Goal: Task Accomplishment & Management: Use online tool/utility

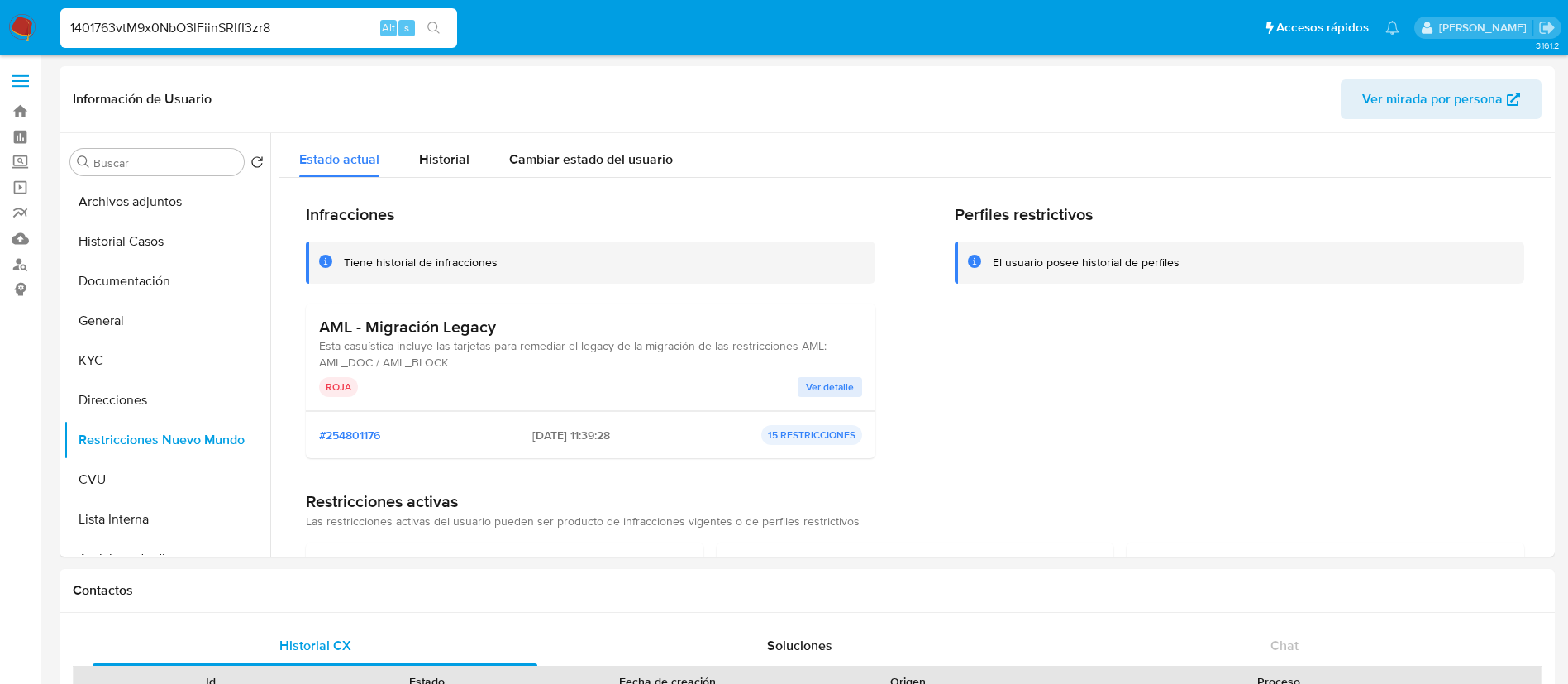
select select "10"
click at [339, 29] on input "1401763vtM9x0NbO3lFiinSRlfI3zr8" at bounding box center [259, 28] width 397 height 22
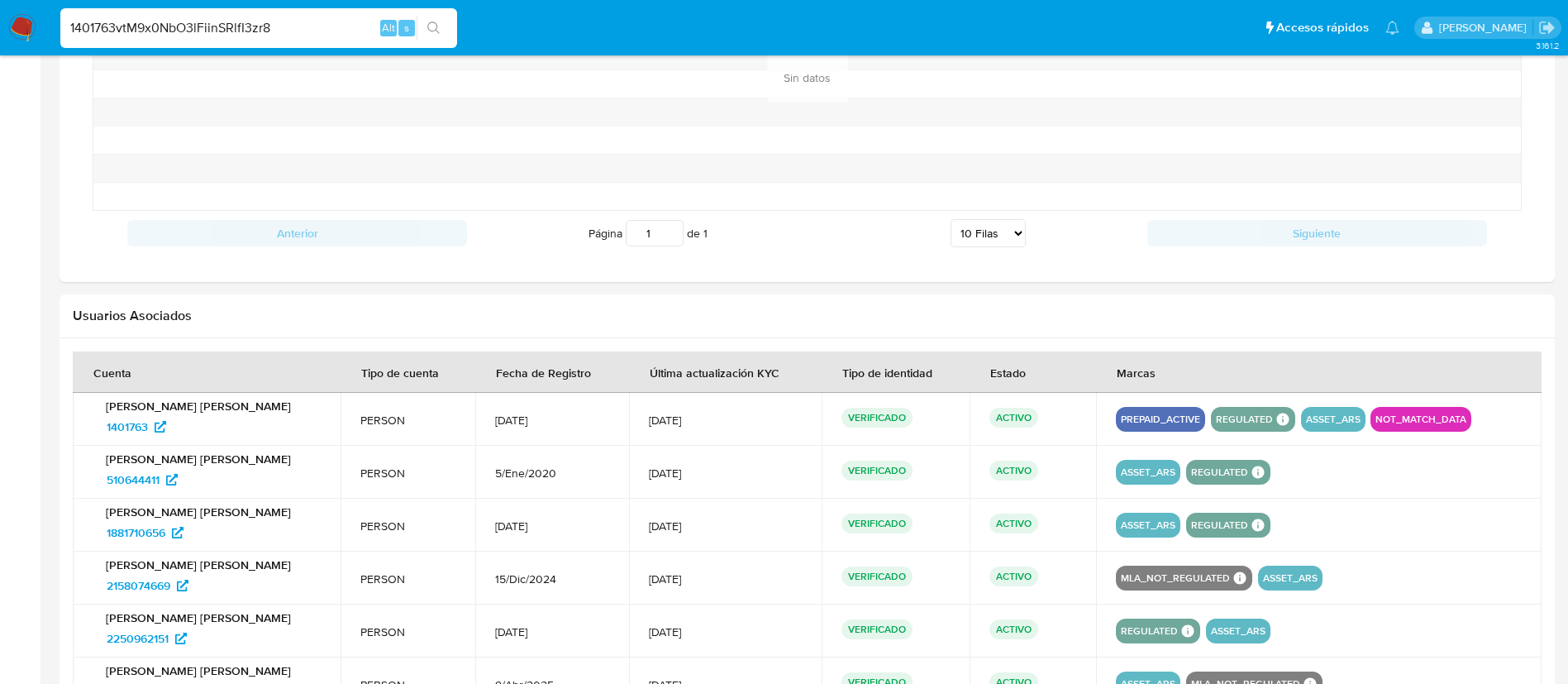
click at [339, 29] on input "1401763vtM9x0NbO3lFiinSRlfI3zr8" at bounding box center [259, 28] width 397 height 22
type input "vtM9x0NbO3lFiinSRlfI3zr8"
click at [423, 40] on div "vtM9x0NbO3lFiinSRlfI3zr8 Alt s" at bounding box center [259, 28] width 397 height 40
click at [435, 40] on div "vtM9x0NbO3lFiinSRlfI3zr8 Alt s" at bounding box center [259, 28] width 397 height 40
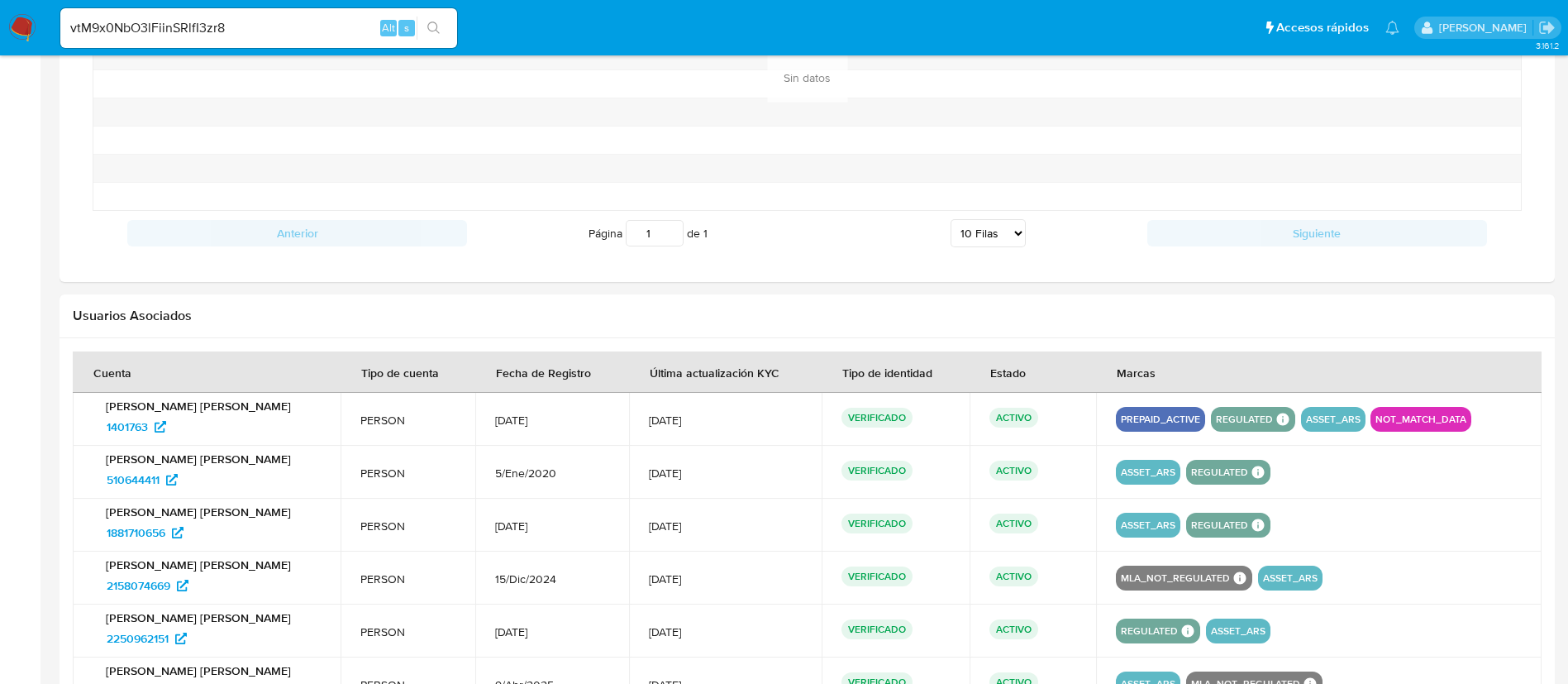
click at [429, 32] on icon "search-icon" at bounding box center [434, 28] width 13 height 13
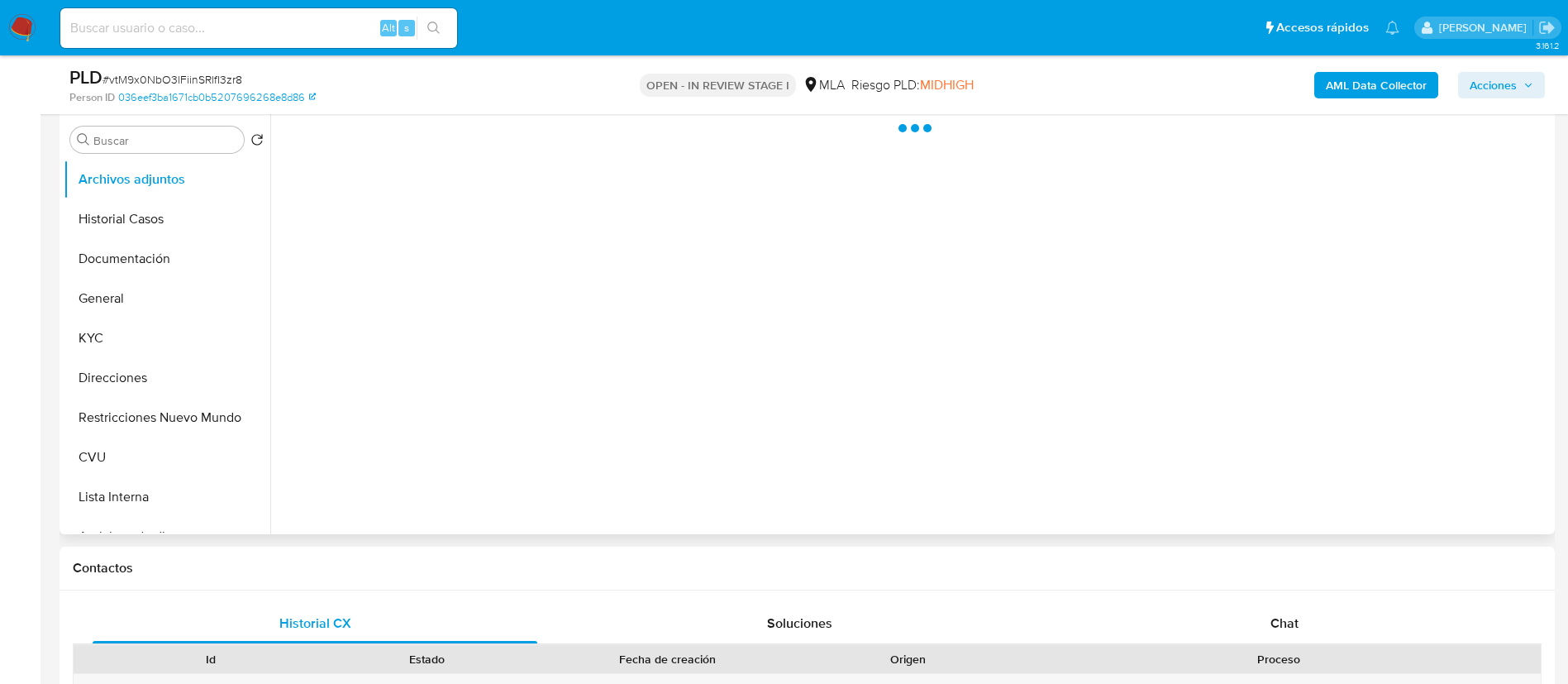
scroll to position [372, 0]
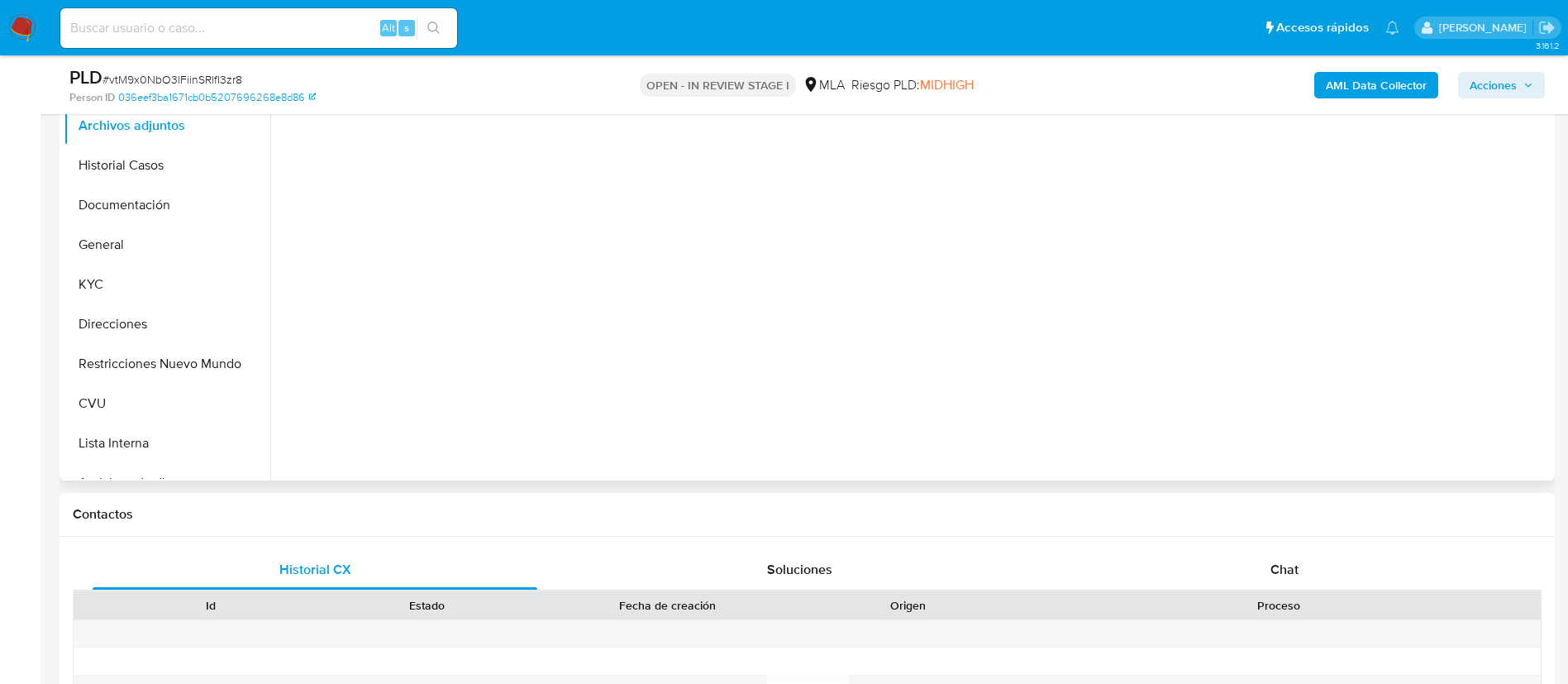
select select "10"
click at [1155, 572] on div "Chat" at bounding box center [1284, 570] width 445 height 40
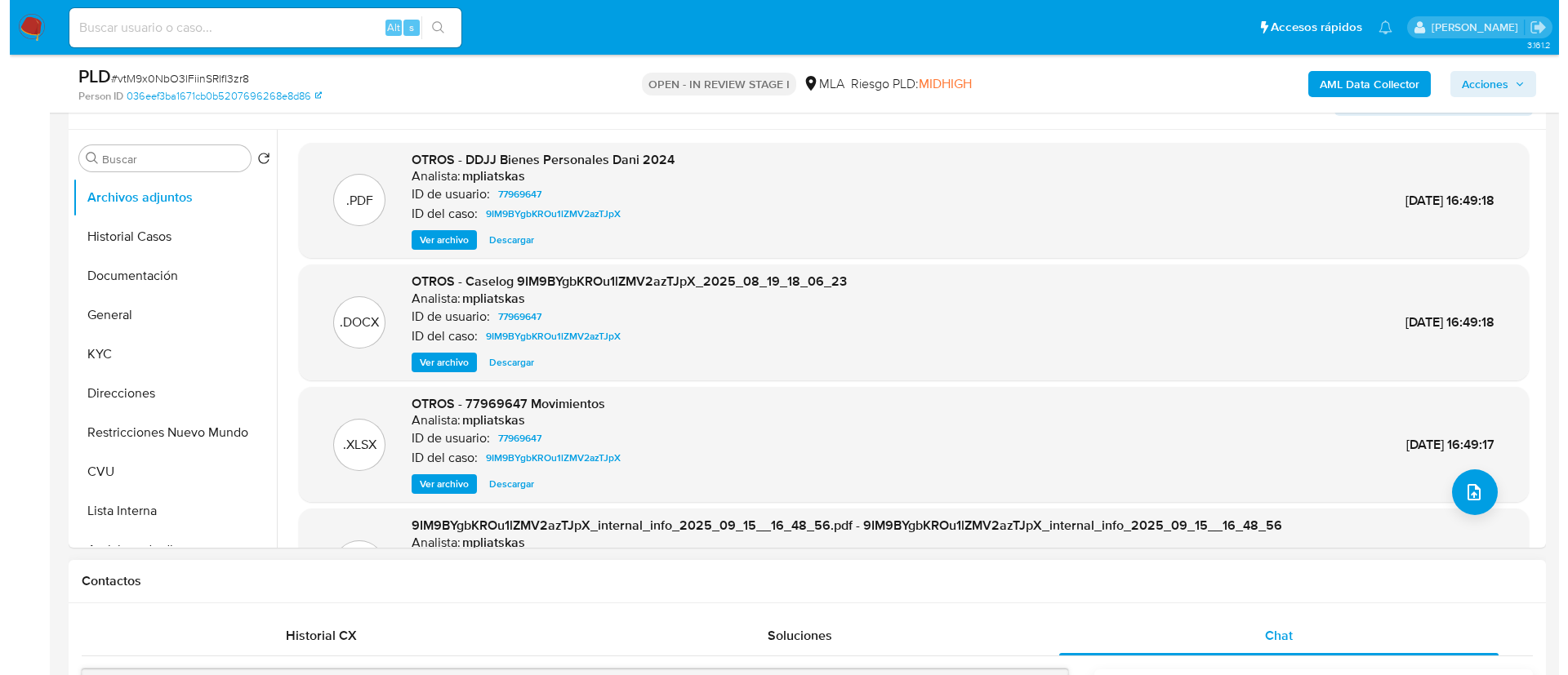
scroll to position [245, 0]
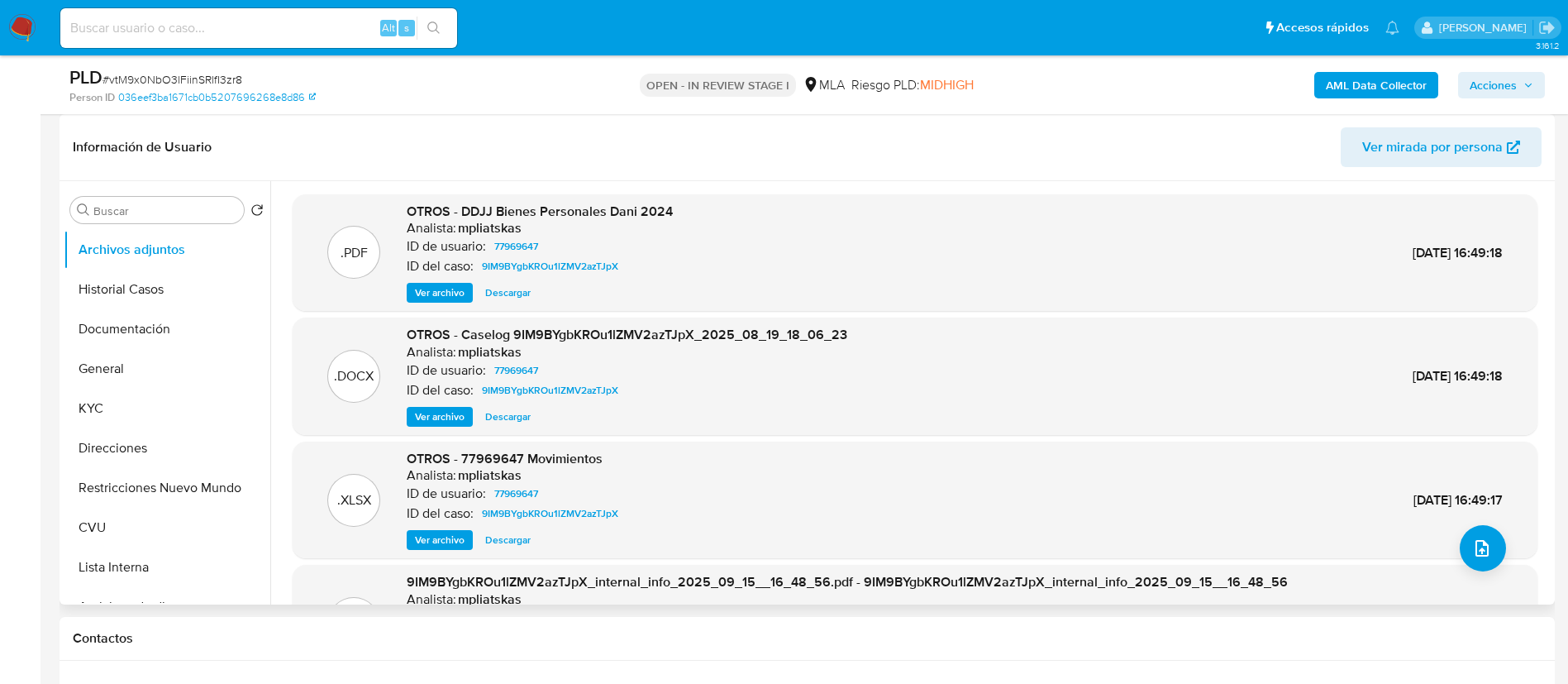
click at [448, 413] on span "Ver archivo" at bounding box center [440, 416] width 50 height 17
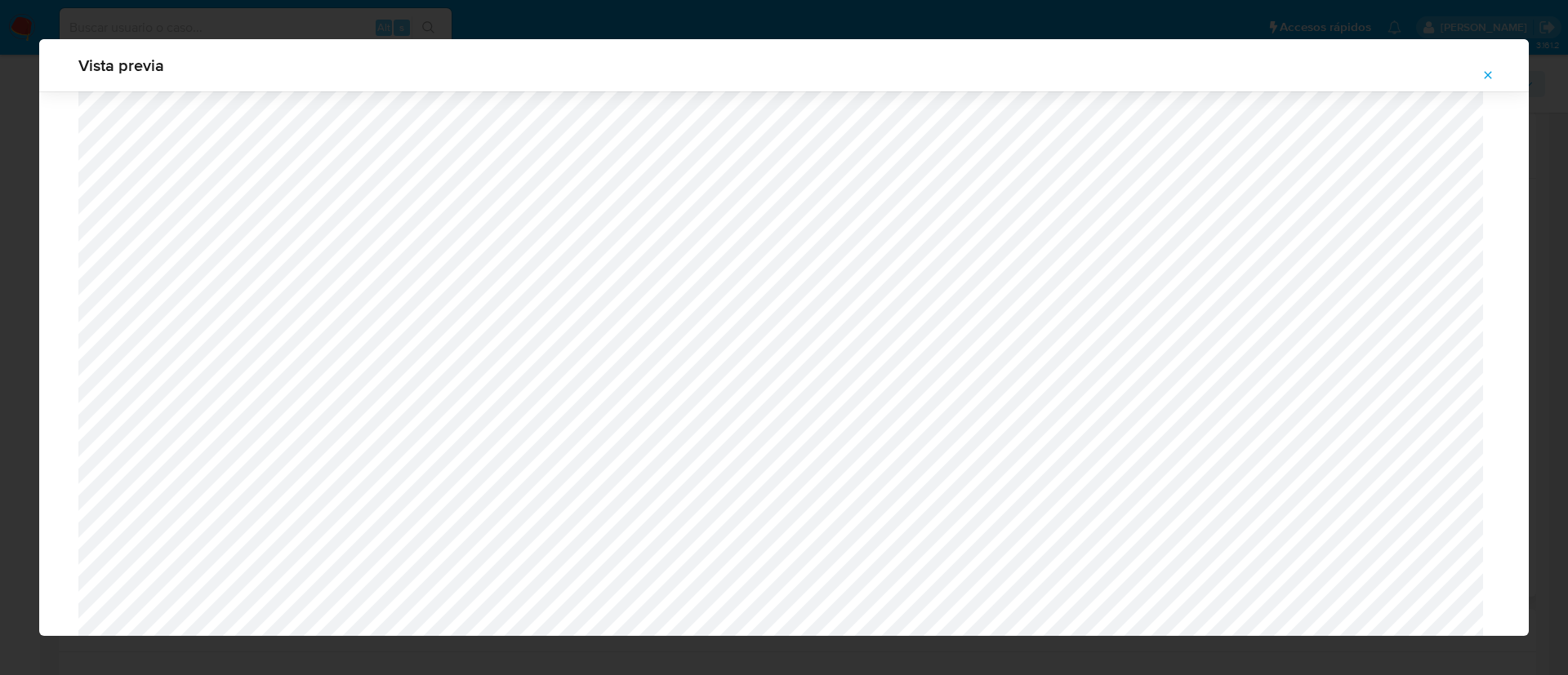
scroll to position [824, 0]
click at [1485, 75] on icon "Attachment preview" at bounding box center [1487, 75] width 13 height 13
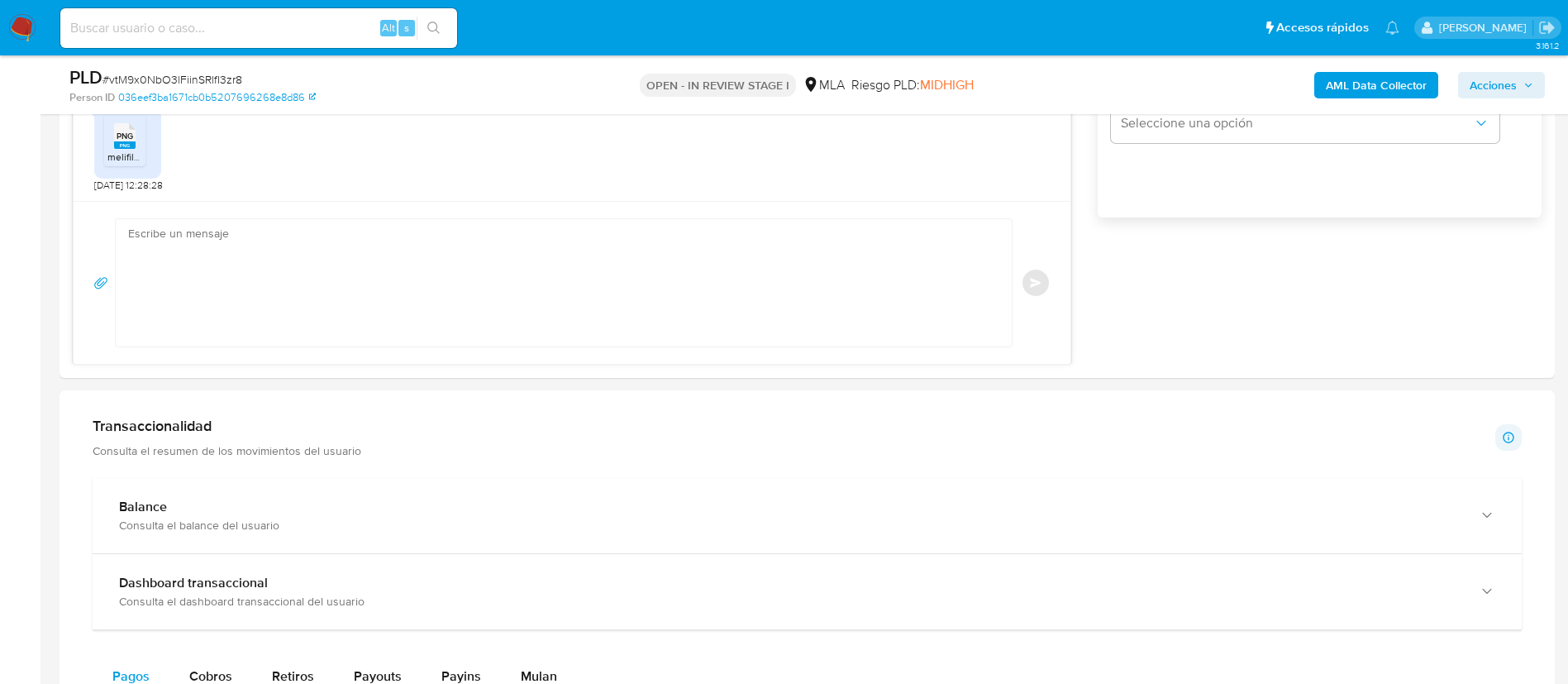
scroll to position [1489, 0]
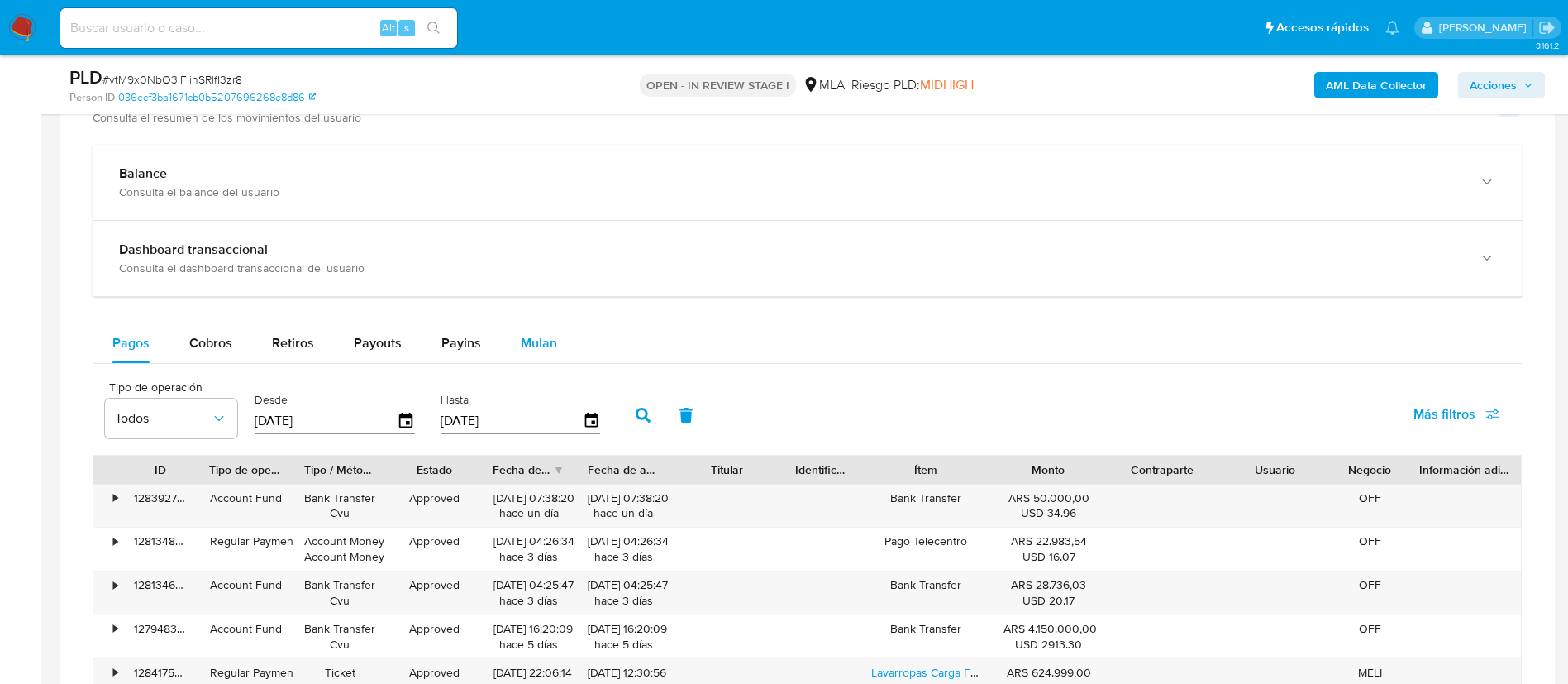
click at [501, 344] on button "Mulan" at bounding box center [539, 343] width 76 height 40
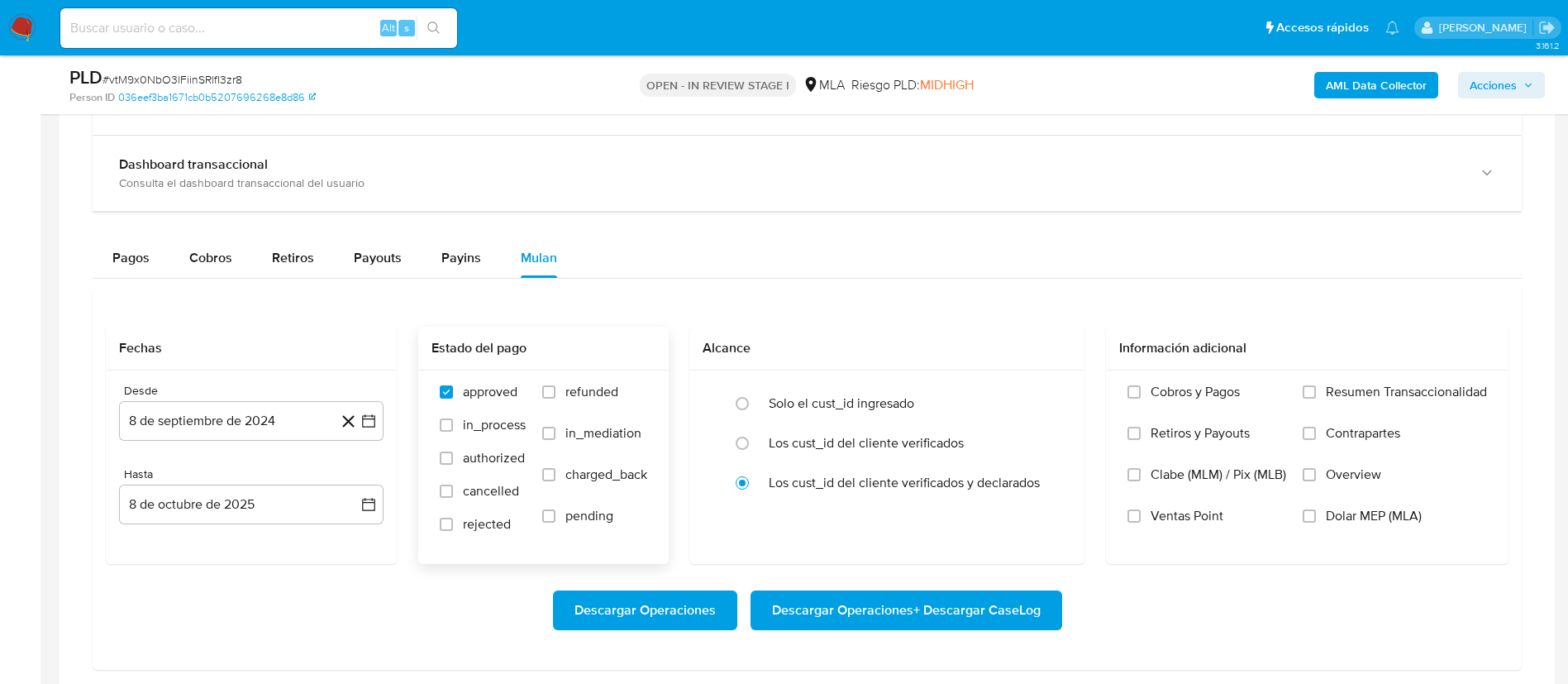
scroll to position [1613, 0]
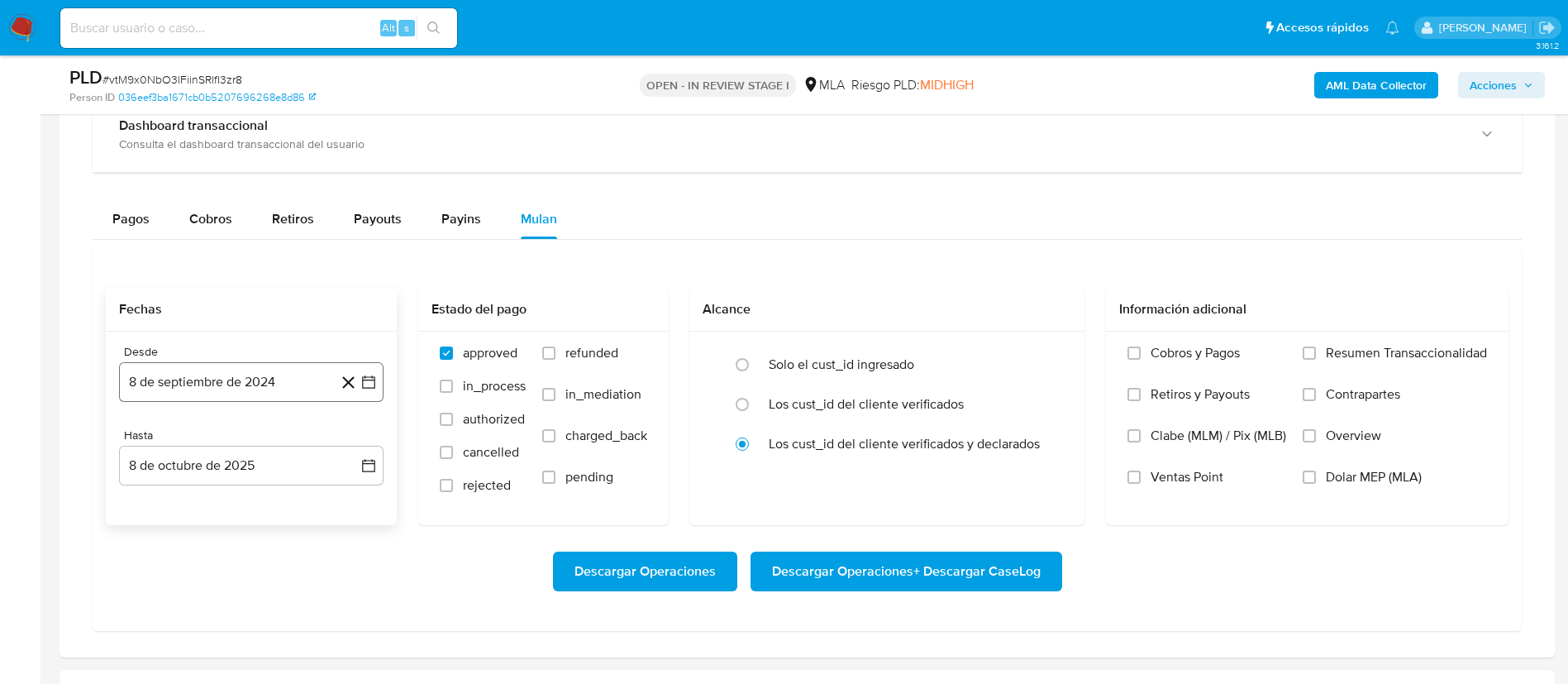
click at [367, 384] on icon "button" at bounding box center [368, 382] width 17 height 17
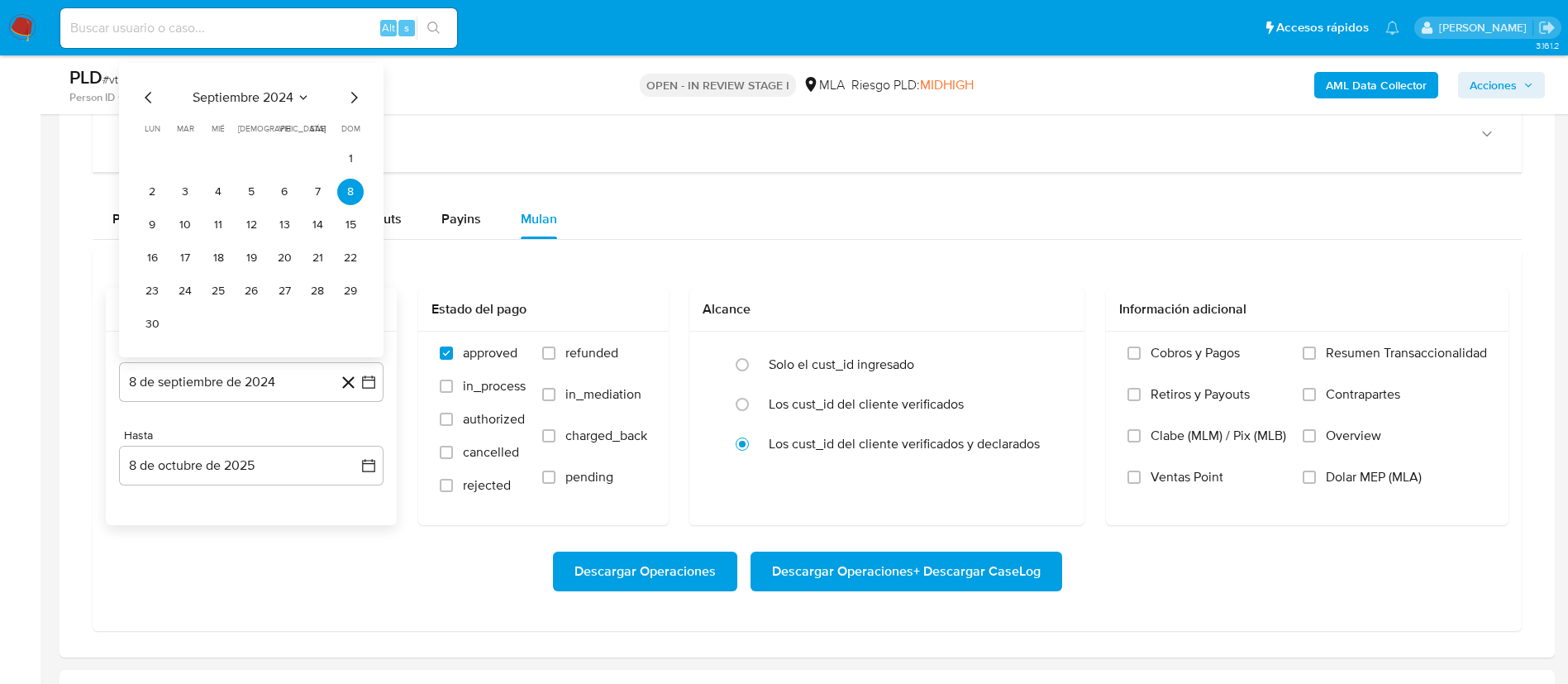
click at [256, 103] on span "septiembre 2024" at bounding box center [243, 98] width 100 height 17
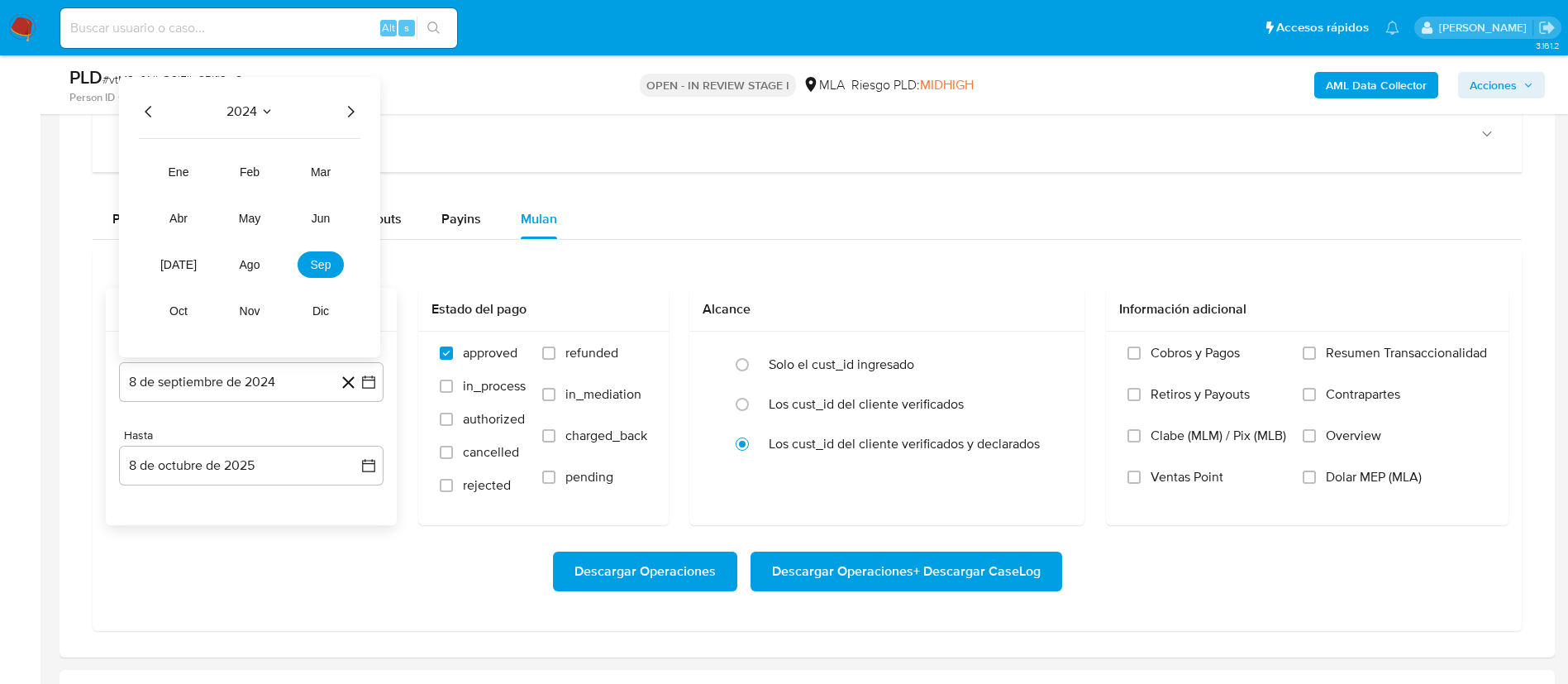
click at [349, 111] on icon "Año siguiente" at bounding box center [350, 112] width 20 height 20
click at [237, 272] on button "ago" at bounding box center [250, 265] width 47 height 27
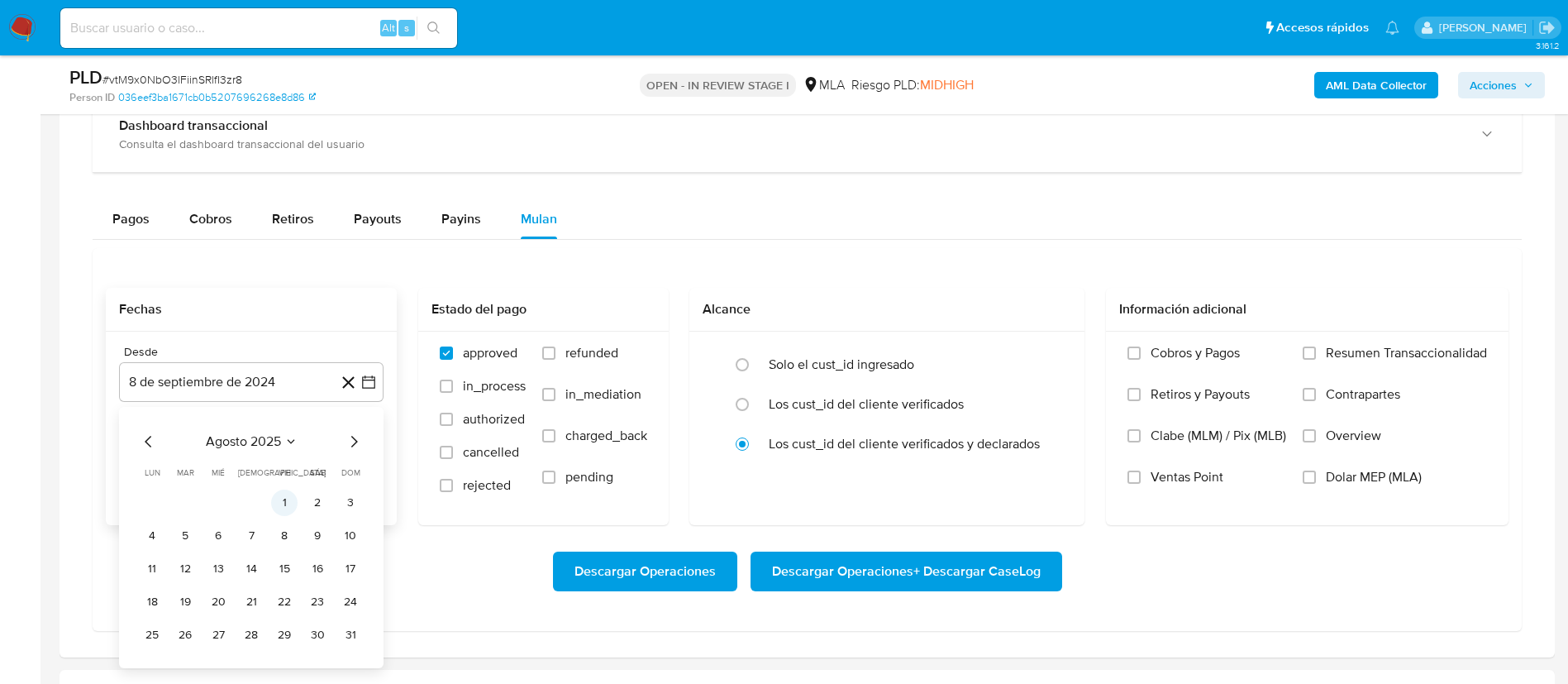
click at [285, 492] on button "1" at bounding box center [285, 503] width 27 height 27
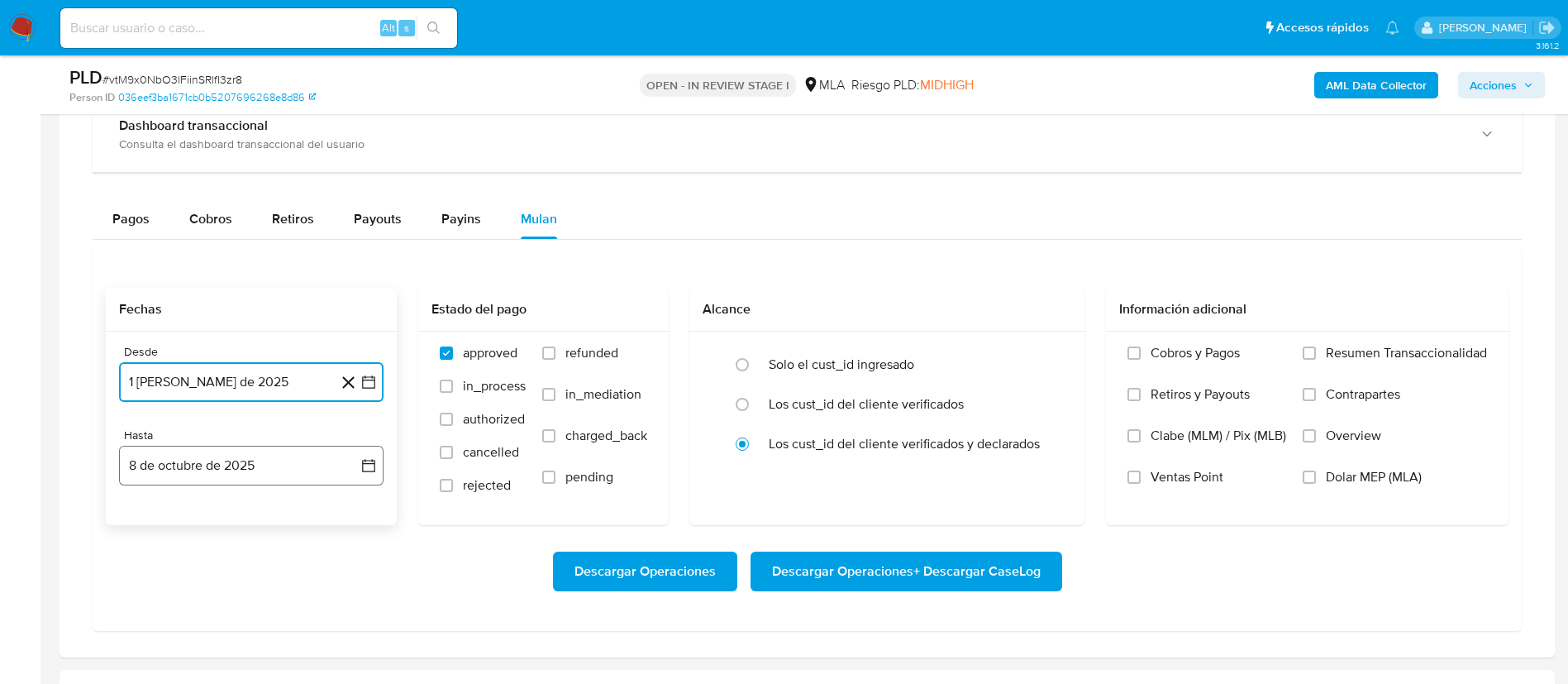
click at [355, 464] on button "8 de octubre de 2025" at bounding box center [252, 466] width 265 height 40
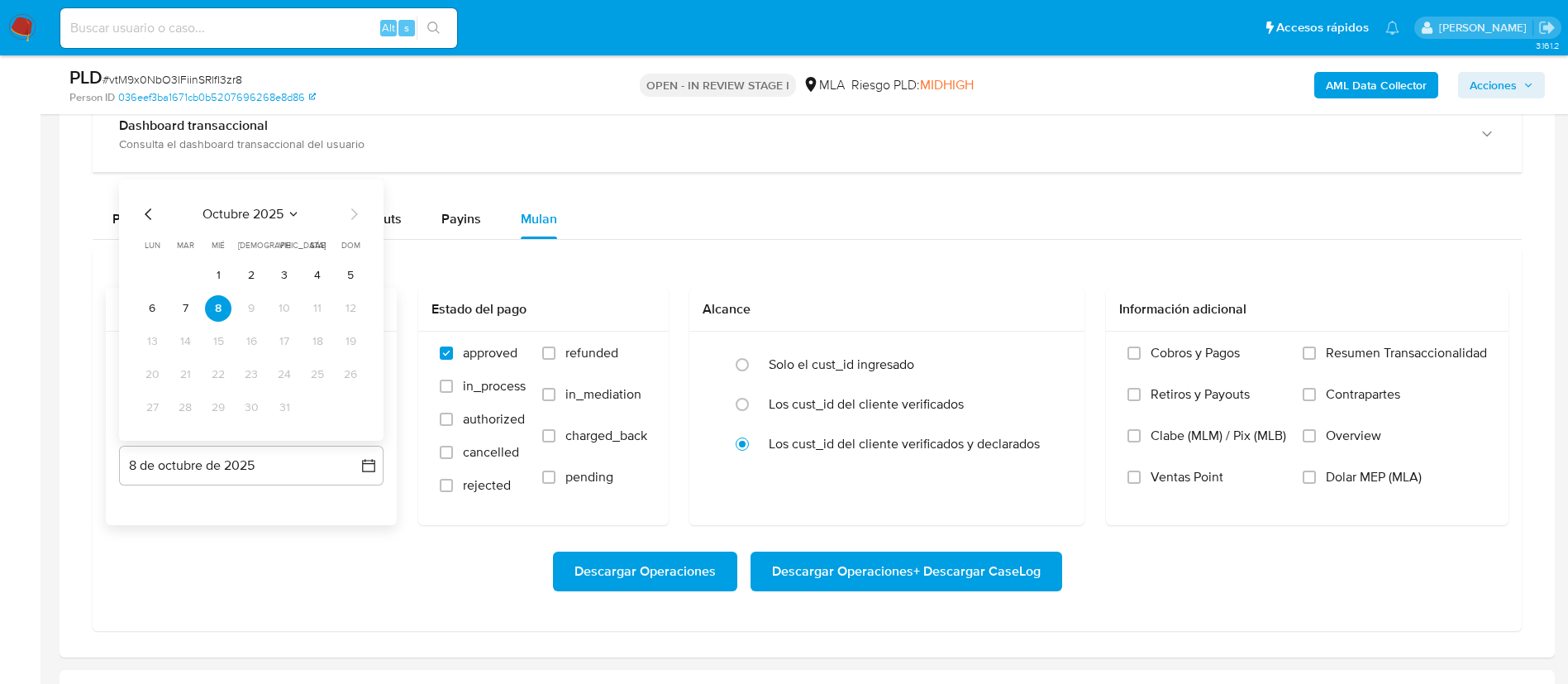
click at [155, 218] on icon "Mes anterior" at bounding box center [149, 214] width 20 height 20
click at [199, 414] on tr "29 30" at bounding box center [252, 407] width 225 height 27
click at [193, 413] on button "30" at bounding box center [185, 407] width 27 height 27
click at [572, 344] on span "refunded" at bounding box center [591, 352] width 53 height 17
click at [555, 346] on input "refunded" at bounding box center [548, 352] width 13 height 13
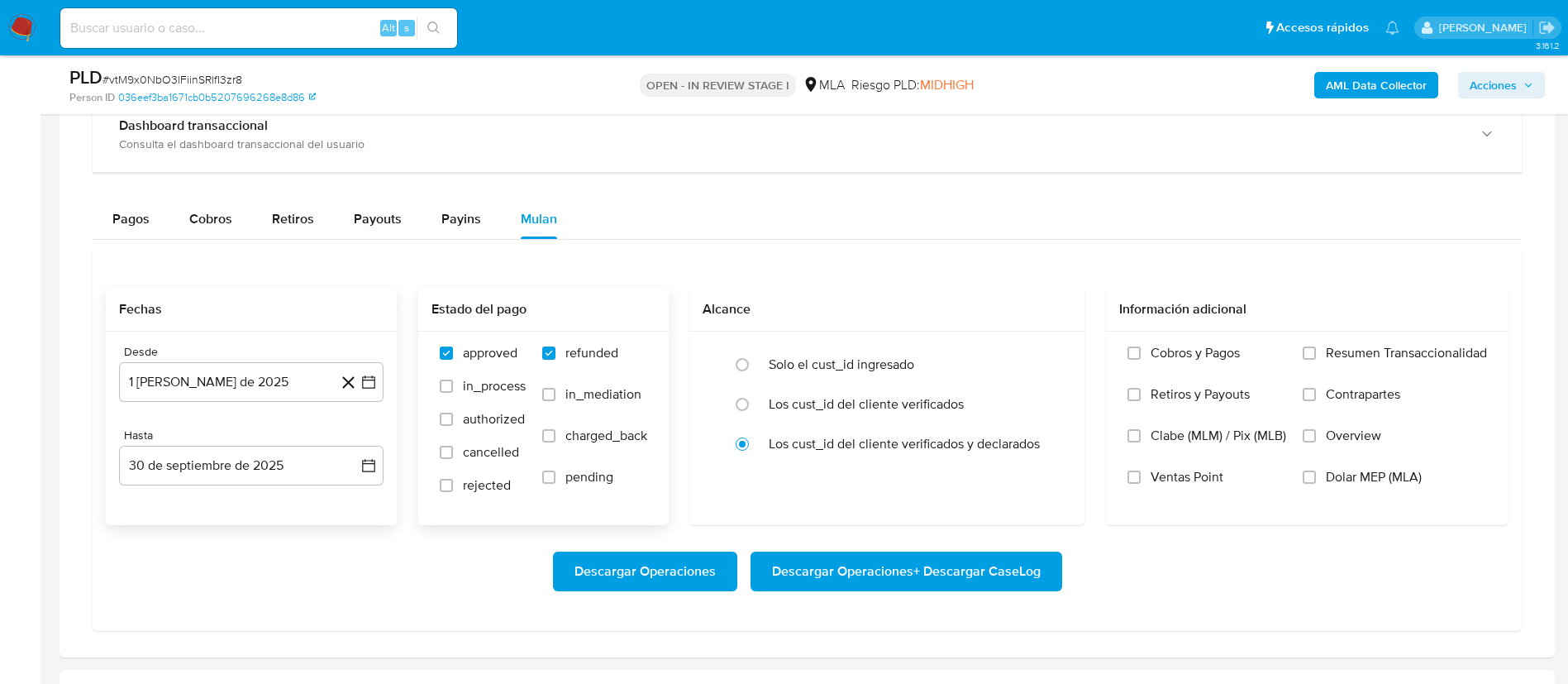
checkbox input "true"
click at [1329, 484] on span "Dolar MEP (MLA)" at bounding box center [1374, 477] width 96 height 17
click at [1316, 484] on input "Dolar MEP (MLA)" at bounding box center [1308, 477] width 13 height 13
click at [986, 569] on span "Descargar Operaciones + Descargar CaseLog" at bounding box center [906, 571] width 269 height 37
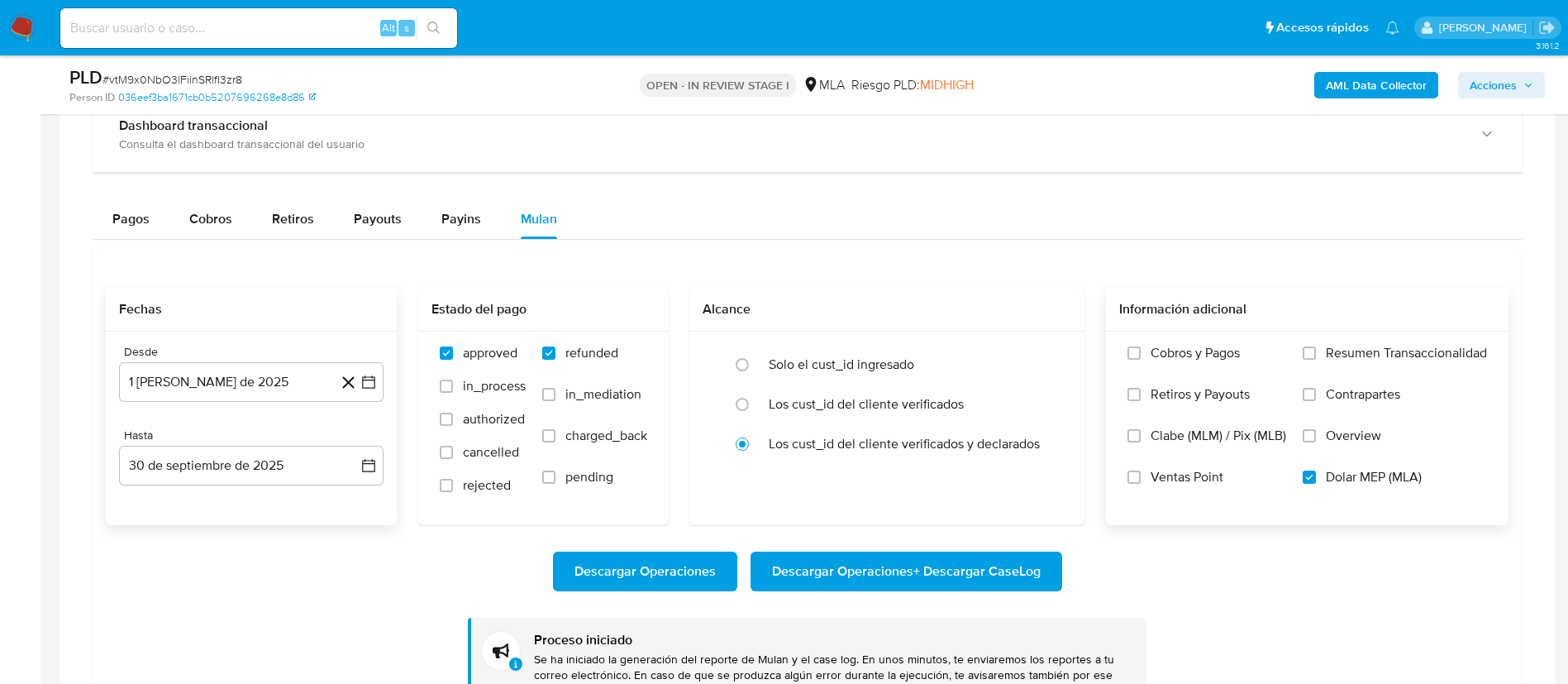
click at [291, 32] on input at bounding box center [259, 28] width 397 height 22
paste input "WafRKKSJMbec1SouvVXxkH2m"
type input "WafRKKSJMbec1SouvVXxkH2m"
click at [423, 21] on button "search-icon" at bounding box center [434, 28] width 34 height 23
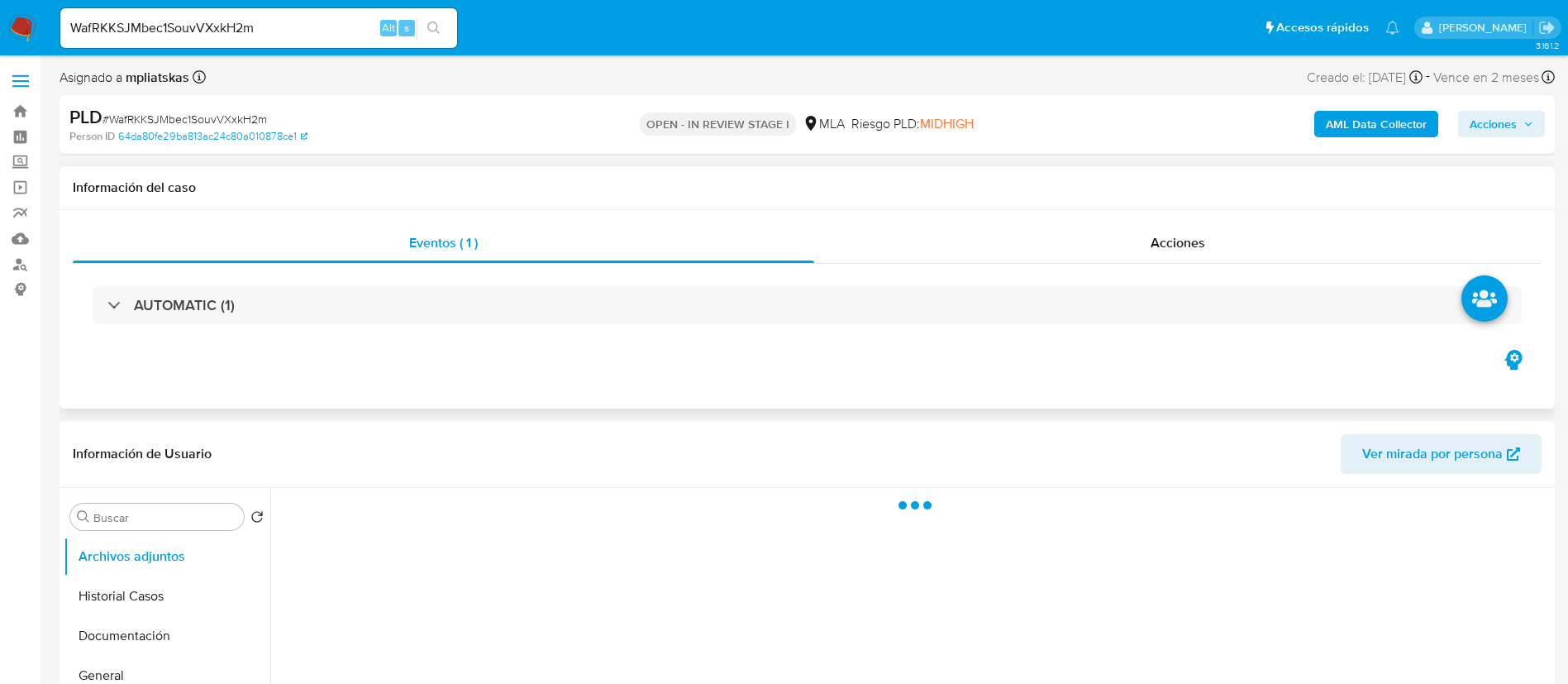
select select "10"
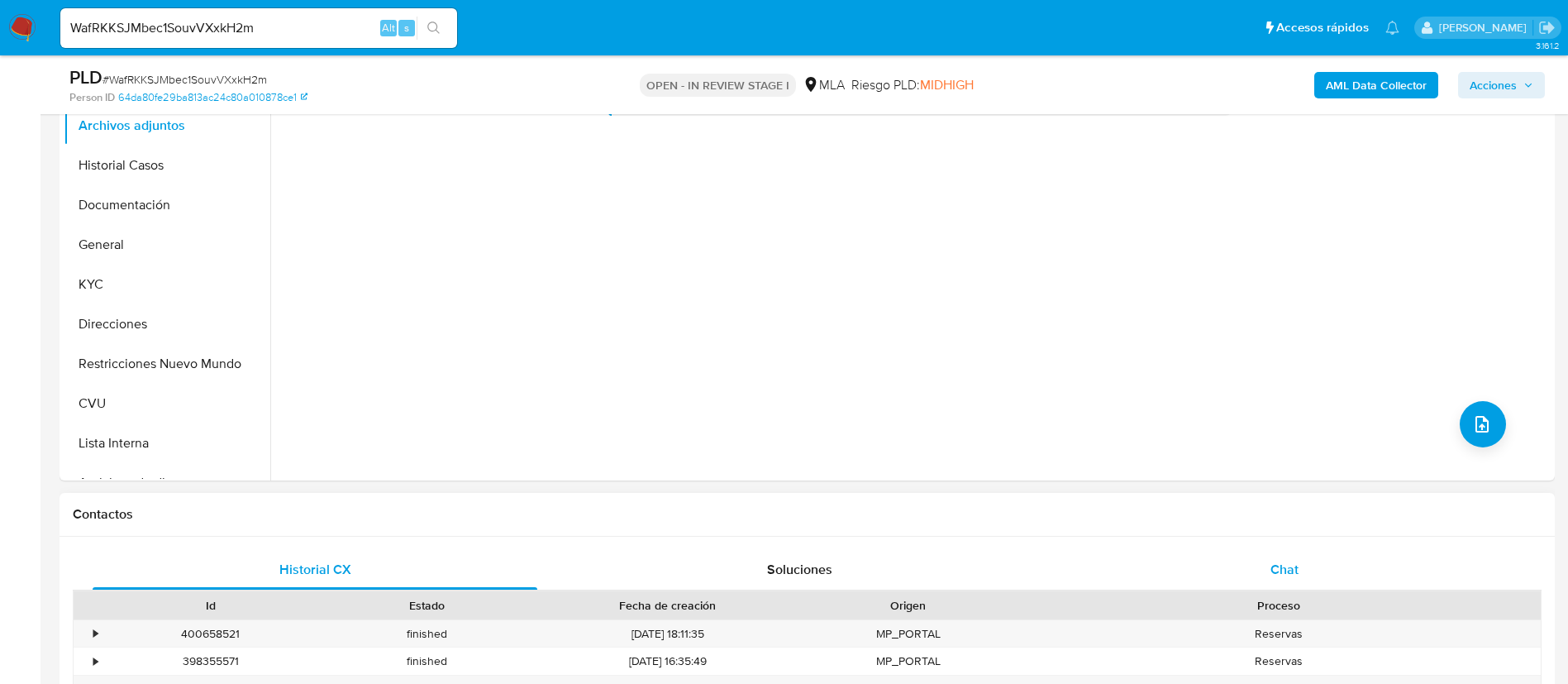
click at [1230, 560] on div "Chat" at bounding box center [1284, 570] width 445 height 40
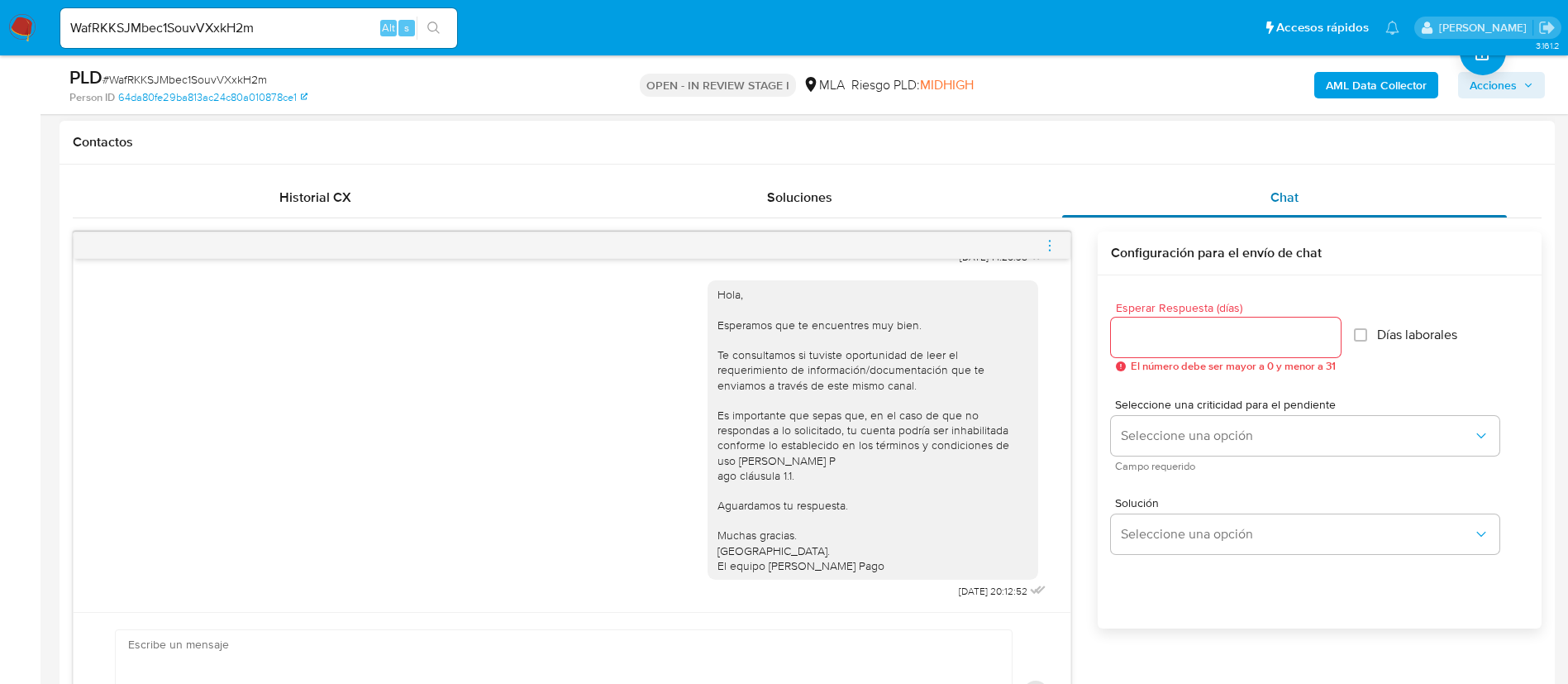
scroll to position [372, 0]
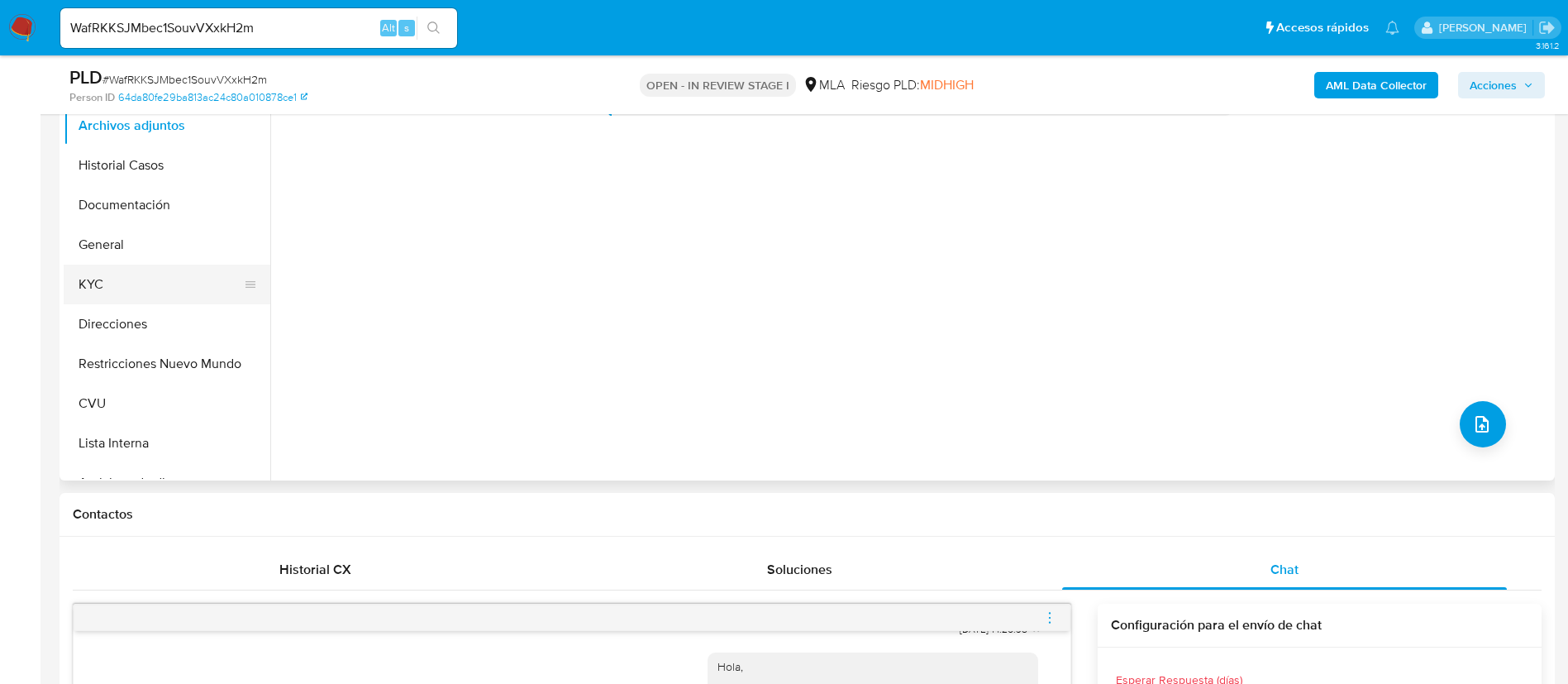
click at [103, 290] on button "KYC" at bounding box center [160, 285] width 193 height 40
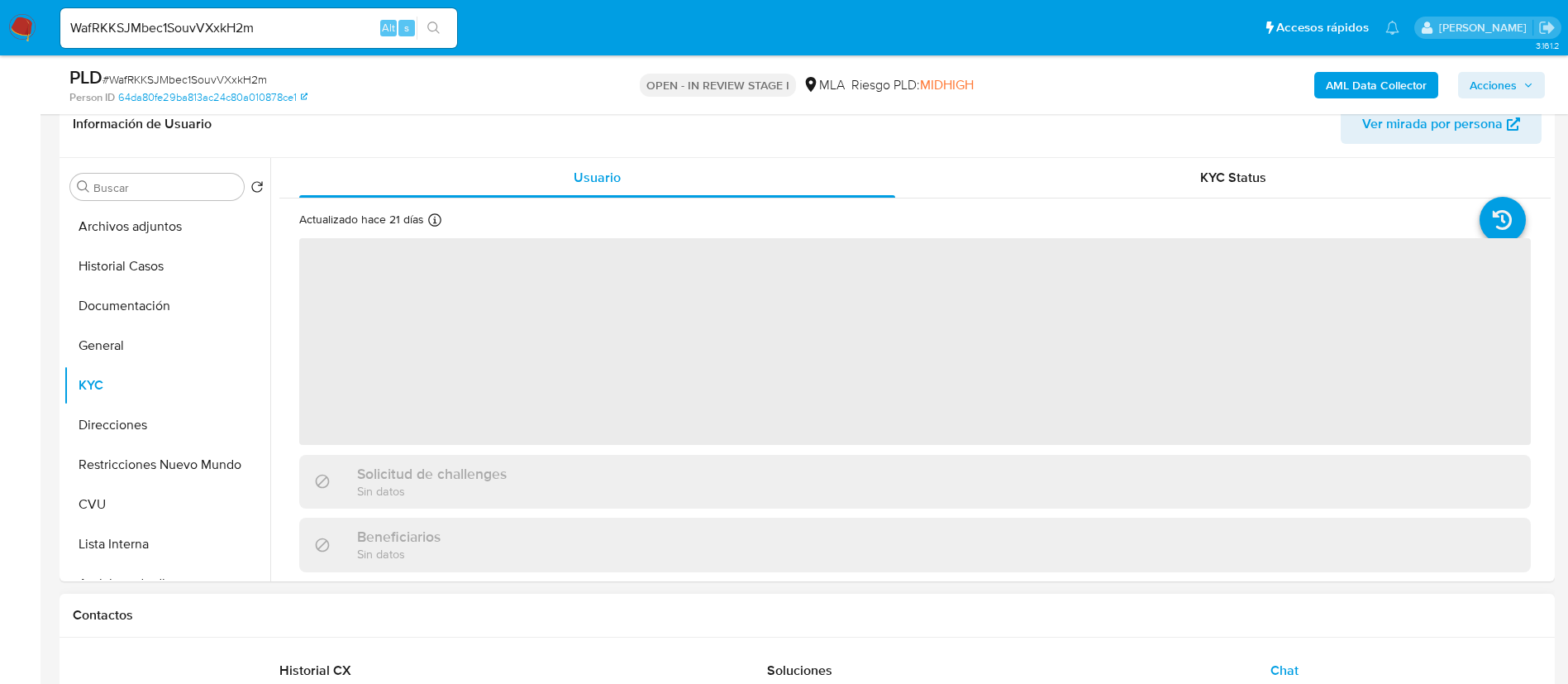
scroll to position [248, 0]
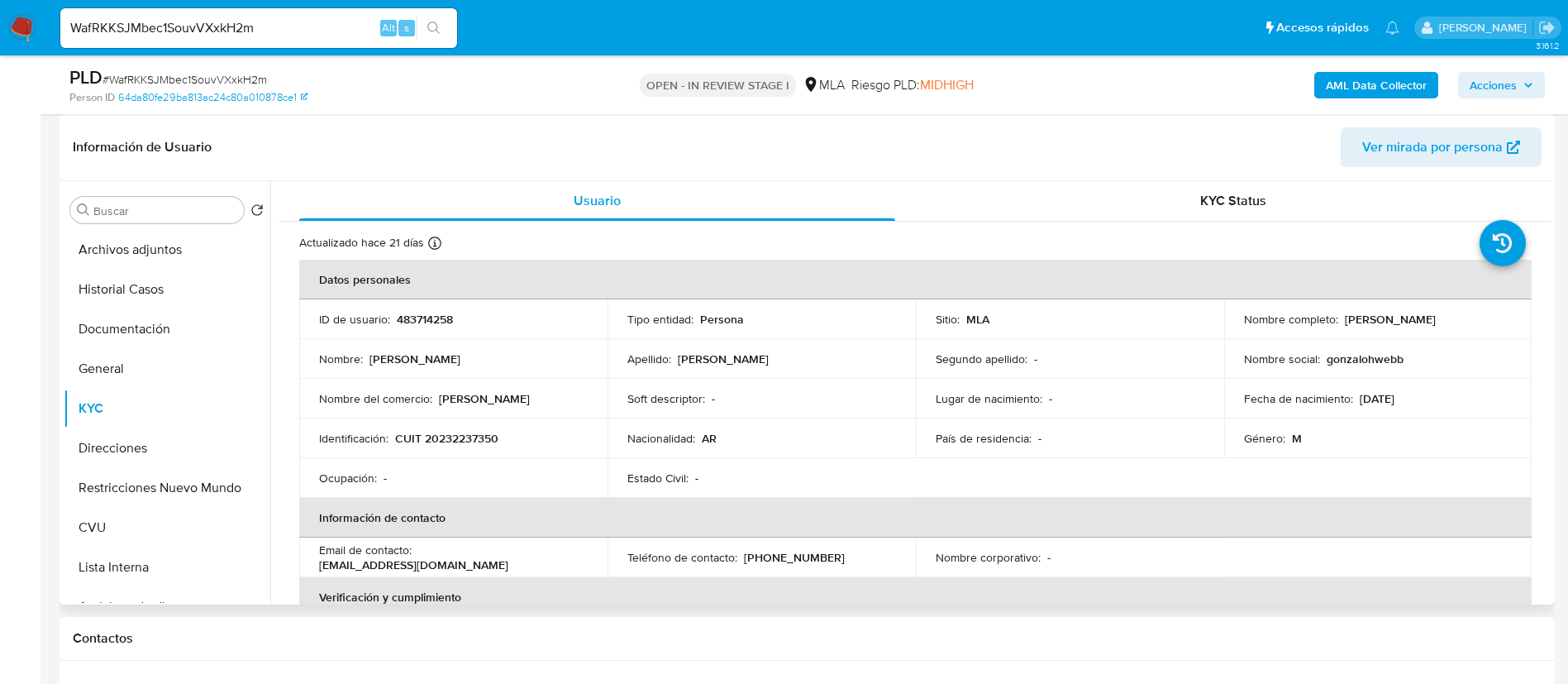
click at [427, 321] on p "483714258" at bounding box center [425, 319] width 57 height 15
copy p "483714258"
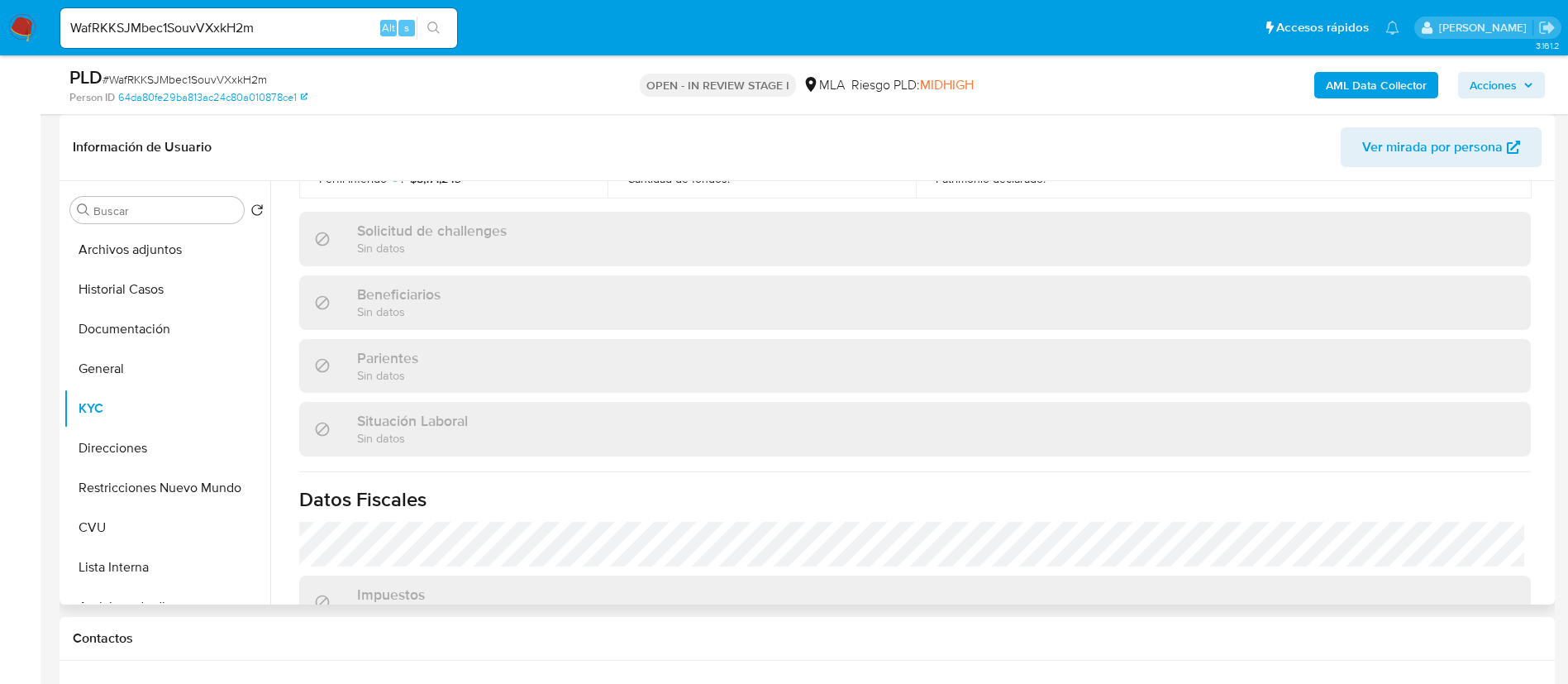
scroll to position [886, 0]
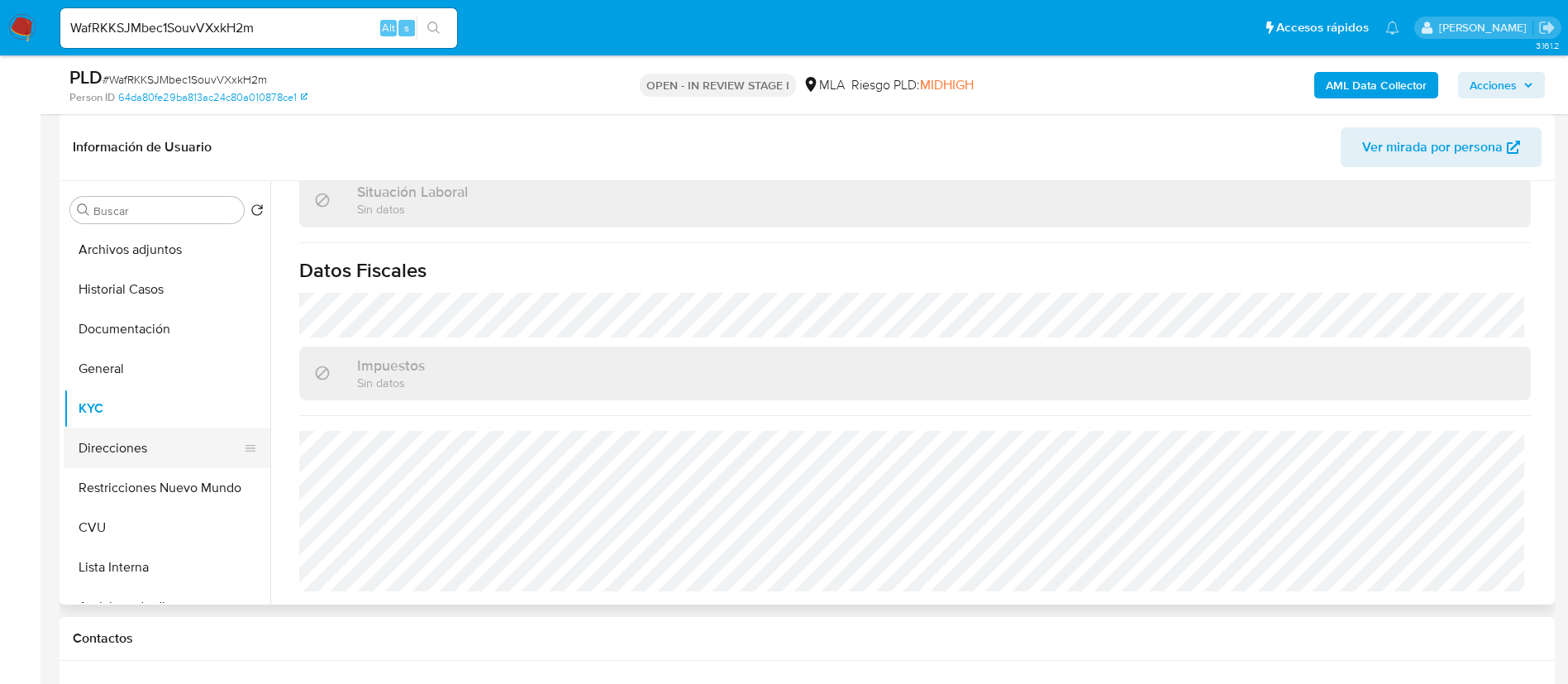
click at [144, 453] on button "Direcciones" at bounding box center [160, 448] width 193 height 40
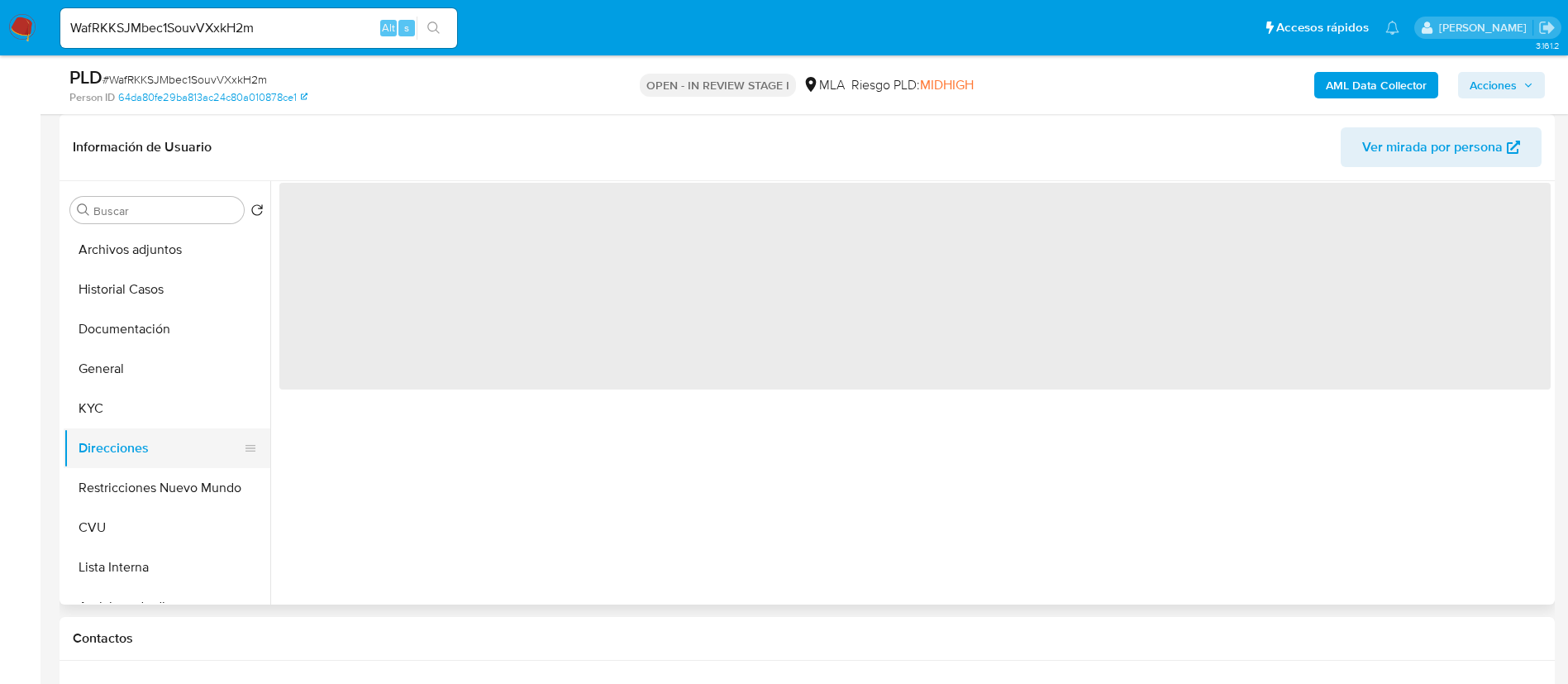
scroll to position [0, 0]
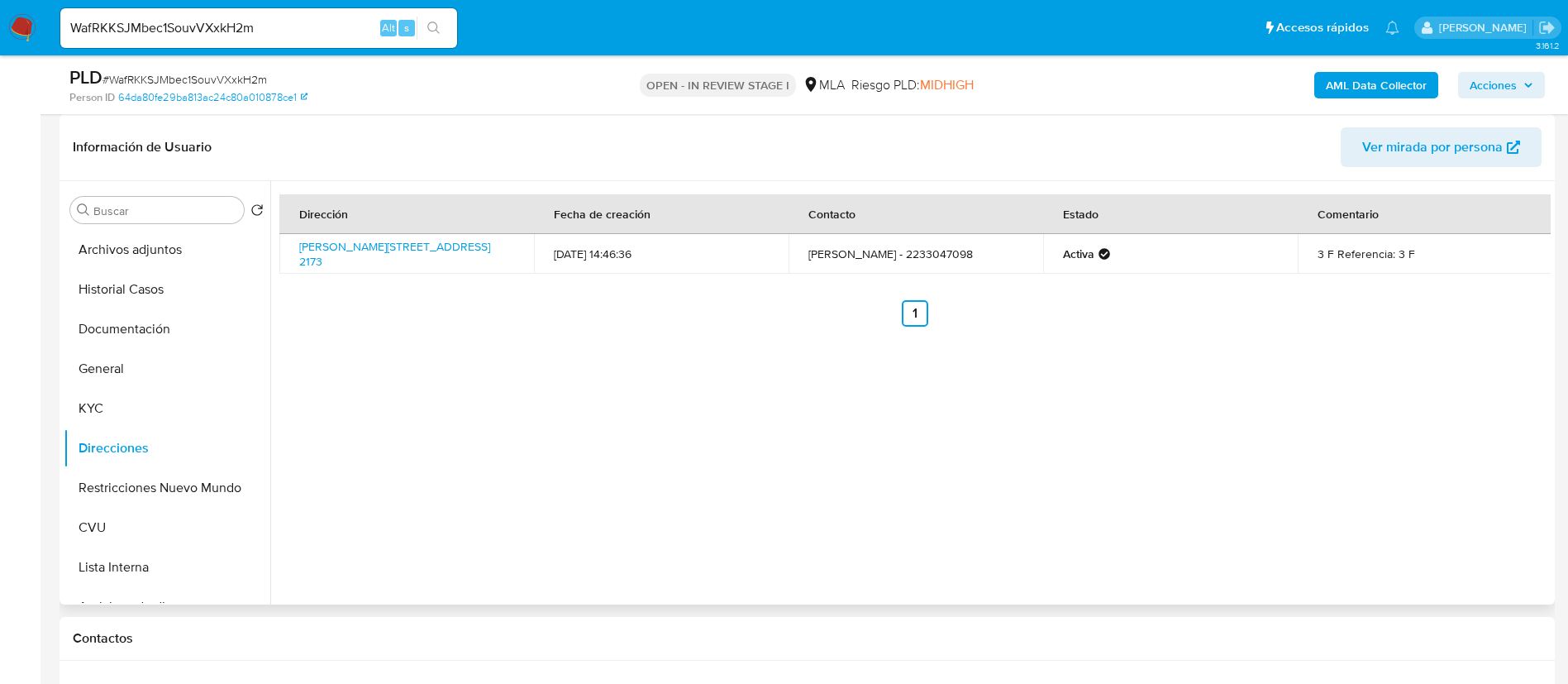
click at [1379, 149] on span "Ver mirada por persona" at bounding box center [1432, 147] width 140 height 40
click at [142, 402] on button "KYC" at bounding box center [160, 409] width 193 height 40
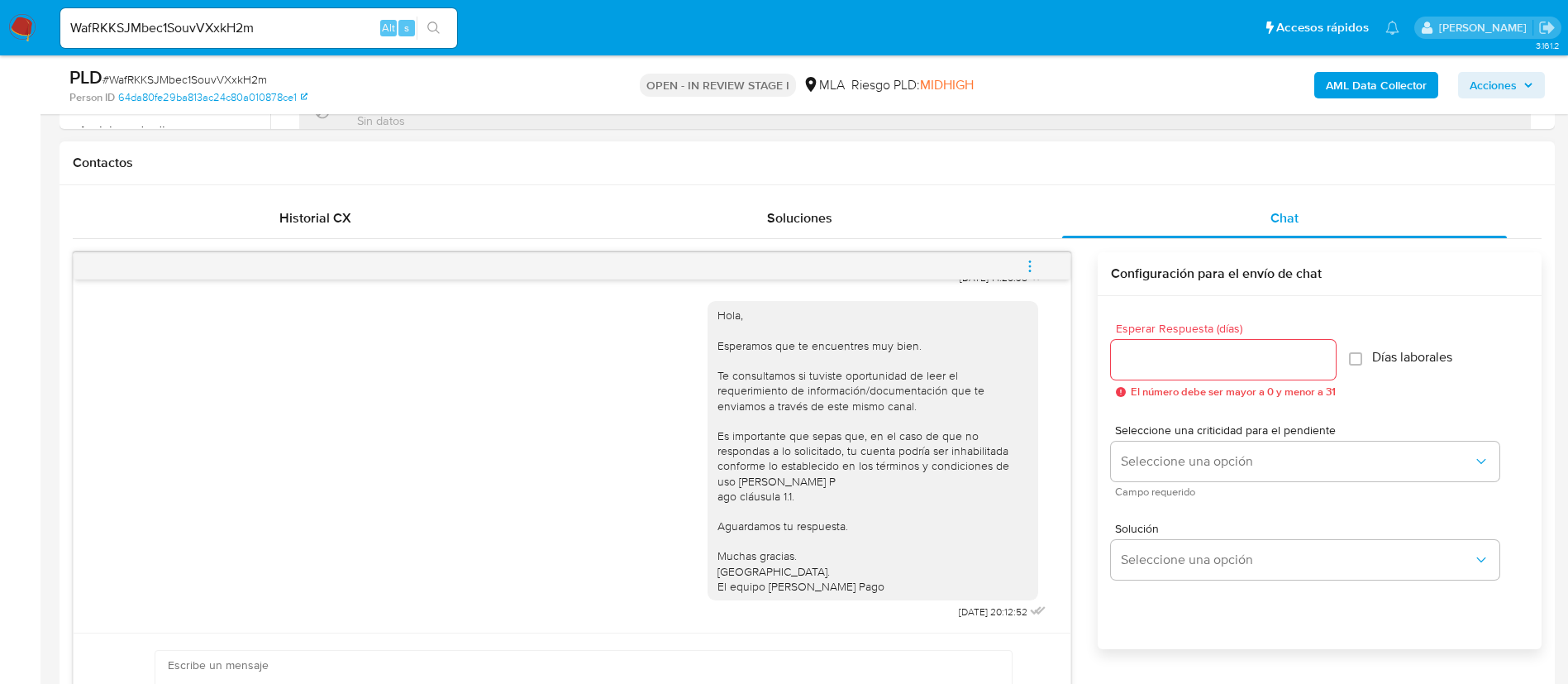
scroll to position [993, 0]
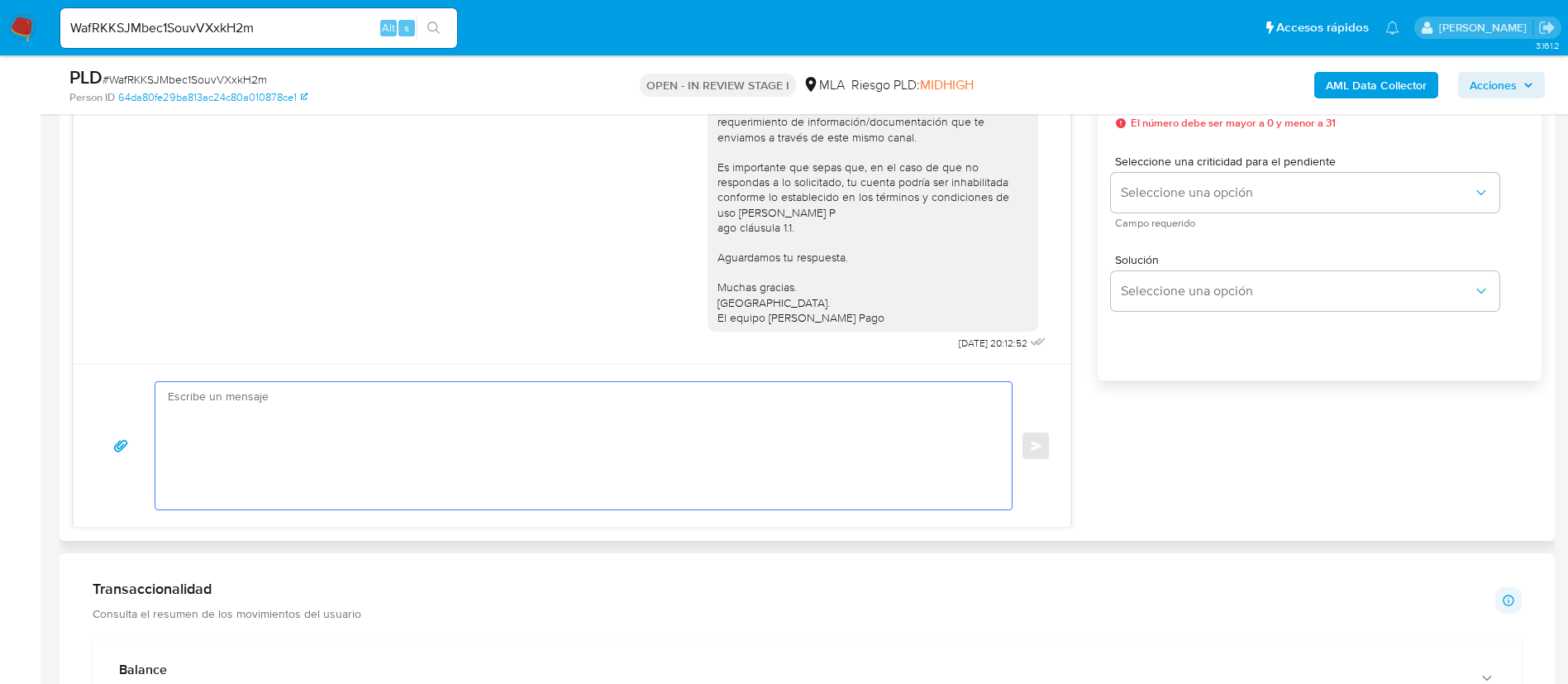
click at [739, 457] on textarea at bounding box center [580, 446] width 824 height 127
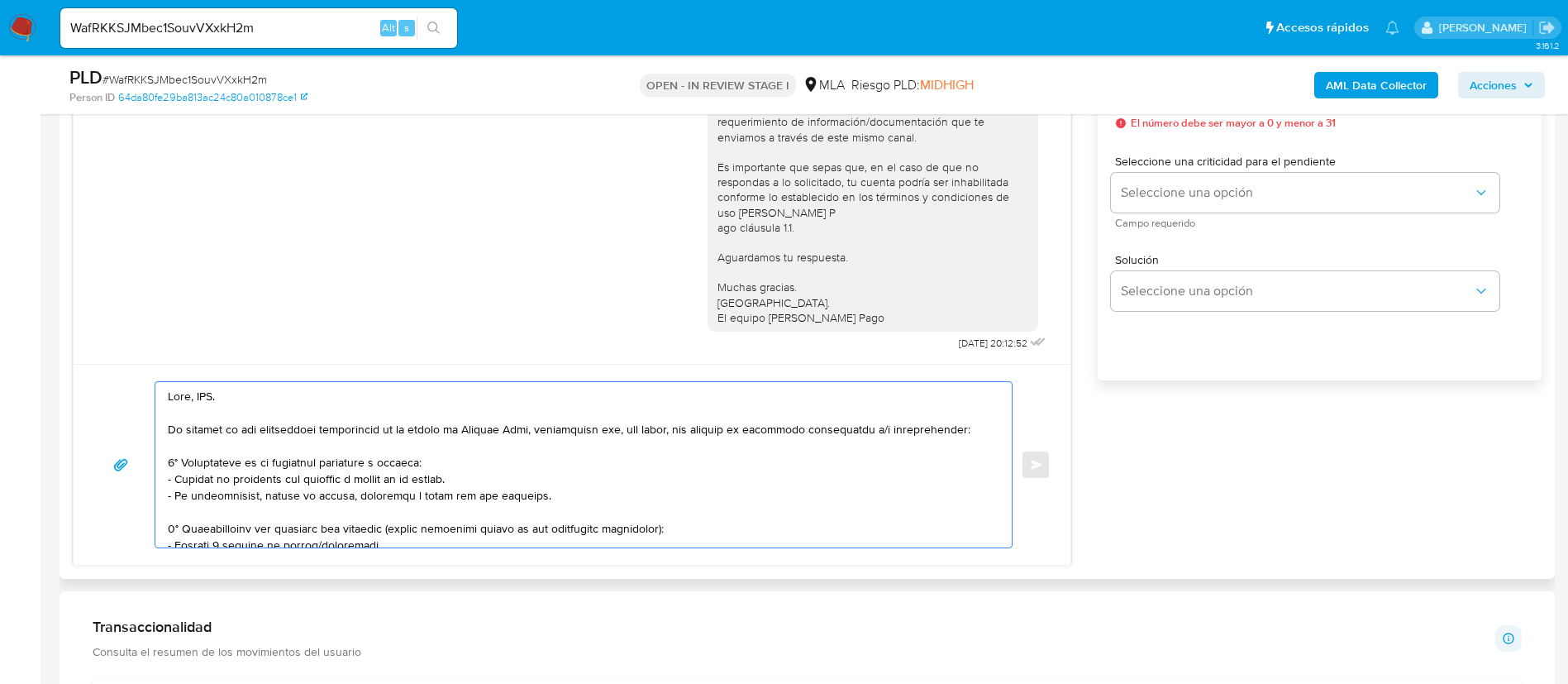
click at [205, 393] on textarea at bounding box center [580, 465] width 824 height 165
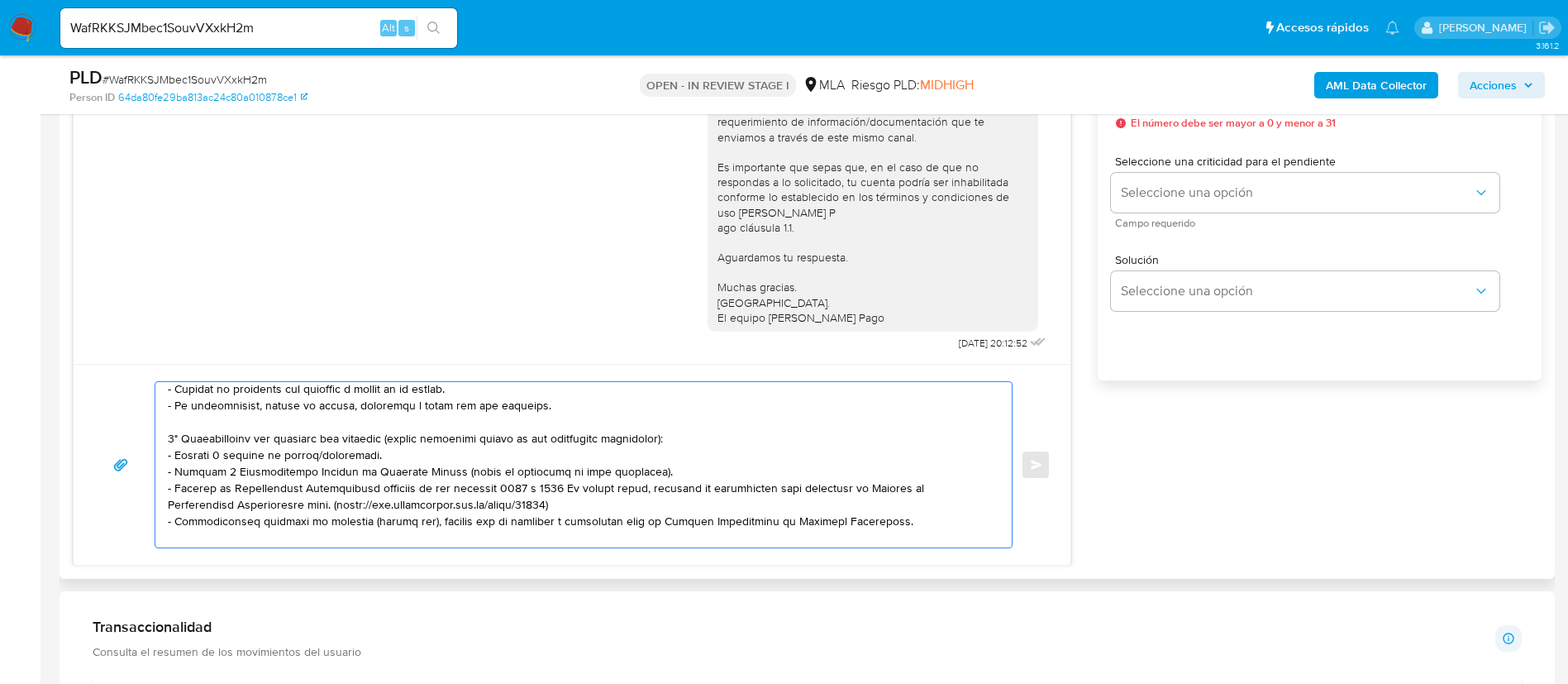
scroll to position [124, 0]
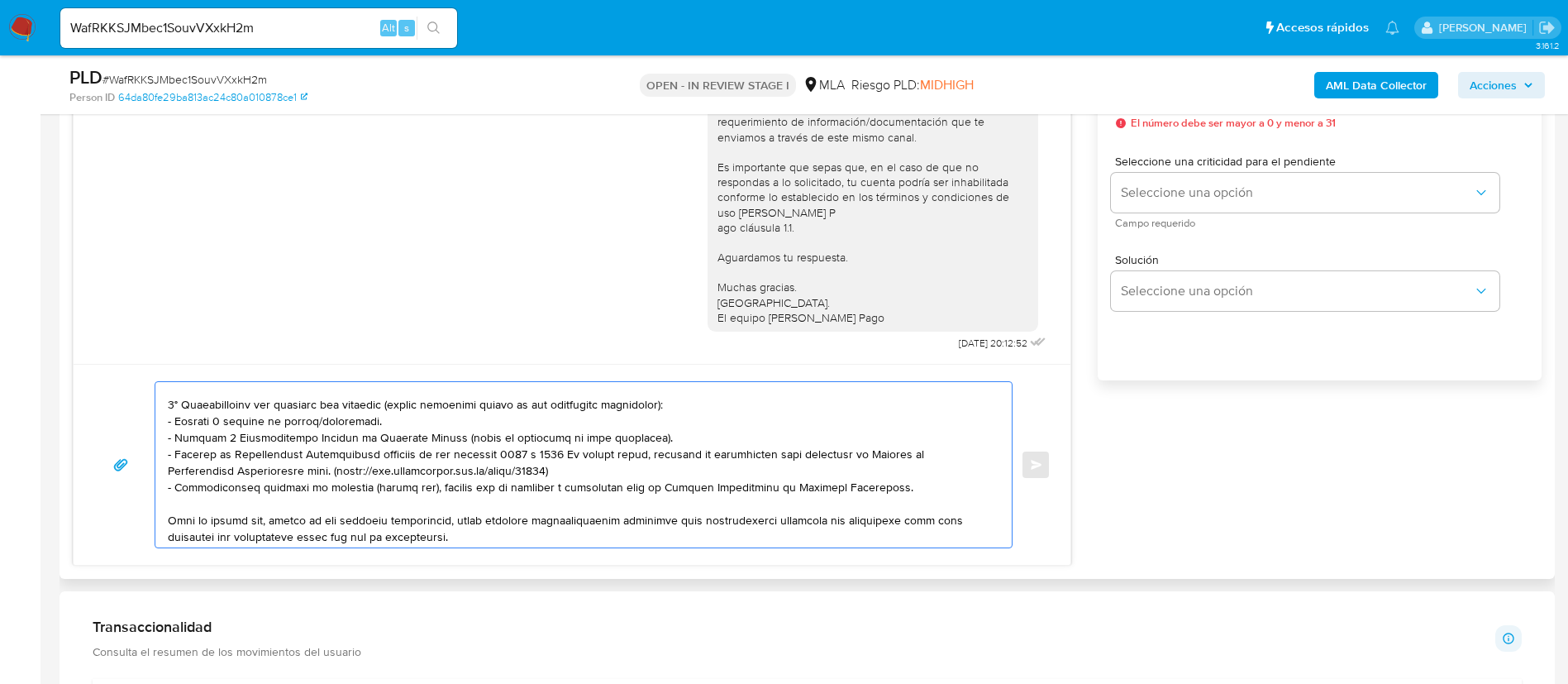
click at [300, 424] on textarea at bounding box center [580, 465] width 824 height 165
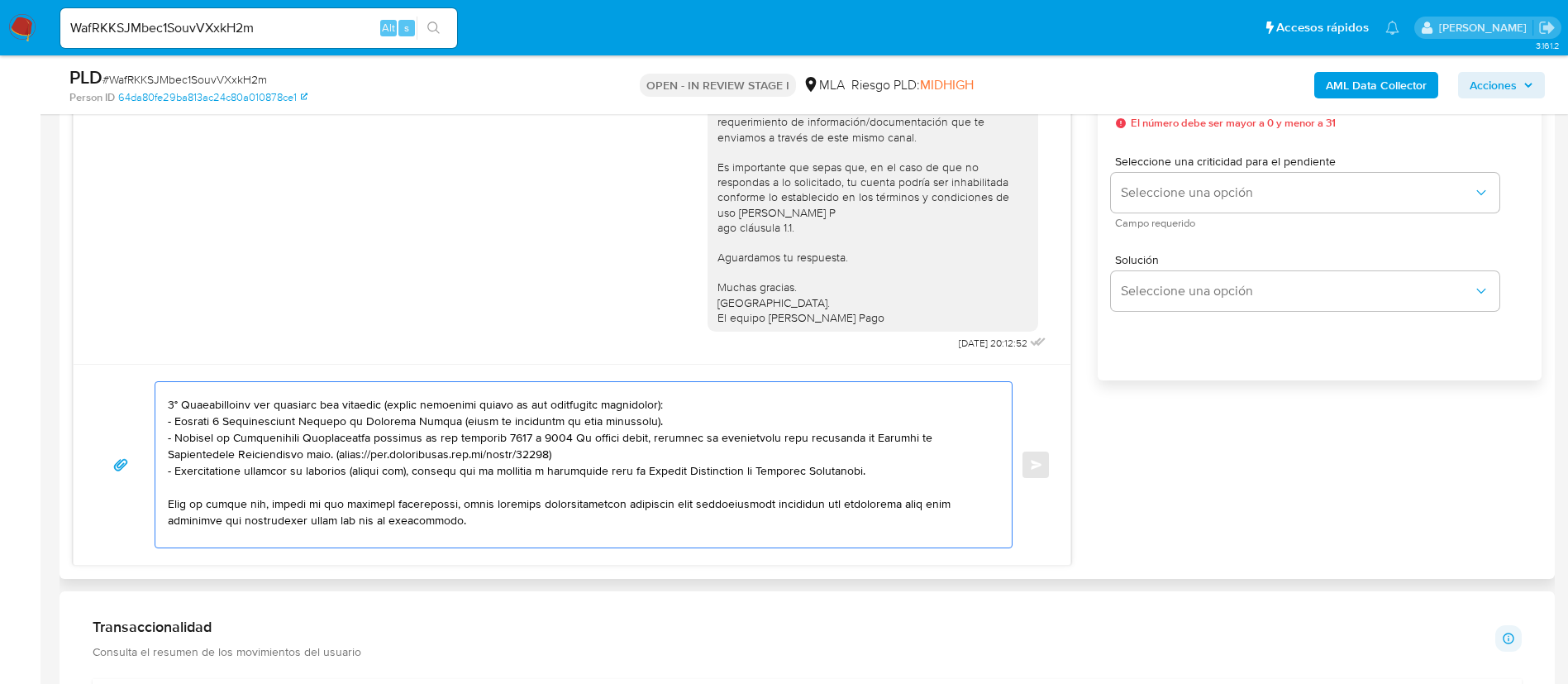
scroll to position [248, 0]
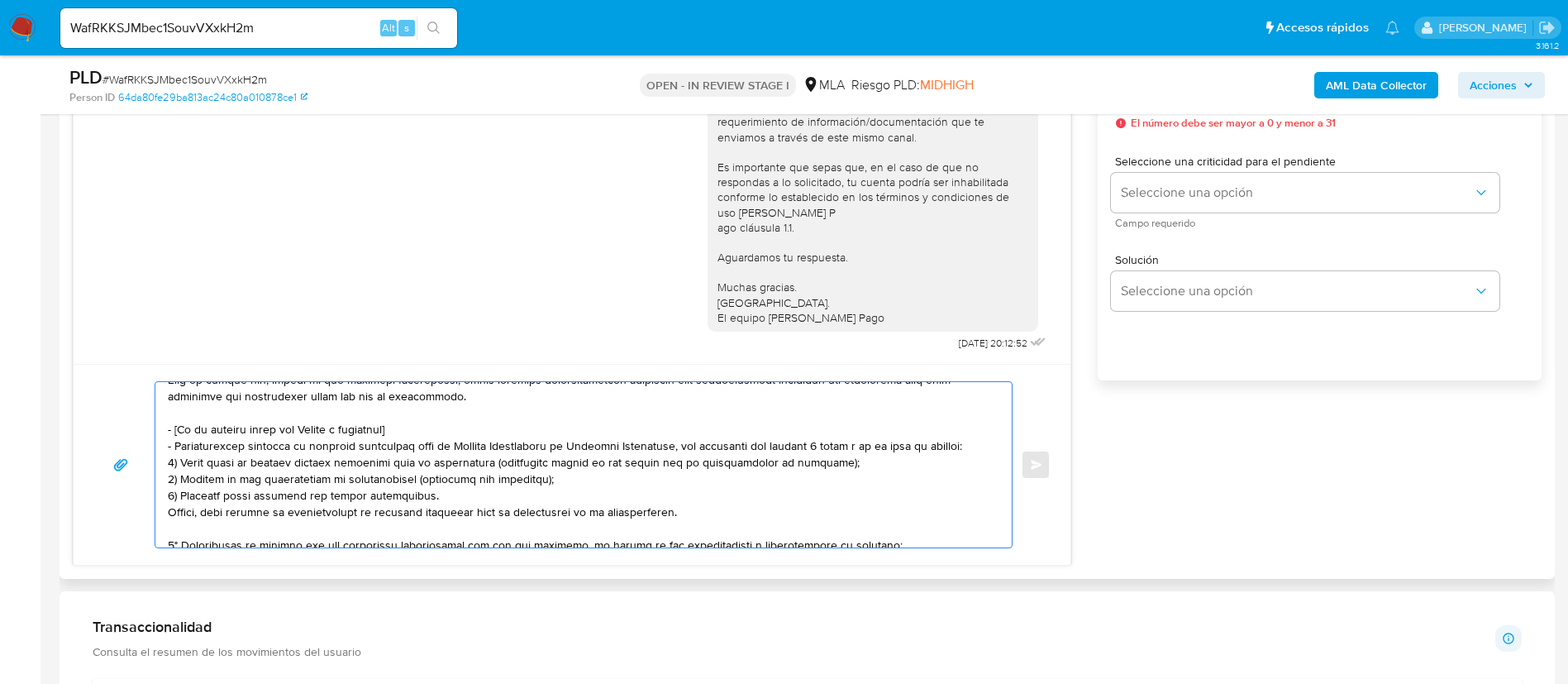
drag, startPoint x: 169, startPoint y: 428, endPoint x: 687, endPoint y: 516, distance: 525.4
click at [687, 516] on textarea at bounding box center [580, 465] width 824 height 165
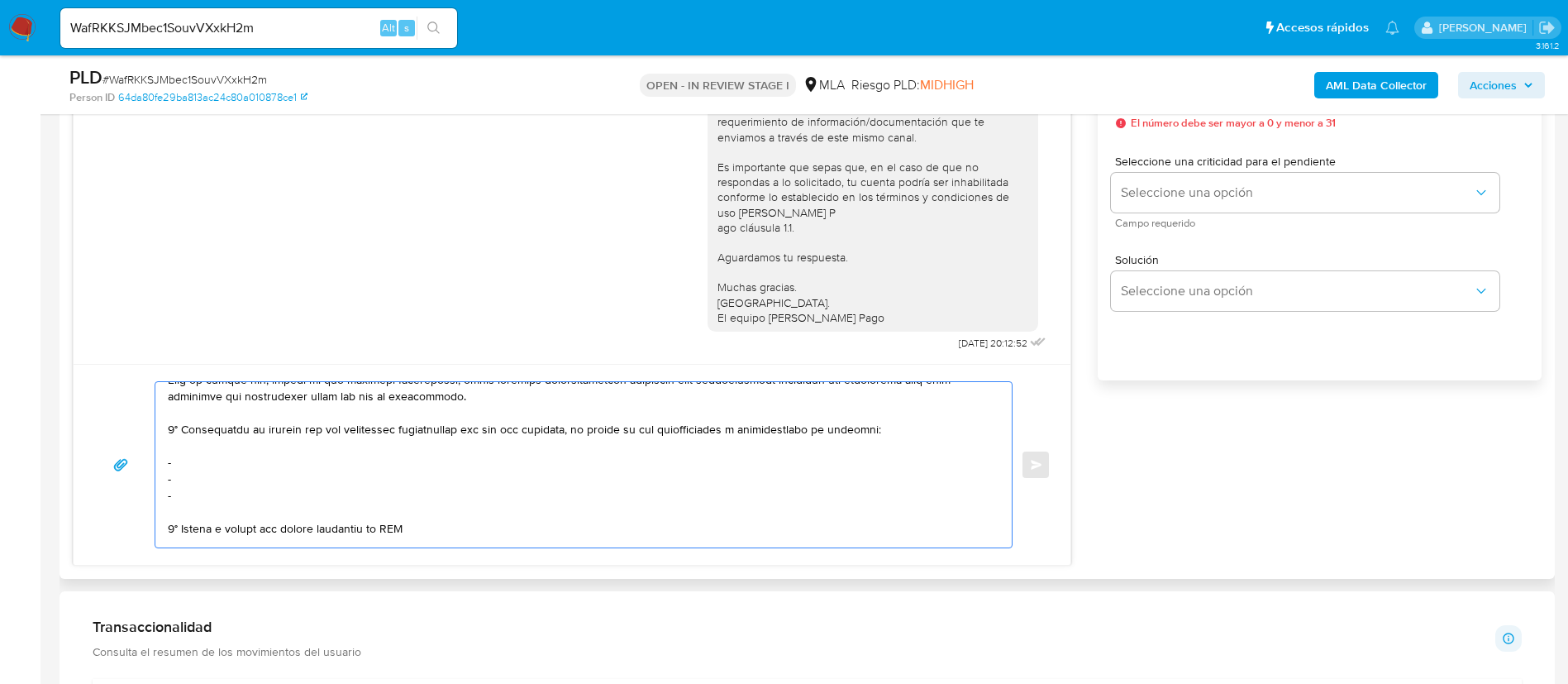
scroll to position [232, 0]
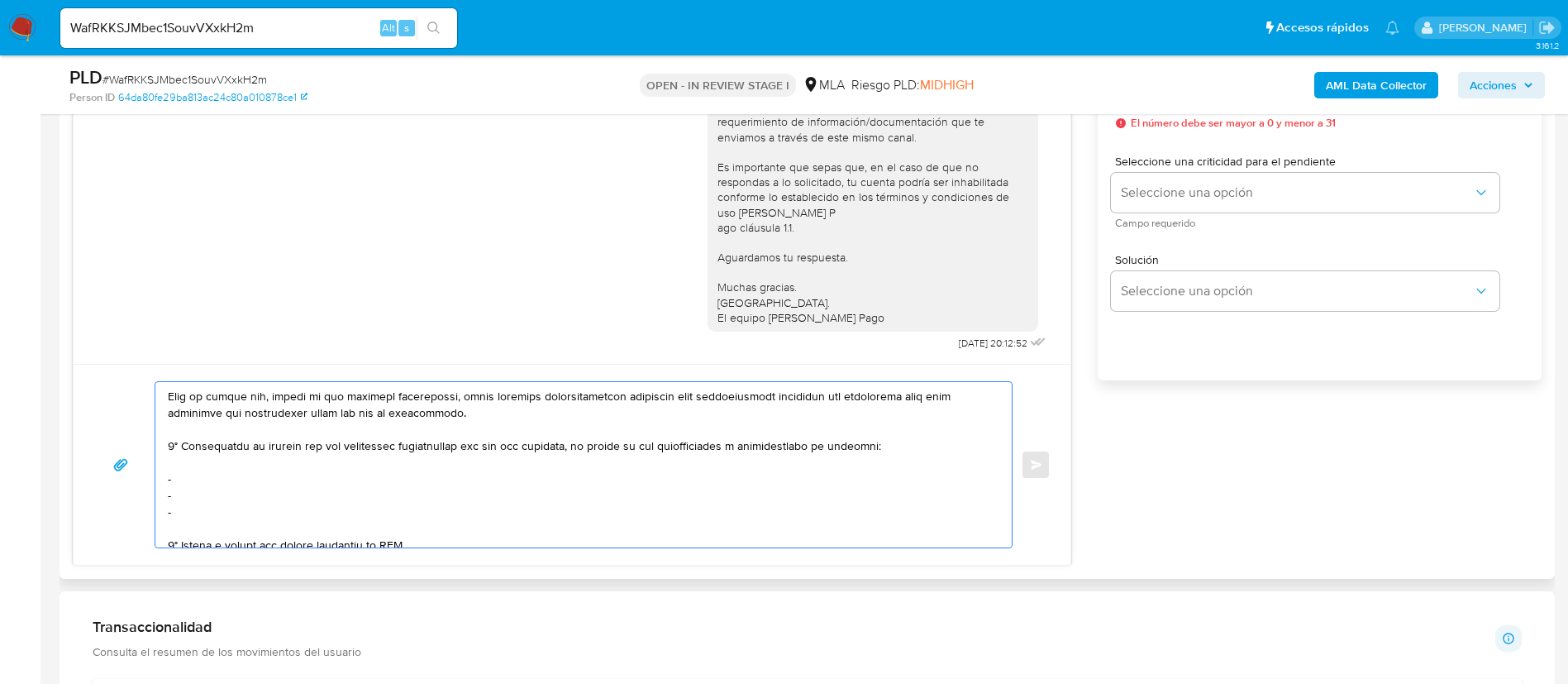
click at [254, 484] on textarea at bounding box center [580, 465] width 824 height 165
paste textarea "Maximiliano Adolfo Nievas - CUIT 20246529559"
click at [207, 501] on textarea at bounding box center [580, 465] width 824 height 165
paste textarea "Damian Miguel Diaz - CUIL 20234616898"
click at [193, 512] on textarea at bounding box center [580, 465] width 824 height 165
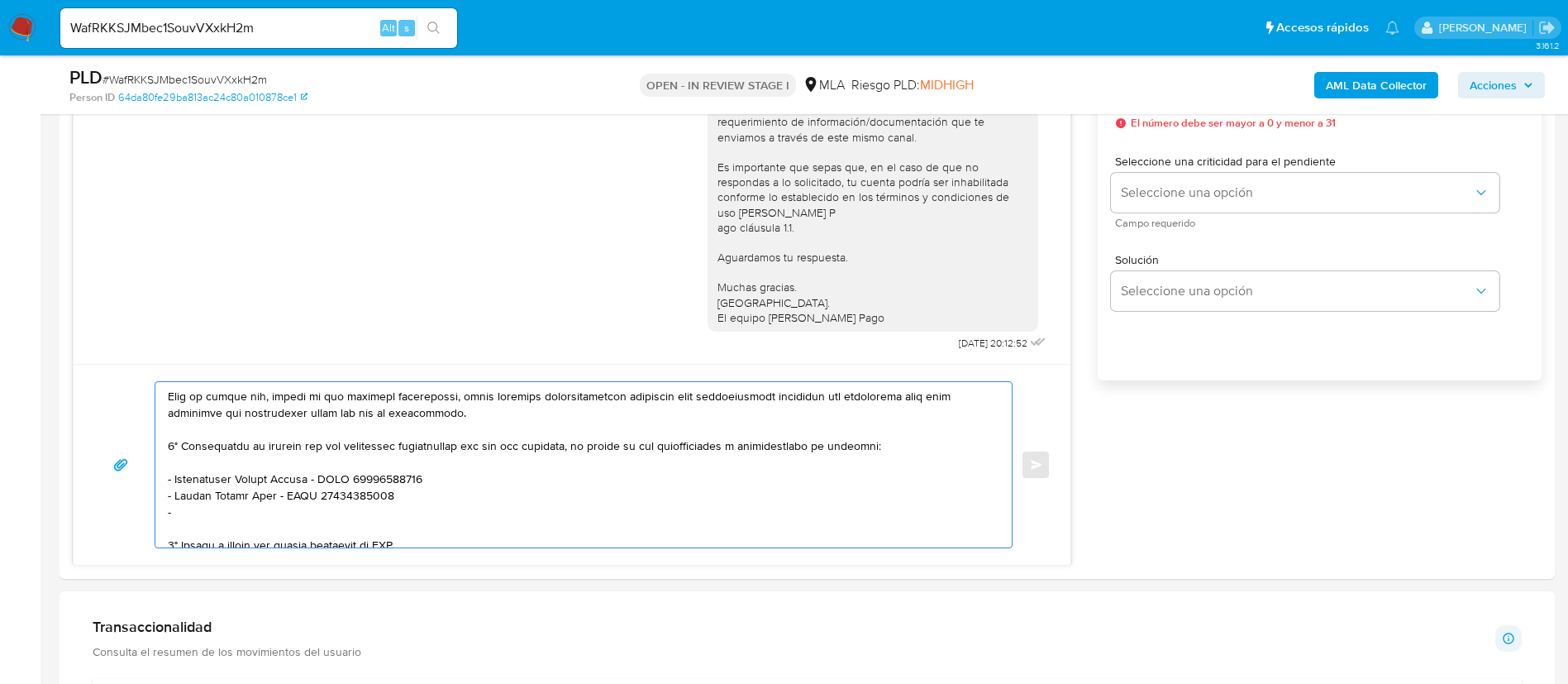
paste textarea "Elsa Audelina Urbano - CUIT 27304234100"
paste textarea "Federico Agustin Fiorenzo - CUIT 20190375502"
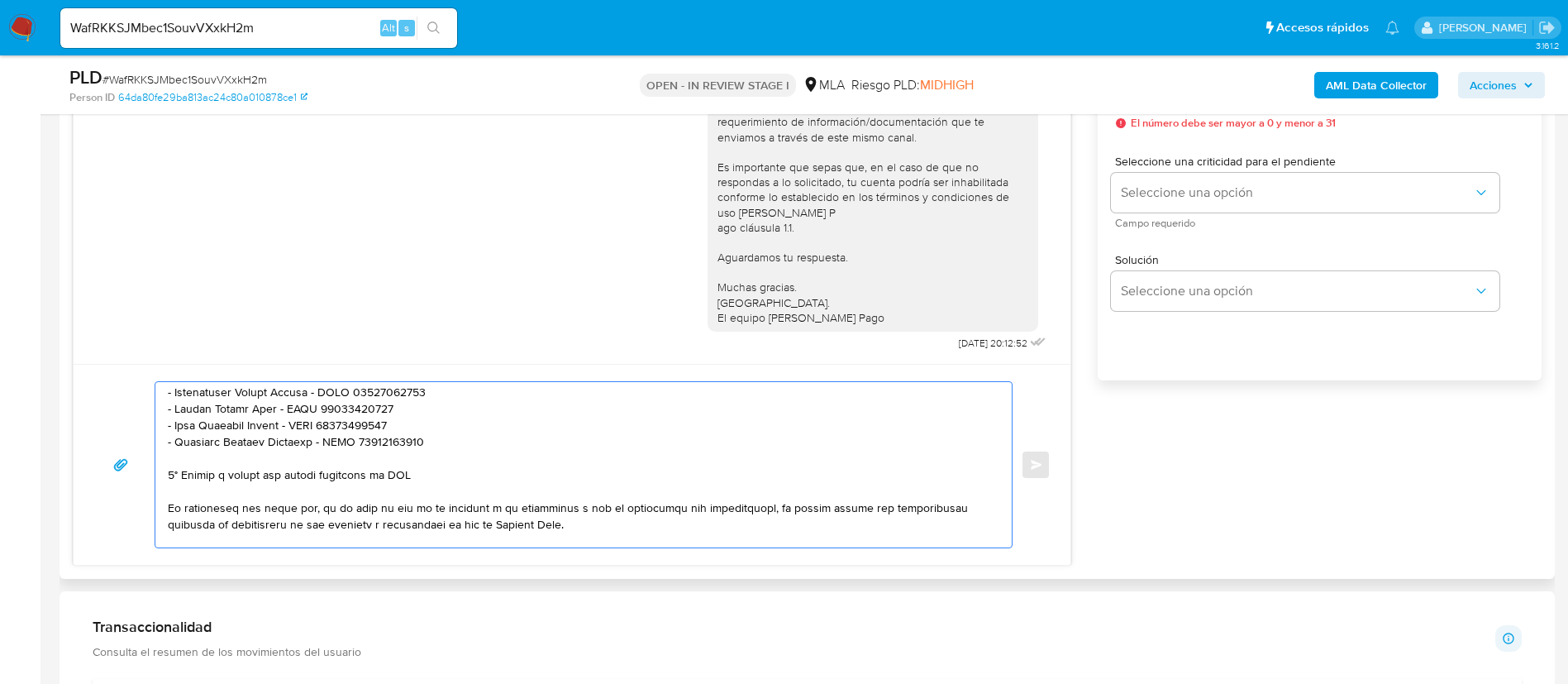
scroll to position [355, 0]
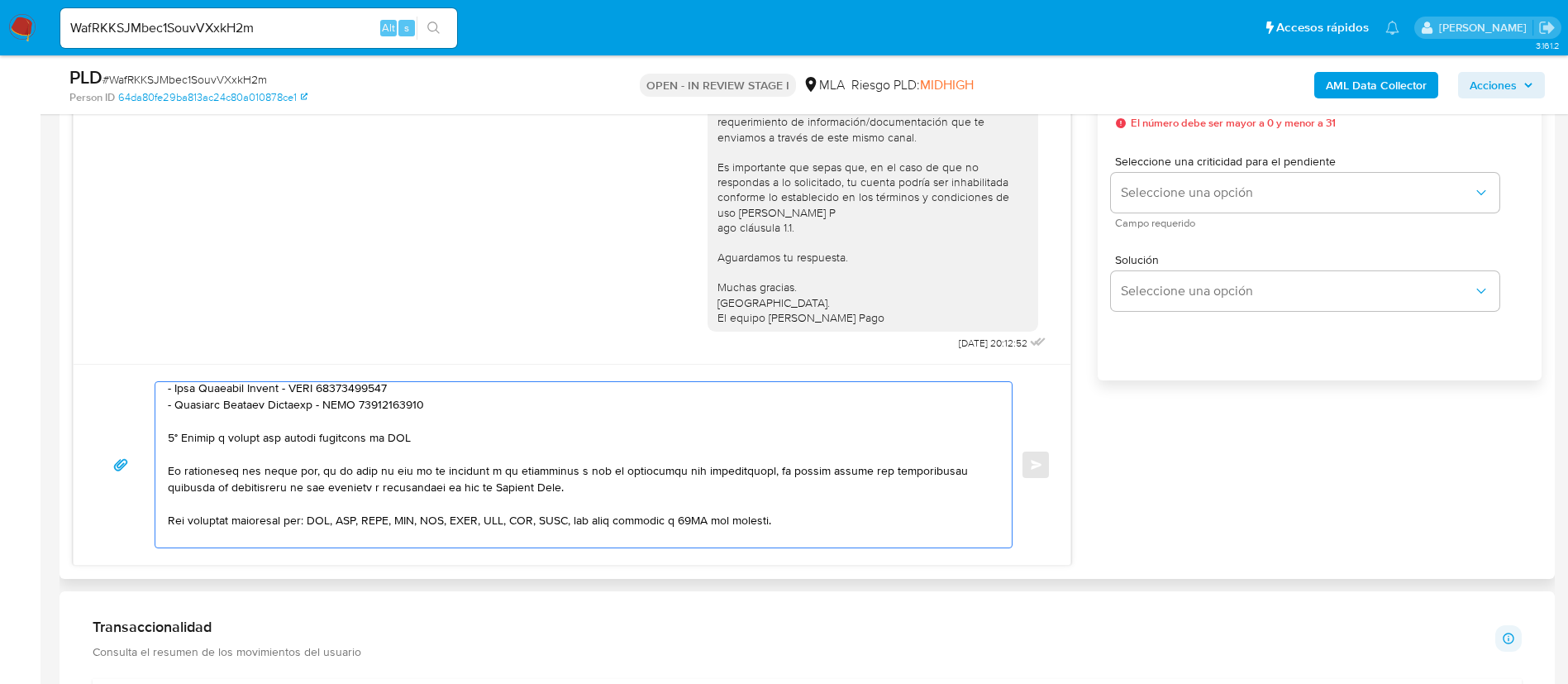
click at [421, 448] on textarea at bounding box center [580, 465] width 824 height 165
click at [419, 447] on textarea at bounding box center [580, 465] width 824 height 165
click at [416, 440] on textarea at bounding box center [580, 465] width 824 height 165
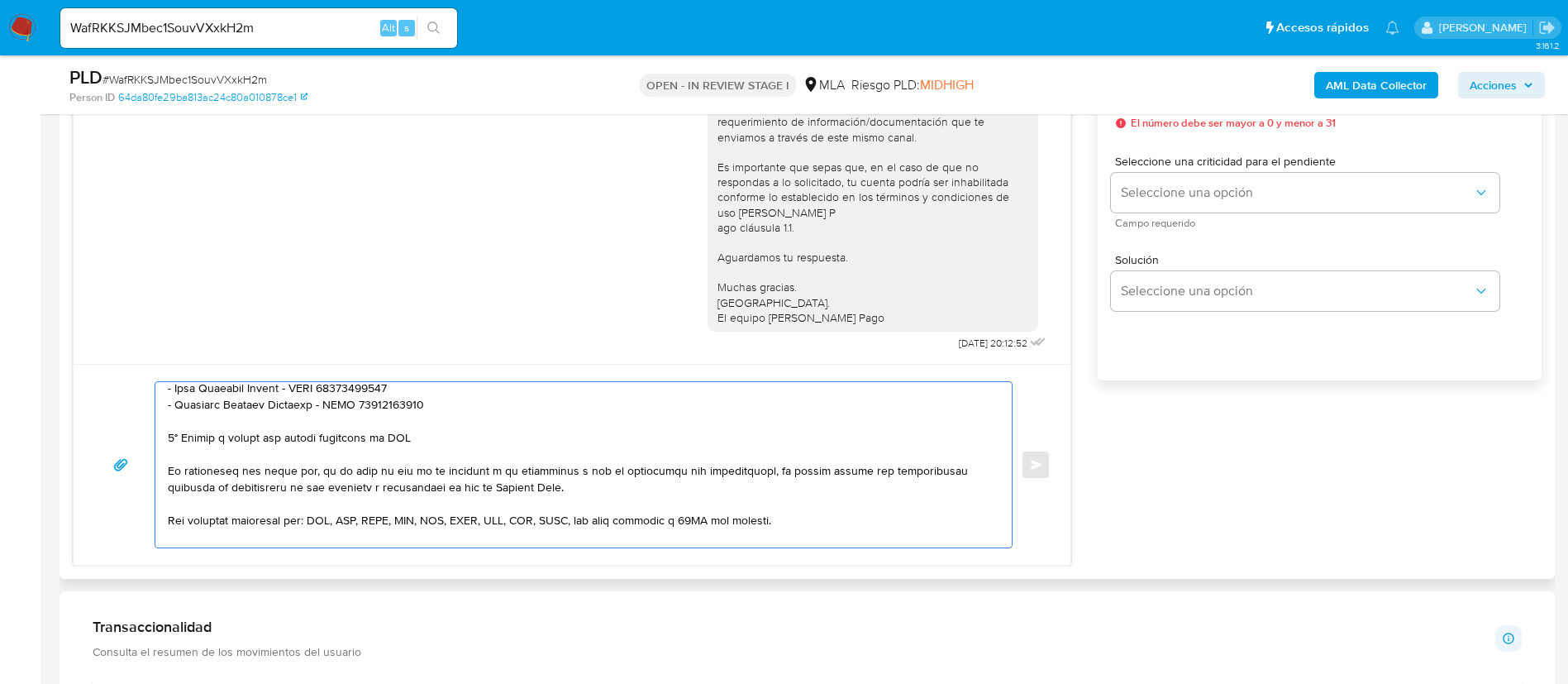
click at [416, 440] on textarea at bounding box center [580, 465] width 824 height 165
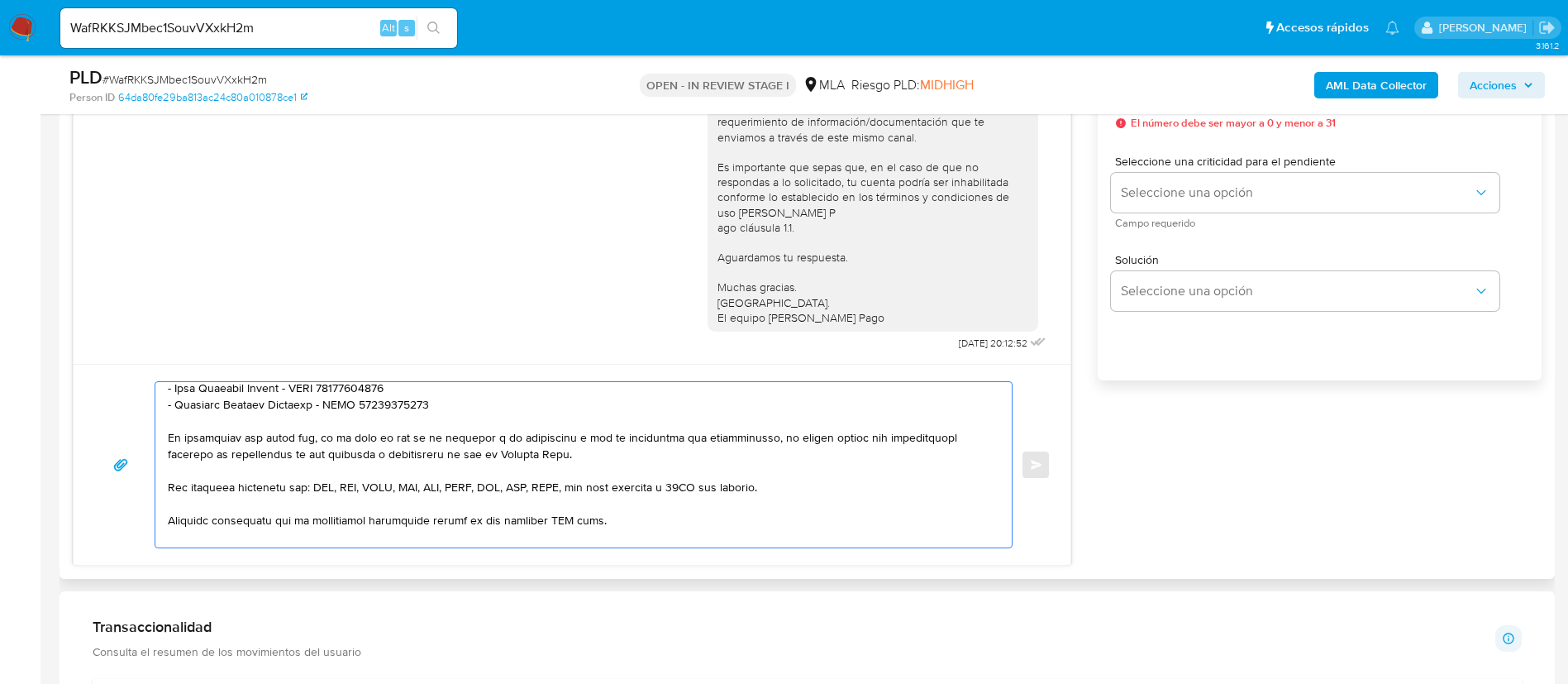
click at [567, 513] on textarea at bounding box center [580, 465] width 824 height 165
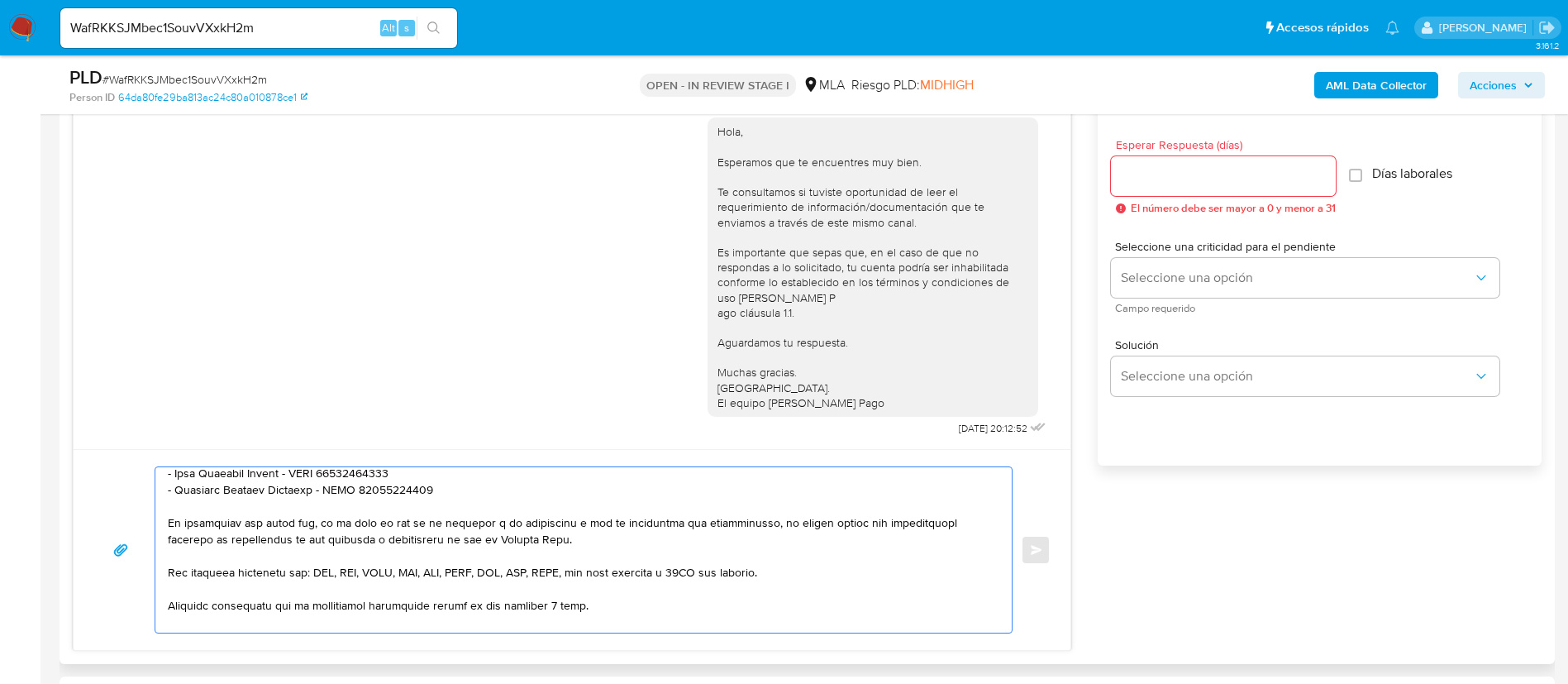
scroll to position [868, 0]
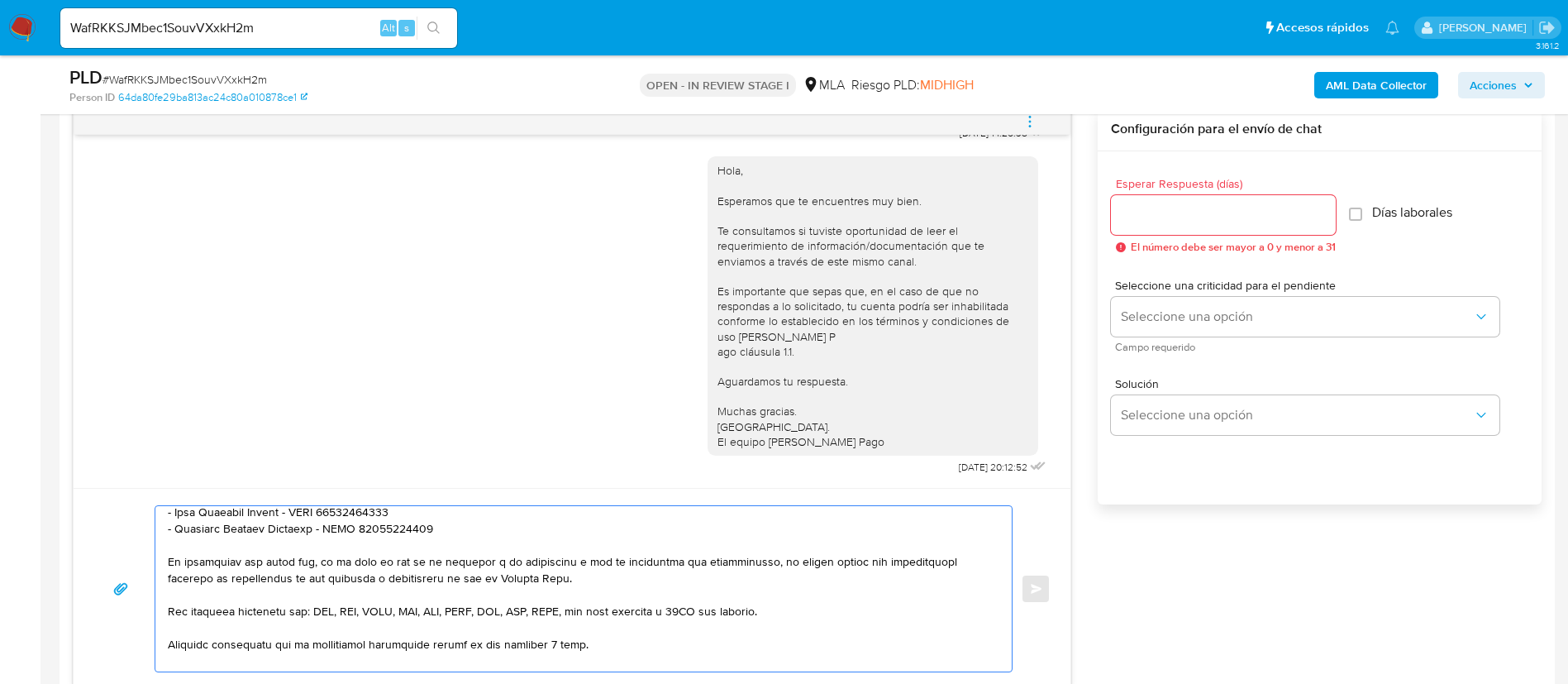
type textarea "Hola, Gonzalo. En función de las operaciones registradas en tu cuenta de Mercad…"
click at [1208, 233] on div at bounding box center [1224, 215] width 225 height 40
click at [1206, 227] on div at bounding box center [1224, 215] width 225 height 40
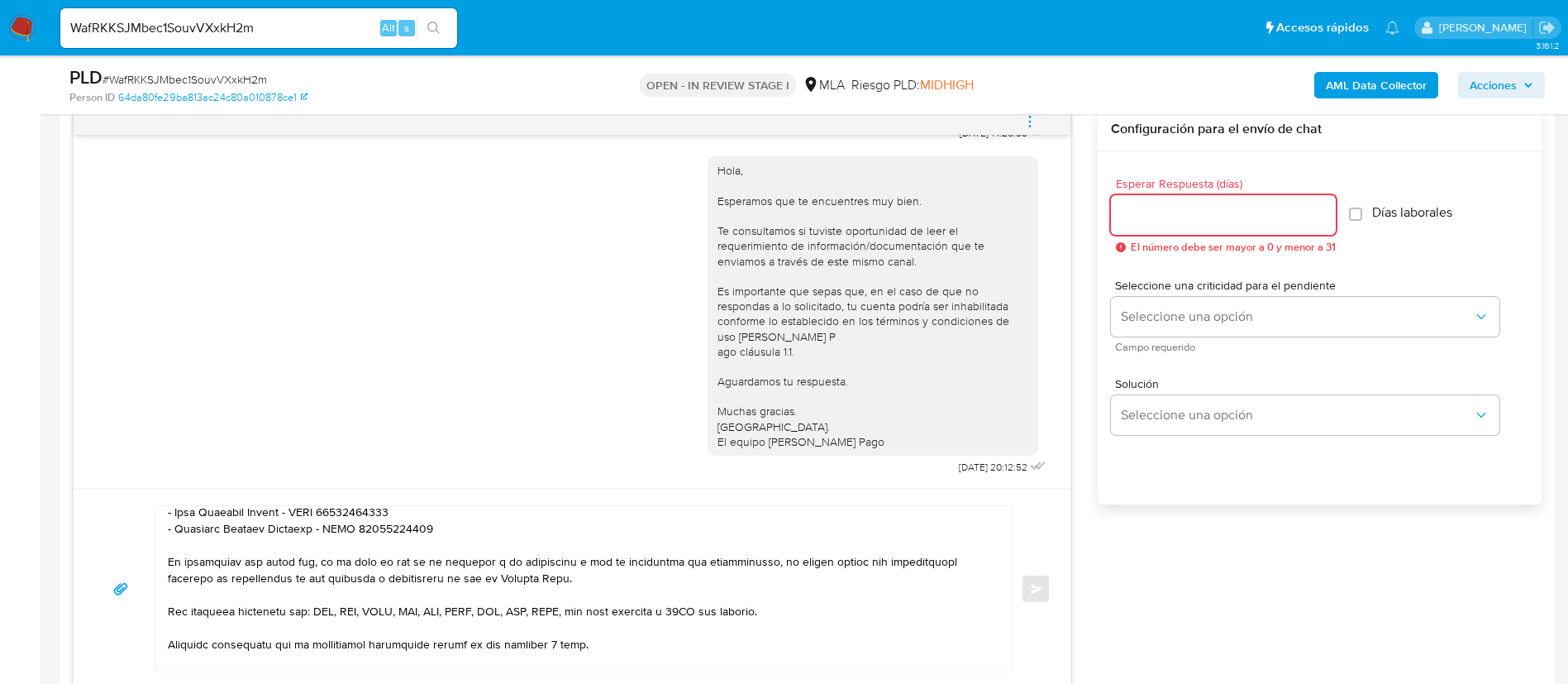
click at [1205, 223] on input "Esperar Respuesta (días)" at bounding box center [1224, 215] width 225 height 22
type input "3"
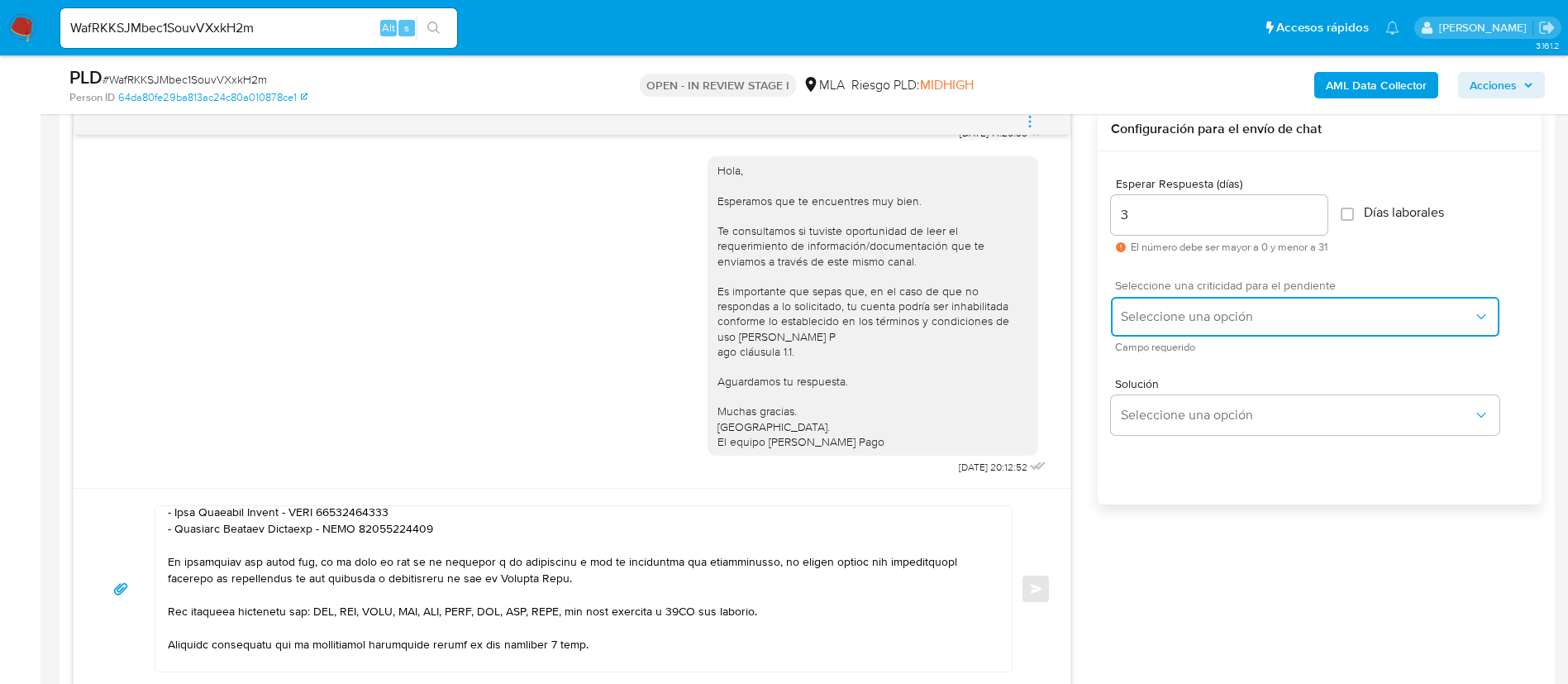
click at [1181, 326] on button "Seleccione una opción" at bounding box center [1305, 317] width 389 height 40
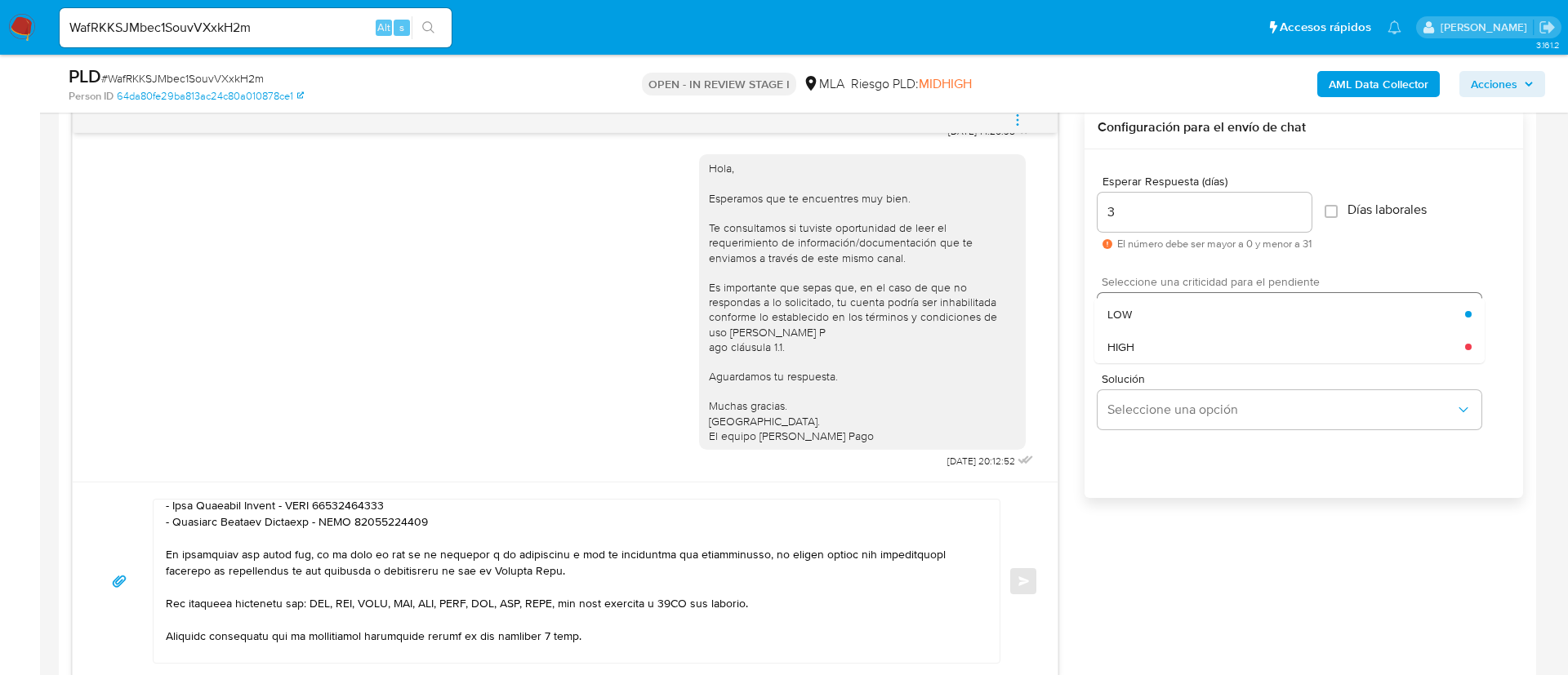
click at [1167, 321] on div "LOW" at bounding box center [1287, 313] width 358 height 32
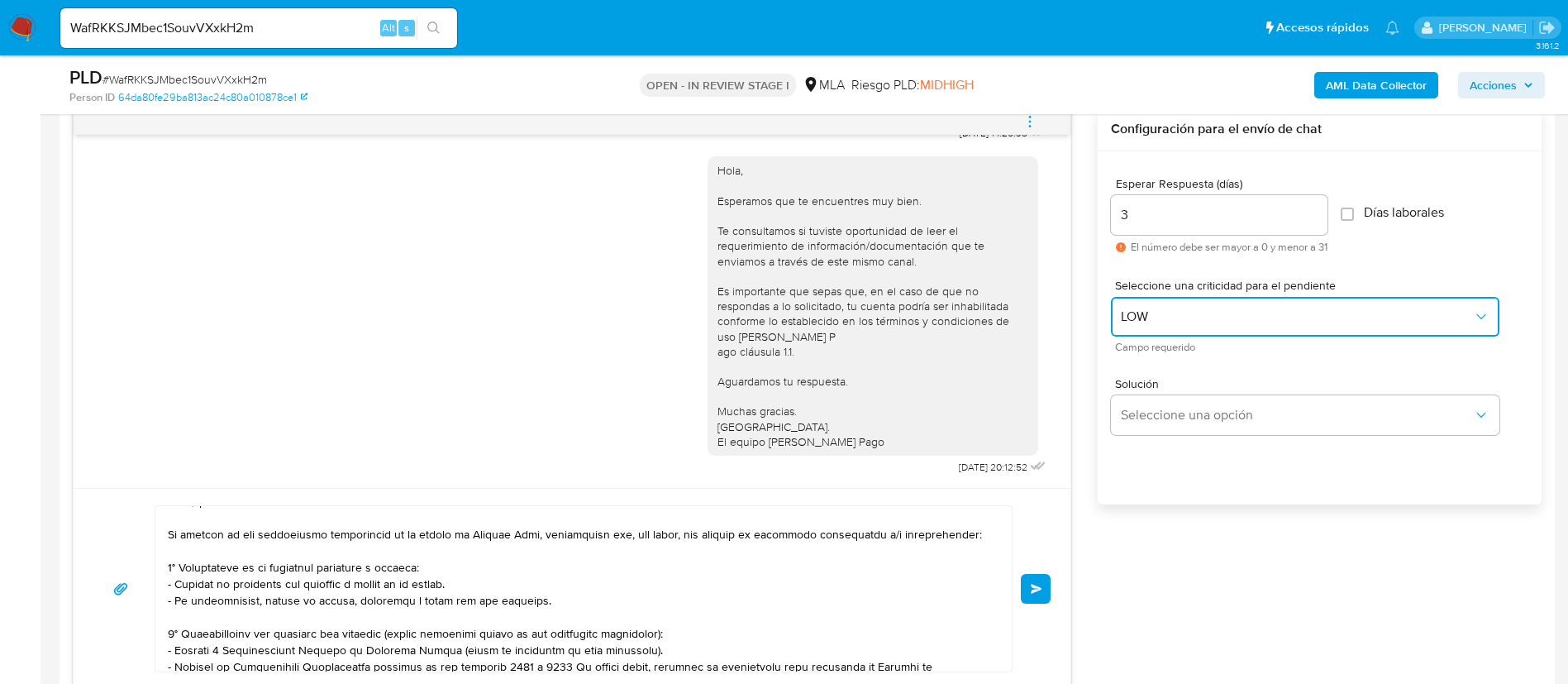
scroll to position [0, 0]
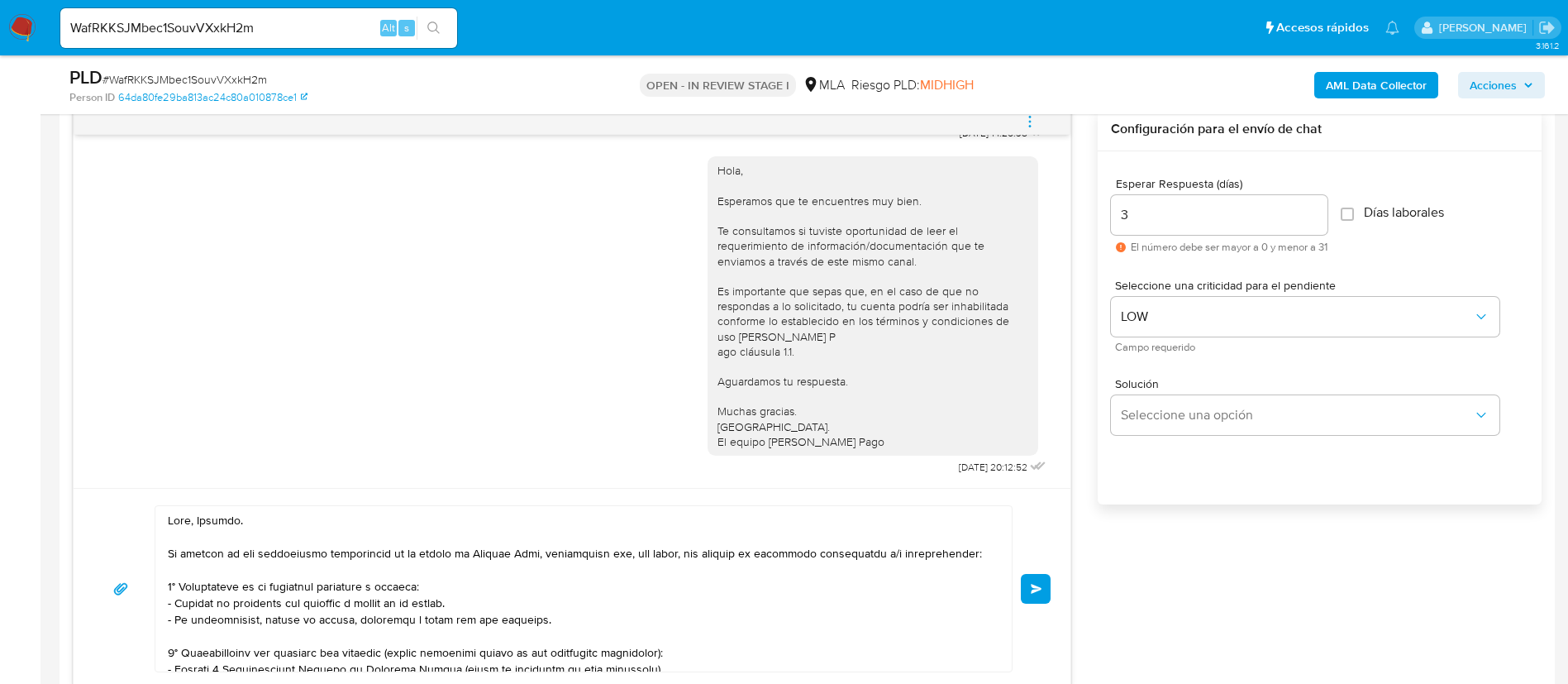
click at [1026, 597] on button "Enviar" at bounding box center [1036, 589] width 30 height 30
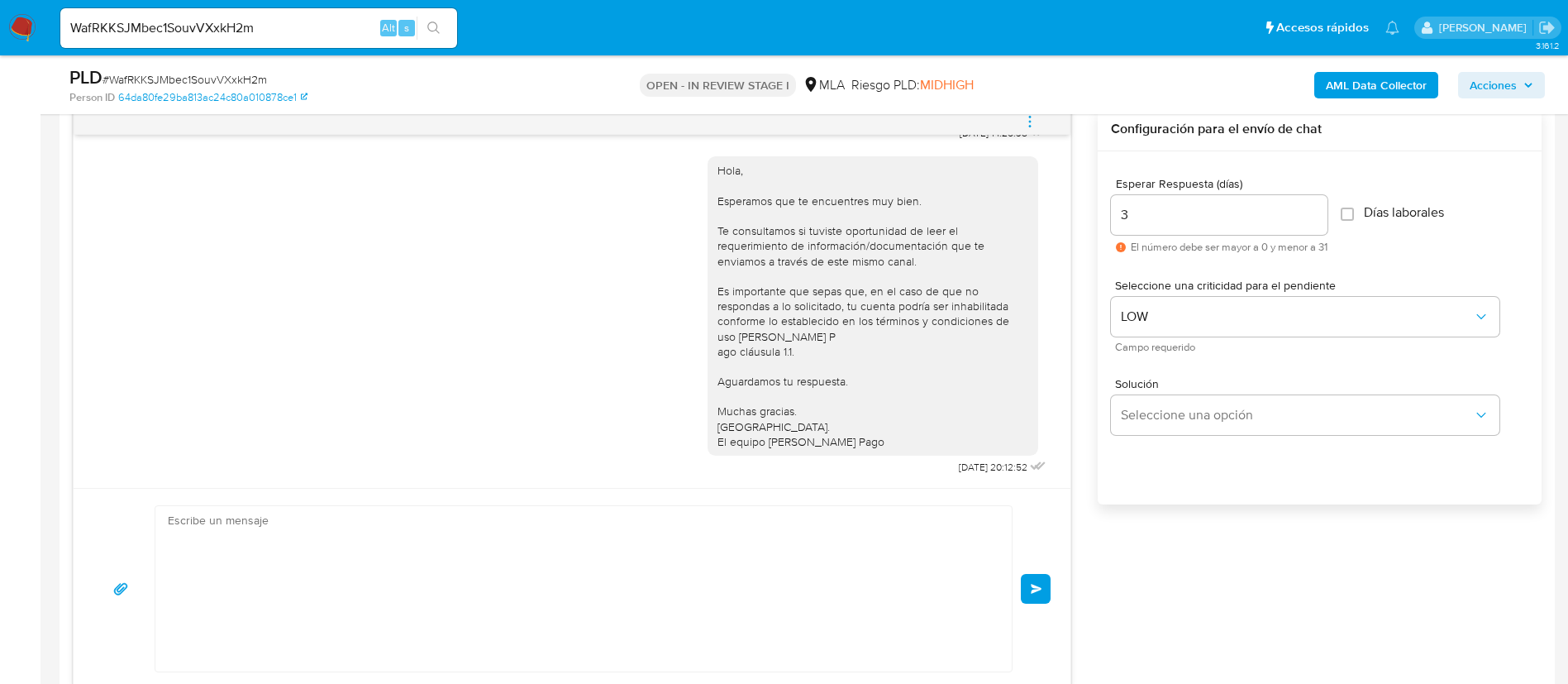
scroll to position [1778, 0]
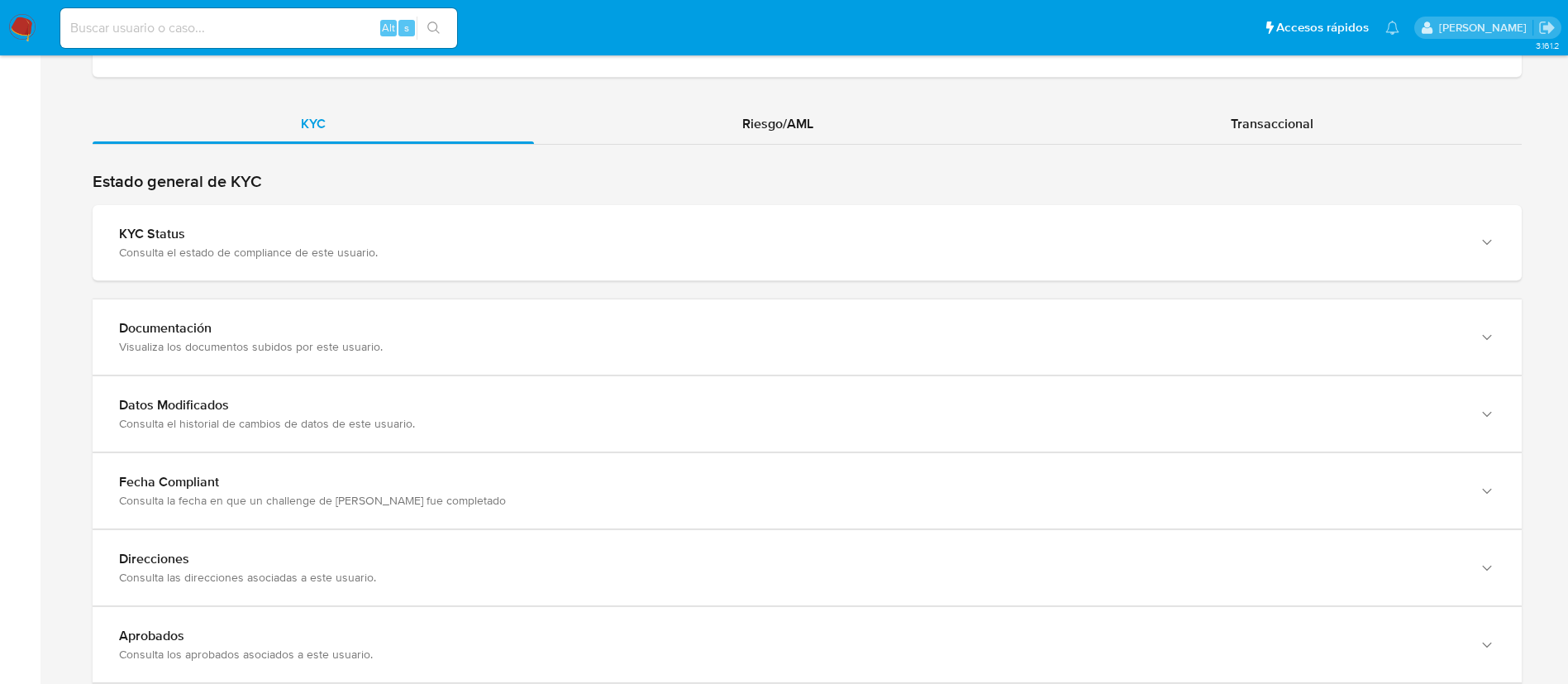
scroll to position [1676, 0]
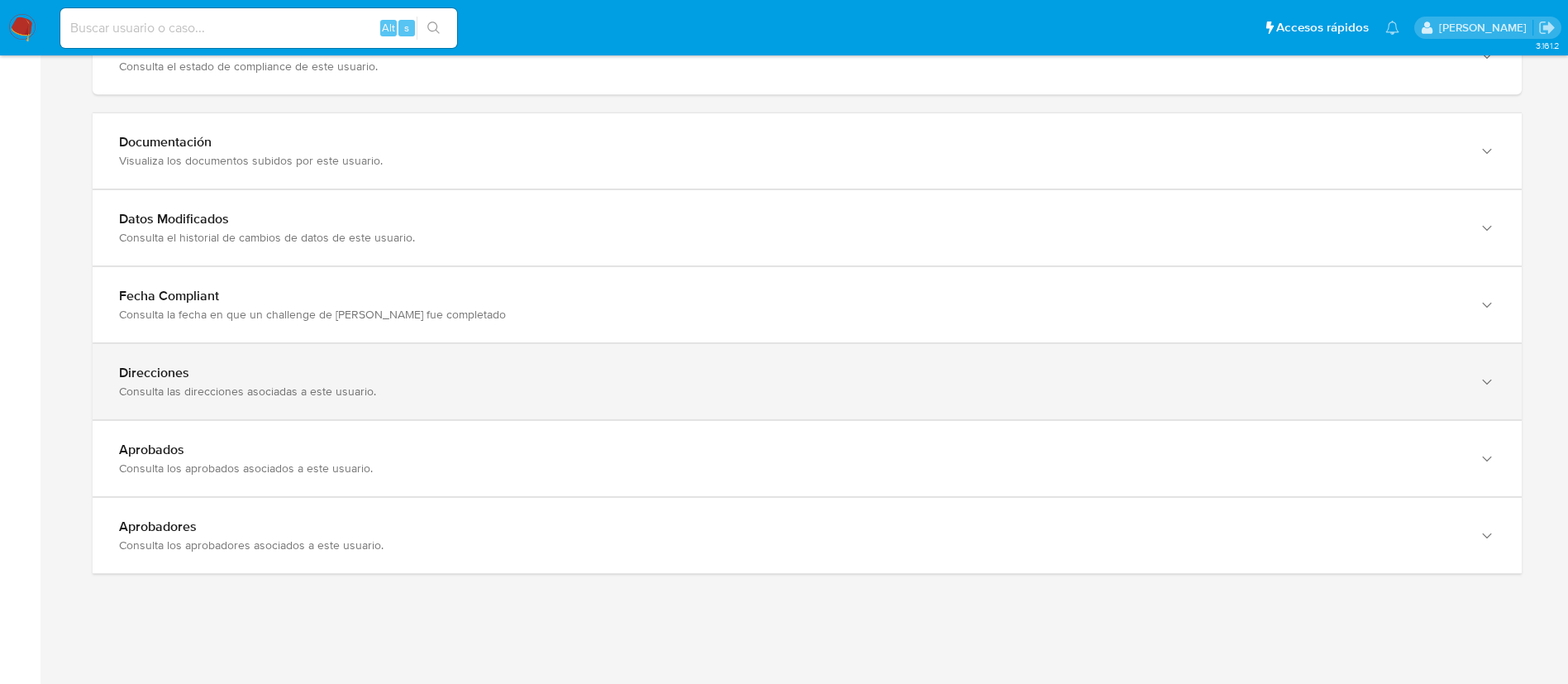
click at [878, 379] on div "Direcciones" at bounding box center [791, 372] width 1343 height 17
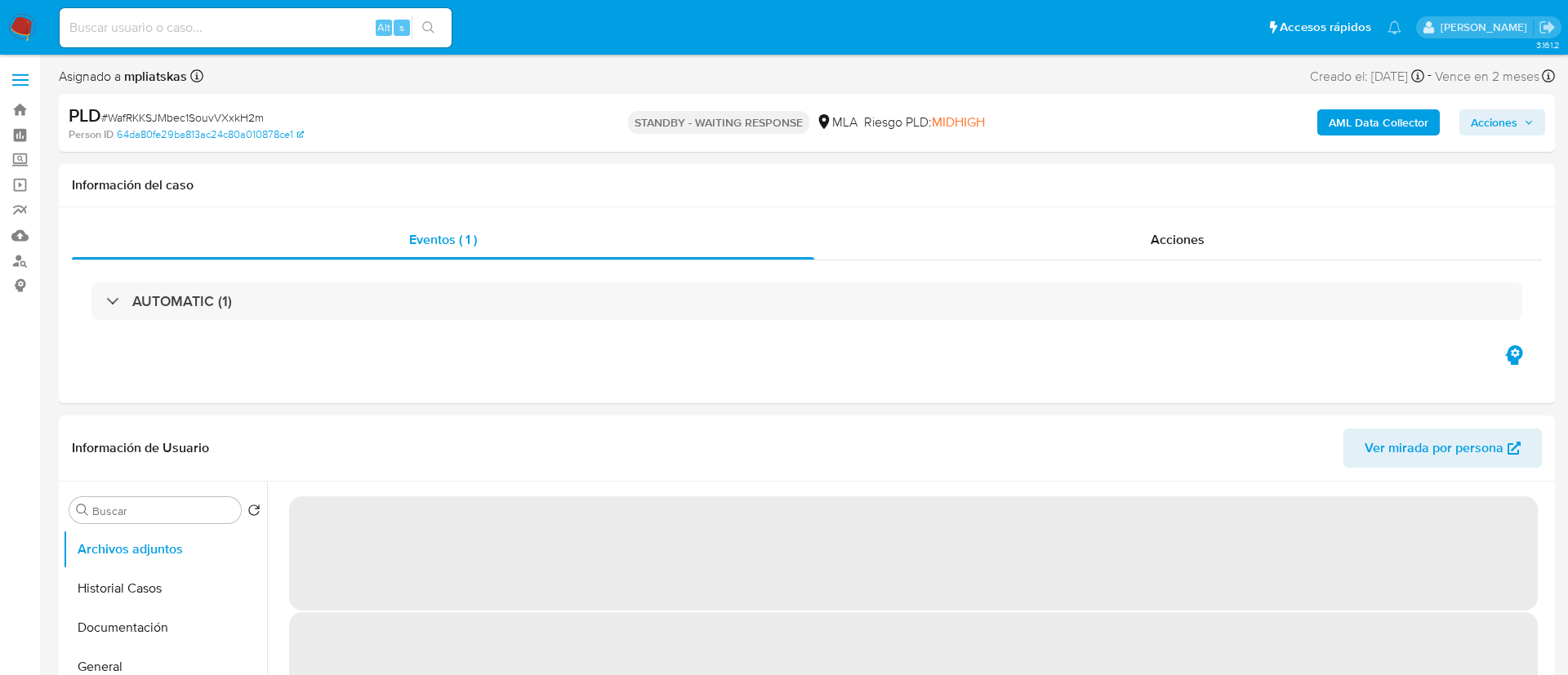
select select "10"
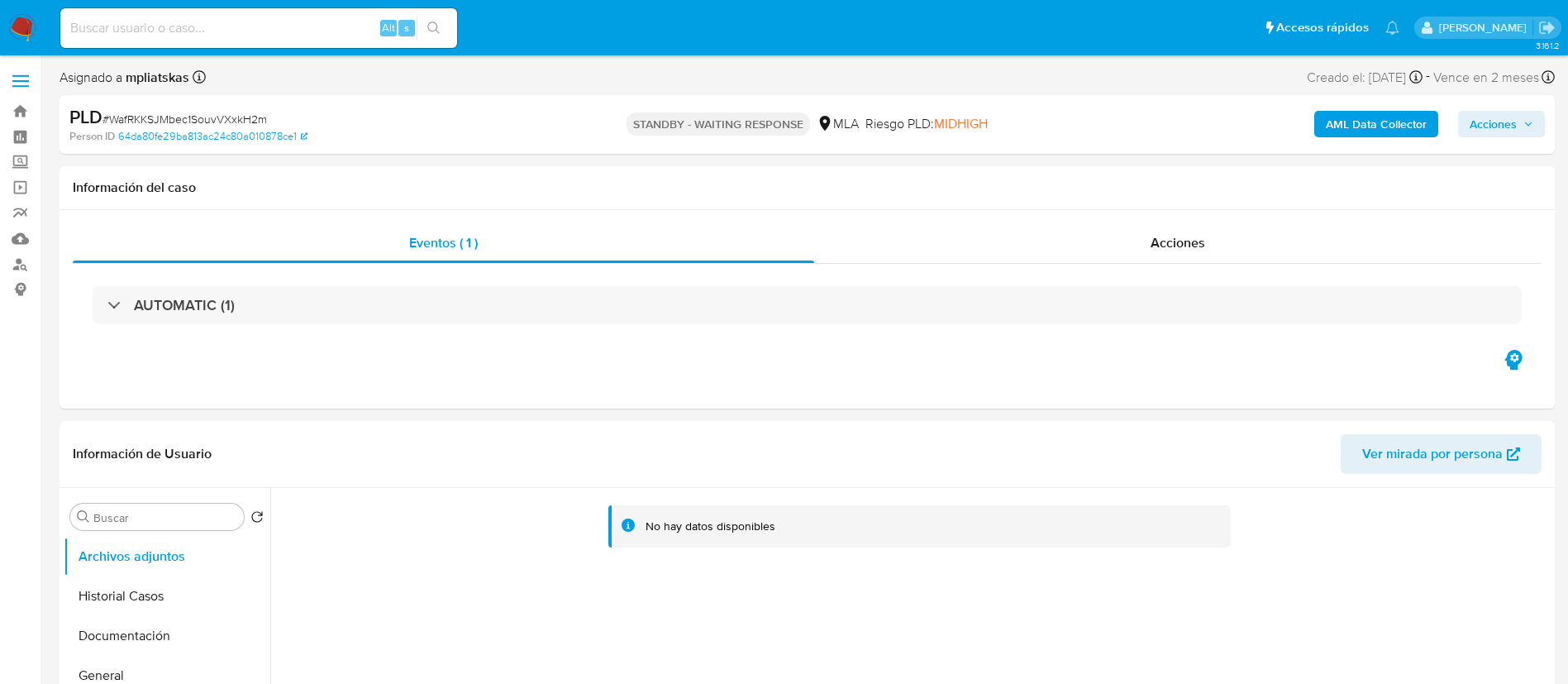
click at [347, 40] on div "Alt s" at bounding box center [259, 28] width 397 height 40
click at [344, 34] on input at bounding box center [259, 28] width 397 height 22
paste input "5t92BGdVe1c2eVh7tRYZFDM8"
type input "5t92BGdVe1c2eVh7tRYZFDM8"
click at [417, 25] on button "search-icon" at bounding box center [434, 28] width 34 height 23
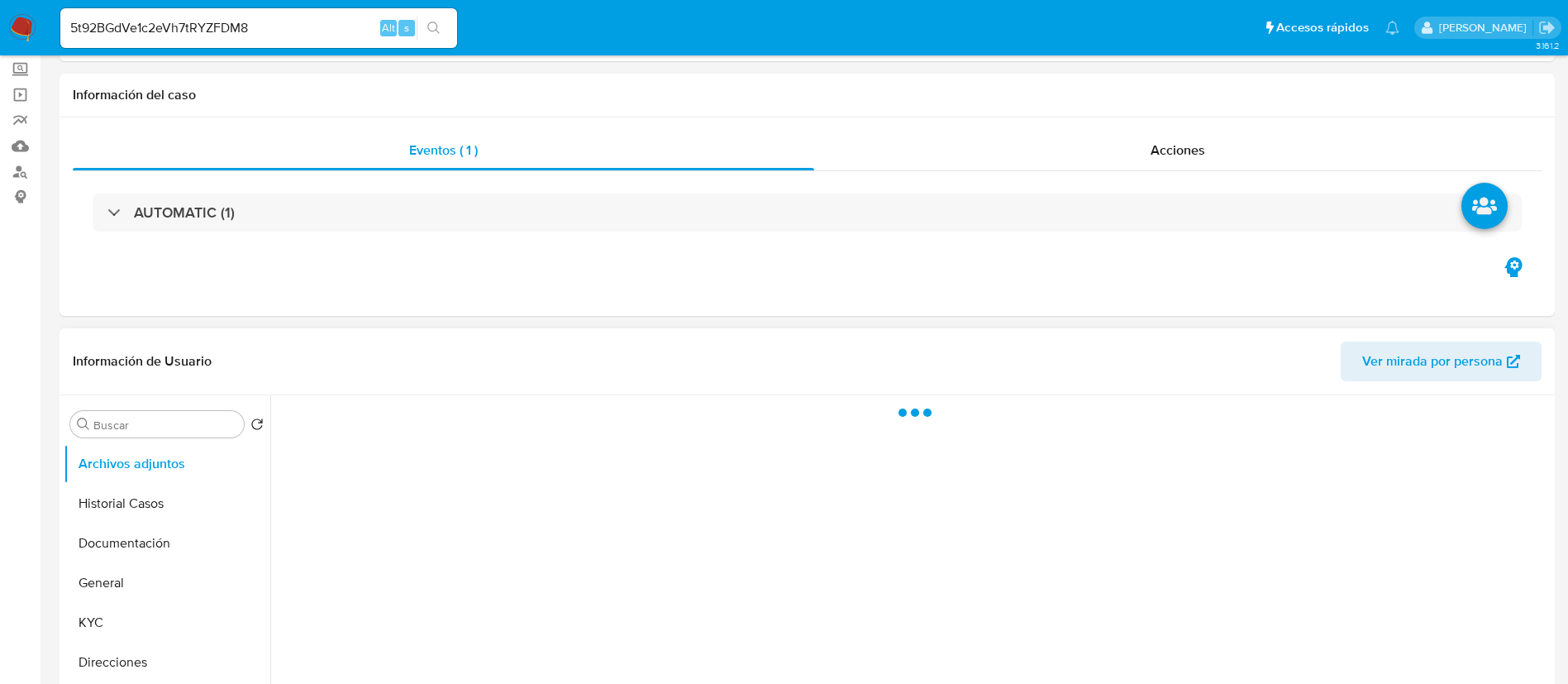
select select "10"
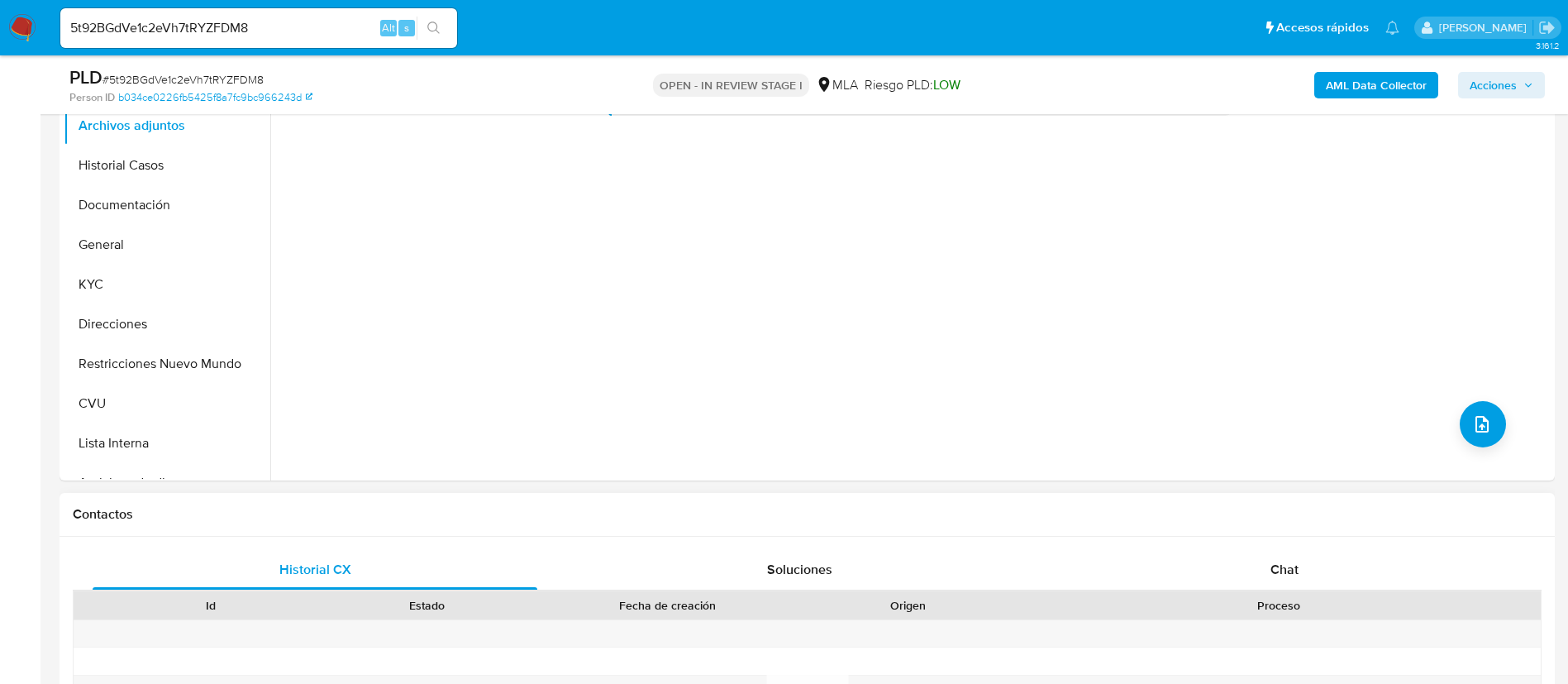
scroll to position [620, 0]
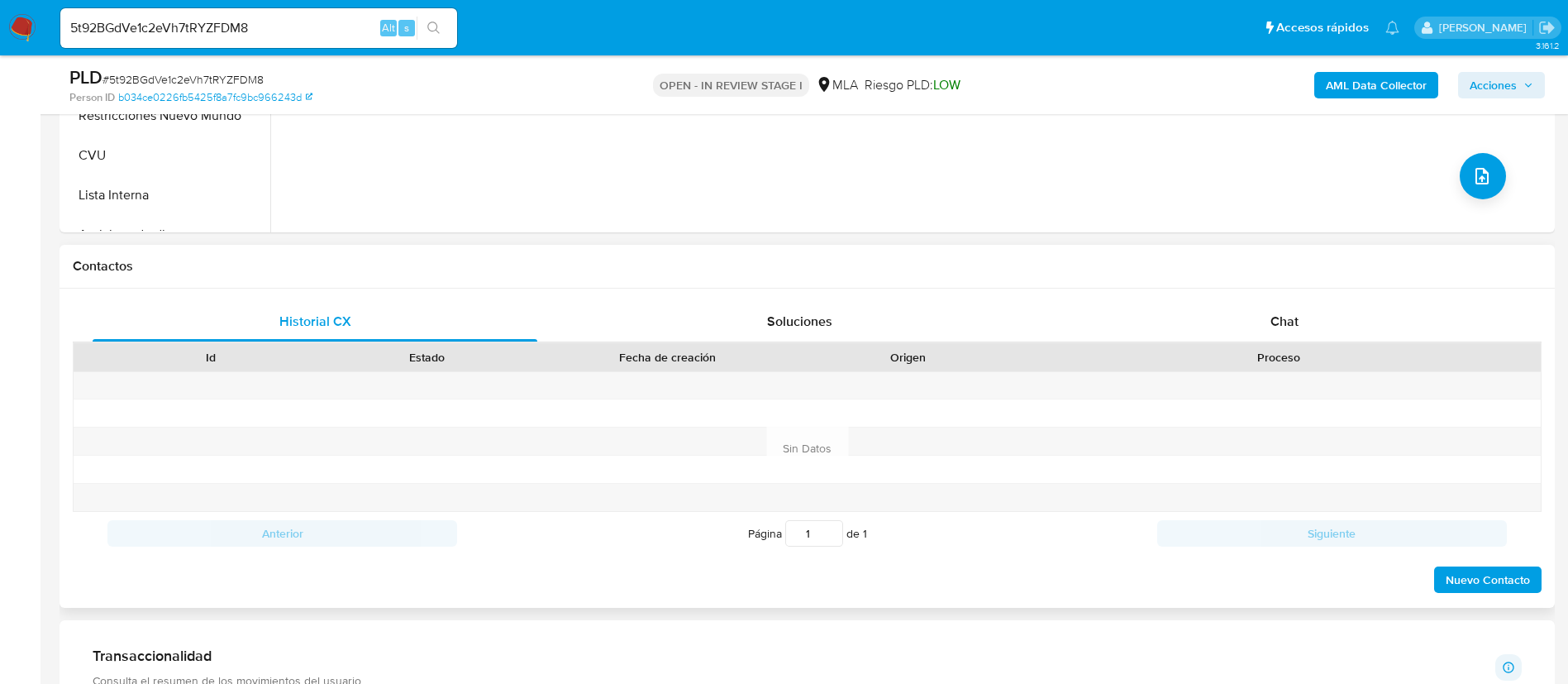
click at [1111, 352] on div "Proceso" at bounding box center [1279, 357] width 501 height 17
click at [1113, 344] on div "Proceso" at bounding box center [1278, 357] width 524 height 28
click at [1121, 326] on div "Chat" at bounding box center [1284, 322] width 445 height 40
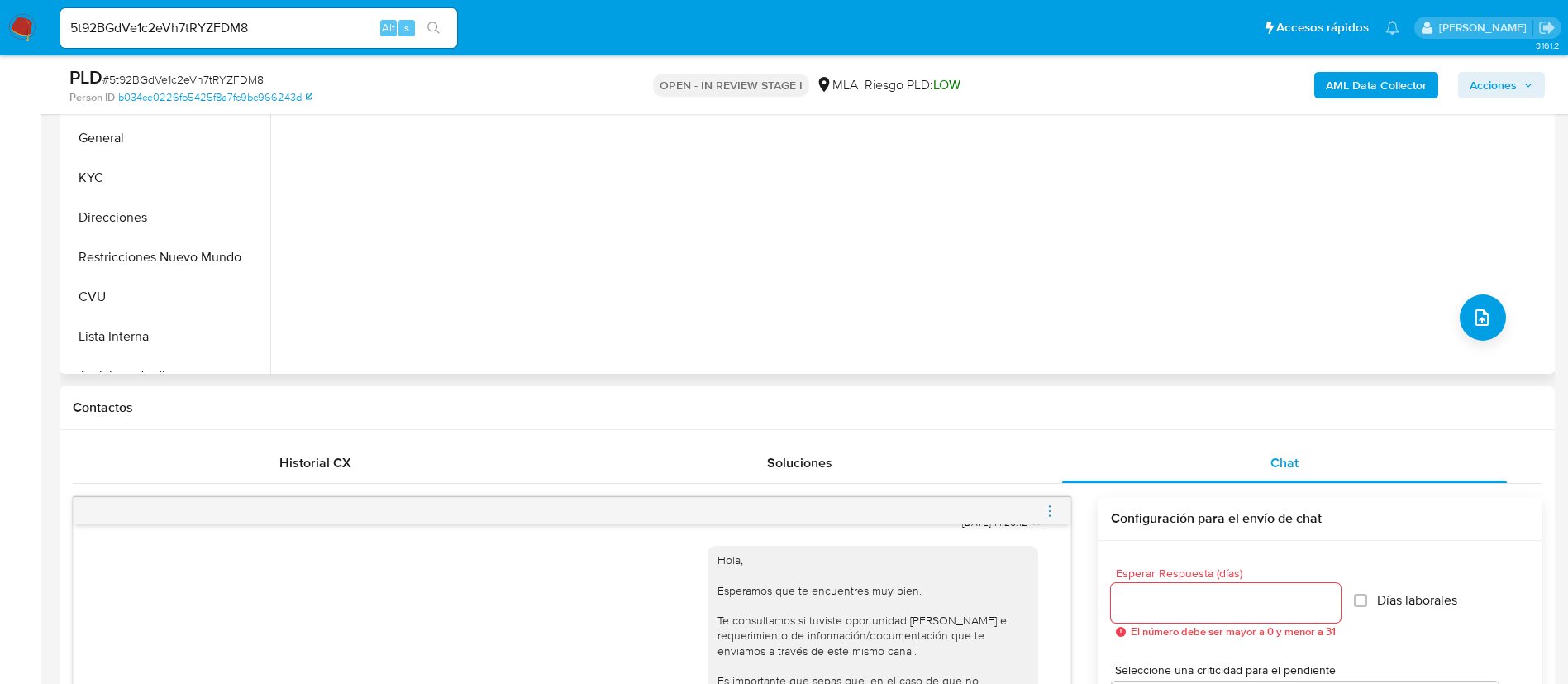
scroll to position [248, 0]
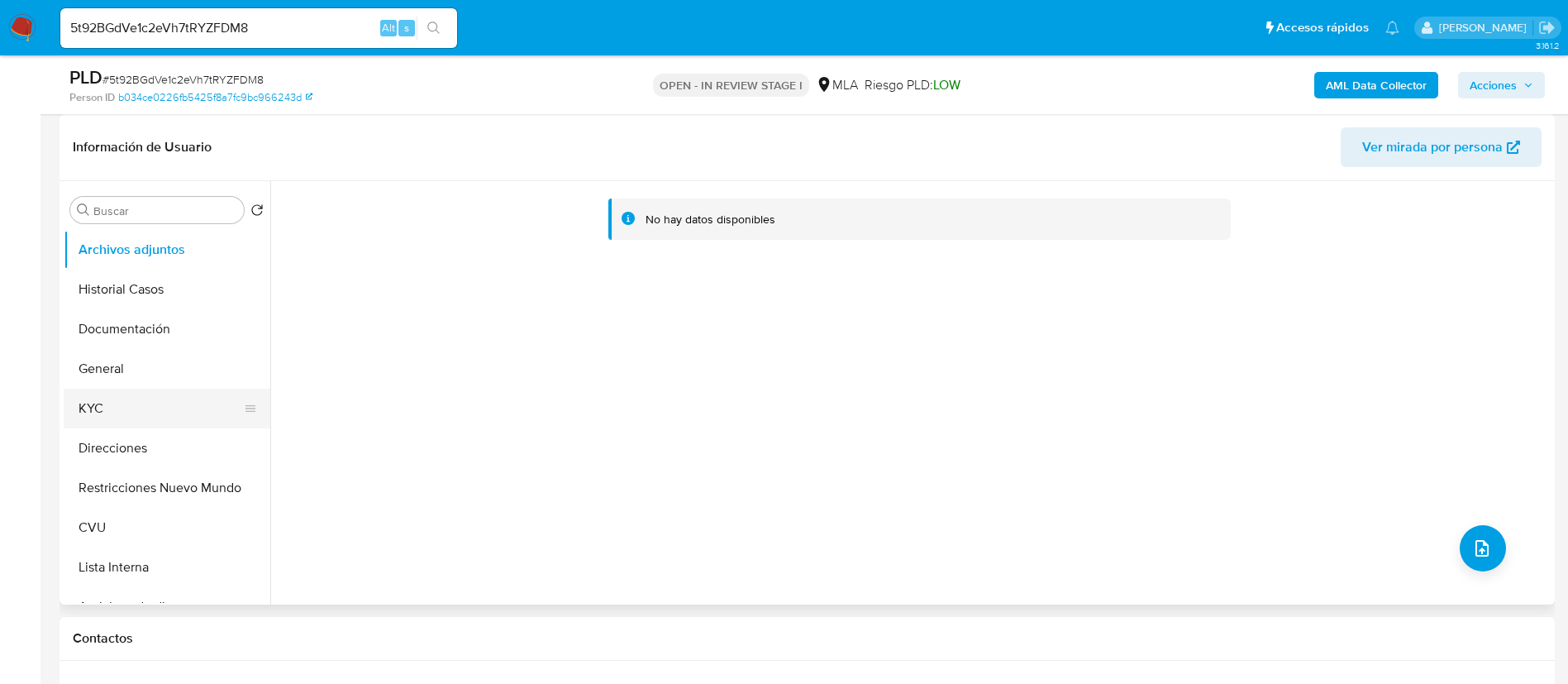
click at [144, 413] on button "KYC" at bounding box center [160, 409] width 193 height 40
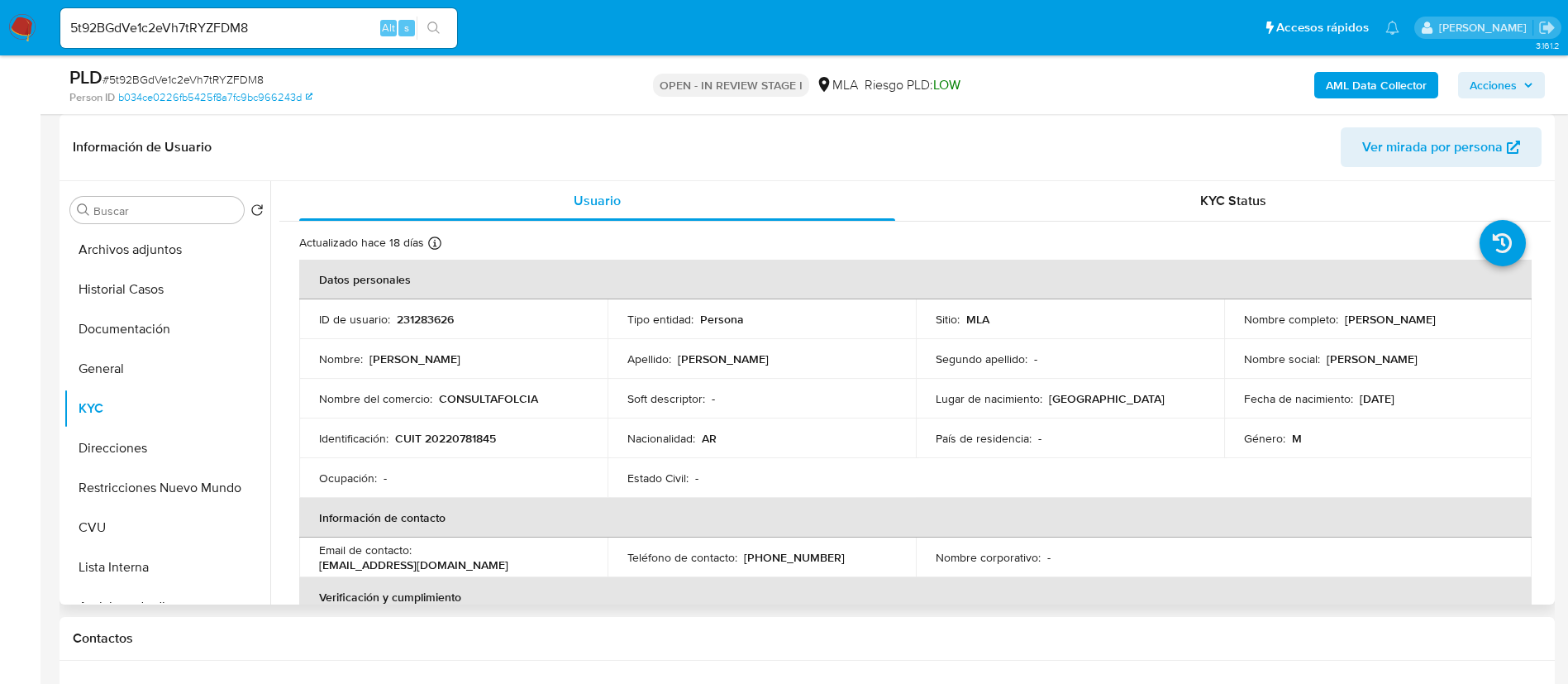
click at [405, 317] on p "231283626" at bounding box center [425, 319] width 57 height 15
copy p "231283626"
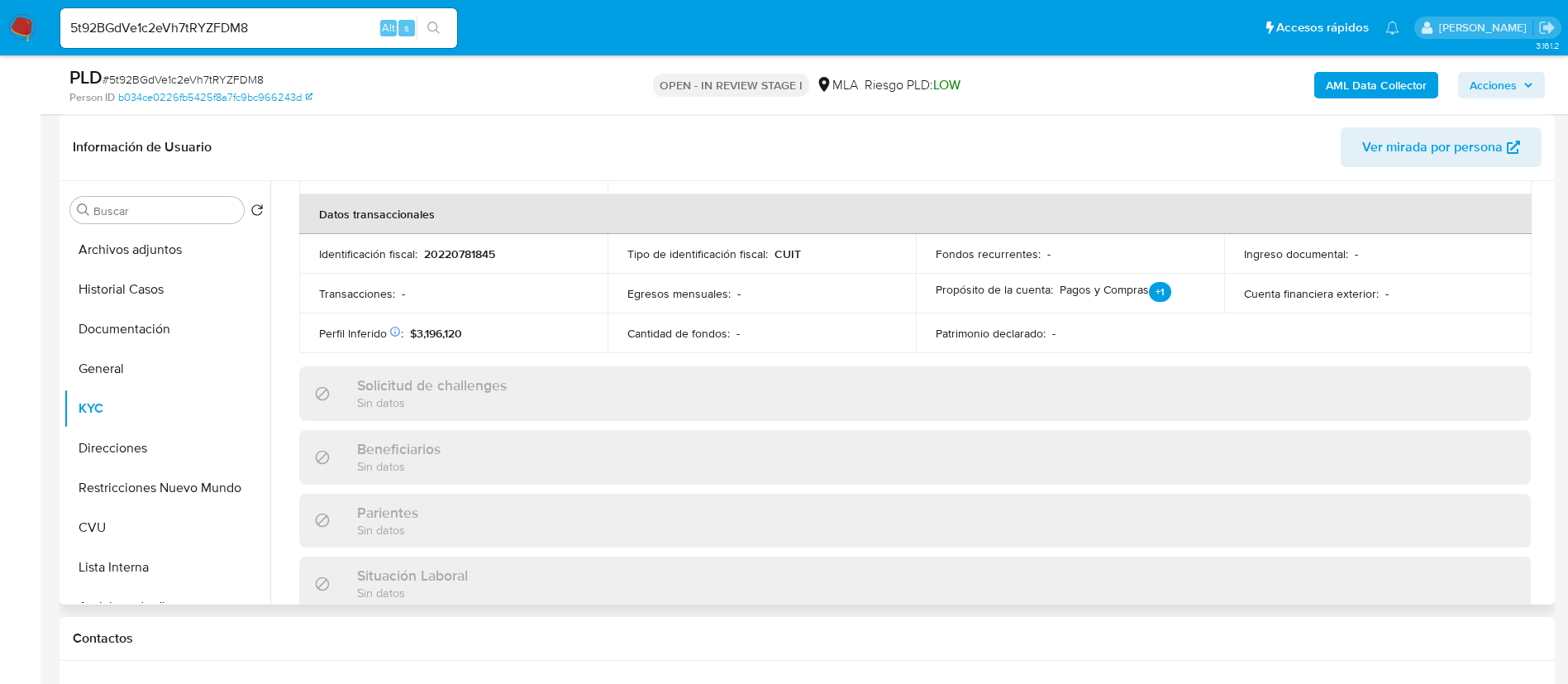
scroll to position [856, 0]
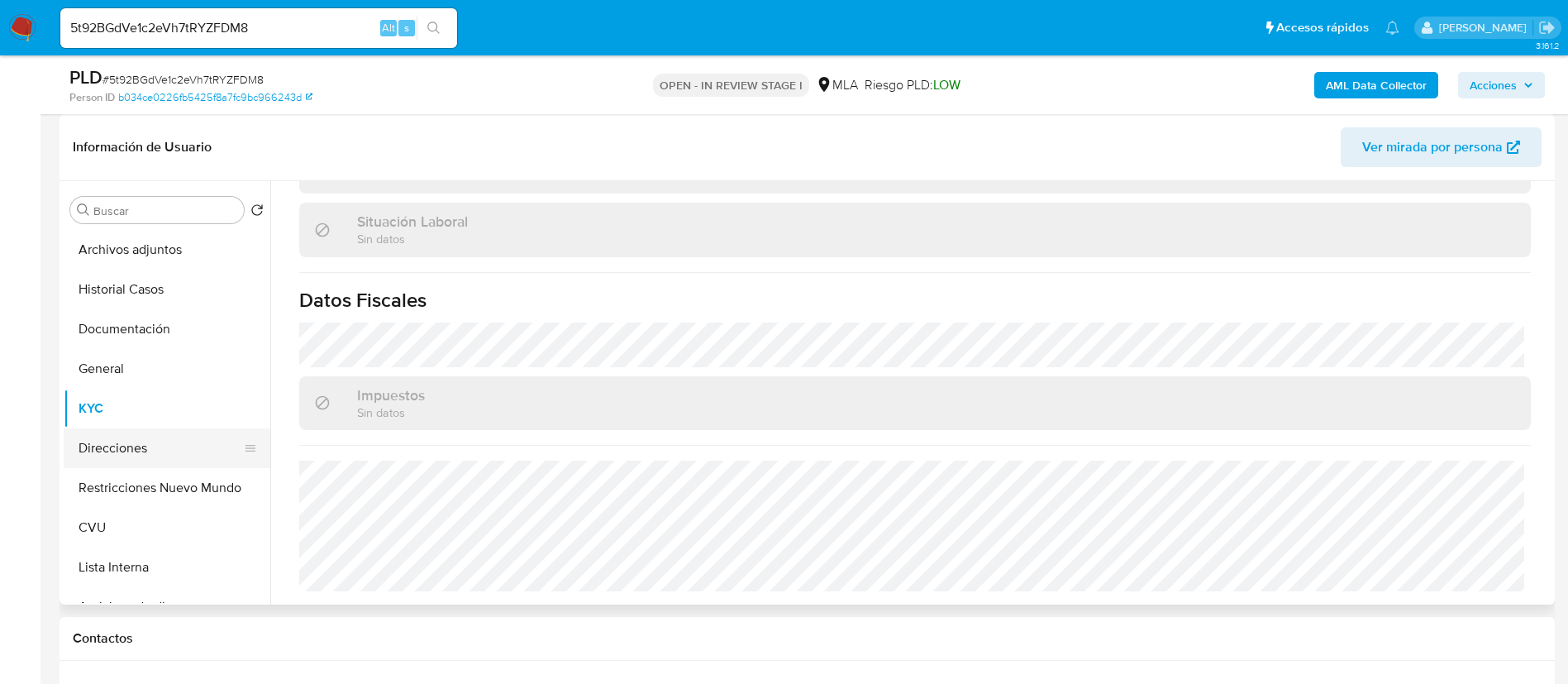
click at [100, 452] on button "Direcciones" at bounding box center [160, 448] width 193 height 40
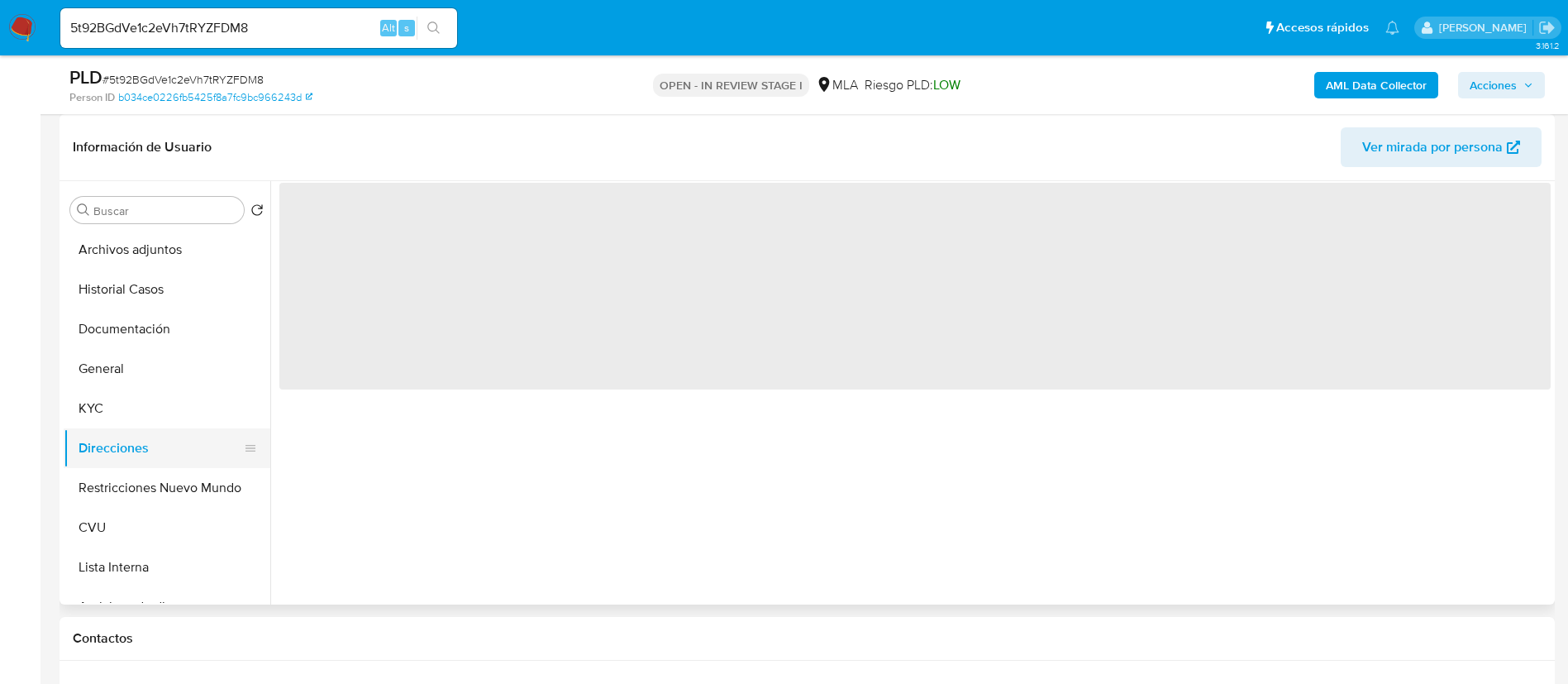
scroll to position [0, 0]
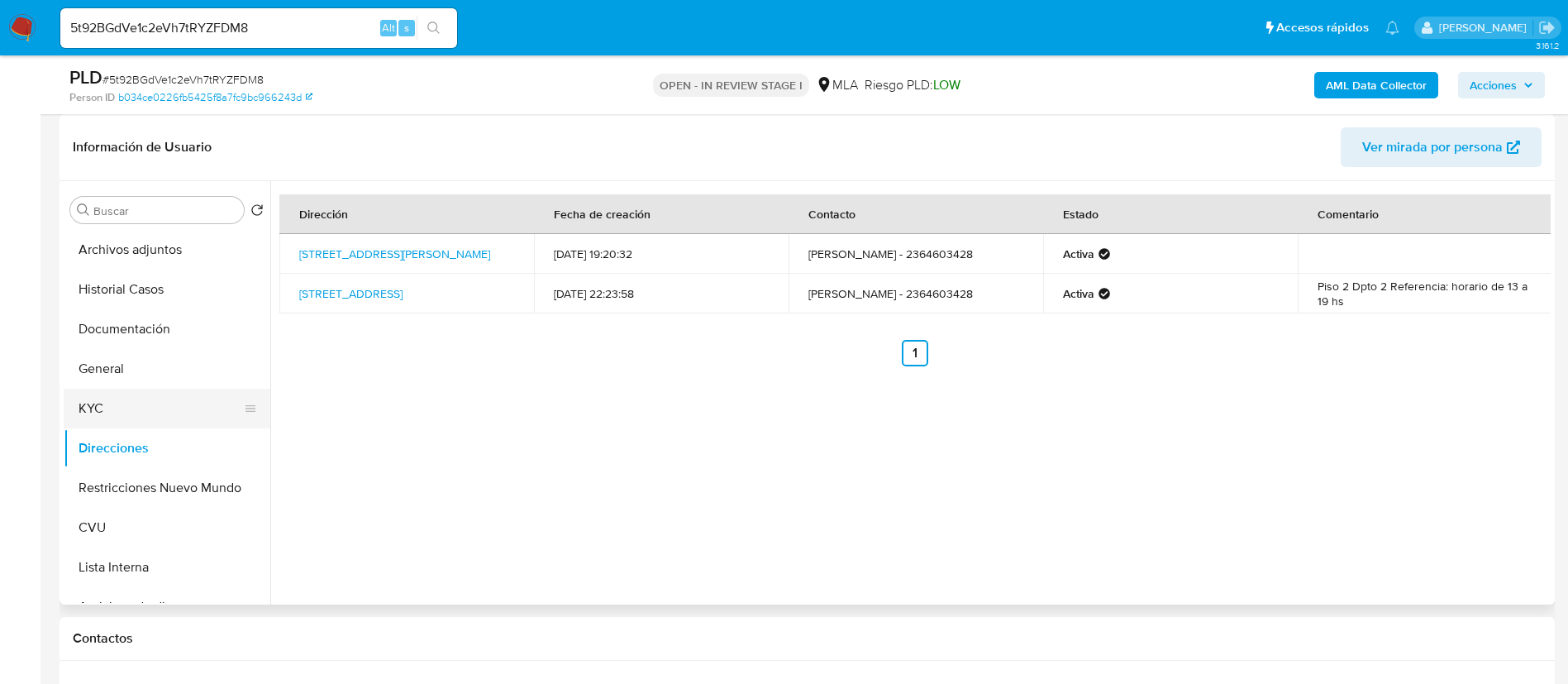
click at [150, 406] on button "KYC" at bounding box center [160, 409] width 193 height 40
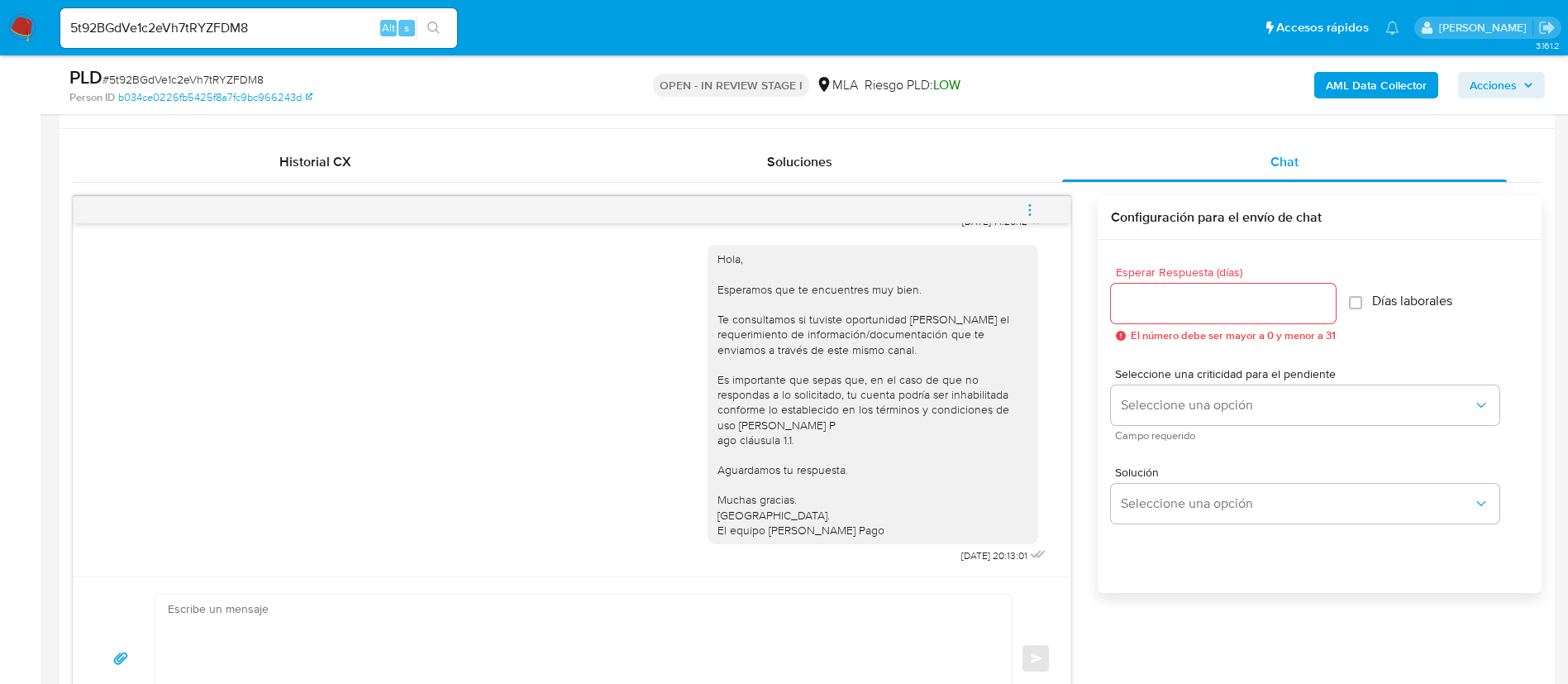
scroll to position [993, 0]
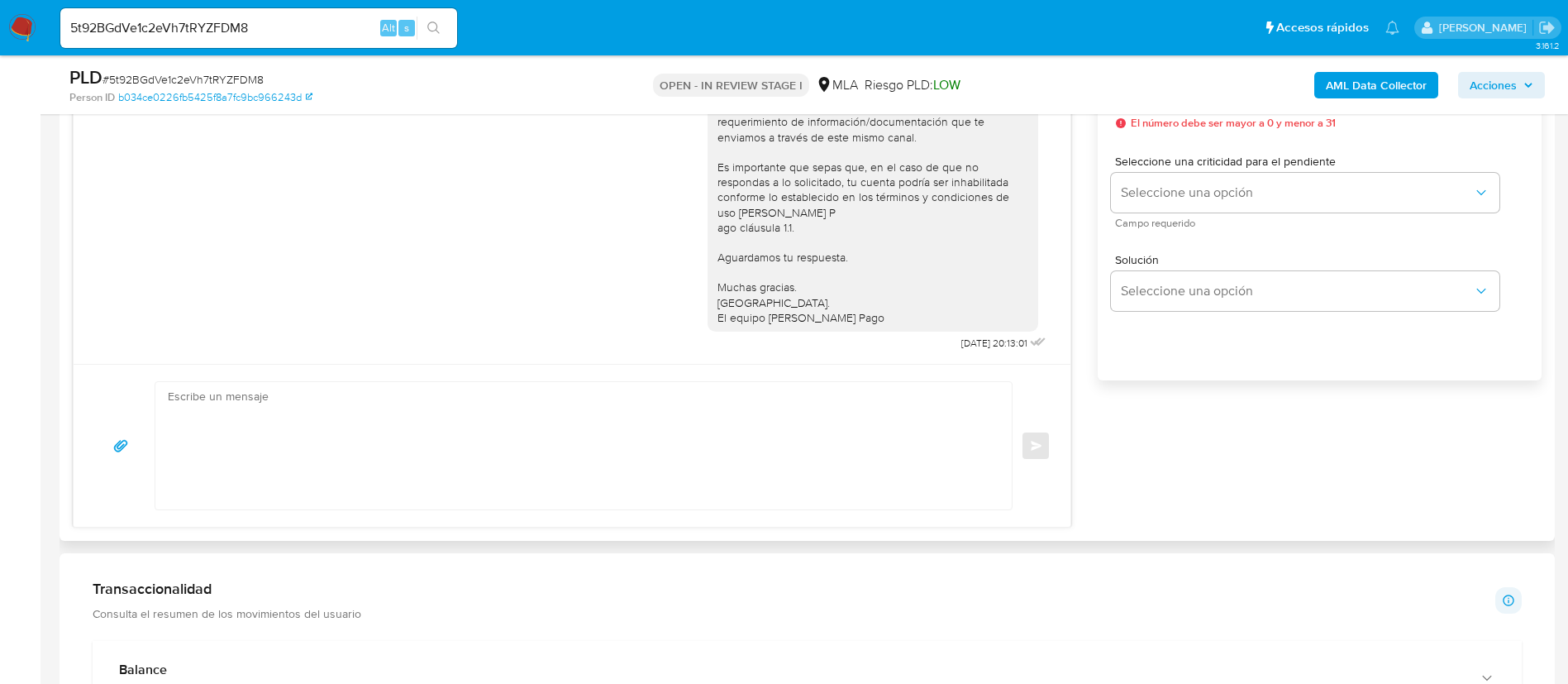
click at [886, 435] on textarea at bounding box center [580, 446] width 824 height 127
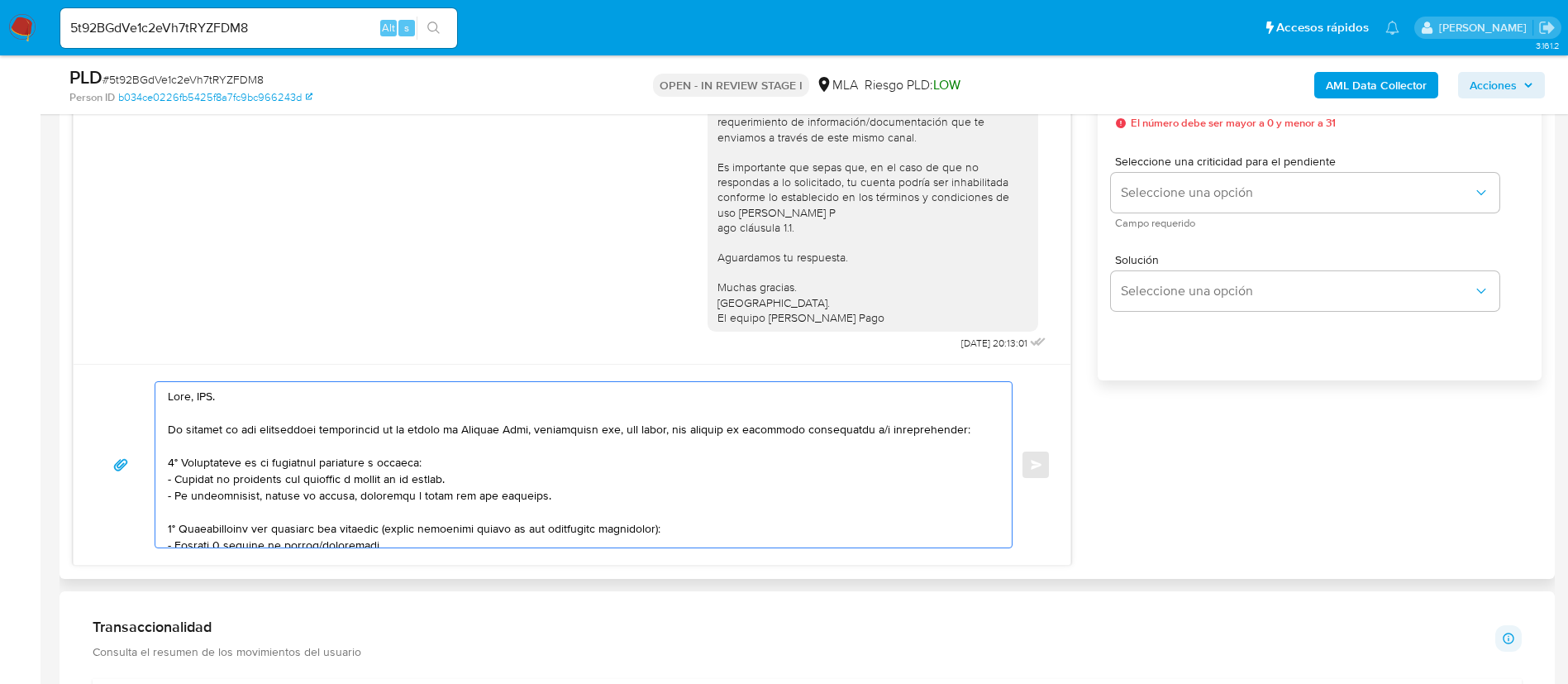
click at [203, 402] on textarea at bounding box center [580, 465] width 824 height 165
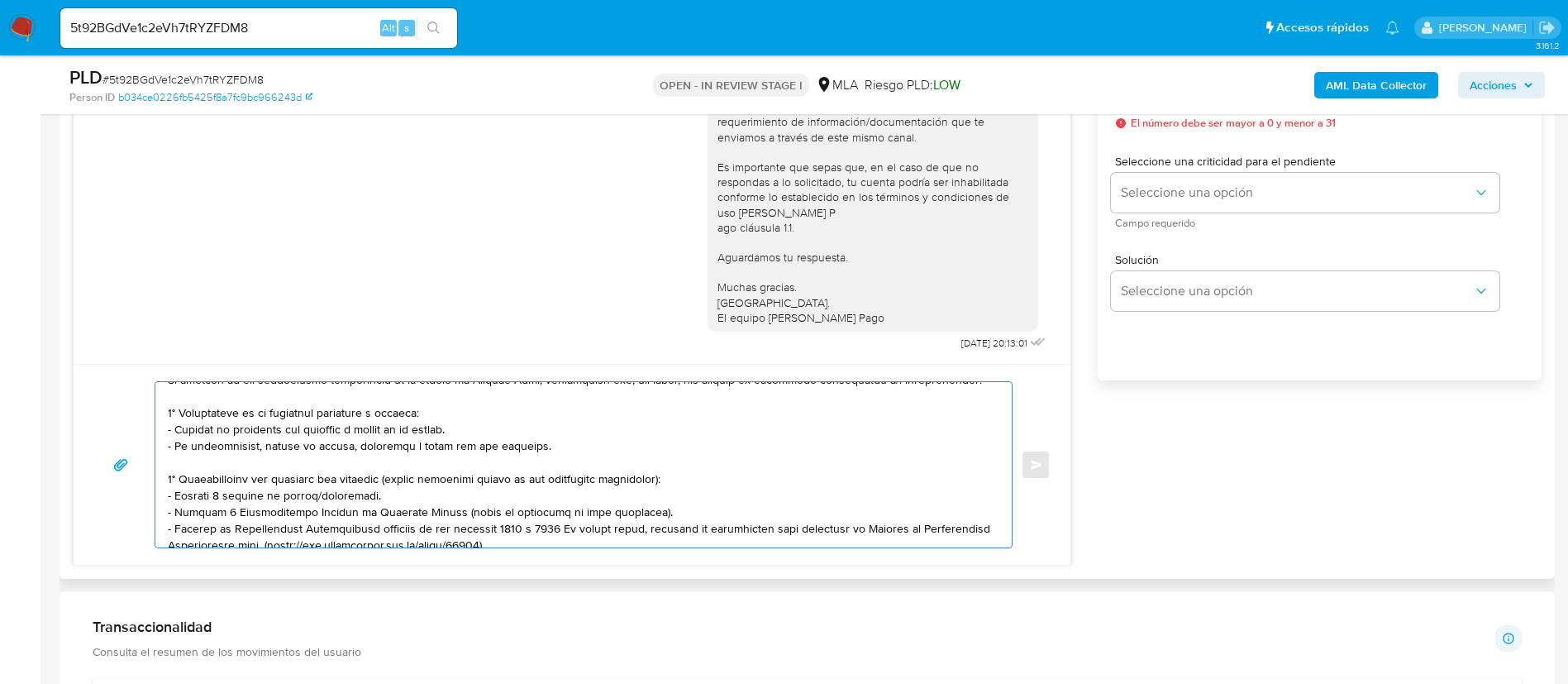
scroll to position [124, 0]
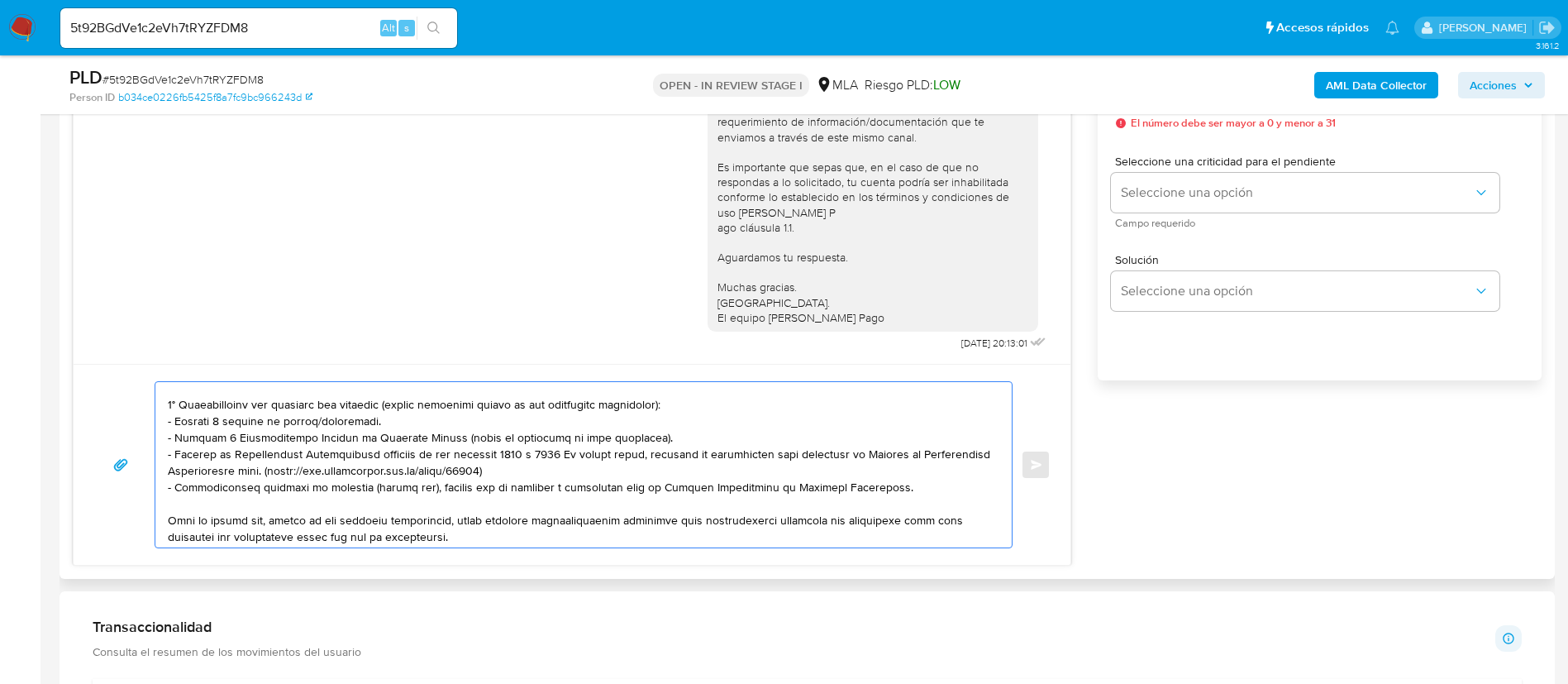
click at [240, 423] on textarea at bounding box center [580, 465] width 824 height 165
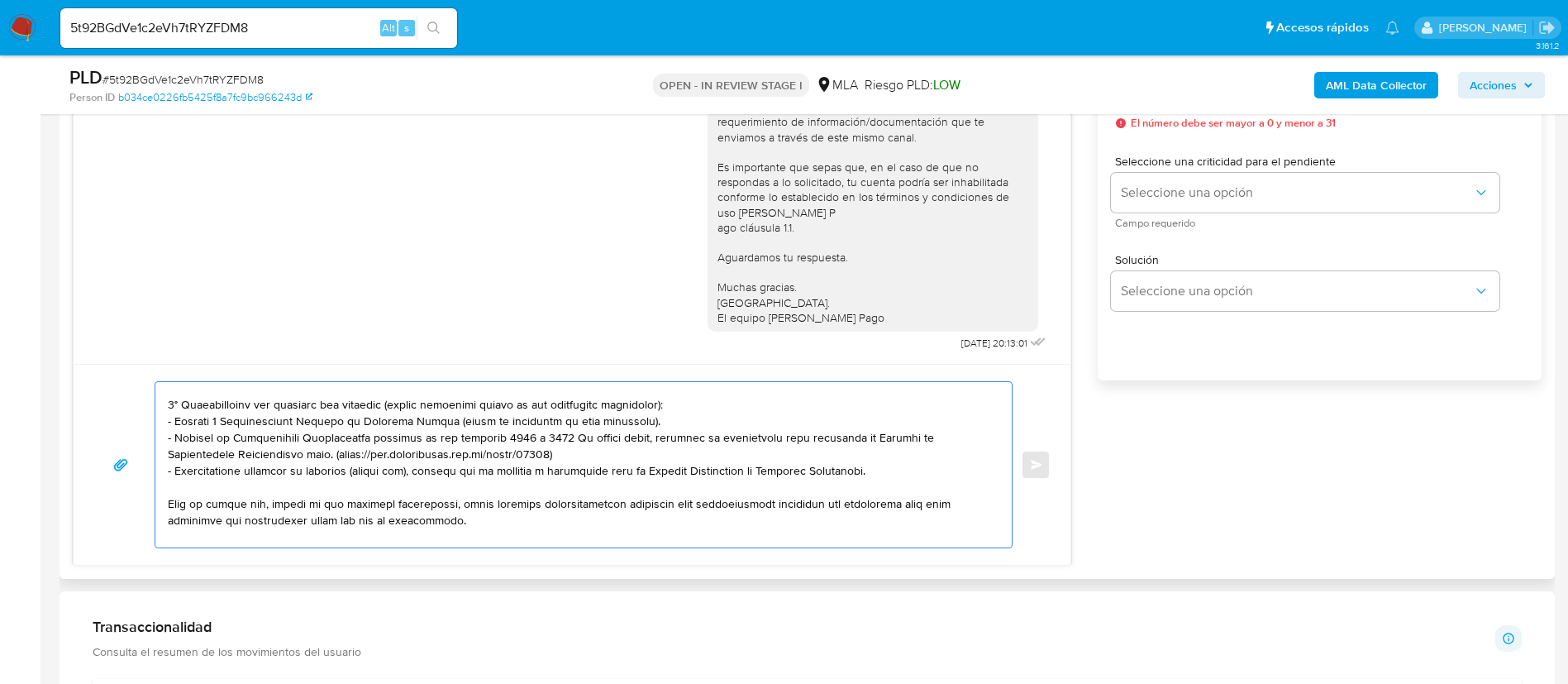
scroll to position [248, 0]
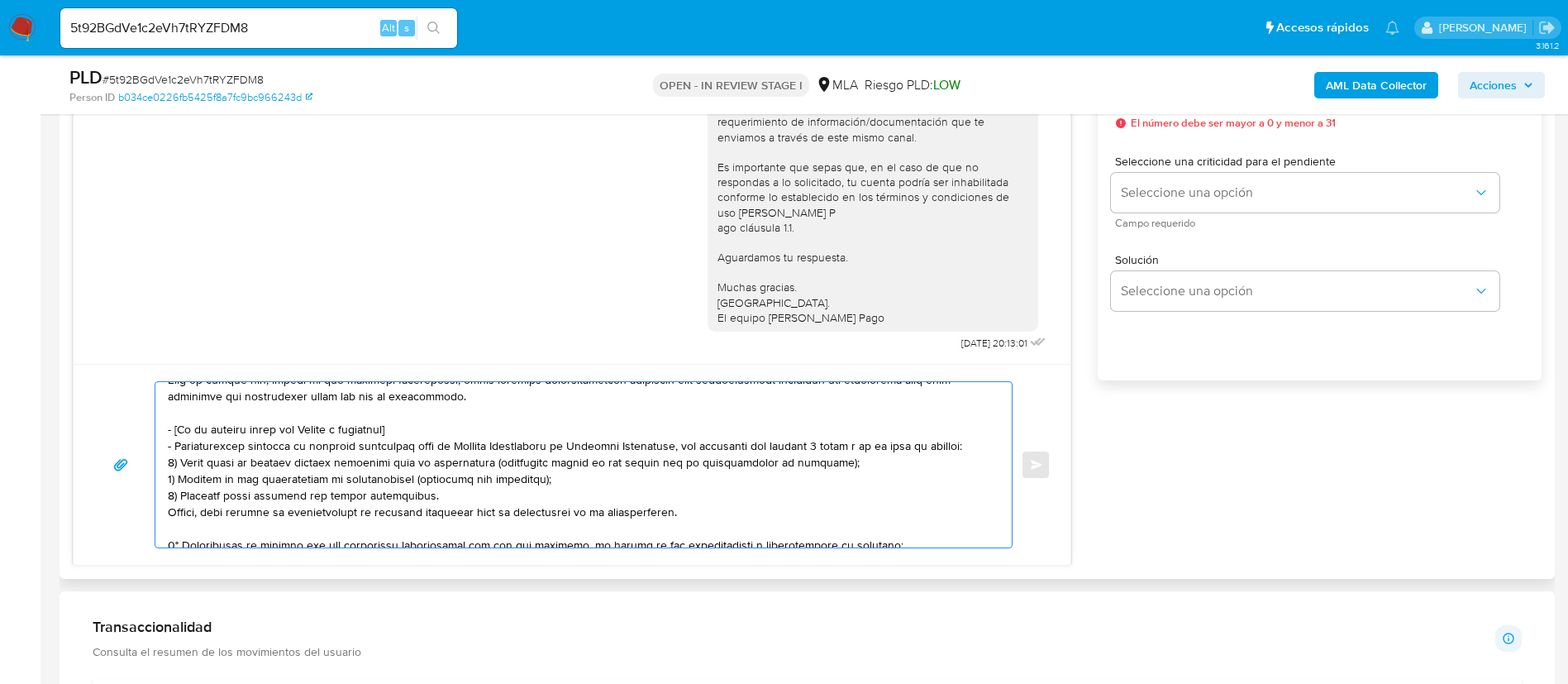
drag, startPoint x: 167, startPoint y: 426, endPoint x: 689, endPoint y: 504, distance: 527.8
click at [689, 504] on div at bounding box center [579, 465] width 848 height 165
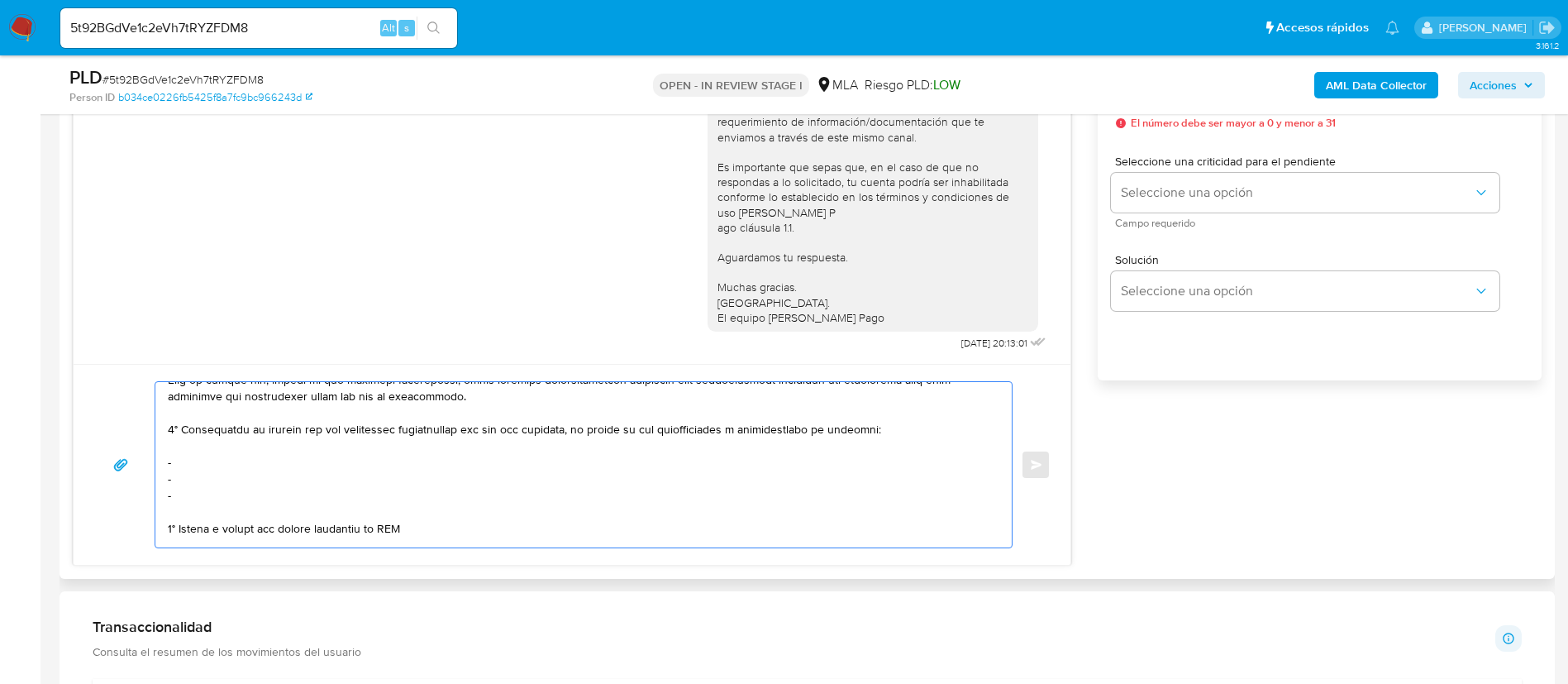
scroll to position [232, 0]
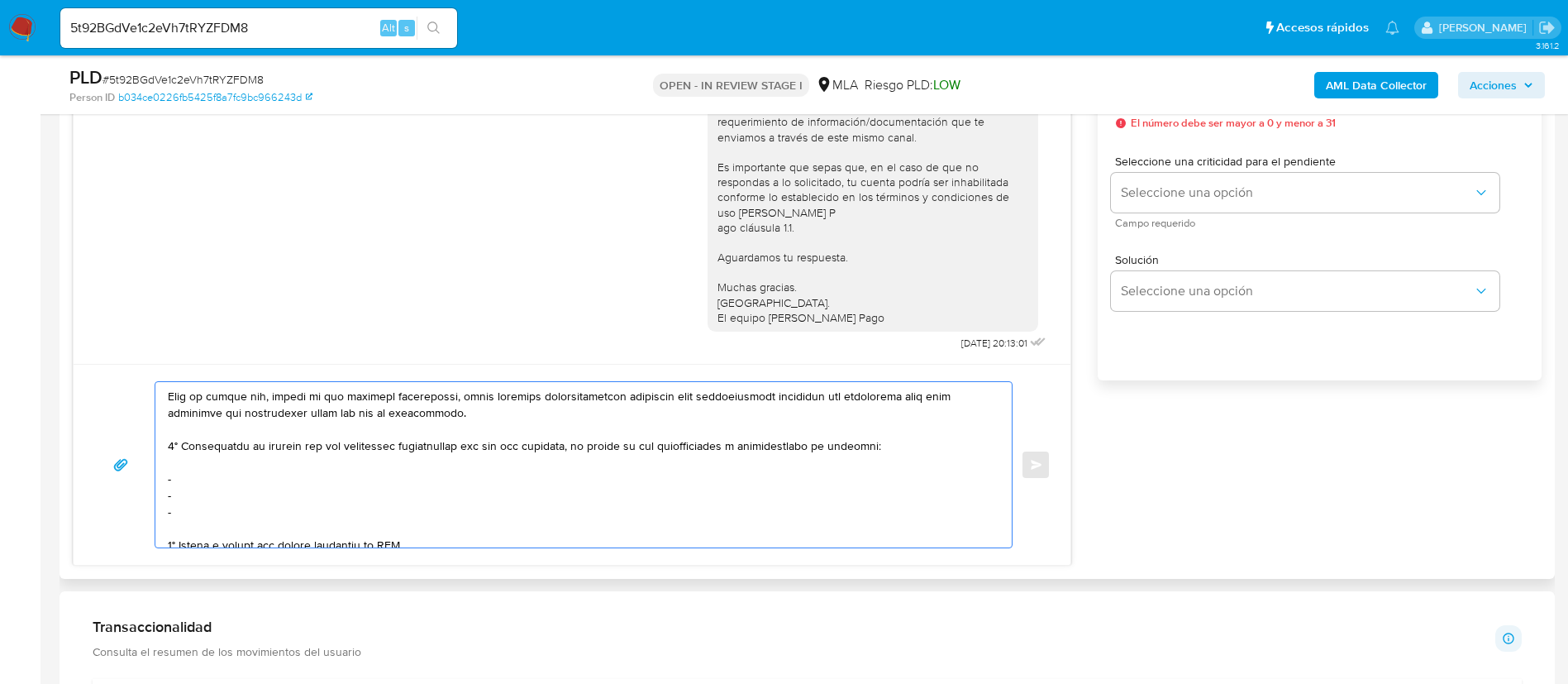
click at [299, 472] on textarea at bounding box center [580, 465] width 824 height 165
paste textarea "Diego Andres Fayolle - CUIT 20251869260"
click at [213, 488] on textarea at bounding box center [580, 465] width 824 height 165
paste textarea "Guillermo Gustavo Oscar,Pacheco - CUIT 20130312315"
click at [200, 511] on textarea at bounding box center [580, 465] width 824 height 165
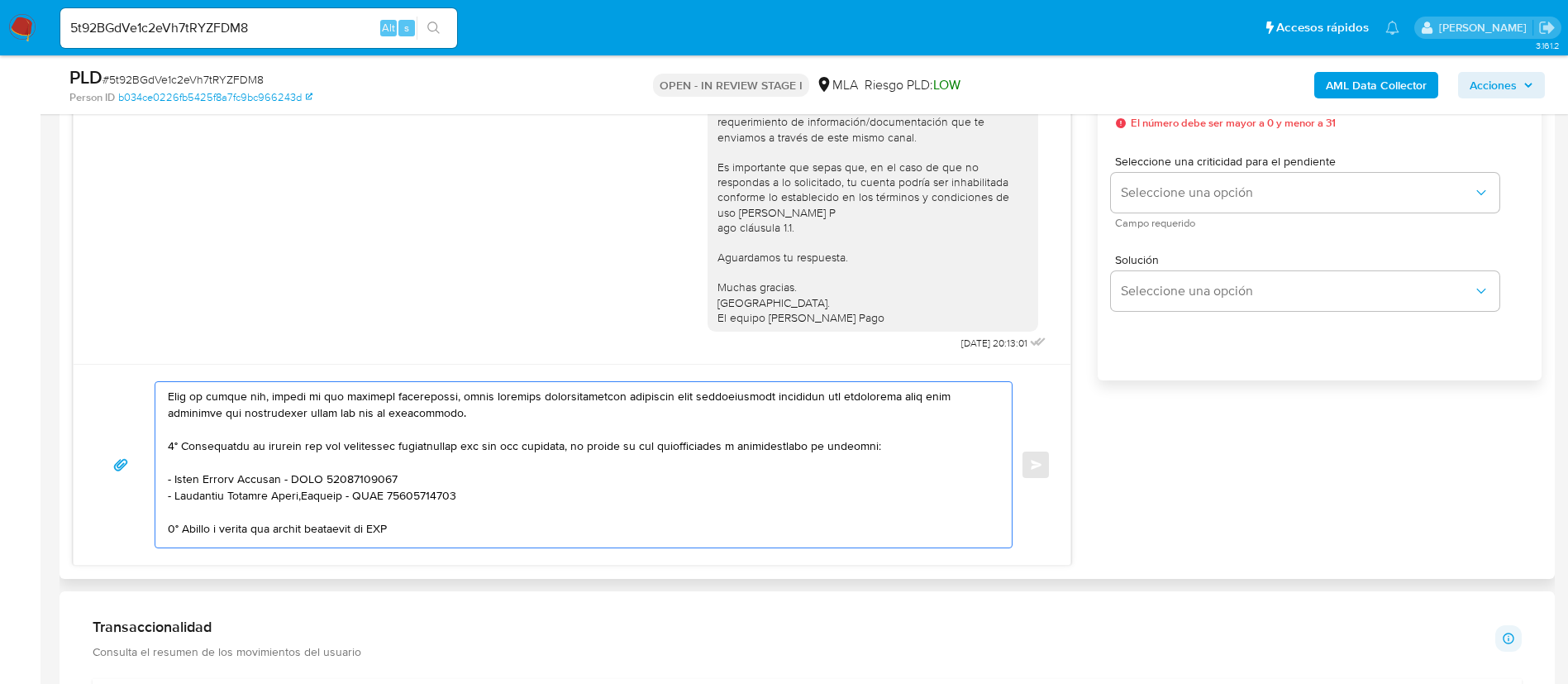
click at [210, 531] on textarea at bounding box center [580, 465] width 824 height 165
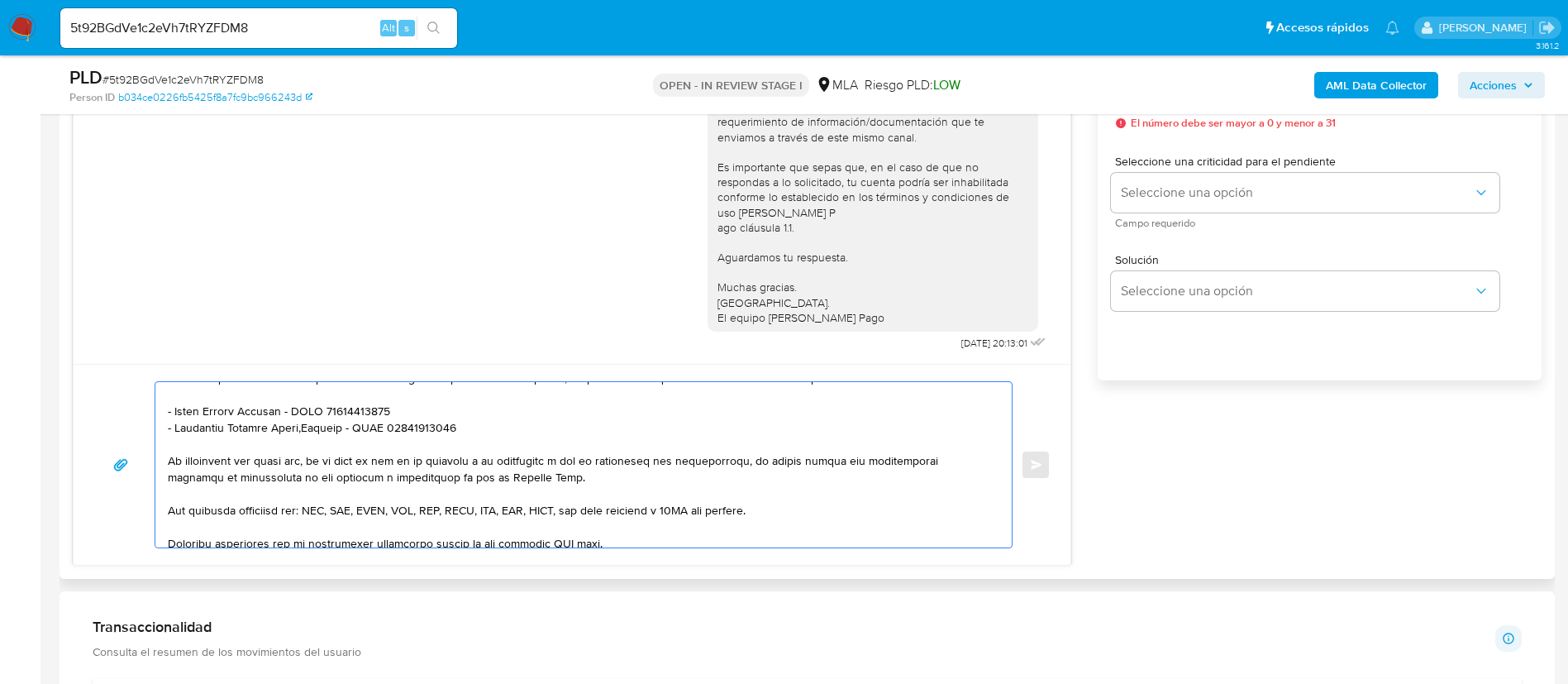
scroll to position [355, 0]
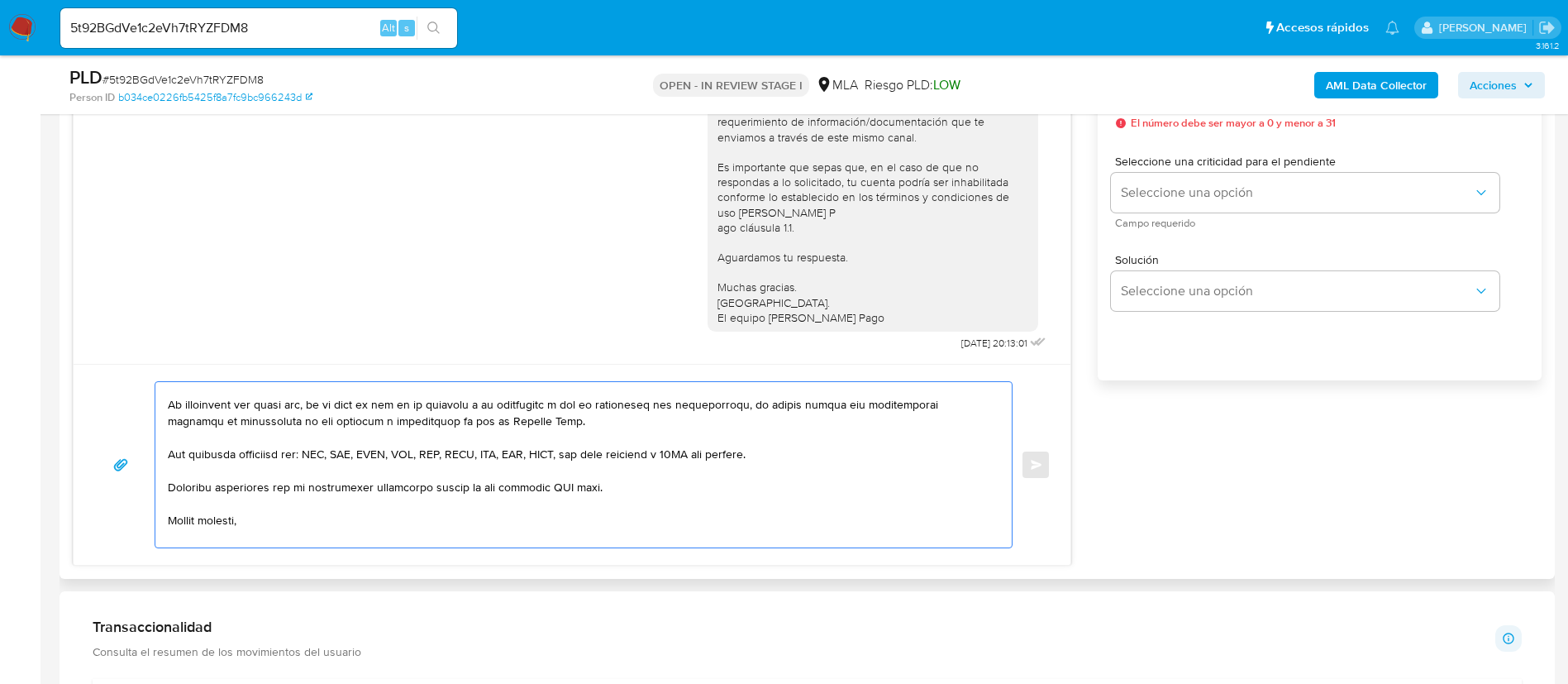
click at [564, 487] on textarea at bounding box center [580, 465] width 824 height 165
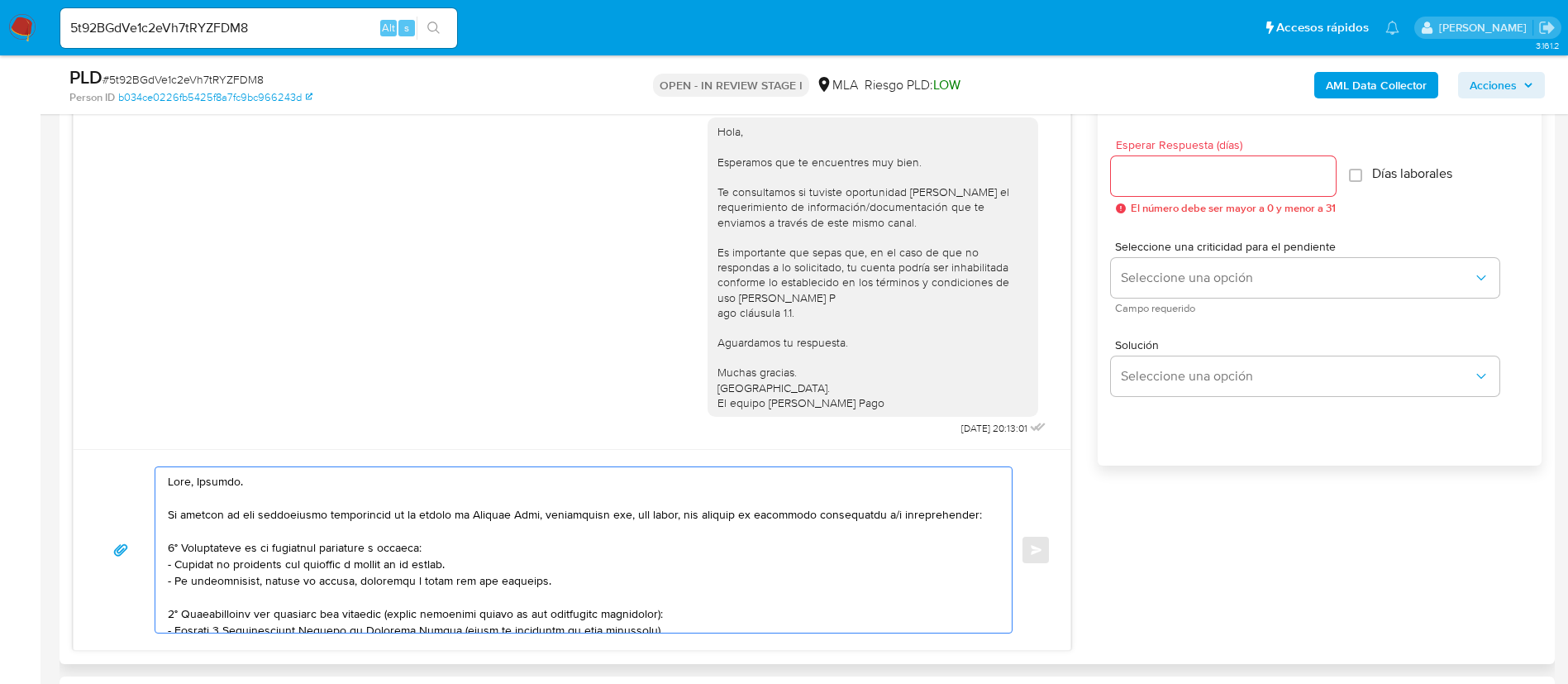
scroll to position [868, 0]
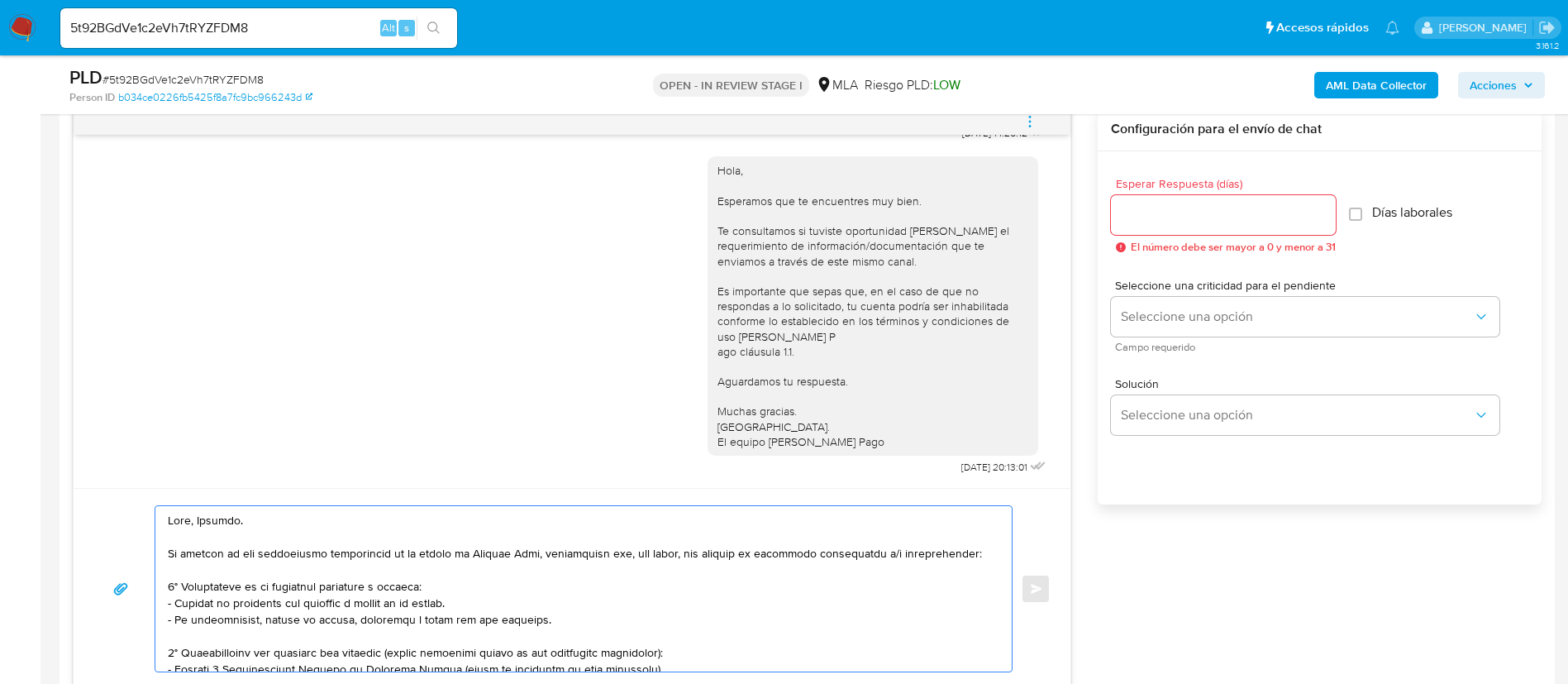
type textarea "Hola, Gerardo. En función de las operaciones registradas en tu cuenta de Mercad…"
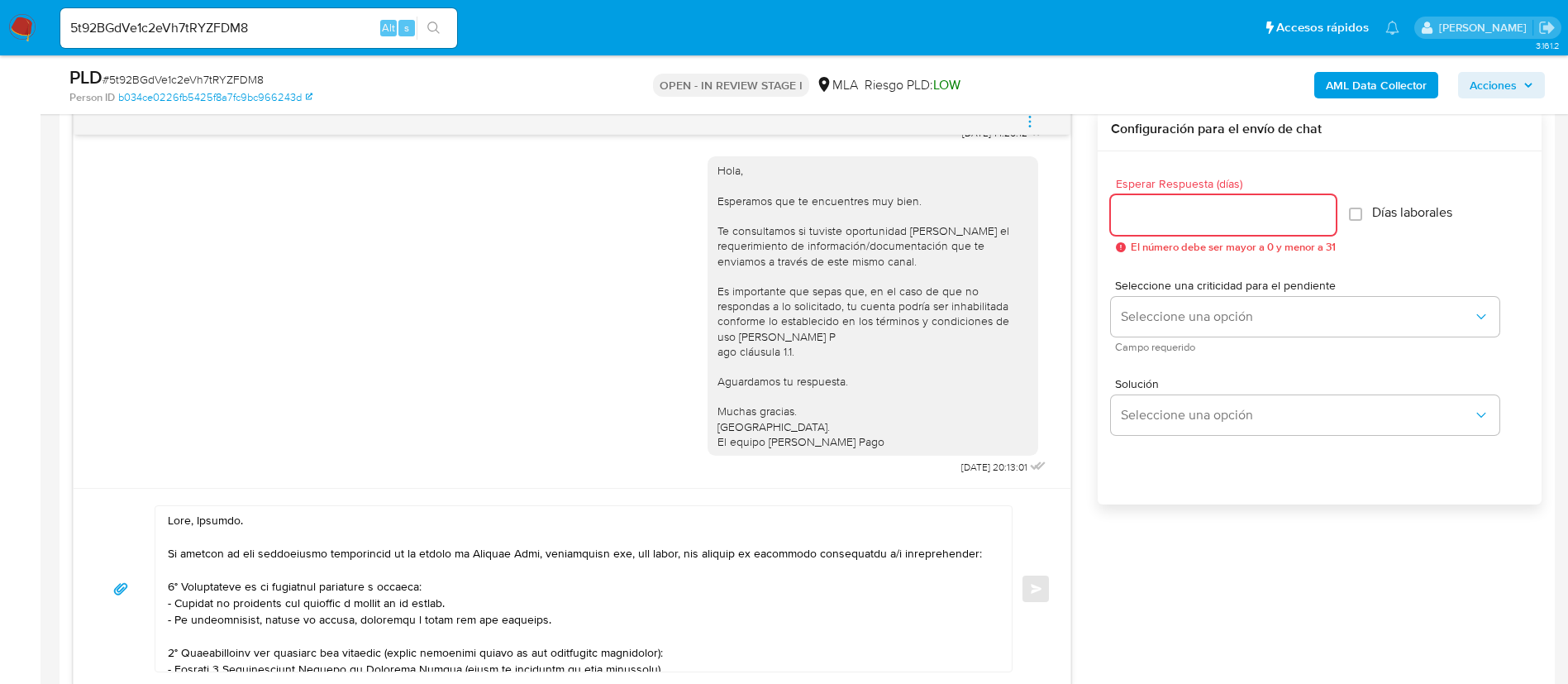
click at [1175, 218] on input "Esperar Respuesta (días)" at bounding box center [1224, 215] width 225 height 22
type input "3"
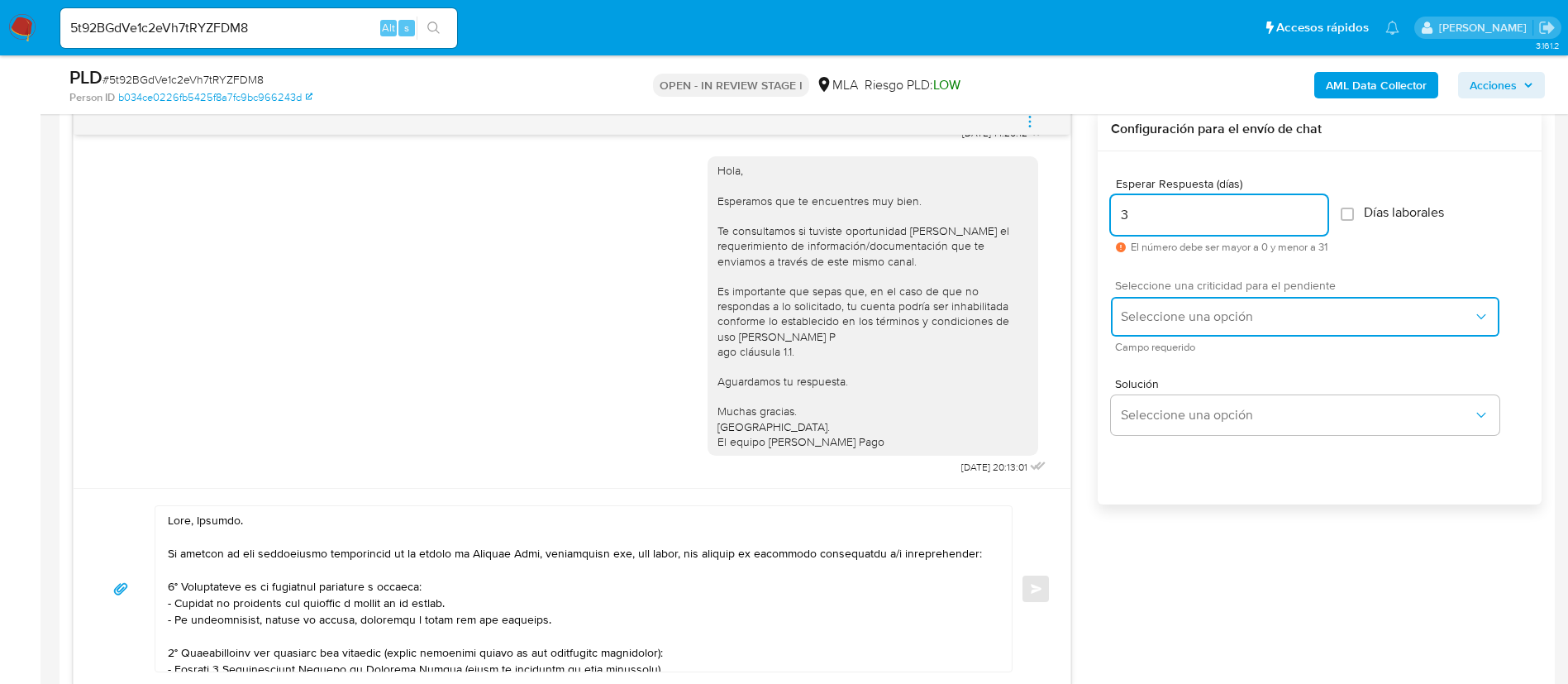
click at [1165, 300] on button "Seleccione una opción" at bounding box center [1305, 317] width 389 height 40
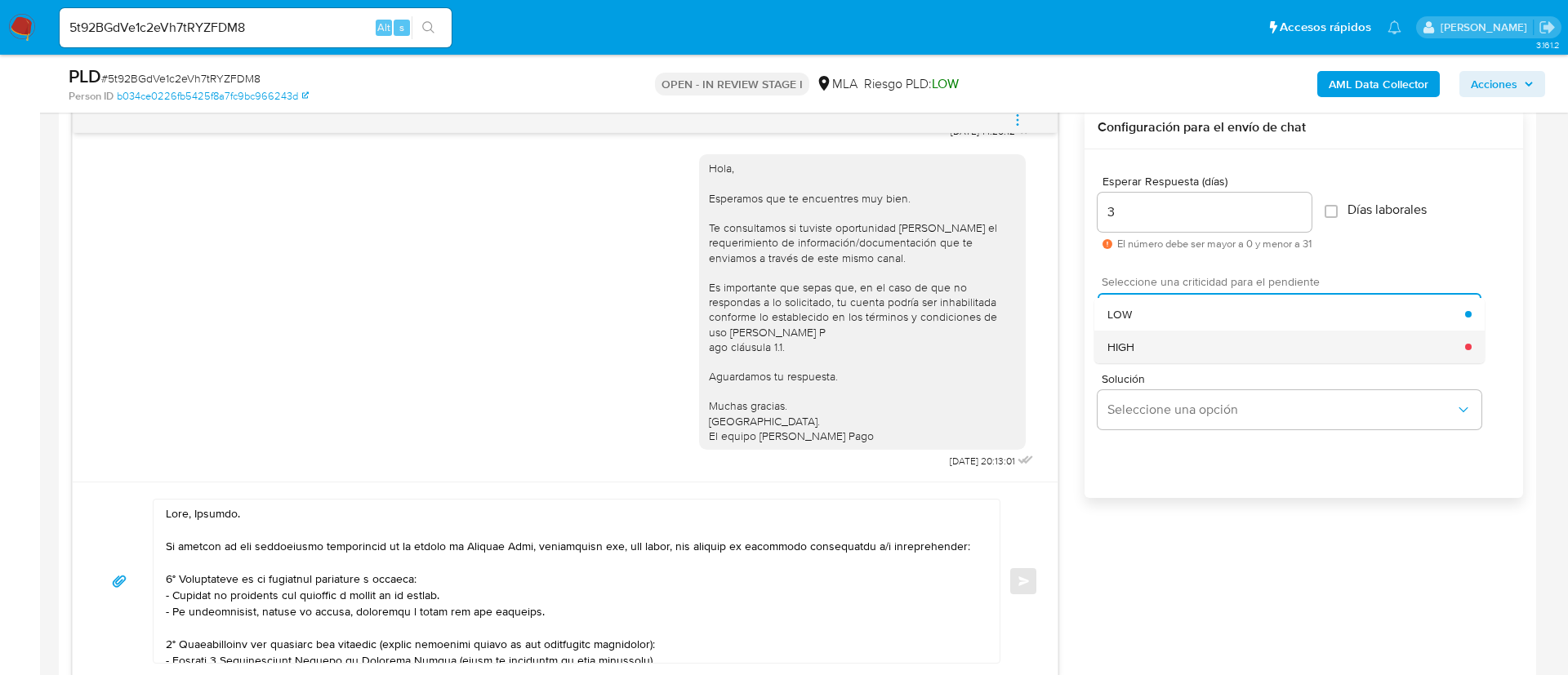
click at [1152, 339] on div "HIGH" at bounding box center [1287, 347] width 358 height 32
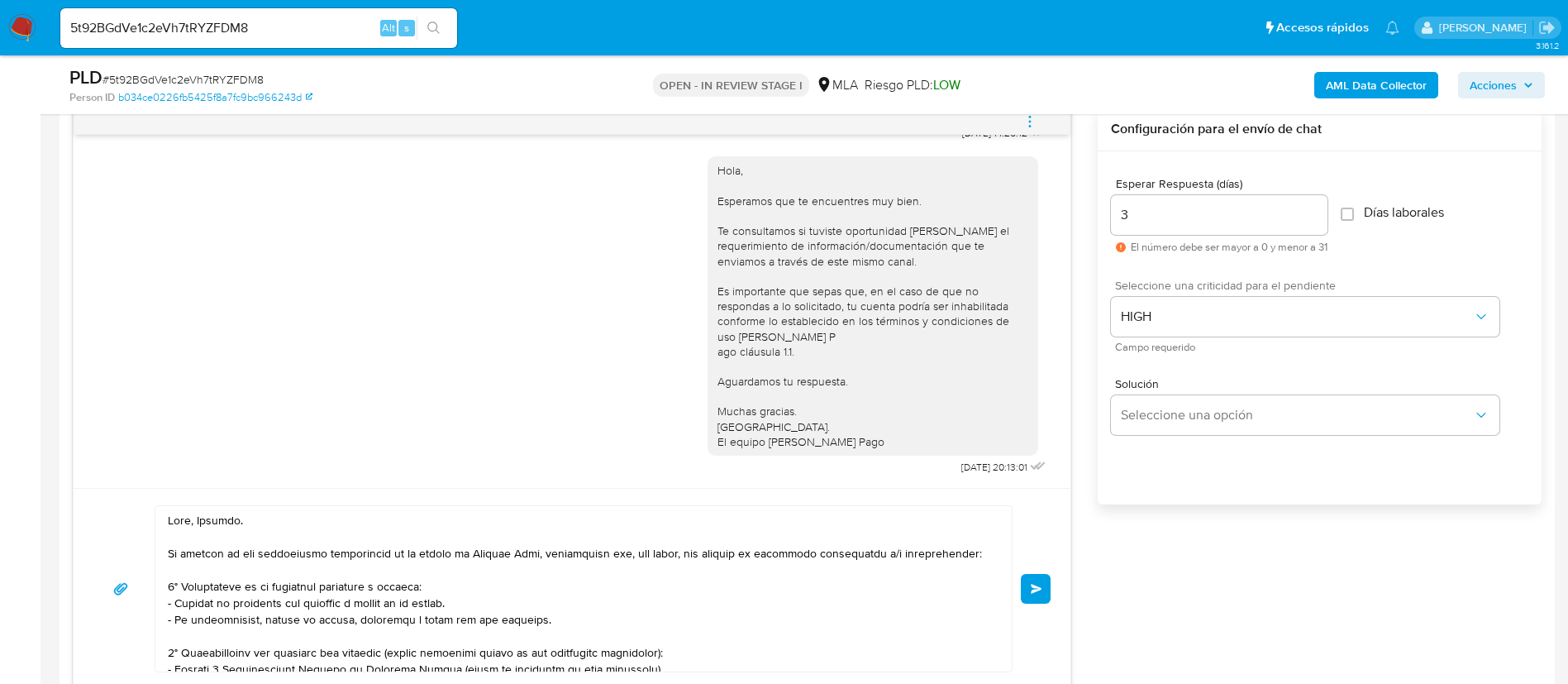
click at [1029, 585] on button "Enviar" at bounding box center [1036, 589] width 30 height 30
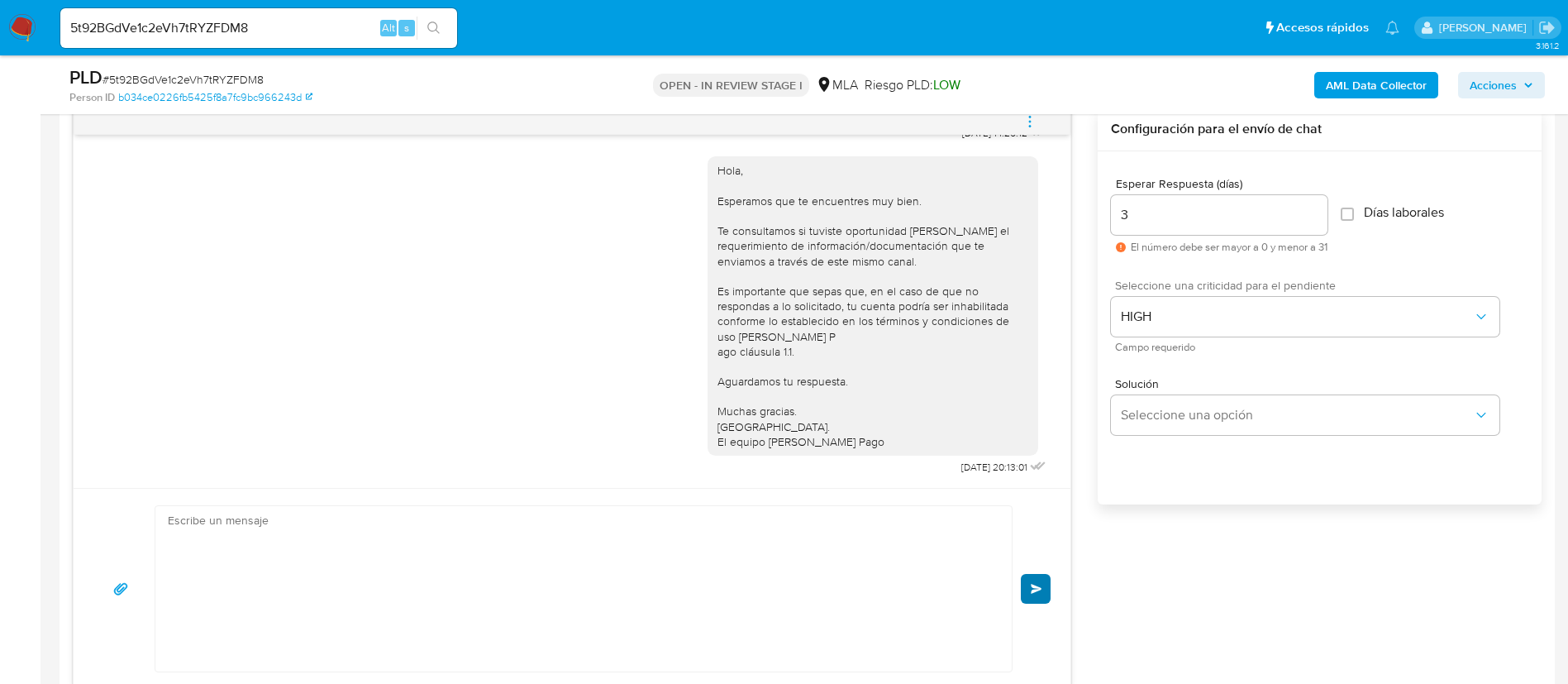
scroll to position [1748, 0]
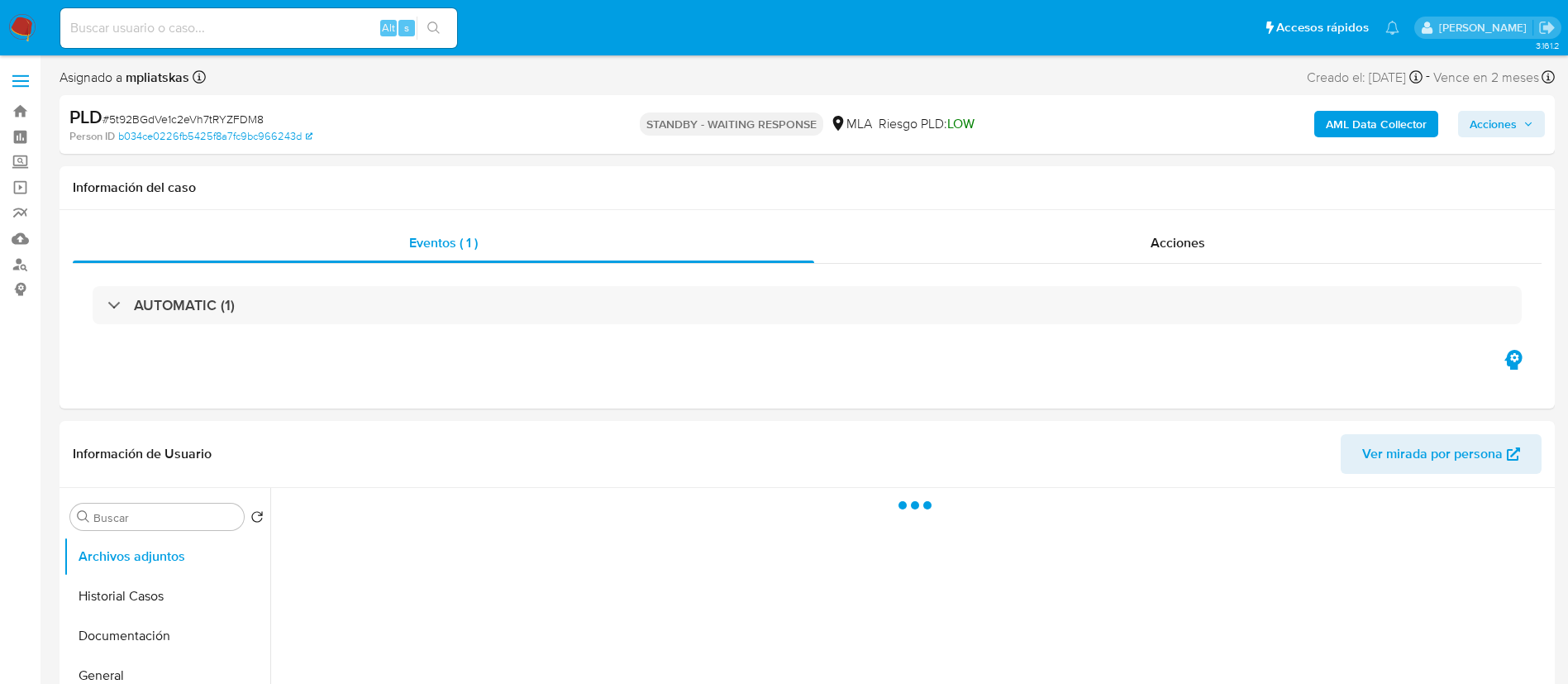
select select "10"
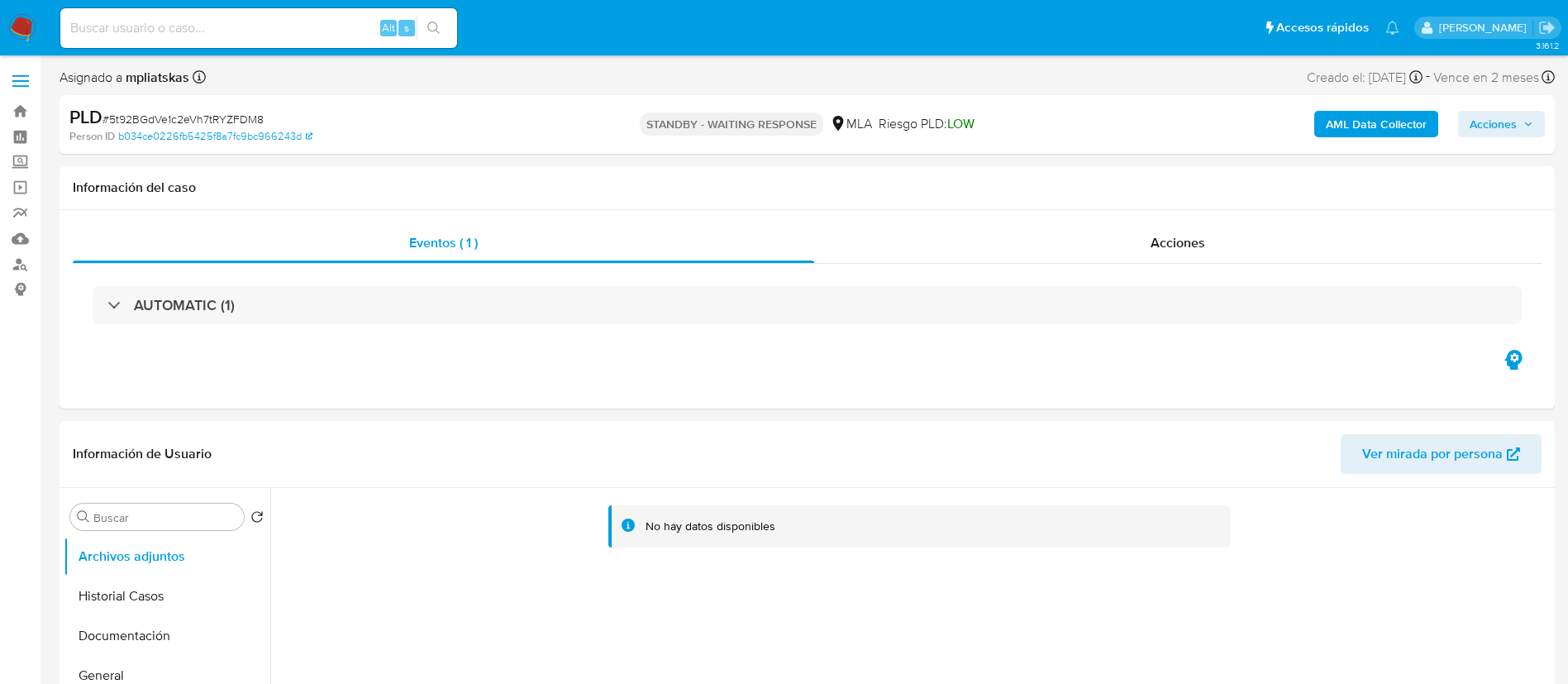
drag, startPoint x: 328, startPoint y: 22, endPoint x: 381, endPoint y: 22, distance: 53.0
click at [327, 22] on input at bounding box center [259, 28] width 397 height 22
paste input "uuqXA9hPG2ZxdmwuFFVIZirL"
type input "uuqXA9hPG2ZxdmwuFFVIZirL"
click at [455, 11] on div "uuqXA9hPG2ZxdmwuFFVIZirL Alt s" at bounding box center [259, 28] width 397 height 40
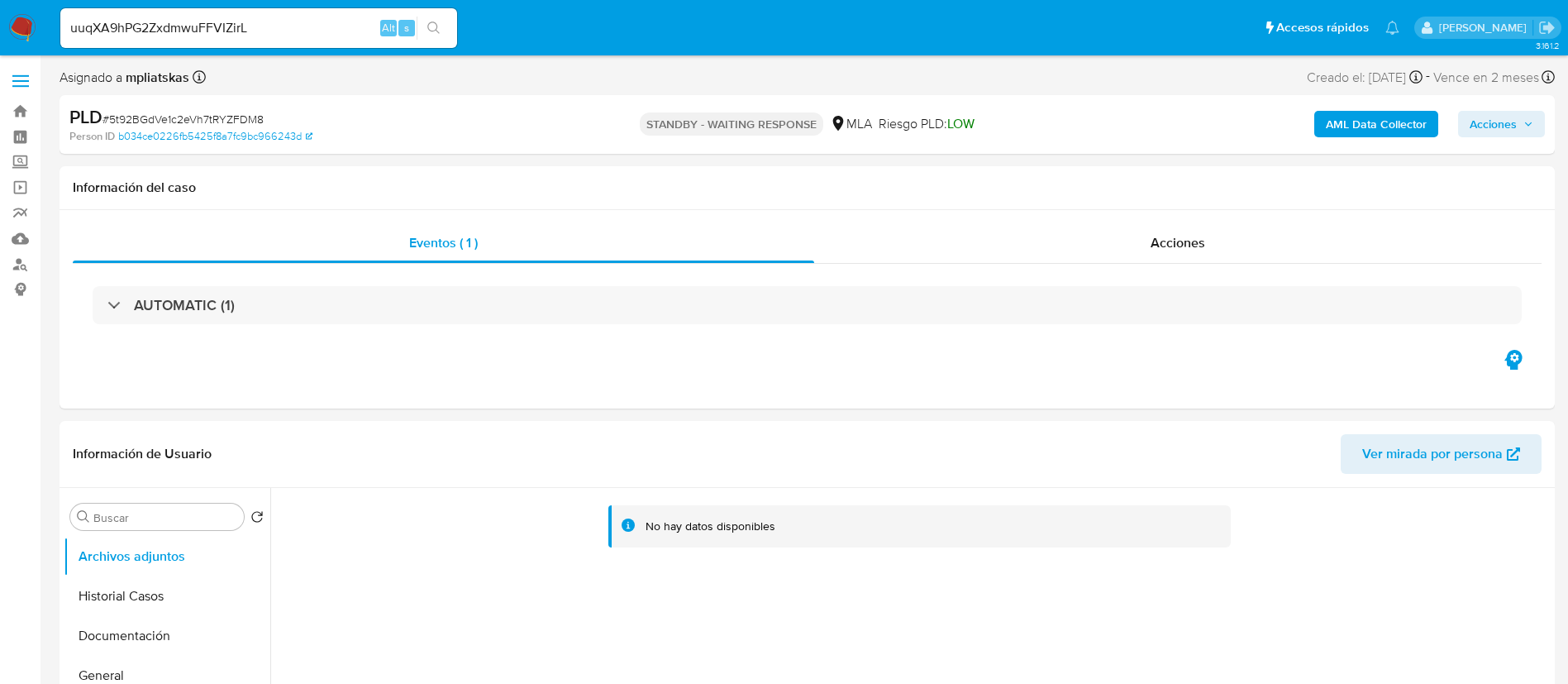
click at [429, 24] on icon "search-icon" at bounding box center [434, 28] width 12 height 12
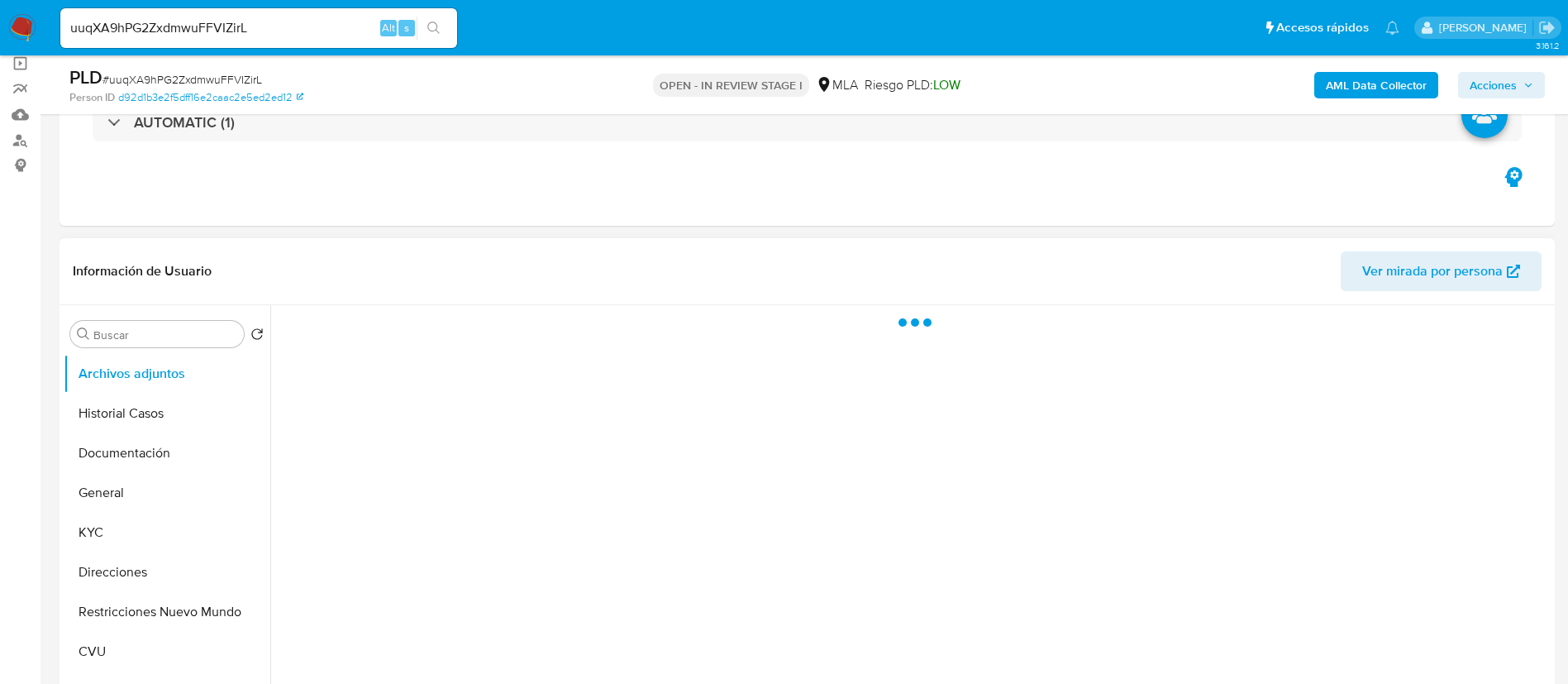
select select "10"
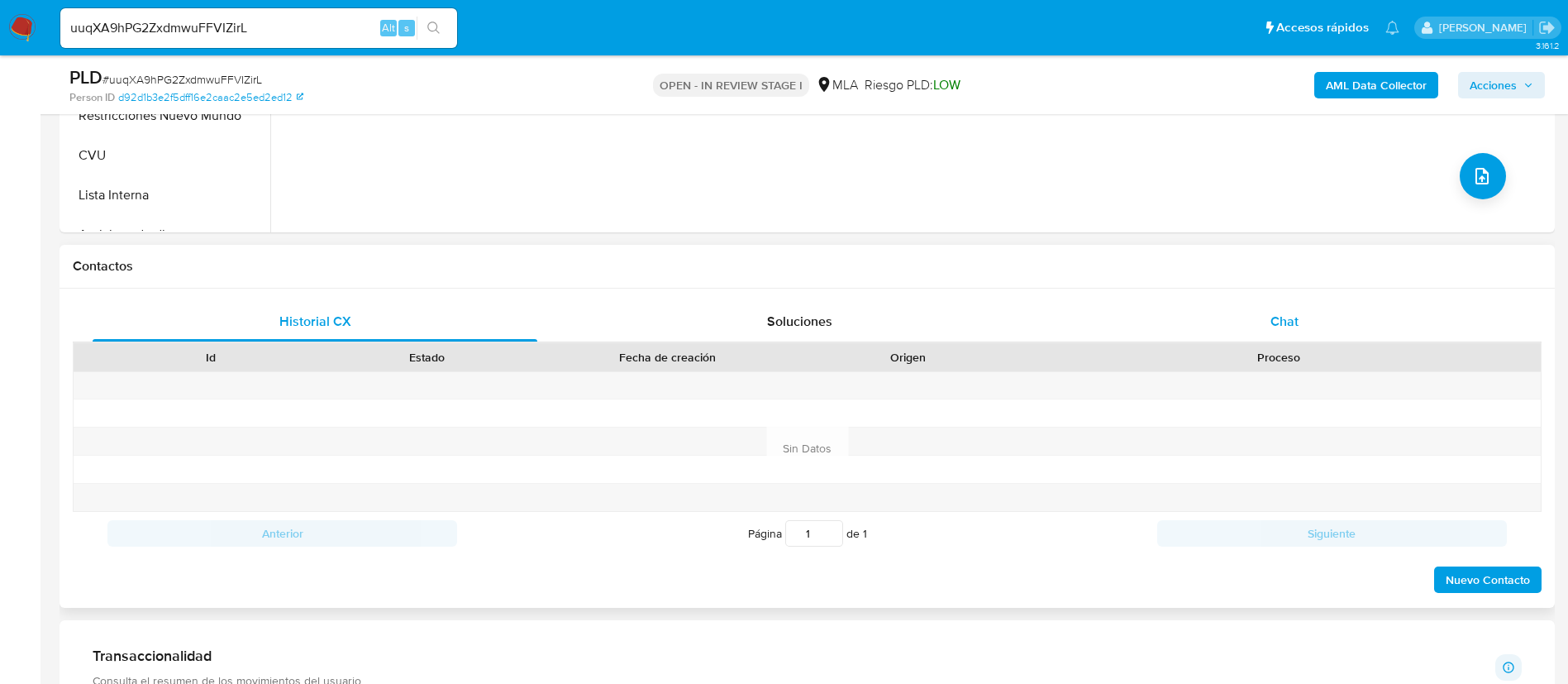
click at [1263, 319] on div "Chat" at bounding box center [1284, 322] width 445 height 40
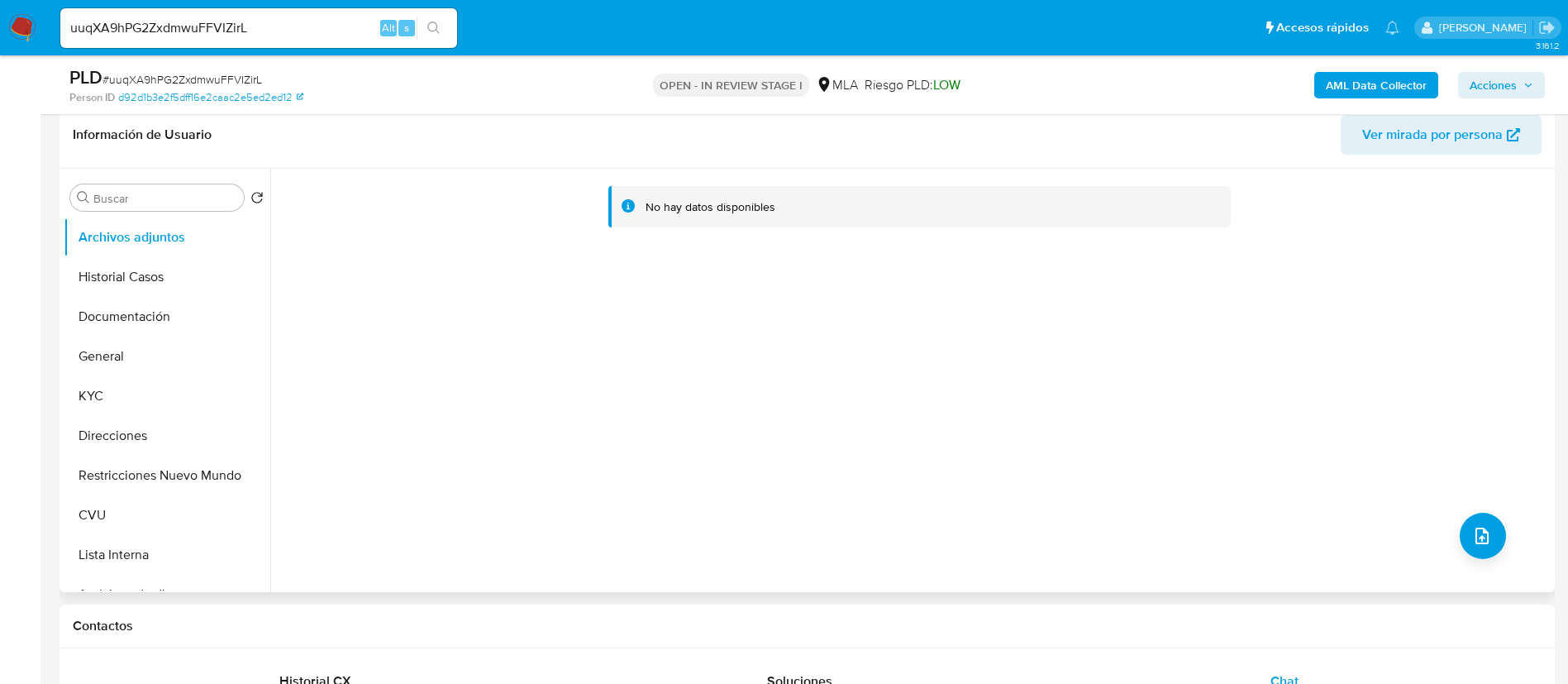
scroll to position [248, 0]
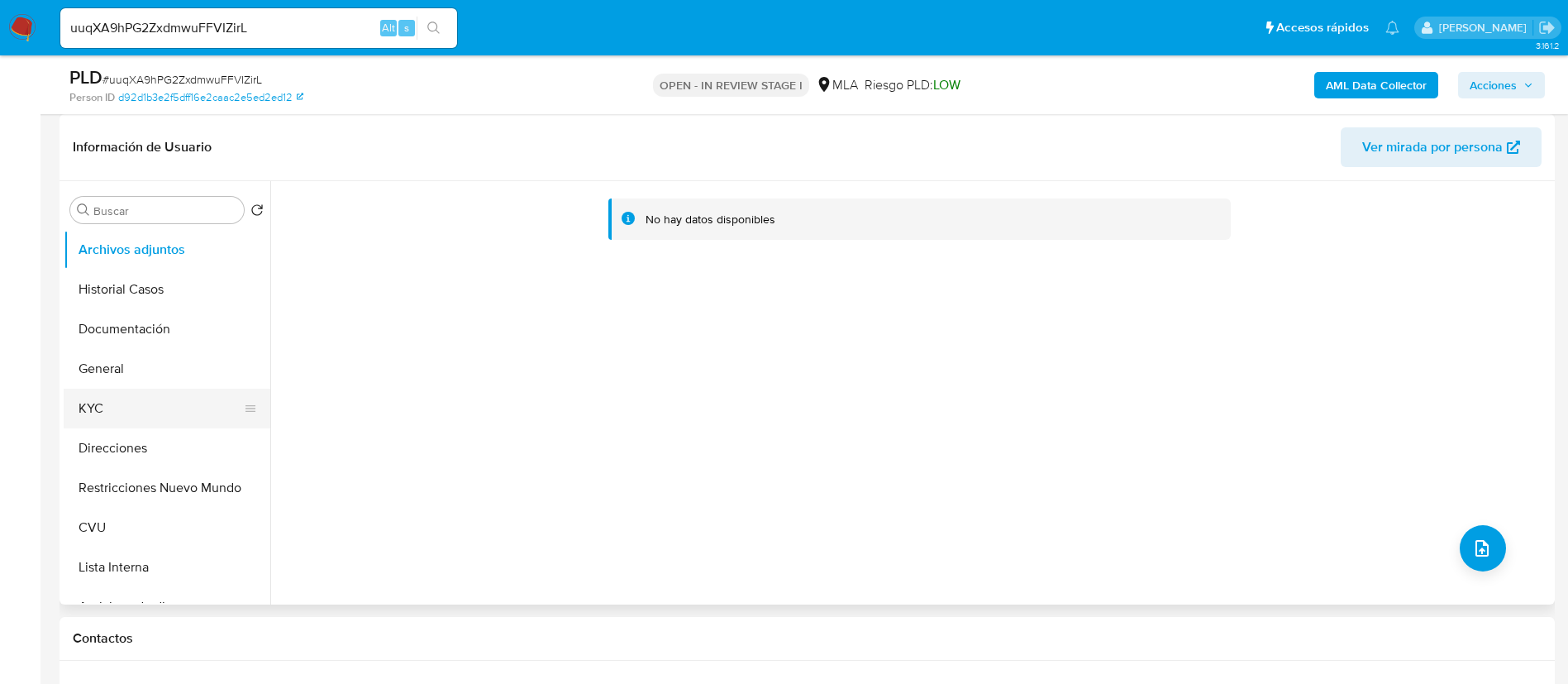
click at [98, 414] on button "KYC" at bounding box center [160, 409] width 193 height 40
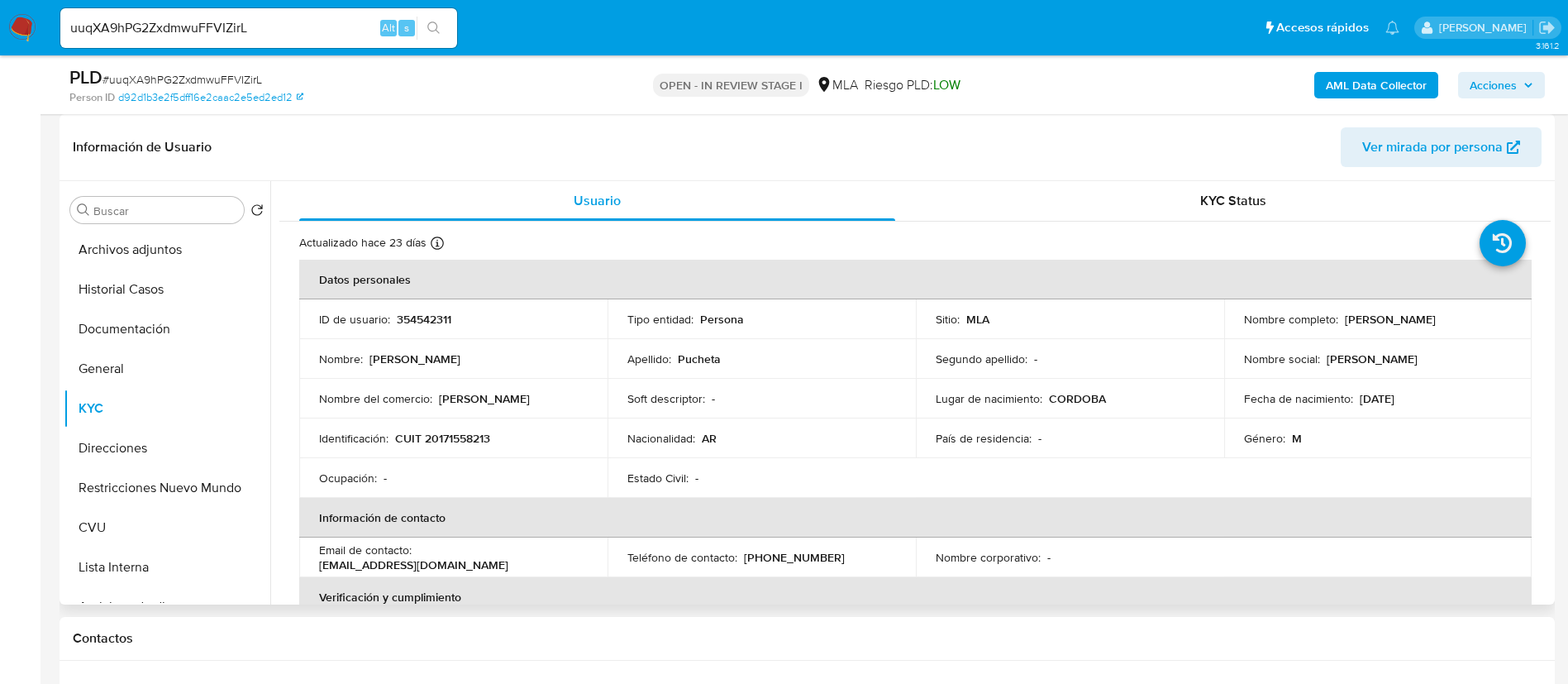
click at [447, 310] on td "ID de usuario : 354542311" at bounding box center [454, 320] width 308 height 40
copy p "354542311"
click at [458, 441] on p "CUIT 20171558213" at bounding box center [443, 438] width 96 height 15
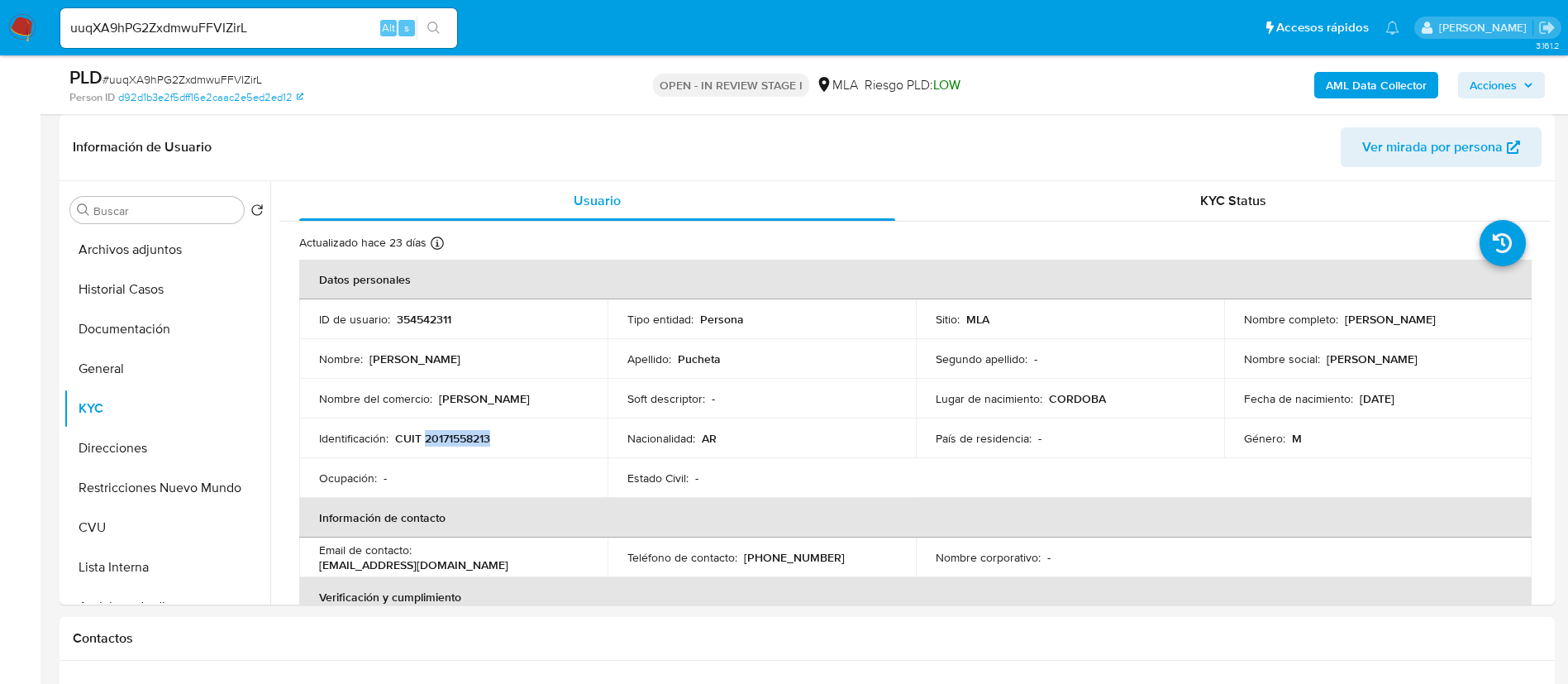
copy p "20171558213"
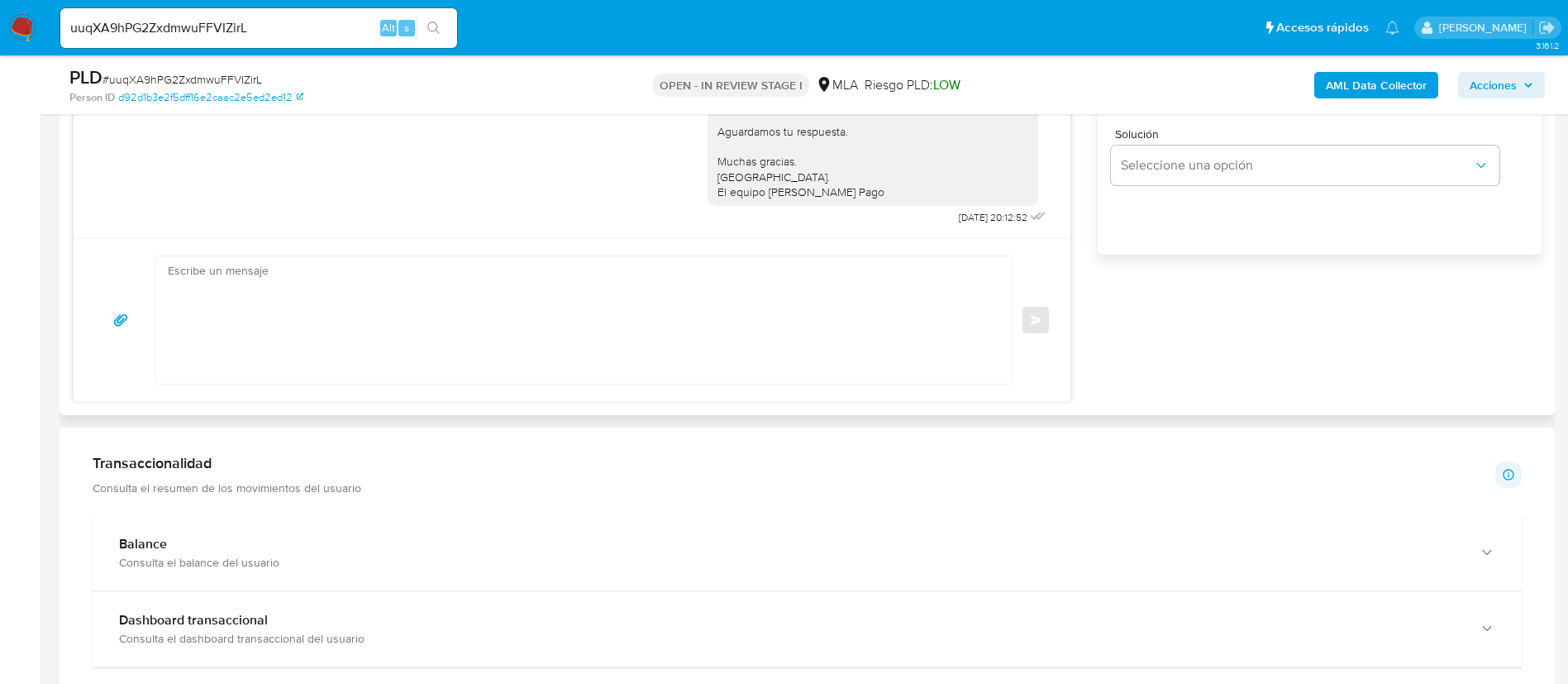
scroll to position [1117, 0]
click at [765, 343] on textarea at bounding box center [580, 322] width 824 height 127
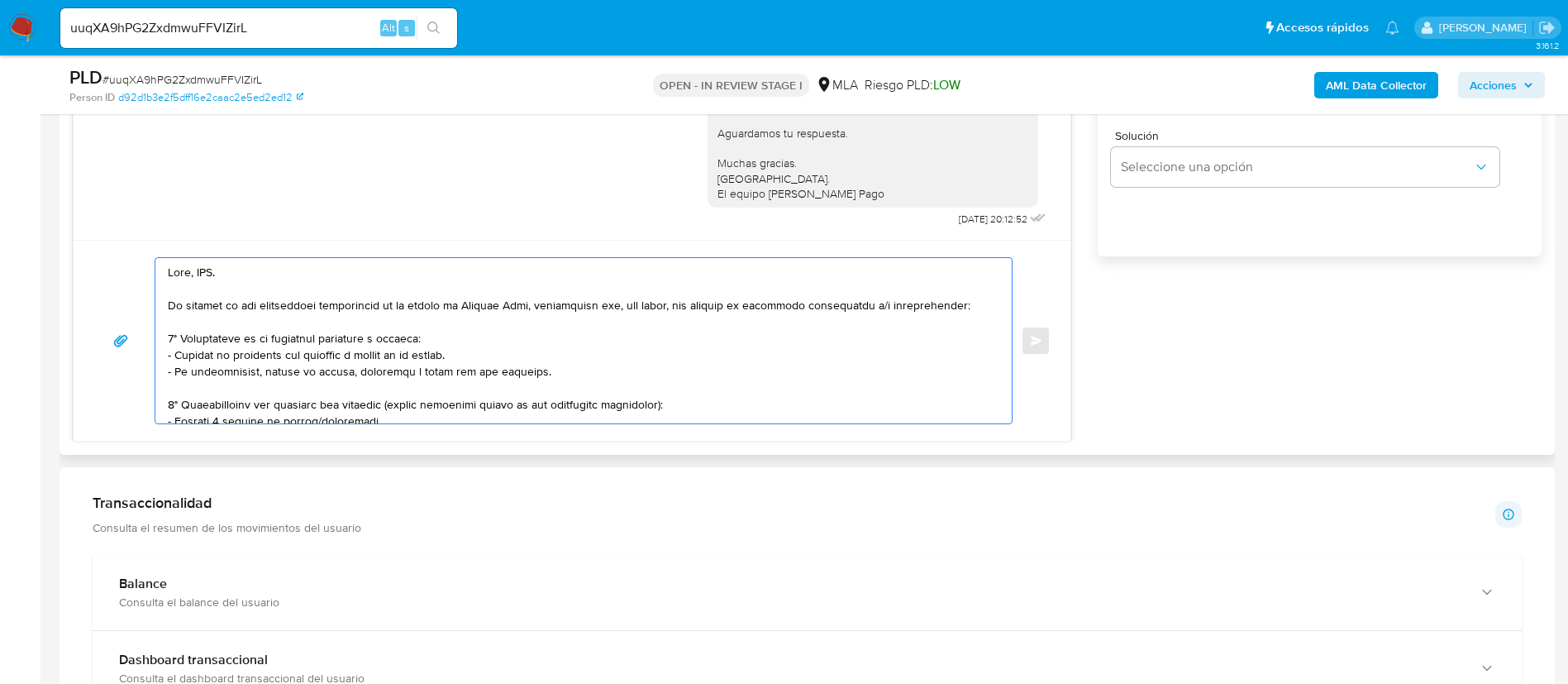
click at [205, 267] on textarea at bounding box center [580, 341] width 824 height 165
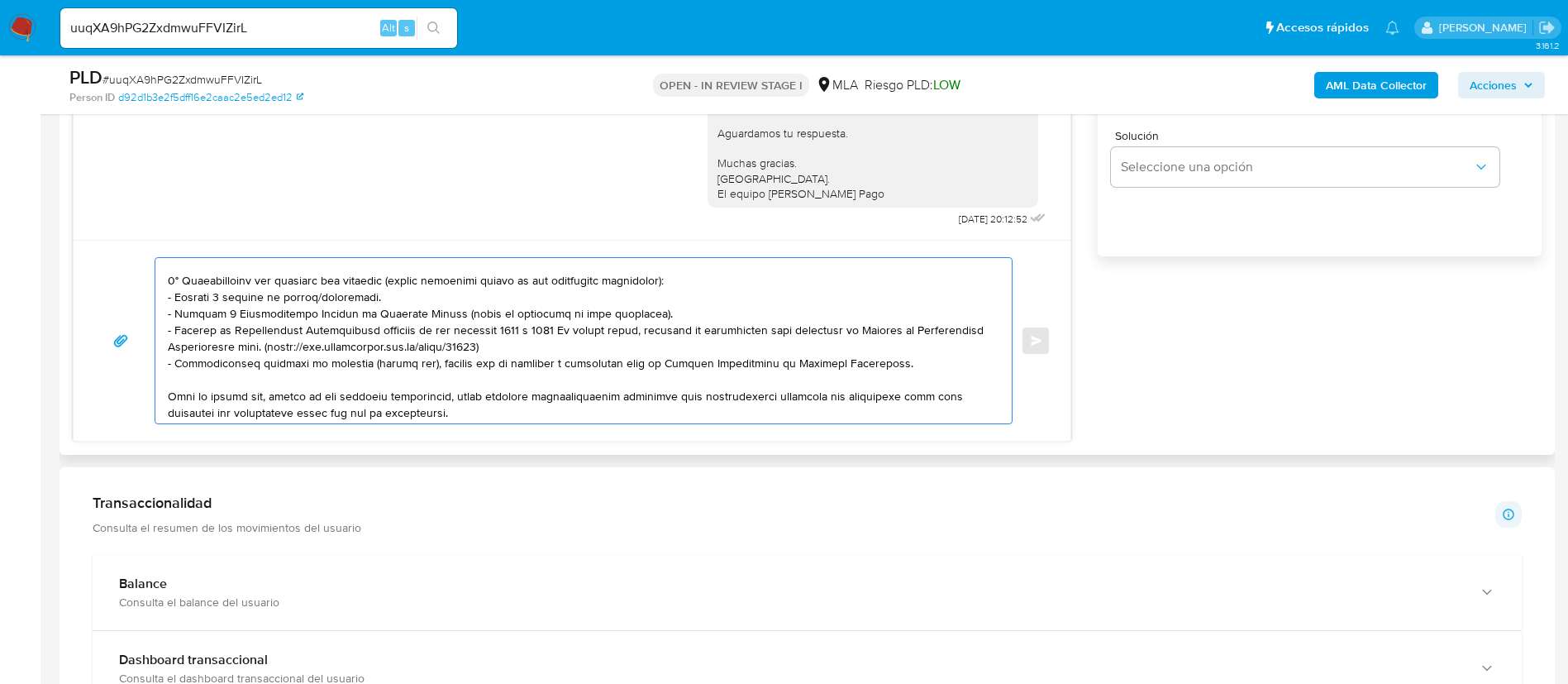
click at [234, 301] on textarea at bounding box center [580, 341] width 824 height 165
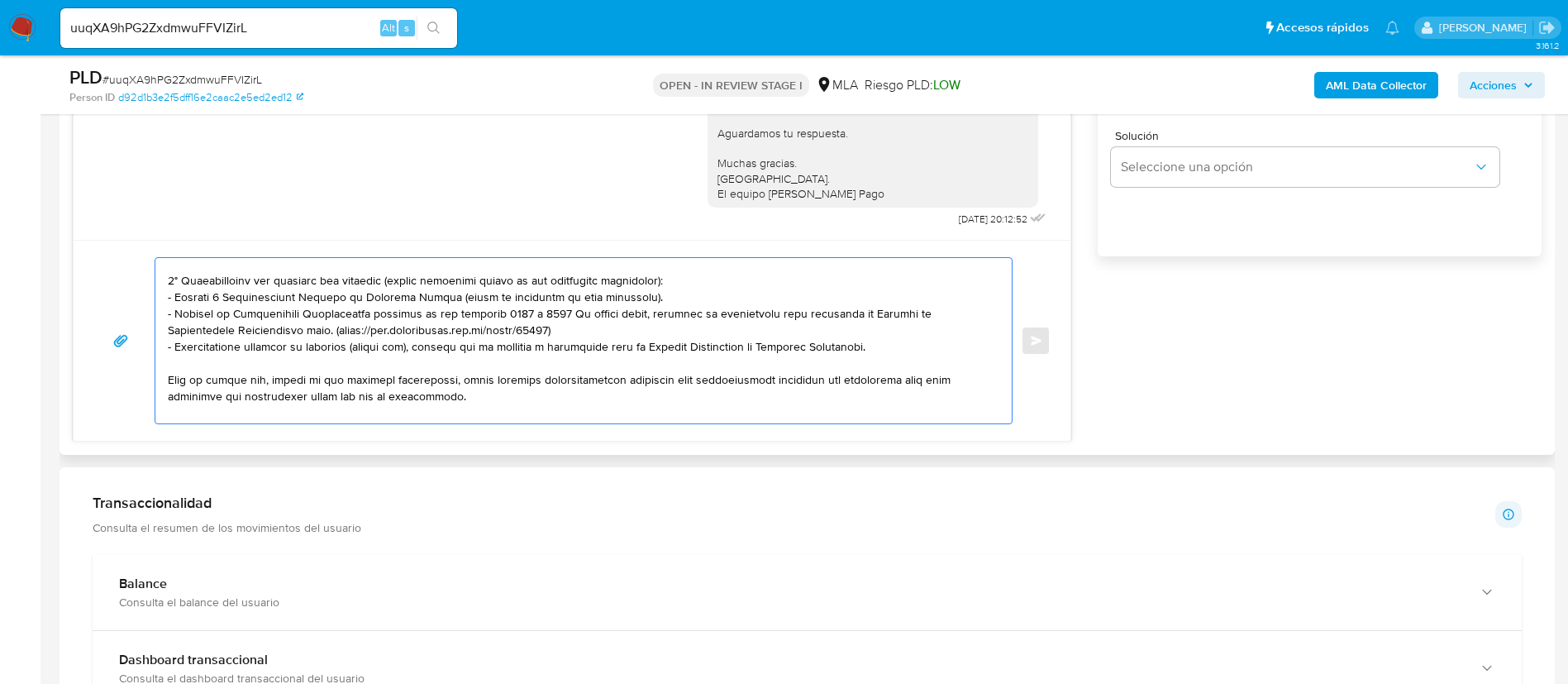
scroll to position [248, 0]
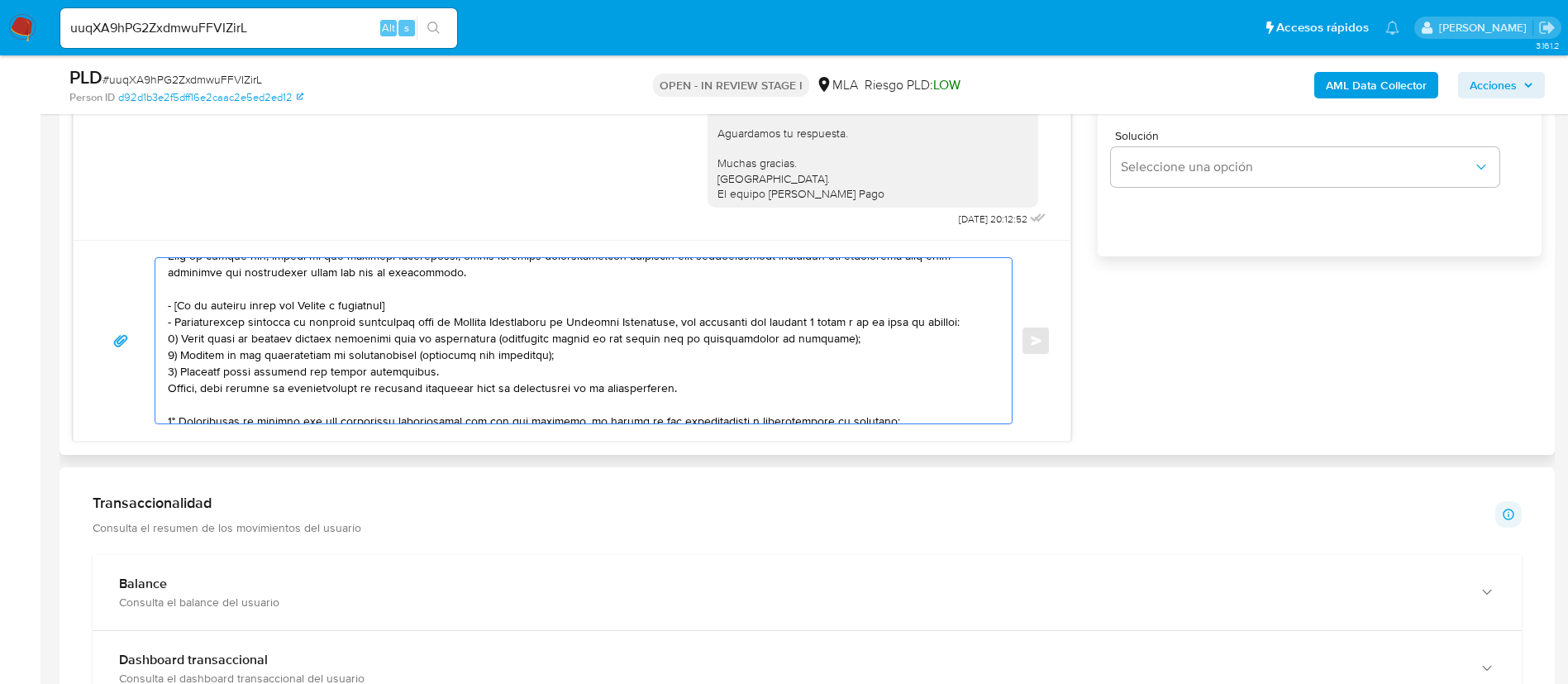
drag, startPoint x: 682, startPoint y: 385, endPoint x: 158, endPoint y: 304, distance: 530.2
click at [158, 304] on div at bounding box center [579, 341] width 848 height 165
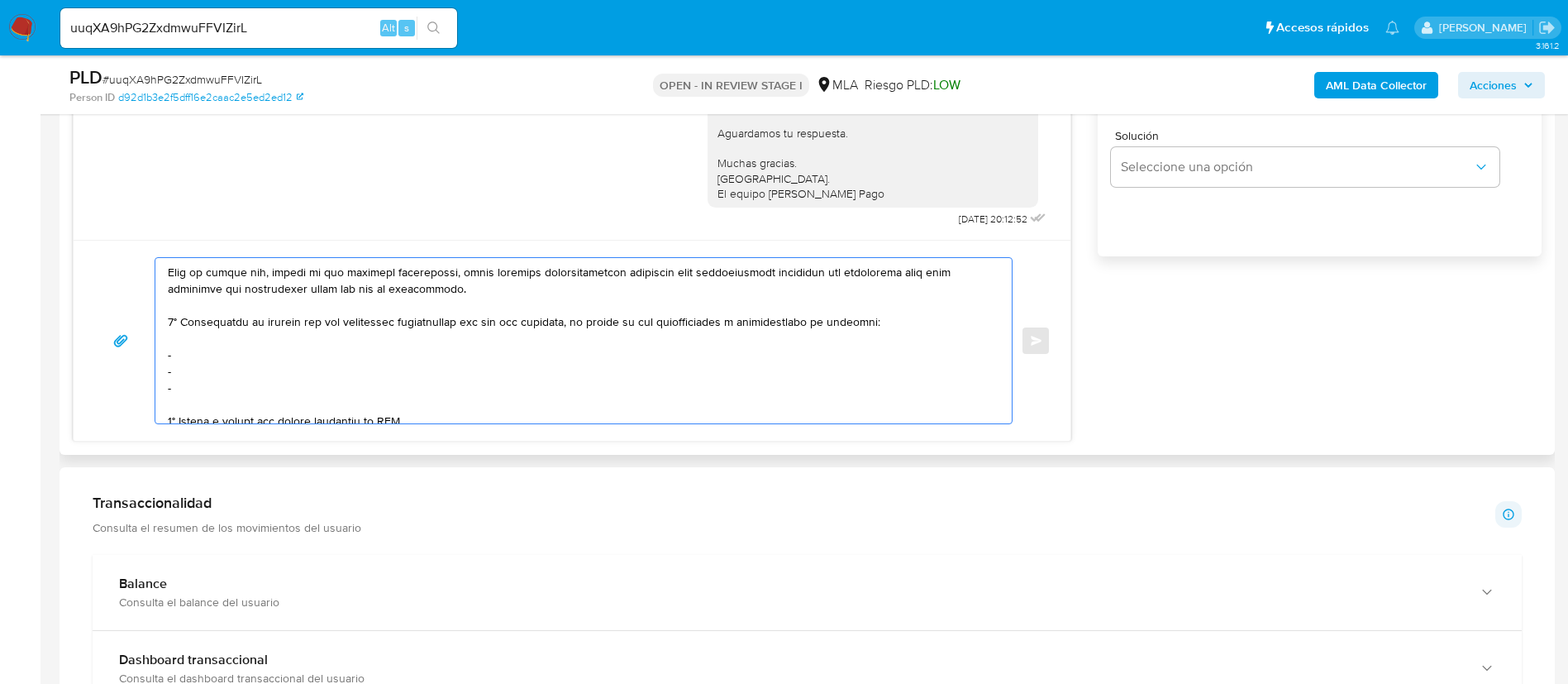
scroll to position [231, 0]
drag, startPoint x: 183, startPoint y: 318, endPoint x: 881, endPoint y: 321, distance: 698.0
click at [881, 321] on textarea at bounding box center [580, 341] width 824 height 165
paste textarea "Vallas Sa - CUIL 30712167870"
click at [721, 326] on textarea at bounding box center [580, 341] width 824 height 165
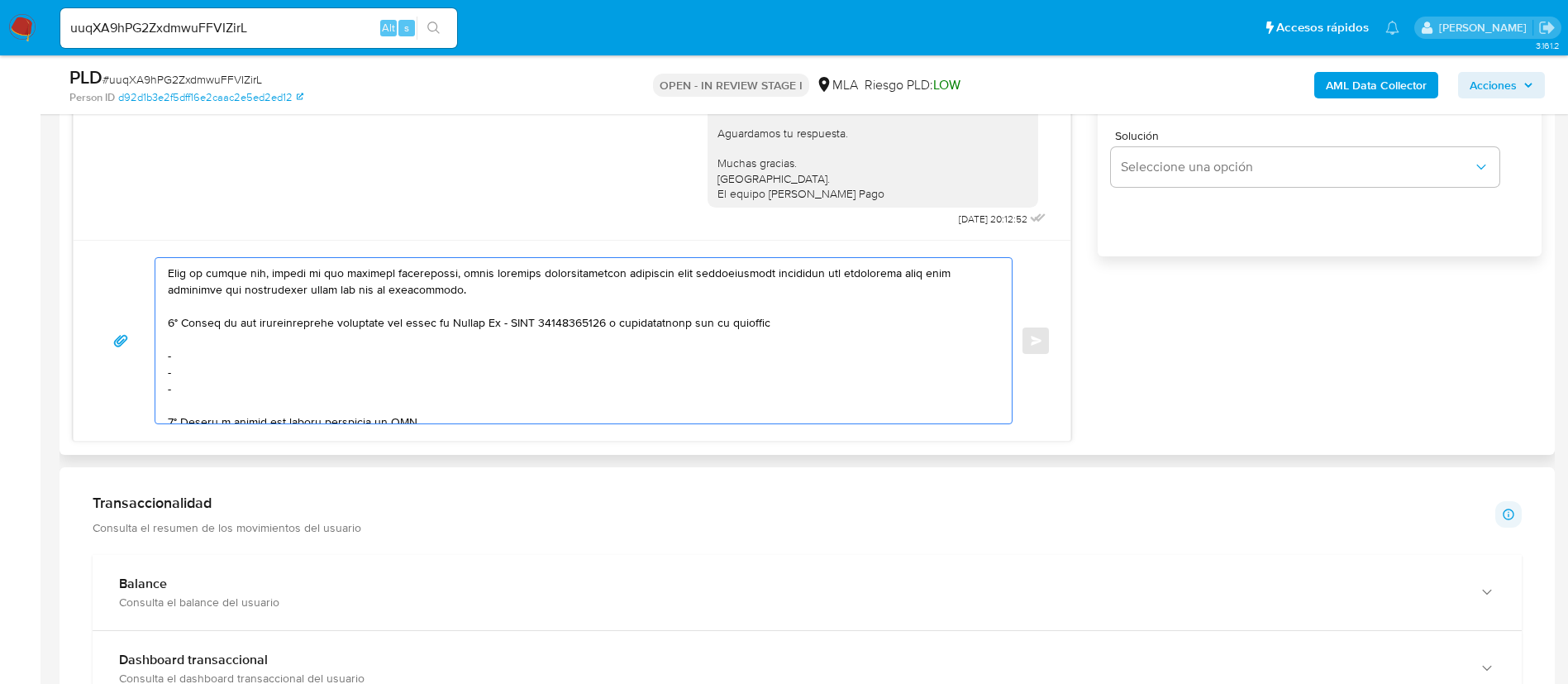
click at [767, 326] on textarea at bounding box center [580, 341] width 824 height 165
drag, startPoint x: 228, startPoint y: 389, endPoint x: 200, endPoint y: 342, distance: 54.7
click at [200, 342] on textarea at bounding box center [580, 341] width 824 height 165
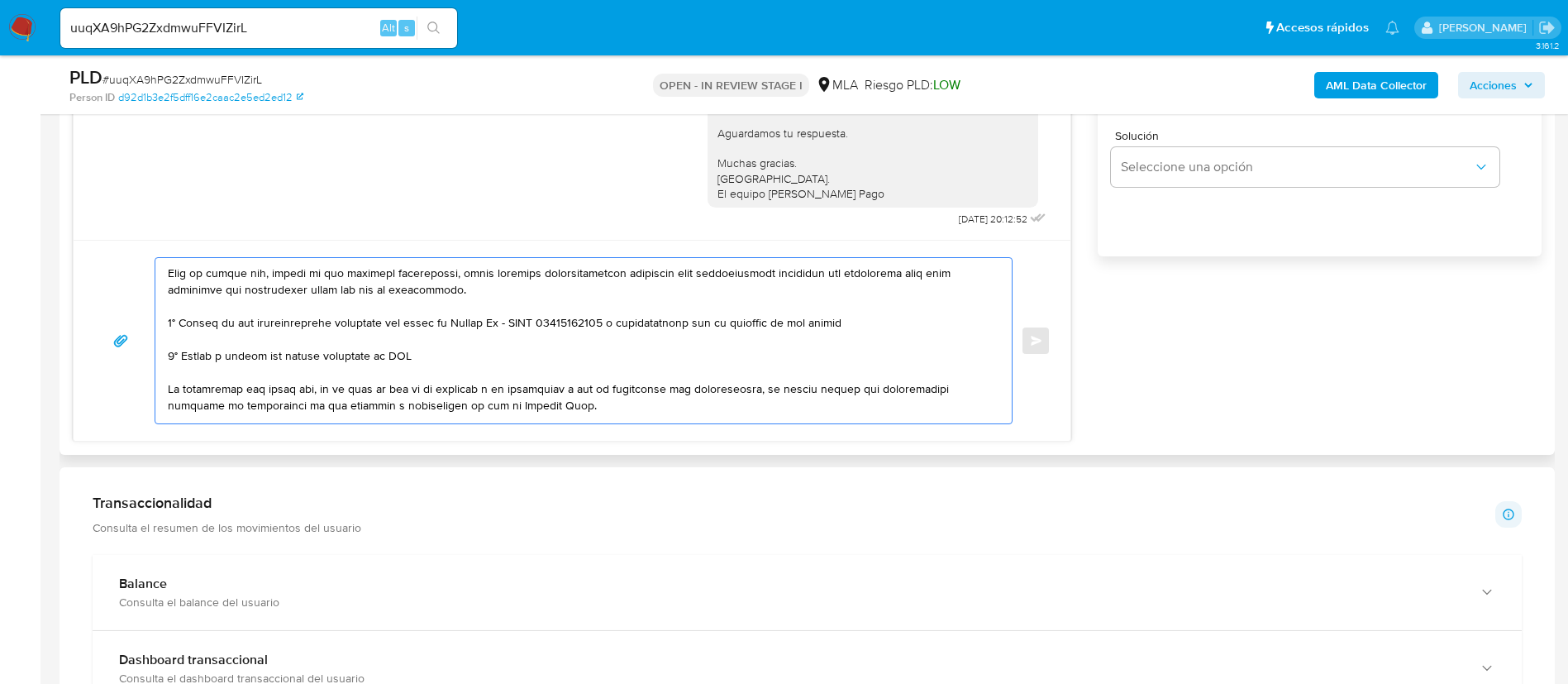
drag, startPoint x: 177, startPoint y: 355, endPoint x: 413, endPoint y: 350, distance: 236.1
click at [413, 350] on textarea at bounding box center [580, 341] width 824 height 165
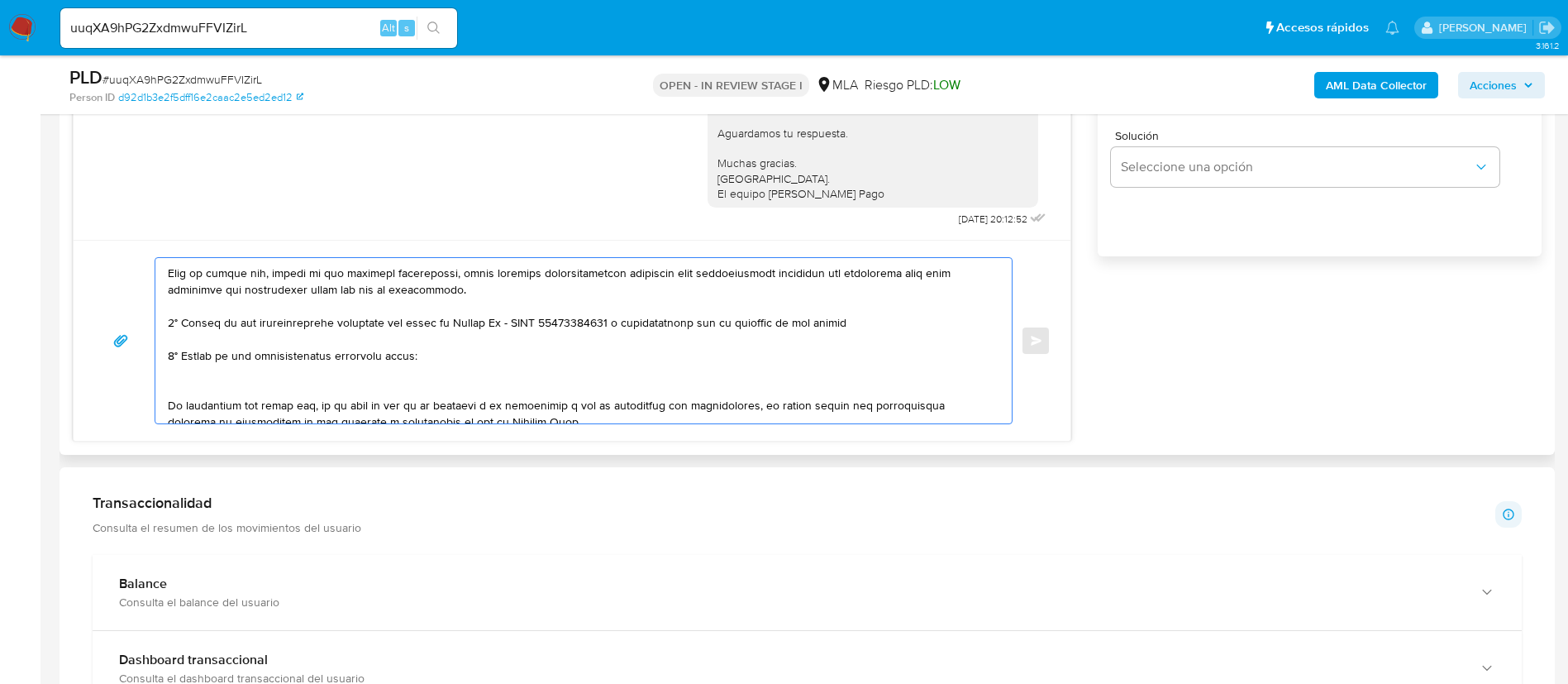
paste textarea "Ignacio Javier Pucheta - CUIT 20405191513"
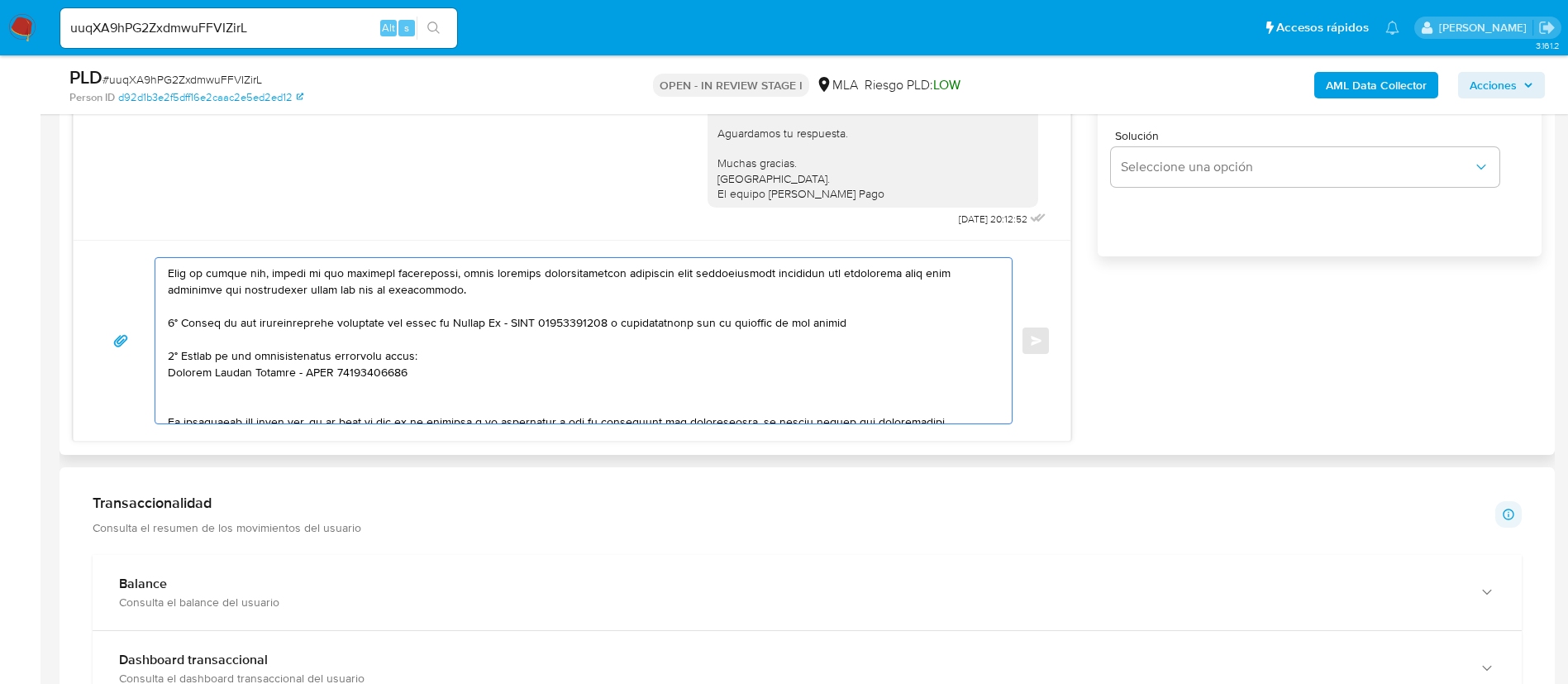
paste textarea "Mabel Noemi Esteban - CUIT 27037537980"
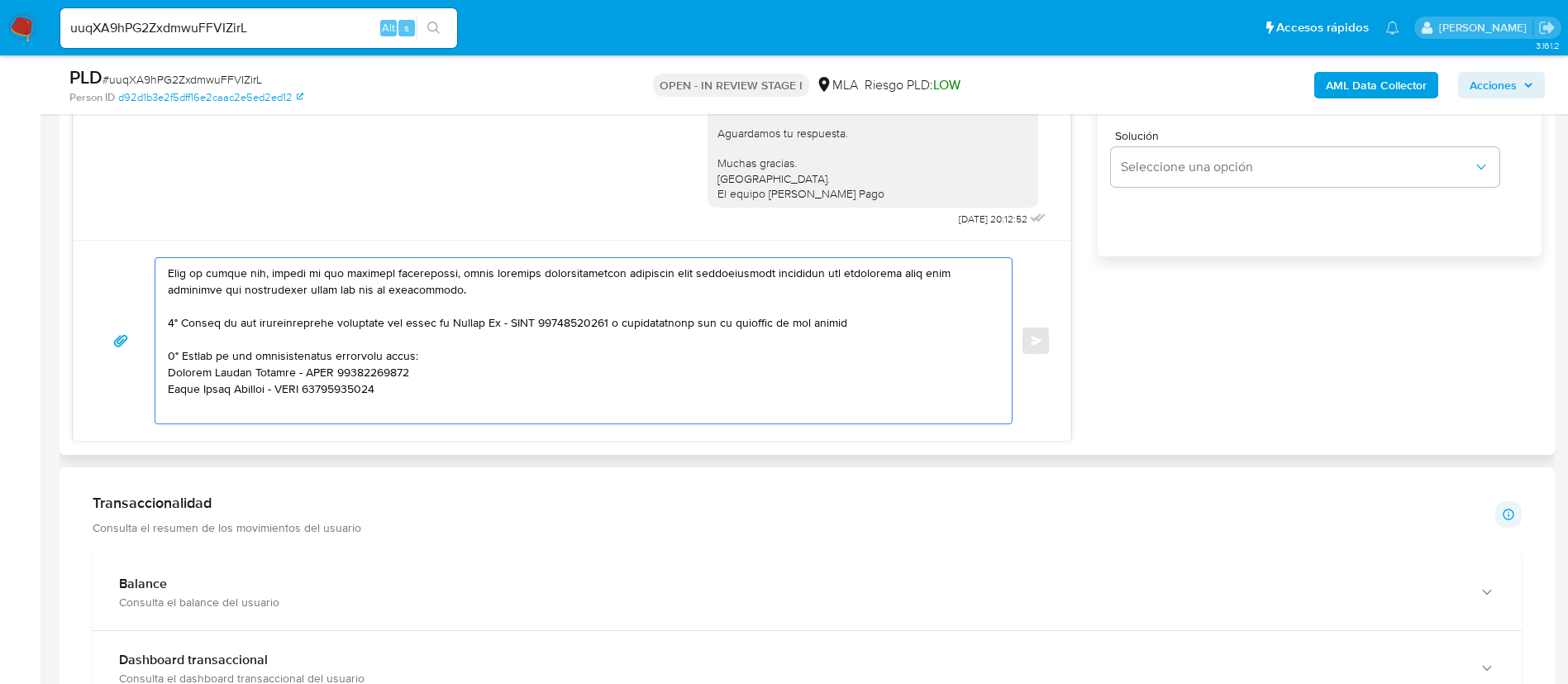
paste textarea "De Costa Marcela Edis - CUIT 27169471407"
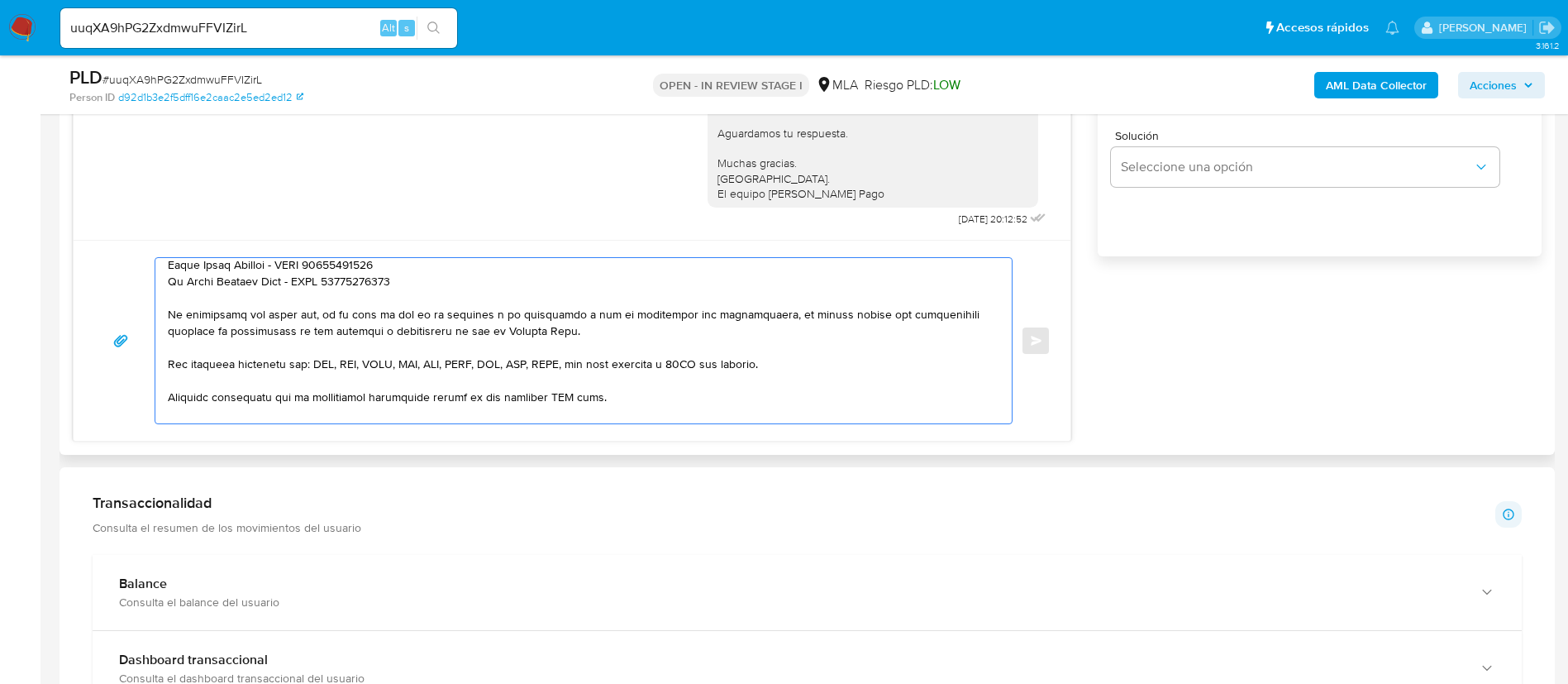
click at [560, 398] on textarea at bounding box center [580, 341] width 824 height 165
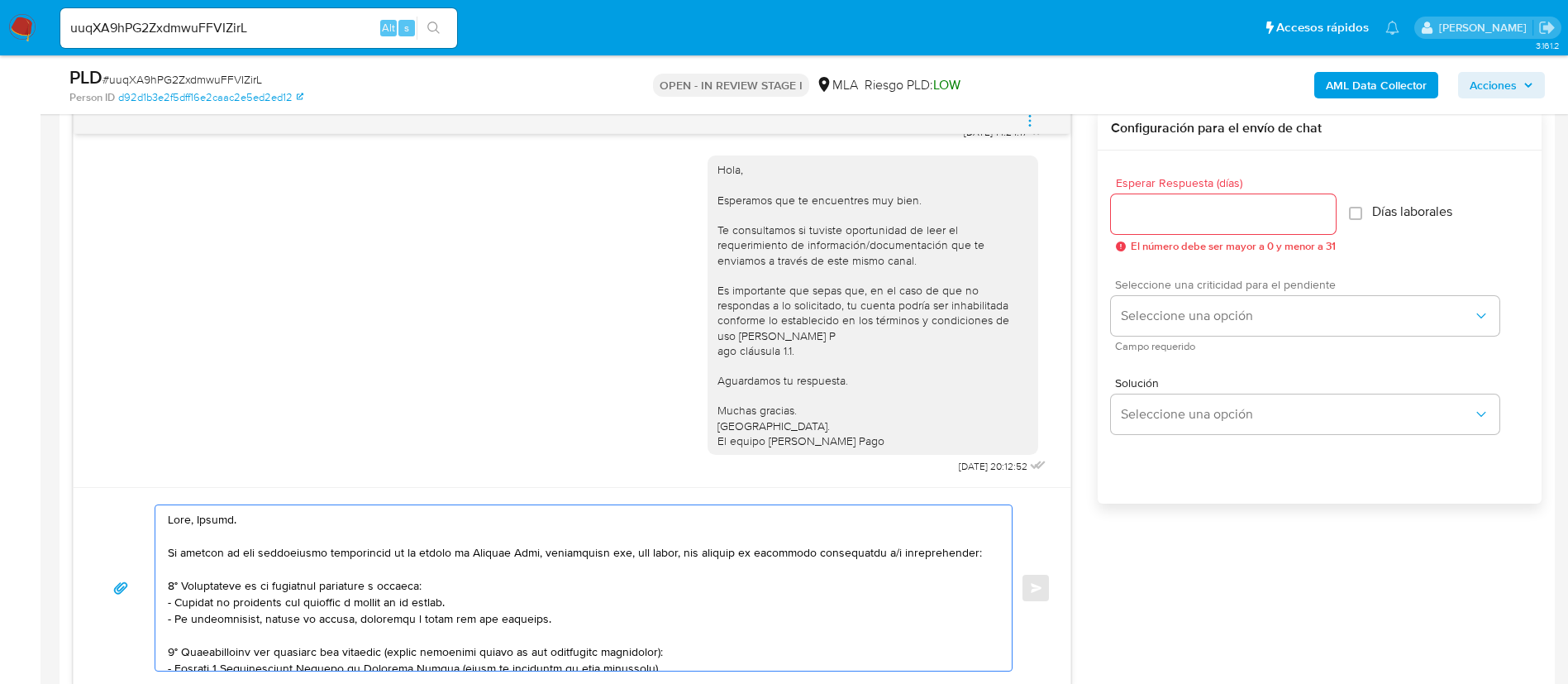
scroll to position [868, 0]
type textarea "Hola, Javier. En función de las operaciones registradas en tu cuenta de Mercado…"
click at [1195, 215] on input "Esperar Respuesta (días)" at bounding box center [1224, 215] width 225 height 22
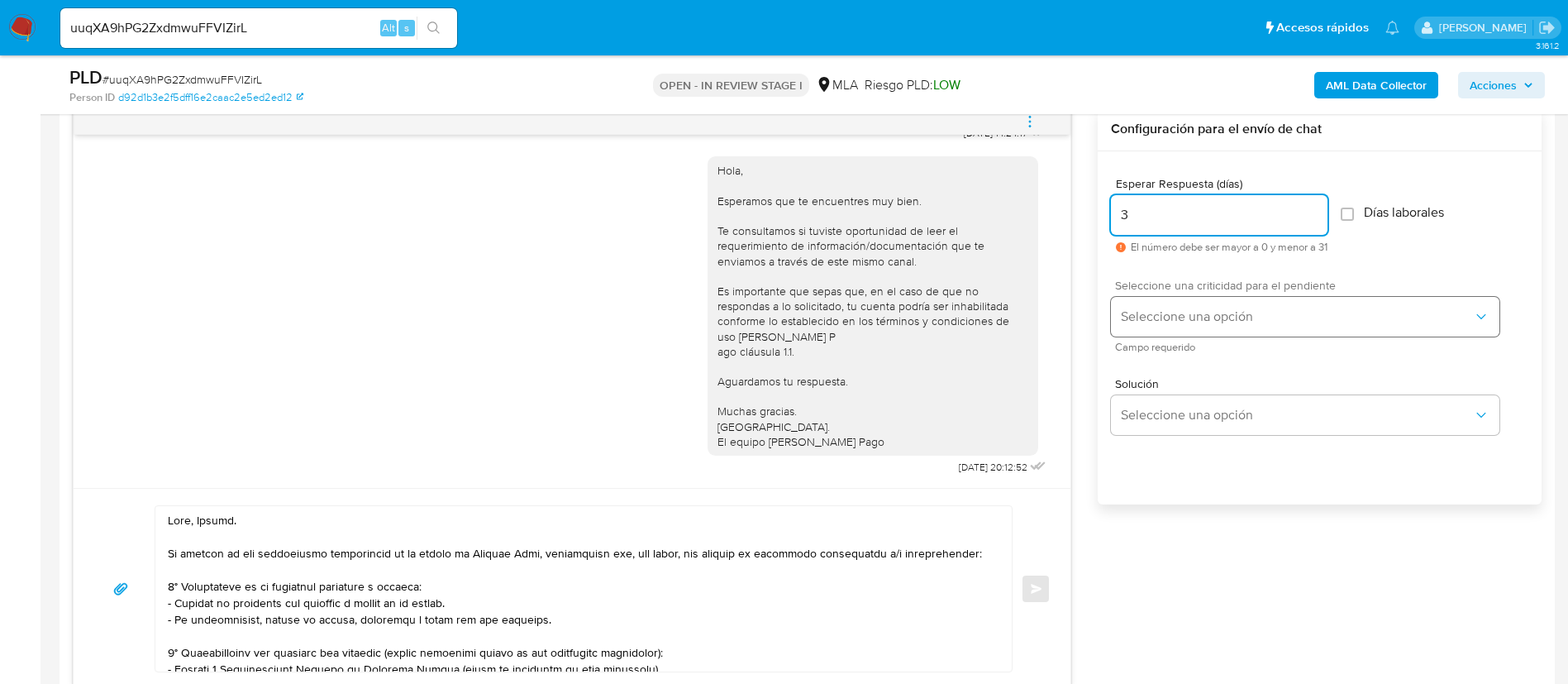
type input "3"
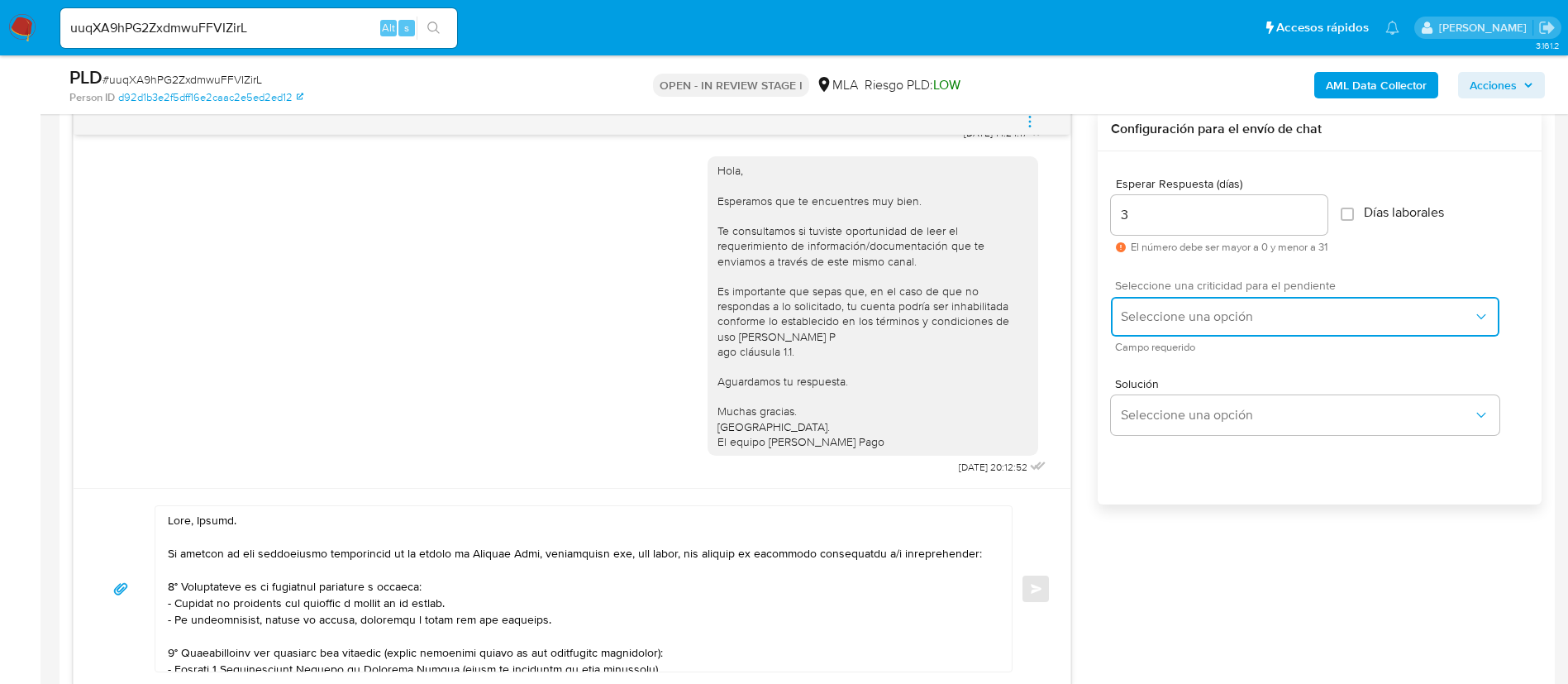
click at [1181, 297] on button "Seleccione una opción" at bounding box center [1305, 317] width 389 height 40
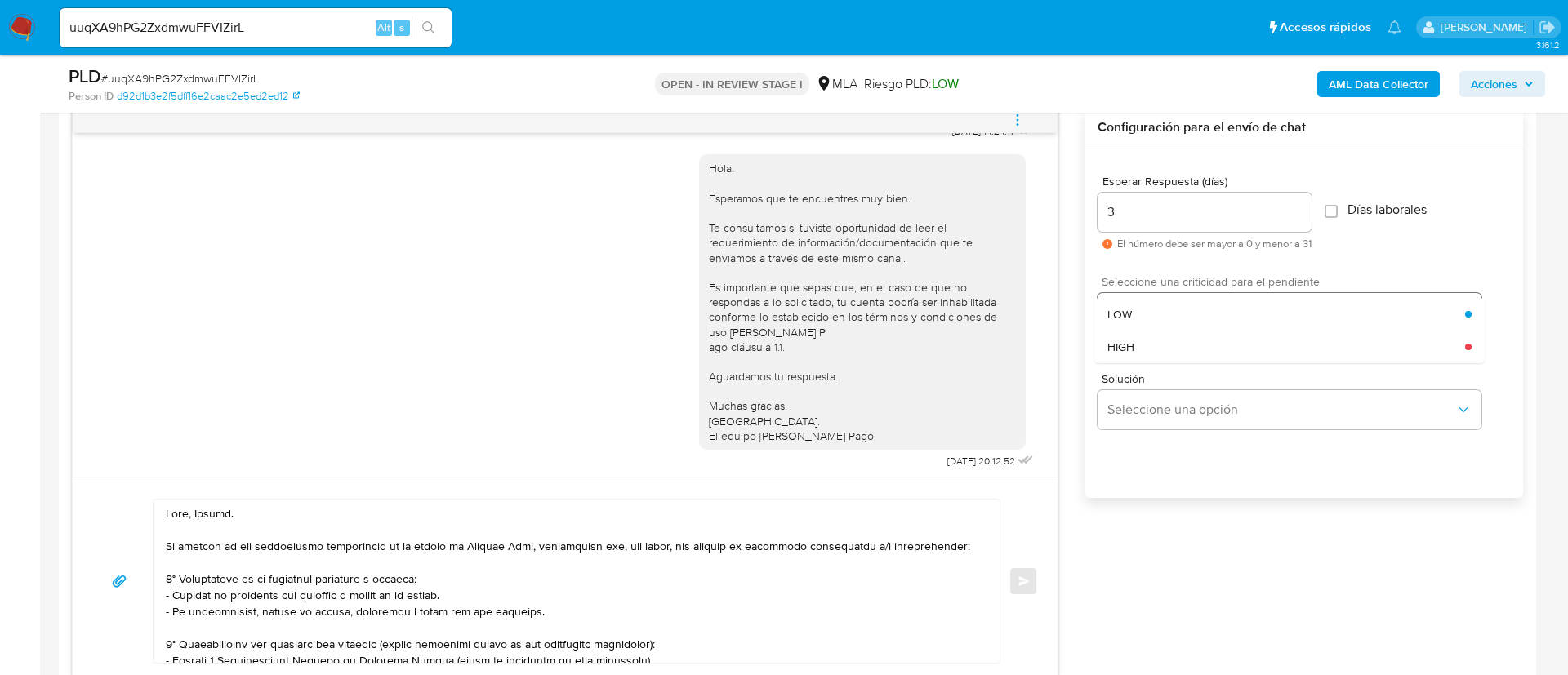
click at [1164, 302] on div "LOW" at bounding box center [1287, 313] width 358 height 32
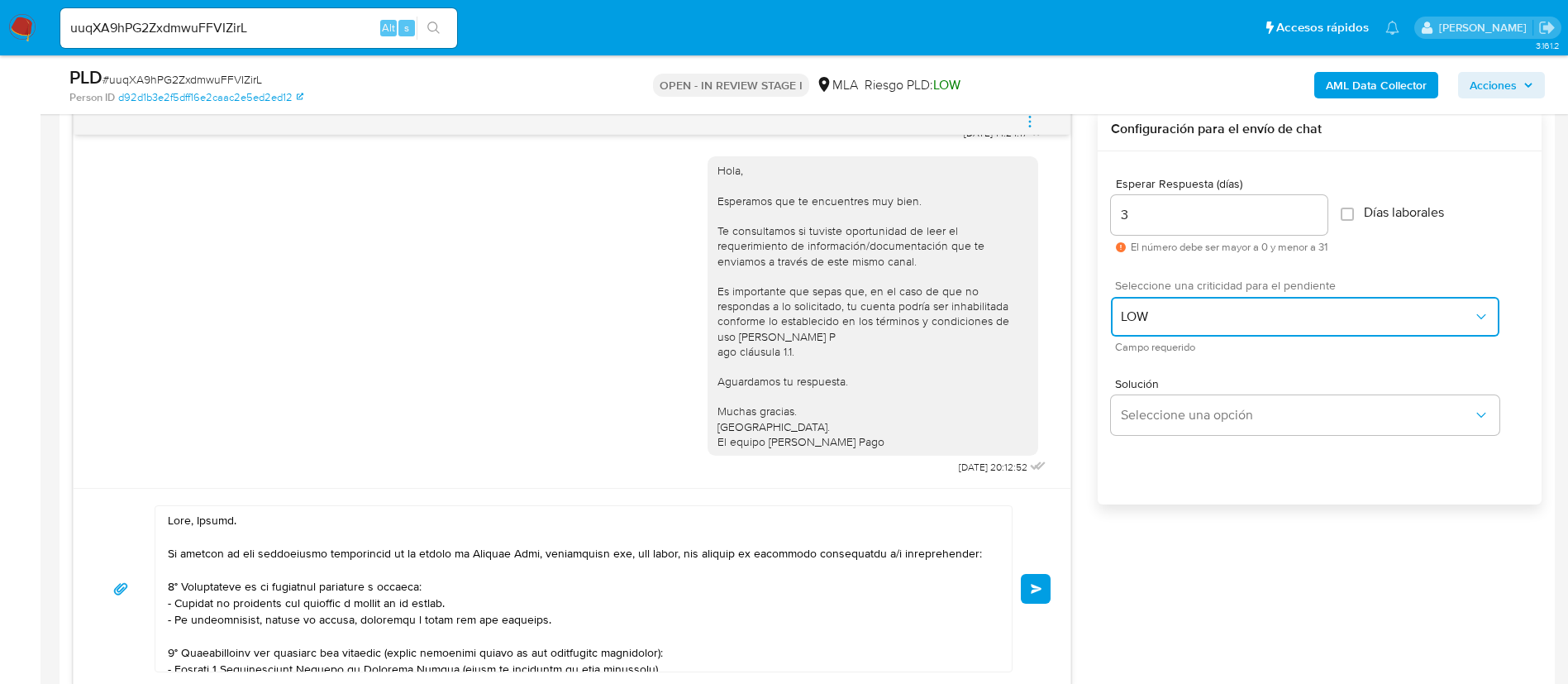
click at [1178, 306] on button "LOW" at bounding box center [1305, 317] width 389 height 40
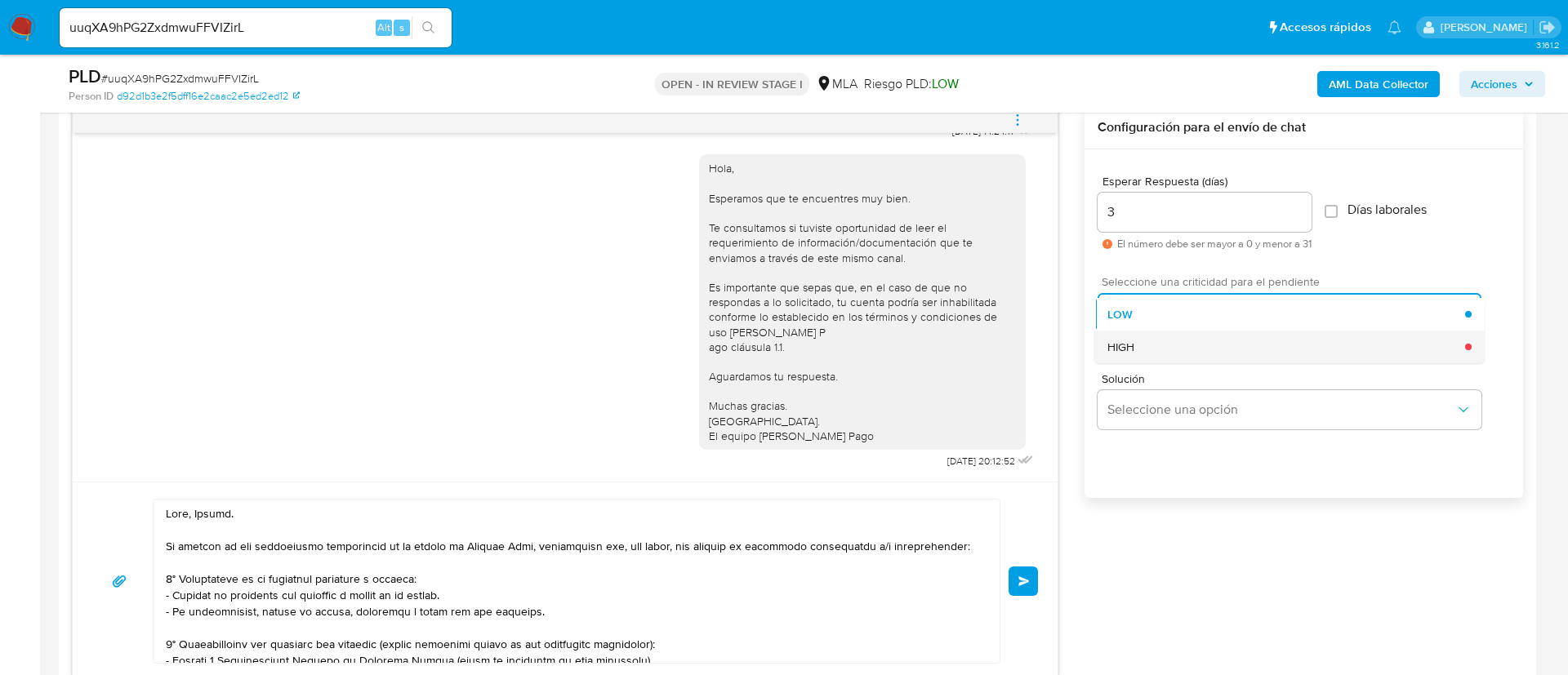
click at [1160, 352] on div "HIGH" at bounding box center [1287, 347] width 358 height 32
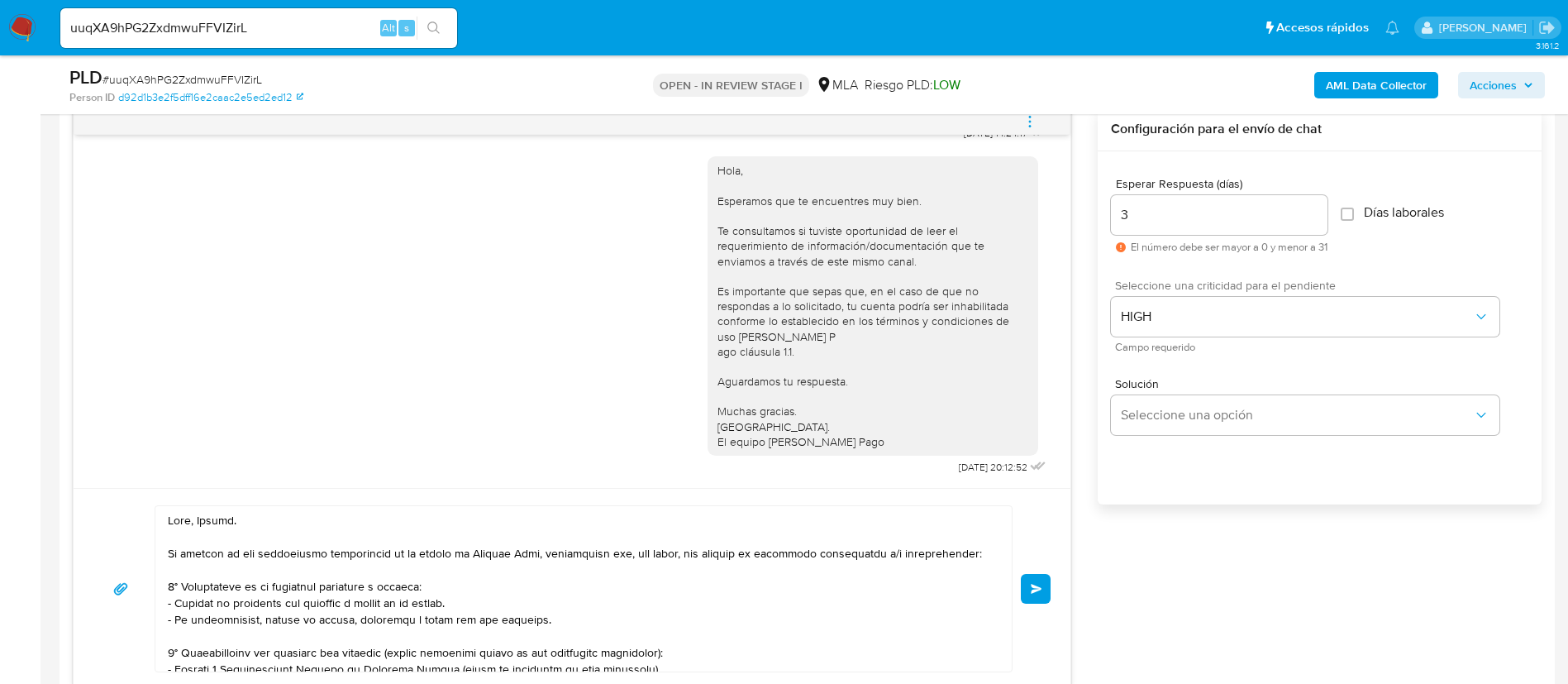
click at [1045, 592] on button "Enviar" at bounding box center [1036, 589] width 30 height 30
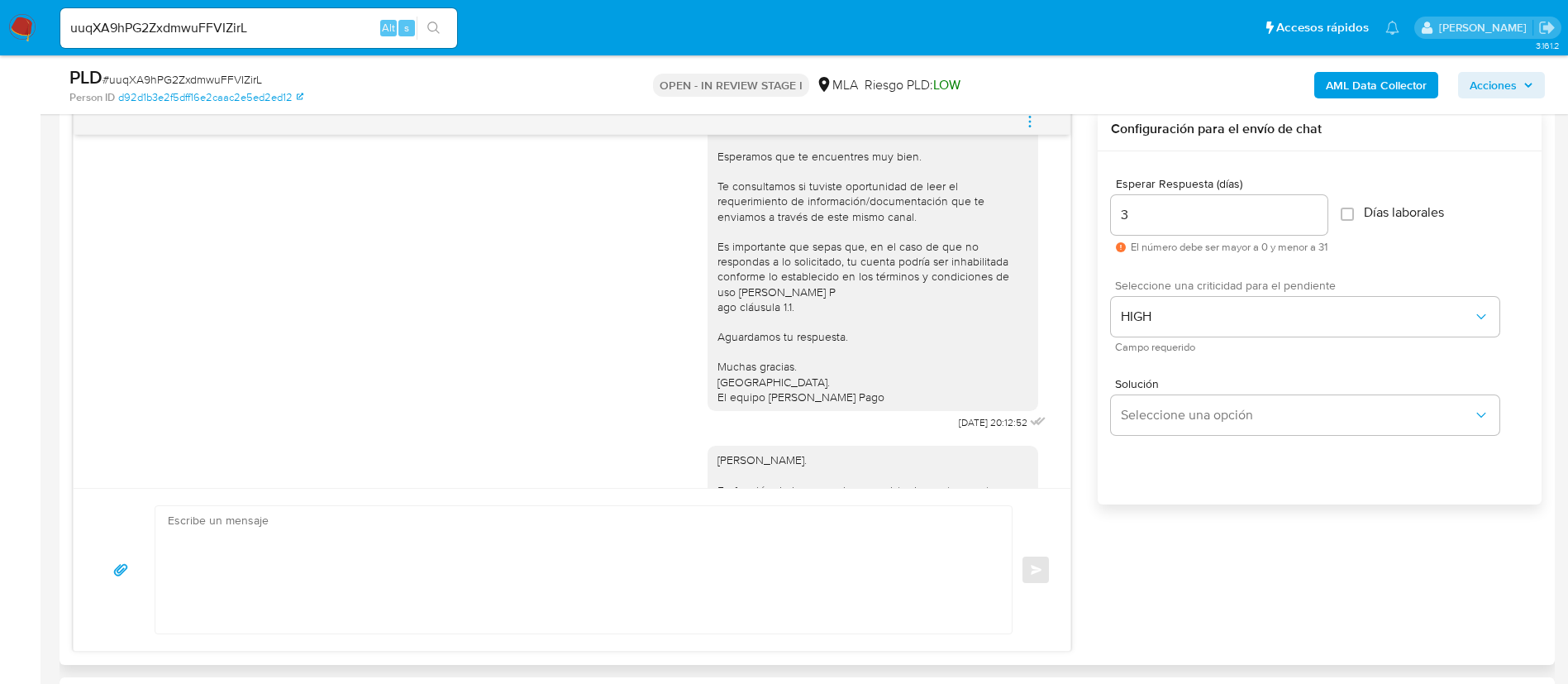
scroll to position [1778, 0]
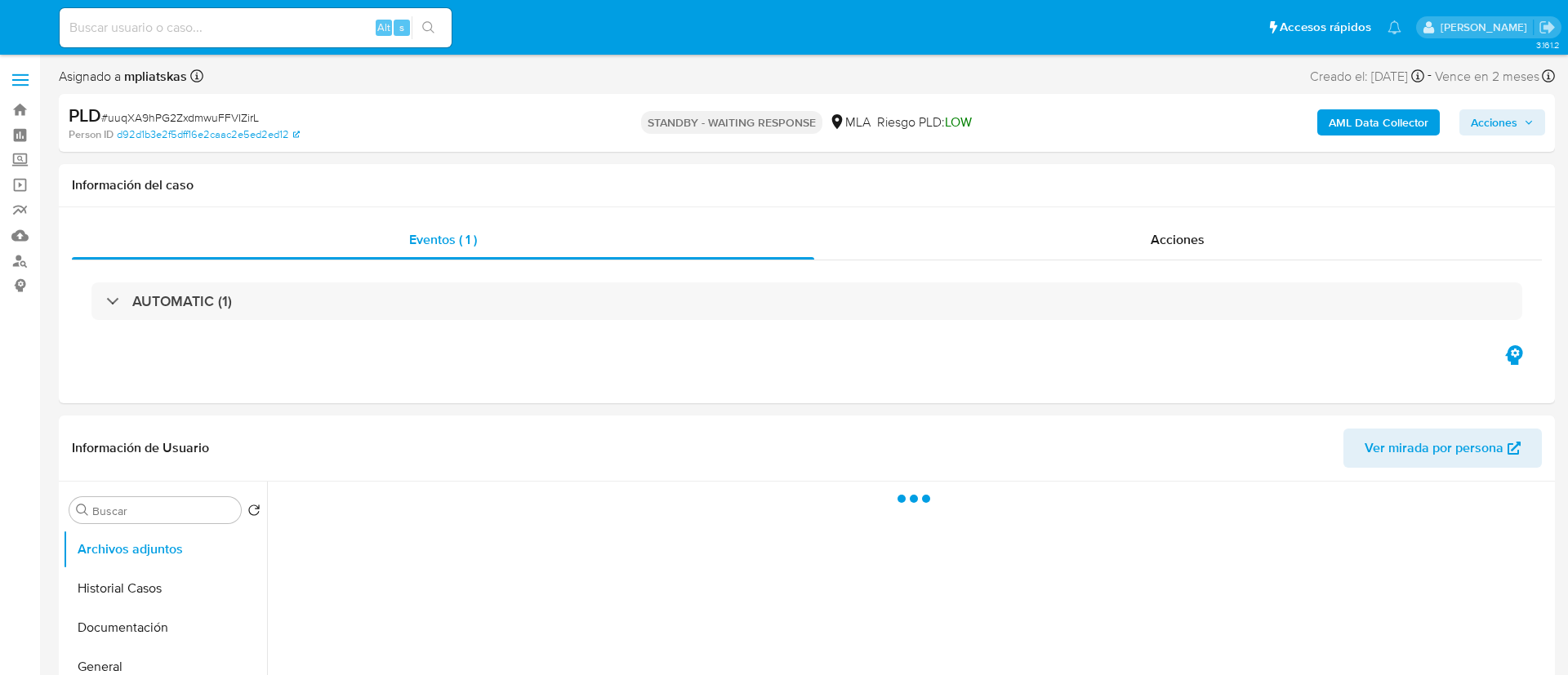
select select "10"
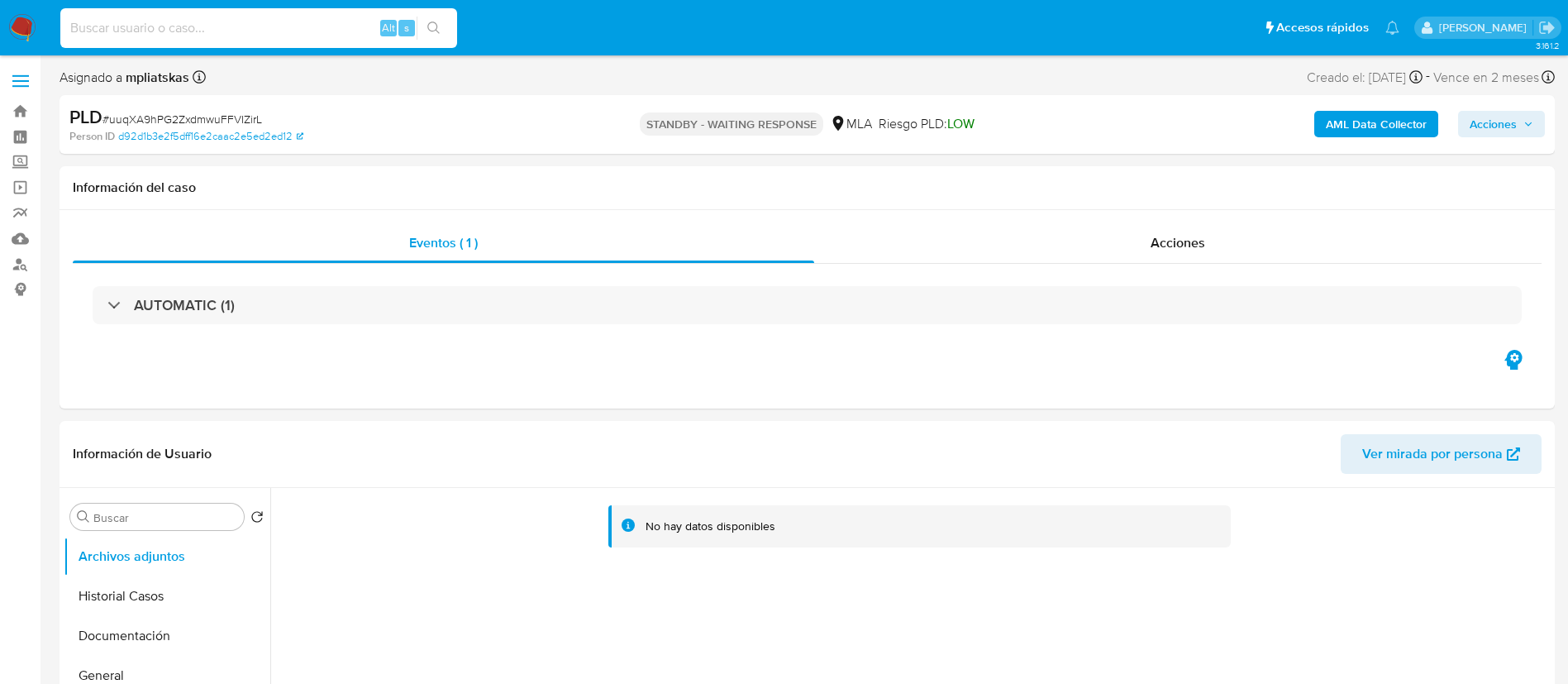
click at [266, 27] on input at bounding box center [259, 28] width 397 height 22
paste input "kY1akx2cQiQRWROyQru785Sd"
type input "kY1akx2cQiQRWROyQru785Sd"
click at [451, 37] on button "search-icon" at bounding box center [434, 28] width 34 height 23
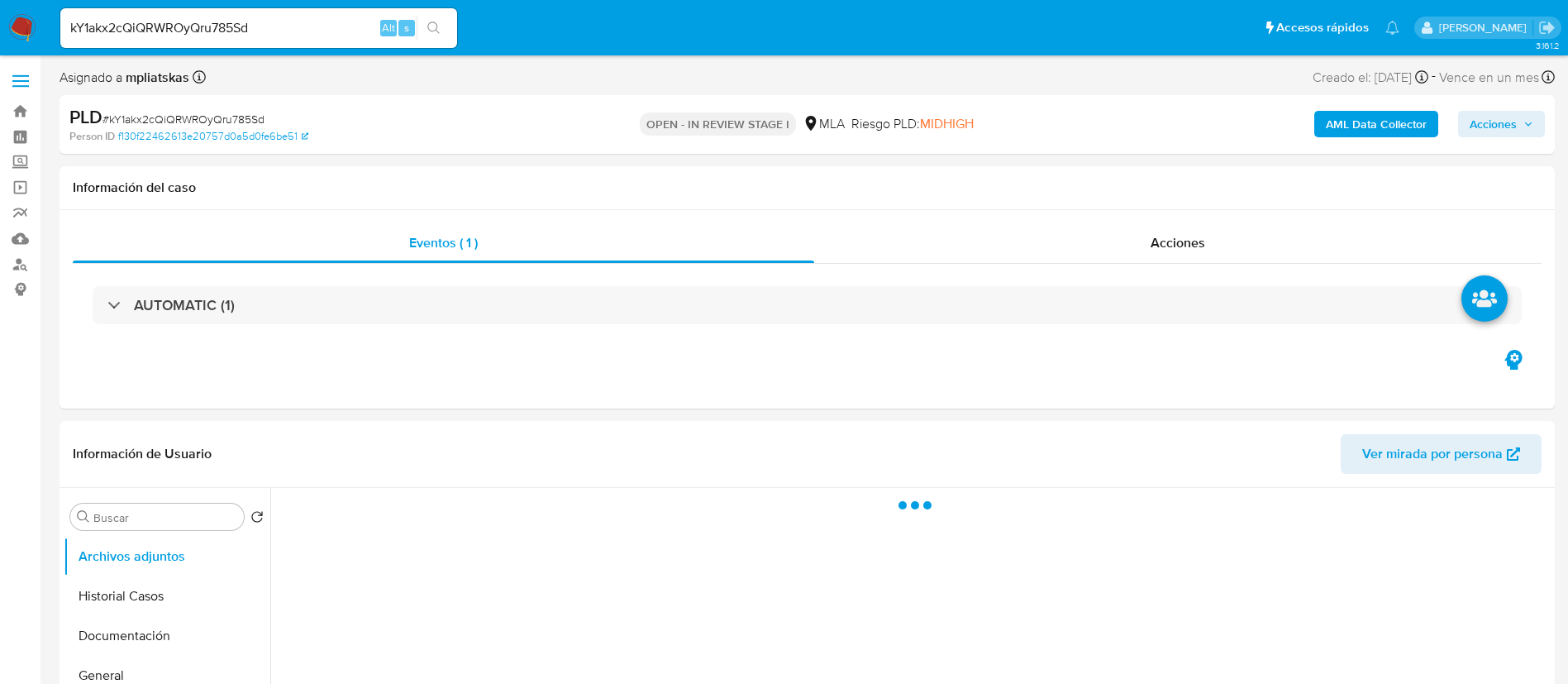
select select "10"
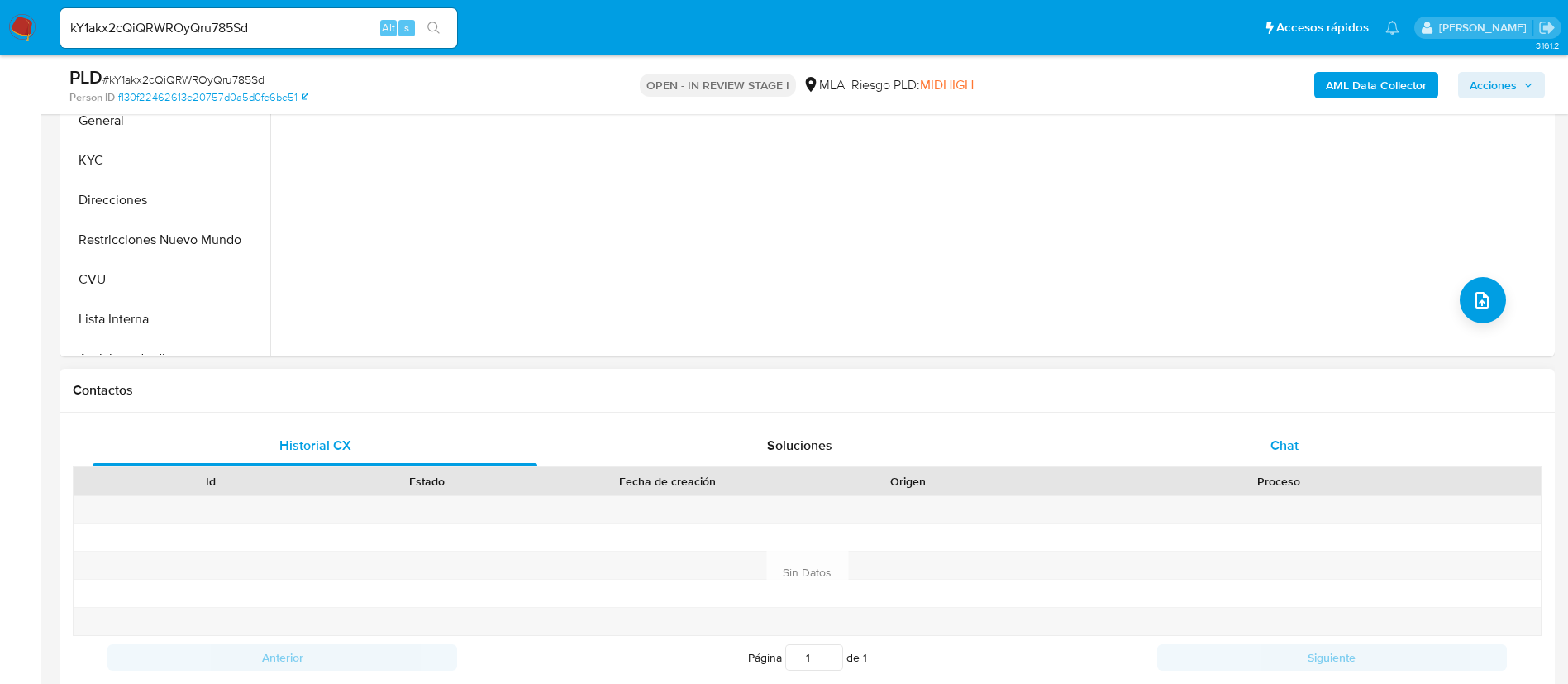
click at [1169, 443] on div "Chat" at bounding box center [1284, 446] width 445 height 40
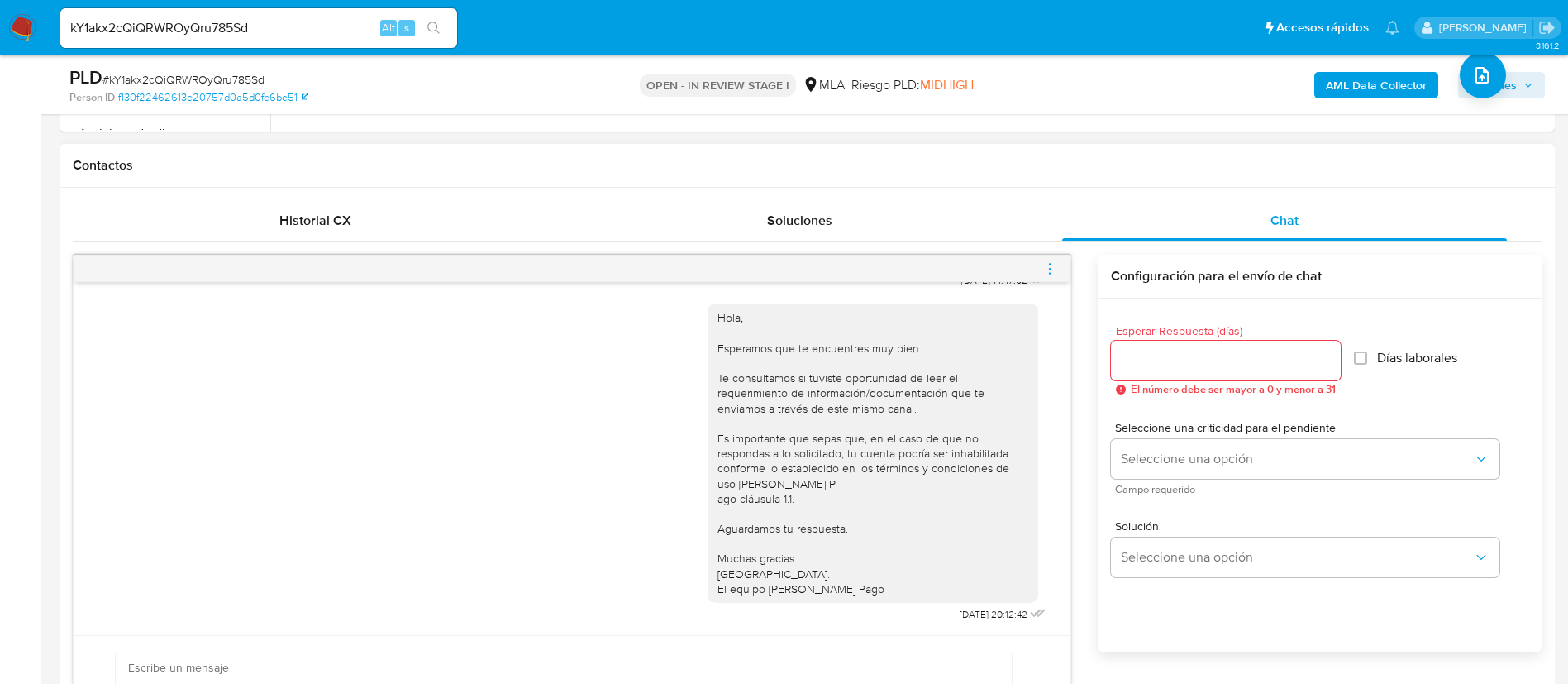
scroll to position [372, 0]
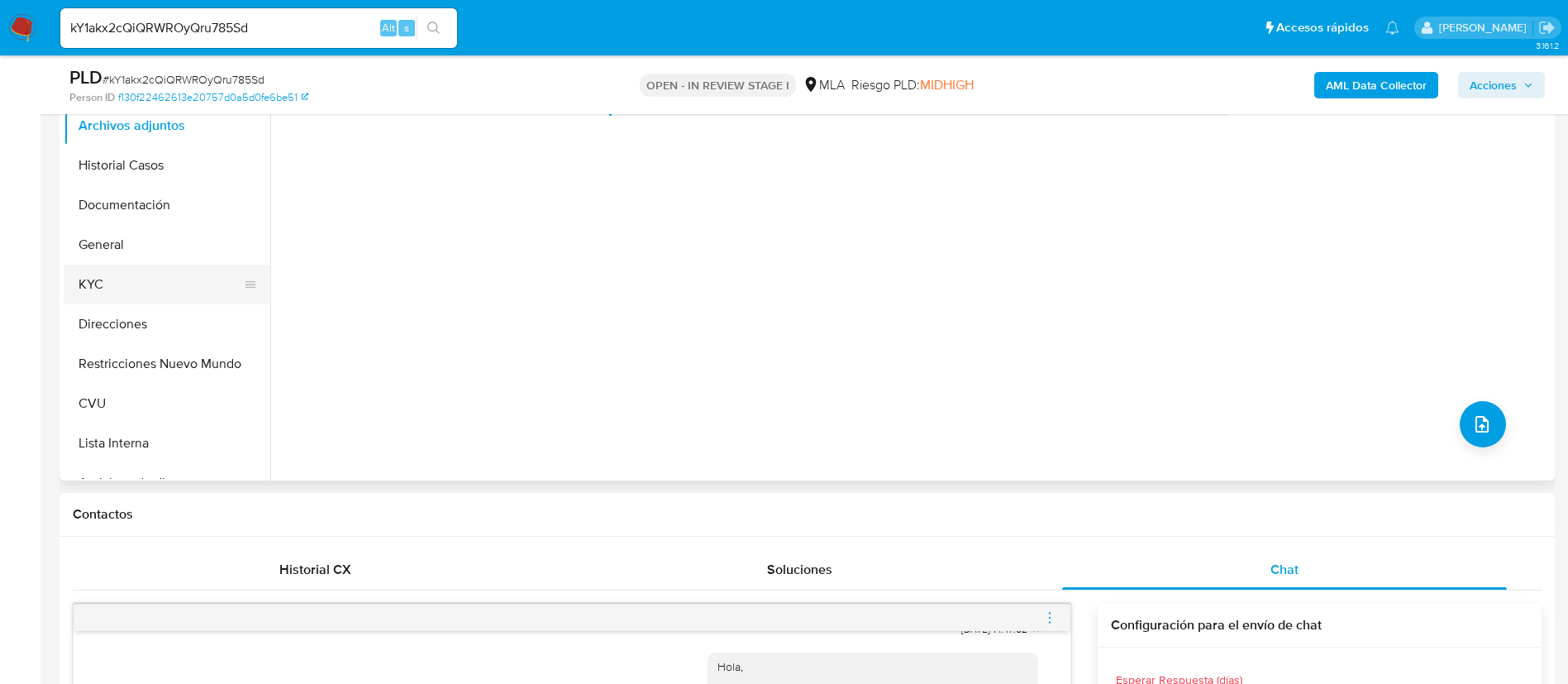
click at [131, 276] on button "KYC" at bounding box center [160, 285] width 193 height 40
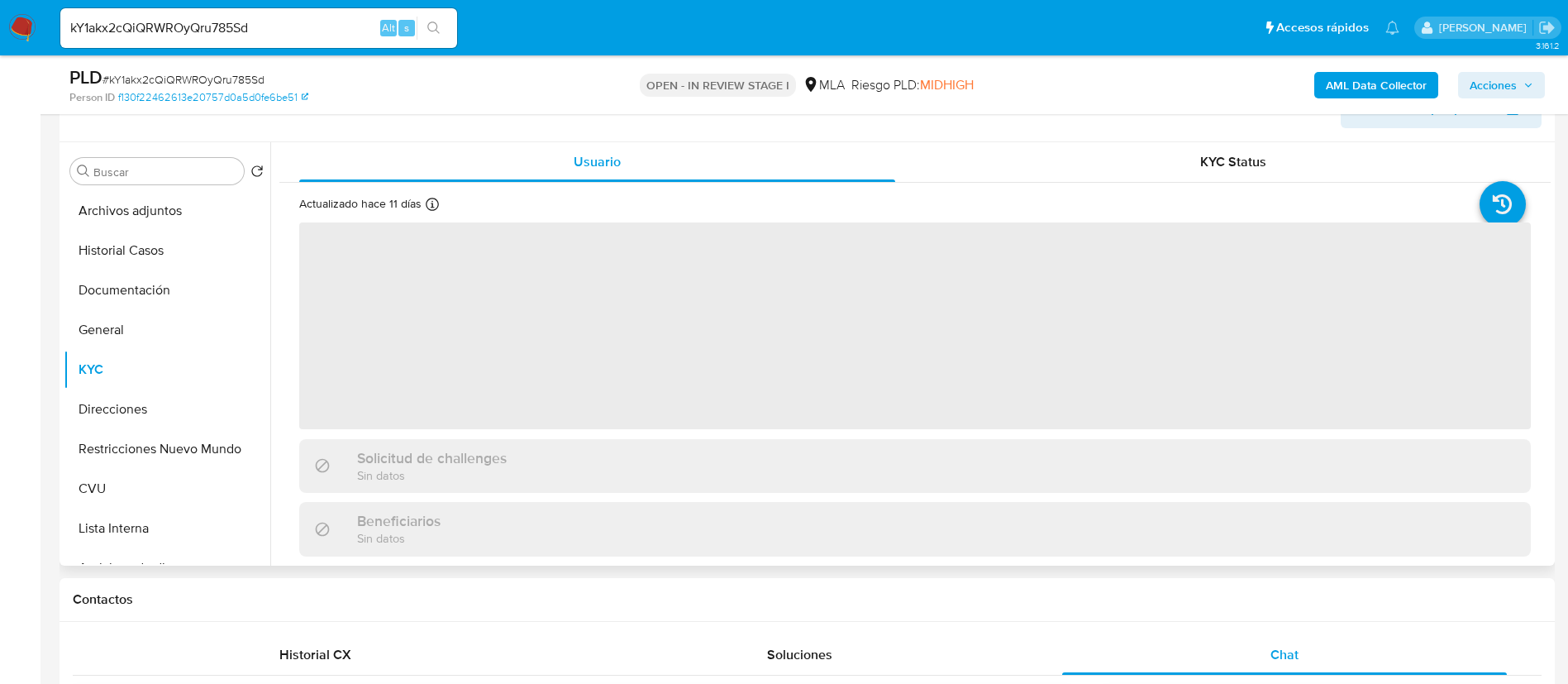
scroll to position [248, 0]
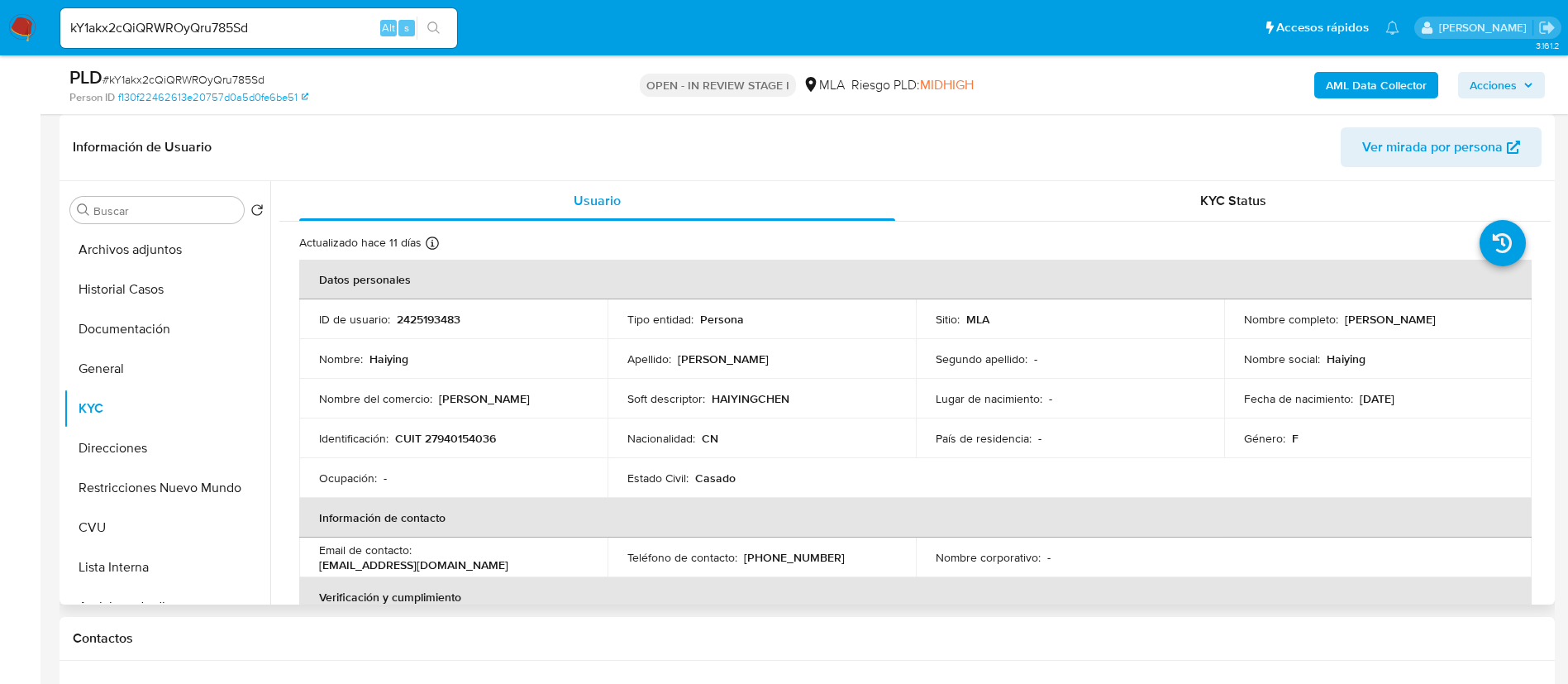
click at [438, 297] on th "Datos personales" at bounding box center [915, 280] width 1233 height 40
click at [437, 320] on p "2425193483" at bounding box center [429, 319] width 64 height 15
copy p "2425193483"
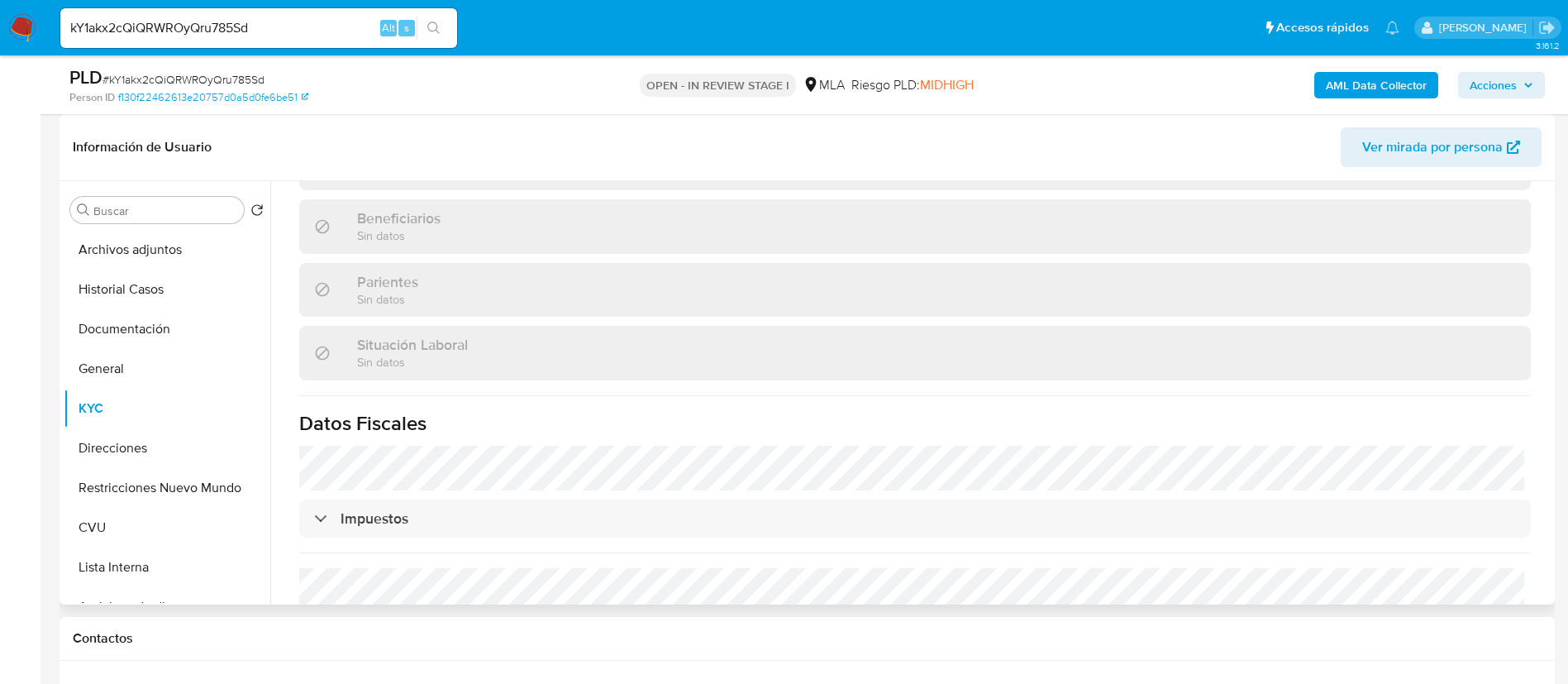
scroll to position [839, 0]
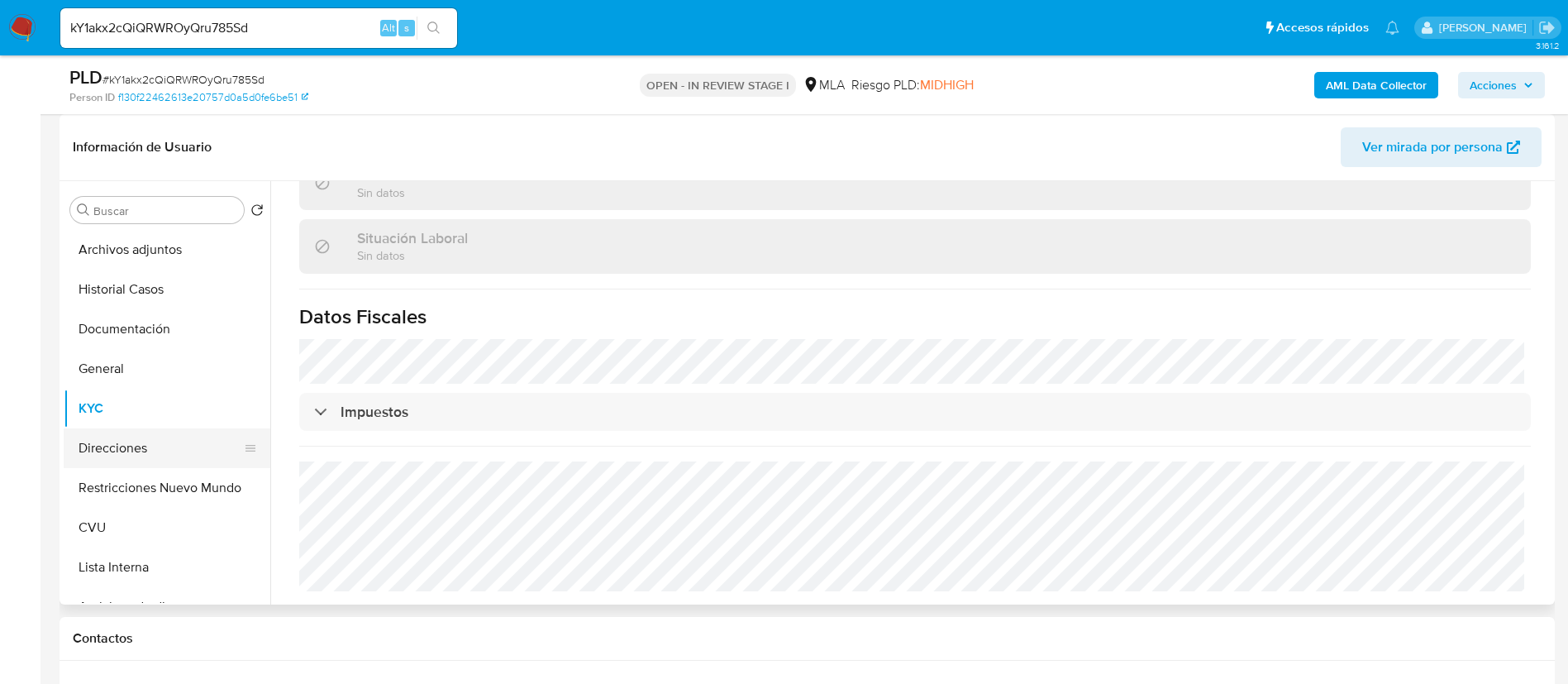
click at [157, 440] on button "Direcciones" at bounding box center [160, 448] width 193 height 40
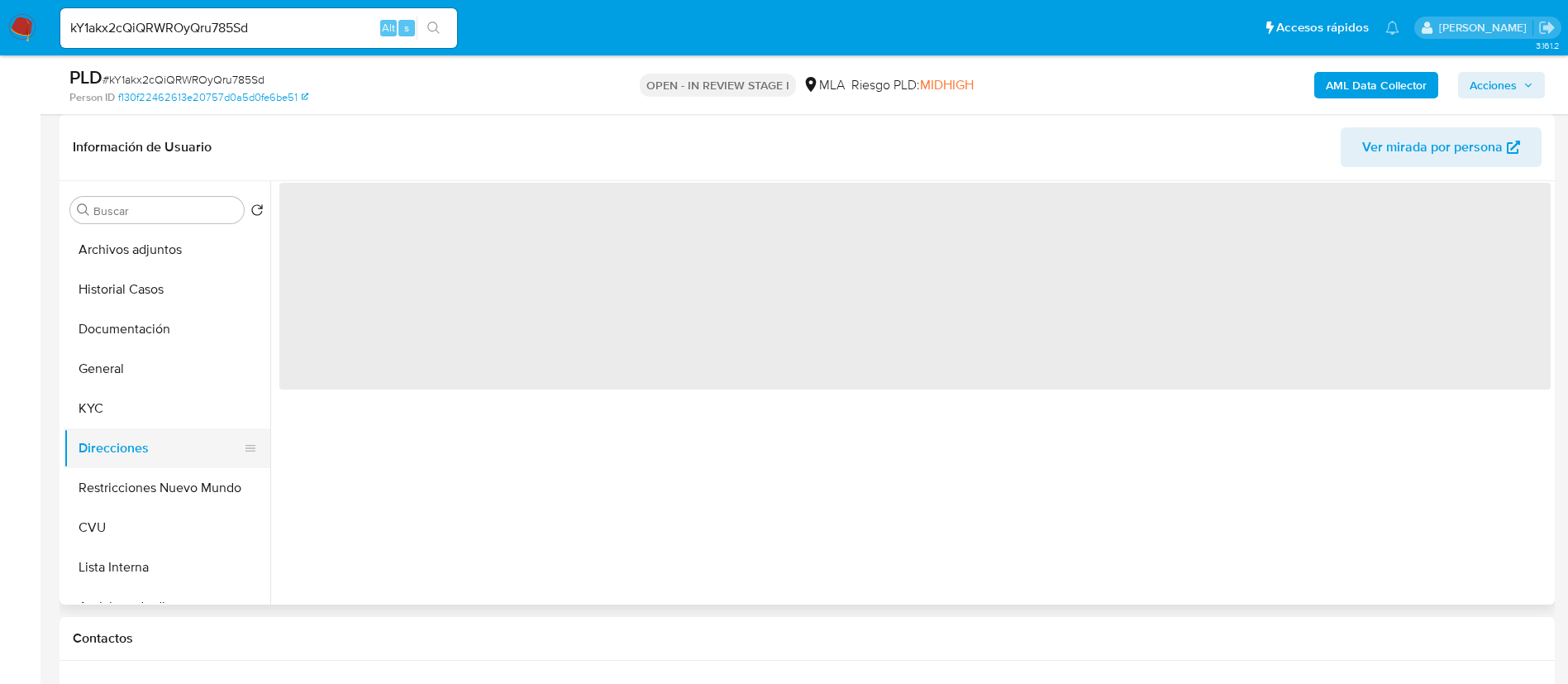
scroll to position [0, 0]
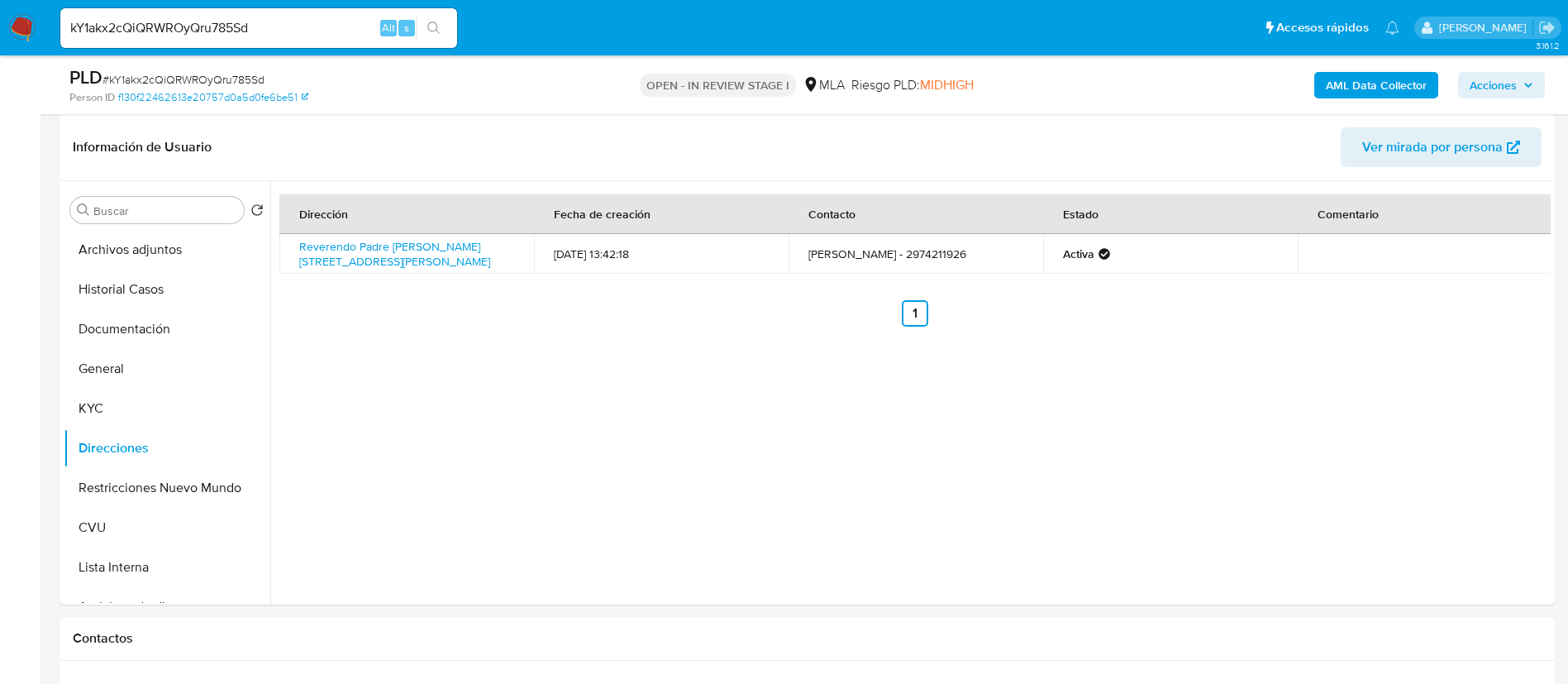
click at [1423, 86] on b "AML Data Collector" at bounding box center [1376, 85] width 100 height 27
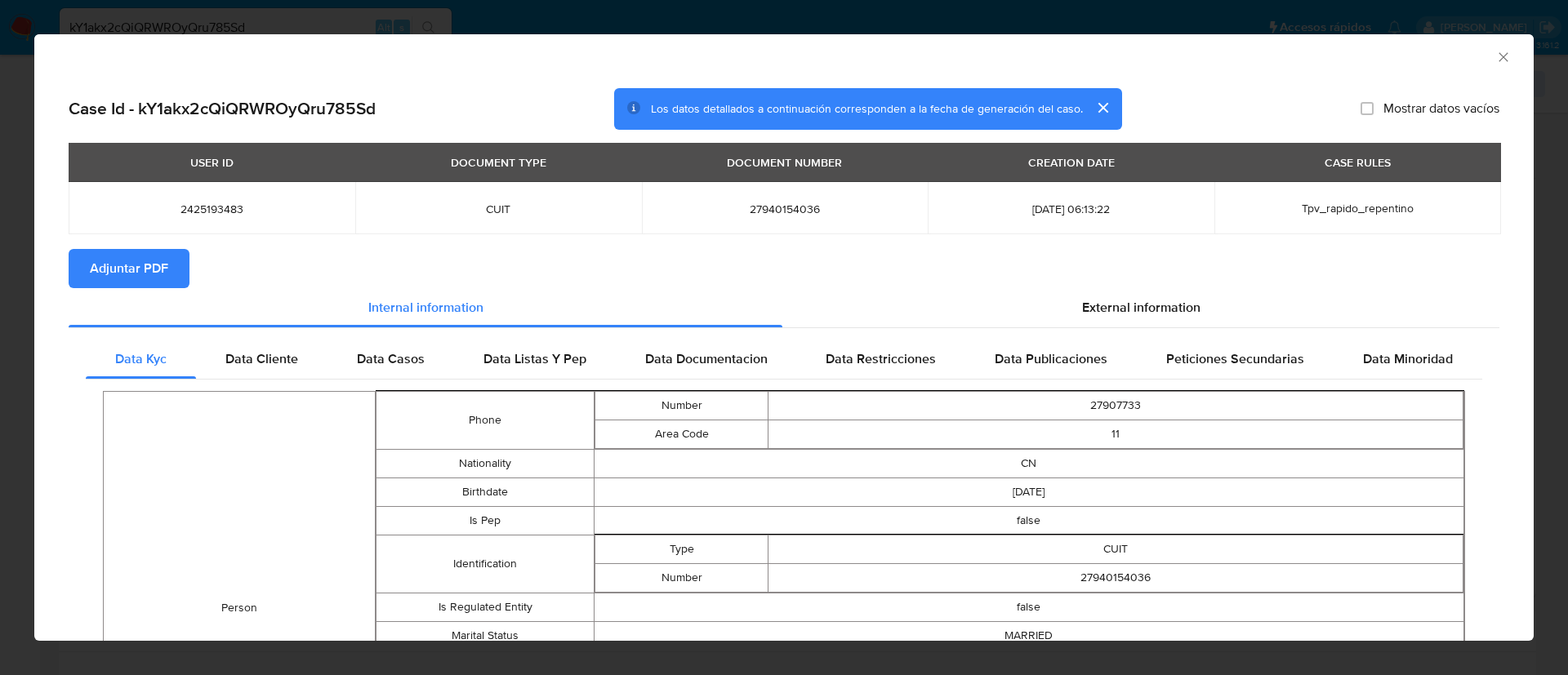
click at [138, 263] on span "Adjuntar PDF" at bounding box center [129, 268] width 79 height 36
click at [1495, 54] on icon "Cerrar ventana" at bounding box center [1503, 57] width 17 height 17
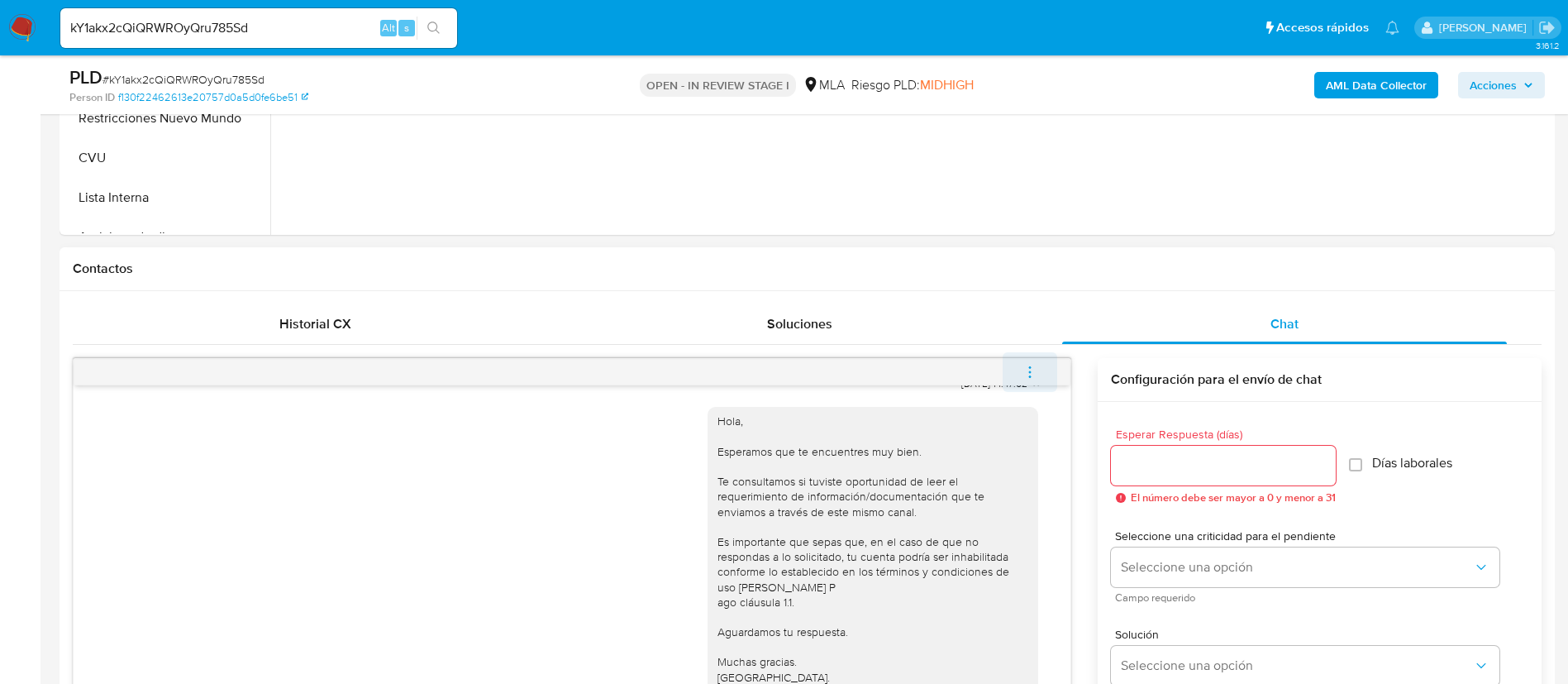
scroll to position [620, 0]
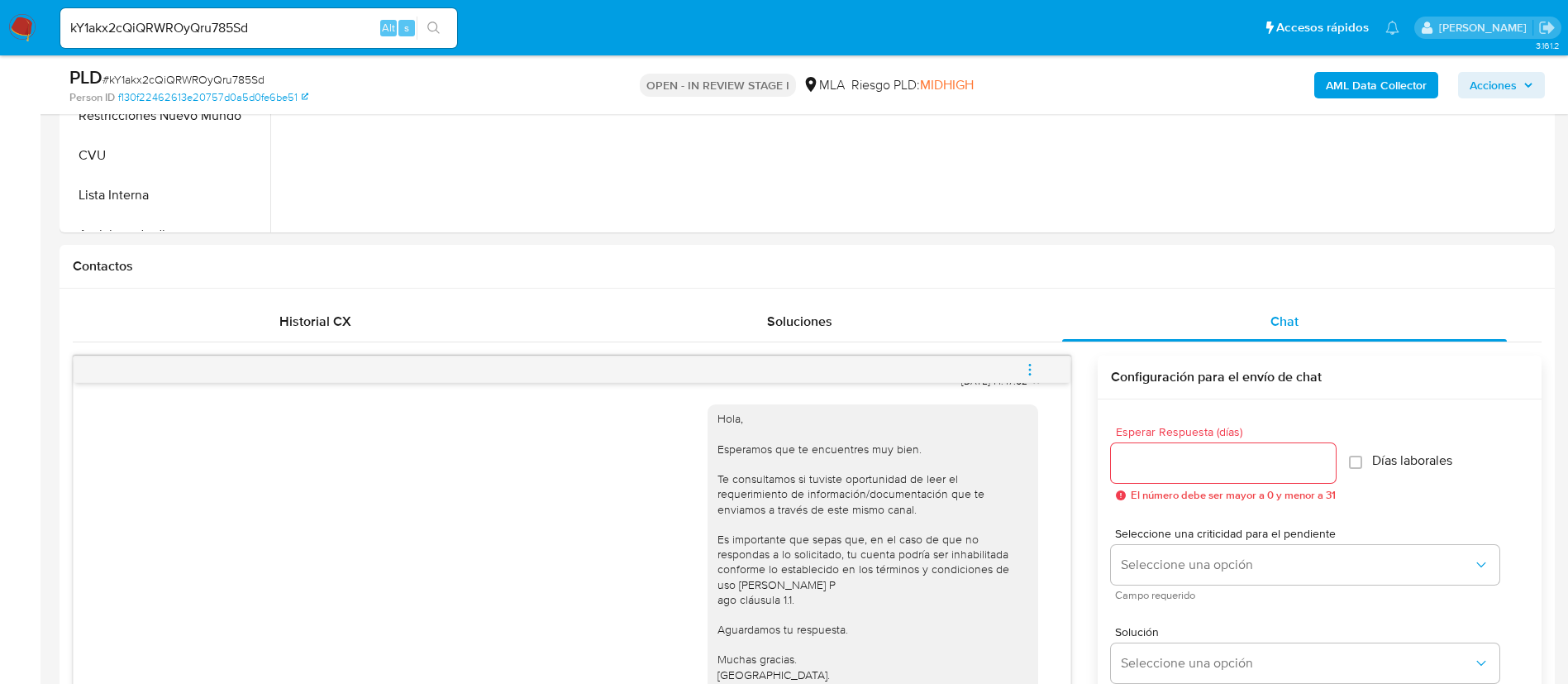
click at [1037, 357] on span "menu-action" at bounding box center [1030, 369] width 15 height 40
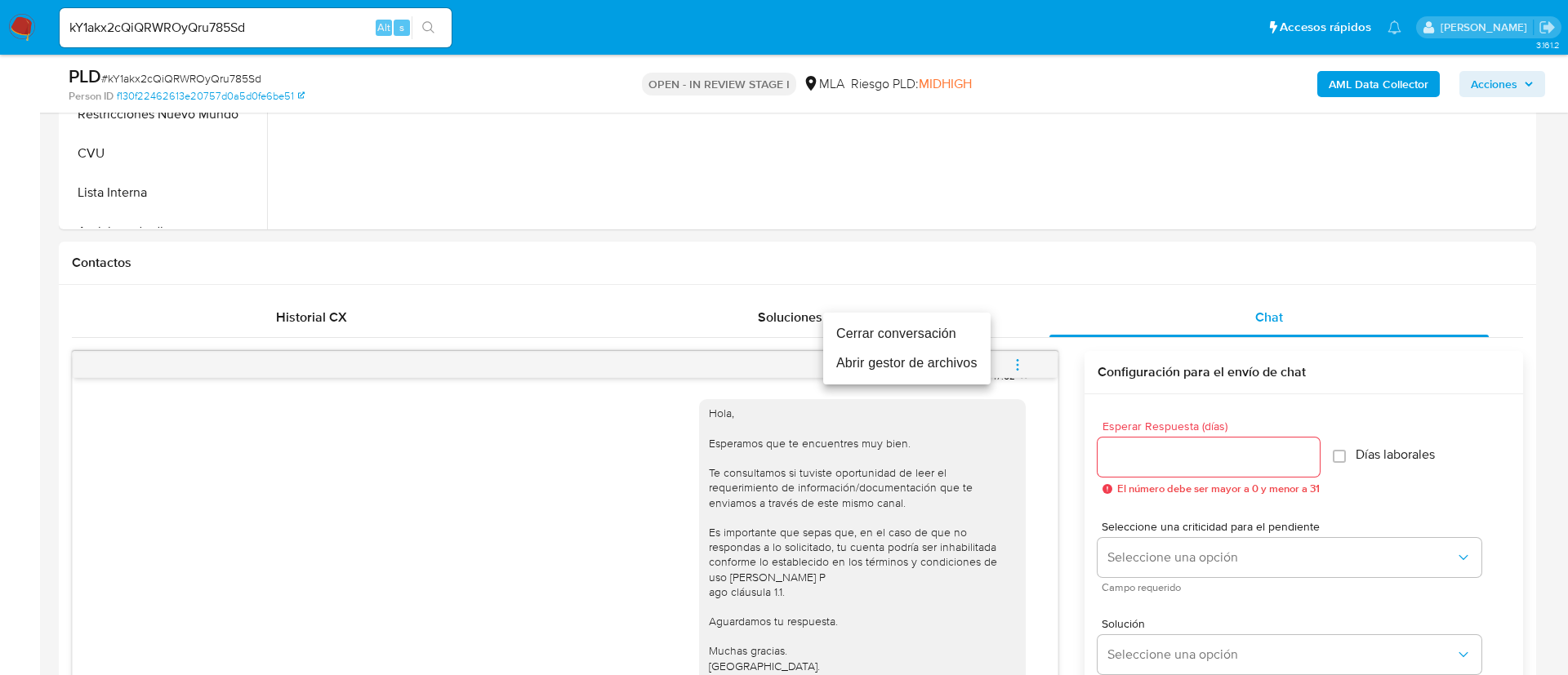
click at [976, 326] on li "Cerrar conversación" at bounding box center [907, 334] width 167 height 29
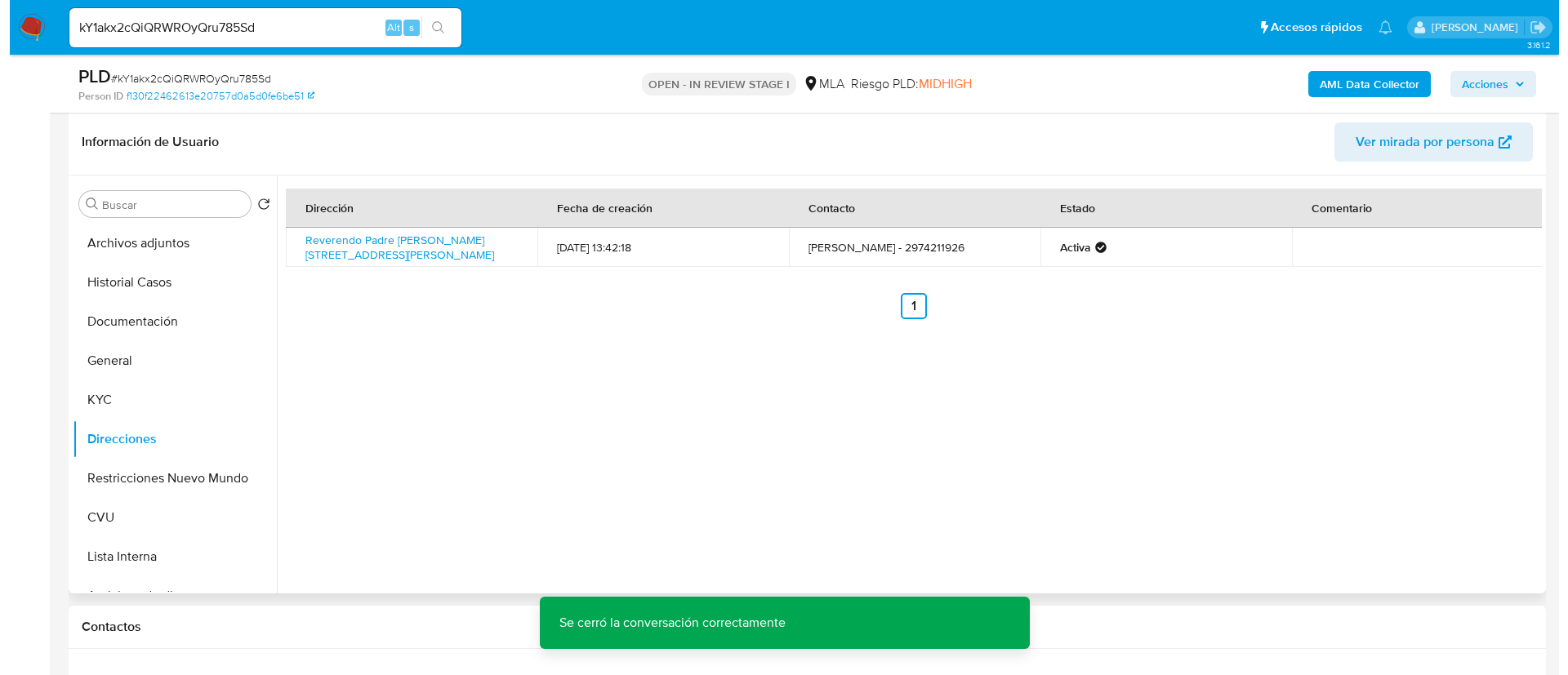
scroll to position [245, 0]
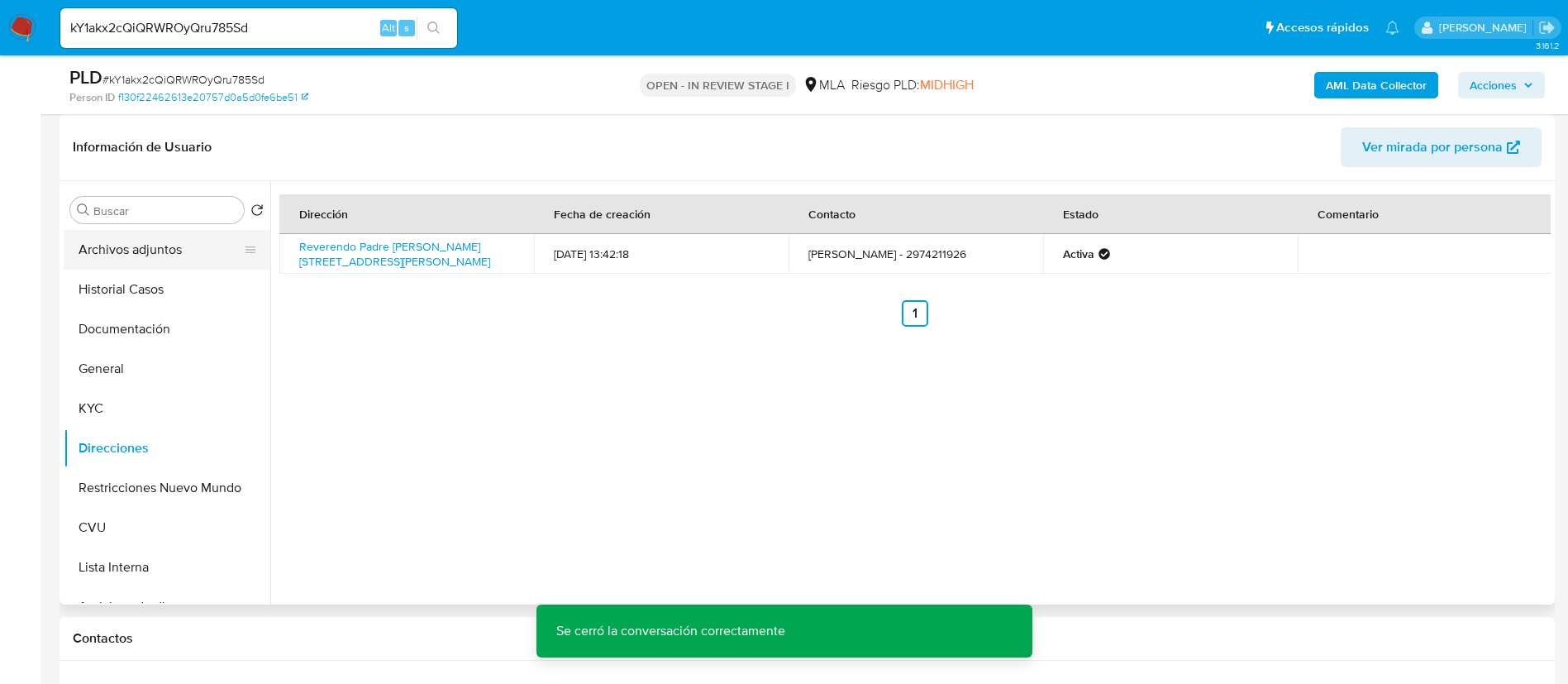
click at [168, 258] on button "Archivos adjuntos" at bounding box center [160, 250] width 193 height 40
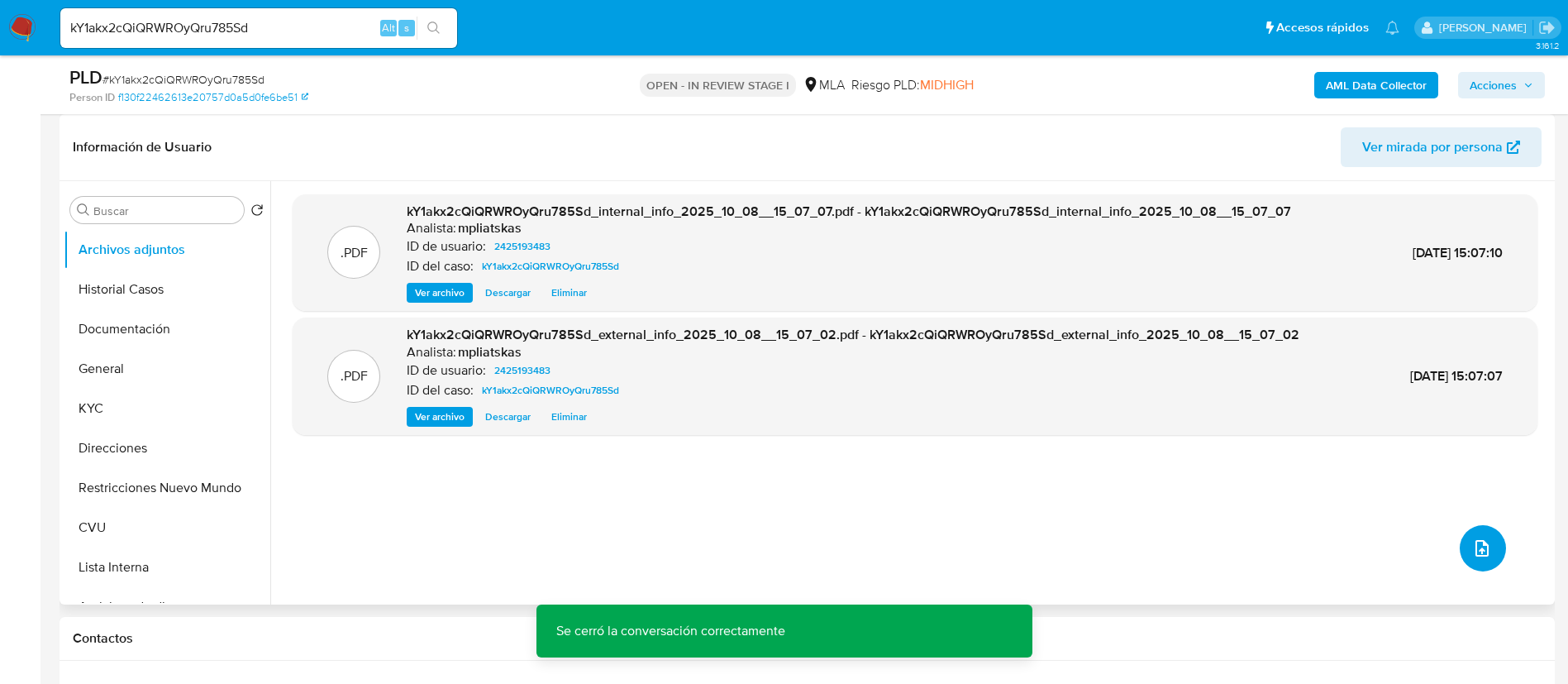
click at [1483, 543] on icon "upload-file" at bounding box center [1482, 549] width 20 height 20
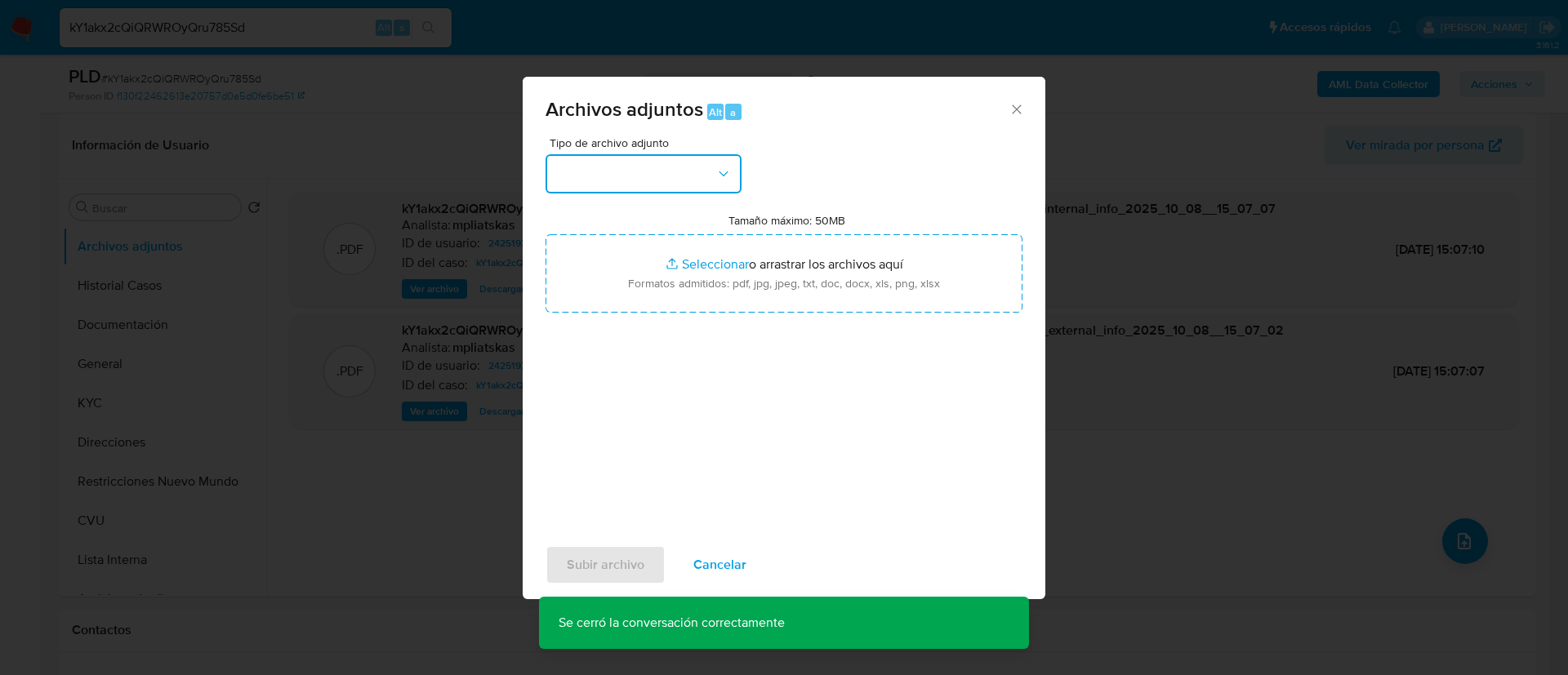
click at [712, 190] on button "button" at bounding box center [643, 174] width 196 height 39
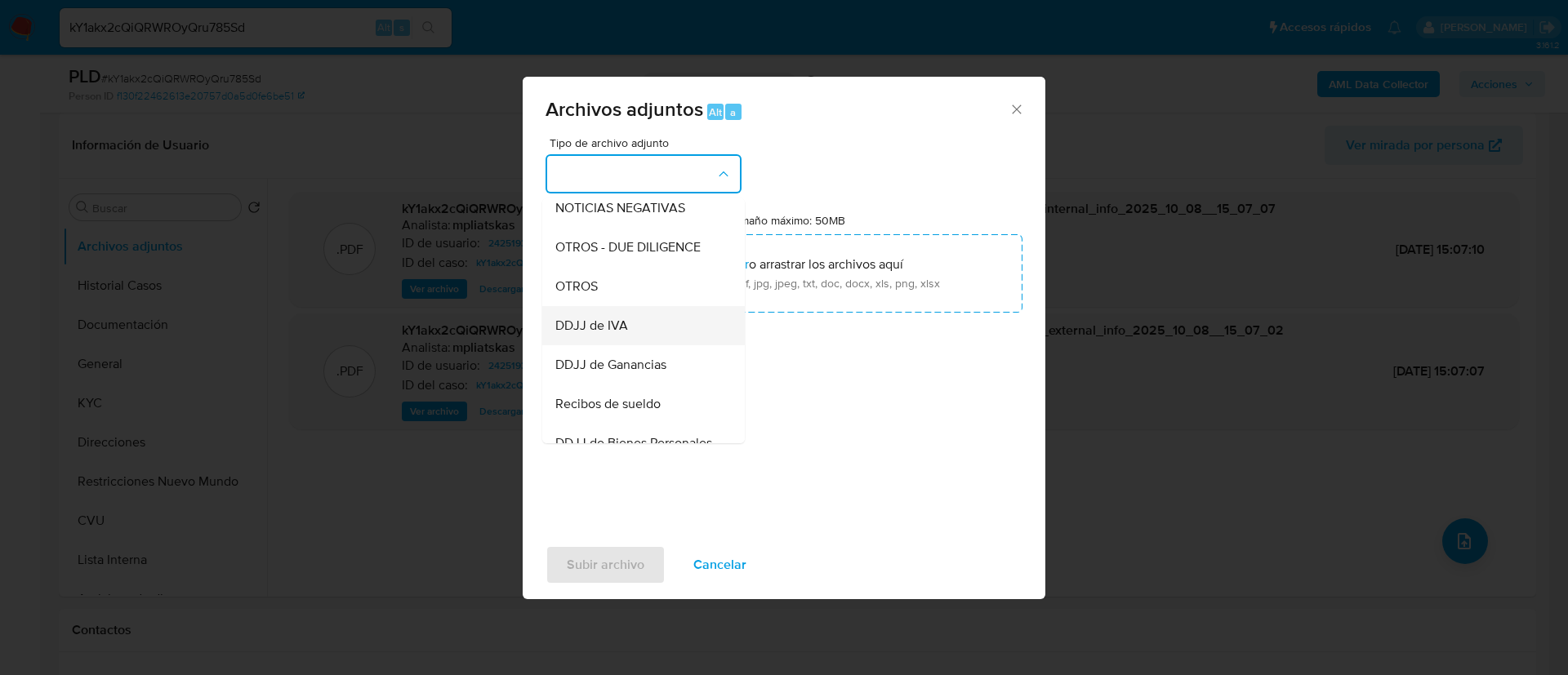
click at [673, 337] on div "DDJJ de IVA" at bounding box center [639, 326] width 167 height 39
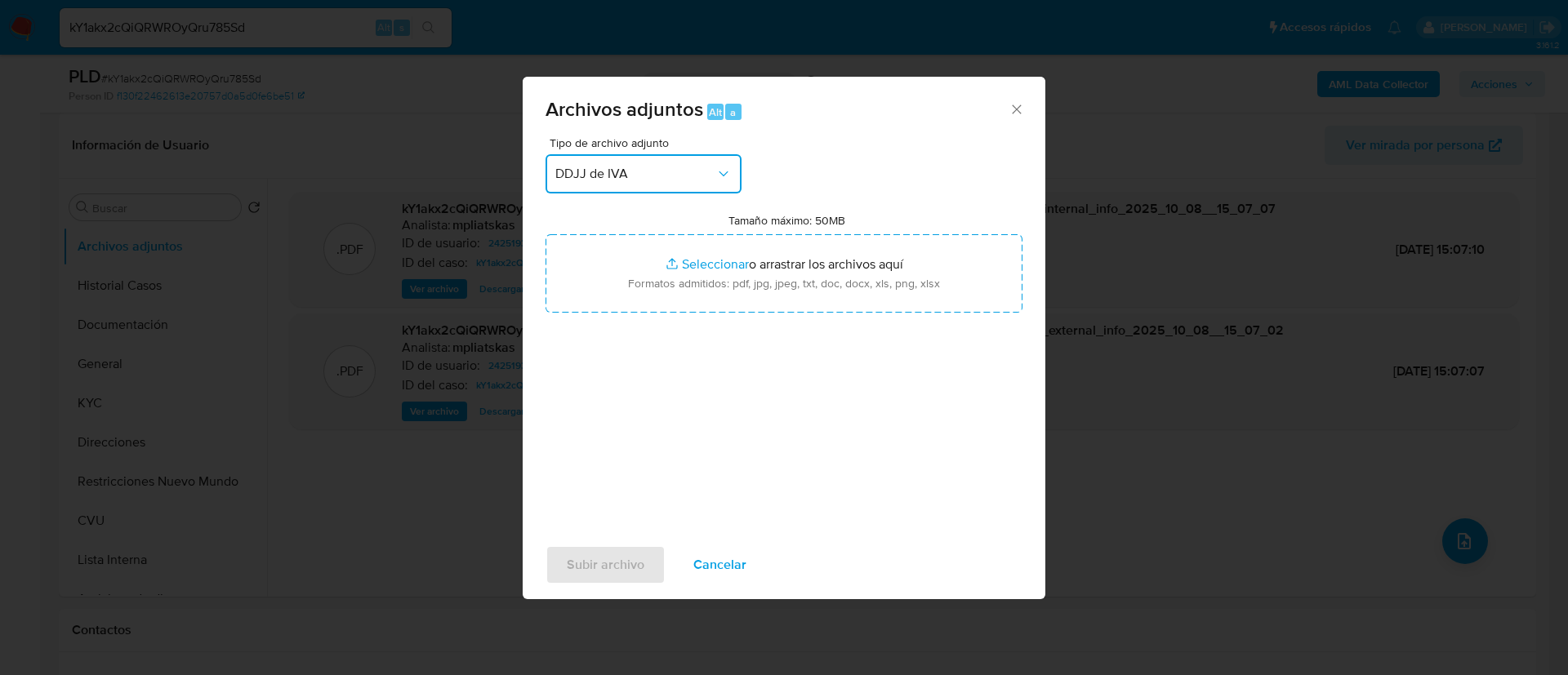
click at [647, 168] on span "DDJJ de IVA" at bounding box center [635, 174] width 160 height 17
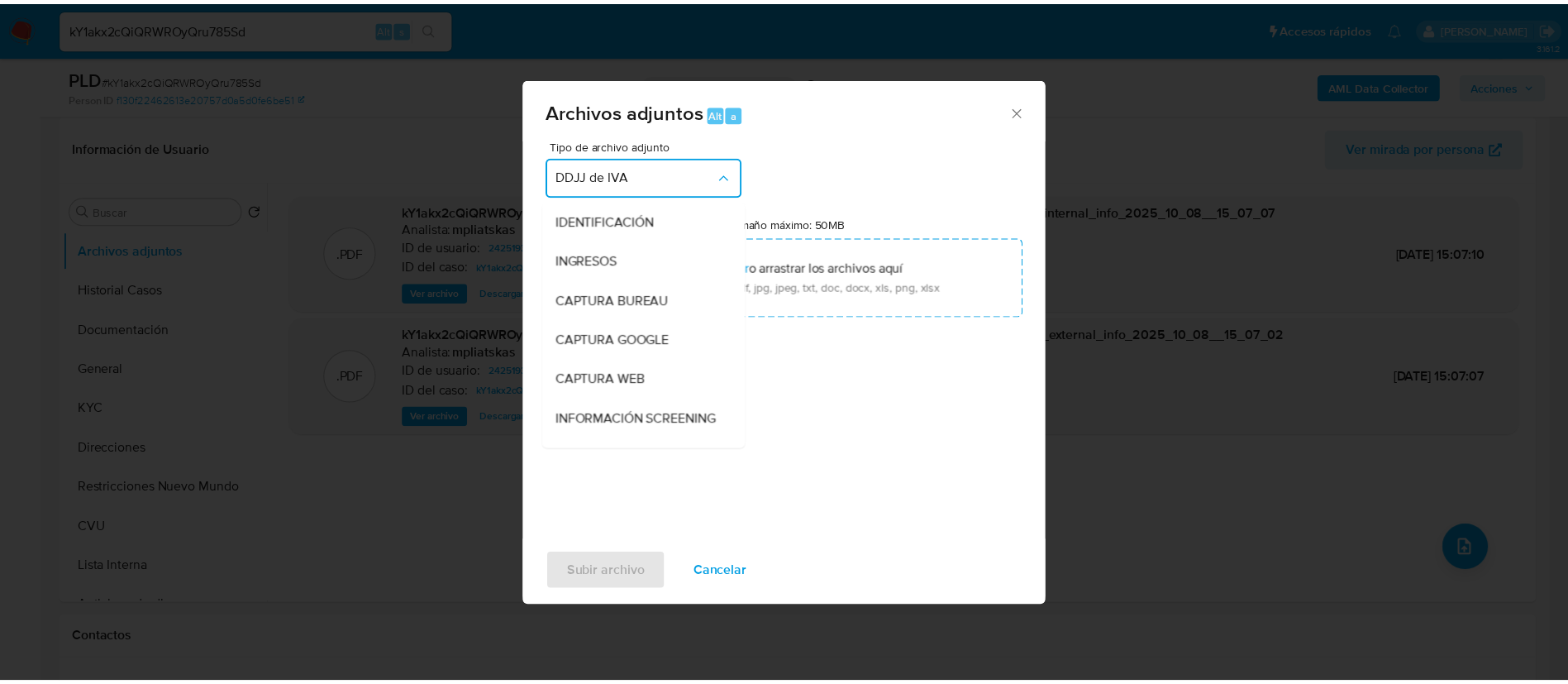
scroll to position [270, 0]
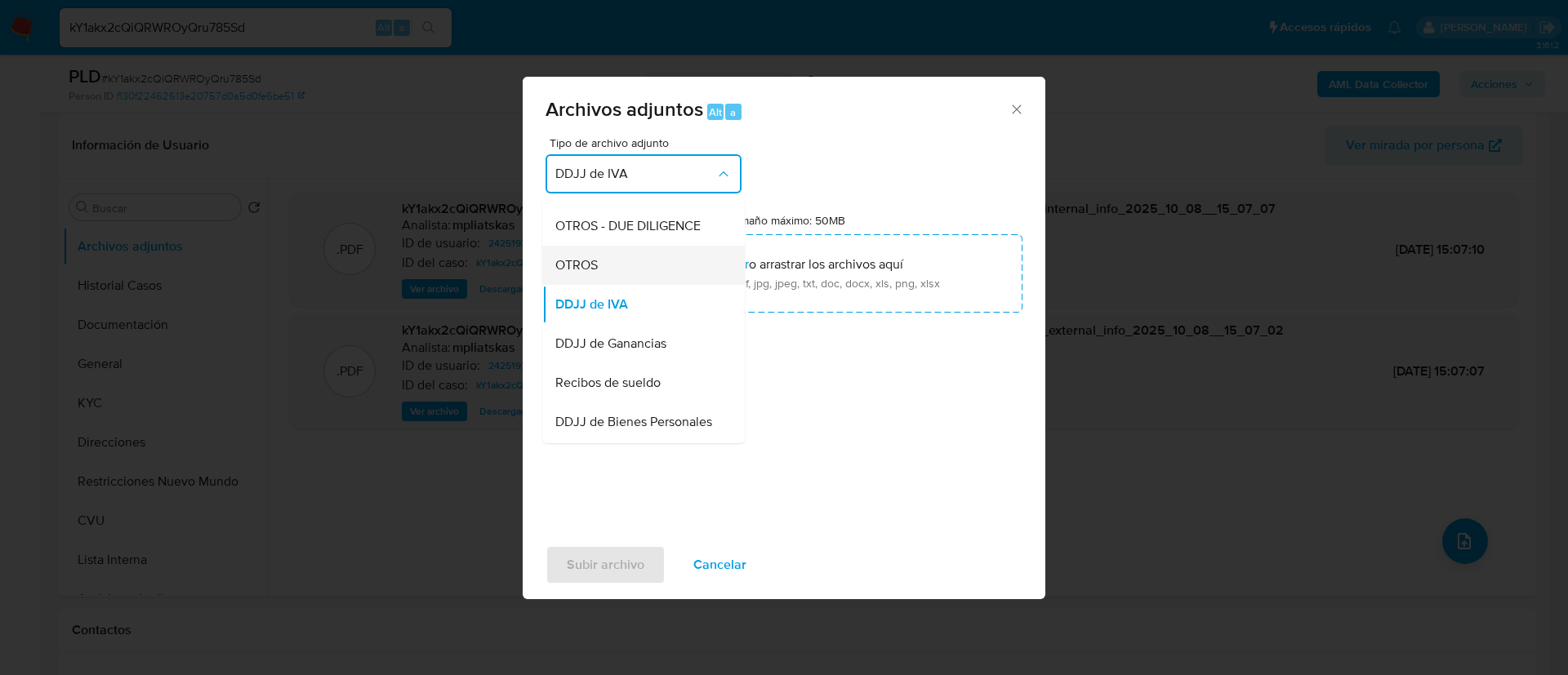
click at [632, 278] on div "OTROS" at bounding box center [639, 265] width 167 height 39
click at [632, 278] on input "Tamaño máximo: 50MB Seleccionar archivos" at bounding box center [784, 273] width 477 height 79
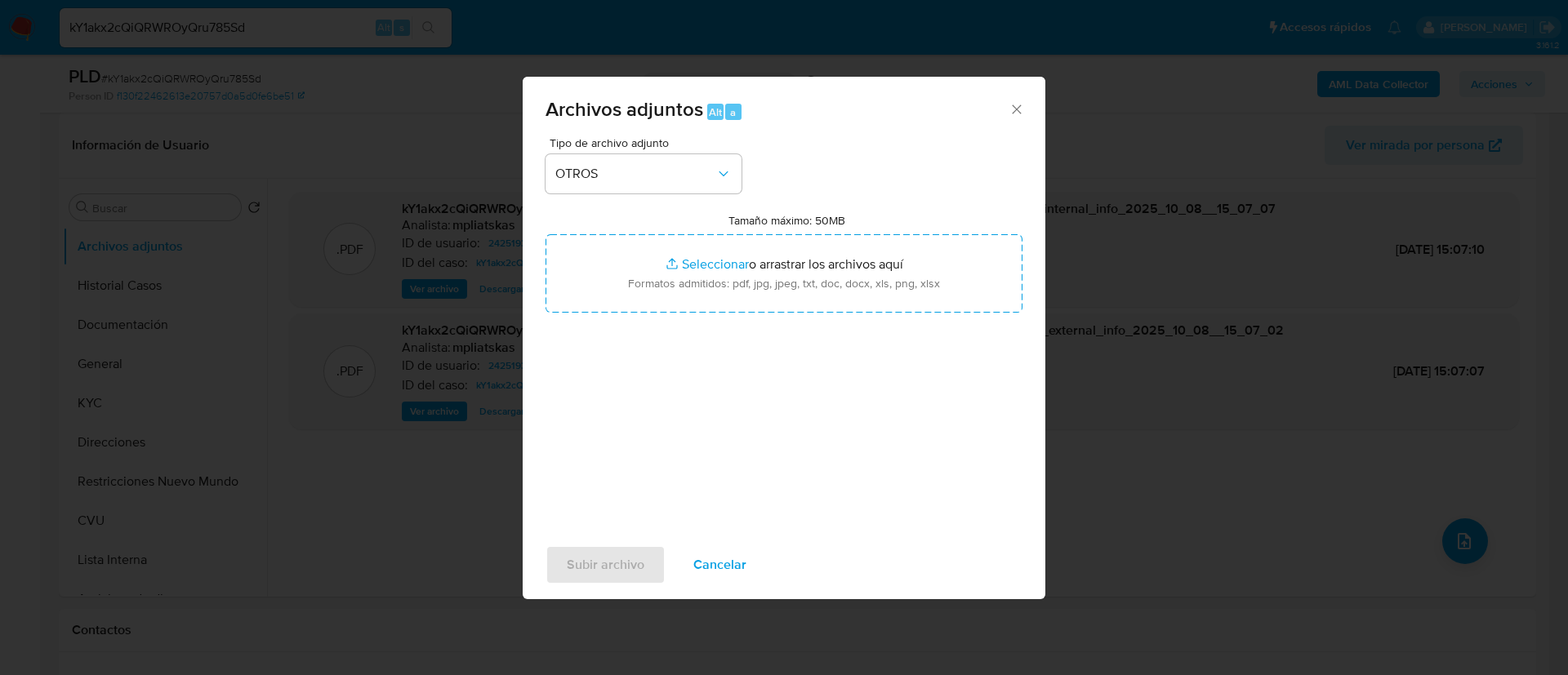
type input "C:\fakepath\2425193483 Movimientos.xlsx"
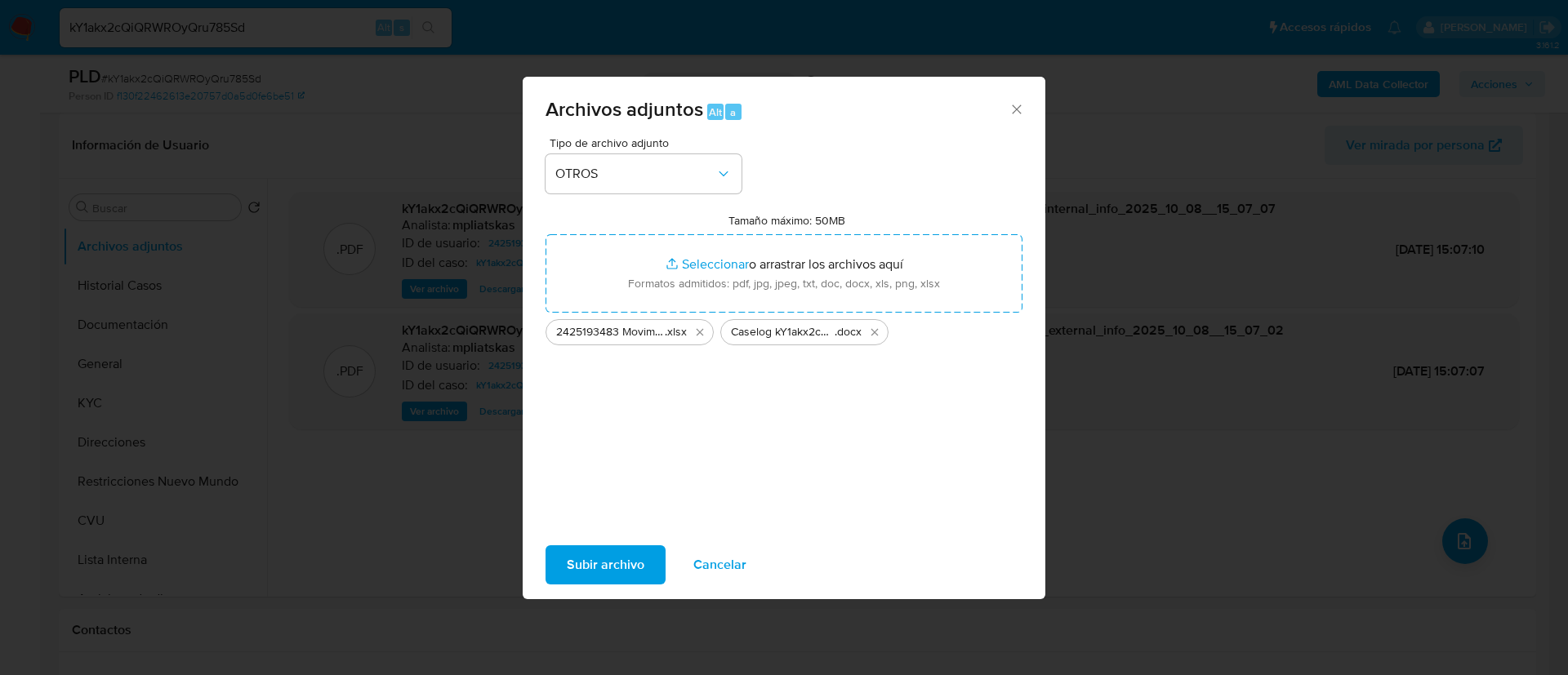
click at [600, 578] on span "Subir archivo" at bounding box center [606, 565] width 78 height 36
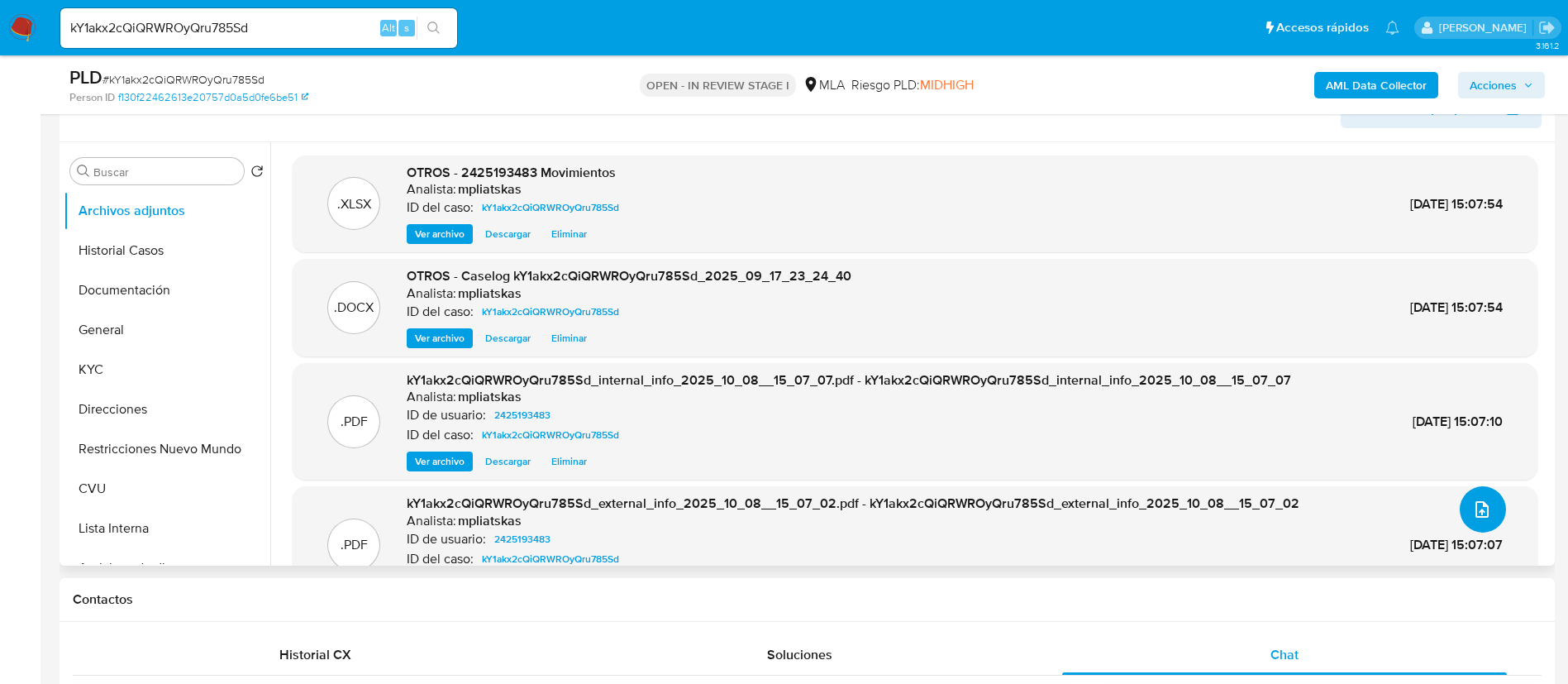
scroll to position [248, 0]
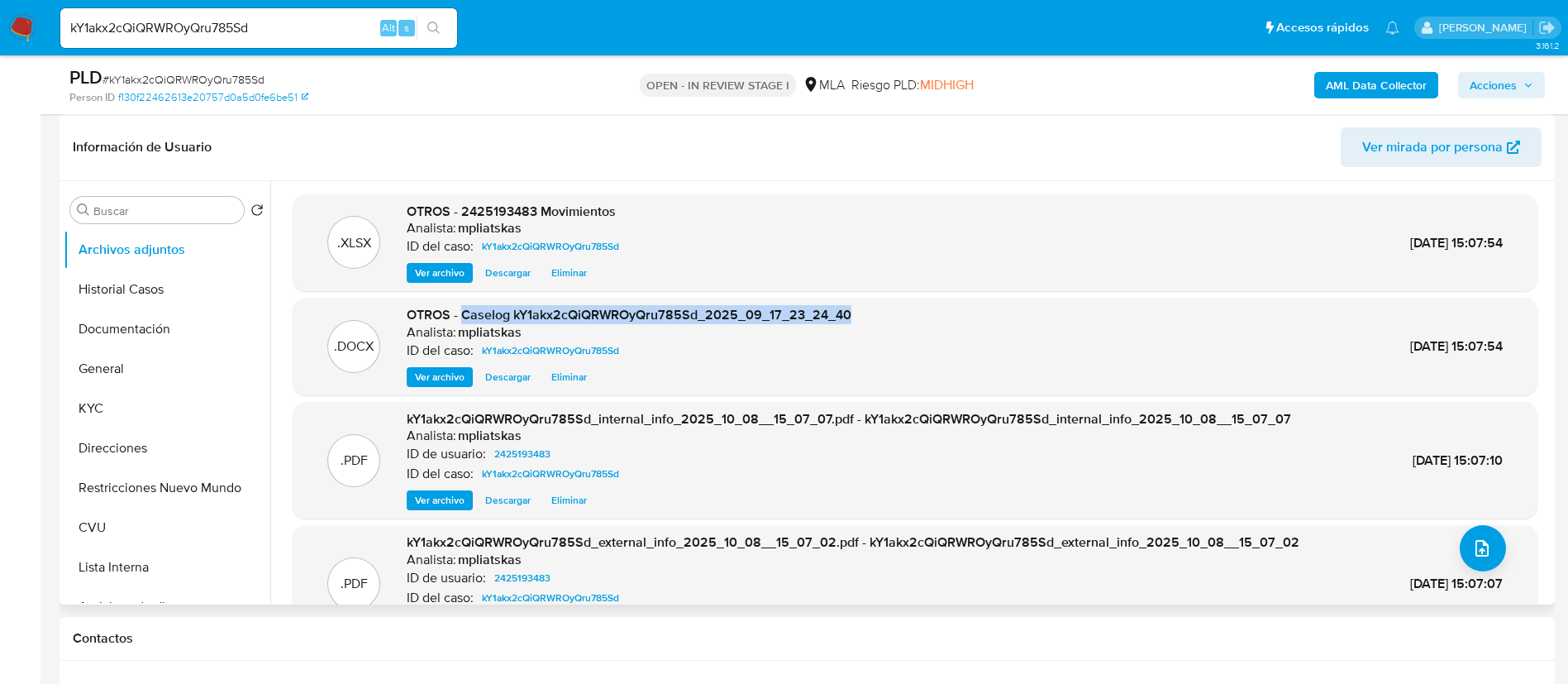
drag, startPoint x: 466, startPoint y: 315, endPoint x: 913, endPoint y: 308, distance: 447.1
click at [913, 308] on div ".DOCX OTROS - Caselog kY1akx2cQiQRWROyQru785Sd_2025_09_17_23_24_40 Analista: mp…" at bounding box center [914, 345] width 1229 height 81
copy span "Caselog kY1akx2cQiQRWROyQru785Sd_2025_09_17_23_24_40"
click at [1514, 76] on span "Acciones" at bounding box center [1492, 85] width 47 height 27
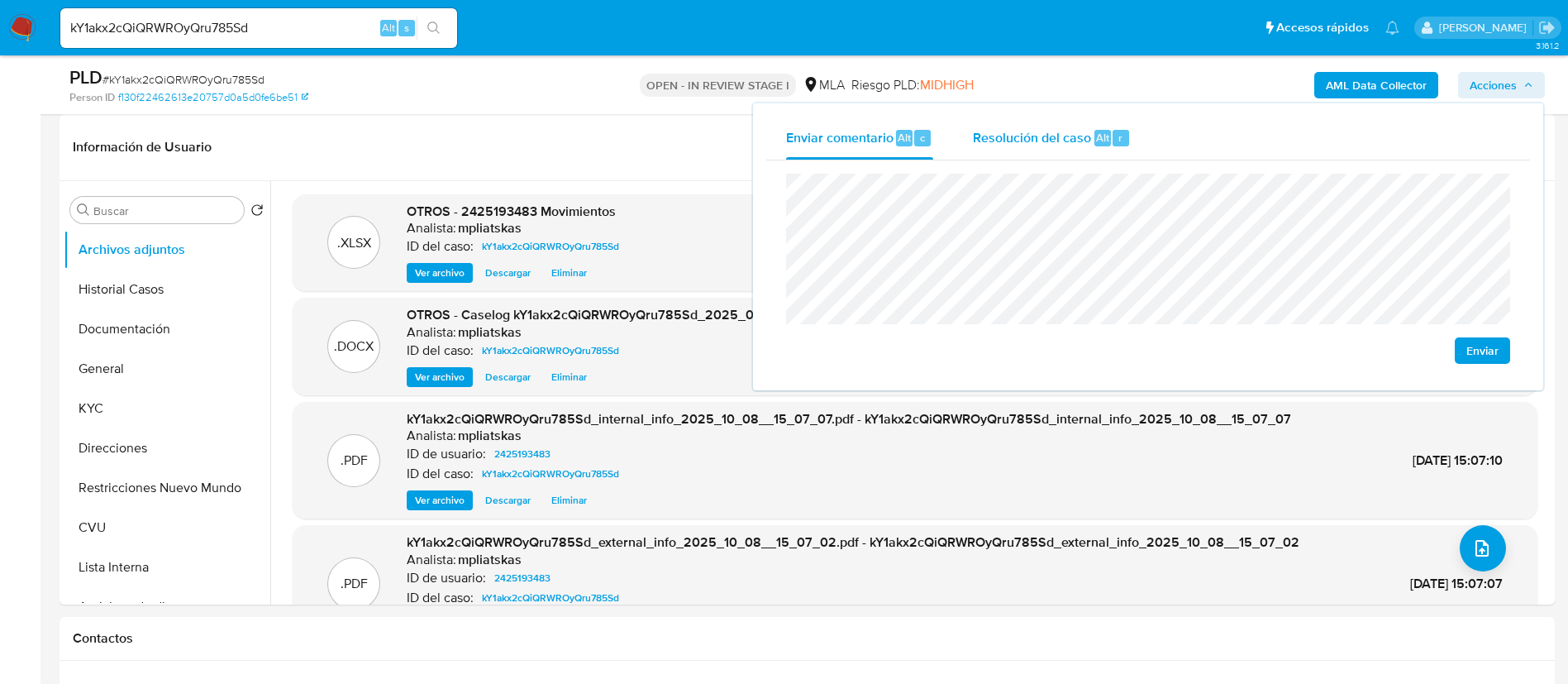
click at [1054, 156] on div "Resolución del caso Alt r" at bounding box center [1052, 137] width 158 height 43
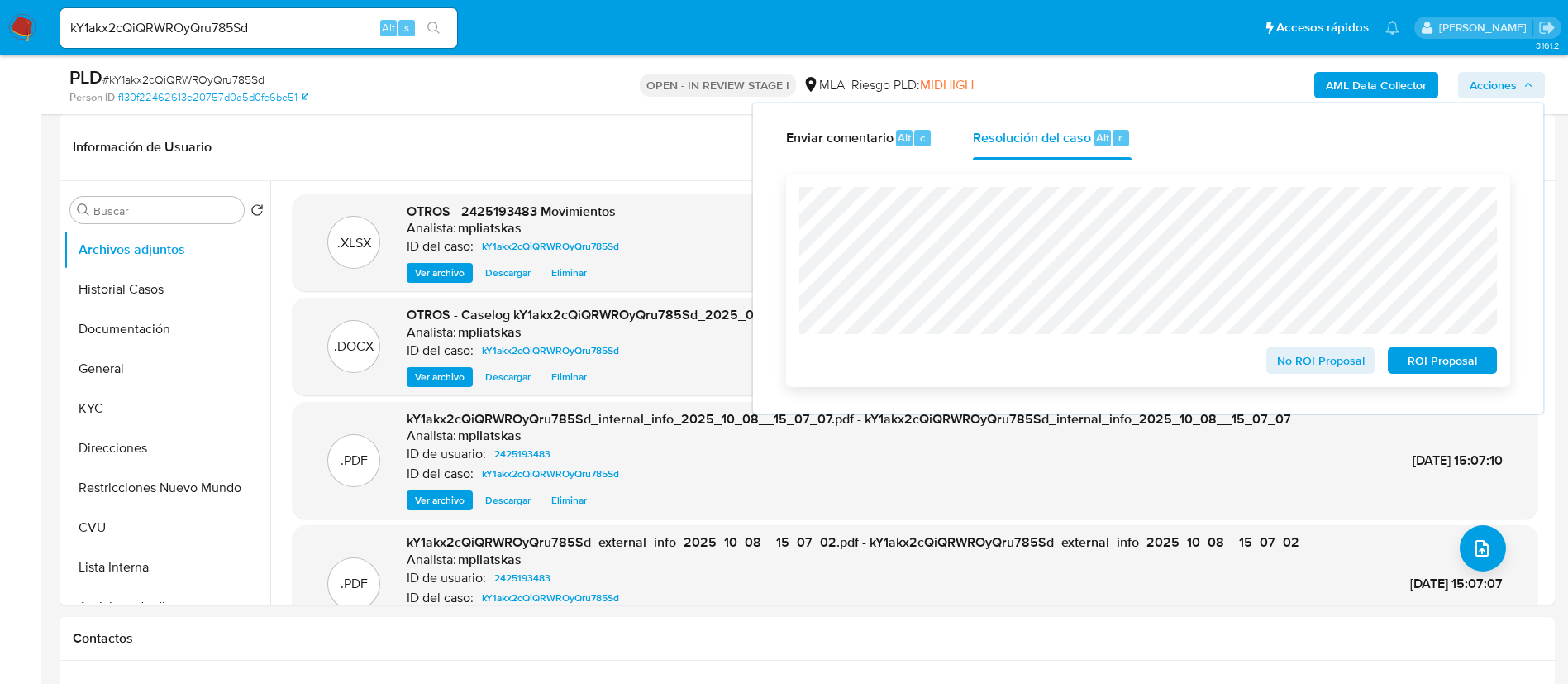
click at [1298, 361] on span "No ROI Proposal" at bounding box center [1321, 360] width 86 height 23
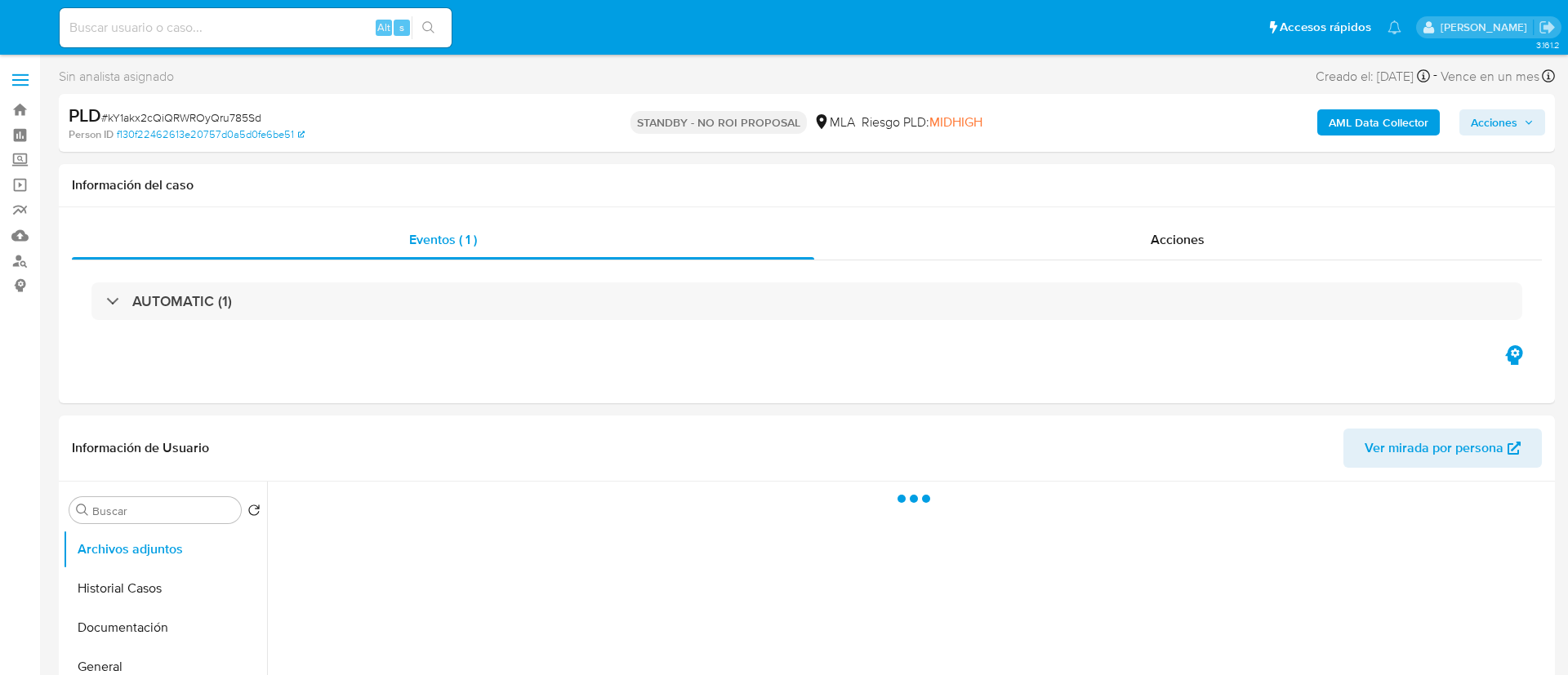
select select "10"
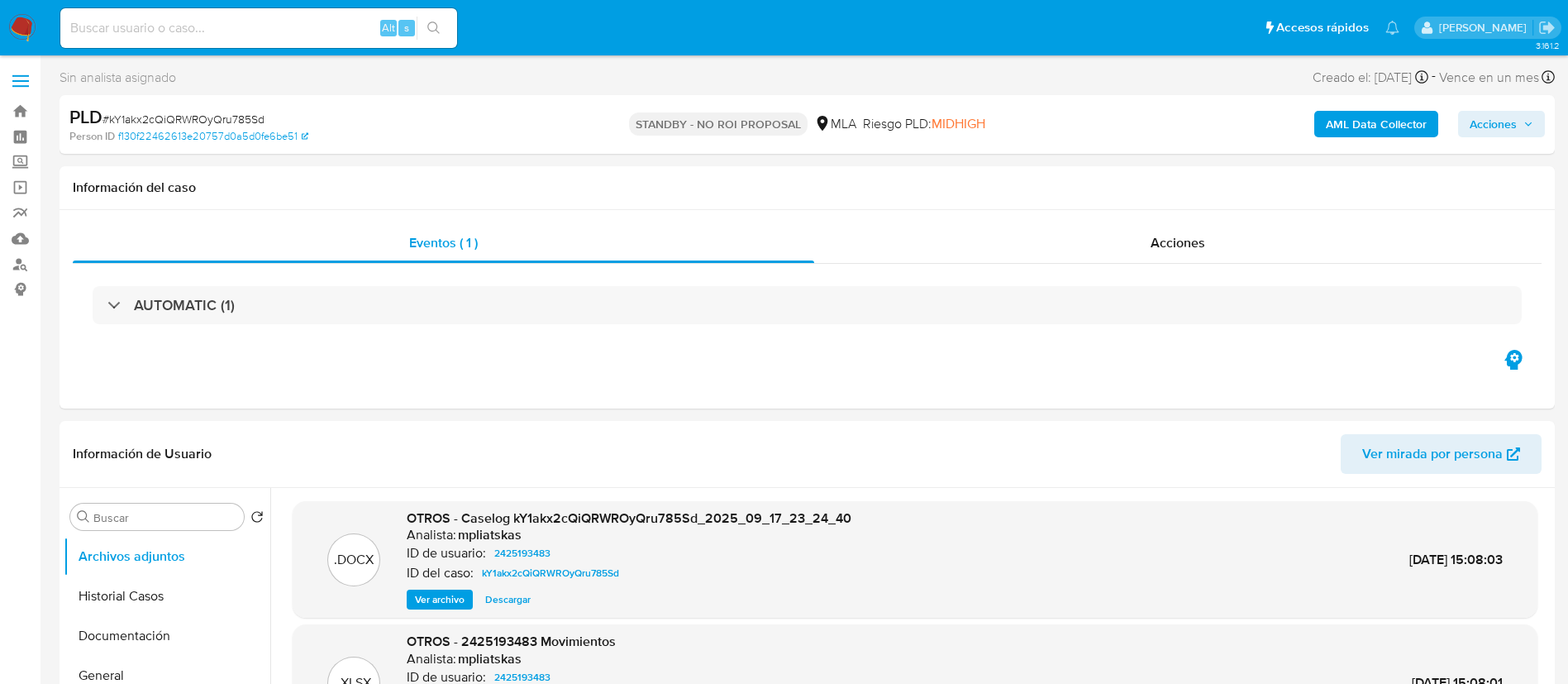
click at [336, 37] on input at bounding box center [259, 28] width 397 height 22
paste input "d3unWt6v7Zk3lLm9FGOPBEB4"
type input "d3unWt6v7Zk3lLm9FGOPBEB4"
click at [426, 32] on button "search-icon" at bounding box center [434, 28] width 34 height 23
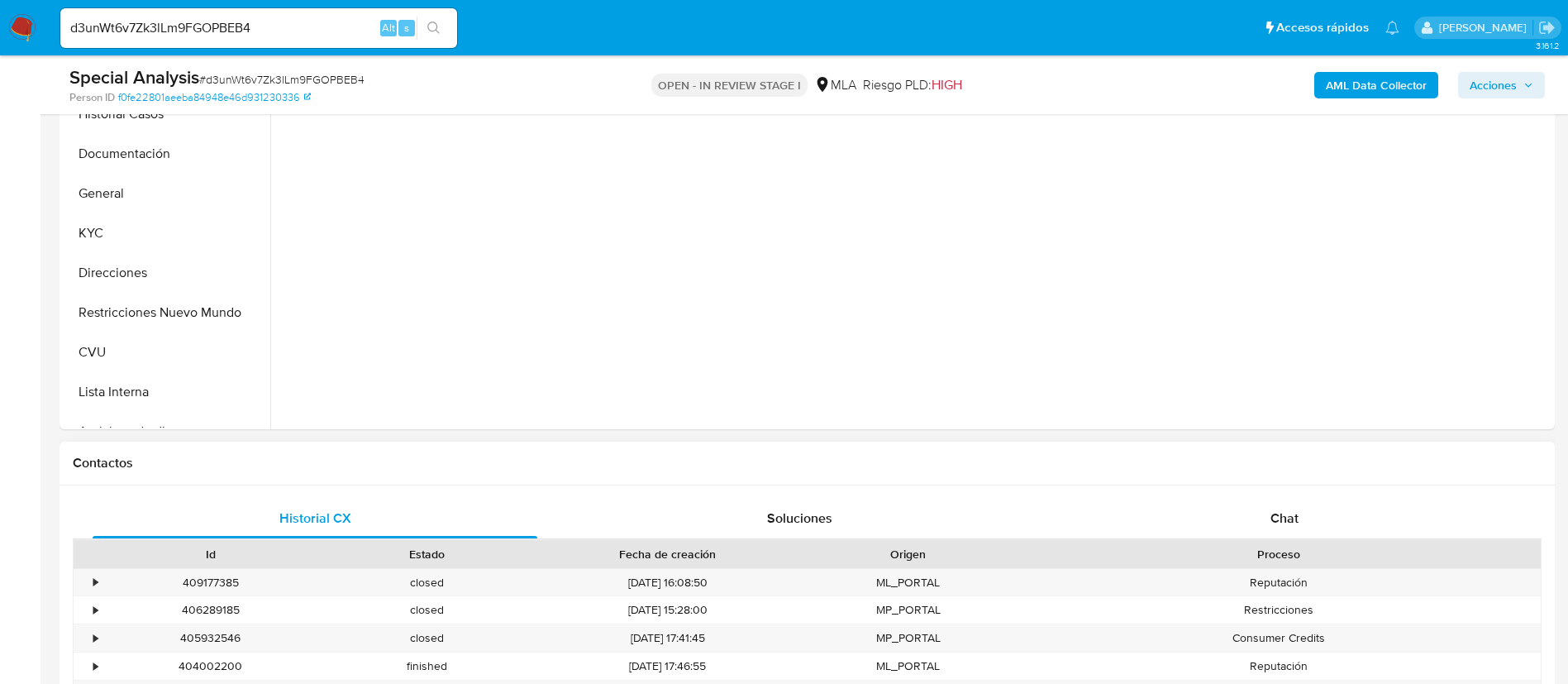
select select "10"
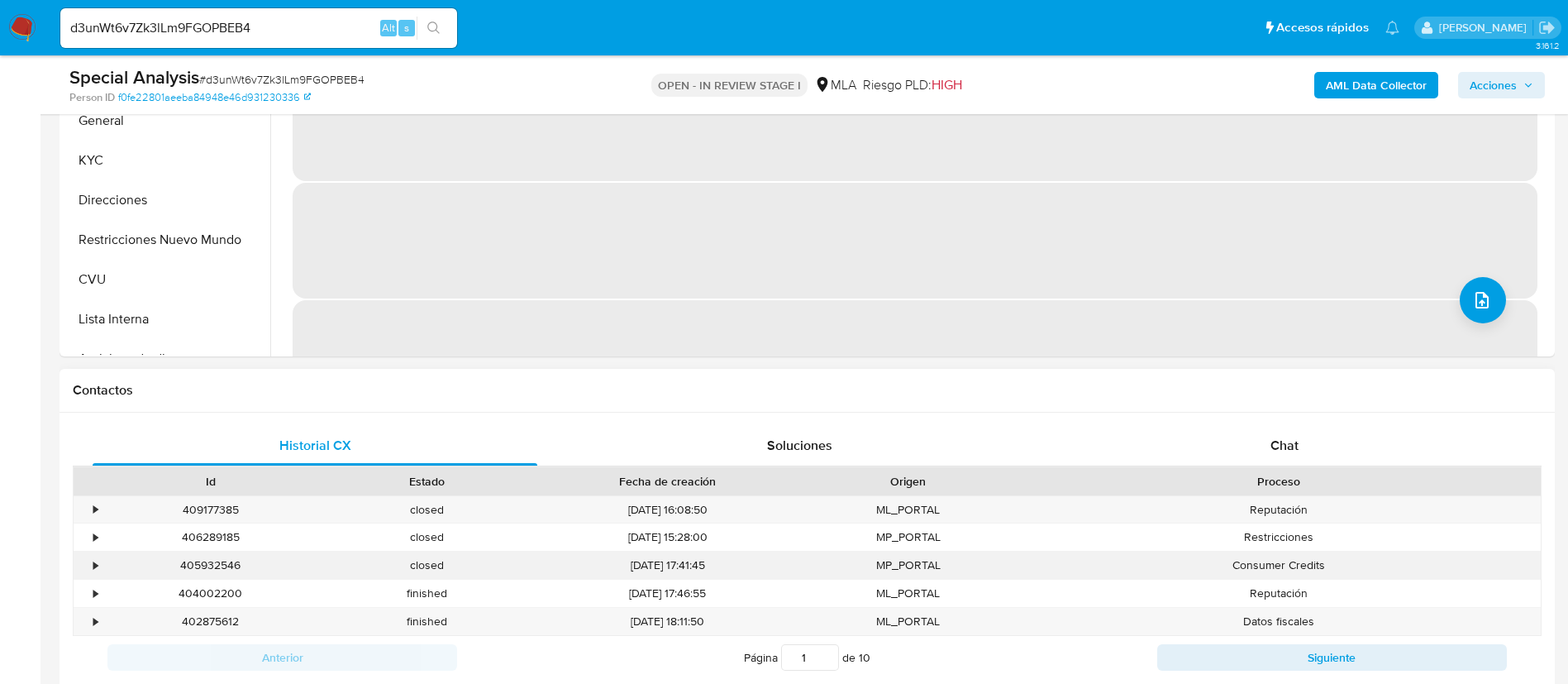
scroll to position [620, 0]
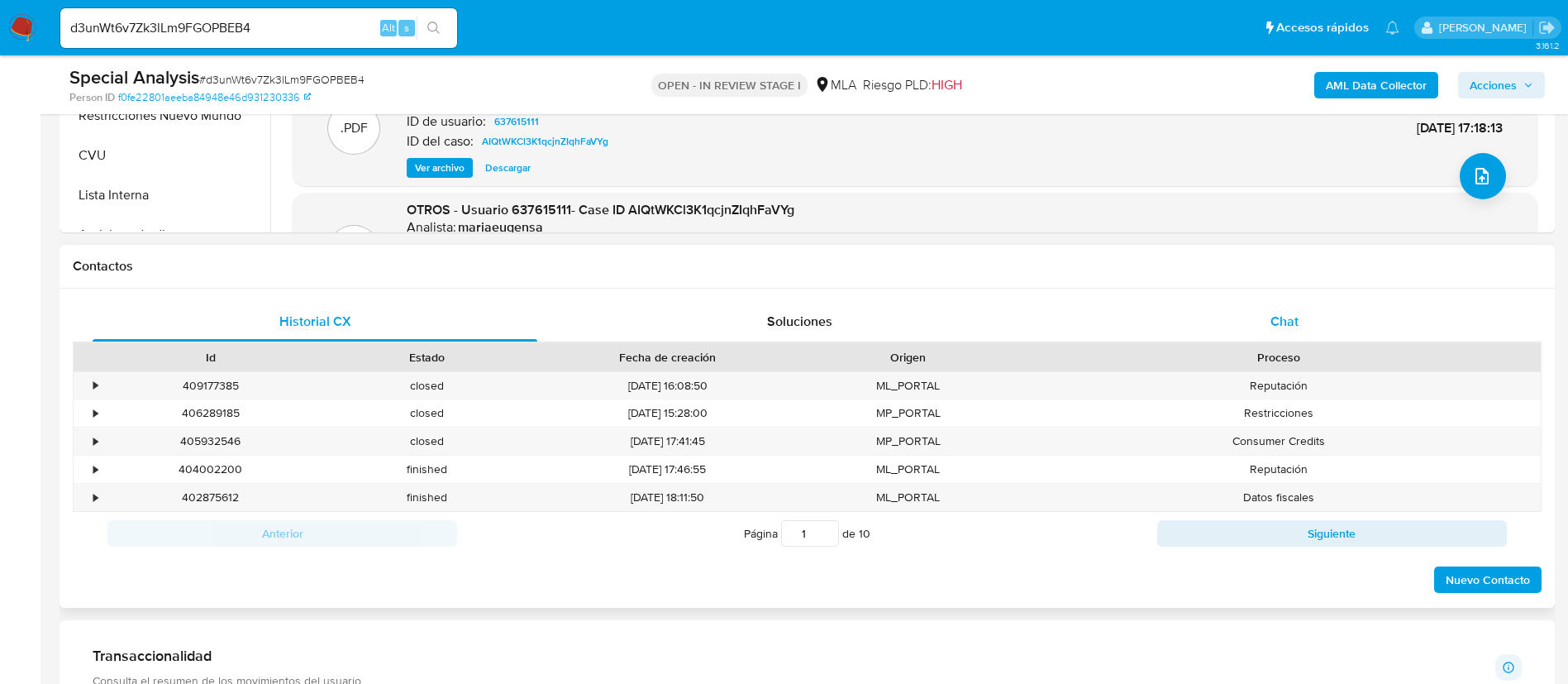
click at [1223, 316] on div "Chat" at bounding box center [1284, 322] width 445 height 40
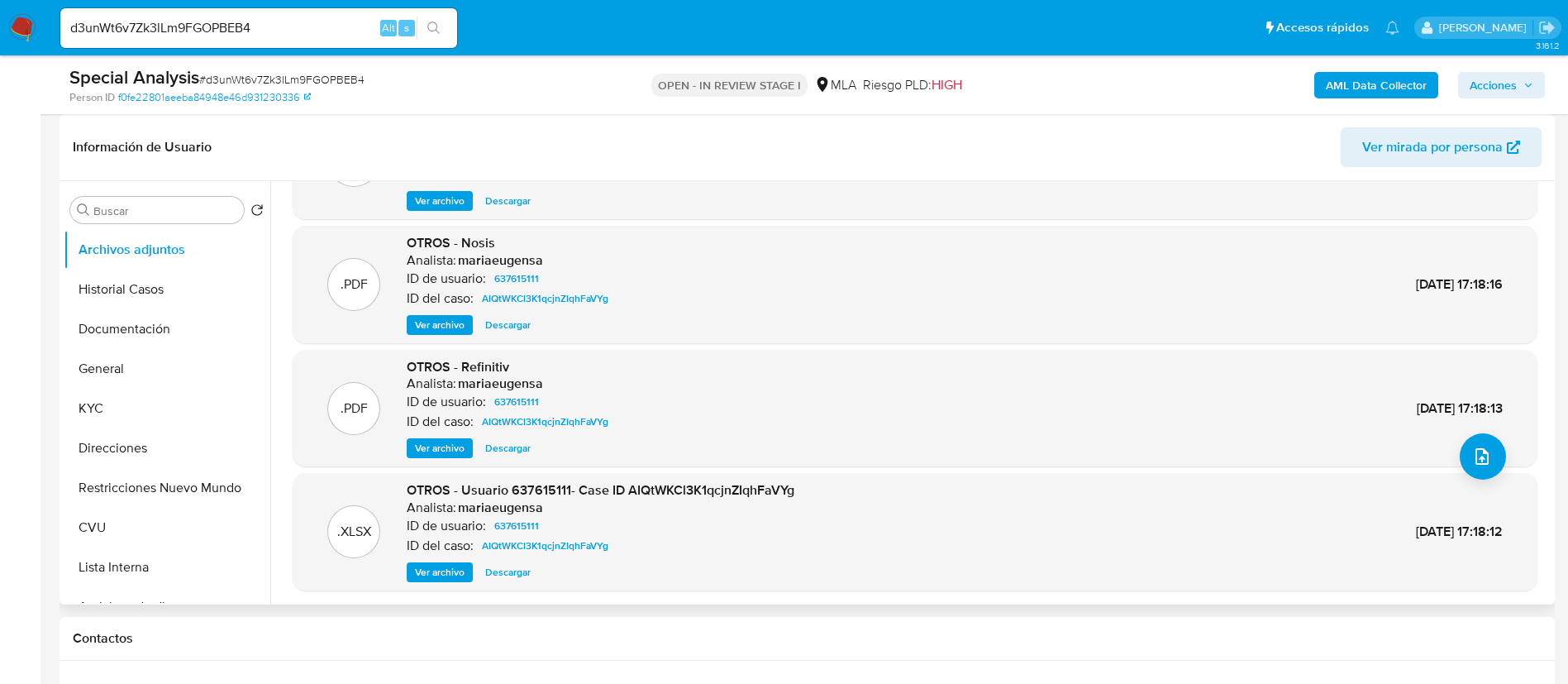
scroll to position [124, 0]
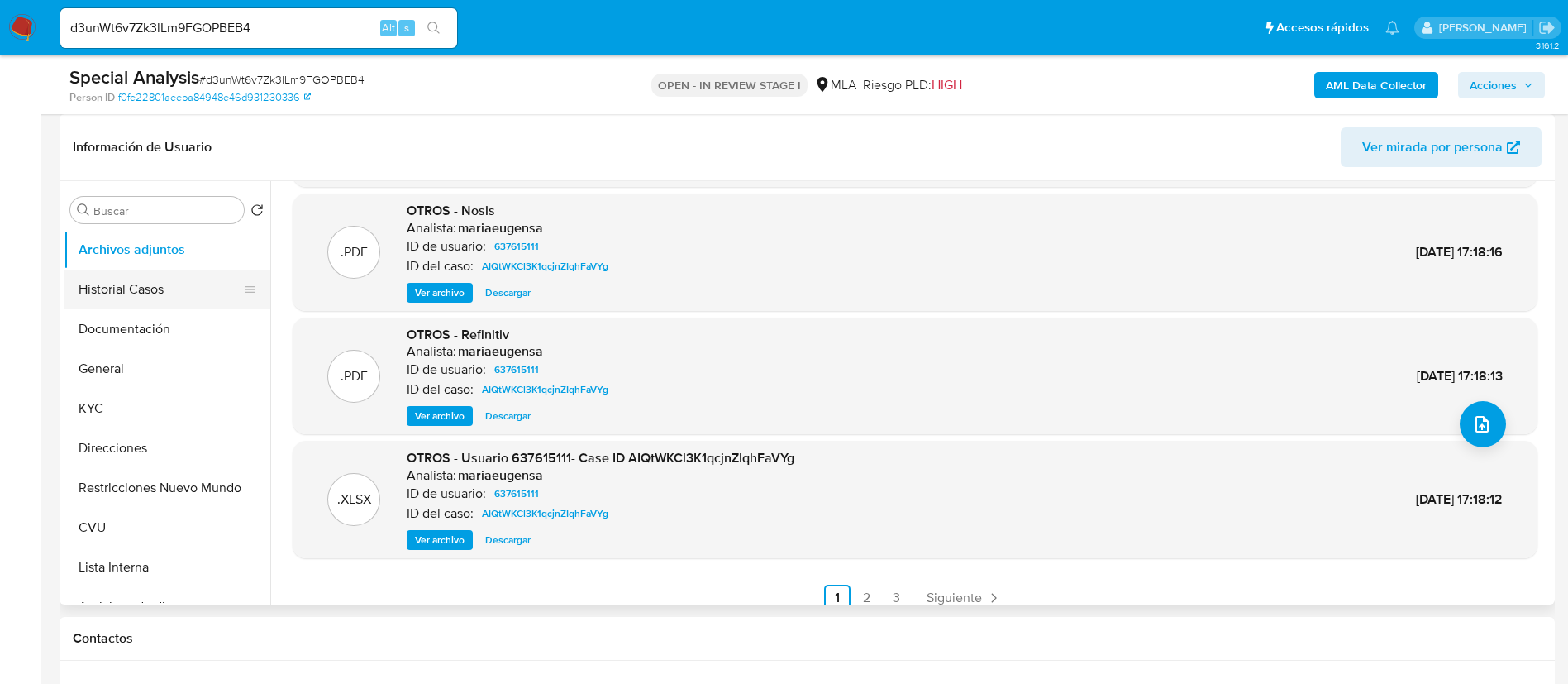
click at [135, 293] on button "Historial Casos" at bounding box center [160, 290] width 193 height 40
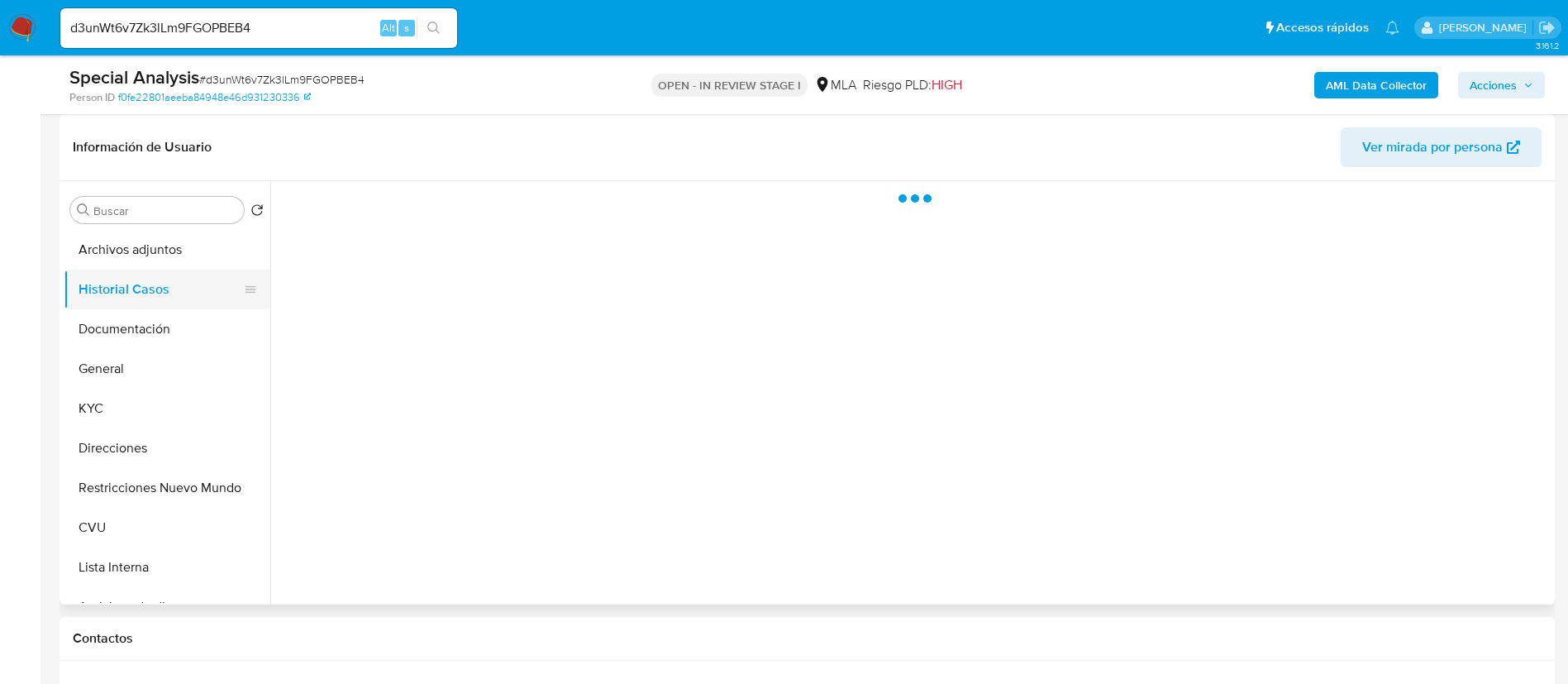
scroll to position [0, 0]
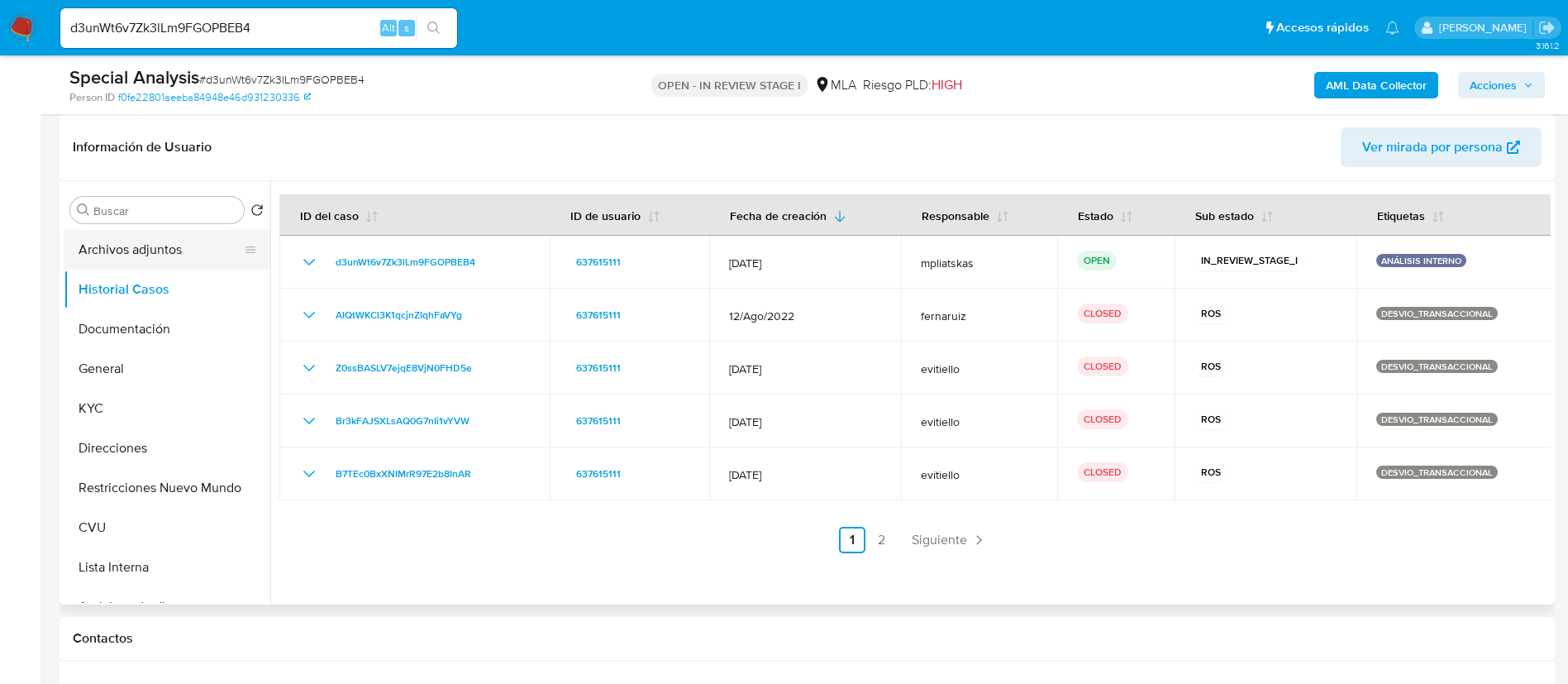
click at [126, 262] on button "Archivos adjuntos" at bounding box center [160, 250] width 193 height 40
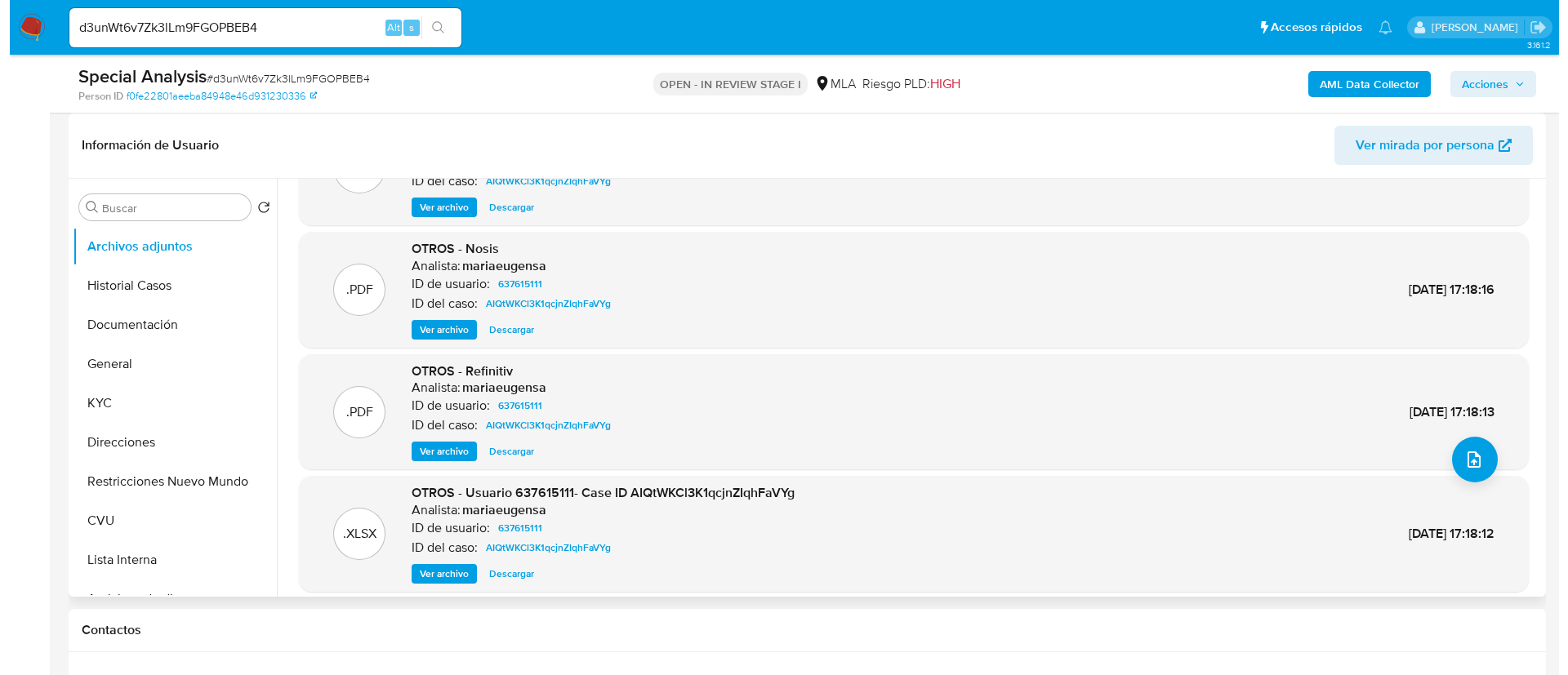
scroll to position [138, 0]
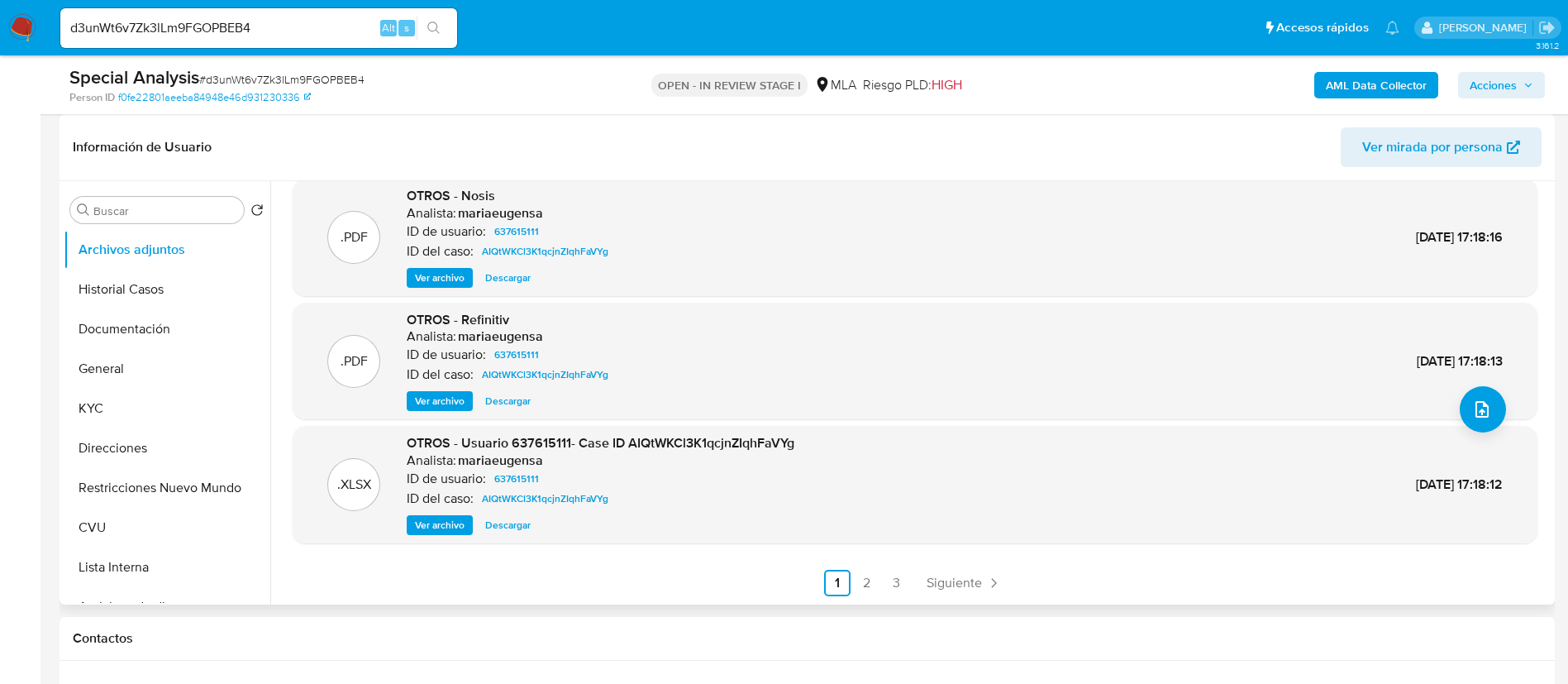
click at [435, 528] on span "Ver archivo" at bounding box center [440, 525] width 50 height 17
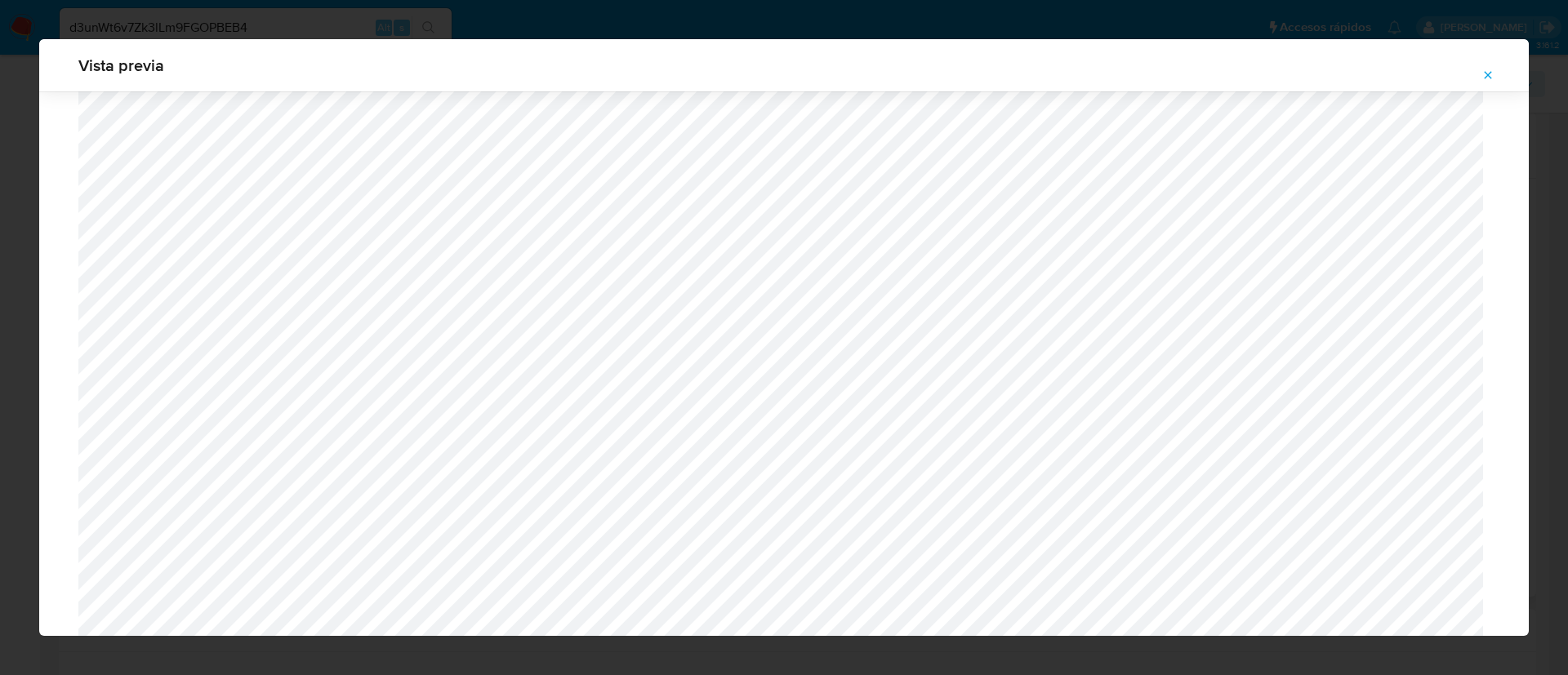
scroll to position [824, 0]
click at [1485, 70] on icon "Attachment preview" at bounding box center [1487, 75] width 13 height 13
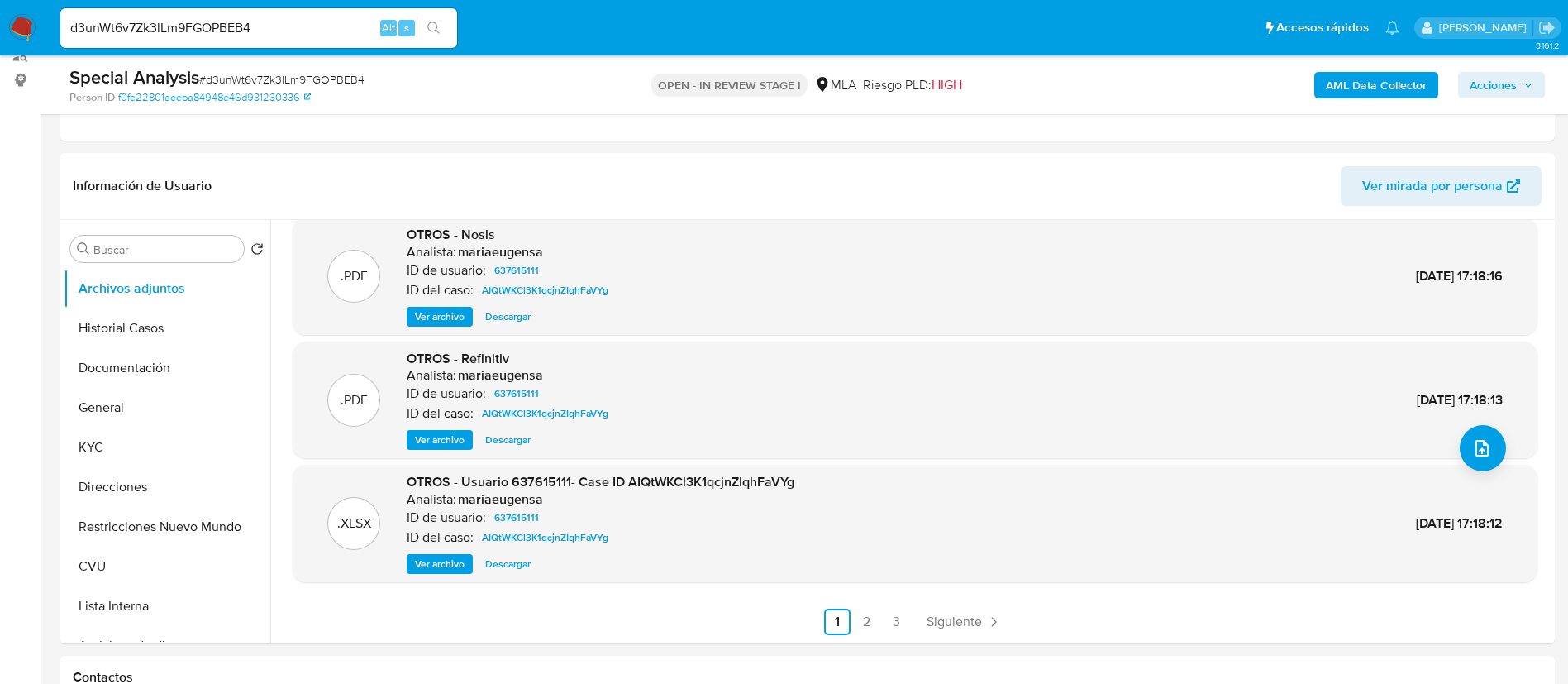
scroll to position [248, 0]
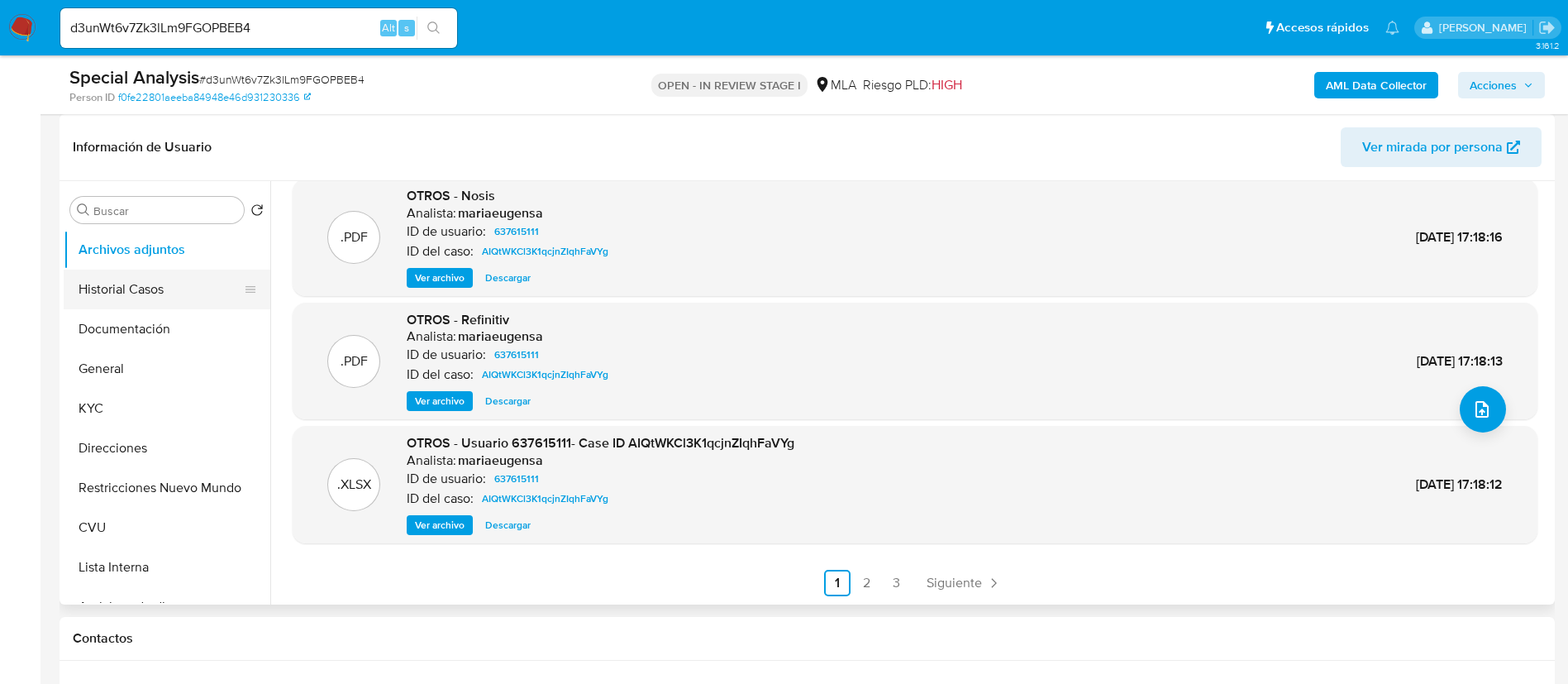
click at [146, 292] on button "Historial Casos" at bounding box center [160, 290] width 193 height 40
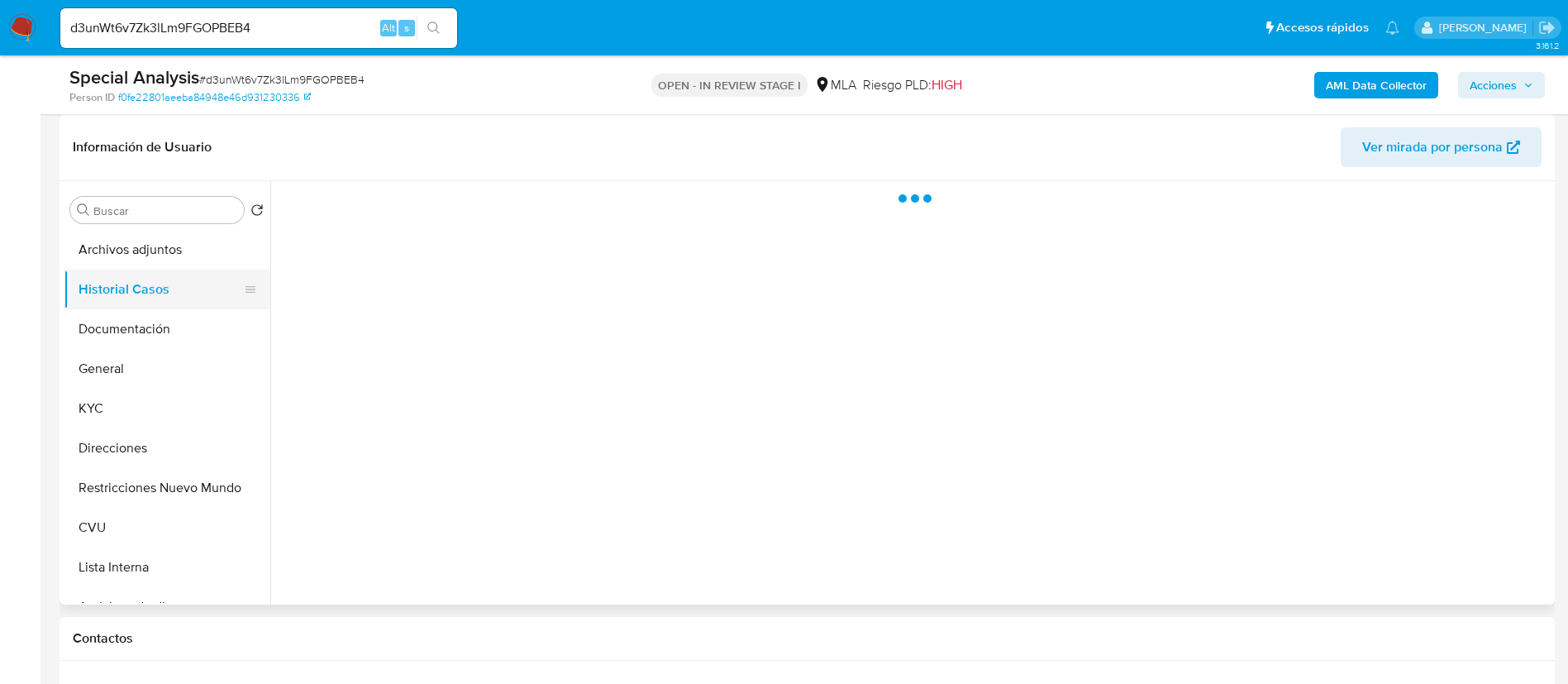
scroll to position [0, 0]
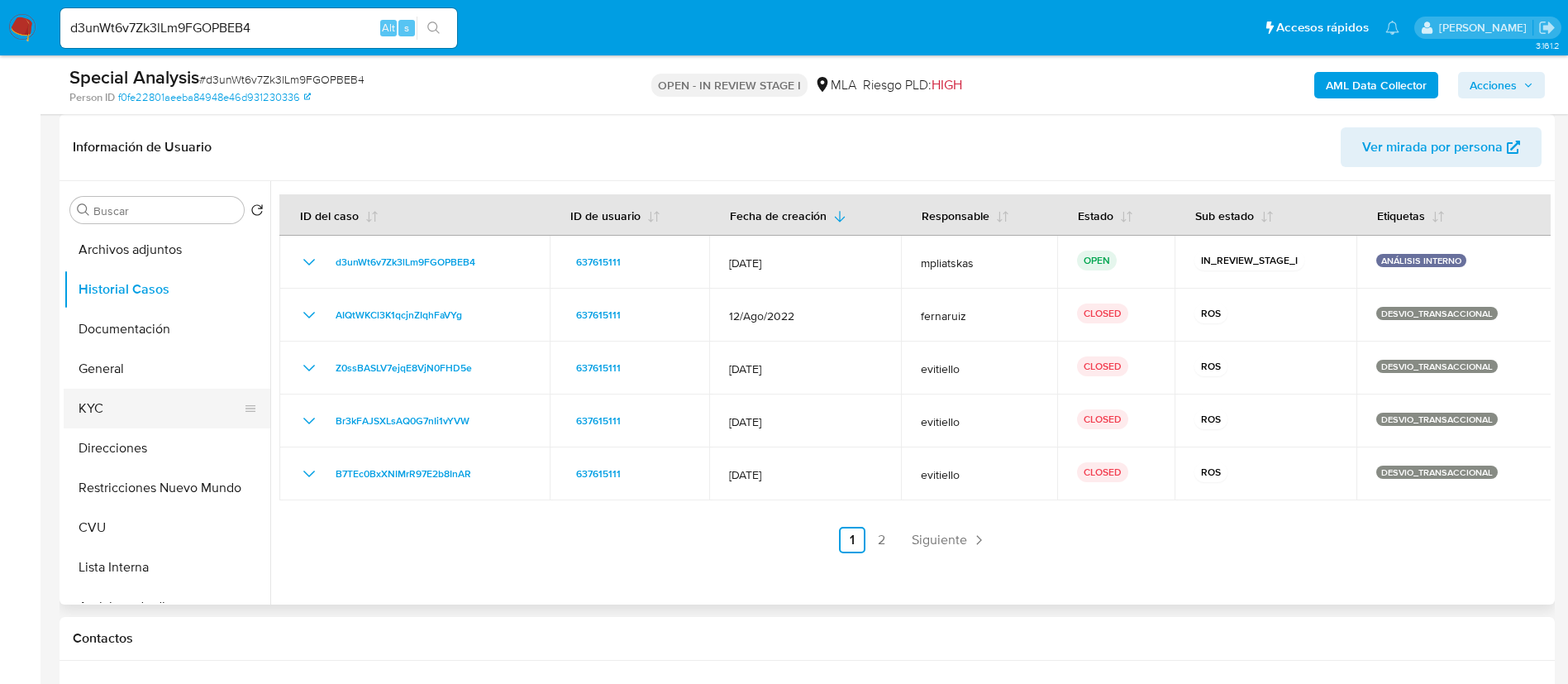
click at [149, 413] on button "KYC" at bounding box center [160, 409] width 193 height 40
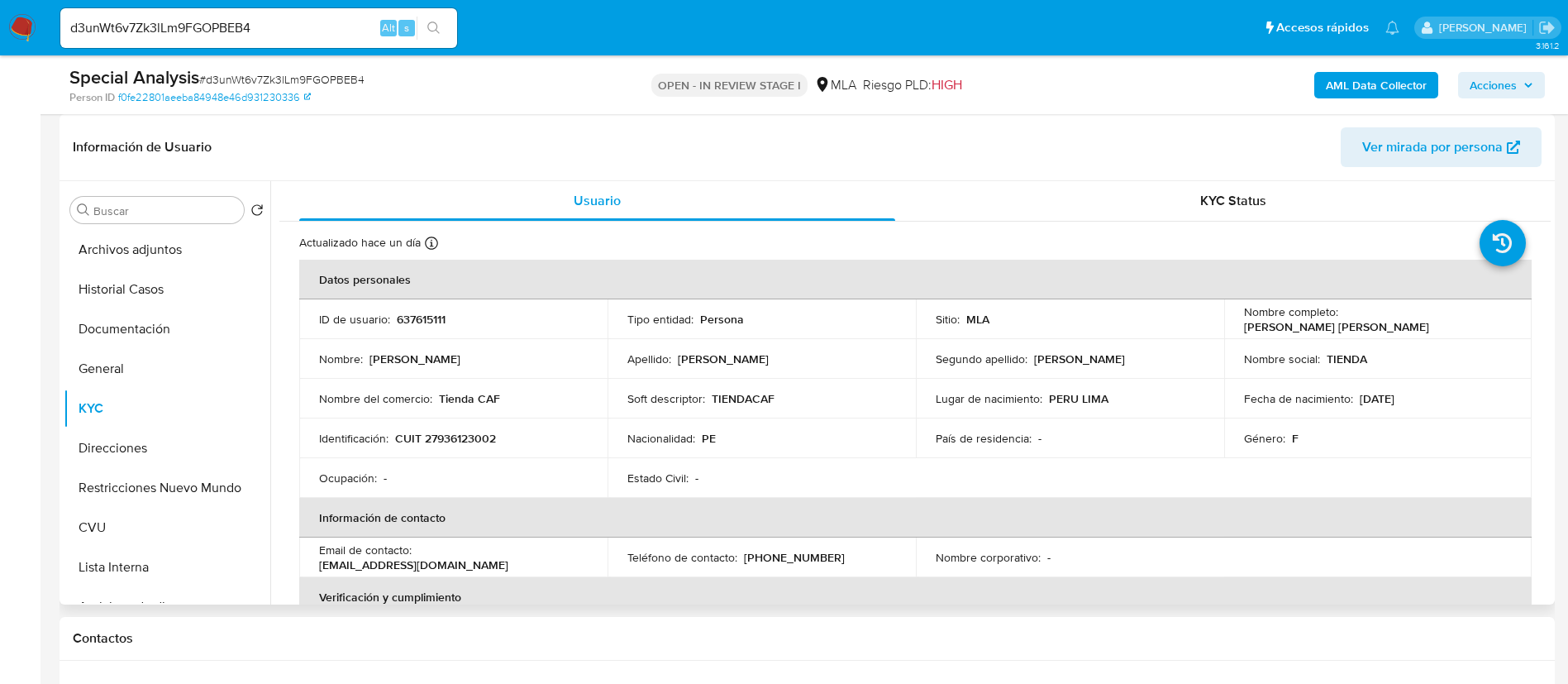
click at [407, 317] on p "637615111" at bounding box center [421, 319] width 49 height 15
copy p "637615111"
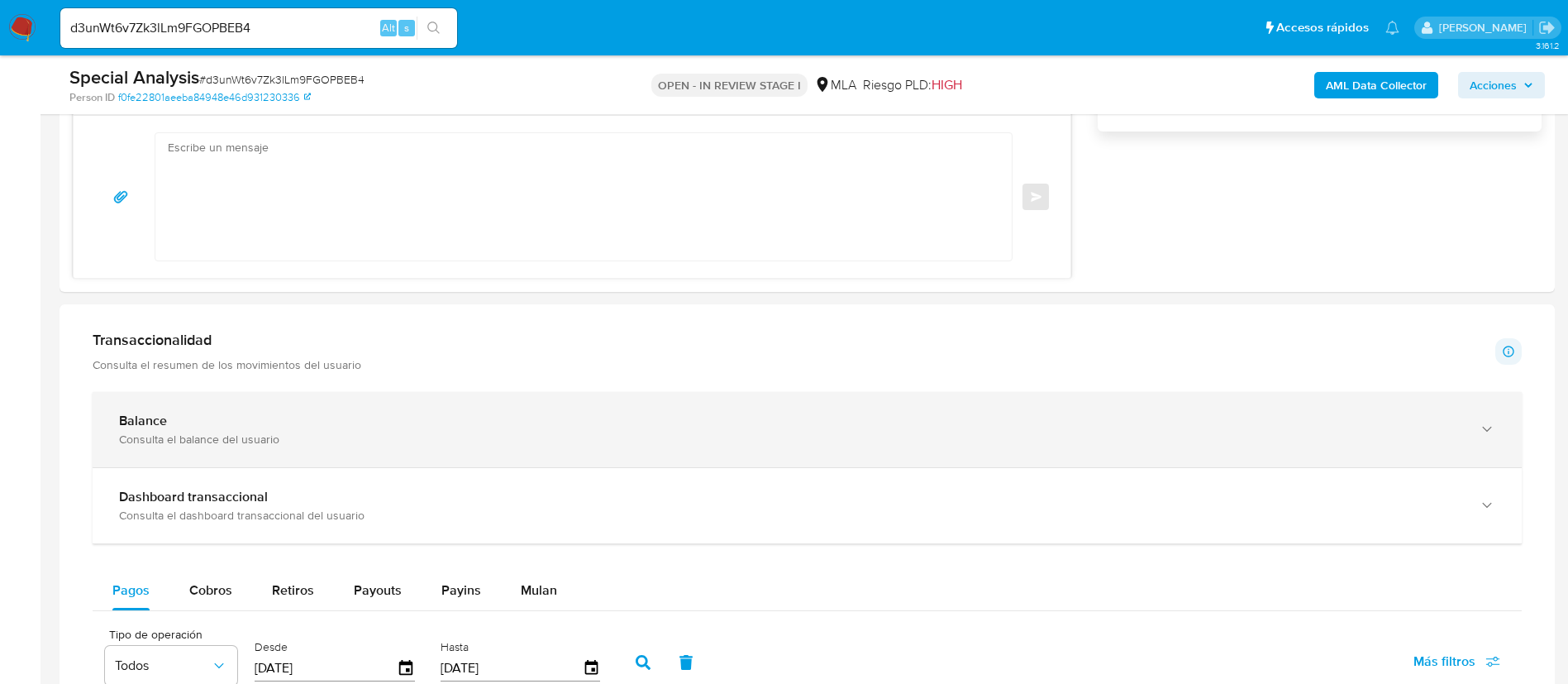
scroll to position [1365, 0]
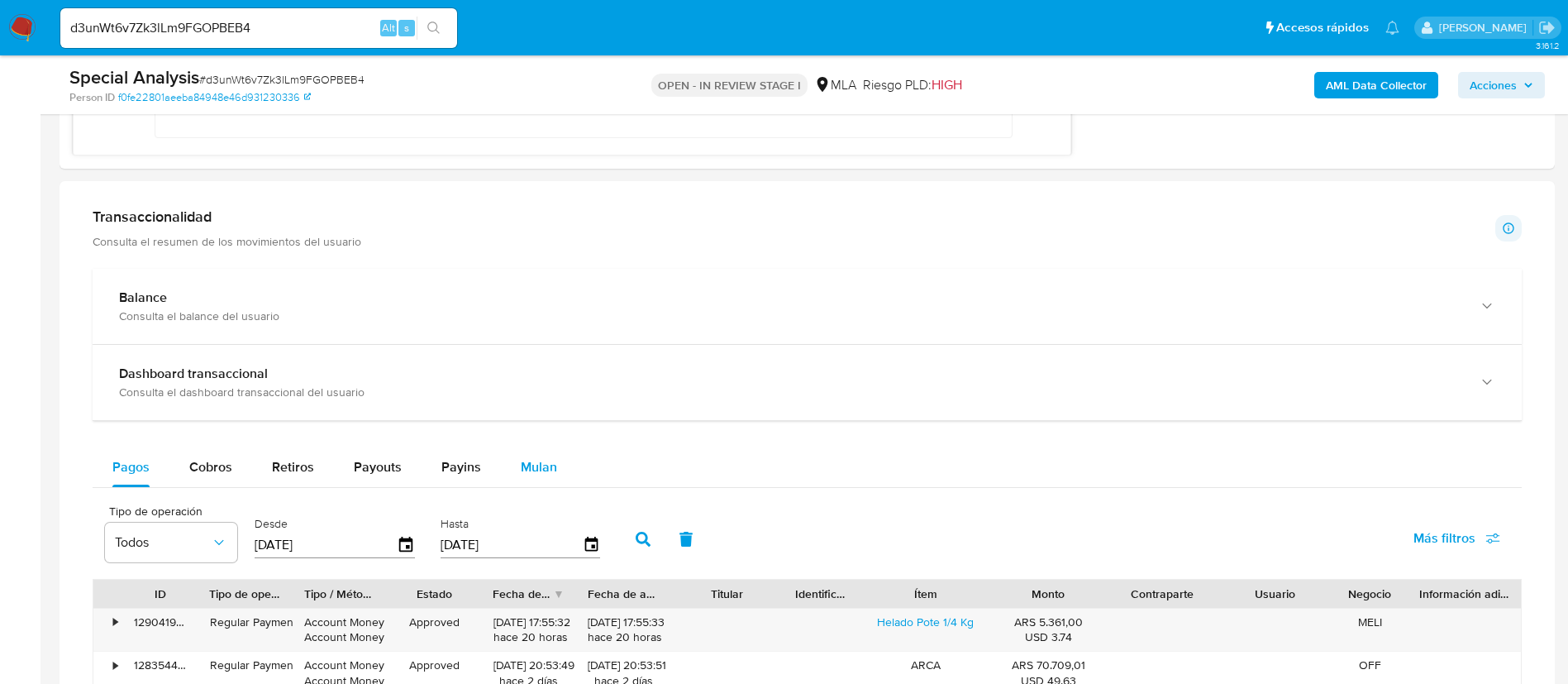
click at [550, 471] on span "Mulan" at bounding box center [538, 466] width 37 height 19
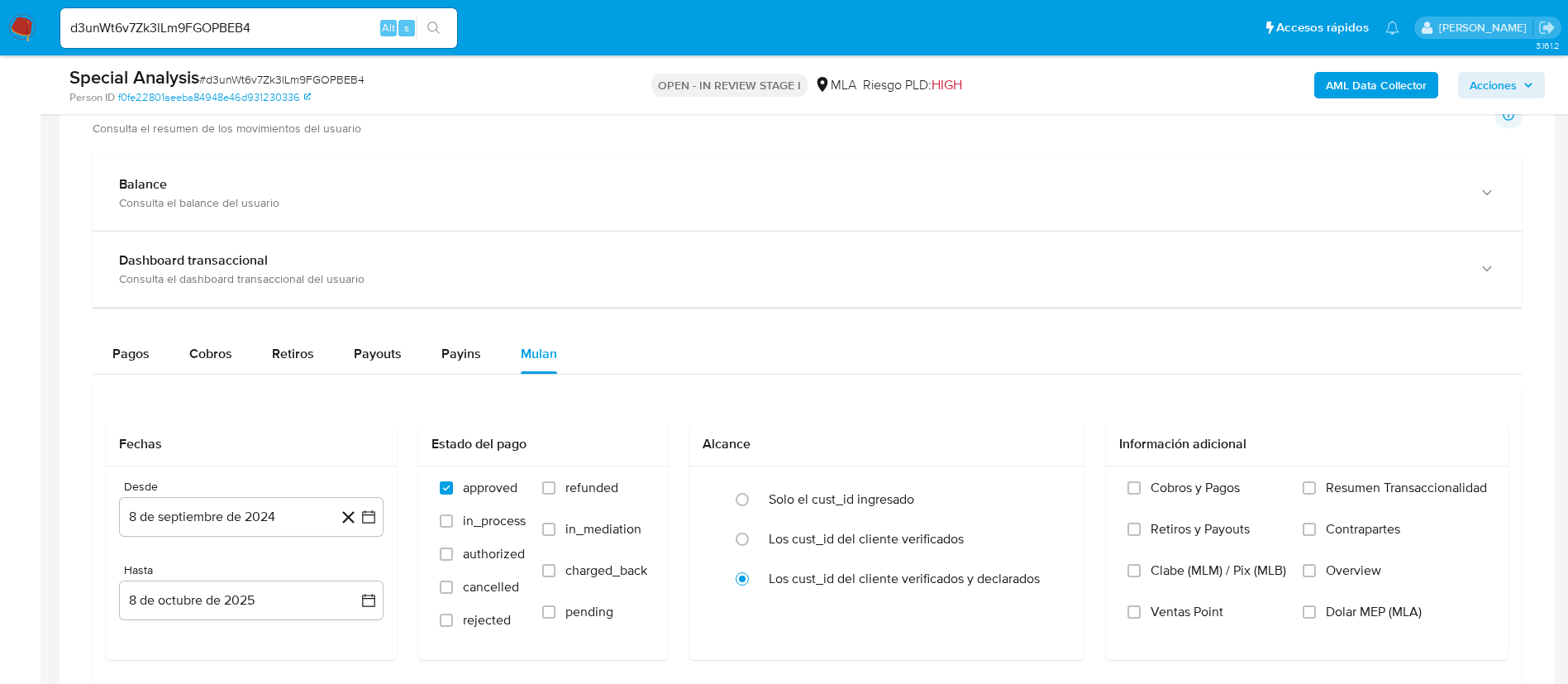
scroll to position [1613, 0]
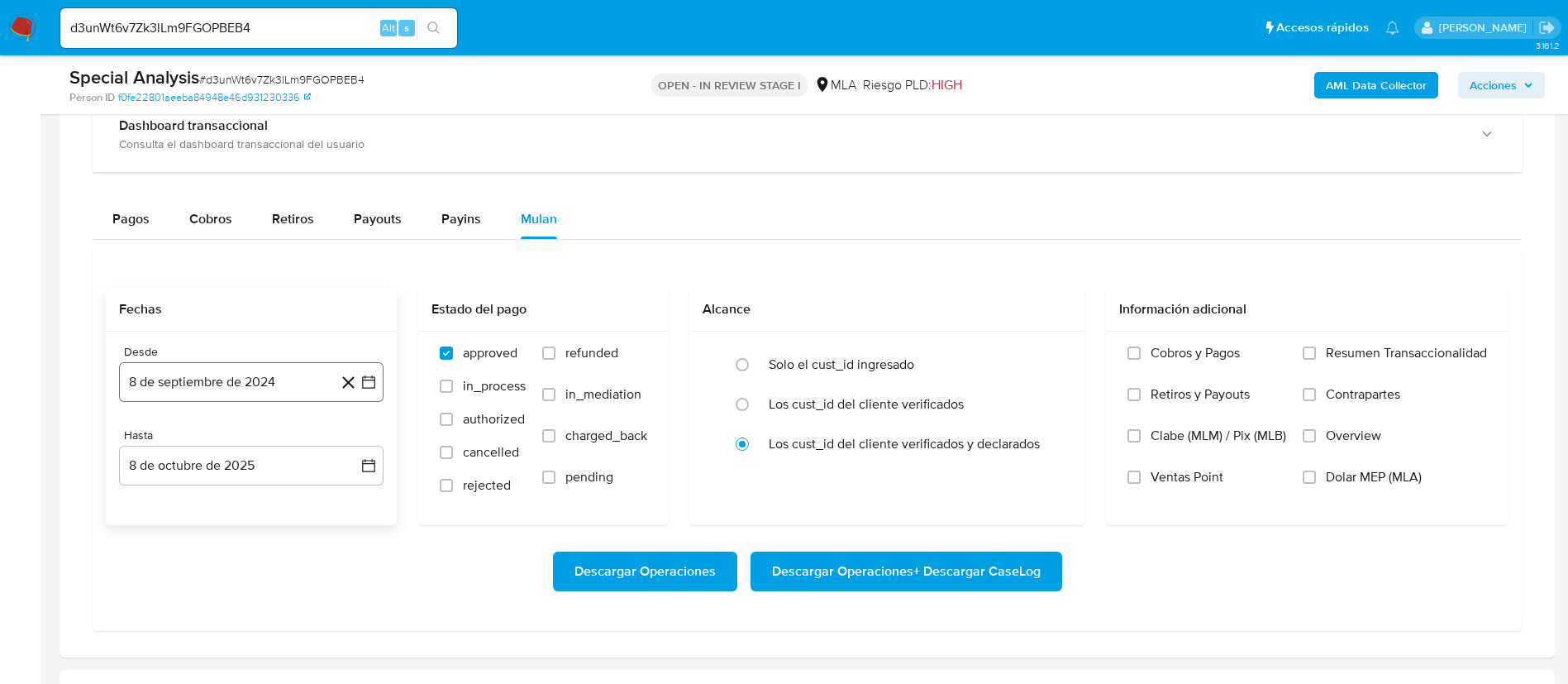
click at [369, 389] on icon "button" at bounding box center [368, 382] width 17 height 17
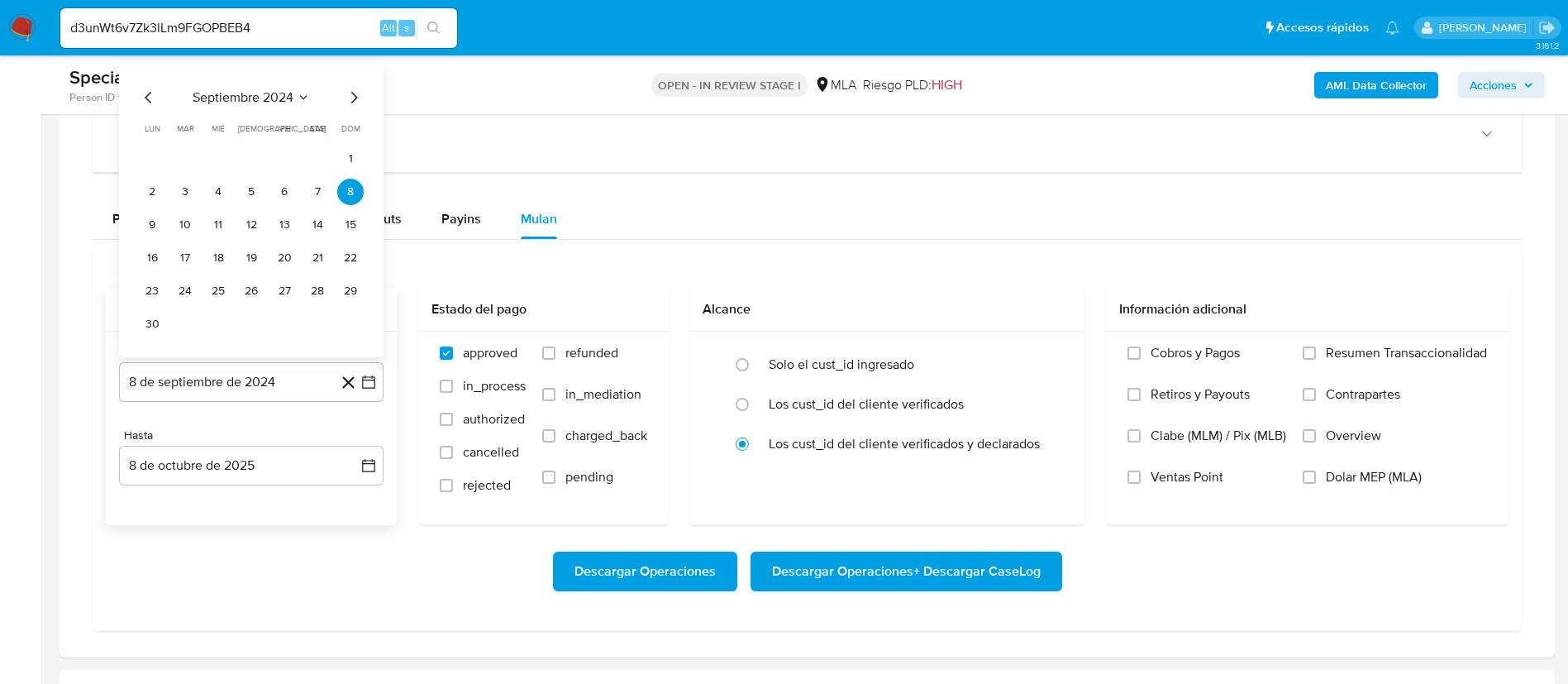
click at [277, 93] on span "septiembre 2024" at bounding box center [243, 98] width 100 height 17
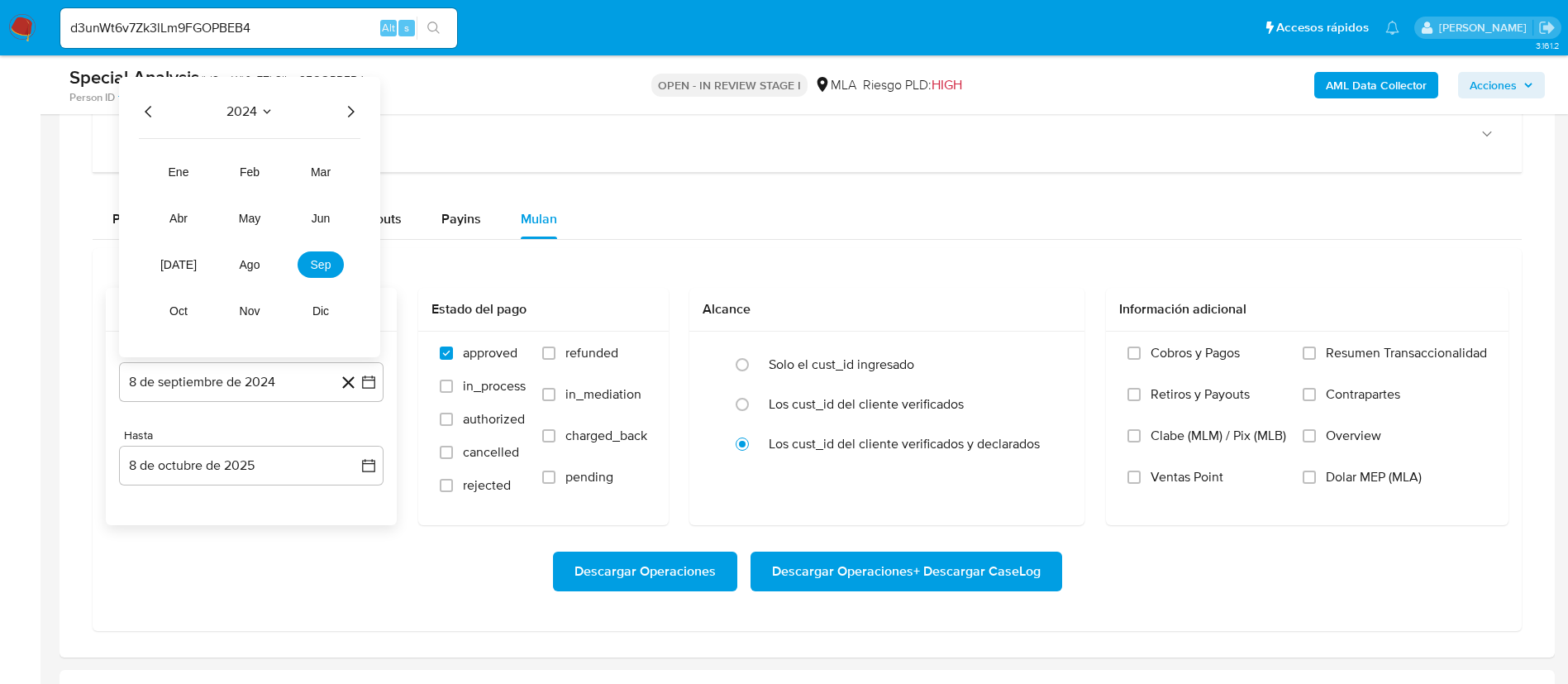
click at [354, 111] on icon "Año siguiente" at bounding box center [350, 112] width 20 height 20
click at [325, 229] on button "jun" at bounding box center [320, 218] width 47 height 27
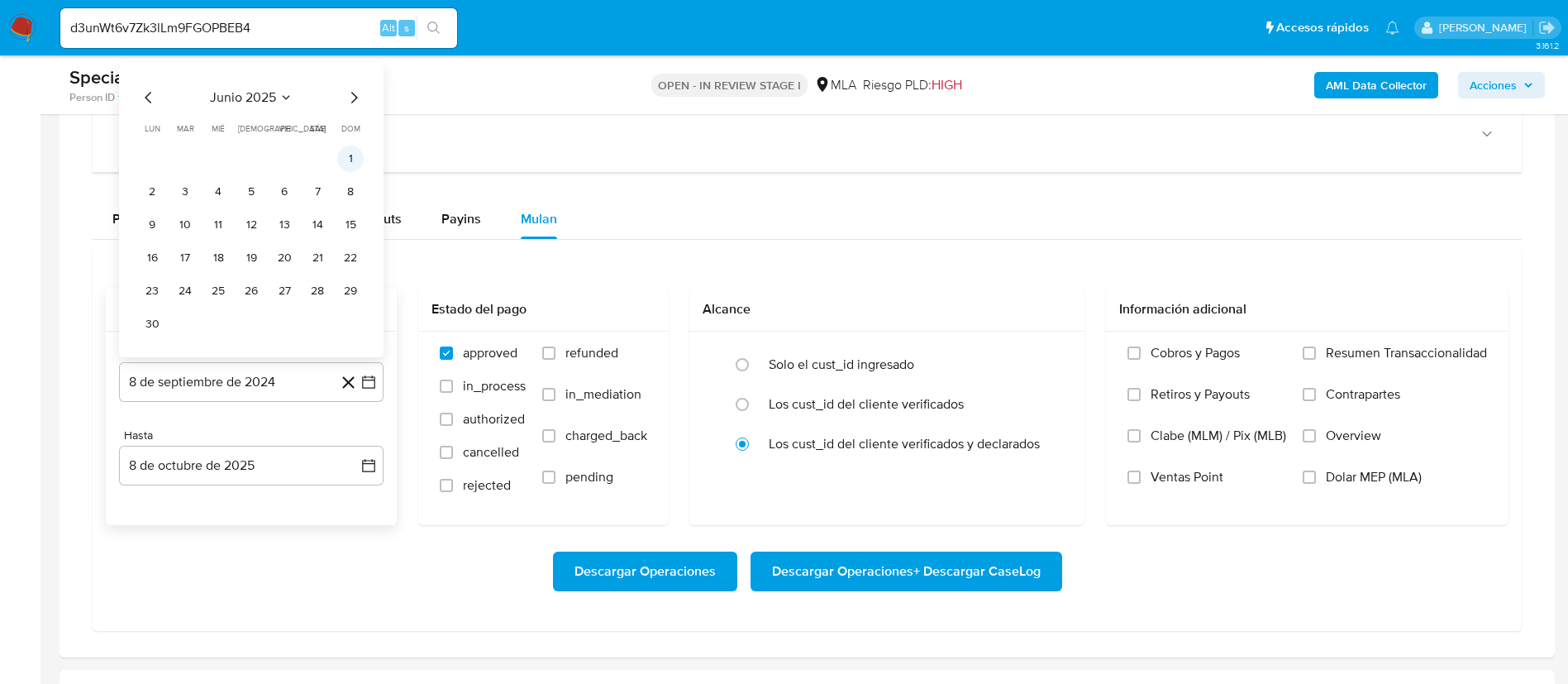
click at [348, 164] on button "1" at bounding box center [350, 158] width 27 height 27
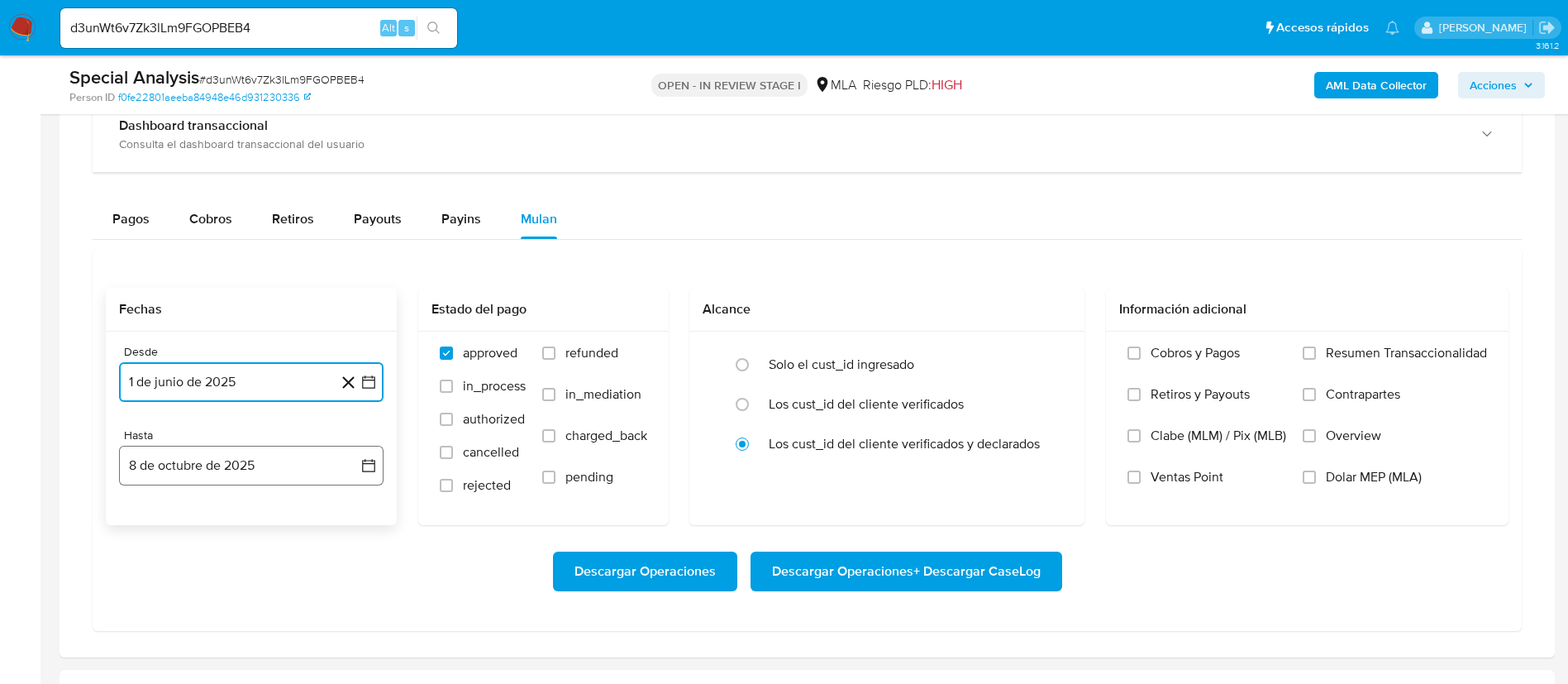
click at [369, 461] on icon "button" at bounding box center [368, 465] width 17 height 17
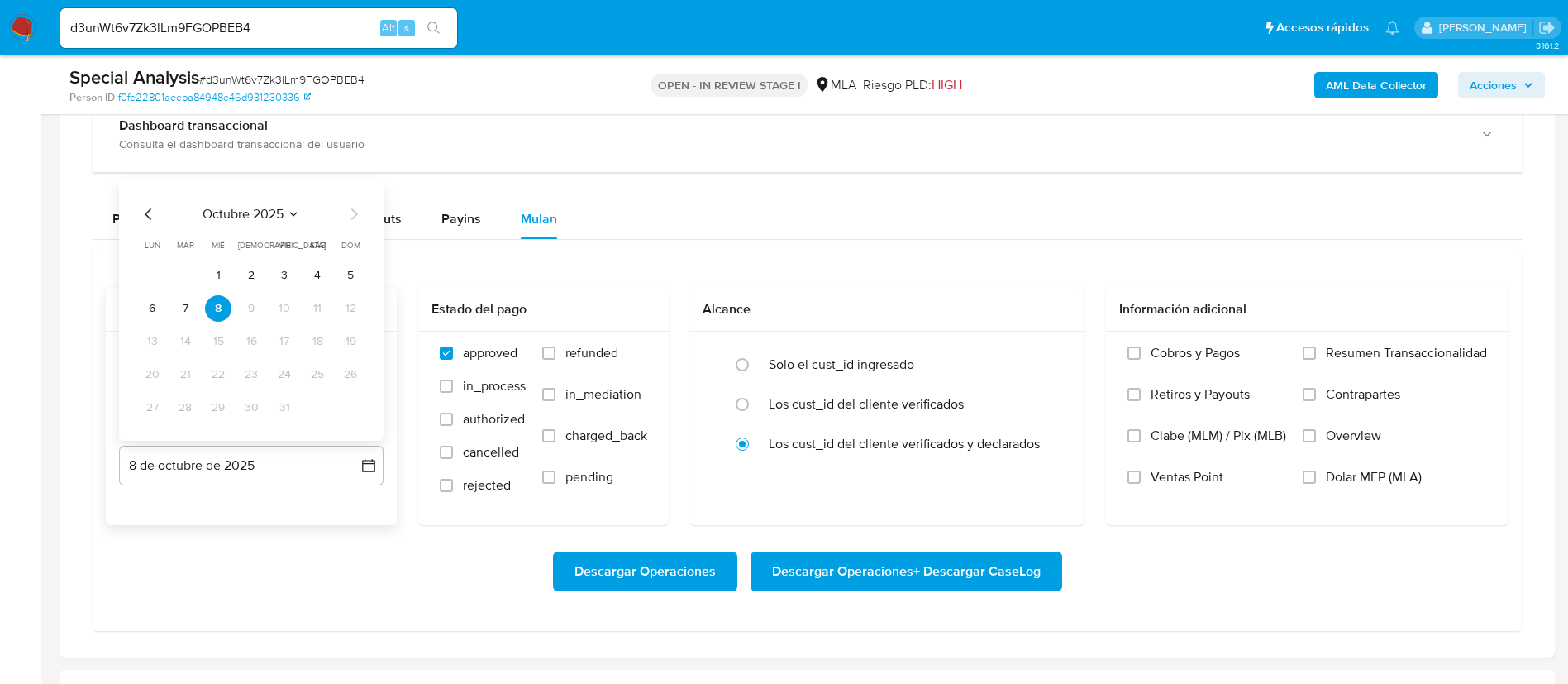
click at [148, 218] on icon "Mes anterior" at bounding box center [149, 214] width 20 height 20
click at [328, 496] on div "Desde 1 de junio de 2025 1-06-2025 Hasta 8 de octubre de 2025 septiembre 2025 s…" at bounding box center [251, 428] width 291 height 193
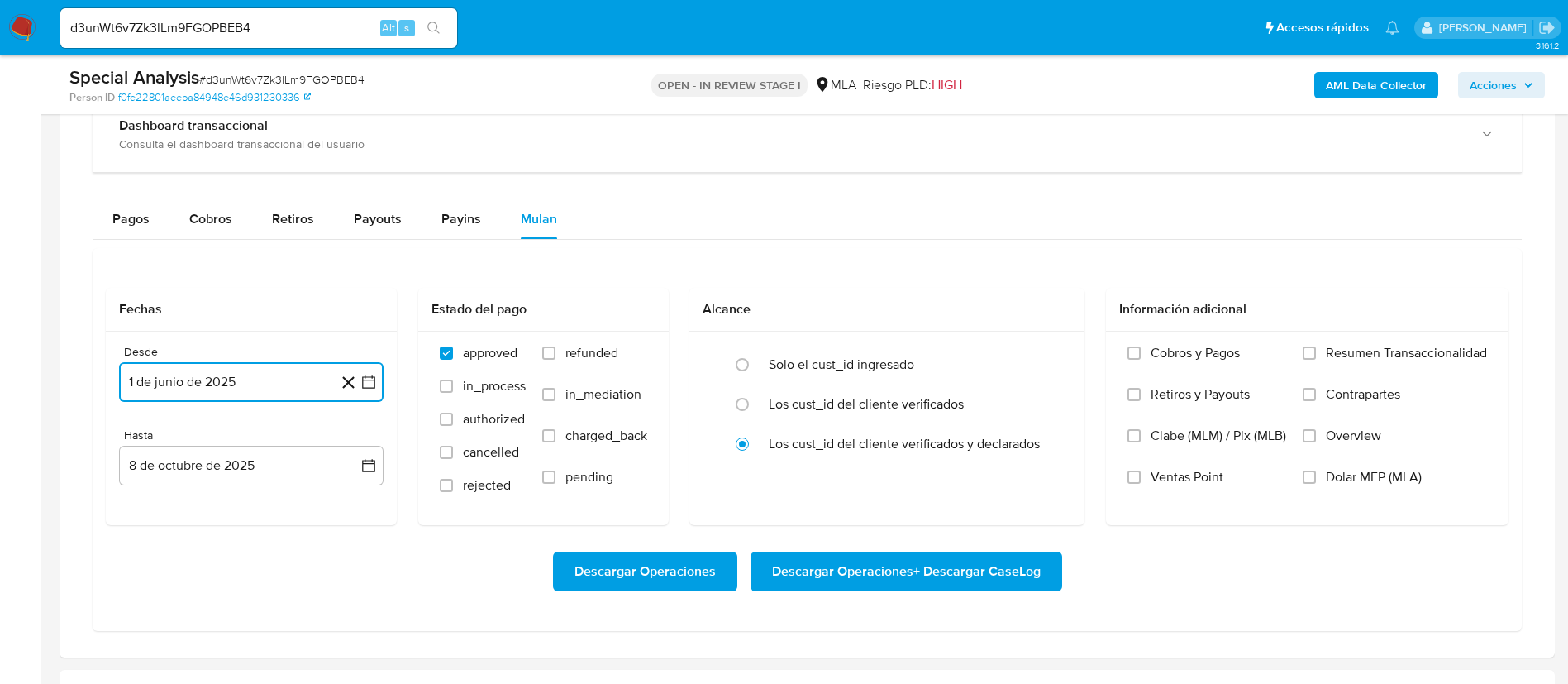
click at [375, 374] on icon "button" at bounding box center [368, 382] width 17 height 17
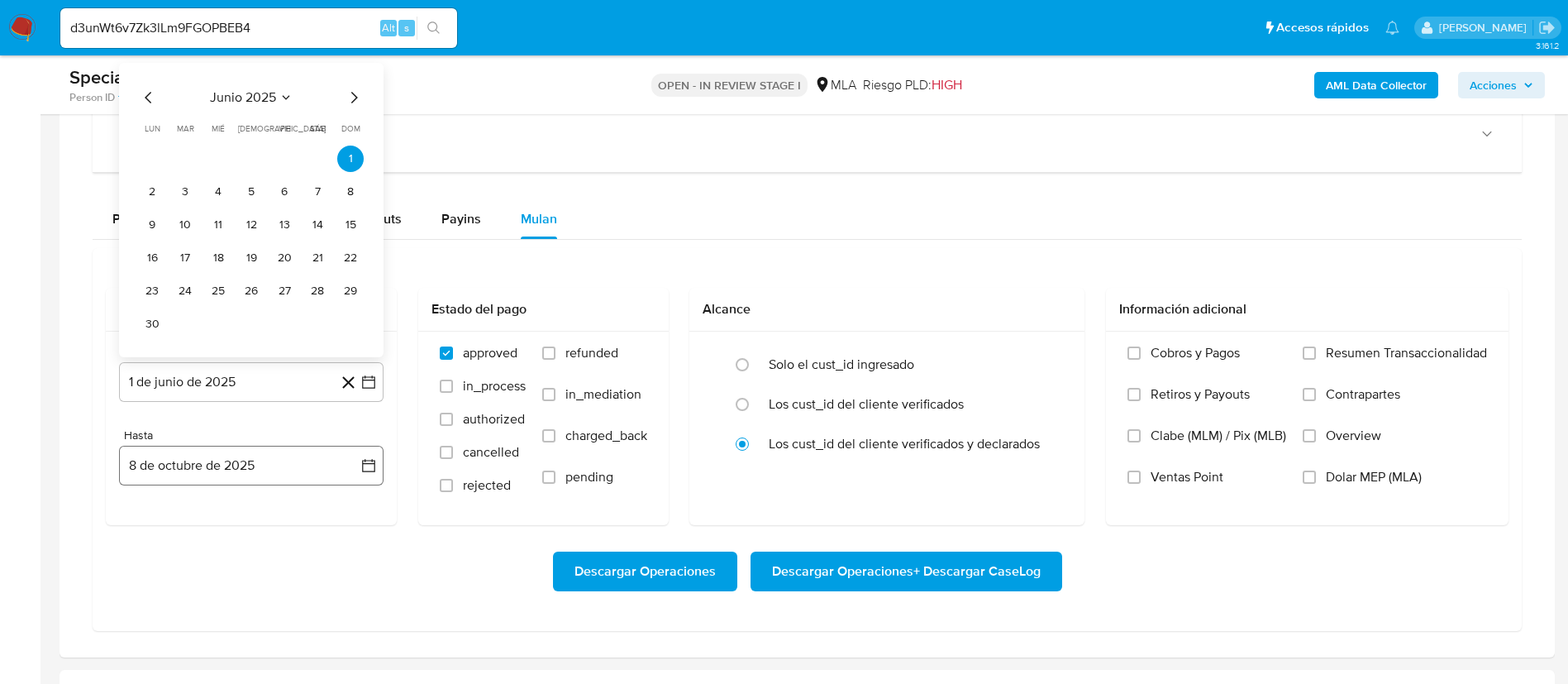
click at [365, 462] on icon "button" at bounding box center [368, 465] width 17 height 17
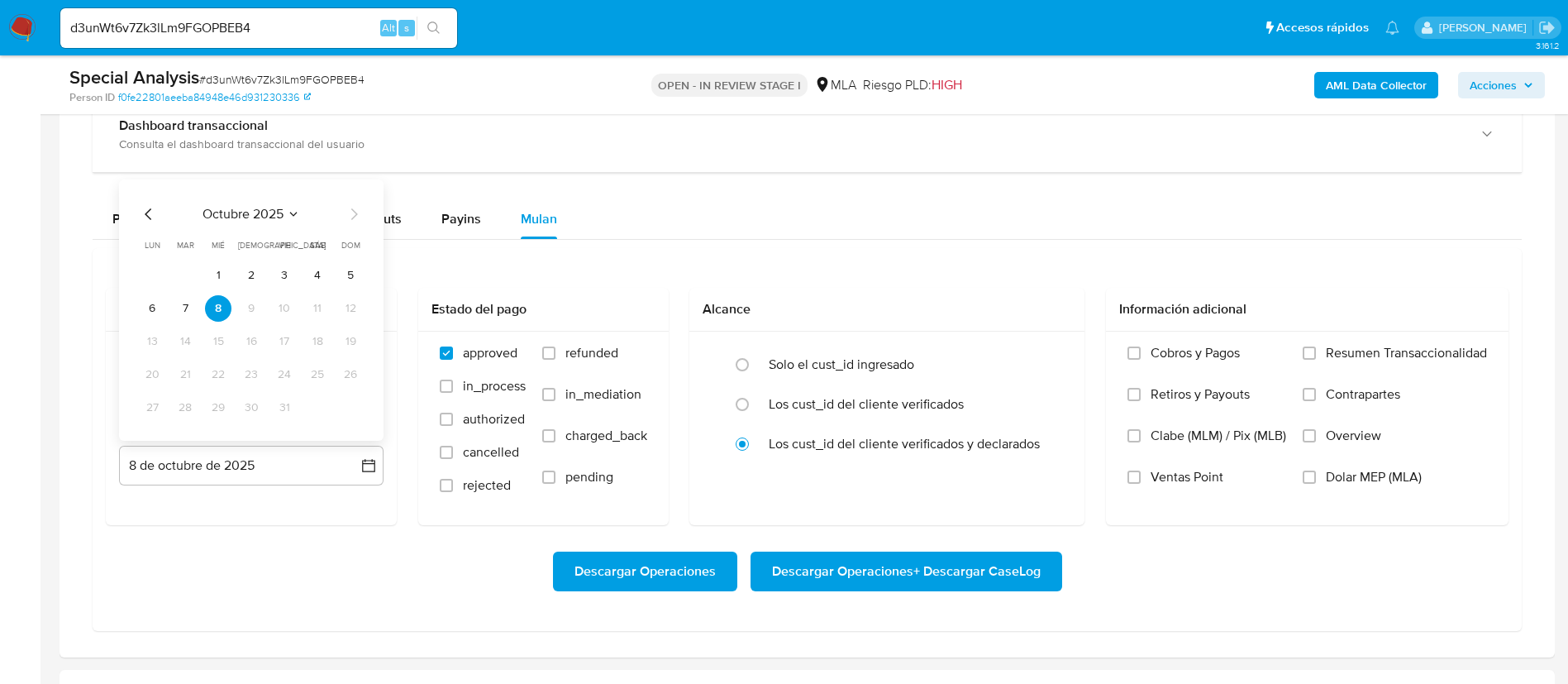
click at [139, 216] on icon "Mes anterior" at bounding box center [149, 214] width 20 height 20
click at [178, 406] on button "30" at bounding box center [185, 407] width 27 height 27
click at [565, 353] on span "refunded" at bounding box center [591, 352] width 53 height 17
click at [555, 353] on input "refunded" at bounding box center [548, 352] width 13 height 13
checkbox input "true"
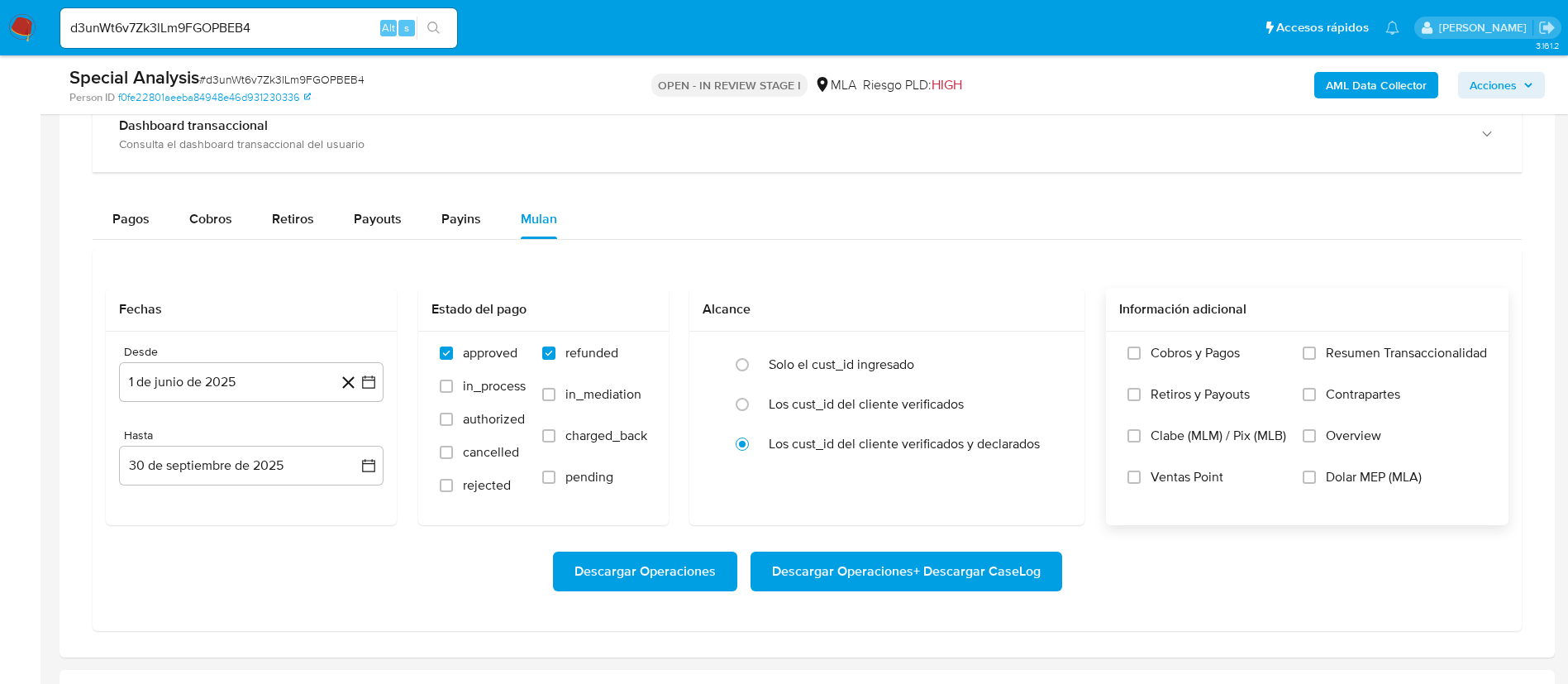
click at [1361, 473] on span "Dolar MEP (MLA)" at bounding box center [1374, 477] width 96 height 17
click at [1316, 473] on input "Dolar MEP (MLA)" at bounding box center [1308, 477] width 13 height 13
click at [921, 572] on span "Descargar Operaciones + Descargar CaseLog" at bounding box center [906, 571] width 269 height 37
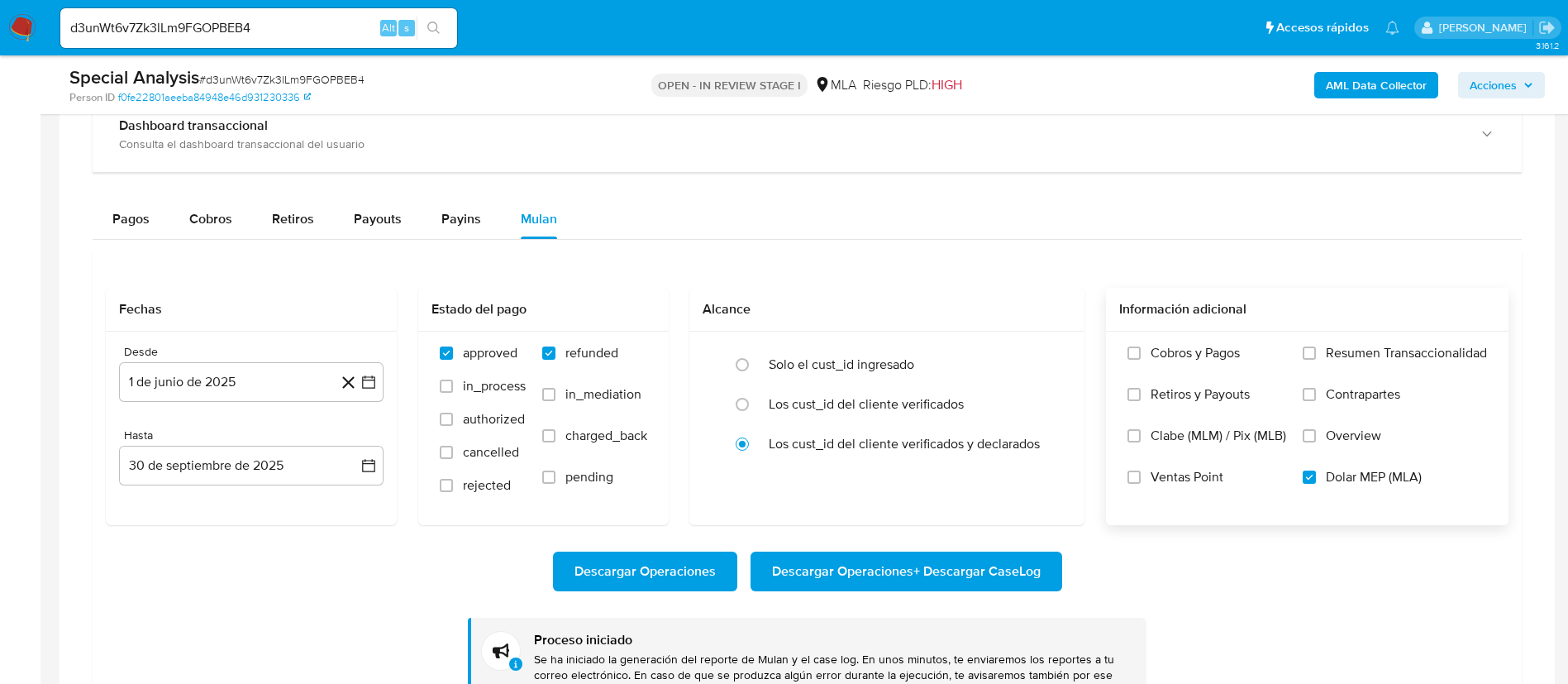
click at [331, 41] on div "d3unWt6v7Zk3lLm9FGOPBEB4 Alt s" at bounding box center [259, 28] width 397 height 40
click at [335, 25] on input "d3unWt6v7Zk3lLm9FGOPBEB4" at bounding box center [259, 28] width 397 height 22
paste input "g1v367ruGeGzfjLnpeoRL9wZ"
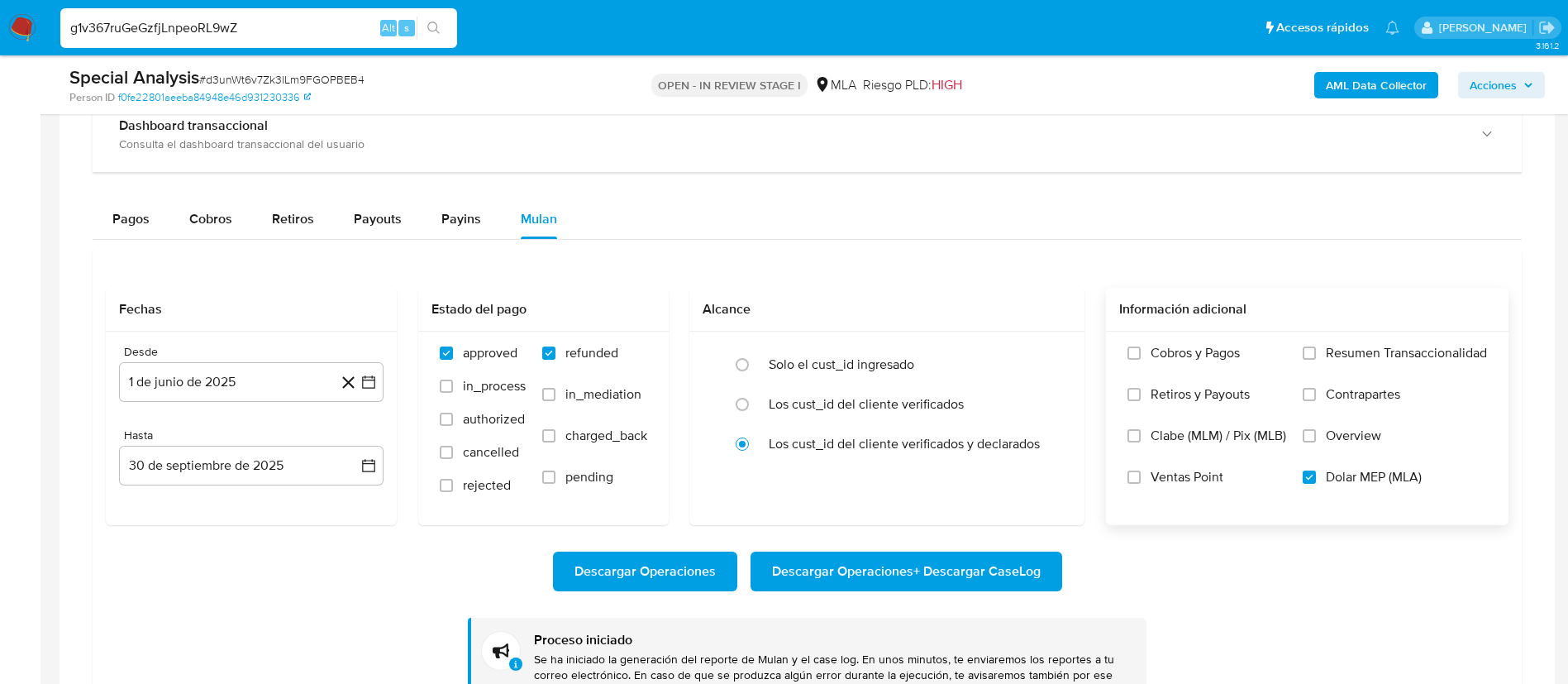
type input "g1v367ruGeGzfjLnpeoRL9wZ"
click at [404, 33] on span "s" at bounding box center [406, 28] width 5 height 16
click at [430, 32] on icon "search-icon" at bounding box center [434, 28] width 13 height 13
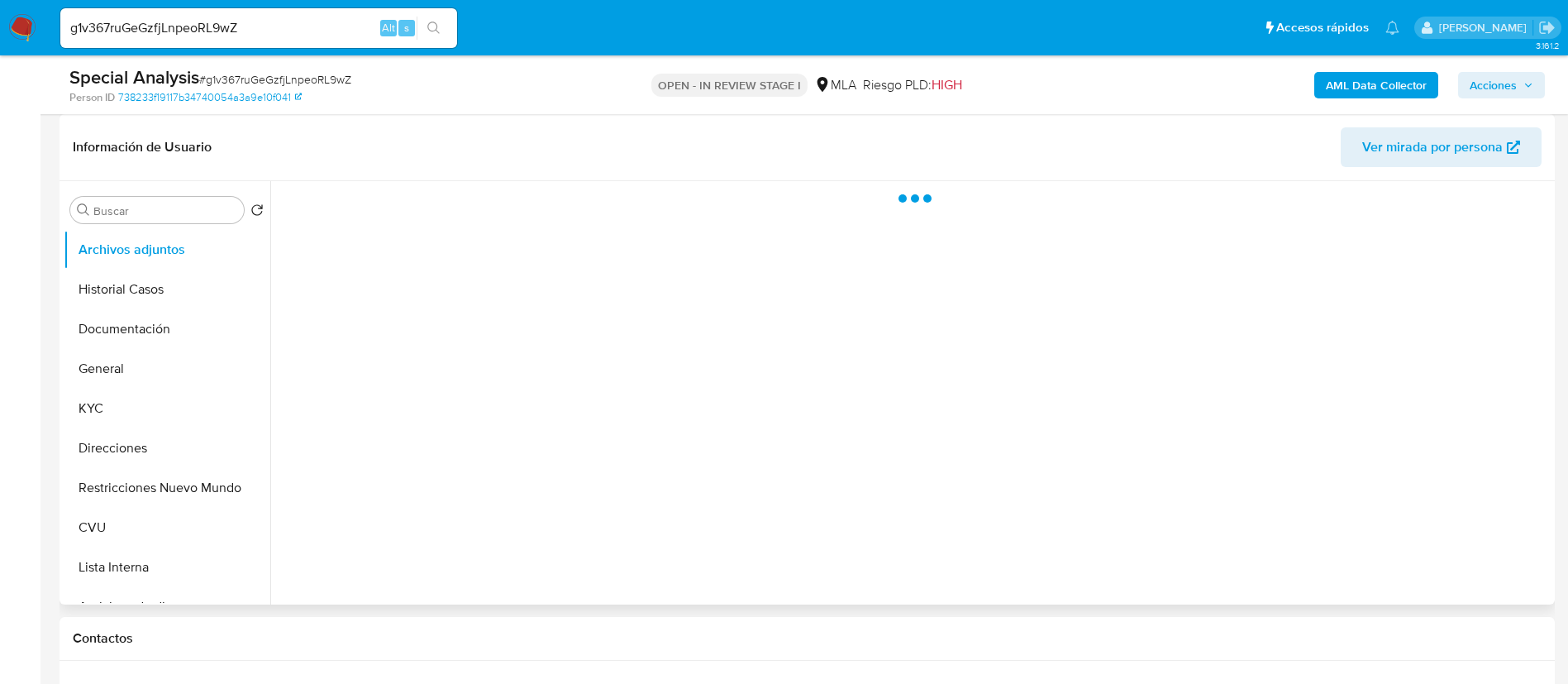
select select "10"
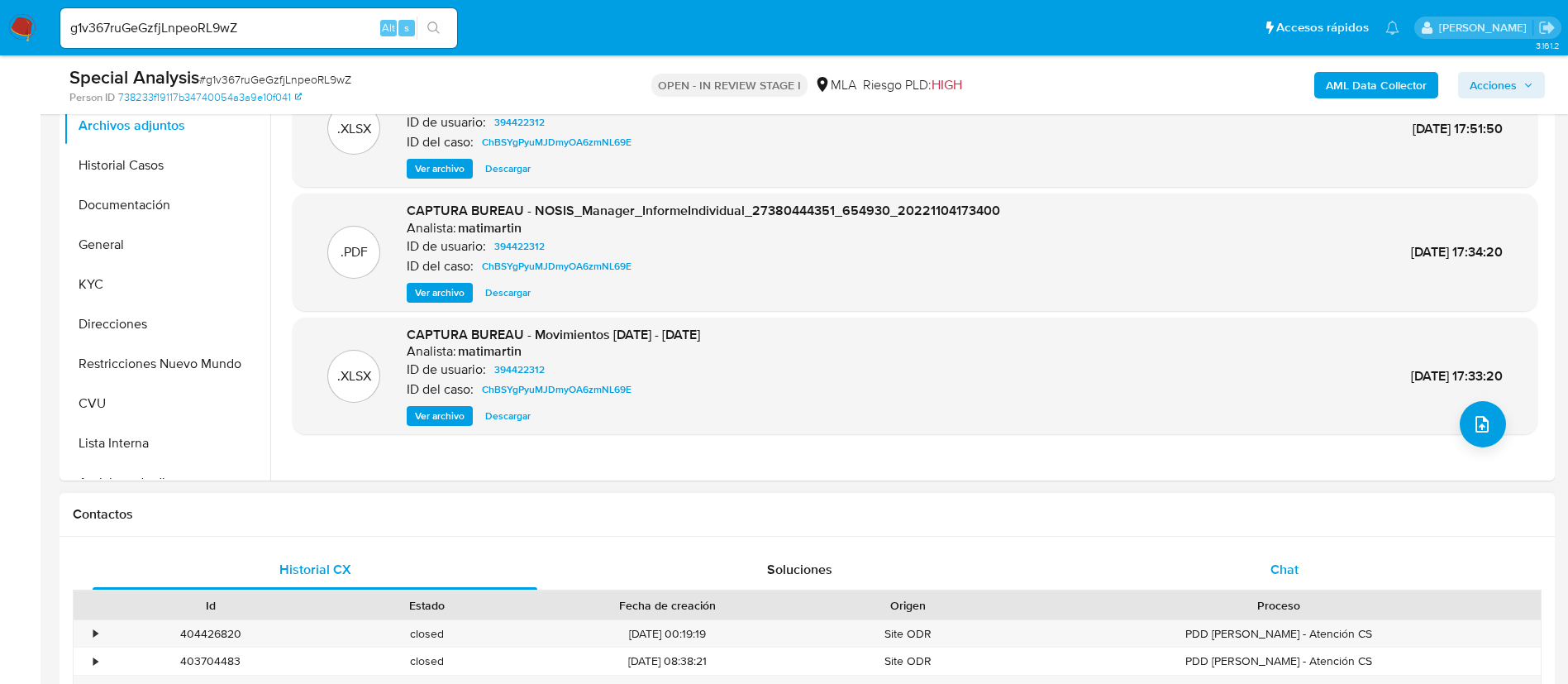
click at [1192, 556] on div "Chat" at bounding box center [1284, 570] width 445 height 40
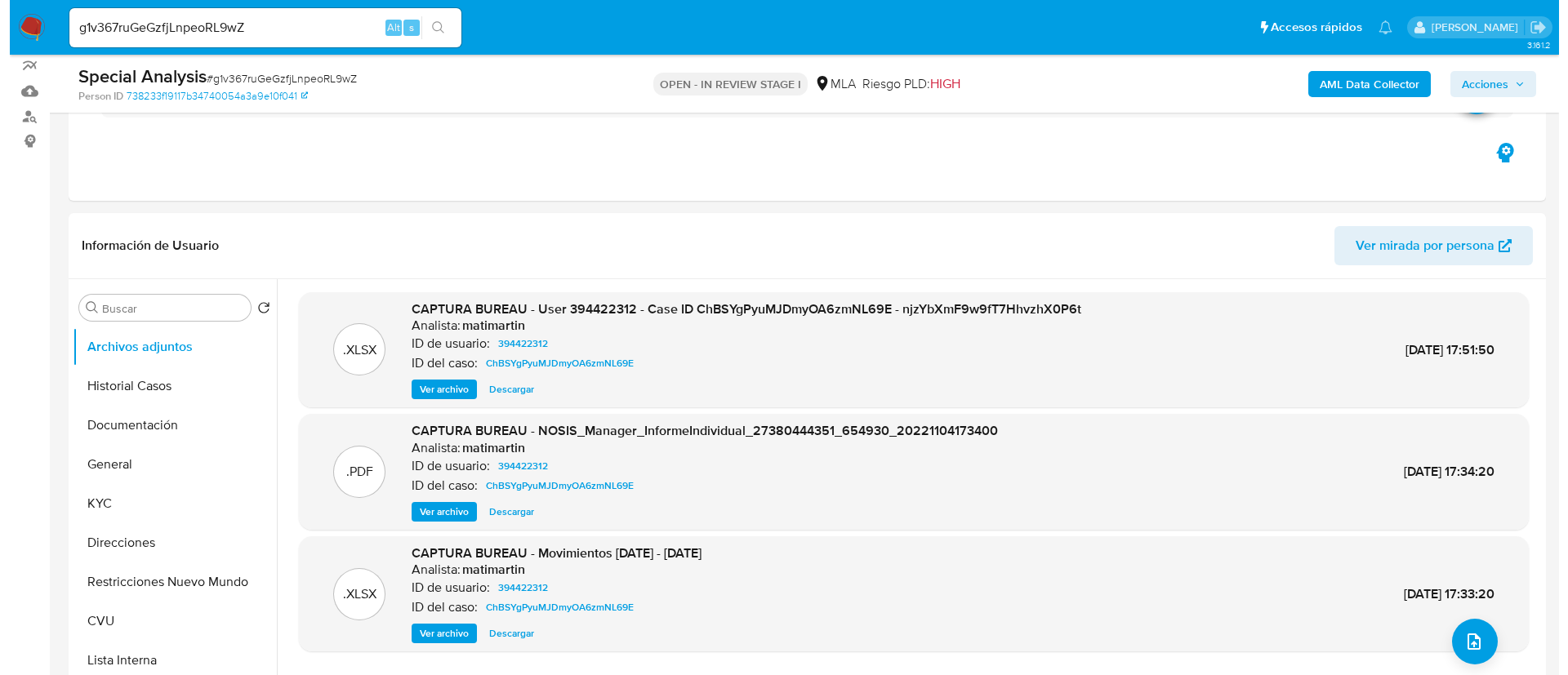
scroll to position [123, 0]
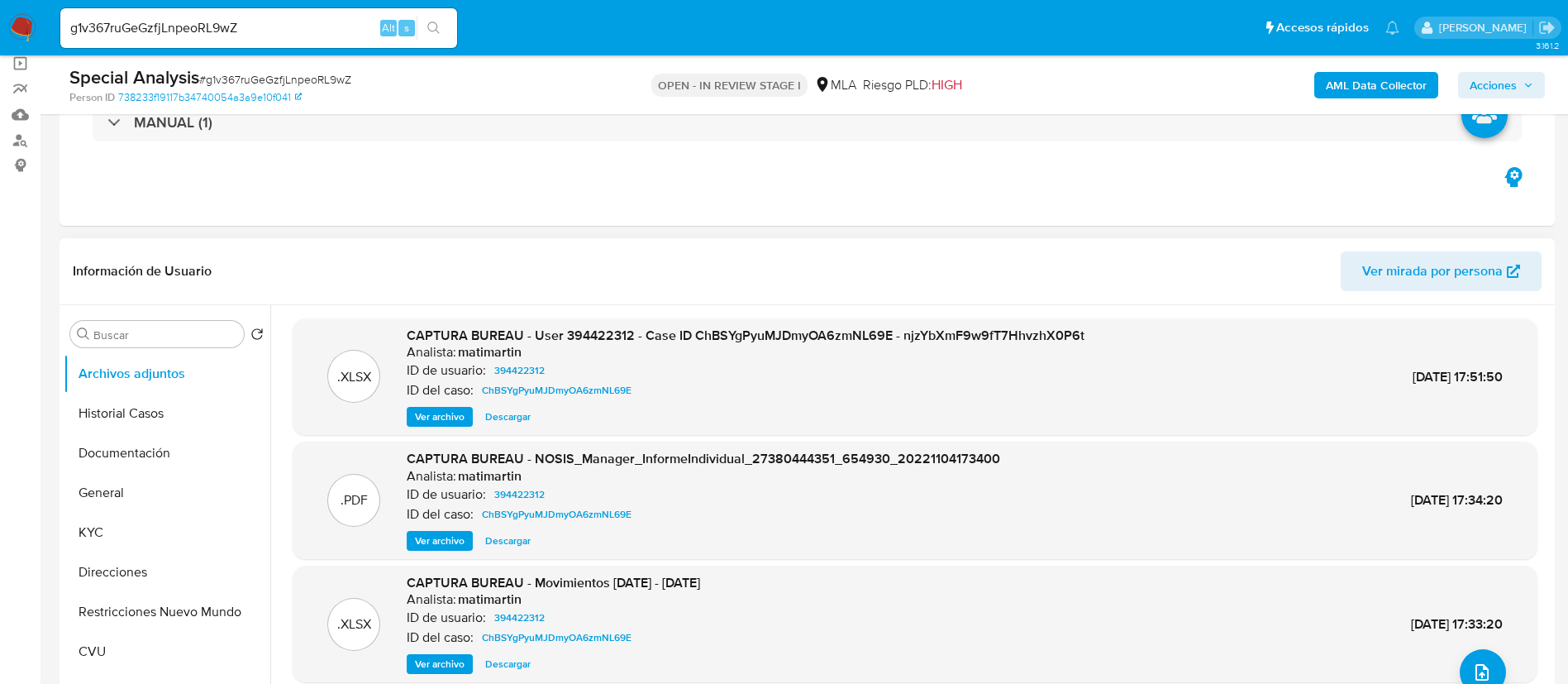
click at [443, 413] on span "Ver archivo" at bounding box center [440, 416] width 50 height 17
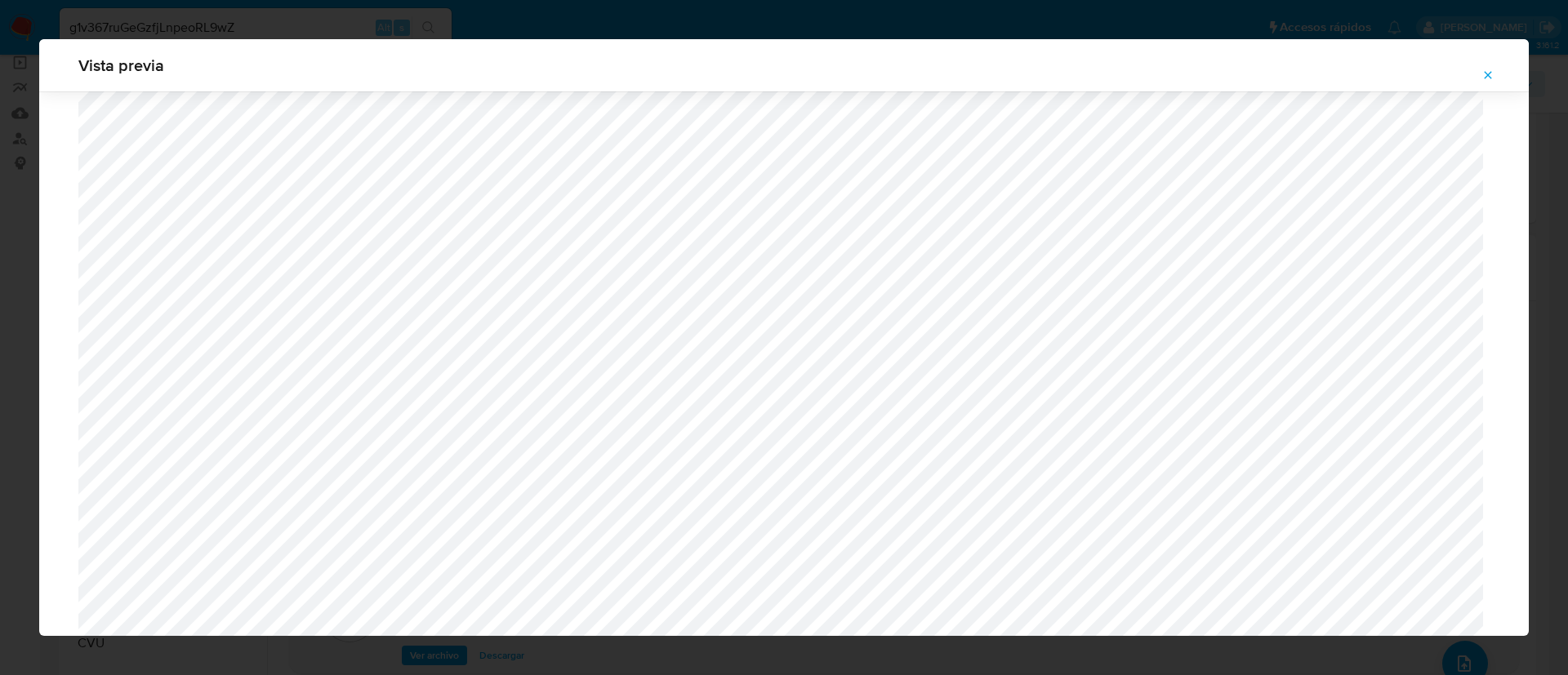
scroll to position [947, 0]
click at [1481, 78] on icon "Attachment preview" at bounding box center [1487, 75] width 13 height 13
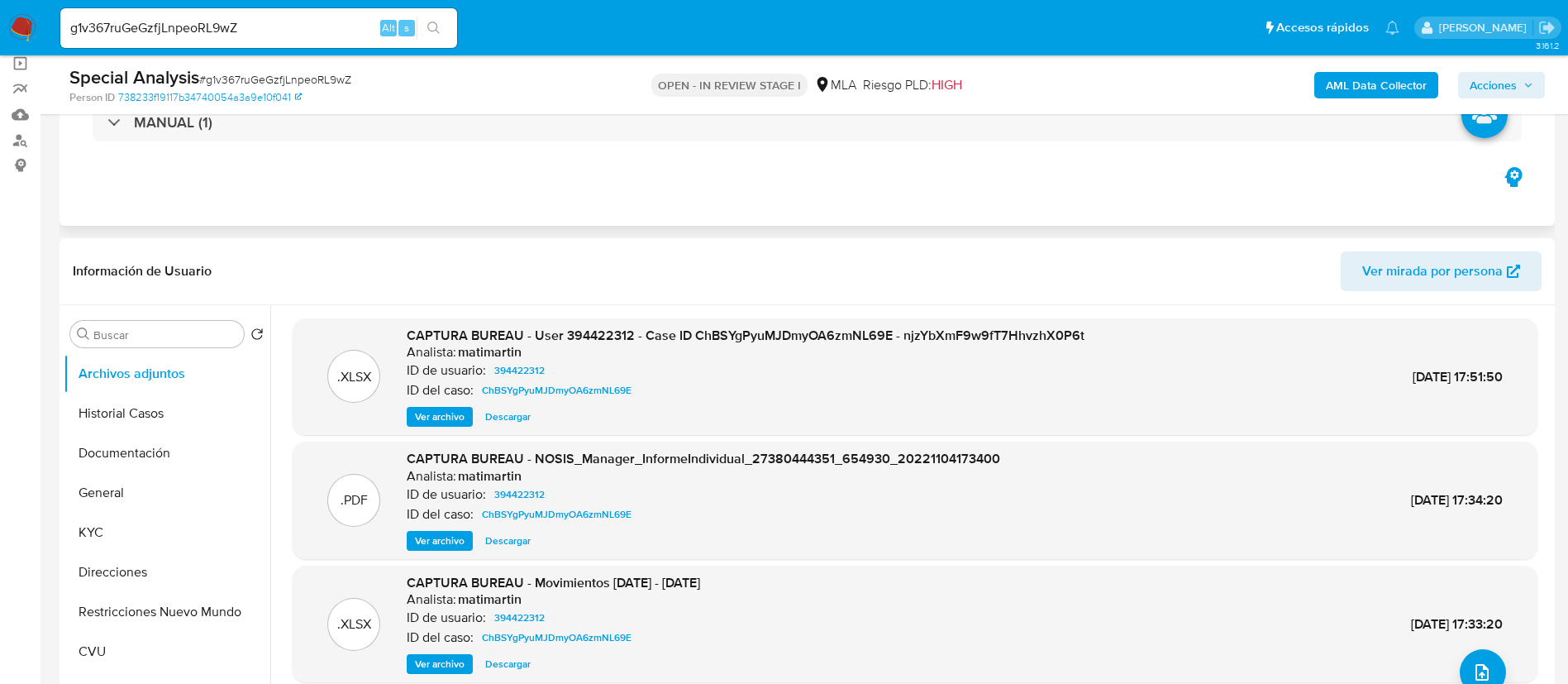
scroll to position [248, 0]
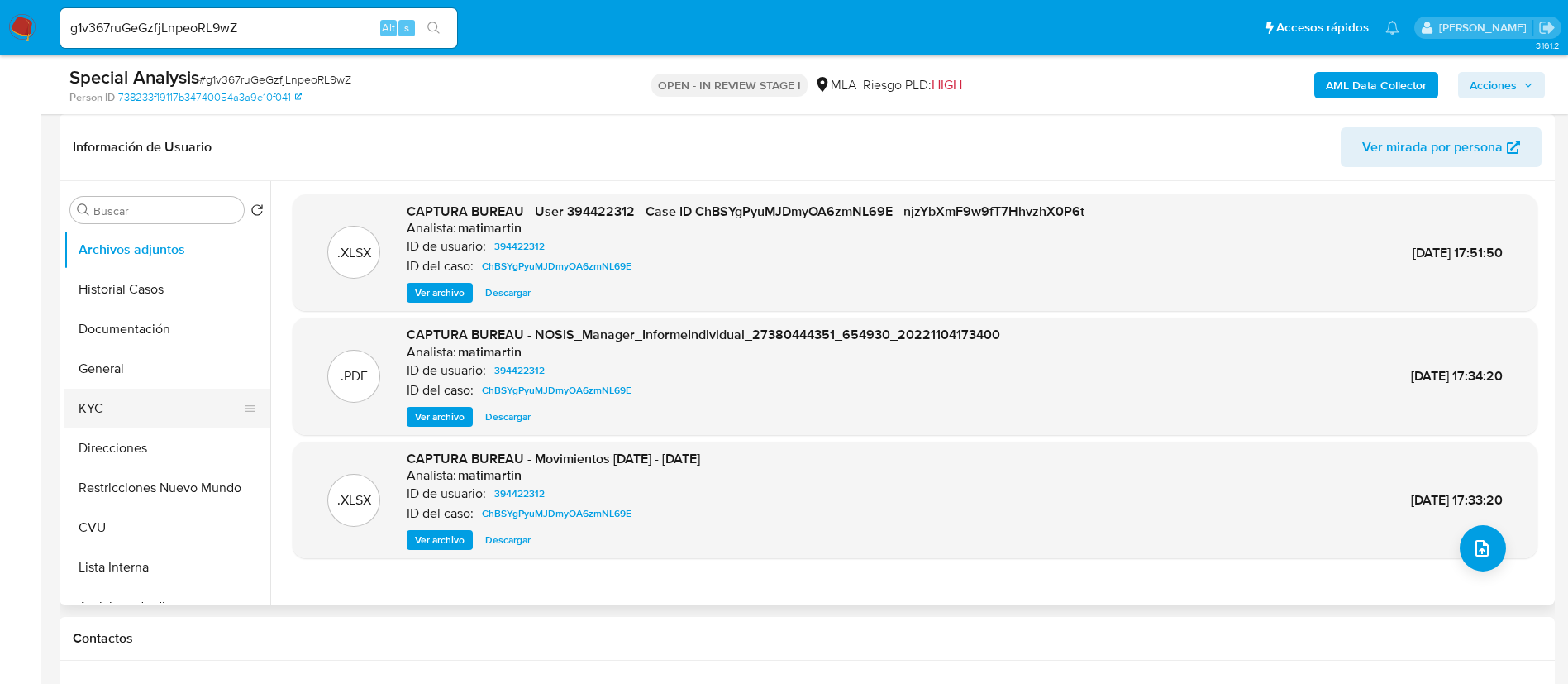
click at [155, 415] on button "KYC" at bounding box center [160, 409] width 193 height 40
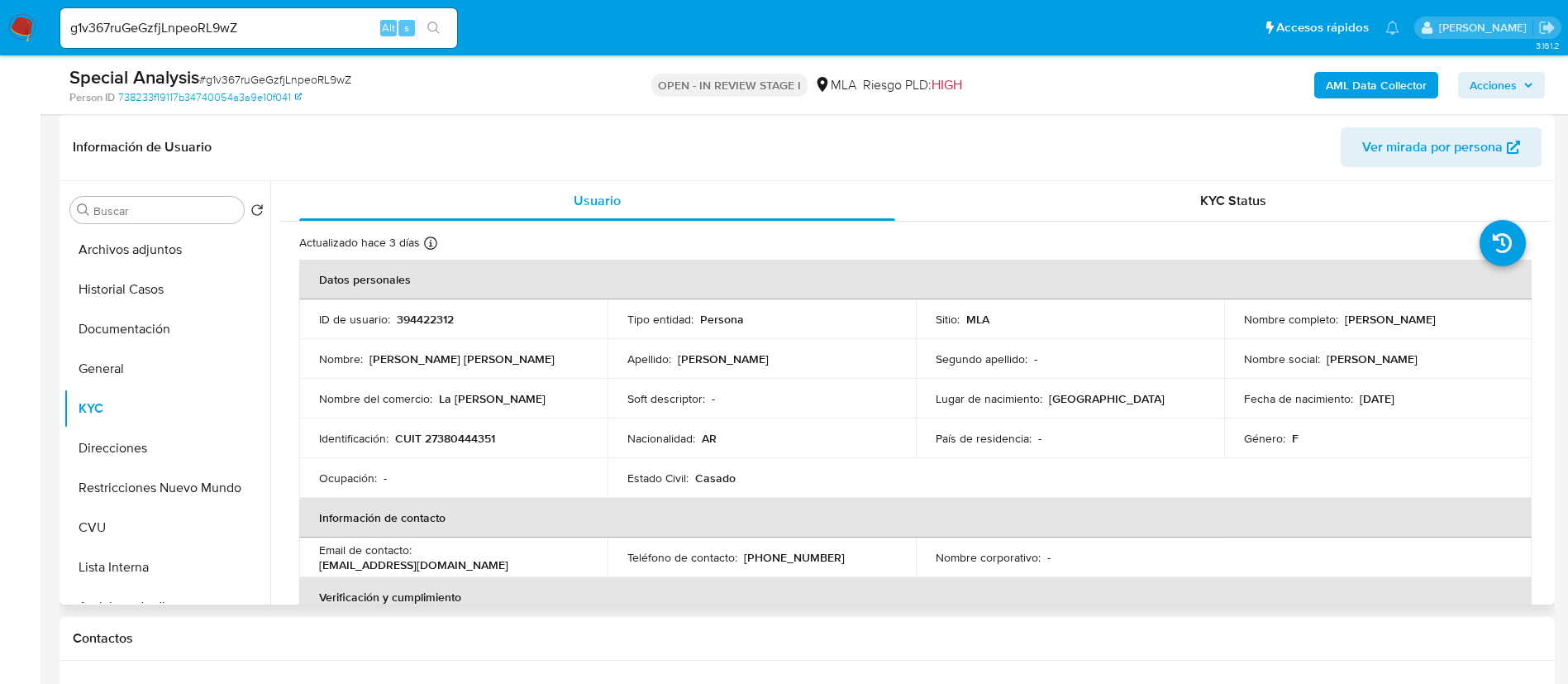
click at [406, 329] on td "ID de usuario : 394422312" at bounding box center [454, 320] width 308 height 40
click at [413, 314] on p "394422312" at bounding box center [425, 319] width 57 height 15
copy p "394422312"
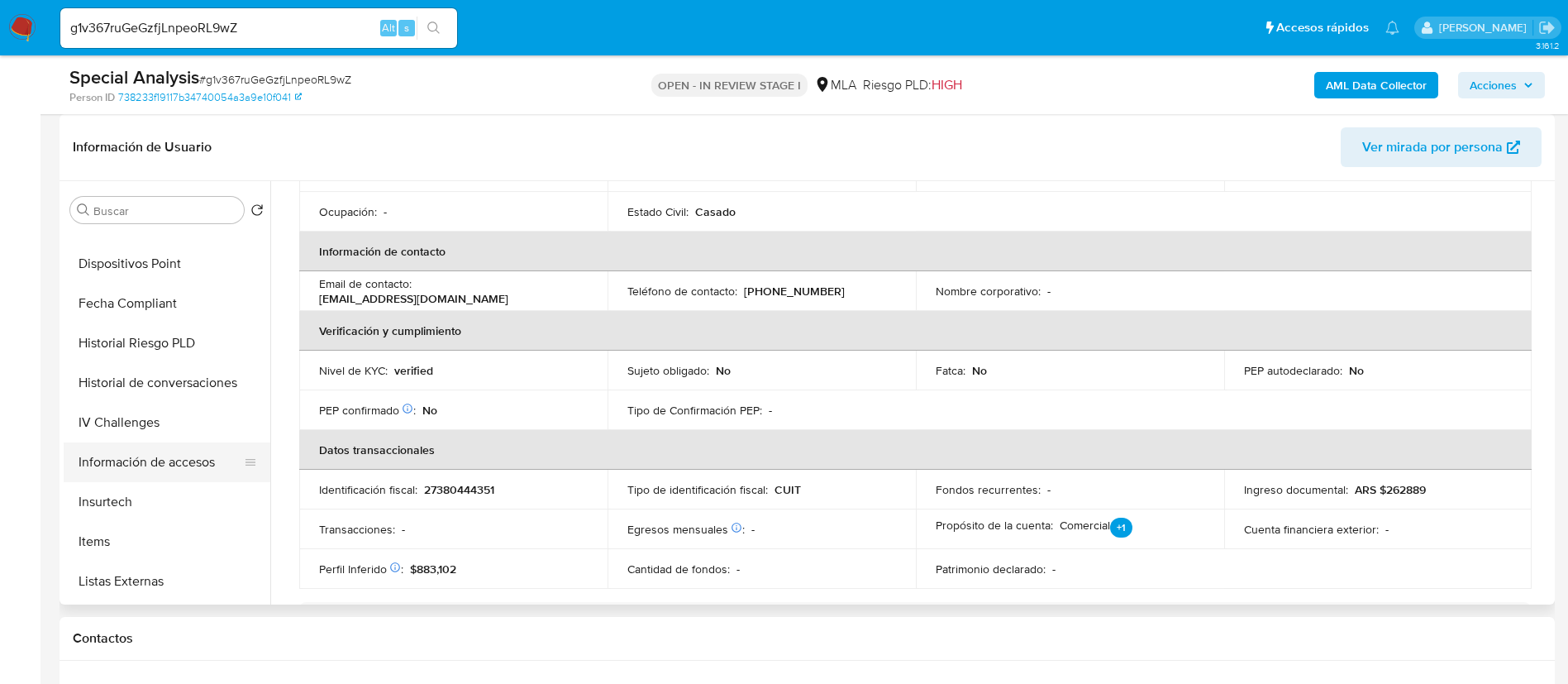
scroll to position [620, 0]
click at [154, 509] on button "Items" at bounding box center [160, 503] width 193 height 40
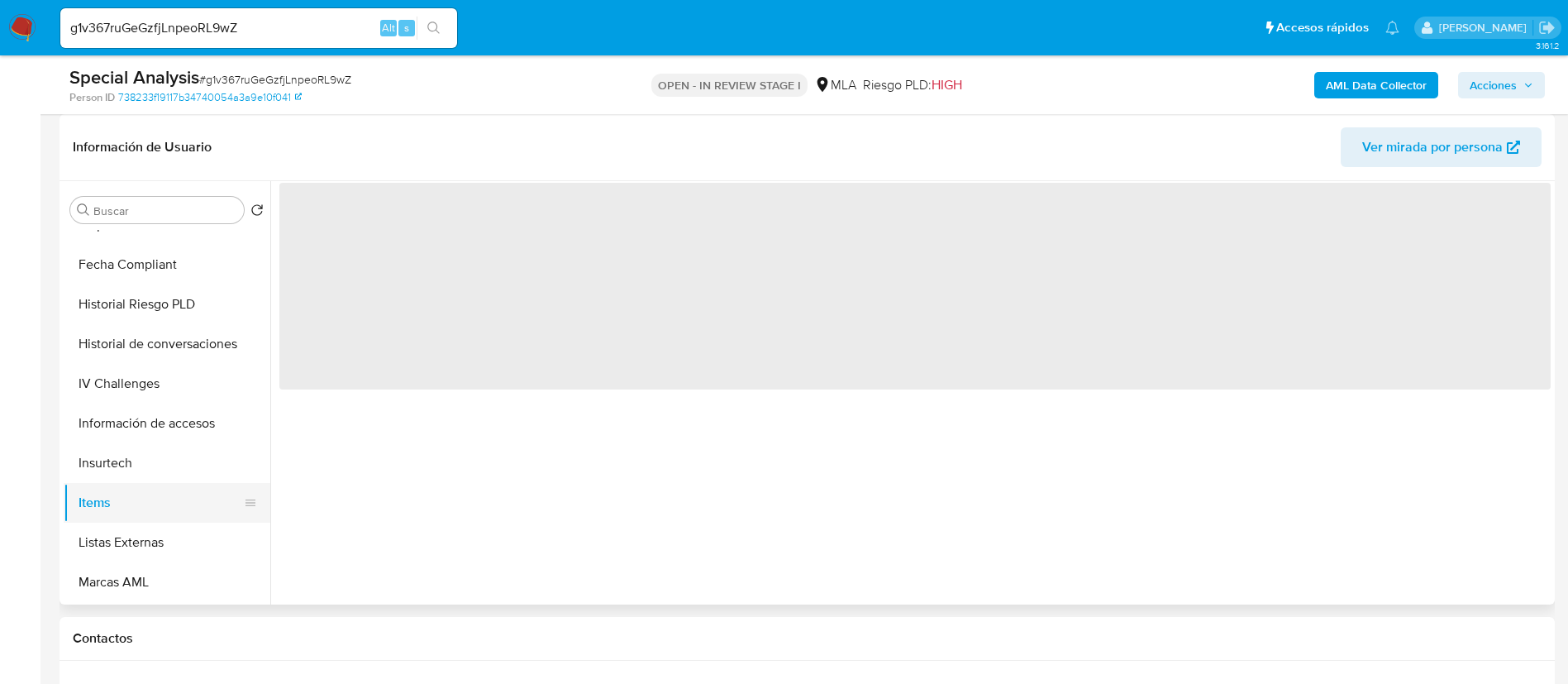
scroll to position [0, 0]
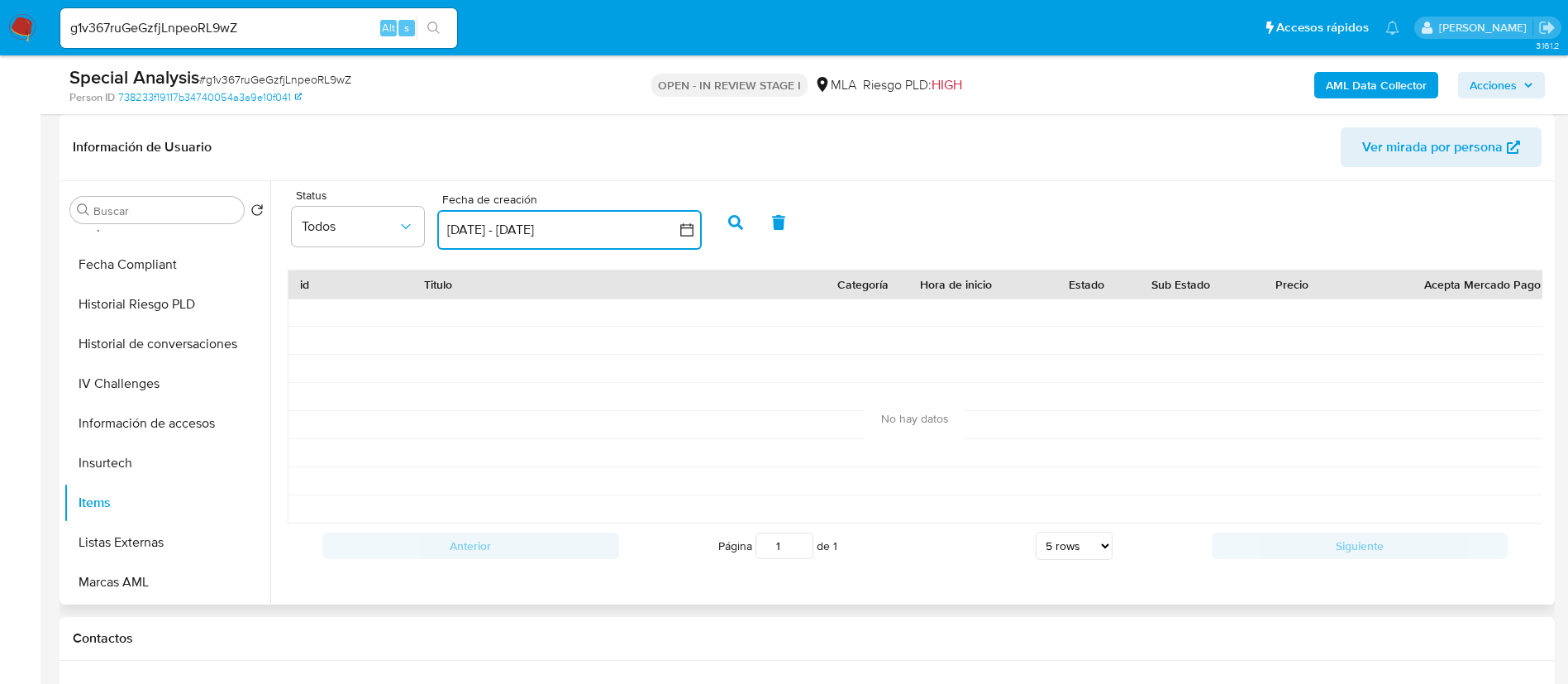
click at [686, 232] on icon "button" at bounding box center [686, 230] width 17 height 17
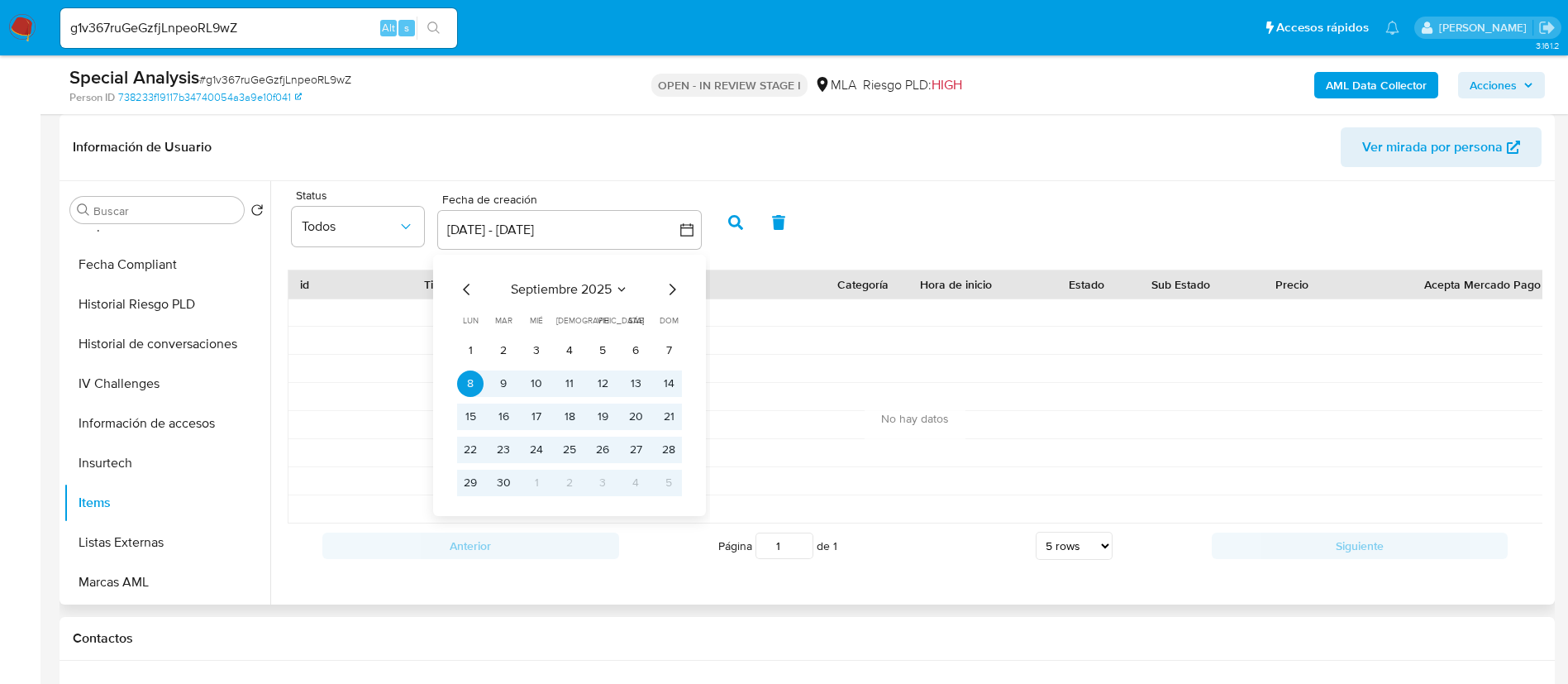
click at [469, 285] on icon "Mes anterior" at bounding box center [466, 290] width 7 height 12
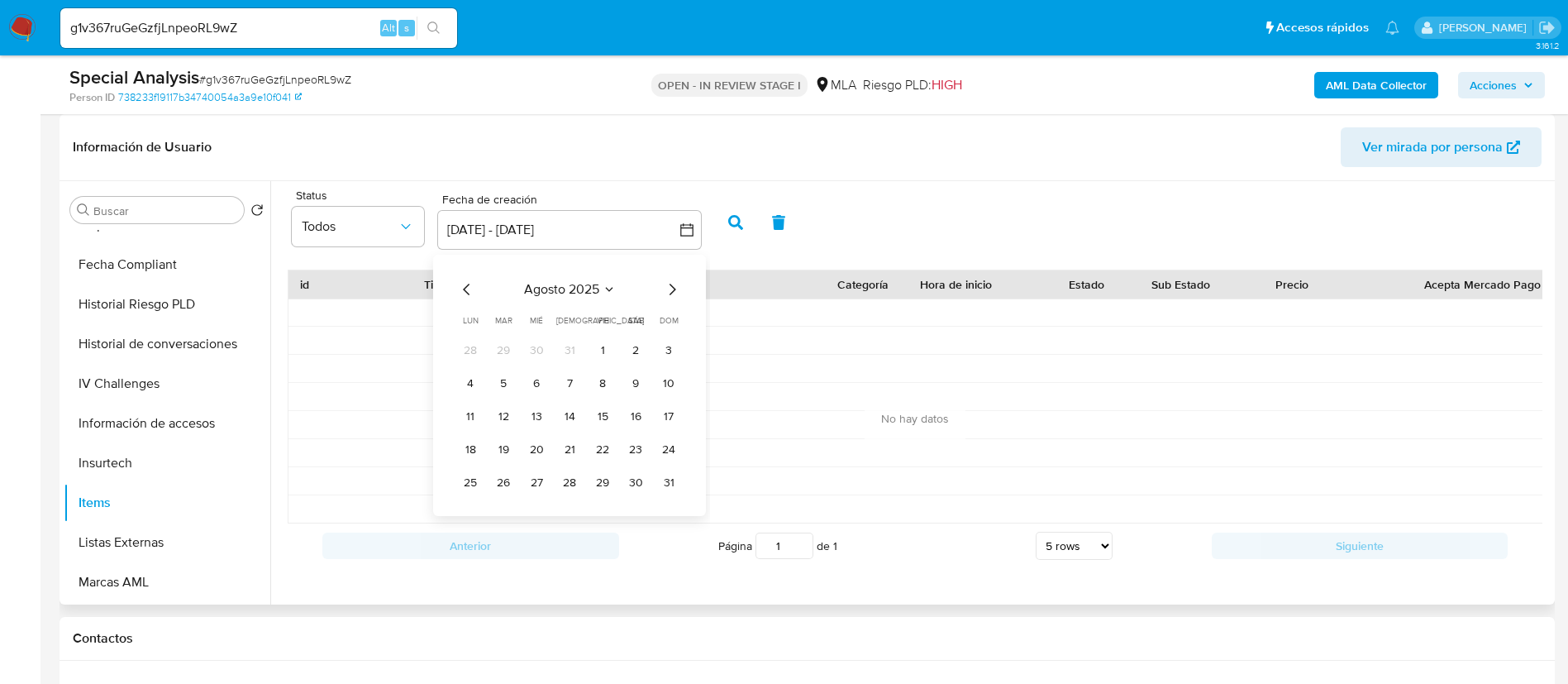
click at [469, 285] on icon "Mes anterior" at bounding box center [466, 290] width 7 height 12
click at [509, 348] on button "1" at bounding box center [503, 350] width 27 height 27
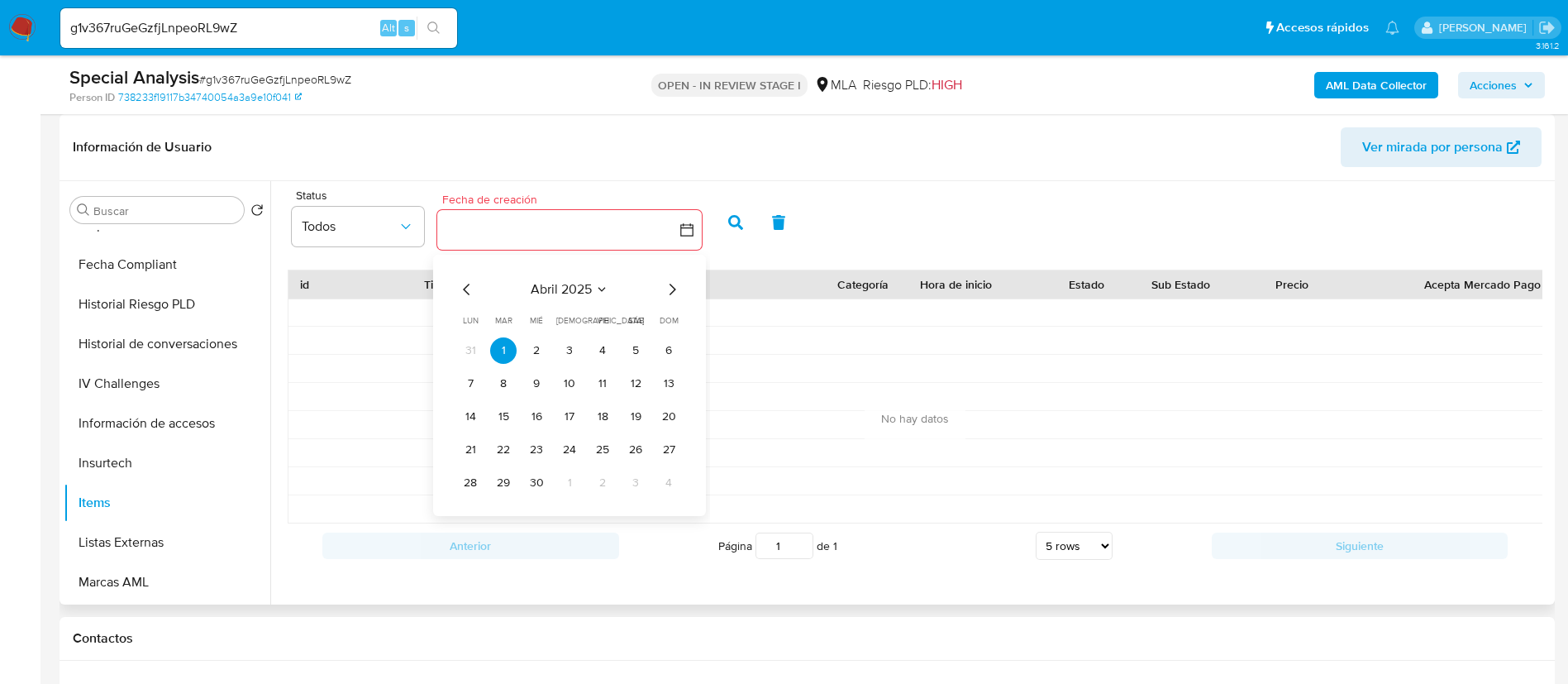
click at [673, 287] on icon "Mes siguiente" at bounding box center [673, 290] width 20 height 20
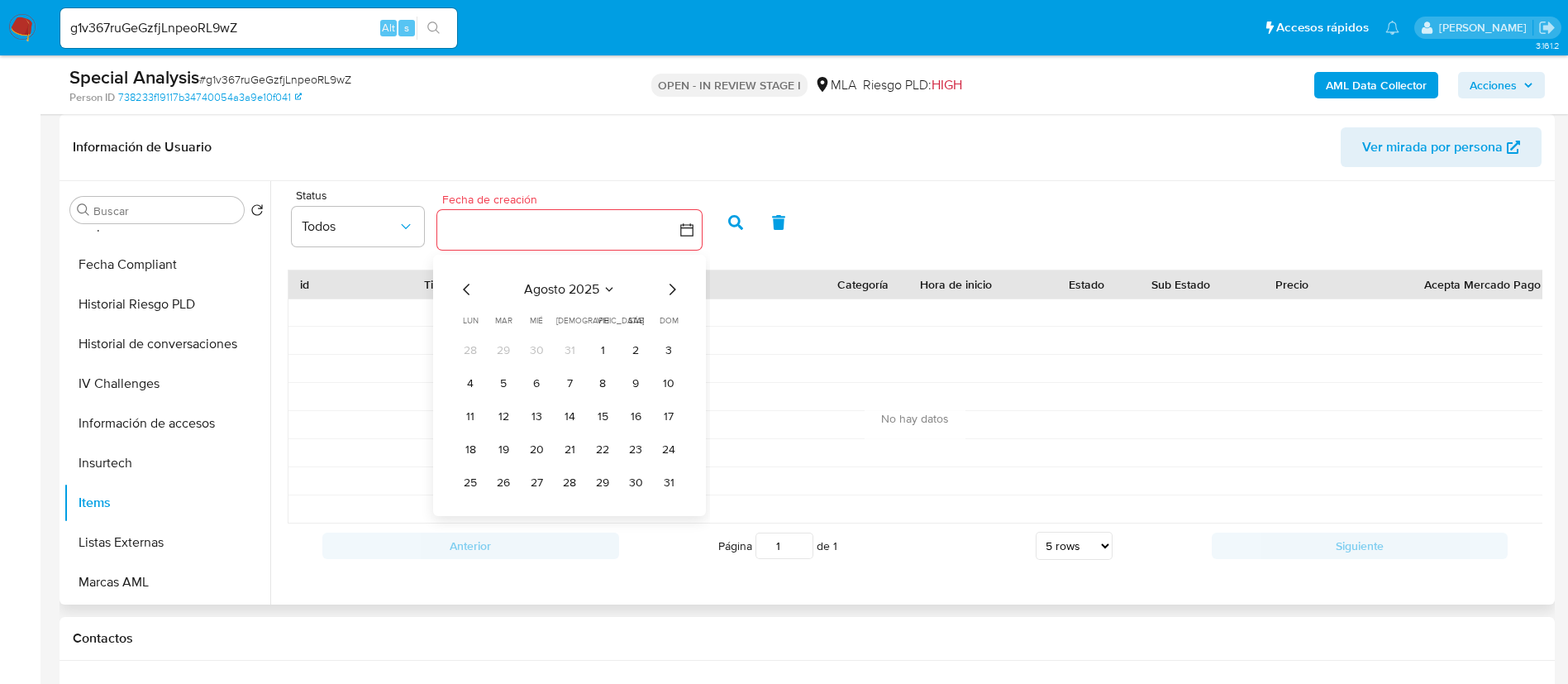
click at [673, 287] on icon "Mes siguiente" at bounding box center [673, 290] width 20 height 20
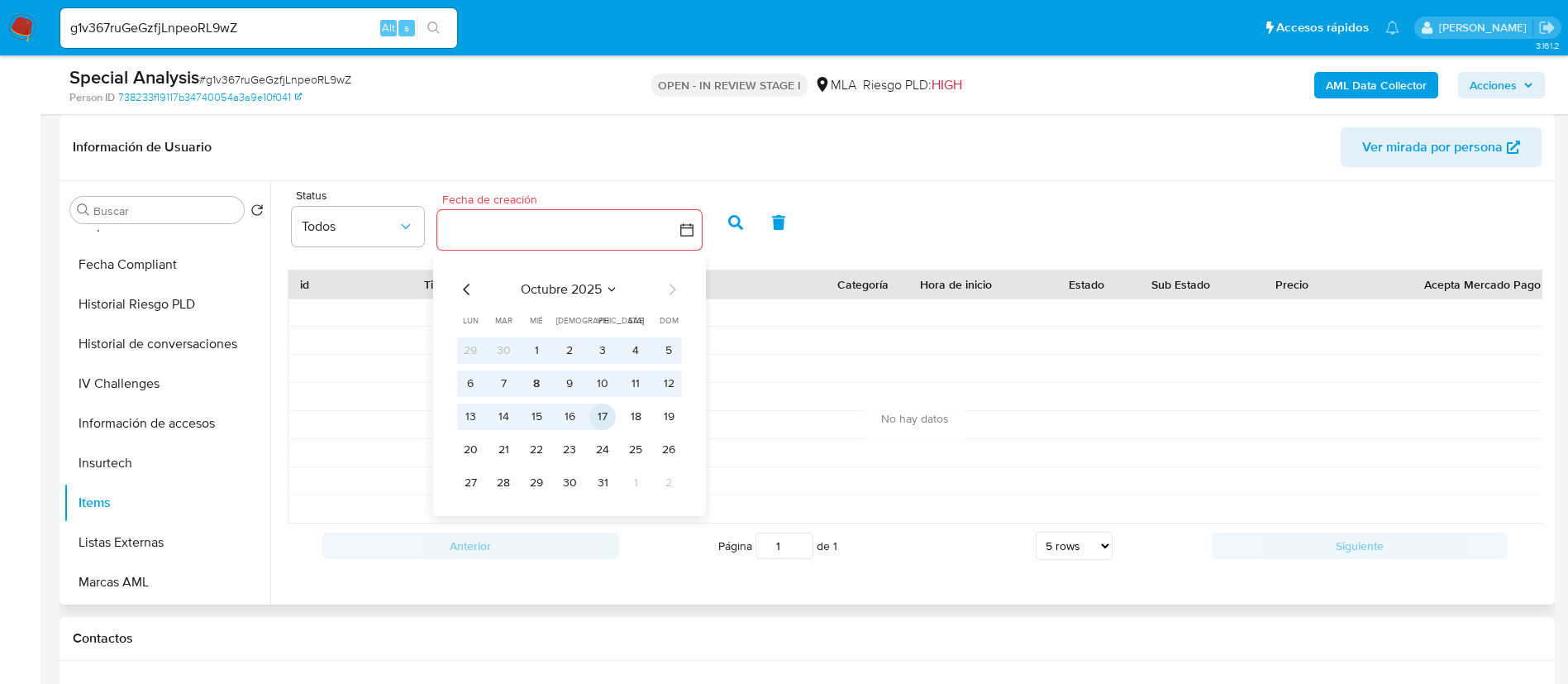
click at [613, 403] on td "17" at bounding box center [602, 416] width 27 height 27
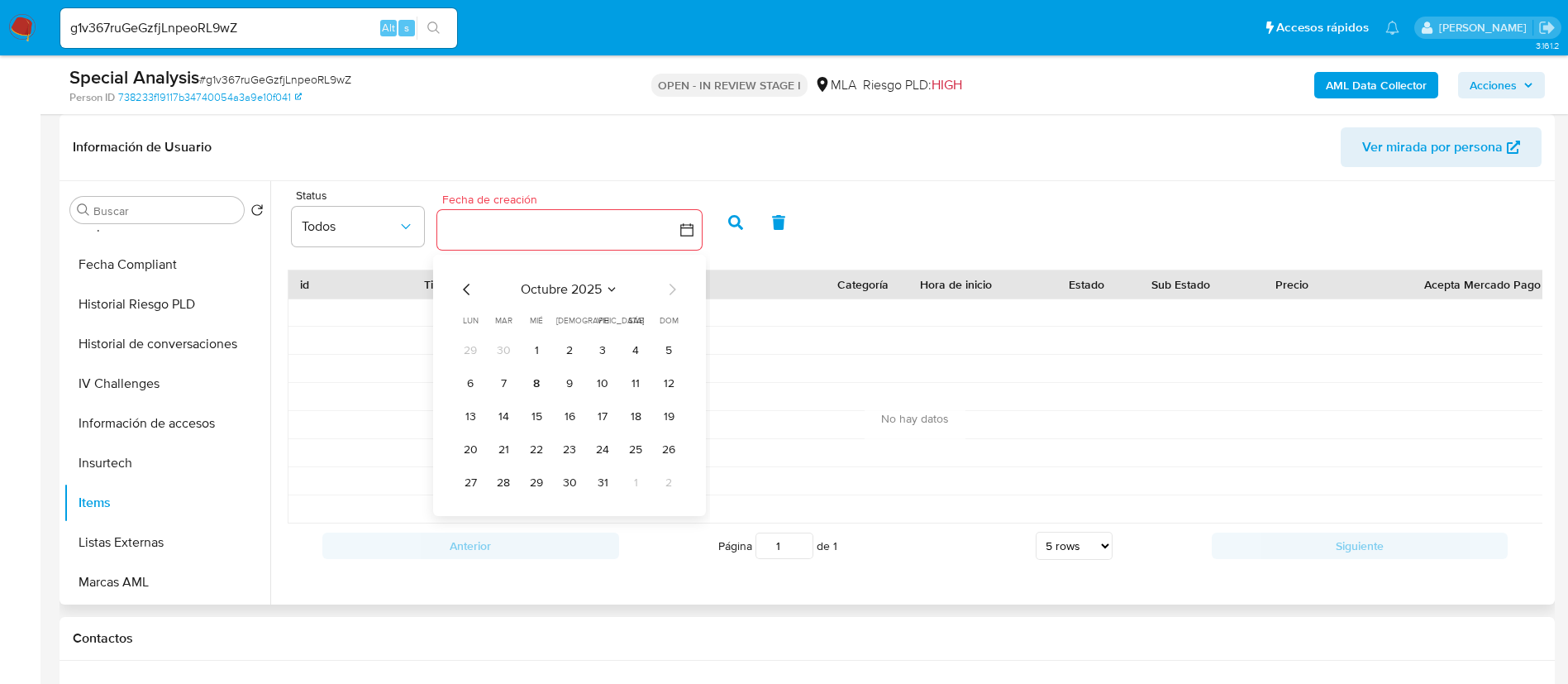
click at [587, 344] on tr "29 30 1 2 3 4 5" at bounding box center [569, 350] width 225 height 27
click at [594, 346] on button "3" at bounding box center [602, 350] width 27 height 27
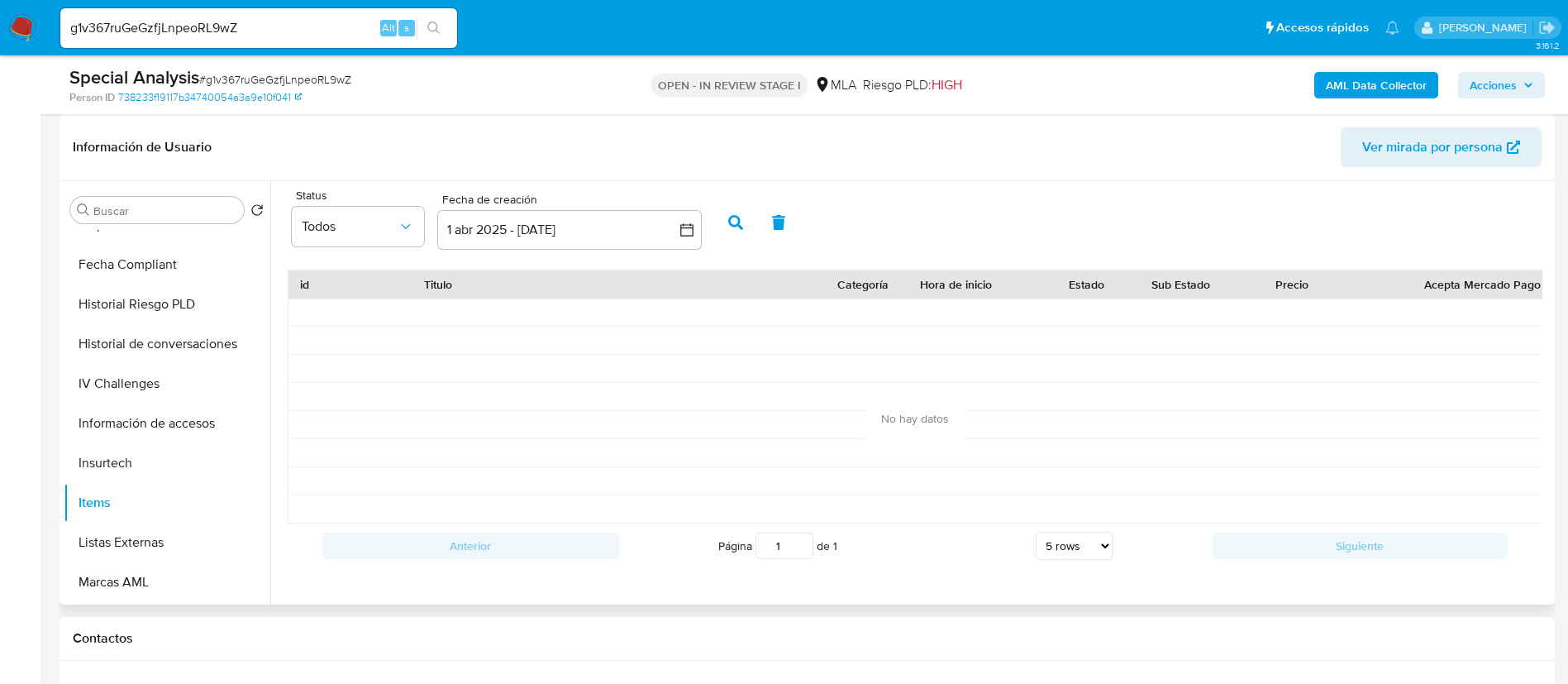
click at [728, 222] on icon "button" at bounding box center [735, 222] width 15 height 15
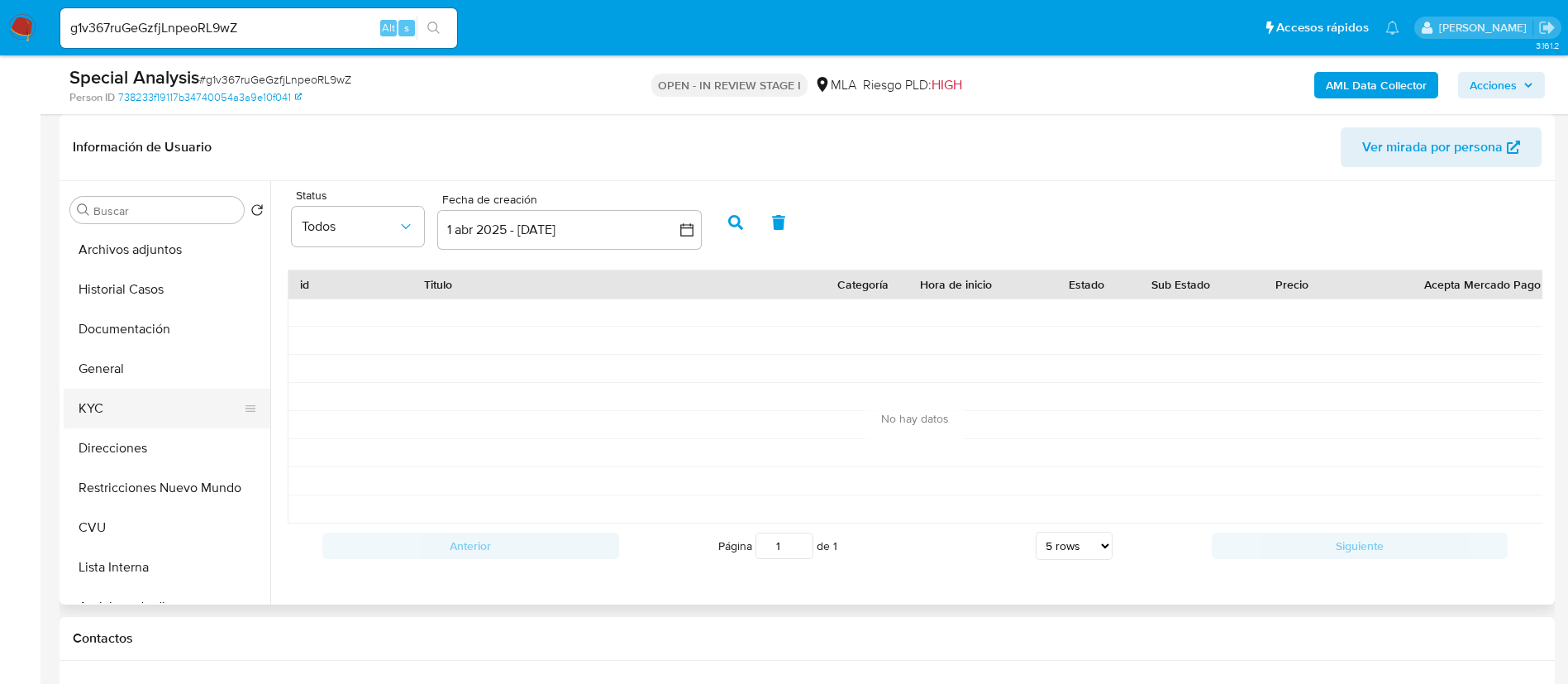
click at [201, 417] on button "KYC" at bounding box center [160, 409] width 193 height 40
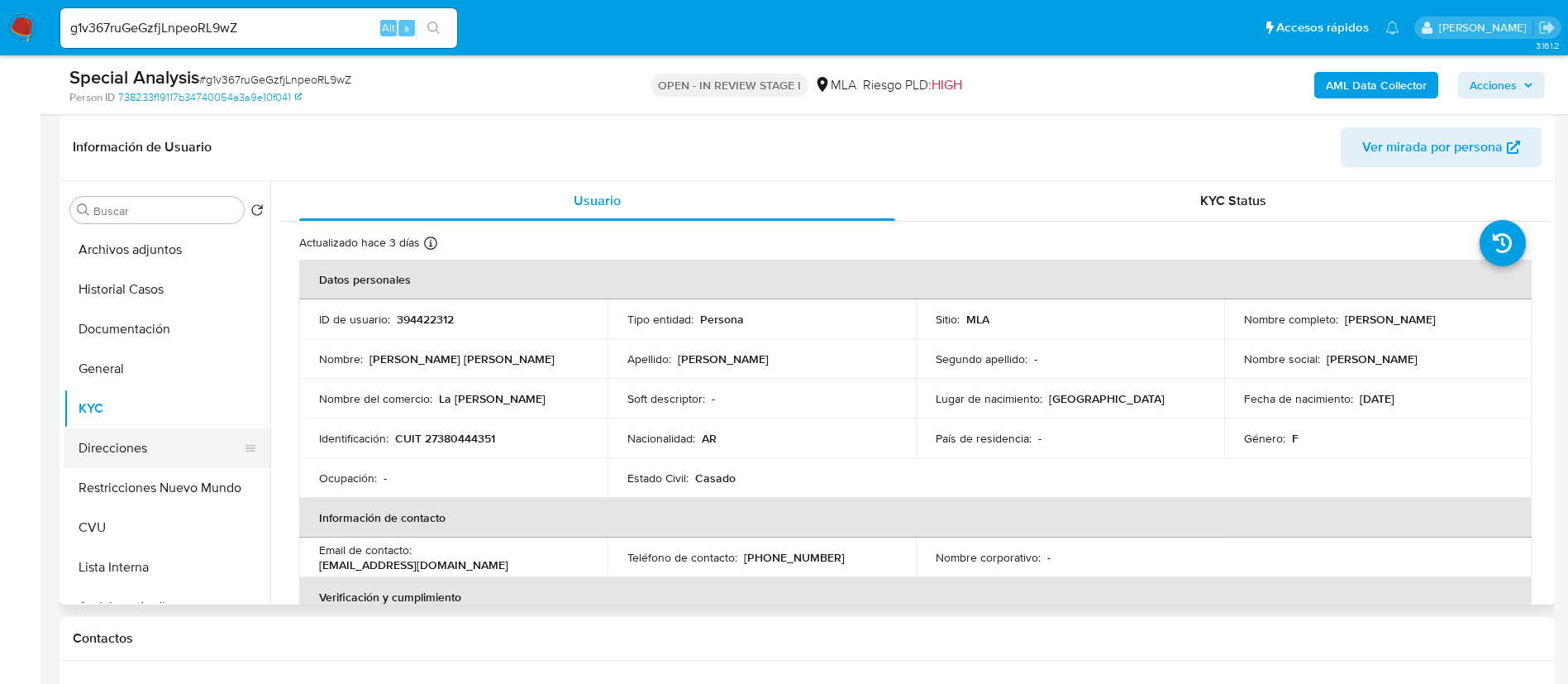
click at [155, 439] on button "Direcciones" at bounding box center [160, 448] width 193 height 40
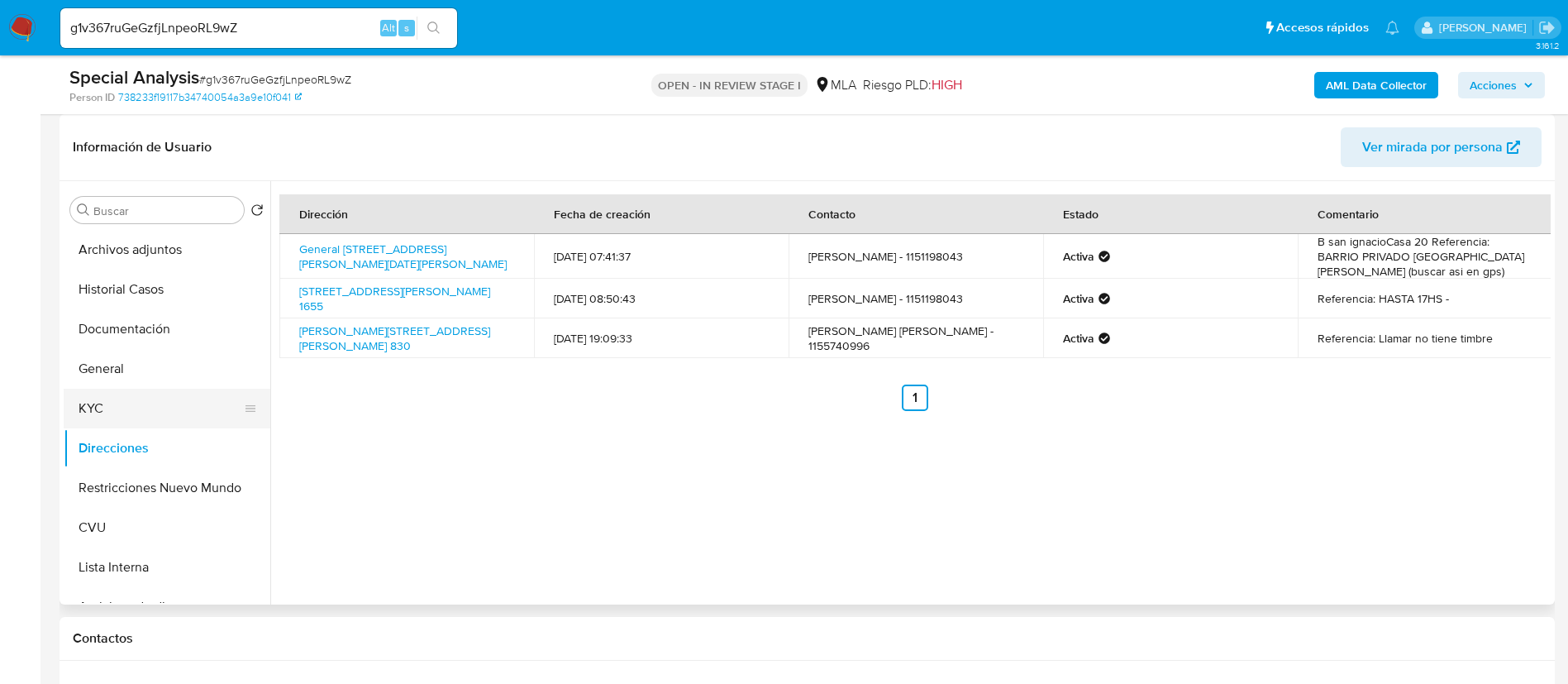
click at [182, 394] on button "KYC" at bounding box center [160, 409] width 193 height 40
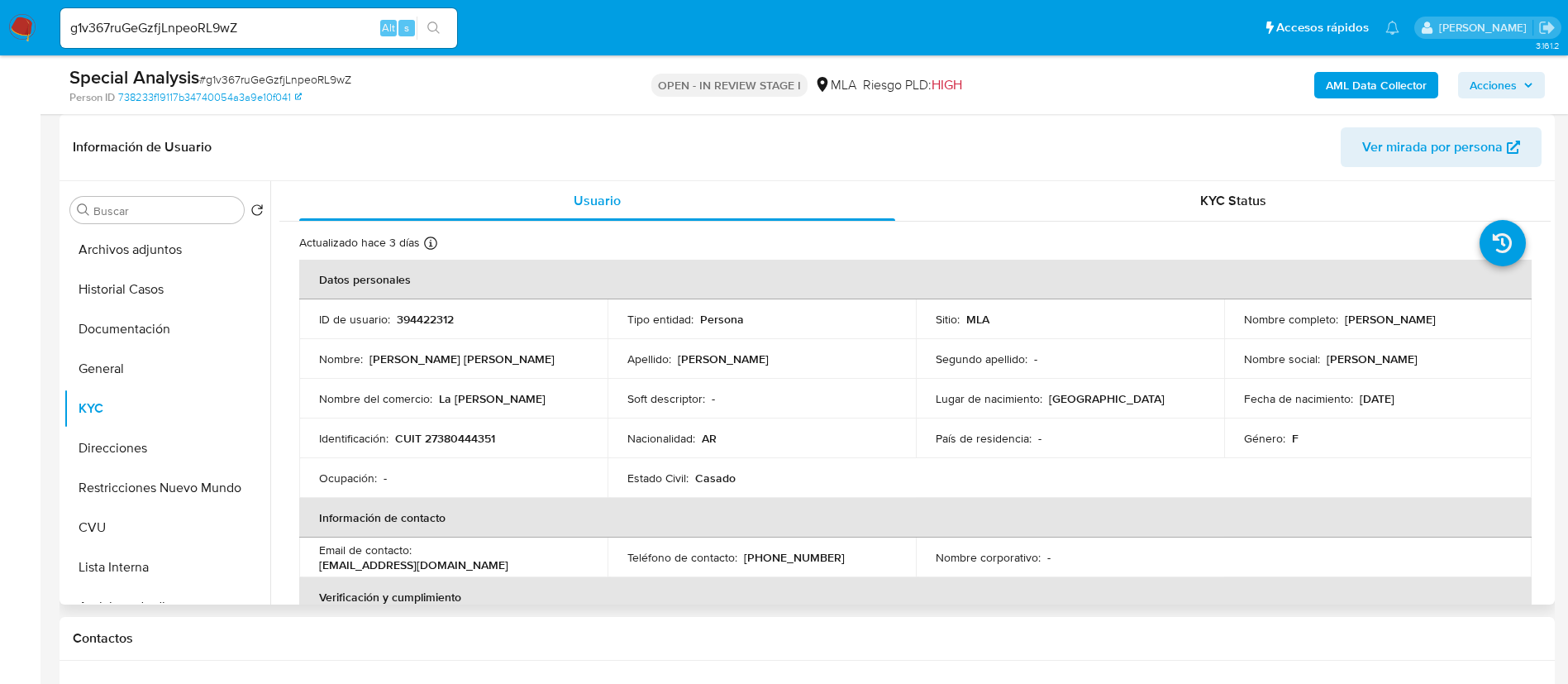
click at [448, 437] on p "CUIT 27380444351" at bounding box center [445, 438] width 100 height 15
copy p "27380444351"
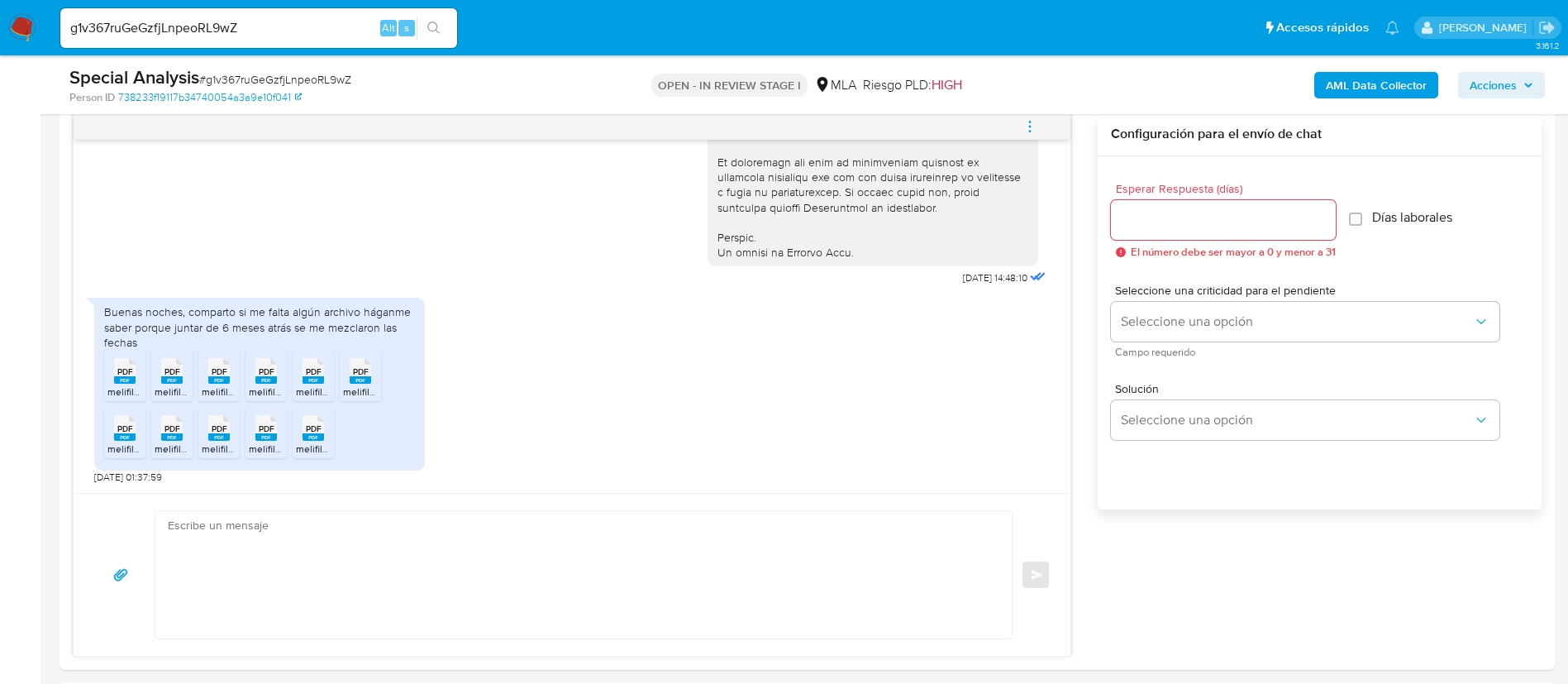
scroll to position [993, 0]
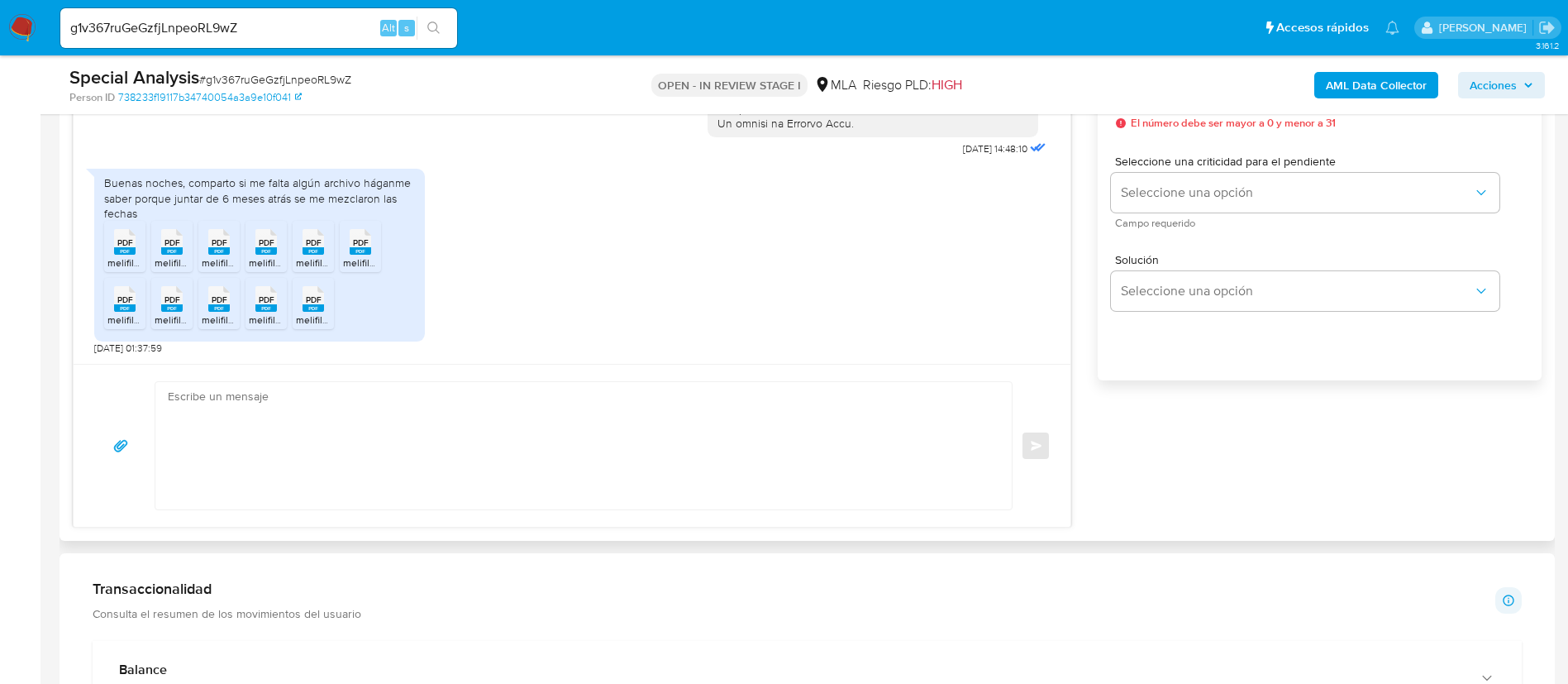
click at [125, 247] on span "PDF" at bounding box center [125, 242] width 16 height 11
click at [179, 235] on rect at bounding box center [189, 225] width 26 height 22
click at [218, 237] on span "PDF" at bounding box center [220, 242] width 16 height 11
click at [276, 246] on icon at bounding box center [267, 242] width 22 height 26
drag, startPoint x: 322, startPoint y: 244, endPoint x: 335, endPoint y: 244, distance: 13.0
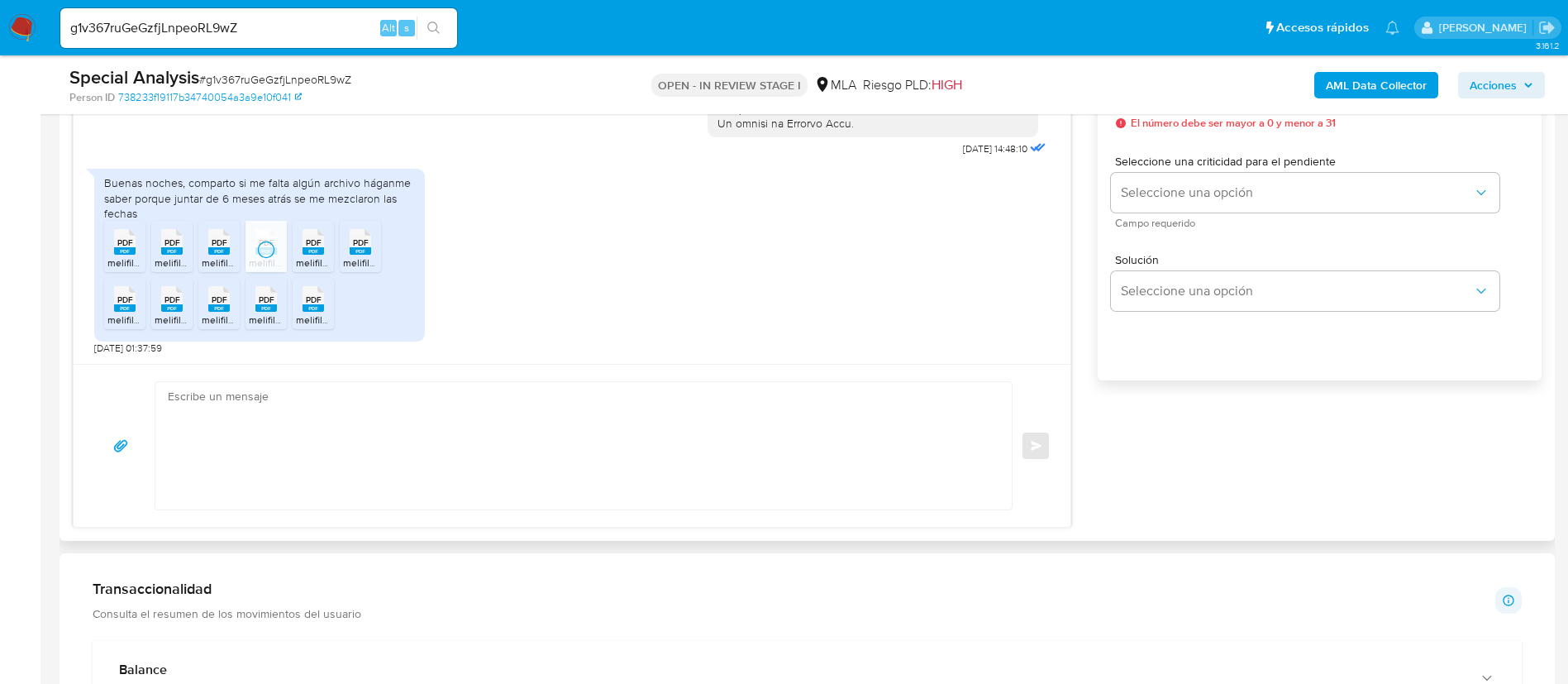
click at [323, 244] on icon at bounding box center [313, 242] width 22 height 26
drag, startPoint x: 355, startPoint y: 247, endPoint x: 327, endPoint y: 267, distance: 34.4
click at [356, 247] on span "PDF" at bounding box center [361, 242] width 16 height 11
drag, startPoint x: 134, startPoint y: 310, endPoint x: 164, endPoint y: 310, distance: 30.0
click at [134, 309] on rect at bounding box center [125, 308] width 22 height 7
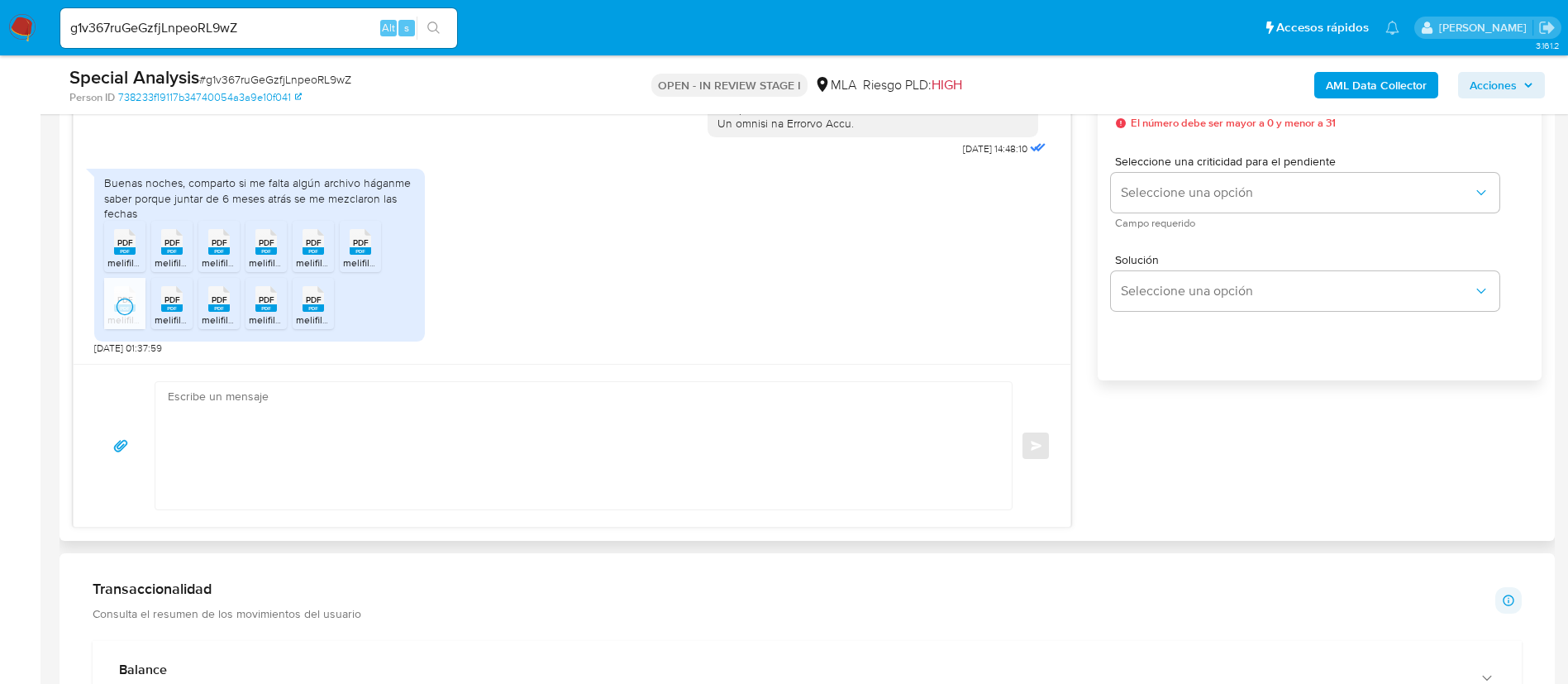
click at [184, 317] on span "melifile6911067983267187642.pdf" at bounding box center [229, 320] width 149 height 14
click at [215, 306] on rect at bounding box center [219, 308] width 22 height 7
click at [267, 311] on rect at bounding box center [267, 308] width 22 height 7
click at [305, 318] on span "melifile7967620133243349242.pdf" at bounding box center [372, 320] width 154 height 14
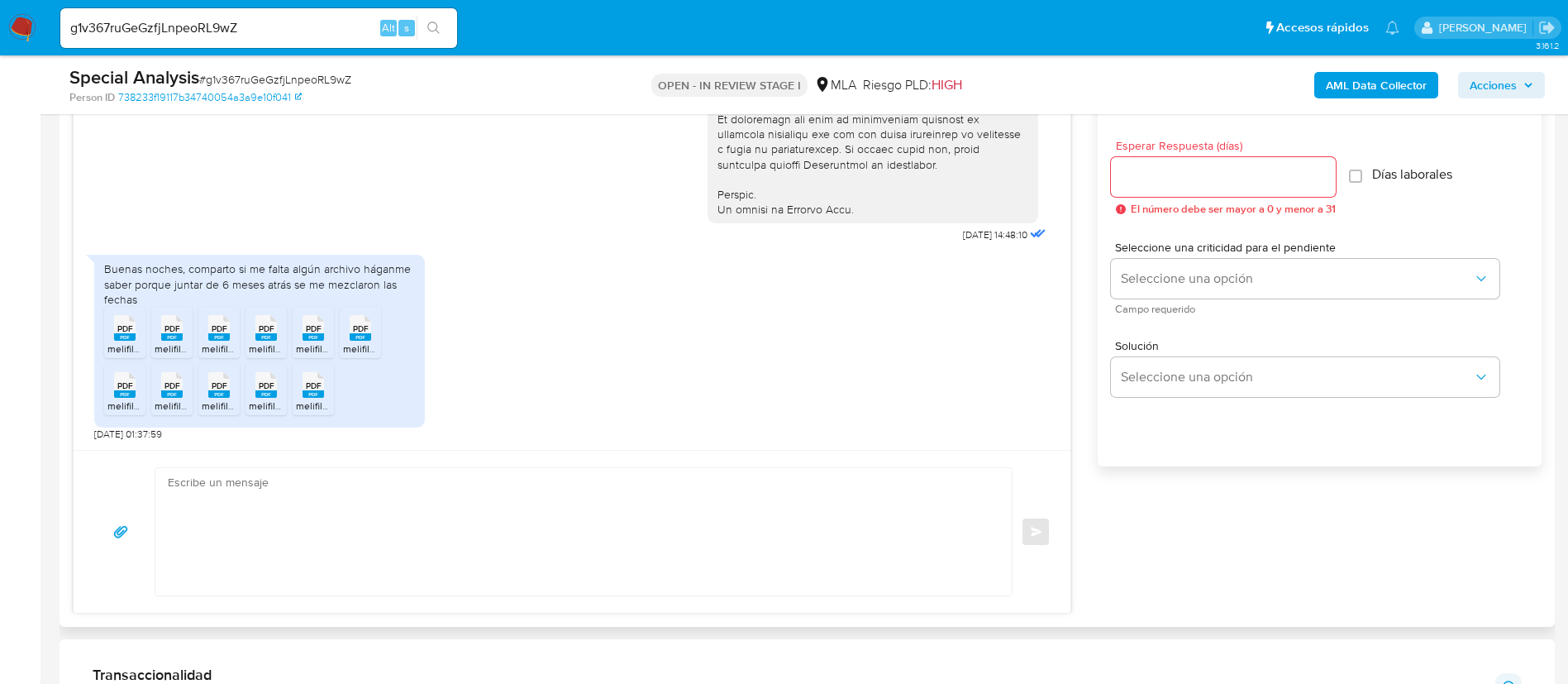
scroll to position [868, 0]
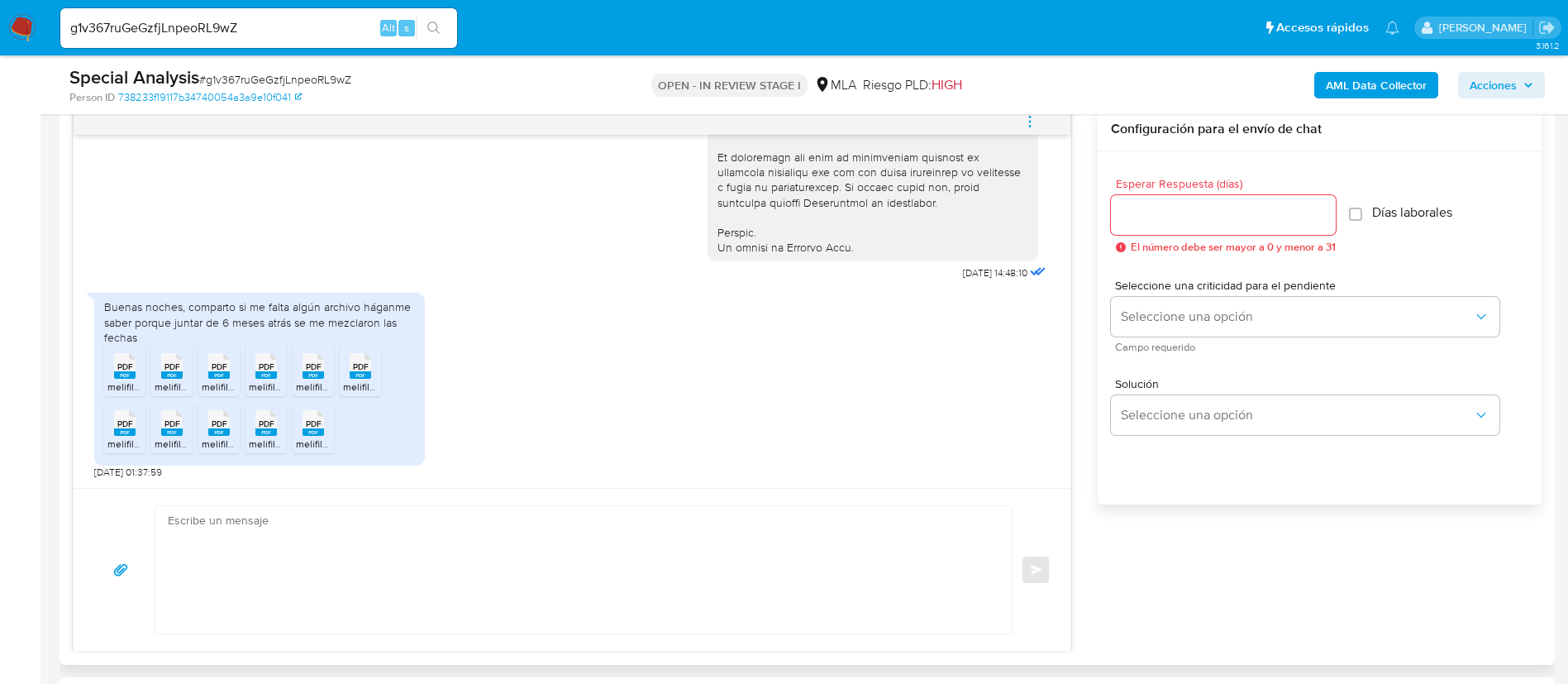
click at [742, 594] on textarea at bounding box center [580, 570] width 824 height 127
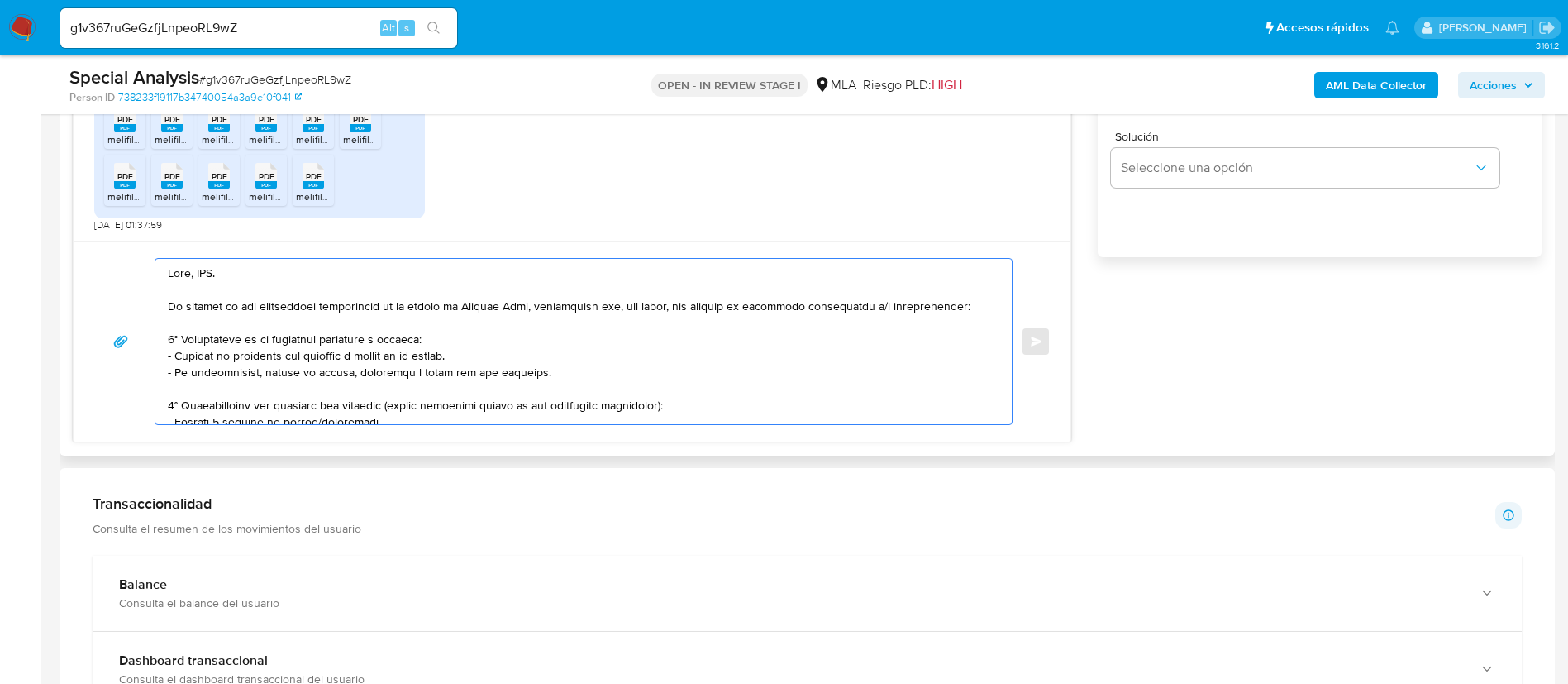
scroll to position [1117, 0]
click at [205, 268] on textarea at bounding box center [580, 341] width 824 height 165
click at [205, 267] on textarea at bounding box center [580, 341] width 824 height 165
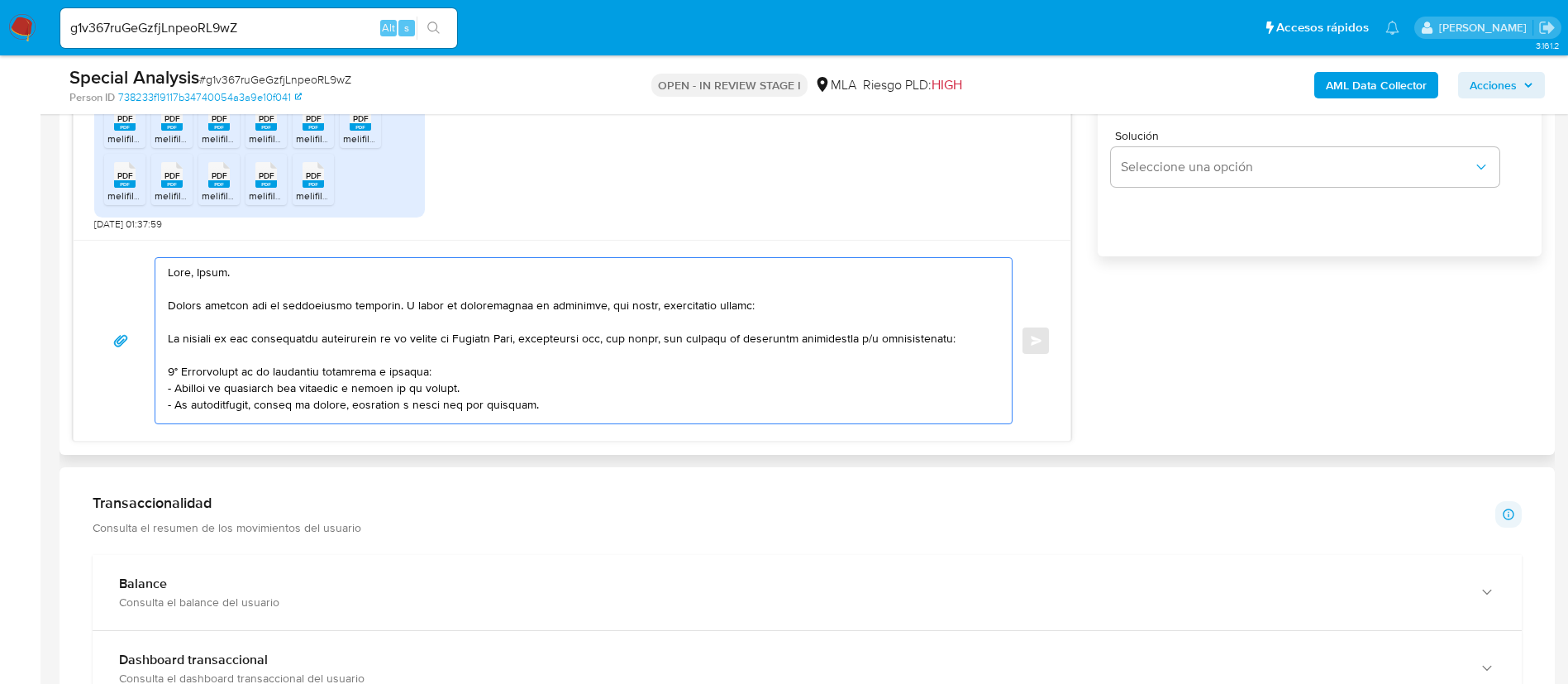
click at [248, 338] on textarea at bounding box center [580, 341] width 824 height 165
click at [248, 337] on textarea at bounding box center [580, 341] width 824 height 165
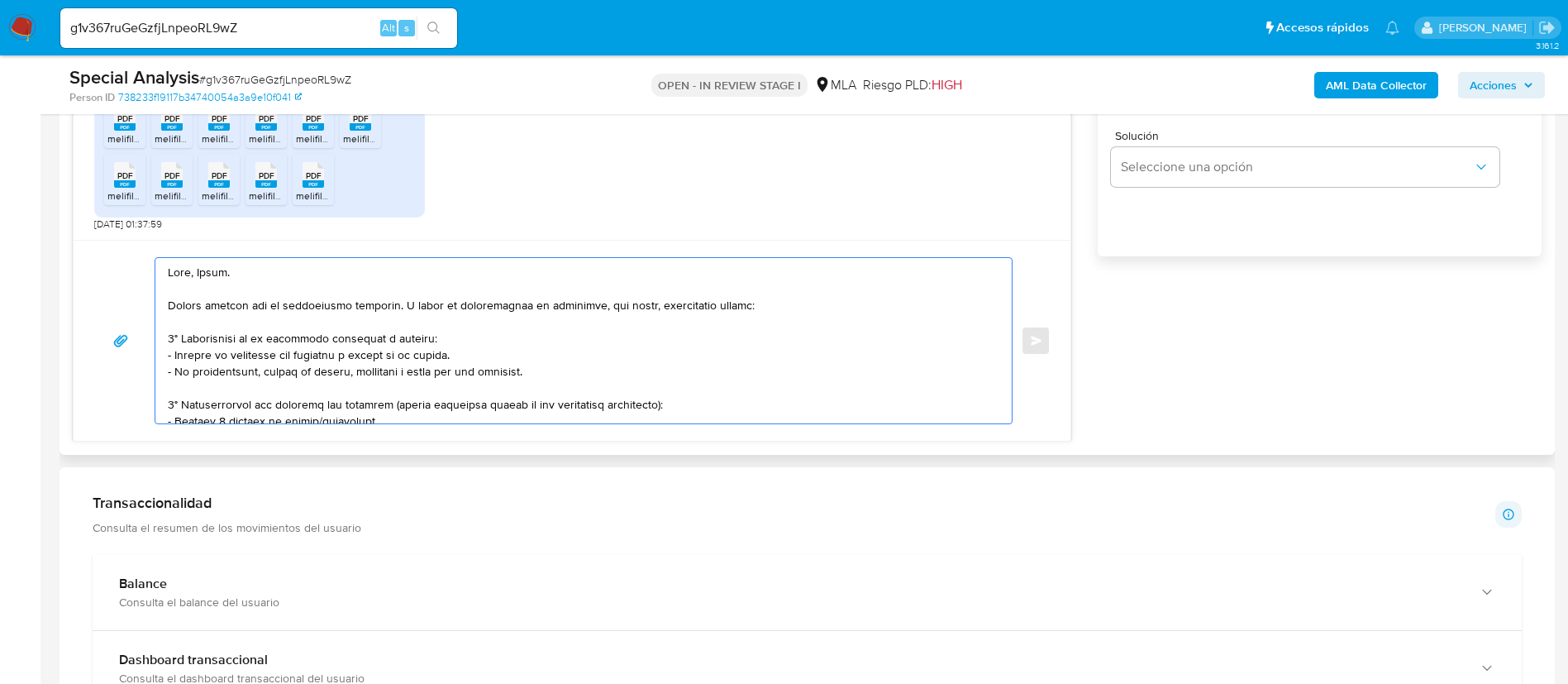
scroll to position [124, 0]
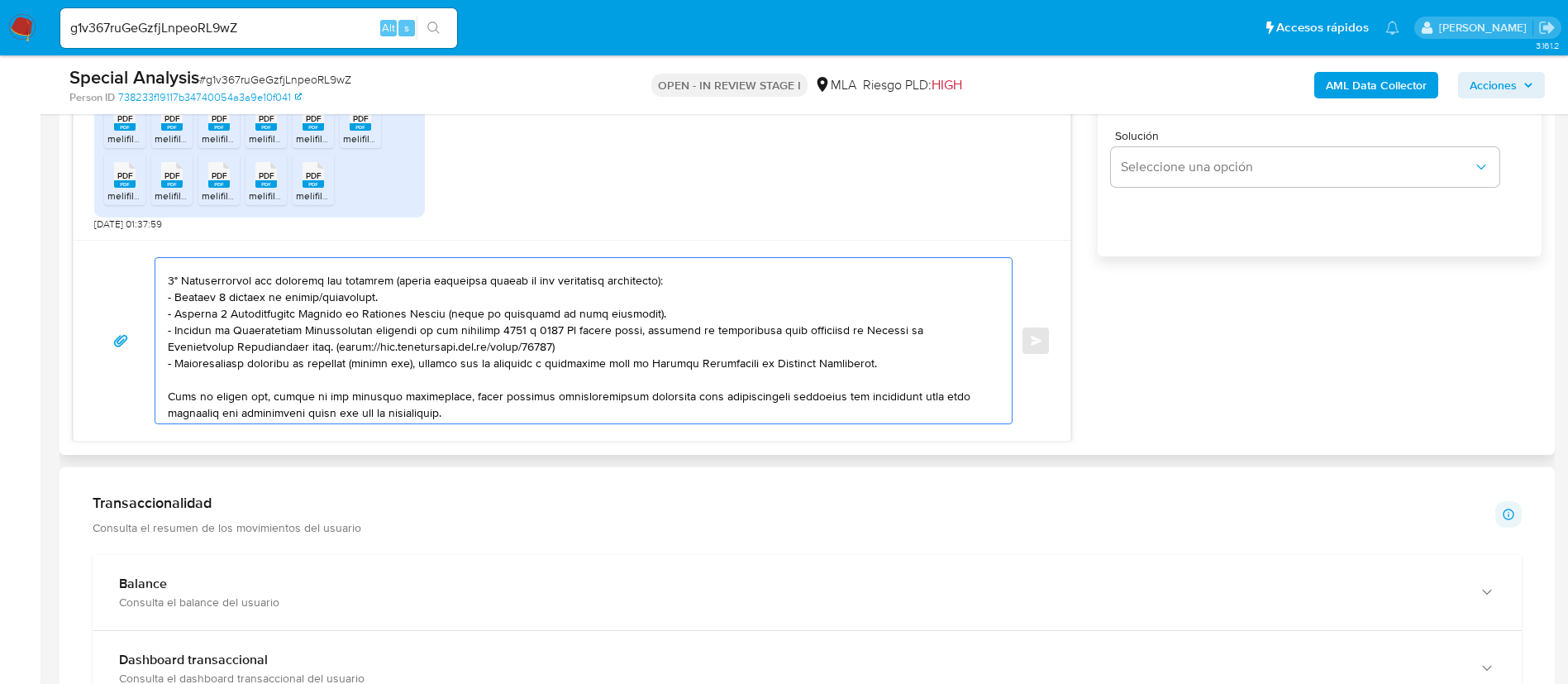
click at [277, 287] on textarea at bounding box center [580, 341] width 824 height 165
click at [278, 301] on textarea at bounding box center [580, 341] width 824 height 165
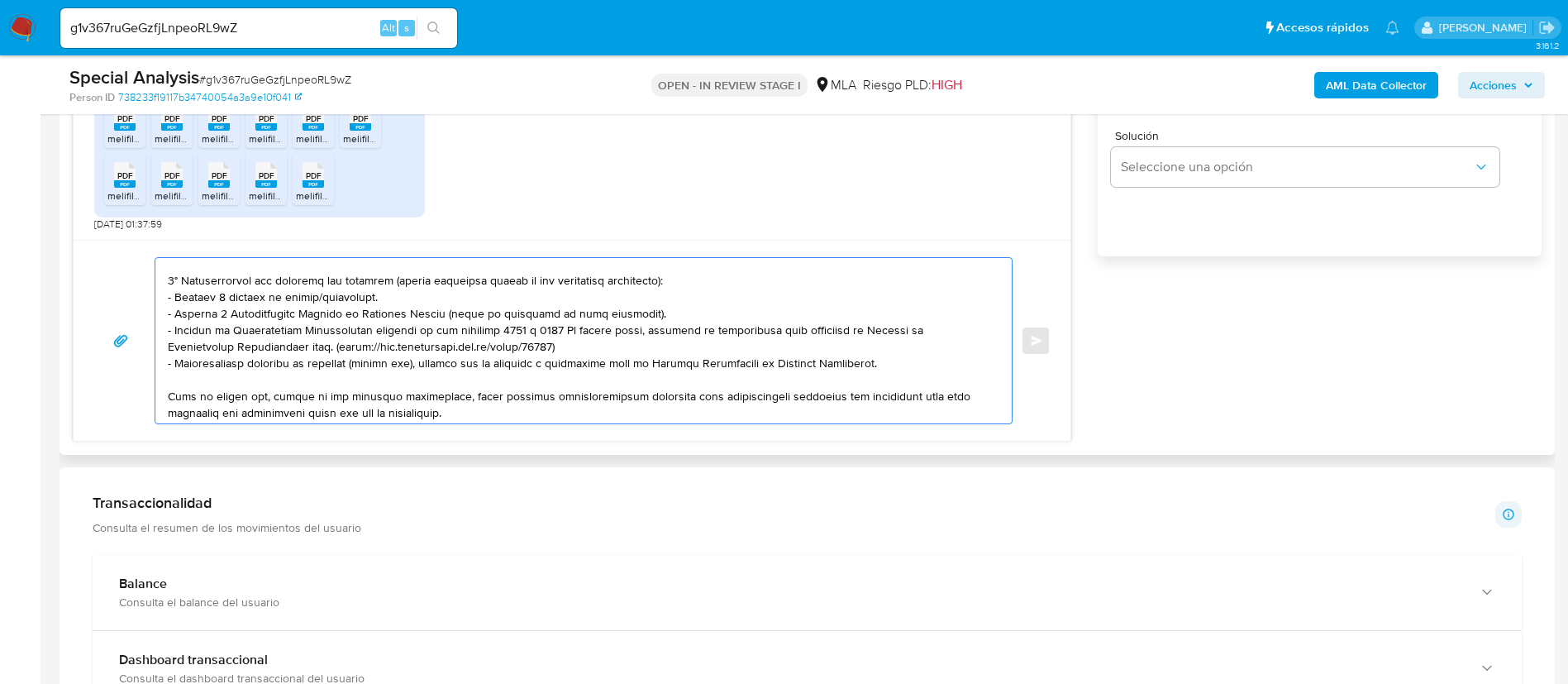
click at [278, 301] on textarea at bounding box center [580, 341] width 824 height 165
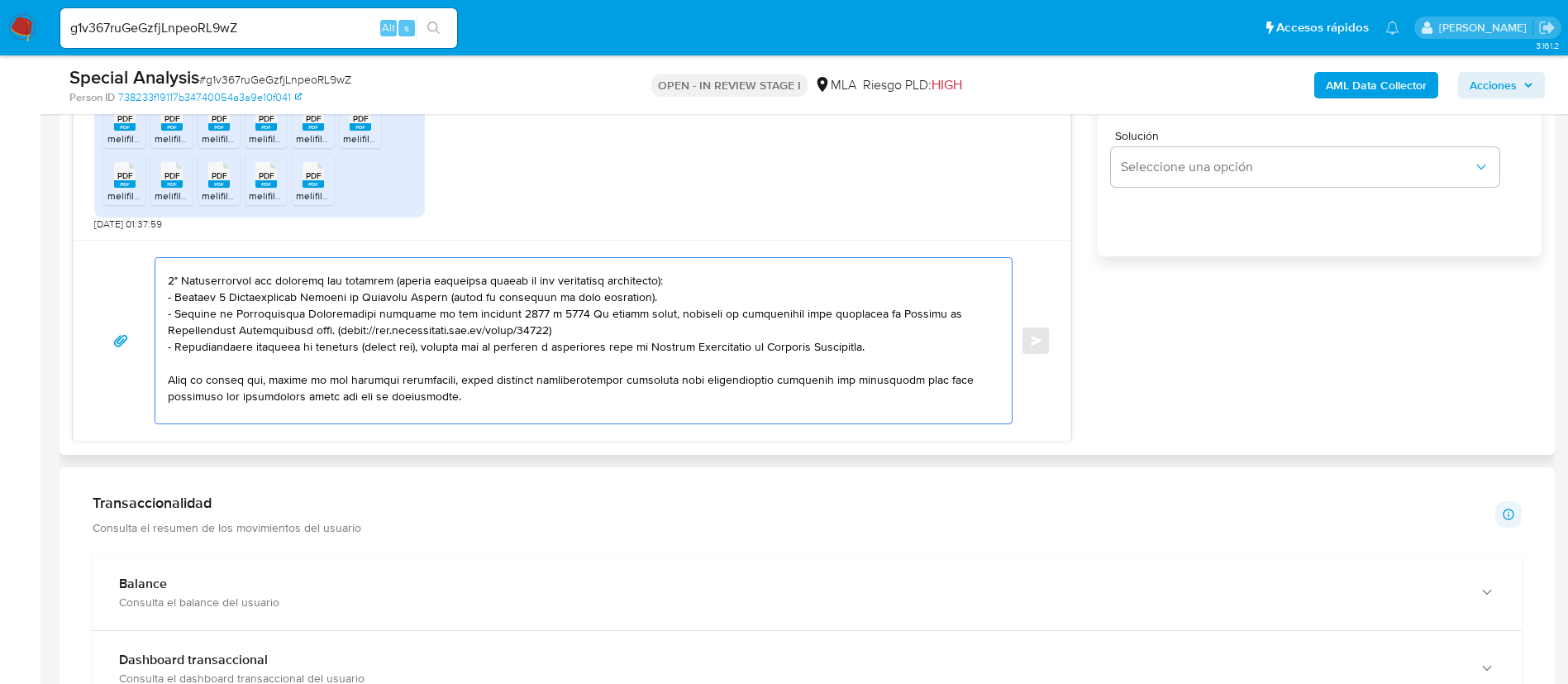
click at [629, 296] on textarea at bounding box center [580, 341] width 824 height 165
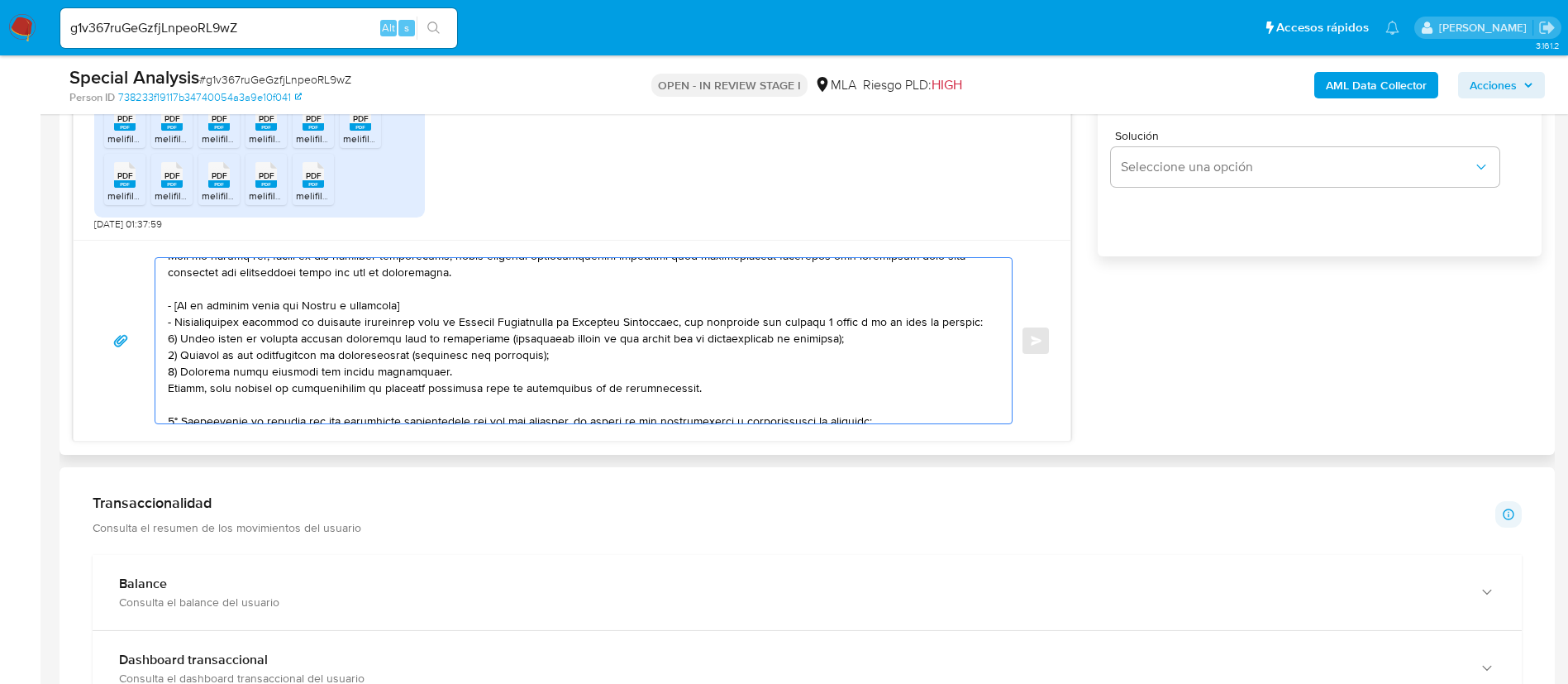
drag, startPoint x: 168, startPoint y: 304, endPoint x: 691, endPoint y: 382, distance: 528.8
click at [691, 382] on textarea at bounding box center [580, 341] width 824 height 165
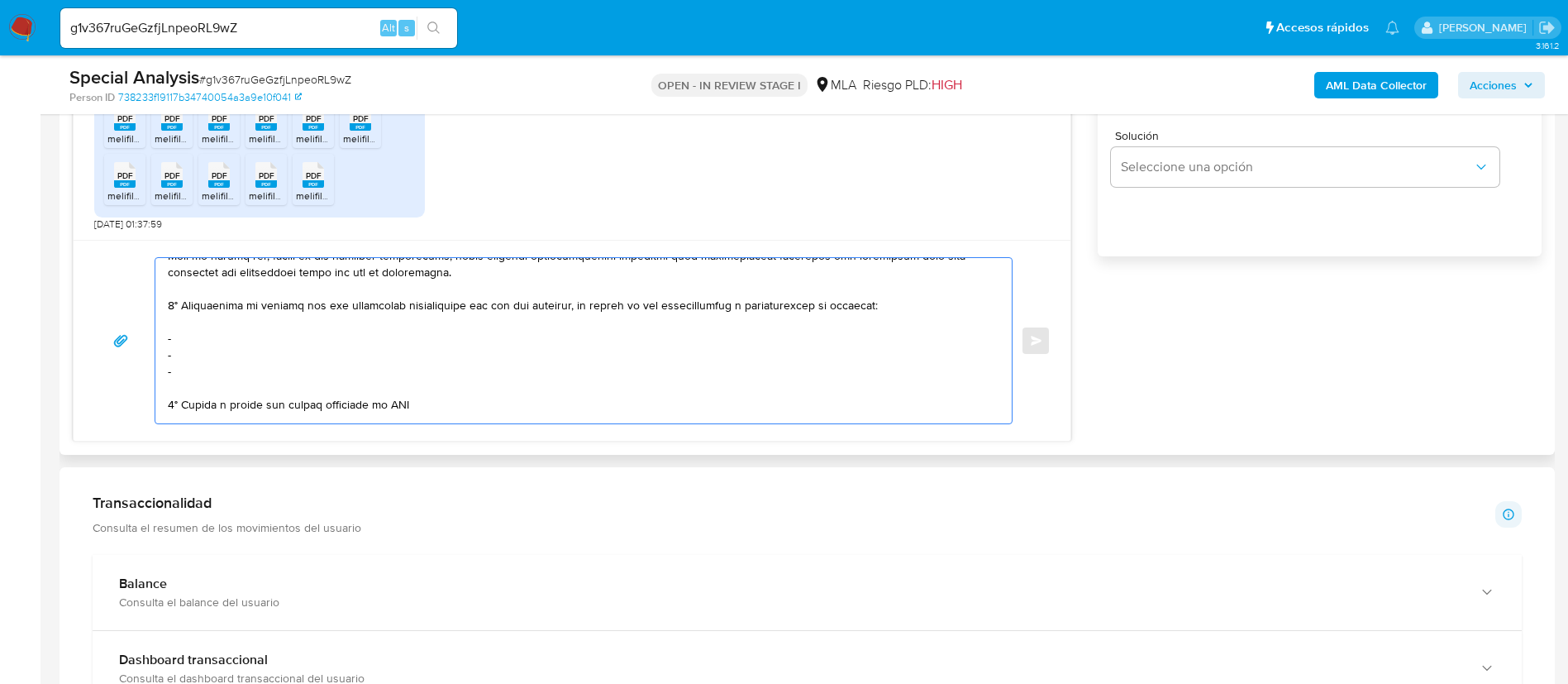
click at [201, 342] on textarea at bounding box center [580, 341] width 824 height 165
paste textarea "Valentina Soledad Leiva - CUIT 27417482488"
click at [573, 366] on textarea at bounding box center [580, 341] width 824 height 165
click at [563, 356] on textarea at bounding box center [580, 341] width 824 height 165
paste textarea "Florencia Araceli Furlan - CUIT 27416582012"
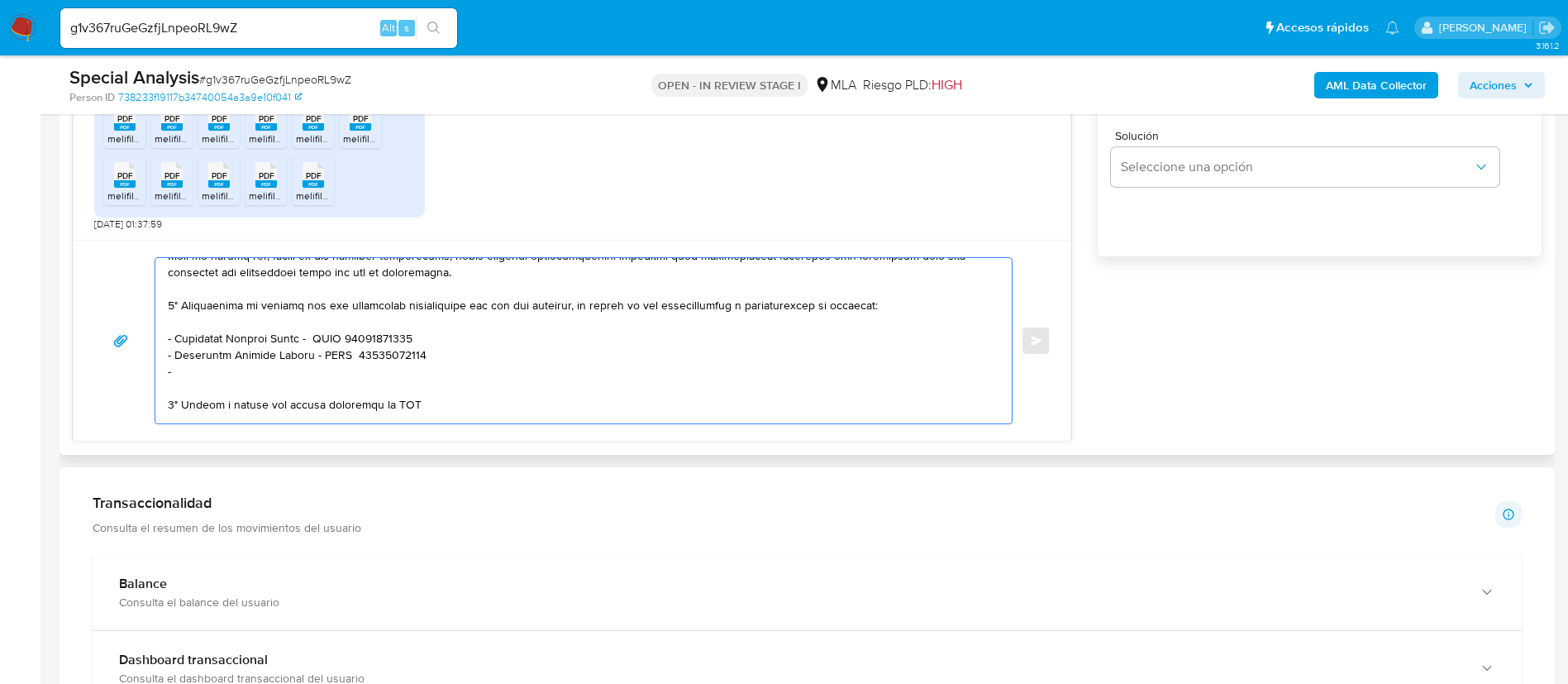
click at [431, 374] on textarea at bounding box center [580, 341] width 824 height 165
paste textarea "Veronica Marcela Salinas - CUIT 23303575774"
paste textarea "Nahuel Eduardo Diaz Mendez - CUIT 20453106080"
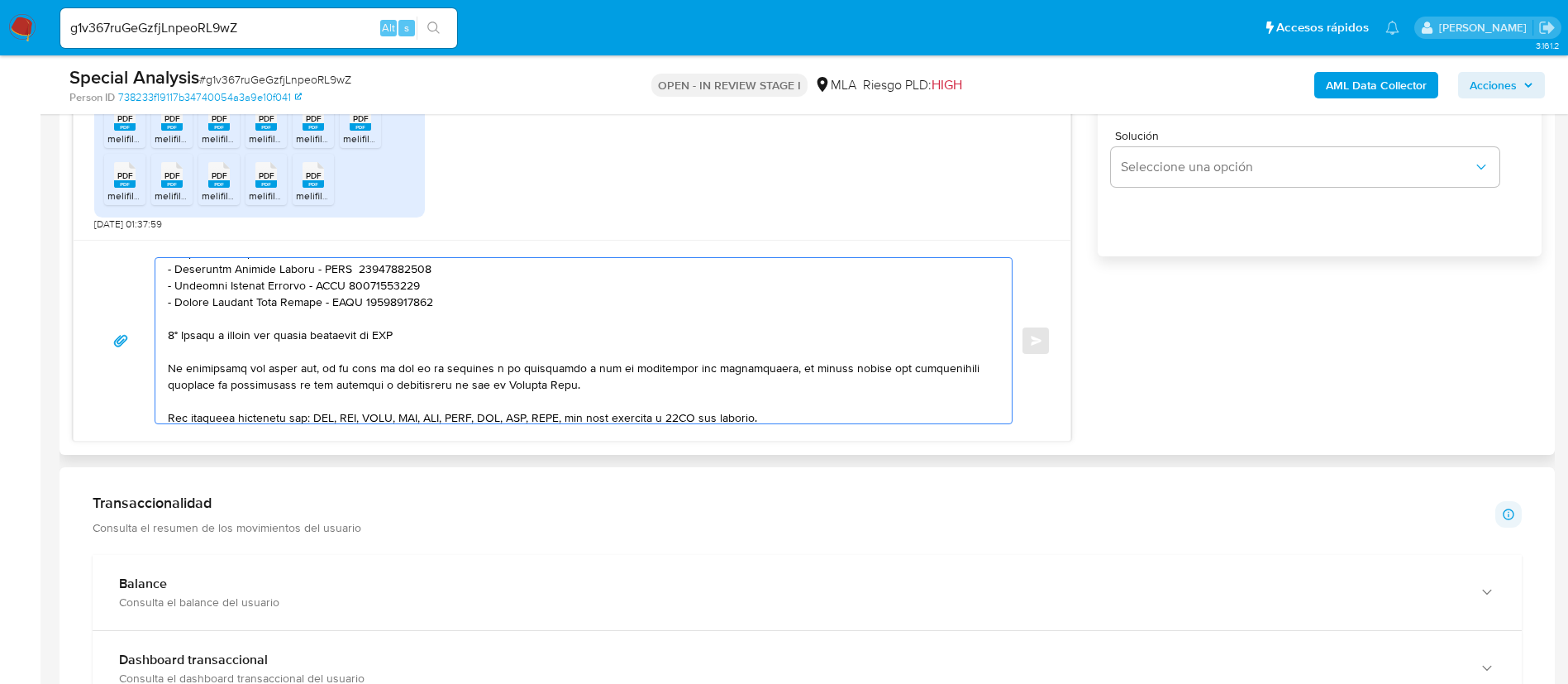
scroll to position [372, 0]
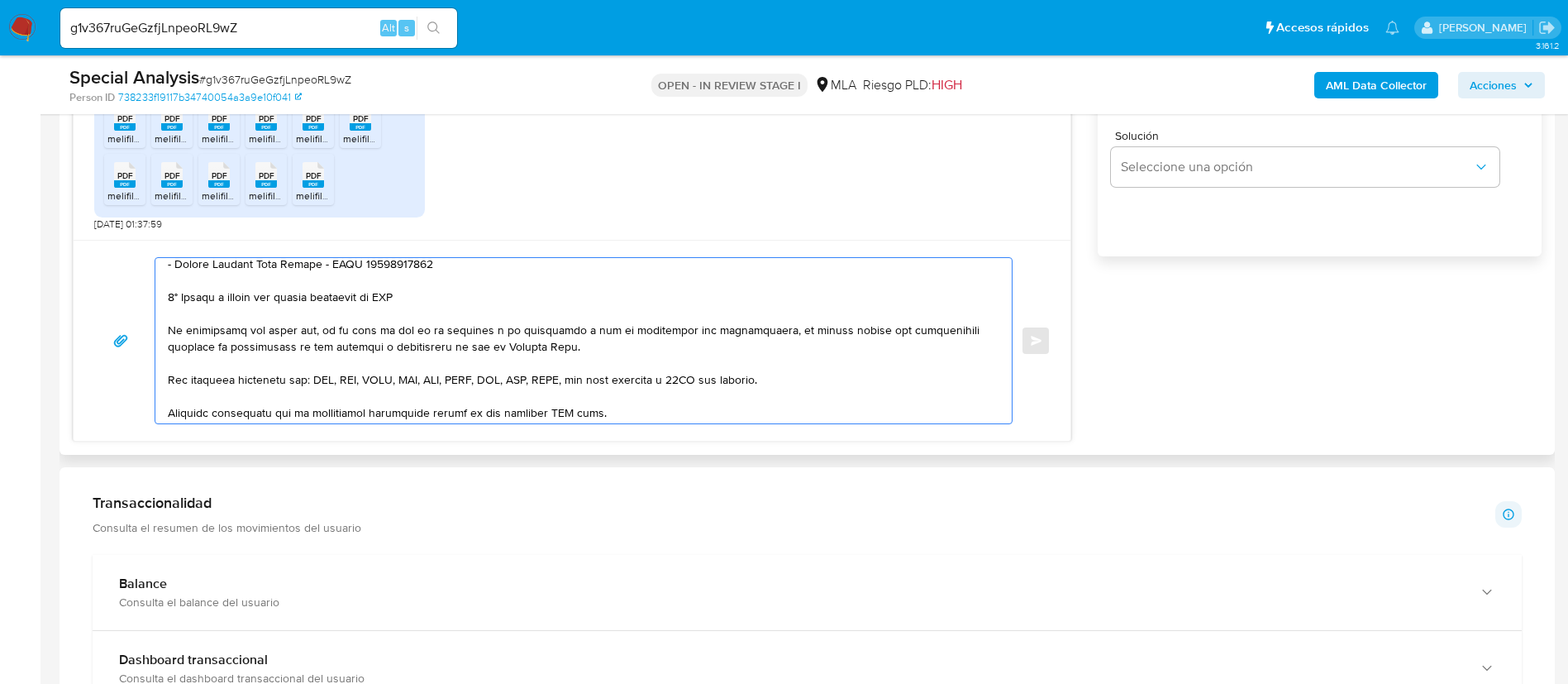
click at [368, 299] on textarea at bounding box center [580, 341] width 824 height 165
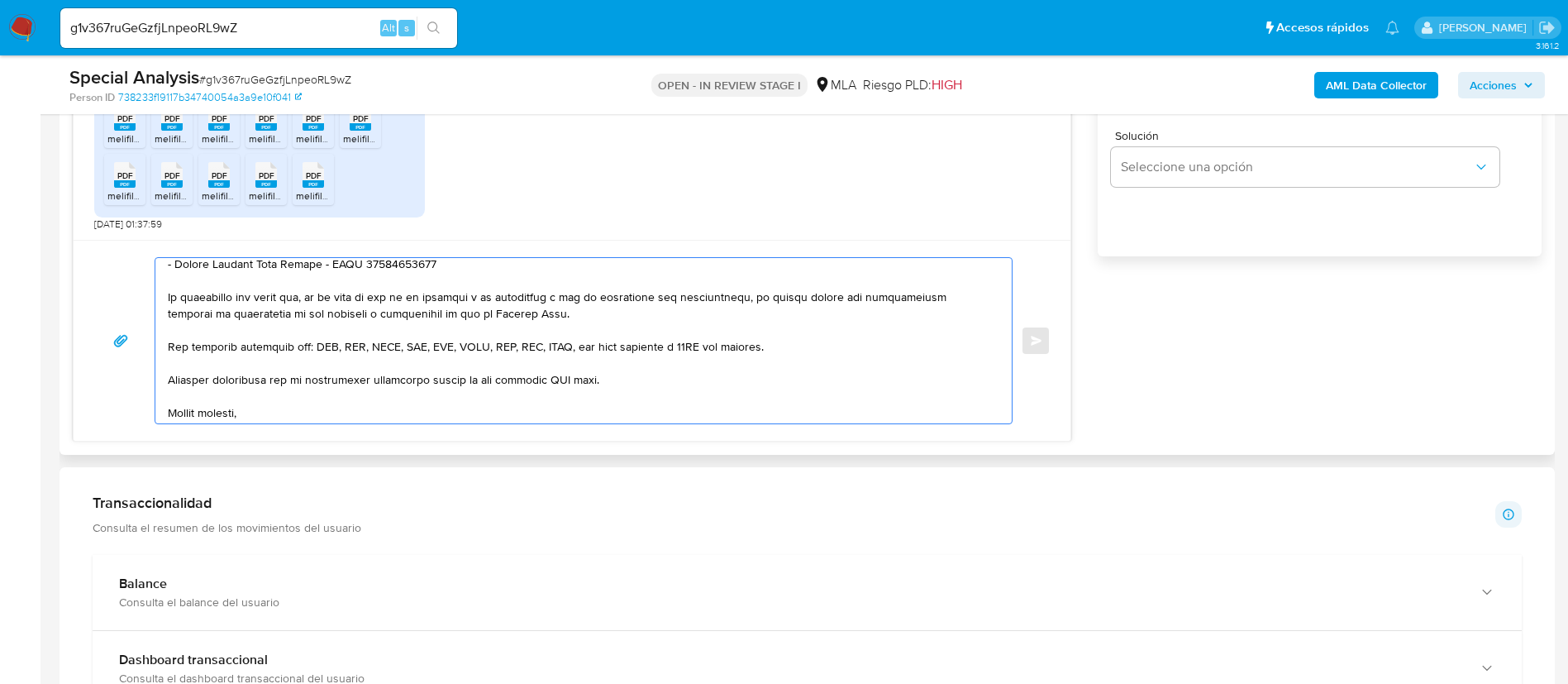
click at [562, 379] on textarea at bounding box center [580, 341] width 824 height 165
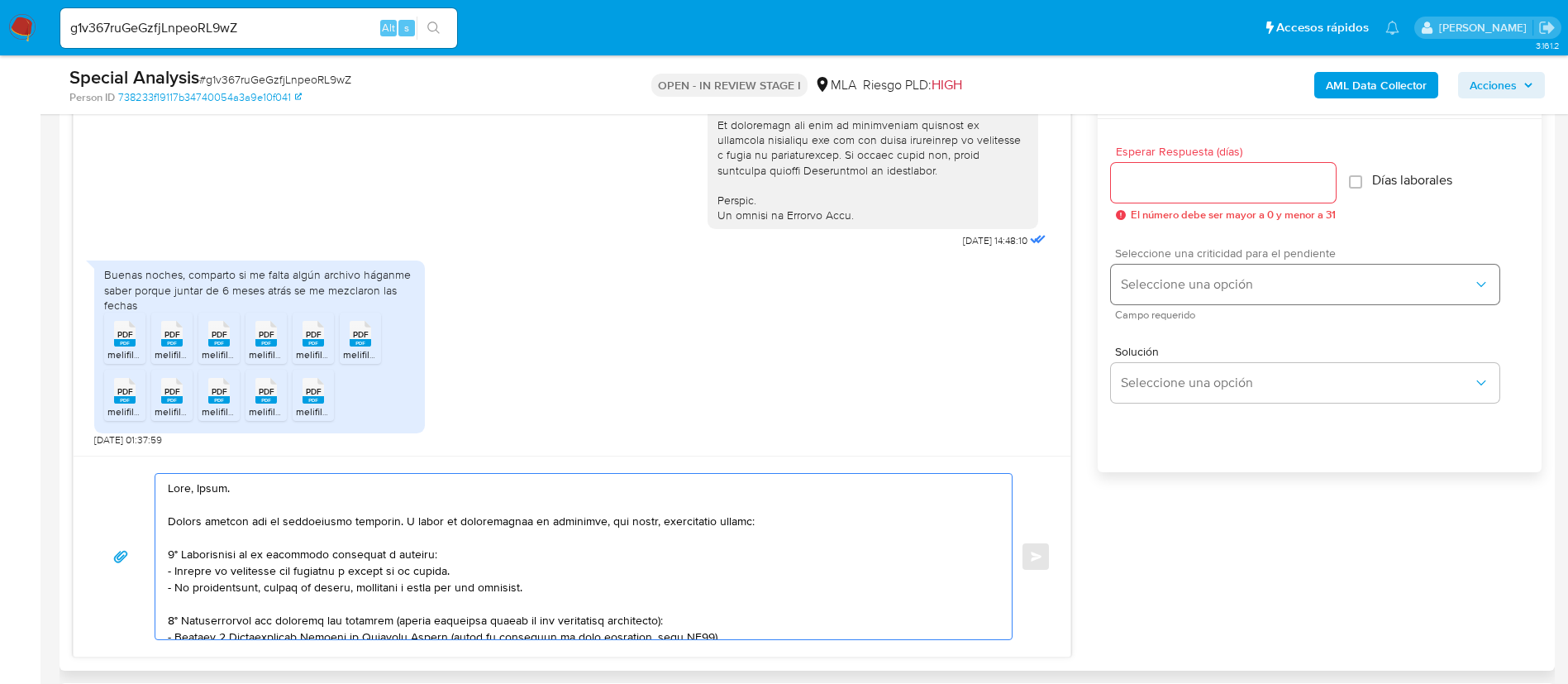
scroll to position [868, 0]
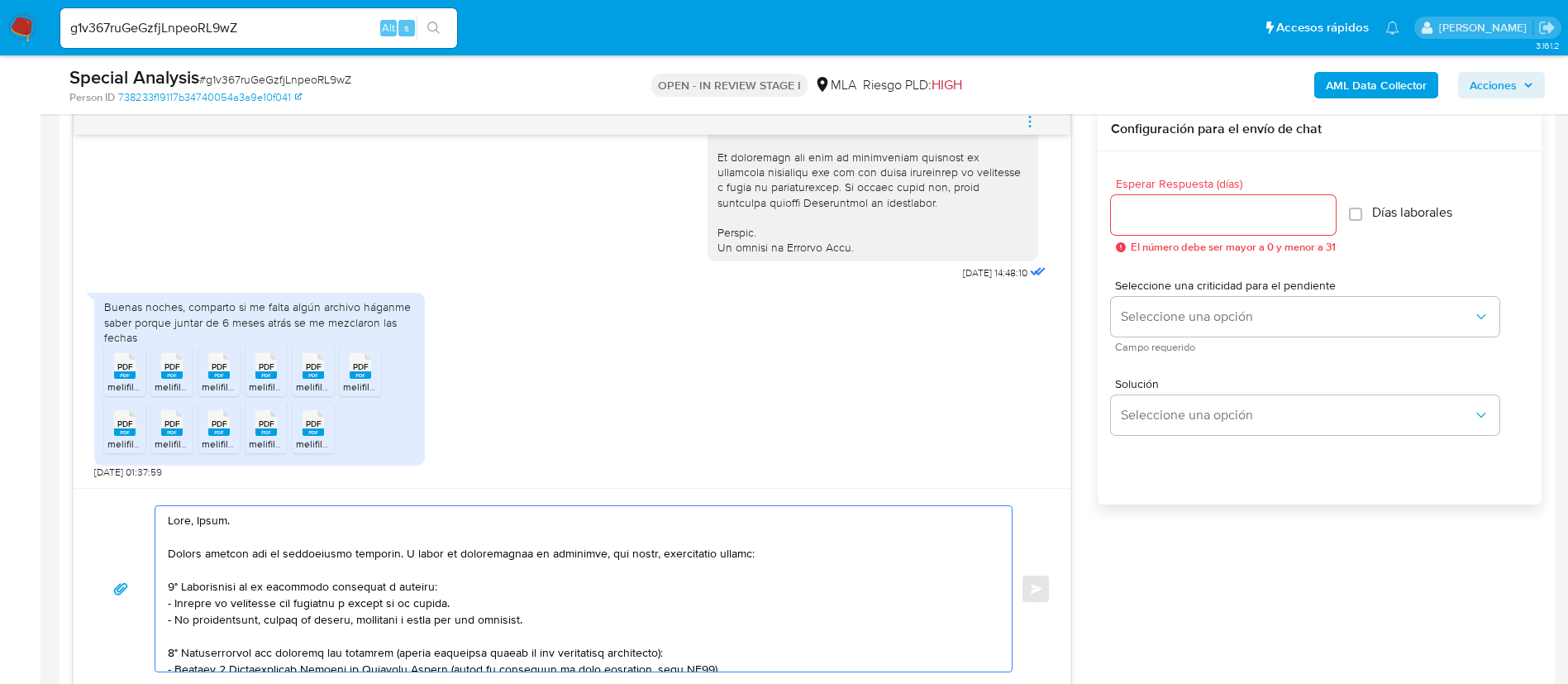
type textarea "Hola, Leila. Muchas gracias por la información brindada. A fines de complementa…"
click at [1200, 218] on input "Esperar Respuesta (días)" at bounding box center [1224, 215] width 225 height 22
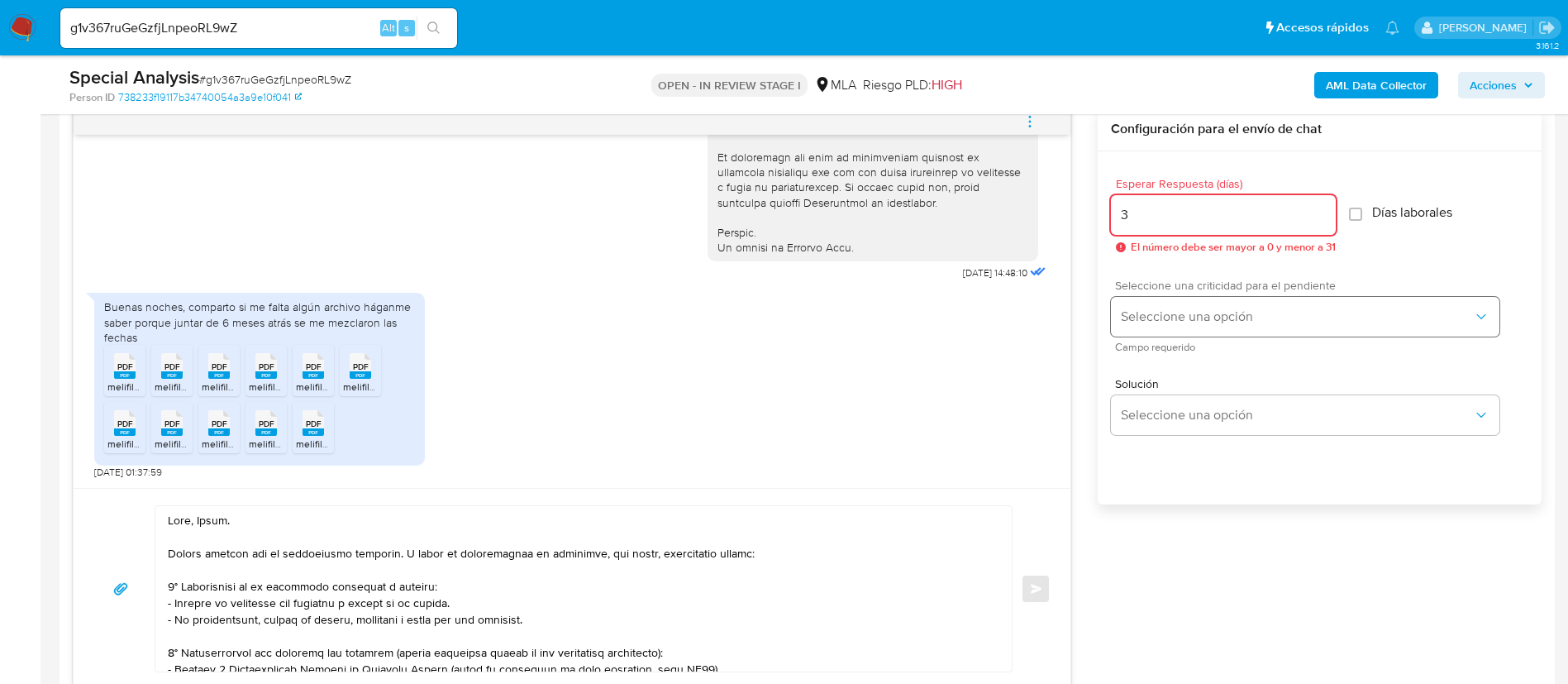
type input "3"
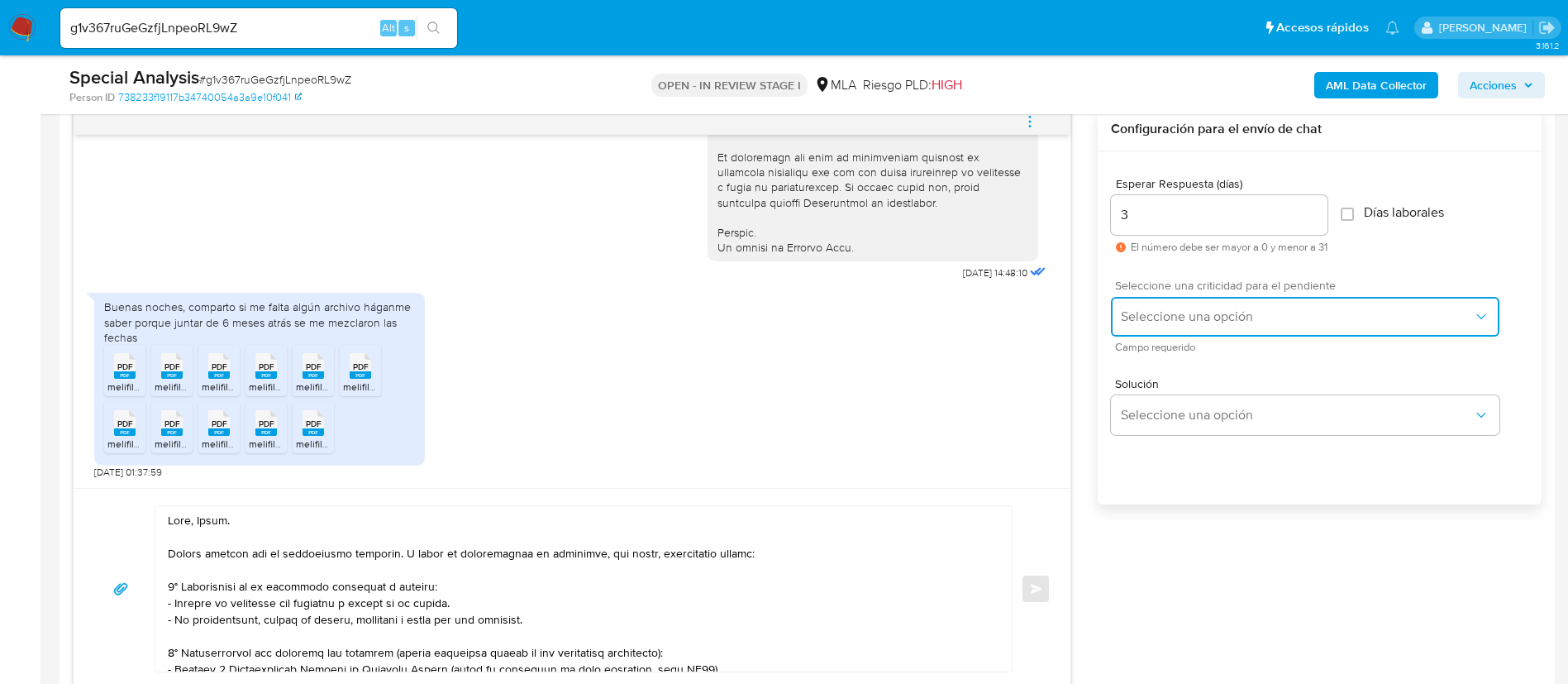
click at [1181, 326] on button "Seleccione una opción" at bounding box center [1305, 317] width 389 height 40
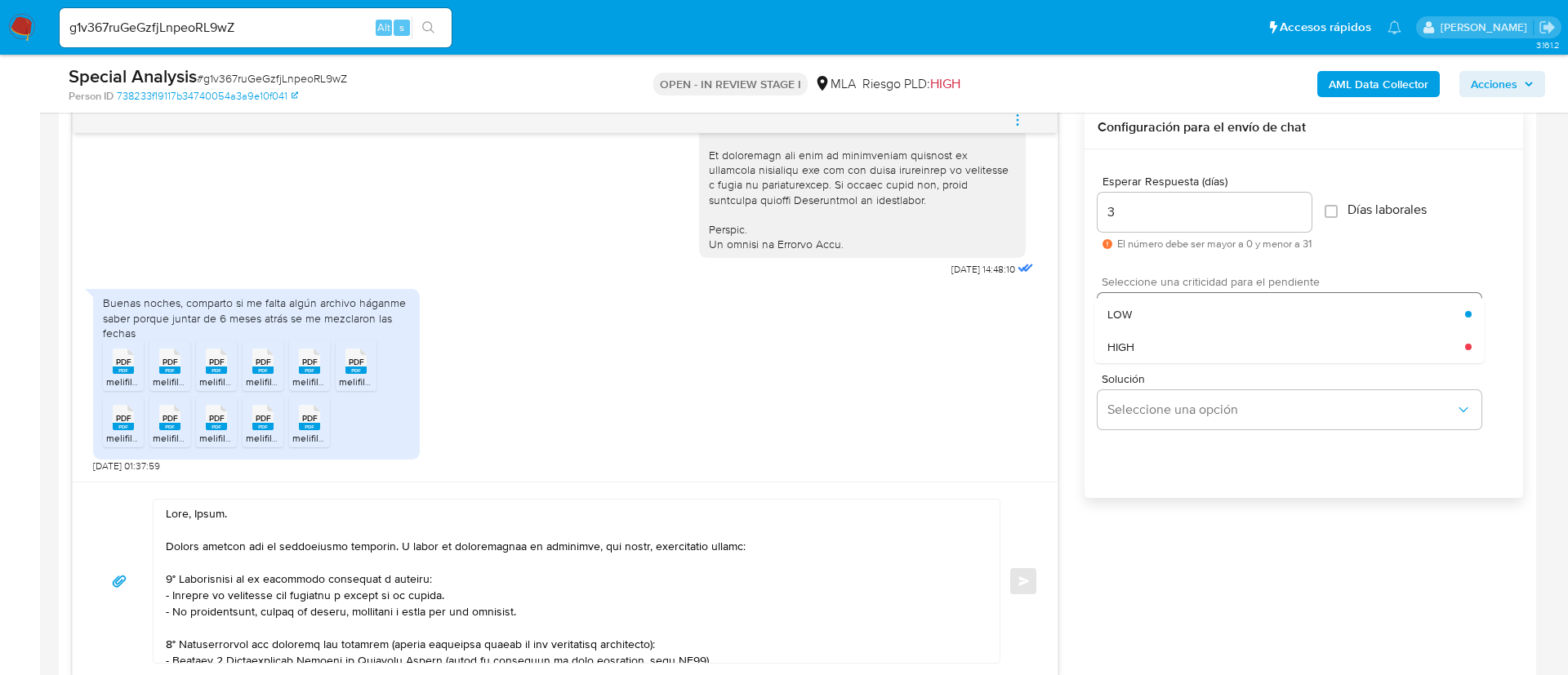
click at [1166, 322] on div "LOW" at bounding box center [1287, 313] width 358 height 32
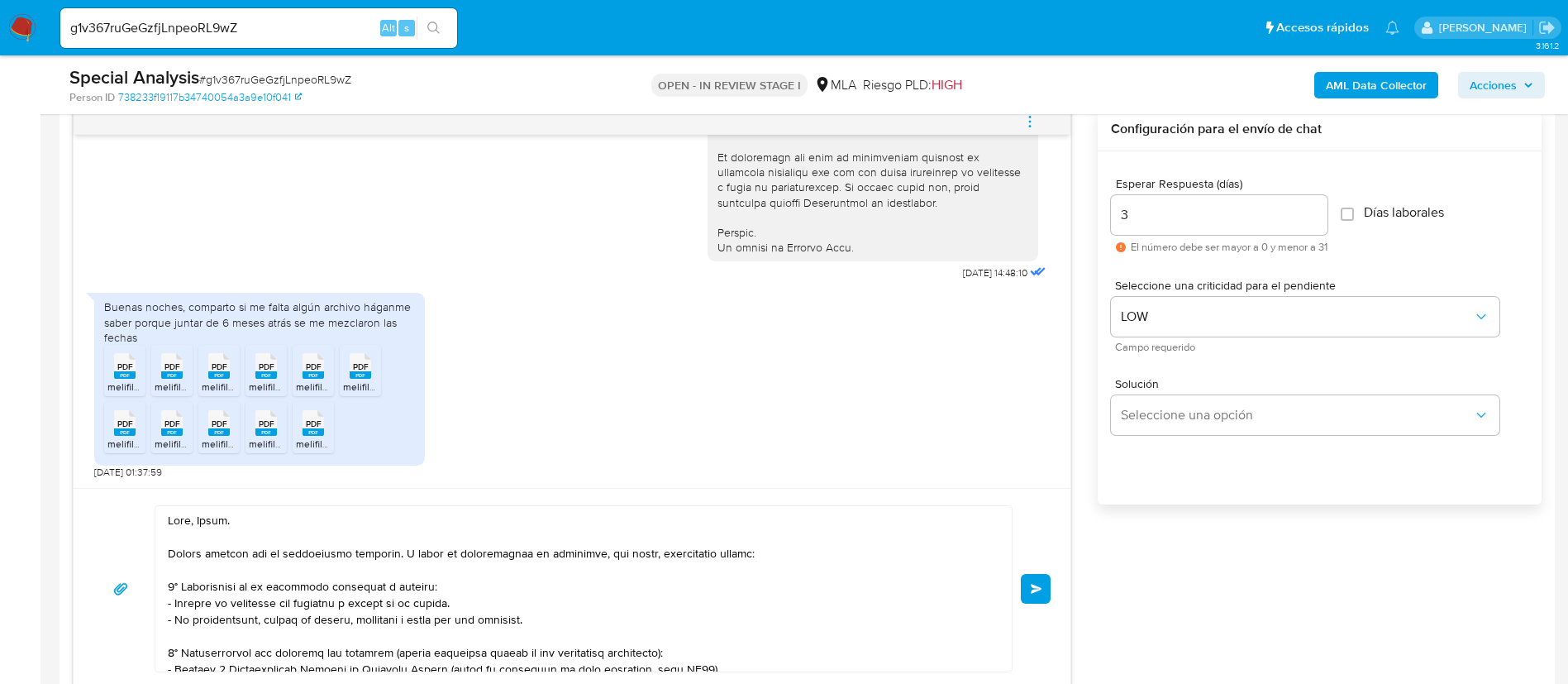
click at [1044, 598] on button "Enviar" at bounding box center [1036, 589] width 30 height 30
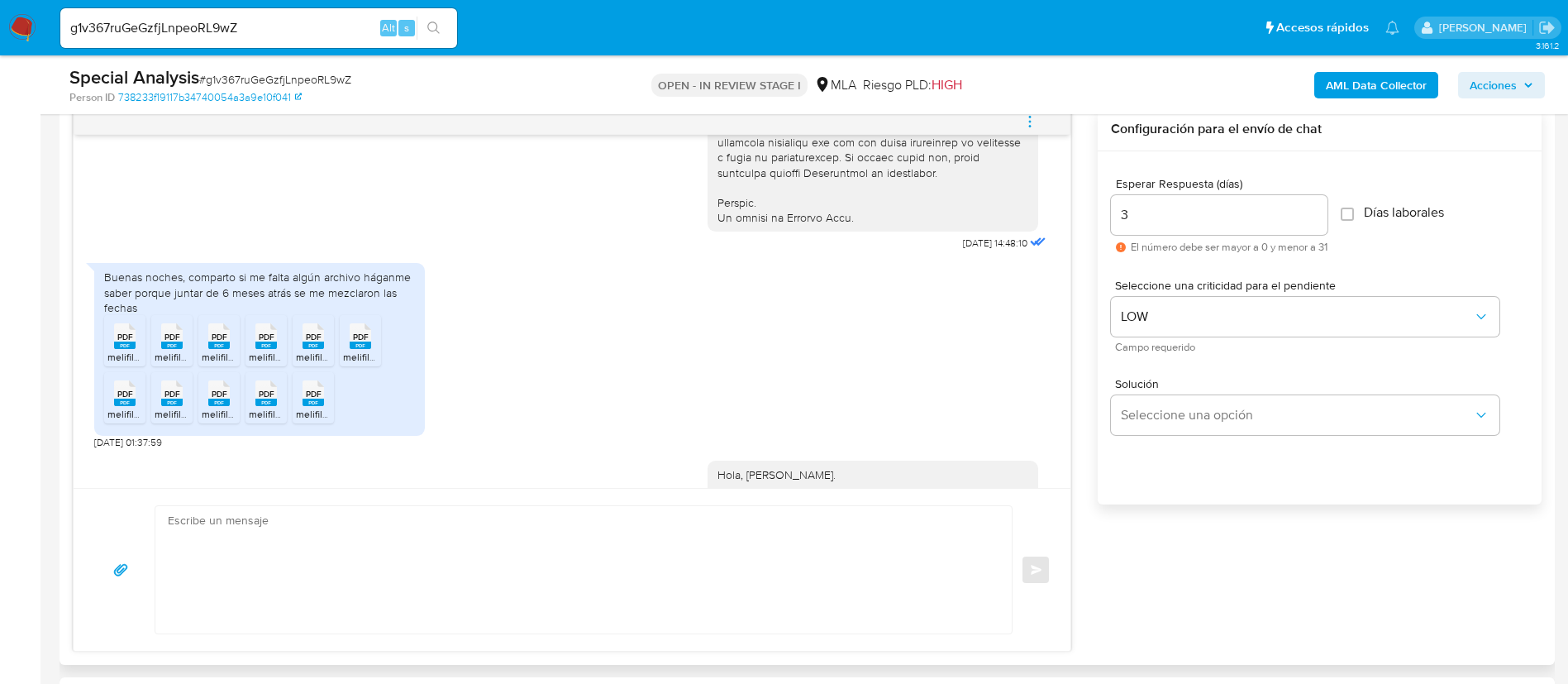
scroll to position [1609, 0]
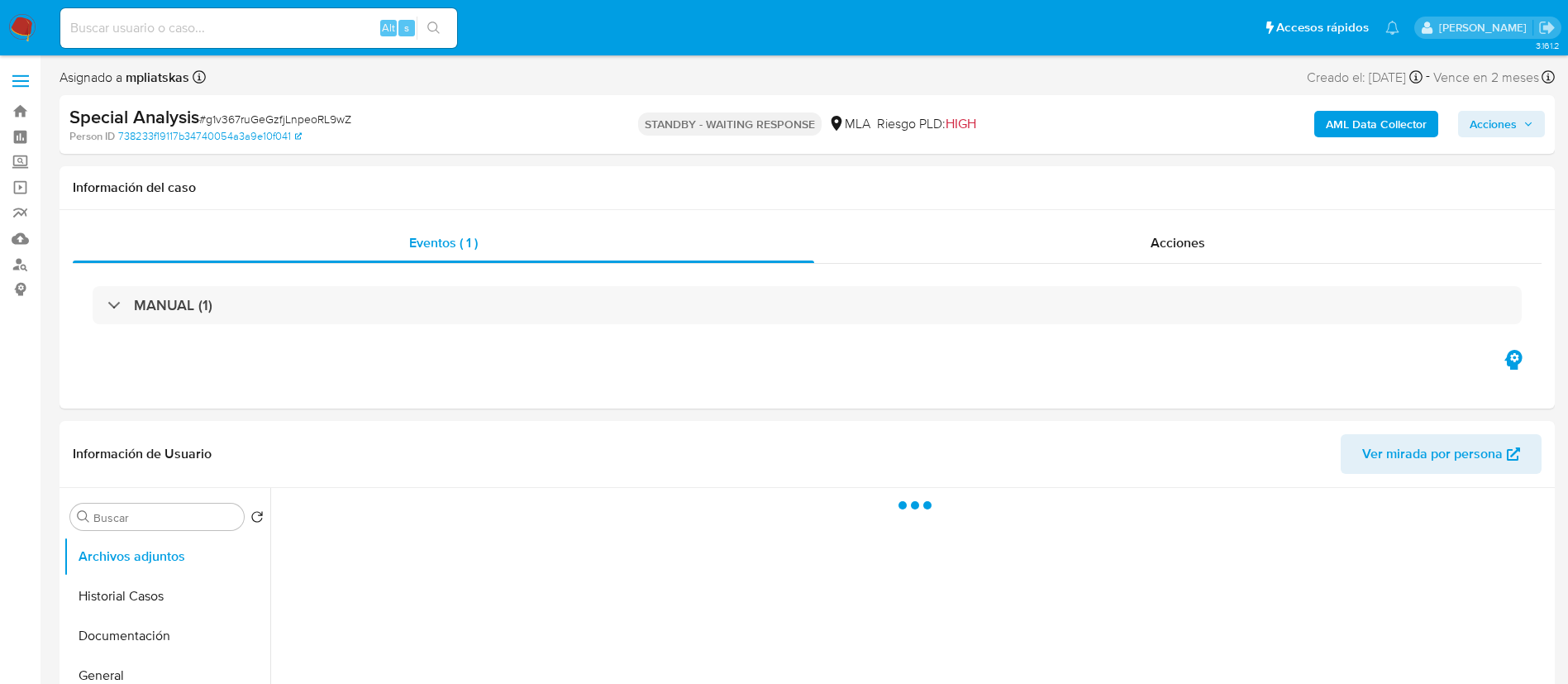
select select "10"
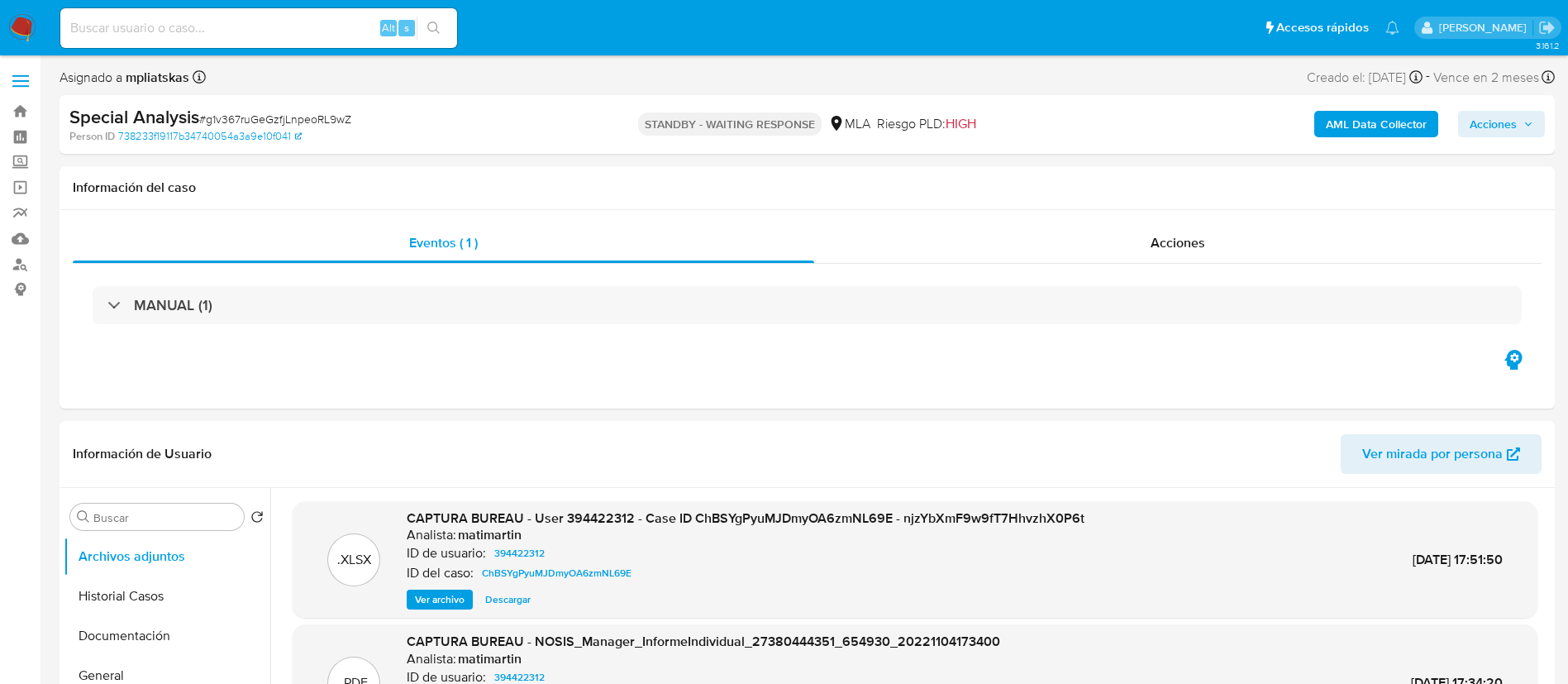
click at [307, 36] on input at bounding box center [259, 28] width 397 height 22
paste input "QBubRbgZuumCQWeB9wsiq4Yt"
type input "QBubRbgZuumCQWeB9wsiq4Yt"
click at [418, 22] on button "search-icon" at bounding box center [434, 28] width 34 height 23
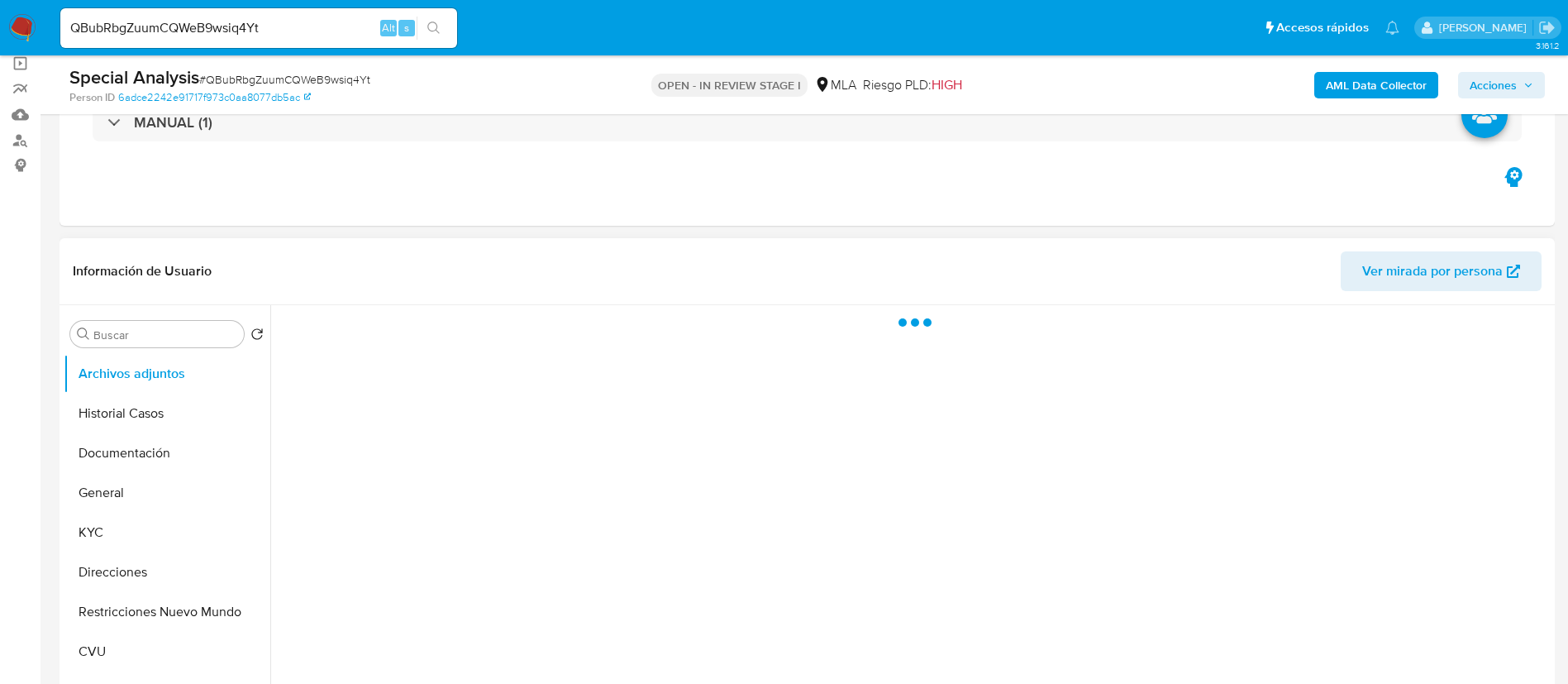
select select "10"
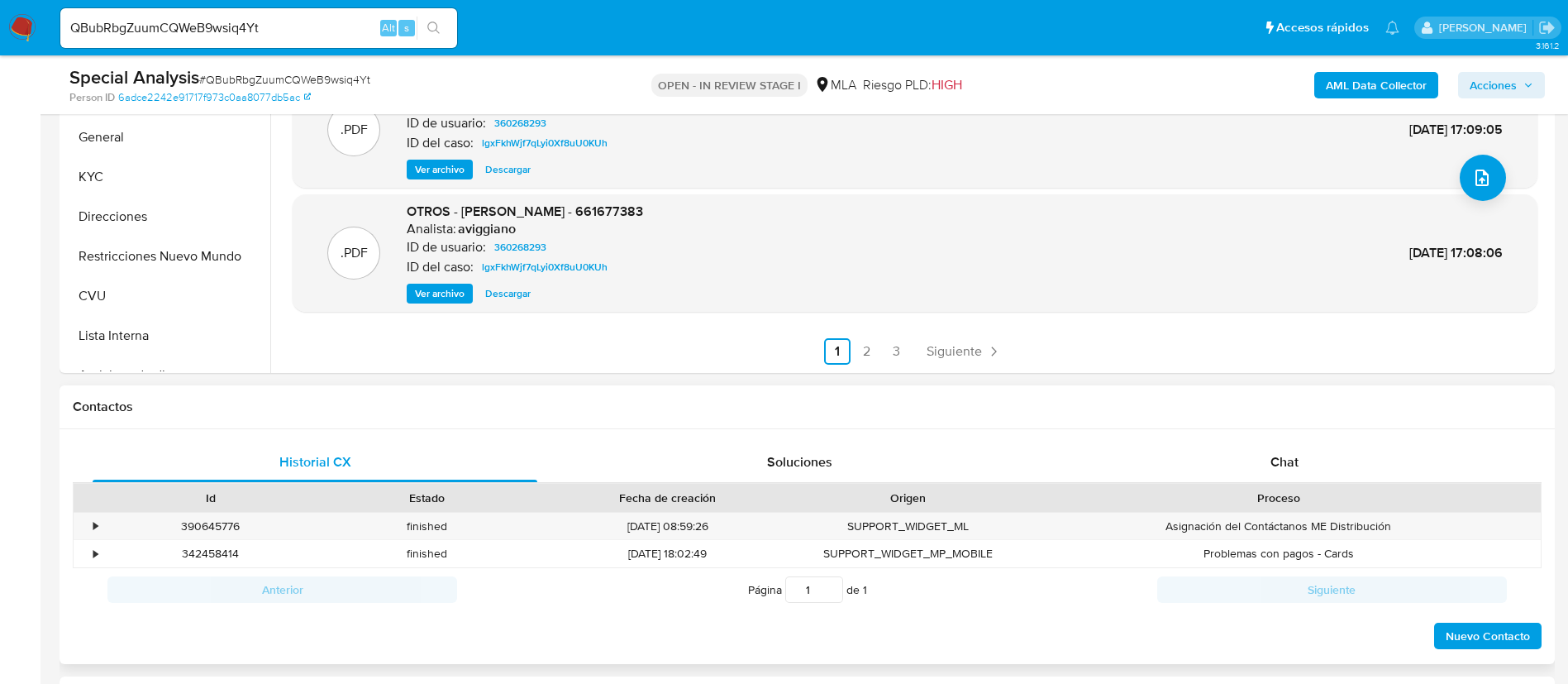
scroll to position [620, 0]
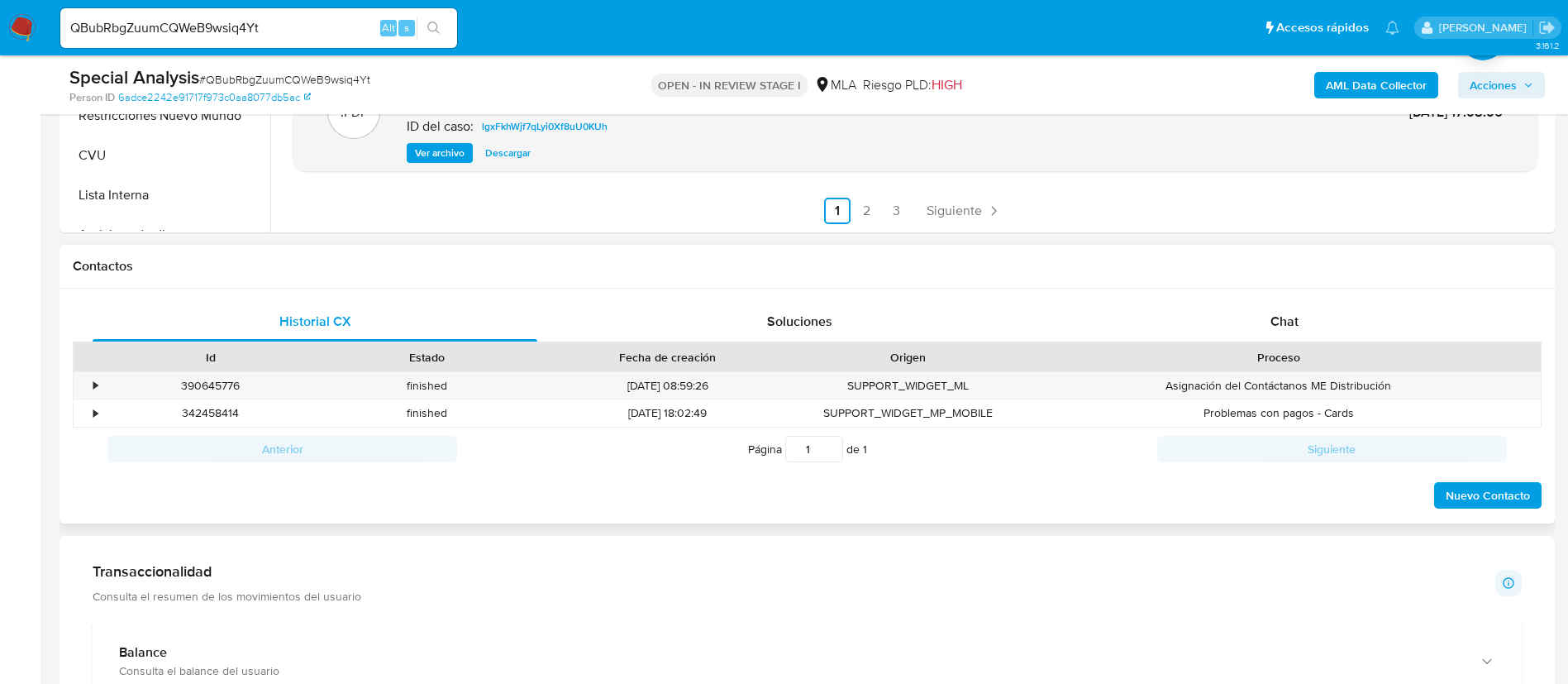
click at [1198, 297] on div "Historial CX Soluciones Chat Id Estado Fecha de creación Origen Proceso • 39064…" at bounding box center [807, 406] width 1495 height 236
click at [1210, 309] on div "Chat" at bounding box center [1284, 322] width 445 height 40
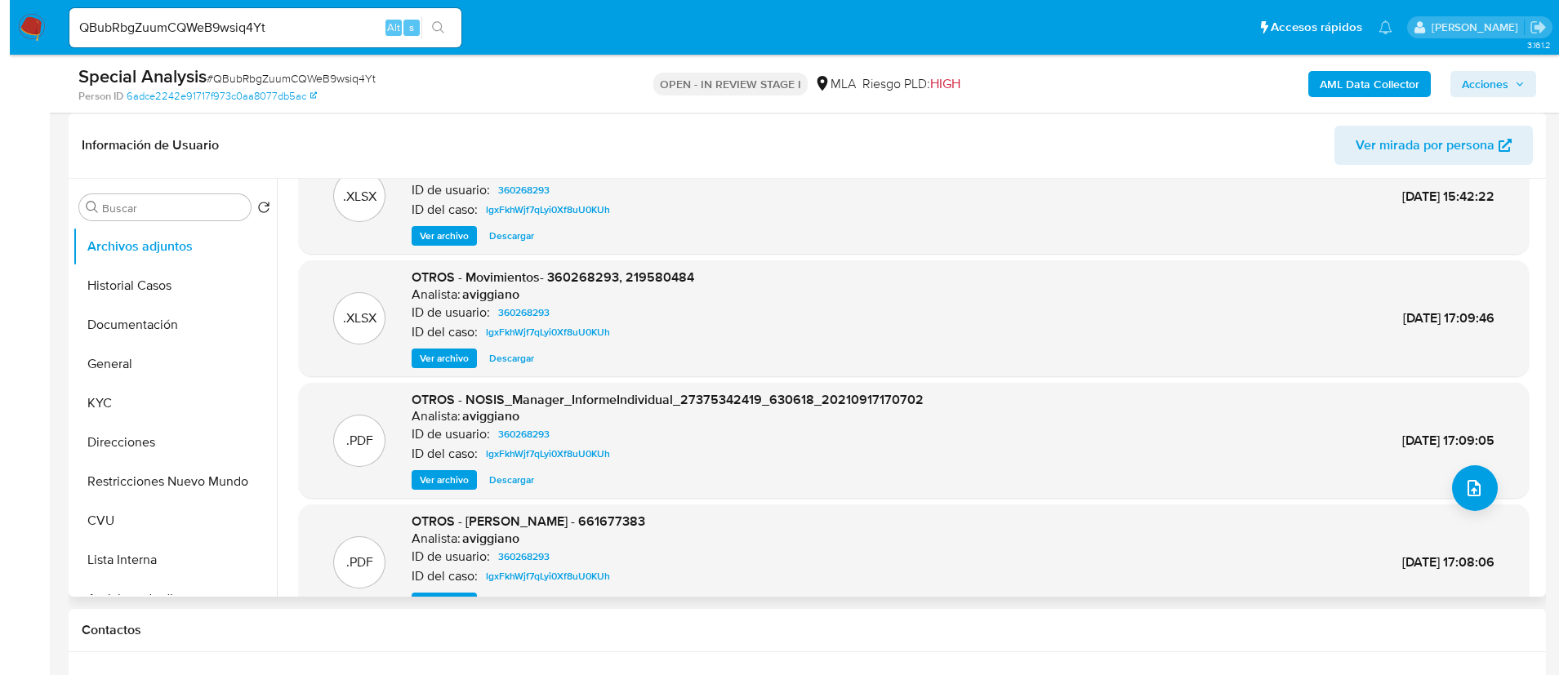
scroll to position [0, 0]
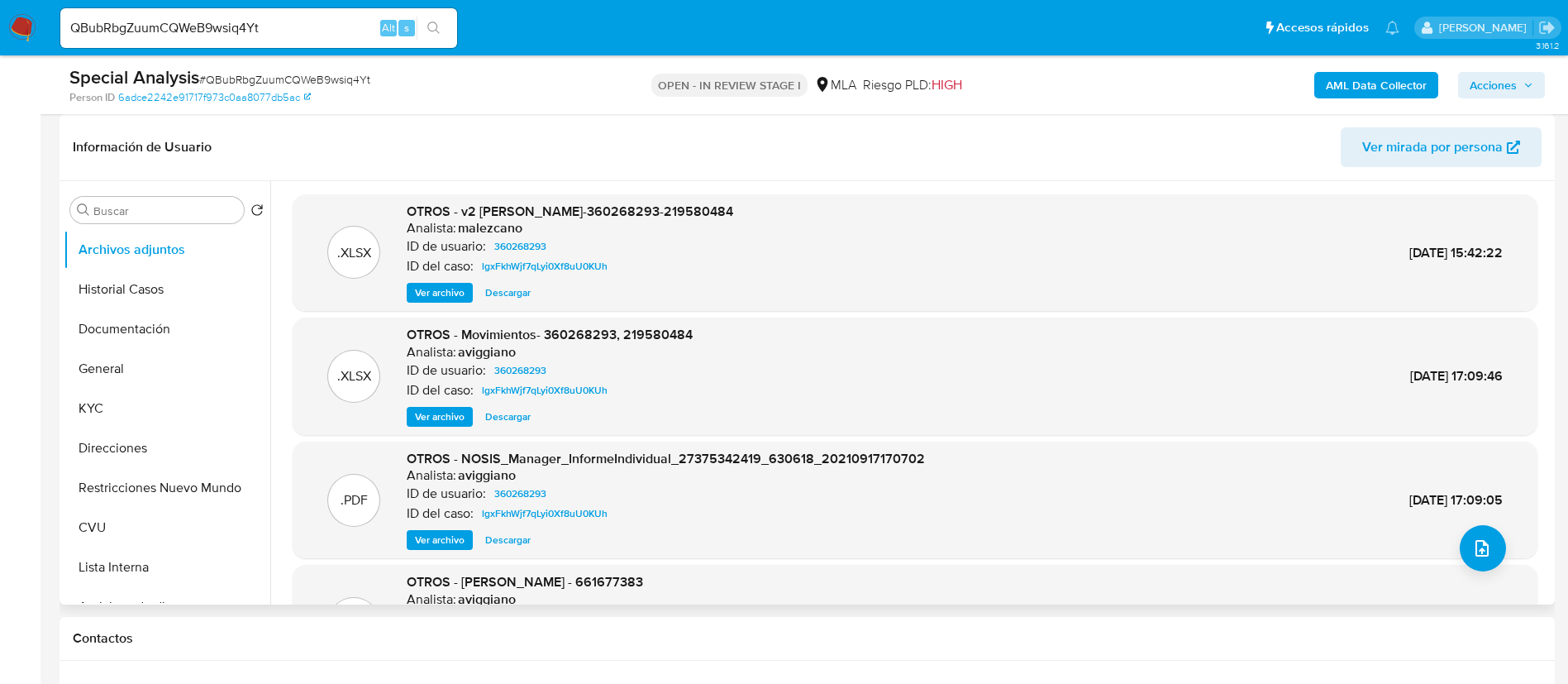
click at [443, 285] on span "Ver archivo" at bounding box center [440, 293] width 50 height 17
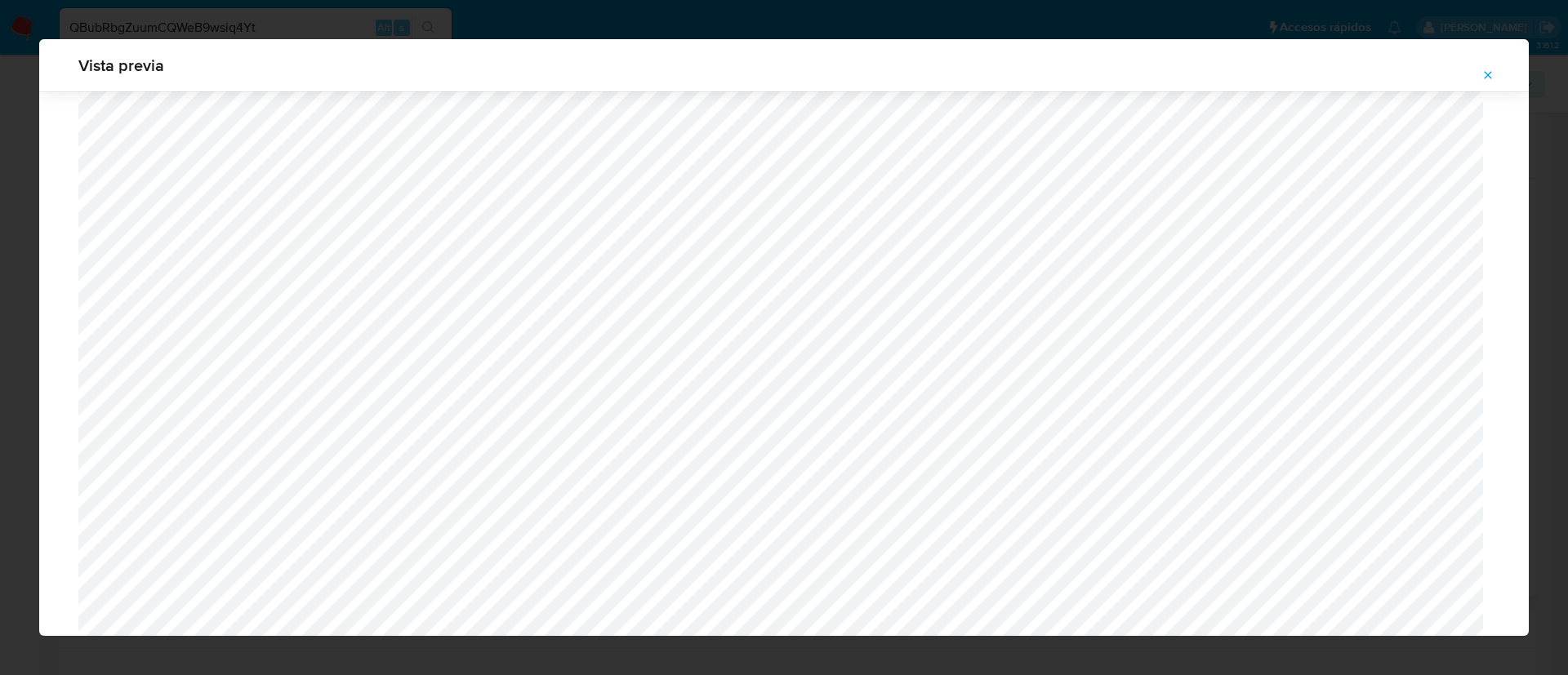
scroll to position [703, 0]
click at [1491, 72] on icon "Attachment preview" at bounding box center [1488, 74] width 7 height 7
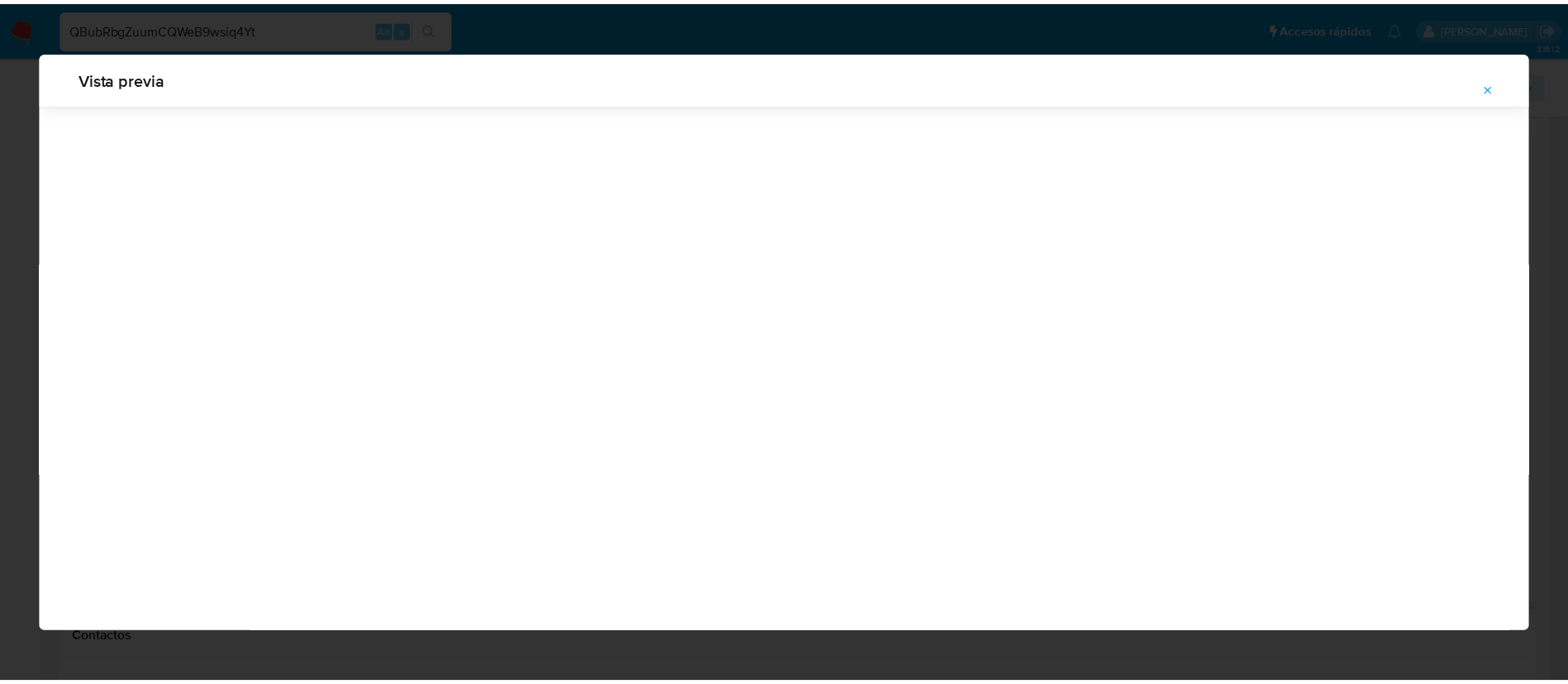
scroll to position [0, 0]
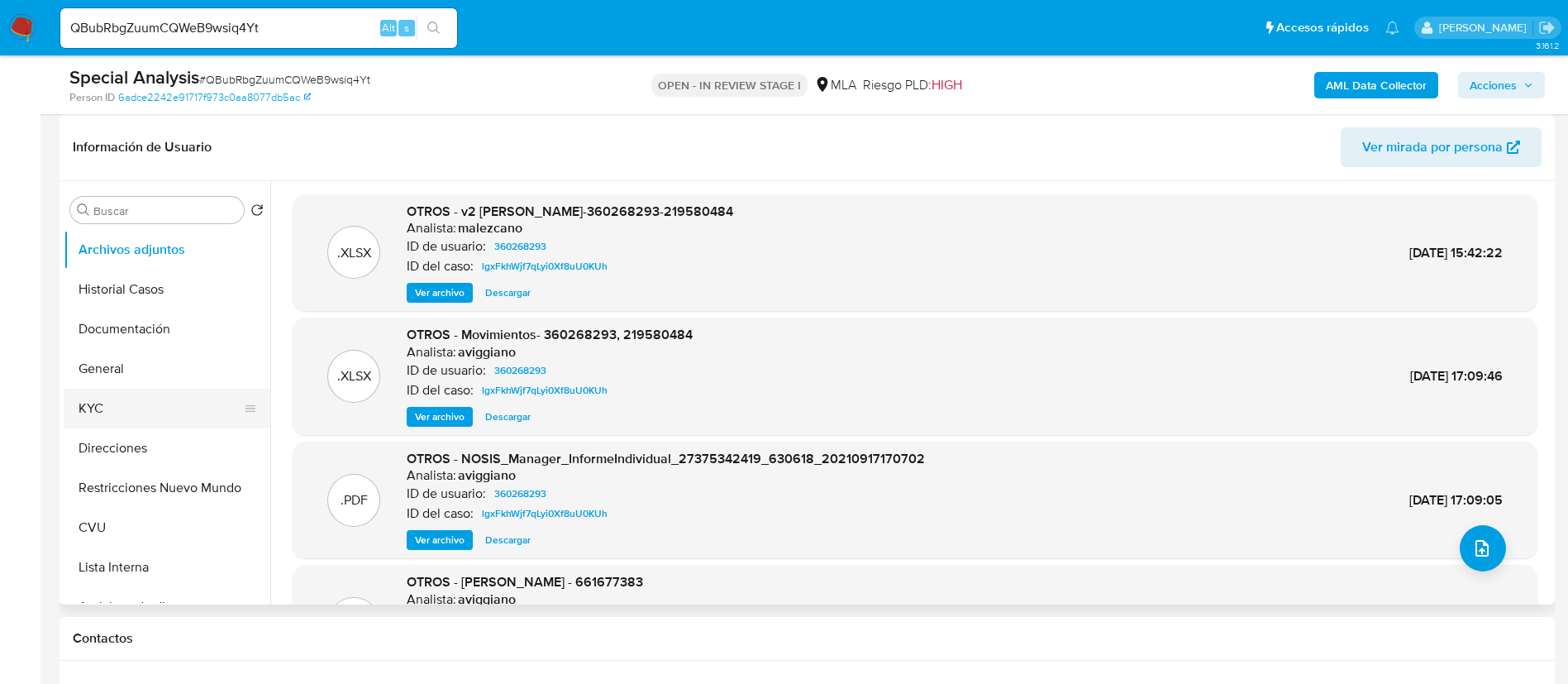
click at [148, 419] on button "KYC" at bounding box center [160, 409] width 193 height 40
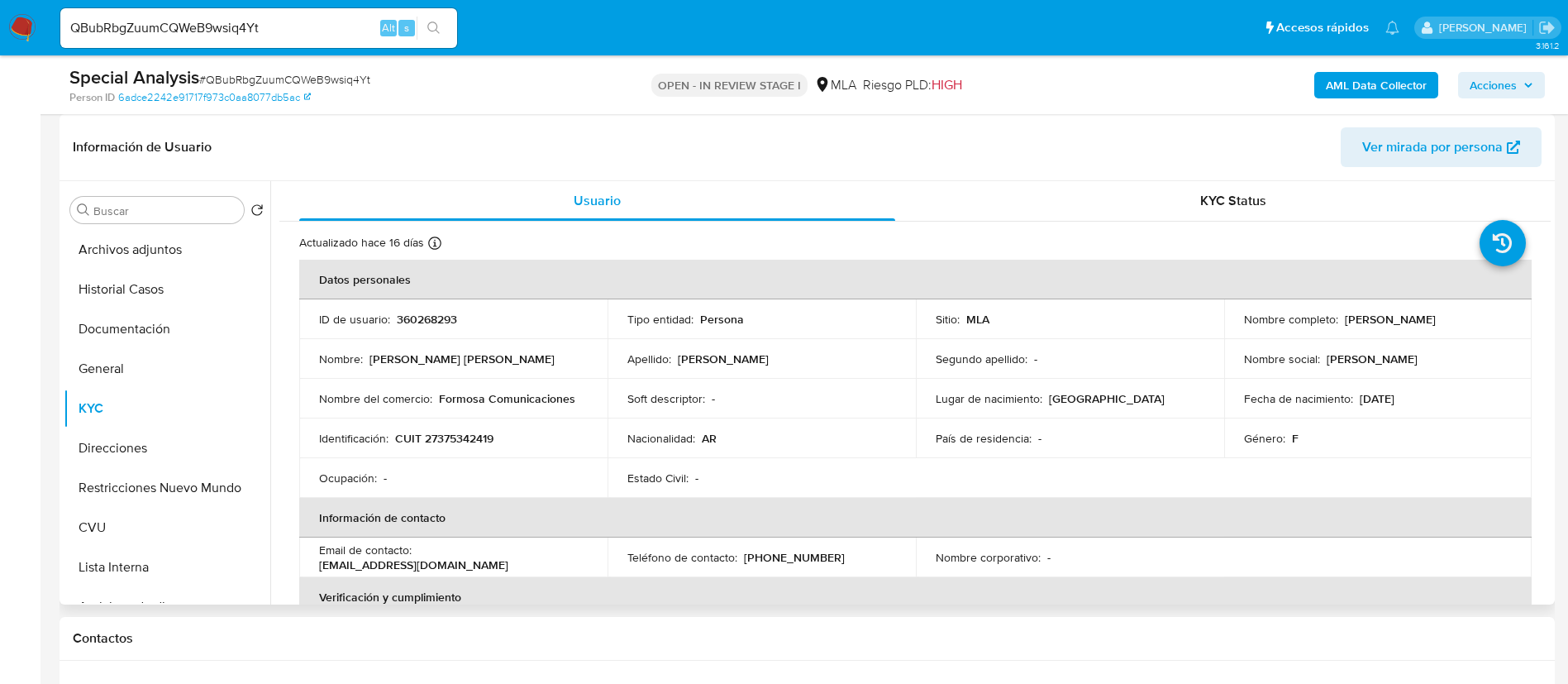
click at [424, 315] on p "360268293" at bounding box center [427, 319] width 61 height 15
copy p "360268293"
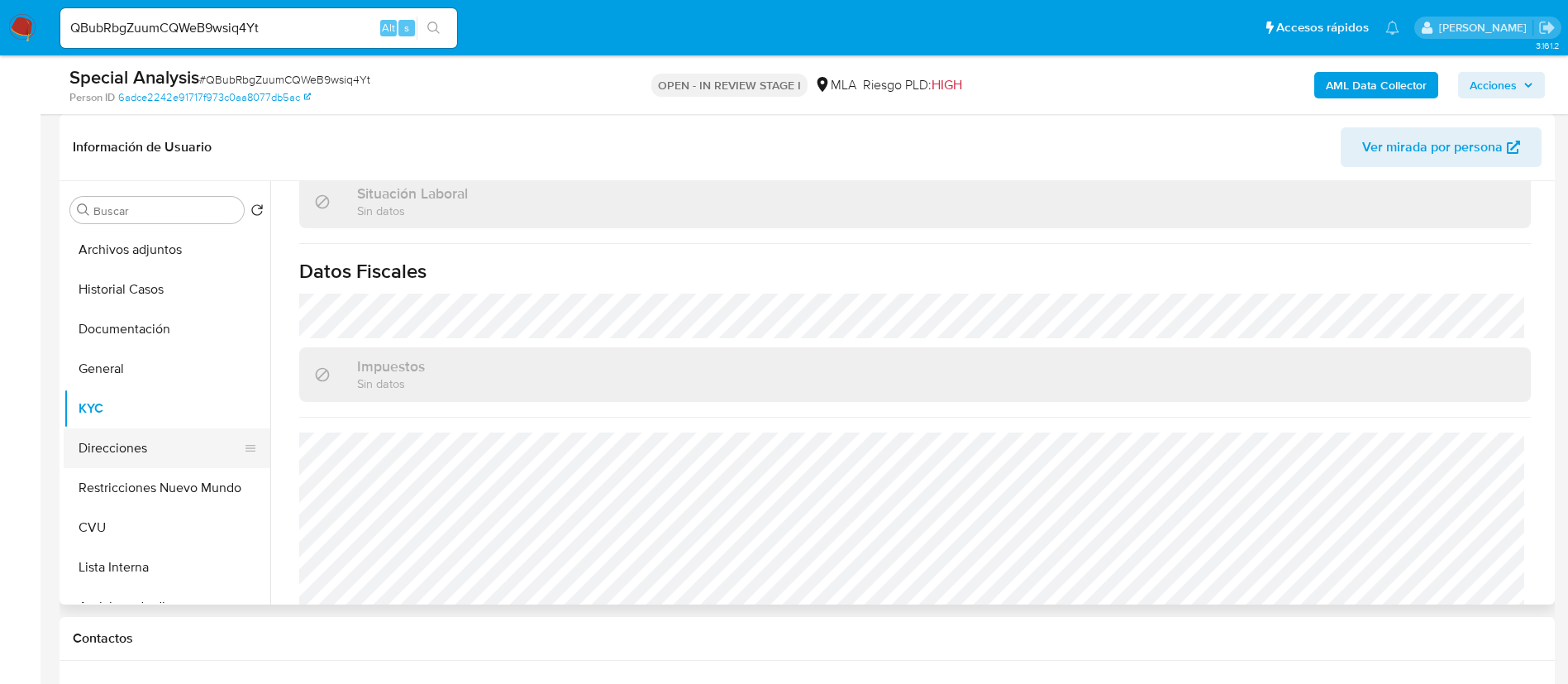
click at [140, 445] on button "Direcciones" at bounding box center [160, 448] width 193 height 40
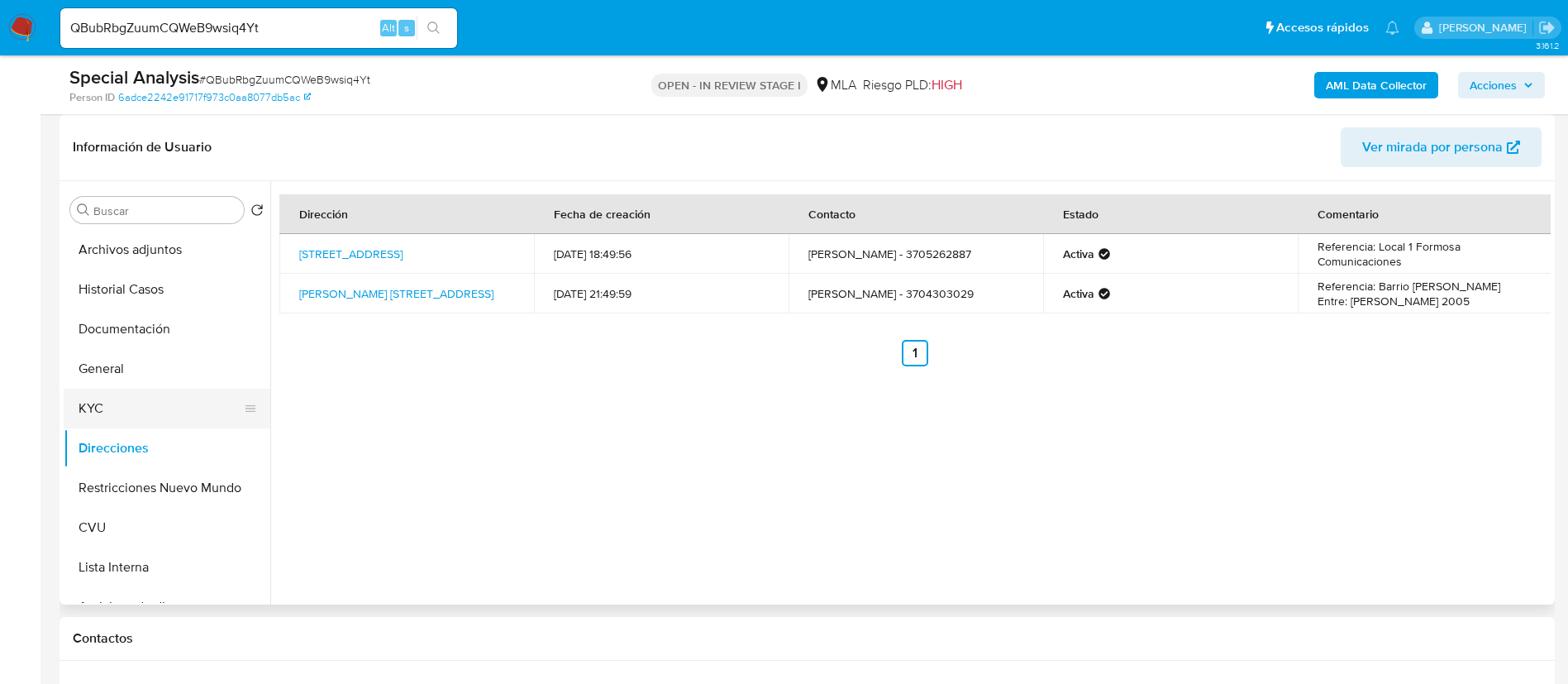
click at [159, 405] on button "KYC" at bounding box center [160, 409] width 193 height 40
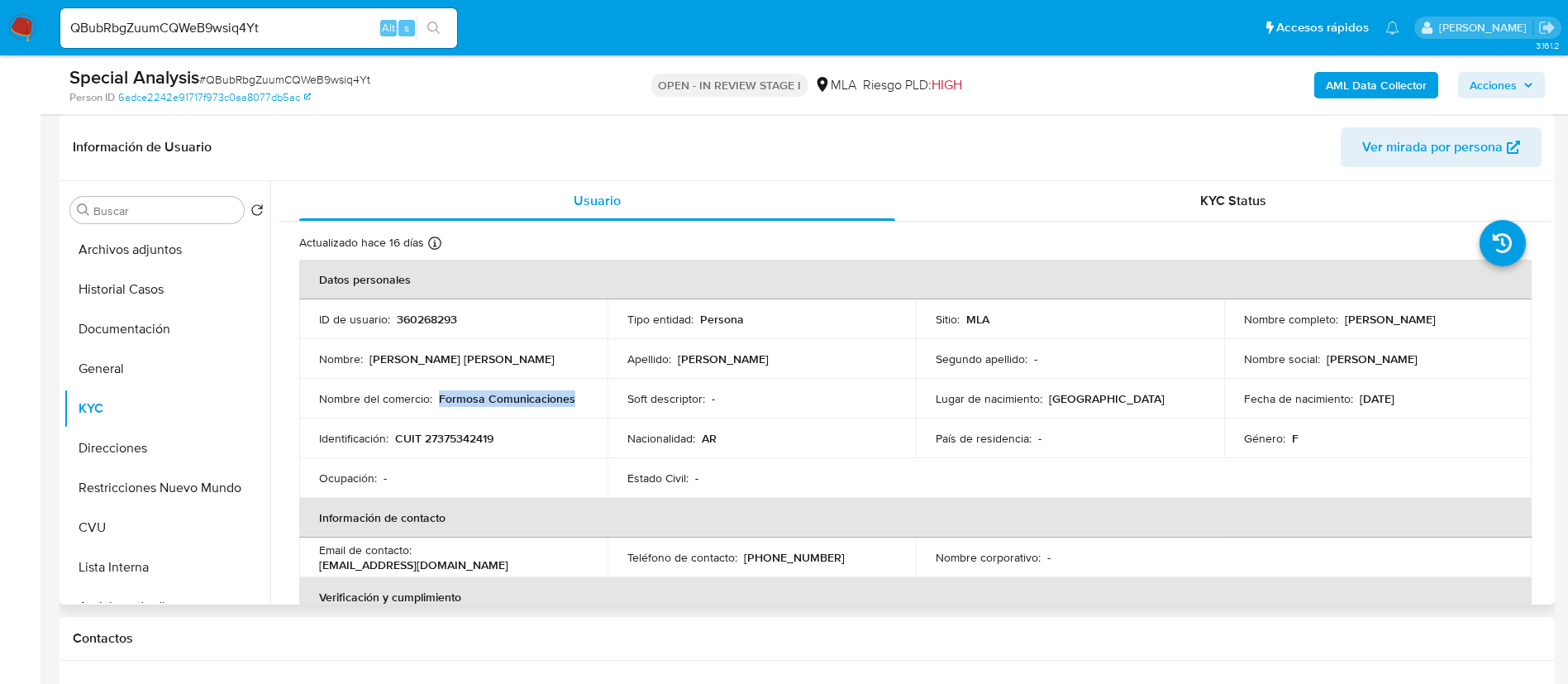
drag, startPoint x: 438, startPoint y: 396, endPoint x: 569, endPoint y: 397, distance: 131.0
click at [569, 397] on div "Nombre del comercio : Formosa Comunicaciones" at bounding box center [454, 398] width 269 height 15
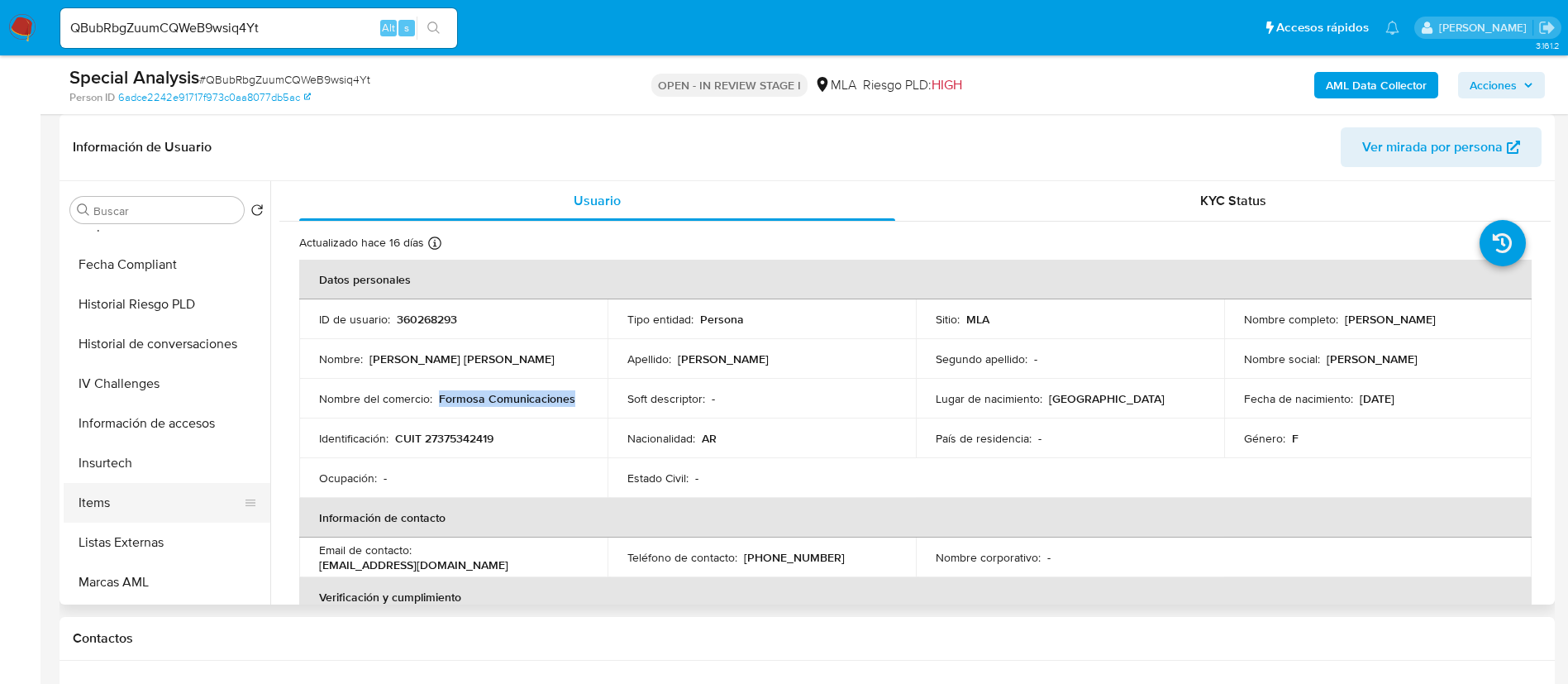
click at [169, 490] on button "Items" at bounding box center [160, 503] width 193 height 40
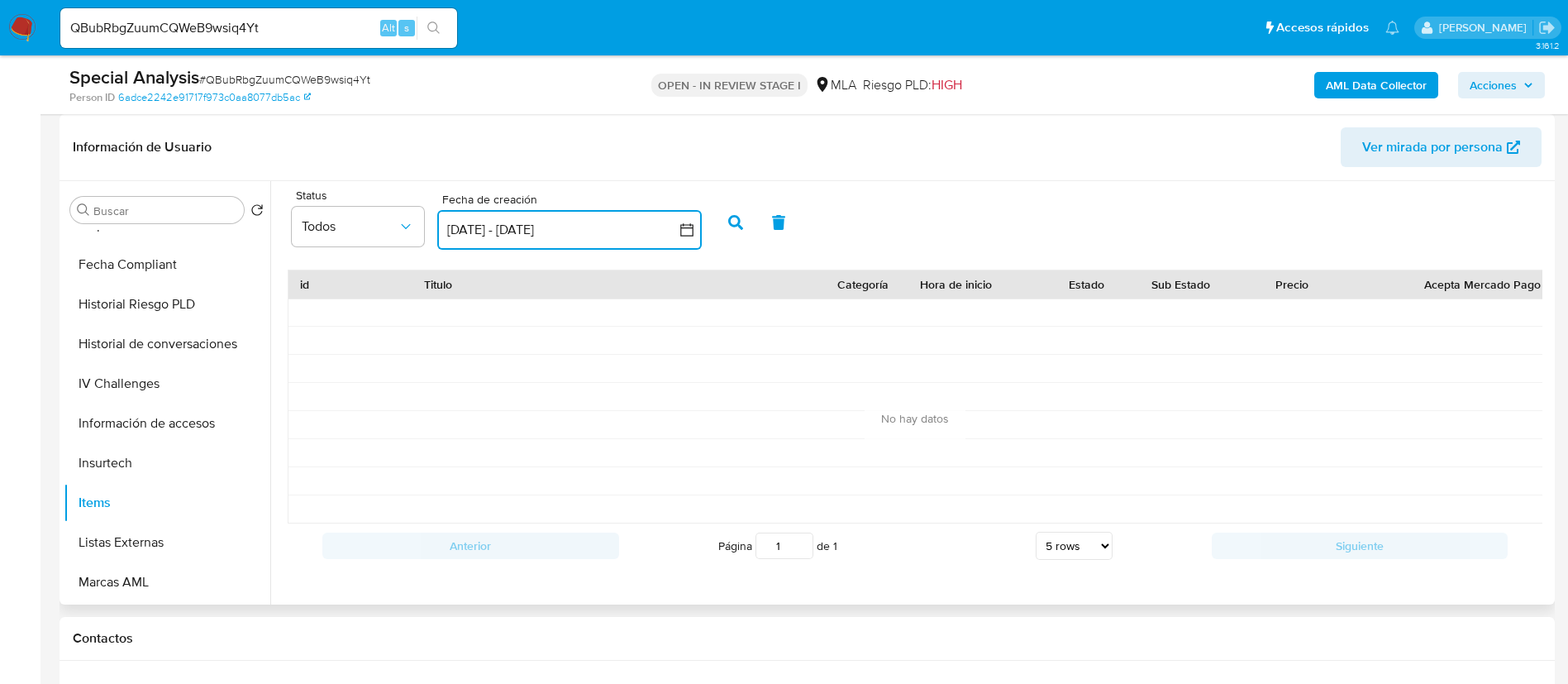
click at [675, 242] on button "8 sep 2025 - 8 oct 2025" at bounding box center [570, 230] width 265 height 40
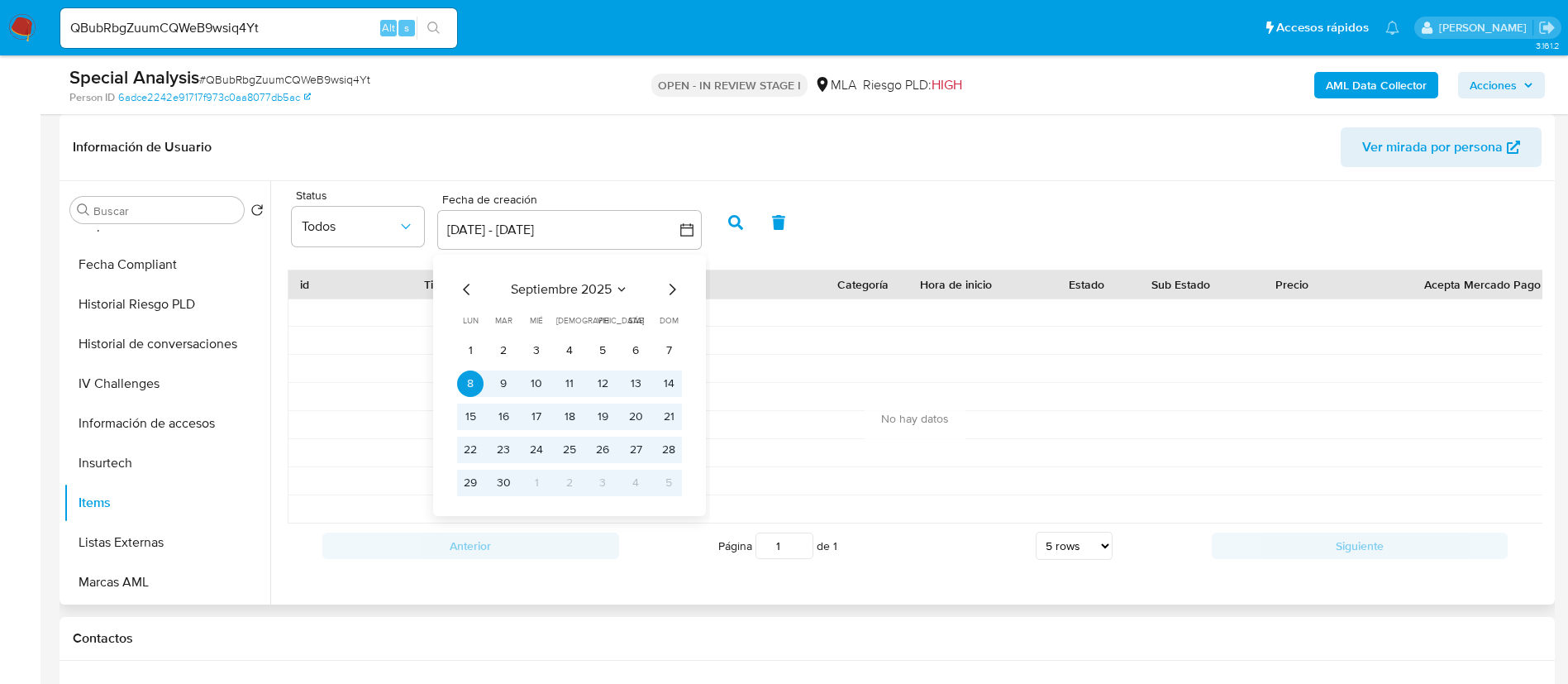
click at [463, 295] on icon "Mes anterior" at bounding box center [467, 290] width 20 height 20
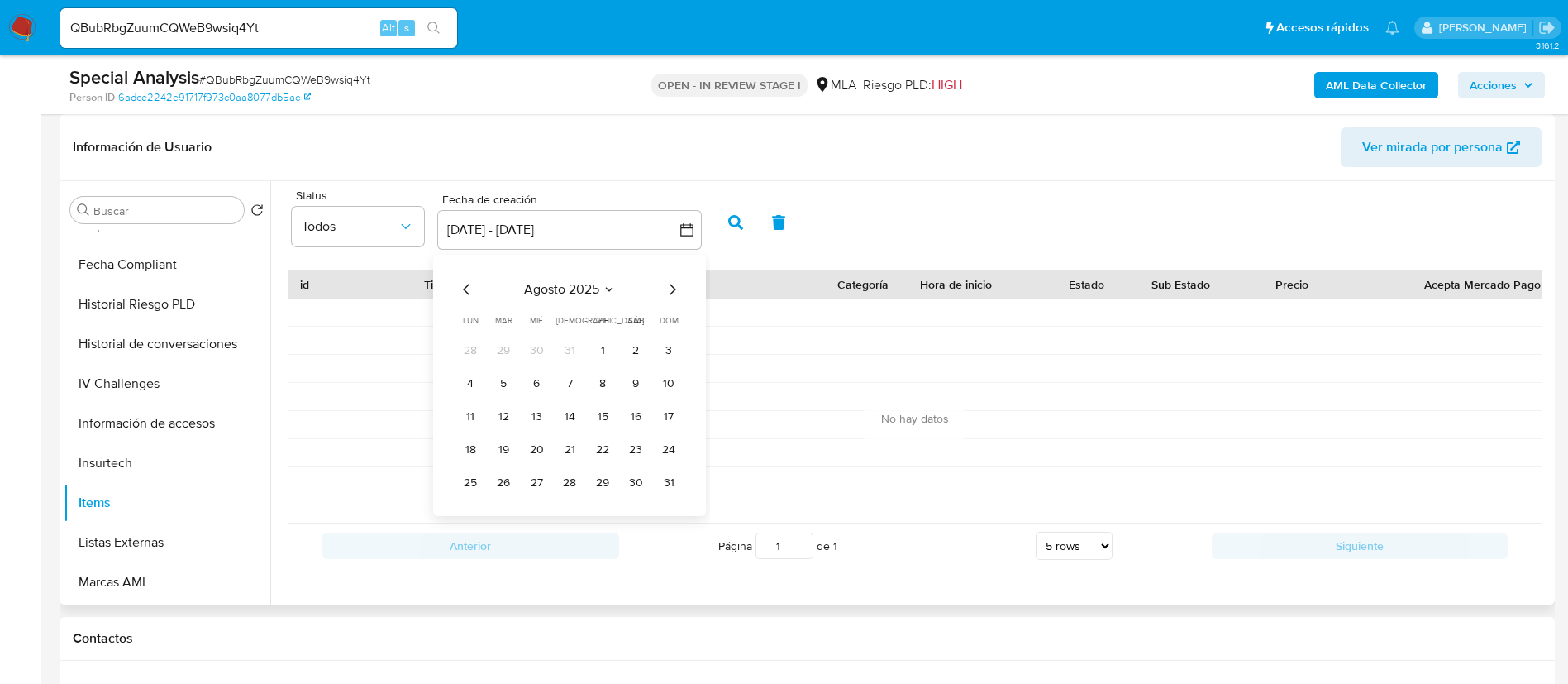
click at [463, 295] on icon "Mes anterior" at bounding box center [467, 290] width 20 height 20
click at [567, 346] on button "1" at bounding box center [569, 350] width 27 height 27
click at [675, 288] on icon "Mes siguiente" at bounding box center [673, 290] width 7 height 12
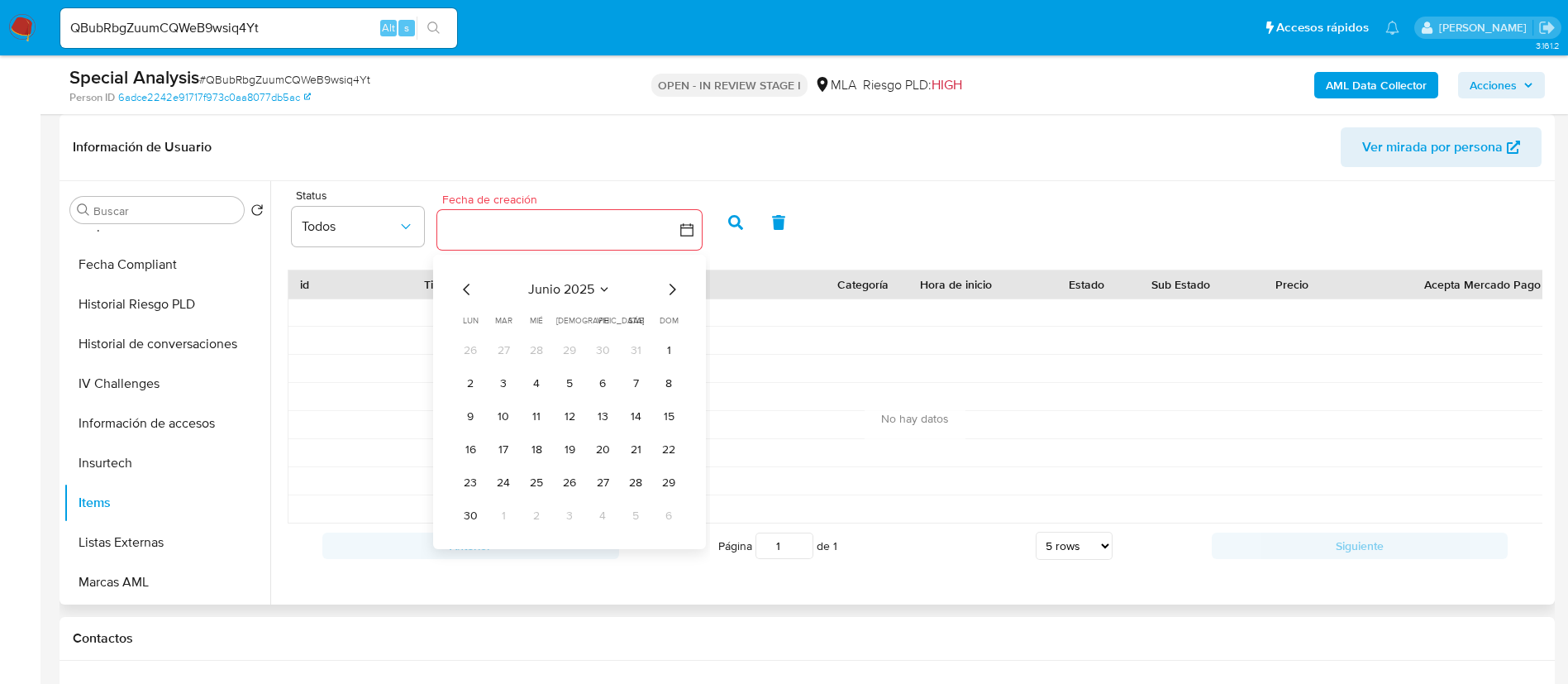
click at [675, 288] on icon "Mes siguiente" at bounding box center [673, 290] width 7 height 12
click at [564, 342] on button "2" at bounding box center [569, 350] width 27 height 27
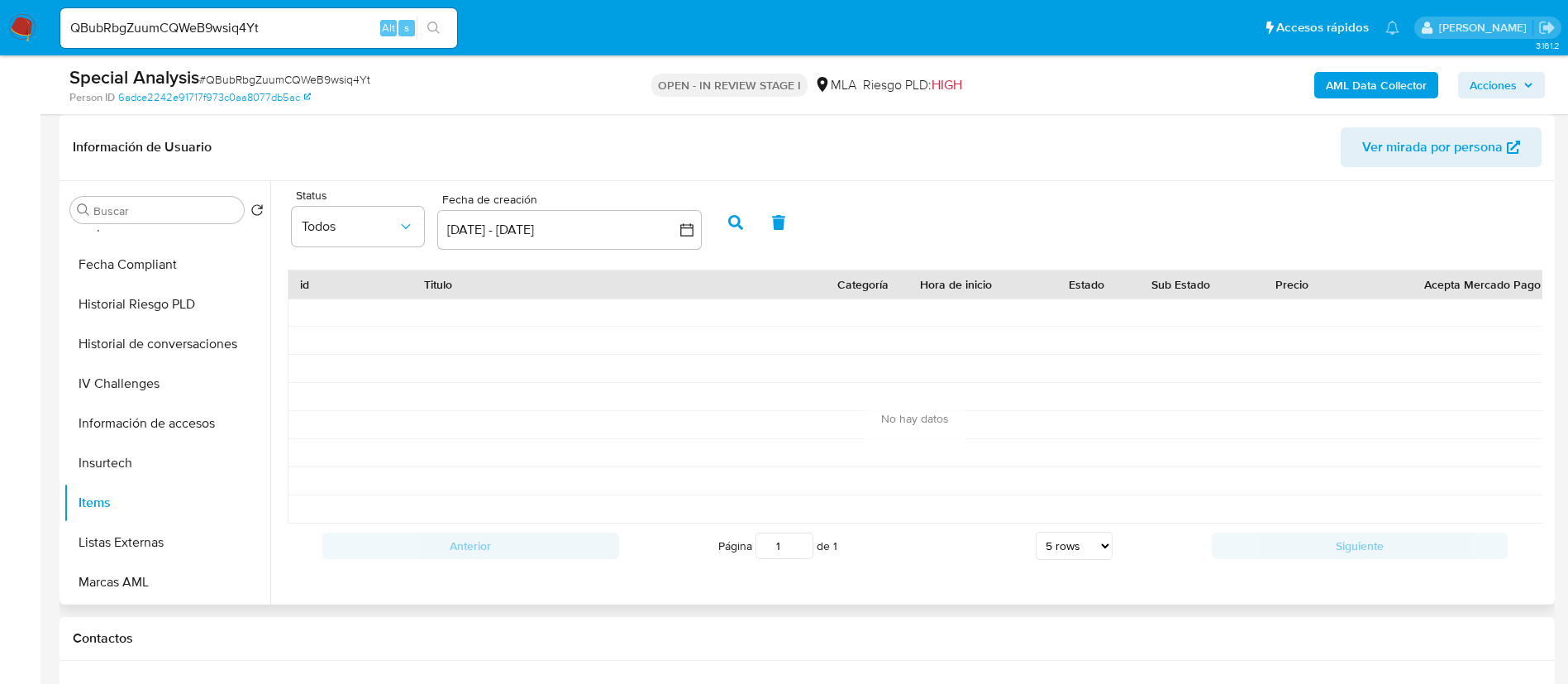
click at [731, 223] on icon "button" at bounding box center [735, 222] width 15 height 15
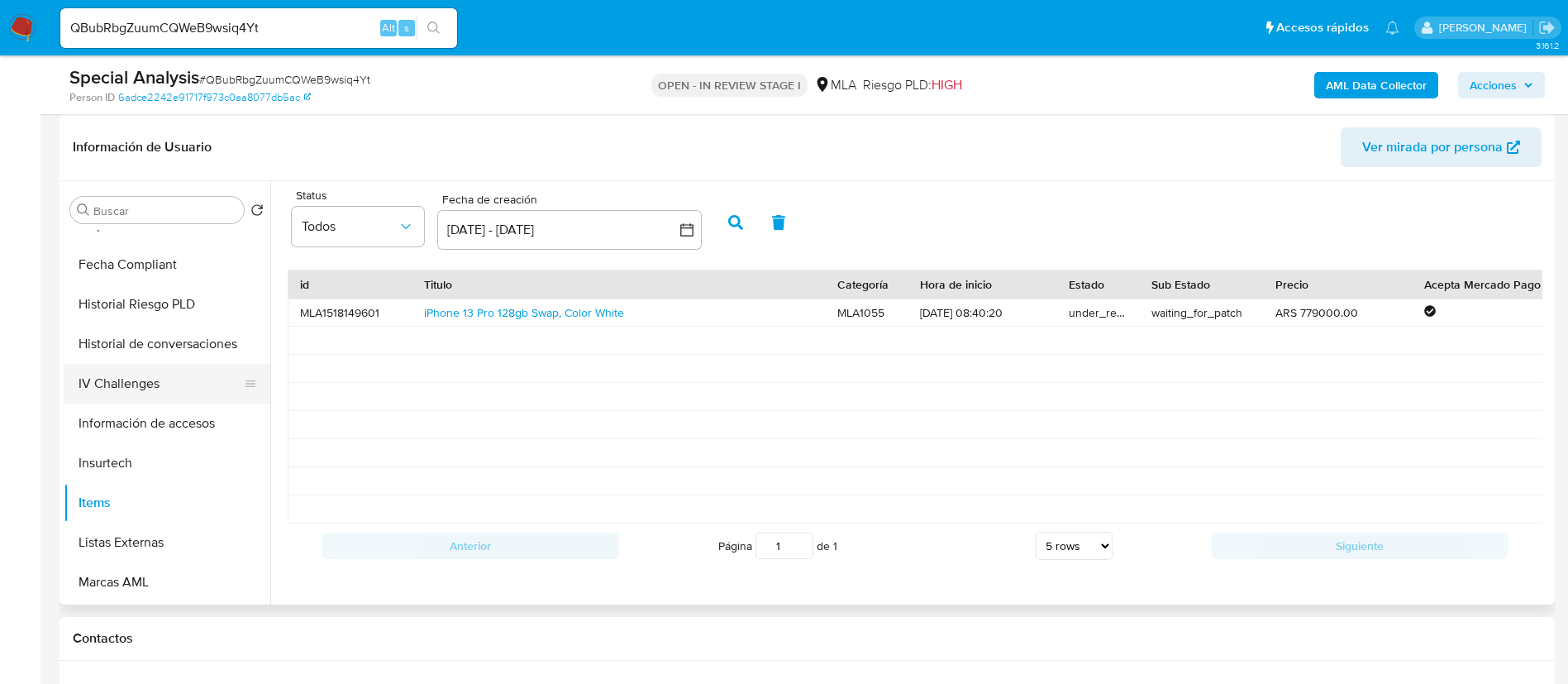
scroll to position [0, 0]
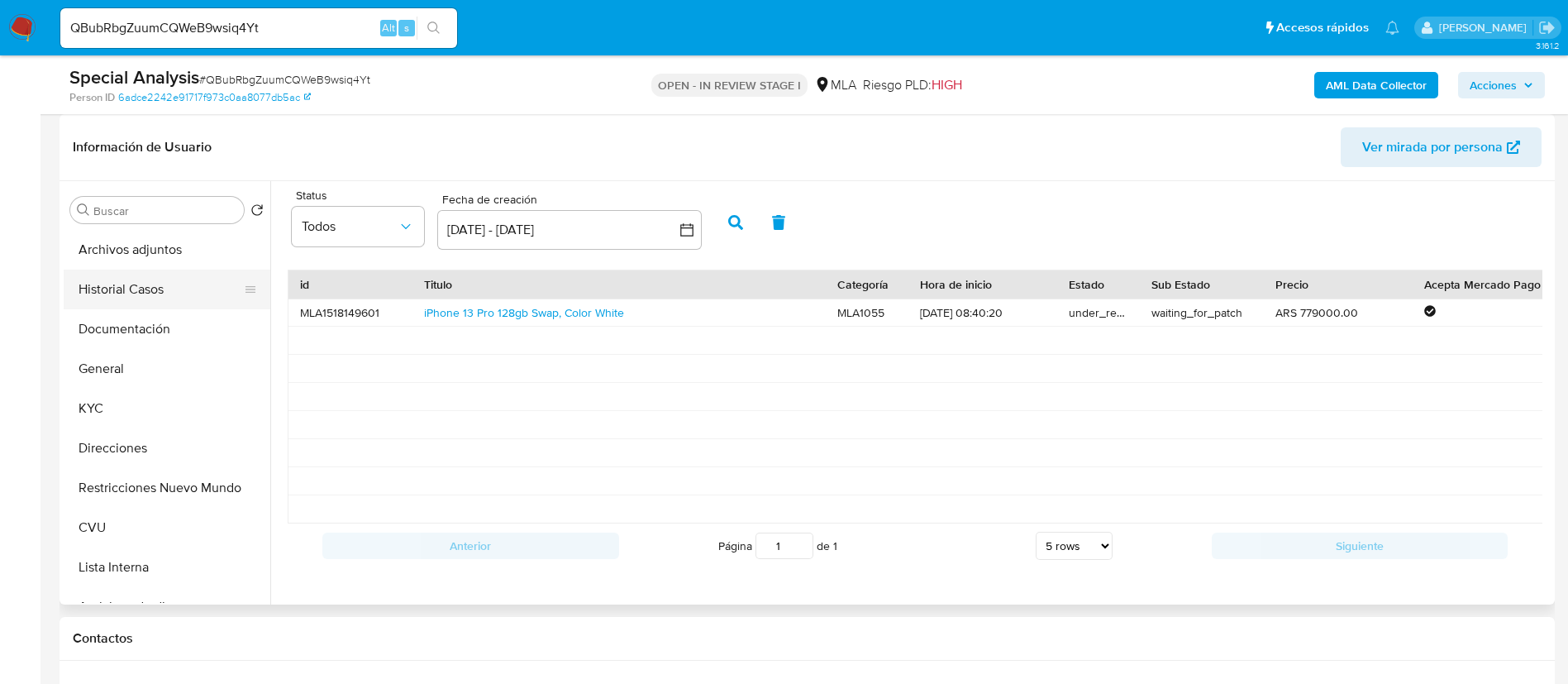
click at [138, 298] on button "Historial Casos" at bounding box center [160, 290] width 193 height 40
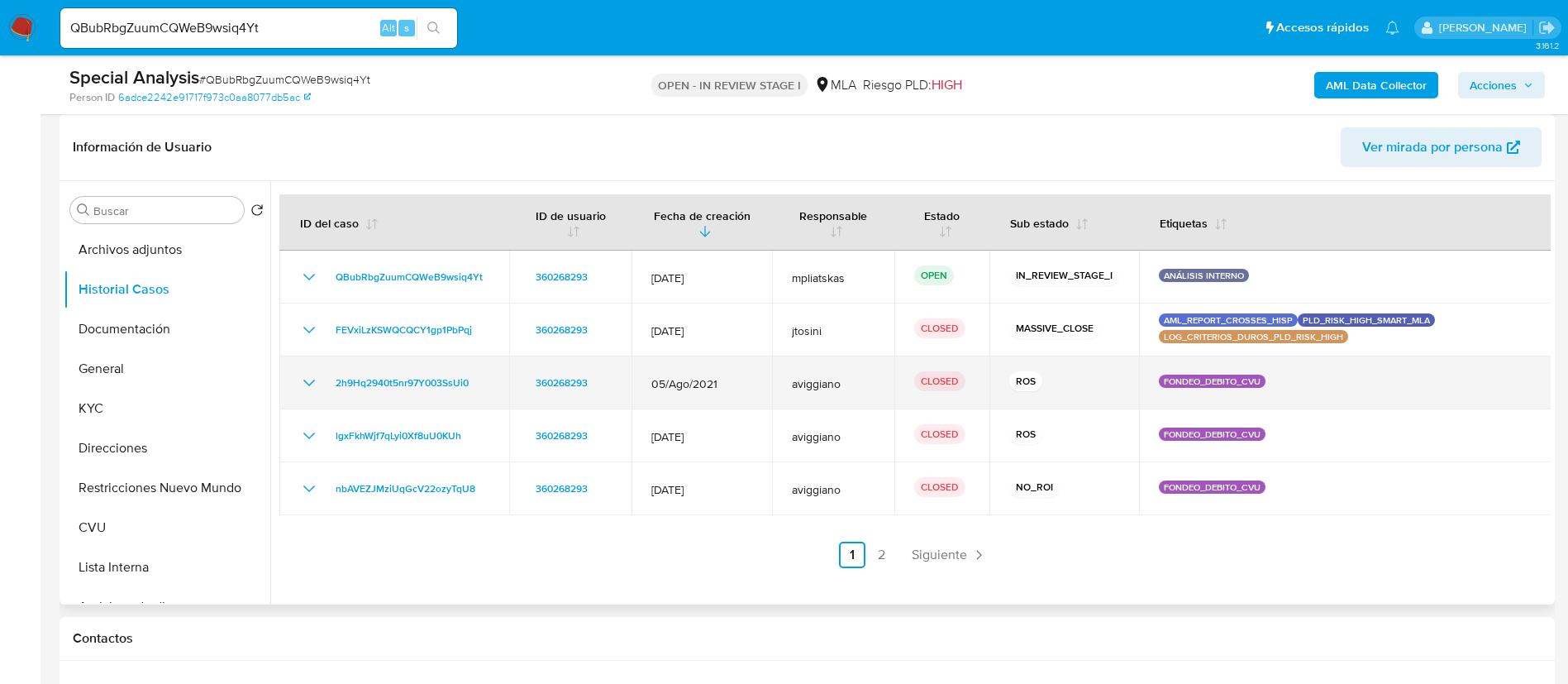
click at [310, 377] on icon "Mostrar/Ocultar" at bounding box center [309, 383] width 20 height 20
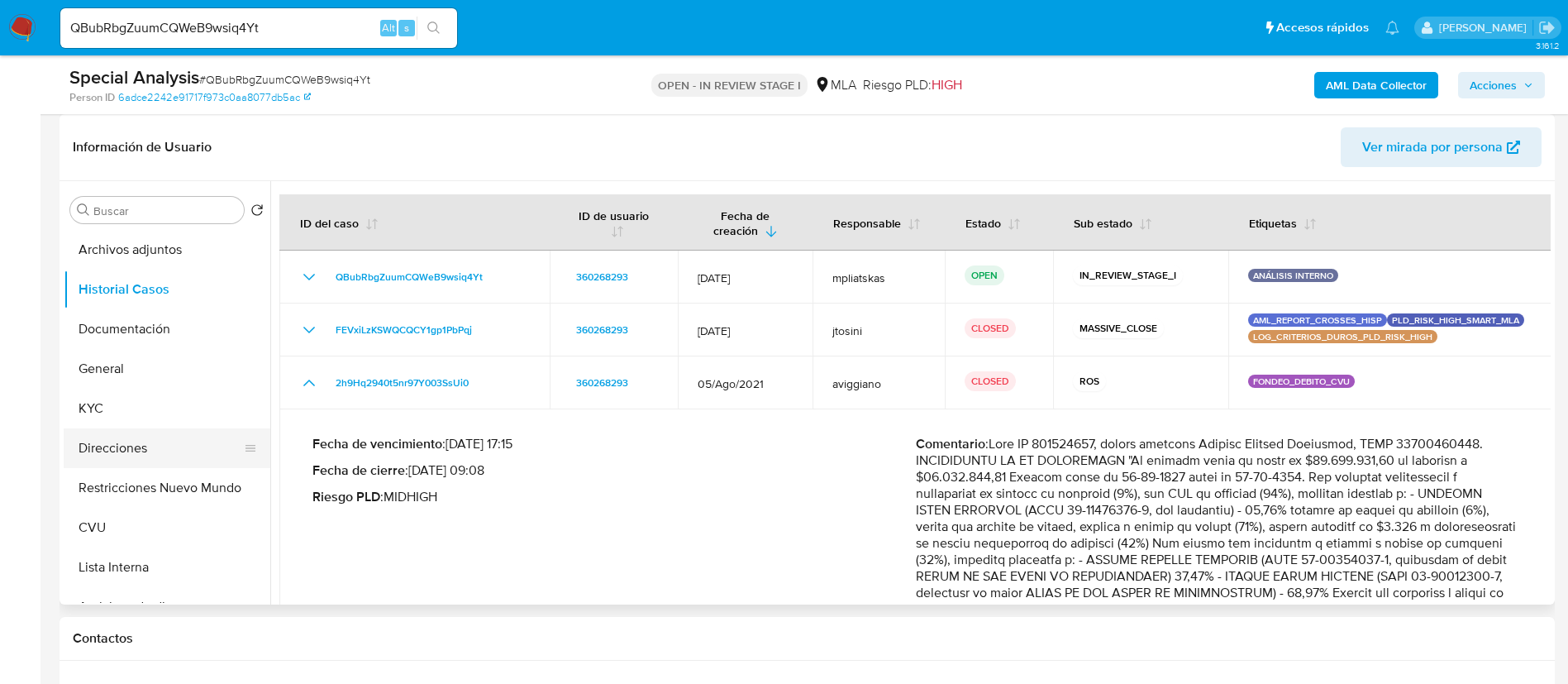
click at [134, 443] on button "Direcciones" at bounding box center [160, 448] width 193 height 40
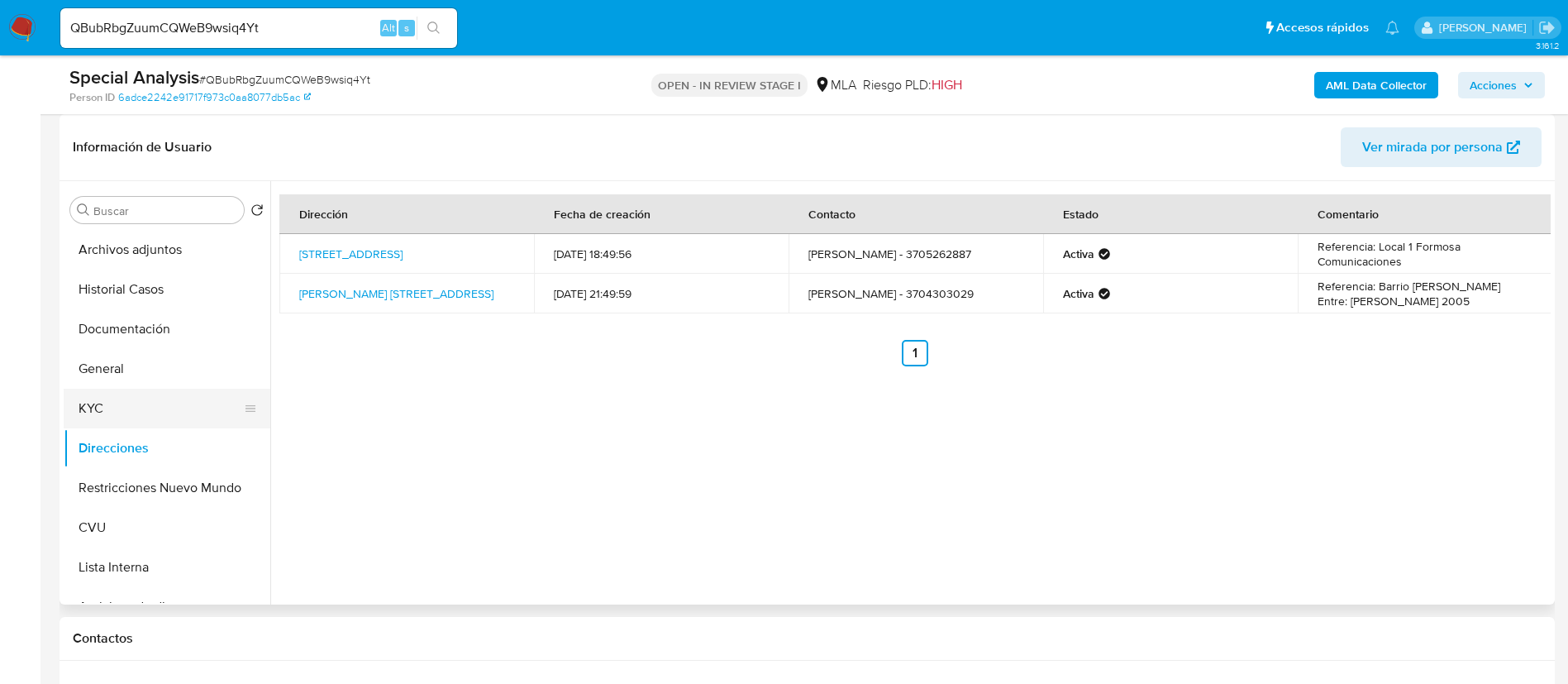
click at [164, 402] on button "KYC" at bounding box center [160, 409] width 193 height 40
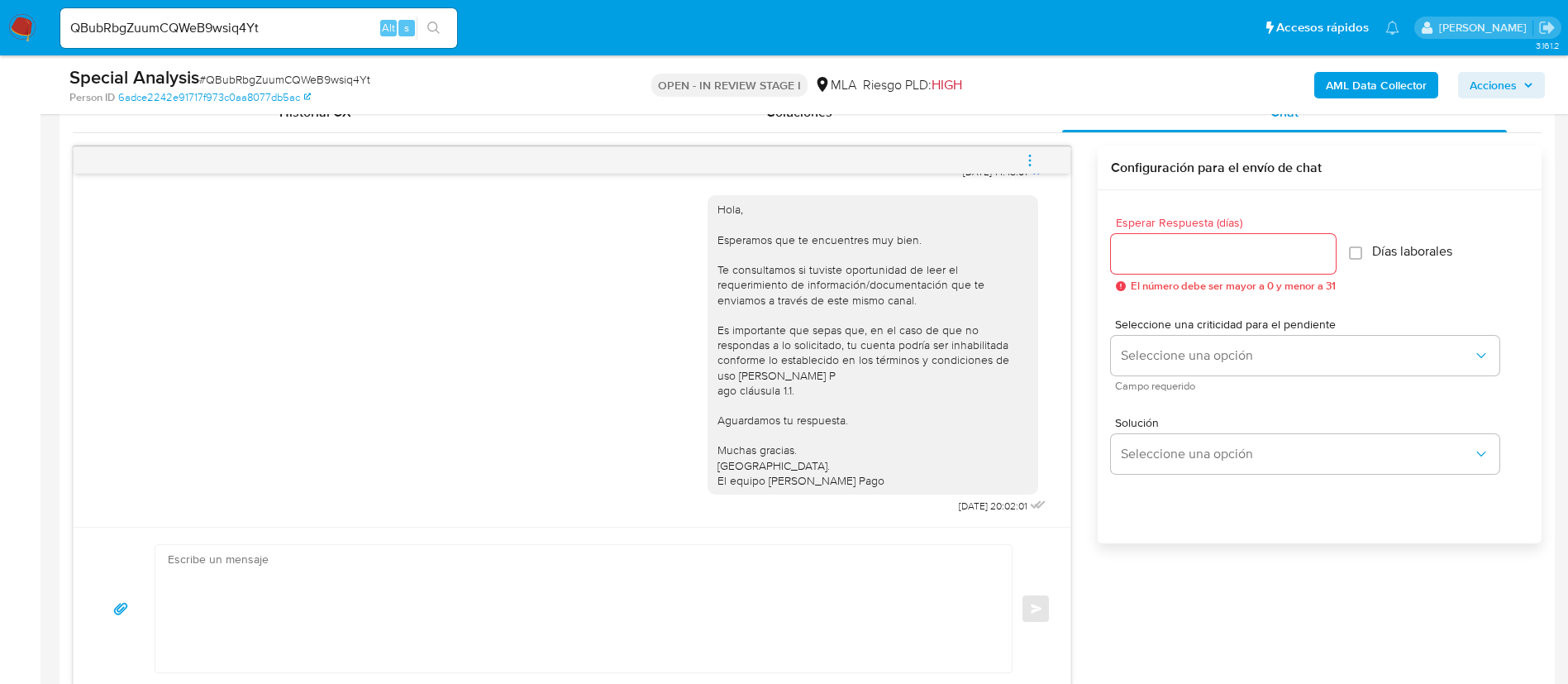
scroll to position [868, 0]
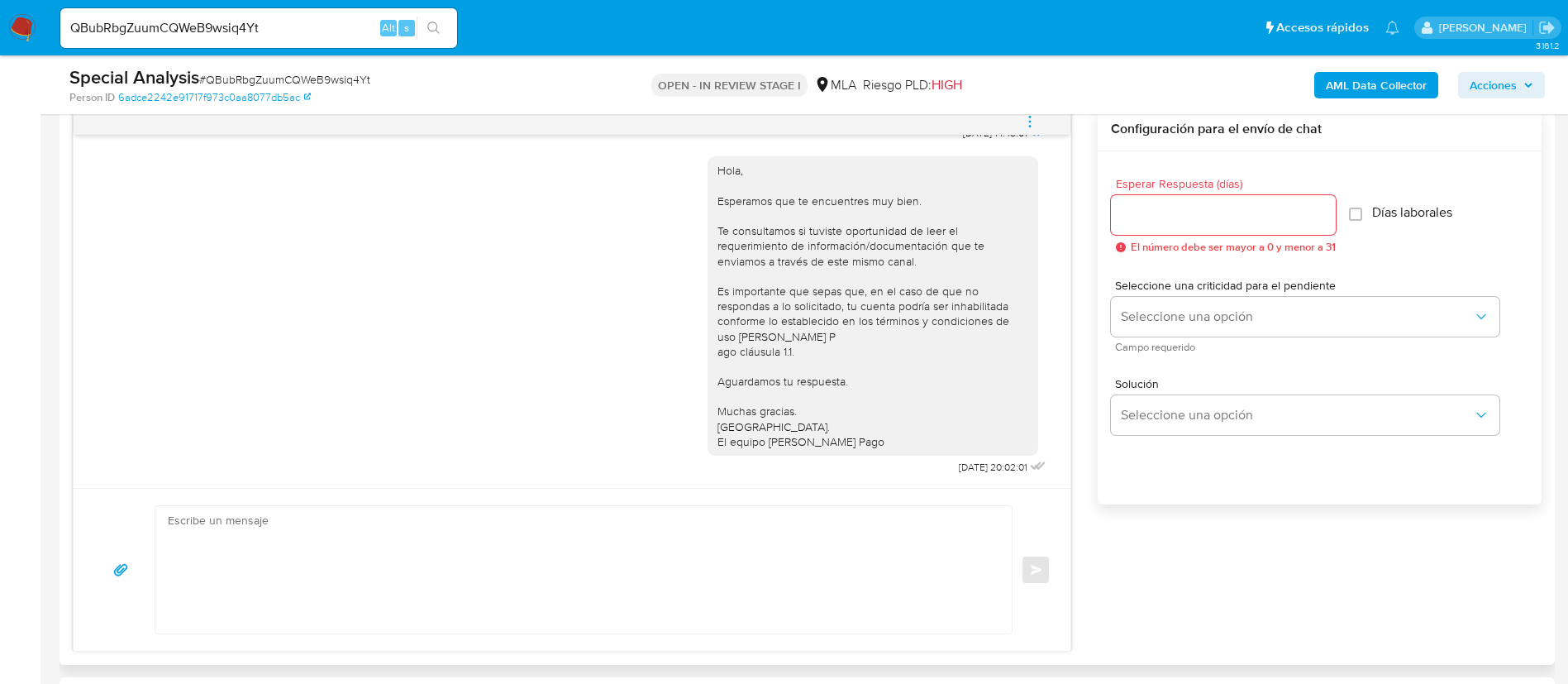
click at [770, 553] on textarea at bounding box center [580, 570] width 824 height 127
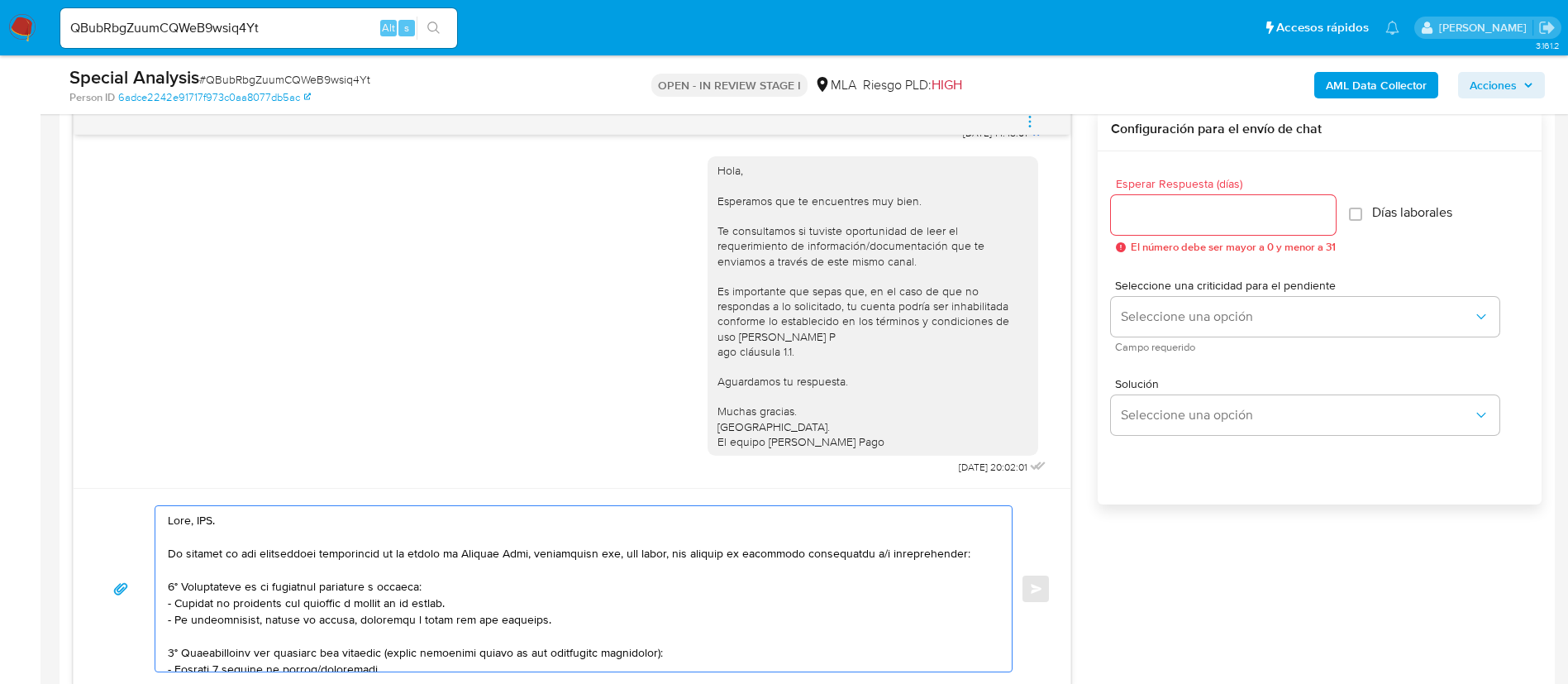
click at [211, 522] on textarea at bounding box center [580, 589] width 824 height 165
click at [211, 521] on textarea at bounding box center [580, 589] width 824 height 165
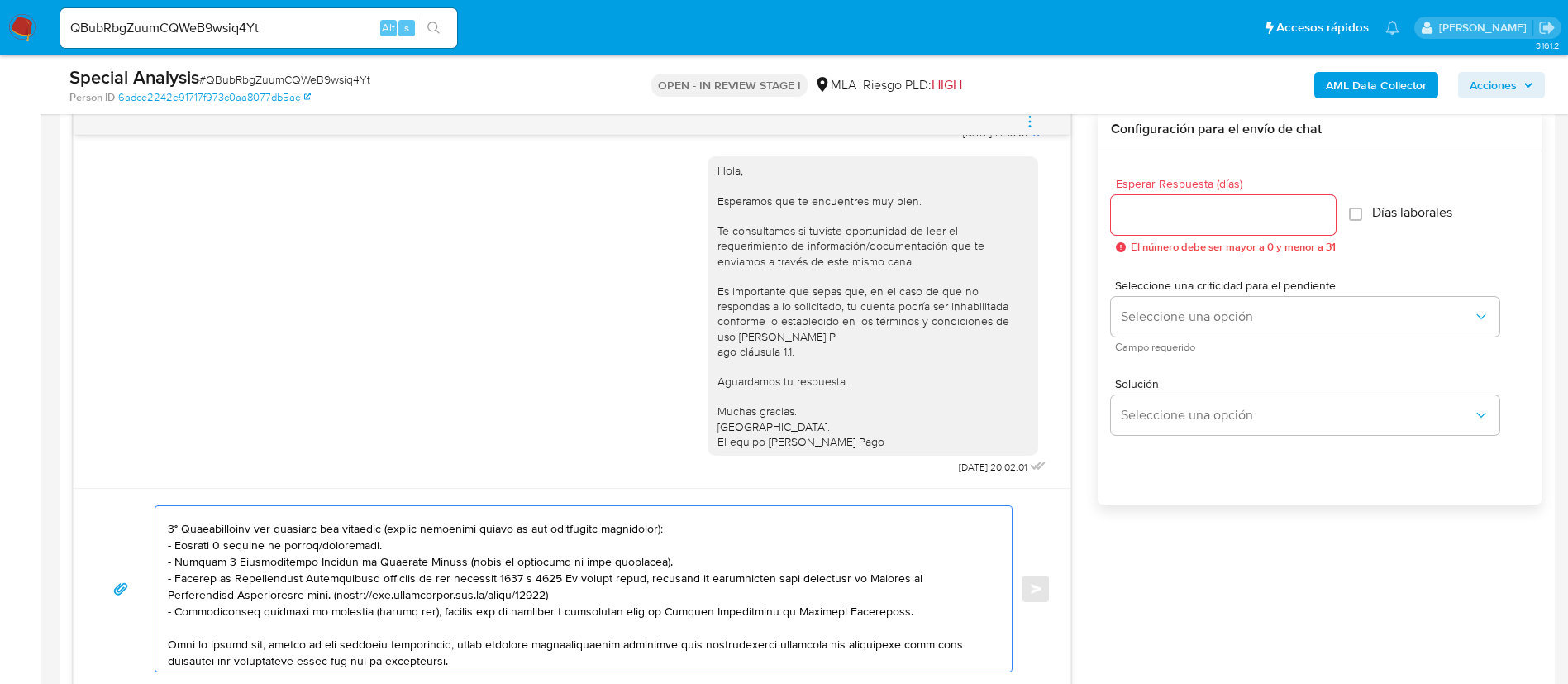
click at [237, 545] on textarea at bounding box center [580, 589] width 824 height 165
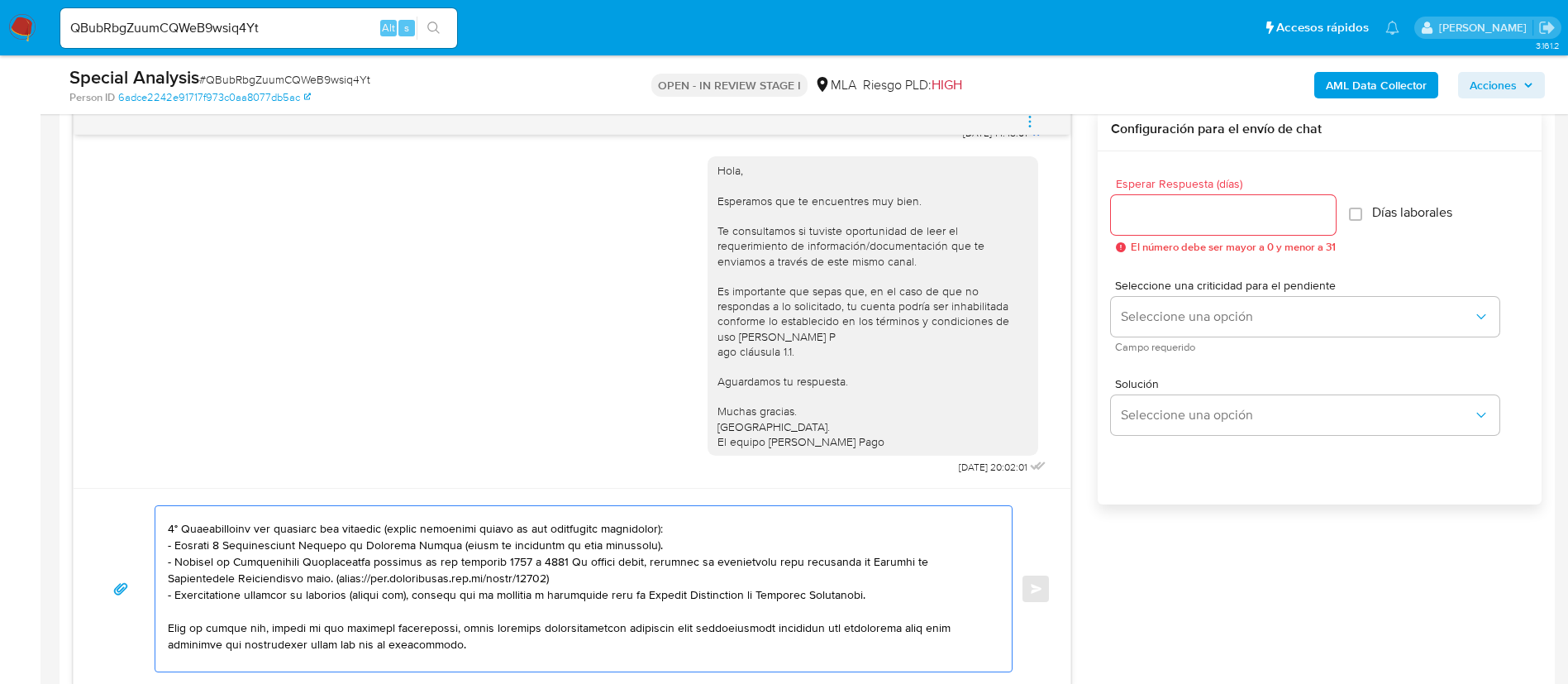
scroll to position [248, 0]
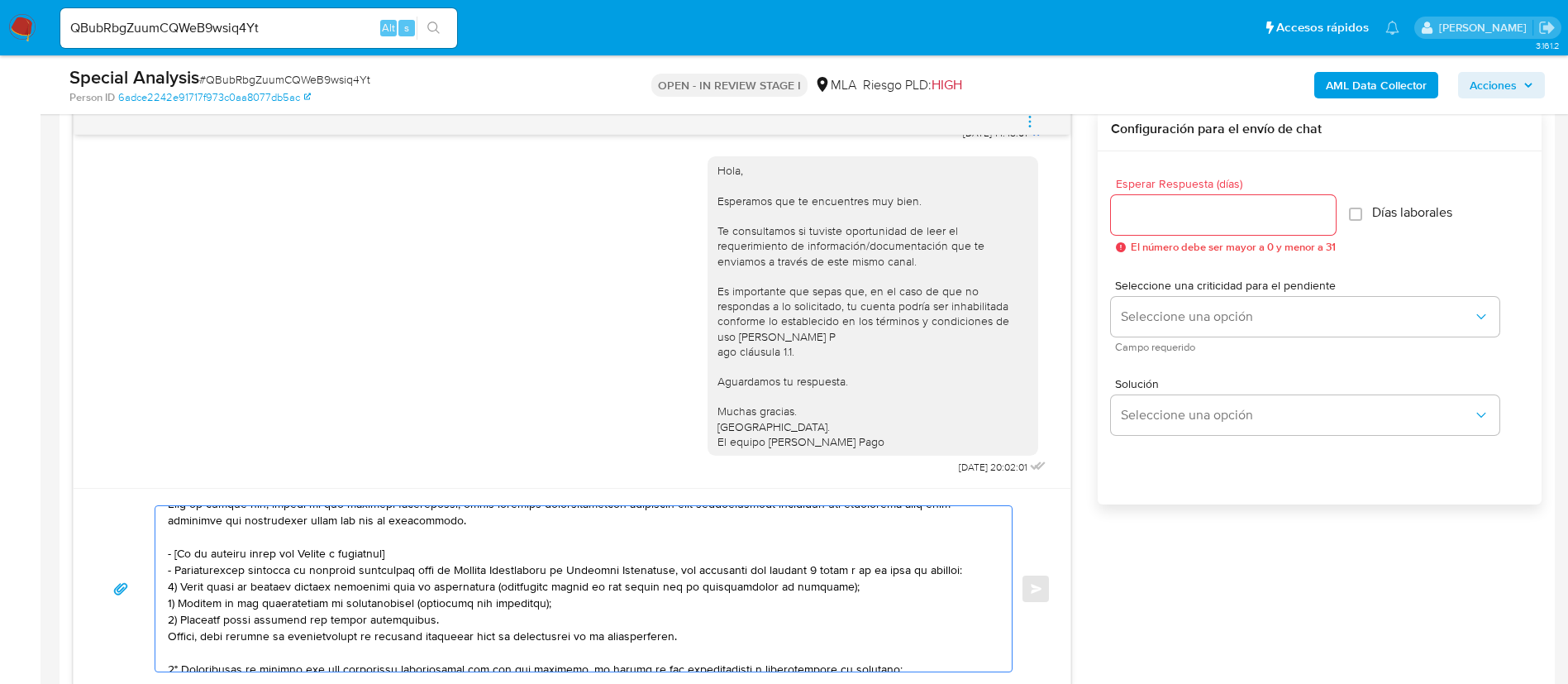
drag, startPoint x: 167, startPoint y: 552, endPoint x: 726, endPoint y: 638, distance: 565.6
click at [726, 638] on div at bounding box center [579, 589] width 848 height 165
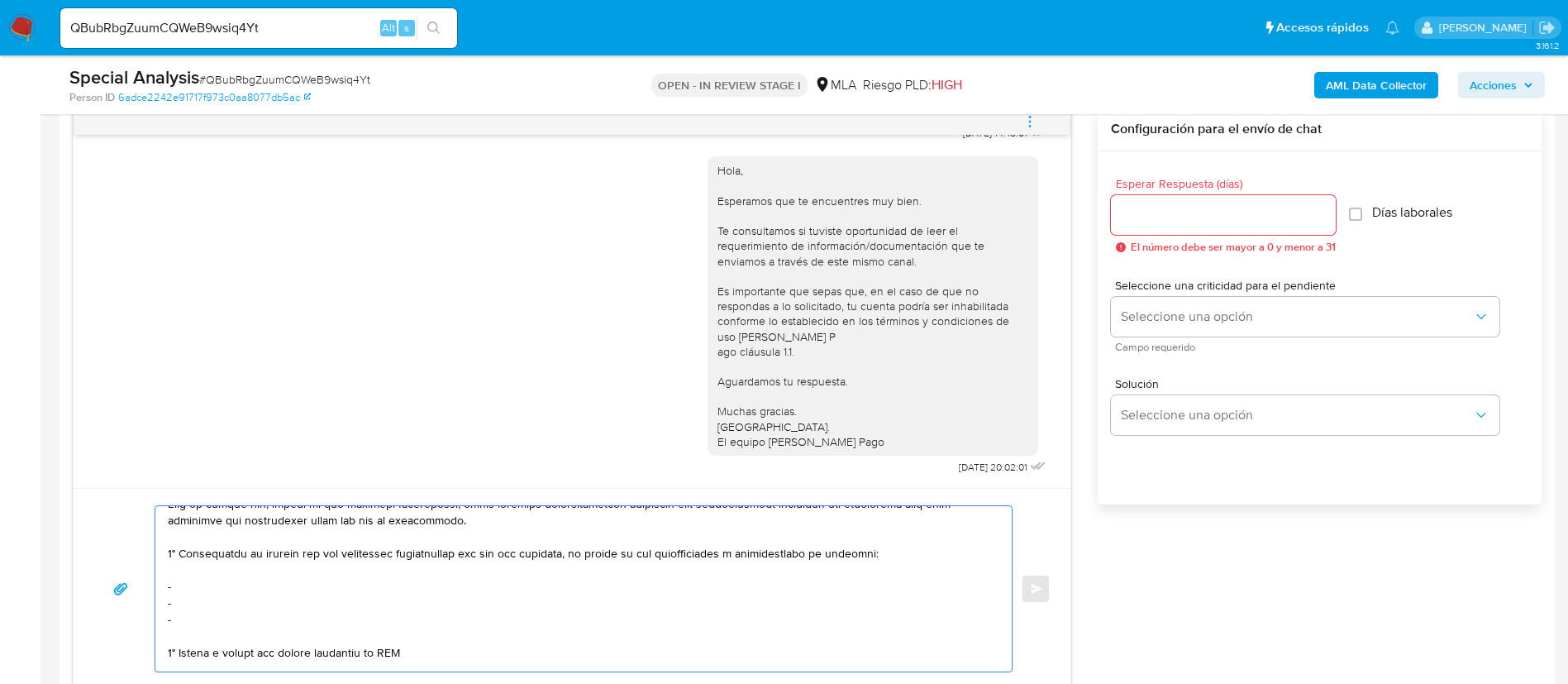
scroll to position [232, 0]
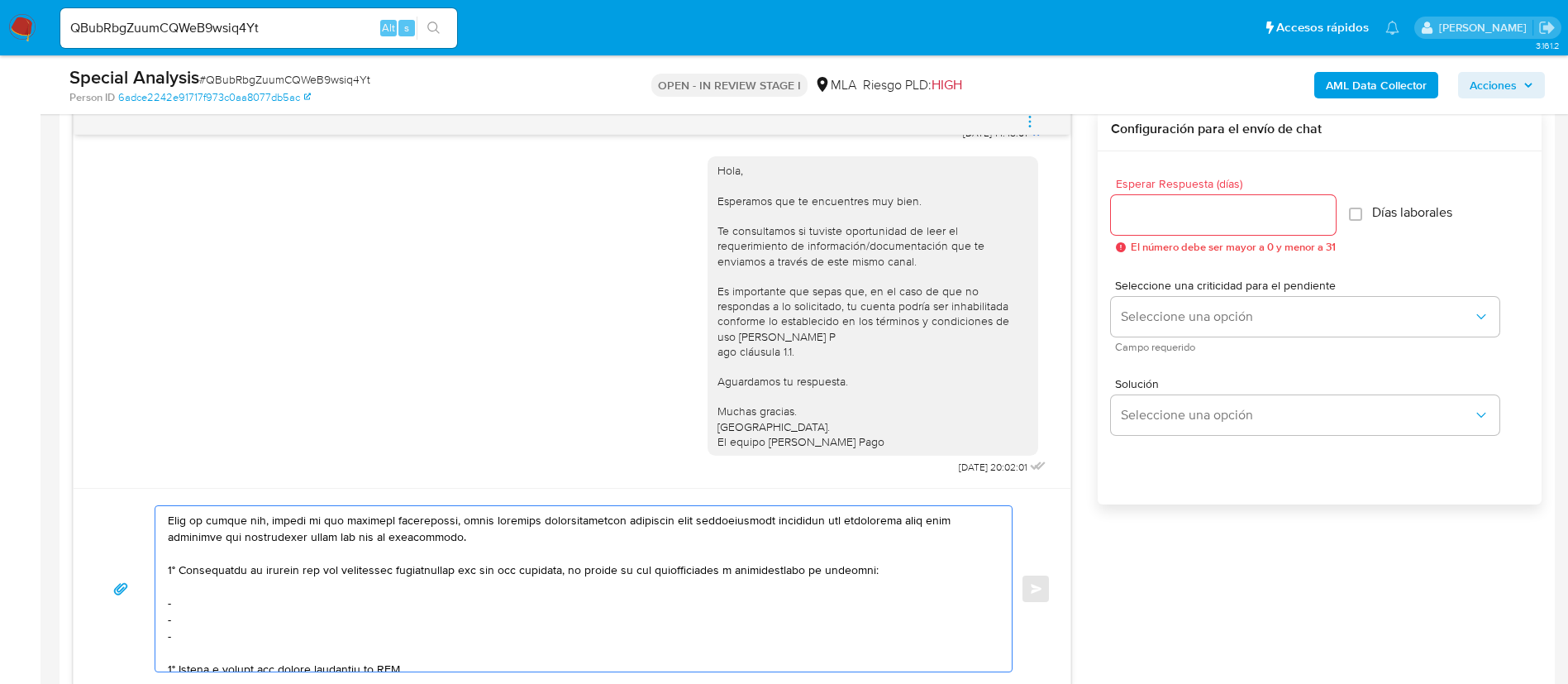
click at [230, 596] on textarea at bounding box center [580, 589] width 824 height 165
paste textarea "Franco Emanuel Gallardo - CUIT 23369585649"
click at [239, 619] on textarea at bounding box center [580, 589] width 824 height 165
paste textarea "Sandra Romina Ayala Guerrero - CUIT 27342941848"
click at [209, 640] on textarea at bounding box center [580, 589] width 824 height 165
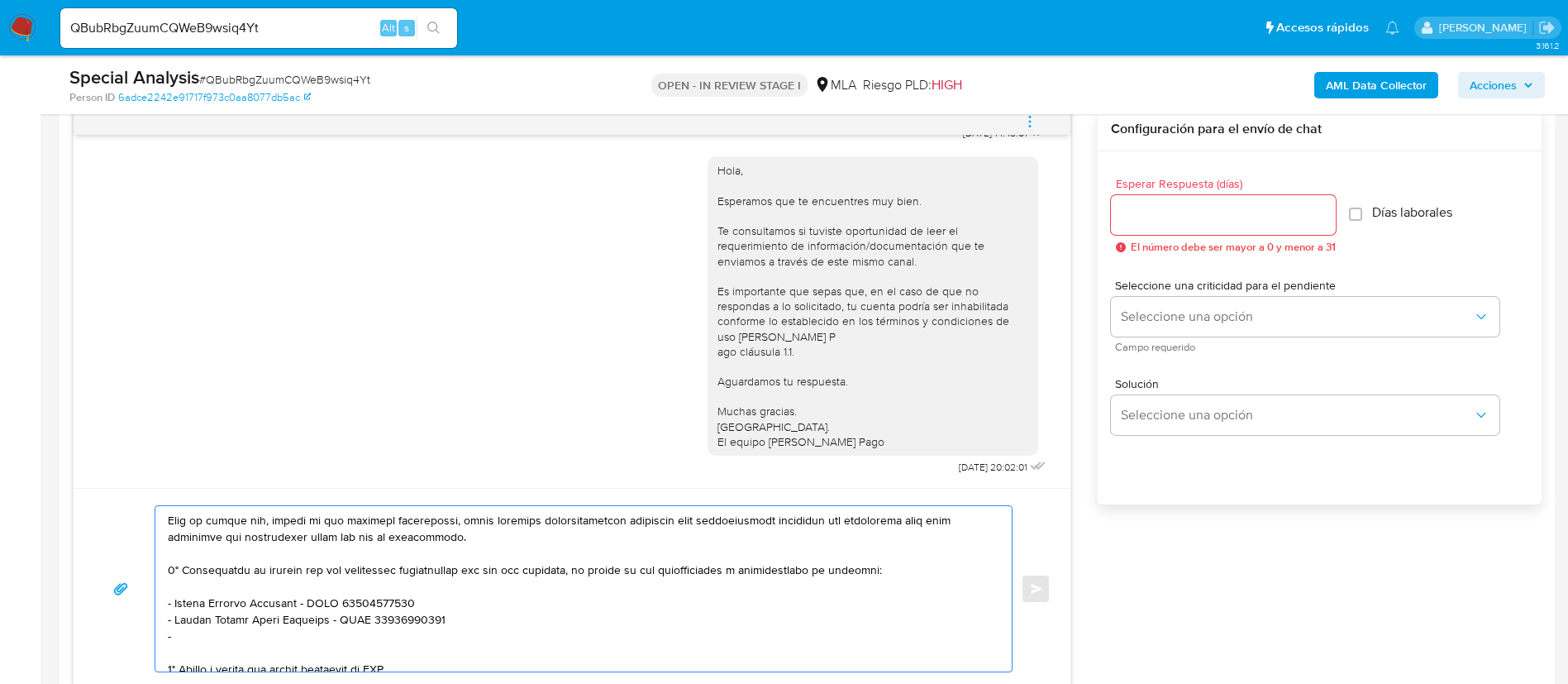
paste textarea "Christian Javier Barrios Benitez - CUIT 20254661318"
paste textarea "Didier Martinez - CUIT 20390819618"
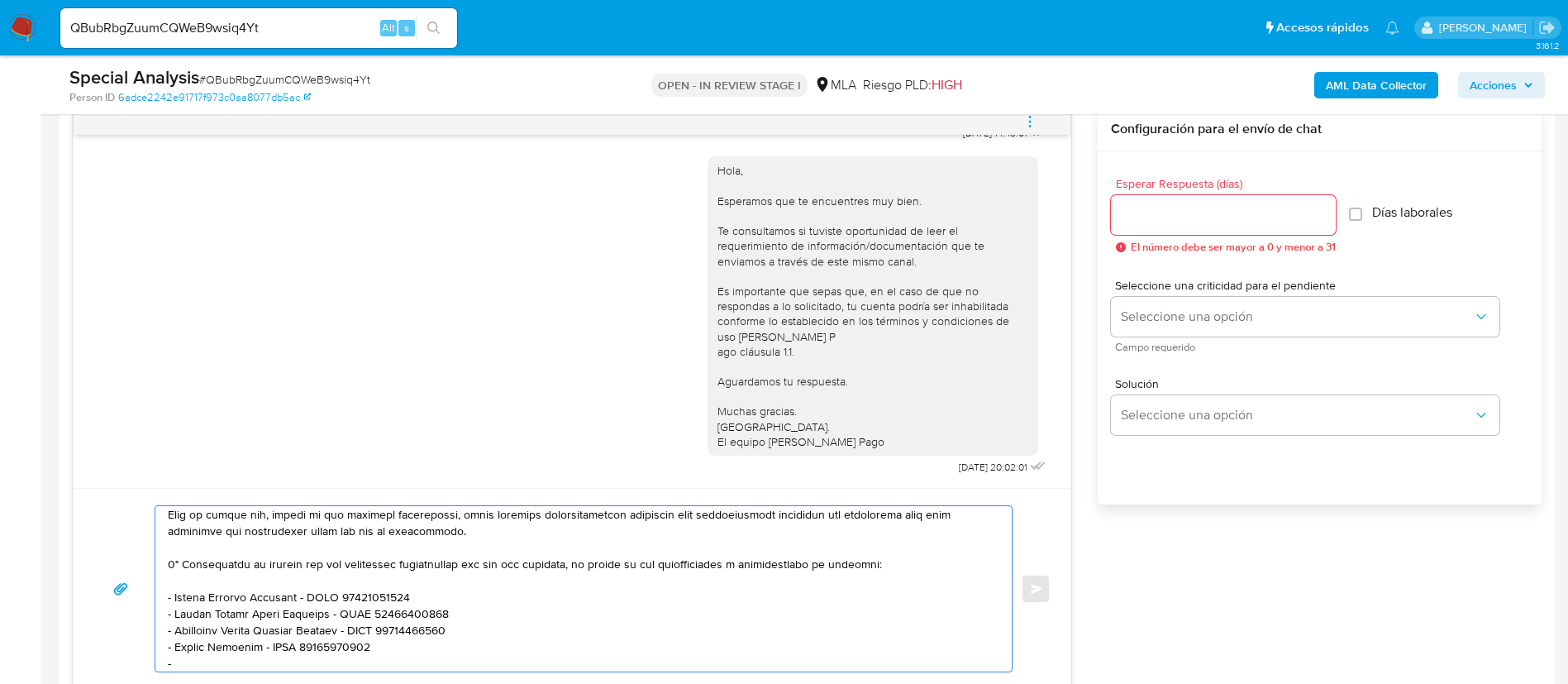
paste textarea "Carina Rita Del Valle Chiaramonte Catania - CUIT 27289349249"
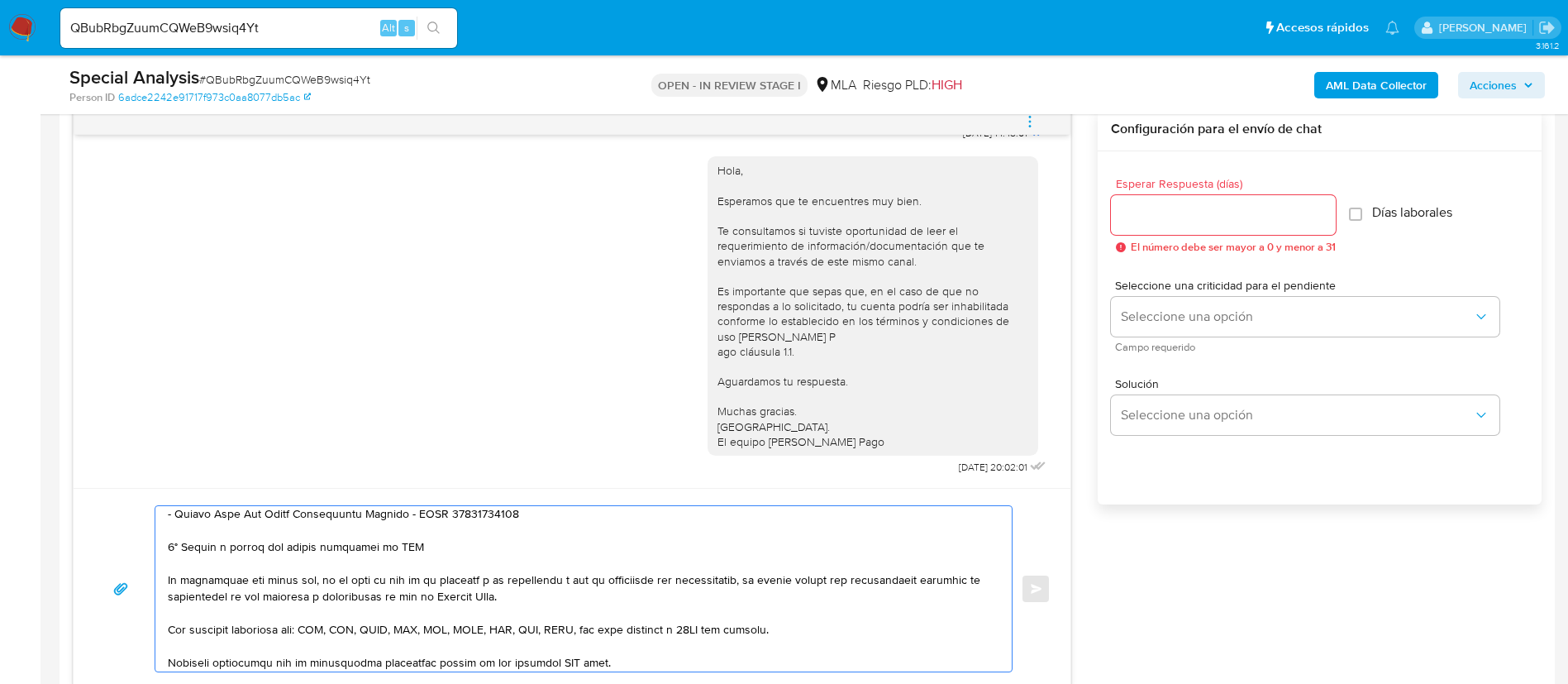
scroll to position [350, 0]
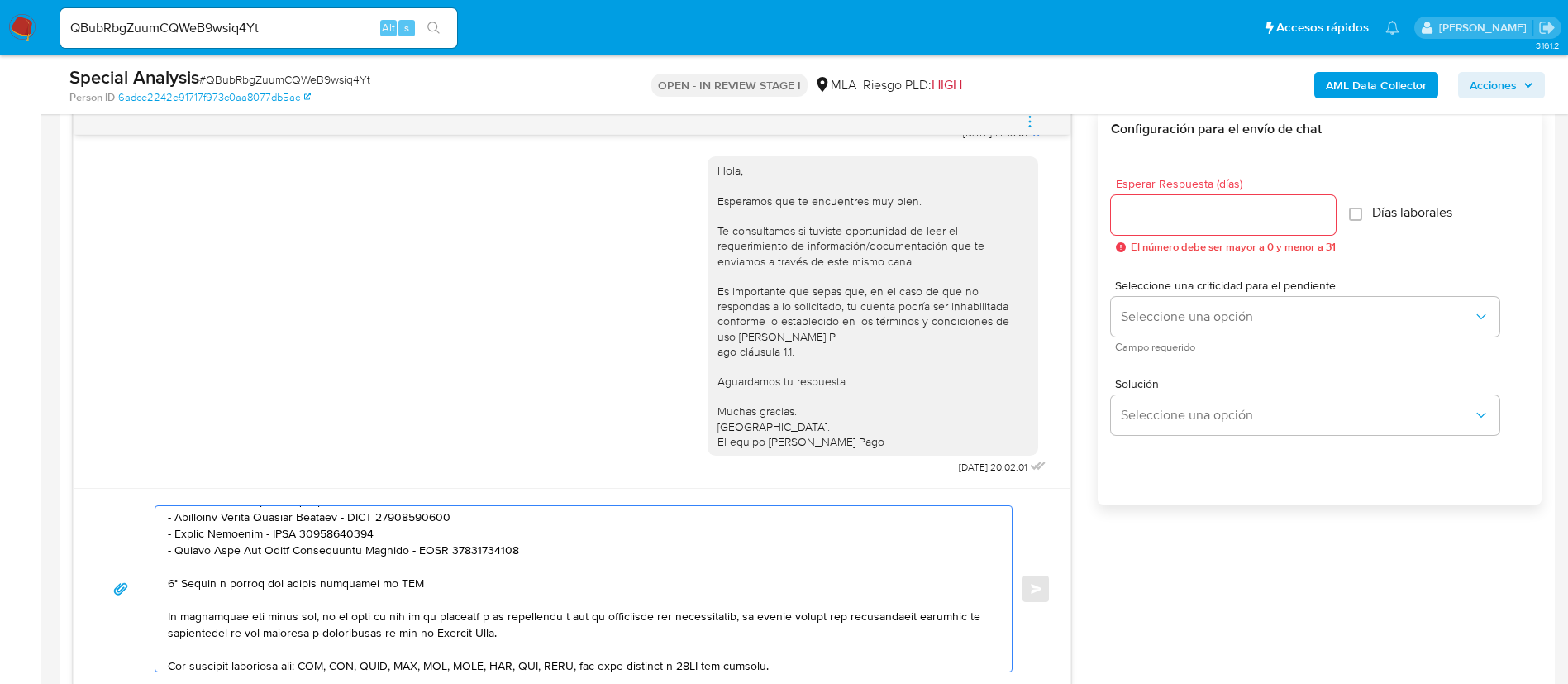
click at [367, 597] on textarea at bounding box center [580, 589] width 824 height 165
click at [359, 589] on textarea at bounding box center [580, 589] width 824 height 165
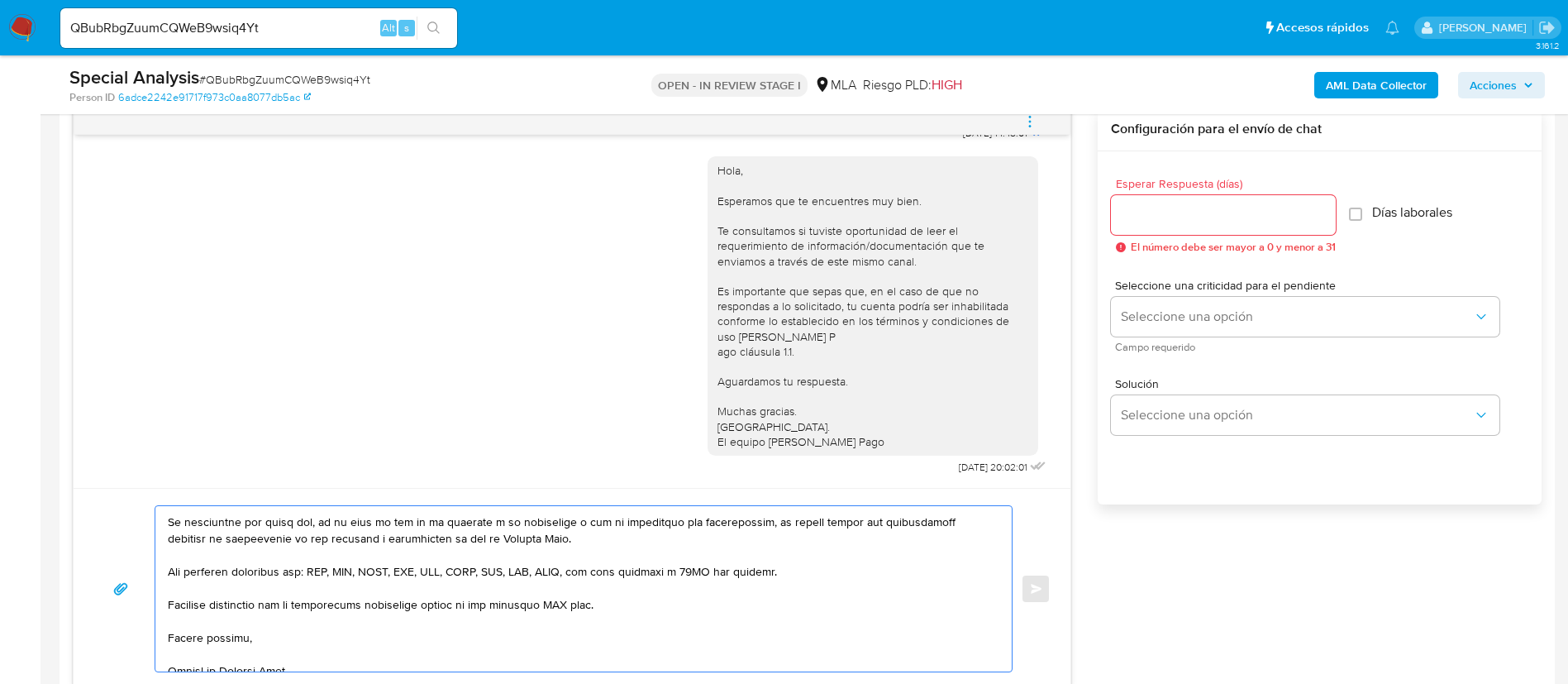
scroll to position [442, 0]
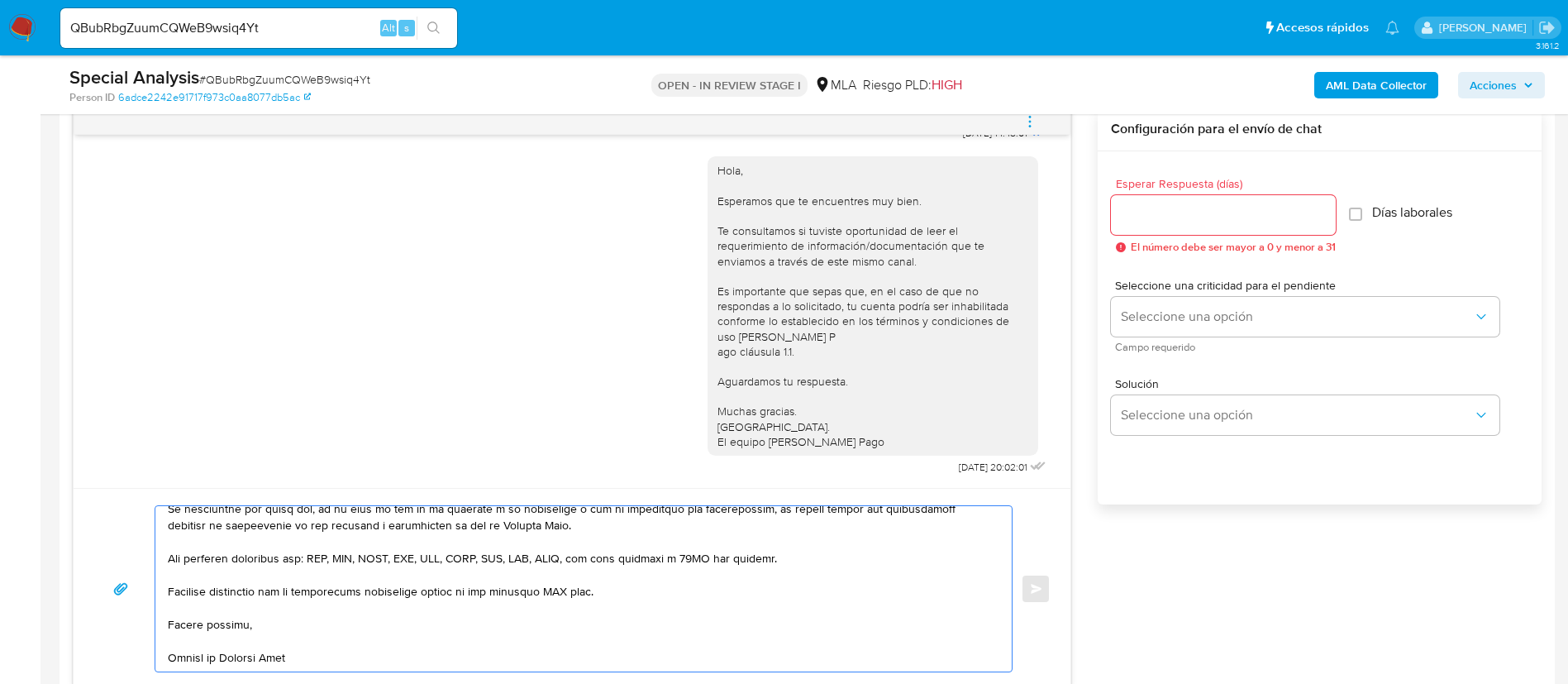
click at [560, 570] on textarea at bounding box center [580, 589] width 824 height 165
type textarea "Hola, Marlene. En función de las operaciones registradas en tu cuenta de Mercad…"
click at [1116, 226] on div at bounding box center [1224, 215] width 225 height 40
click at [1127, 222] on input "Esperar Respuesta (días)" at bounding box center [1224, 215] width 225 height 22
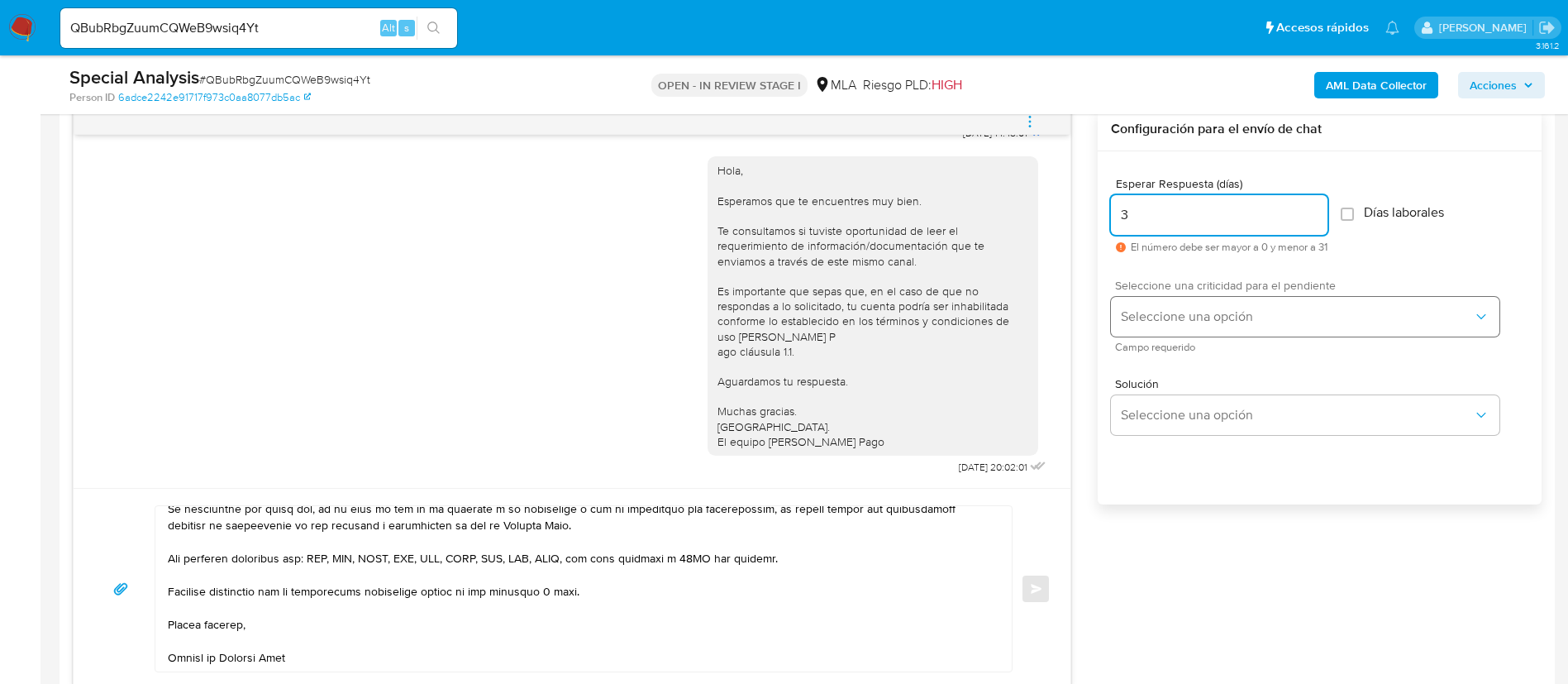
type input "3"
click at [1151, 318] on span "Seleccione una opción" at bounding box center [1297, 317] width 352 height 17
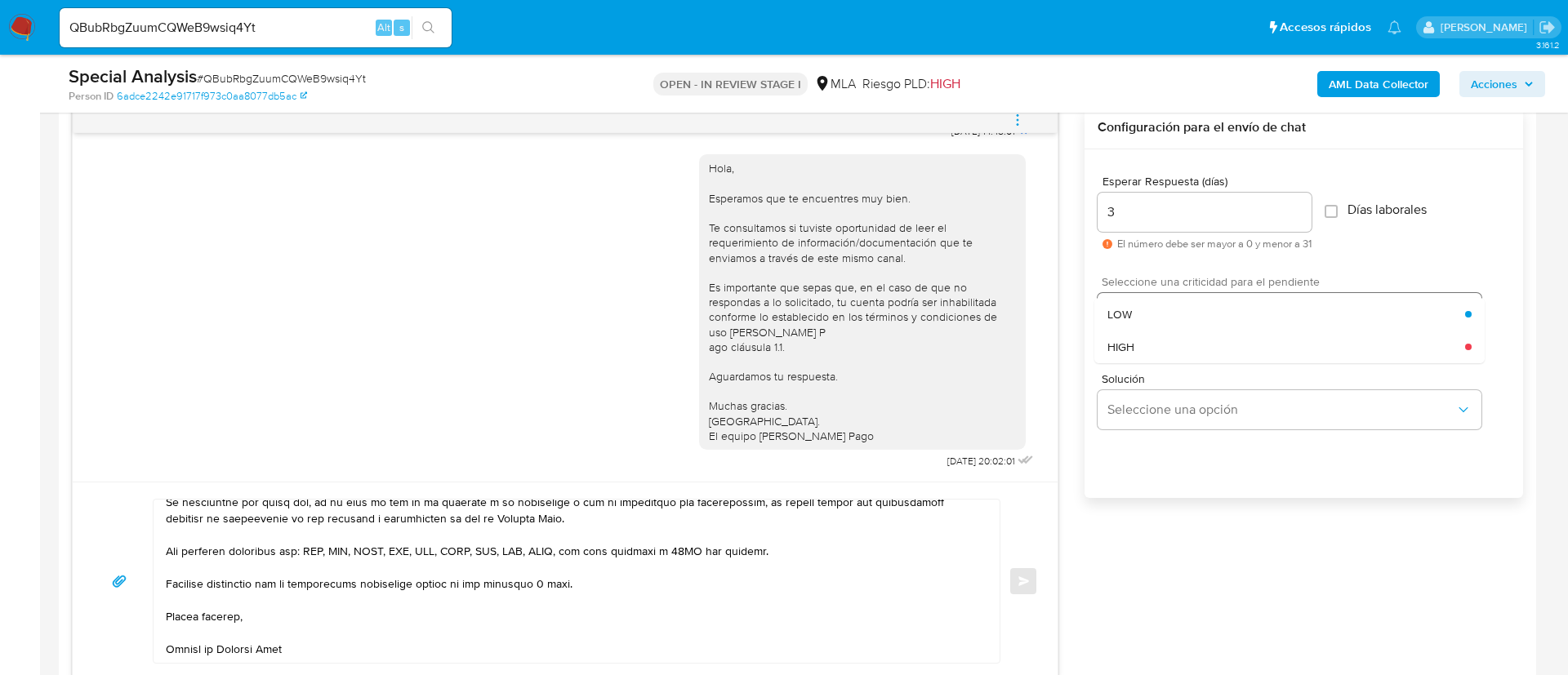
click at [1137, 313] on div "LOW" at bounding box center [1287, 313] width 358 height 32
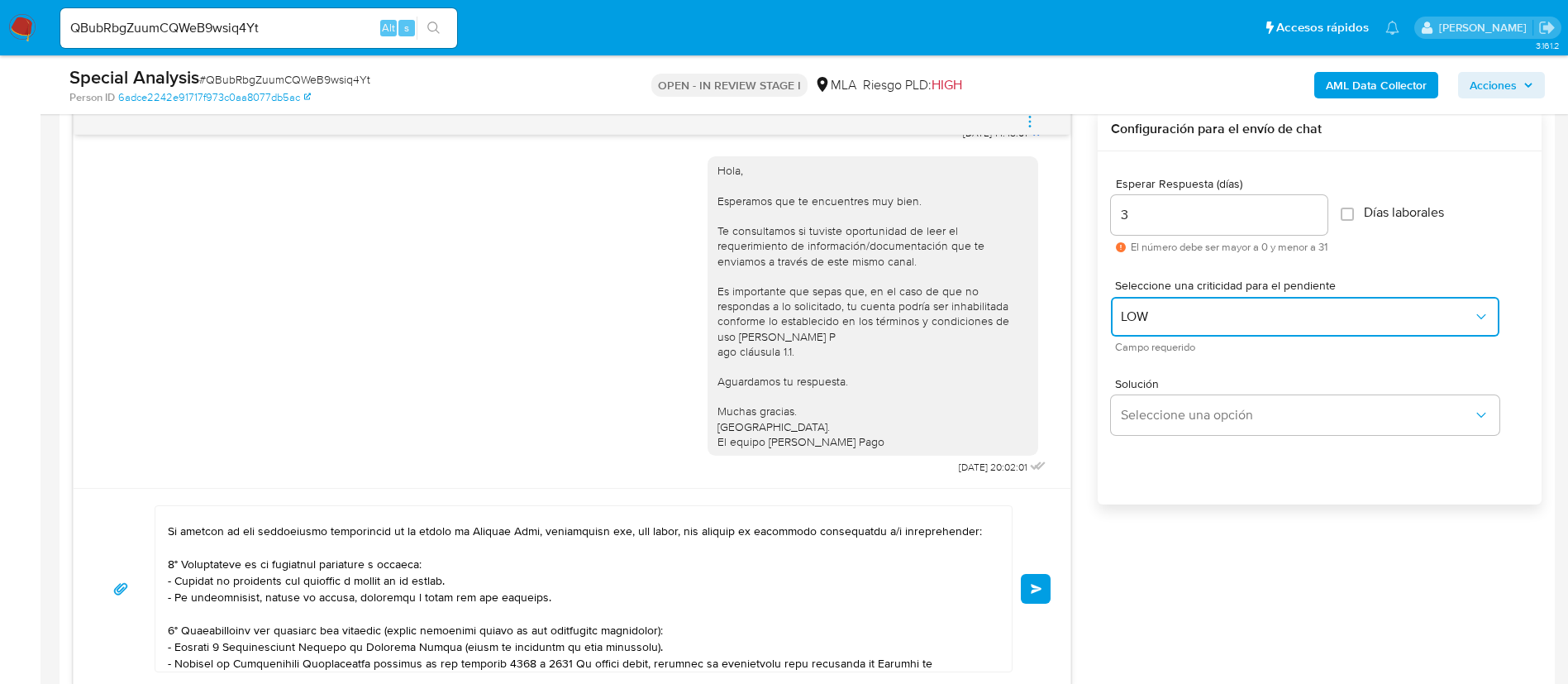
scroll to position [0, 0]
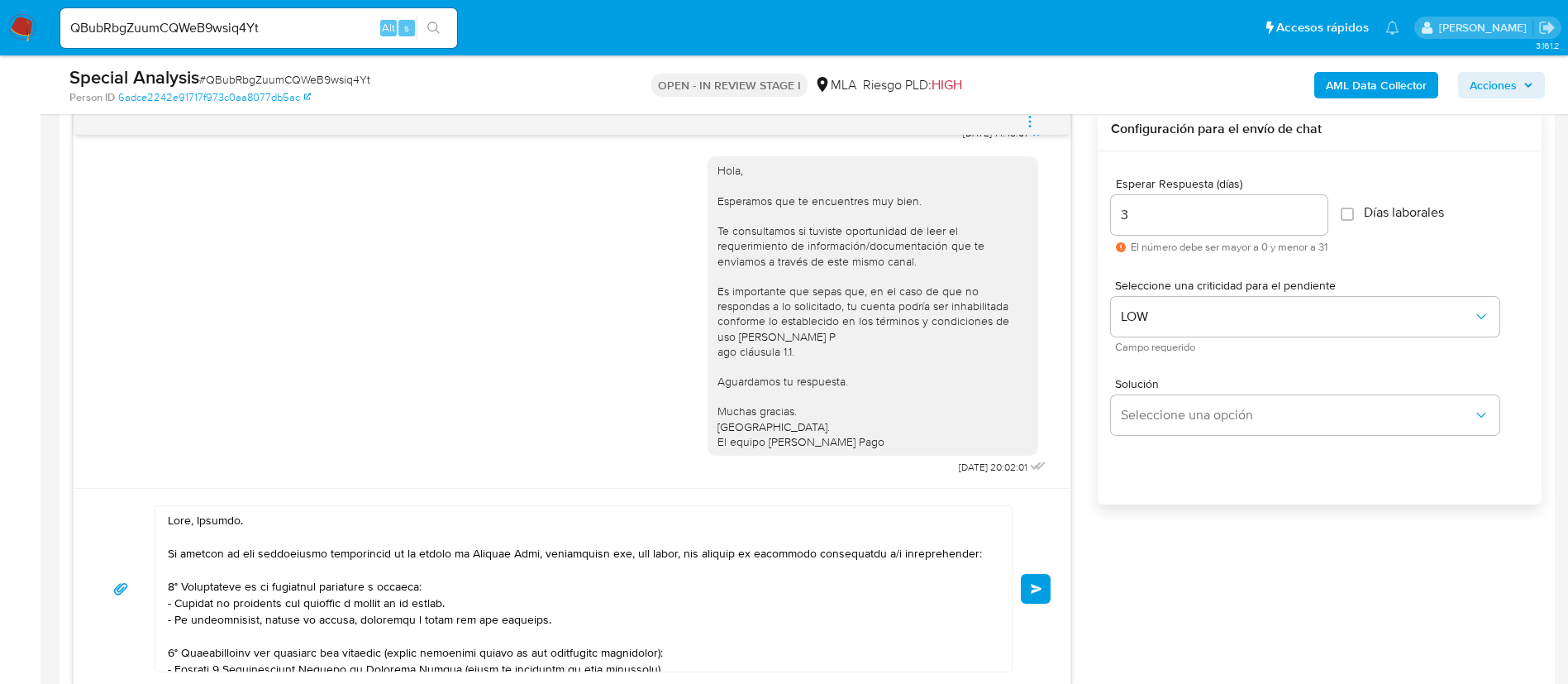
click at [1032, 589] on span "Enviar" at bounding box center [1037, 589] width 12 height 10
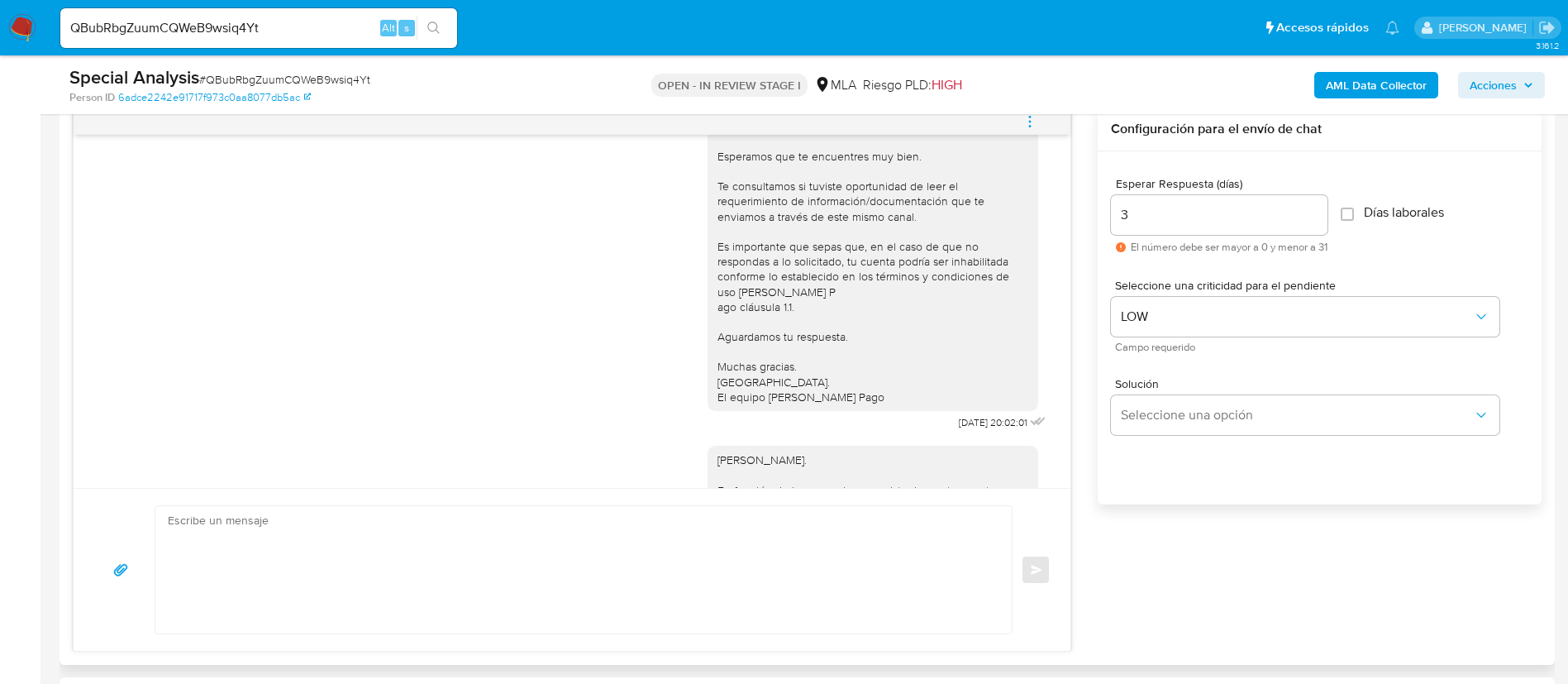
scroll to position [1809, 0]
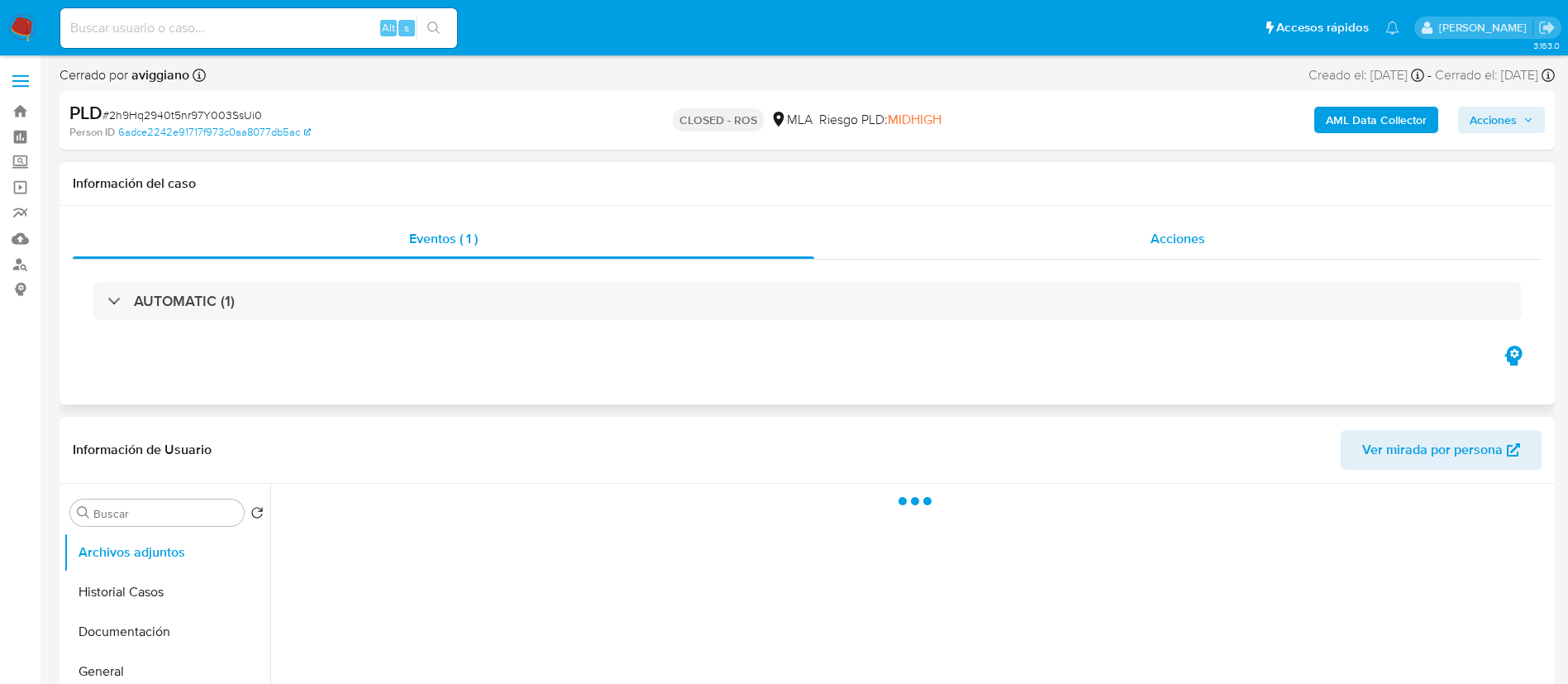
click at [1088, 248] on div "Acciones" at bounding box center [1177, 239] width 727 height 40
select select "10"
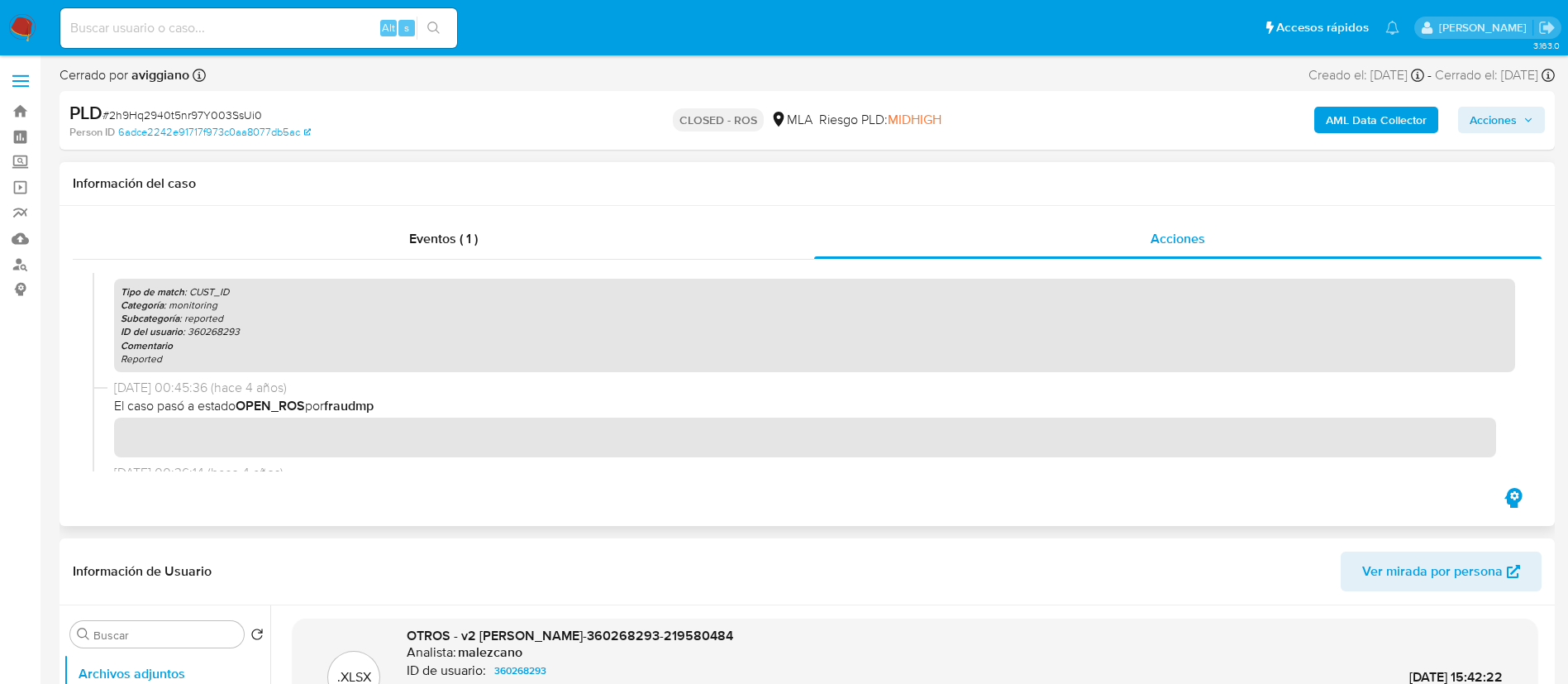
scroll to position [248, 0]
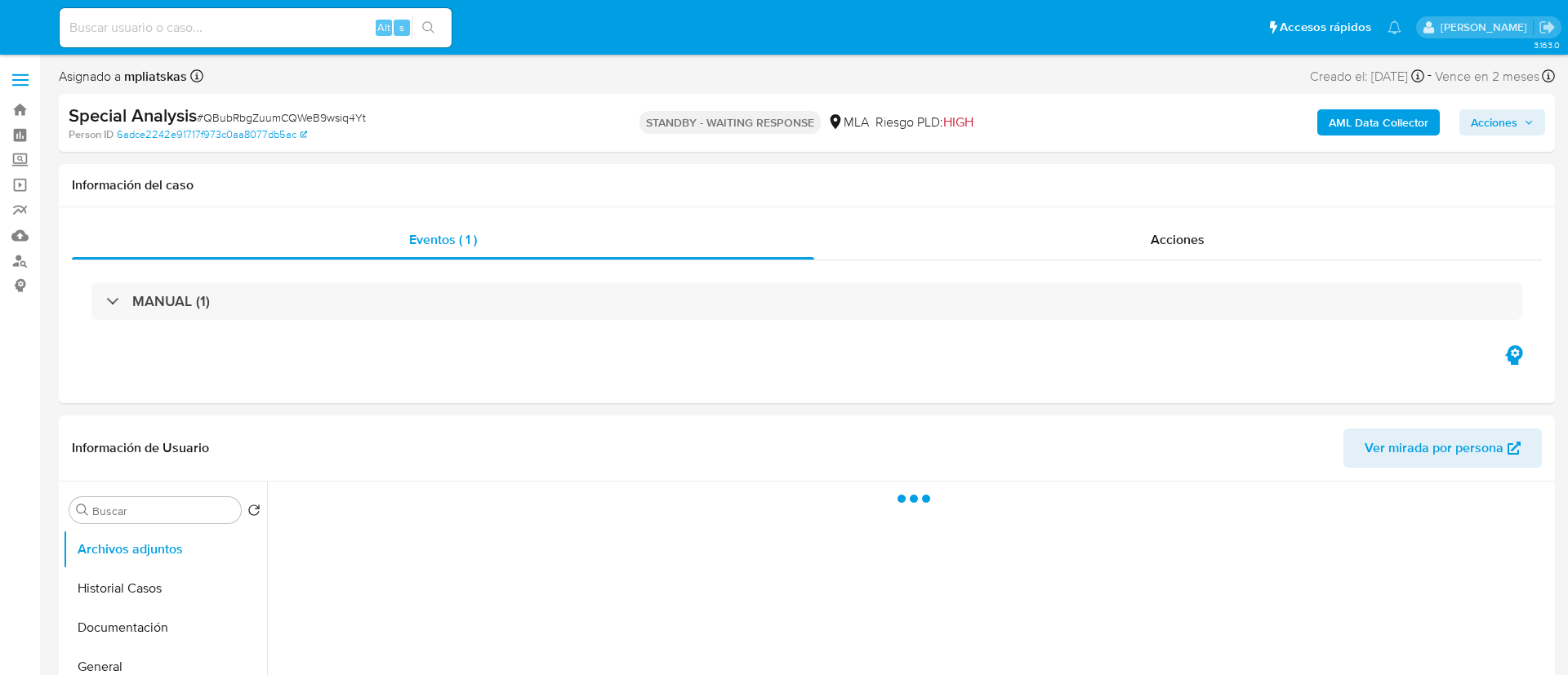
select select "10"
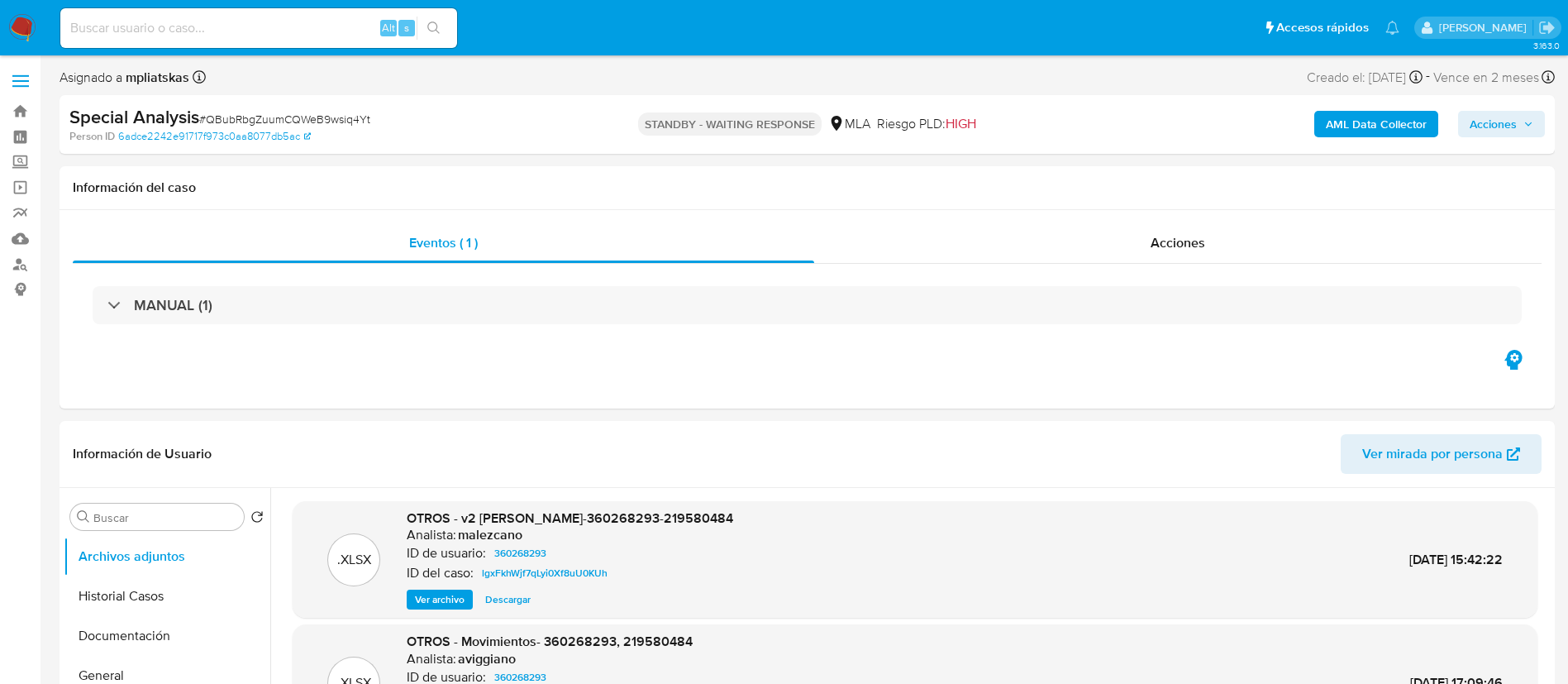
drag, startPoint x: 318, startPoint y: 37, endPoint x: 371, endPoint y: 26, distance: 54.1
click at [318, 37] on input at bounding box center [259, 28] width 397 height 22
paste input "AeR62W2TITV5YSoprYWTKhL5"
type input "AeR62W2TITV5YSoprYWTKhL5"
click at [433, 24] on icon "search-icon" at bounding box center [434, 28] width 13 height 13
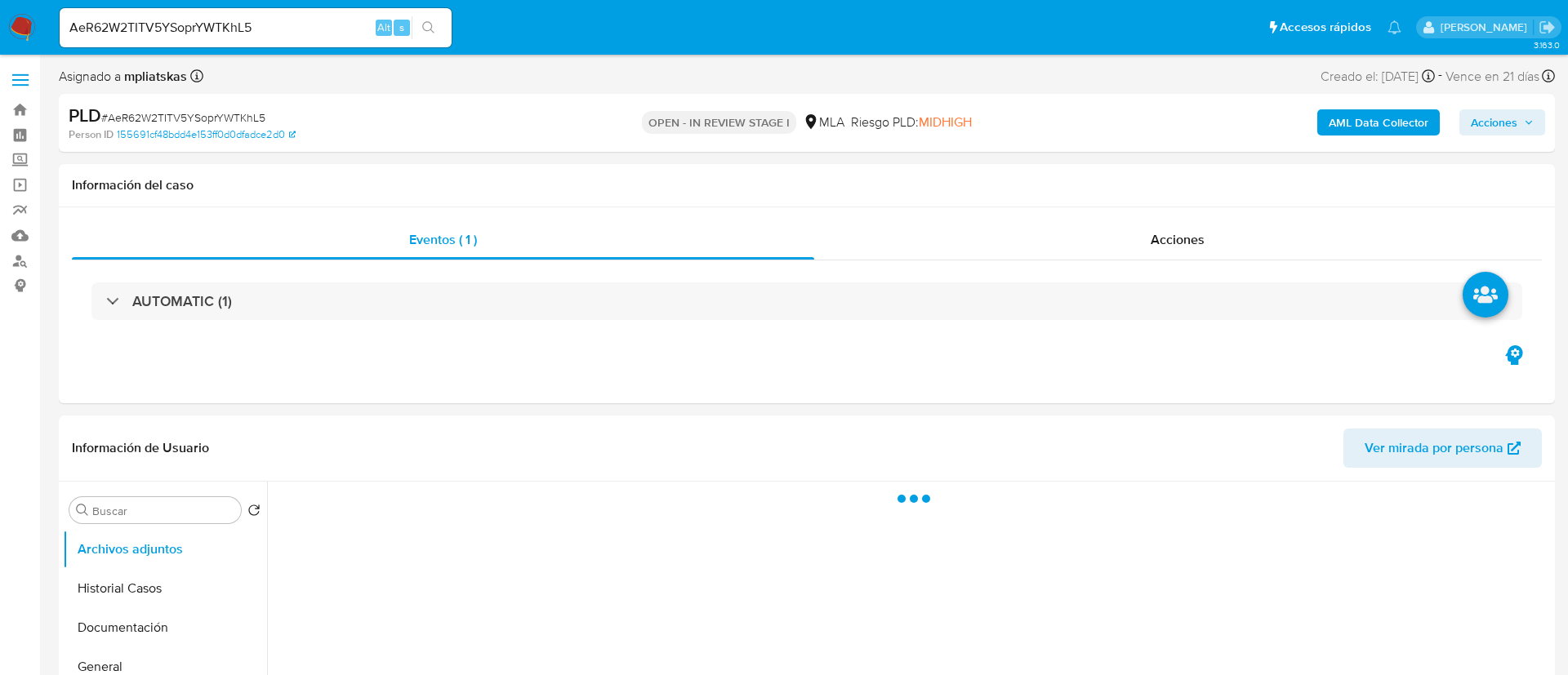
select select "10"
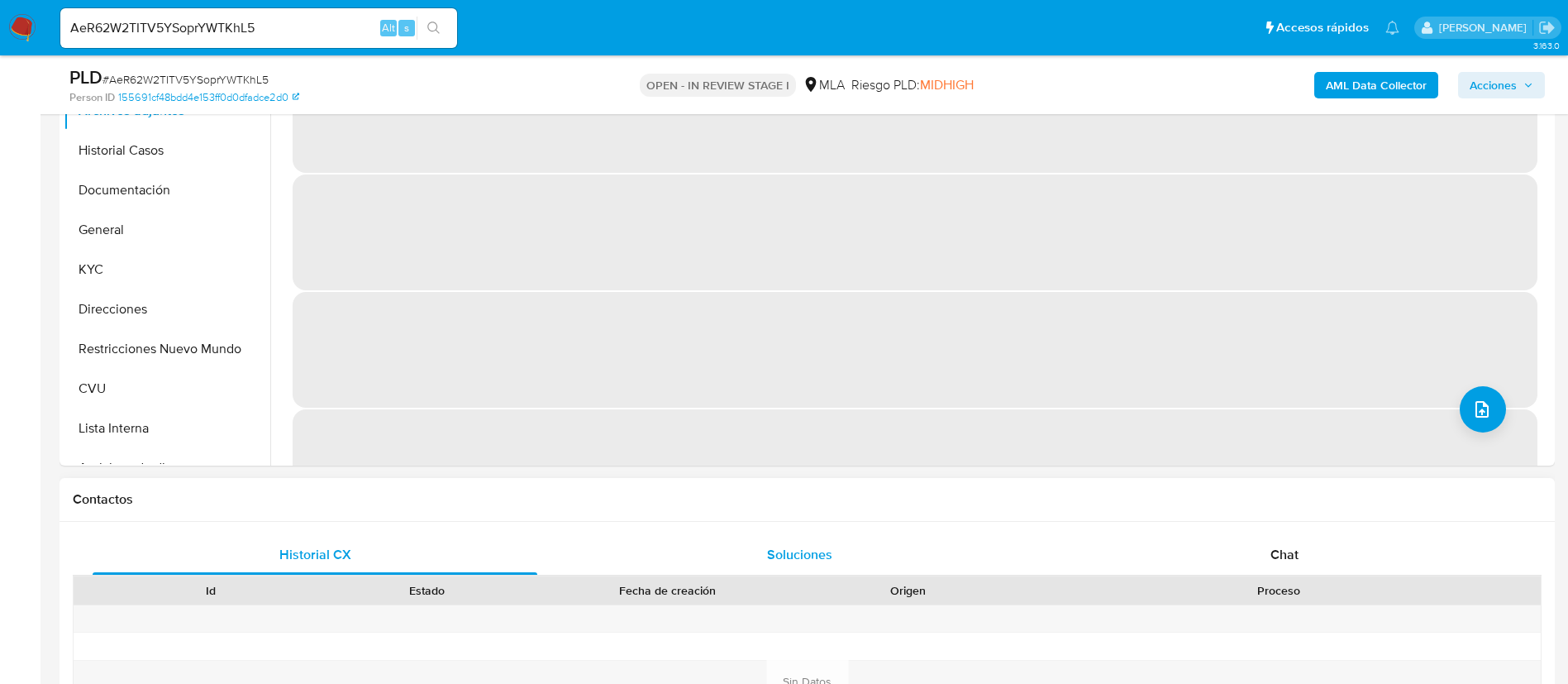
scroll to position [497, 0]
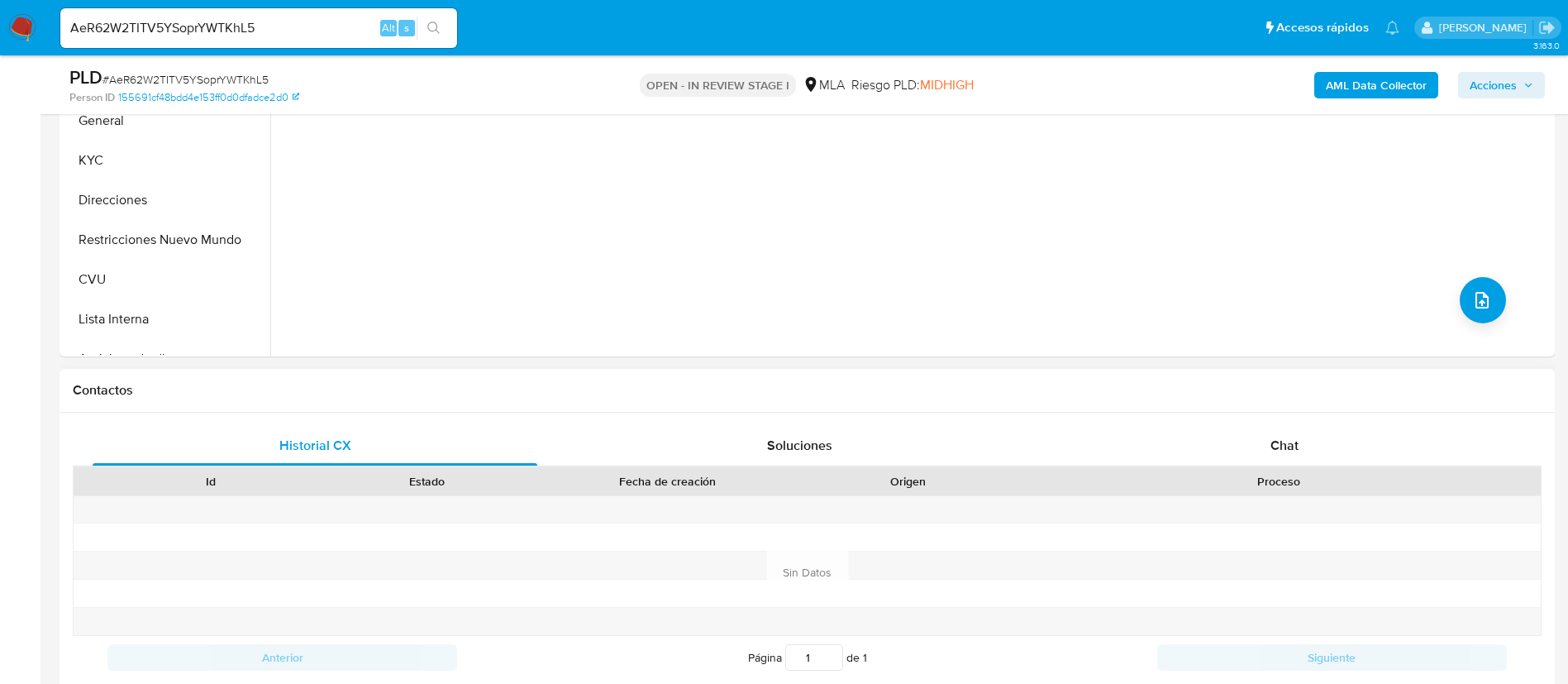
click at [1218, 414] on div "Historial CX Soluciones Chat Id Estado Fecha de creación Origen Proceso Anterio…" at bounding box center [807, 572] width 1495 height 320
click at [1222, 438] on div "Chat" at bounding box center [1284, 446] width 445 height 40
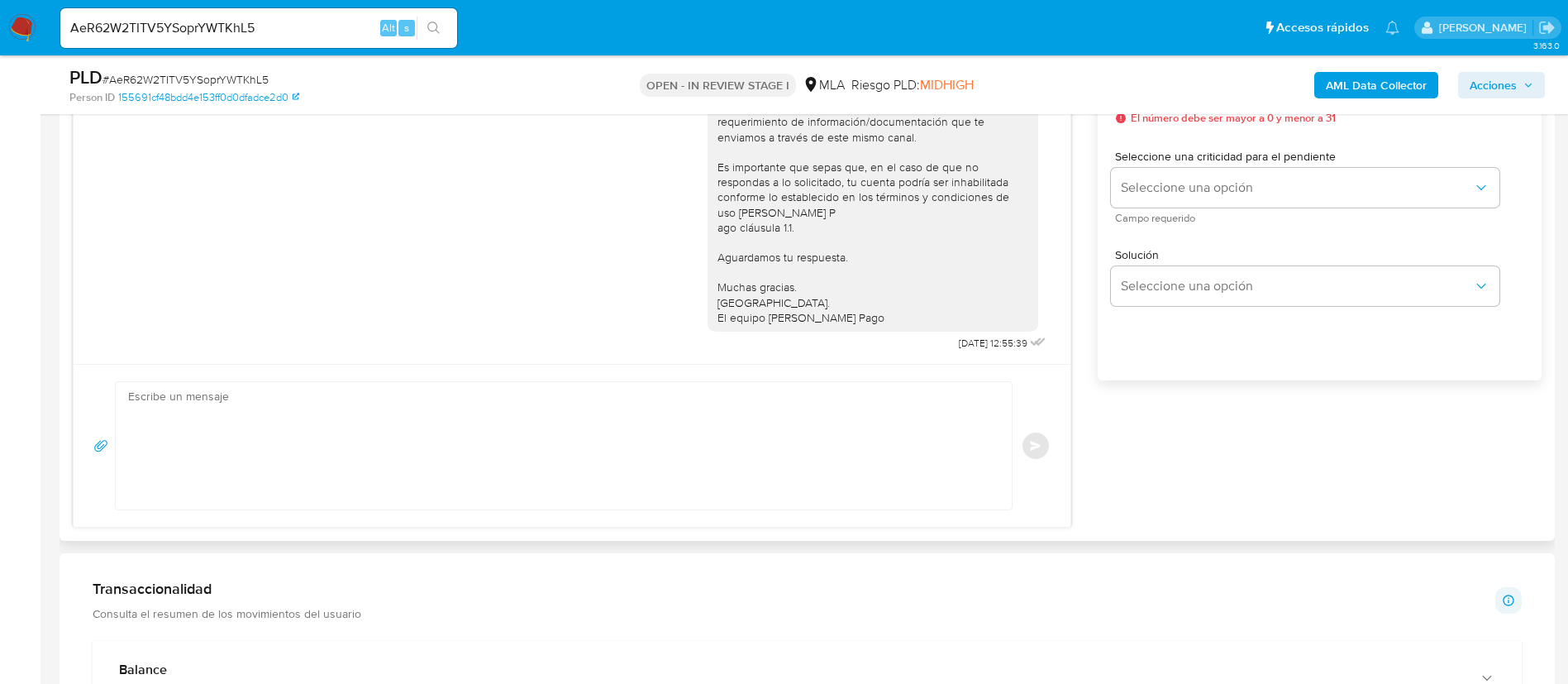
scroll to position [868, 0]
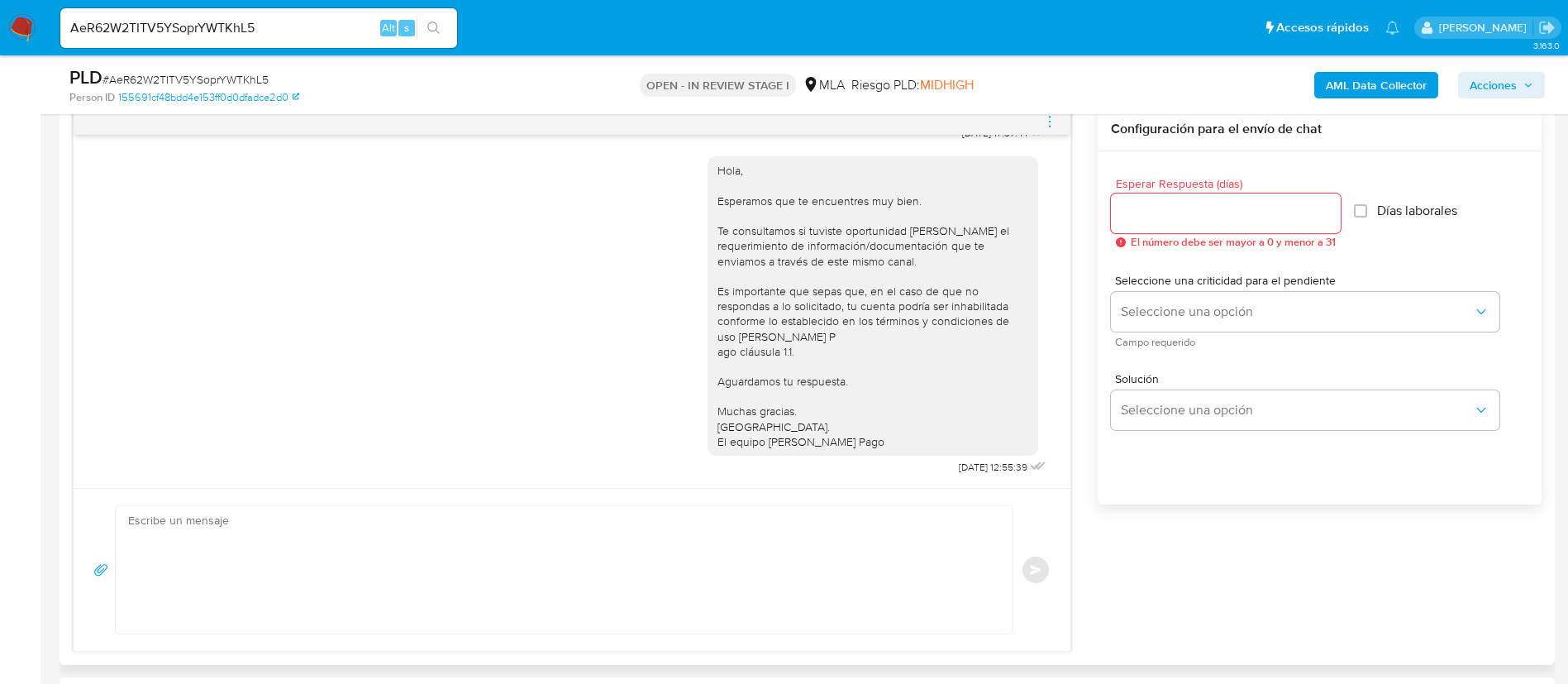
click at [1048, 124] on icon "menu-action" at bounding box center [1050, 121] width 15 height 15
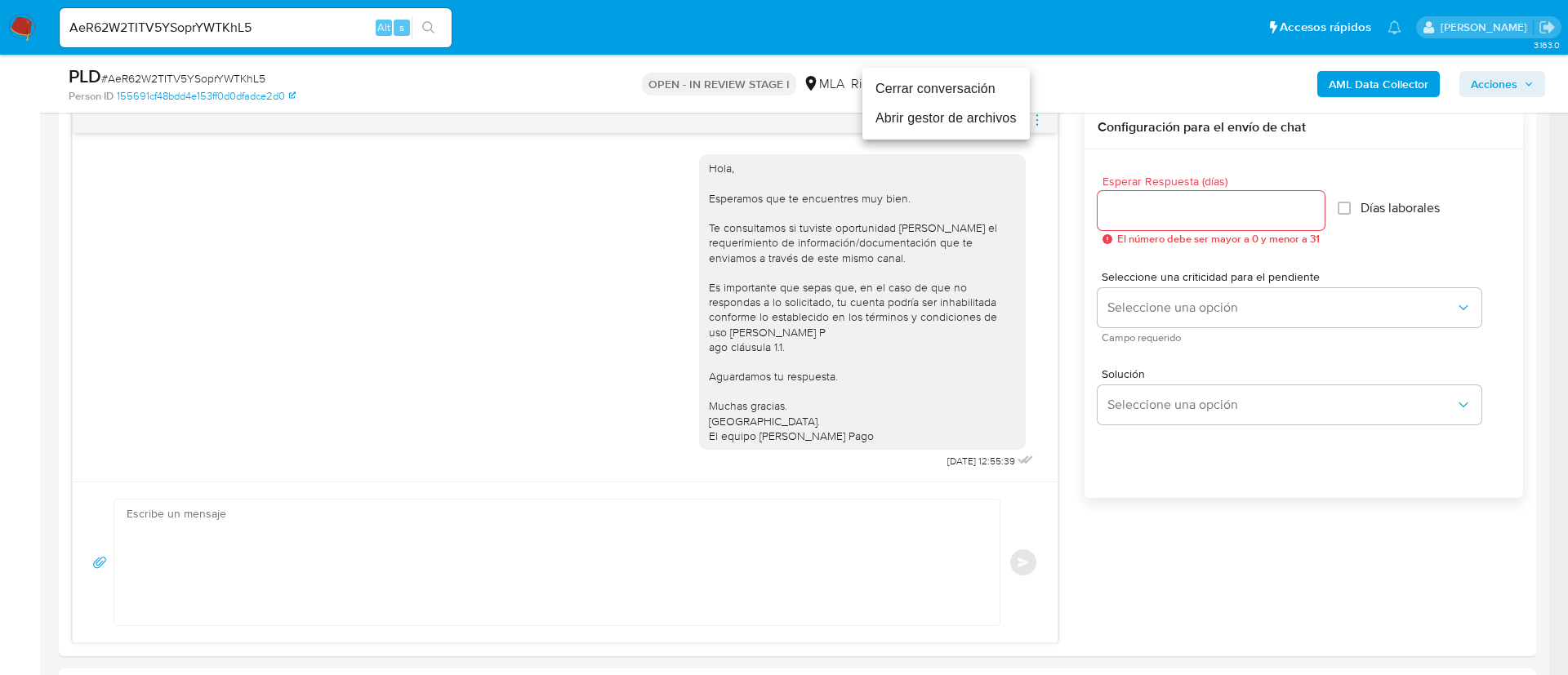
click at [986, 91] on li "Cerrar conversación" at bounding box center [946, 89] width 167 height 29
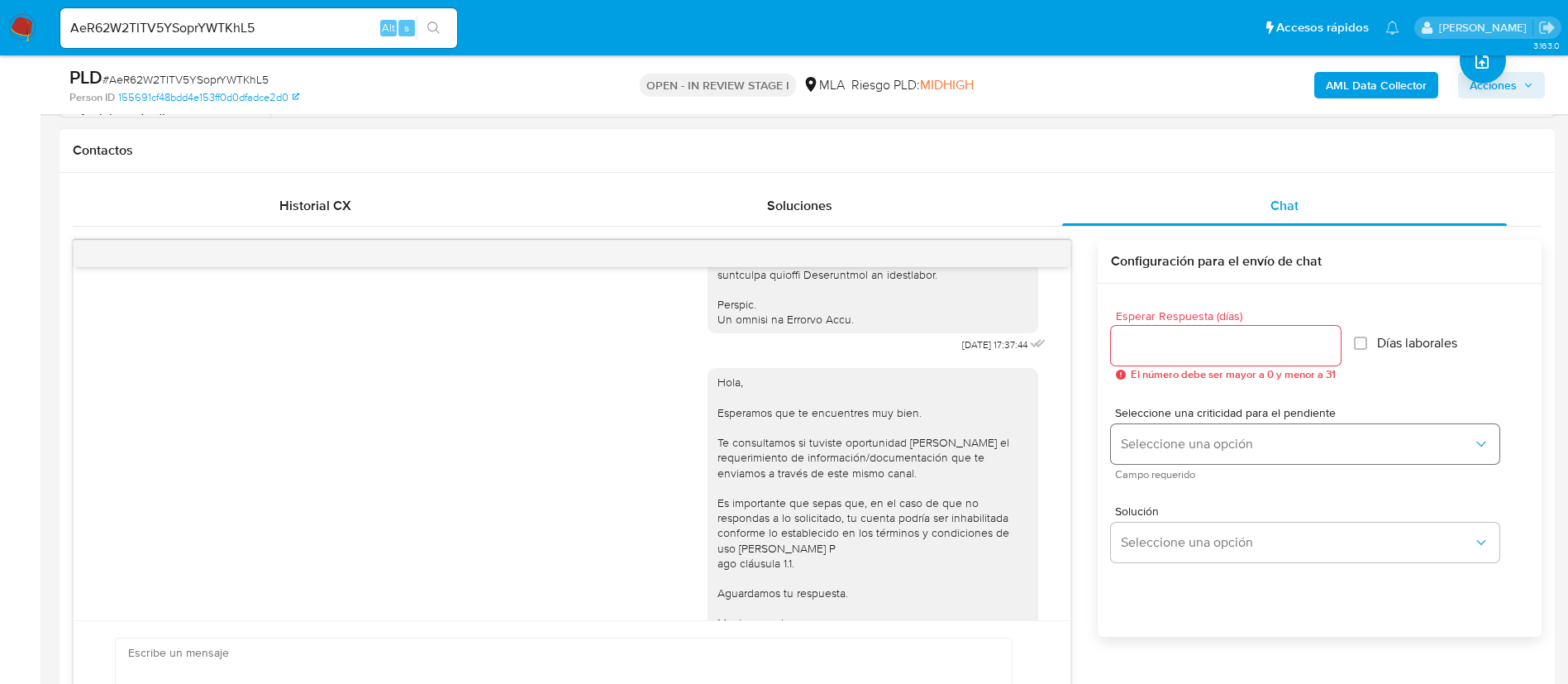
scroll to position [372, 0]
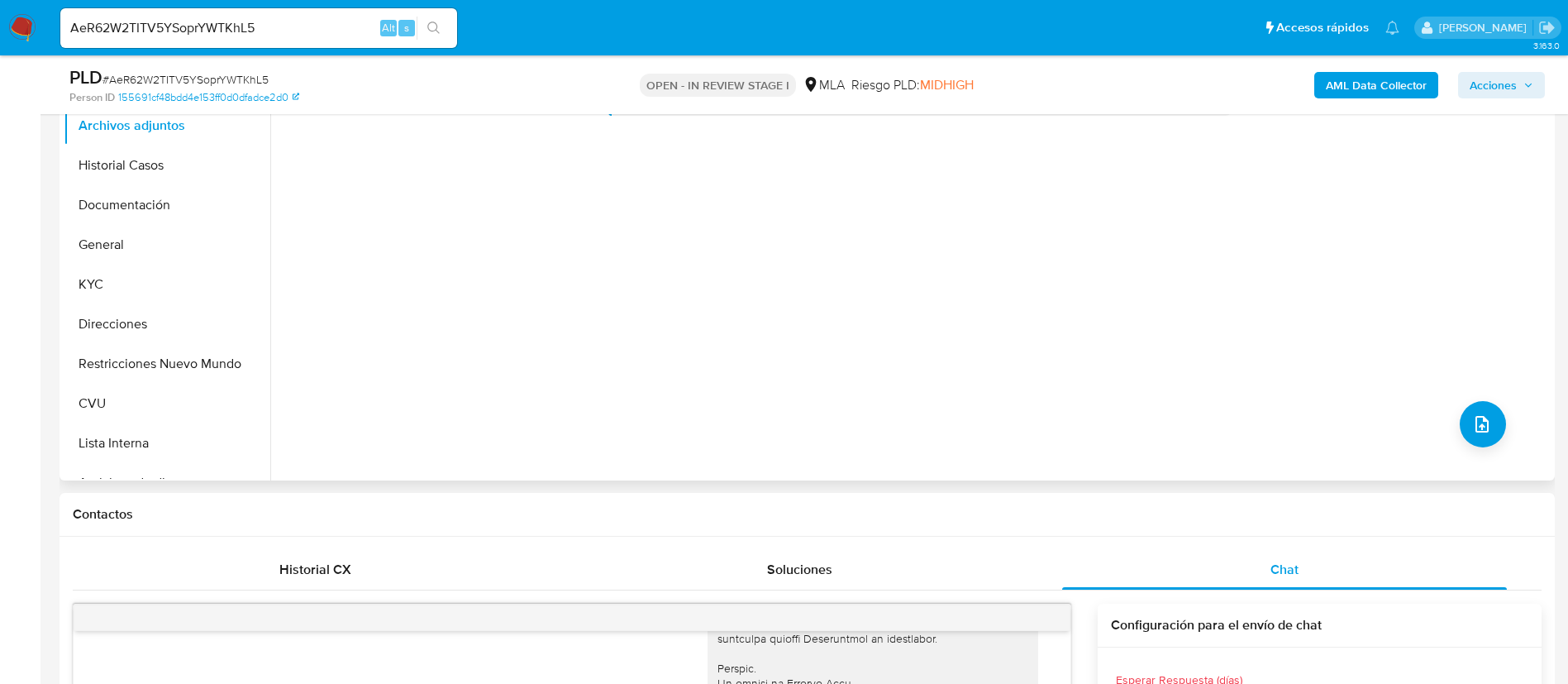
drag, startPoint x: 170, startPoint y: 186, endPoint x: 349, endPoint y: 286, distance: 205.0
click at [169, 186] on button "Documentación" at bounding box center [167, 205] width 207 height 40
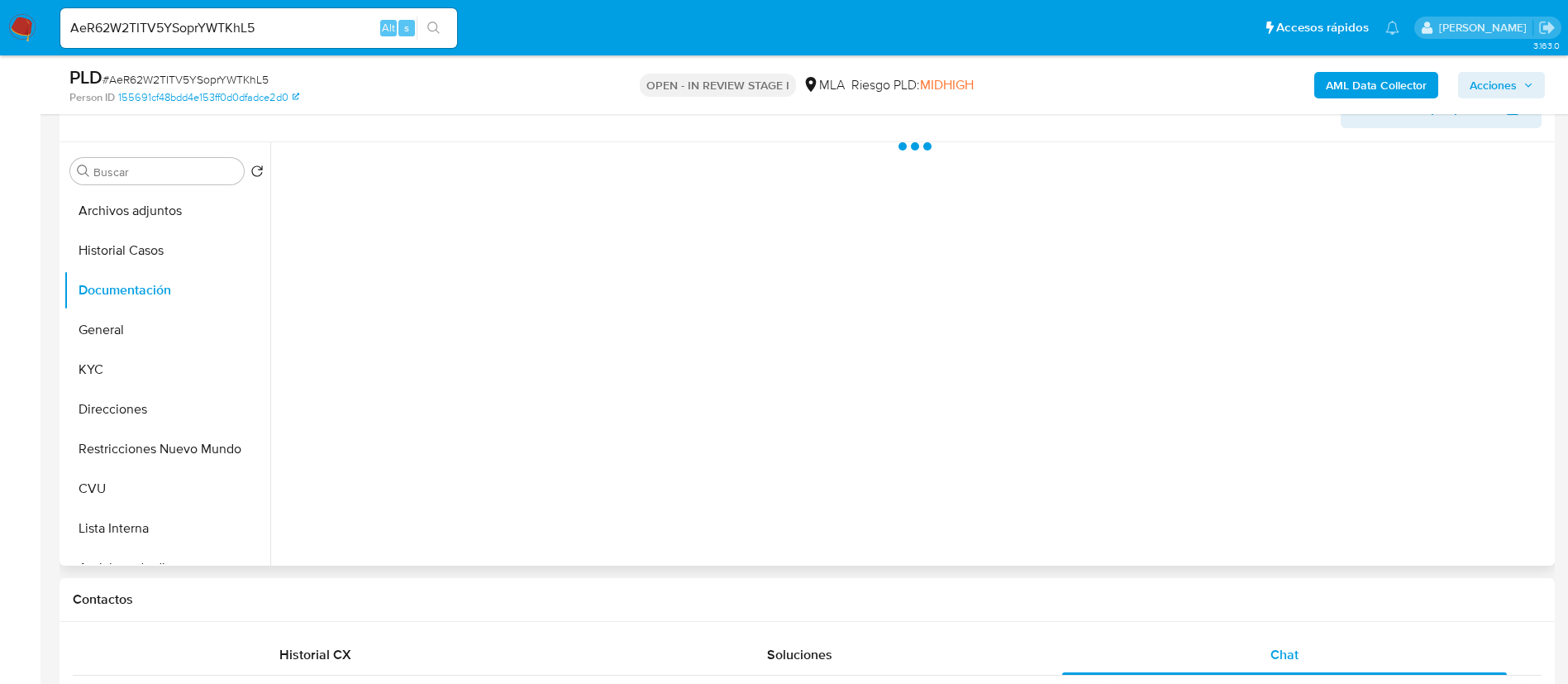
scroll to position [248, 0]
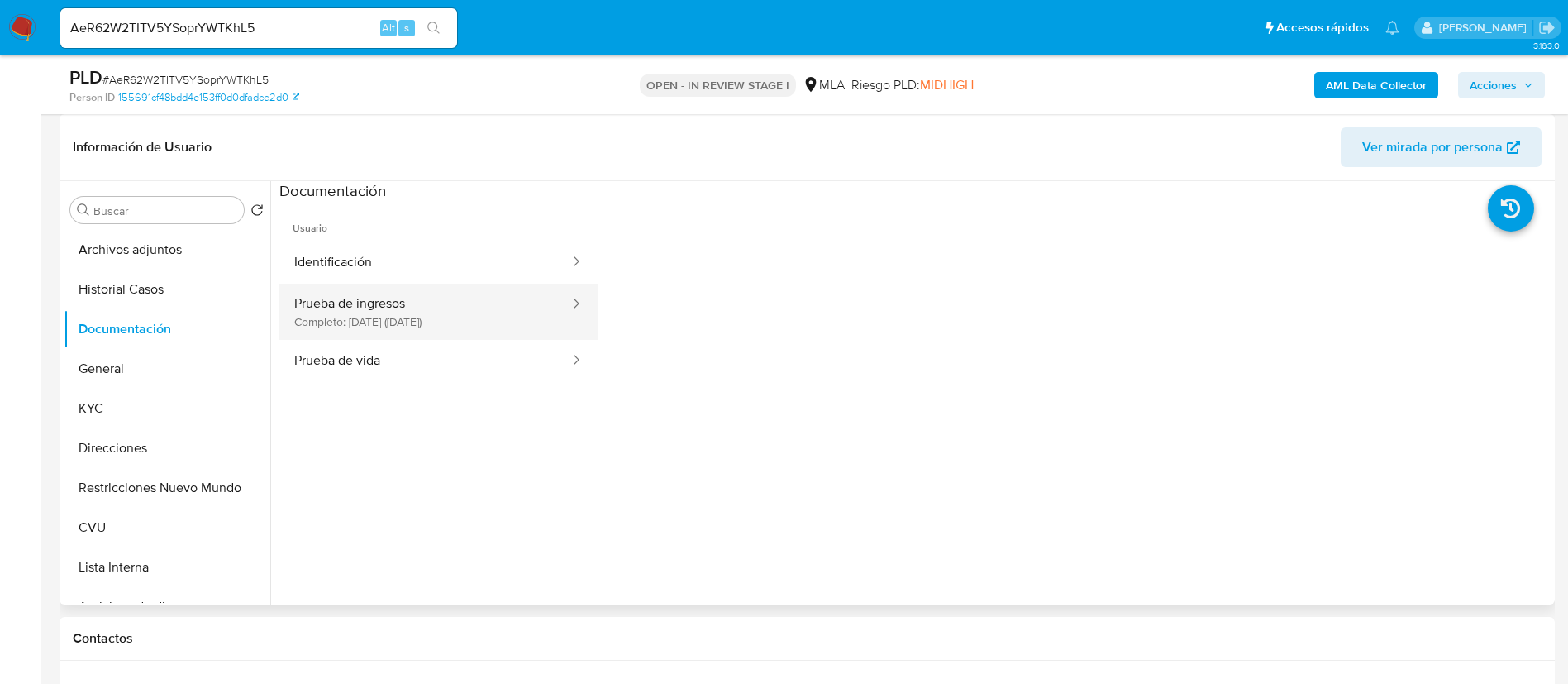
click at [414, 318] on button "Prueba de ingresos Completo: [DATE] ([DATE])" at bounding box center [425, 312] width 292 height 57
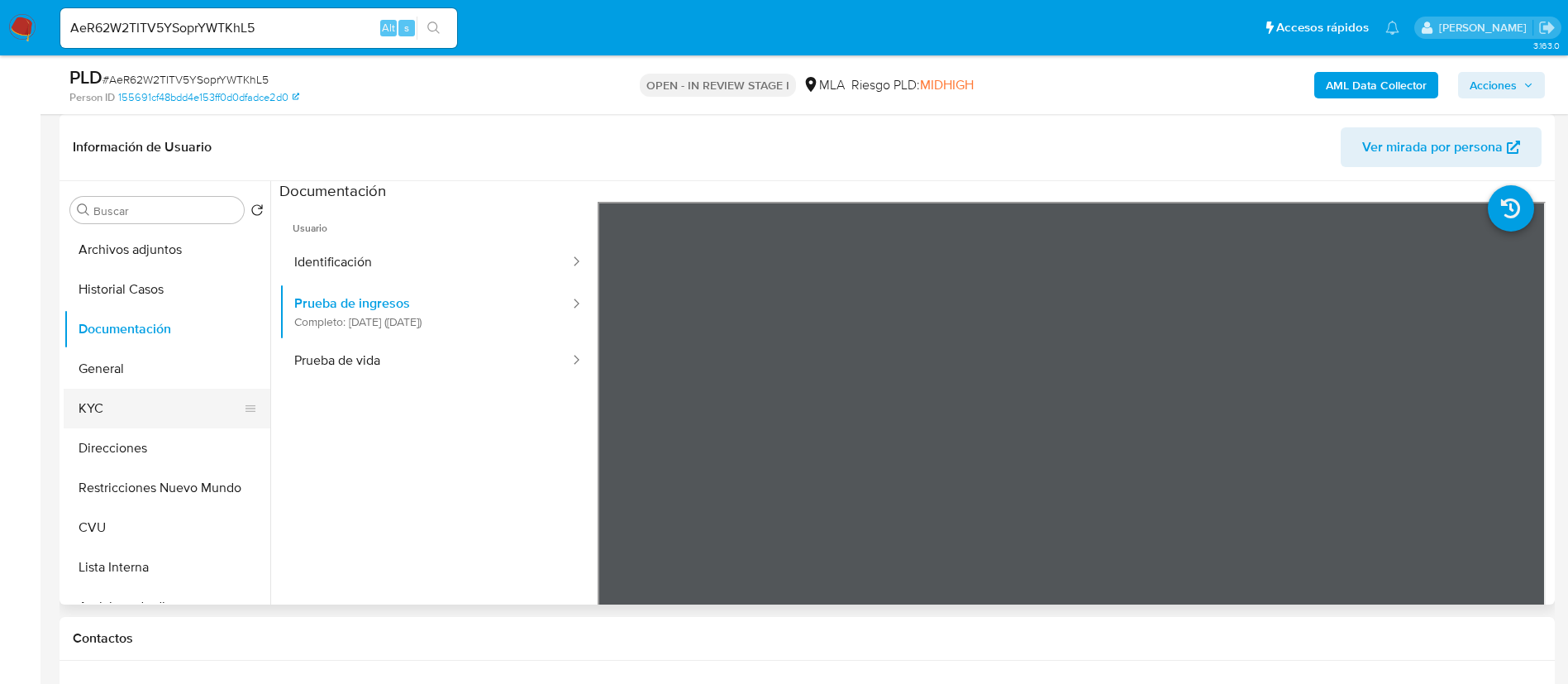
click at [140, 401] on button "KYC" at bounding box center [160, 409] width 193 height 40
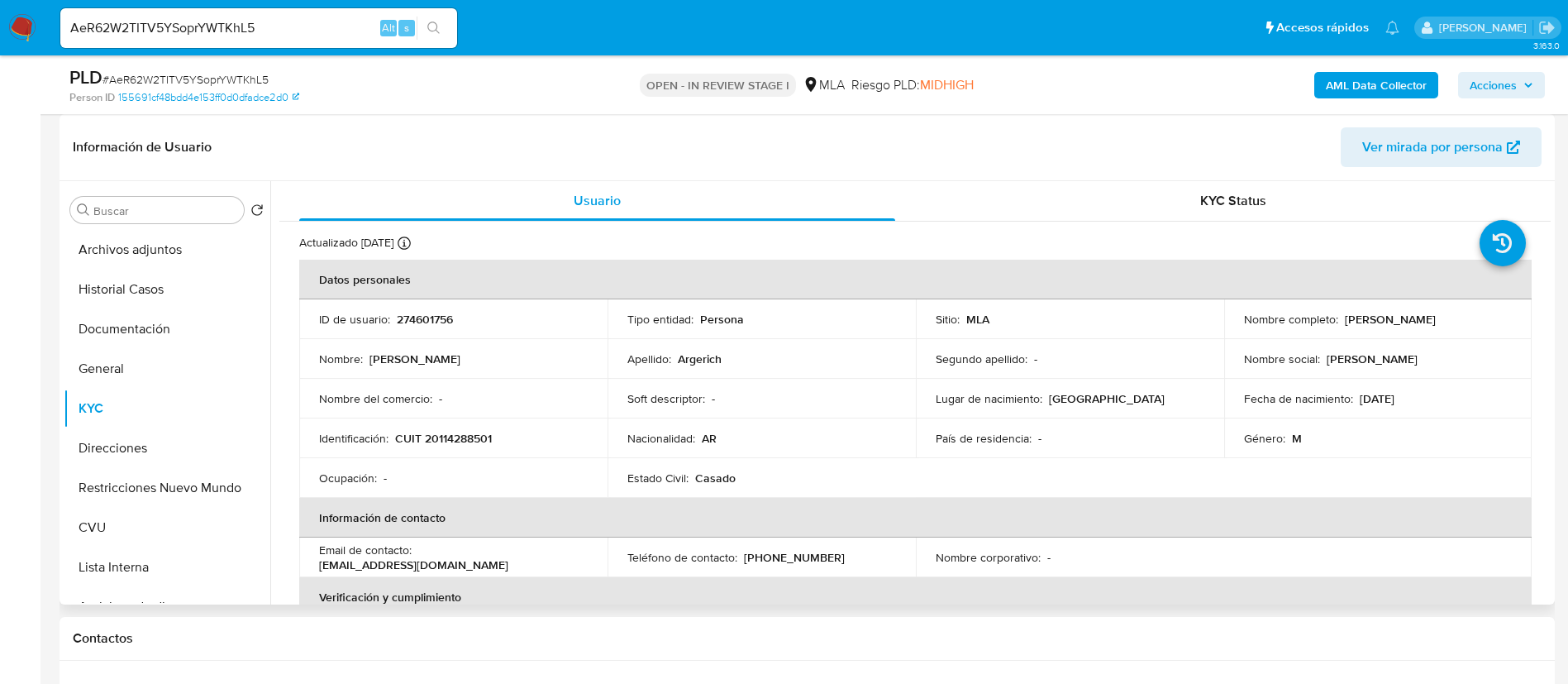
click at [401, 322] on p "274601756" at bounding box center [425, 319] width 57 height 15
copy p "274601756"
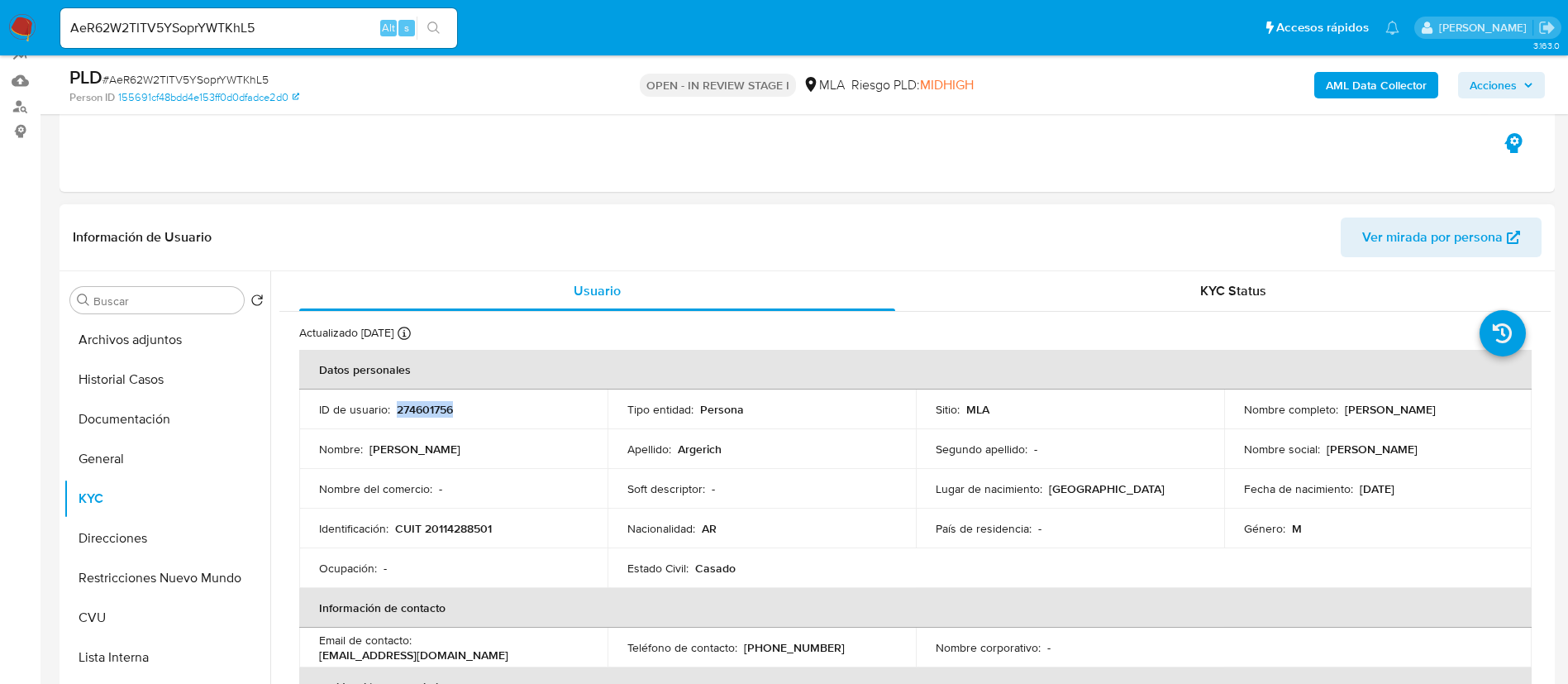
scroll to position [124, 0]
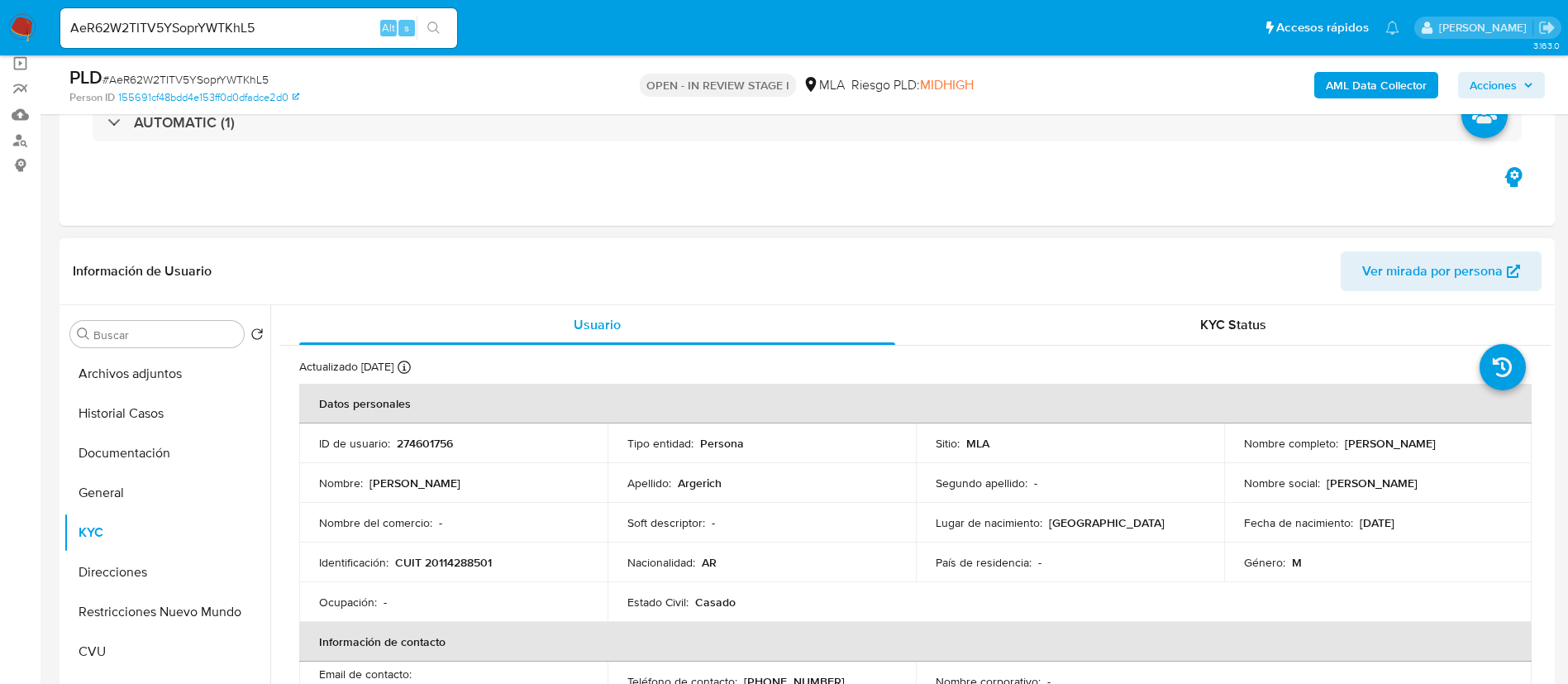
click at [452, 552] on td "Identificación : CUIT 20114288501" at bounding box center [454, 563] width 308 height 40
click at [460, 559] on p "CUIT 20114288501" at bounding box center [443, 563] width 97 height 15
copy p "20114288501"
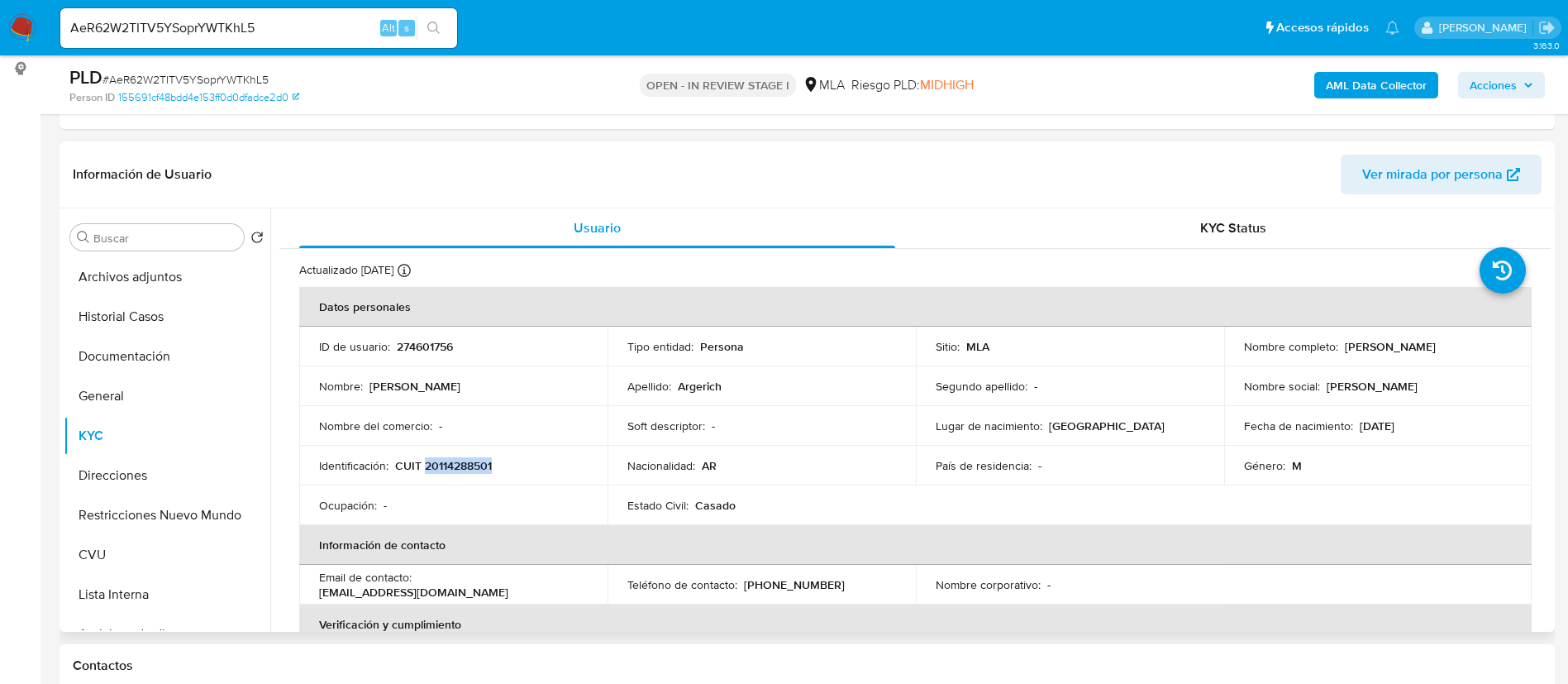
scroll to position [372, 0]
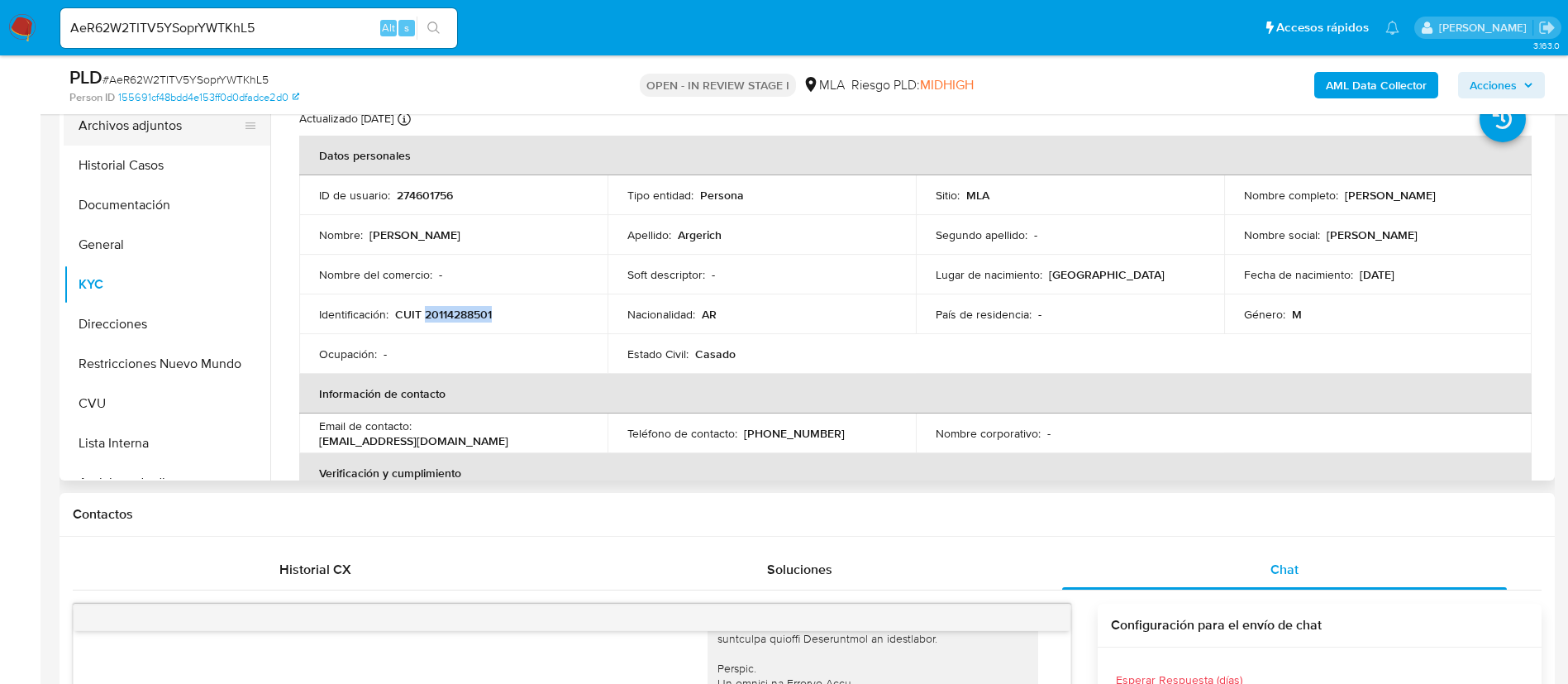
click at [187, 129] on button "Archivos adjuntos" at bounding box center [160, 125] width 193 height 40
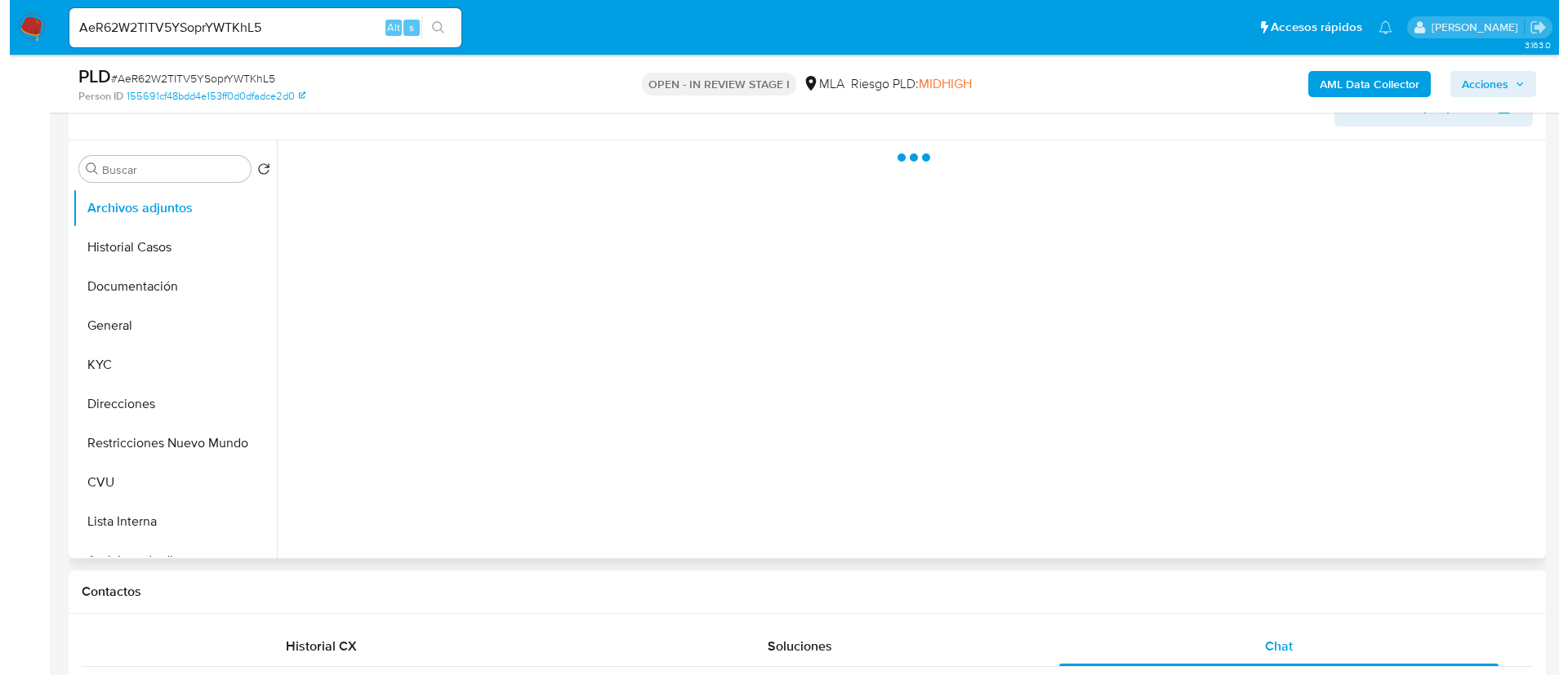
scroll to position [245, 0]
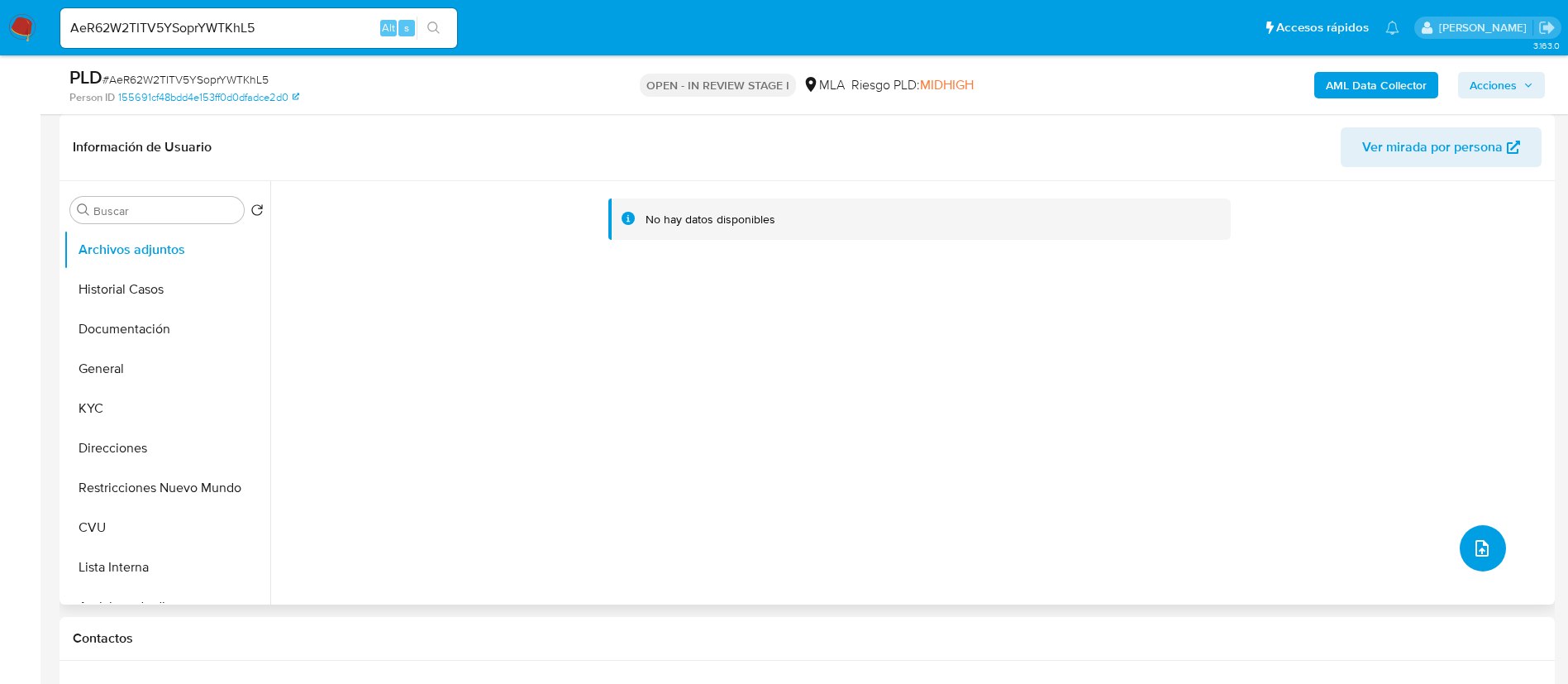
click at [1489, 541] on button "upload-file" at bounding box center [1482, 549] width 47 height 47
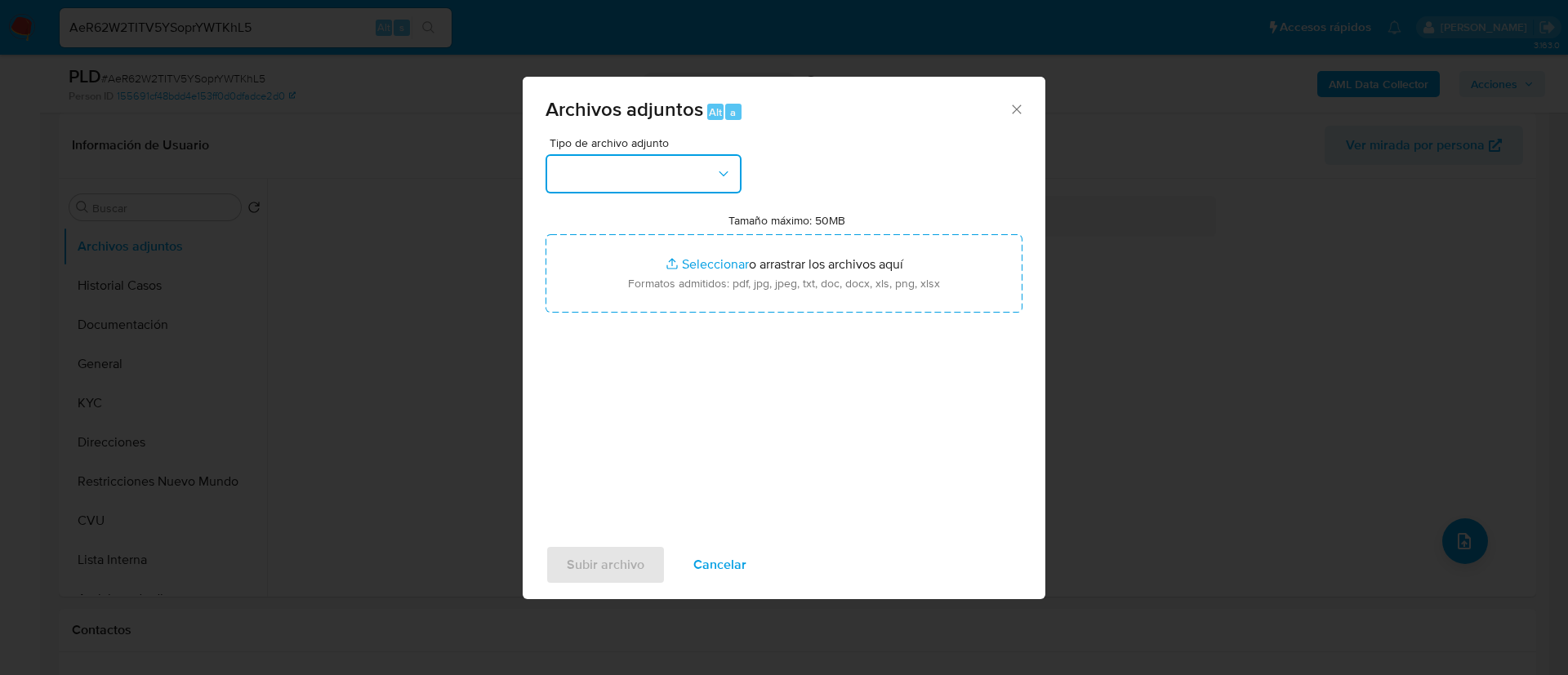
click at [657, 176] on button "button" at bounding box center [643, 174] width 196 height 39
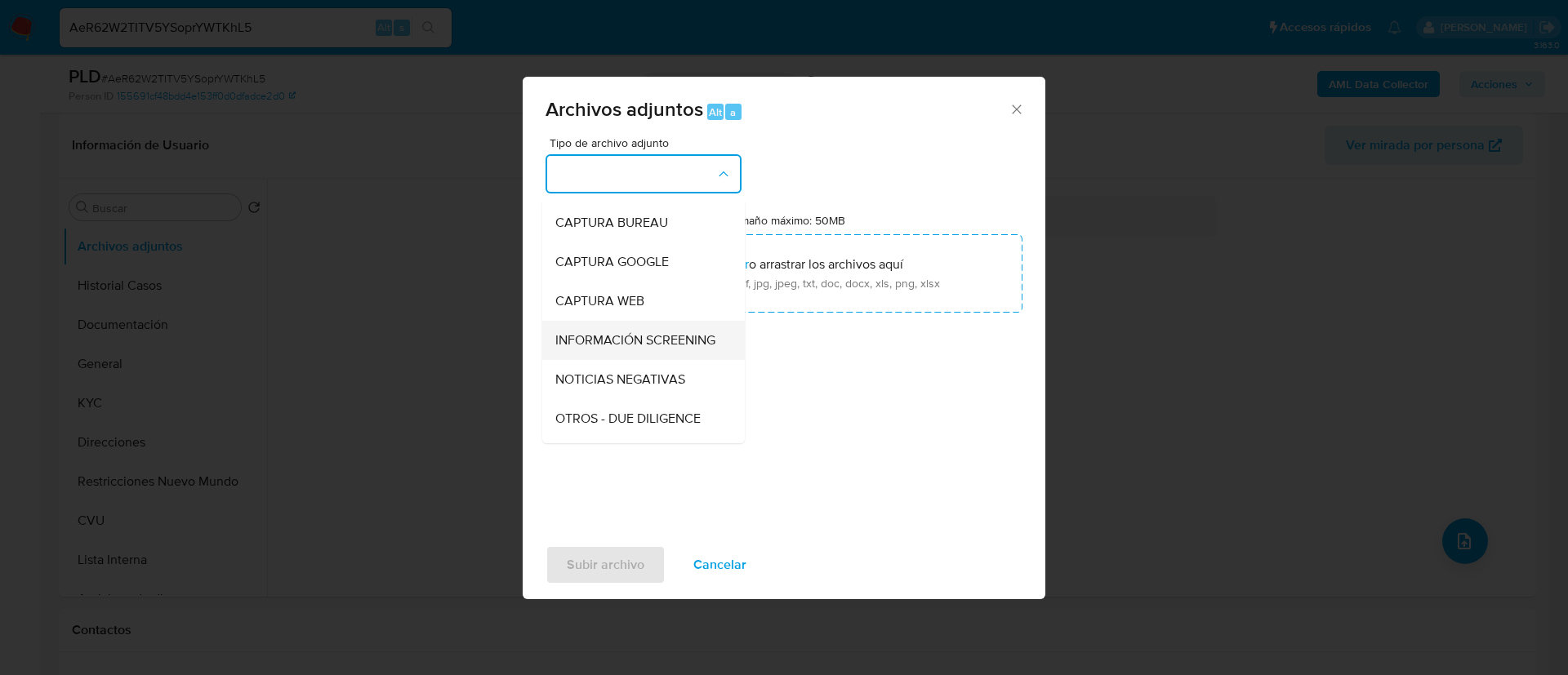
scroll to position [0, 0]
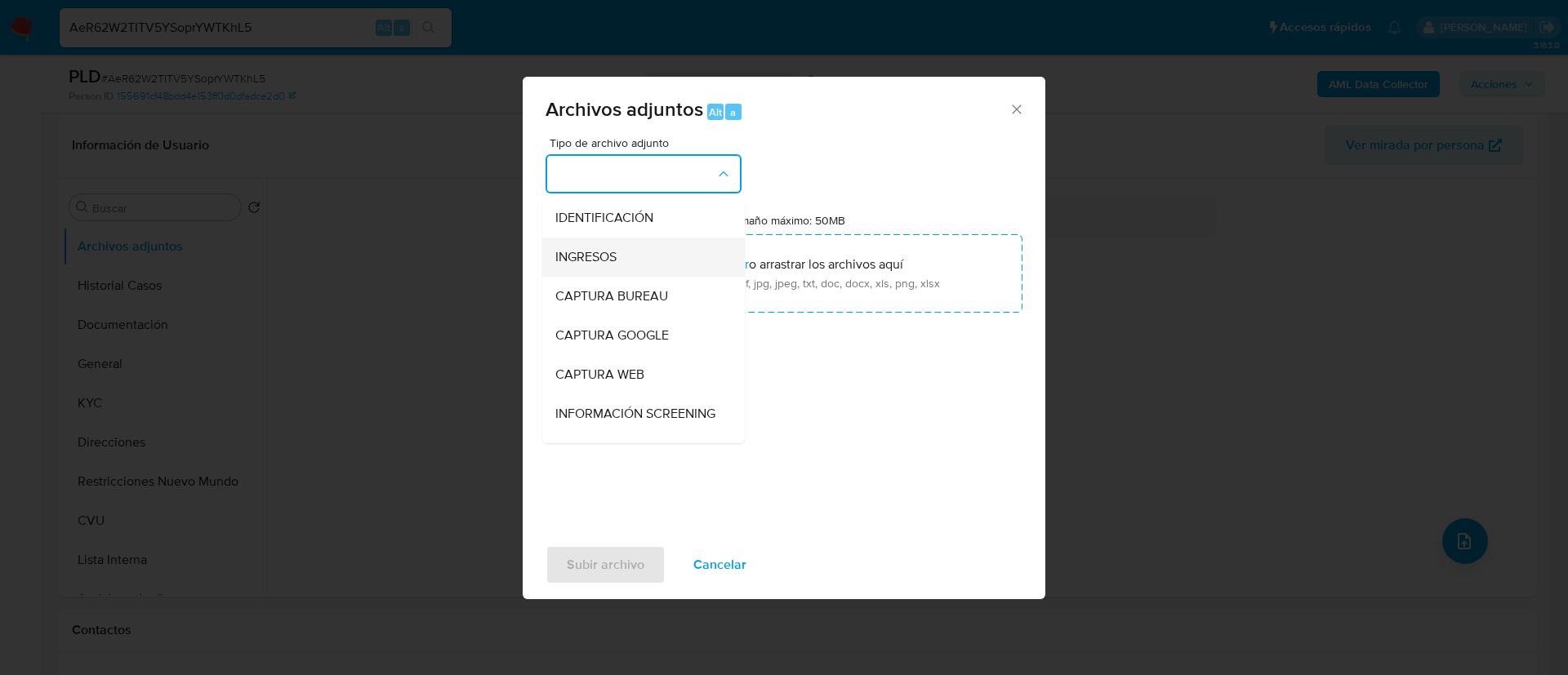
click at [638, 268] on div "INGRESOS" at bounding box center [639, 257] width 167 height 39
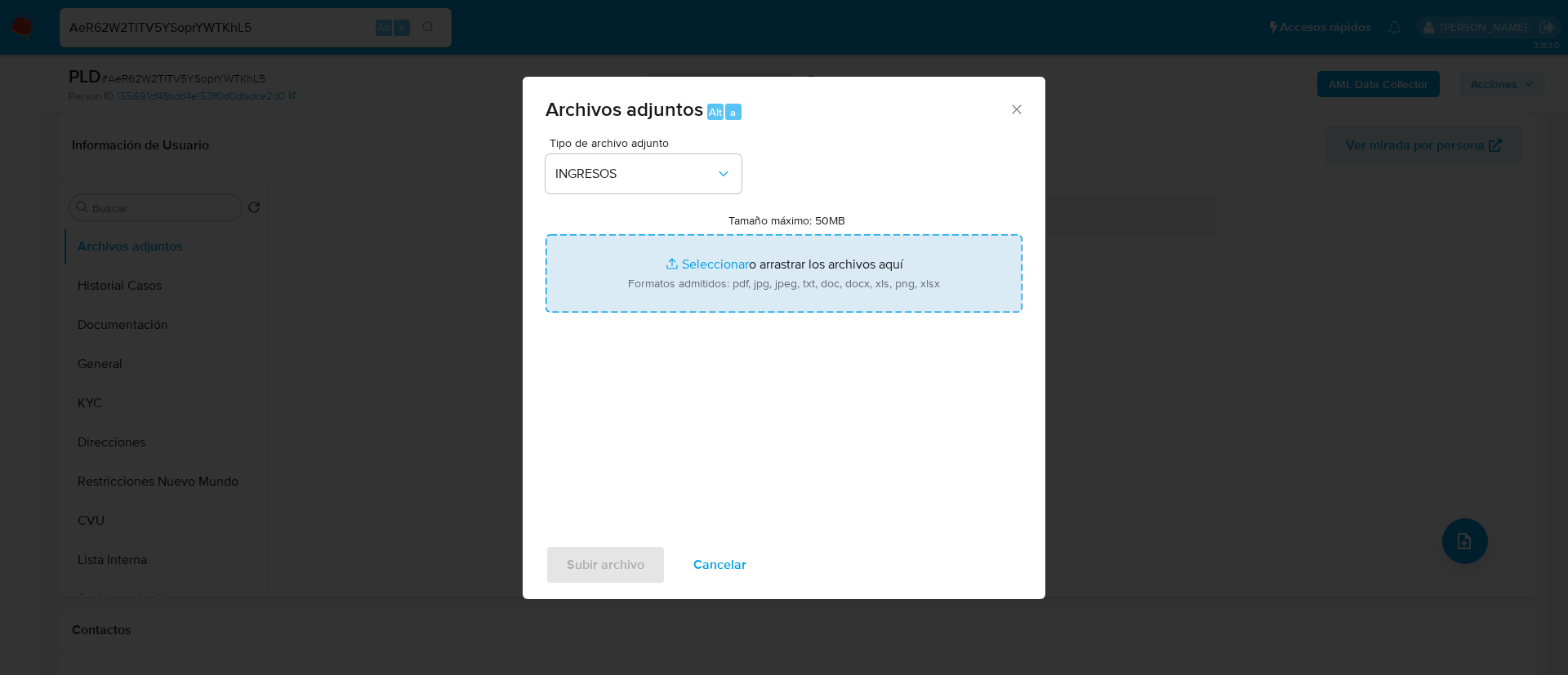
click at [642, 280] on input "Tamaño máximo: 50MB Seleccionar archivos" at bounding box center [784, 273] width 477 height 79
type input "C:\fakepath\Bienes personales 2022.pdf"
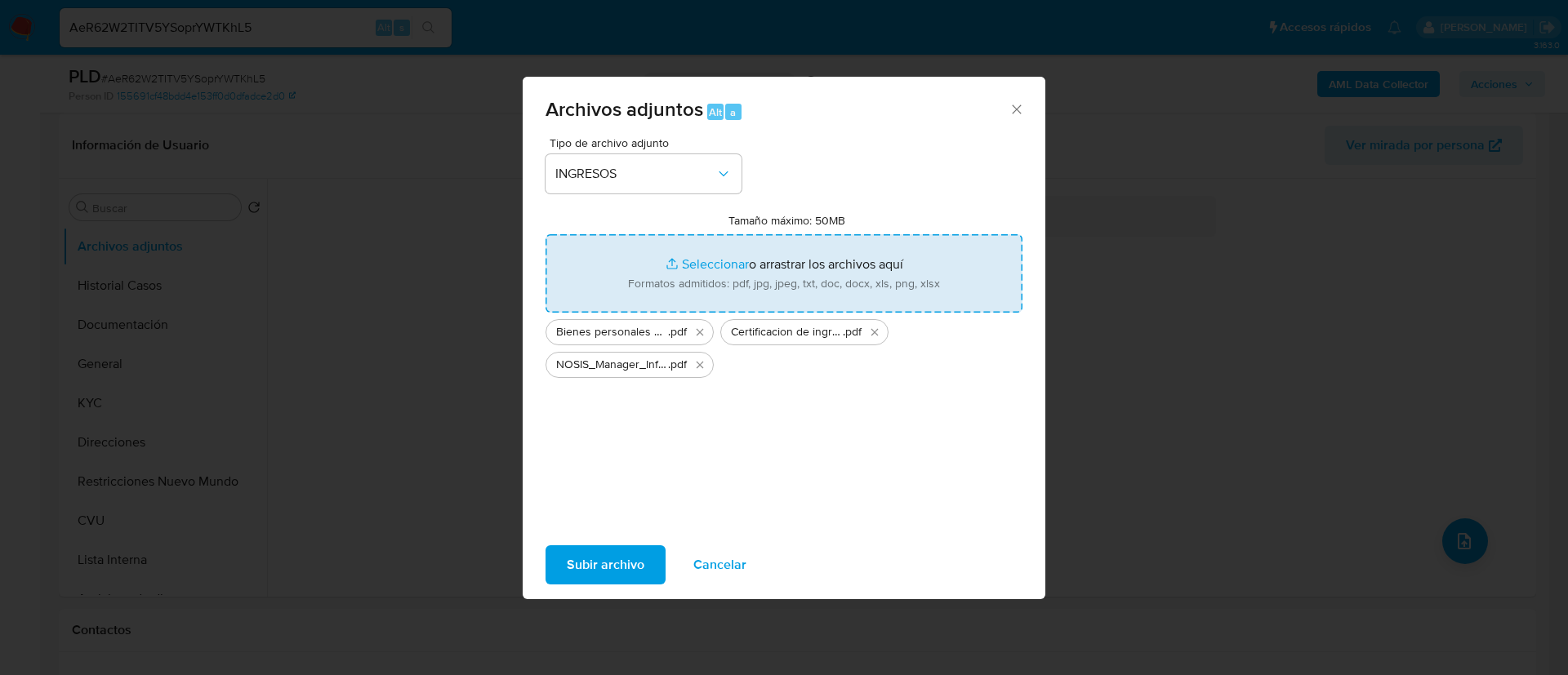
click at [602, 577] on span "Subir archivo" at bounding box center [606, 565] width 78 height 36
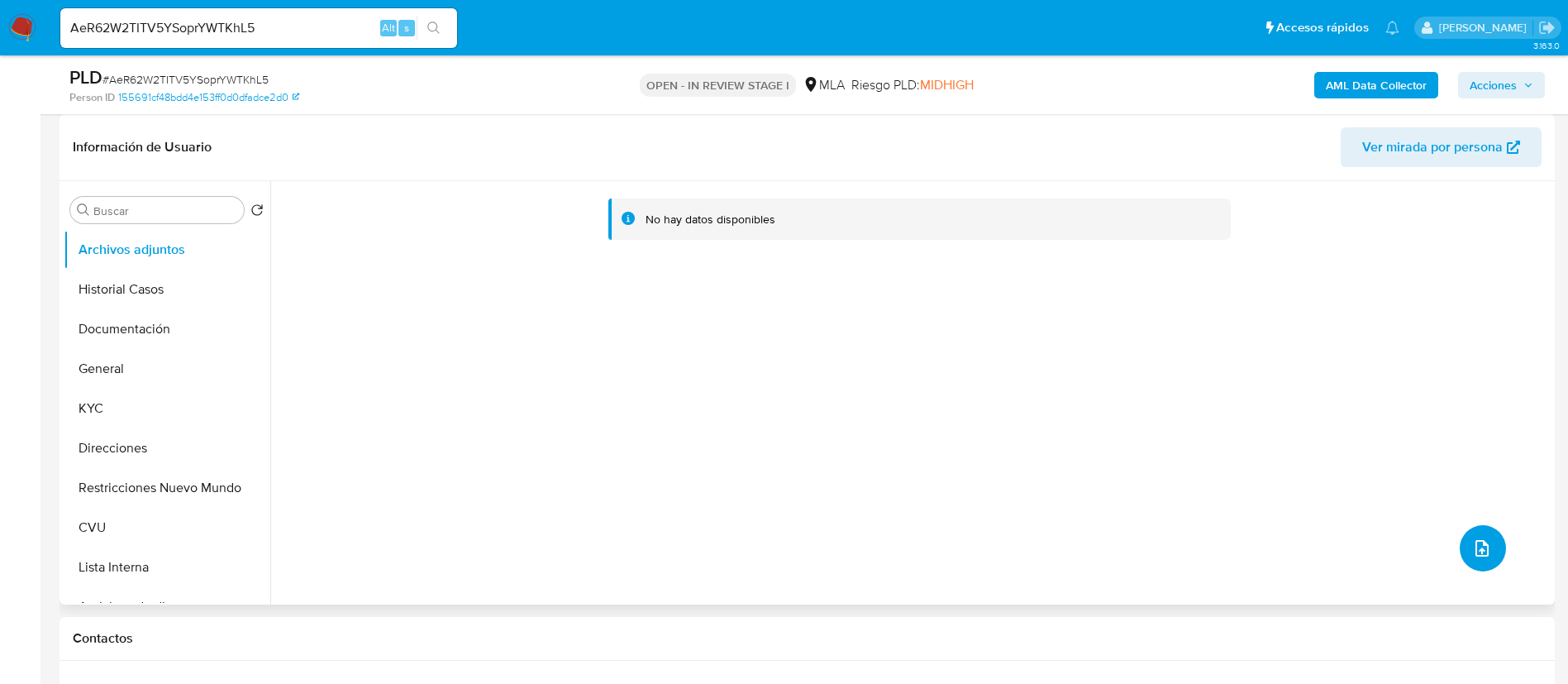
click at [1475, 549] on icon "upload-file" at bounding box center [1481, 549] width 13 height 17
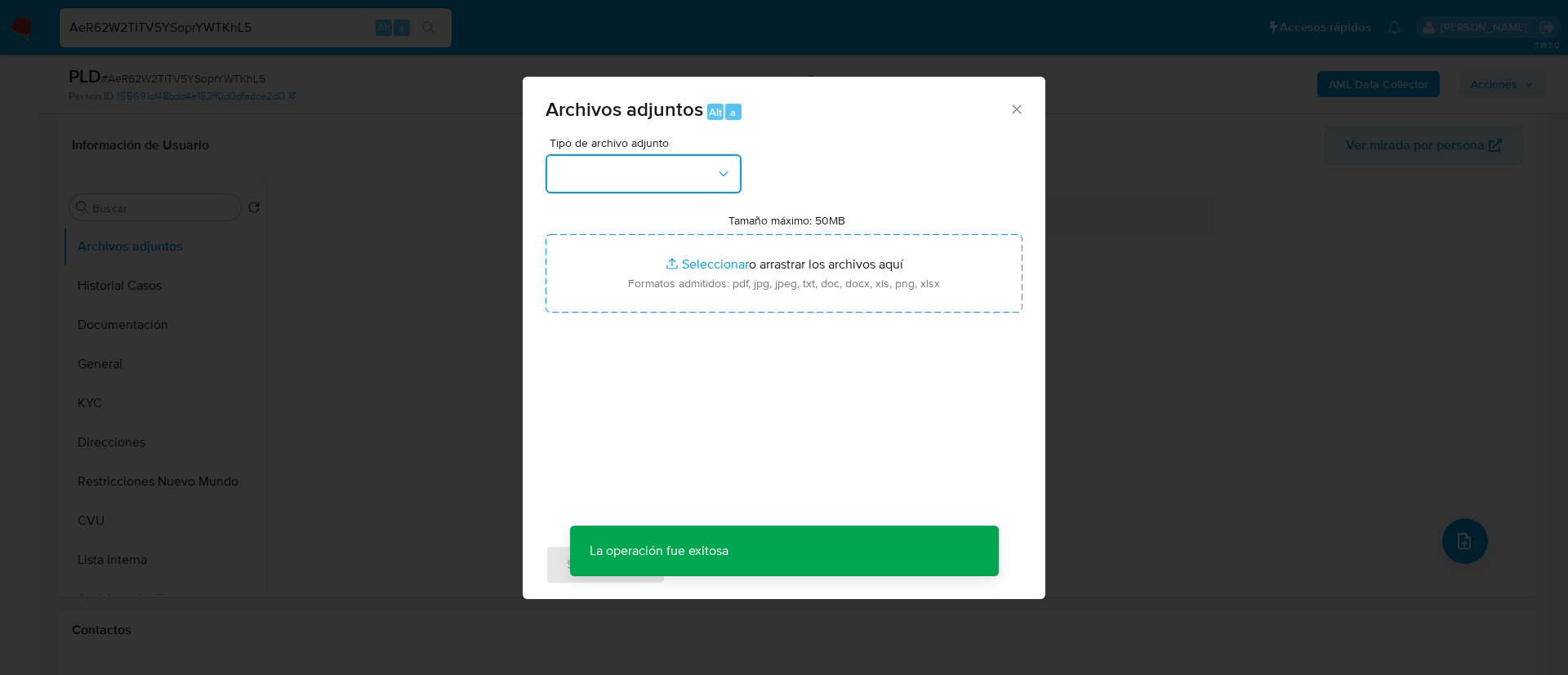
click at [634, 156] on button "button" at bounding box center [643, 174] width 196 height 39
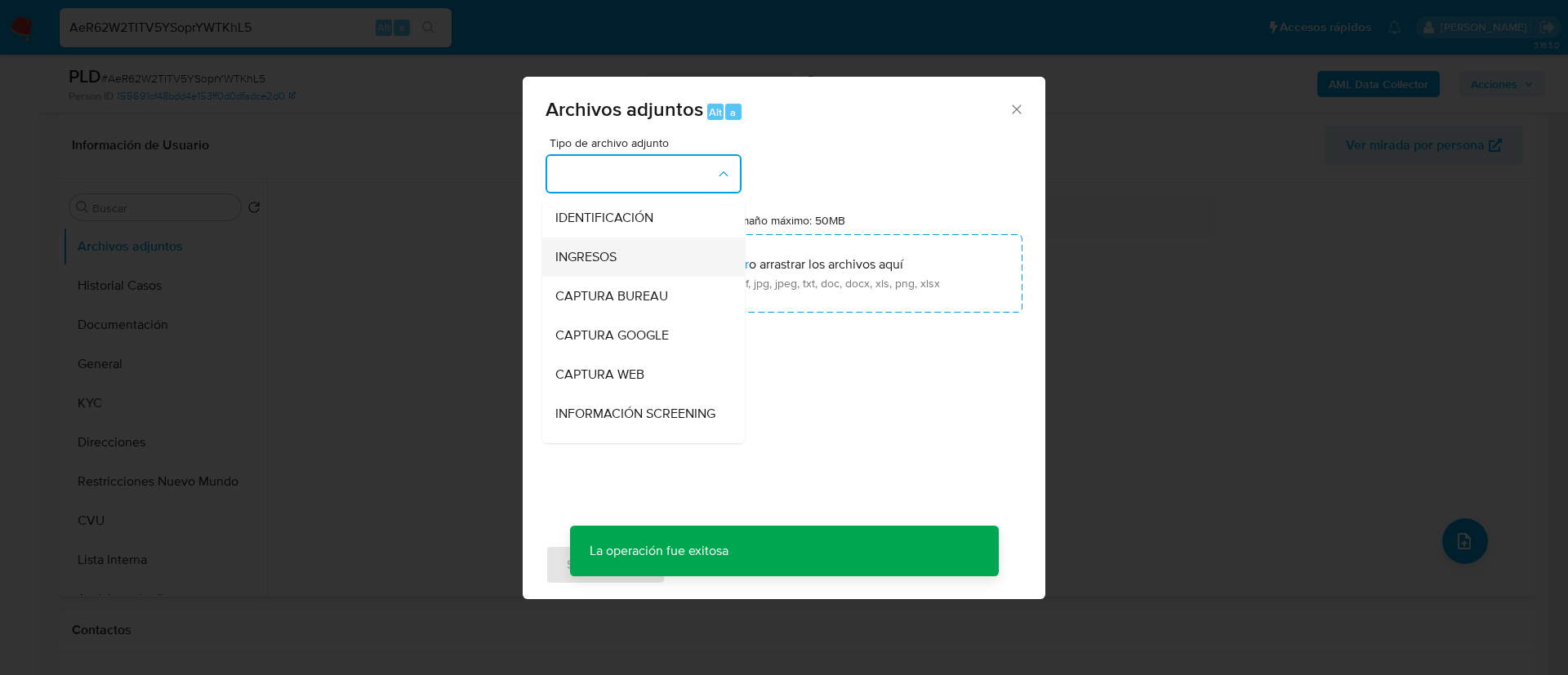
scroll to position [245, 0]
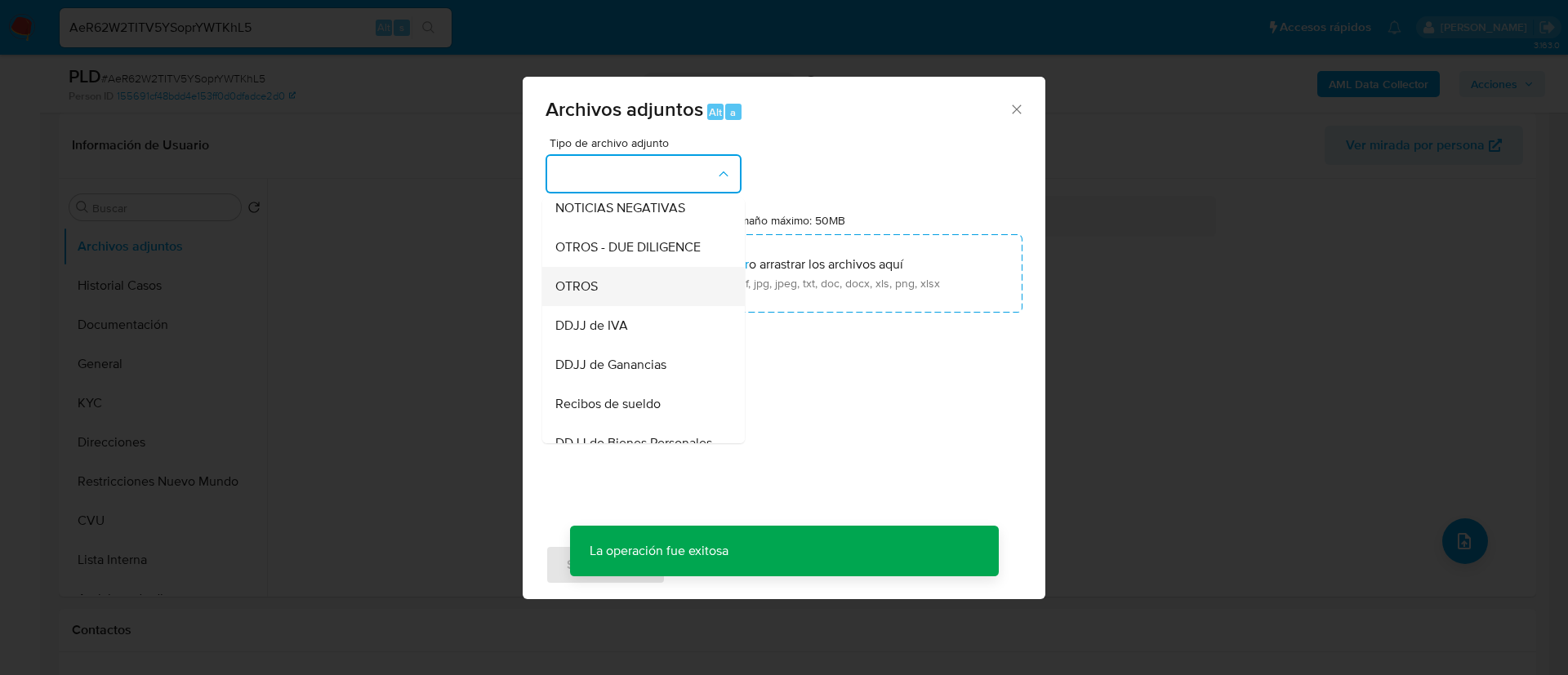
click at [655, 292] on div "OTROS" at bounding box center [639, 287] width 167 height 39
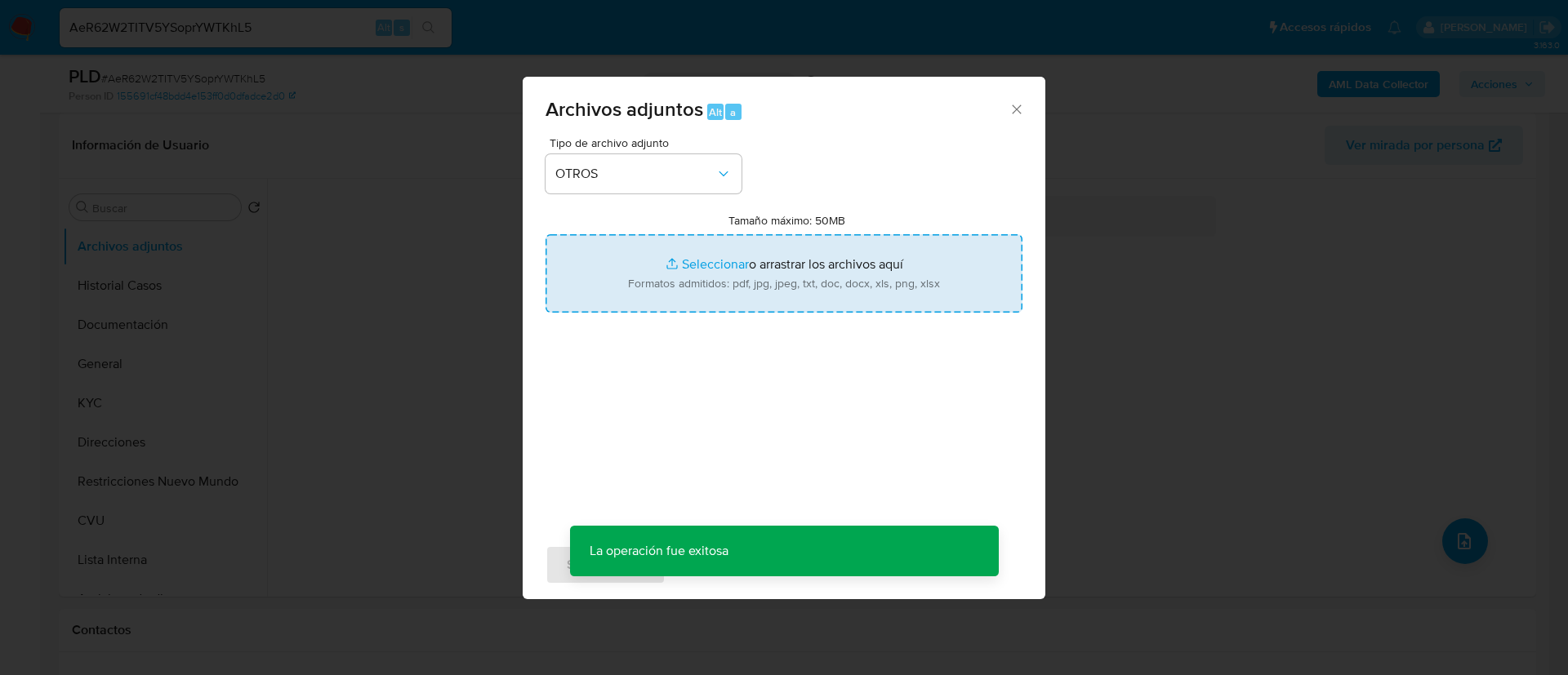
click at [655, 292] on input "Tamaño máximo: 50MB Seleccionar archivos" at bounding box center [784, 273] width 477 height 79
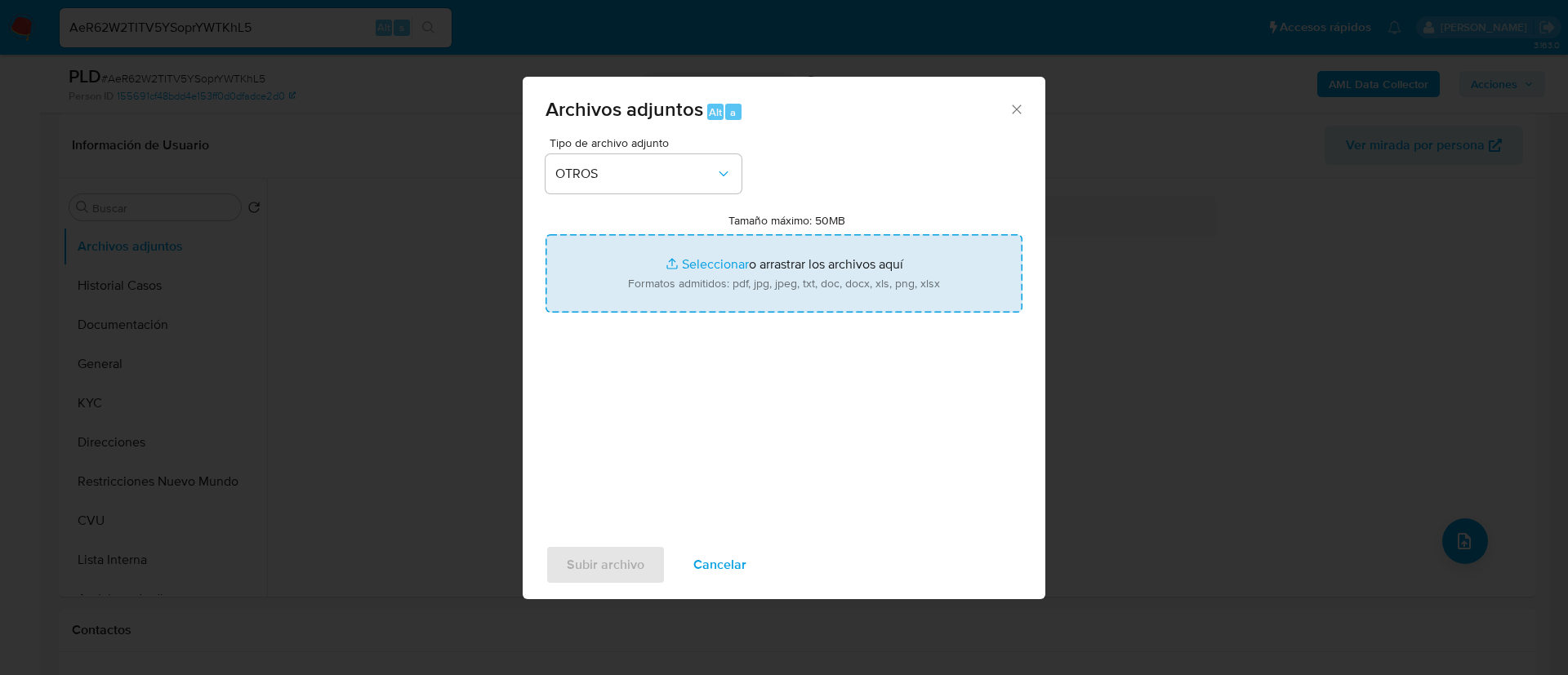
type input "C:\fakepath\Acta de defunciÃ³n - 190168245 - CkEoRmVmbelz7E1GHHOCHOUj.pdf"
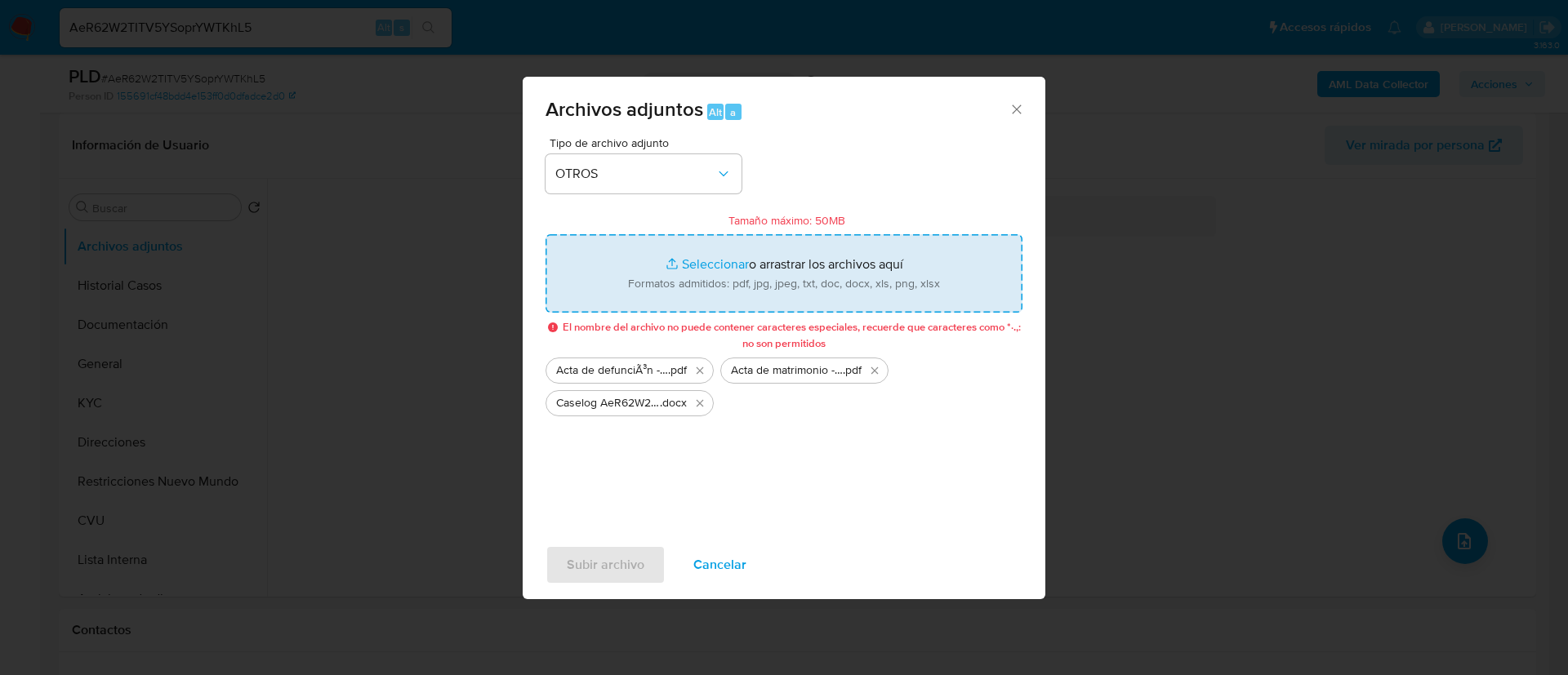
click at [688, 278] on input "Tamaño máximo: 50MB Seleccionar archivos" at bounding box center [784, 273] width 477 height 79
type input "C:\fakepath\274601756 Movimientos.xlsx"
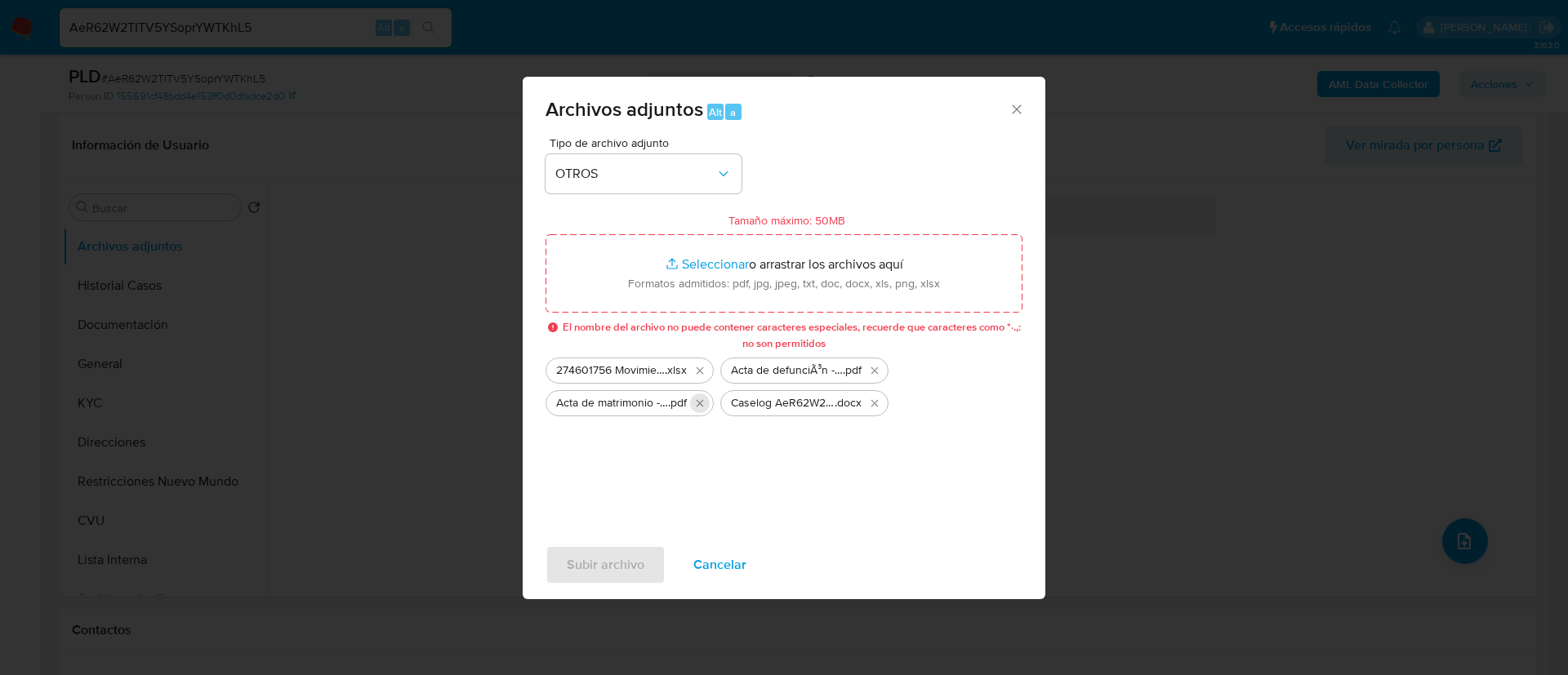
click at [701, 403] on icon "Eliminar Acta de matrimonio - 190168245 - CkEoRmVmbelz7E1GHHOCHOUj.pdf" at bounding box center [700, 402] width 7 height 7
click at [872, 369] on icon "Eliminar Acta de defunciÃ³n - 190168245 - CkEoRmVmbelz7E1GHHOCHOUj.pdf" at bounding box center [874, 370] width 13 height 13
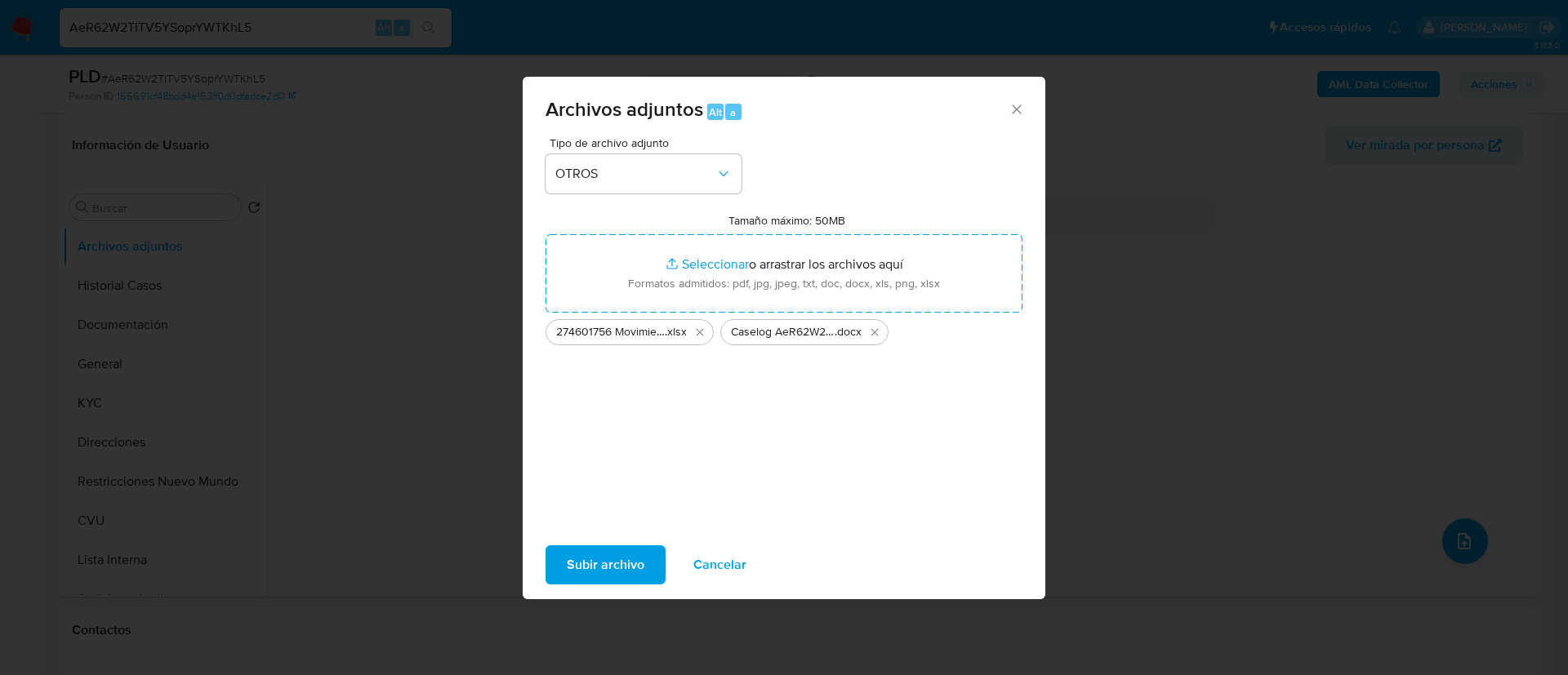
click at [574, 565] on span "Subir archivo" at bounding box center [606, 565] width 78 height 36
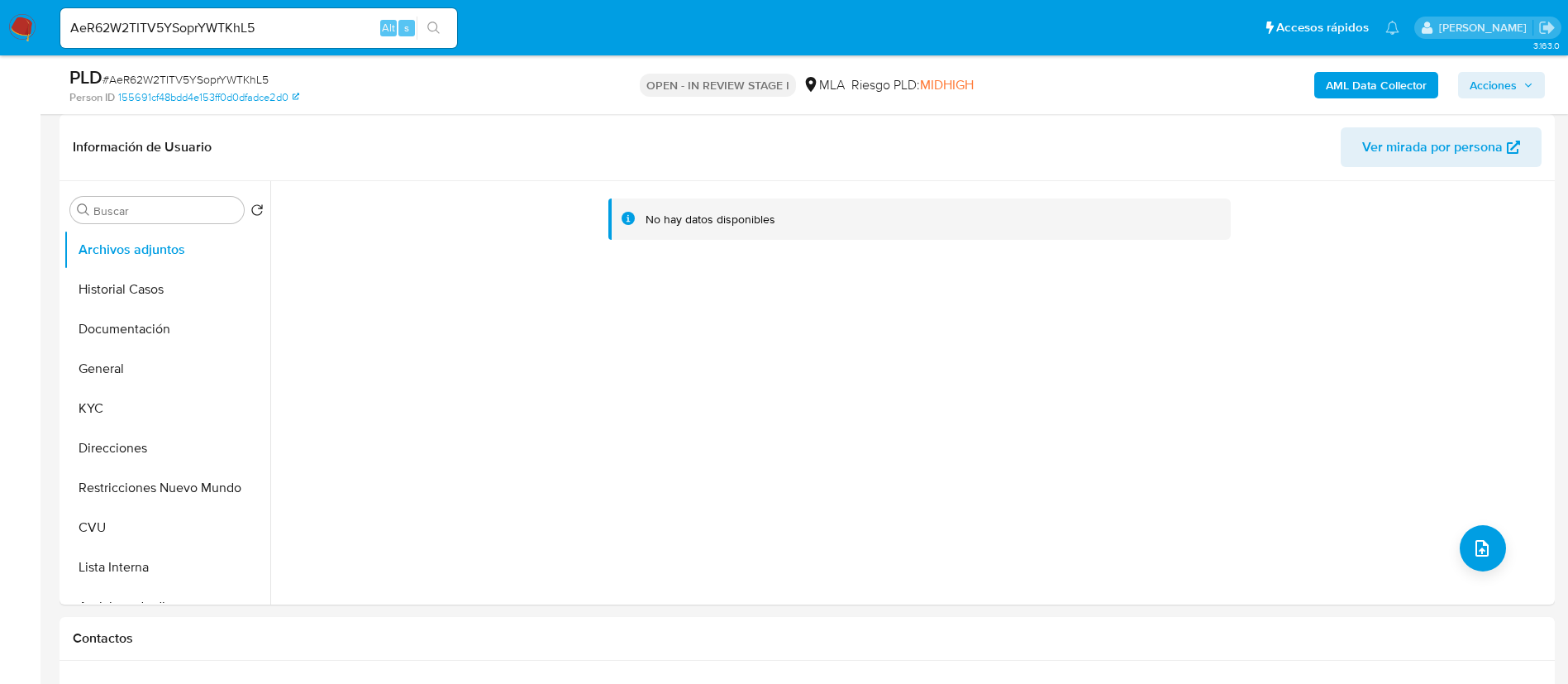
click at [1359, 92] on b "AML Data Collector" at bounding box center [1376, 85] width 100 height 27
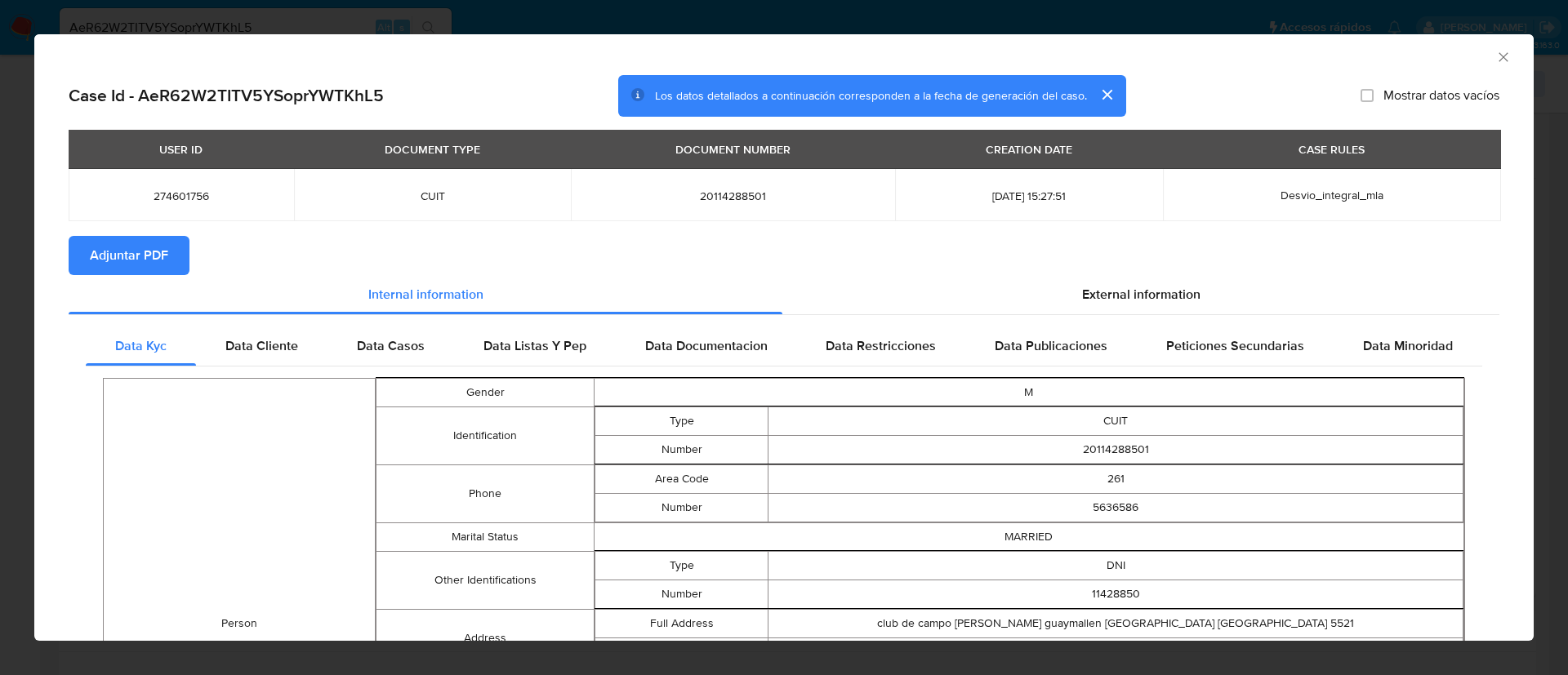
click at [177, 248] on button "Adjuntar PDF" at bounding box center [129, 255] width 121 height 39
click at [1488, 71] on div "AML Data Collector" at bounding box center [784, 55] width 1500 height 41
click at [1495, 60] on icon "Cerrar ventana" at bounding box center [1503, 57] width 17 height 17
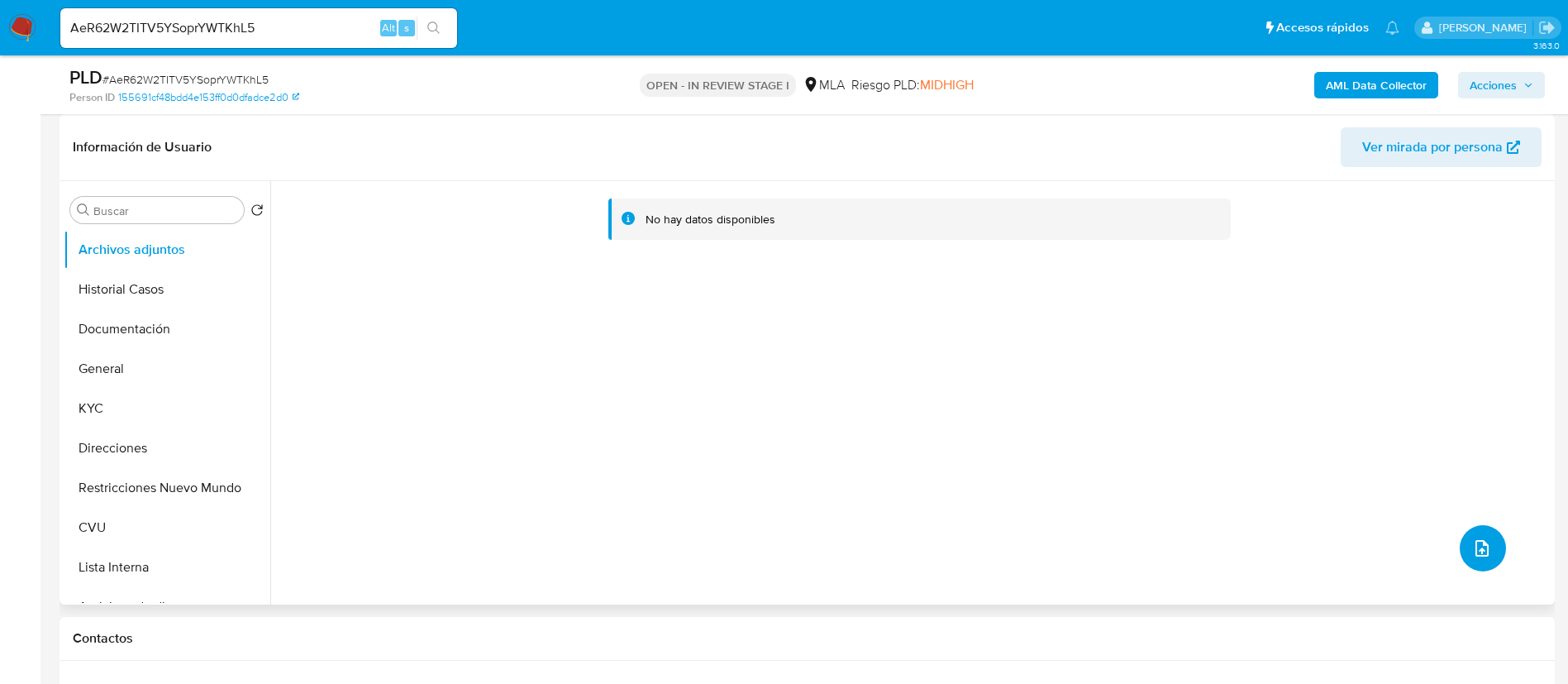
click at [1488, 549] on button "upload-file" at bounding box center [1482, 549] width 47 height 47
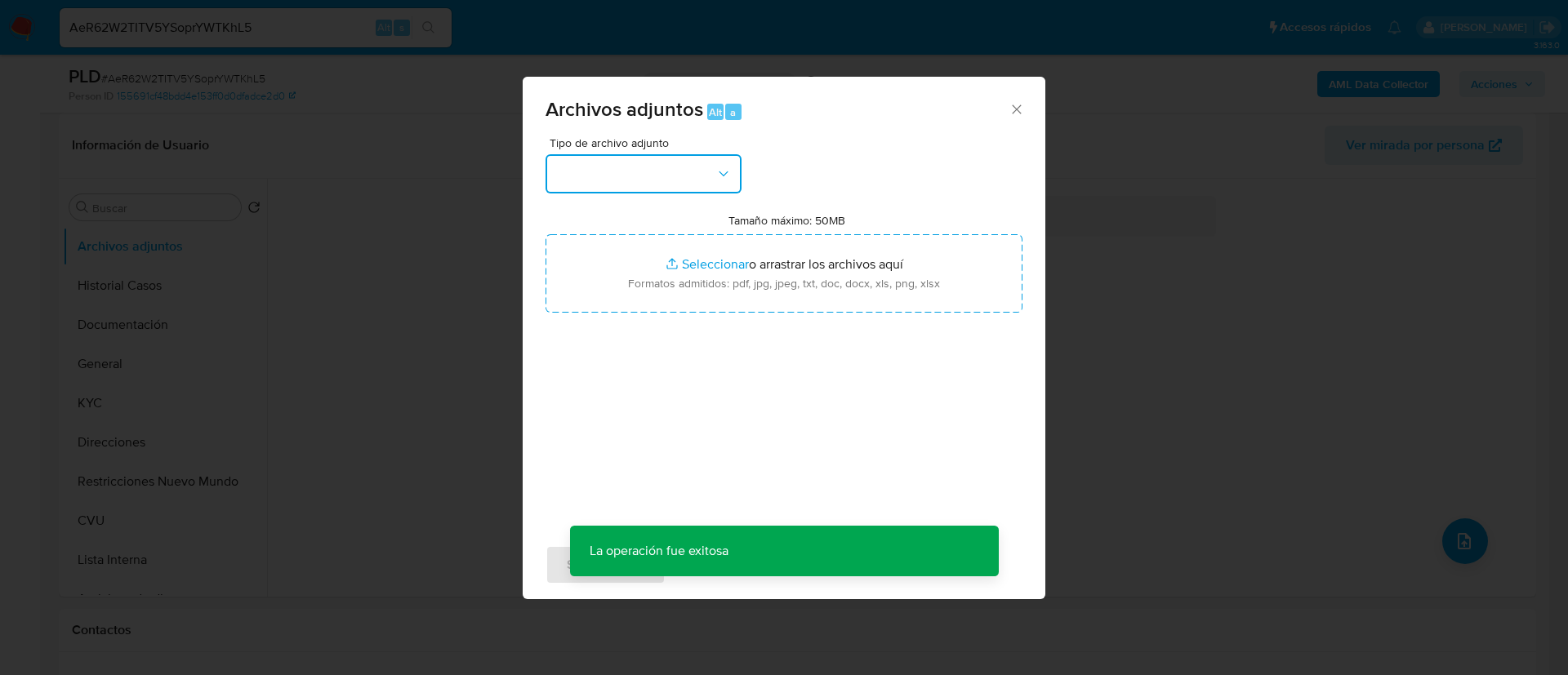
click at [703, 181] on button "button" at bounding box center [643, 174] width 196 height 39
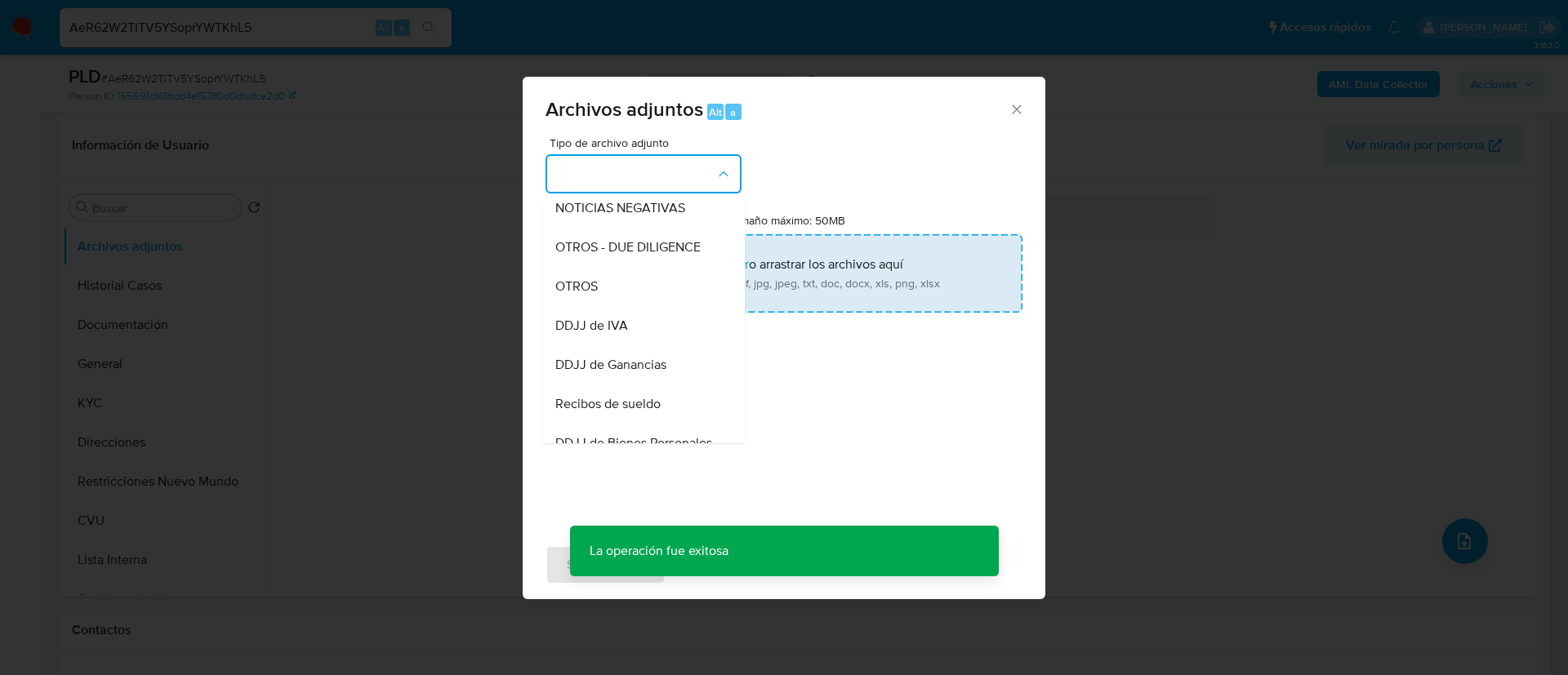
click at [659, 293] on div "OTROS" at bounding box center [639, 287] width 167 height 39
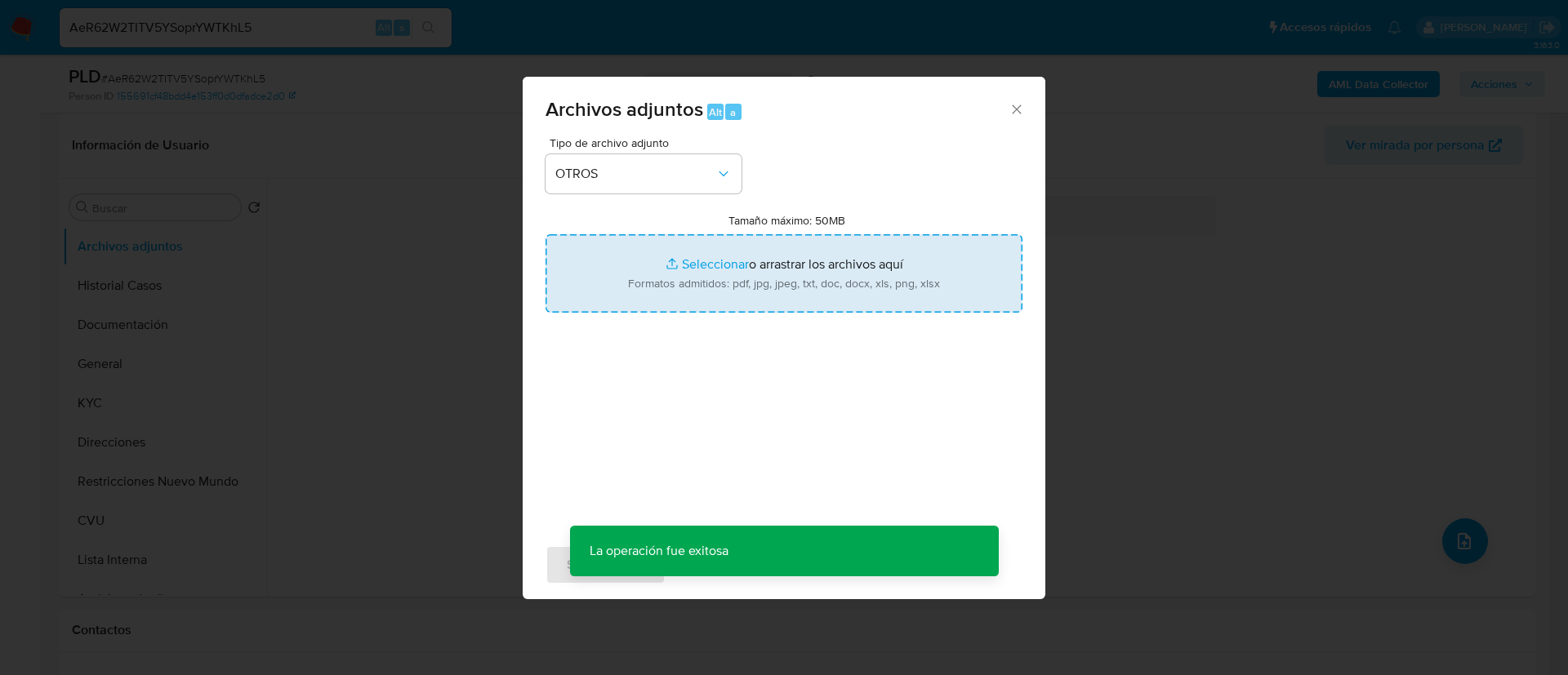
click at [679, 269] on input "Tamaño máximo: 50MB Seleccionar archivos" at bounding box center [784, 273] width 477 height 79
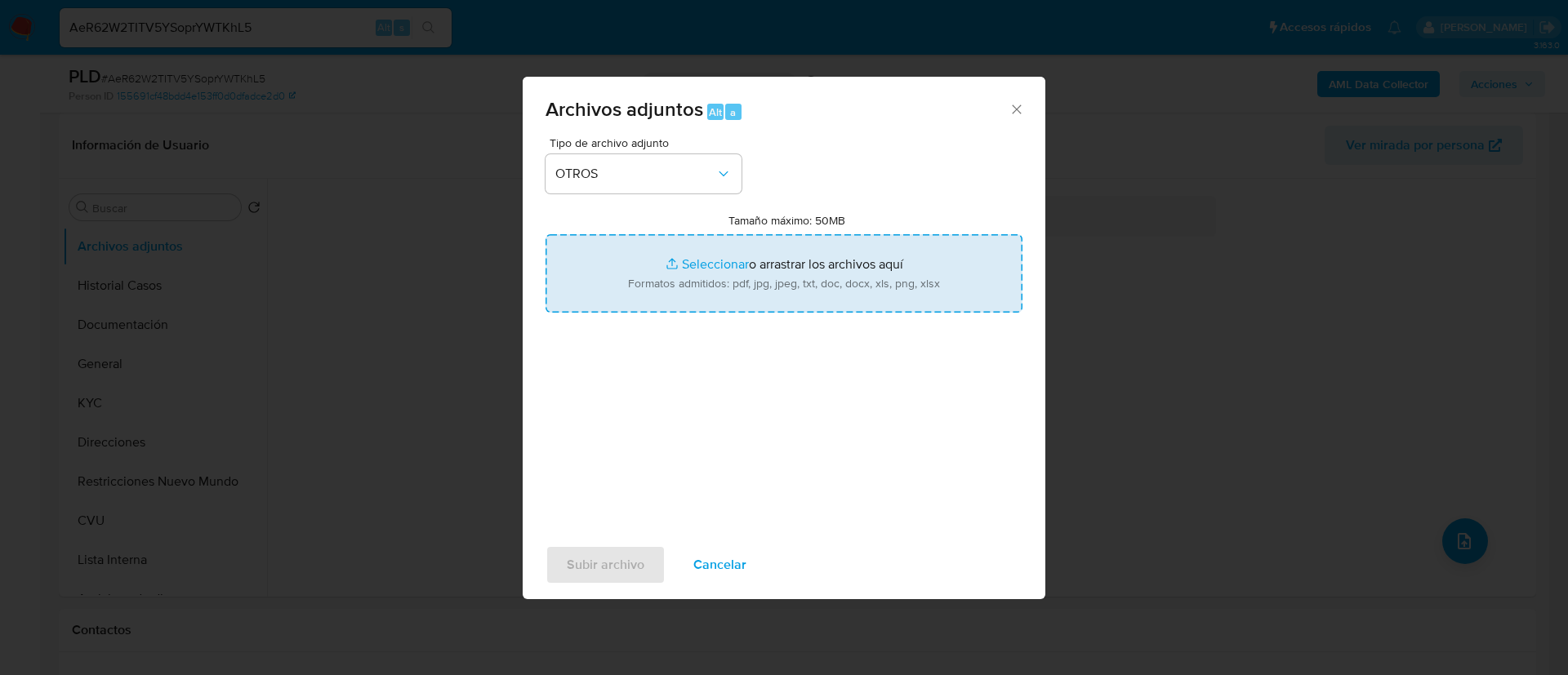
type input "C:\fakepath\Acta de defuncion.pdf"
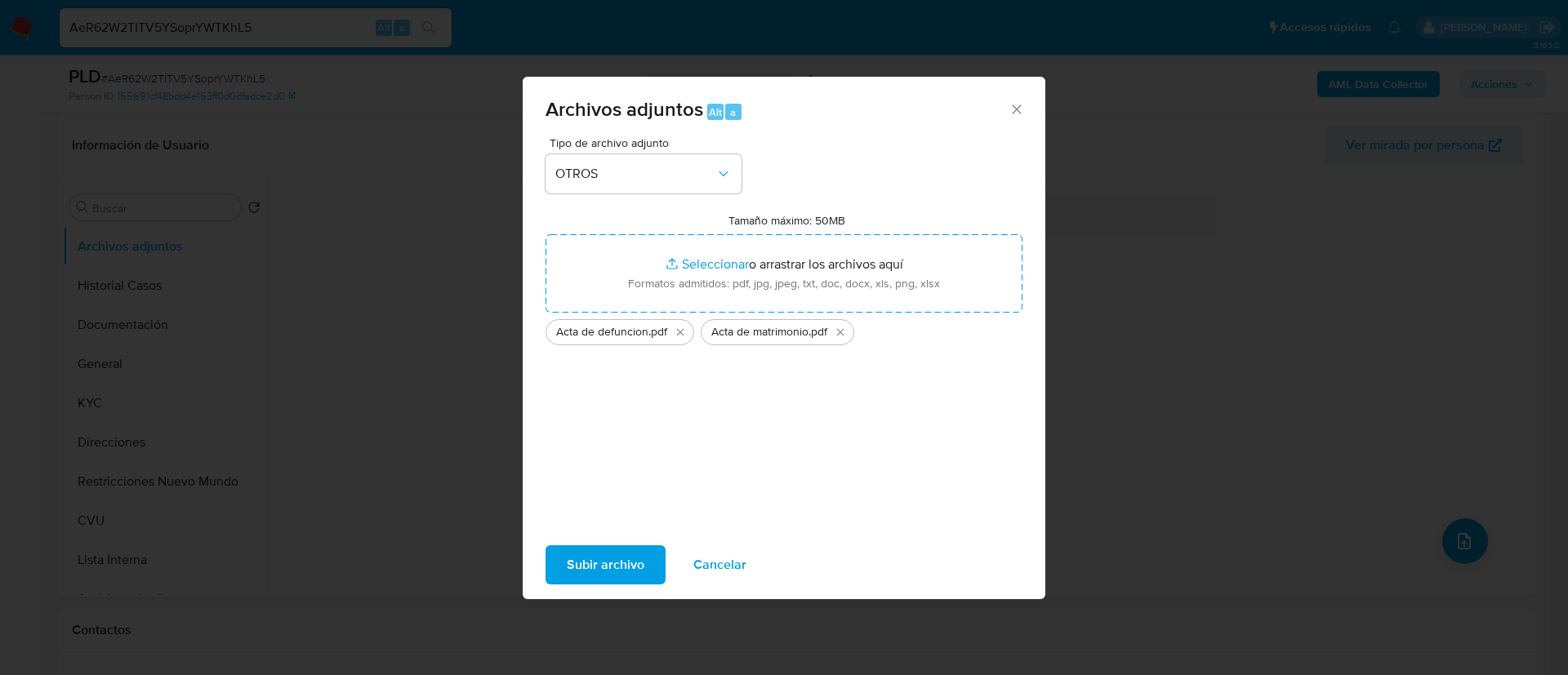
click at [606, 568] on span "Subir archivo" at bounding box center [606, 565] width 78 height 36
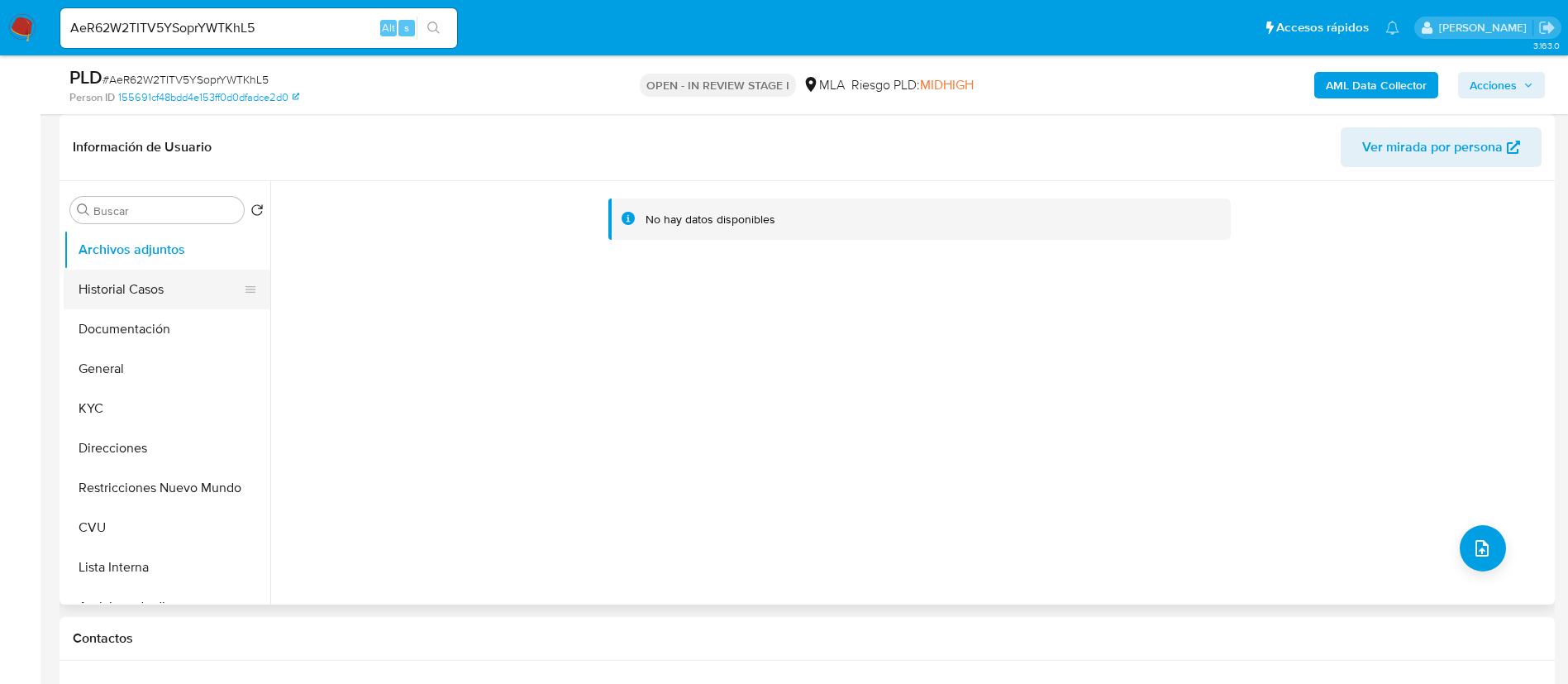
click at [136, 290] on button "Historial Casos" at bounding box center [160, 290] width 193 height 40
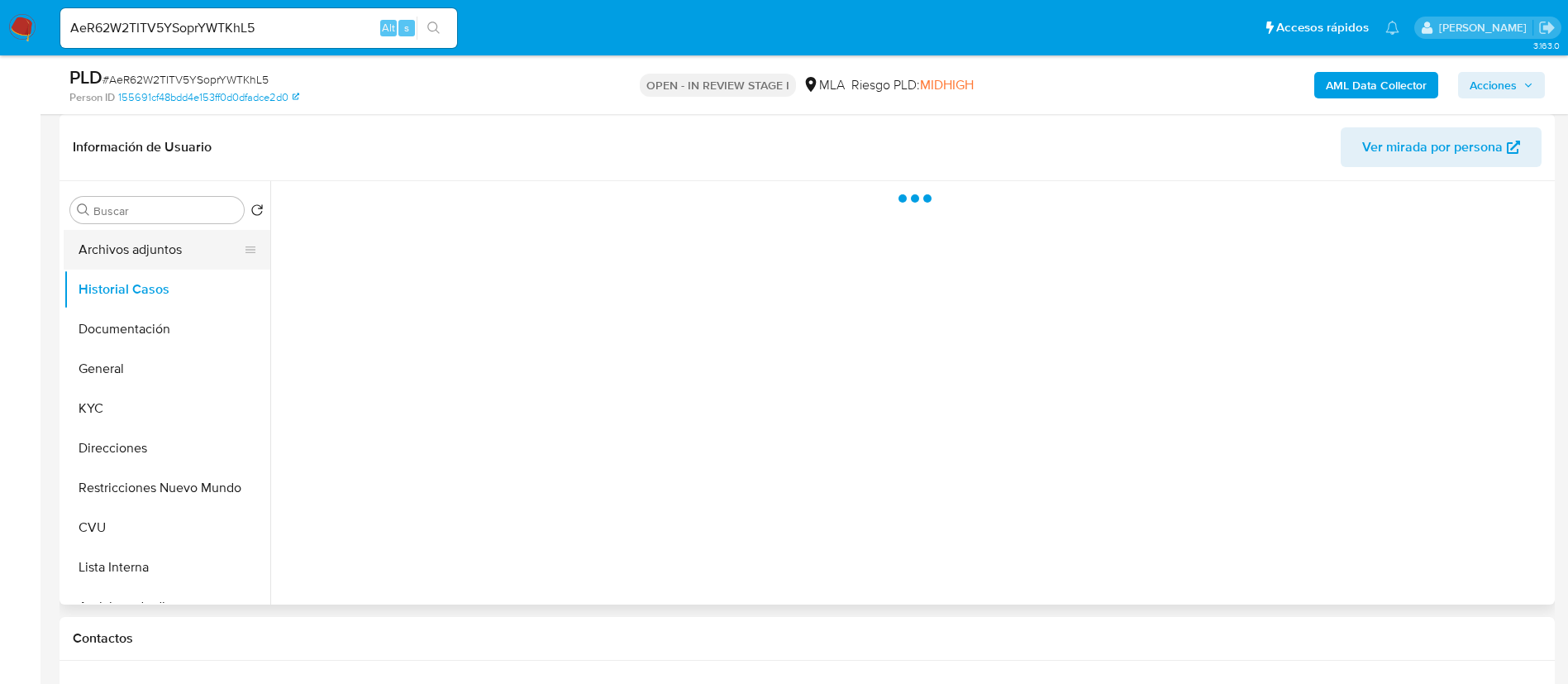
click at [129, 259] on button "Archivos adjuntos" at bounding box center [160, 250] width 193 height 40
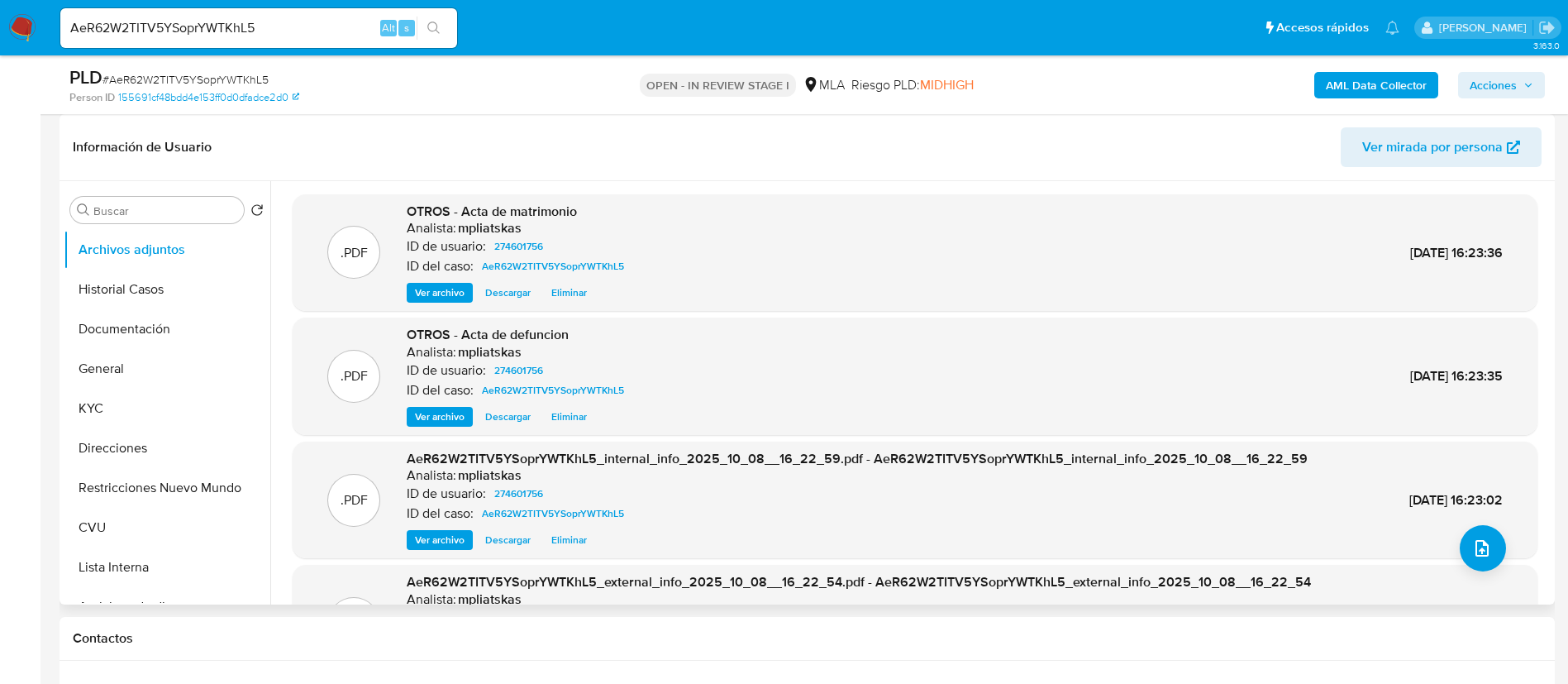
scroll to position [139, 0]
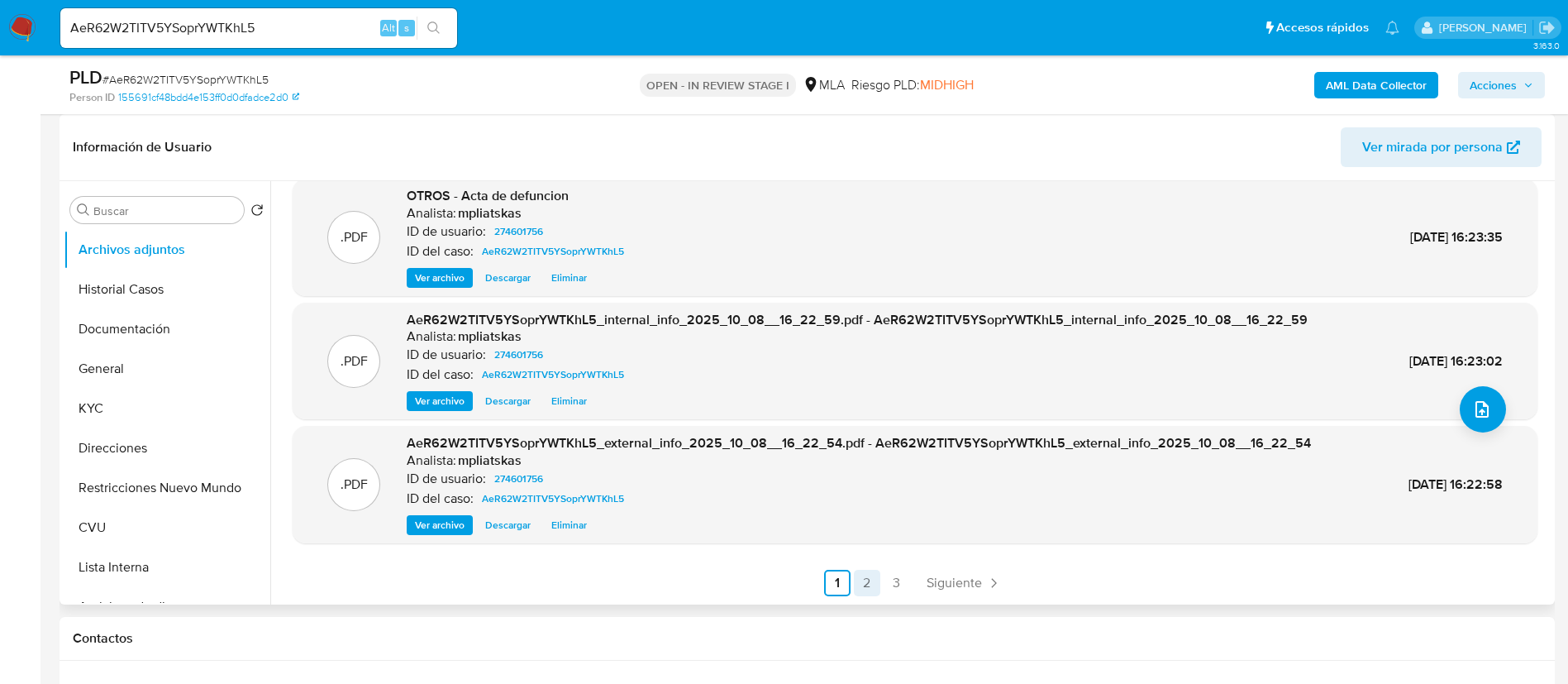
click at [858, 577] on link "2" at bounding box center [867, 582] width 27 height 27
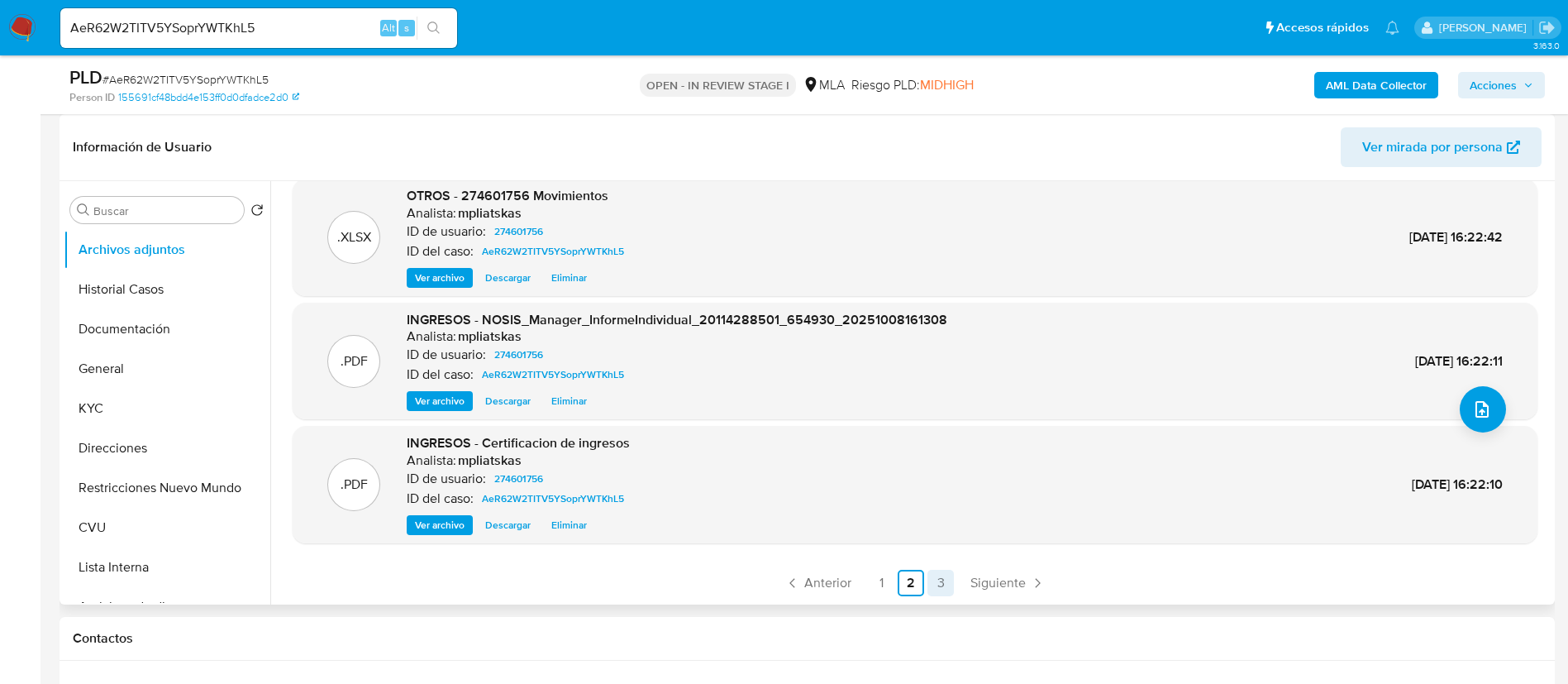
click at [933, 585] on link "3" at bounding box center [940, 582] width 27 height 27
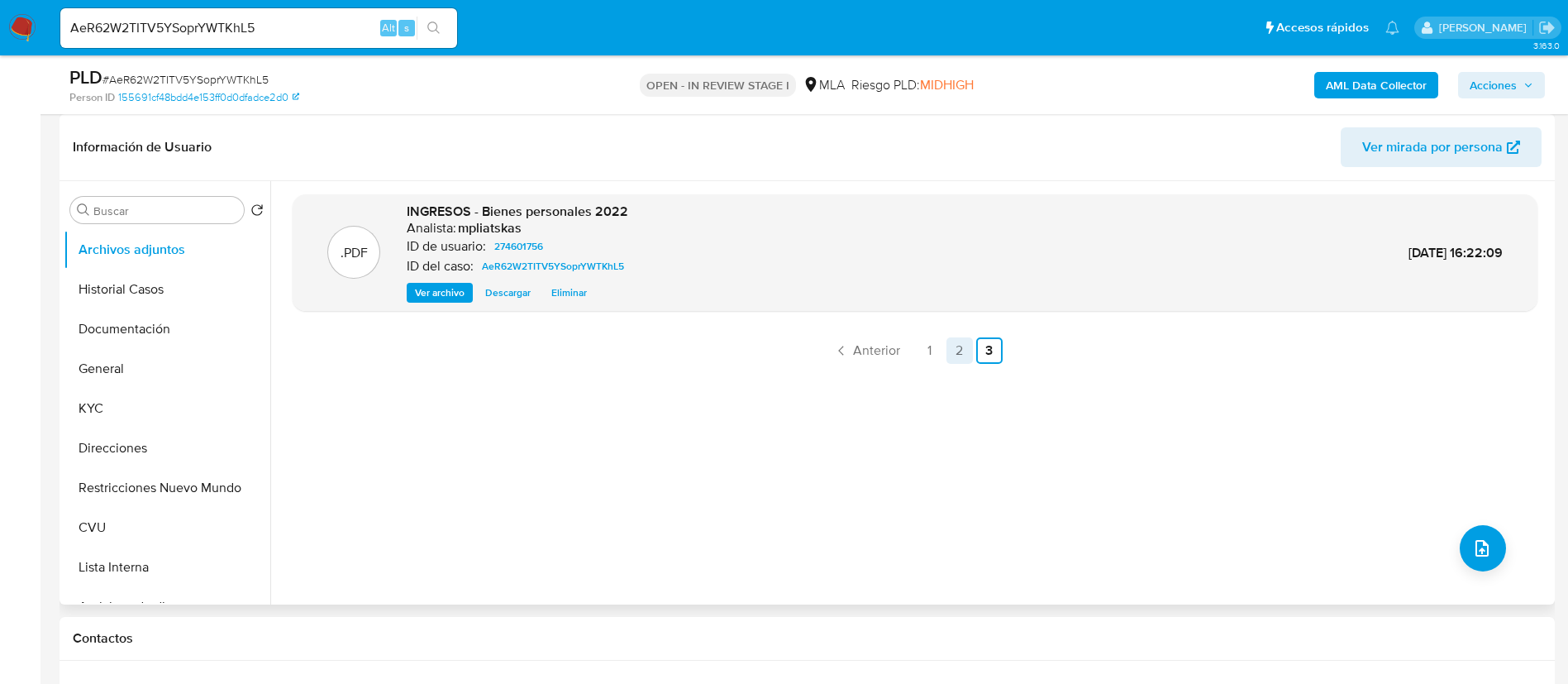
click at [951, 349] on link "2" at bounding box center [959, 350] width 27 height 27
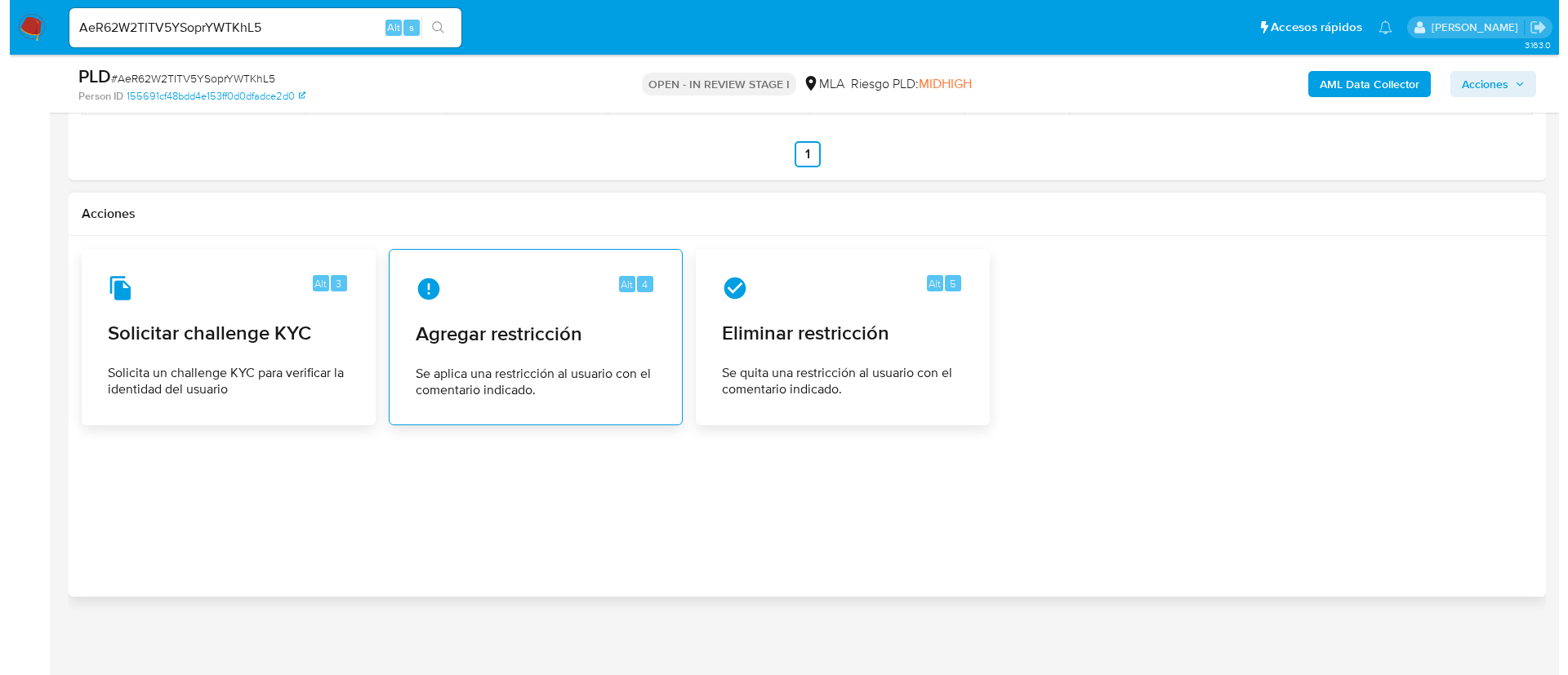
scroll to position [2110, 0]
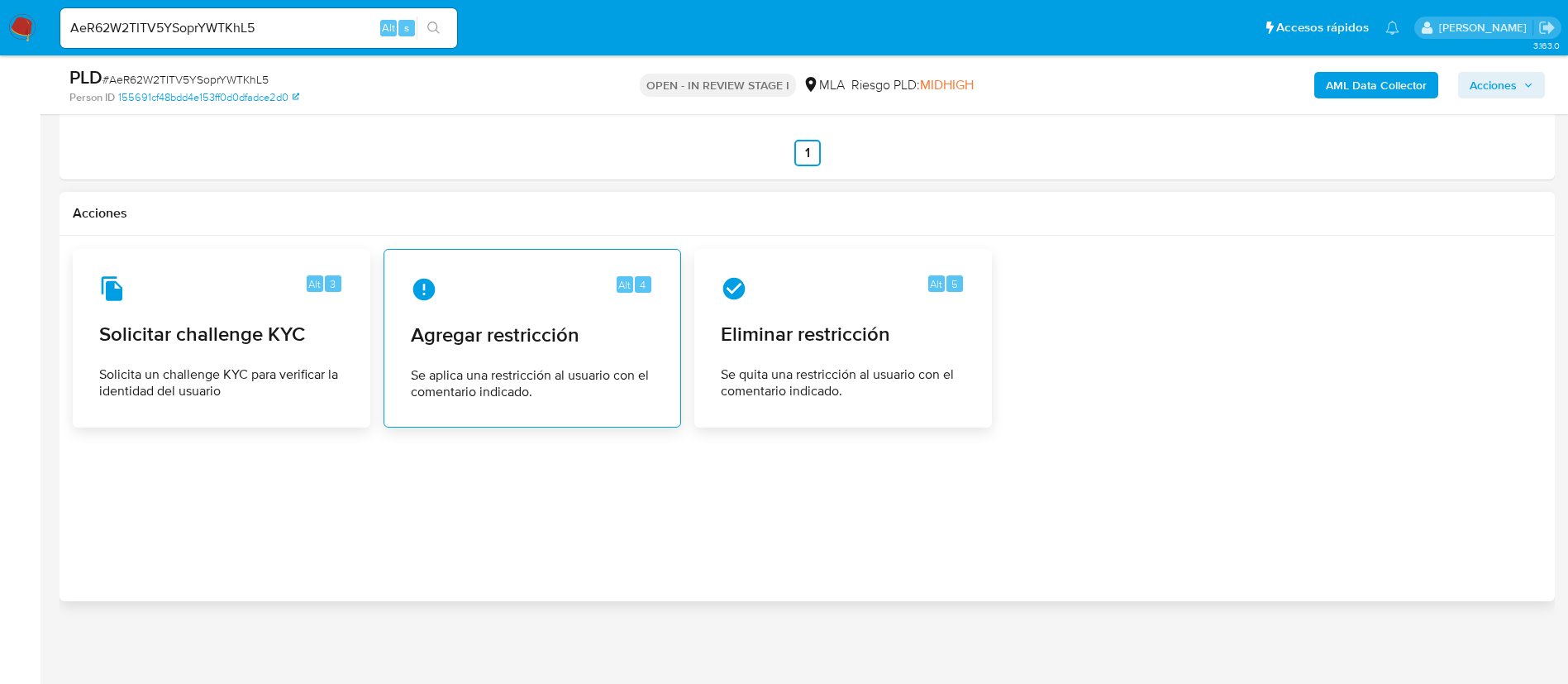
click at [500, 330] on span "Agregar restricción" at bounding box center [532, 335] width 243 height 25
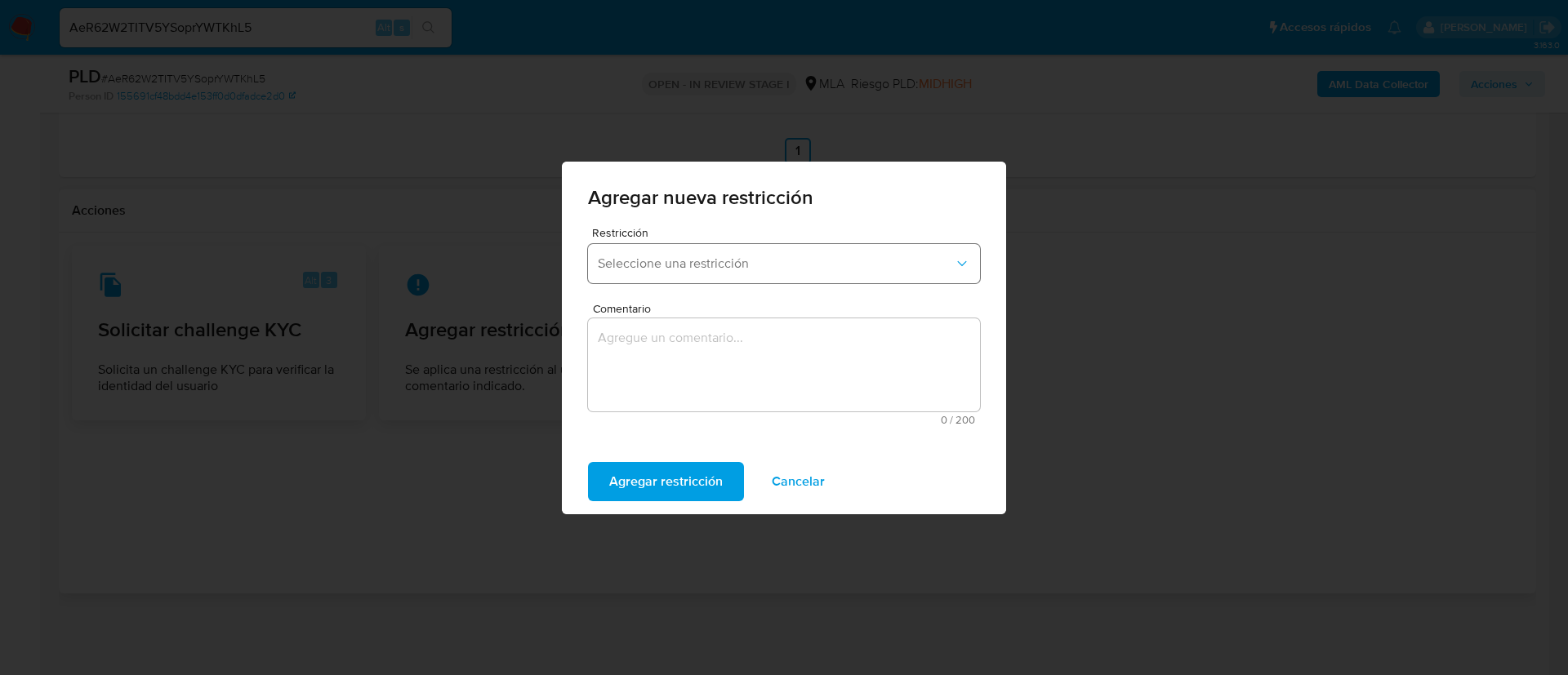
click at [643, 255] on span "Seleccione una restricción" at bounding box center [776, 263] width 356 height 17
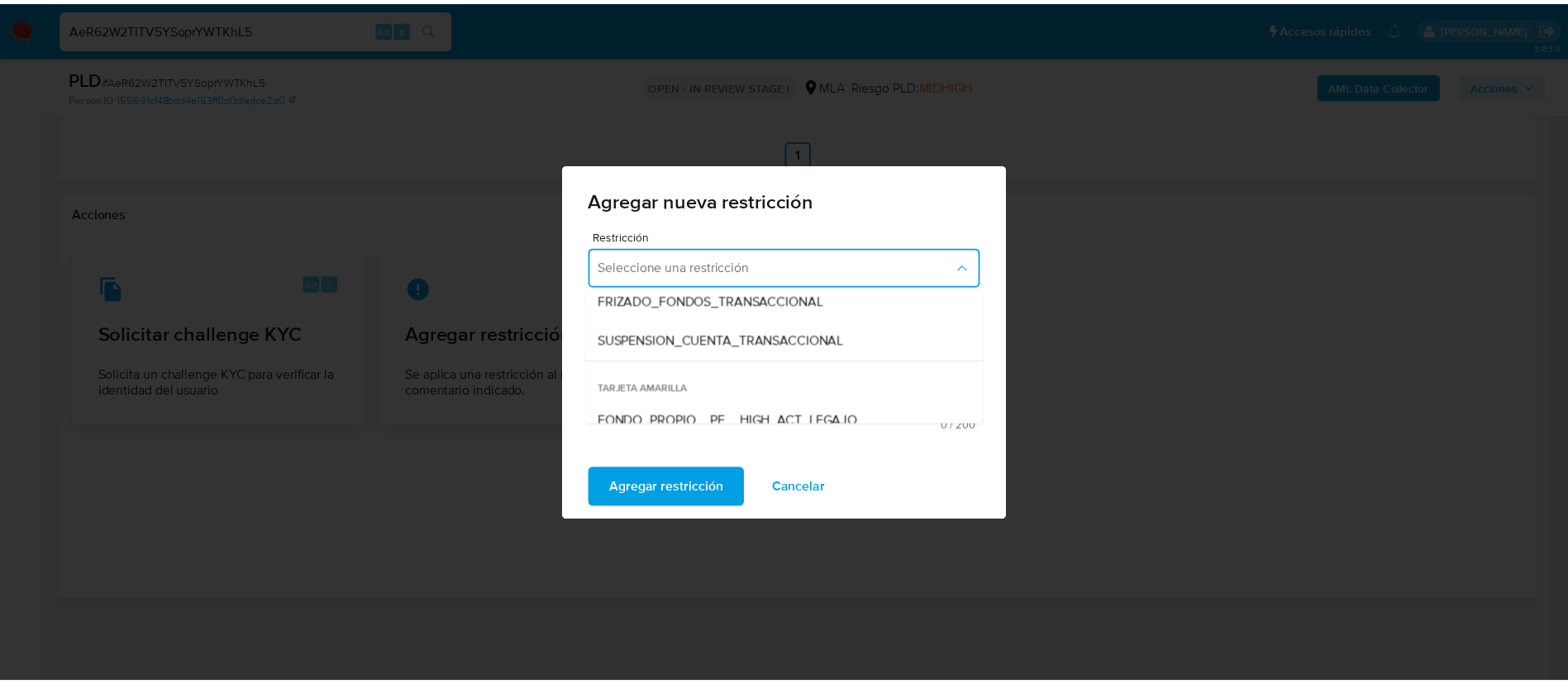
scroll to position [248, 0]
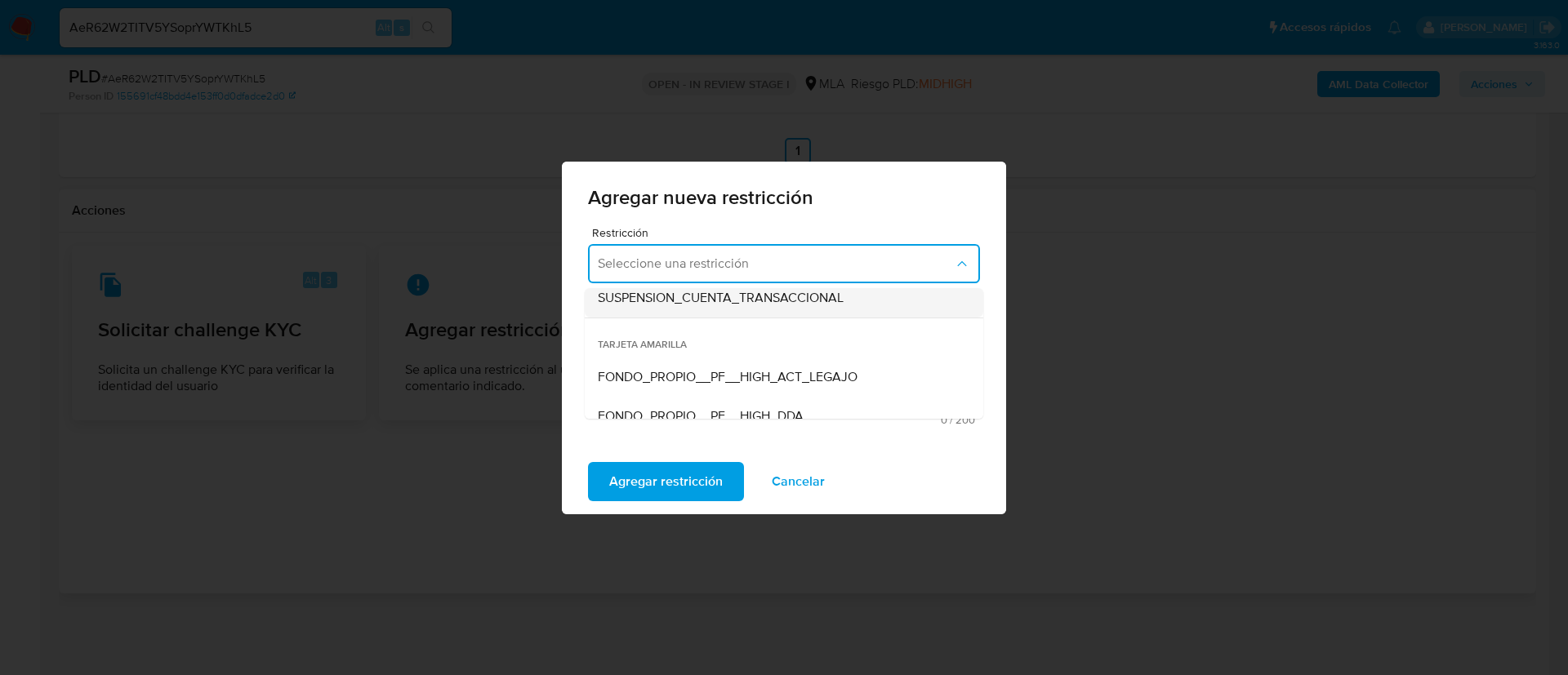
click at [731, 300] on span "SUSPENSION_CUENTA_TRANSACCIONAL" at bounding box center [721, 298] width 246 height 17
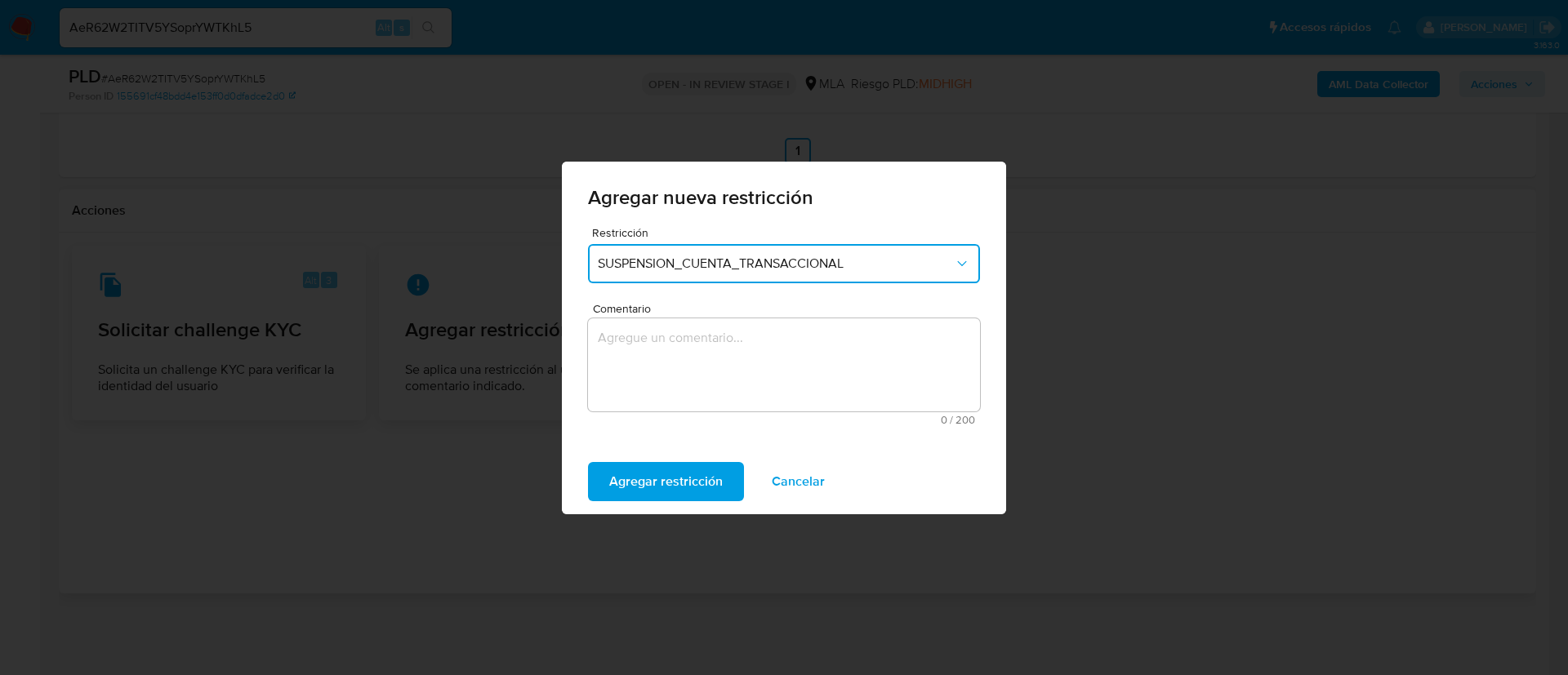
click at [726, 359] on textarea "Comentario" at bounding box center [784, 365] width 392 height 93
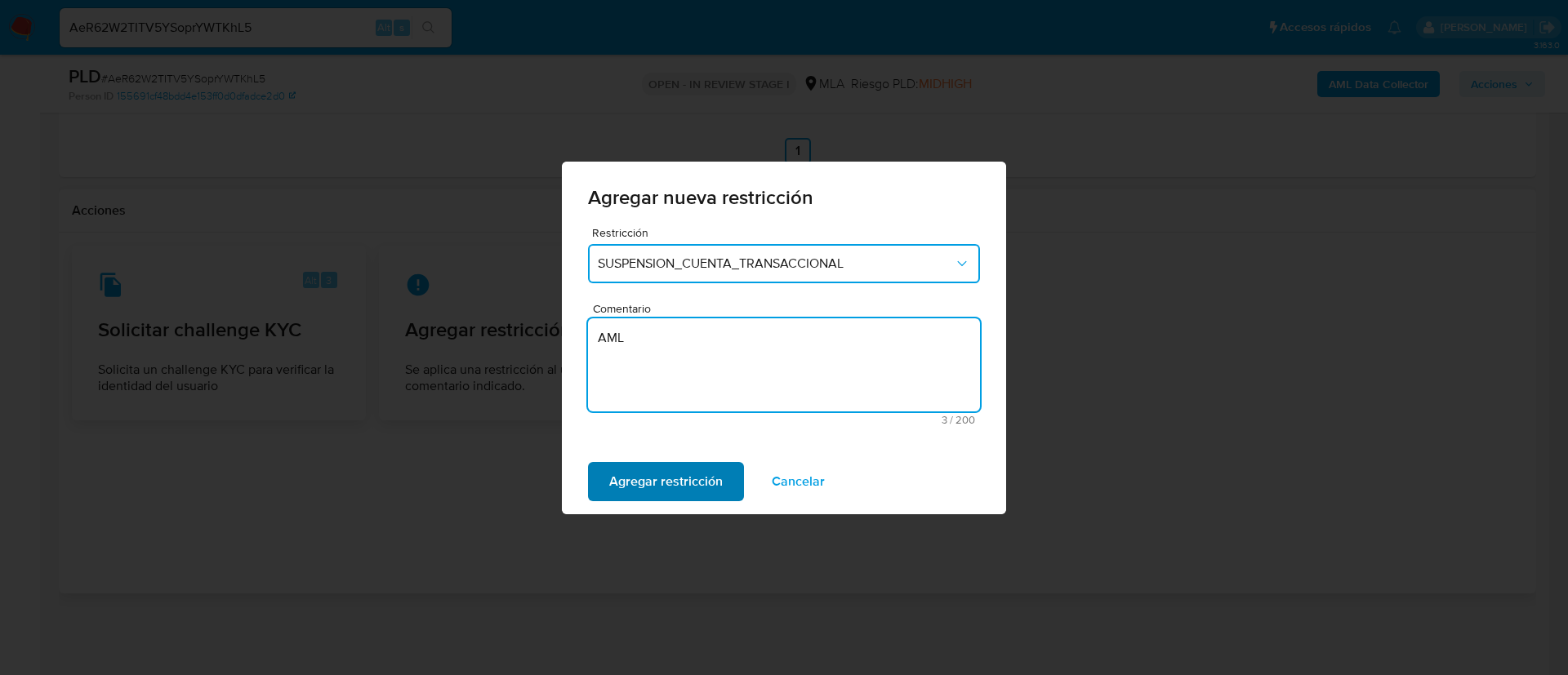
type textarea "AML"
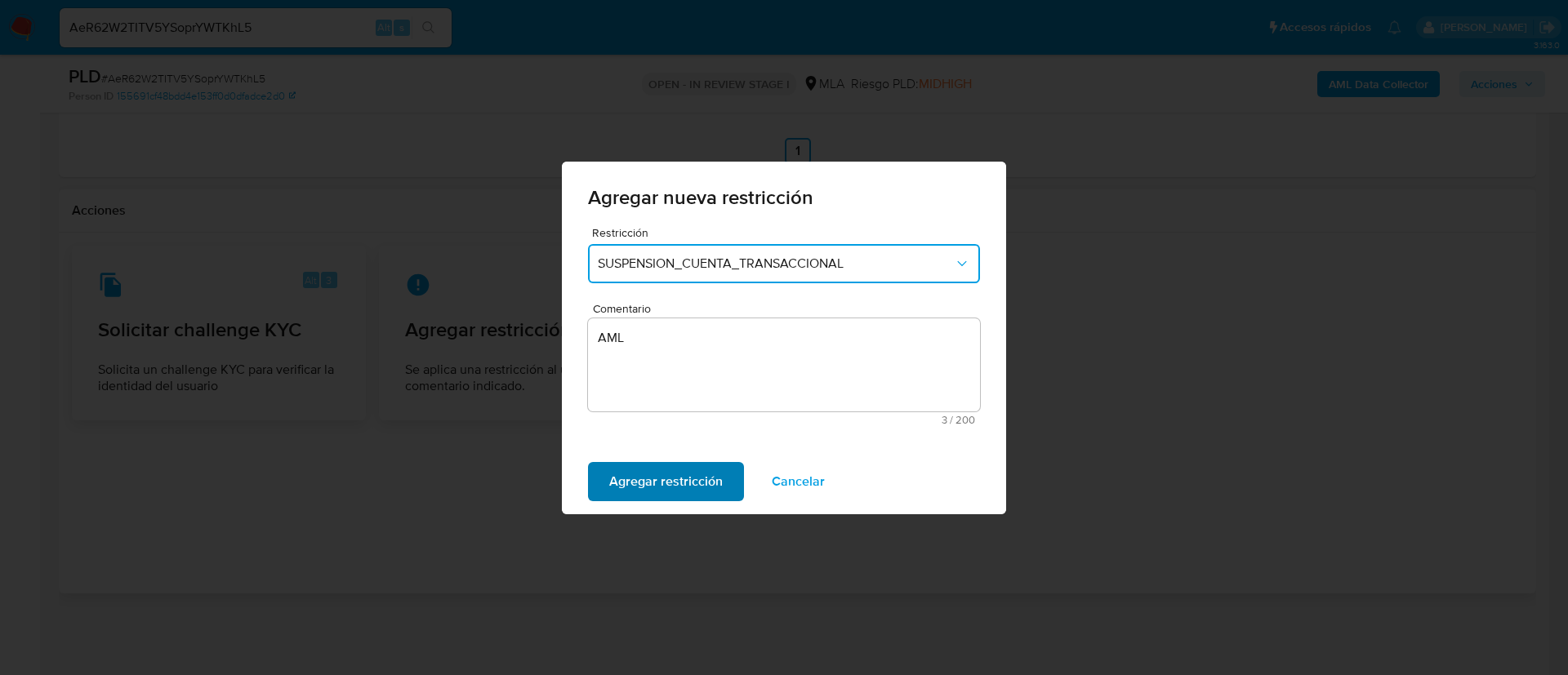
click at [672, 476] on span "Agregar restricción" at bounding box center [666, 481] width 113 height 36
click at [672, 476] on button "Confirmar" at bounding box center [638, 481] width 101 height 39
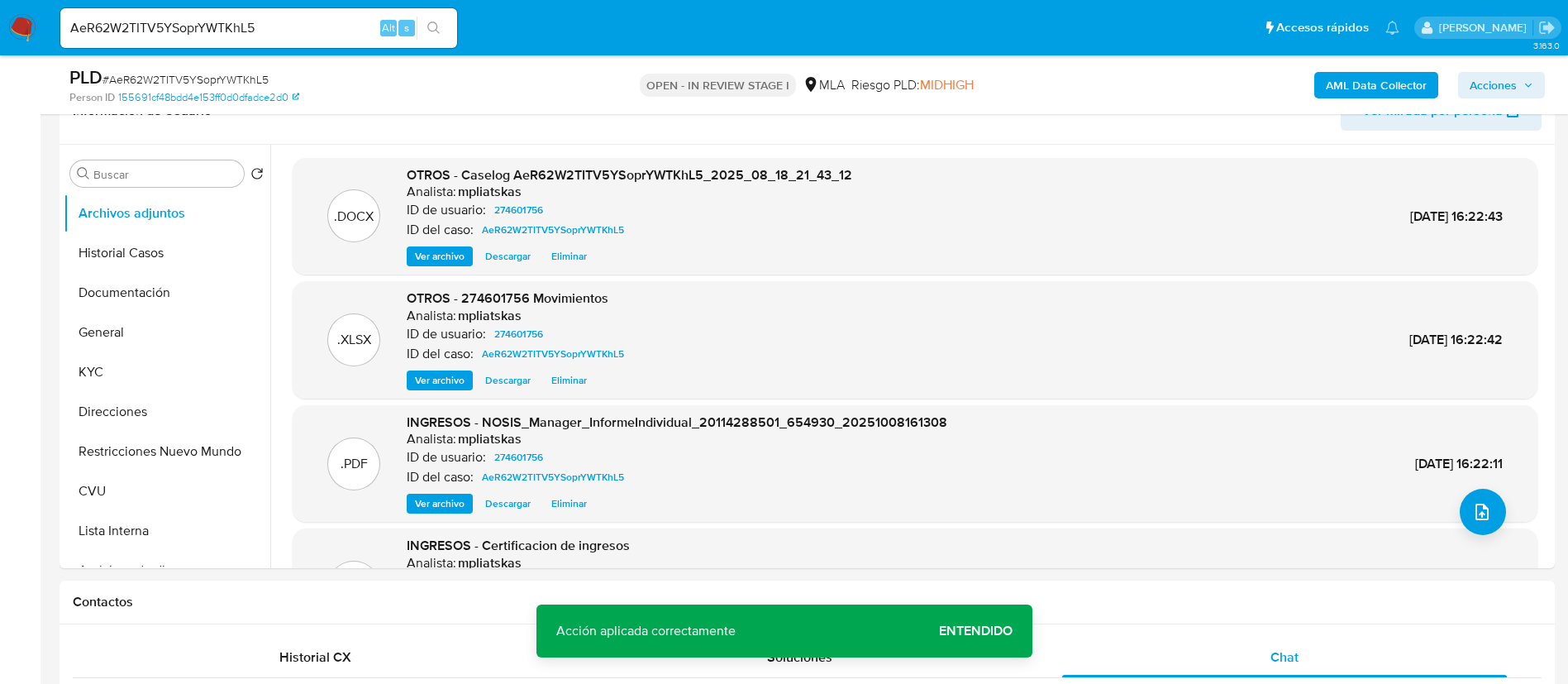
scroll to position [0, 0]
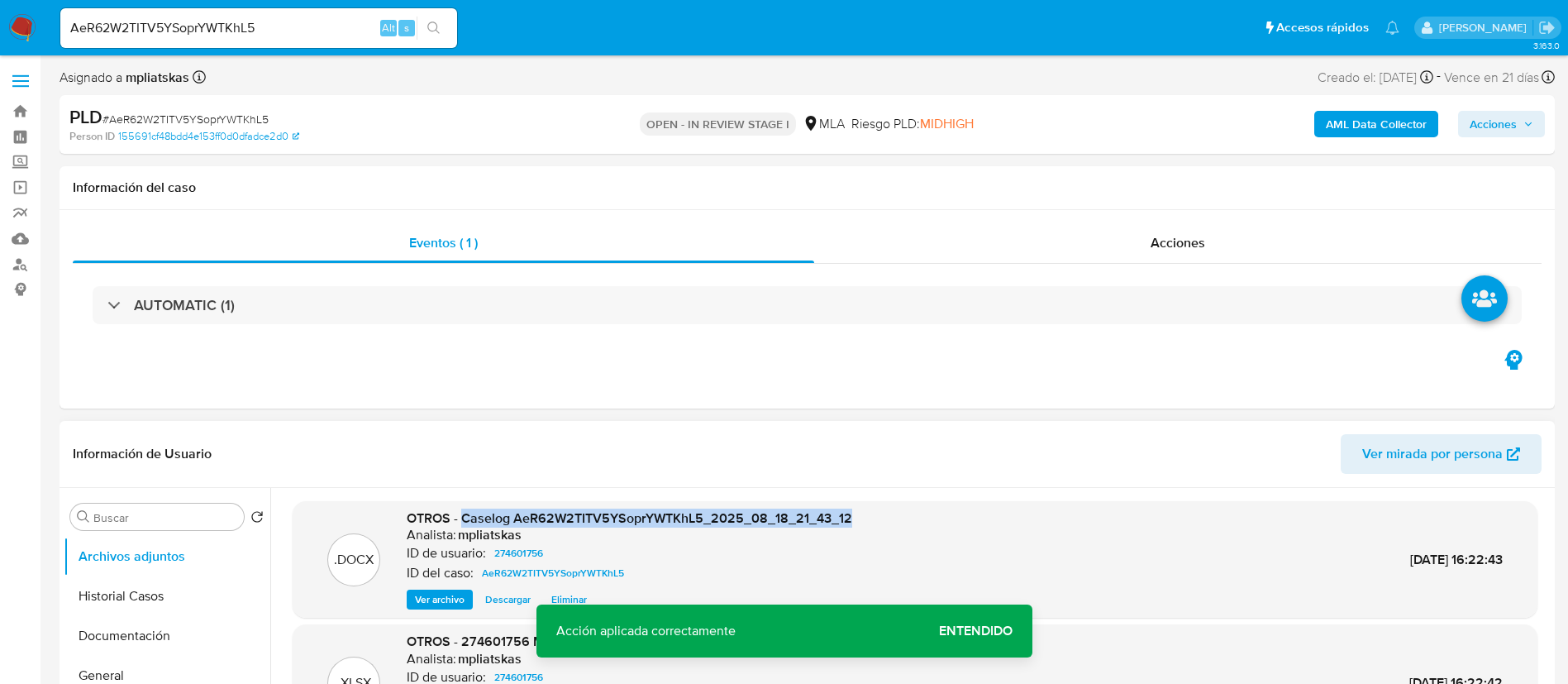
drag, startPoint x: 463, startPoint y: 520, endPoint x: 922, endPoint y: 490, distance: 460.0
copy span "Caselog AeR62W2TITV5YSoprYWTKhL5_2025_08_18_21_43_12"
click at [1503, 124] on span "Acciones" at bounding box center [1492, 123] width 47 height 27
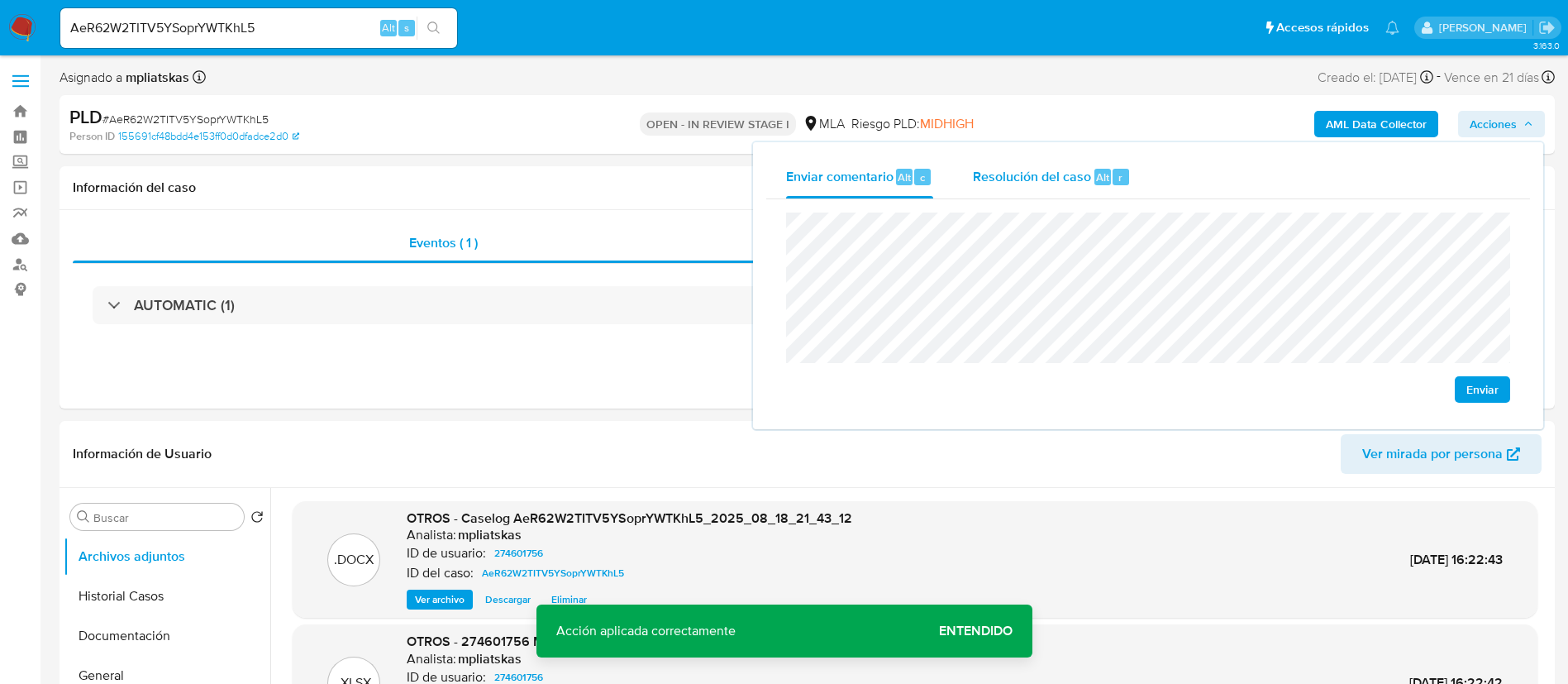
click at [1079, 176] on span "Resolución del caso" at bounding box center [1032, 176] width 118 height 19
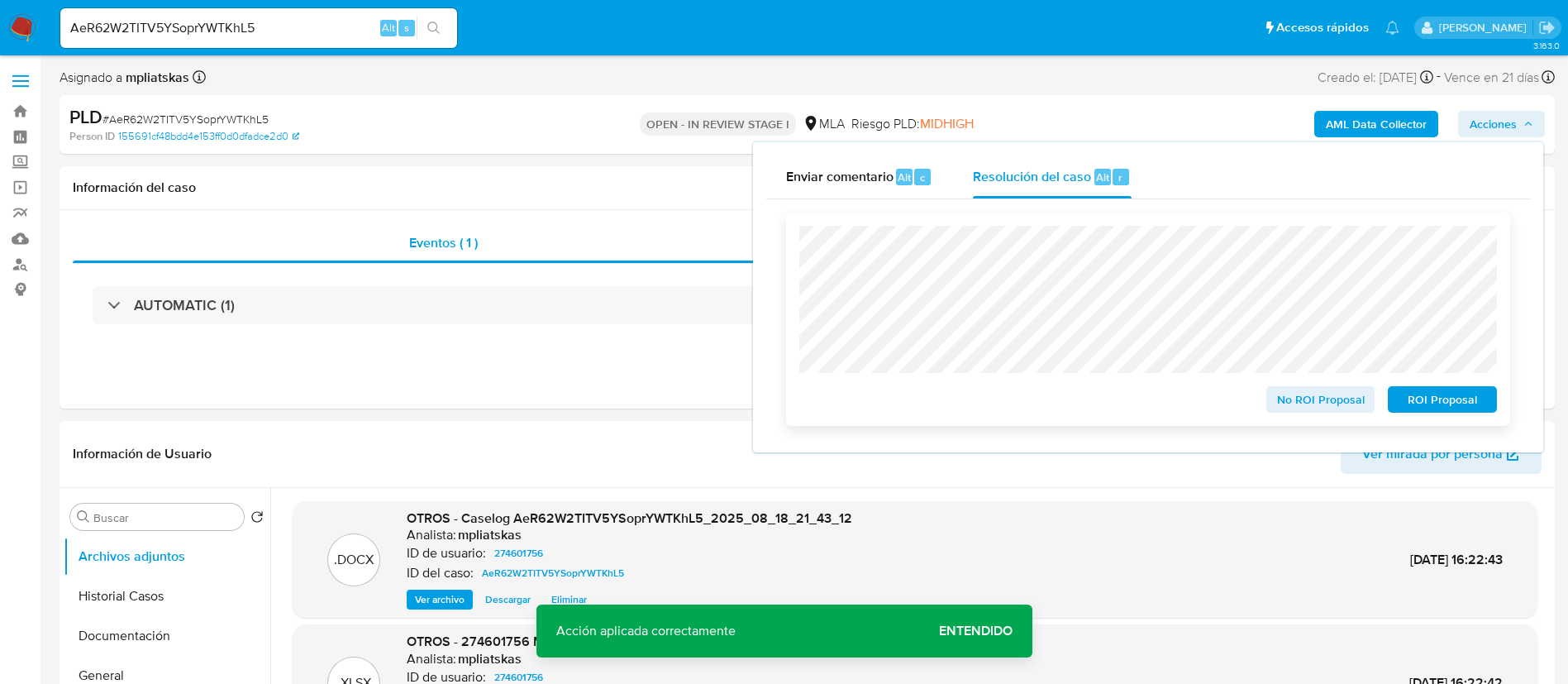
click at [1432, 406] on span "ROI Proposal" at bounding box center [1443, 399] width 86 height 23
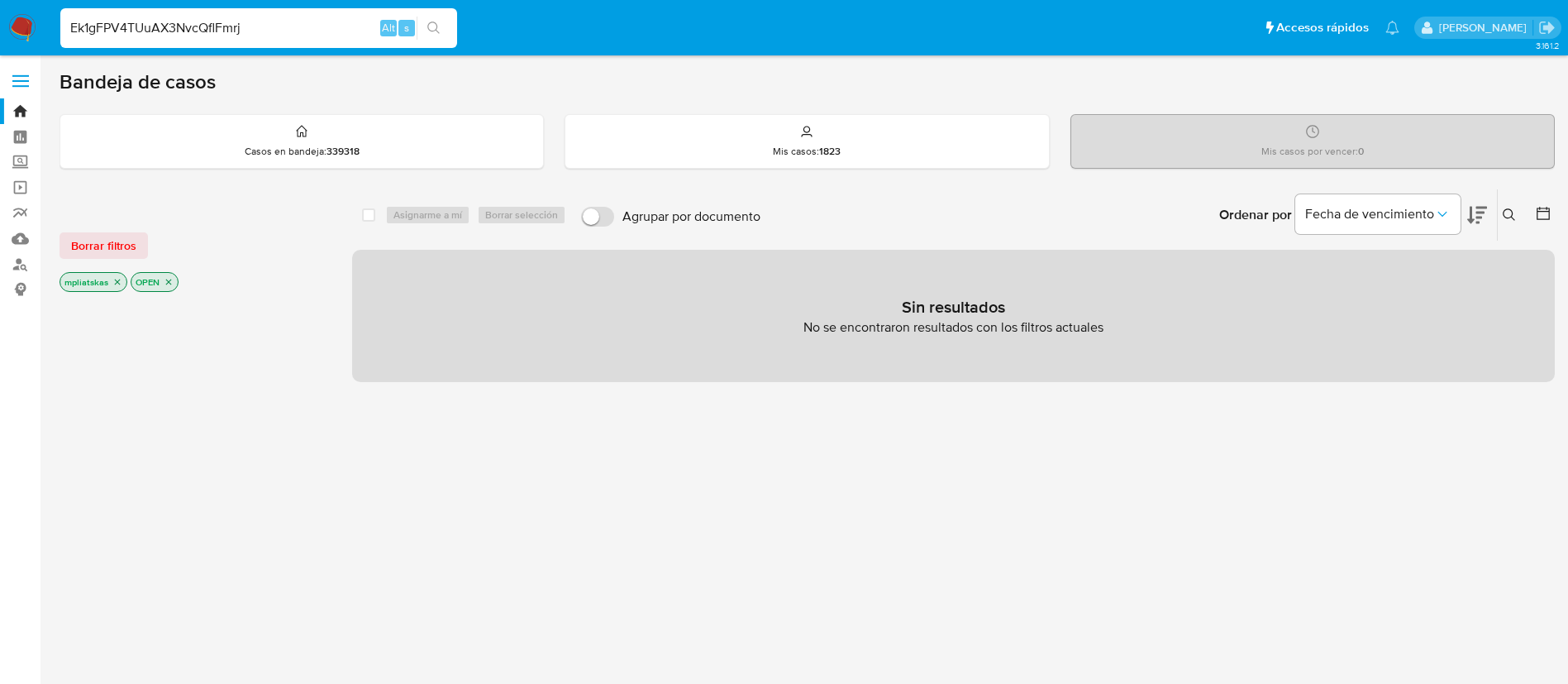
type input "Ek1gFPV4TUuAX3NvcQflFmrj"
click at [405, 15] on div "Ek1gFPV4TUuAX3NvcQflFmrj Alt s" at bounding box center [259, 28] width 397 height 40
click at [424, 19] on button "search-icon" at bounding box center [434, 28] width 34 height 23
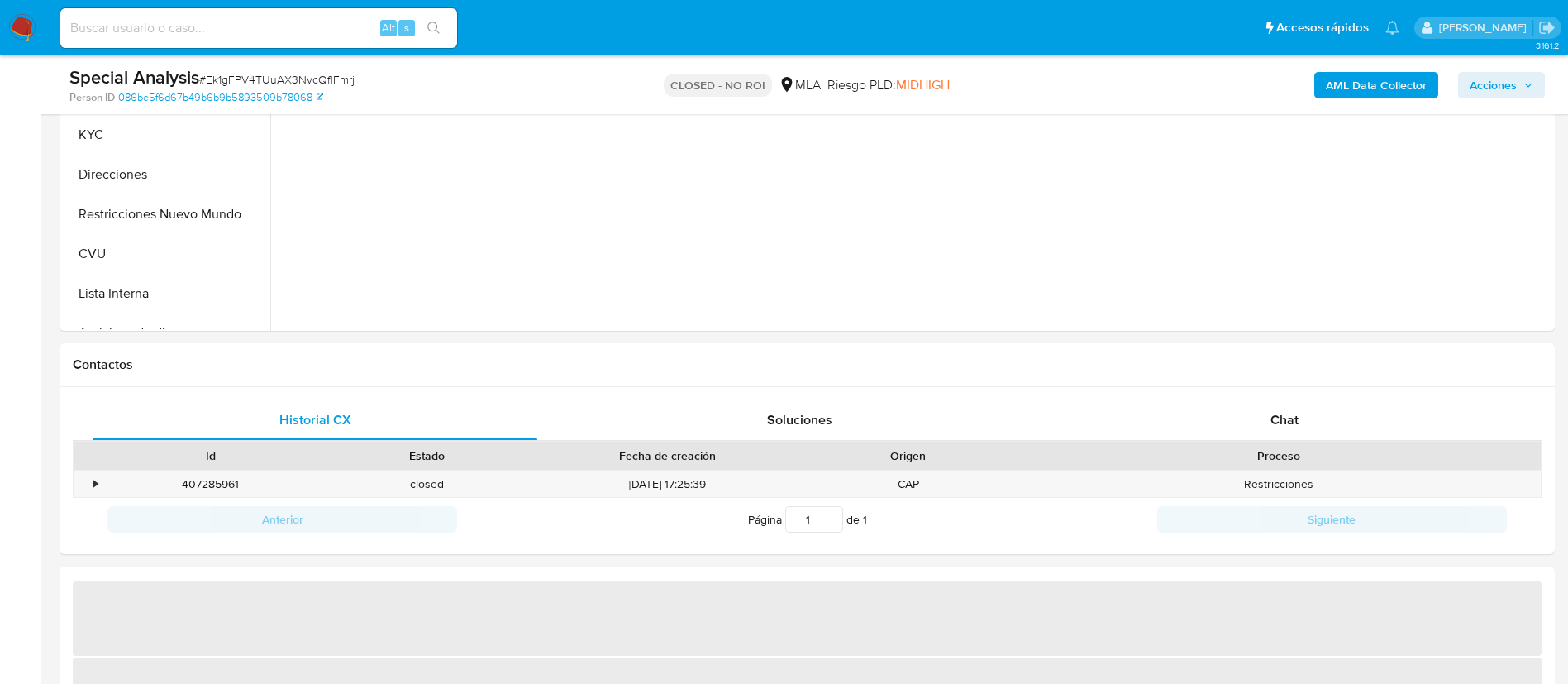
scroll to position [620, 0]
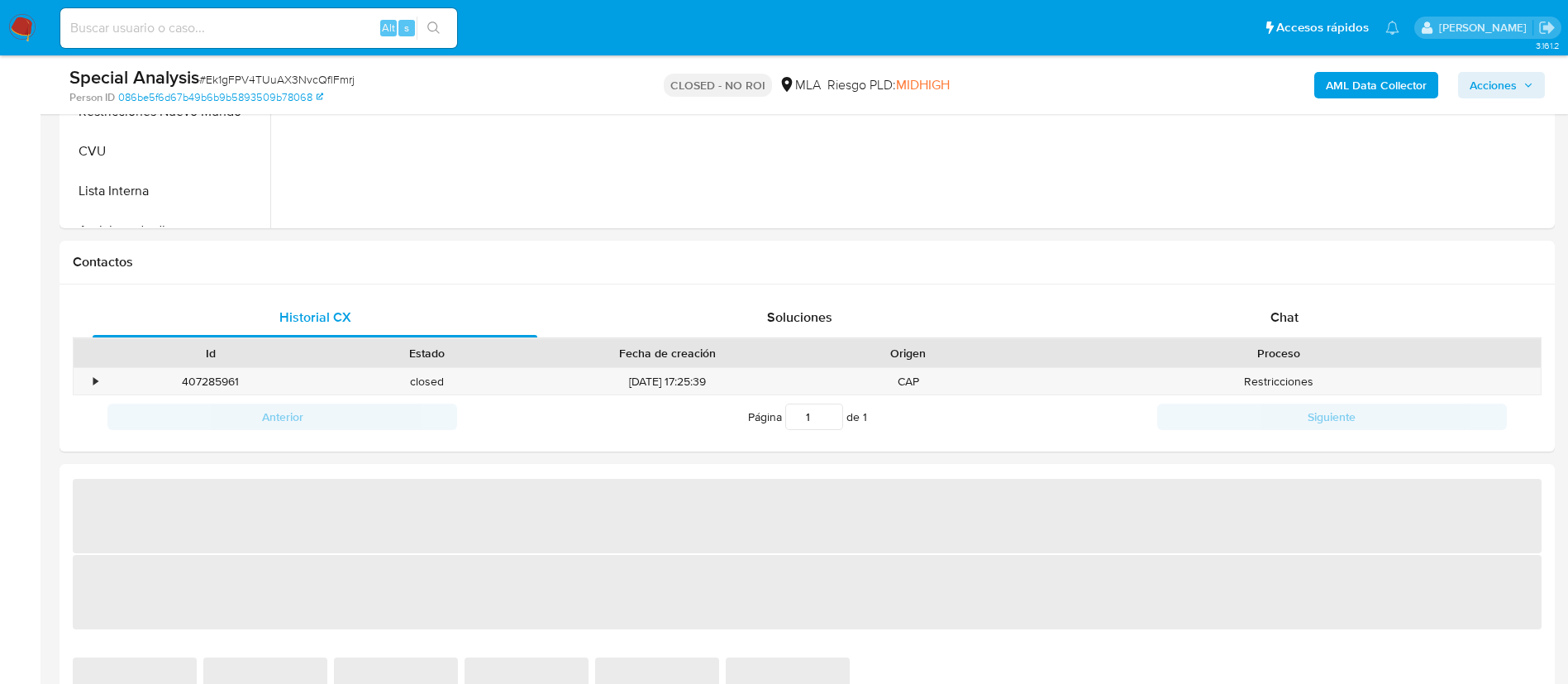
select select "10"
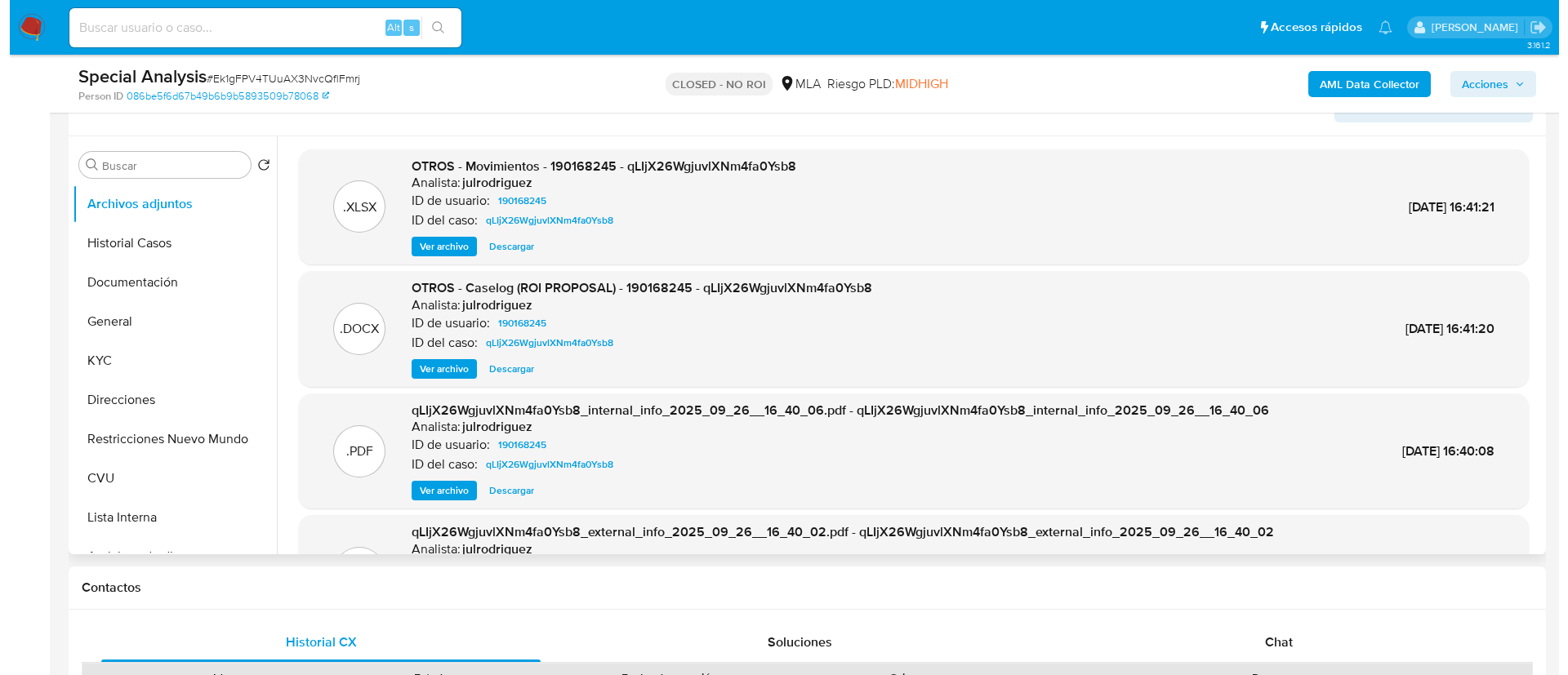
scroll to position [245, 0]
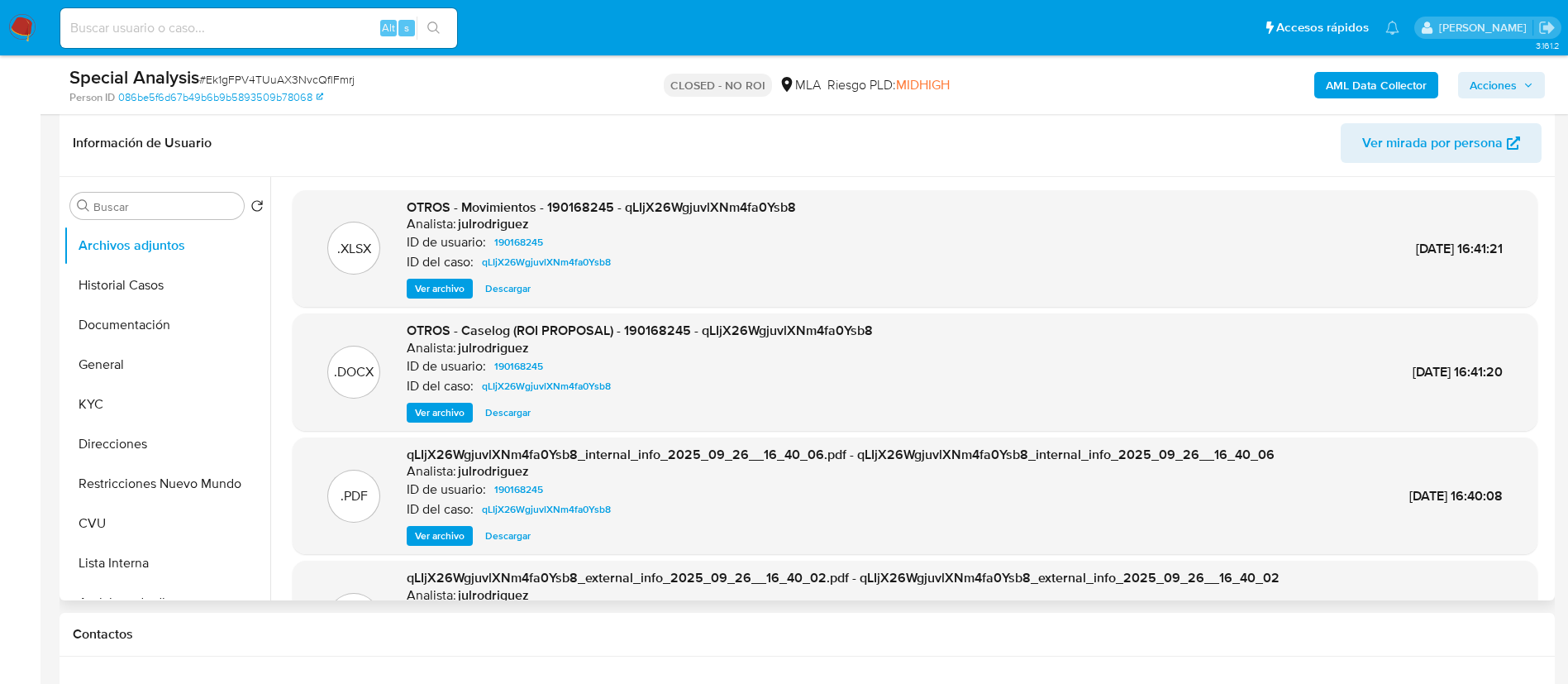
click at [449, 418] on span "Ver archivo" at bounding box center [440, 412] width 50 height 17
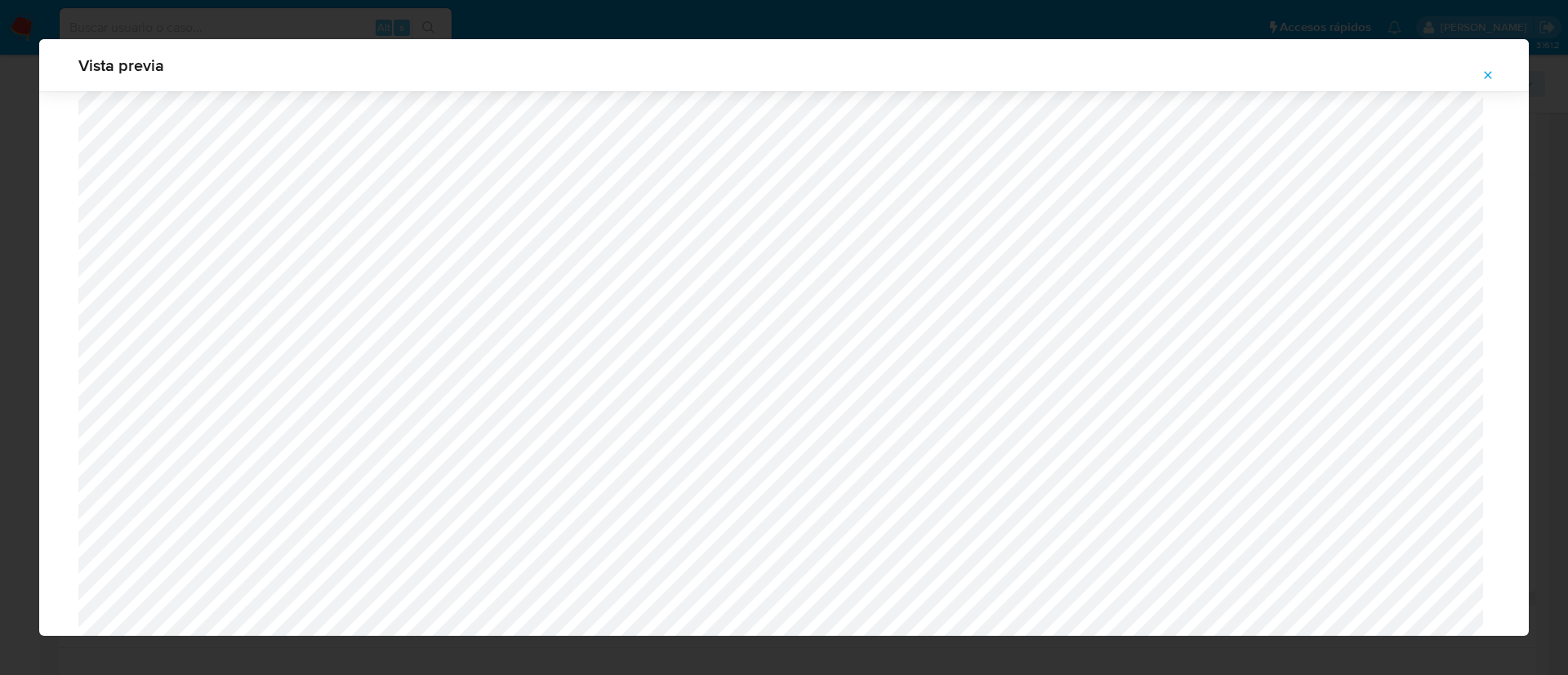
scroll to position [1315, 0]
click at [1485, 75] on icon "Attachment preview" at bounding box center [1487, 75] width 13 height 13
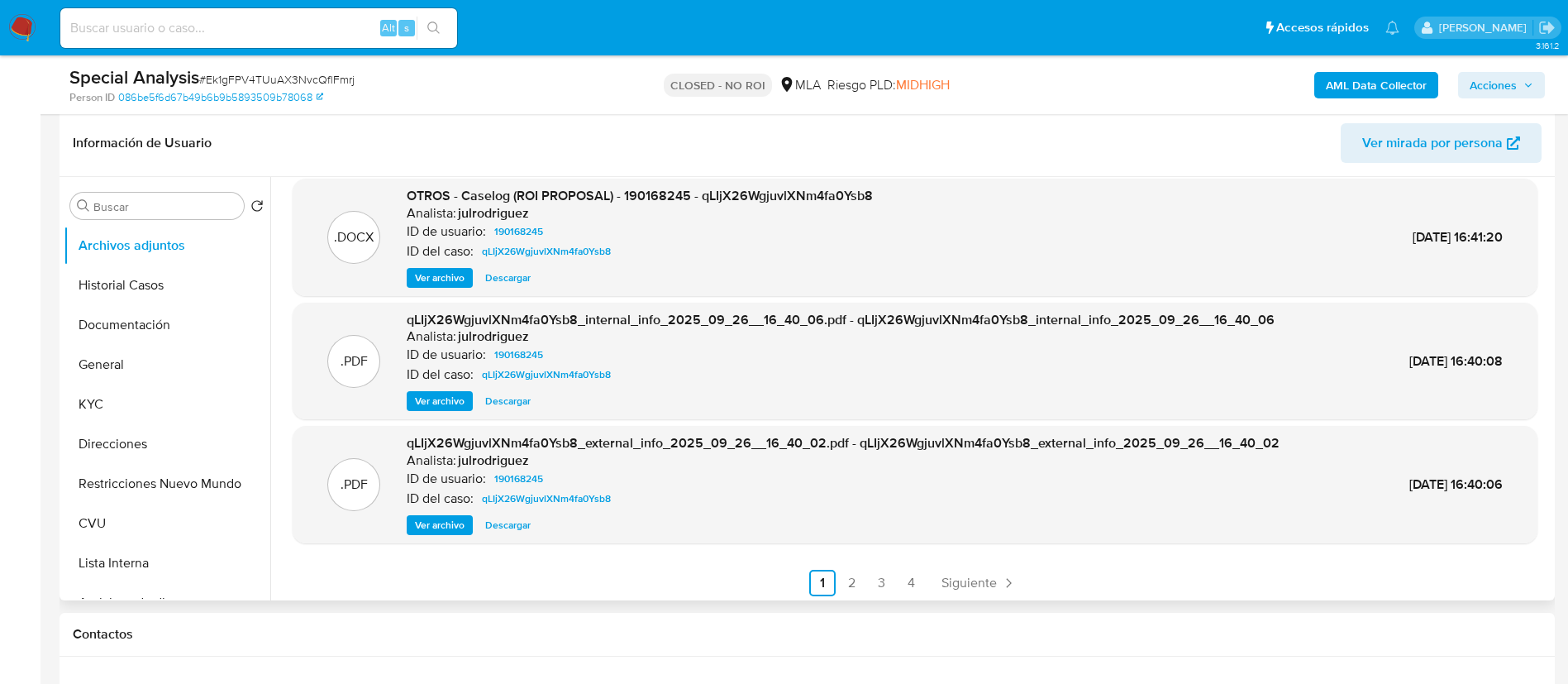
scroll to position [139, 0]
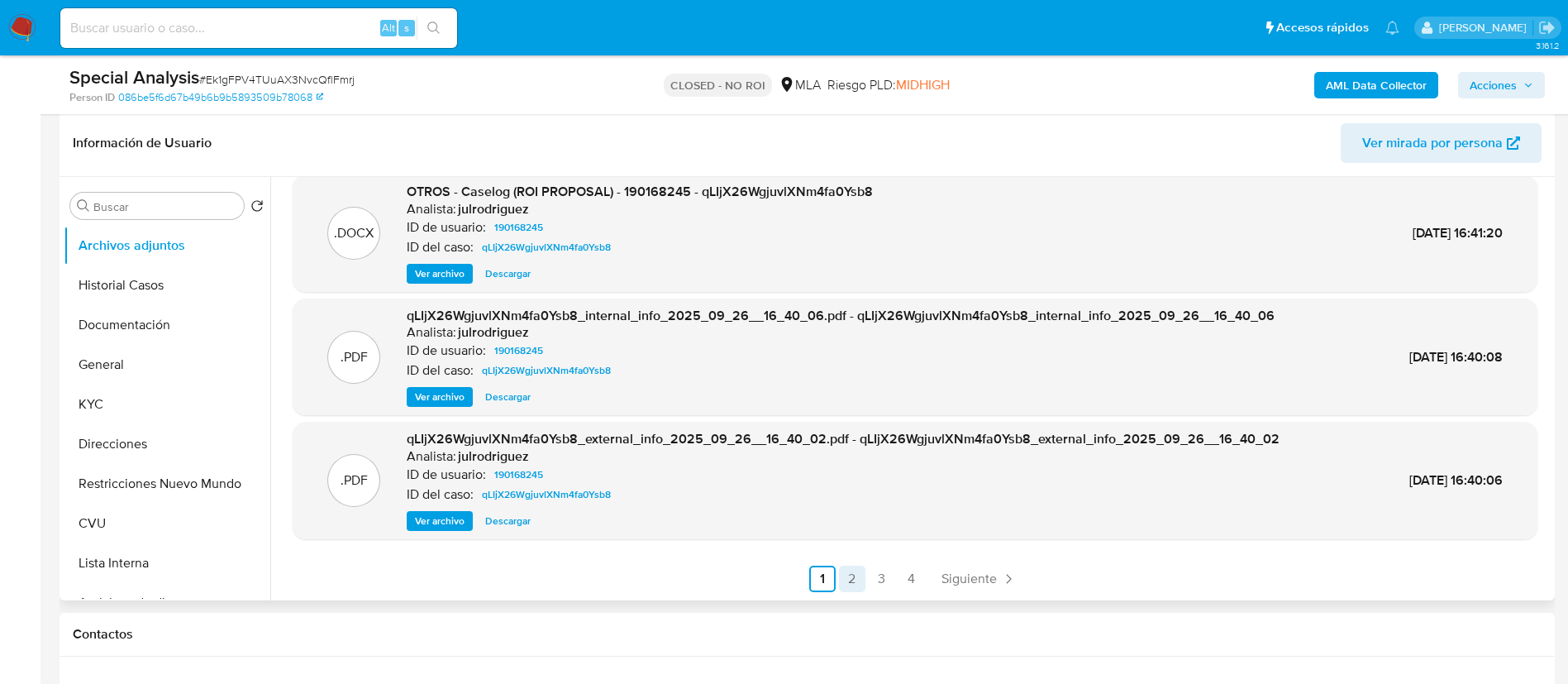
click at [841, 581] on link "2" at bounding box center [852, 578] width 27 height 27
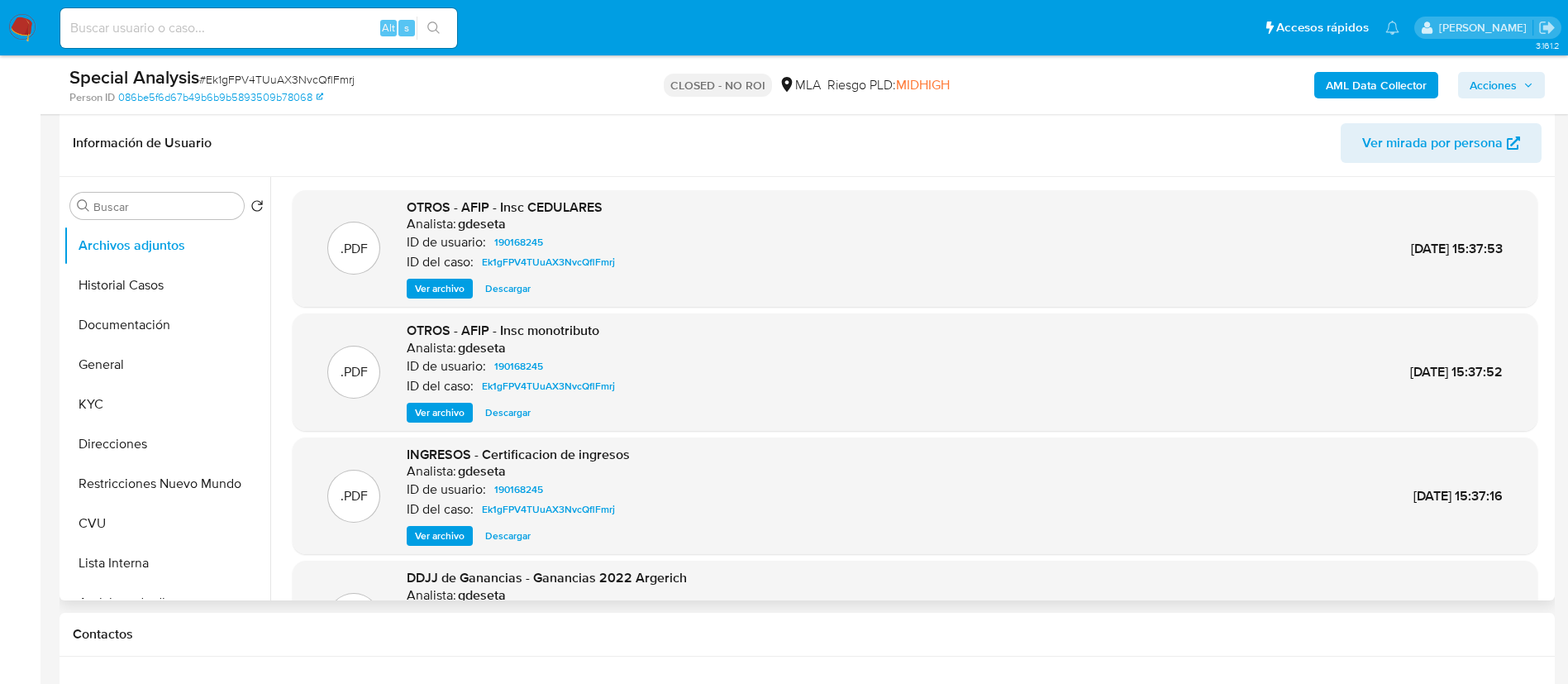
scroll to position [124, 0]
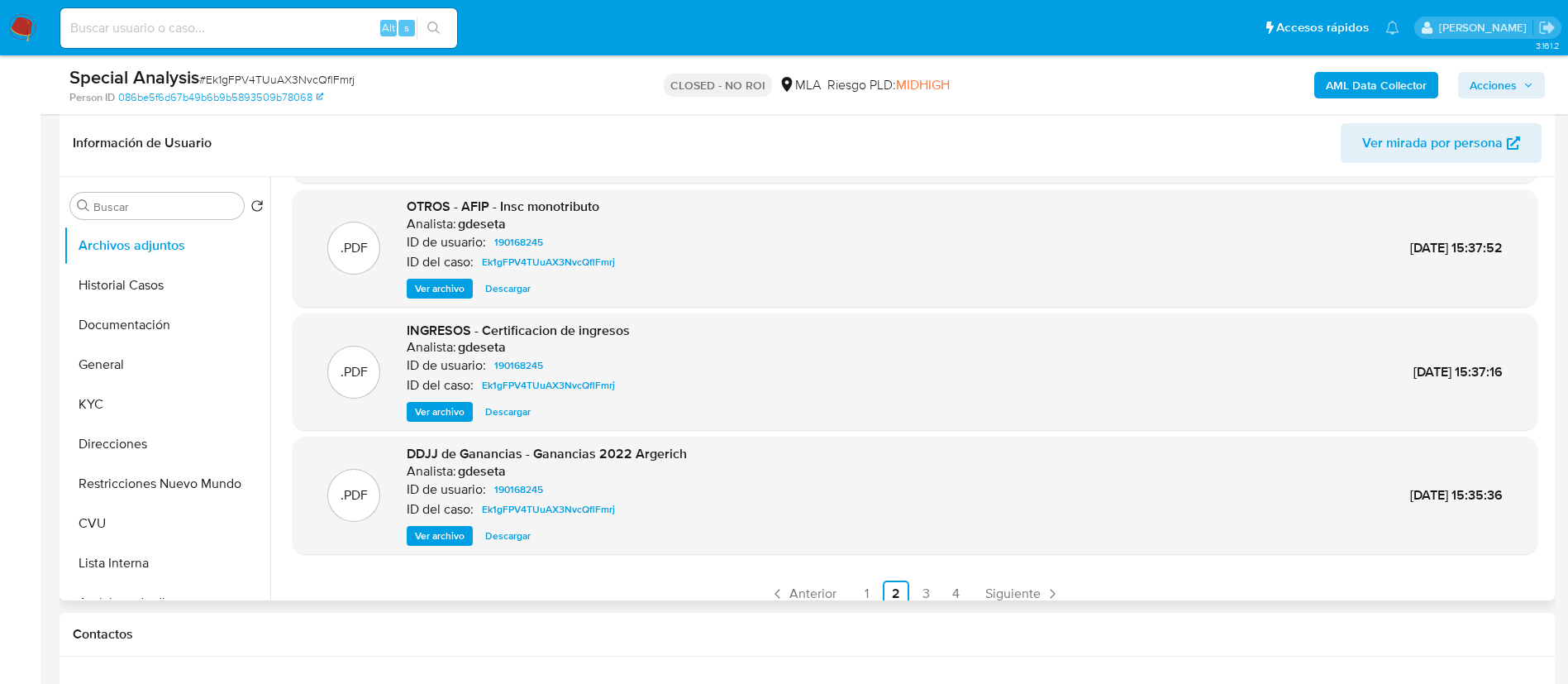
click at [501, 414] on span "Descargar" at bounding box center [508, 411] width 46 height 17
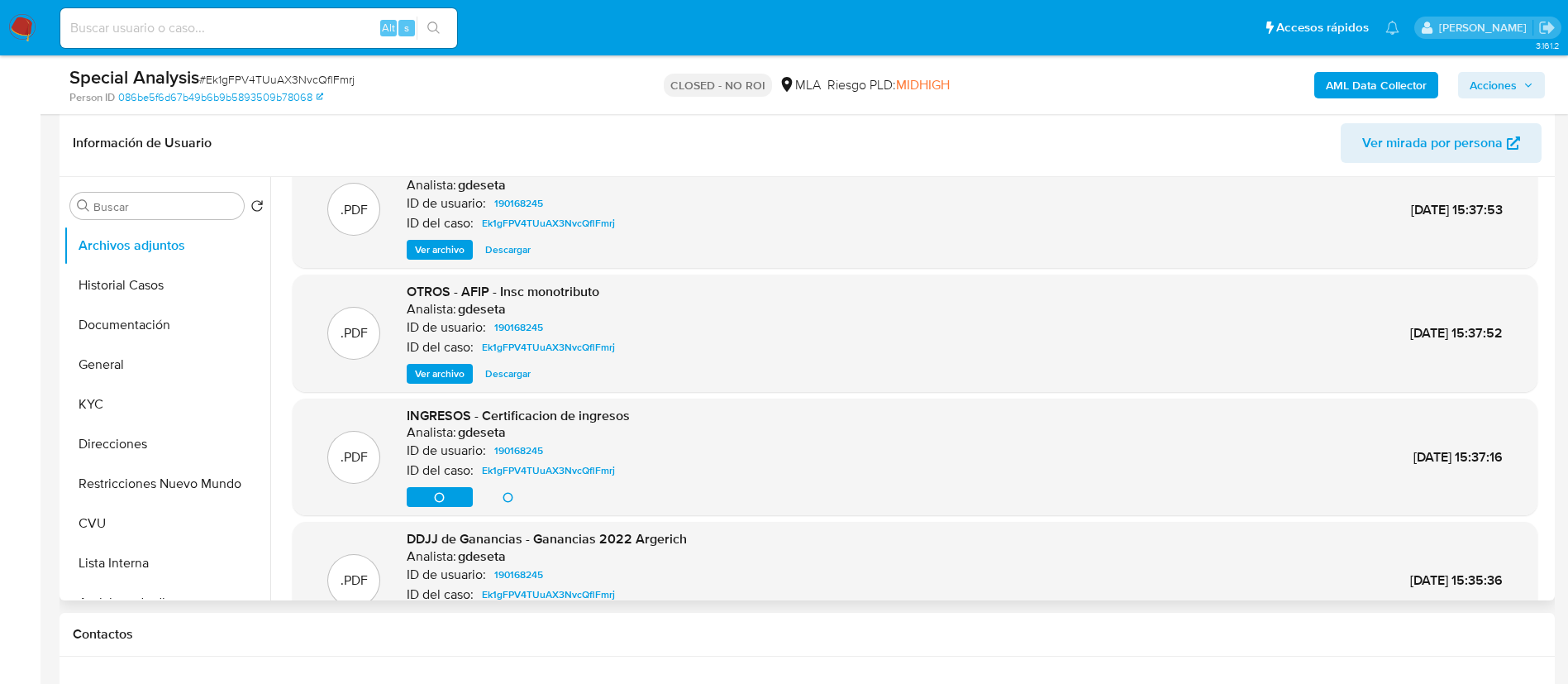
scroll to position [0, 0]
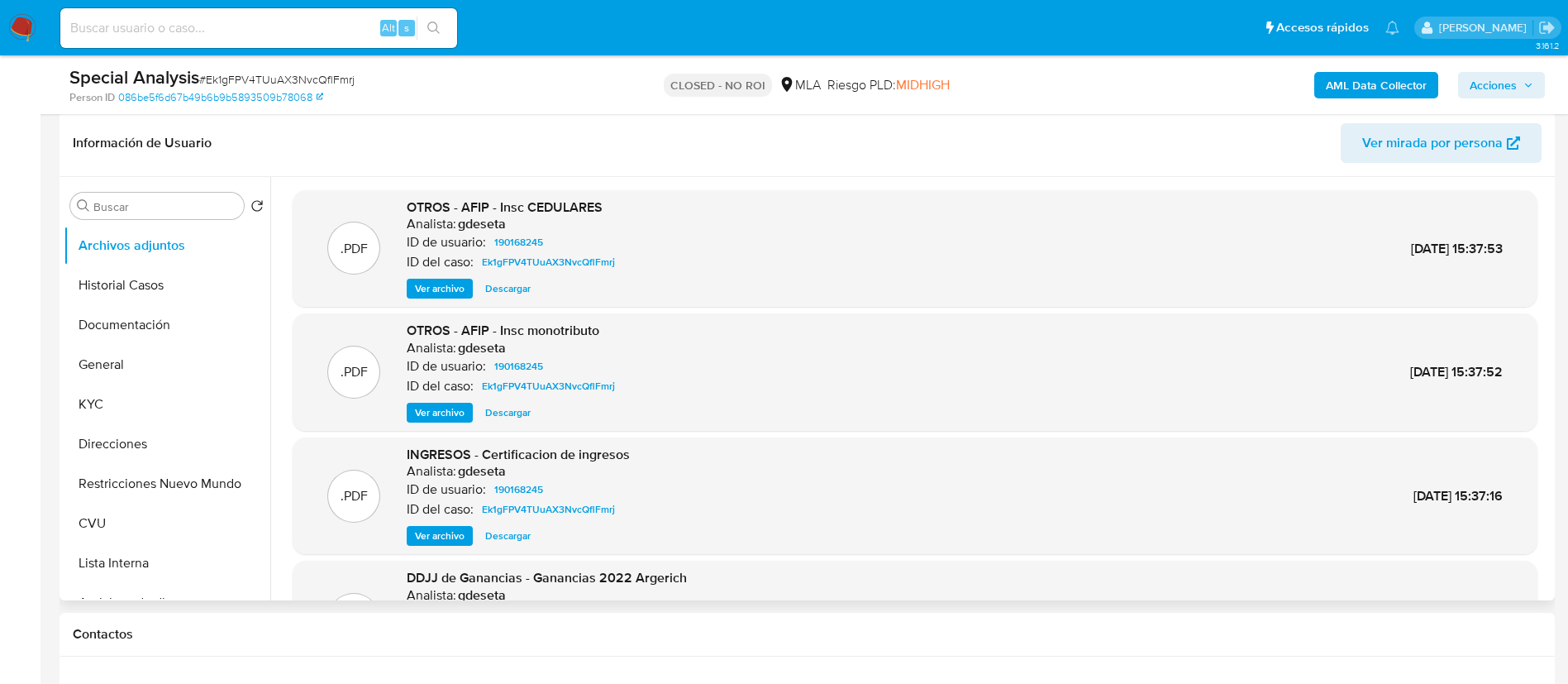
click at [438, 288] on span "Ver archivo" at bounding box center [440, 289] width 50 height 17
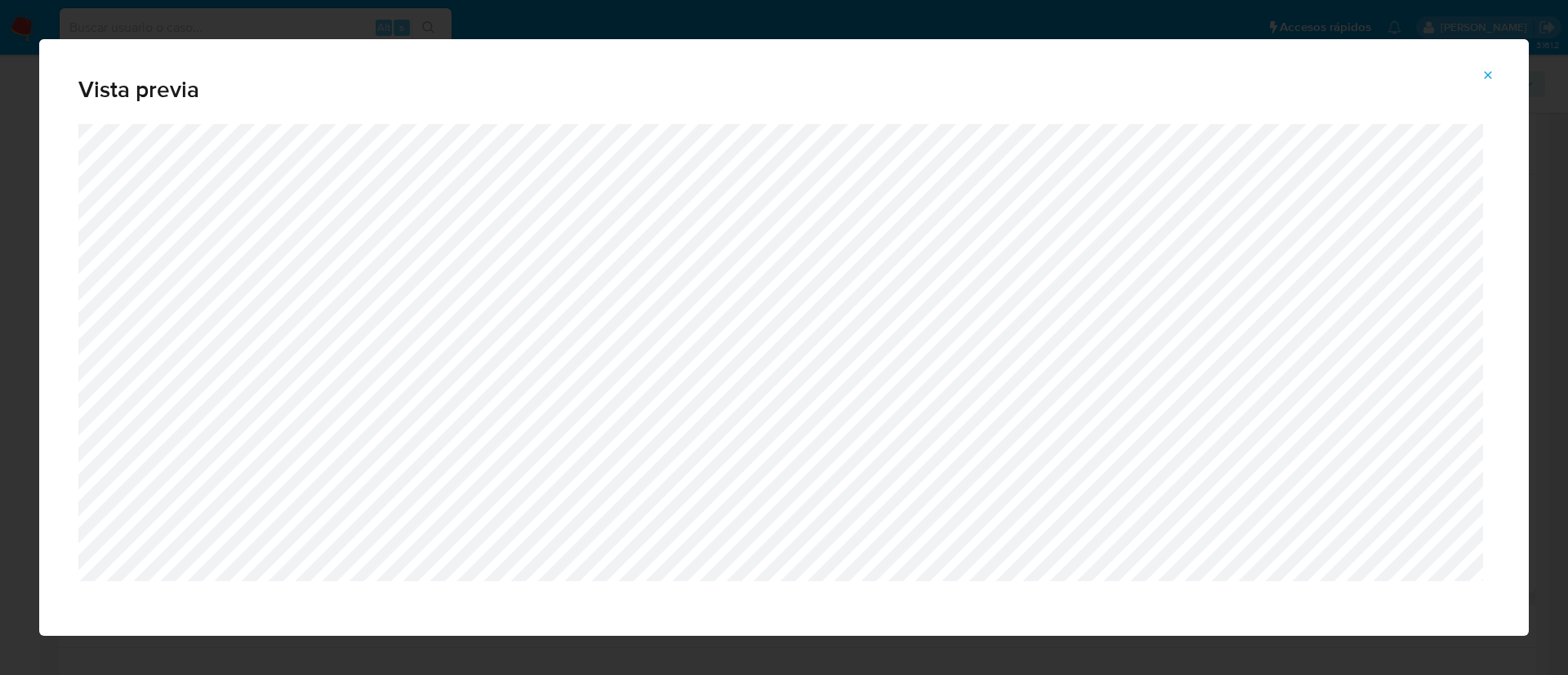
click at [1486, 83] on span "Attachment preview" at bounding box center [1487, 75] width 13 height 23
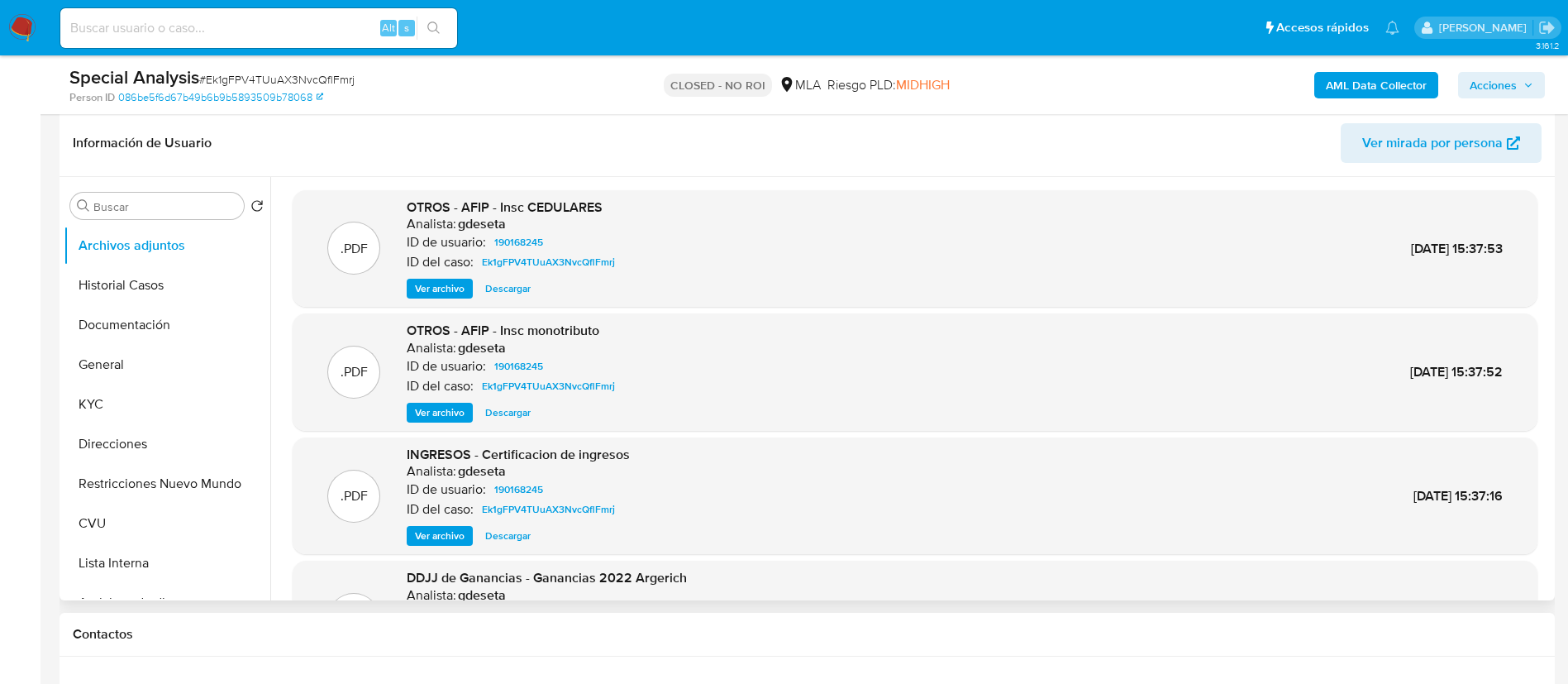
scroll to position [620, 0]
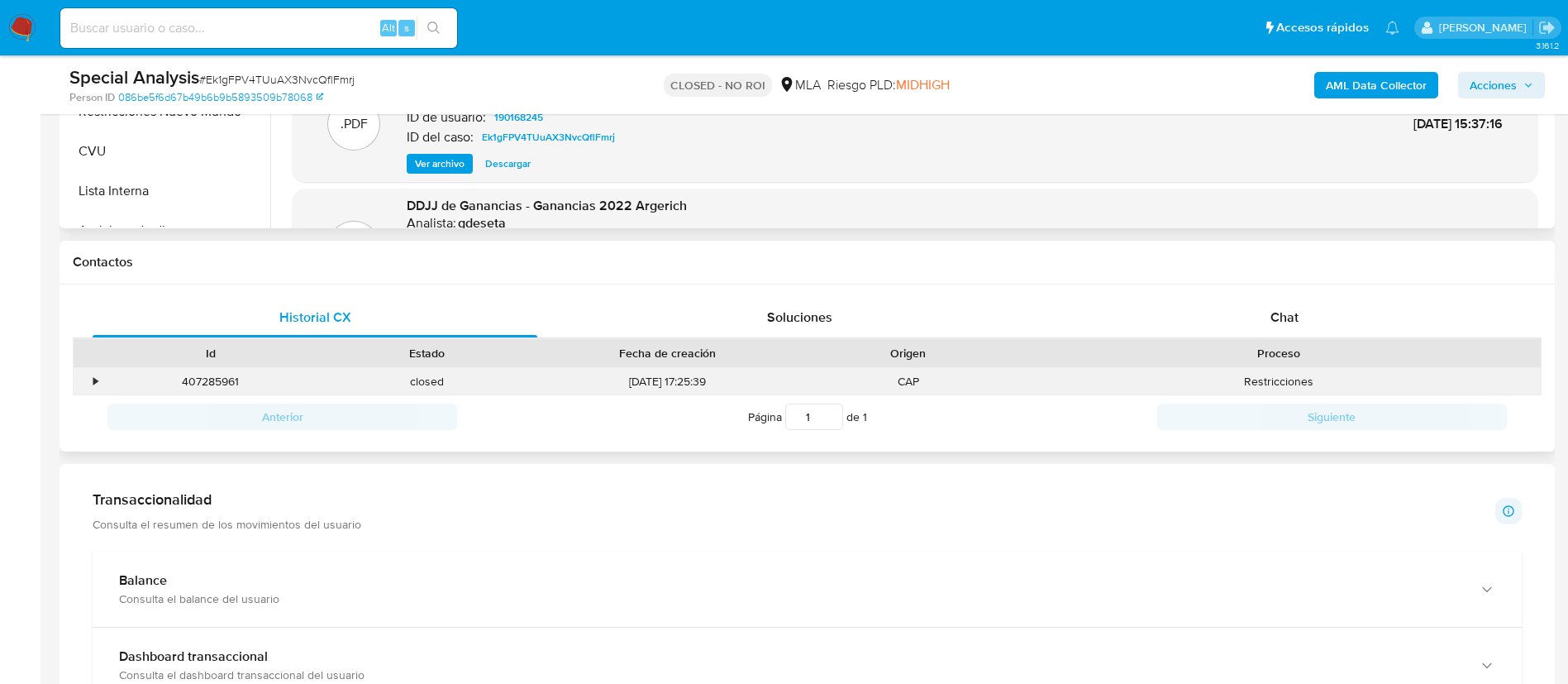
click at [227, 374] on div "407285961" at bounding box center [211, 381] width 217 height 27
copy div "407285961"
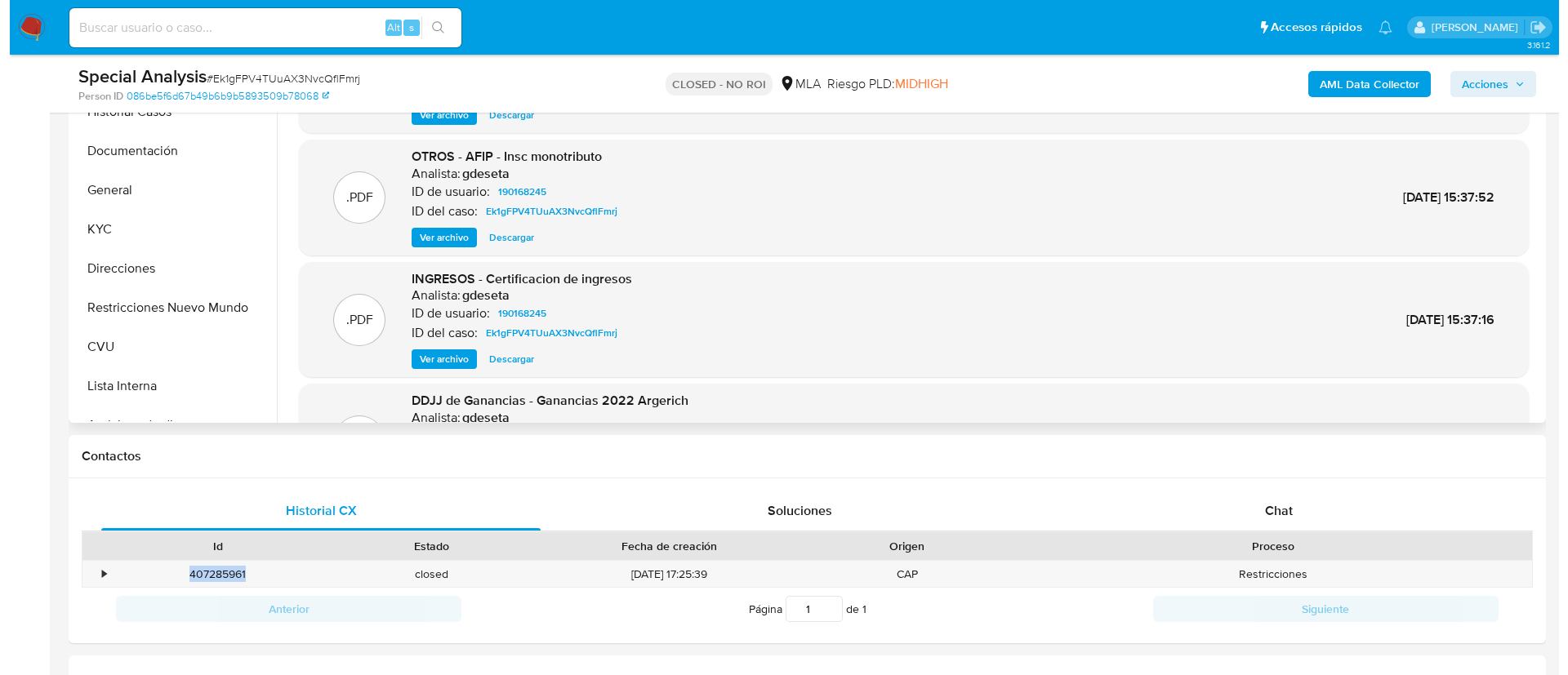
scroll to position [245, 0]
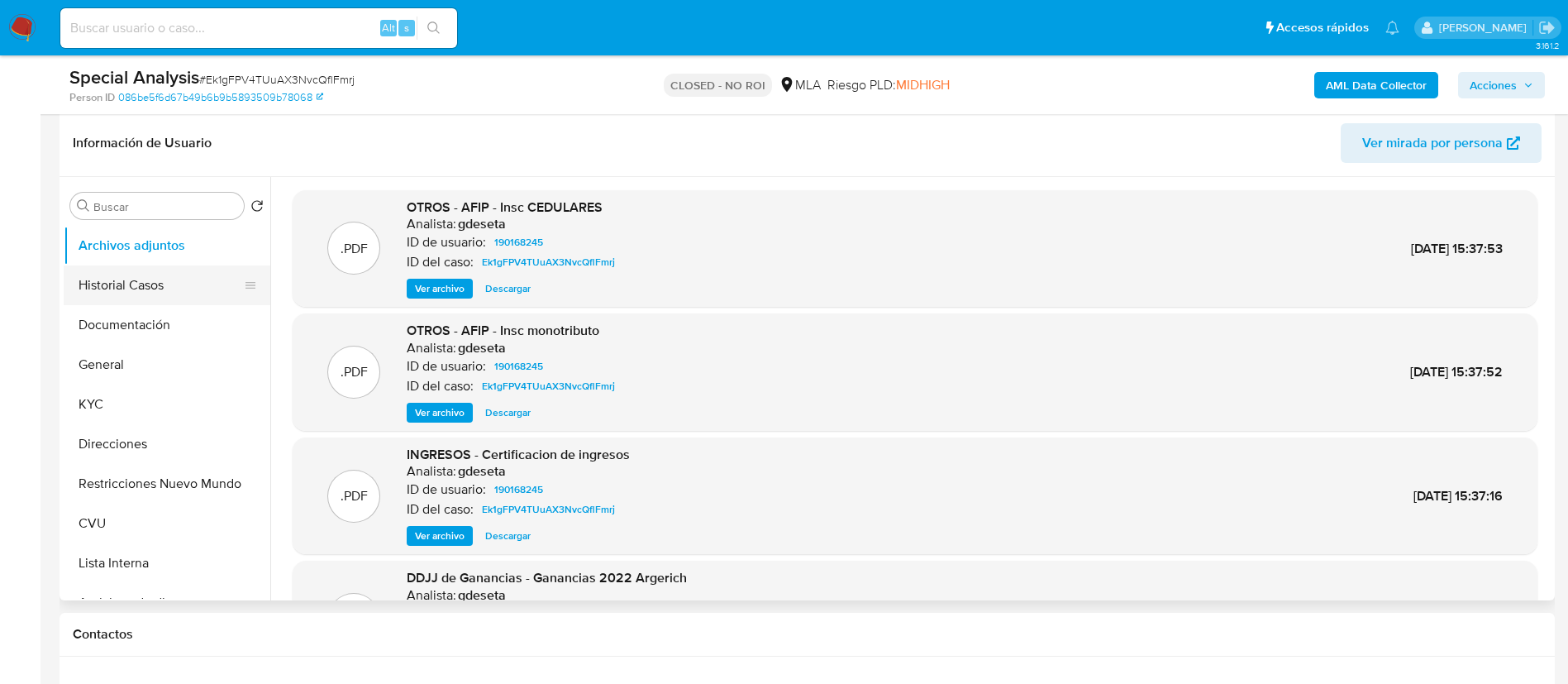
click at [156, 293] on button "Historial Casos" at bounding box center [160, 286] width 193 height 40
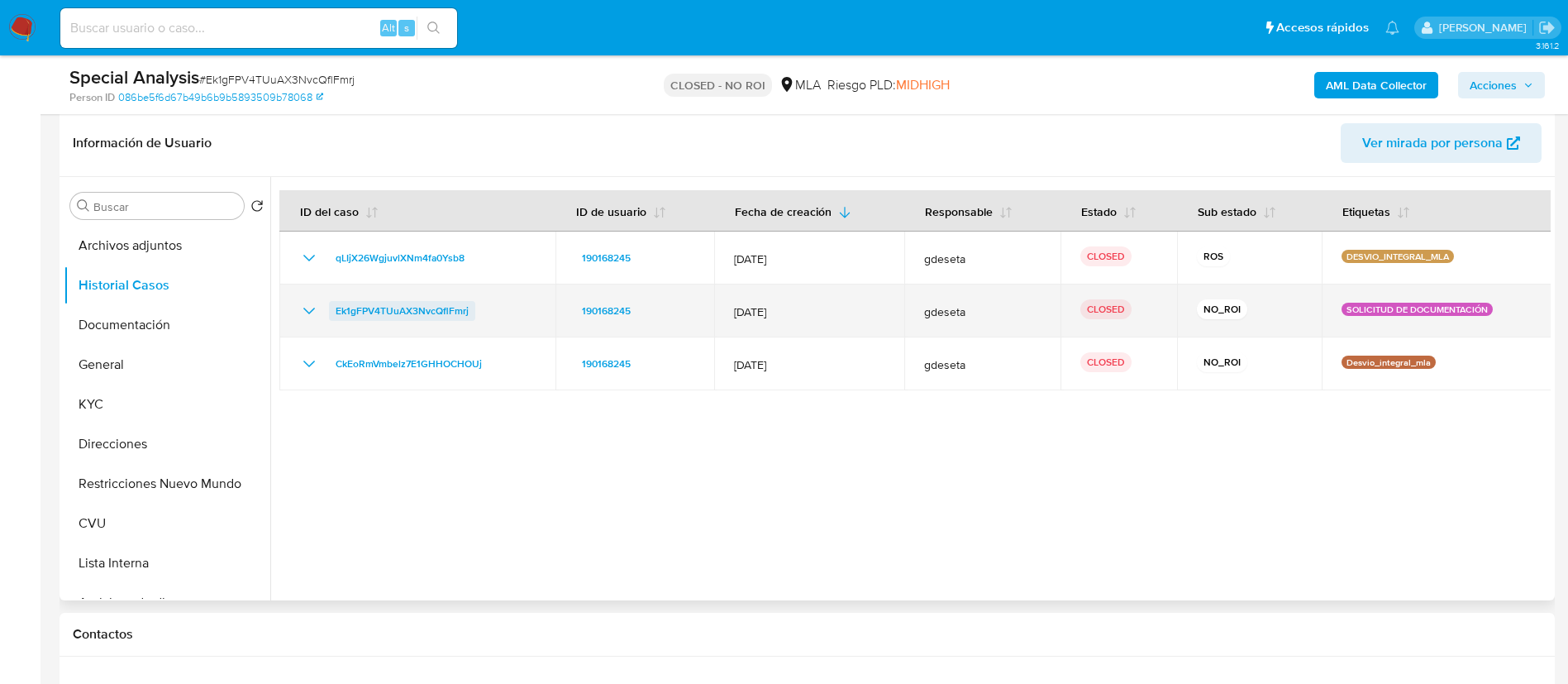
click at [394, 306] on span "Ek1gFPV4TUuAX3NvcQflFmrj" at bounding box center [402, 311] width 133 height 20
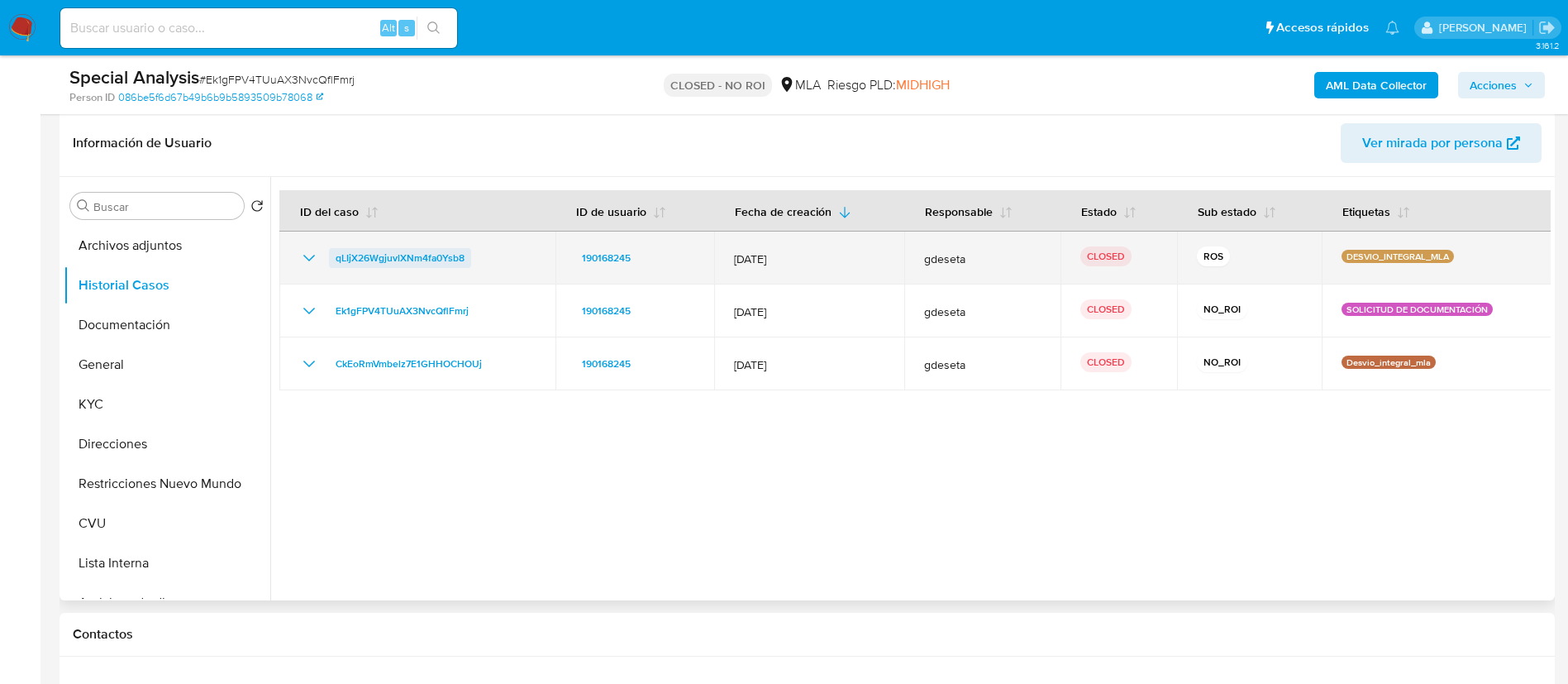
click at [427, 267] on span "qLIjX26WgjuvlXNm4fa0Ysb8" at bounding box center [400, 258] width 129 height 20
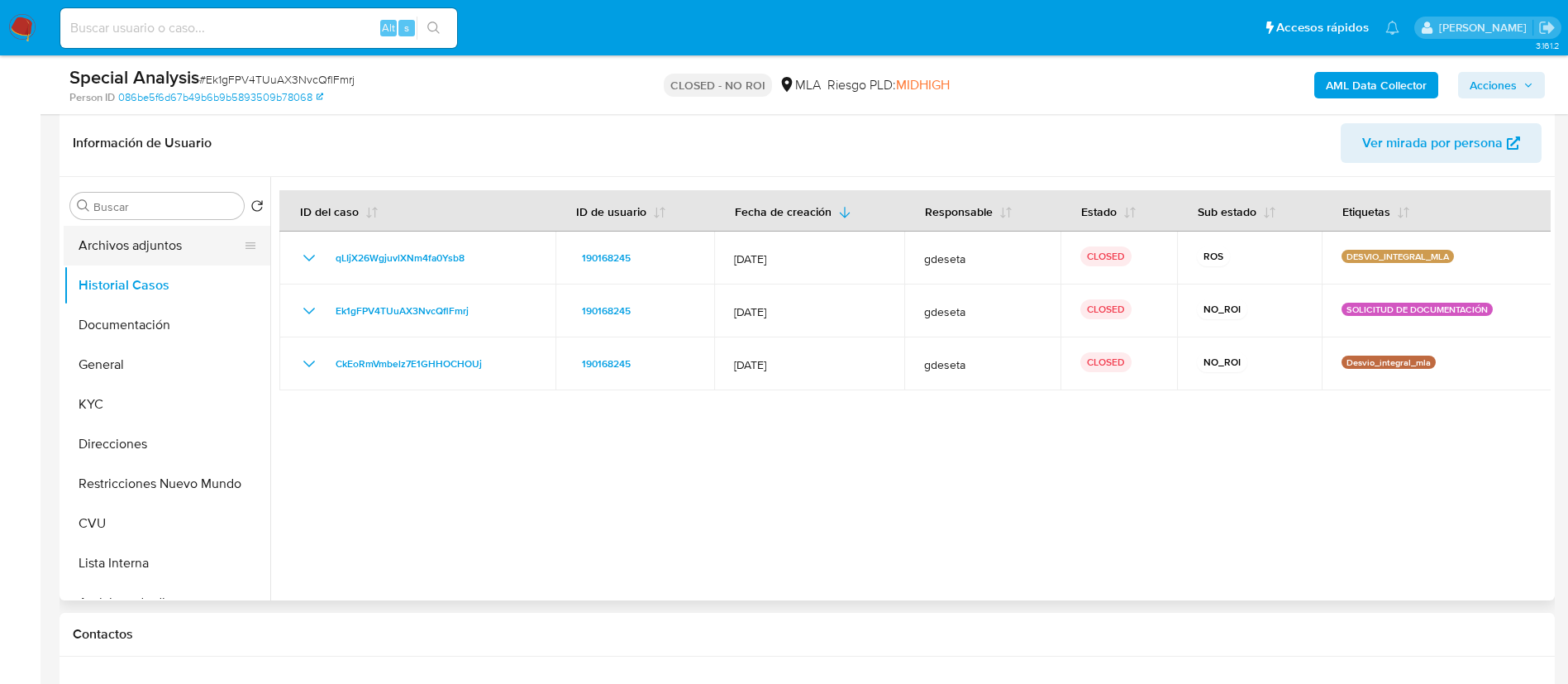
click at [188, 241] on button "Archivos adjuntos" at bounding box center [160, 246] width 193 height 40
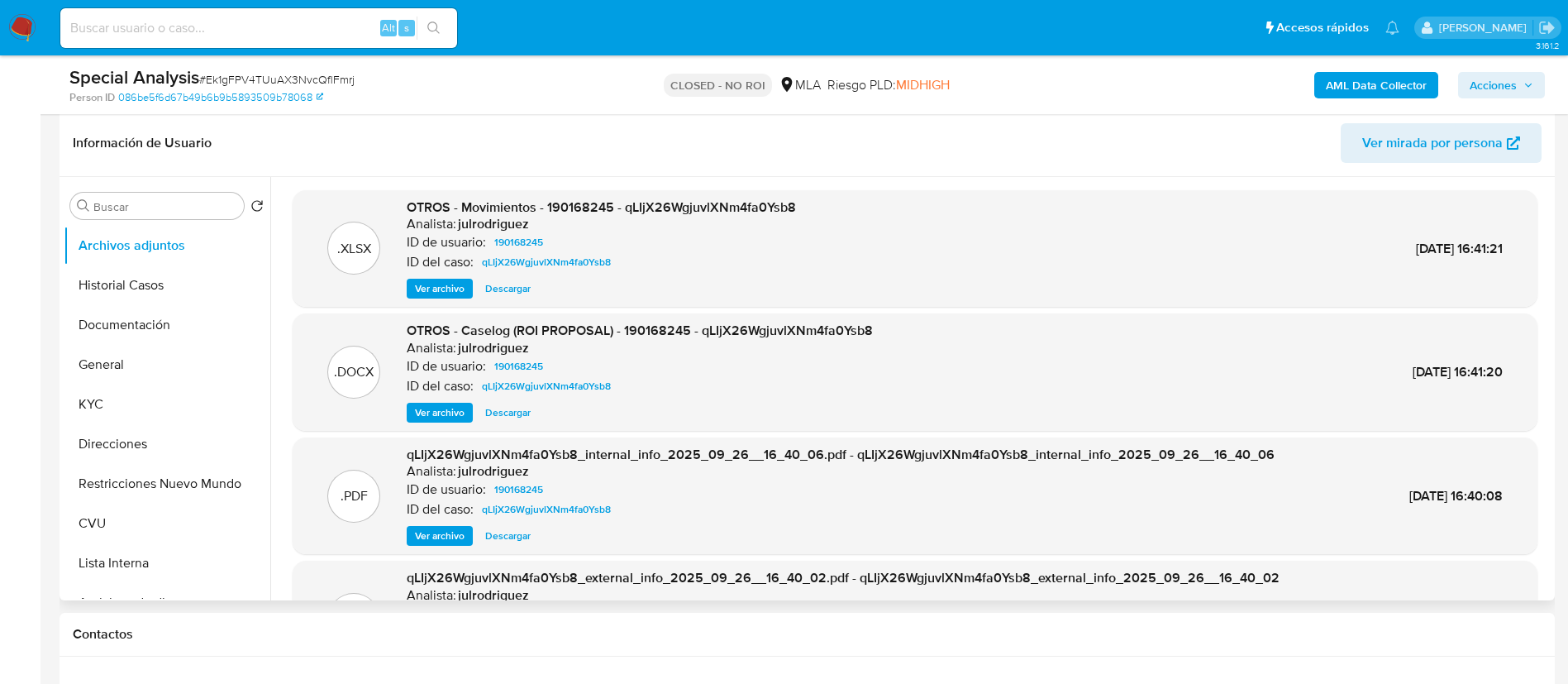
click at [445, 398] on div "OTROS - Caselog (ROI PROPOSAL) - 190168245 - qLIjX26WgjuvlXNm4fa0Ysb8 Analista:…" at bounding box center [640, 371] width 467 height 101
click at [438, 409] on span "Ver archivo" at bounding box center [440, 412] width 50 height 17
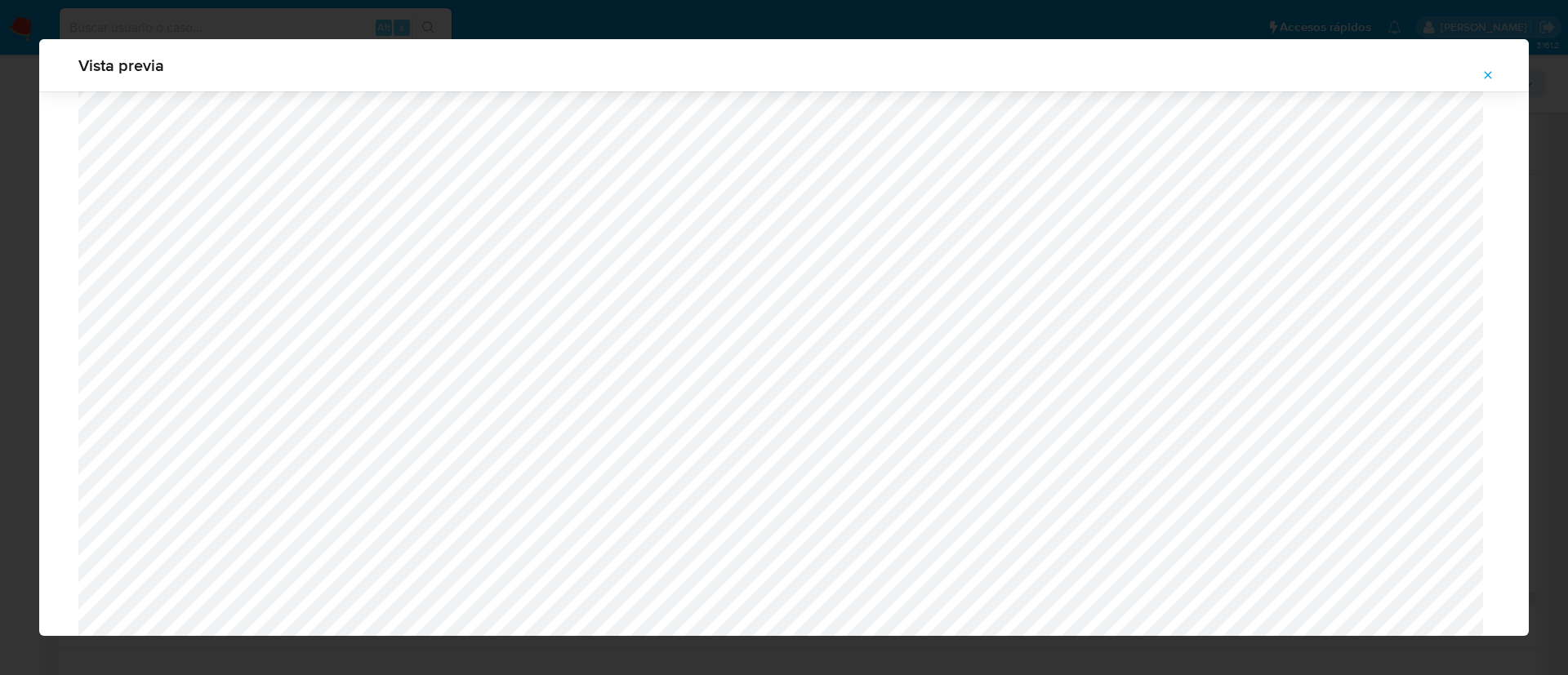
scroll to position [1682, 0]
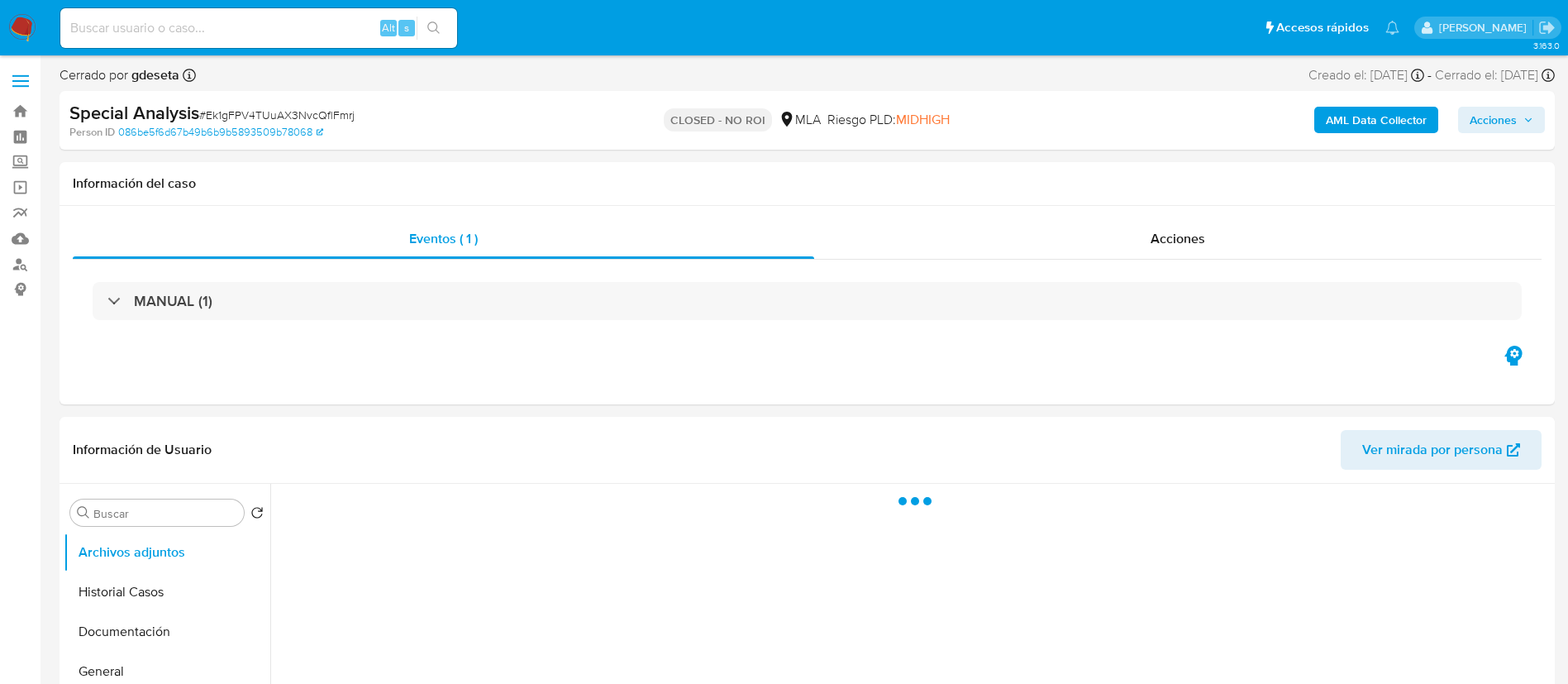
select select "10"
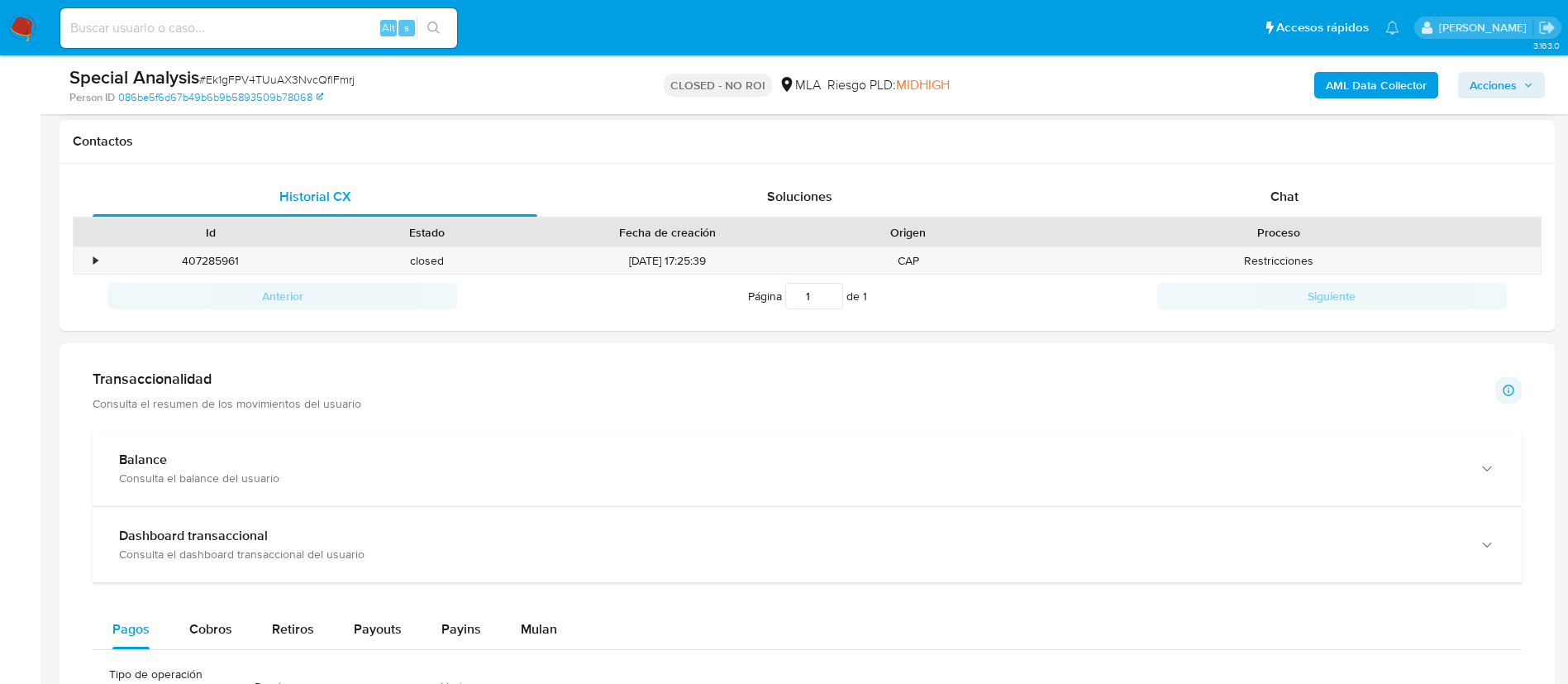
scroll to position [745, 0]
click at [1234, 188] on div "Chat" at bounding box center [1284, 193] width 445 height 40
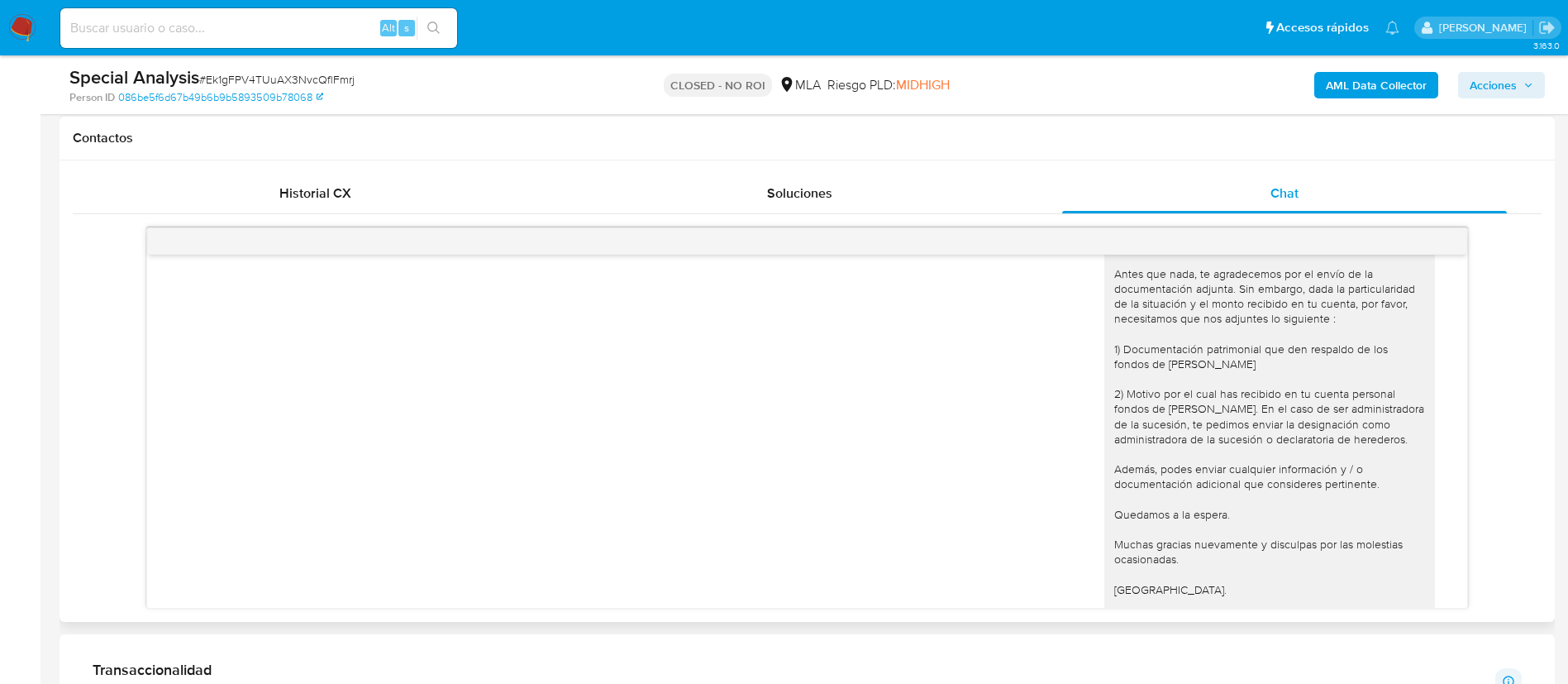
scroll to position [733, 0]
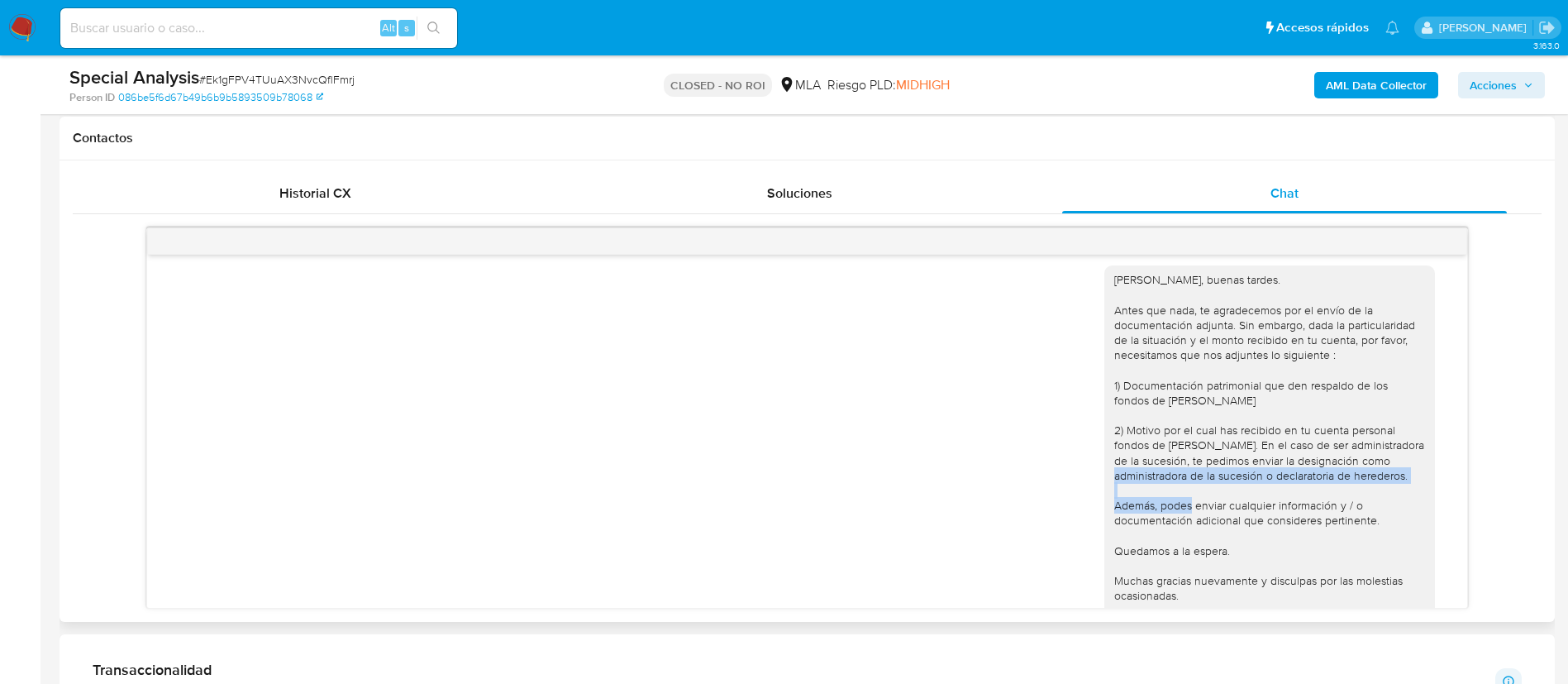
drag, startPoint x: 1095, startPoint y: 491, endPoint x: 1225, endPoint y: 501, distance: 130.4
click at [1225, 501] on div "Hola Monica, buenas tardes. Antes que nada, te agradecemos por el envío de la d…" at bounding box center [1270, 467] width 310 height 391
copy div "designación como administradora de la sucesión o declaratoria de herederos"
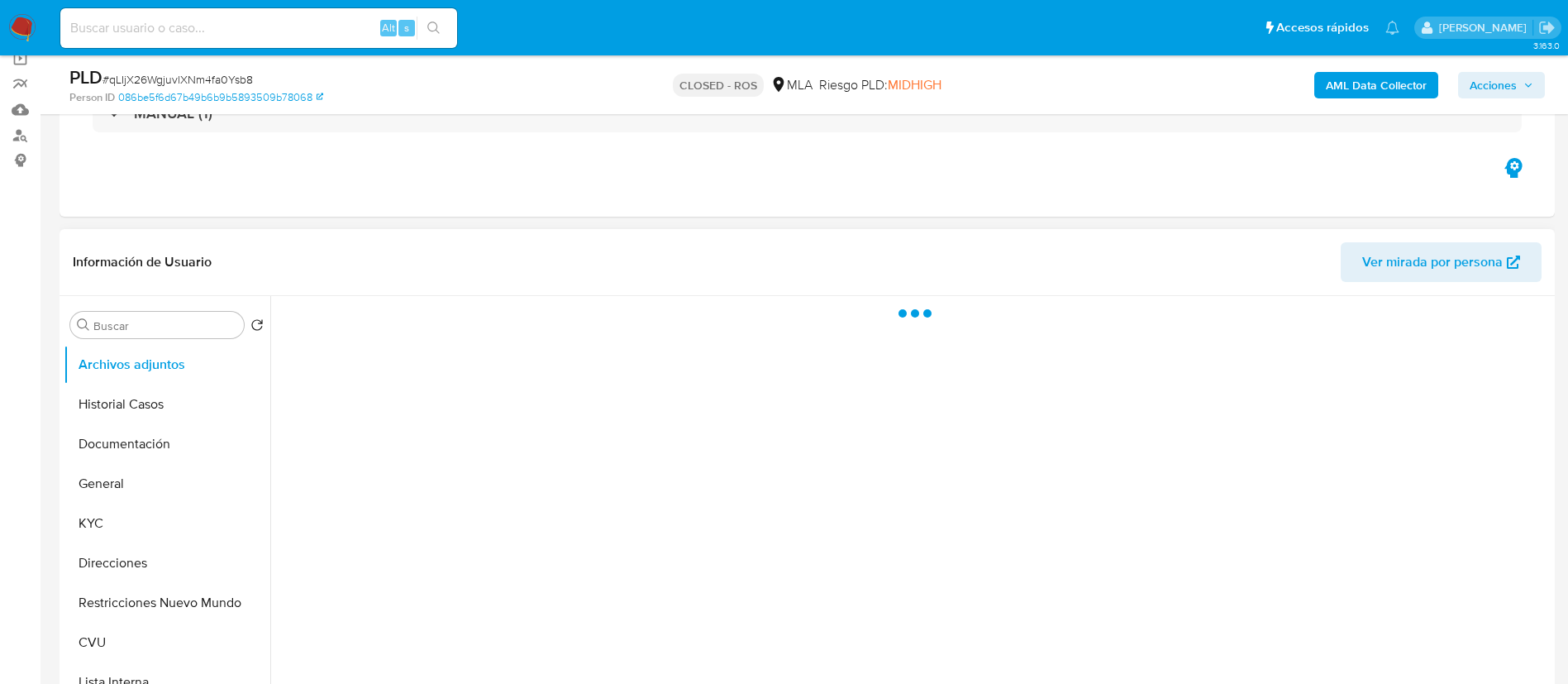
scroll to position [620, 0]
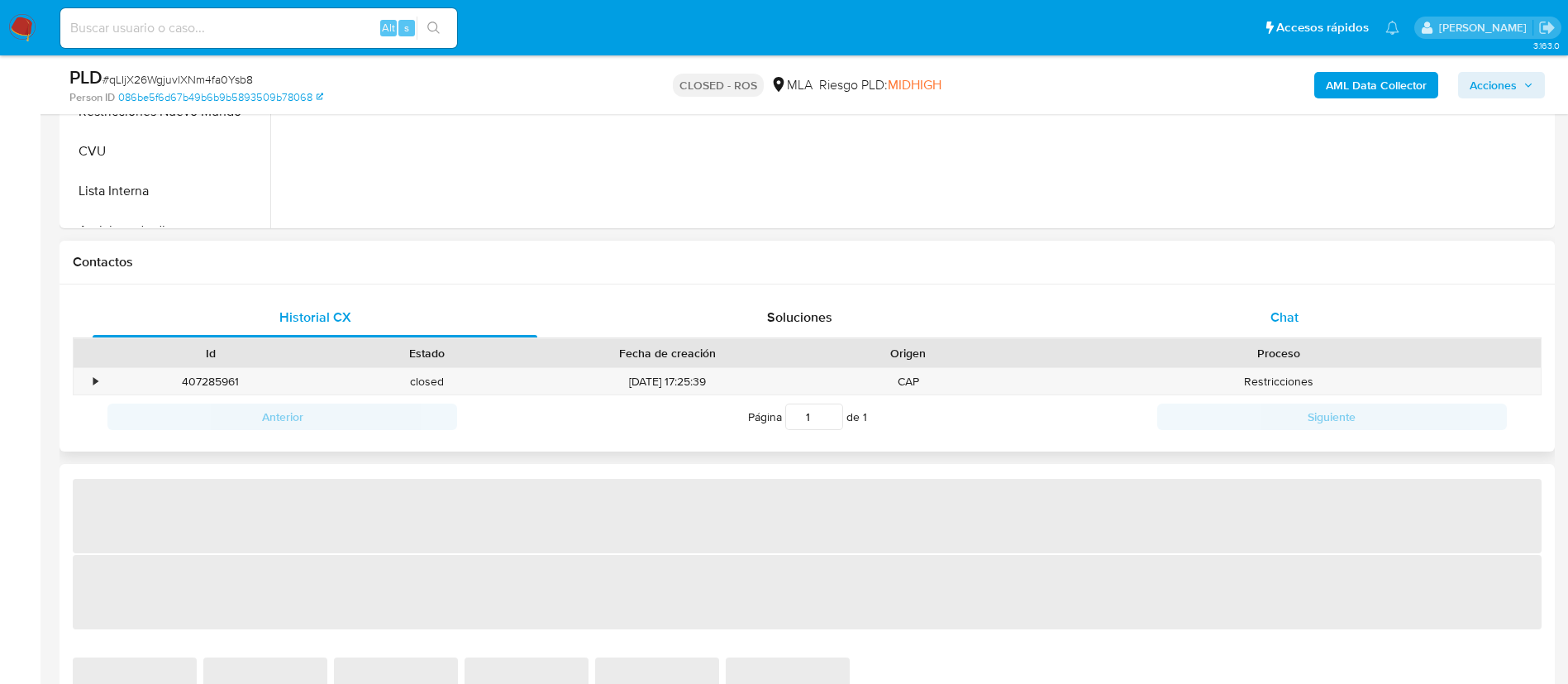
click at [1287, 303] on div "Chat" at bounding box center [1284, 318] width 445 height 40
select select "10"
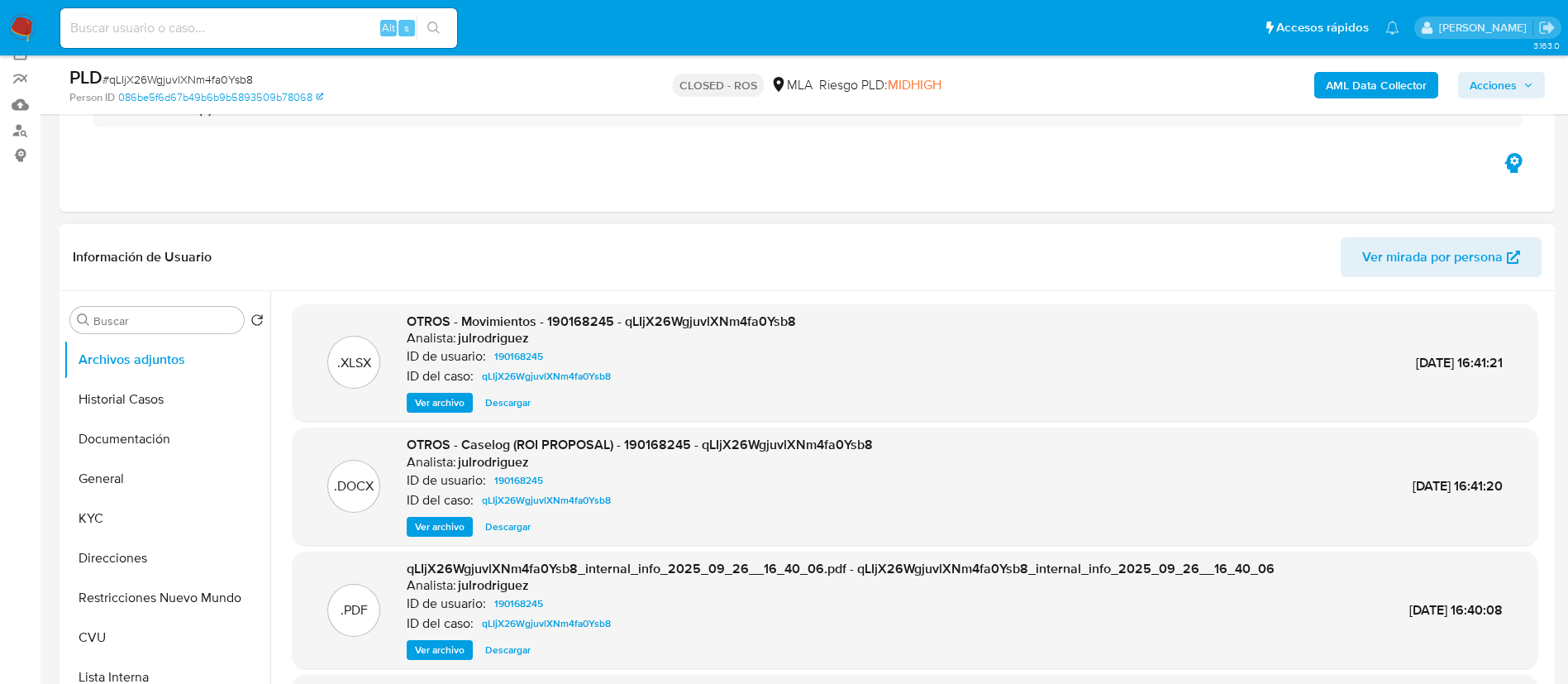
scroll to position [124, 0]
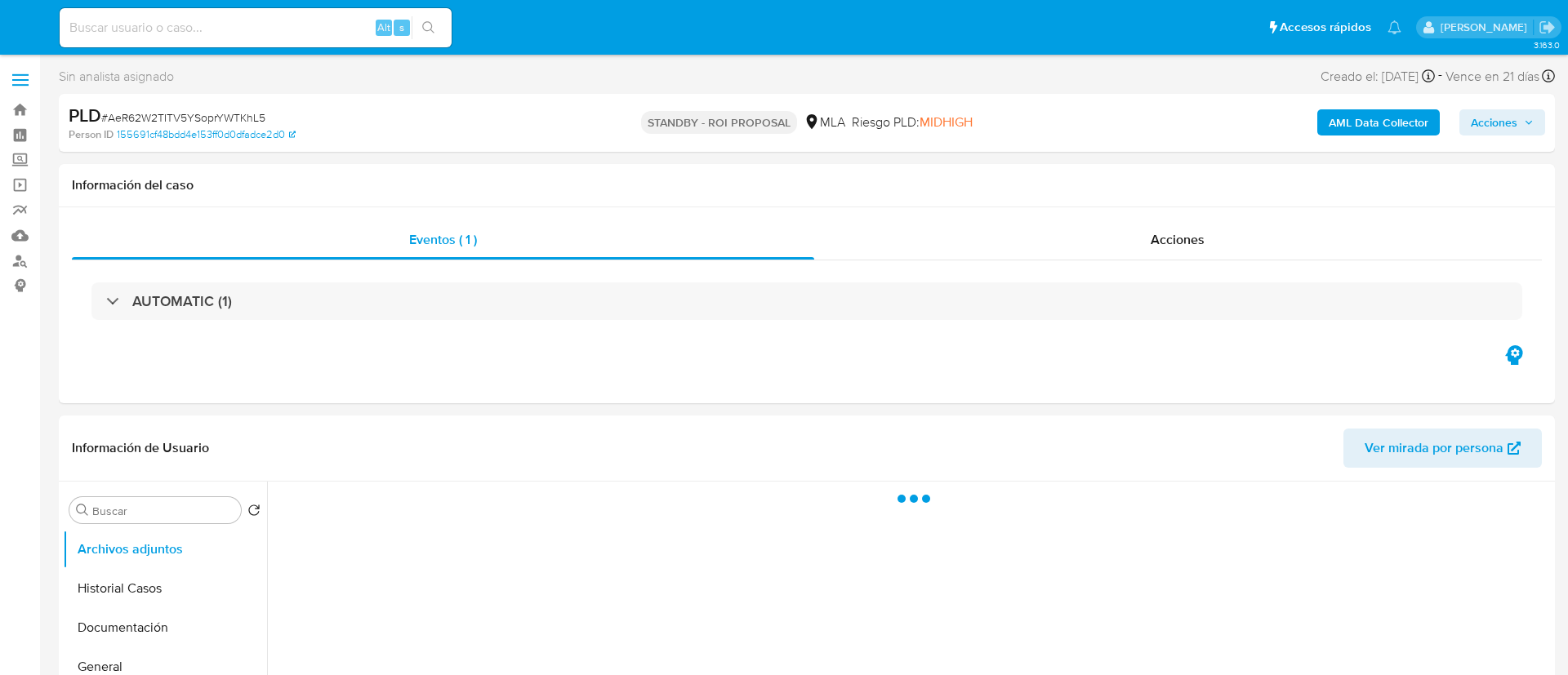
select select "10"
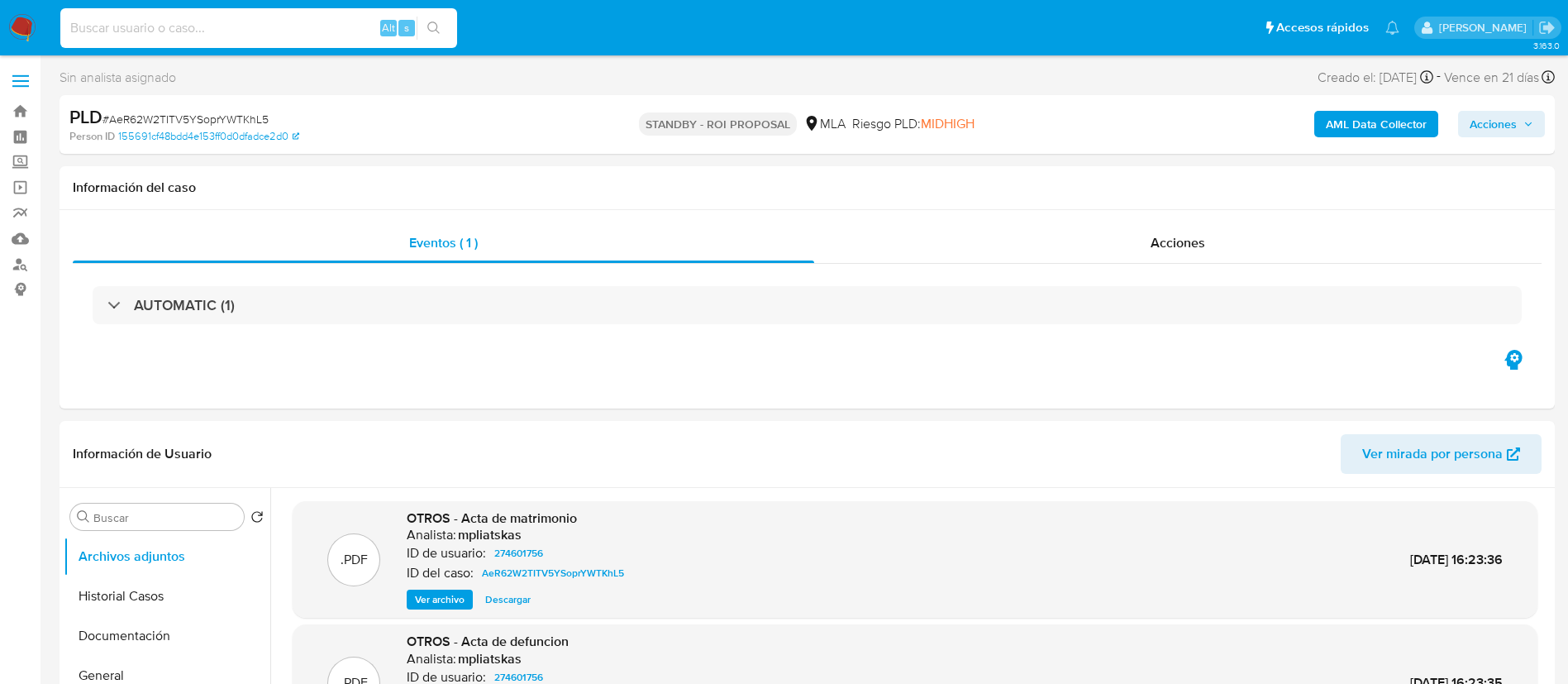
click at [304, 38] on input at bounding box center [259, 28] width 397 height 22
paste input "1n3hoQUed8ECucHtoPg62WZQ"
type input "1n3hoQUed8ECucHtoPg62WZQ"
click at [413, 32] on div "s" at bounding box center [406, 28] width 17 height 17
click at [431, 36] on button "search-icon" at bounding box center [434, 28] width 34 height 23
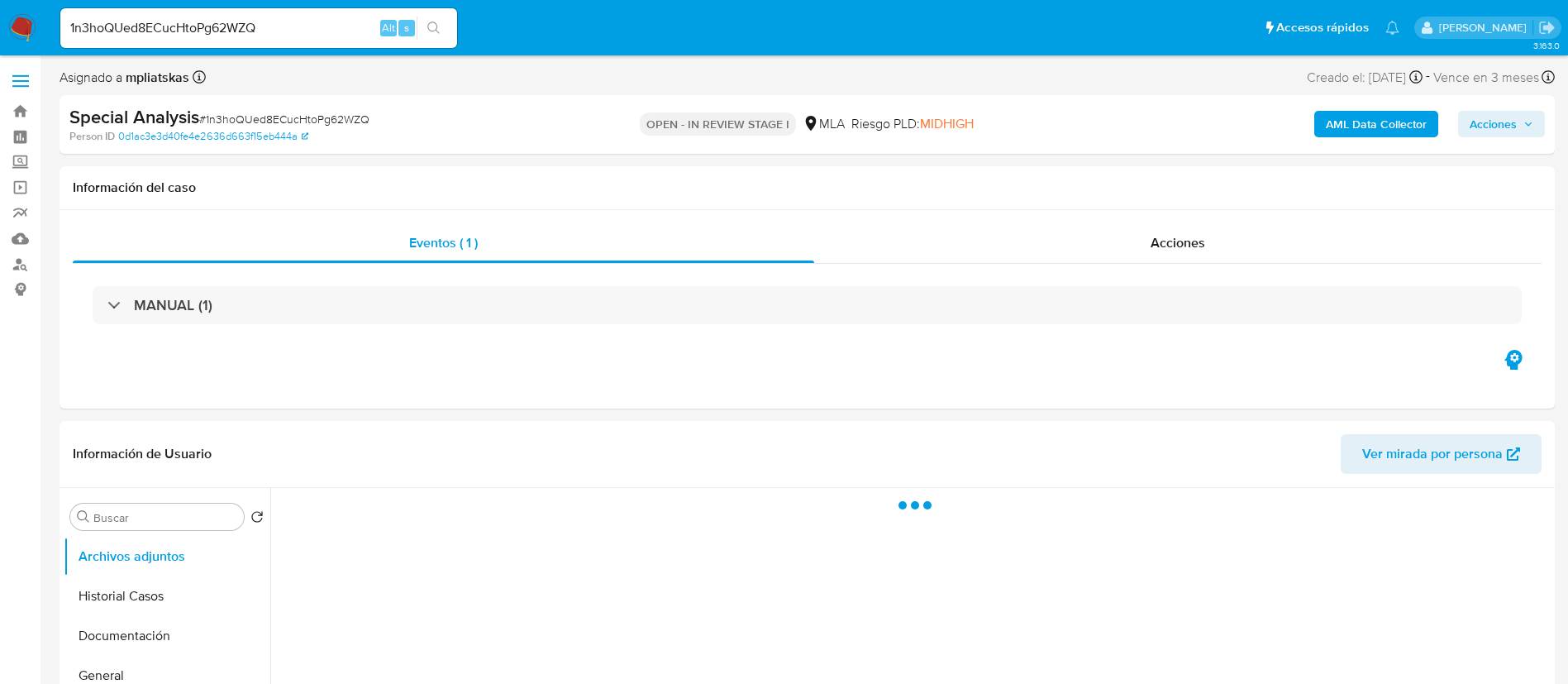
select select "10"
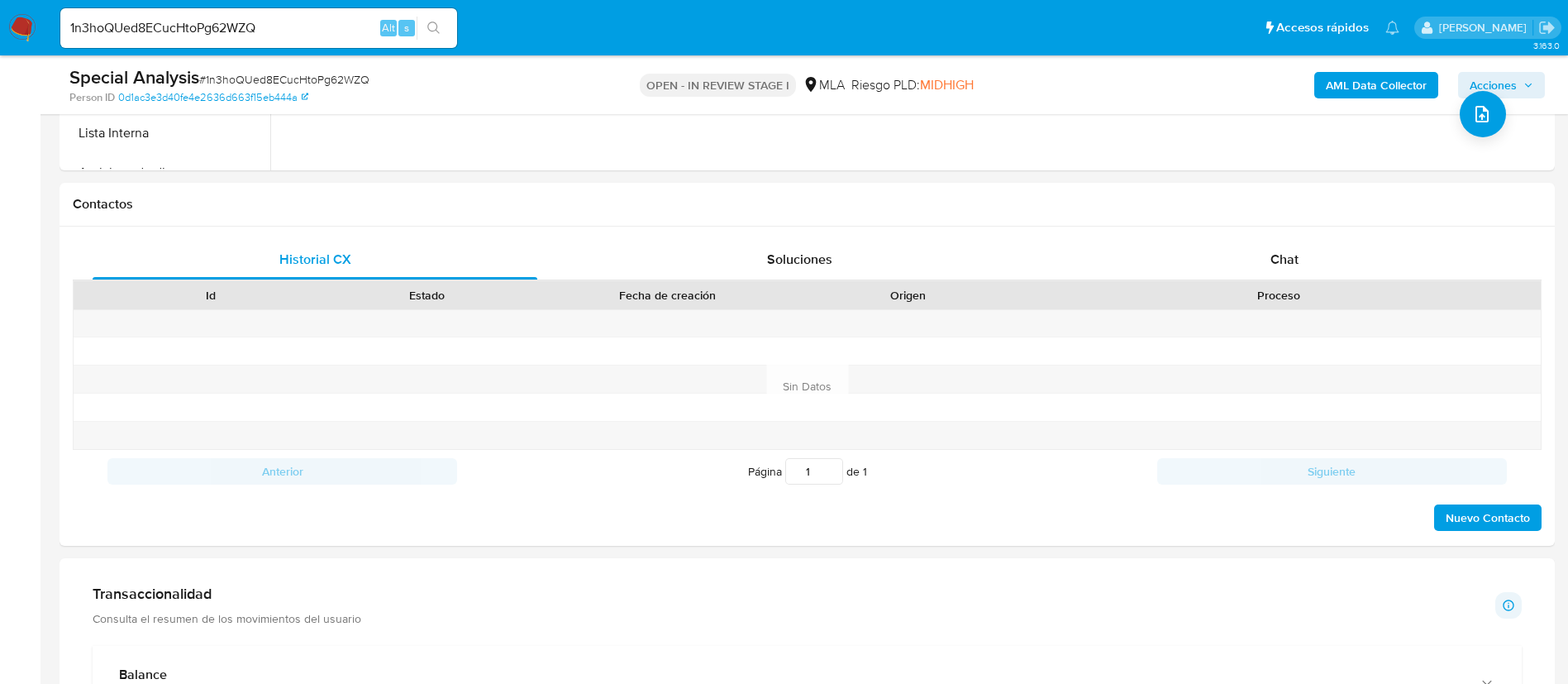
scroll to position [745, 0]
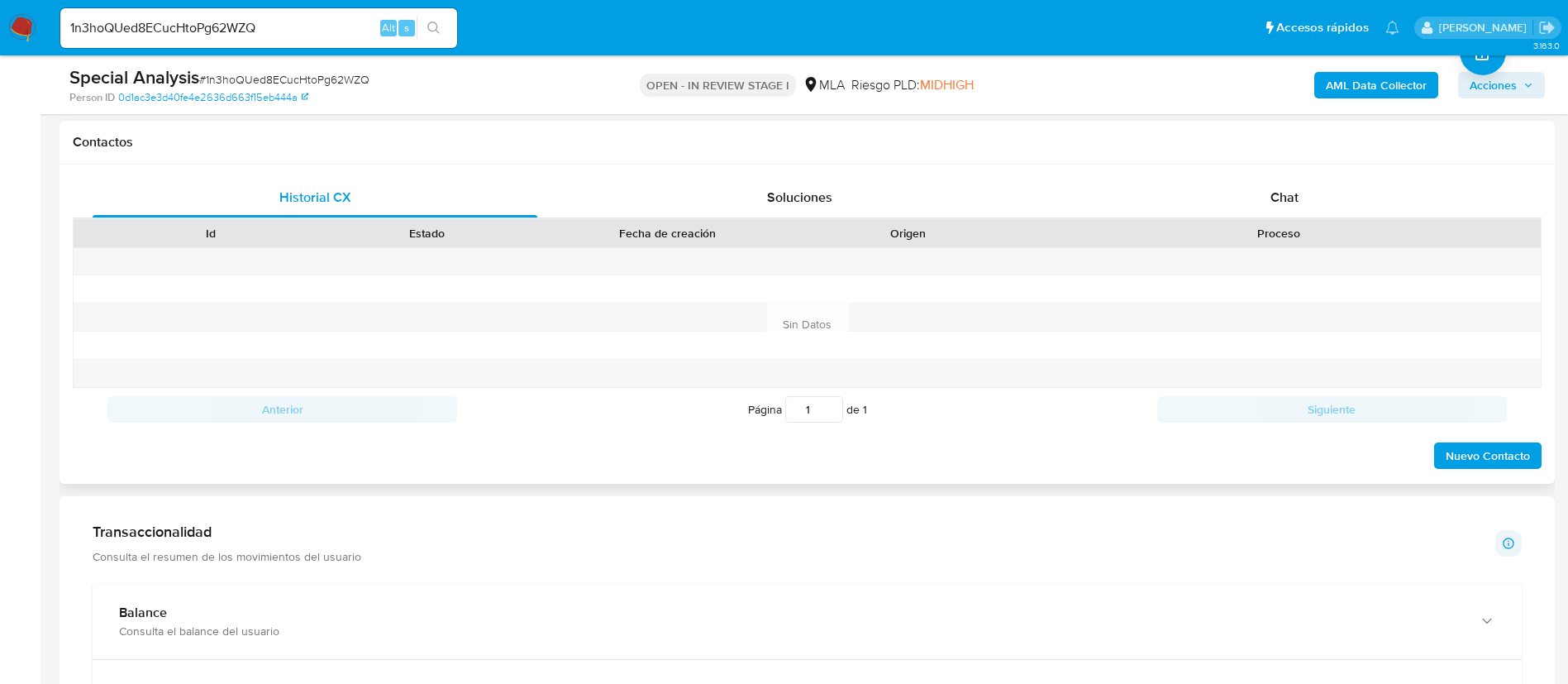
click at [1269, 172] on div "Historial CX Soluciones Chat Id Estado Fecha de creación Origen Proceso Anterio…" at bounding box center [807, 324] width 1495 height 320
click at [1268, 202] on div "Chat" at bounding box center [1284, 198] width 445 height 40
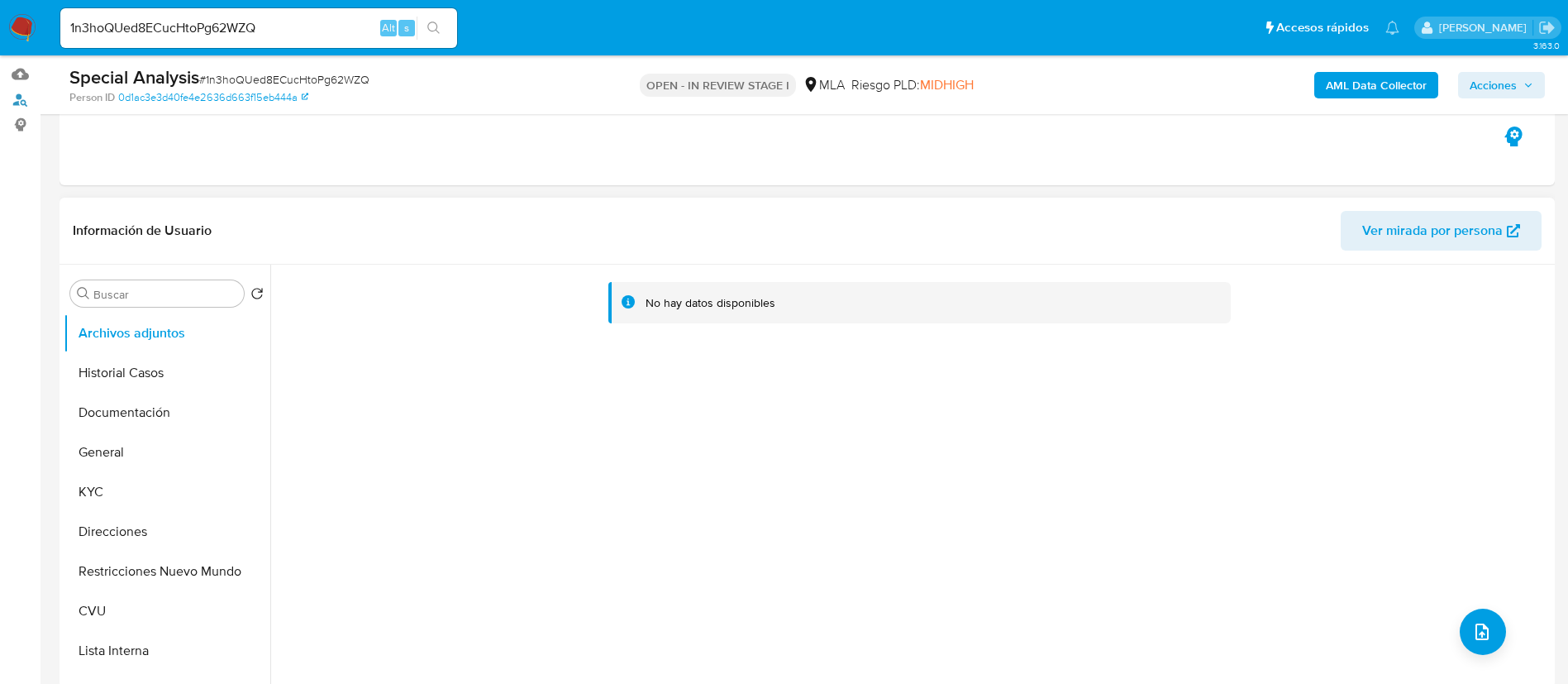
scroll to position [248, 0]
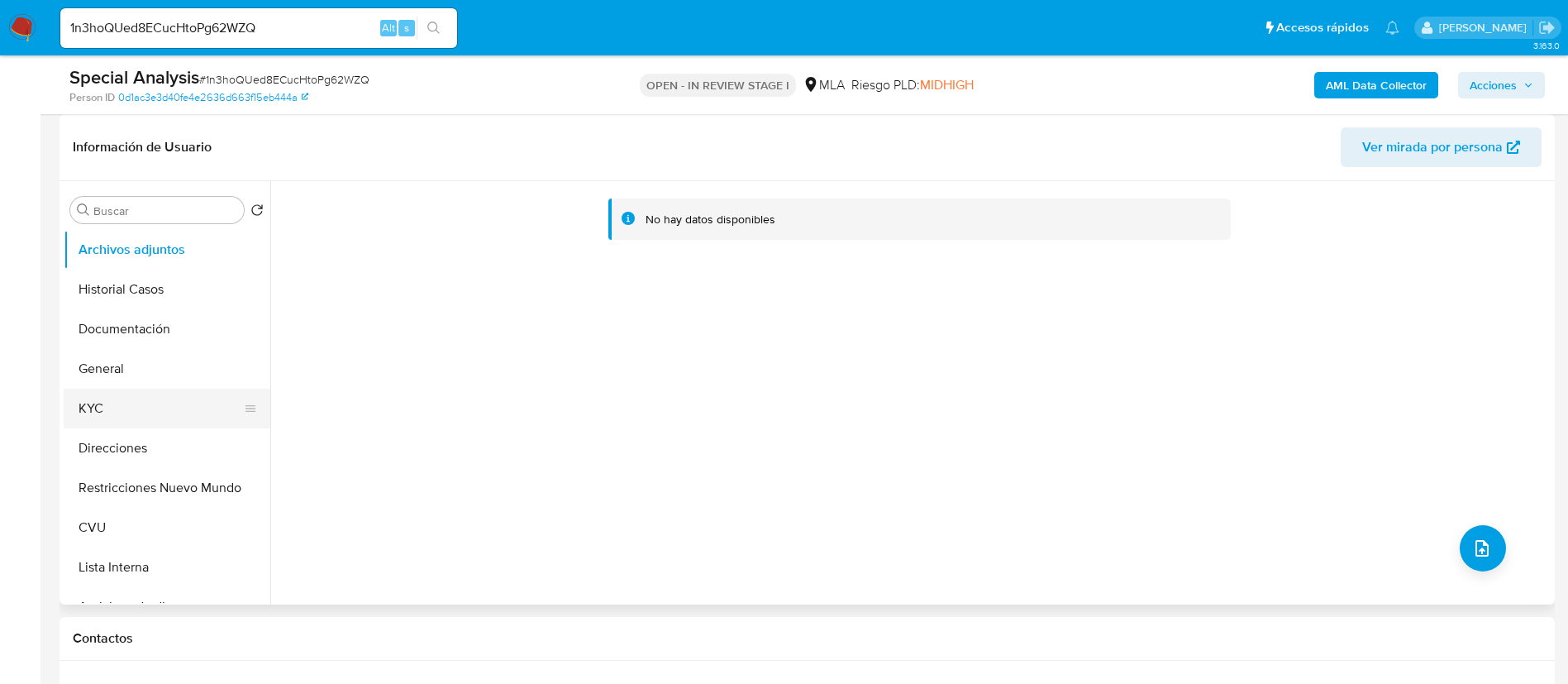
click at [188, 405] on button "KYC" at bounding box center [160, 409] width 193 height 40
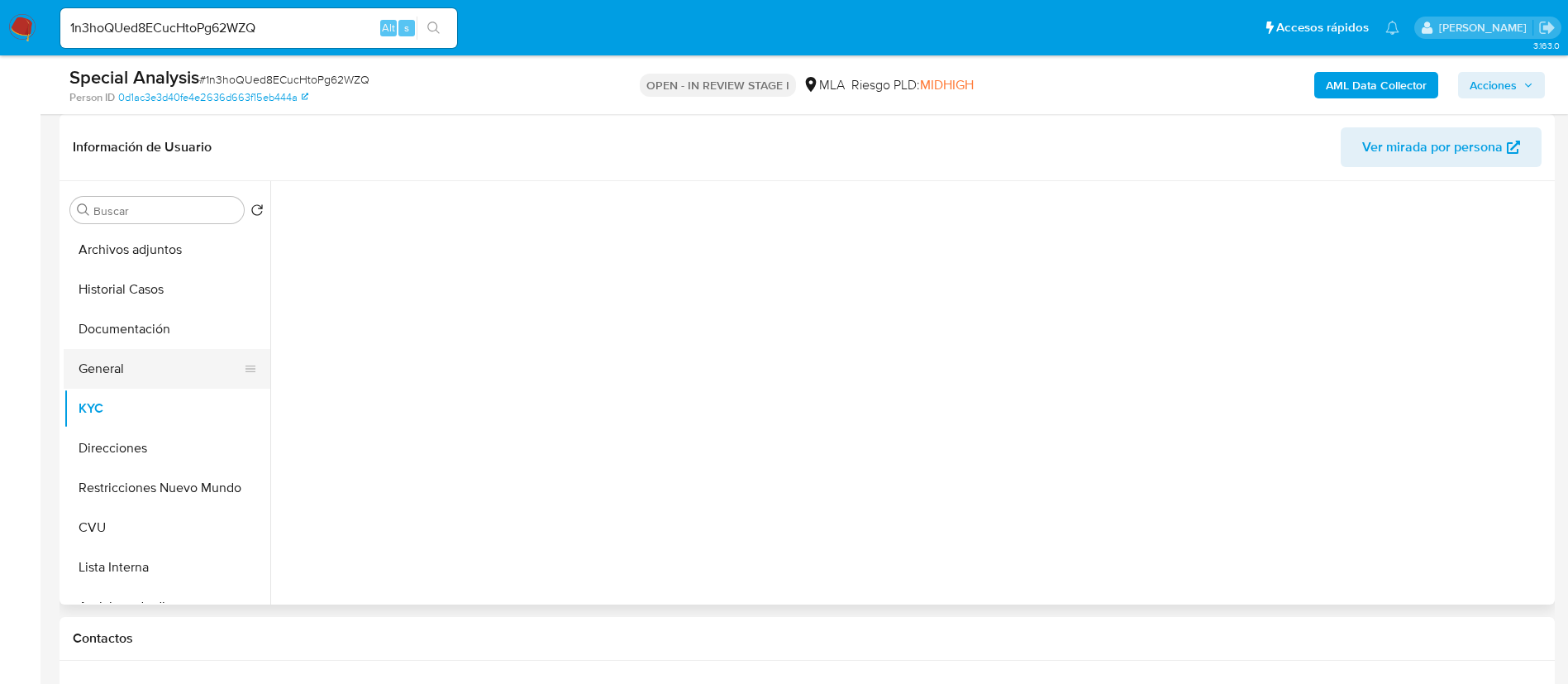
click at [168, 375] on button "General" at bounding box center [160, 369] width 193 height 40
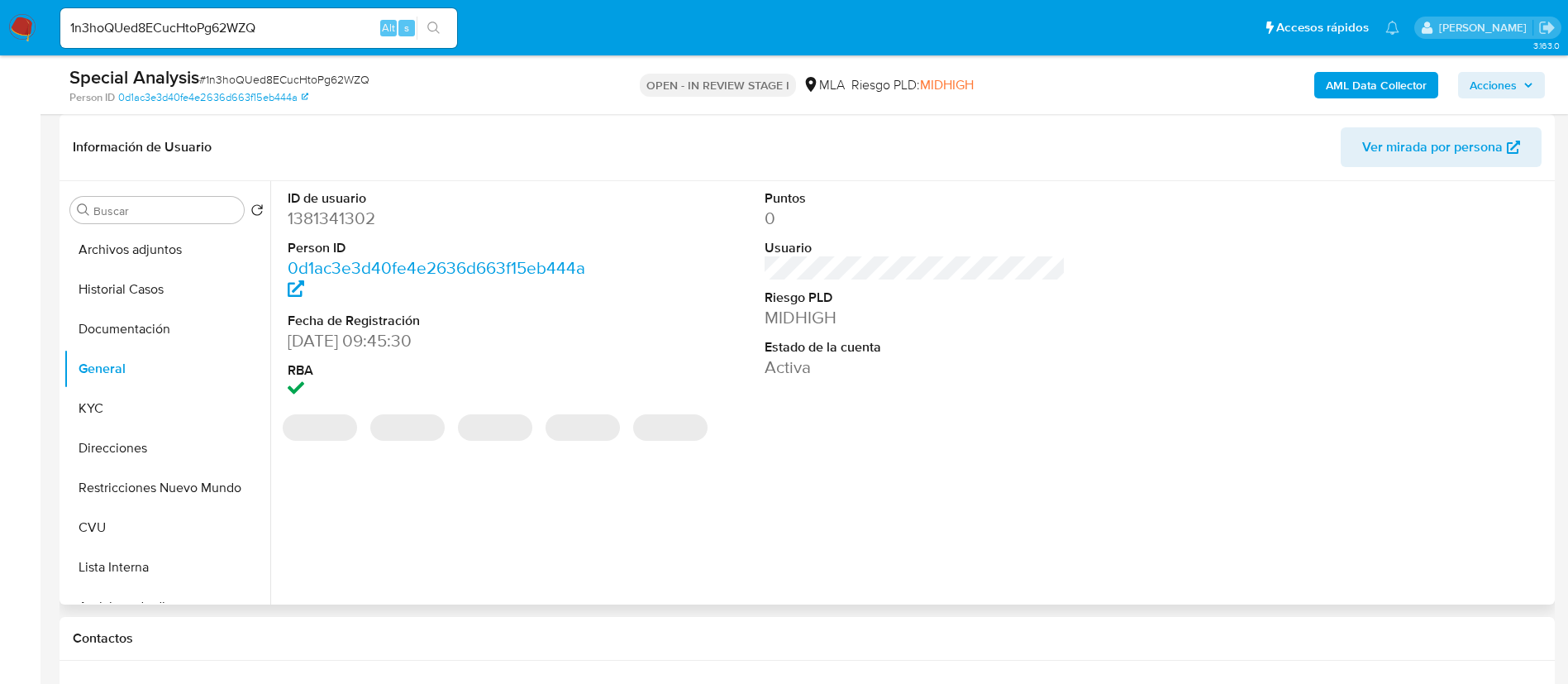
click at [337, 218] on dd "1381341302" at bounding box center [438, 218] width 301 height 23
copy dd "1381341302"
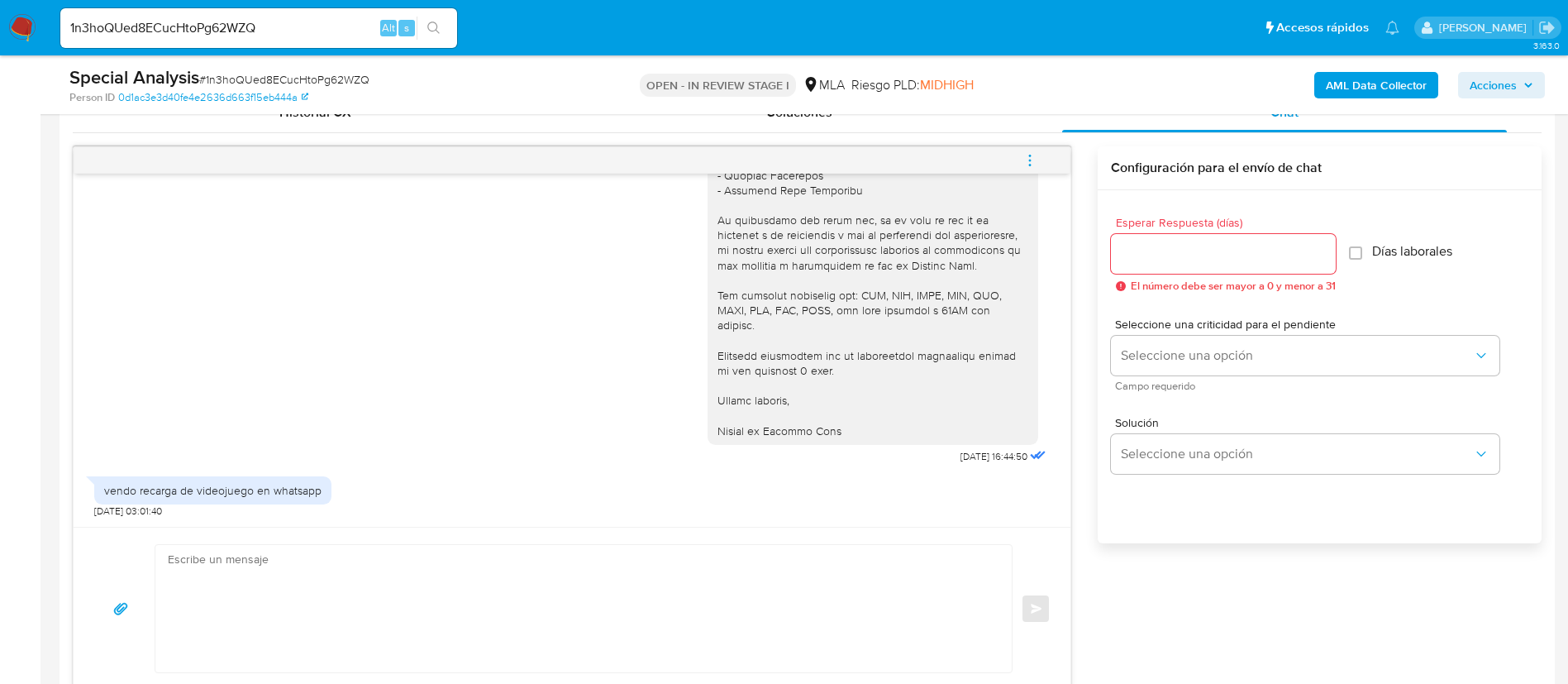
scroll to position [868, 0]
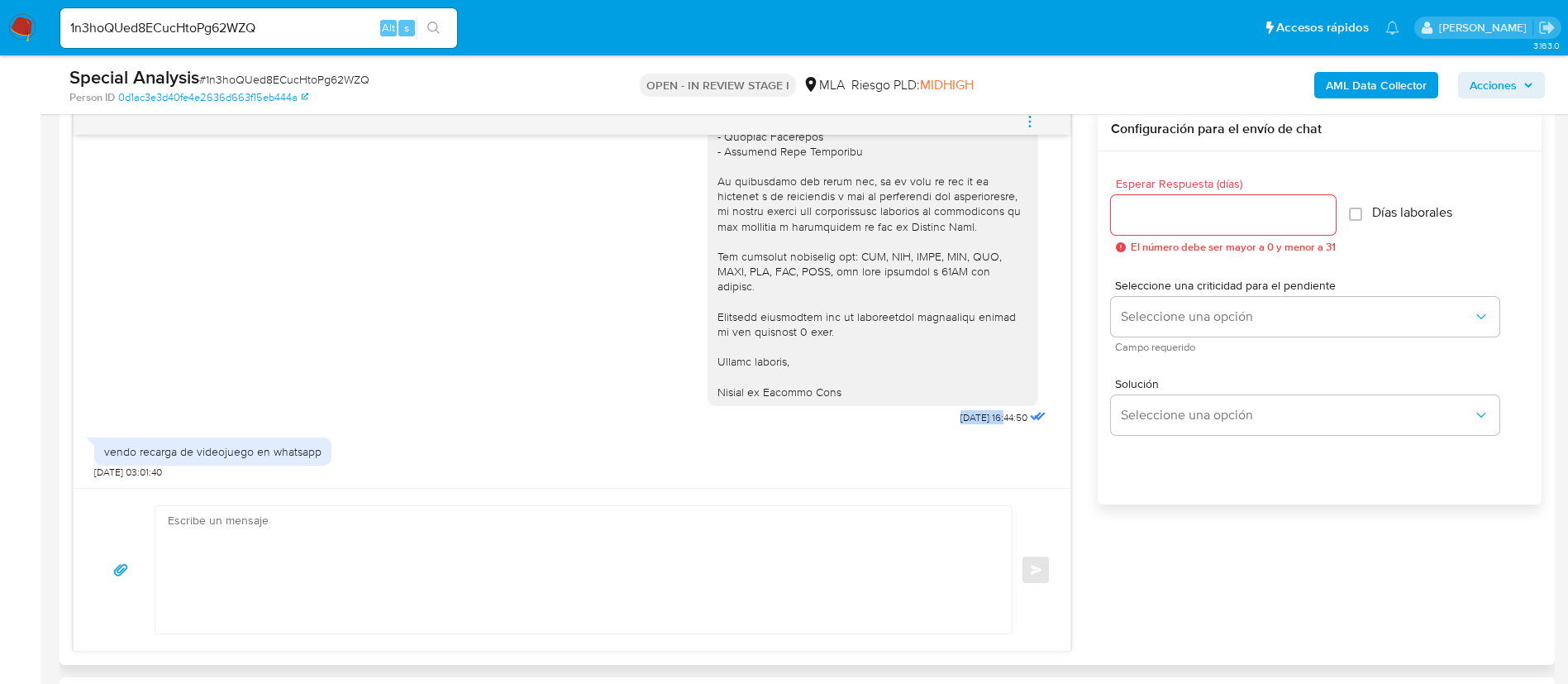
drag, startPoint x: 909, startPoint y: 418, endPoint x: 970, endPoint y: 422, distance: 61.1
copy span "26/09/2025"
click at [108, 453] on div "vendo recarga de videojuego en whatsapp" at bounding box center [213, 451] width 218 height 15
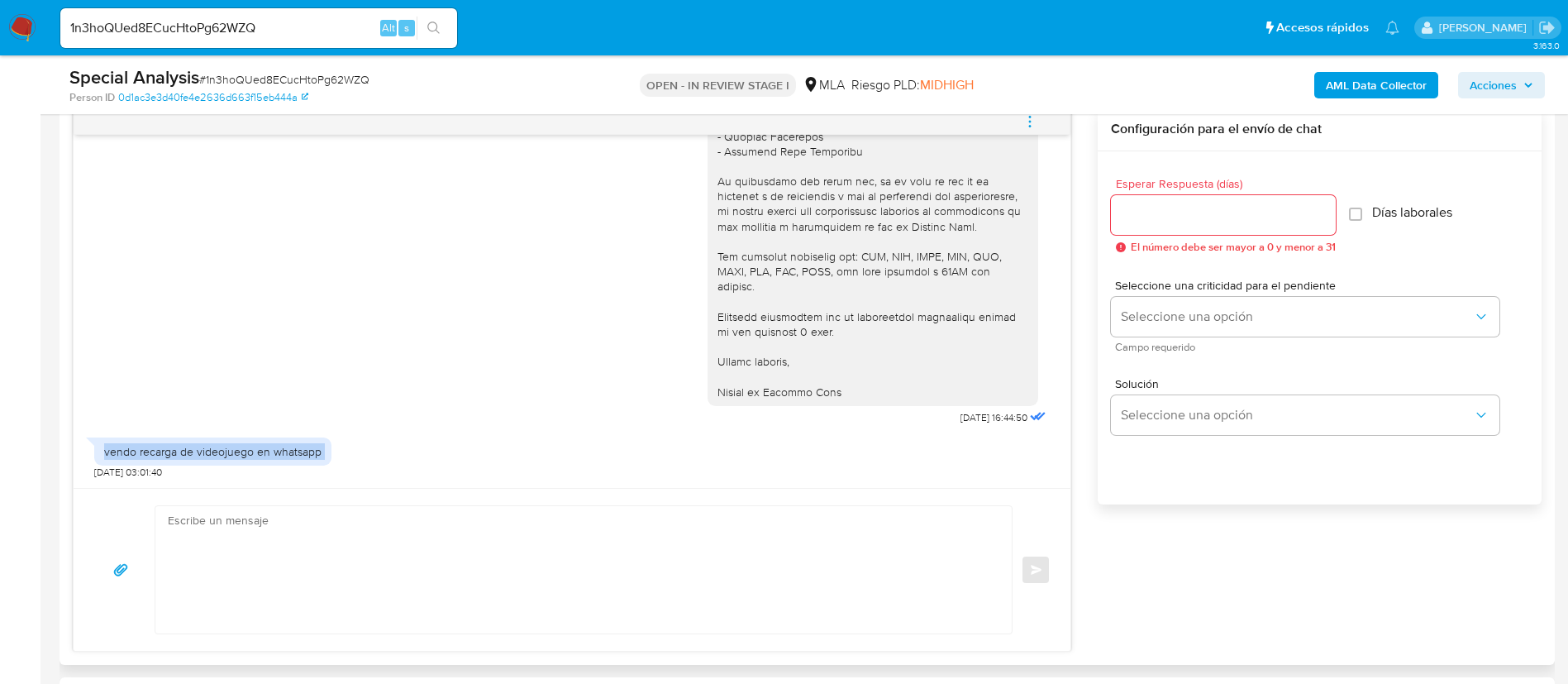
click at [108, 453] on div "vendo recarga de videojuego en whatsapp" at bounding box center [213, 451] width 218 height 15
copy div "vendo recarga de videojuego en whatsapp"
click at [1383, 95] on b "AML Data Collector" at bounding box center [1376, 85] width 100 height 27
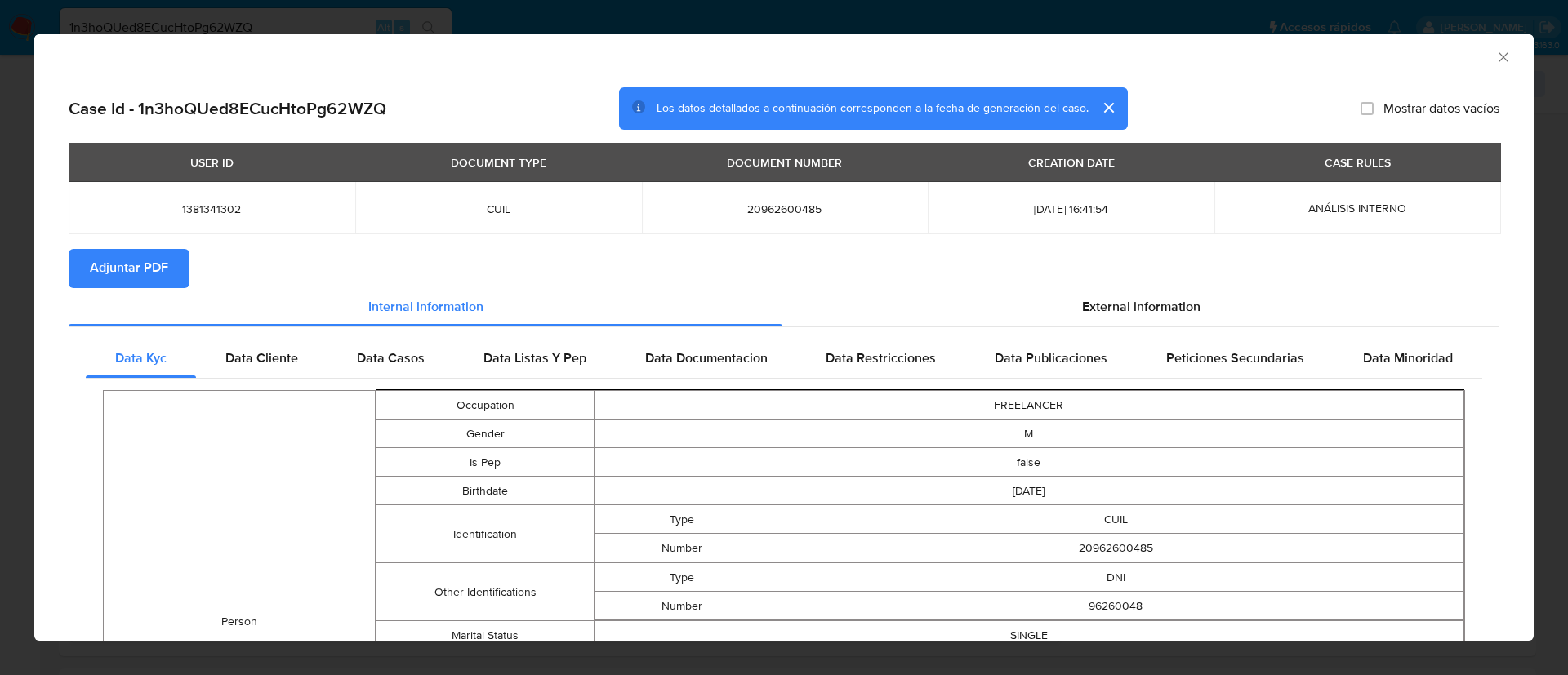
click at [136, 263] on span "Adjuntar PDF" at bounding box center [129, 268] width 79 height 36
click at [1495, 56] on icon "Cerrar ventana" at bounding box center [1503, 57] width 17 height 17
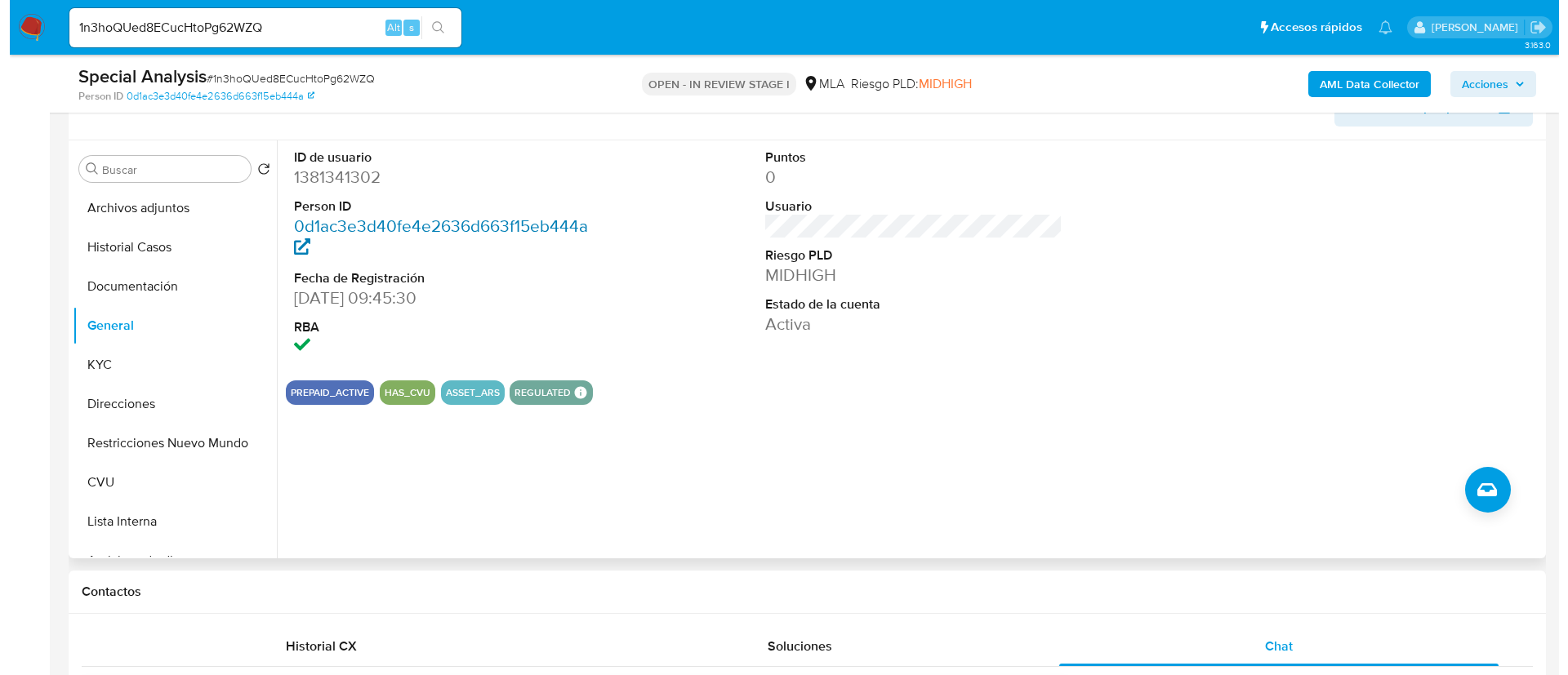
scroll to position [245, 0]
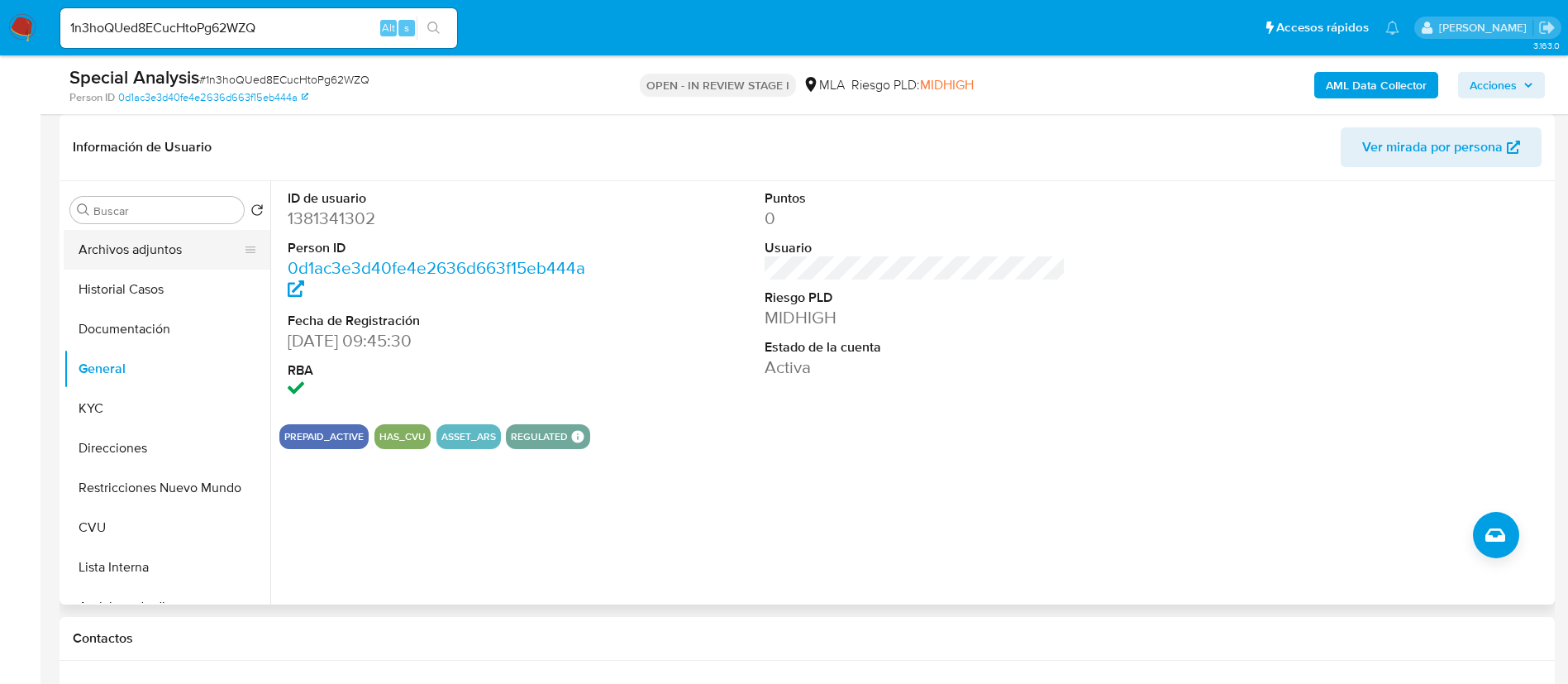
click at [174, 246] on button "Archivos adjuntos" at bounding box center [160, 250] width 193 height 40
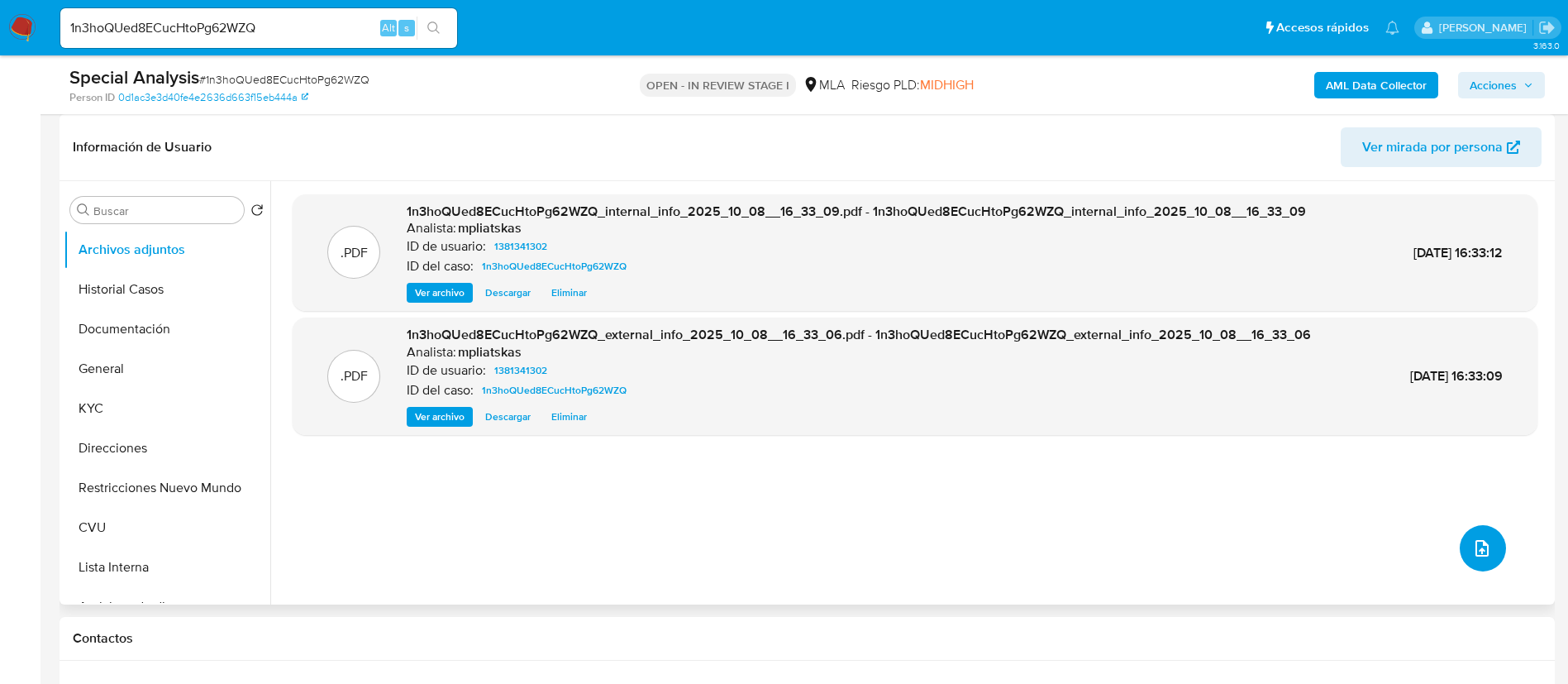
click at [1469, 531] on button "upload-file" at bounding box center [1482, 549] width 47 height 47
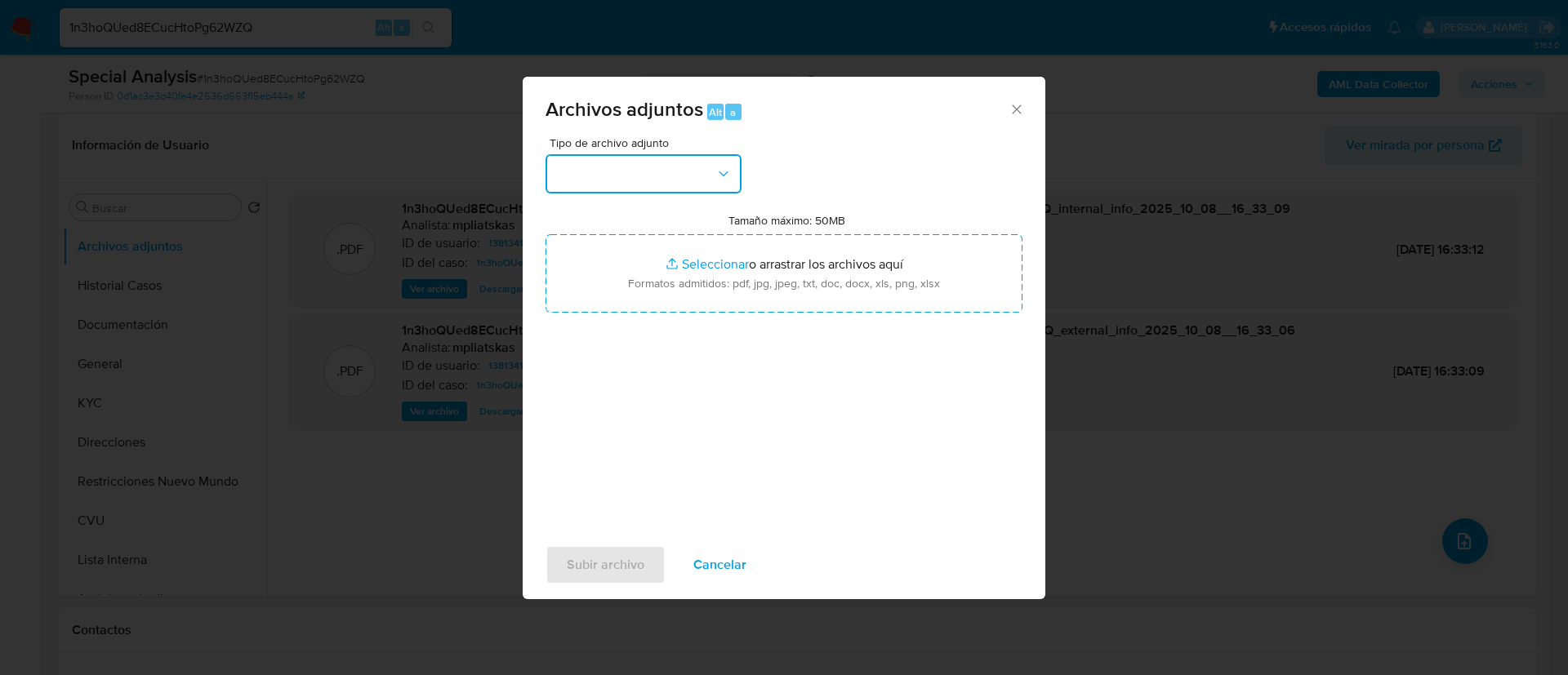
click at [688, 160] on button "button" at bounding box center [643, 174] width 196 height 39
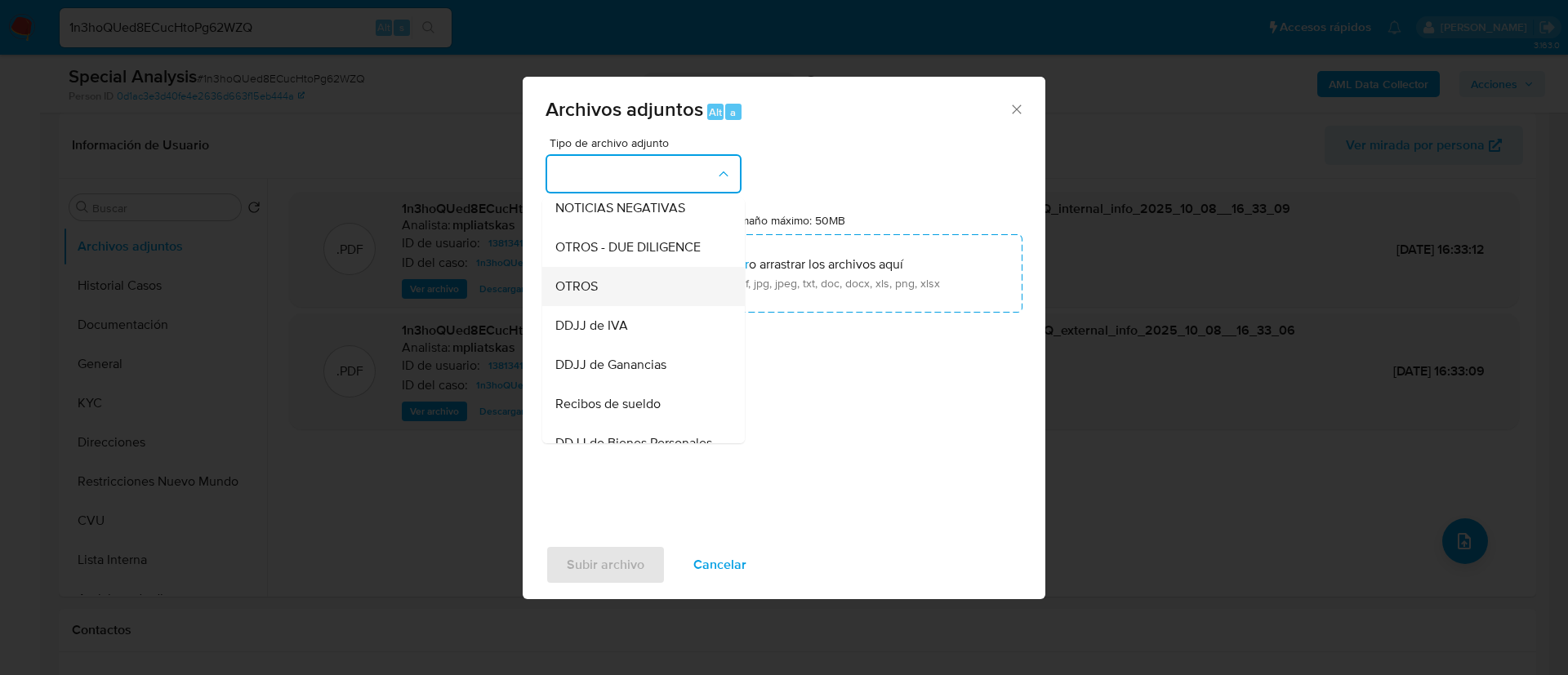
click at [693, 292] on div "OTROS" at bounding box center [639, 287] width 167 height 39
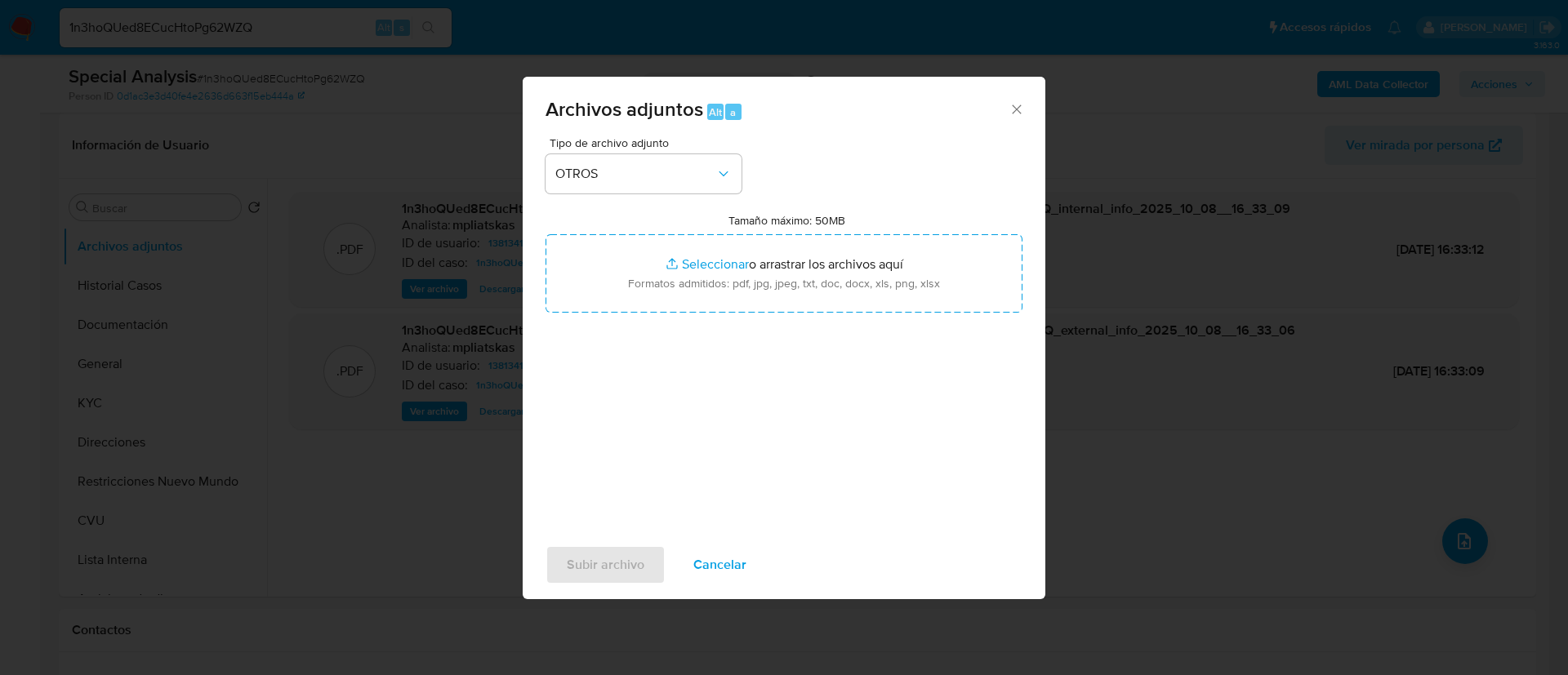
click at [693, 292] on input "Tamaño máximo: 50MB Seleccionar archivos" at bounding box center [784, 273] width 477 height 79
click at [738, 563] on span "Cancelar" at bounding box center [720, 565] width 53 height 36
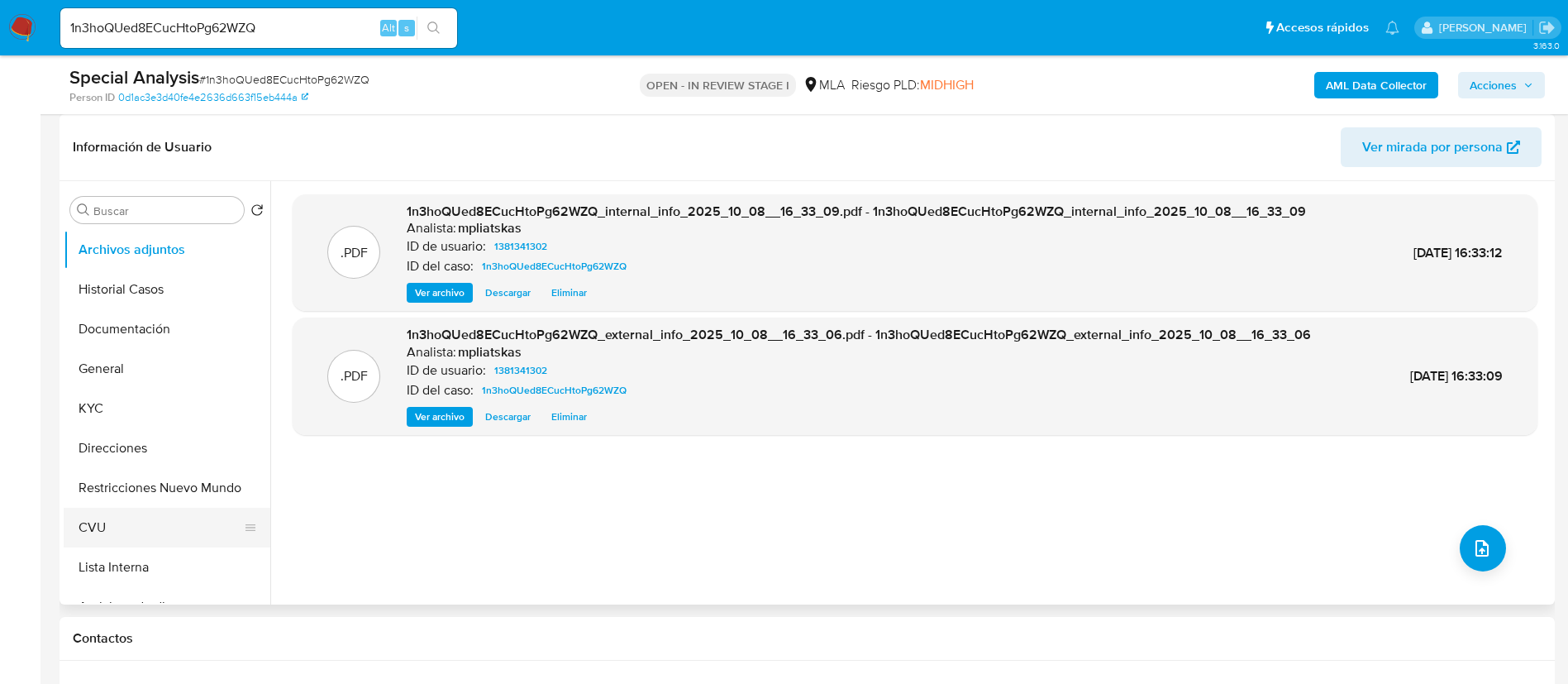
click at [162, 535] on button "CVU" at bounding box center [160, 528] width 193 height 40
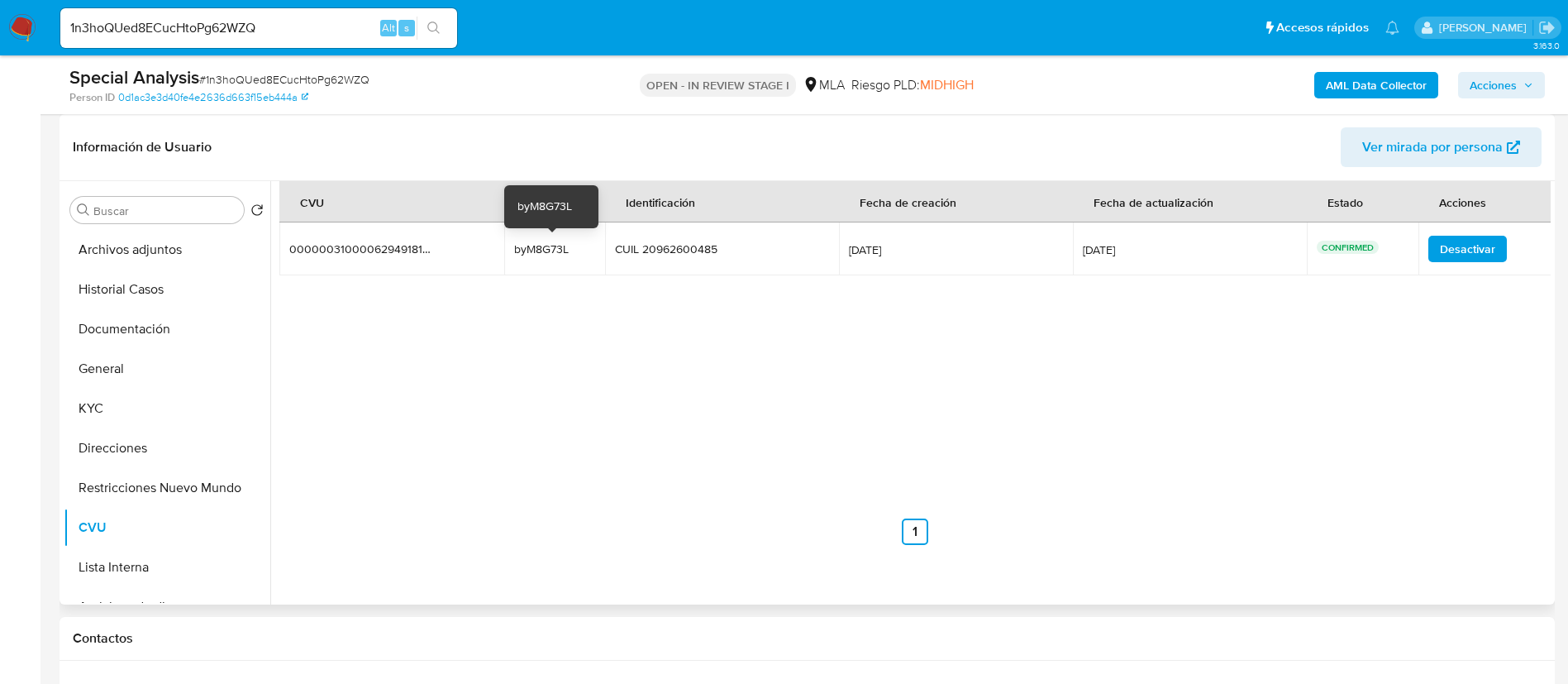
click at [530, 254] on div "byM8G73L" at bounding box center [554, 249] width 81 height 15
click at [530, 253] on div "byM8G73L" at bounding box center [554, 249] width 81 height 15
click at [138, 412] on button "KYC" at bounding box center [160, 409] width 193 height 40
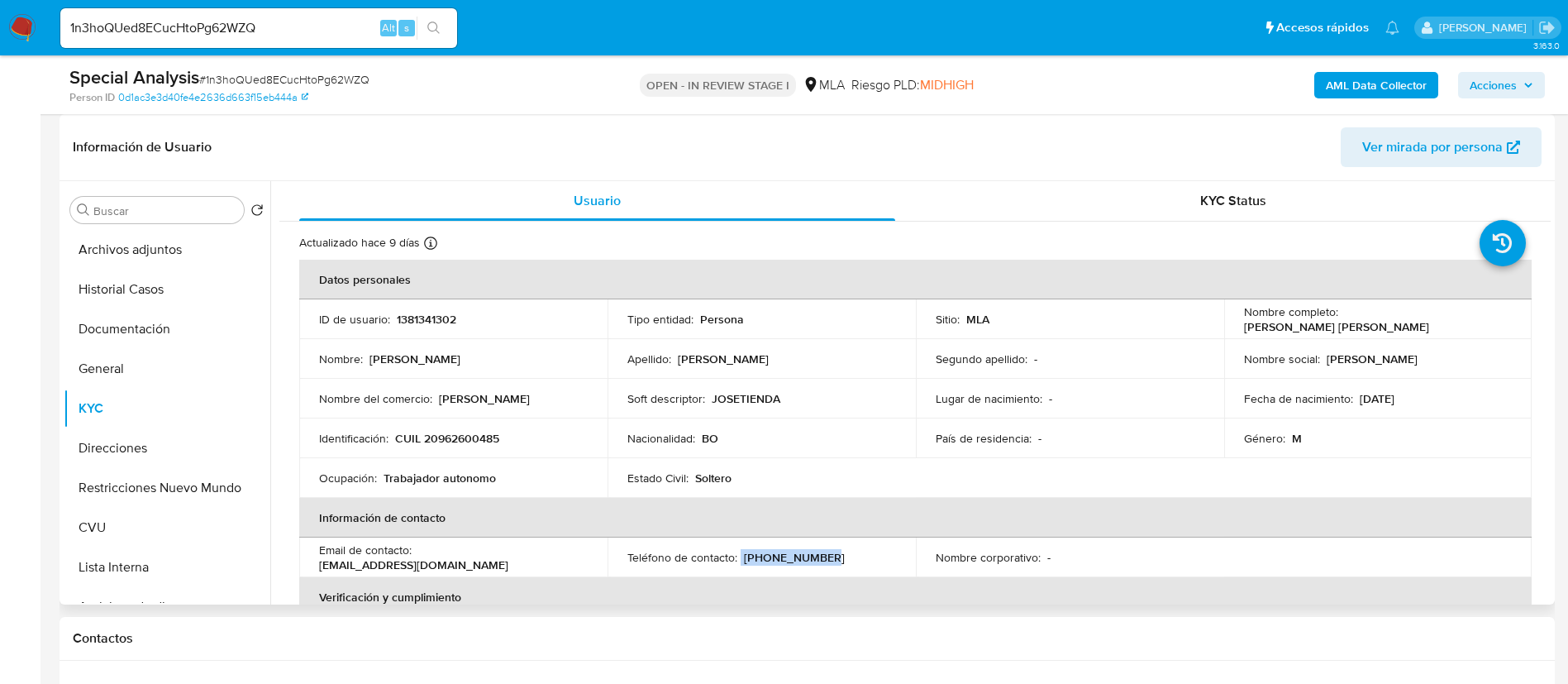
drag, startPoint x: 739, startPoint y: 560, endPoint x: 821, endPoint y: 562, distance: 82.0
click at [821, 562] on div "Teléfono de contacto : (11) 72059063" at bounding box center [762, 558] width 269 height 15
click at [105, 530] on button "CVU" at bounding box center [160, 528] width 193 height 40
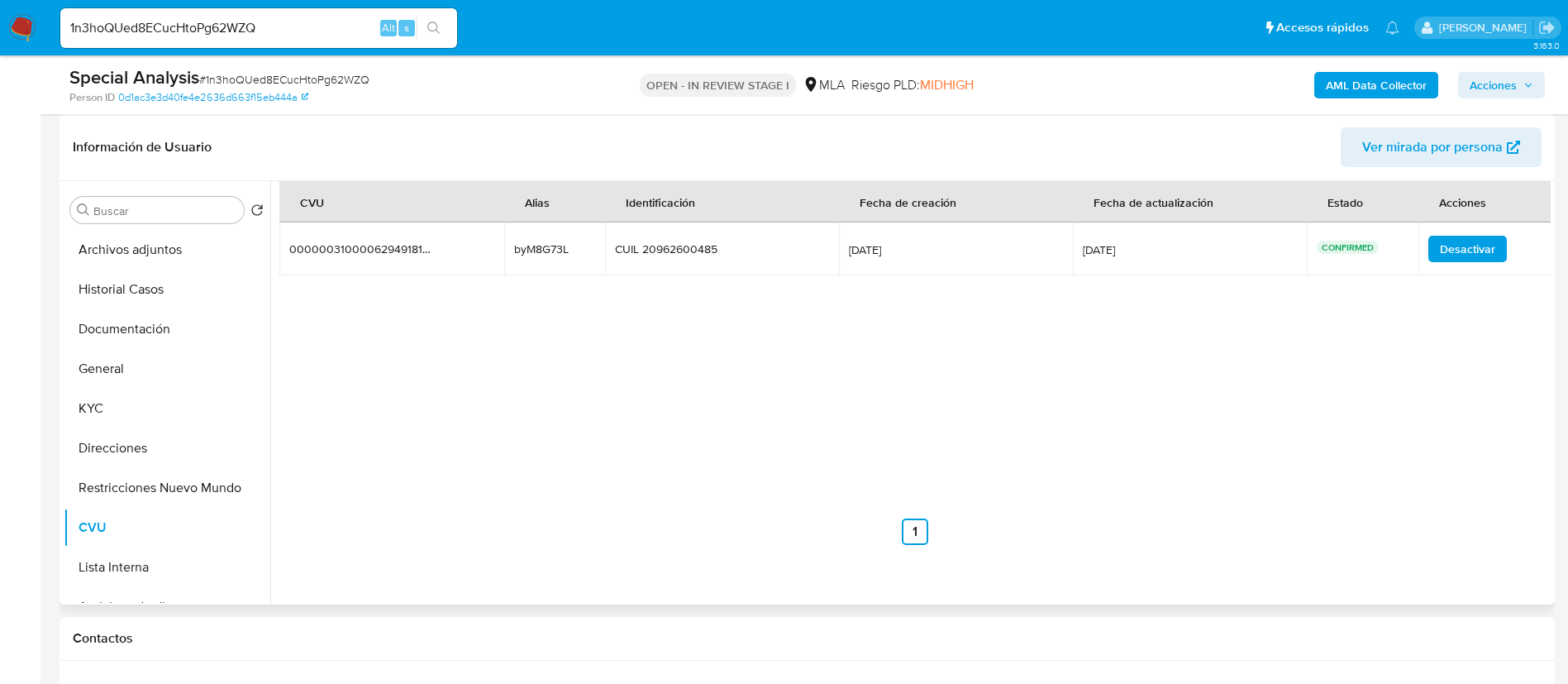
click at [533, 264] on td "byM8G73L byM8G73L" at bounding box center [554, 249] width 100 height 53
click at [169, 231] on button "Archivos adjuntos" at bounding box center [160, 250] width 193 height 40
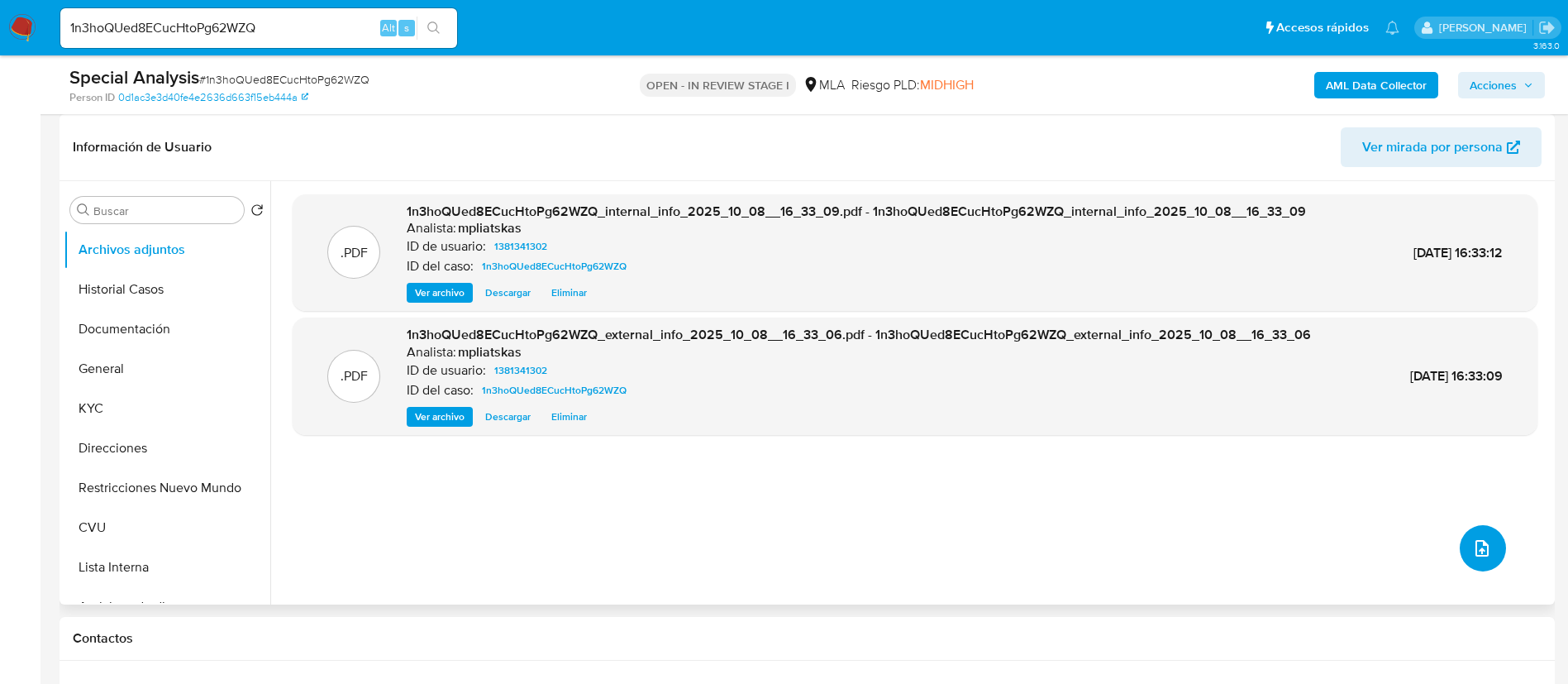
click at [1478, 551] on icon "upload-file" at bounding box center [1482, 549] width 20 height 20
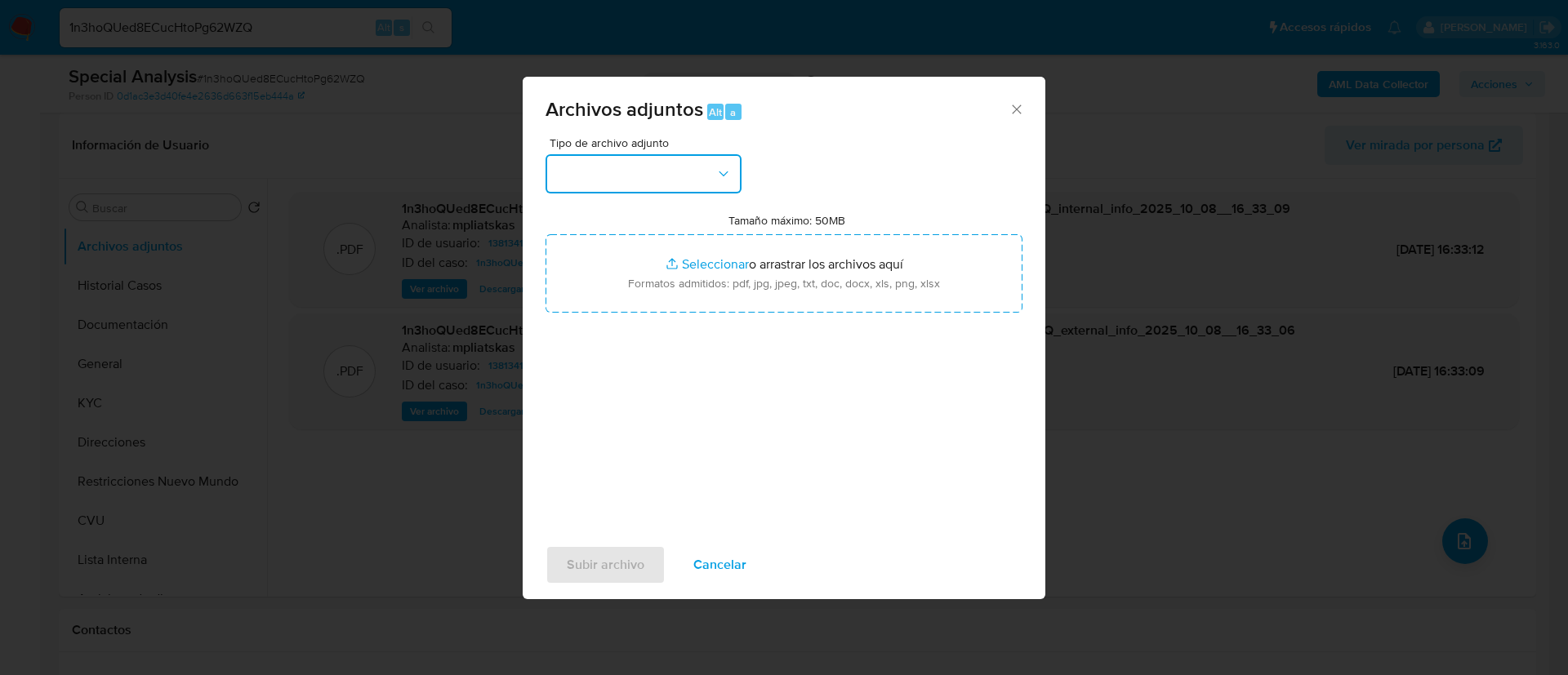
click at [623, 183] on button "button" at bounding box center [643, 174] width 196 height 39
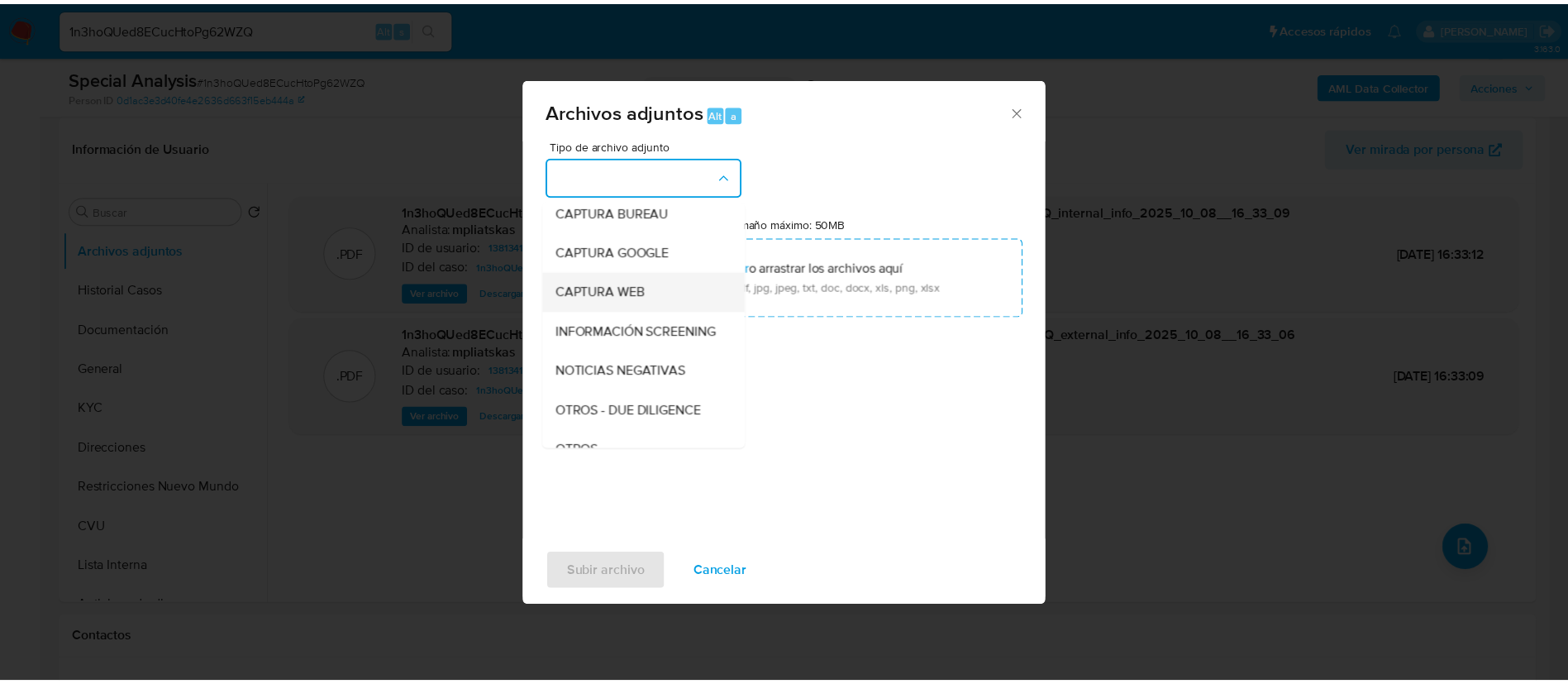
scroll to position [124, 0]
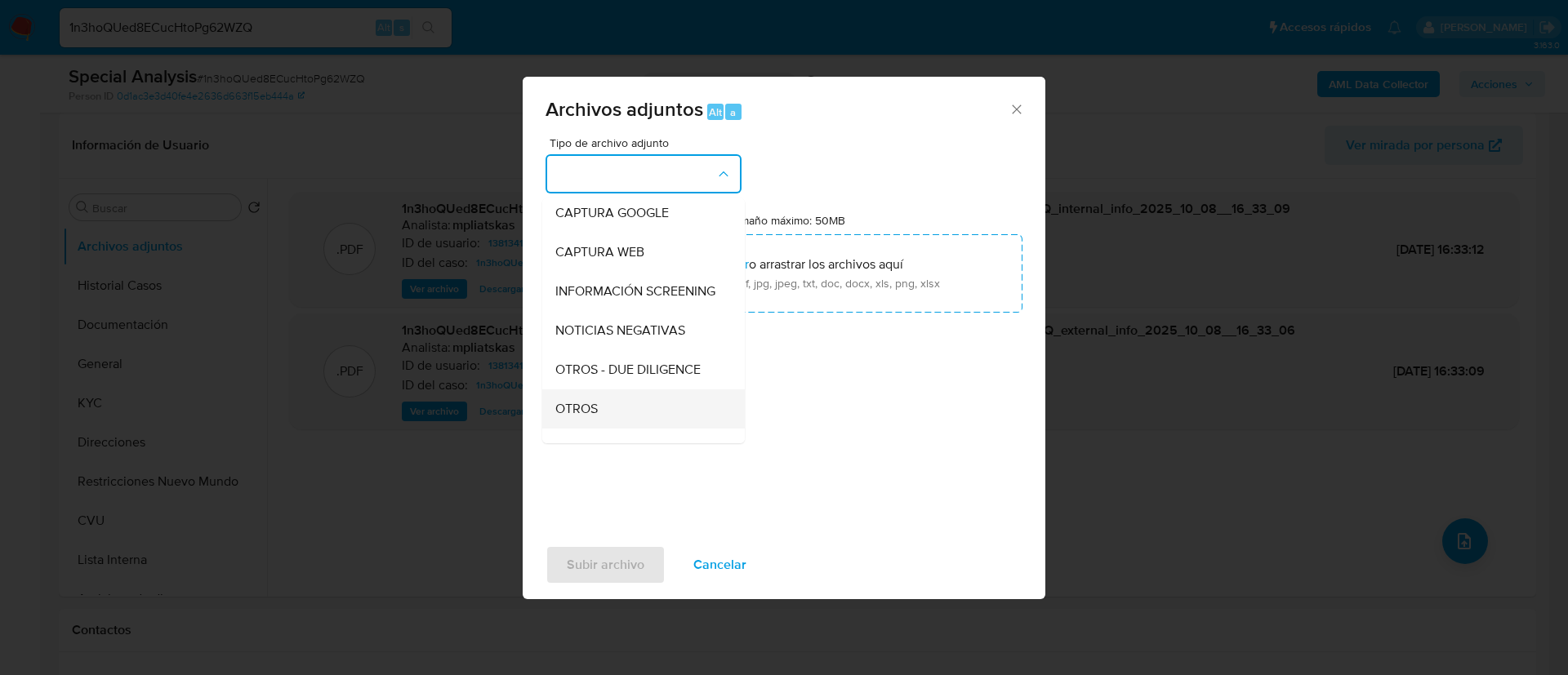
click at [599, 424] on div "OTROS" at bounding box center [639, 409] width 167 height 39
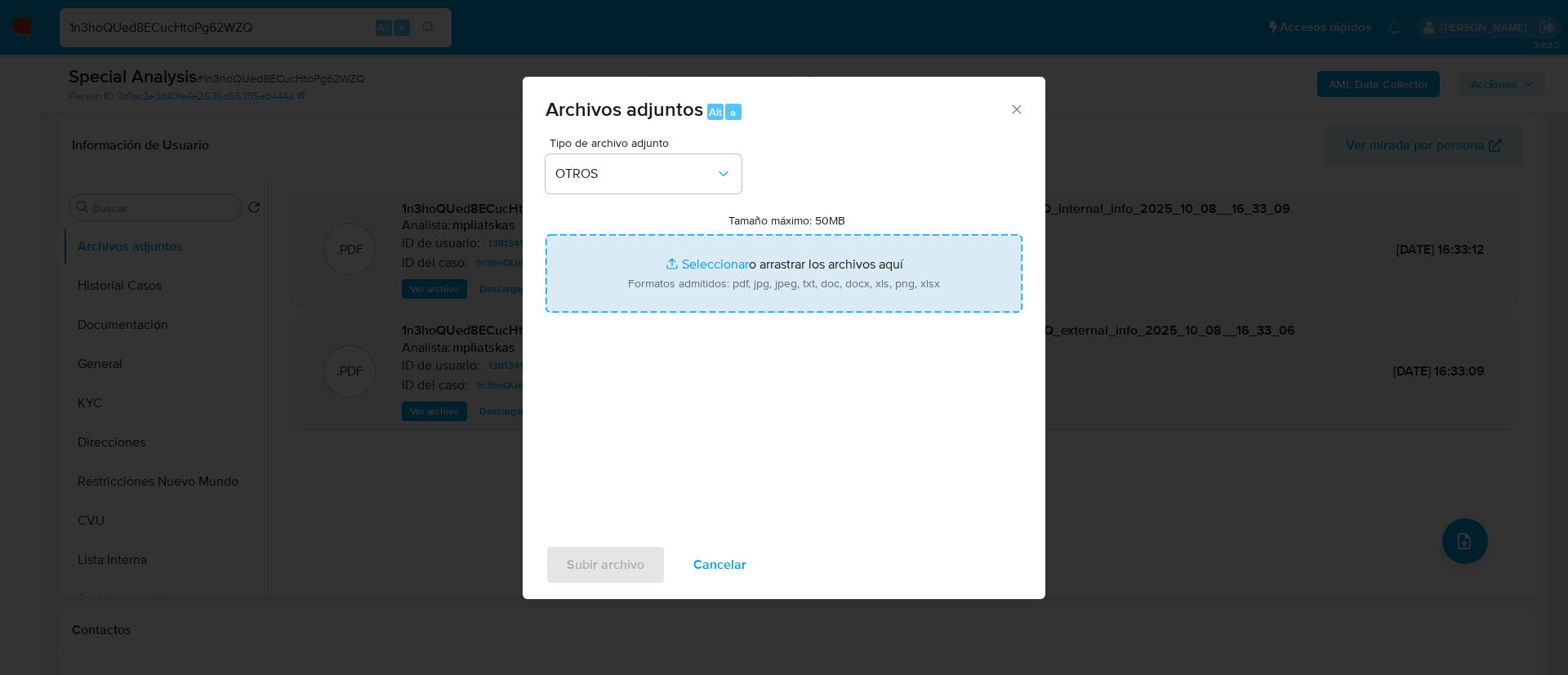
click at [668, 297] on input "Tamaño máximo: 50MB Seleccionar archivos" at bounding box center [784, 273] width 477 height 79
type input "C:\fakepath\Caselog 1n3hoQUed8ECucHtoPg62WZQ_2025_09_26_15_53_37.docx"
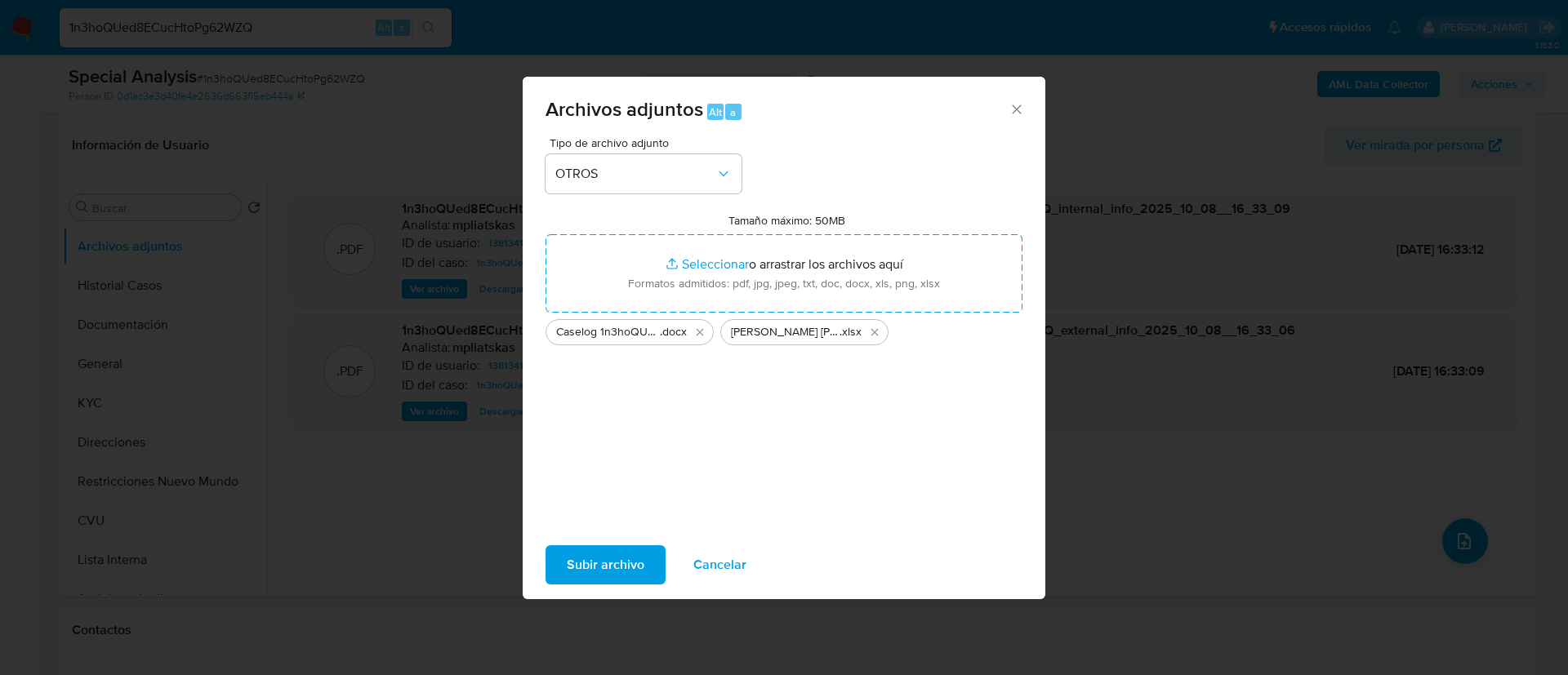
click at [604, 576] on span "Subir archivo" at bounding box center [606, 565] width 78 height 36
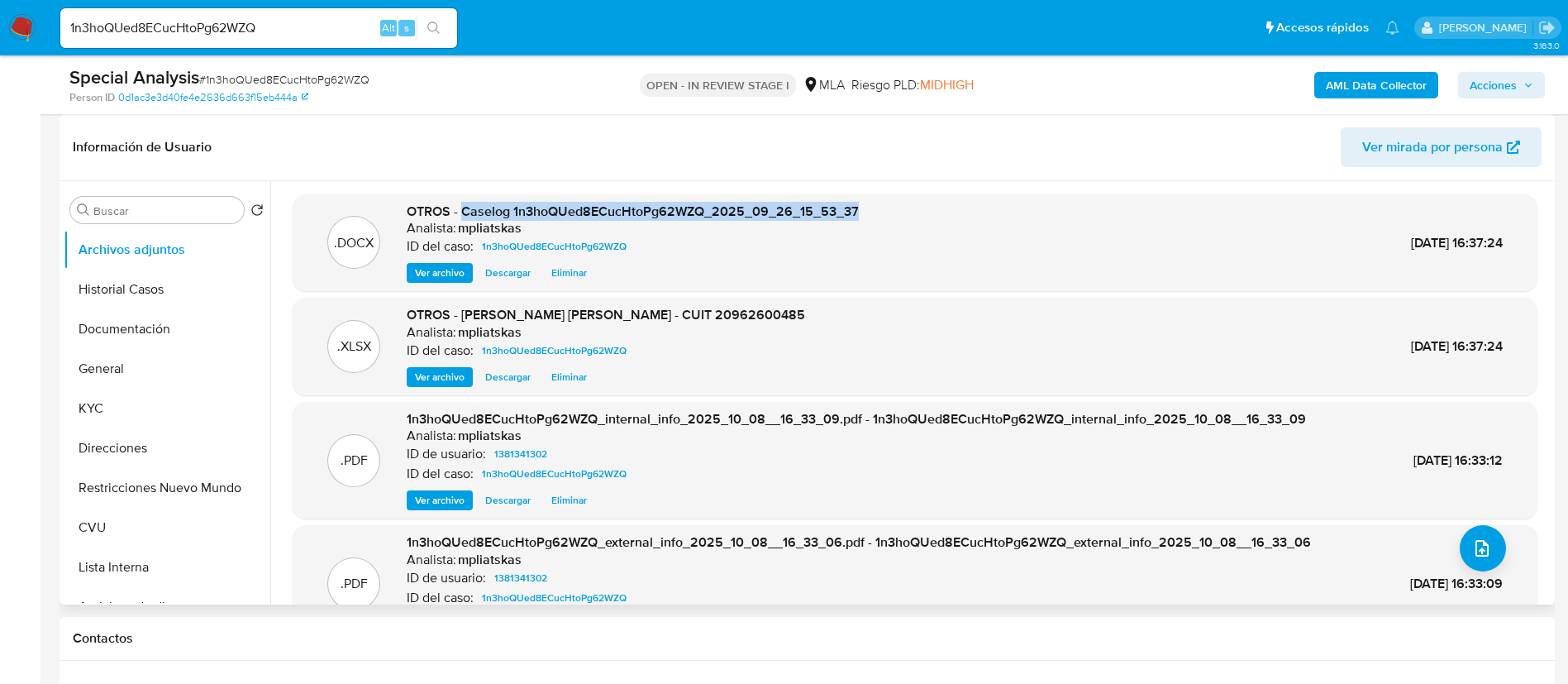
drag, startPoint x: 464, startPoint y: 210, endPoint x: 894, endPoint y: 195, distance: 430.3
click at [894, 195] on div ".DOCX OTROS - Caselog 1n3hoQUed8ECucHtoPg62WZQ_2025_09_26_15_53_37 Analista: mp…" at bounding box center [914, 243] width 1245 height 98
copy span "Caselog 1n3hoQUed8ECucHtoPg62WZQ_2025_09_26_15_53_37"
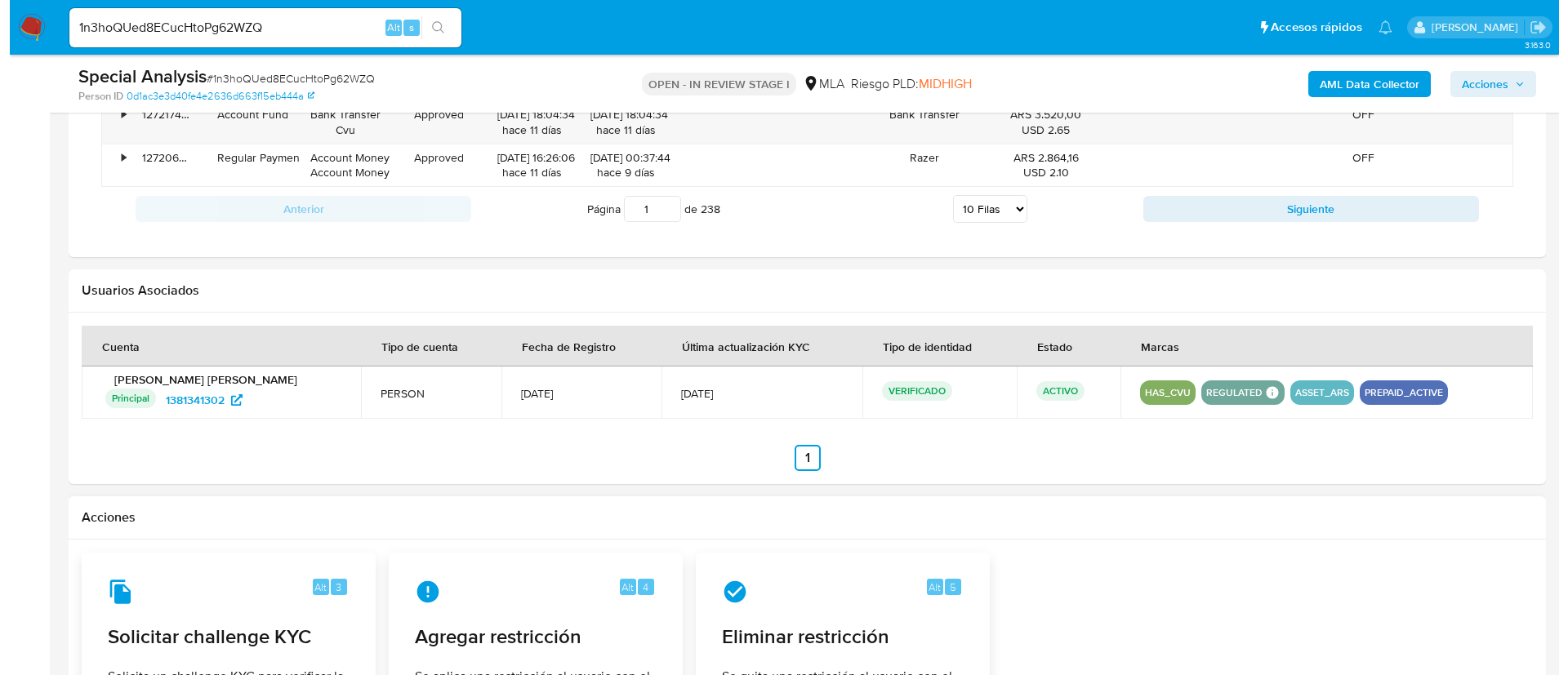
scroll to position [2499, 0]
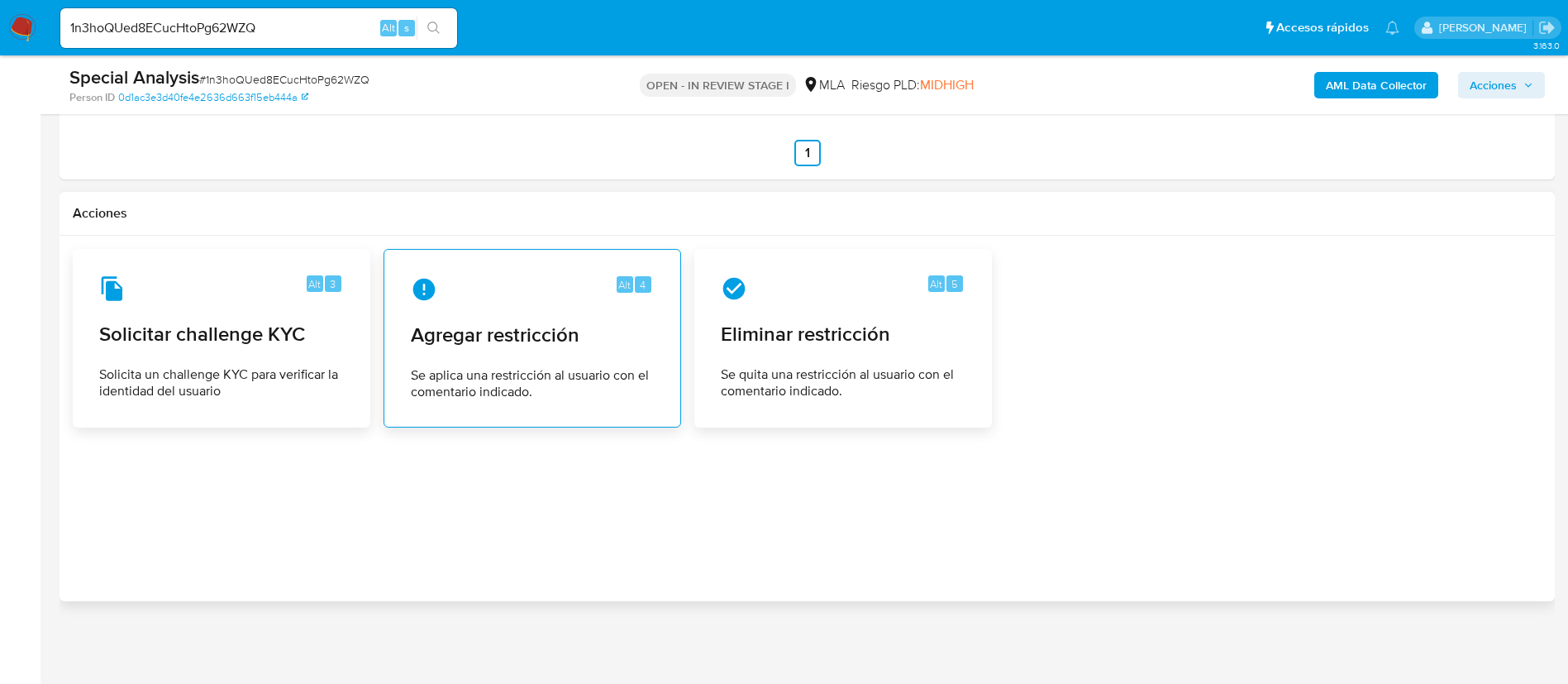
click at [581, 386] on span "Se aplica una restricción al usuario con el comentario indicado." at bounding box center [532, 383] width 243 height 33
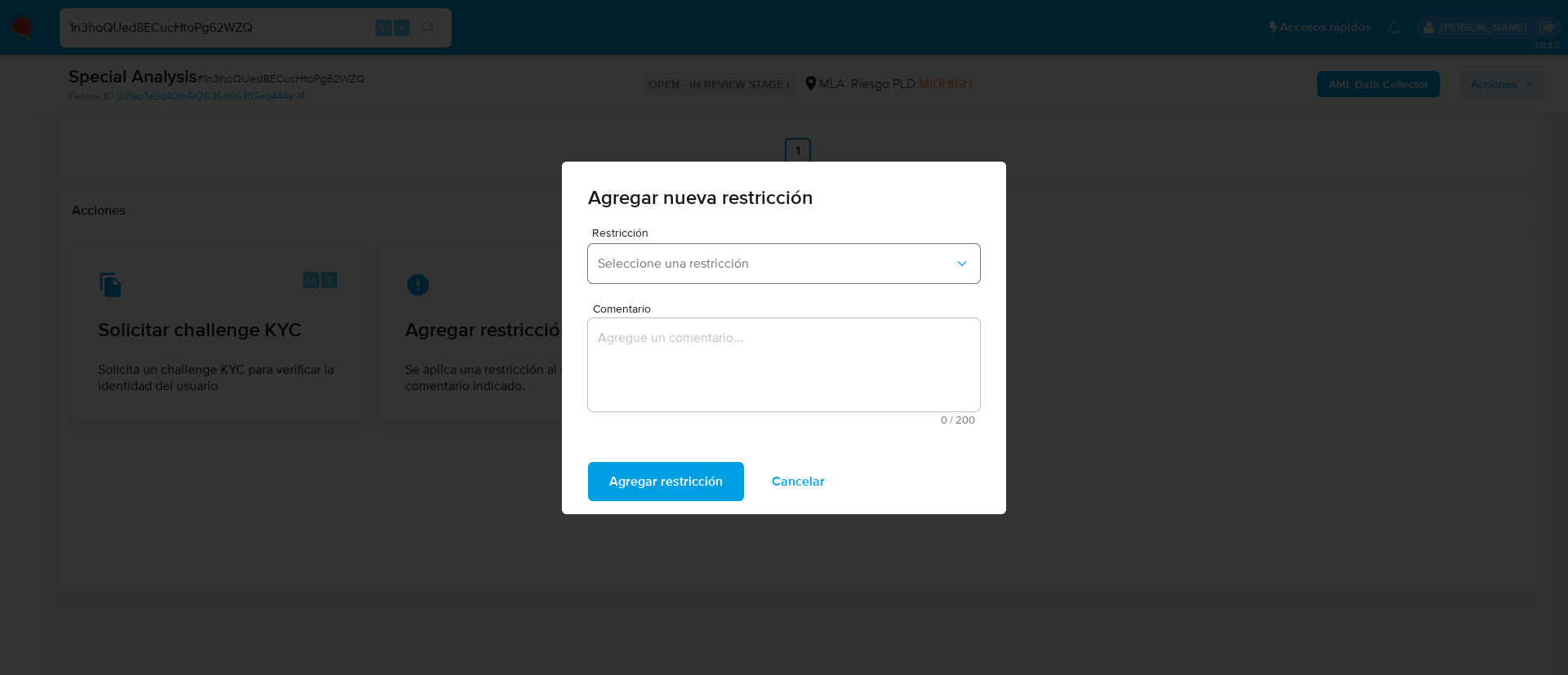
click at [653, 247] on button "Seleccione una restricción" at bounding box center [784, 263] width 392 height 39
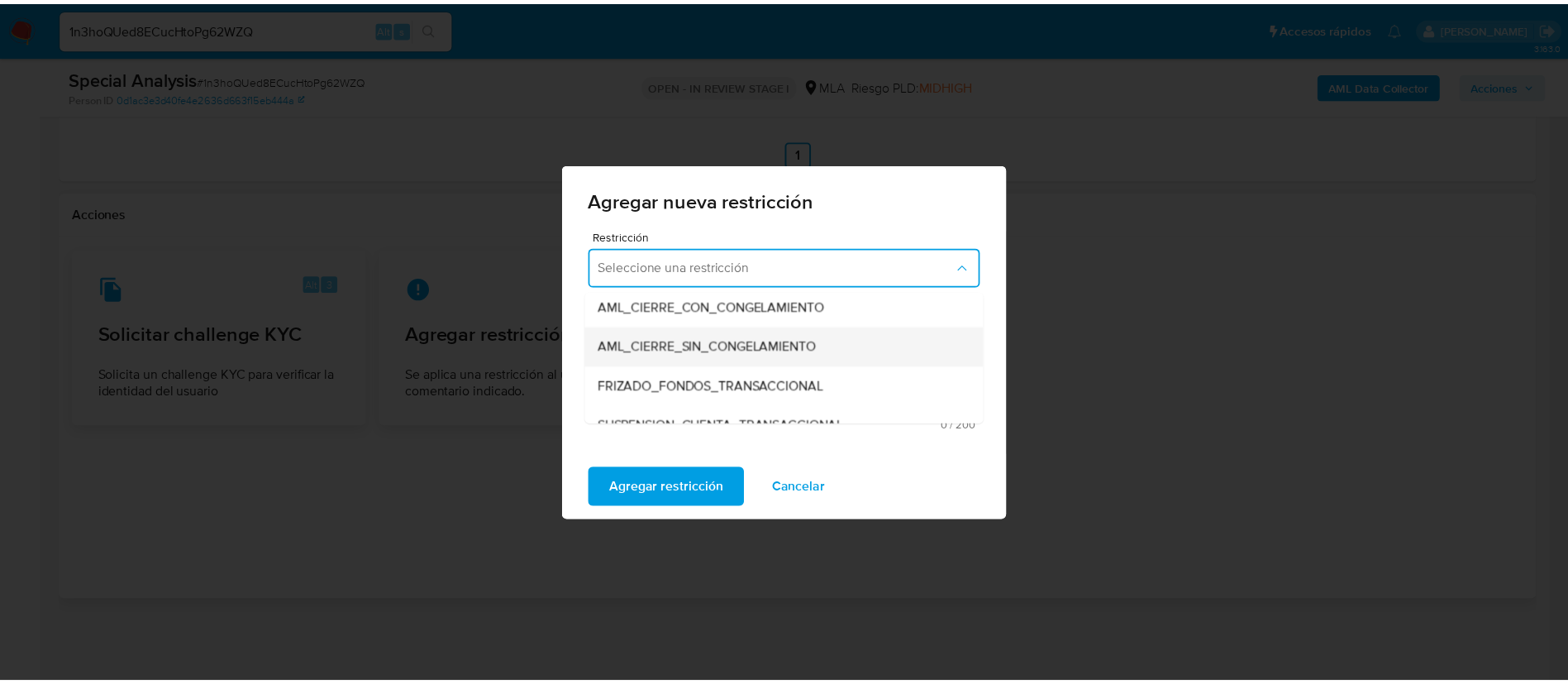
scroll to position [248, 0]
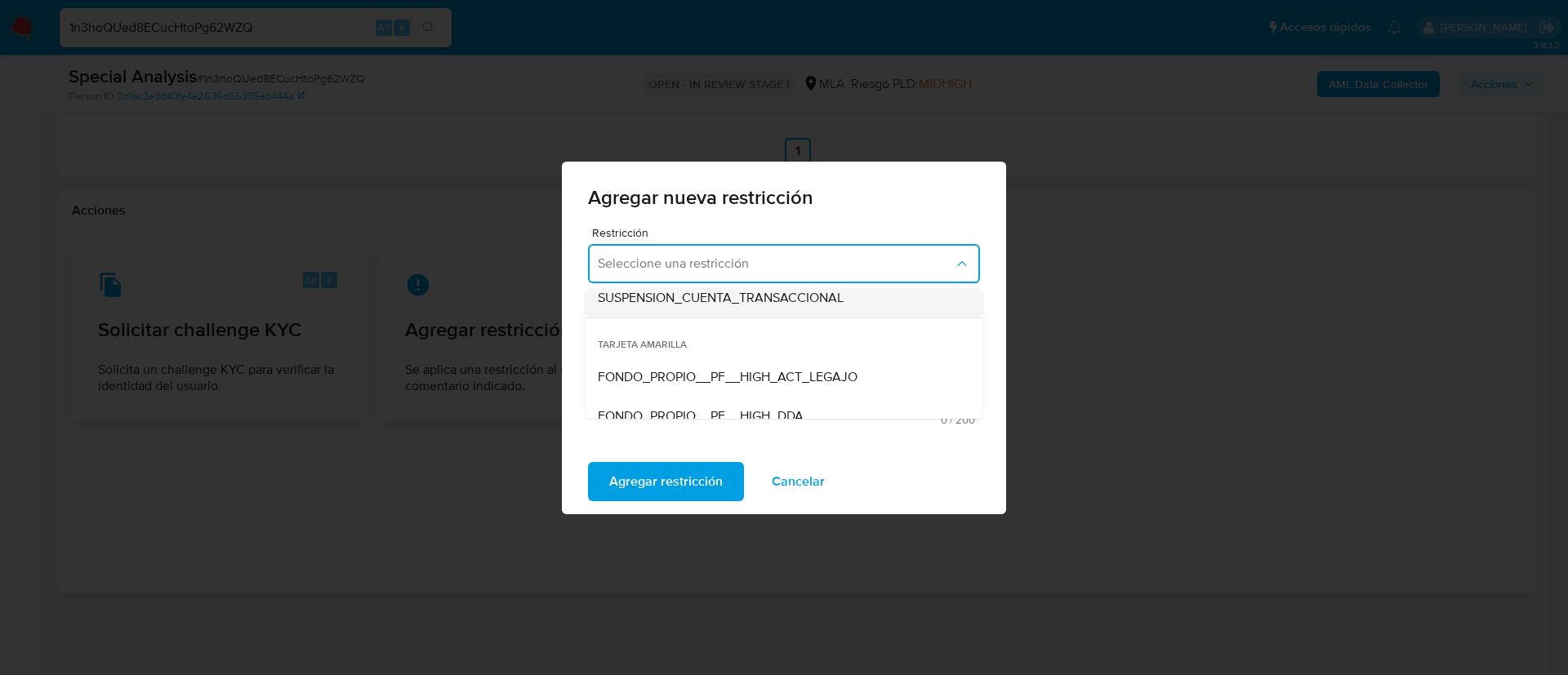
click at [714, 304] on span "SUSPENSION_CUENTA_TRANSACCIONAL" at bounding box center [721, 298] width 246 height 17
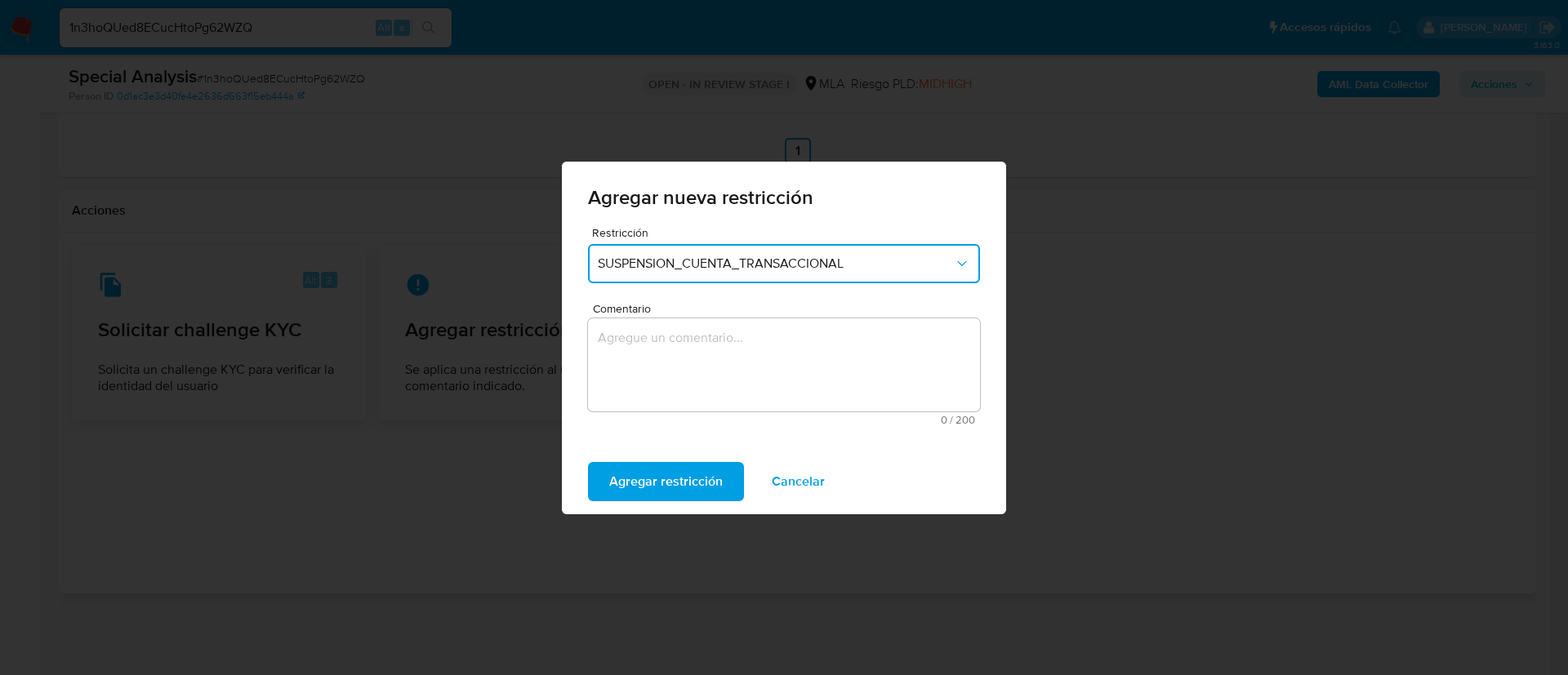
click at [709, 368] on textarea "Comentario" at bounding box center [784, 365] width 392 height 93
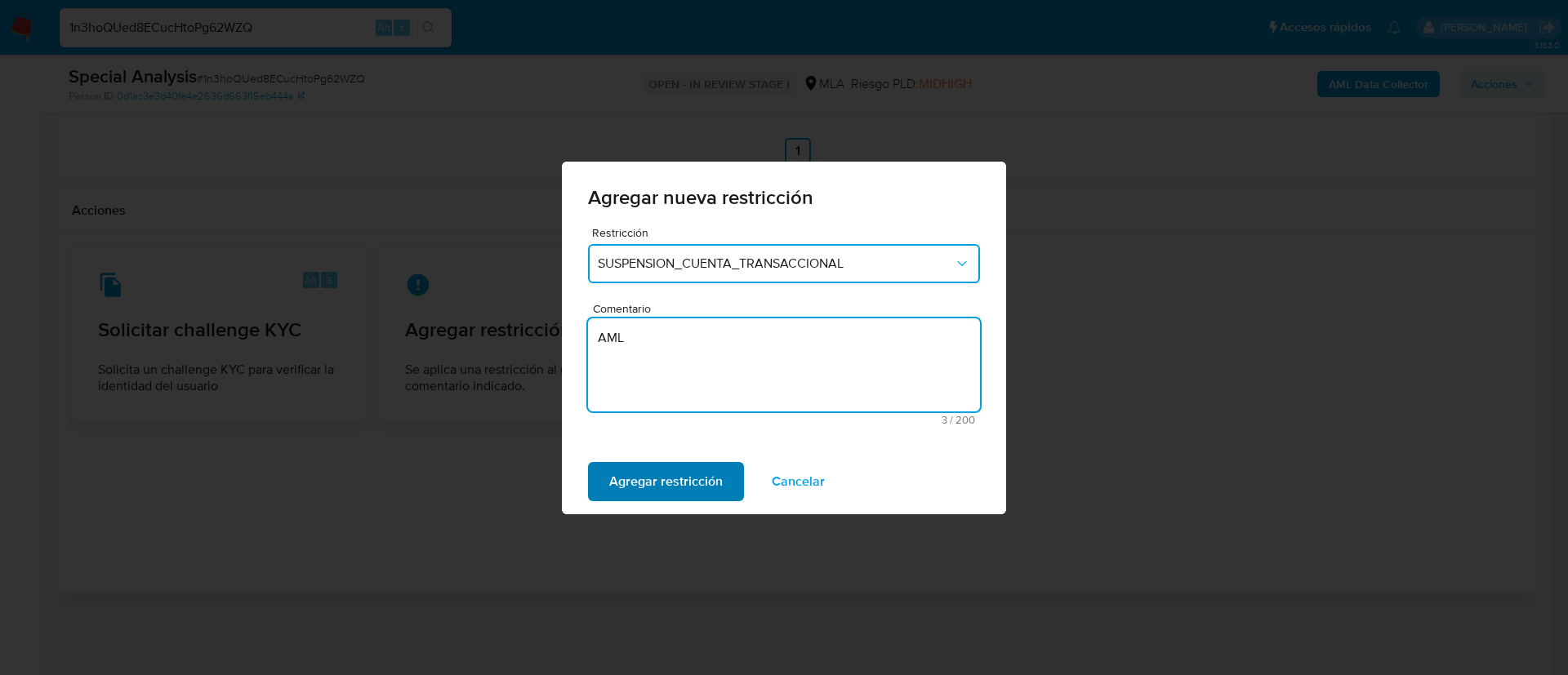
type textarea "AML"
click at [687, 491] on span "Agregar restricción" at bounding box center [666, 481] width 113 height 36
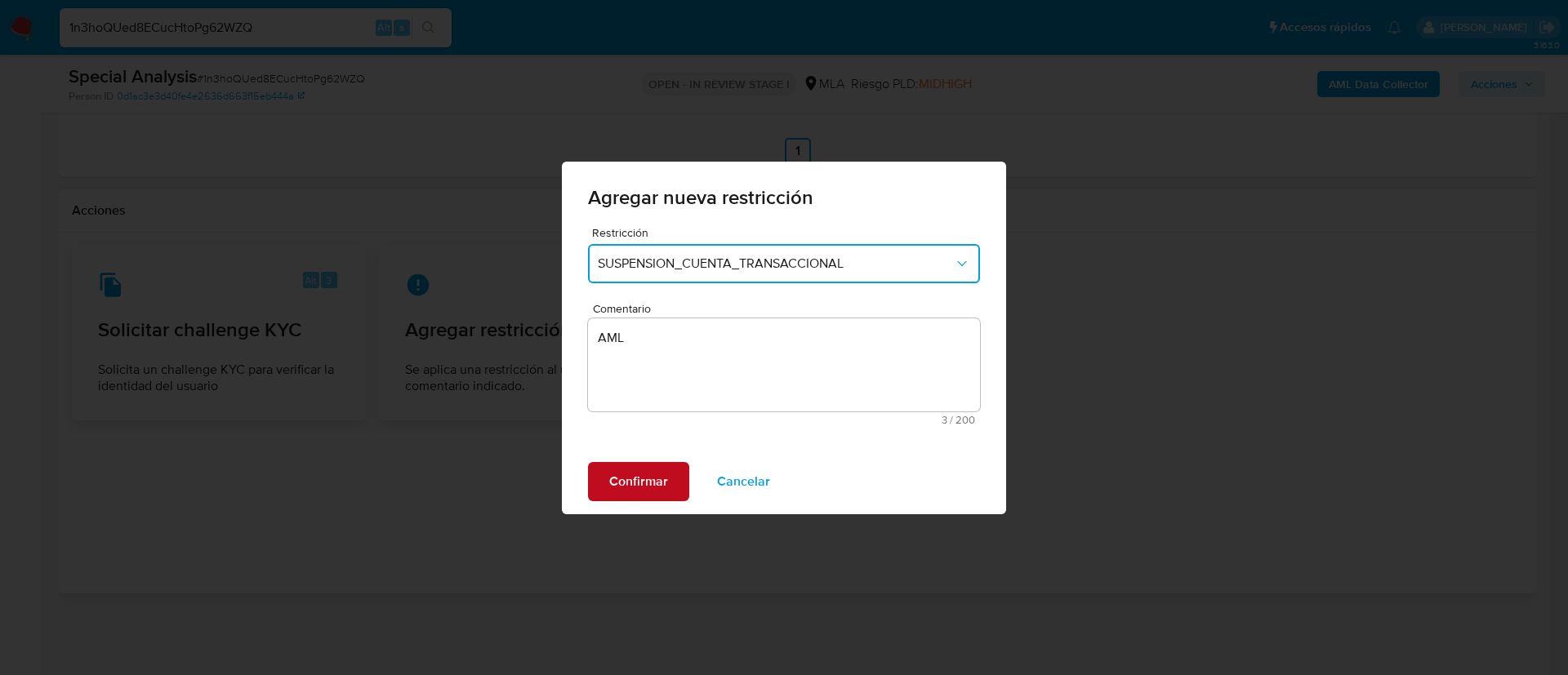
click at [658, 477] on span "Confirmar" at bounding box center [639, 481] width 59 height 36
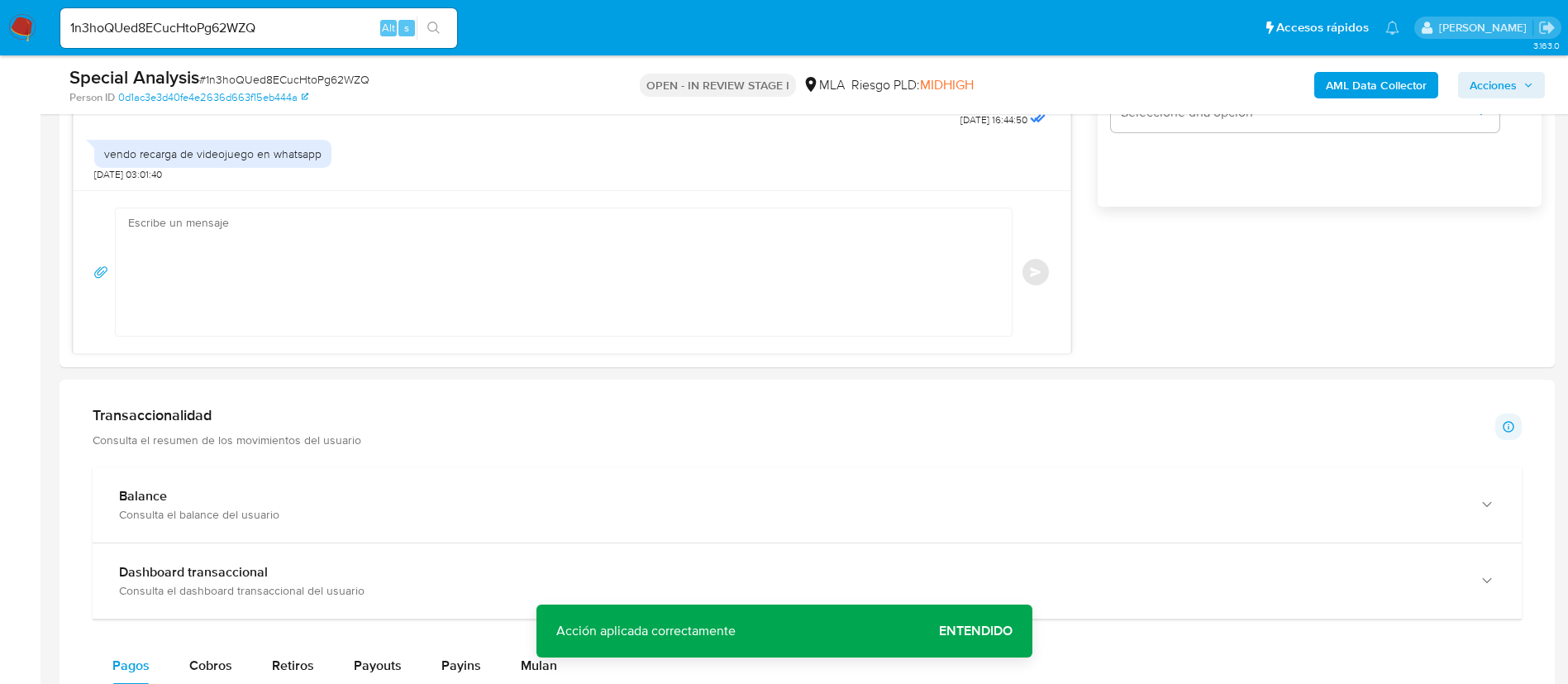
scroll to position [1042, 0]
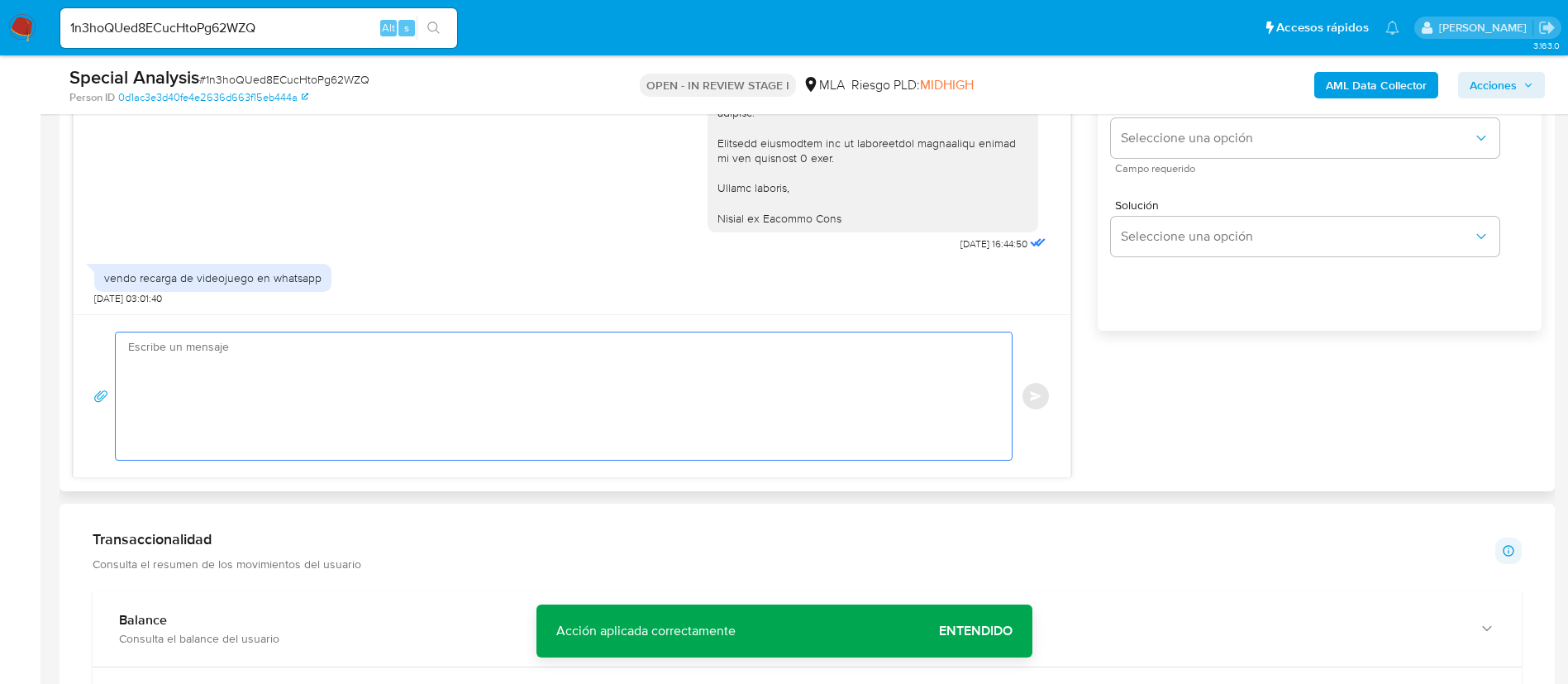
click at [566, 366] on textarea at bounding box center [559, 396] width 863 height 127
paste textarea "Muchas gracias por tu respuesta. Analizamos tu caso y verificamos que no te enc…"
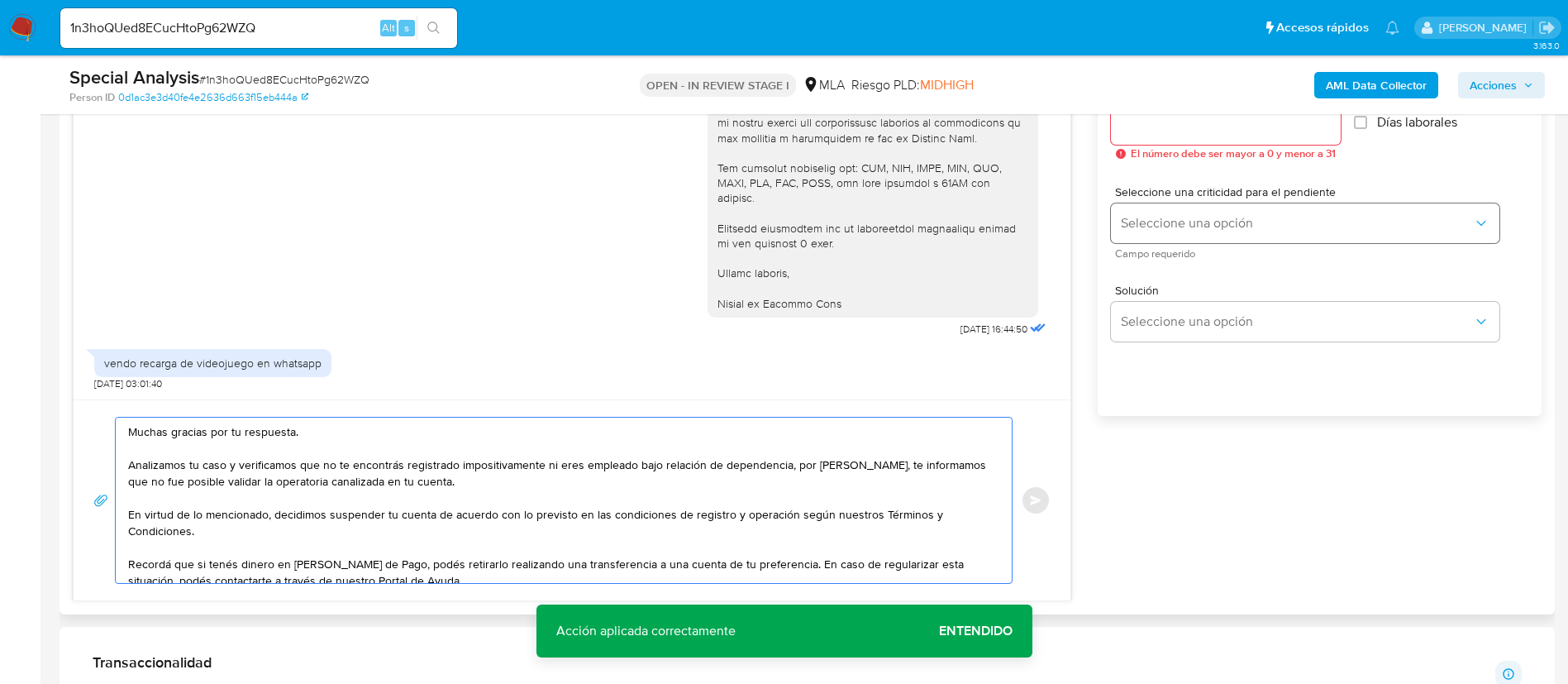
scroll to position [918, 0]
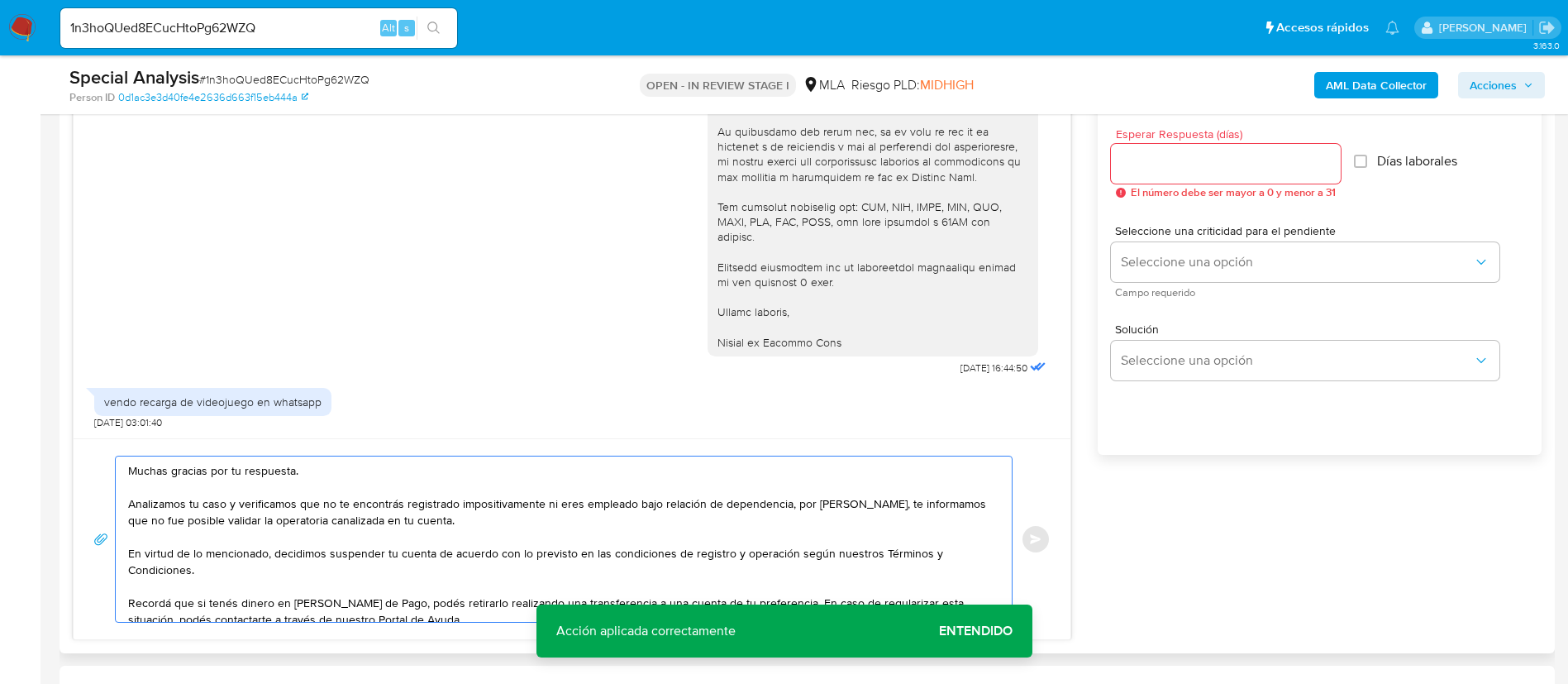
type textarea "Muchas gracias por tu respuesta. Analizamos tu caso y verificamos que no te enc…"
click at [1162, 159] on input "Esperar Respuesta (días)" at bounding box center [1226, 164] width 230 height 22
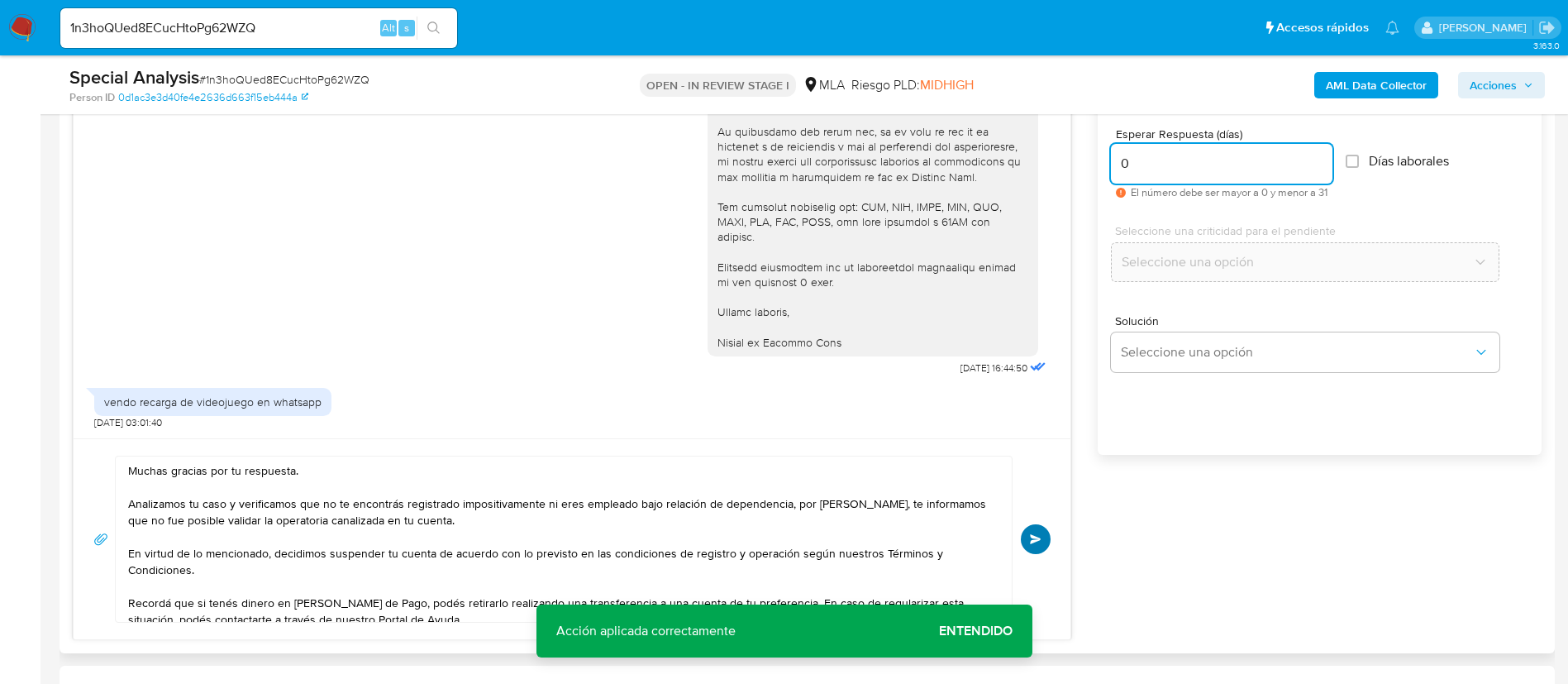
type input "0"
click at [1046, 532] on button "Enviar" at bounding box center [1036, 540] width 30 height 30
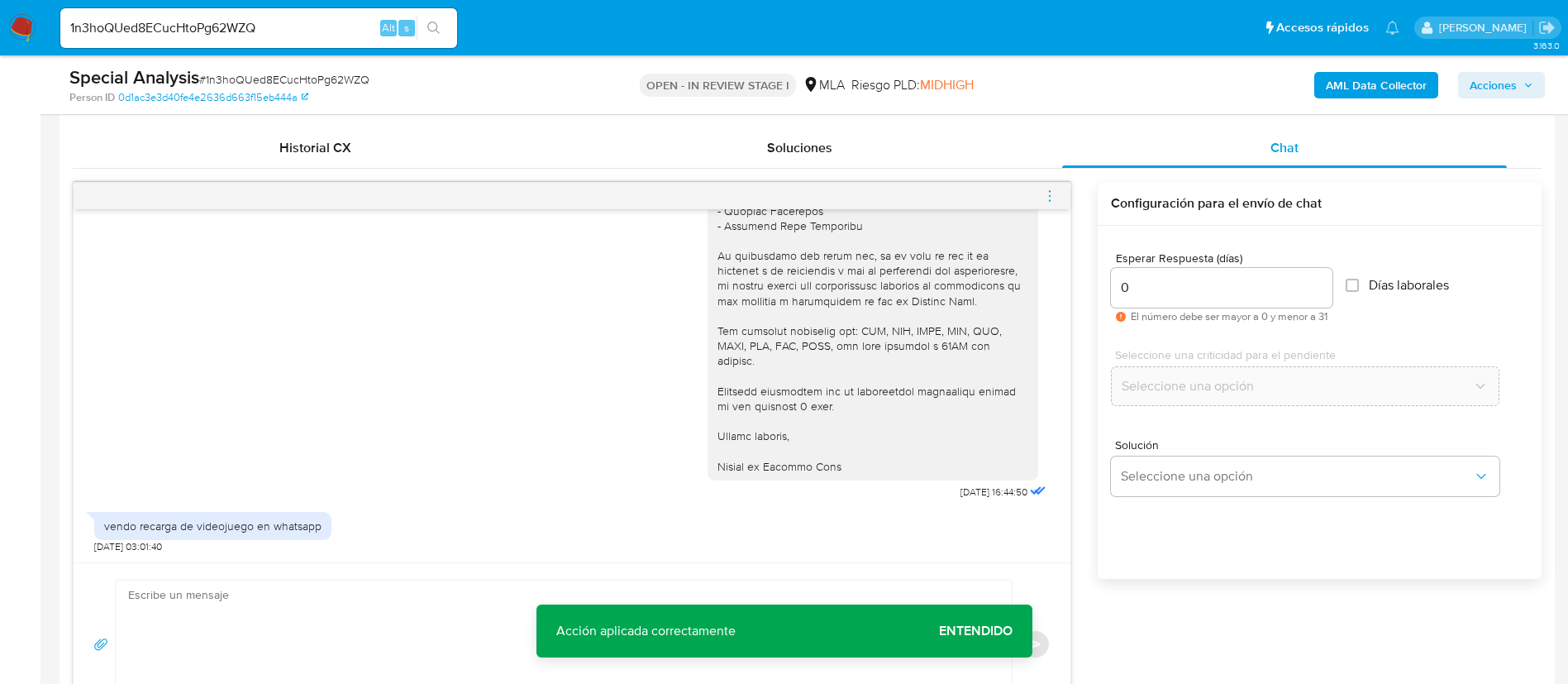
scroll to position [893, 0]
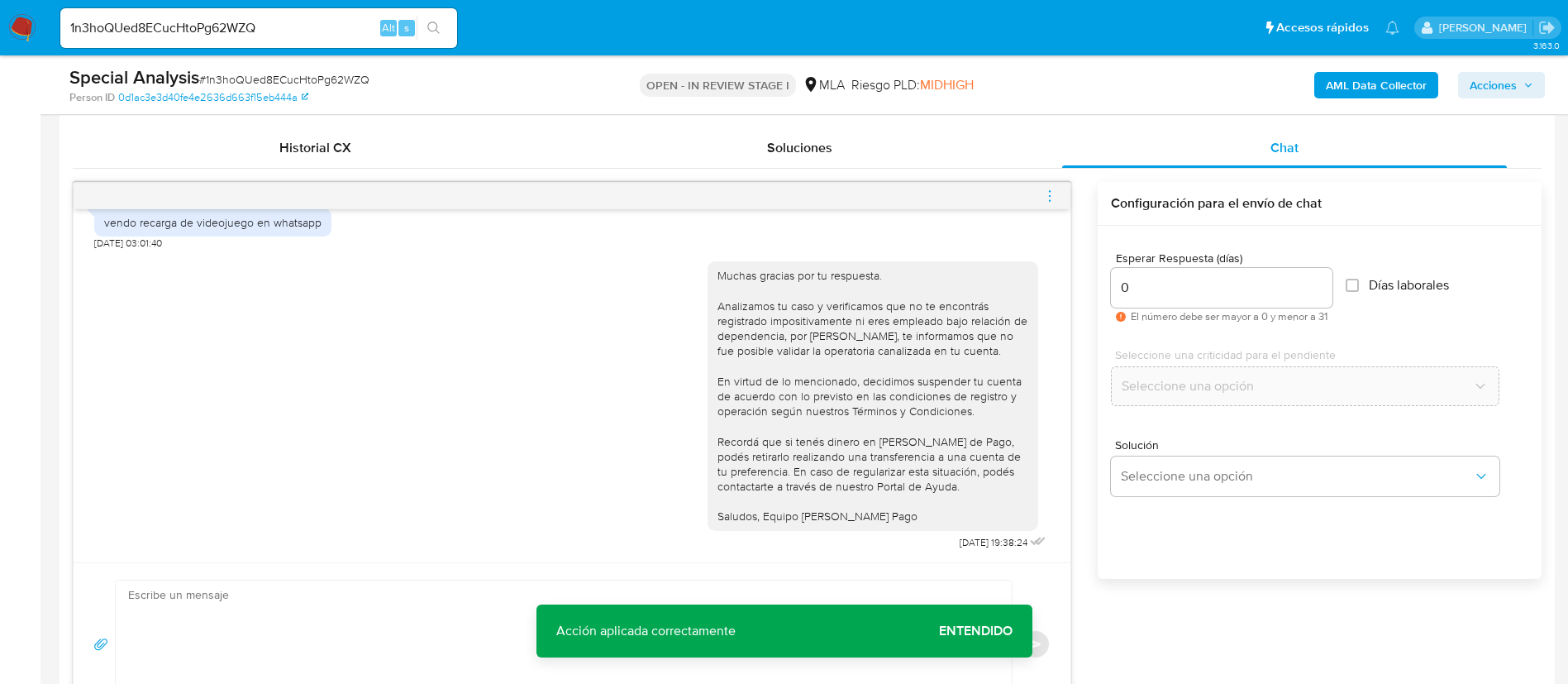
click at [1049, 188] on icon "menu-action" at bounding box center [1050, 195] width 15 height 15
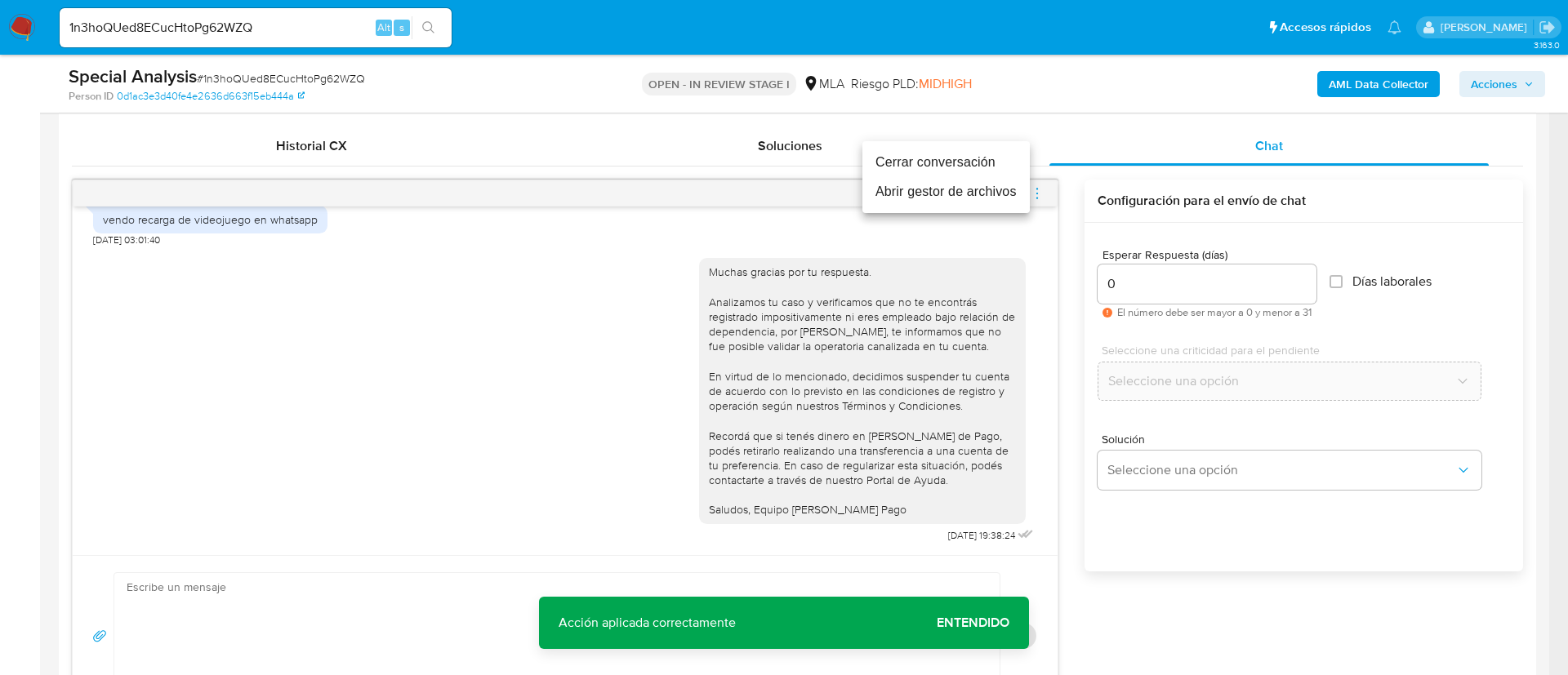
click at [1001, 160] on li "Cerrar conversación" at bounding box center [946, 162] width 167 height 29
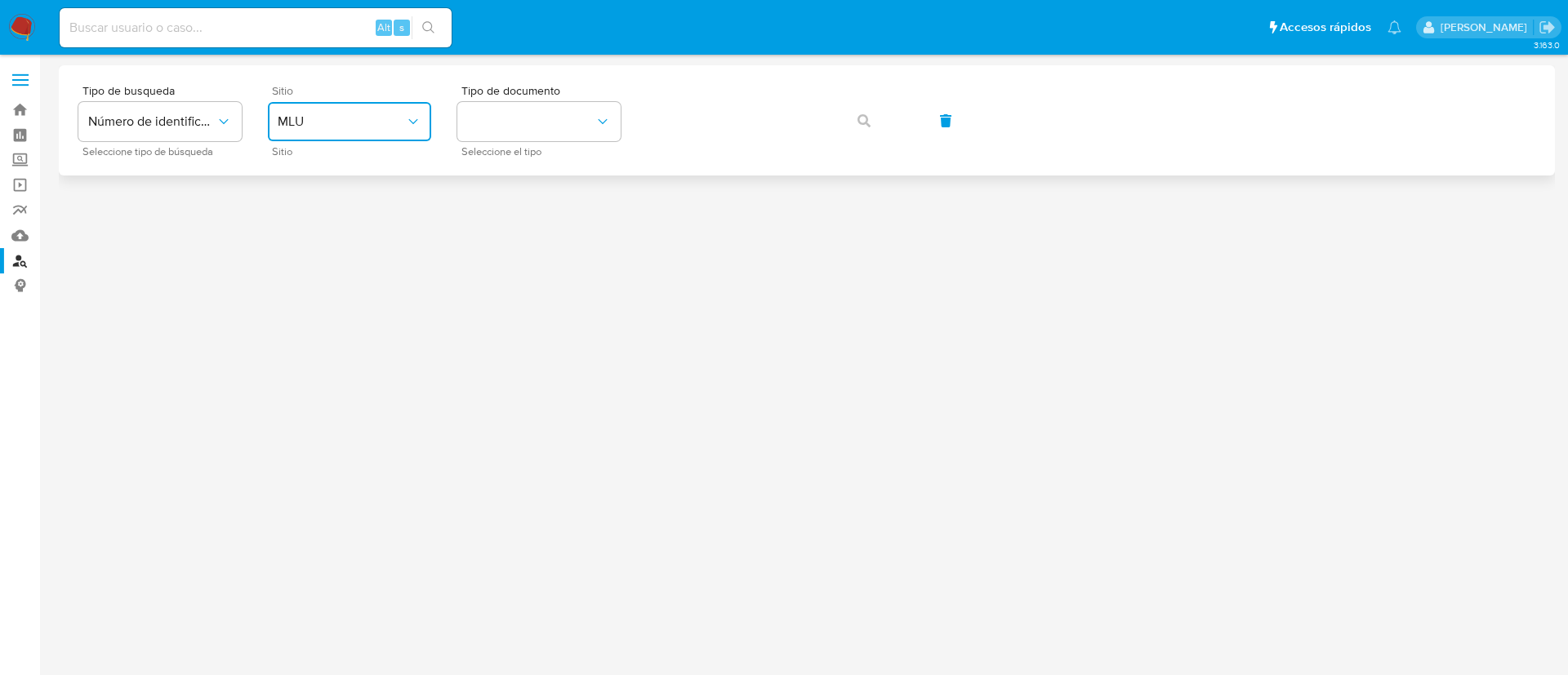
click at [297, 131] on button "MLU" at bounding box center [350, 122] width 163 height 39
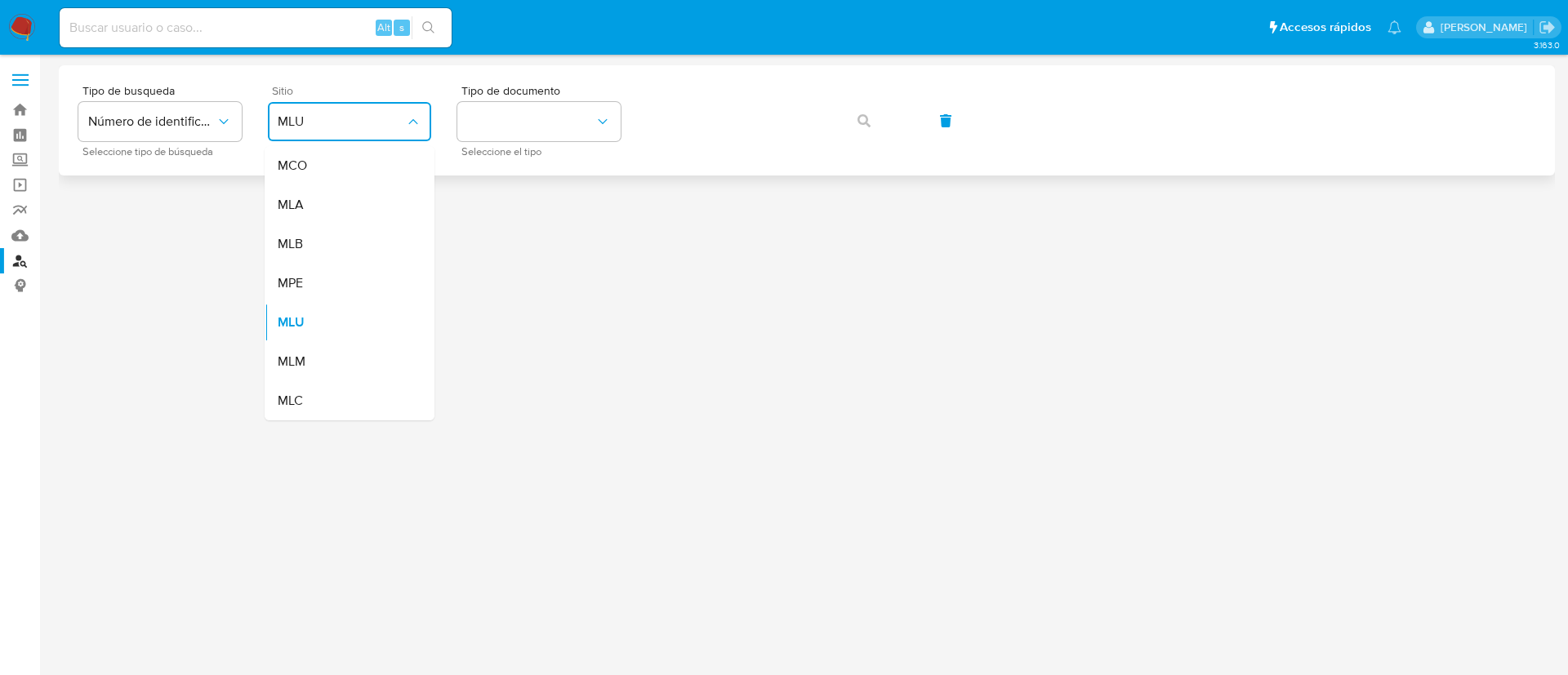
click at [316, 166] on div "MCO" at bounding box center [345, 166] width 134 height 39
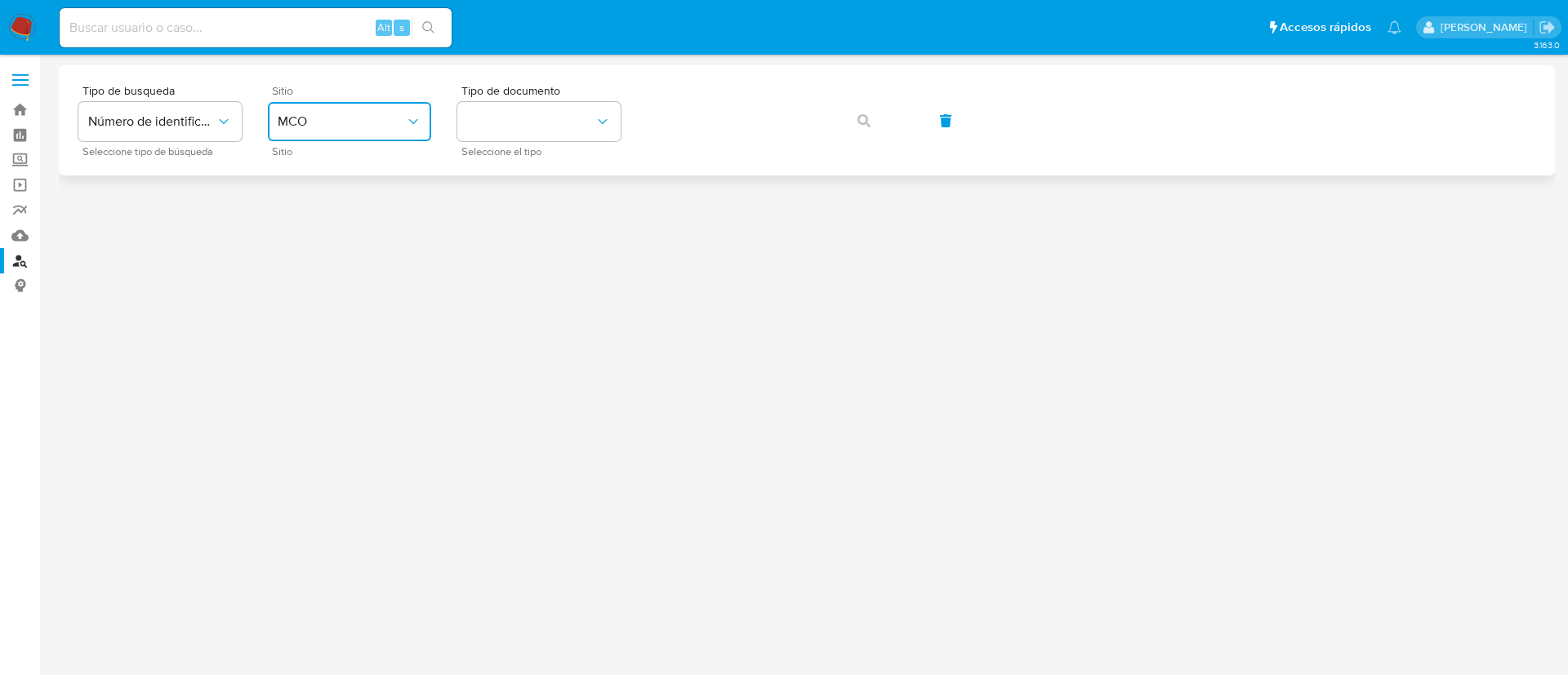
click at [314, 134] on button "MCO" at bounding box center [350, 122] width 163 height 39
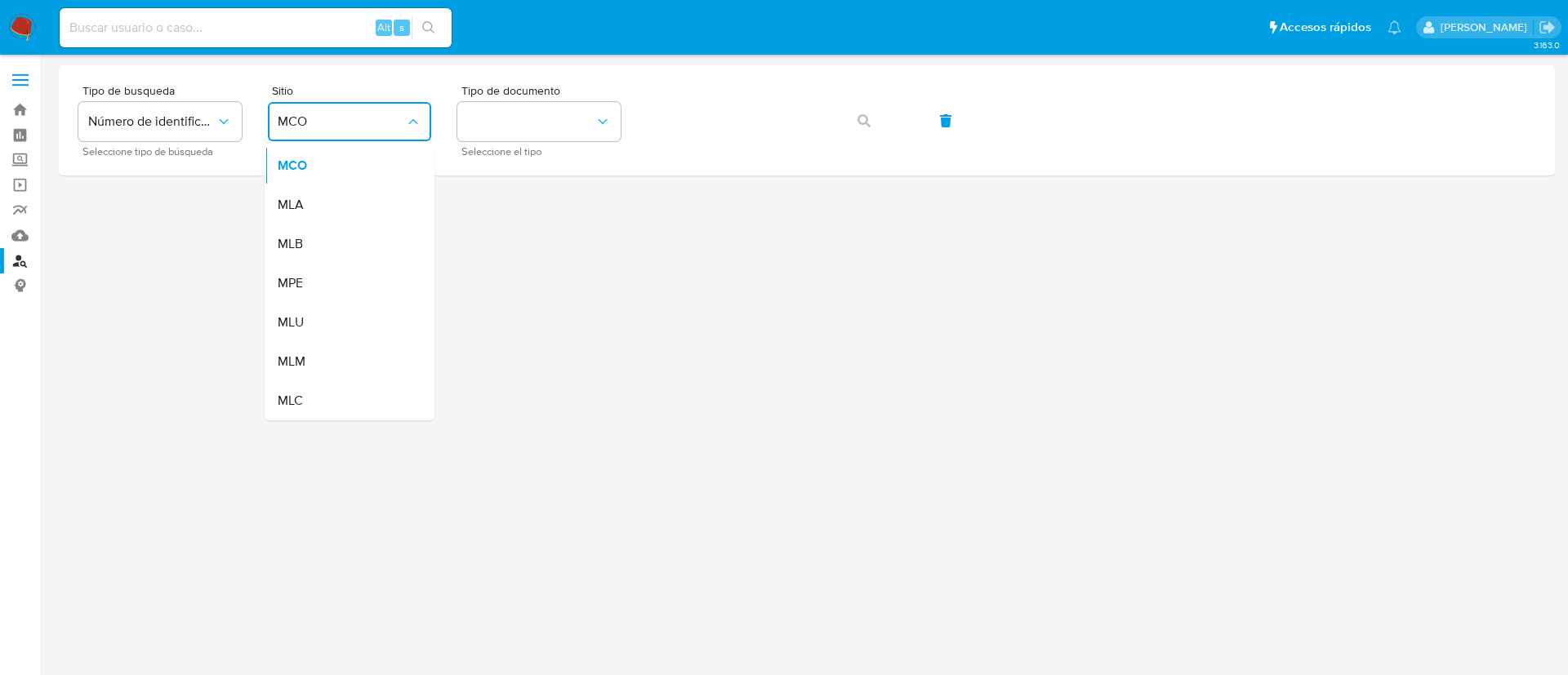
drag, startPoint x: 314, startPoint y: 134, endPoint x: 319, endPoint y: 207, distance: 73.2
click at [318, 208] on div "MLA" at bounding box center [345, 205] width 134 height 39
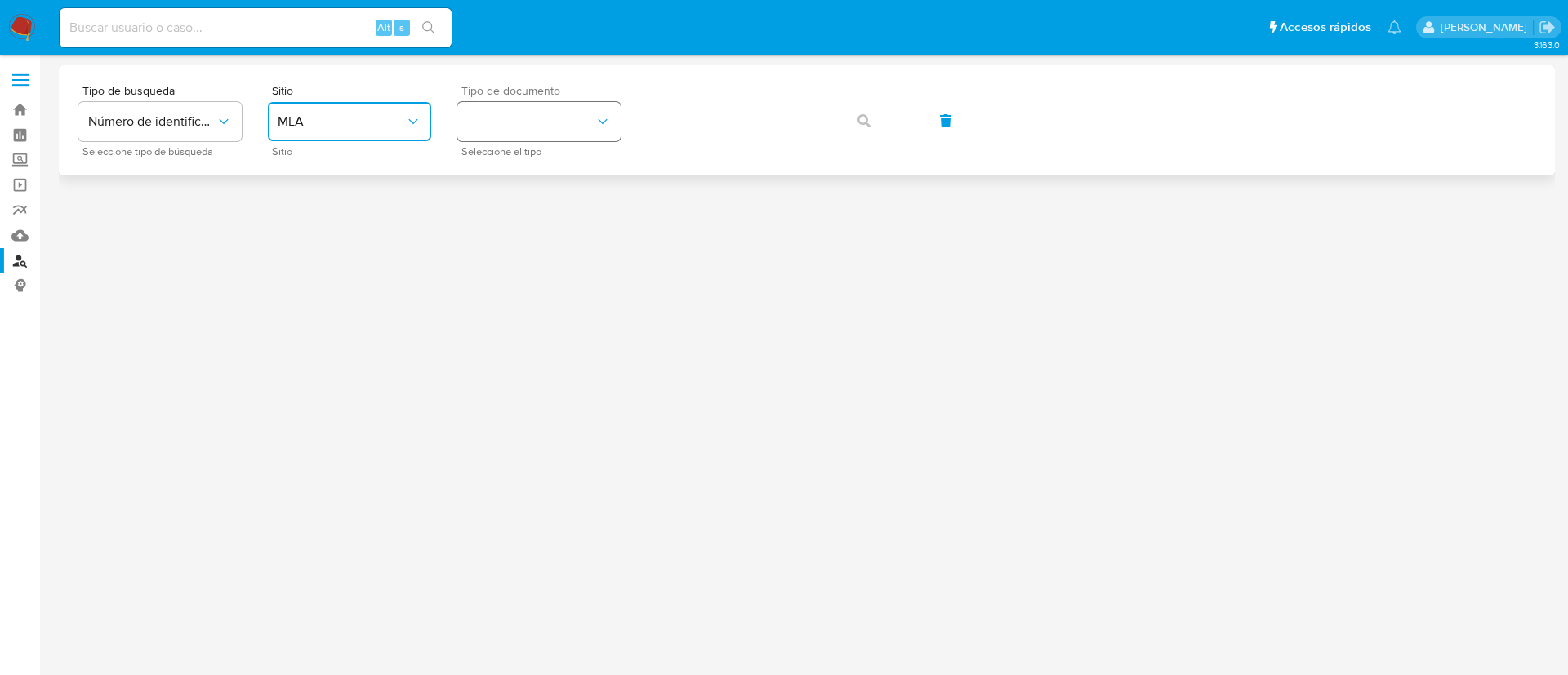
click at [514, 123] on button "identificationType" at bounding box center [539, 122] width 163 height 39
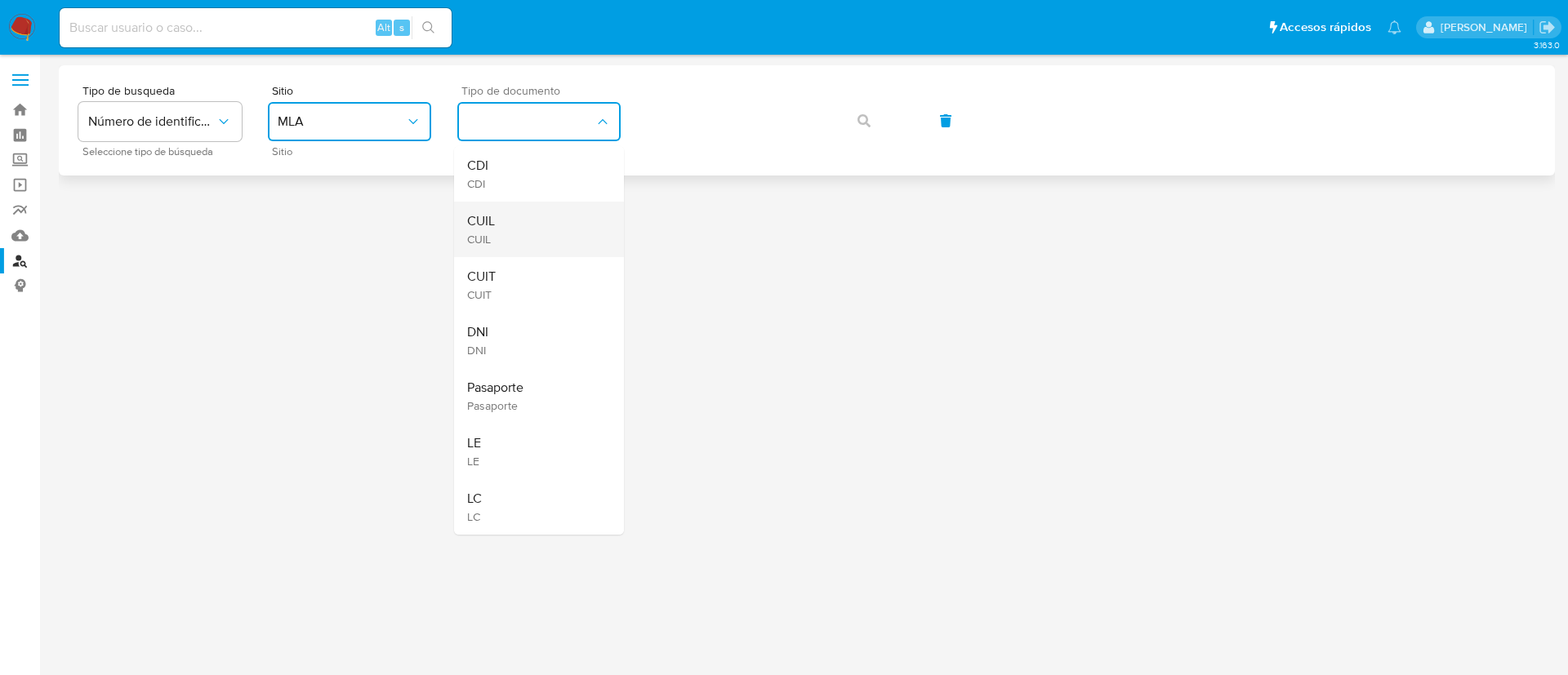
click at [527, 207] on div "CUIL CUIL" at bounding box center [534, 229] width 134 height 56
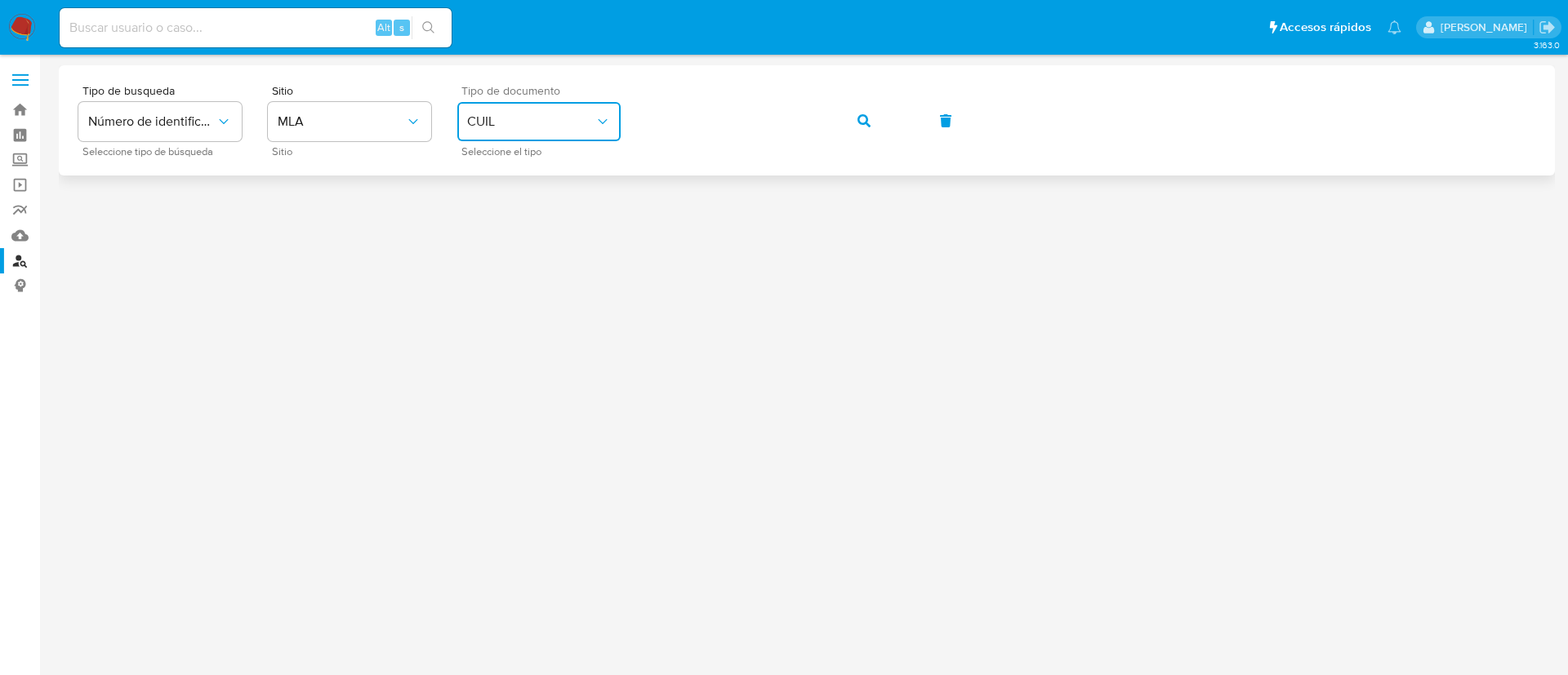
click at [834, 119] on div "Tipo de busqueda Número de identificación Seleccione tipo de búsqueda Sitio MLA…" at bounding box center [807, 120] width 1457 height 71
click at [847, 120] on button "button" at bounding box center [864, 121] width 56 height 39
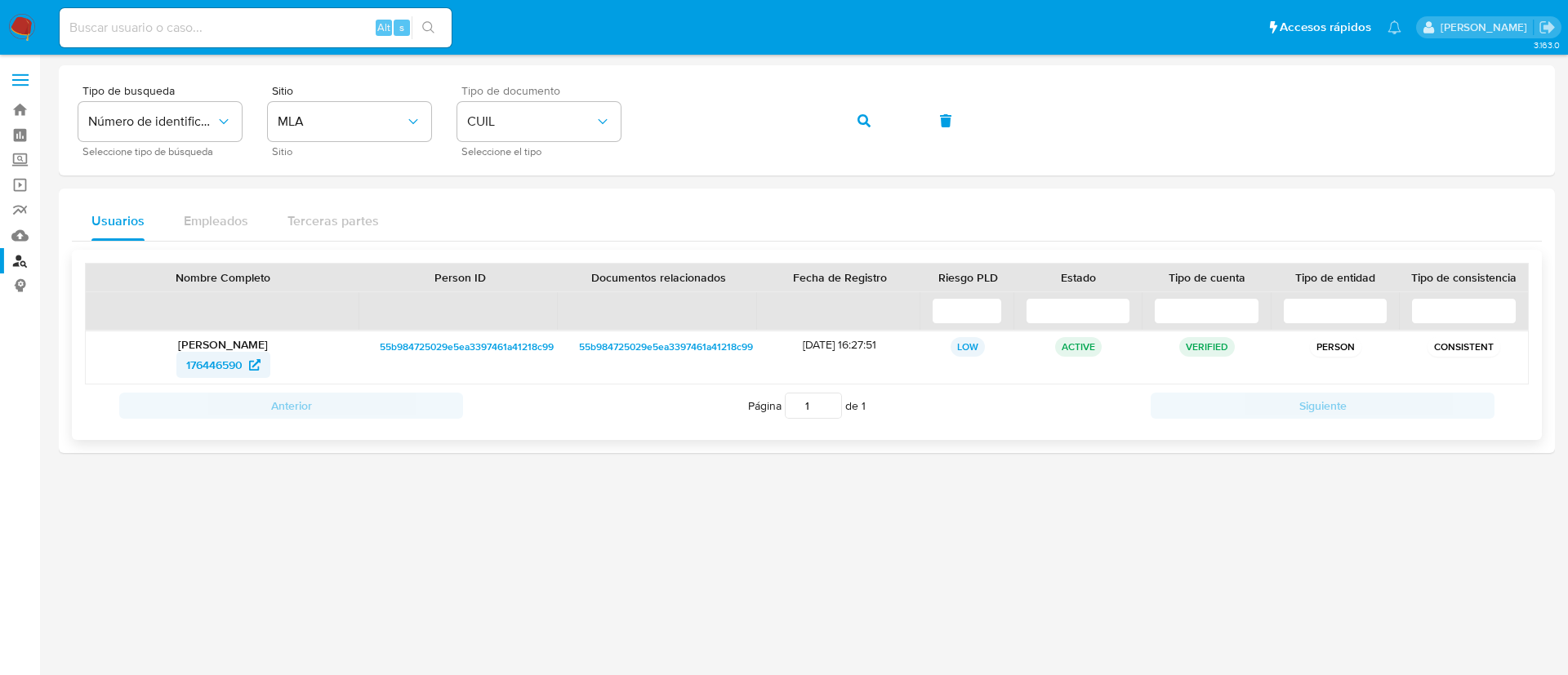
click at [188, 362] on span "176446590" at bounding box center [213, 365] width 56 height 27
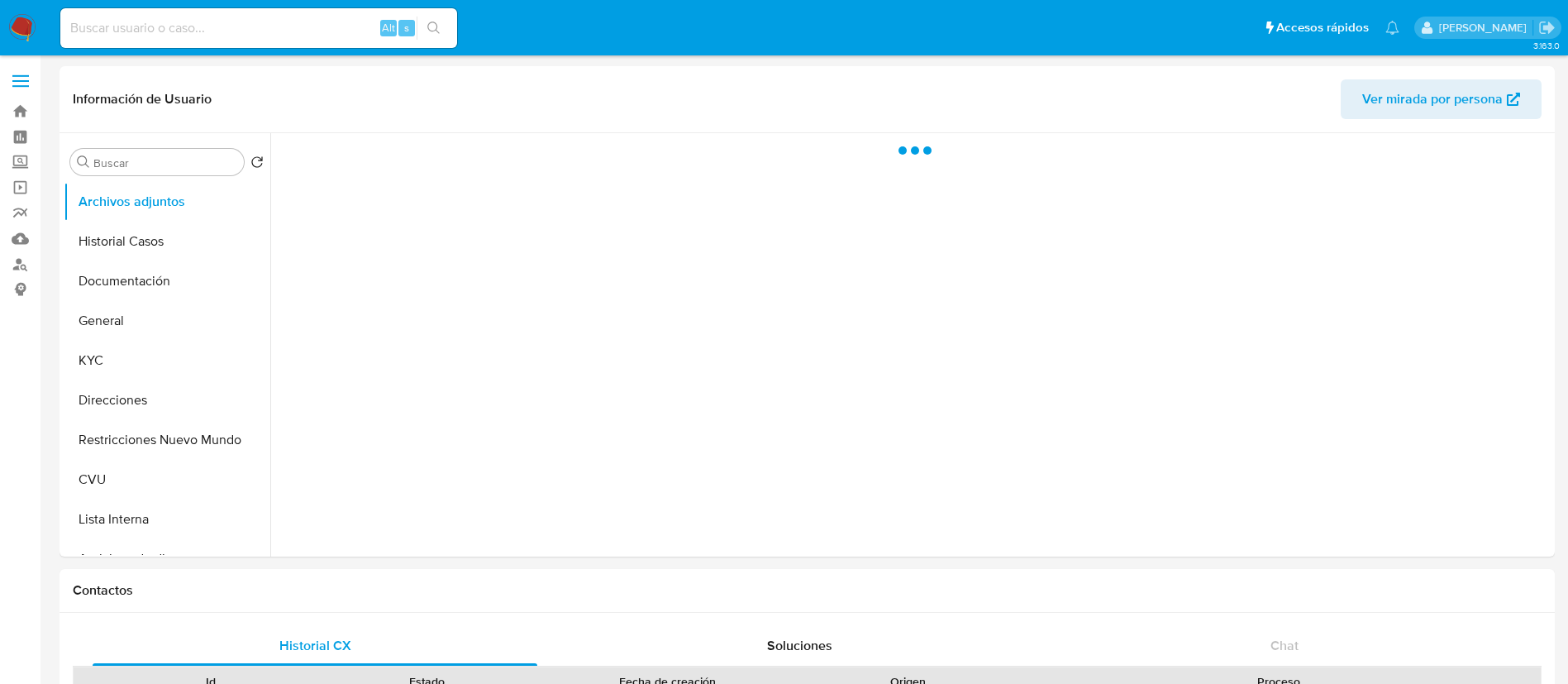
select select "10"
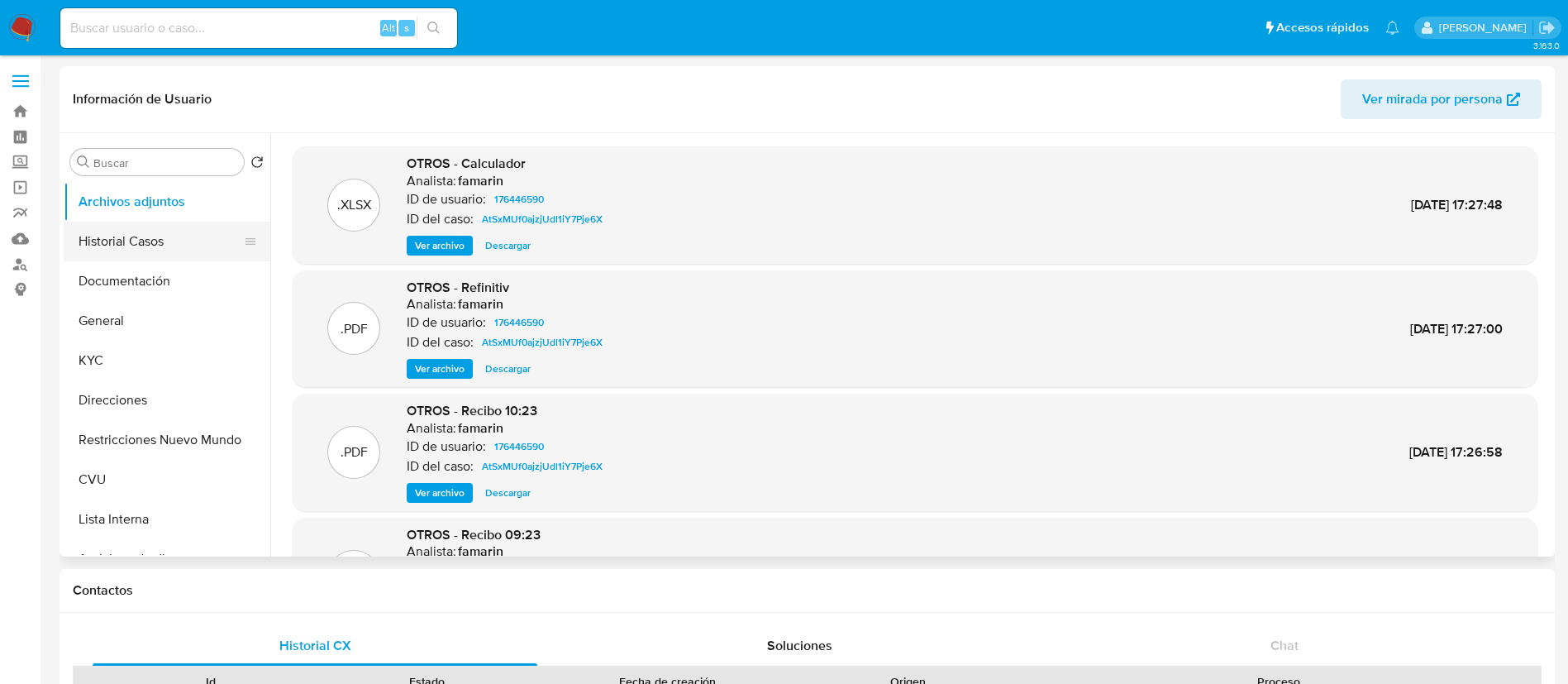
click at [185, 247] on button "Historial Casos" at bounding box center [160, 242] width 193 height 40
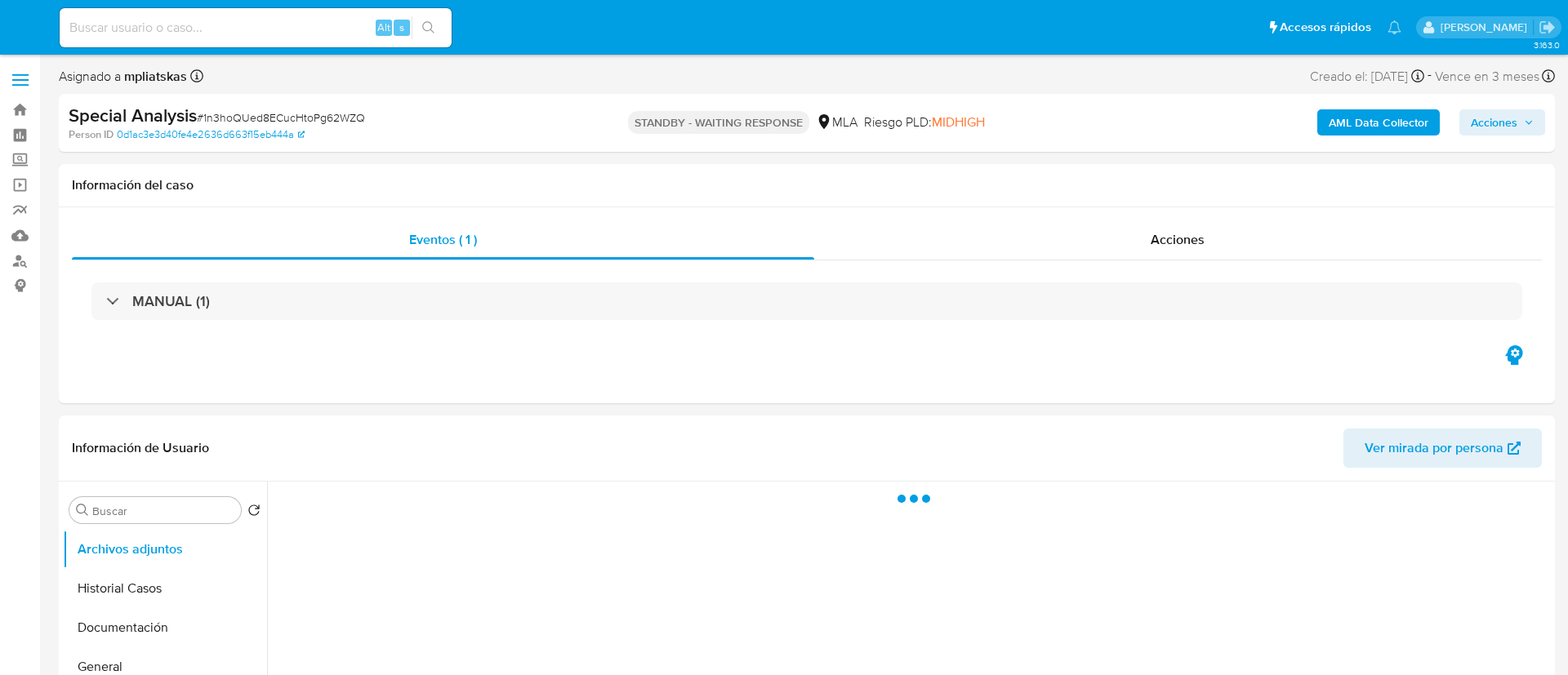
select select "10"
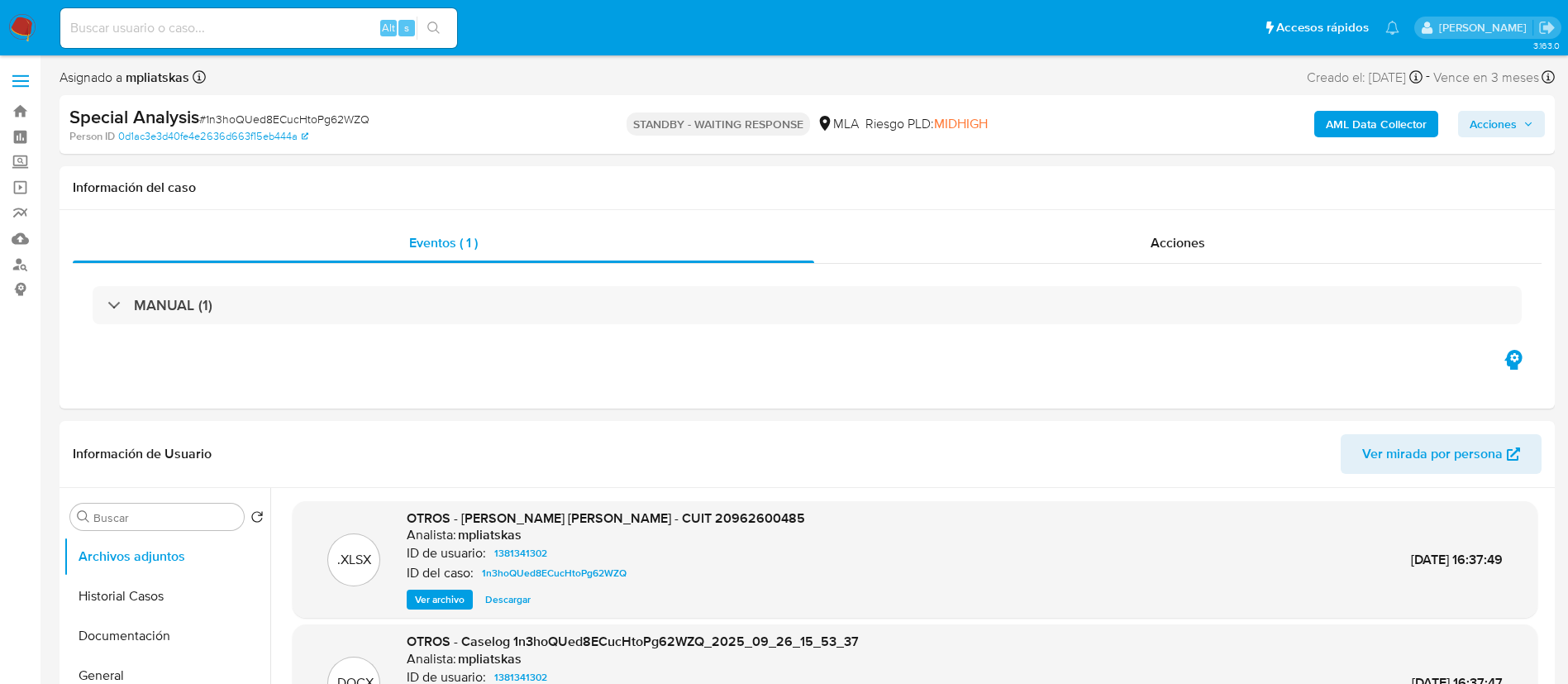
click at [354, 39] on div "Alt s" at bounding box center [259, 28] width 397 height 40
paste input "709718462"
type input "709718462"
click at [430, 36] on button "search-icon" at bounding box center [434, 28] width 34 height 23
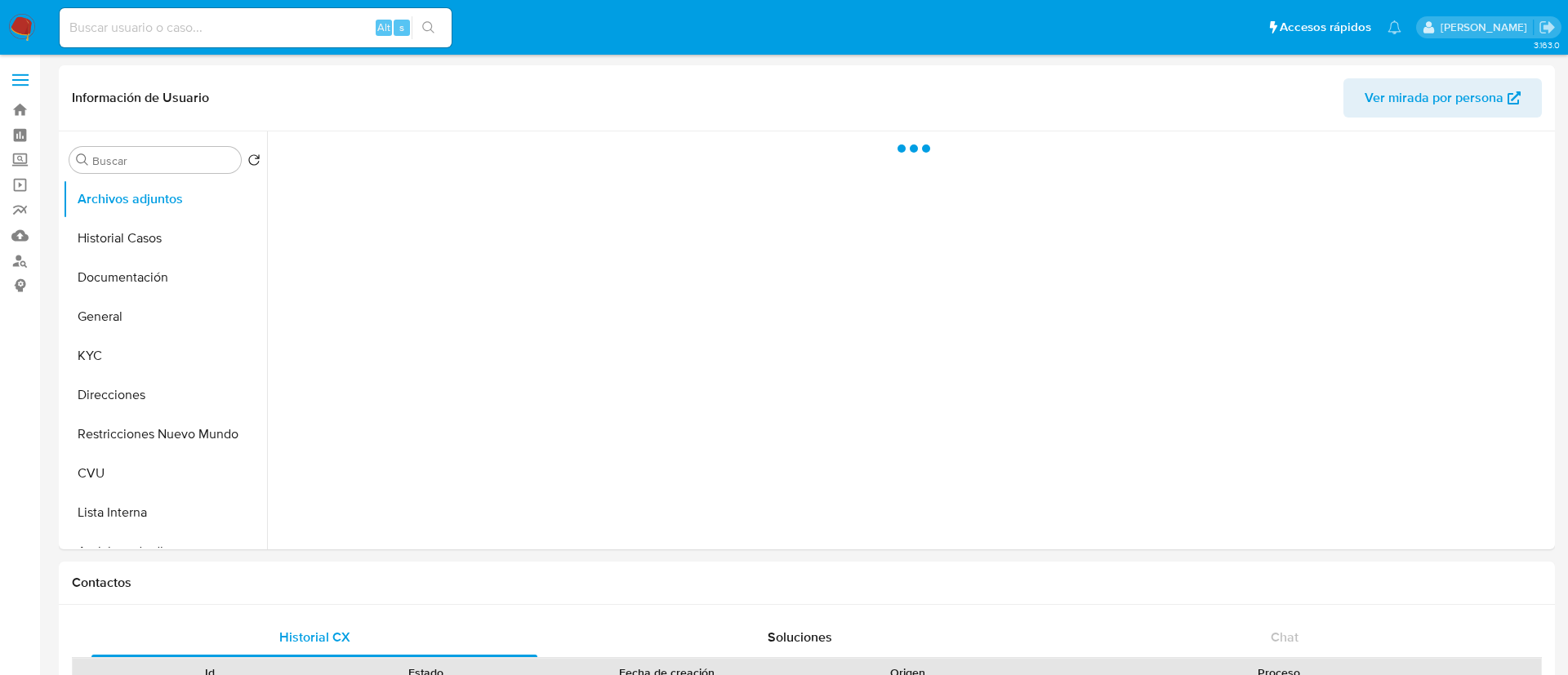
select select "10"
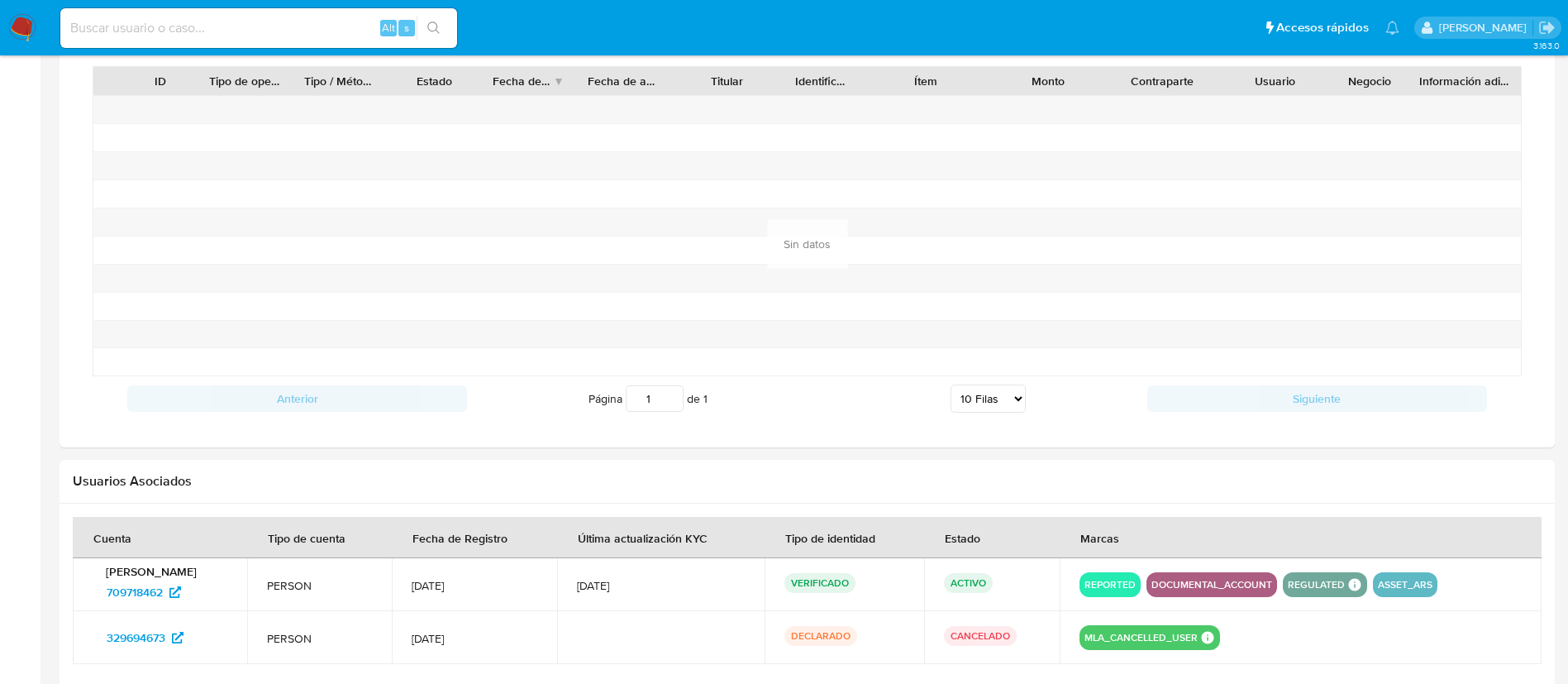
scroll to position [1117, 0]
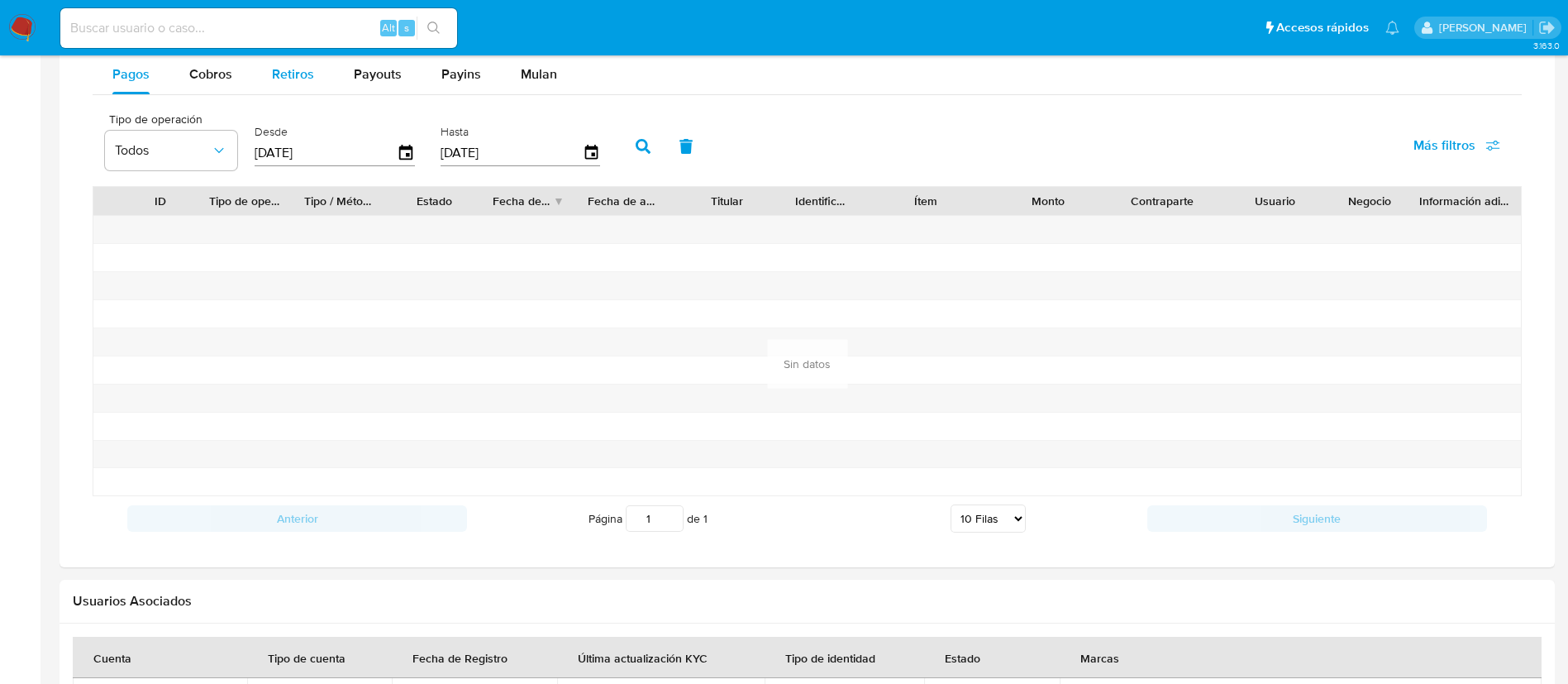
click at [311, 70] on span "Retiros" at bounding box center [293, 74] width 42 height 19
select select "10"
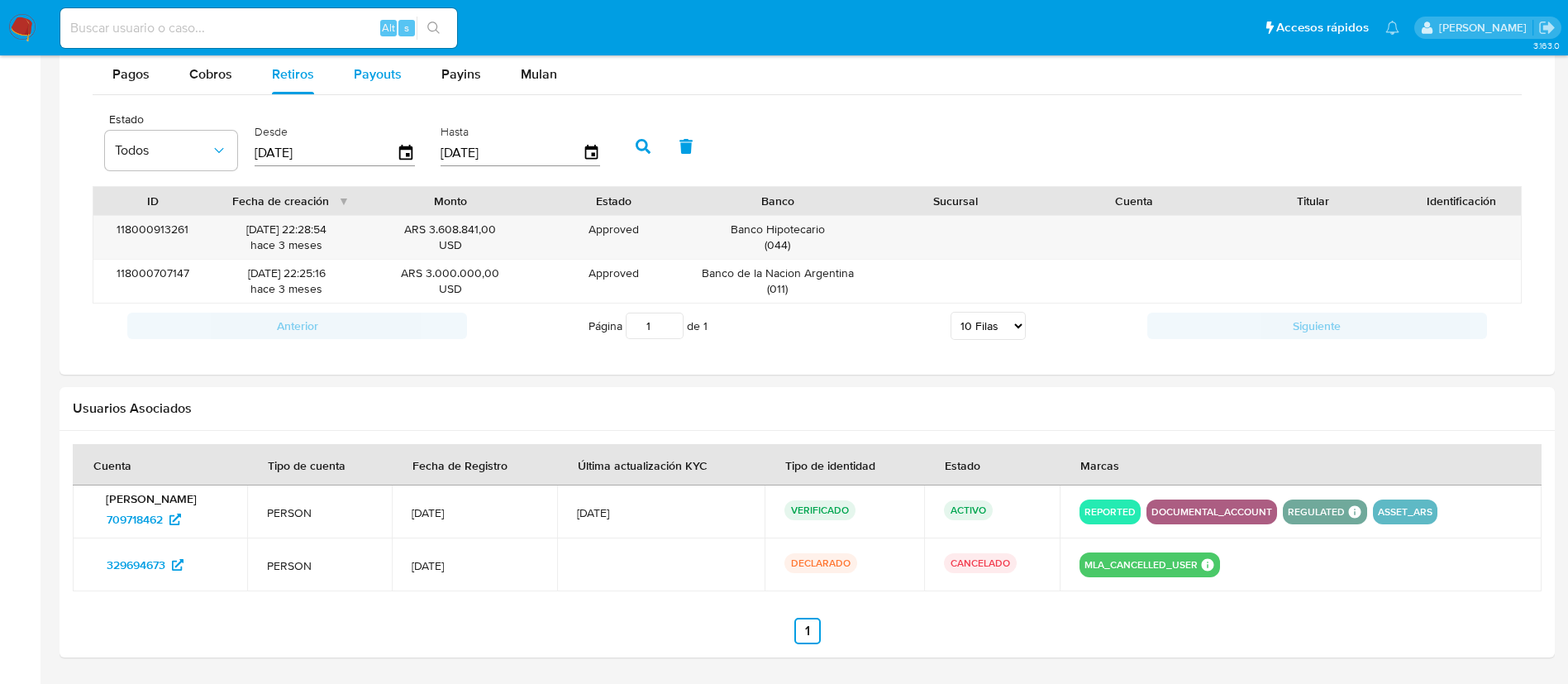
click at [354, 77] on span "Payouts" at bounding box center [378, 74] width 48 height 19
select select "10"
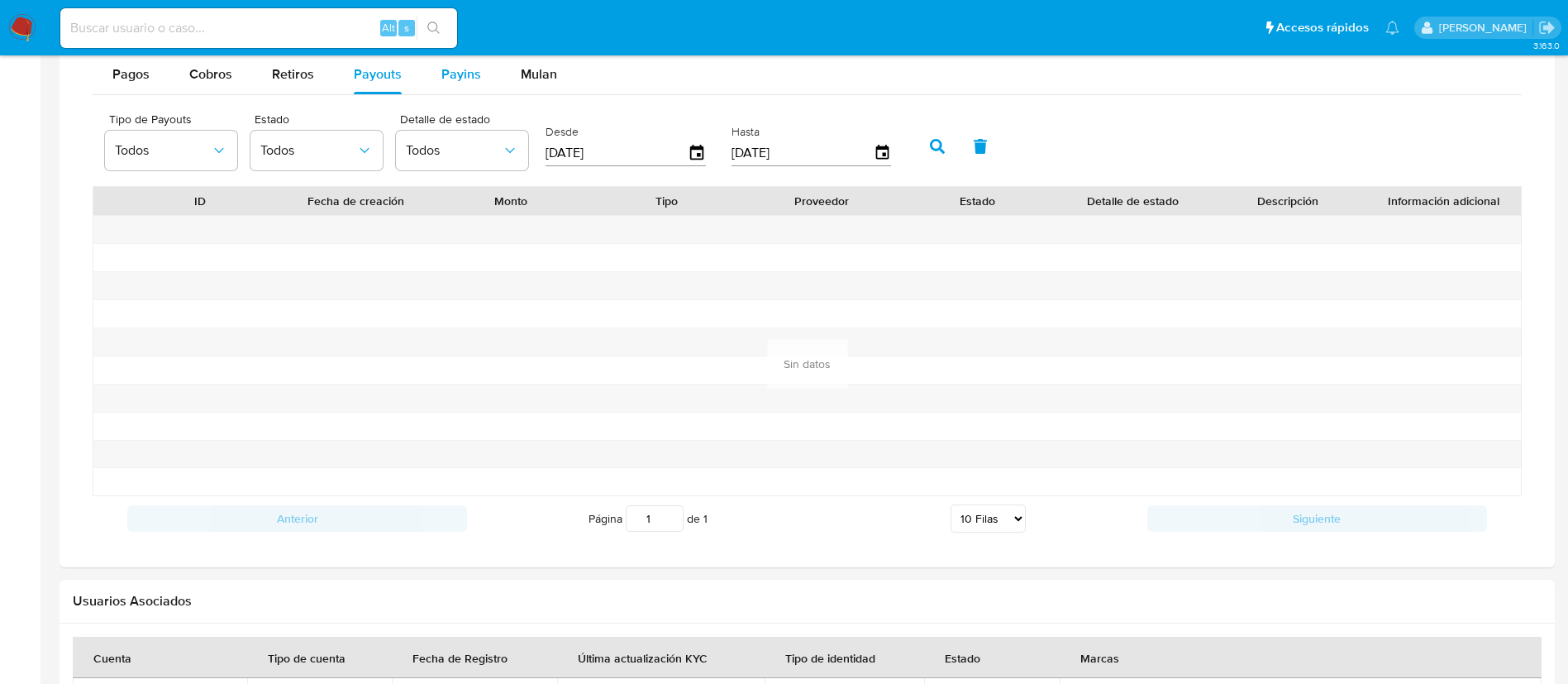
click at [424, 69] on button "Payins" at bounding box center [462, 75] width 80 height 40
select select "10"
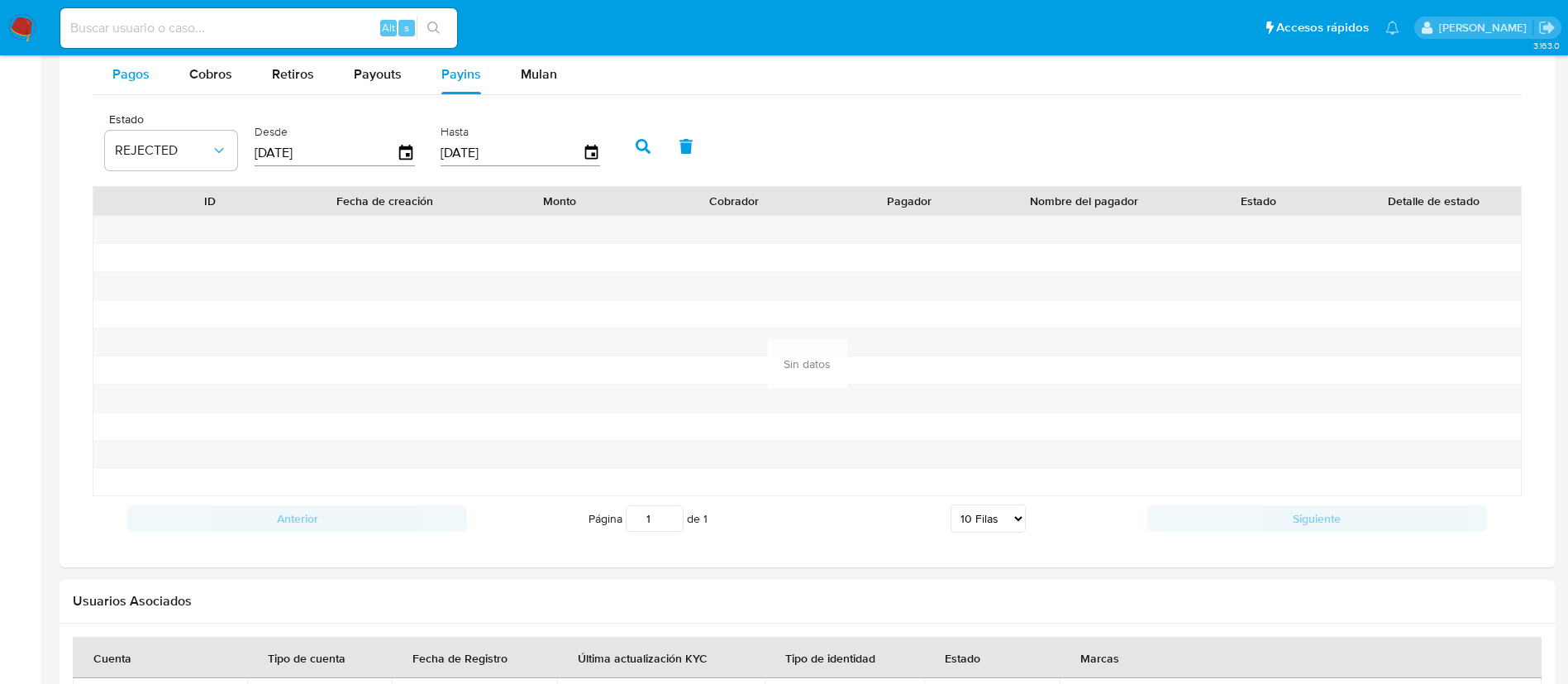
click at [165, 80] on button "Pagos" at bounding box center [130, 75] width 77 height 40
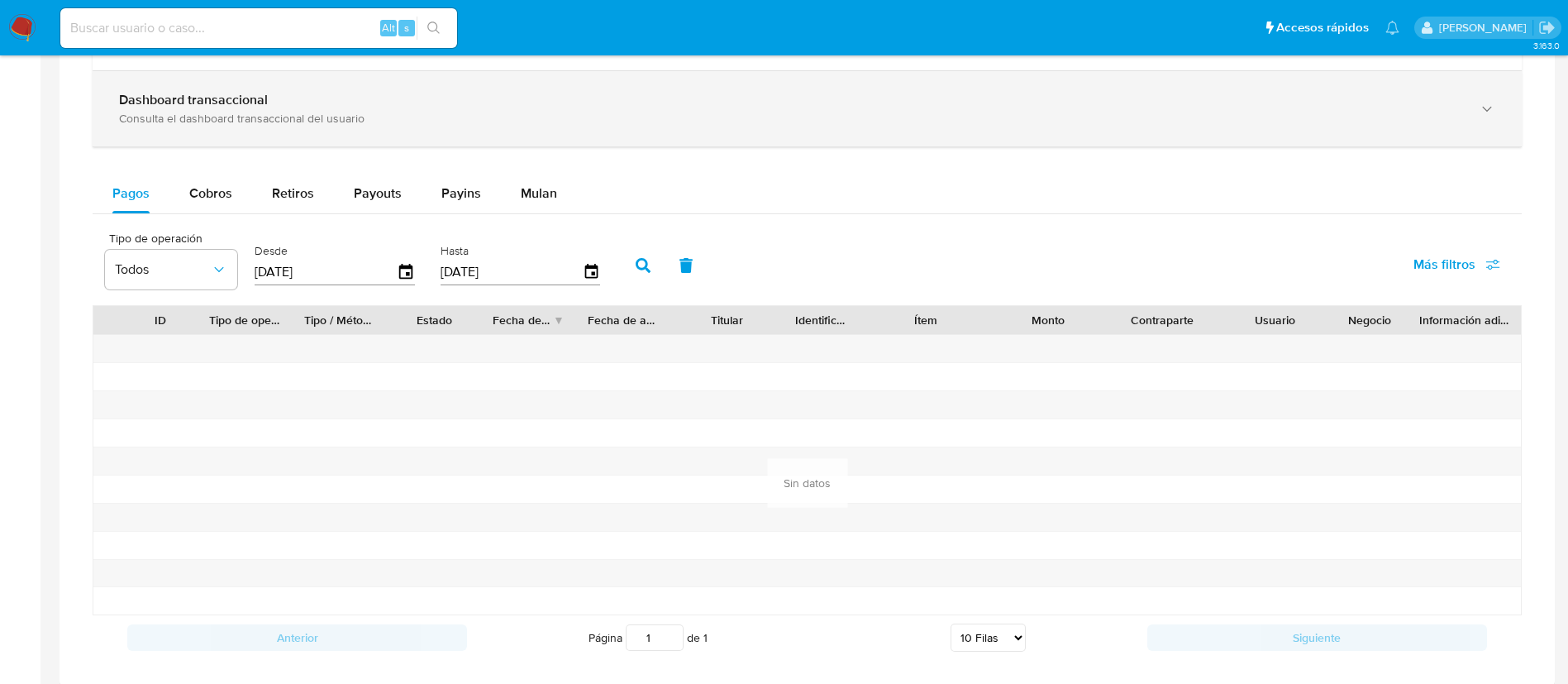
scroll to position [868, 0]
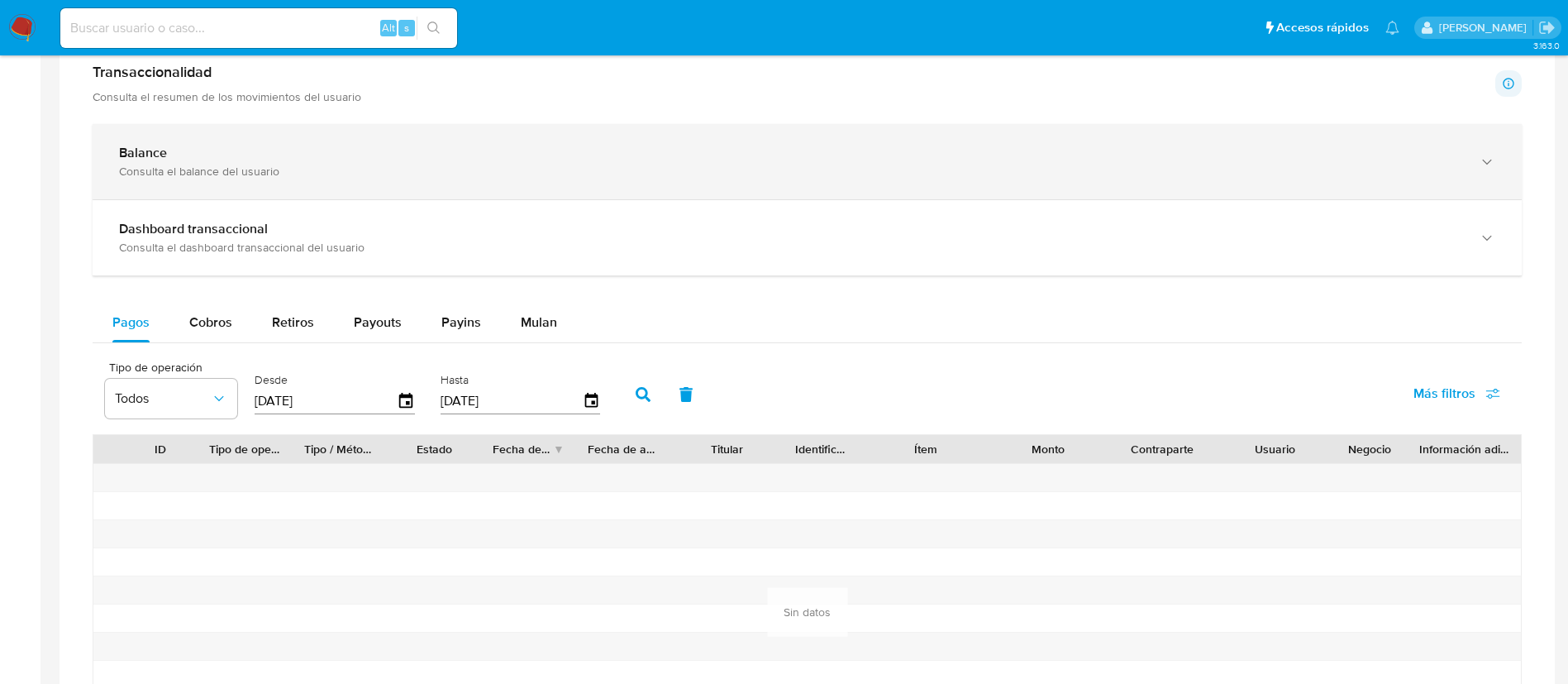
click at [511, 188] on div "Balance Consulta el balance del usuario" at bounding box center [807, 162] width 1430 height 76
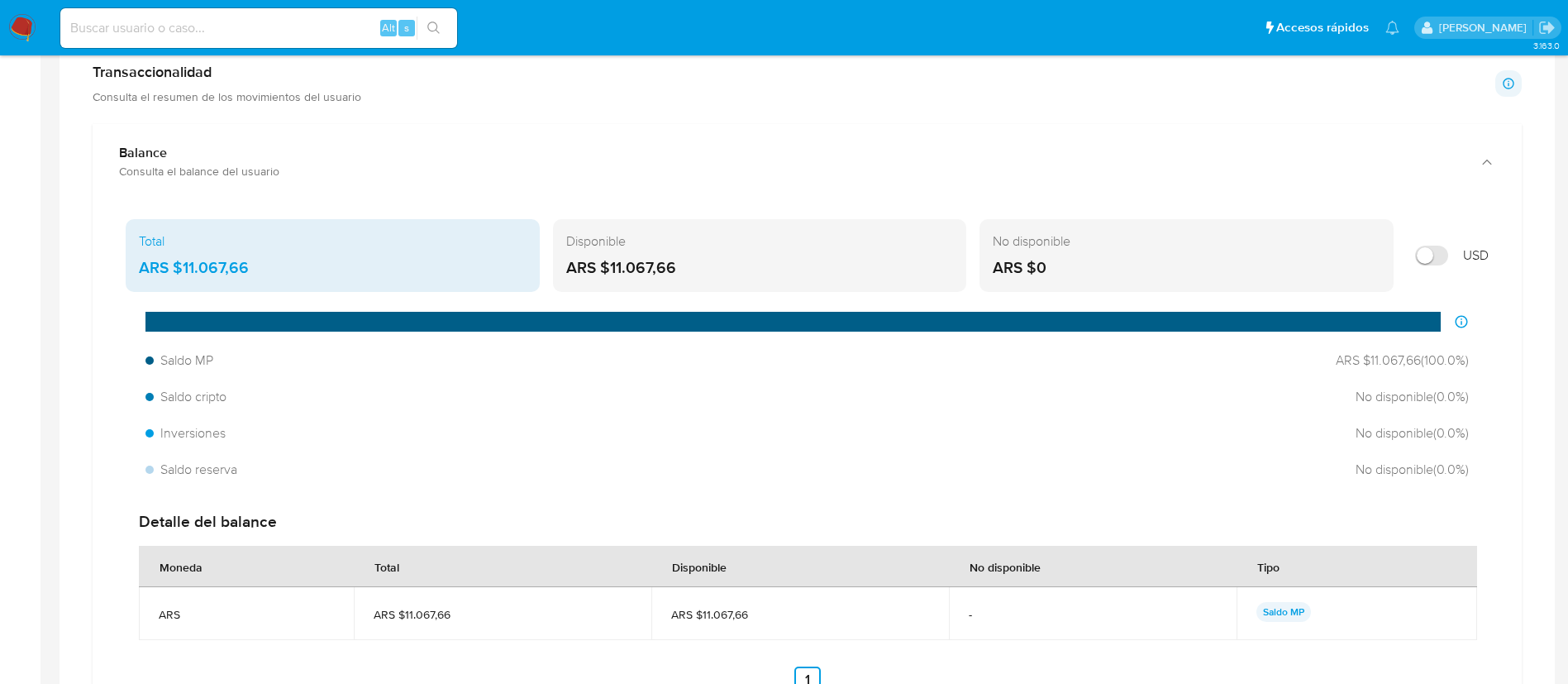
click at [354, 25] on input at bounding box center [259, 28] width 397 height 22
paste input "507707838"
type input "507707838"
click at [441, 27] on icon "search-icon" at bounding box center [434, 28] width 13 height 13
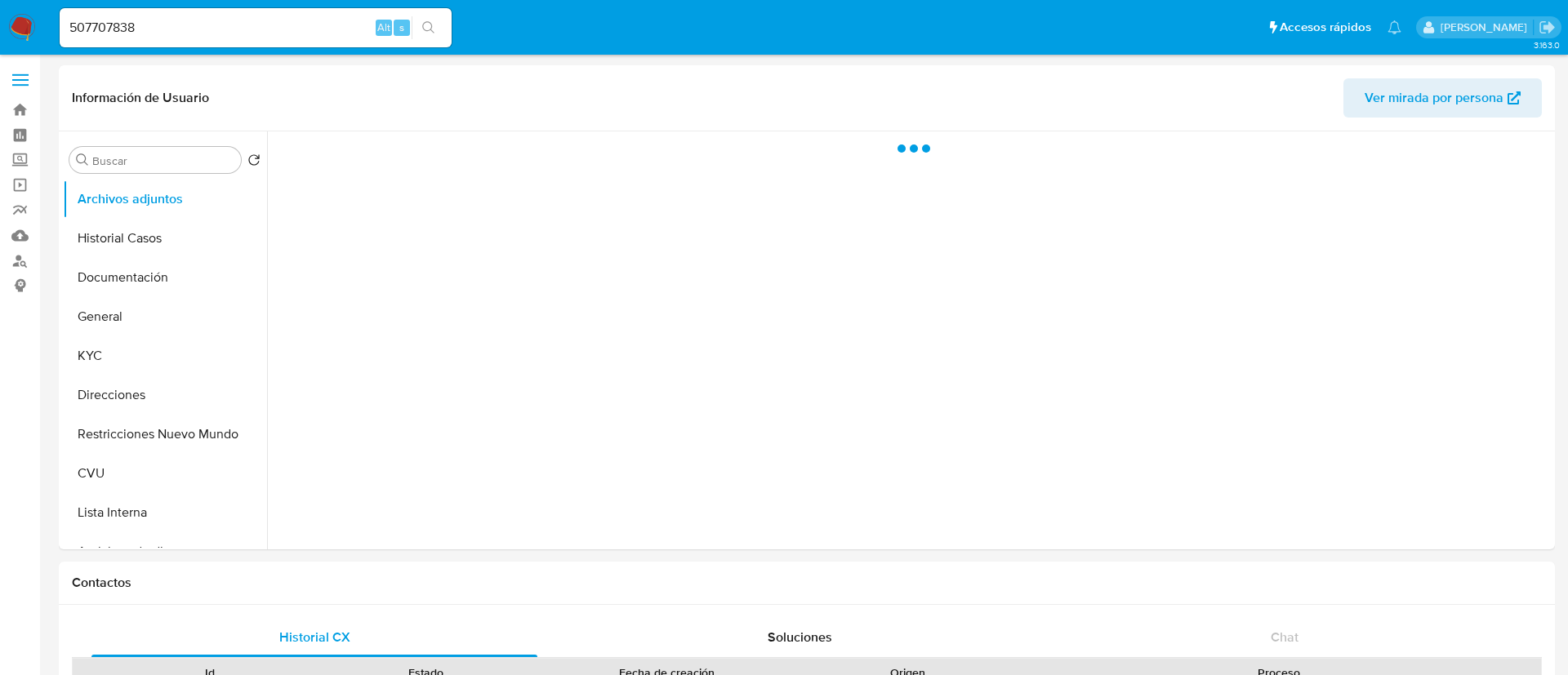
select select "10"
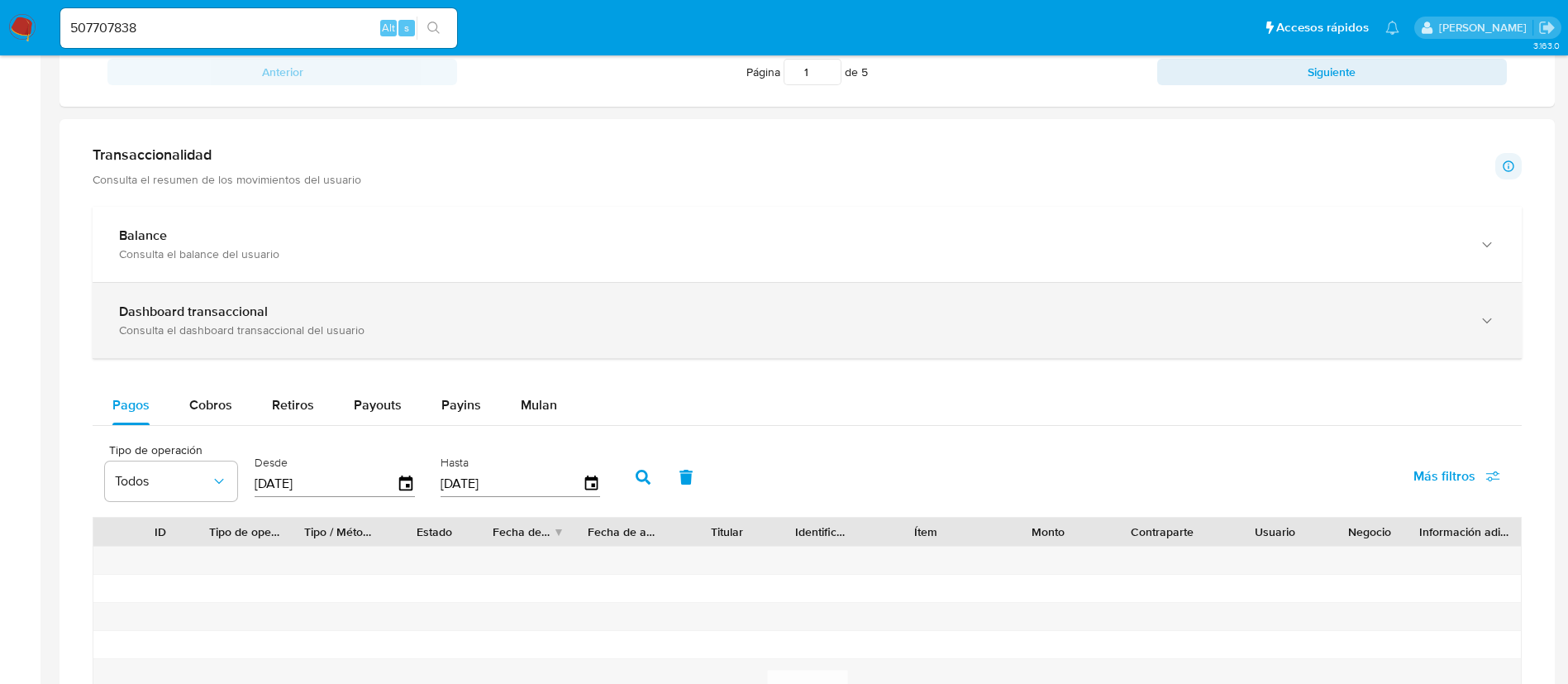
scroll to position [868, 0]
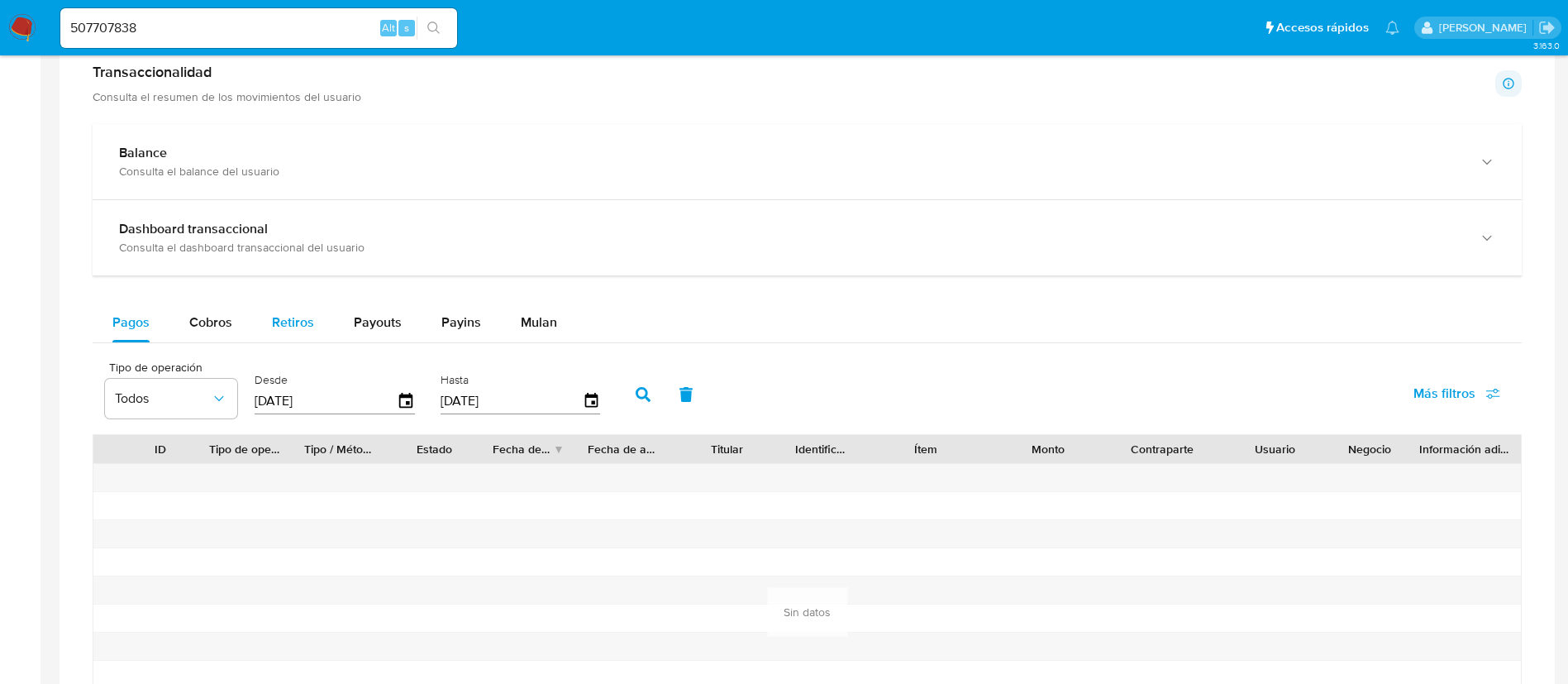
click at [282, 321] on span "Retiros" at bounding box center [293, 322] width 42 height 19
select select "10"
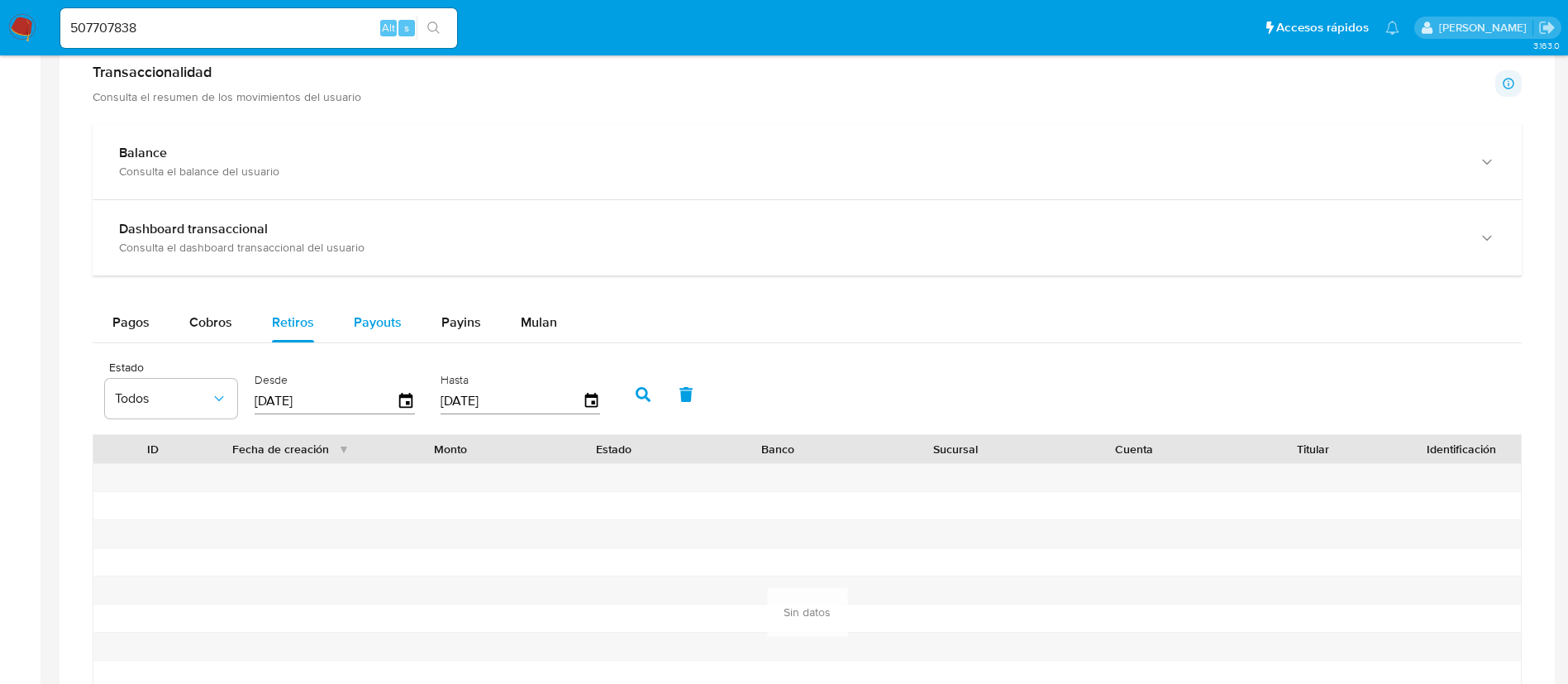
click at [356, 326] on span "Payouts" at bounding box center [378, 322] width 48 height 19
select select "10"
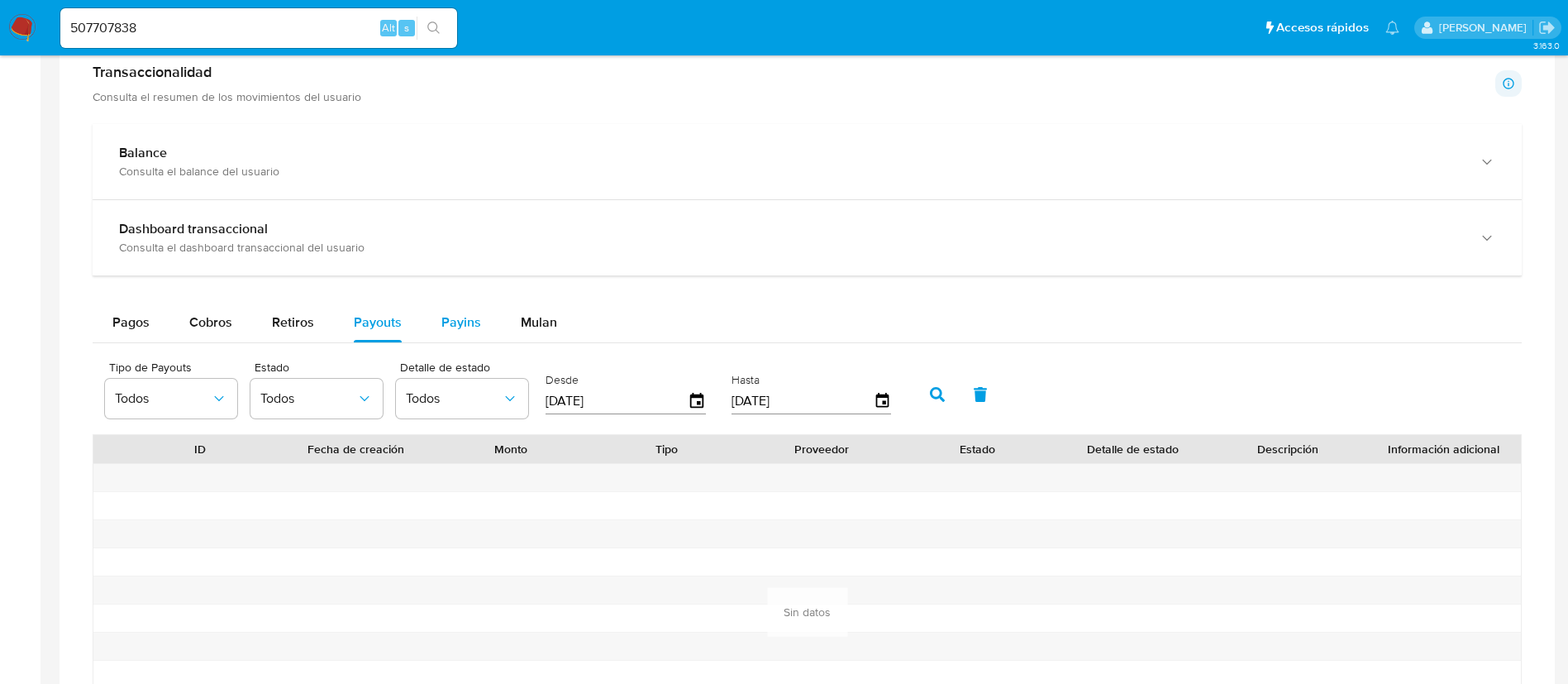
click at [456, 328] on span "Payins" at bounding box center [462, 322] width 40 height 19
select select "10"
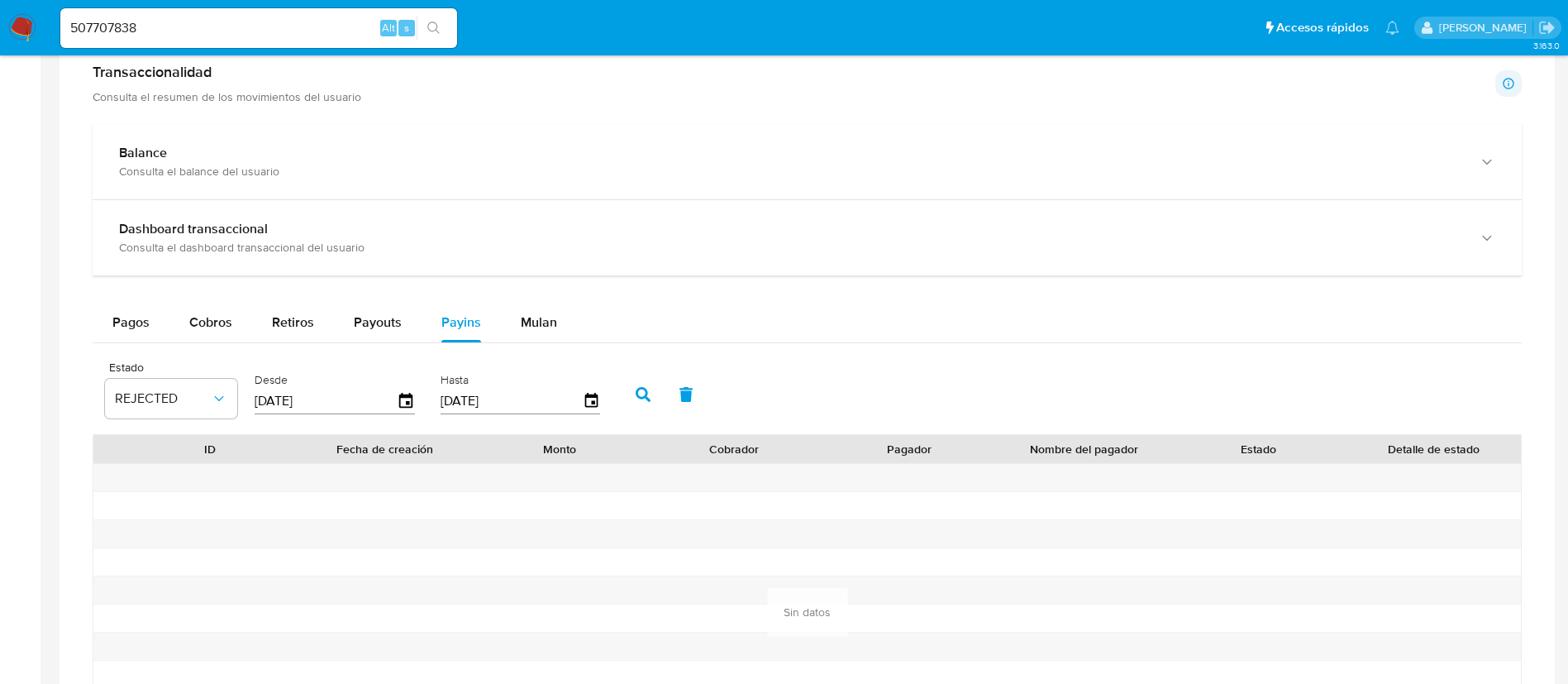
scroll to position [745, 0]
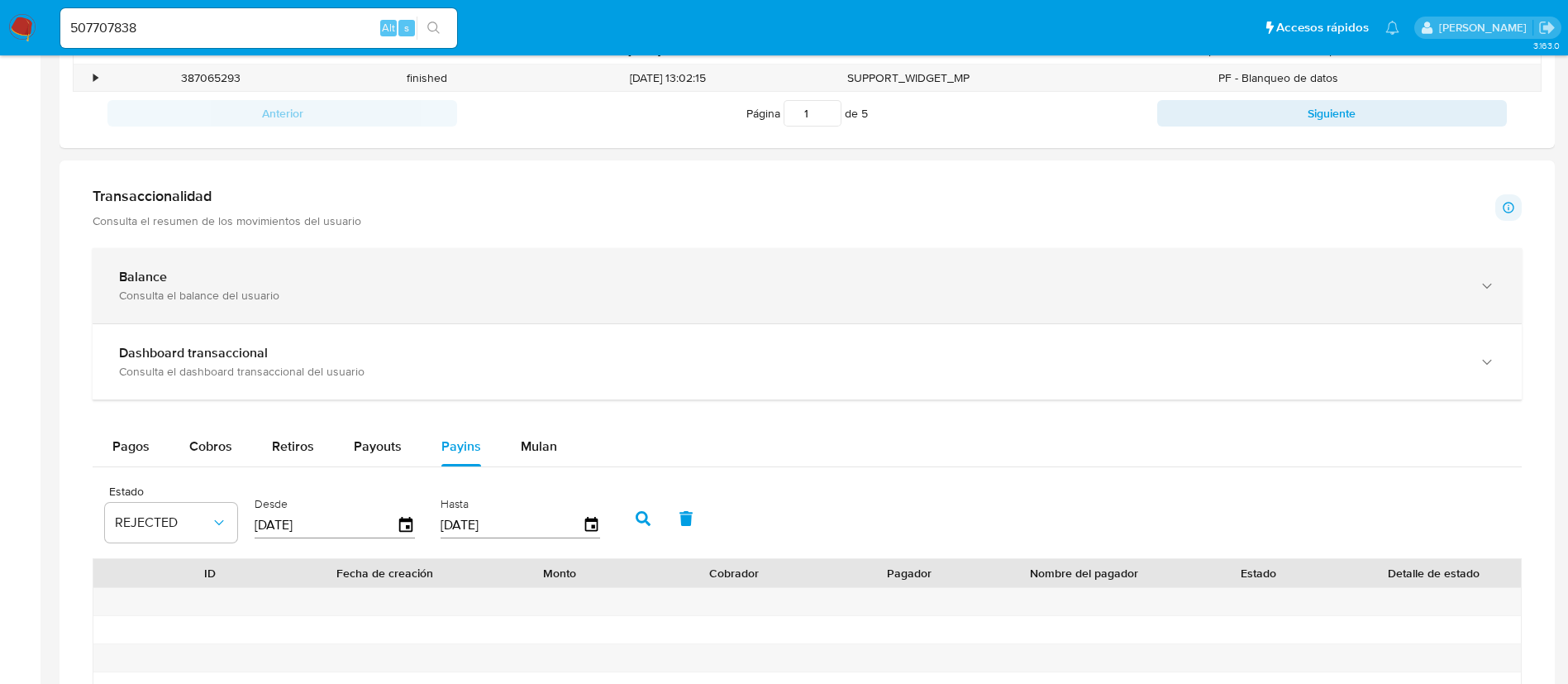
click at [433, 266] on div "Balance Consulta el balance del usuario" at bounding box center [807, 286] width 1430 height 76
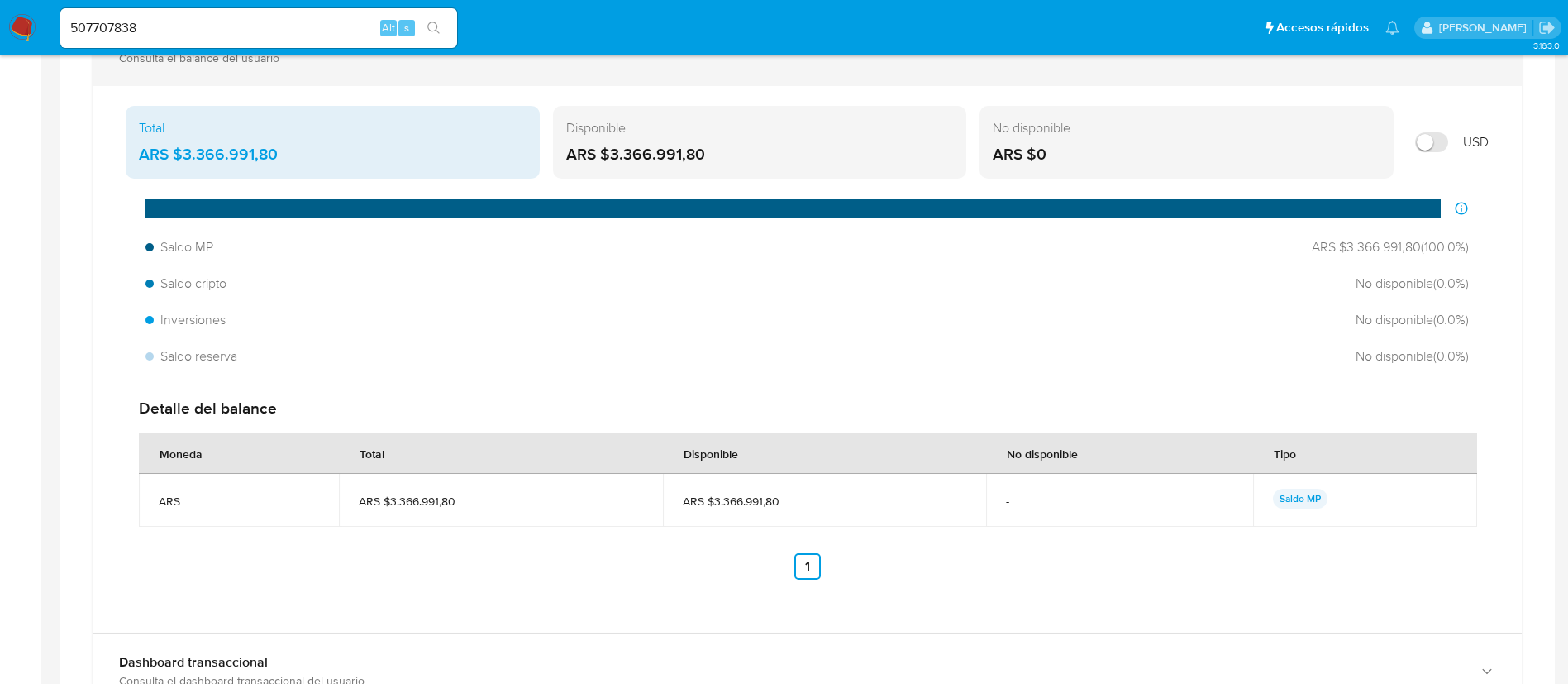
scroll to position [993, 0]
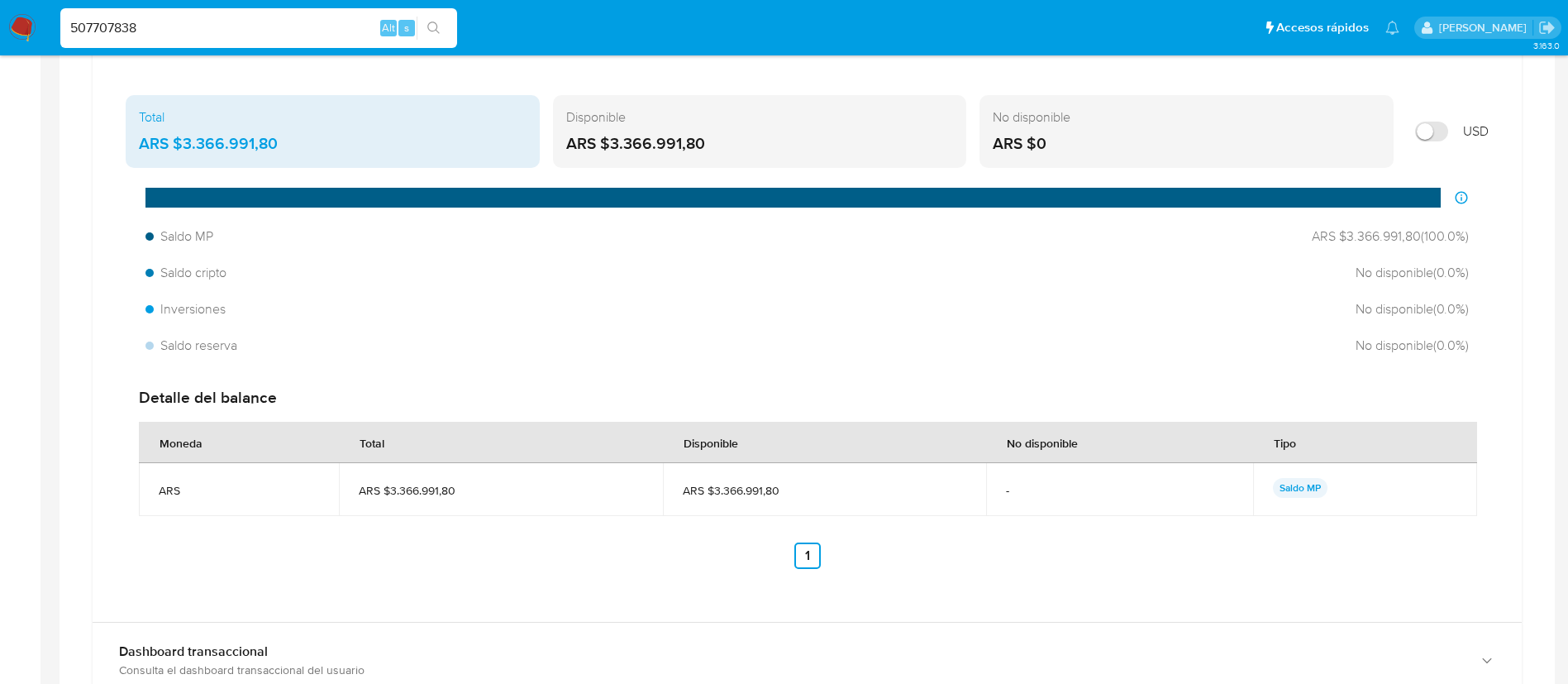
click at [344, 32] on input "507707838" at bounding box center [259, 28] width 397 height 22
paste input "184093792"
type input "184093792"
click at [438, 37] on button "search-icon" at bounding box center [434, 28] width 34 height 23
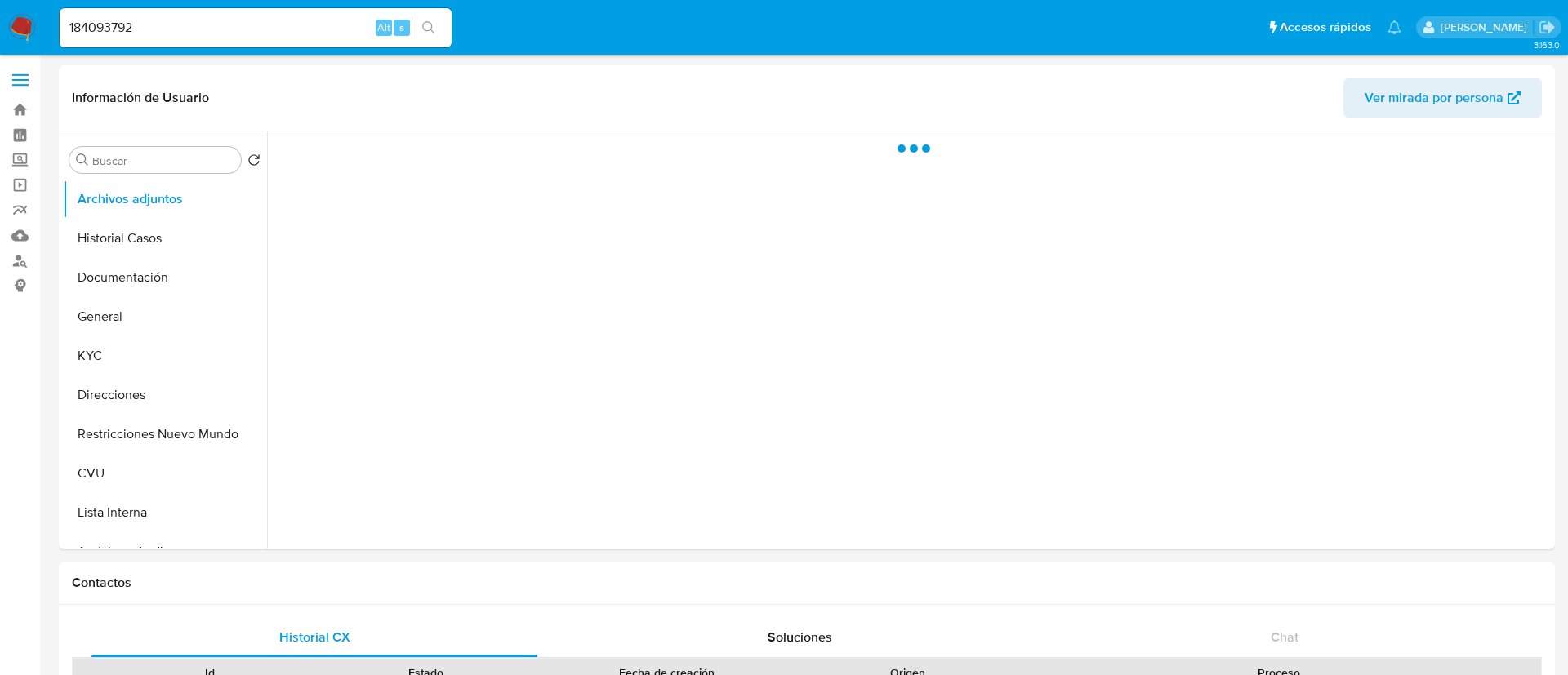
select select "10"
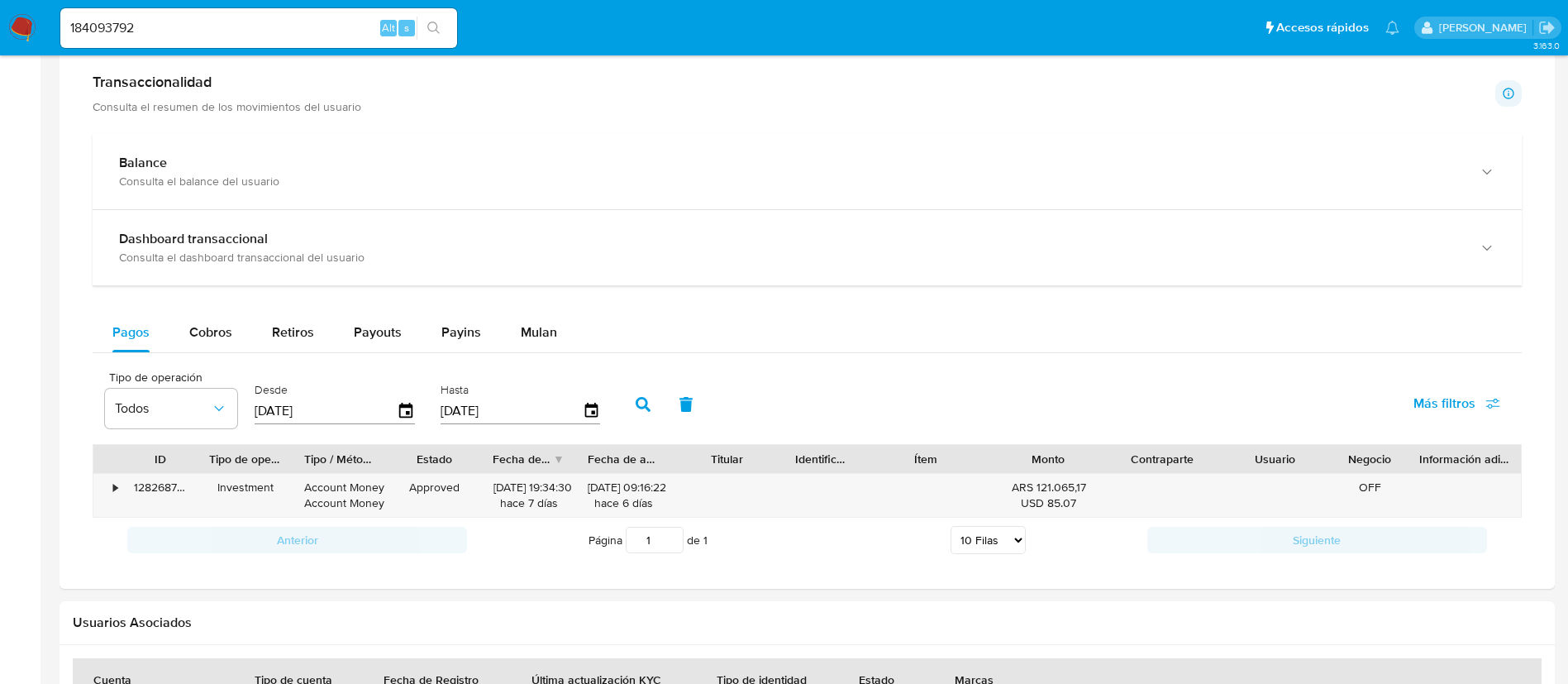
scroll to position [868, 0]
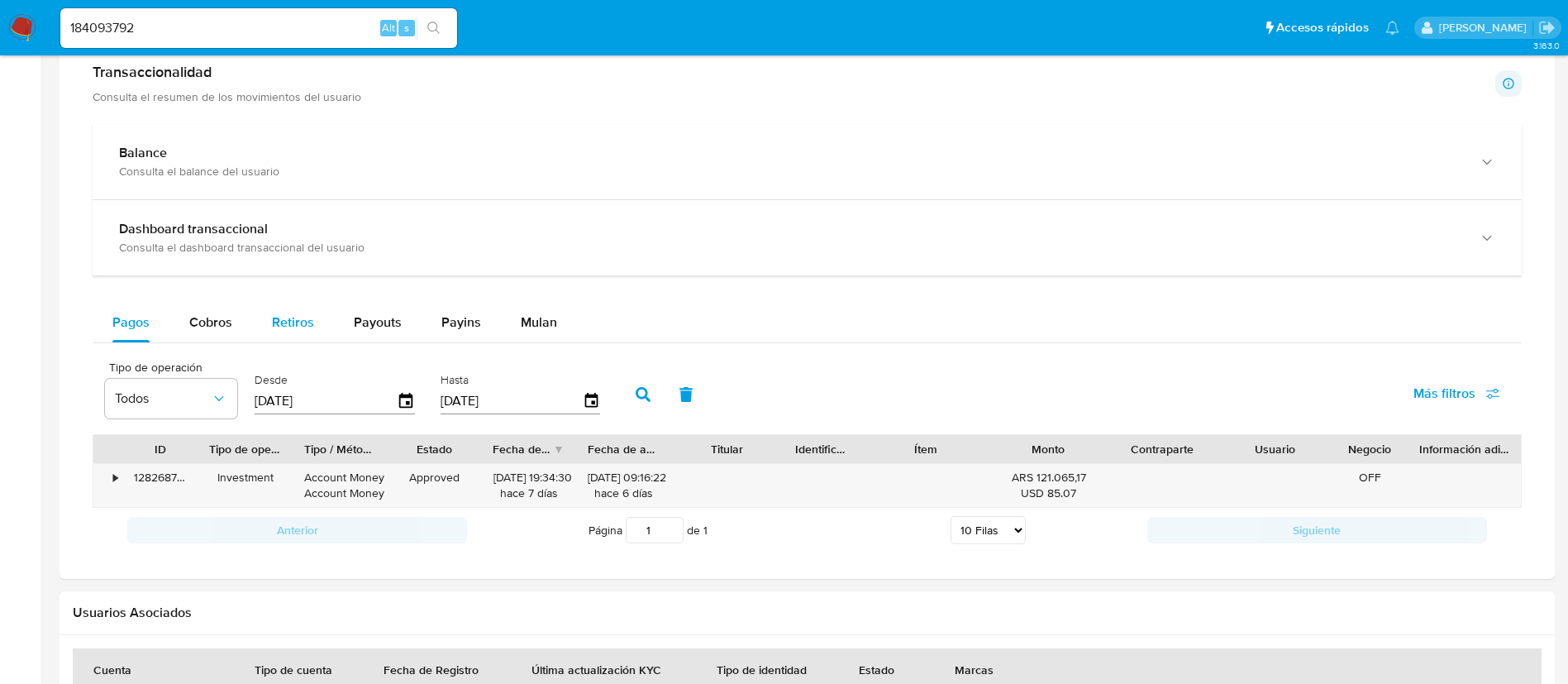
click at [329, 311] on button "Retiros" at bounding box center [293, 323] width 82 height 40
select select "10"
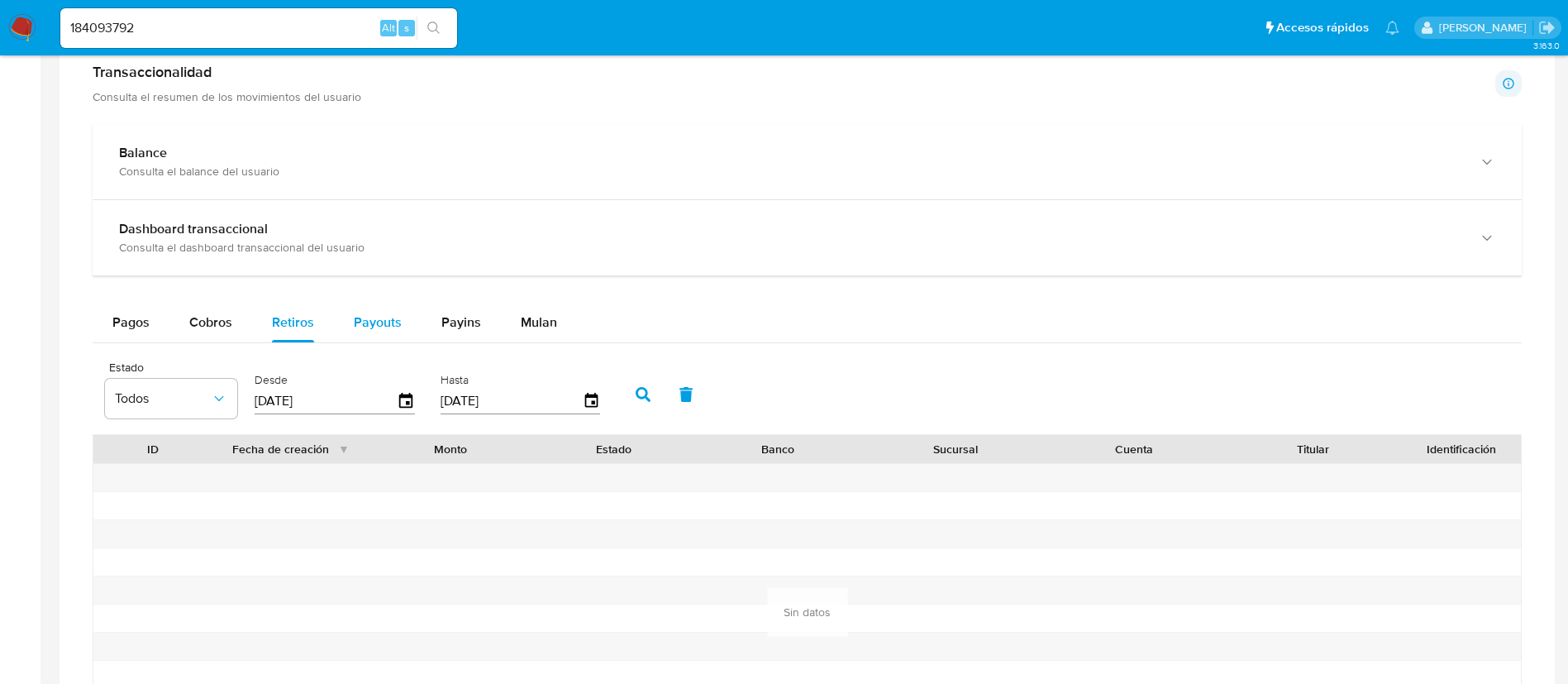
click at [365, 318] on span "Payouts" at bounding box center [378, 322] width 48 height 19
select select "10"
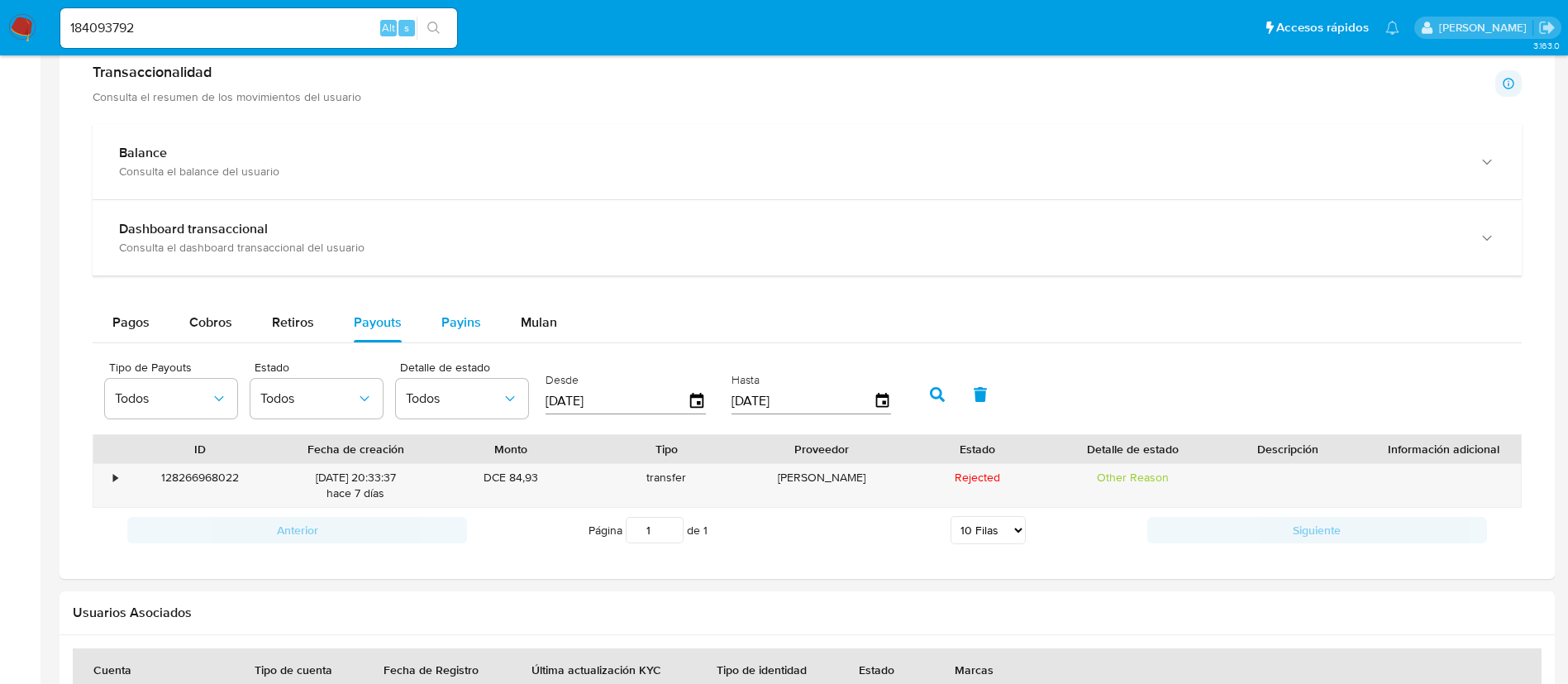
click at [450, 321] on span "Payins" at bounding box center [462, 322] width 40 height 19
select select "10"
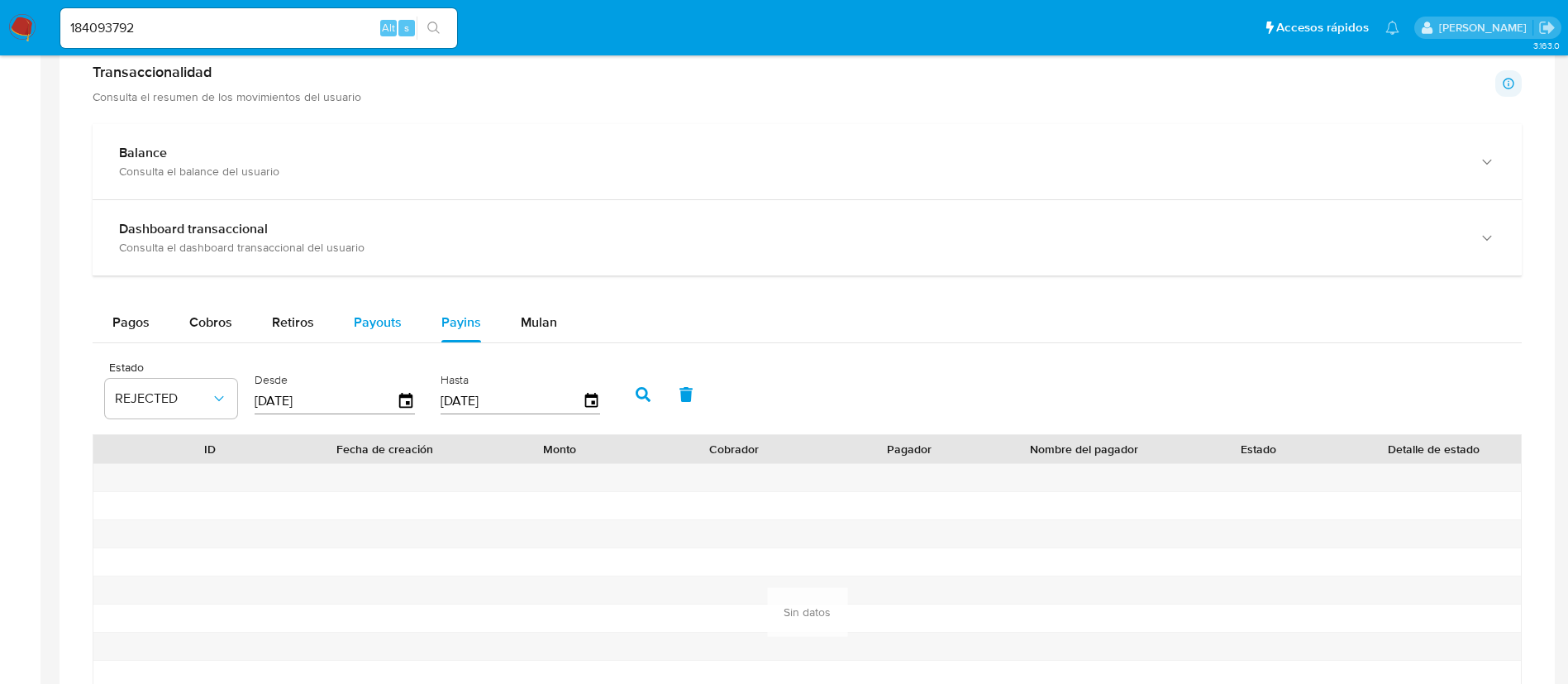
click at [394, 326] on span "Payouts" at bounding box center [378, 322] width 48 height 19
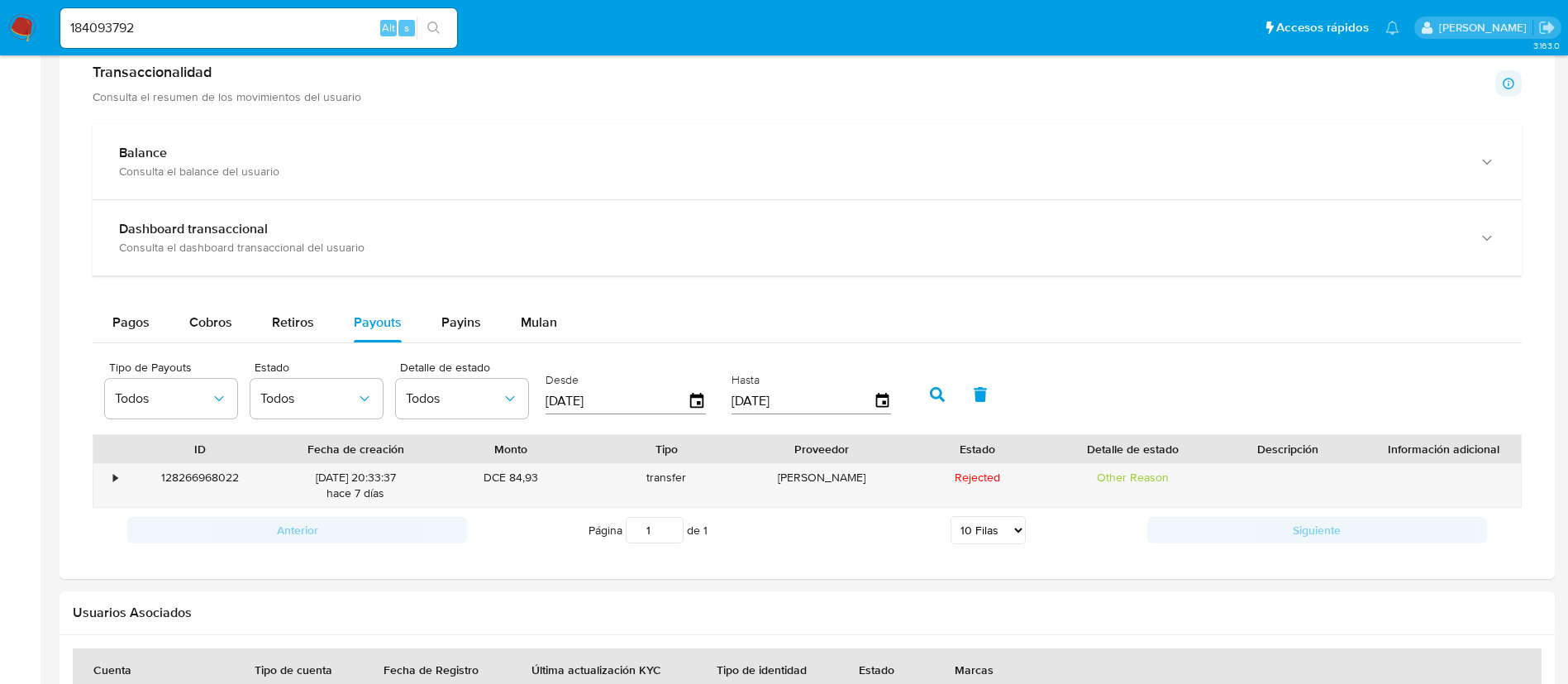
click at [329, 32] on input "184093792" at bounding box center [259, 28] width 397 height 22
paste input "429645250"
type input "429645250"
click at [417, 29] on button "search-icon" at bounding box center [434, 28] width 34 height 23
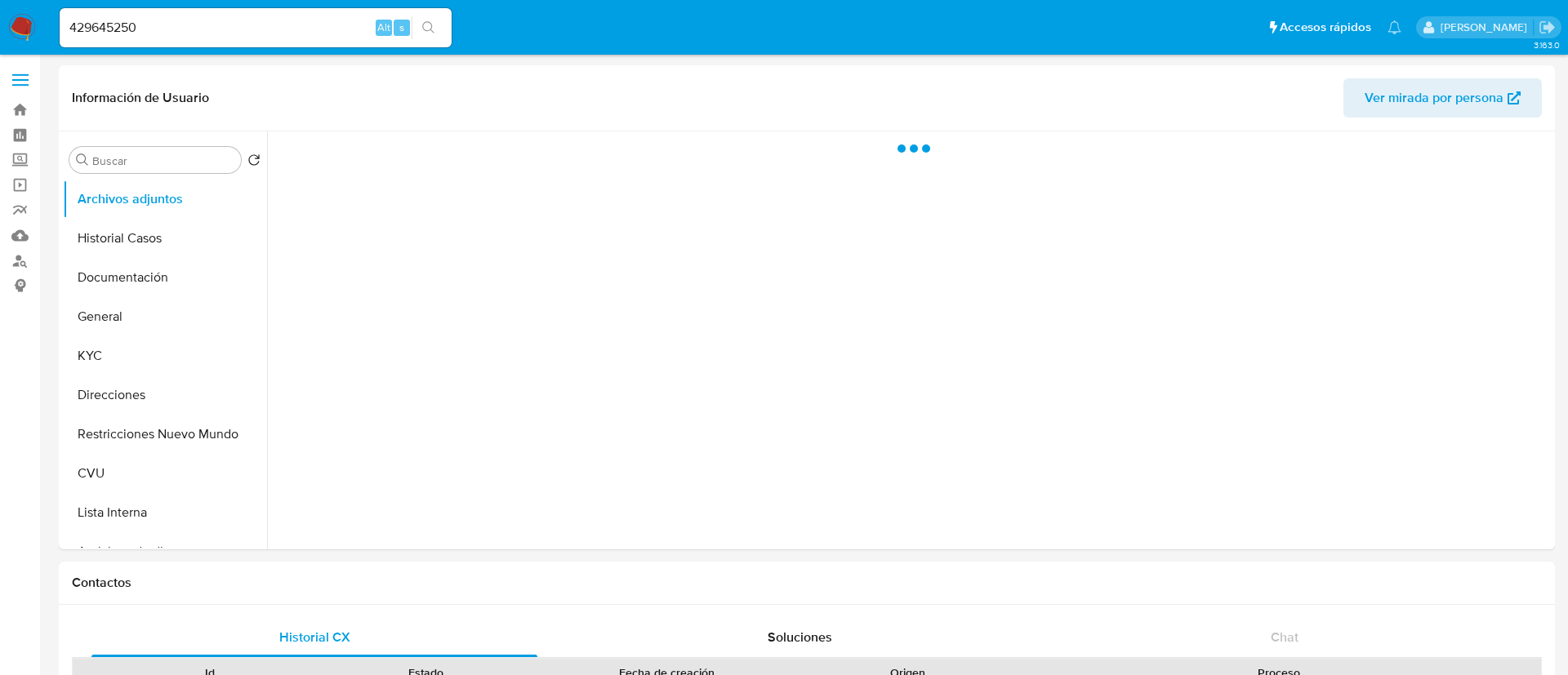
select select "10"
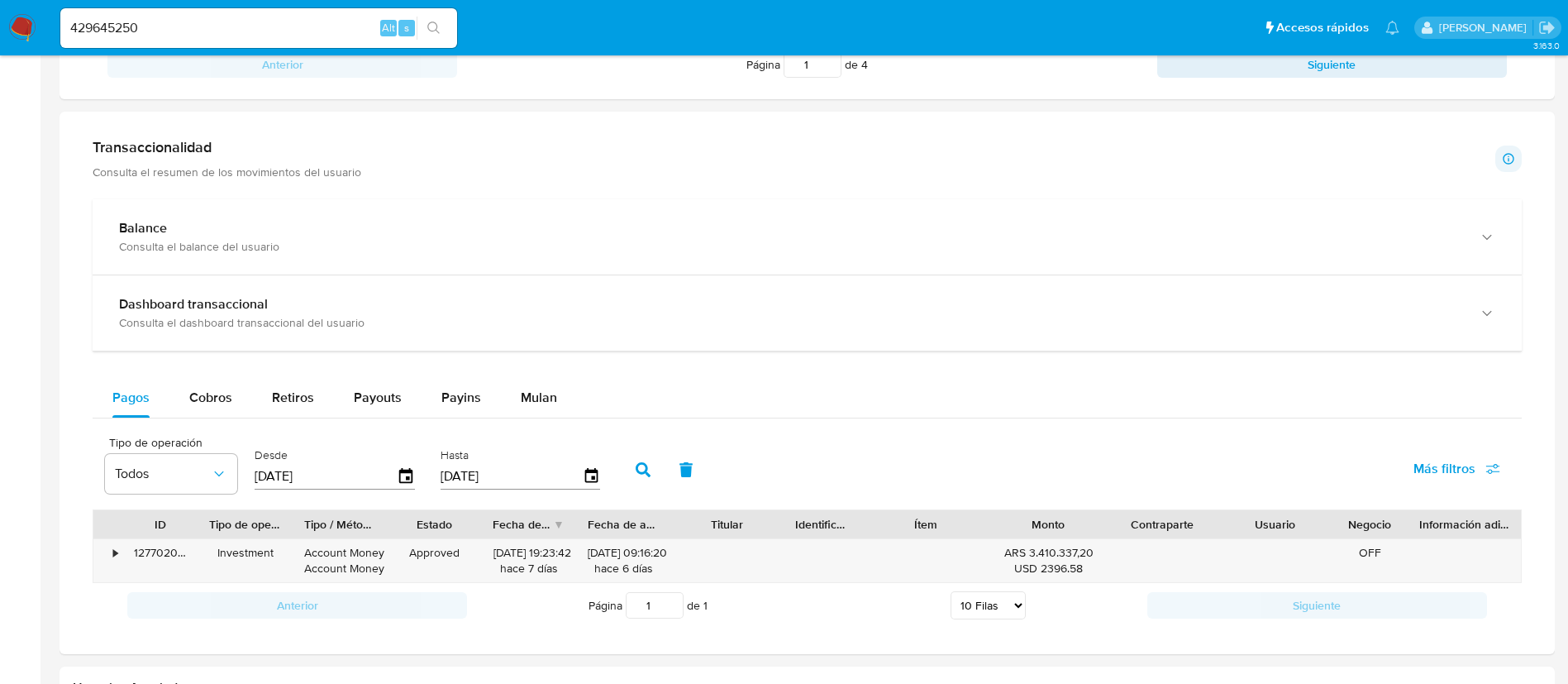
scroll to position [868, 0]
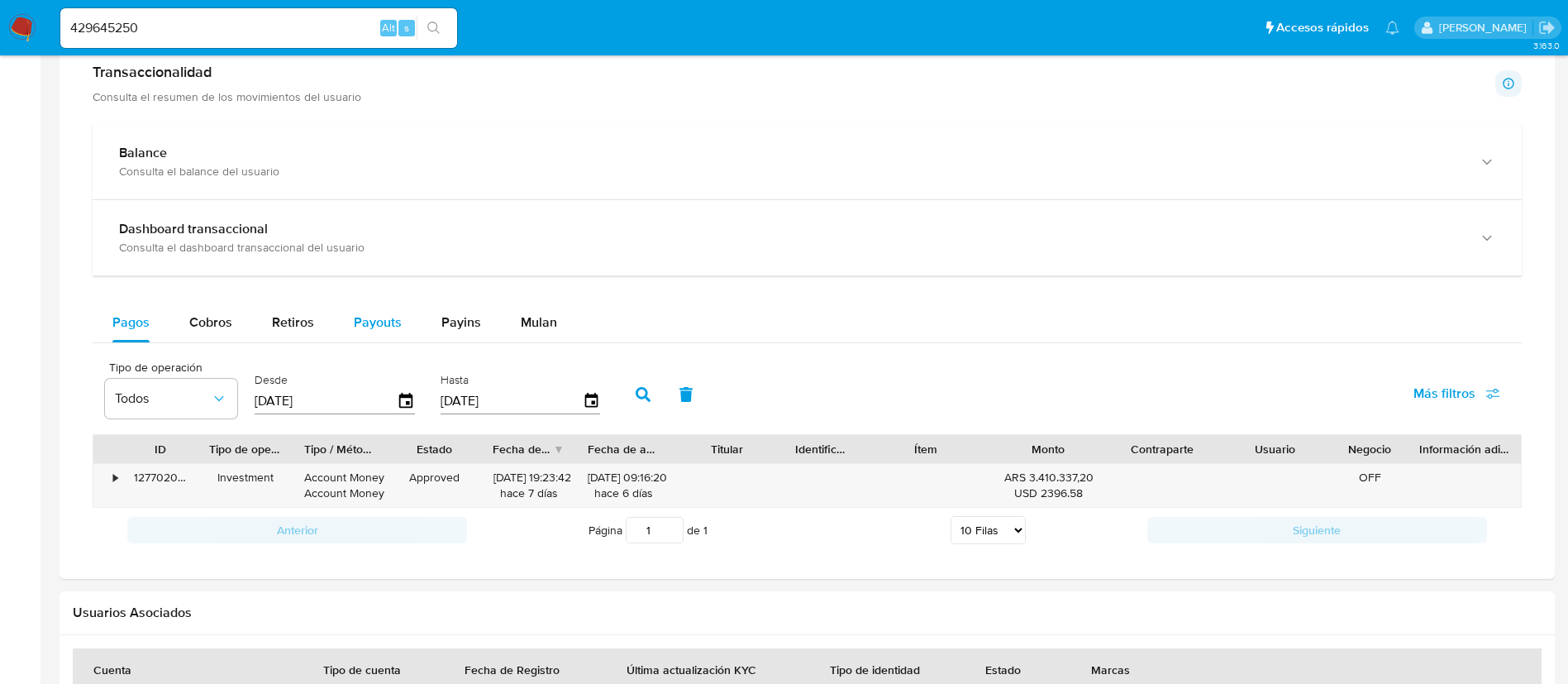
click at [363, 325] on span "Payouts" at bounding box center [378, 322] width 48 height 19
select select "10"
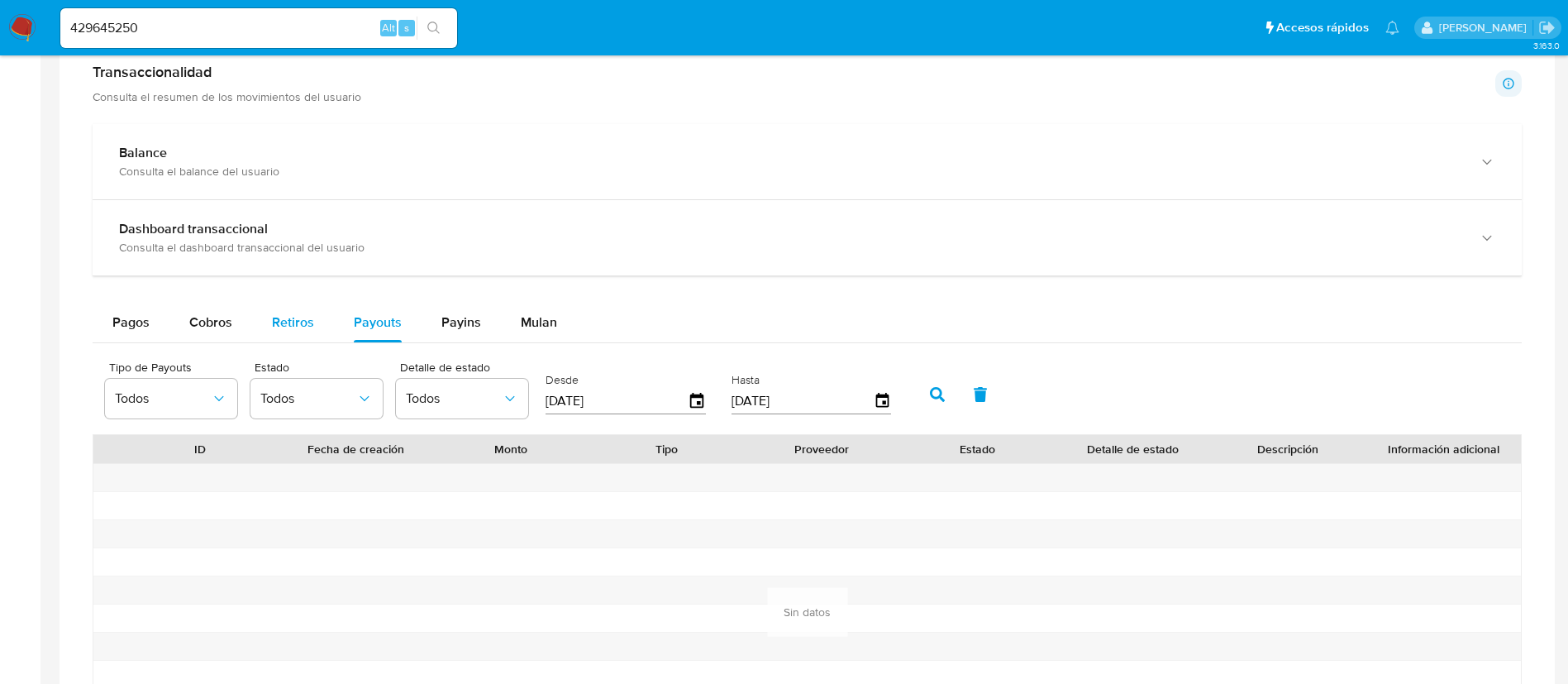
click at [318, 316] on button "Retiros" at bounding box center [293, 323] width 82 height 40
select select "10"
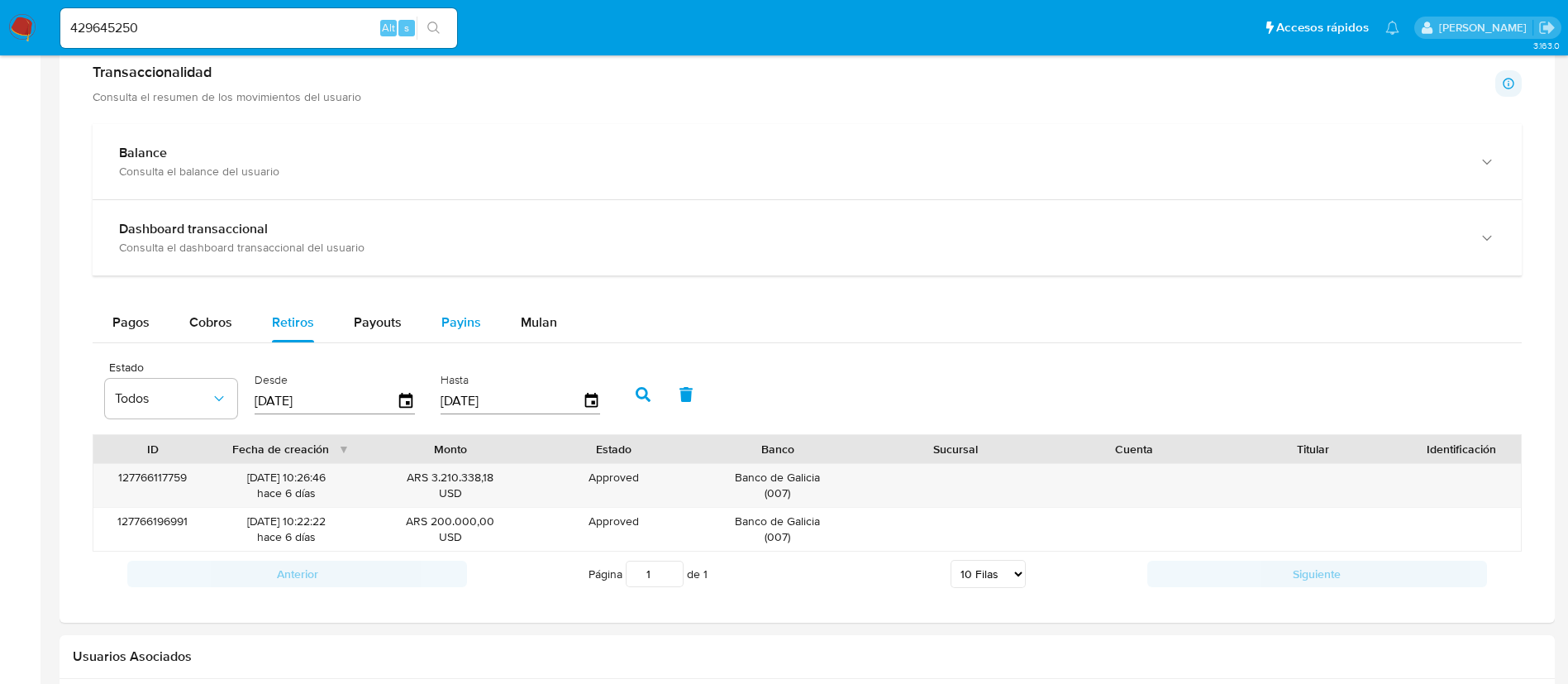
click at [452, 319] on span "Payins" at bounding box center [462, 322] width 40 height 19
select select "10"
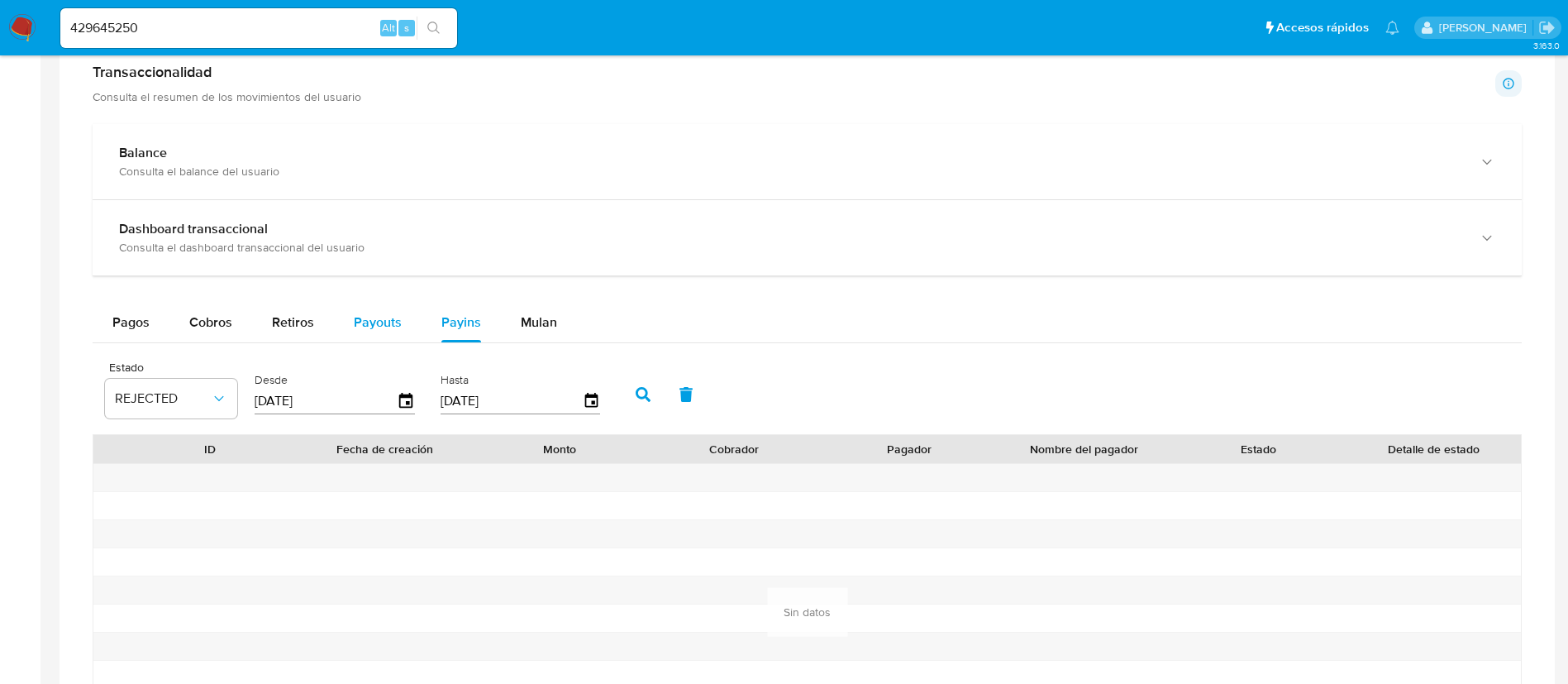
click at [396, 309] on div "Payouts" at bounding box center [378, 323] width 48 height 40
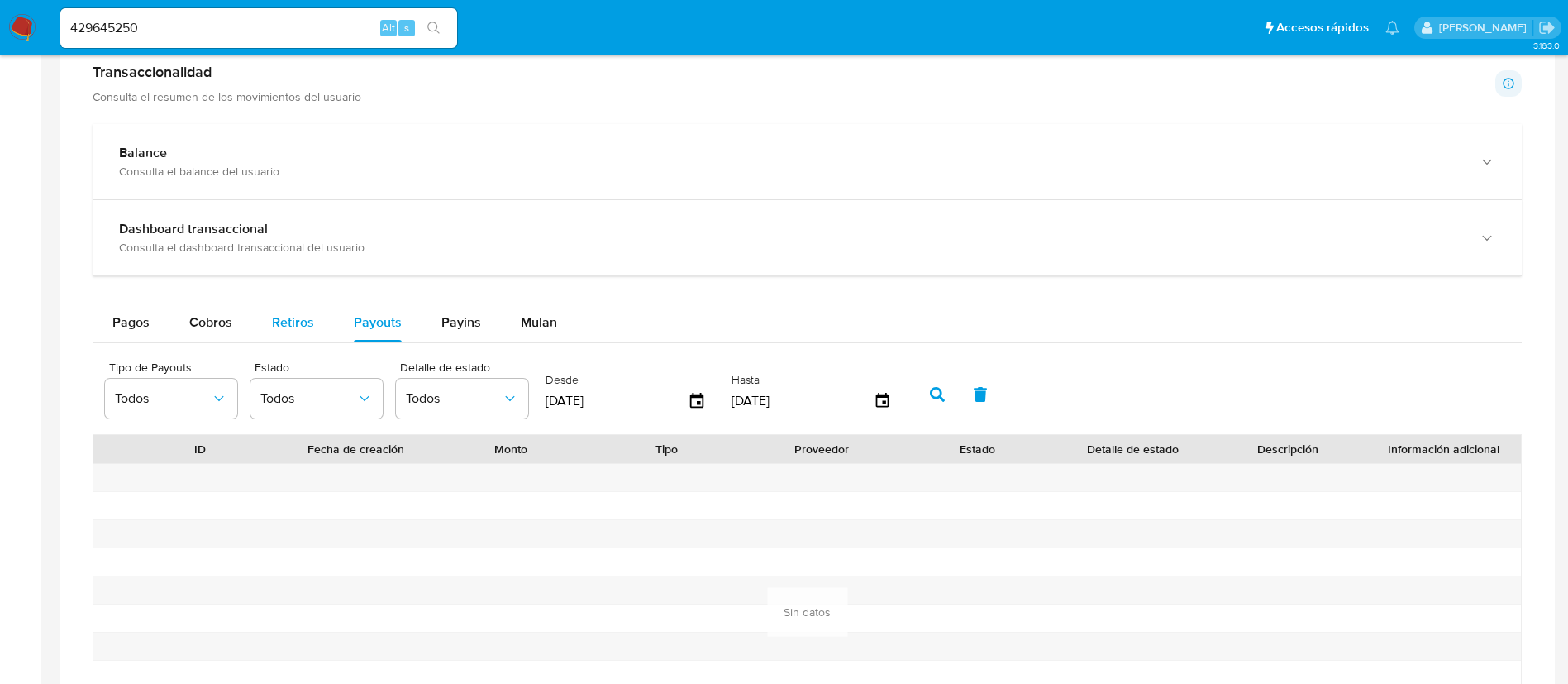
click at [296, 326] on span "Retiros" at bounding box center [293, 322] width 42 height 19
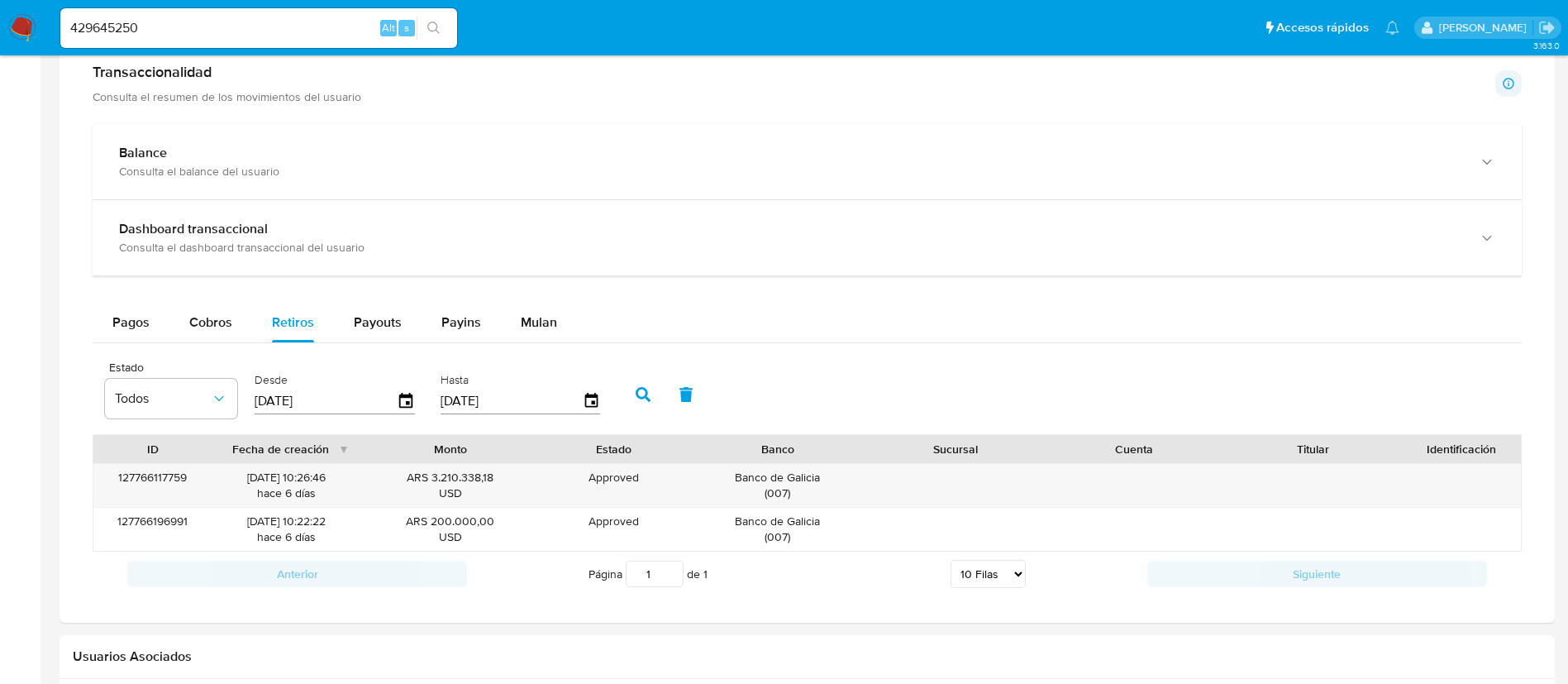
click at [296, 19] on input "429645250" at bounding box center [259, 28] width 397 height 22
paste input "1147078"
type input "1147078"
click at [433, 28] on icon "search-icon" at bounding box center [434, 28] width 13 height 13
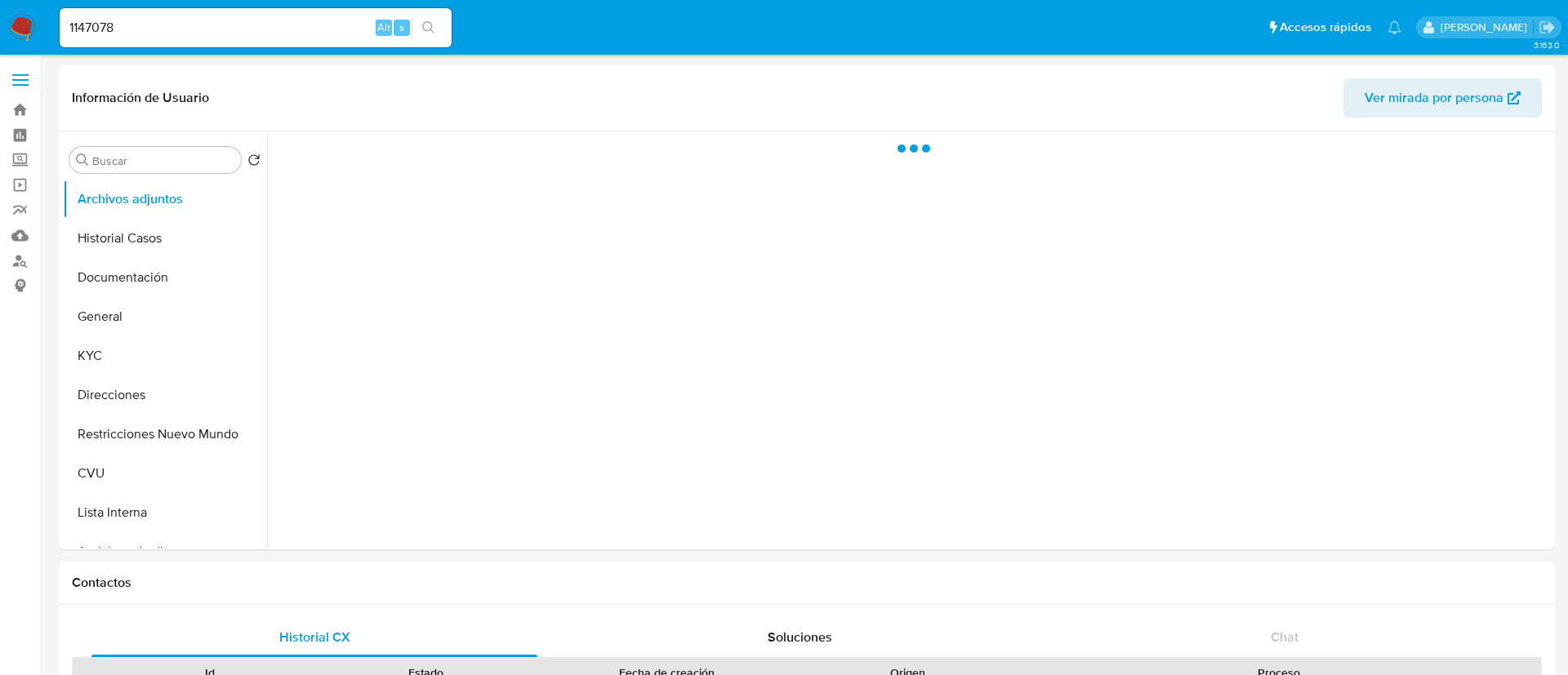
select select "10"
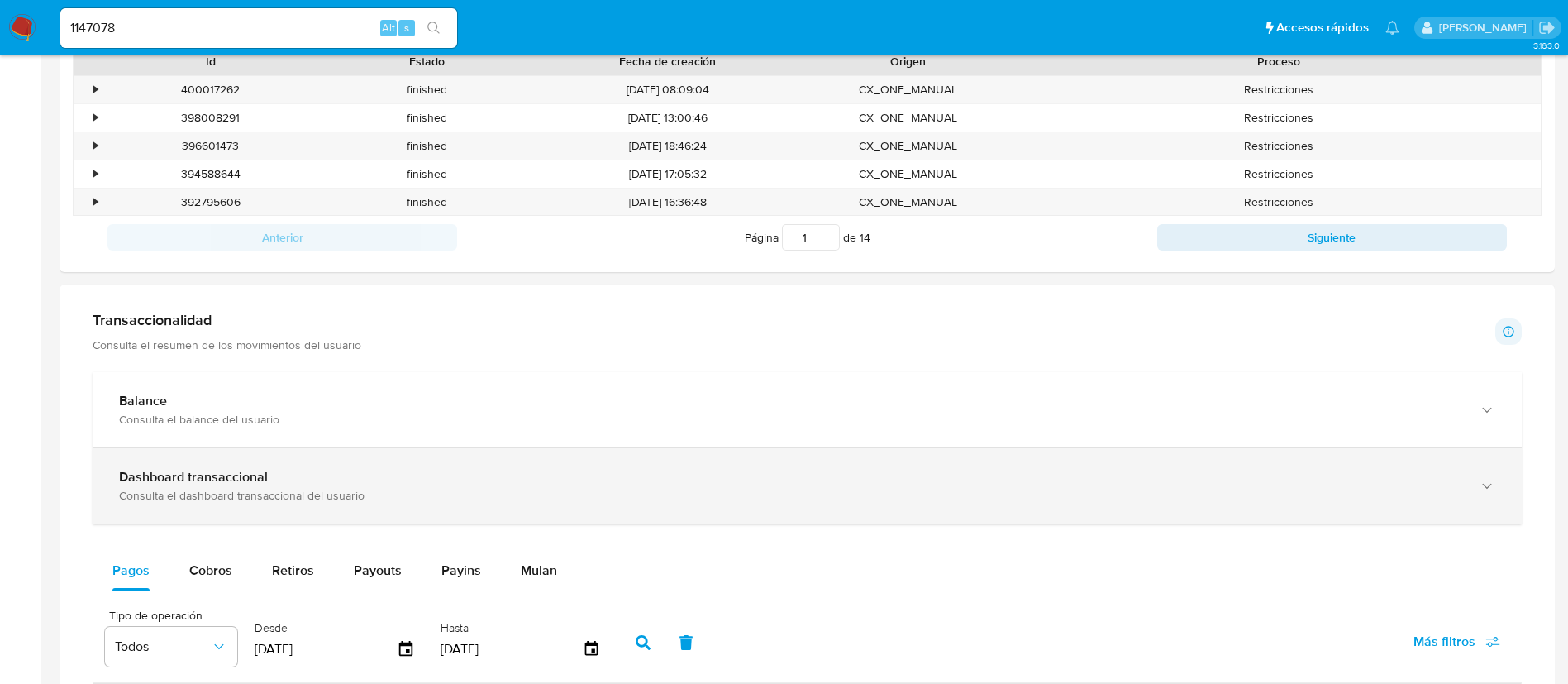
scroll to position [745, 0]
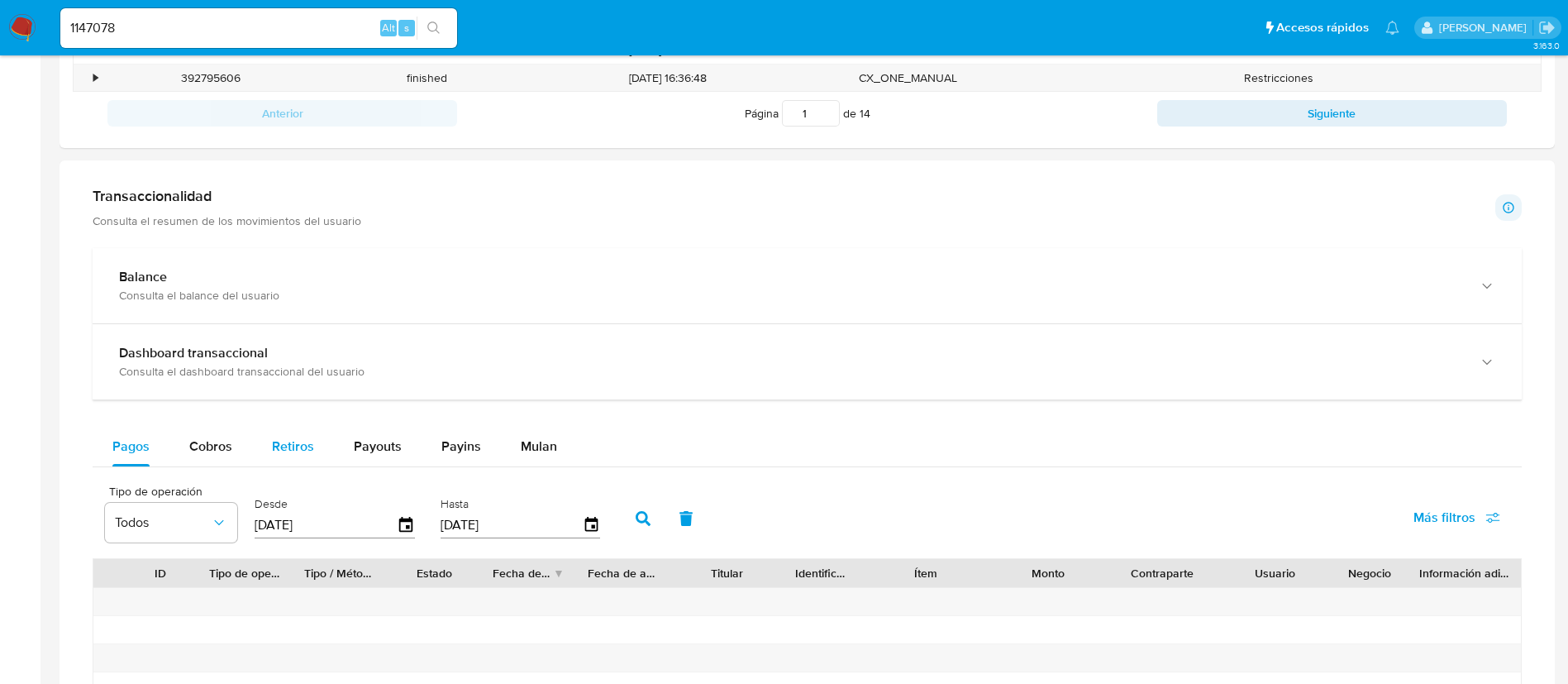
click at [314, 448] on button "Retiros" at bounding box center [293, 447] width 82 height 40
select select "10"
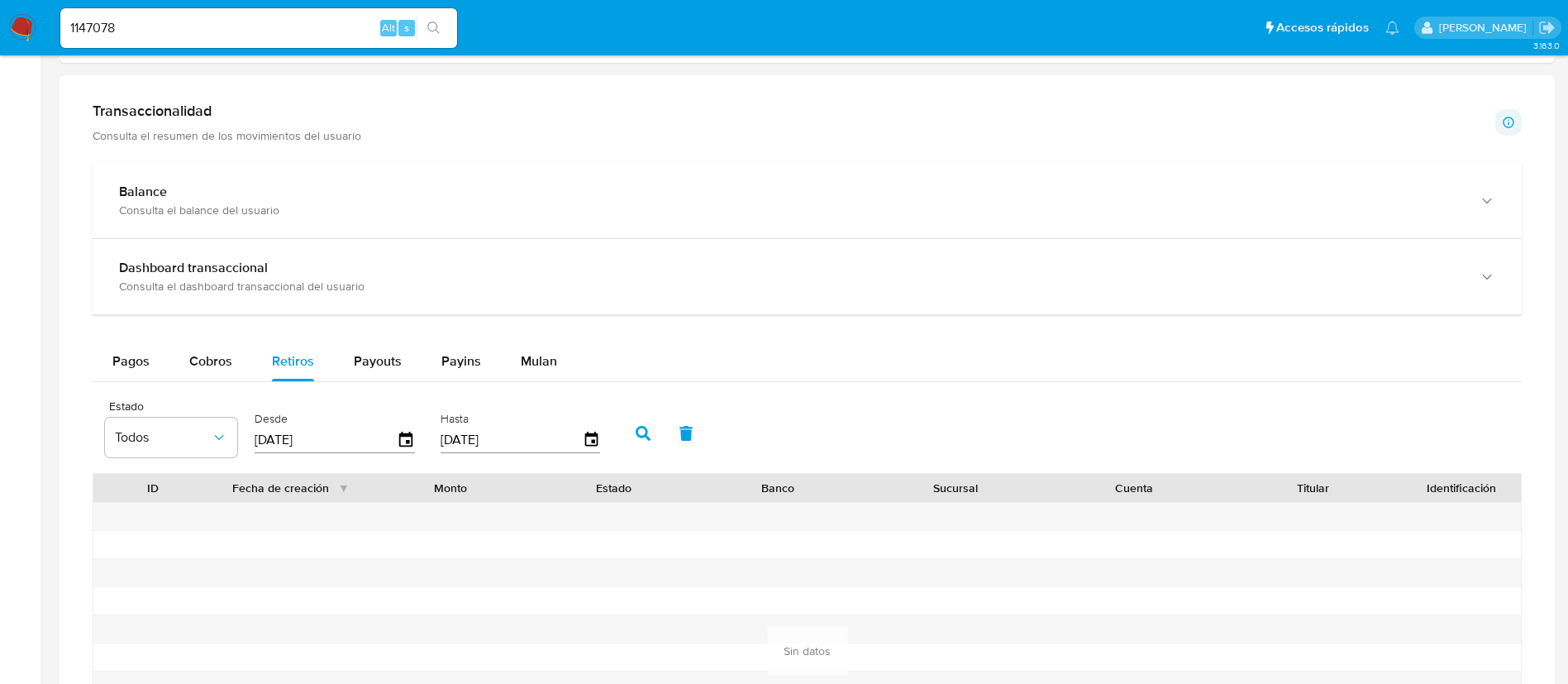
scroll to position [868, 0]
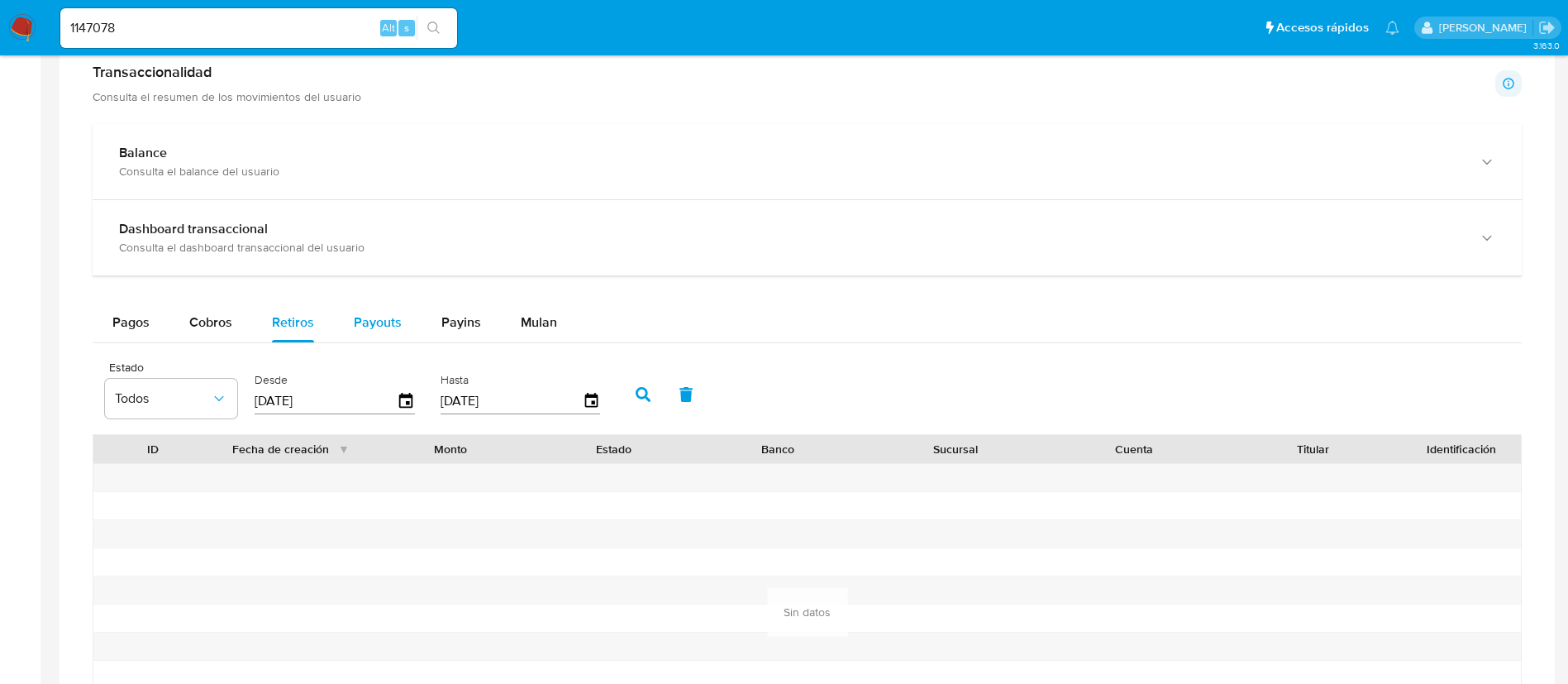
click at [354, 331] on span "Payouts" at bounding box center [378, 322] width 48 height 19
select select "10"
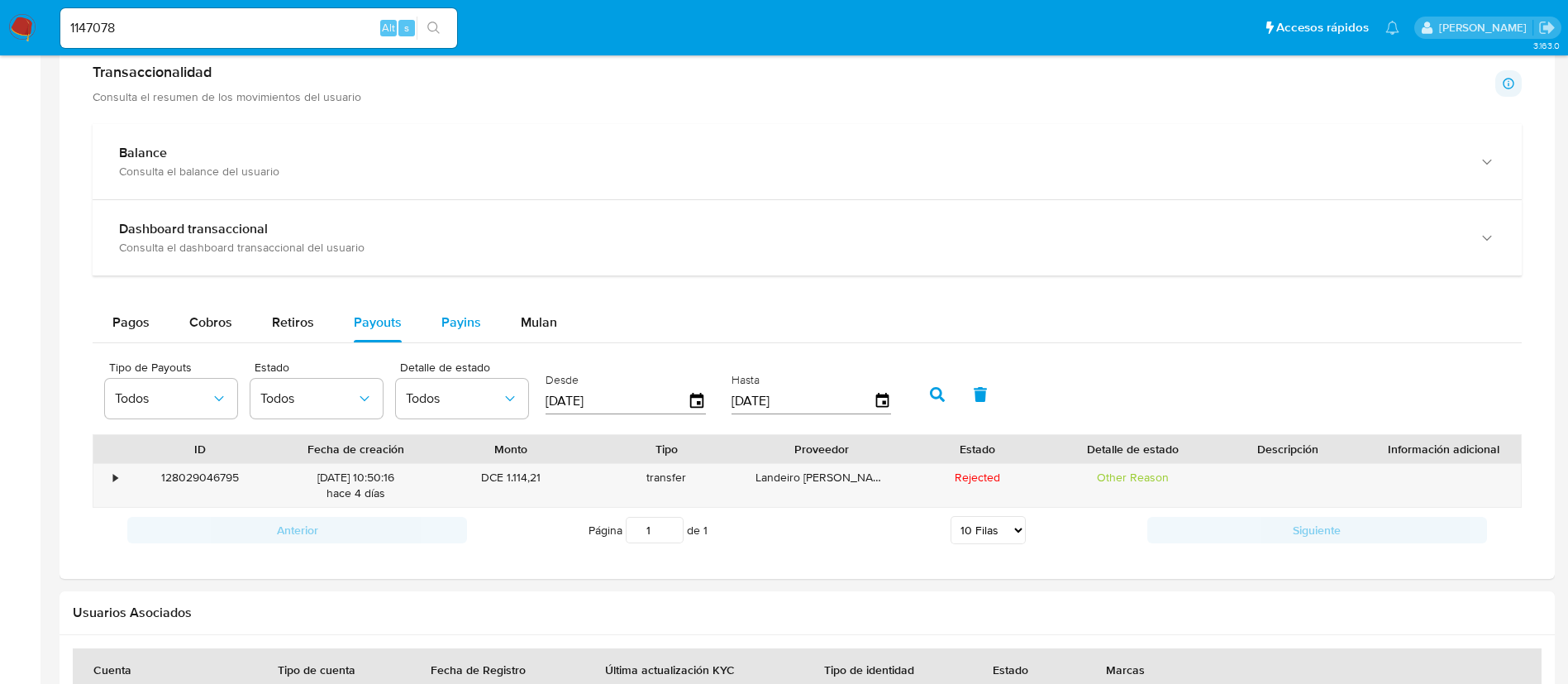
click at [442, 335] on div "Payins" at bounding box center [462, 323] width 40 height 40
select select "10"
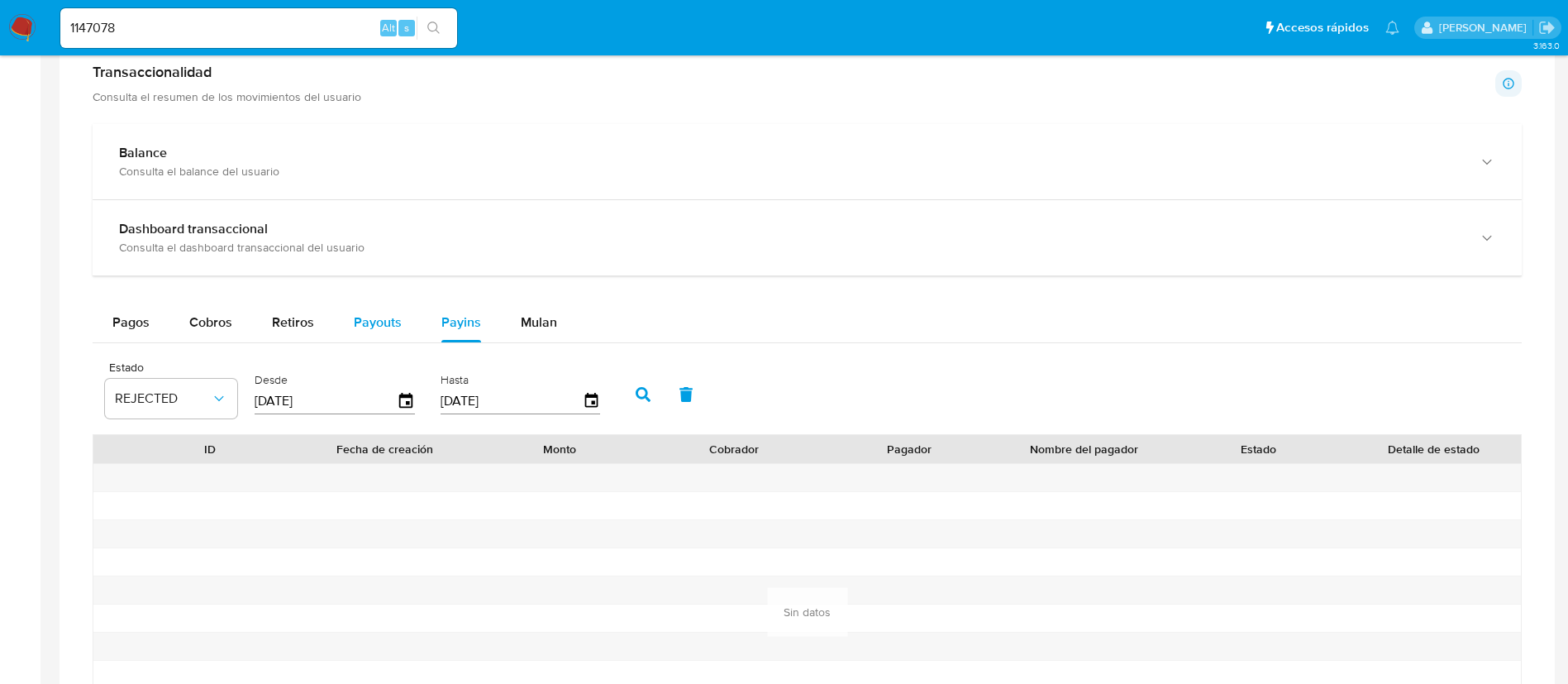
click at [398, 332] on div "Payouts" at bounding box center [378, 323] width 48 height 40
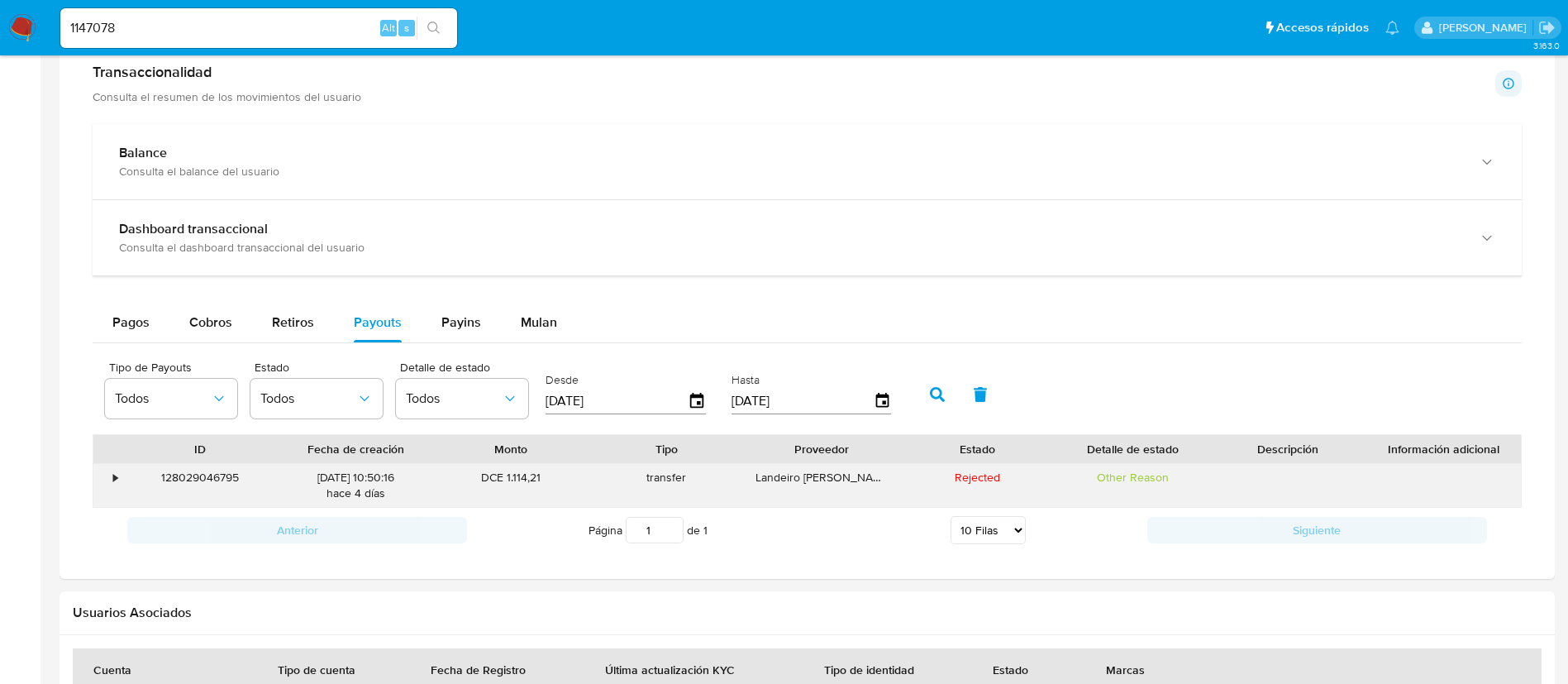
click at [113, 484] on div "•" at bounding box center [115, 478] width 4 height 16
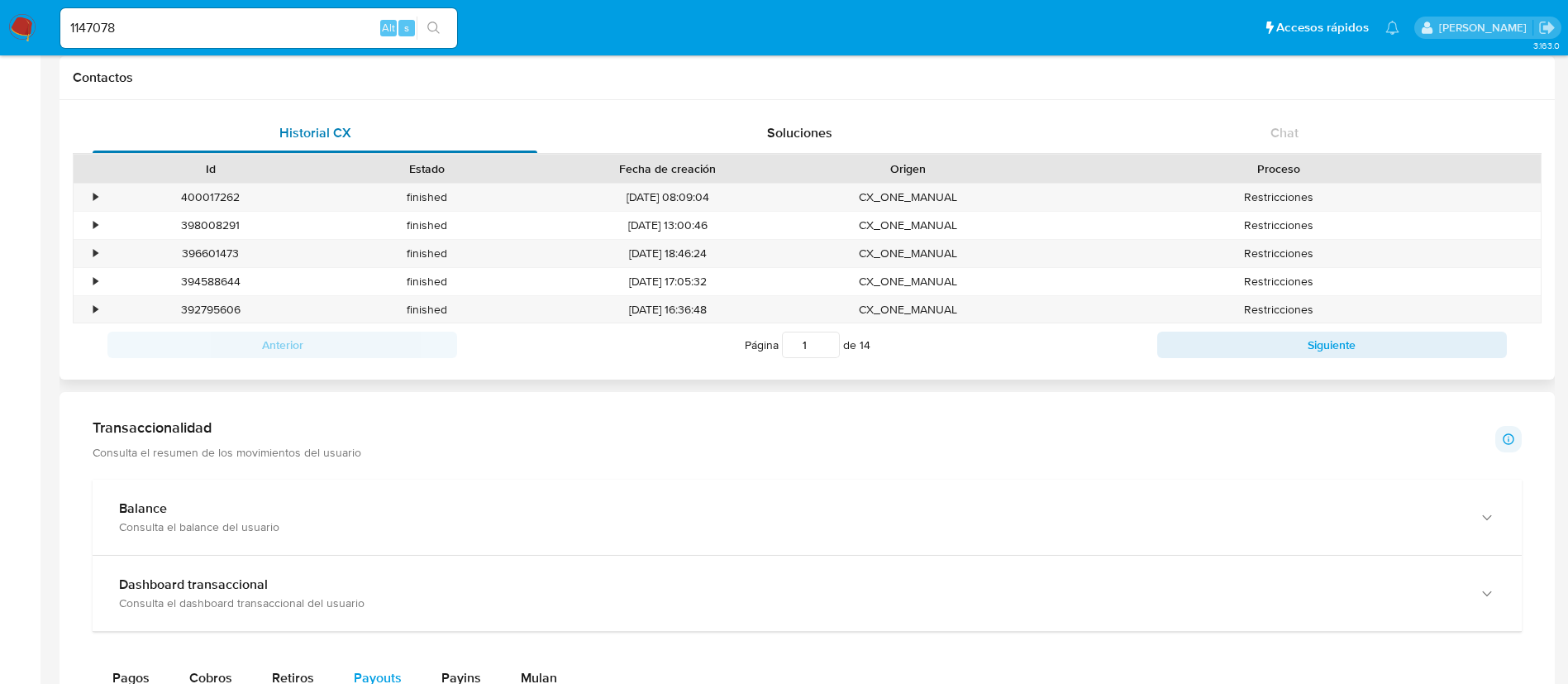
scroll to position [497, 0]
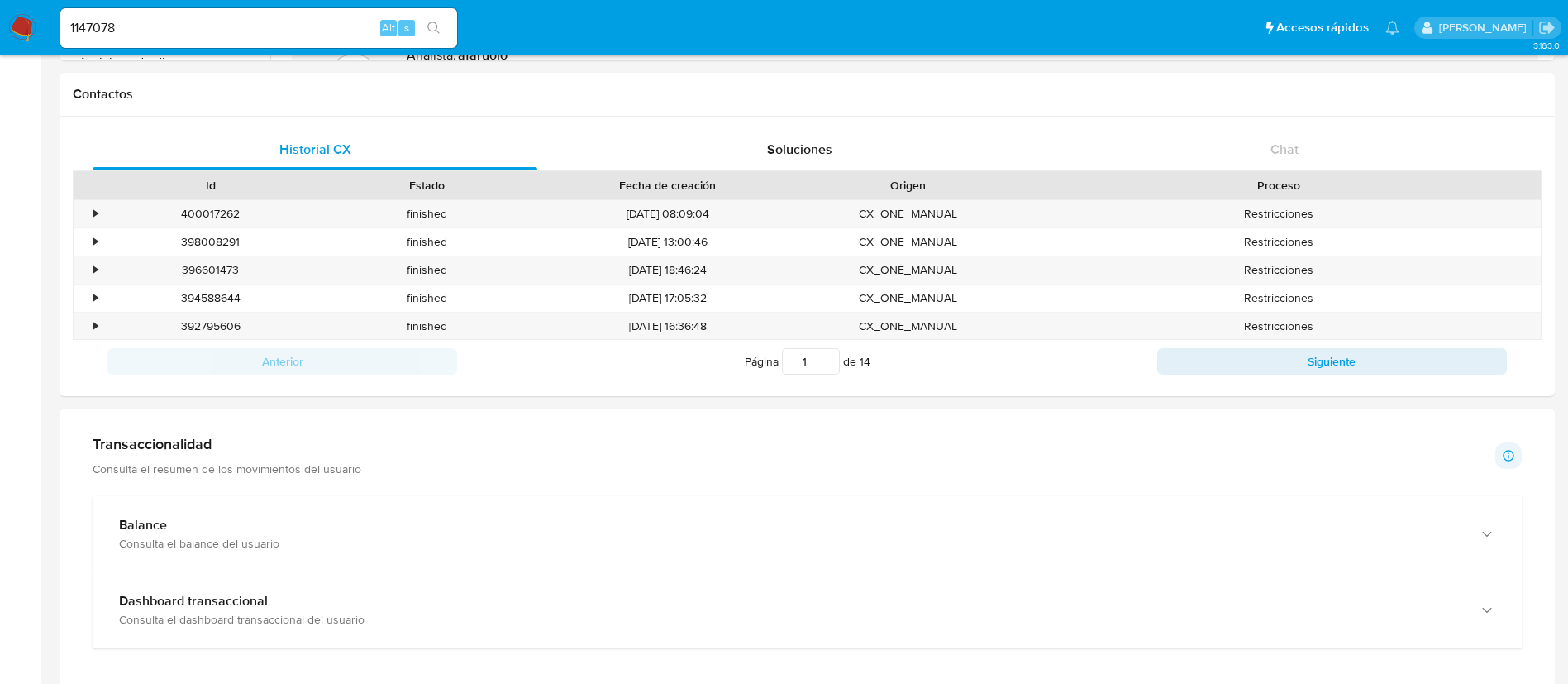
click at [284, 17] on input "1147078" at bounding box center [259, 28] width 397 height 22
paste input "30366317"
type input "30366317"
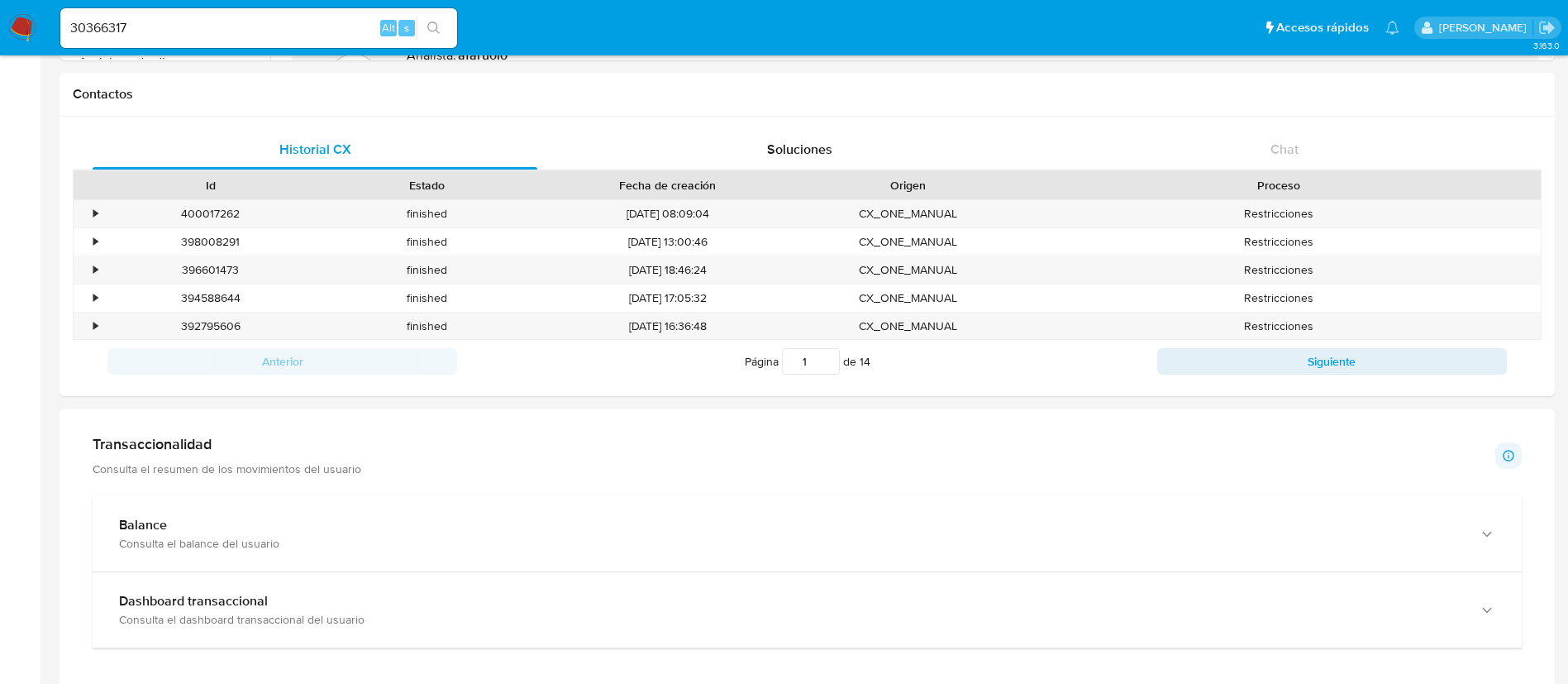
click at [435, 22] on icon "search-icon" at bounding box center [434, 28] width 12 height 12
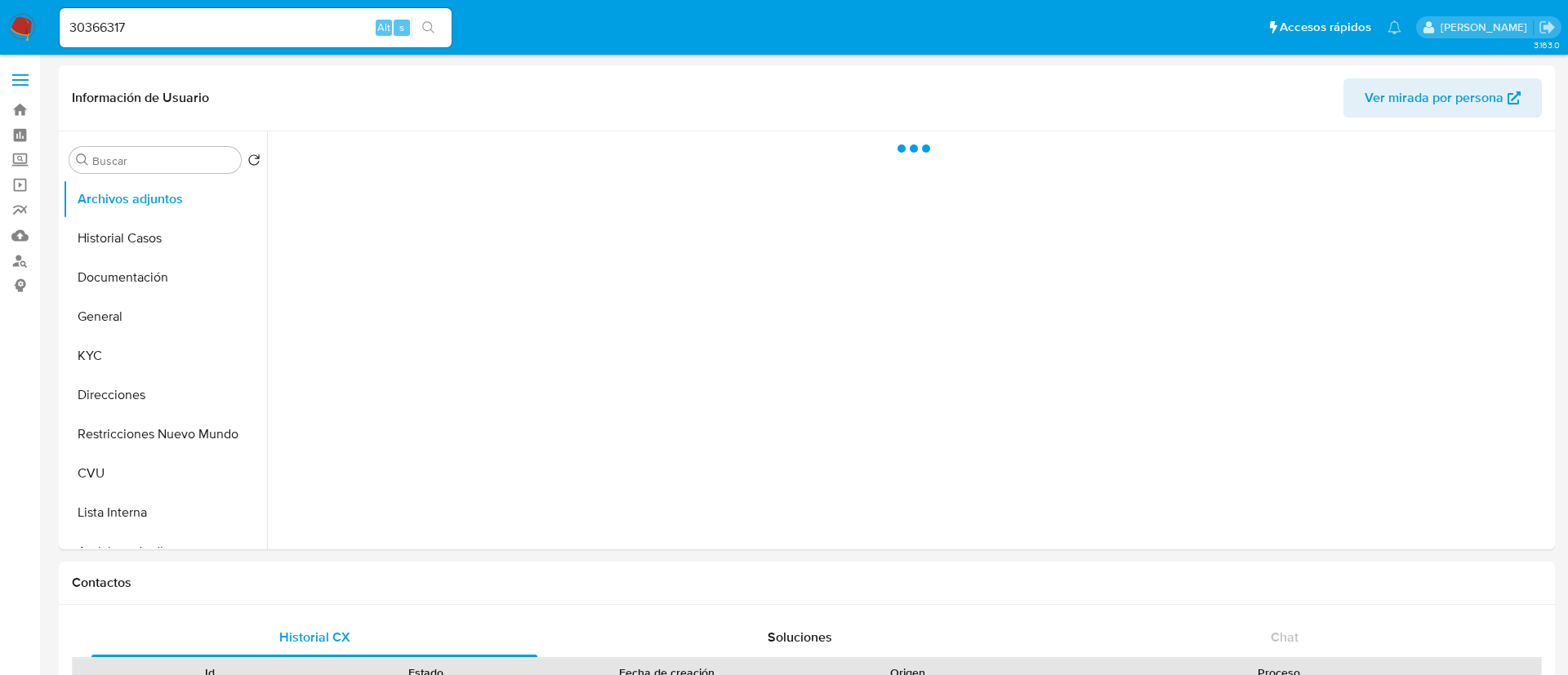
select select "10"
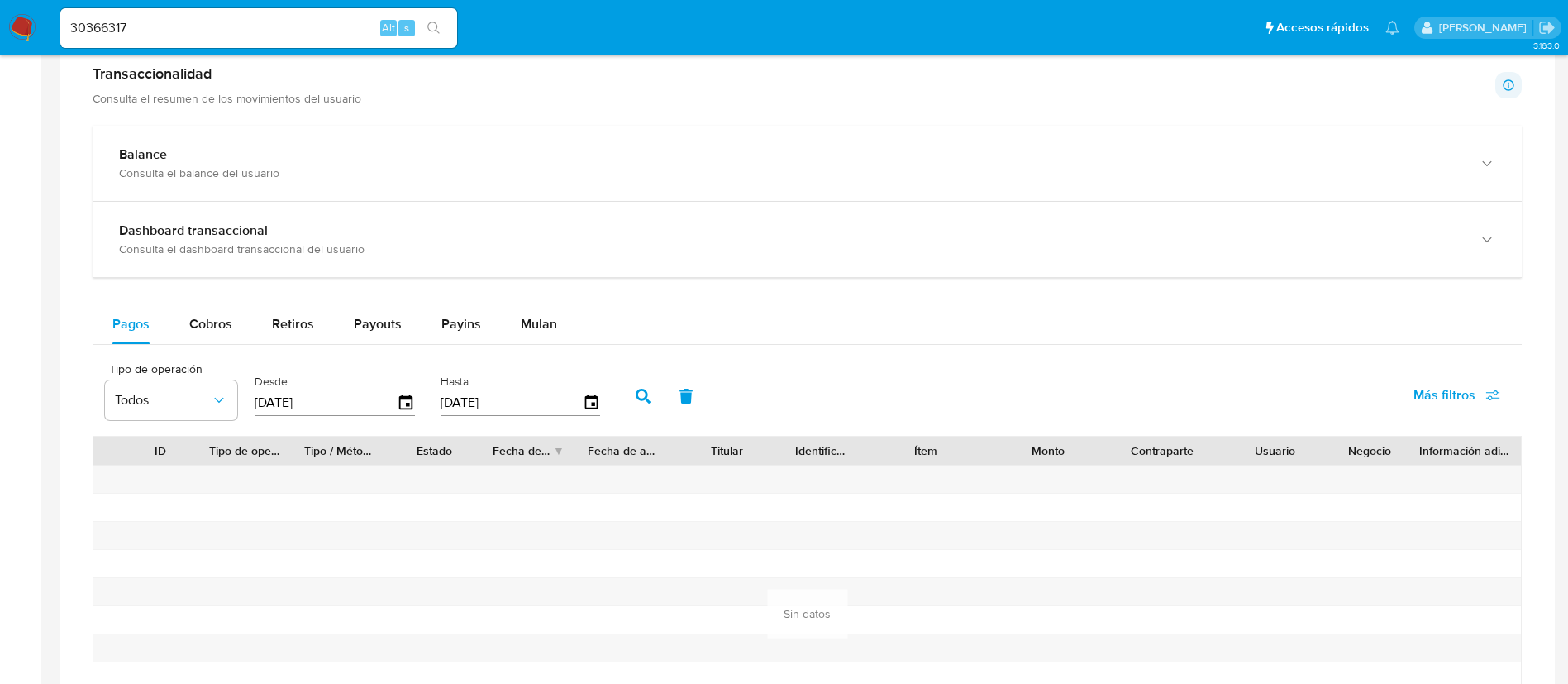
scroll to position [868, 0]
click at [306, 327] on span "Retiros" at bounding box center [293, 322] width 42 height 19
select select "10"
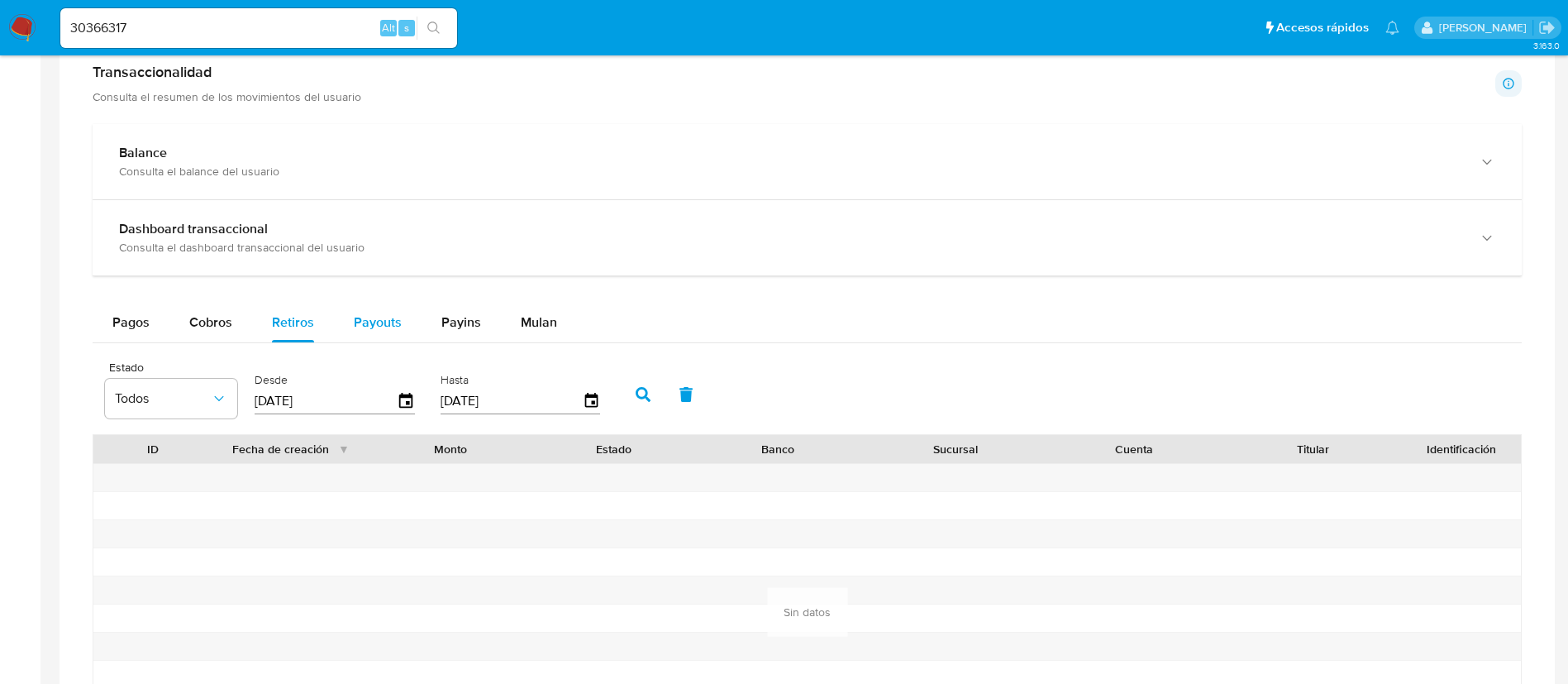
click at [361, 317] on span "Payouts" at bounding box center [378, 322] width 48 height 19
select select "10"
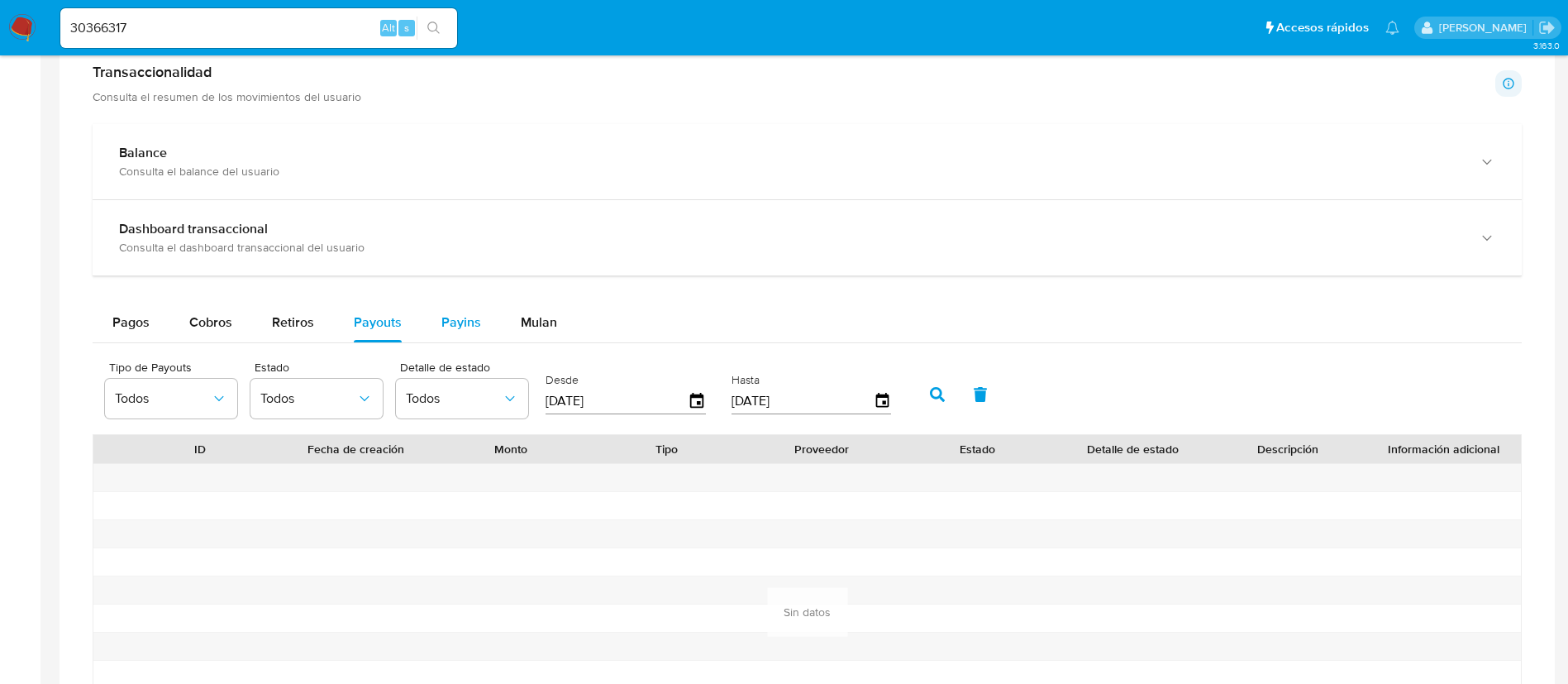
click at [452, 317] on span "Payins" at bounding box center [462, 322] width 40 height 19
select select "10"
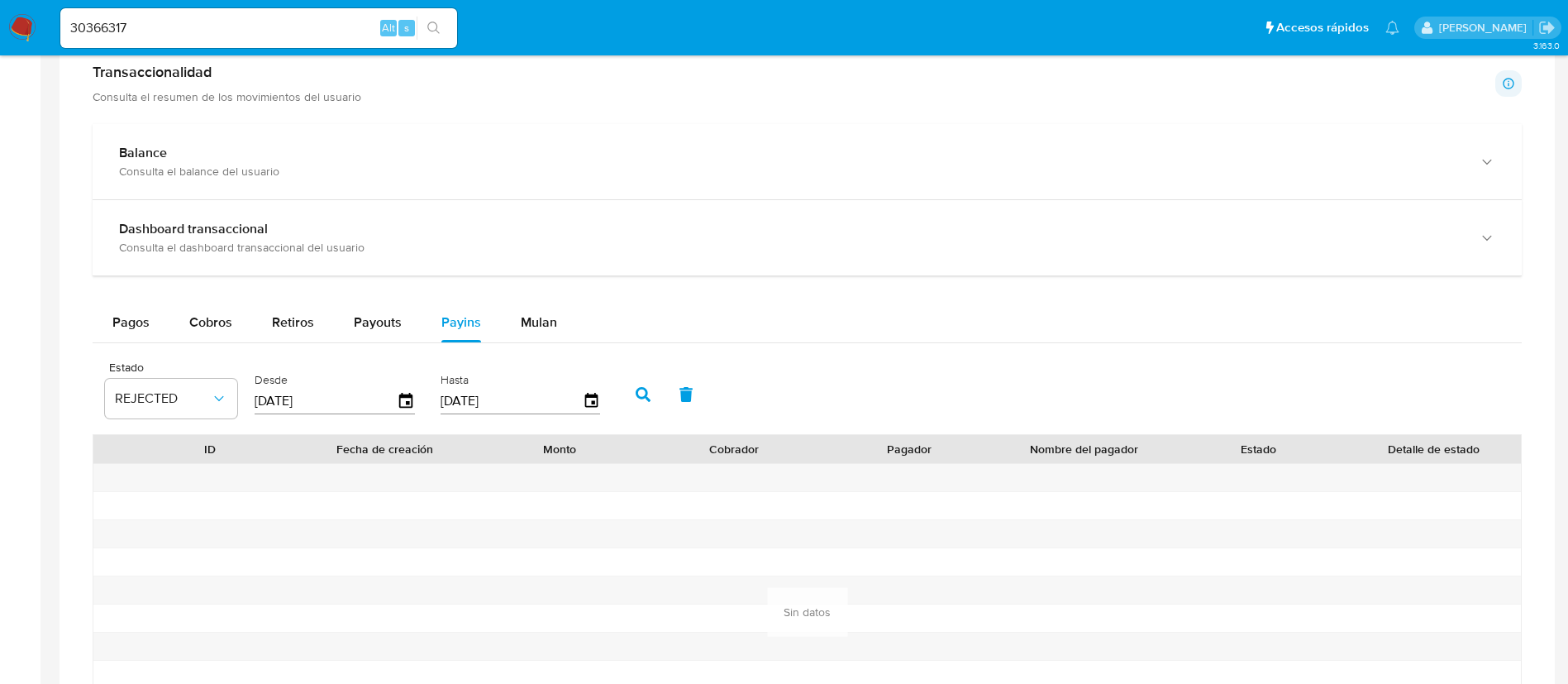
click at [333, 21] on input "30366317" at bounding box center [259, 28] width 397 height 22
paste input "239397036"
type input "239397036"
click at [437, 28] on icon "search-icon" at bounding box center [434, 28] width 13 height 13
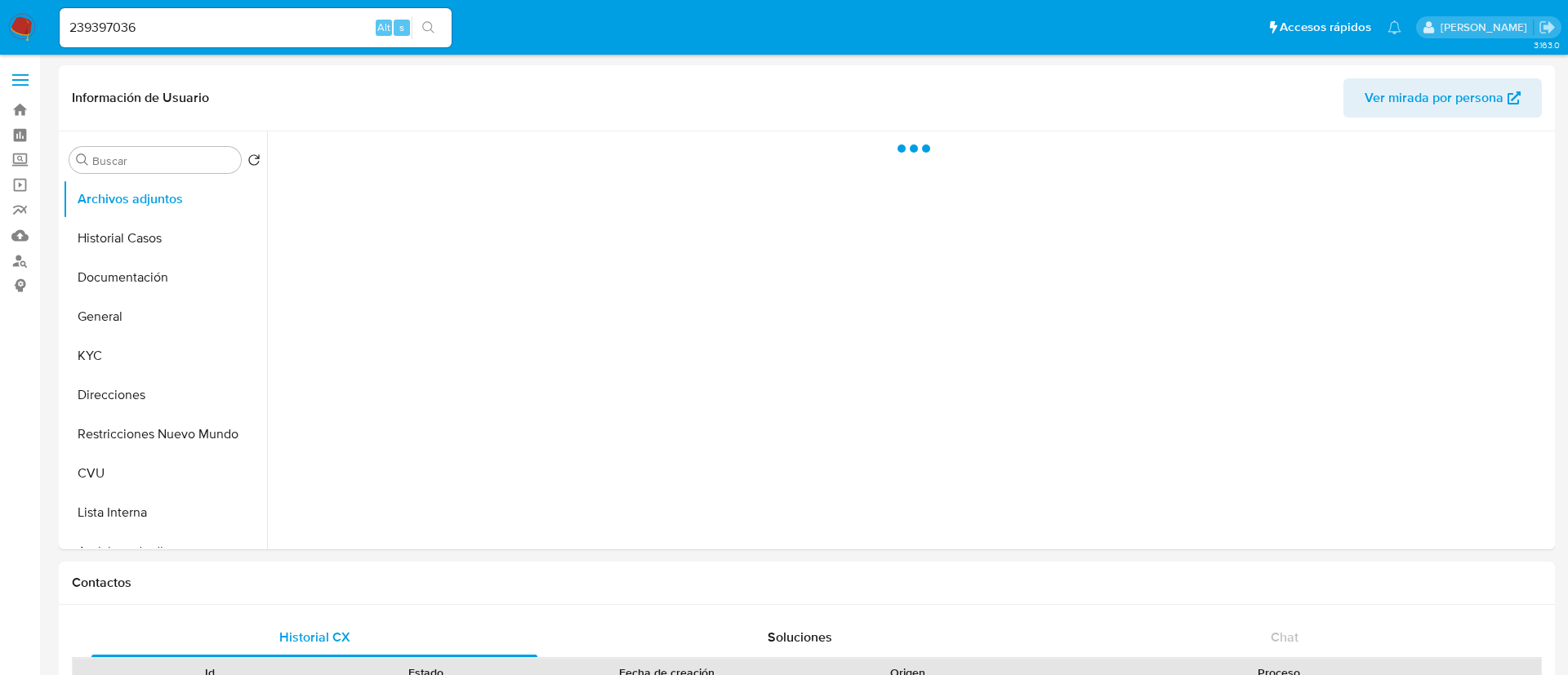
select select "10"
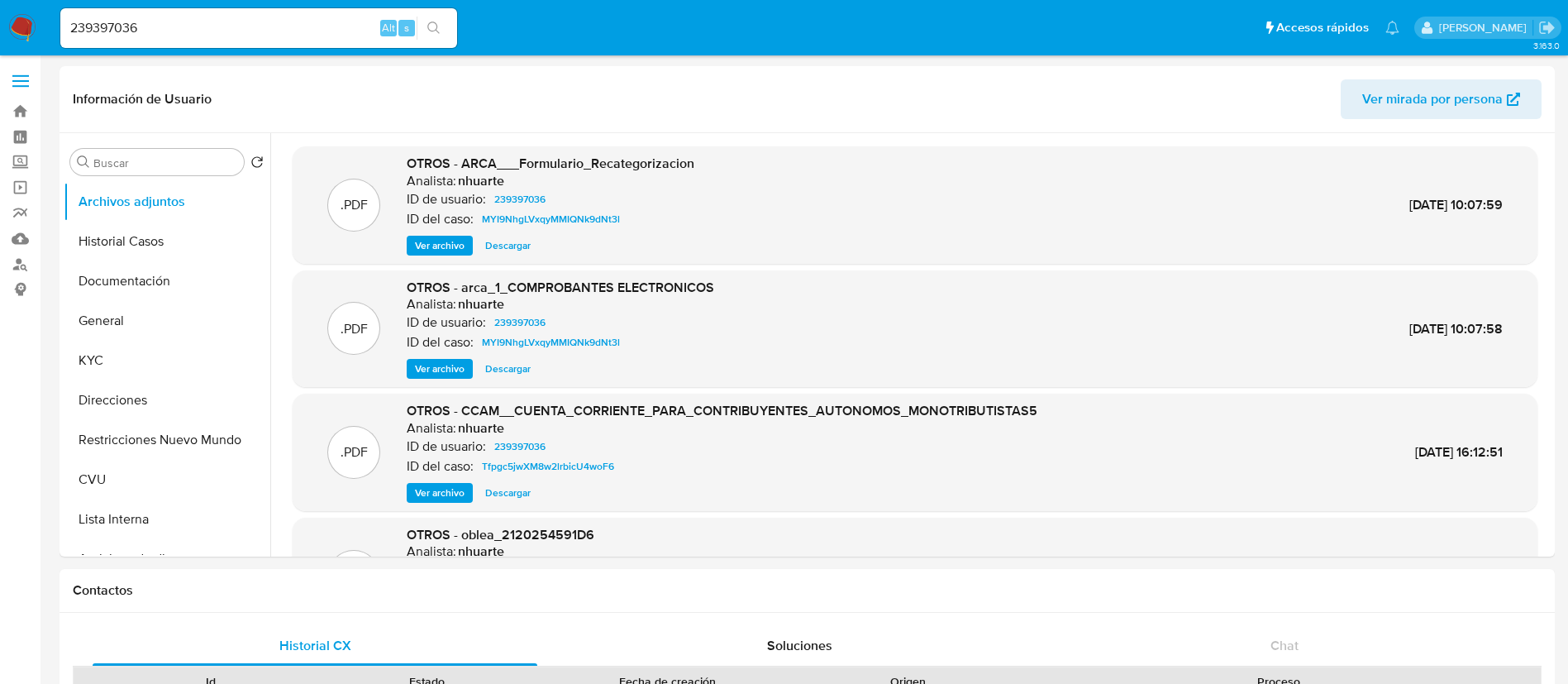
select select "10"
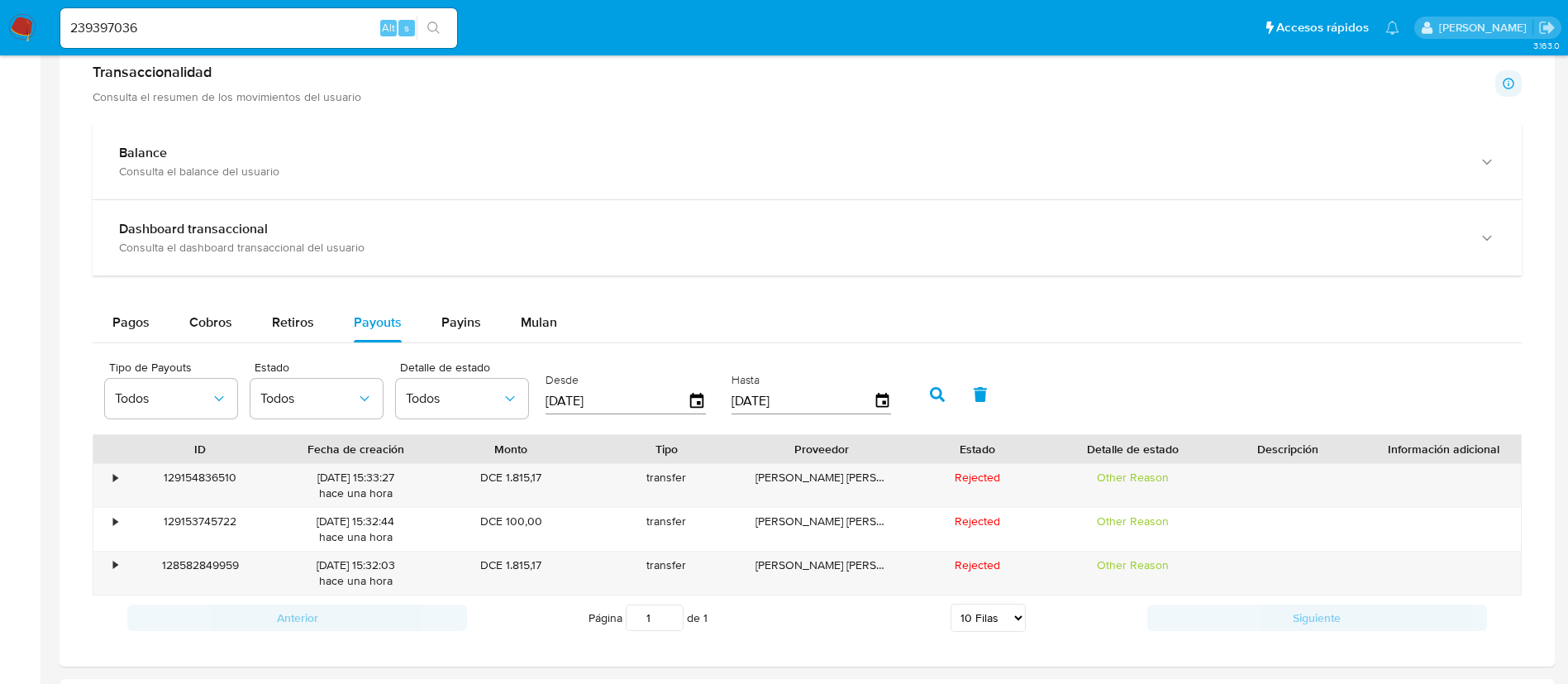
click at [256, 47] on div "239397036 Alt s" at bounding box center [259, 28] width 397 height 40
click at [251, 34] on input "239397036" at bounding box center [259, 28] width 397 height 22
paste input "135171299"
type input "135171299"
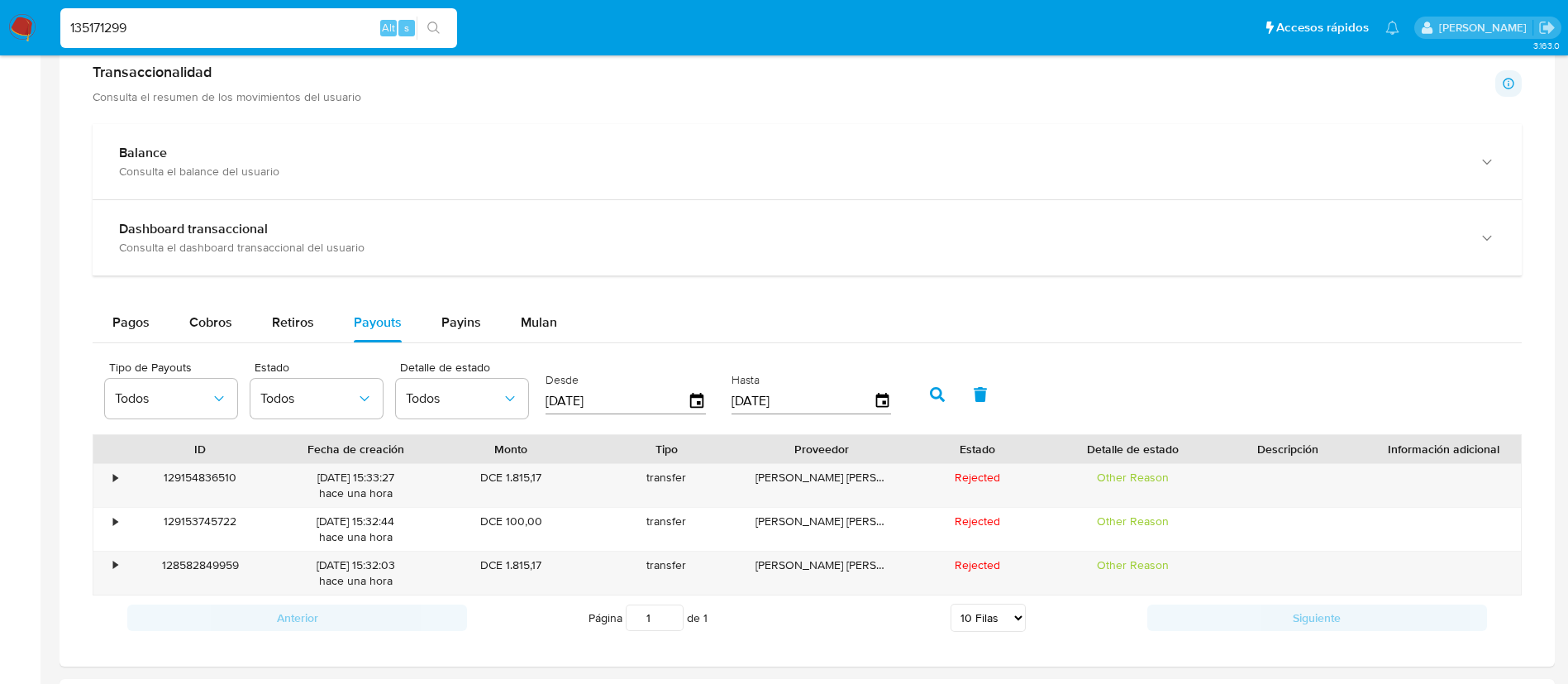
click at [427, 15] on div "135171299 Alt s" at bounding box center [259, 28] width 397 height 40
click at [423, 31] on button "search-icon" at bounding box center [434, 28] width 34 height 23
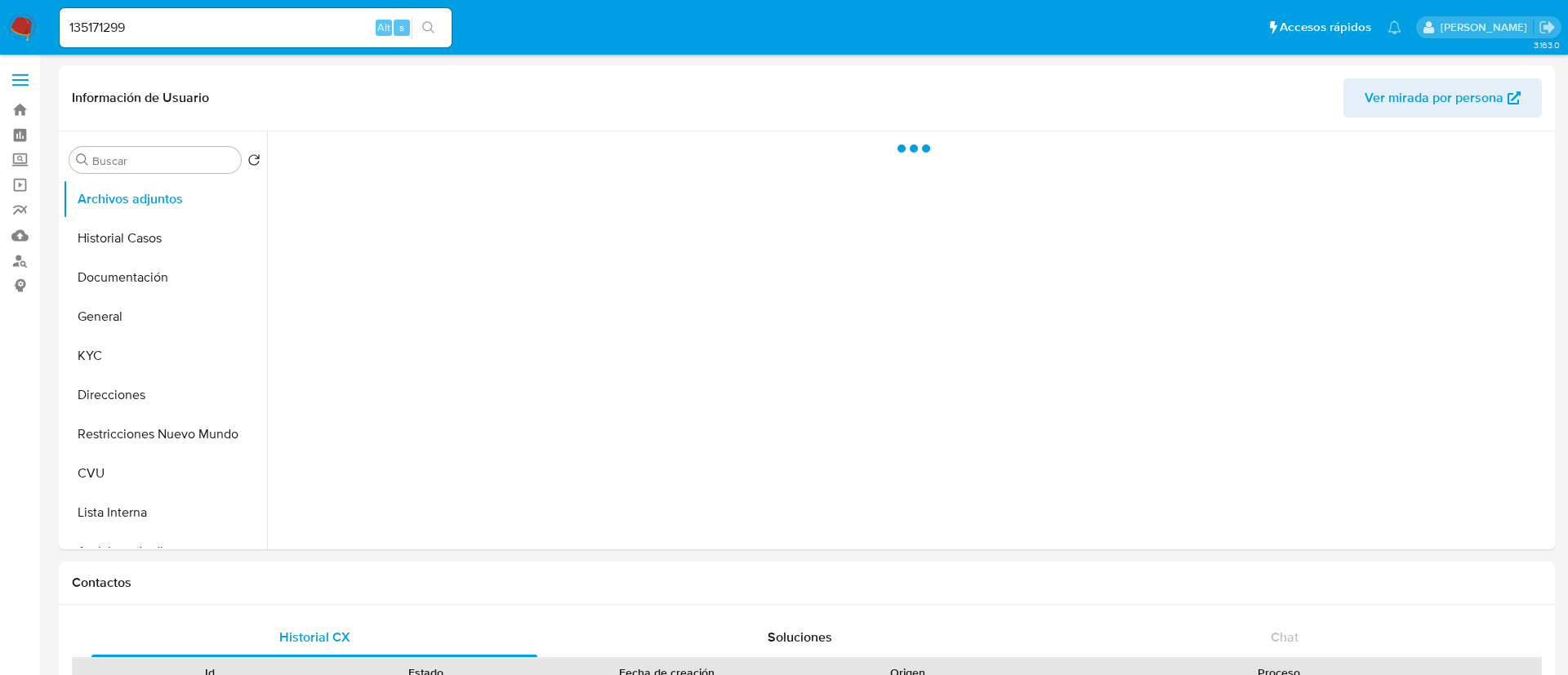
select select "10"
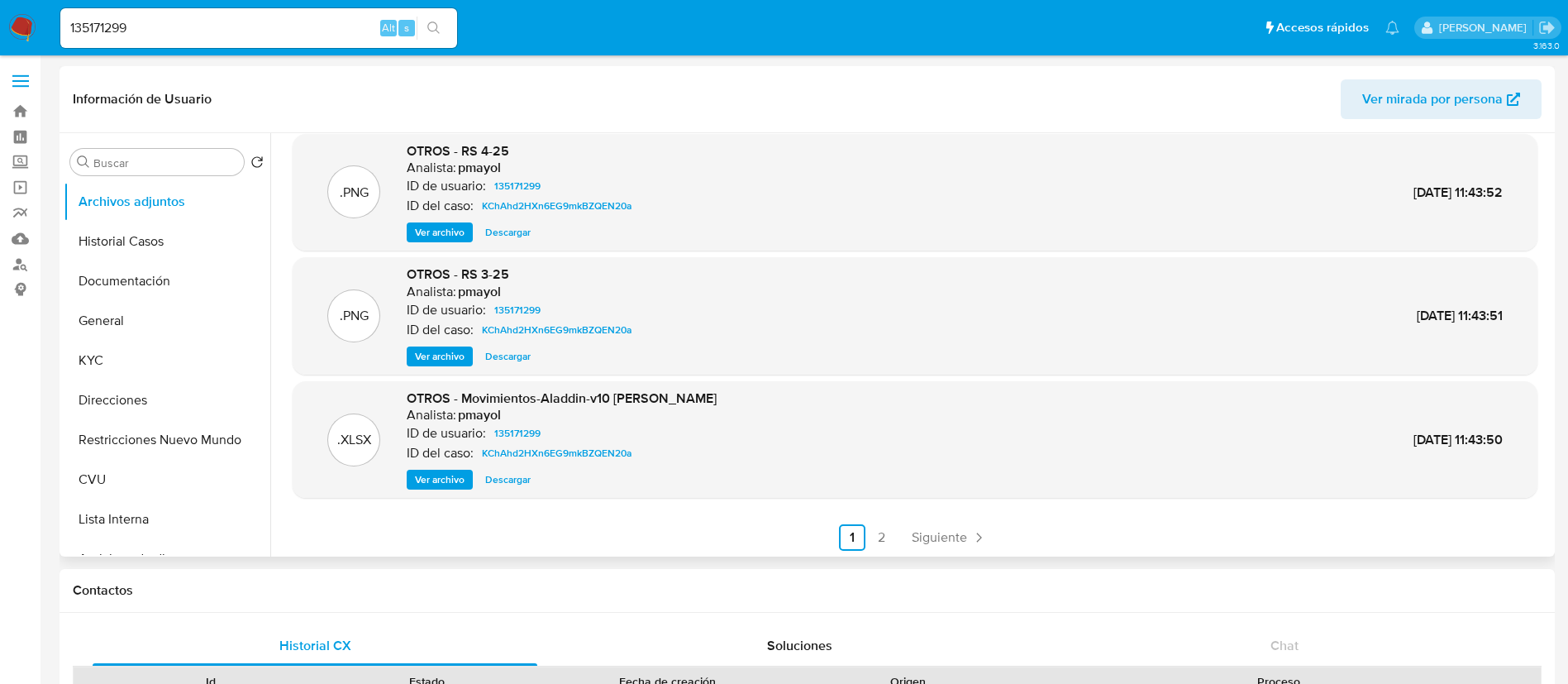
scroll to position [139, 0]
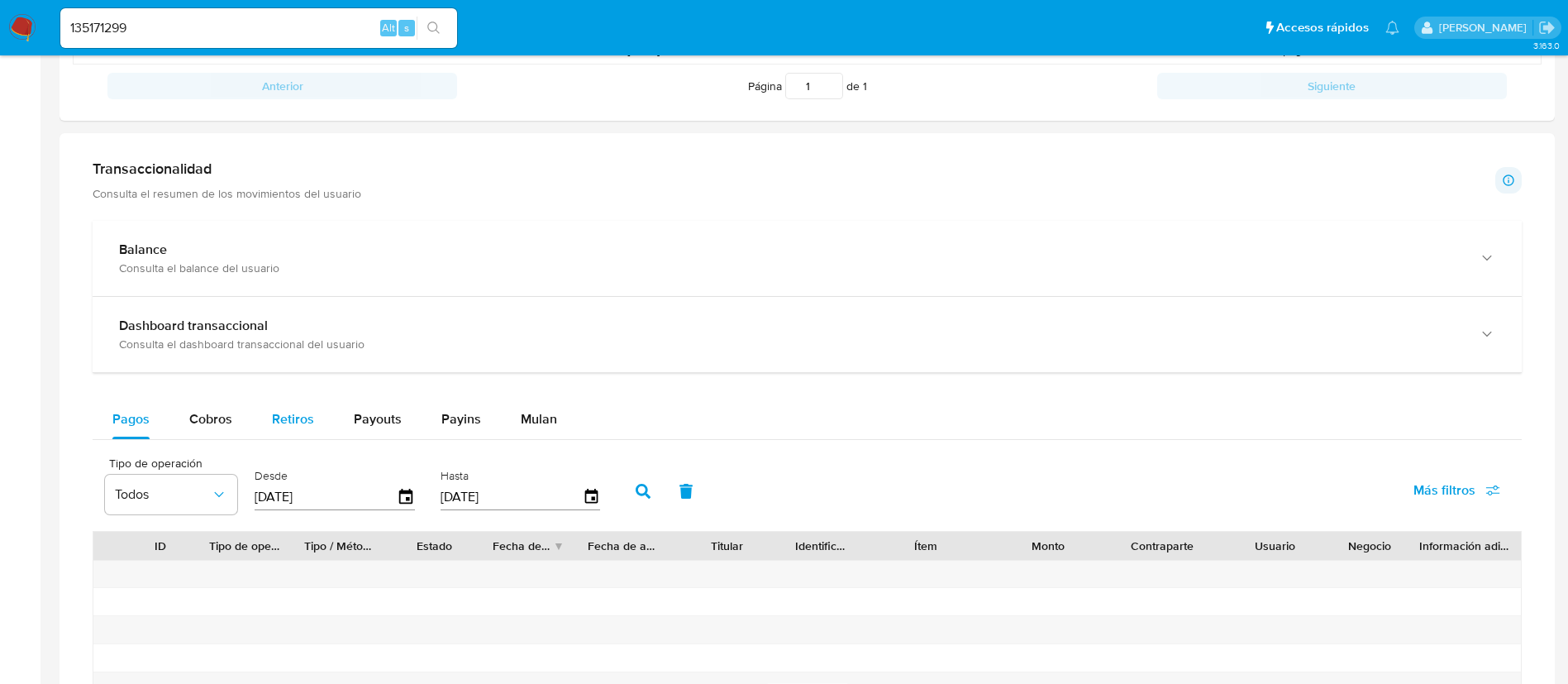
click at [304, 426] on span "Retiros" at bounding box center [293, 418] width 42 height 19
select select "10"
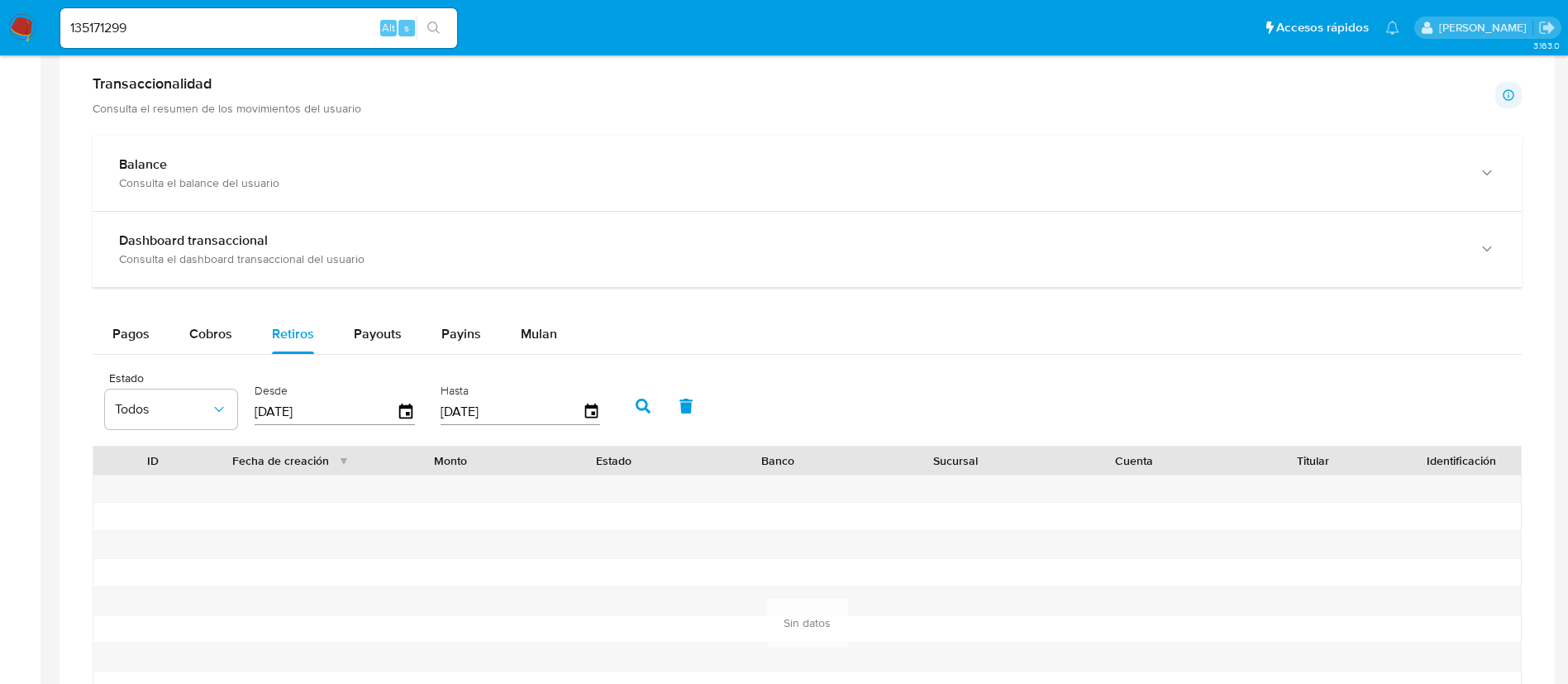
scroll to position [868, 0]
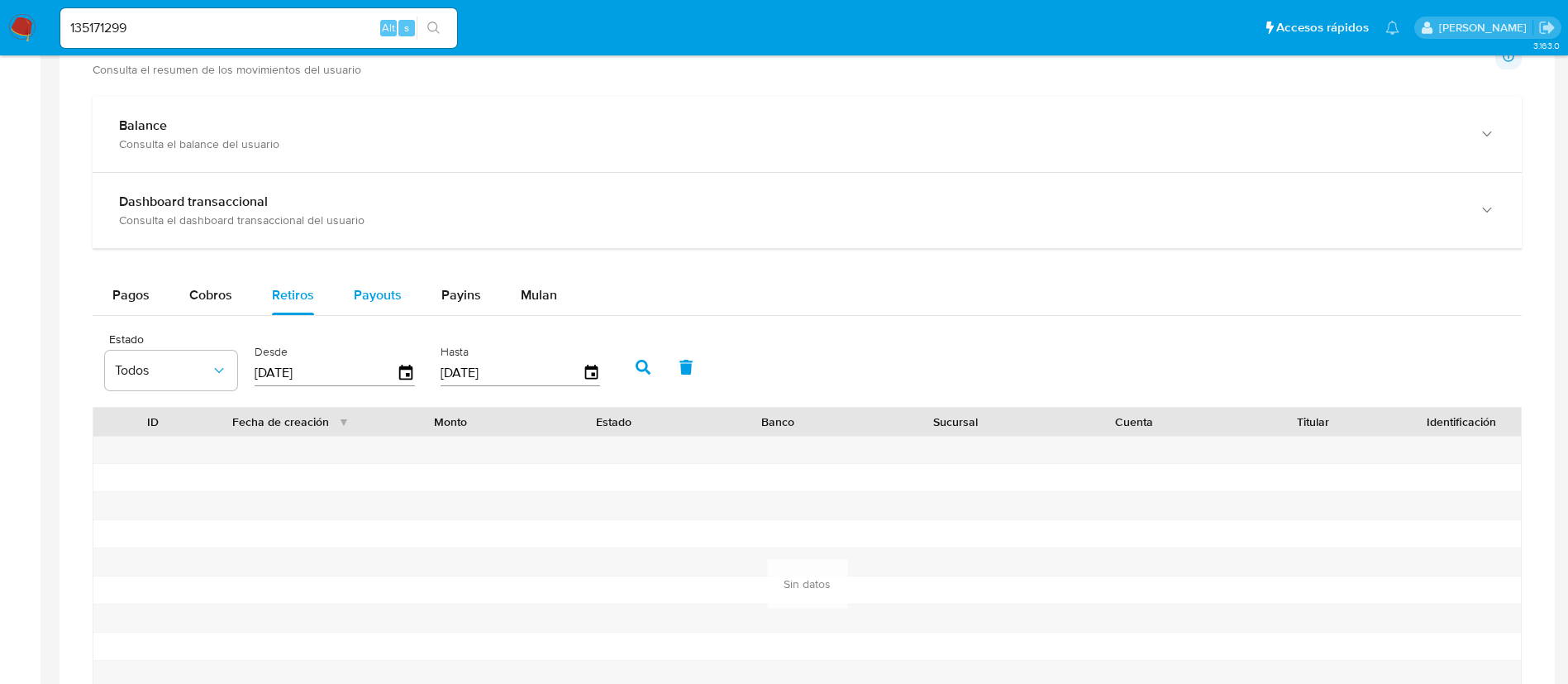
click at [363, 295] on span "Payouts" at bounding box center [378, 295] width 48 height 19
select select "10"
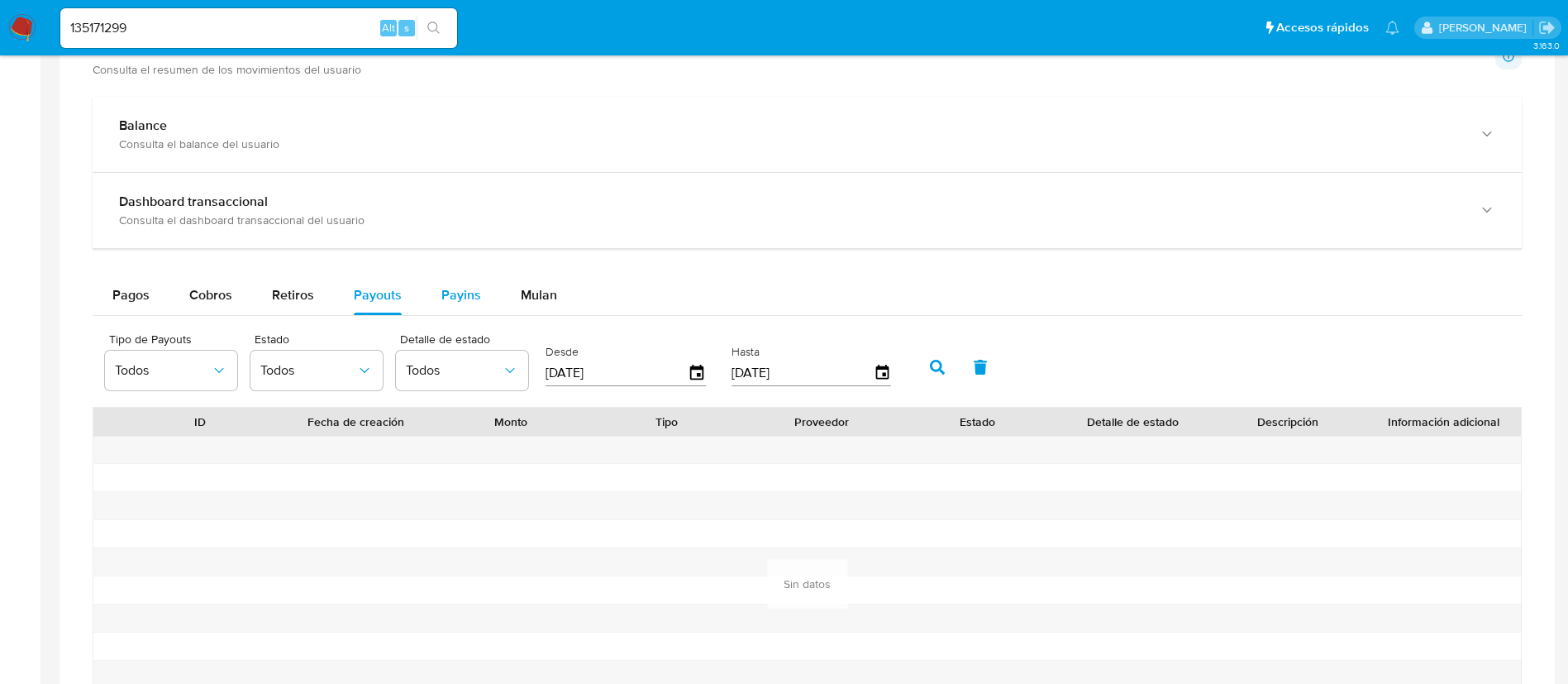
click at [461, 299] on span "Payins" at bounding box center [462, 295] width 40 height 19
select select "10"
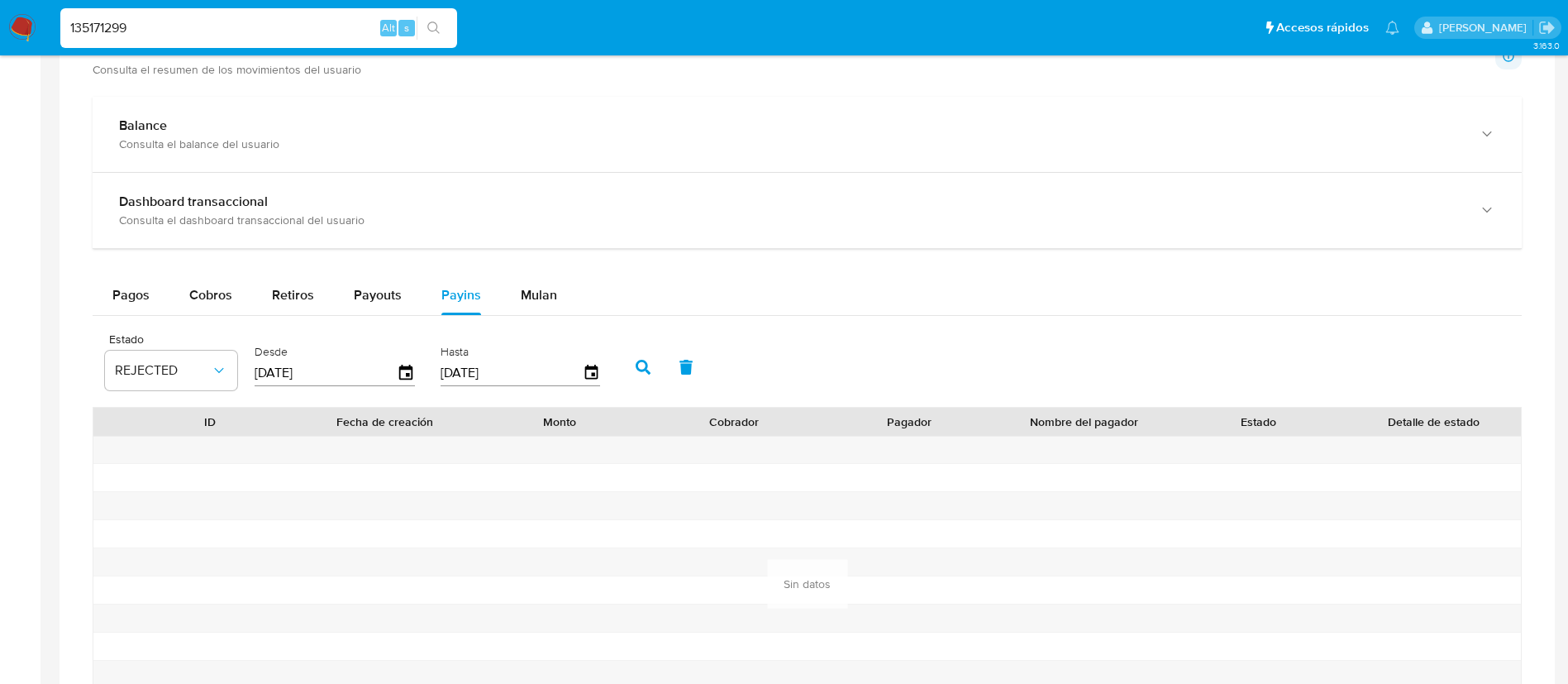
click at [274, 32] on input "135171299" at bounding box center [259, 28] width 397 height 22
click at [314, 38] on input "135171299" at bounding box center [259, 28] width 397 height 22
paste input "2140336993"
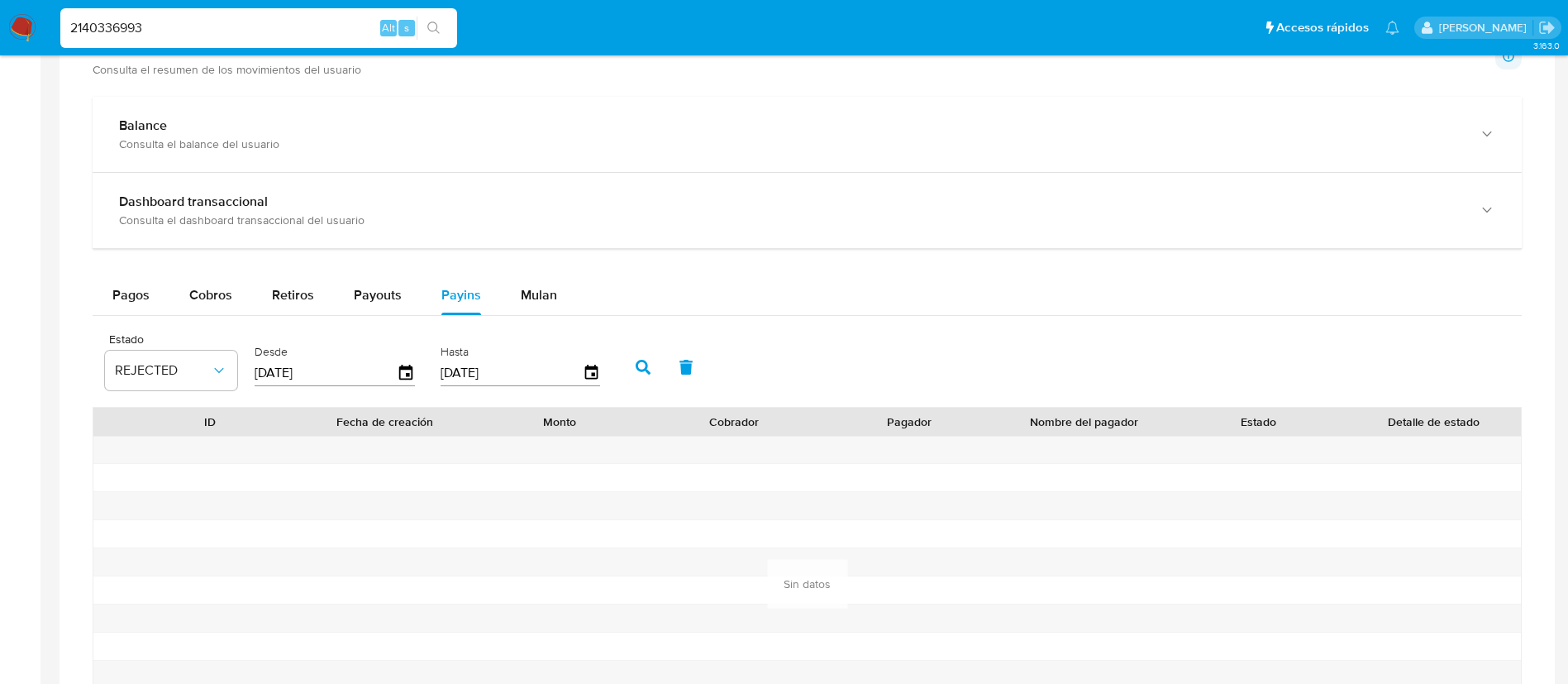
type input "2140336993"
click at [436, 32] on icon "search-icon" at bounding box center [434, 28] width 13 height 13
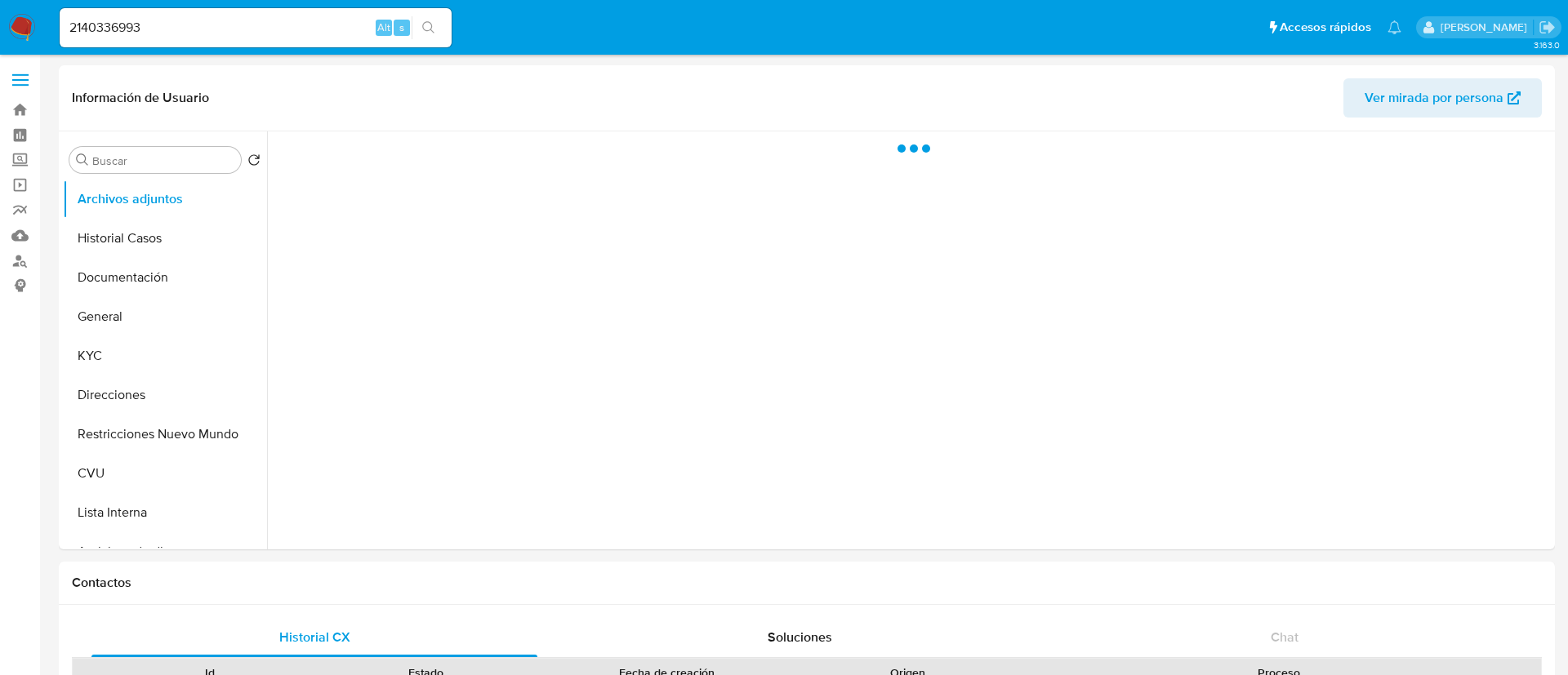
select select "10"
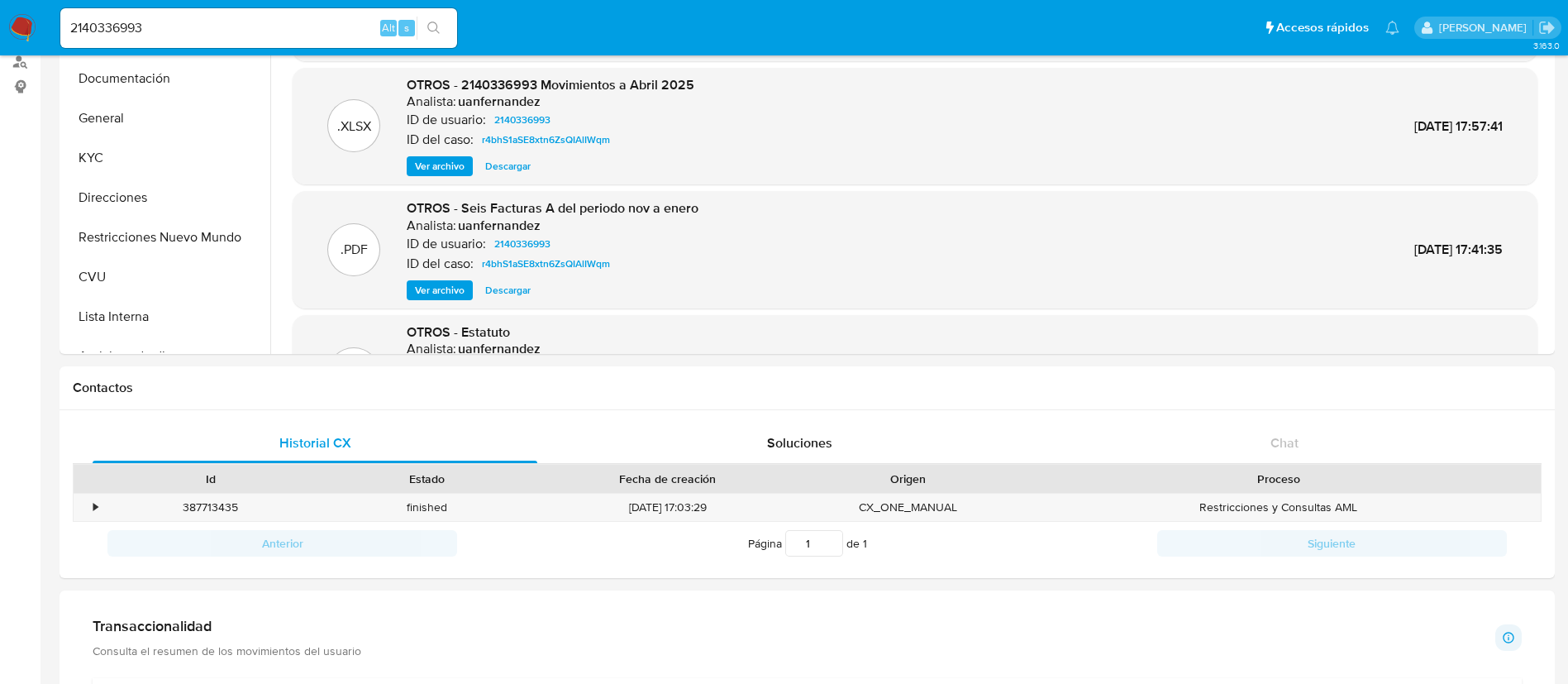
scroll to position [497, 0]
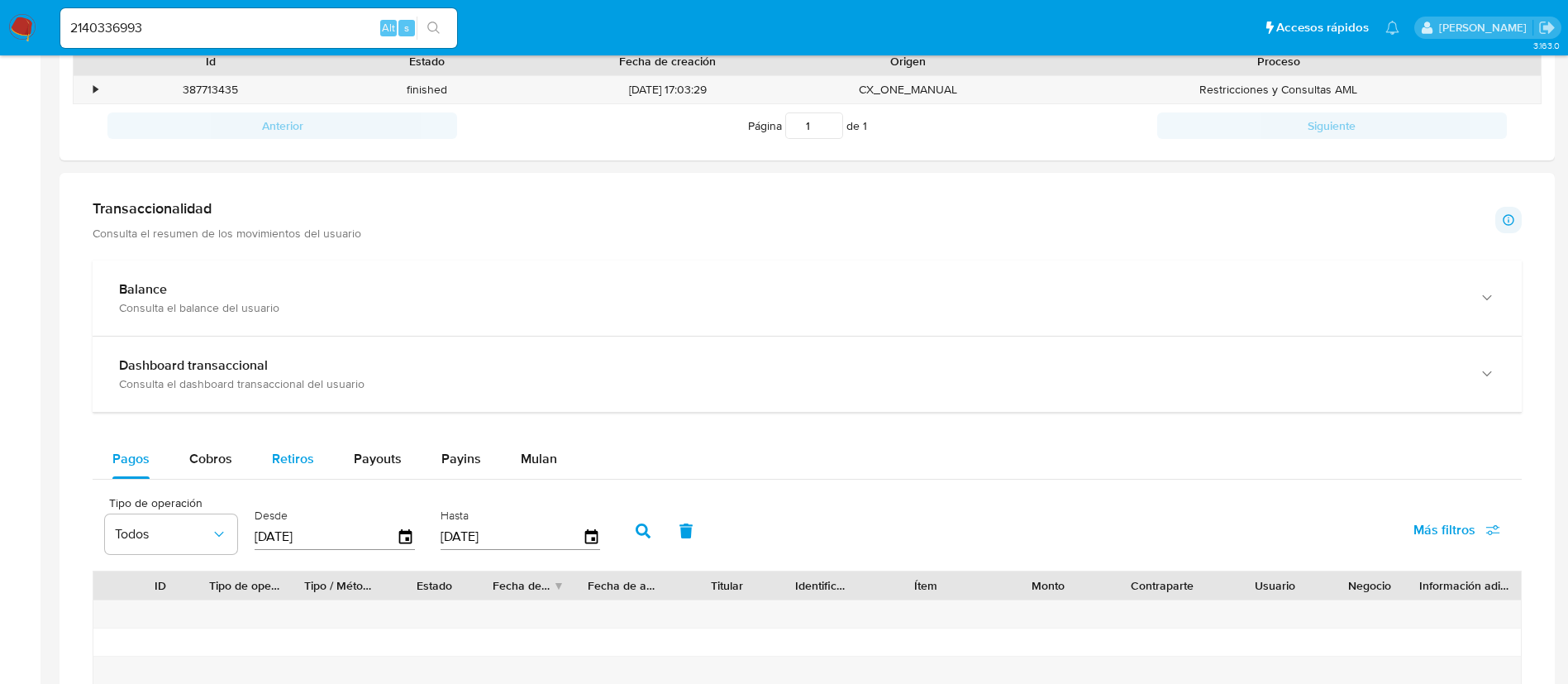
click at [305, 457] on span "Retiros" at bounding box center [293, 458] width 42 height 19
select select "10"
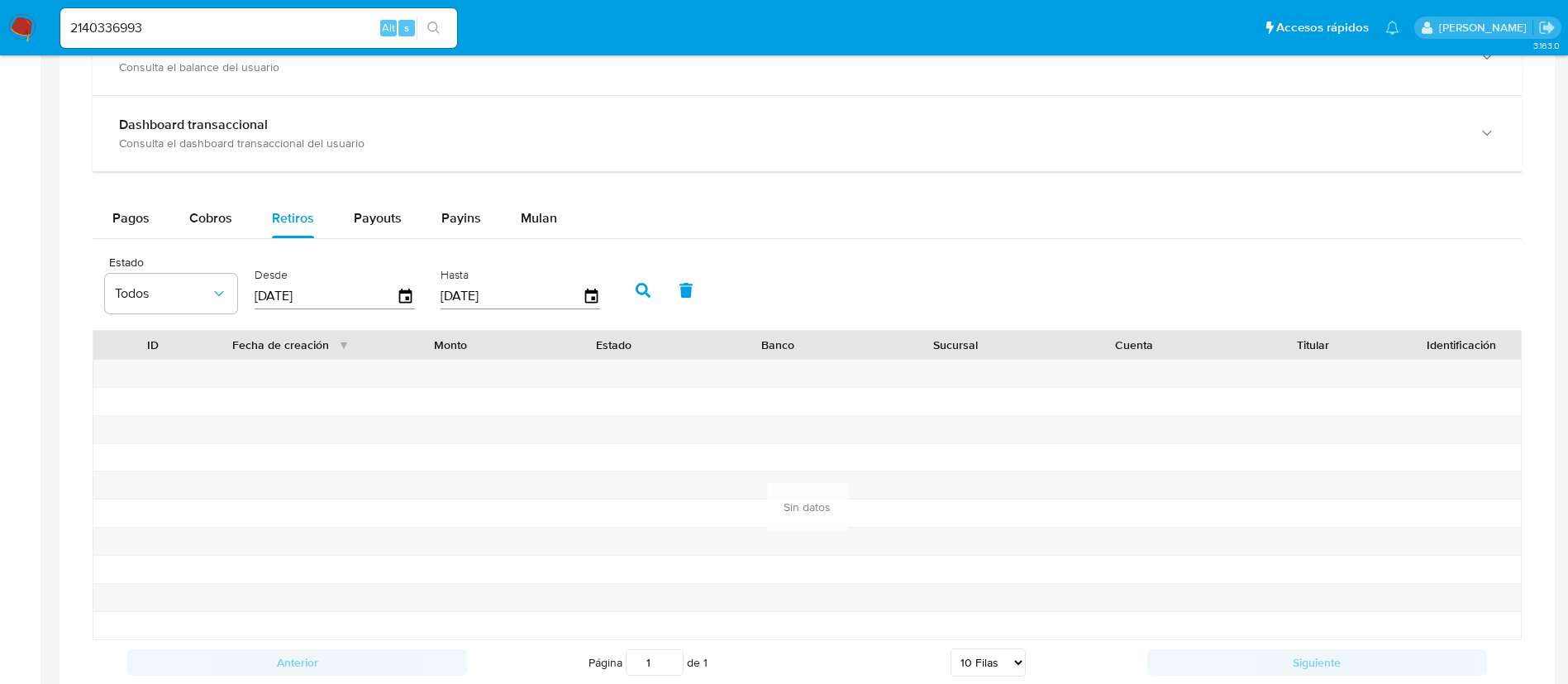
scroll to position [868, 0]
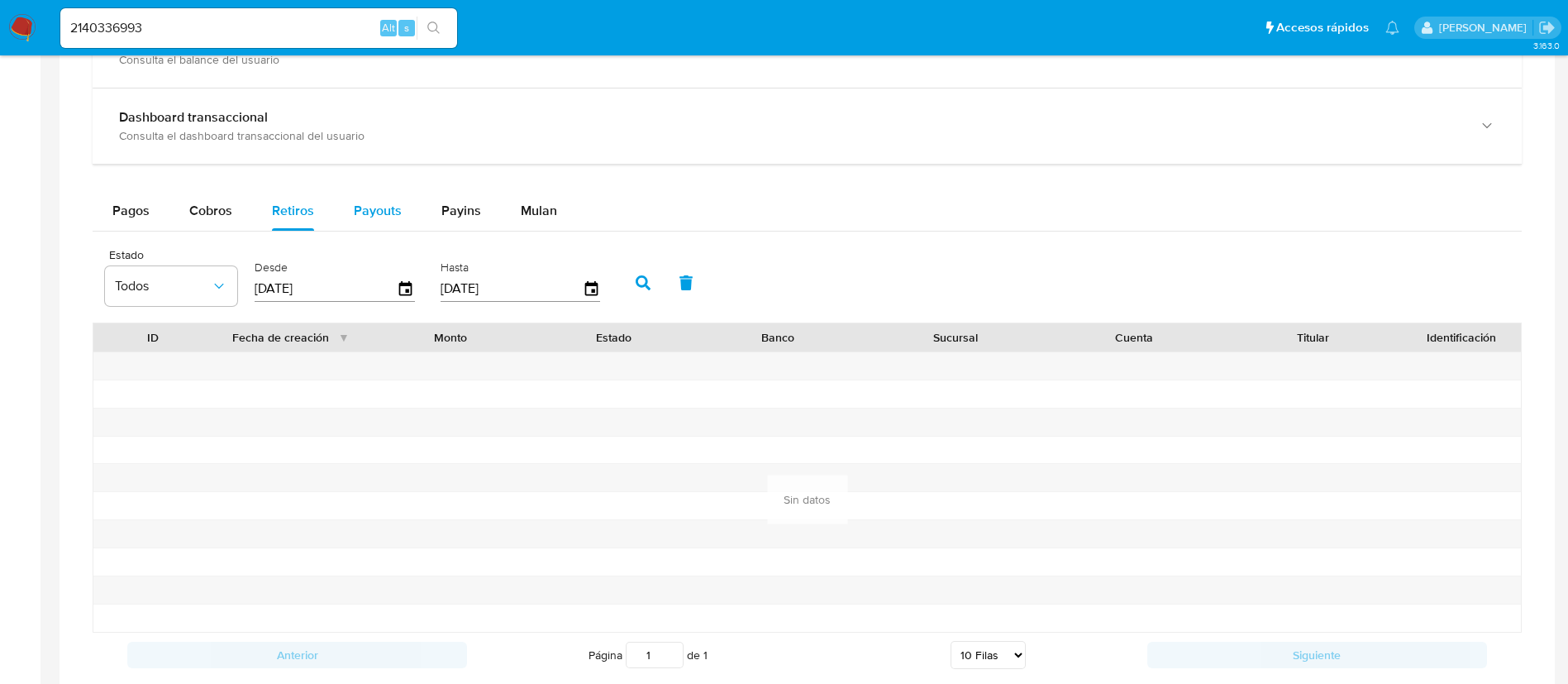
click at [366, 227] on div "Payouts" at bounding box center [378, 211] width 48 height 40
select select "10"
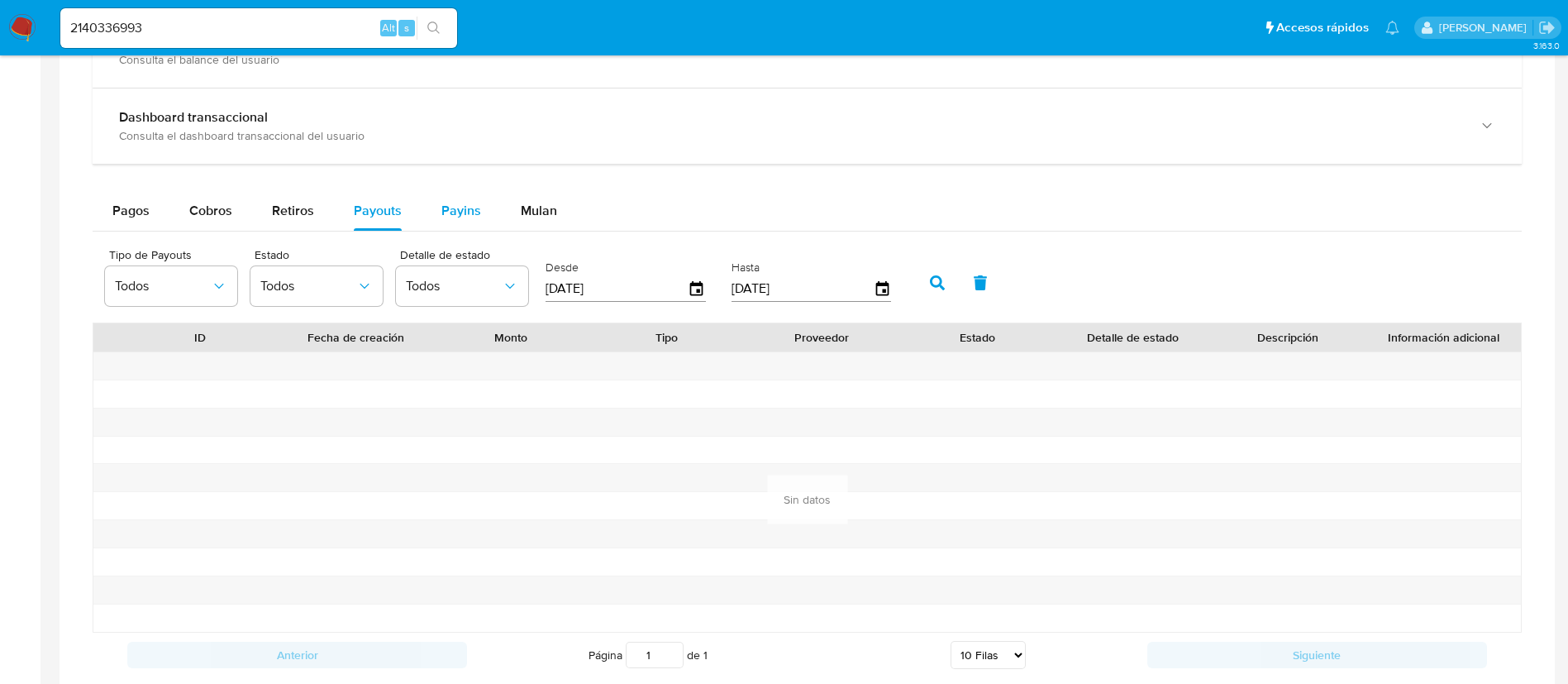
click at [450, 222] on div "Payins" at bounding box center [462, 211] width 40 height 40
select select "10"
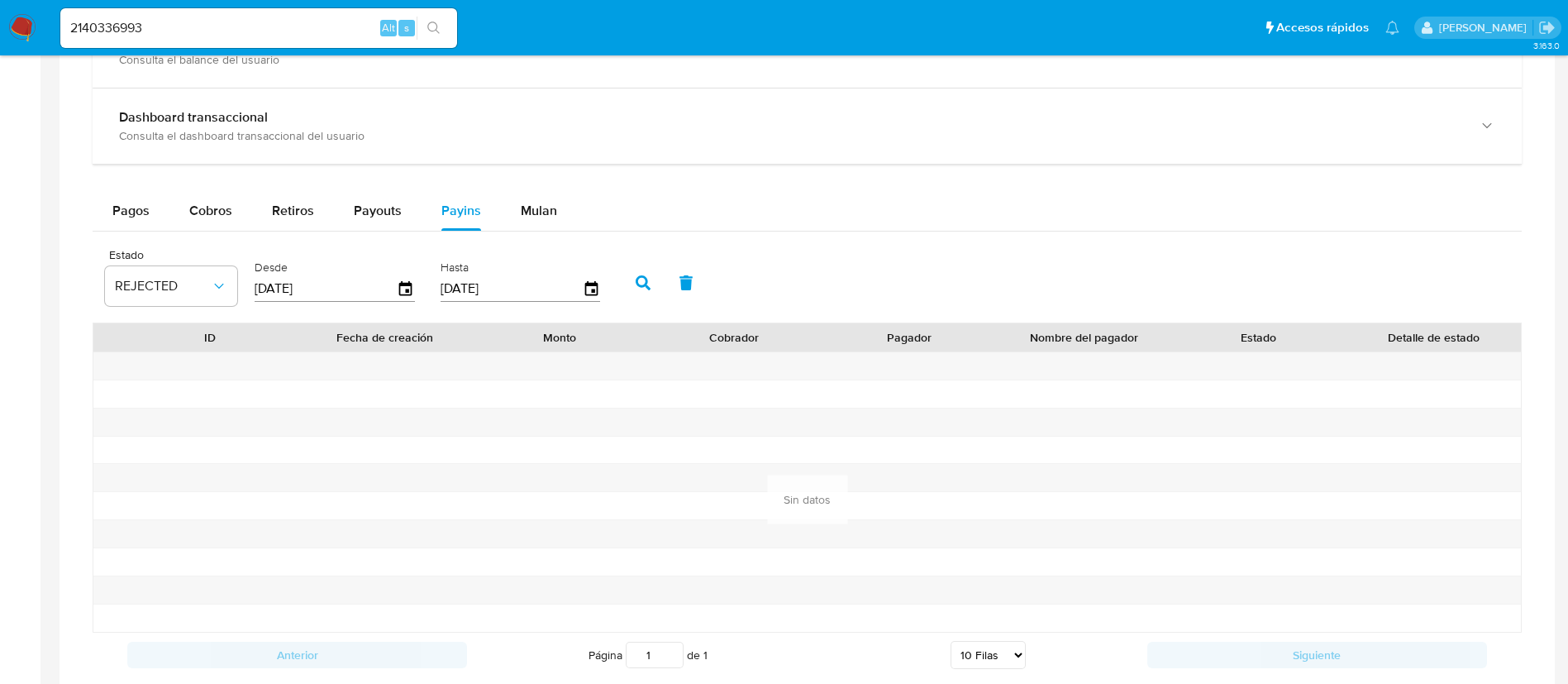
click at [310, 36] on input "2140336993" at bounding box center [259, 28] width 397 height 22
paste input "117902024"
type input "117902024"
click at [438, 32] on icon "search-icon" at bounding box center [434, 28] width 13 height 13
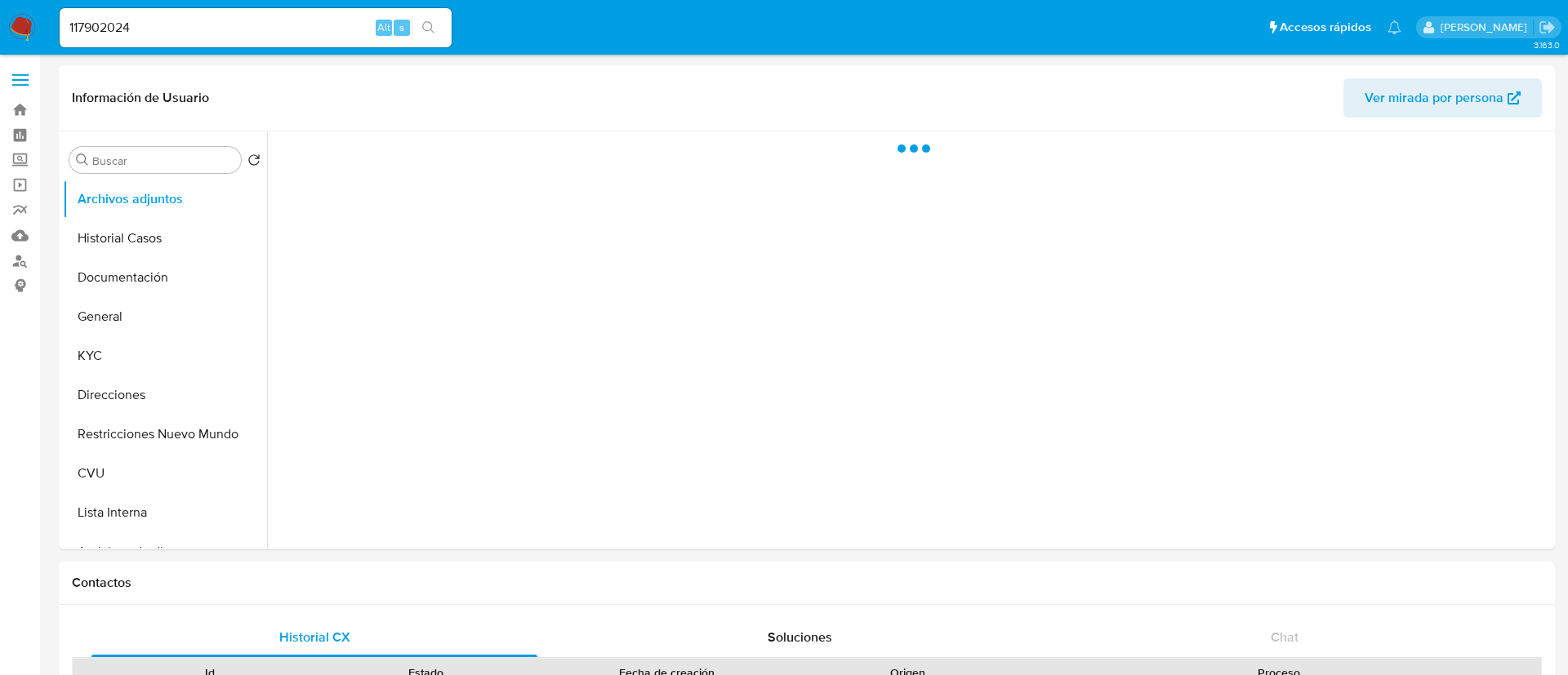
select select "10"
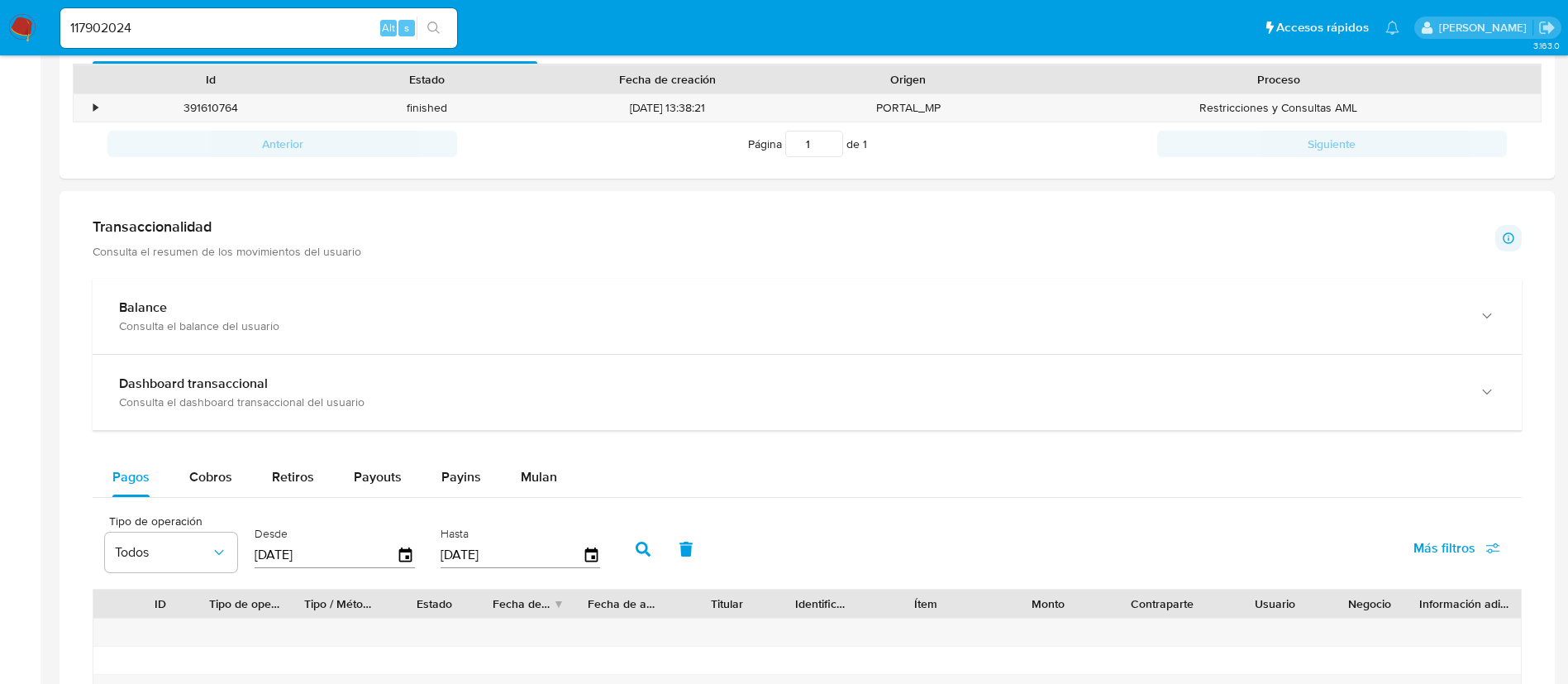
scroll to position [745, 0]
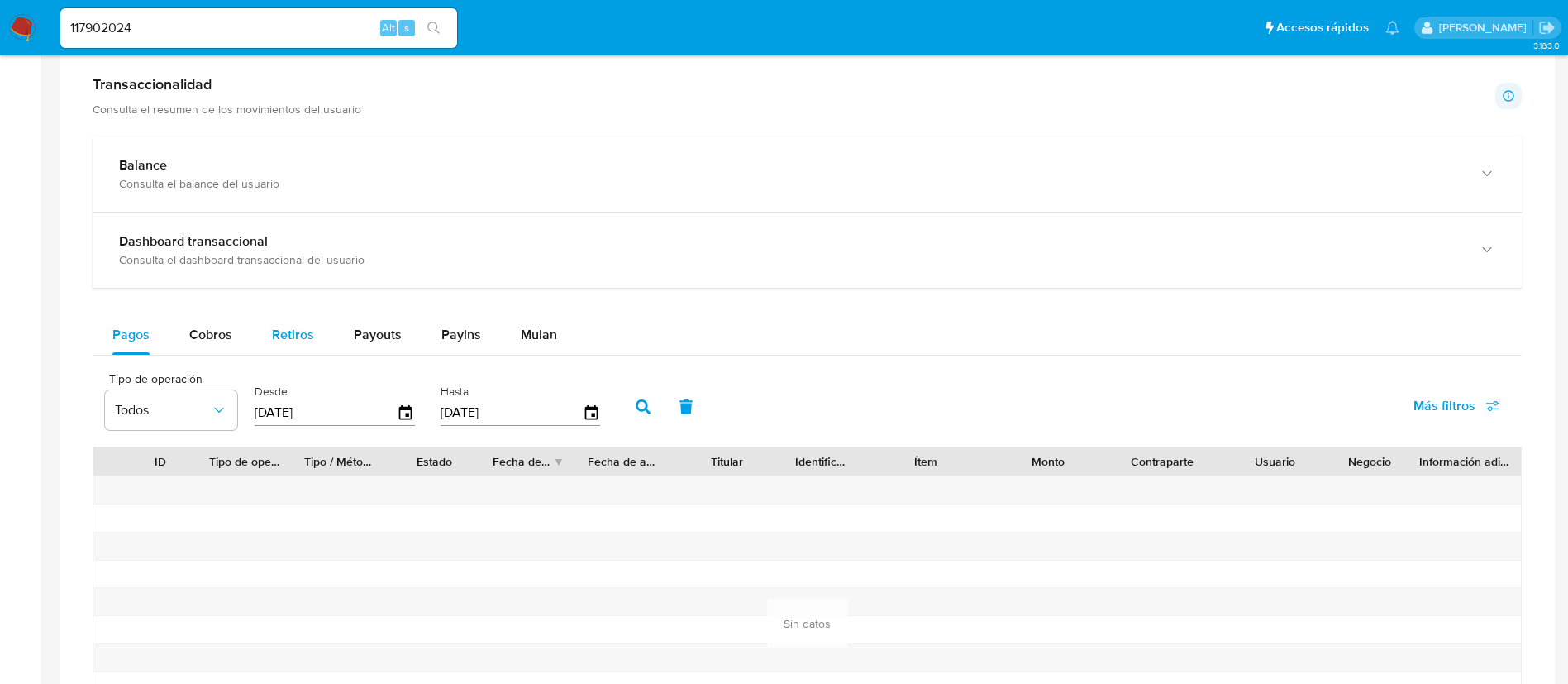
click at [309, 326] on span "Retiros" at bounding box center [293, 335] width 42 height 19
select select "10"
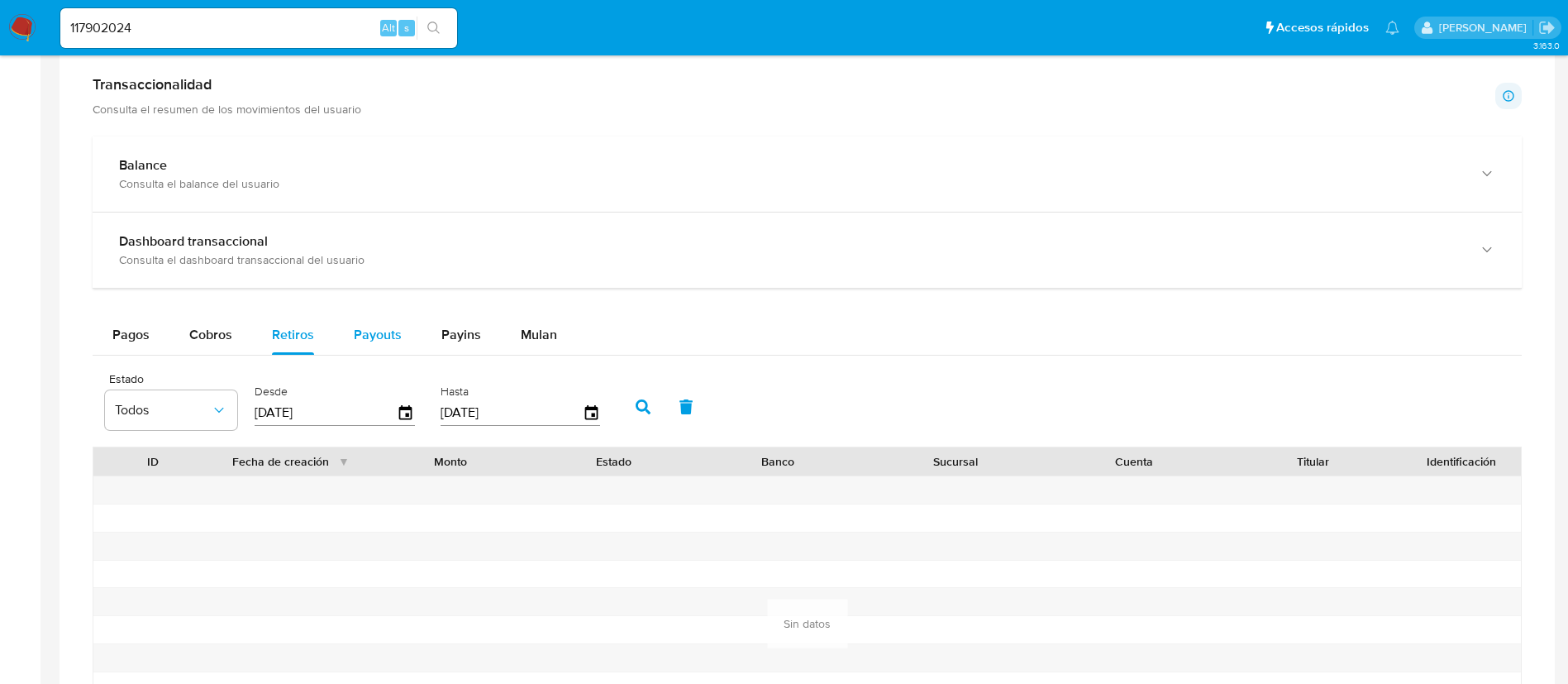
click at [371, 340] on span "Payouts" at bounding box center [378, 335] width 48 height 19
select select "10"
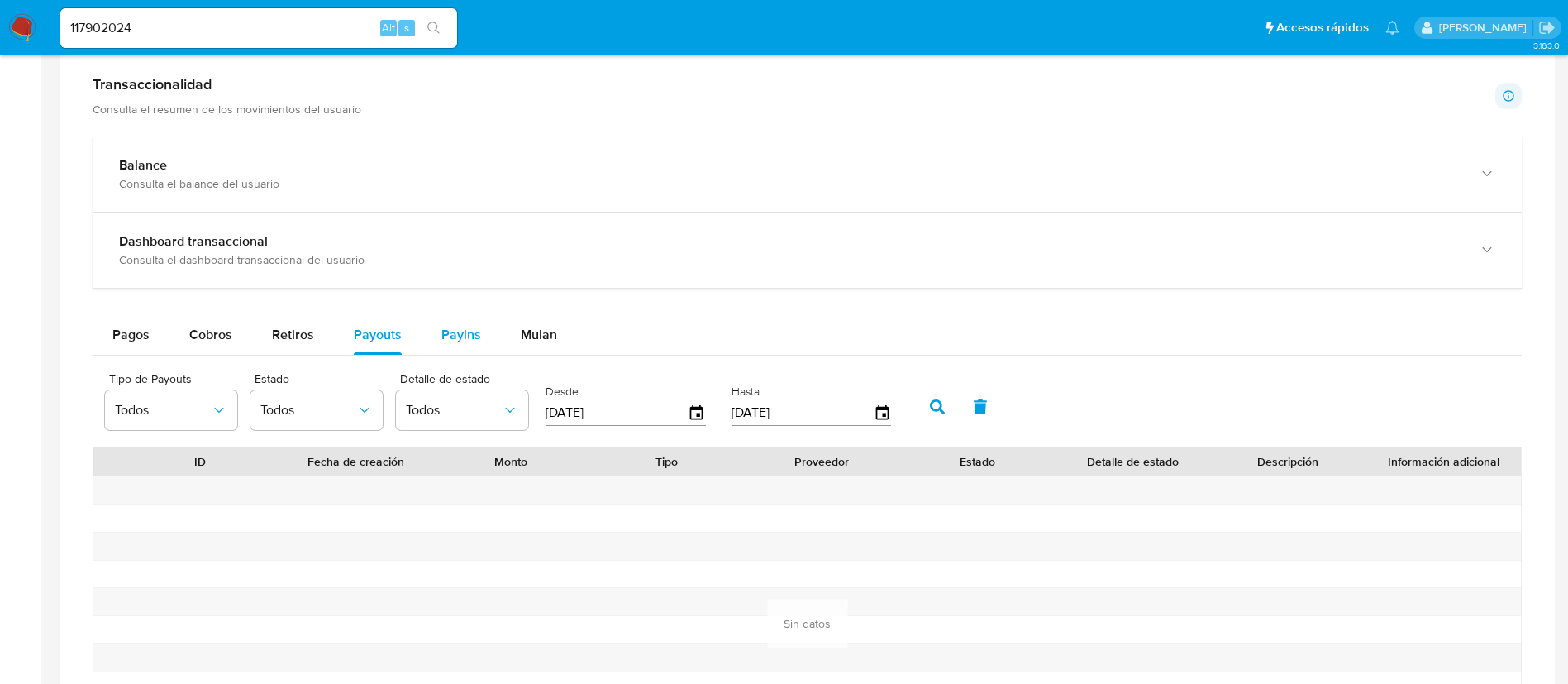
click at [442, 327] on span "Payins" at bounding box center [462, 335] width 40 height 19
select select "10"
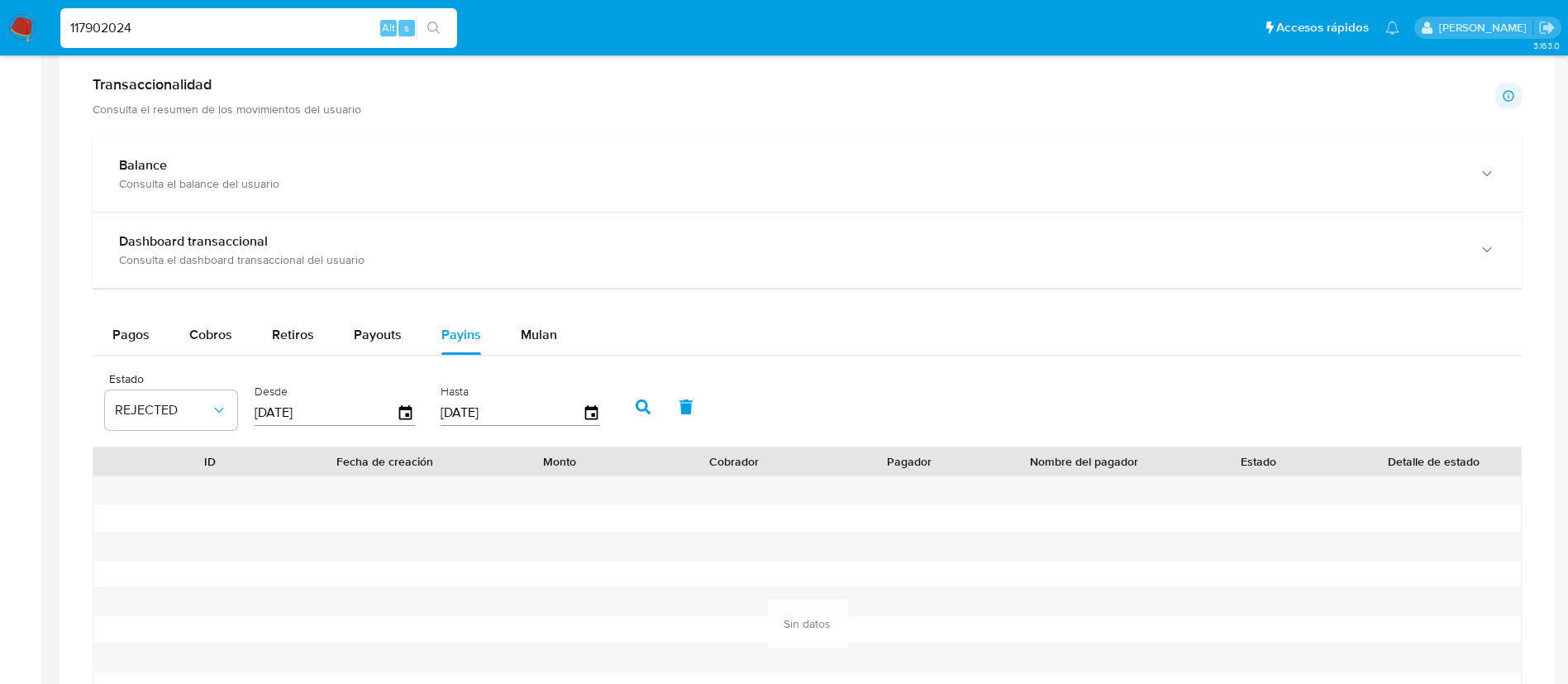
click at [300, 37] on input "117902024" at bounding box center [259, 28] width 397 height 22
drag, startPoint x: 300, startPoint y: 37, endPoint x: 402, endPoint y: 53, distance: 103.2
click at [303, 37] on input "117902024" at bounding box center [259, 28] width 397 height 22
paste input "47436899"
type input "47436899"
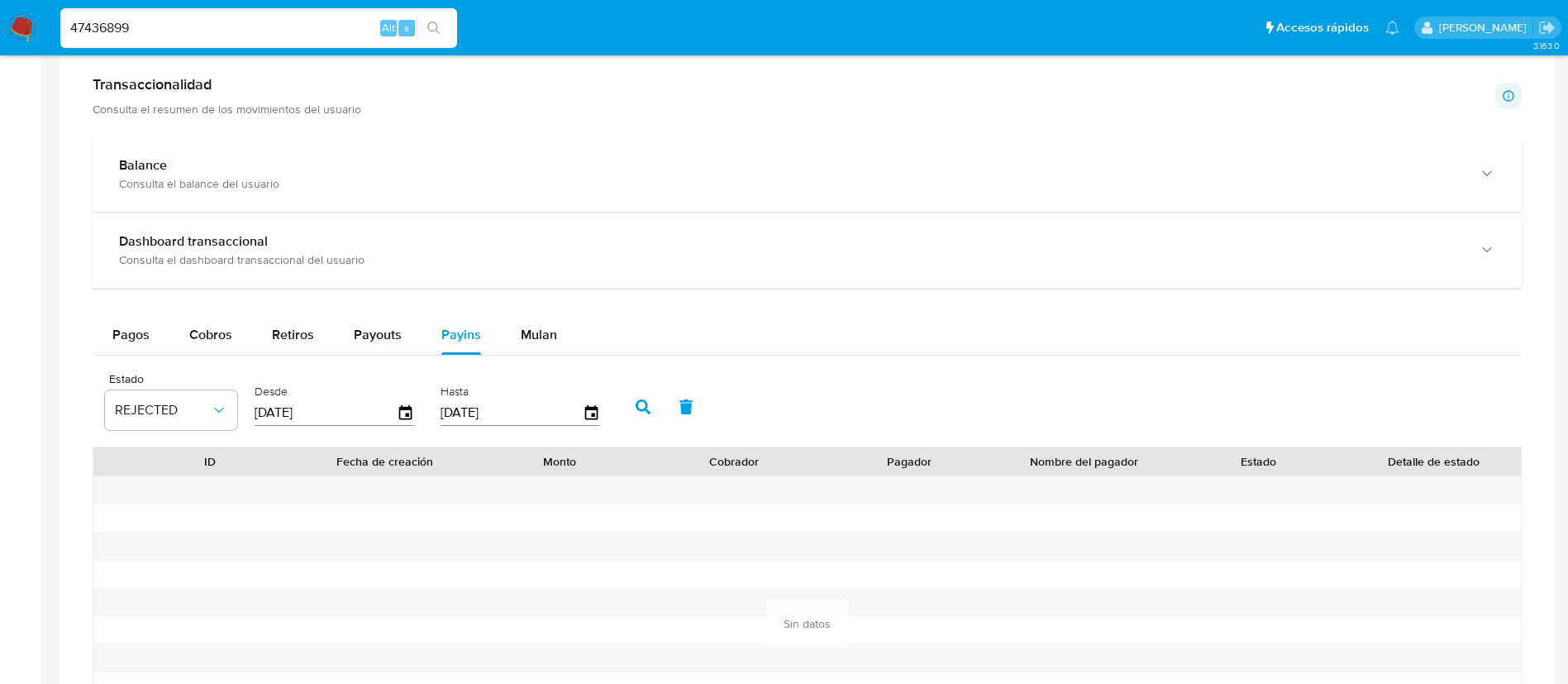
click at [465, 38] on ul "Pausado Ver notificaciones 47436899 Alt s Accesos rápidos Presiona las siguient…" at bounding box center [729, 28] width 1356 height 42
click at [443, 28] on button "search-icon" at bounding box center [434, 28] width 34 height 23
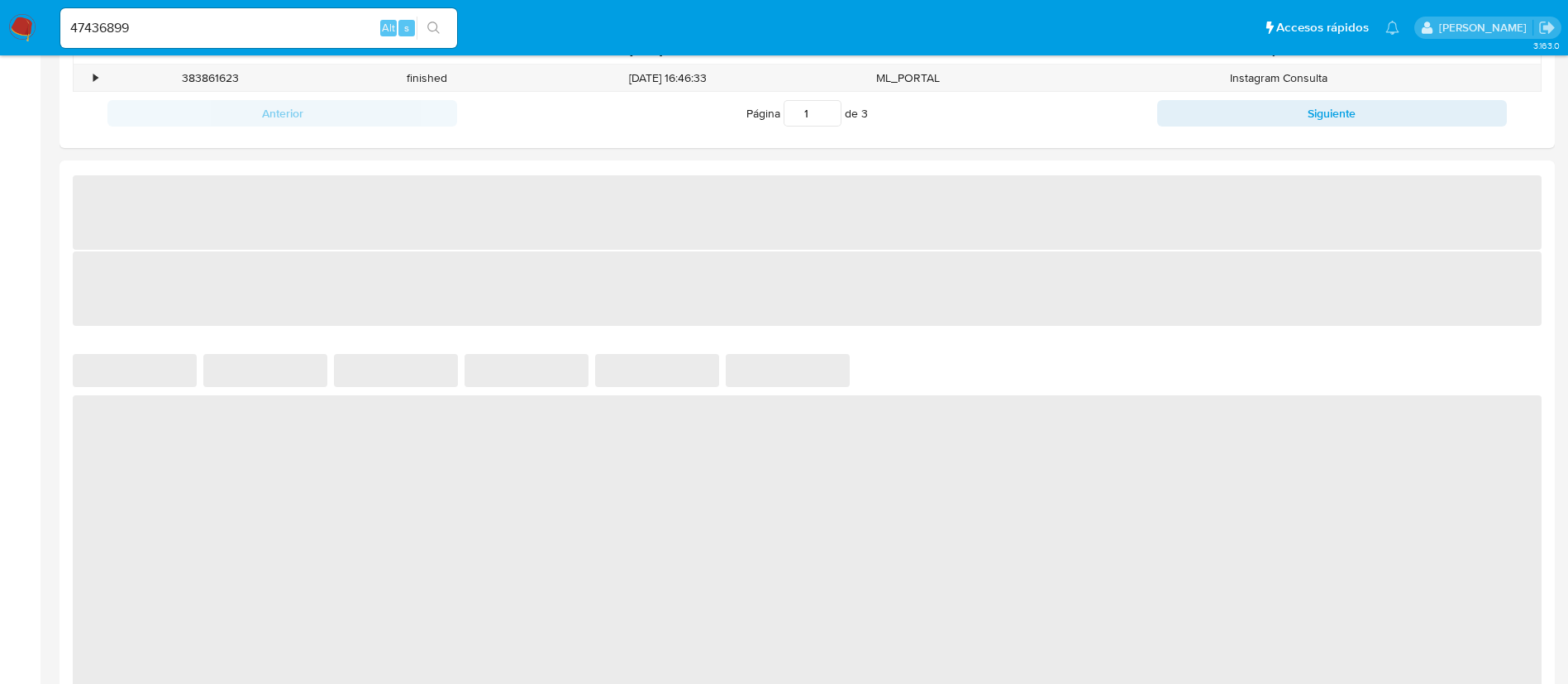
select select "10"
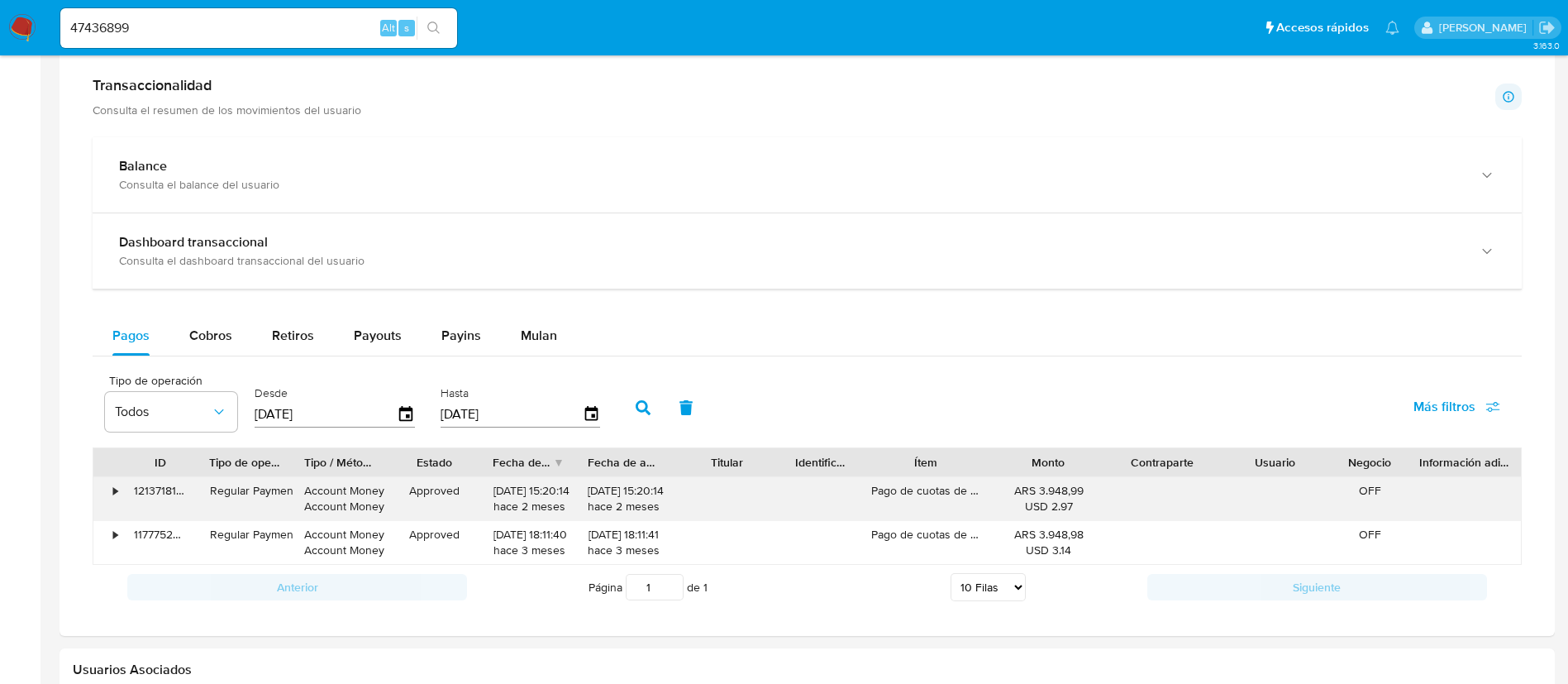
scroll to position [993, 0]
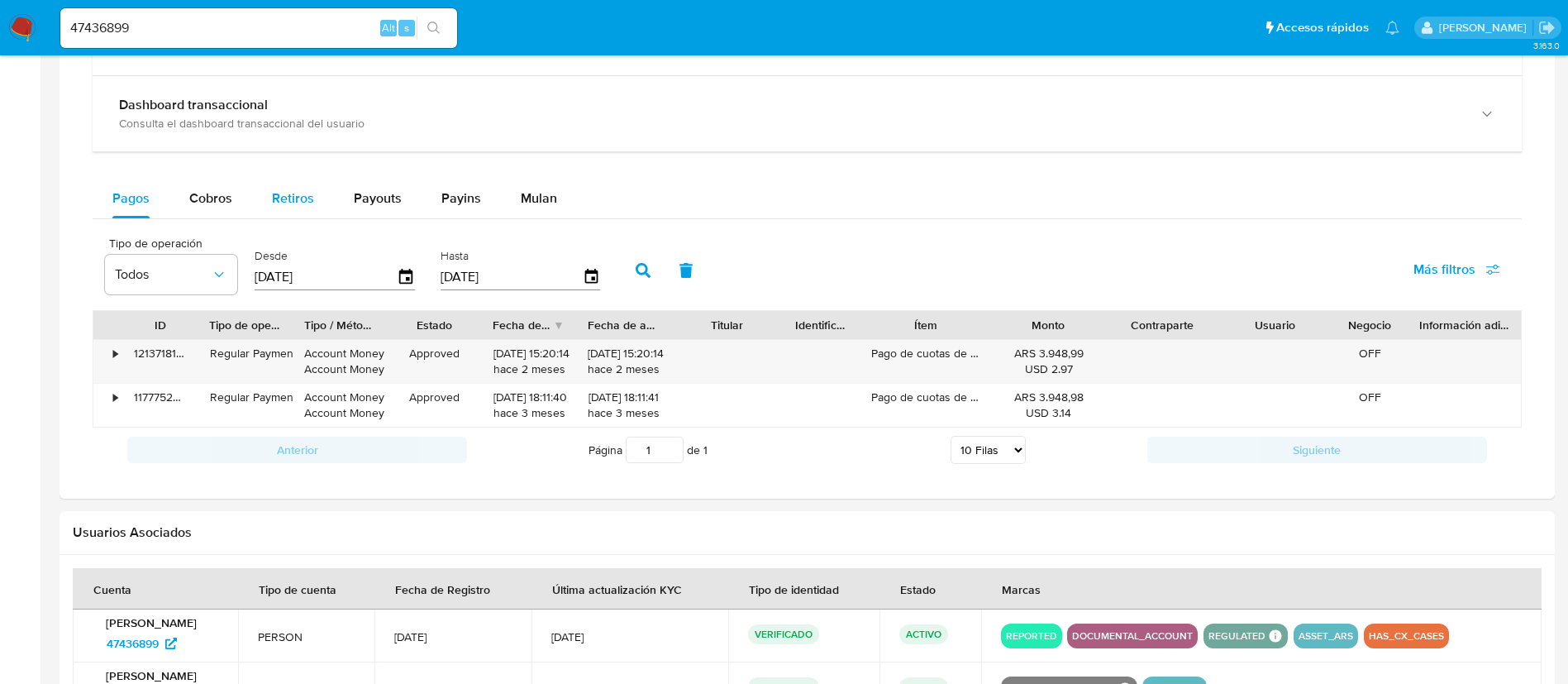
click at [314, 203] on button "Retiros" at bounding box center [293, 198] width 82 height 40
select select "10"
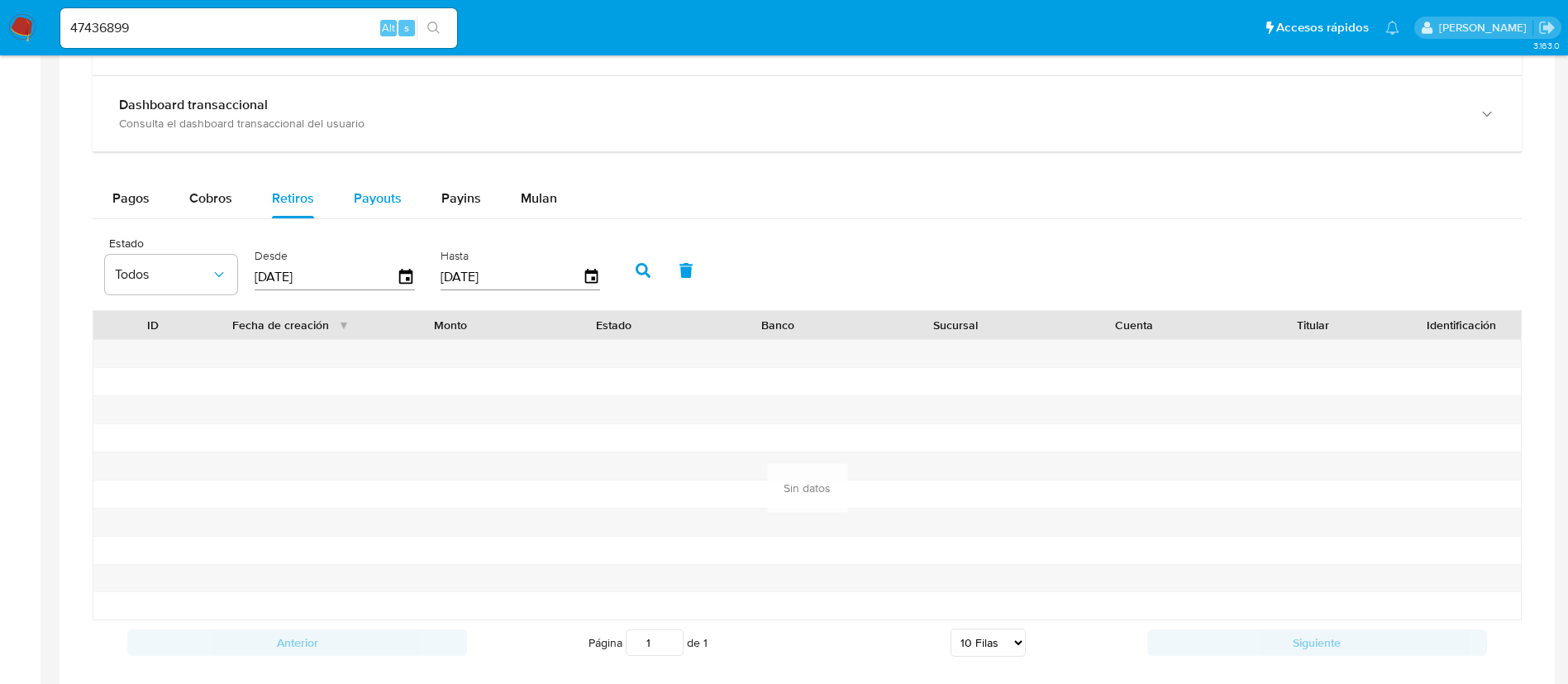
click at [384, 198] on span "Payouts" at bounding box center [378, 197] width 48 height 19
select select "10"
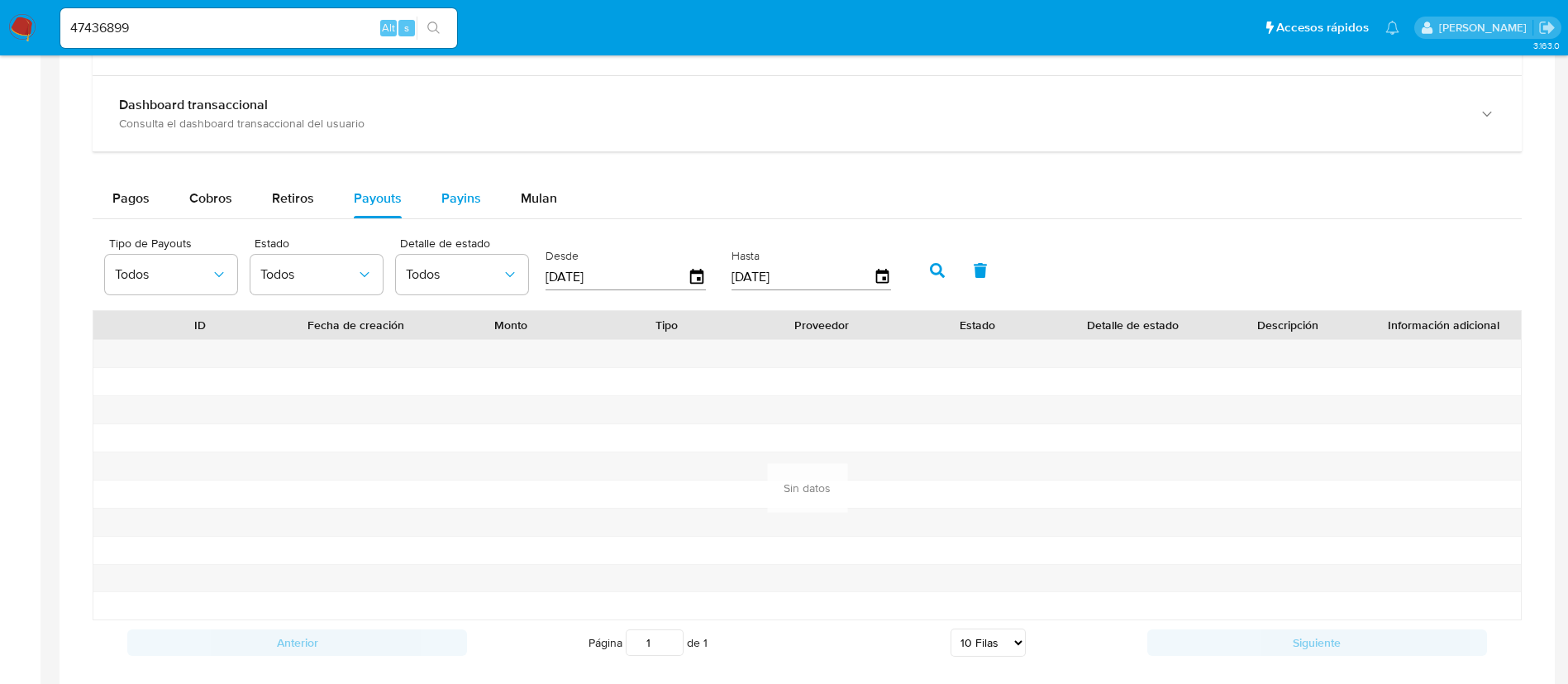
click at [445, 198] on span "Payins" at bounding box center [462, 197] width 40 height 19
select select "10"
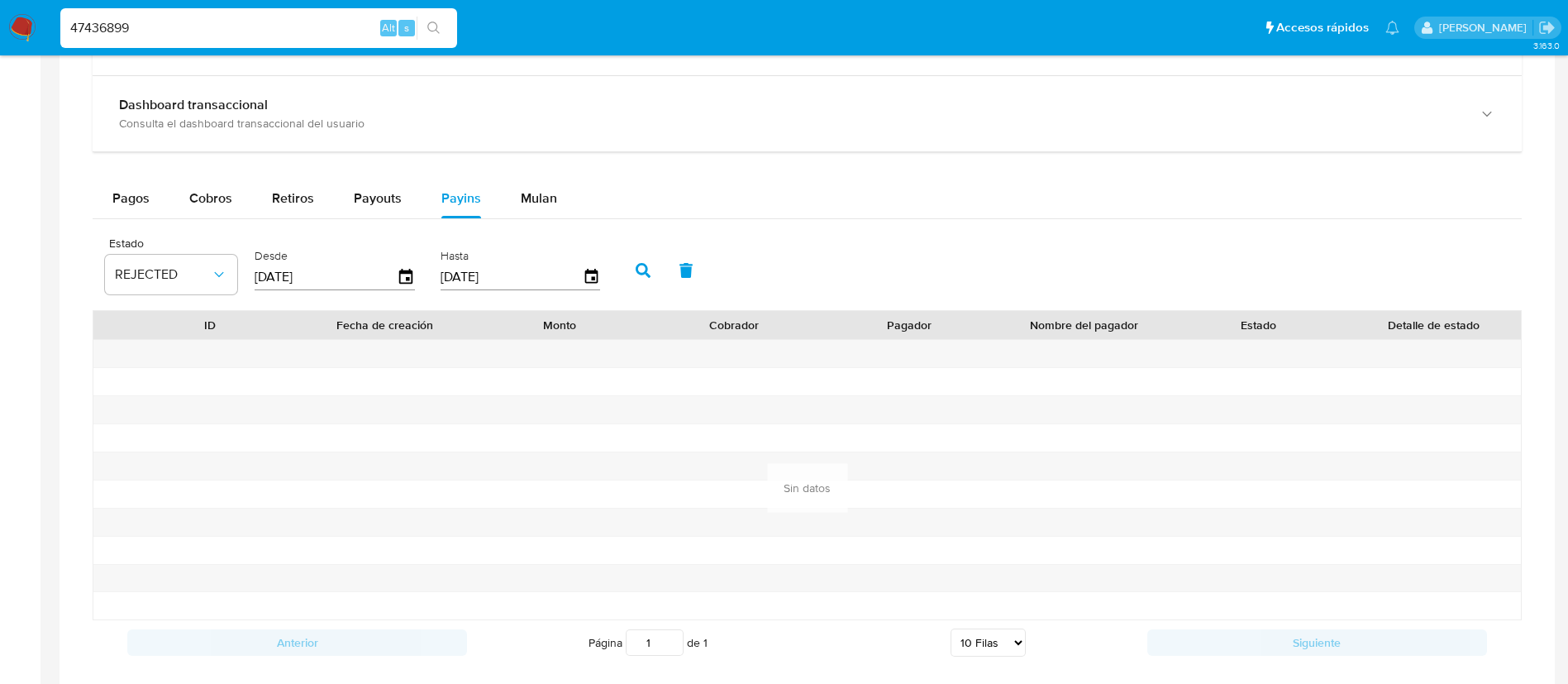
click at [374, 34] on input "47436899" at bounding box center [259, 28] width 397 height 22
click at [375, 34] on input "47436899" at bounding box center [259, 28] width 397 height 22
paste input "2308452190"
type input "2308452190"
click at [429, 28] on icon "search-icon" at bounding box center [434, 28] width 12 height 12
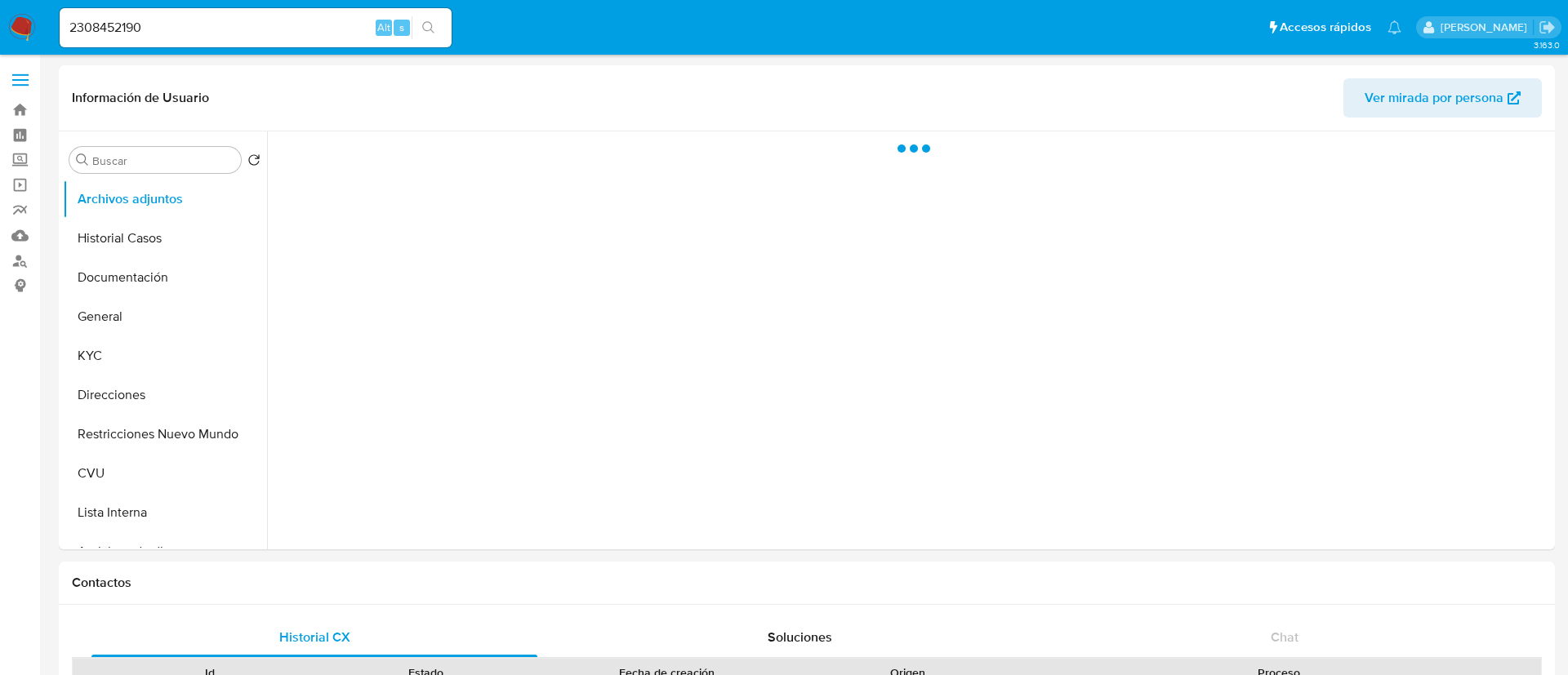
select select "10"
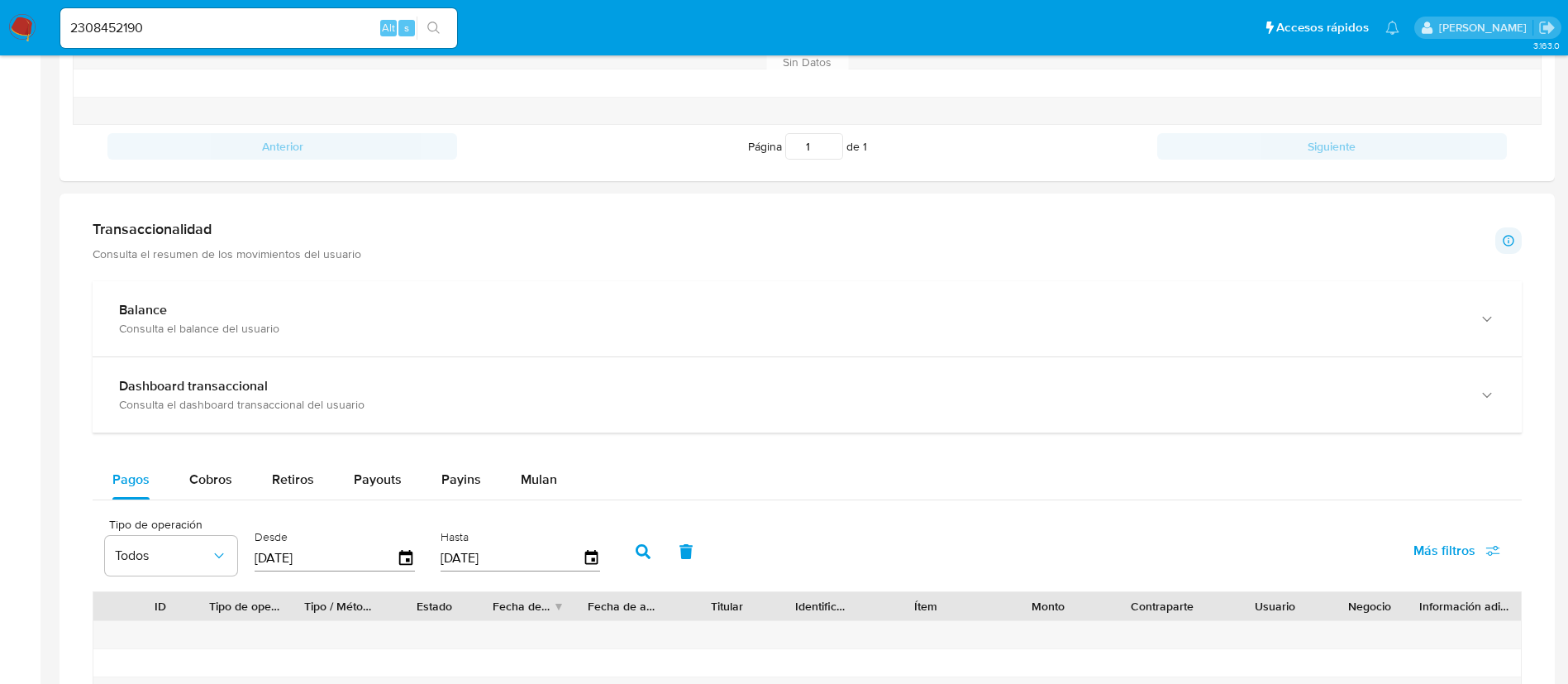
scroll to position [868, 0]
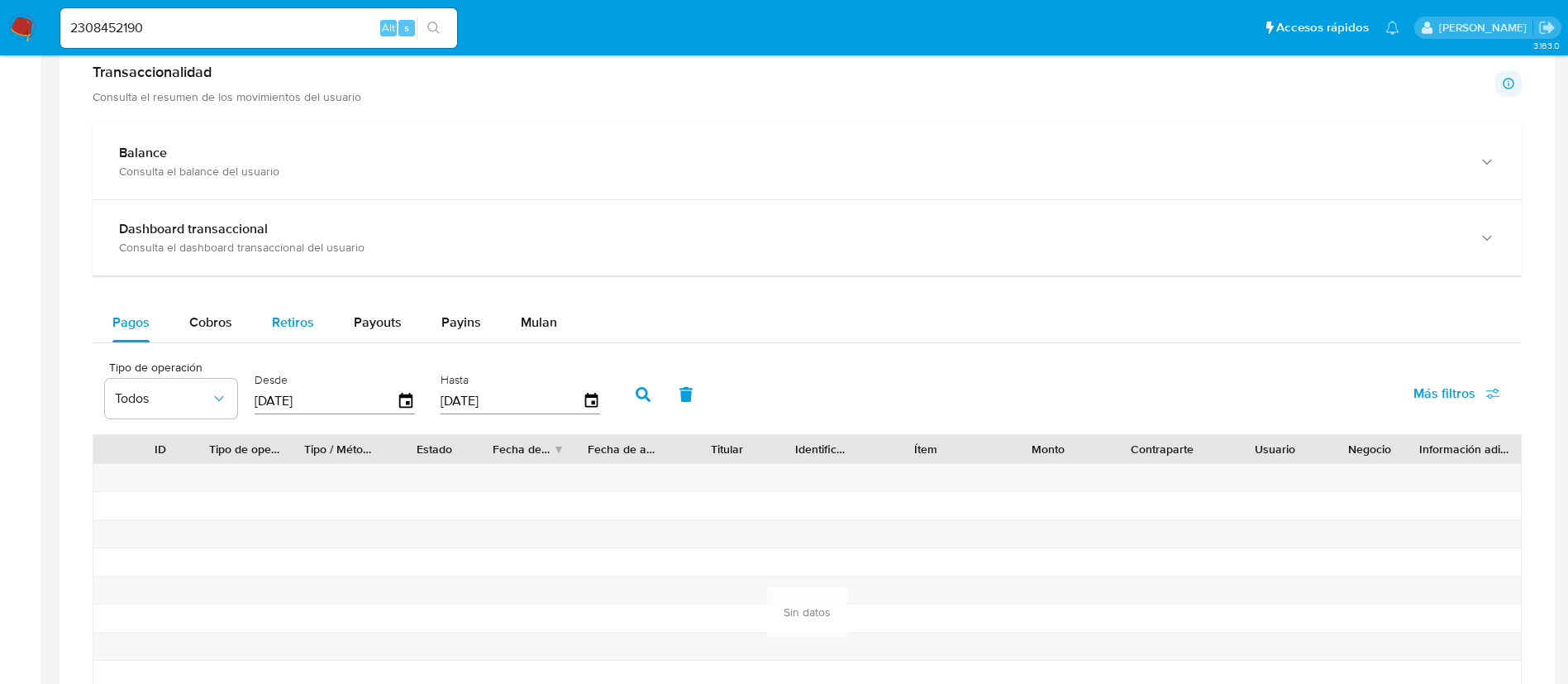
click at [272, 333] on div "Retiros" at bounding box center [293, 323] width 42 height 40
select select "10"
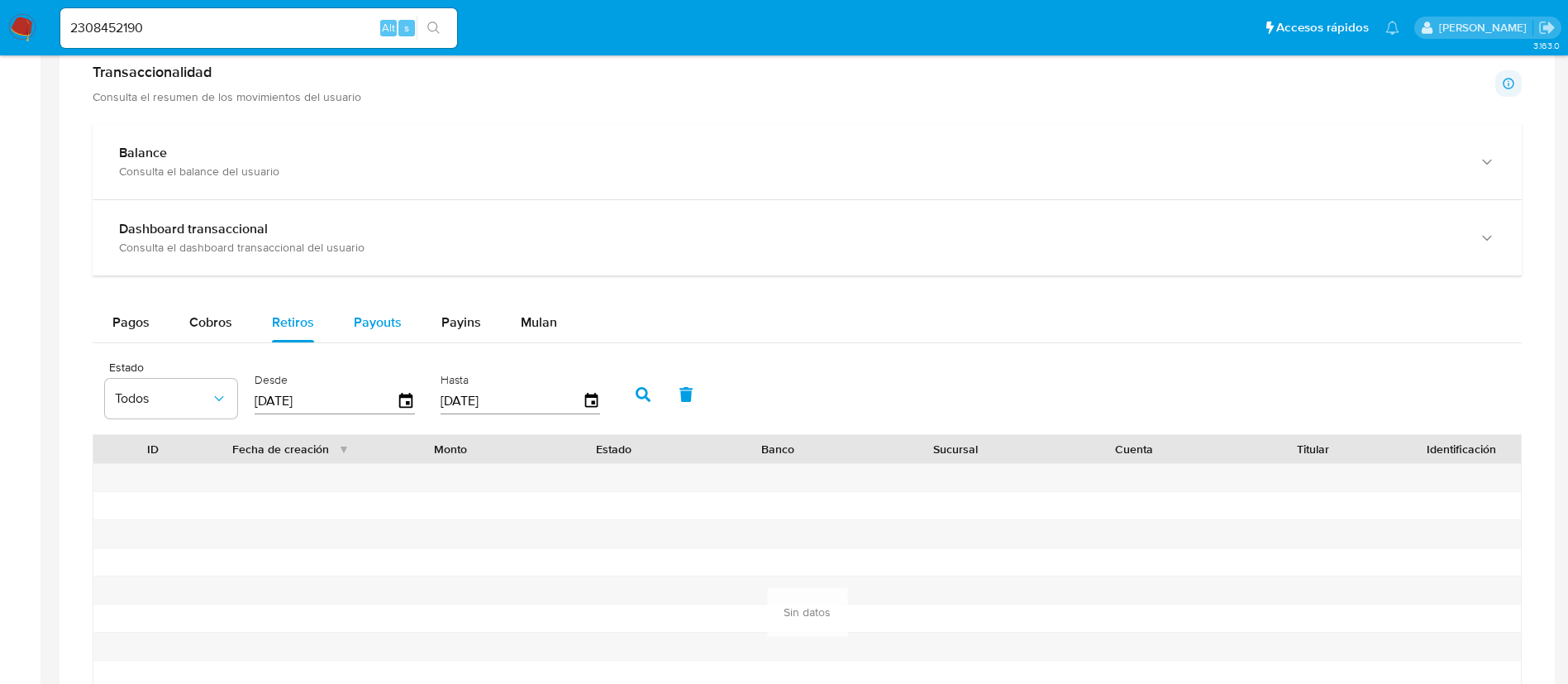
click at [356, 319] on span "Payouts" at bounding box center [378, 322] width 48 height 19
select select "10"
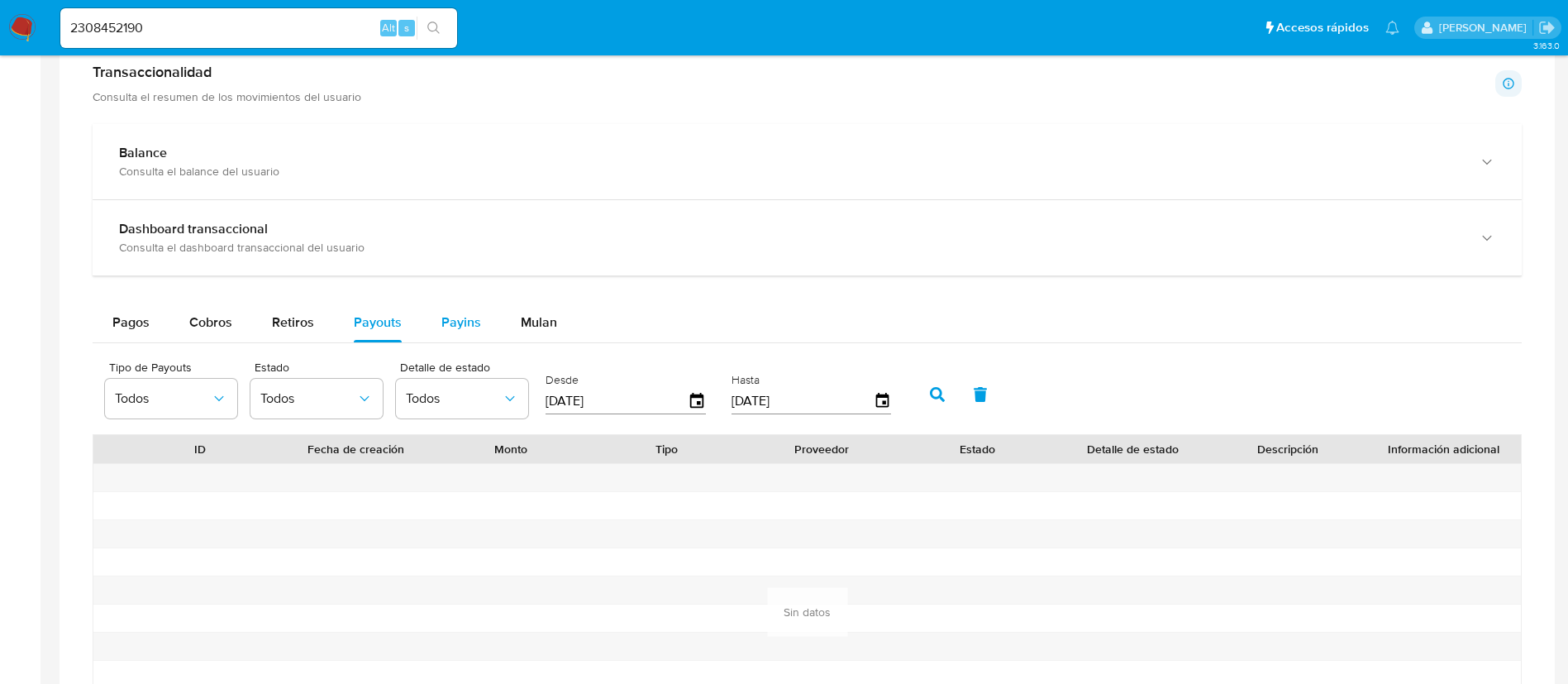
click at [449, 318] on span "Payins" at bounding box center [462, 322] width 40 height 19
select select "10"
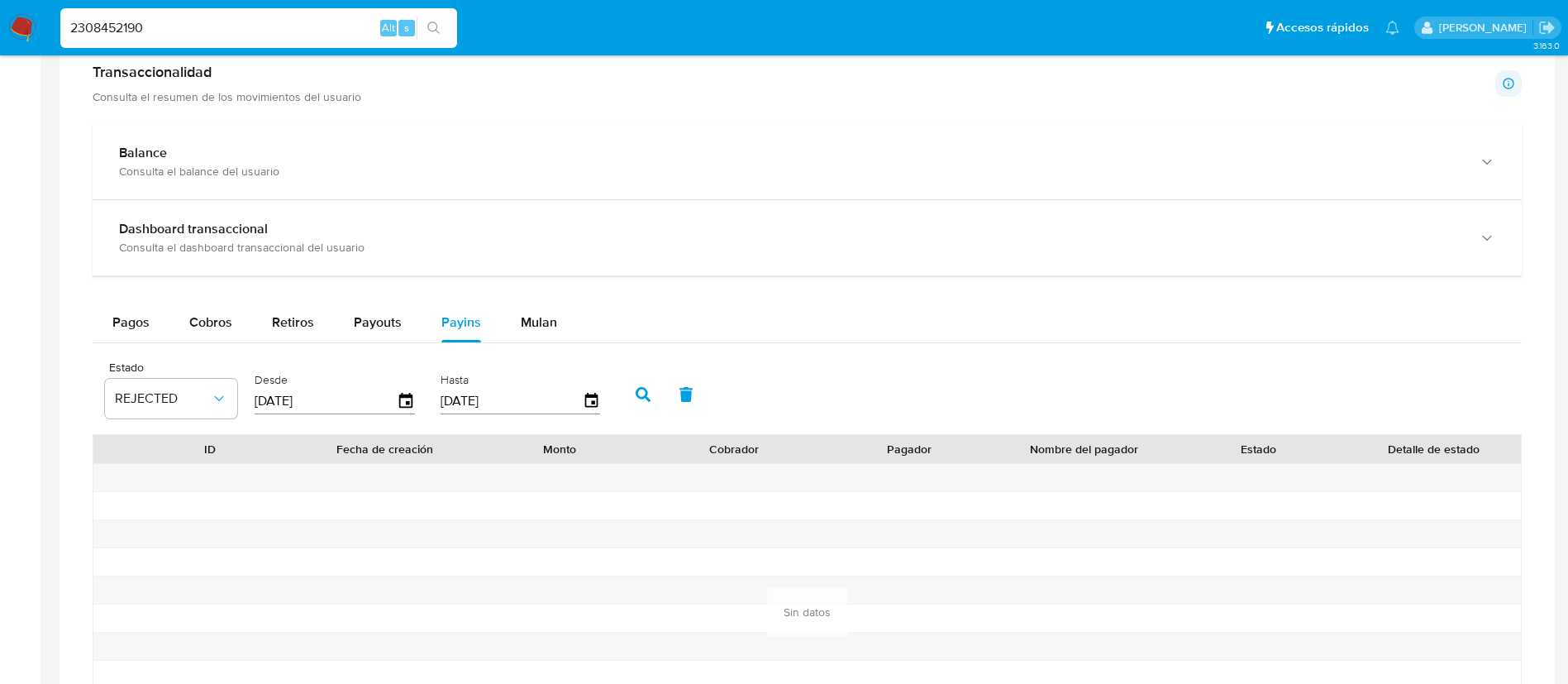
click at [338, 25] on input "2308452190" at bounding box center [259, 28] width 397 height 22
paste input "610376528"
type input "610376528"
click at [440, 24] on icon "search-icon" at bounding box center [434, 28] width 13 height 13
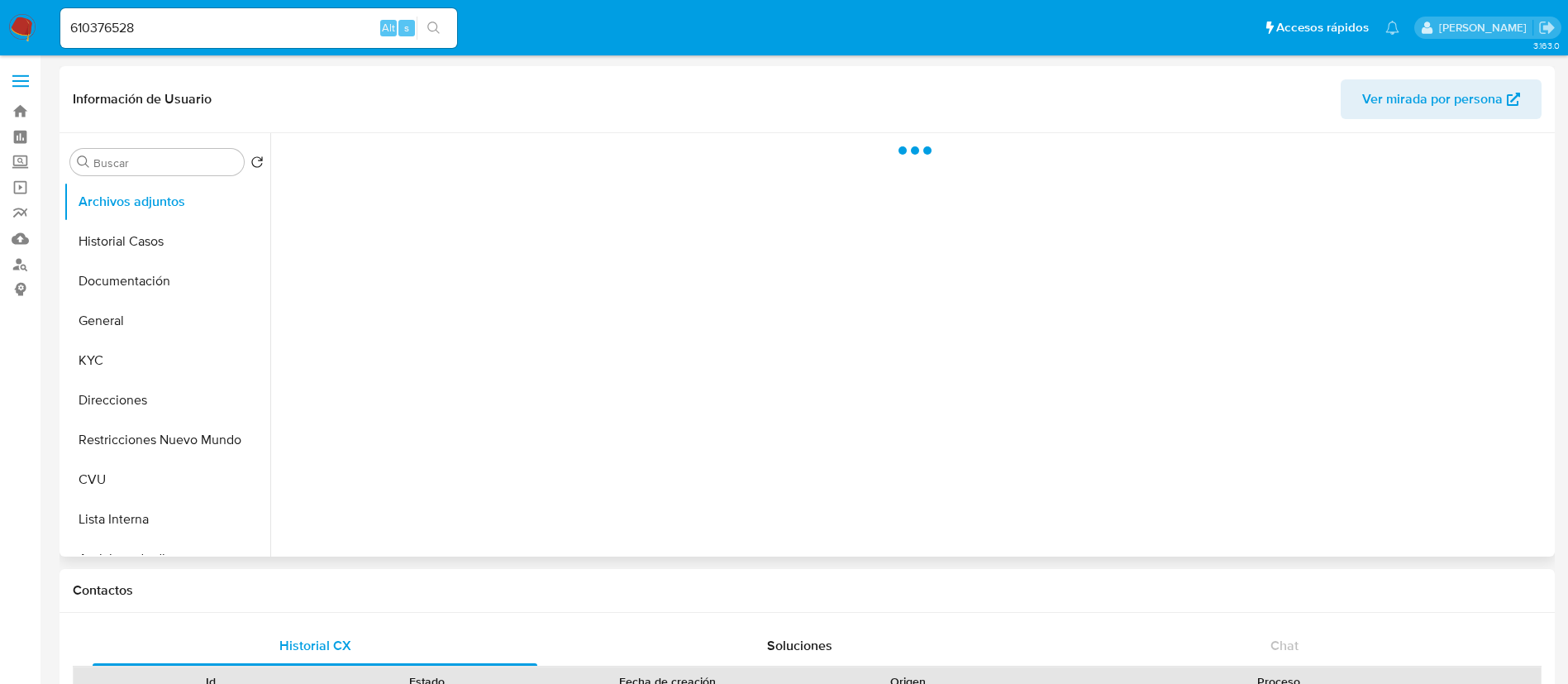
select select "10"
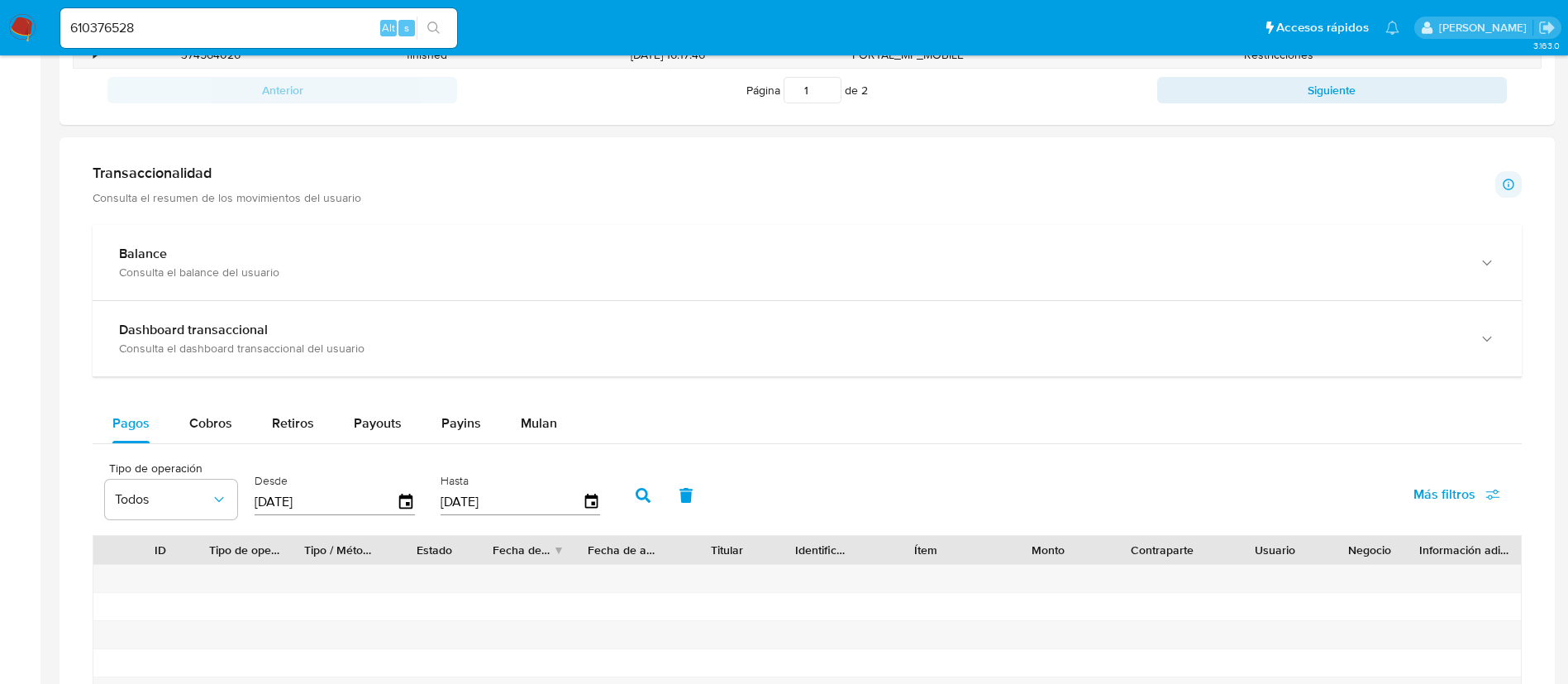
scroll to position [993, 0]
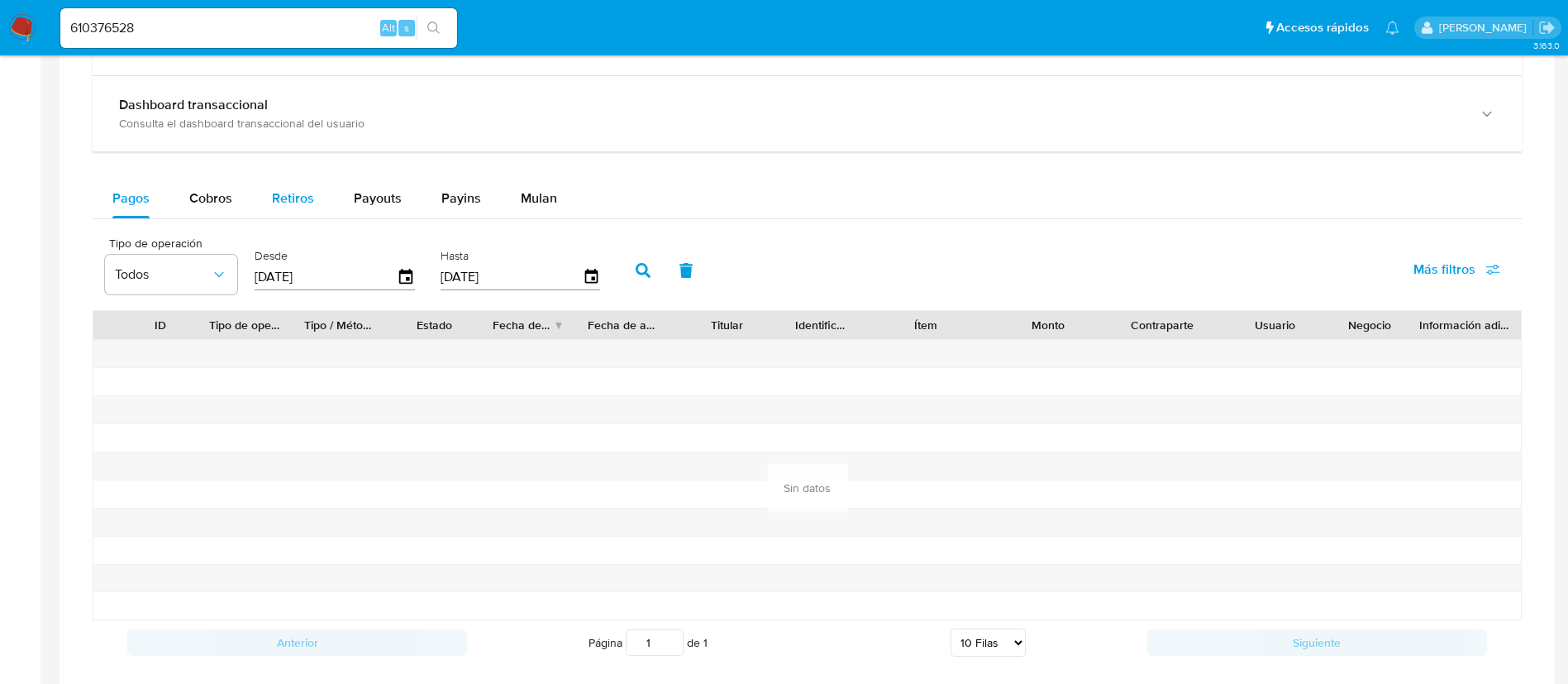
click at [288, 193] on span "Retiros" at bounding box center [293, 197] width 42 height 19
select select "10"
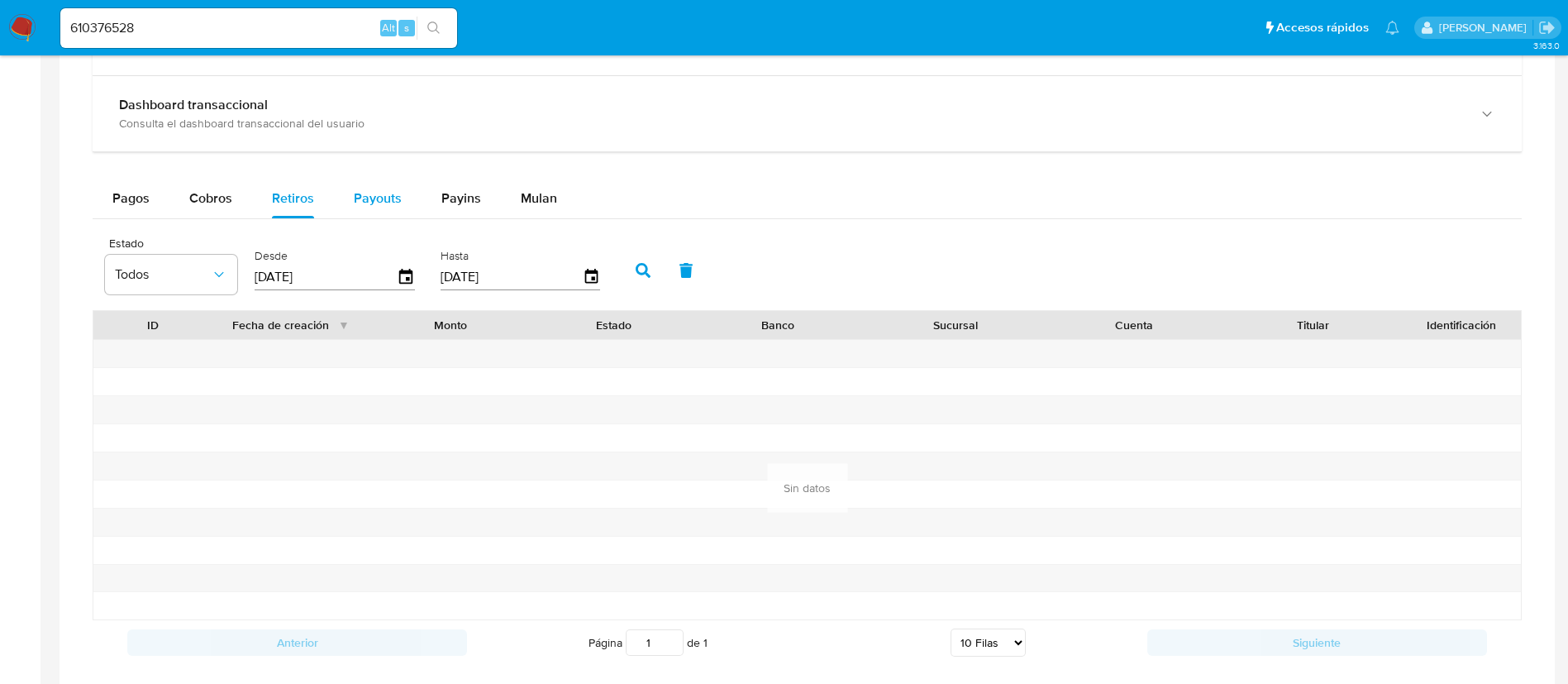
click at [368, 195] on span "Payouts" at bounding box center [378, 197] width 48 height 19
select select "10"
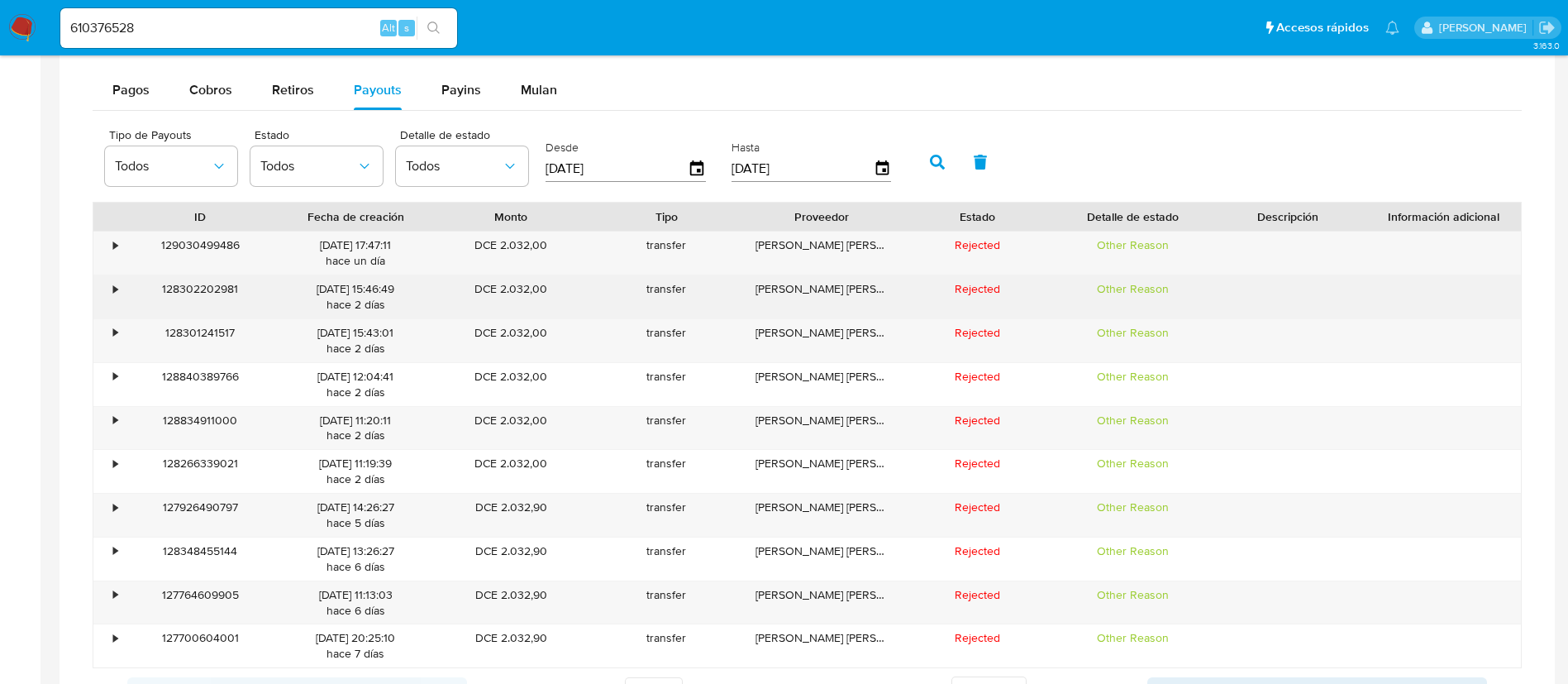
scroll to position [1241, 0]
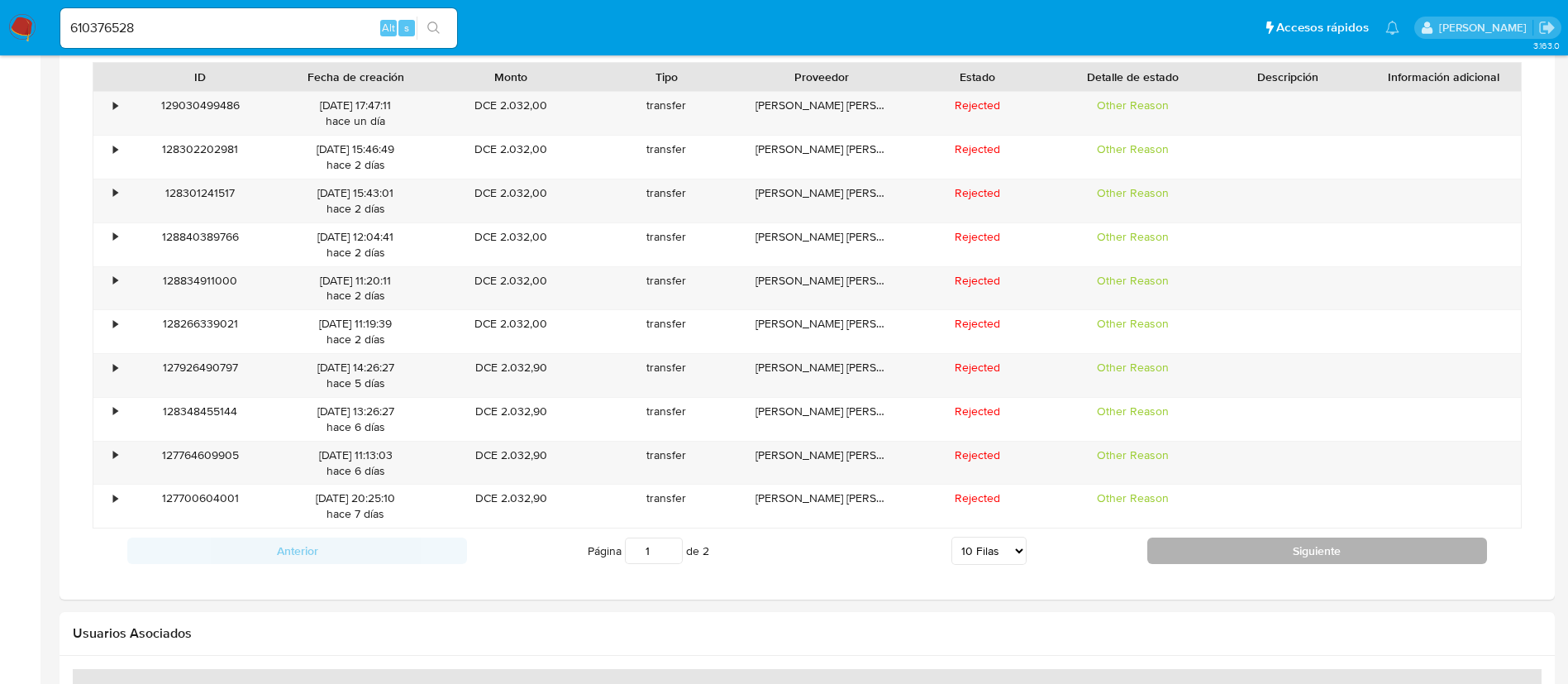
click at [1184, 551] on button "Siguiente" at bounding box center [1316, 551] width 339 height 27
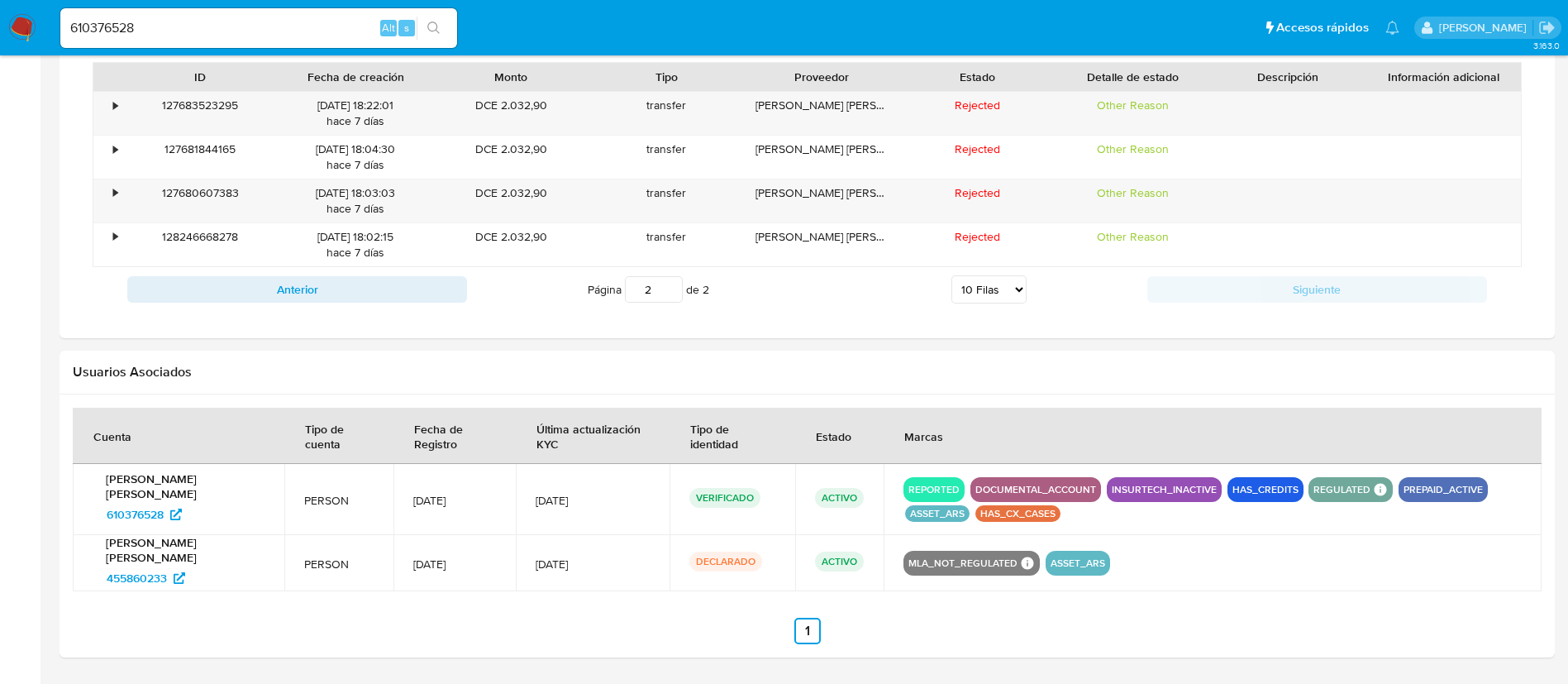
scroll to position [1117, 0]
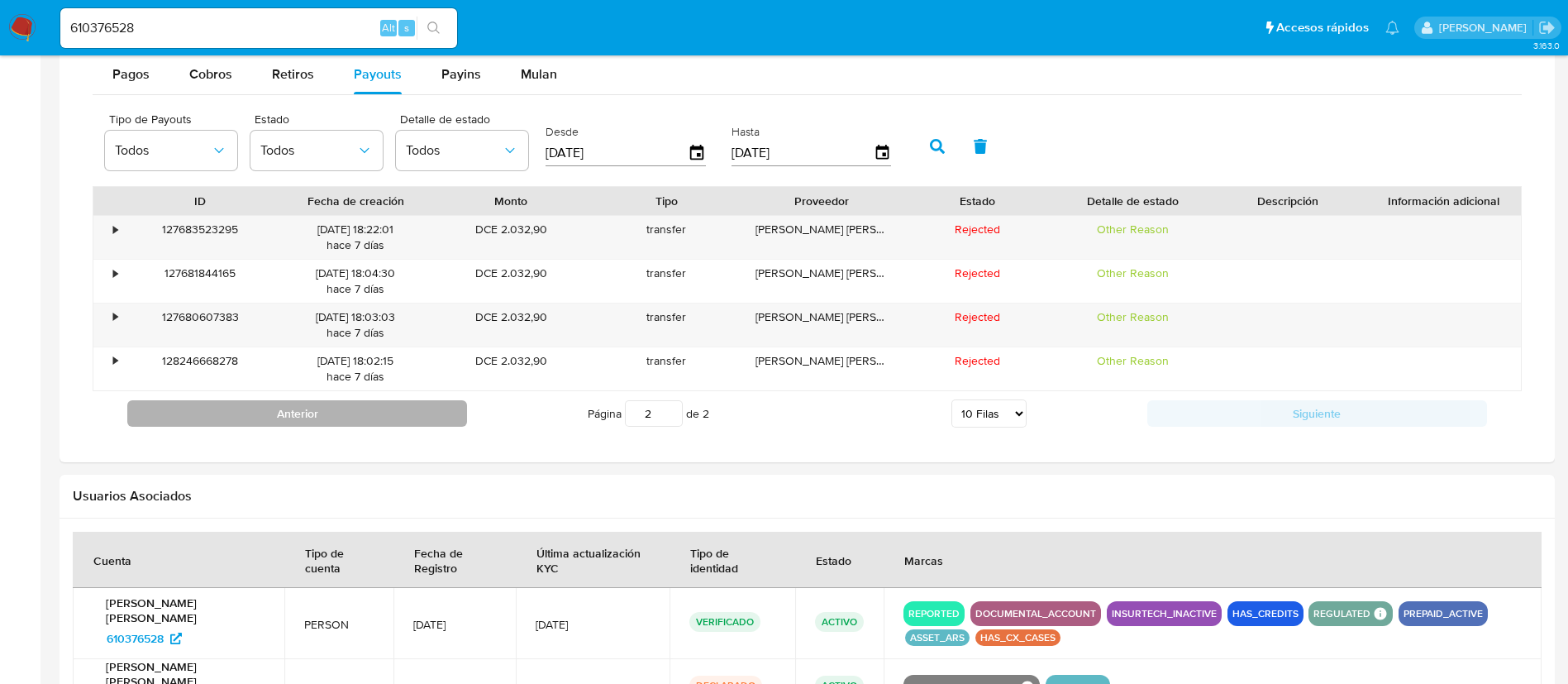
click at [411, 409] on button "Anterior" at bounding box center [296, 413] width 339 height 27
type input "1"
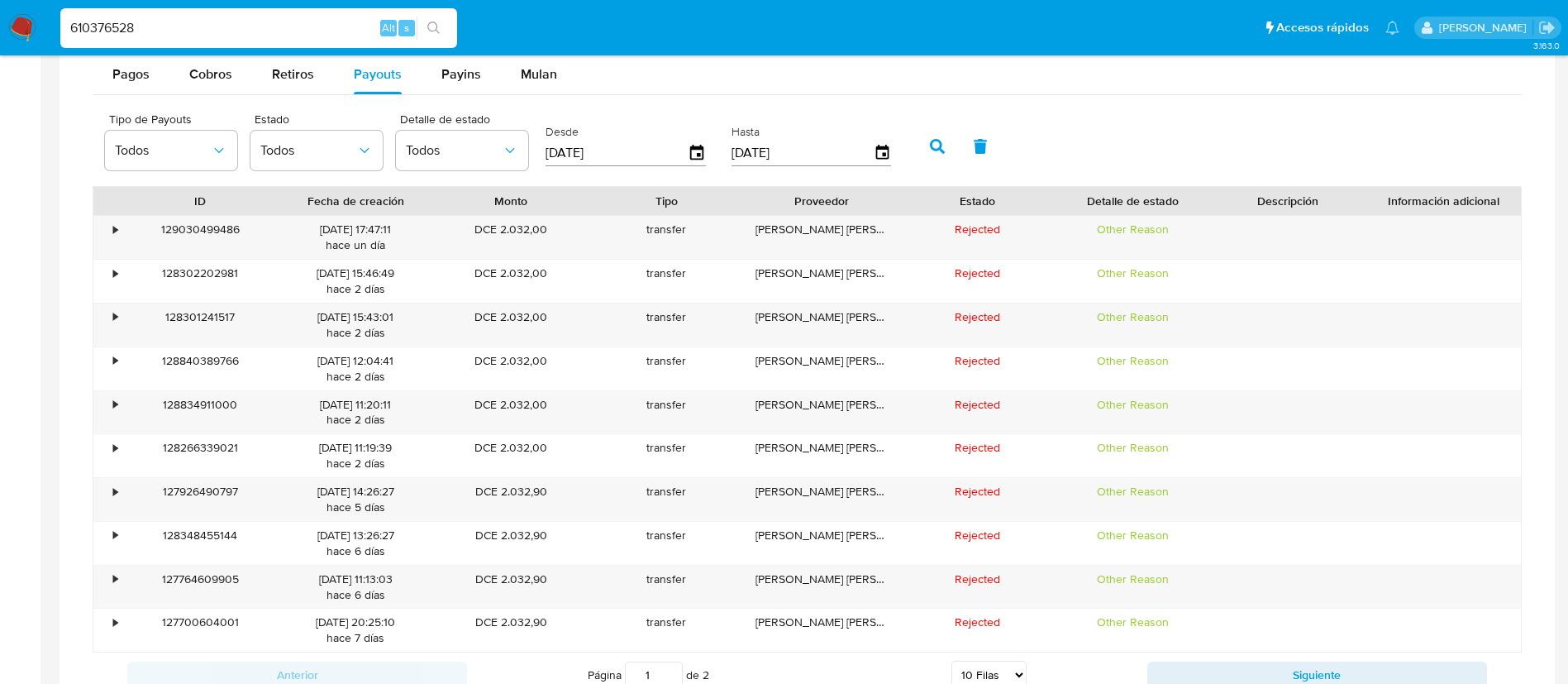
click at [353, 32] on input "610376528" at bounding box center [259, 28] width 397 height 22
paste input "99261549"
type input "699261549"
drag, startPoint x: 438, startPoint y: 32, endPoint x: 448, endPoint y: 11, distance: 23.3
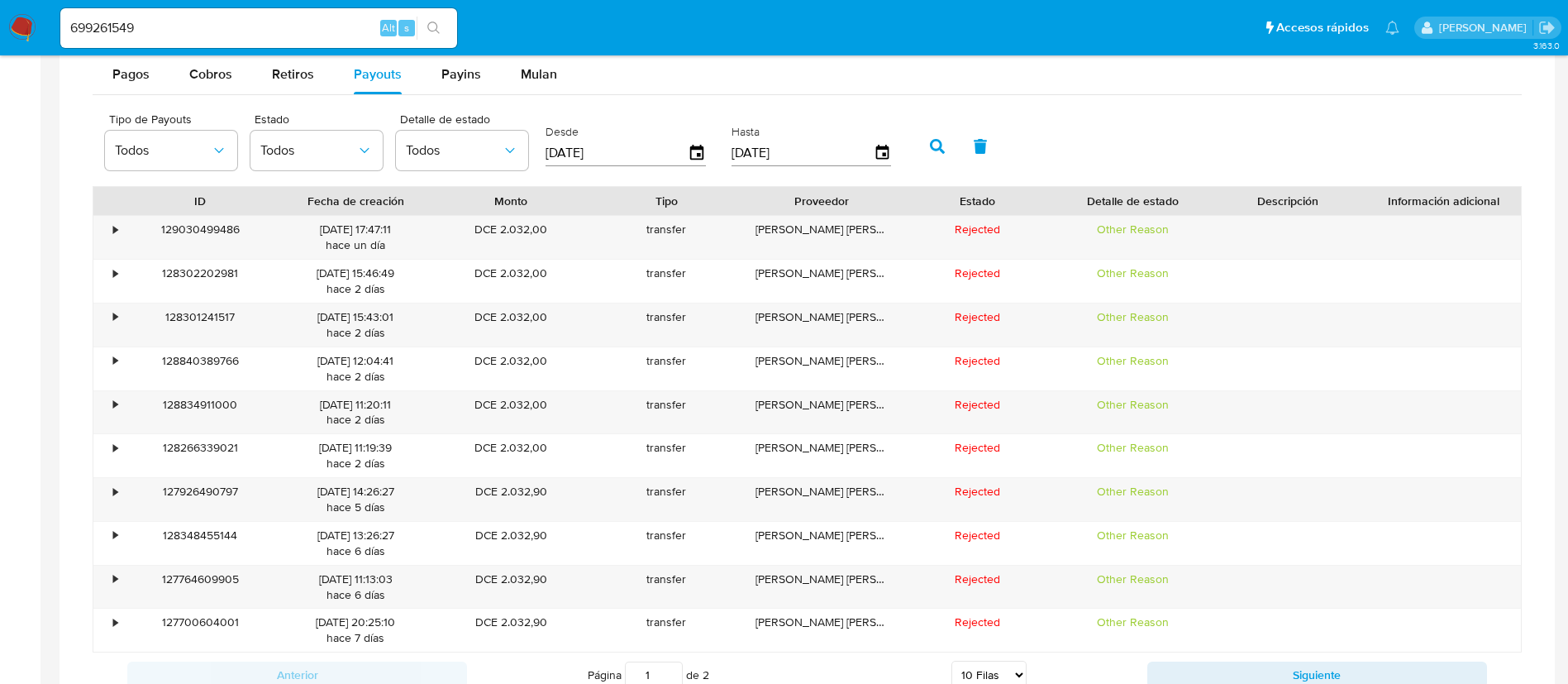
click at [438, 32] on icon "search-icon" at bounding box center [434, 28] width 13 height 13
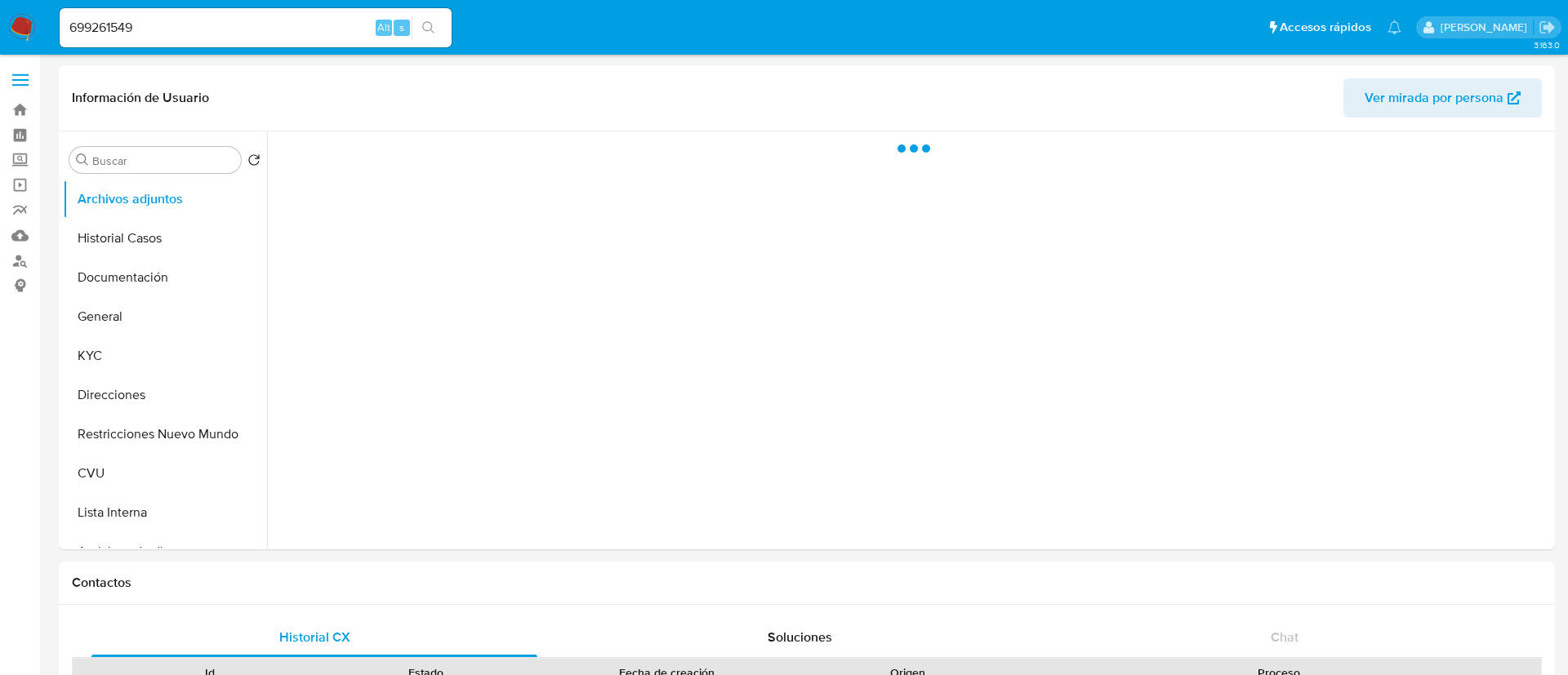
select select "10"
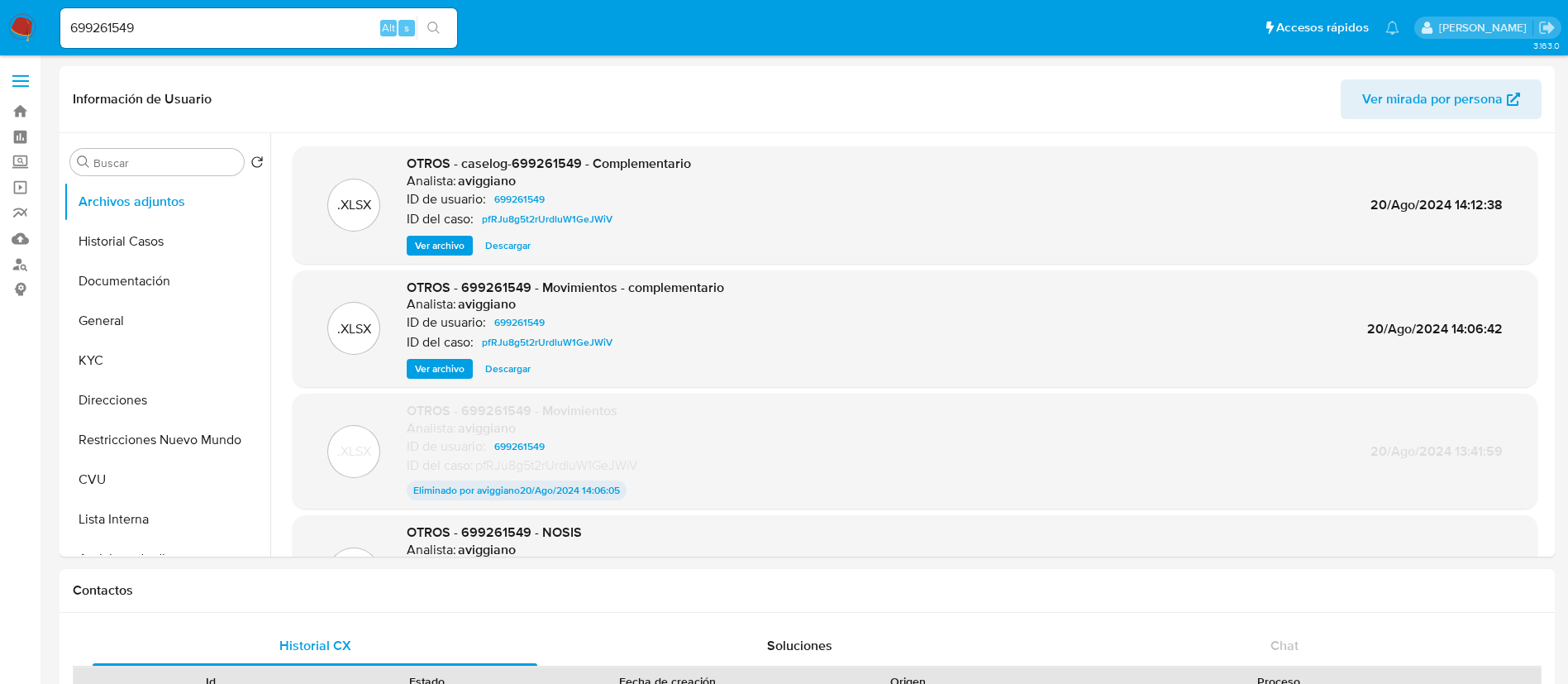
select select "10"
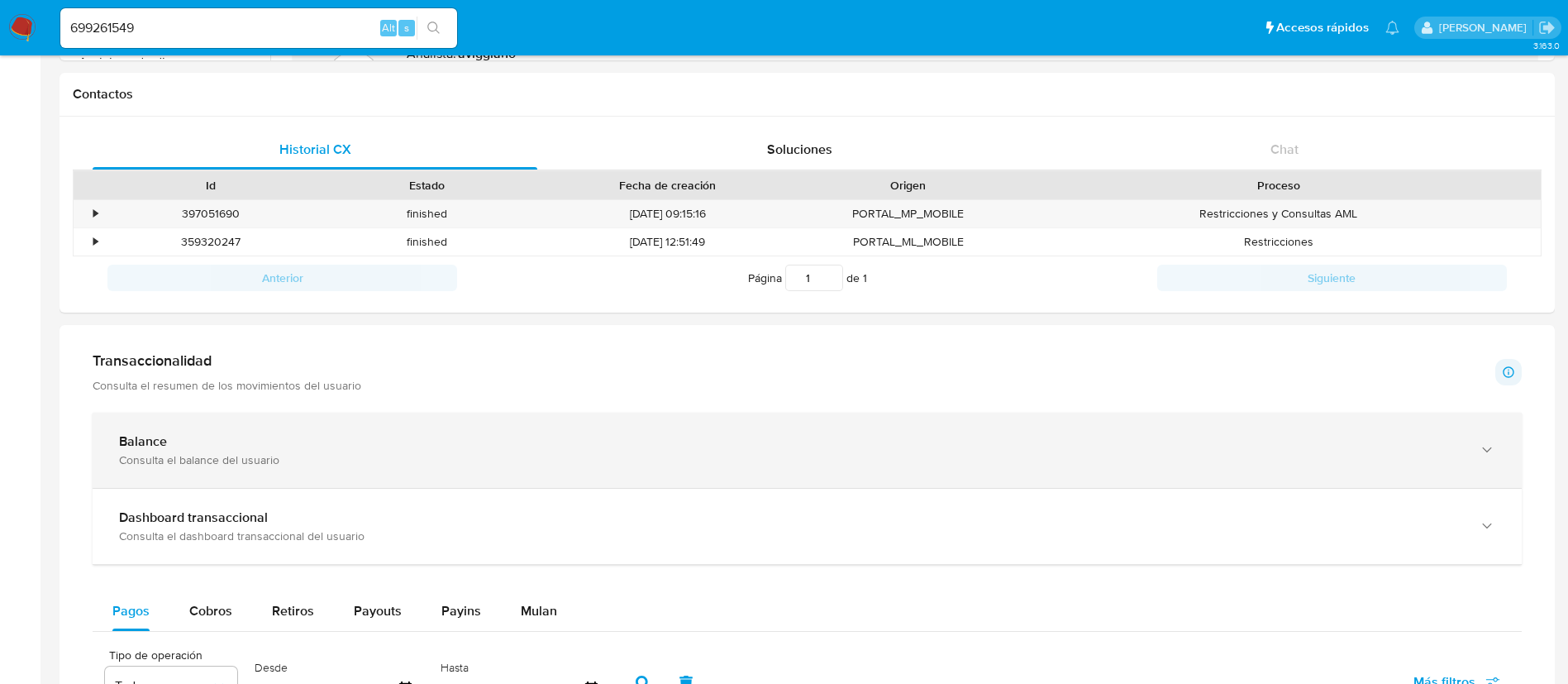
scroll to position [868, 0]
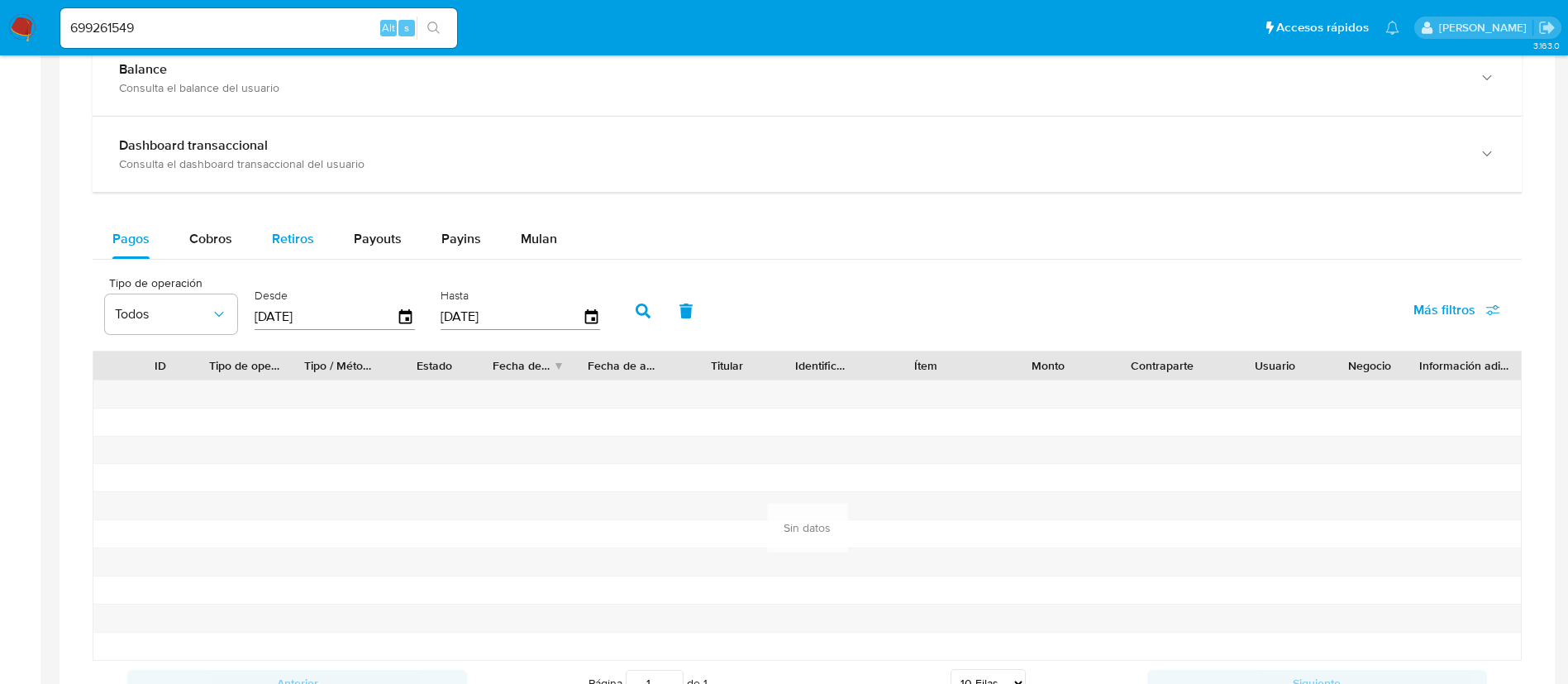
click at [323, 233] on button "Retiros" at bounding box center [293, 239] width 82 height 40
select select "10"
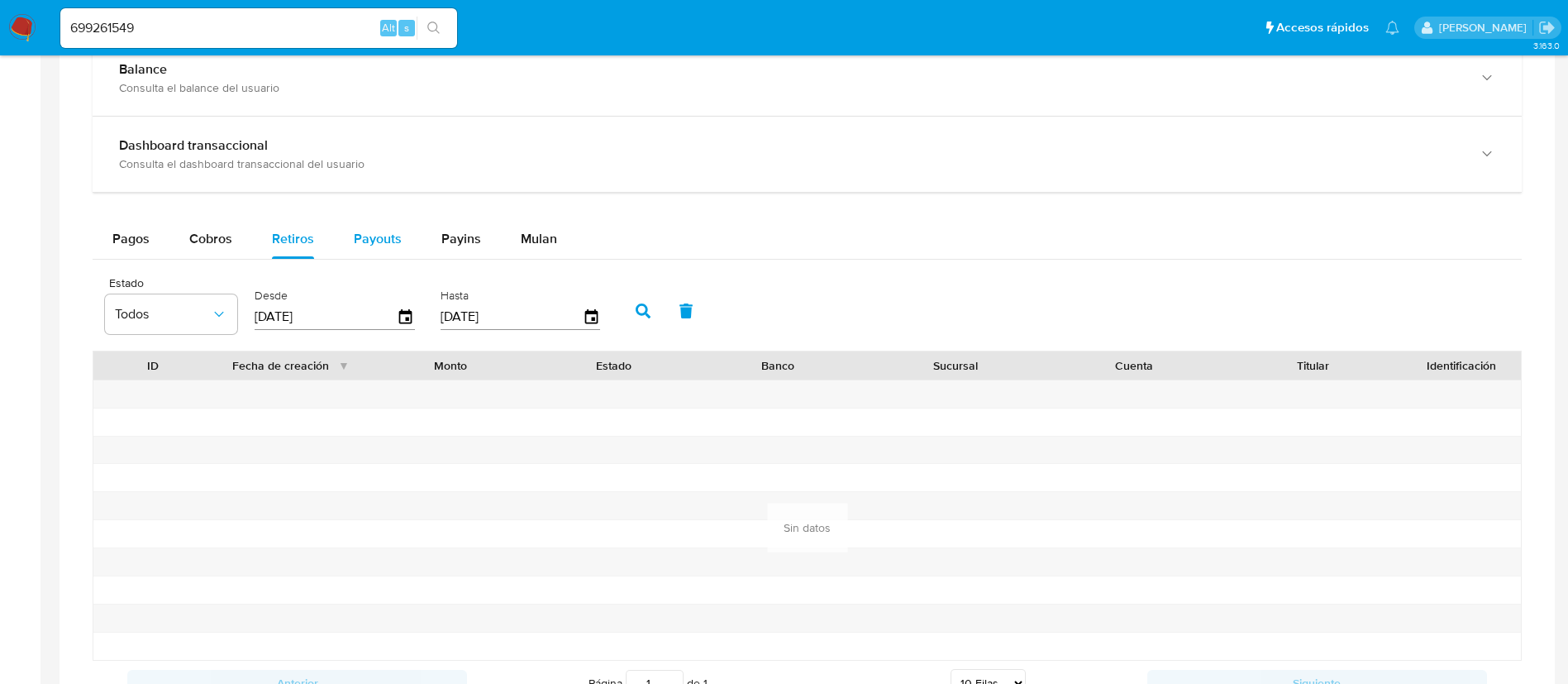
click at [369, 238] on span "Payouts" at bounding box center [378, 238] width 48 height 19
select select "10"
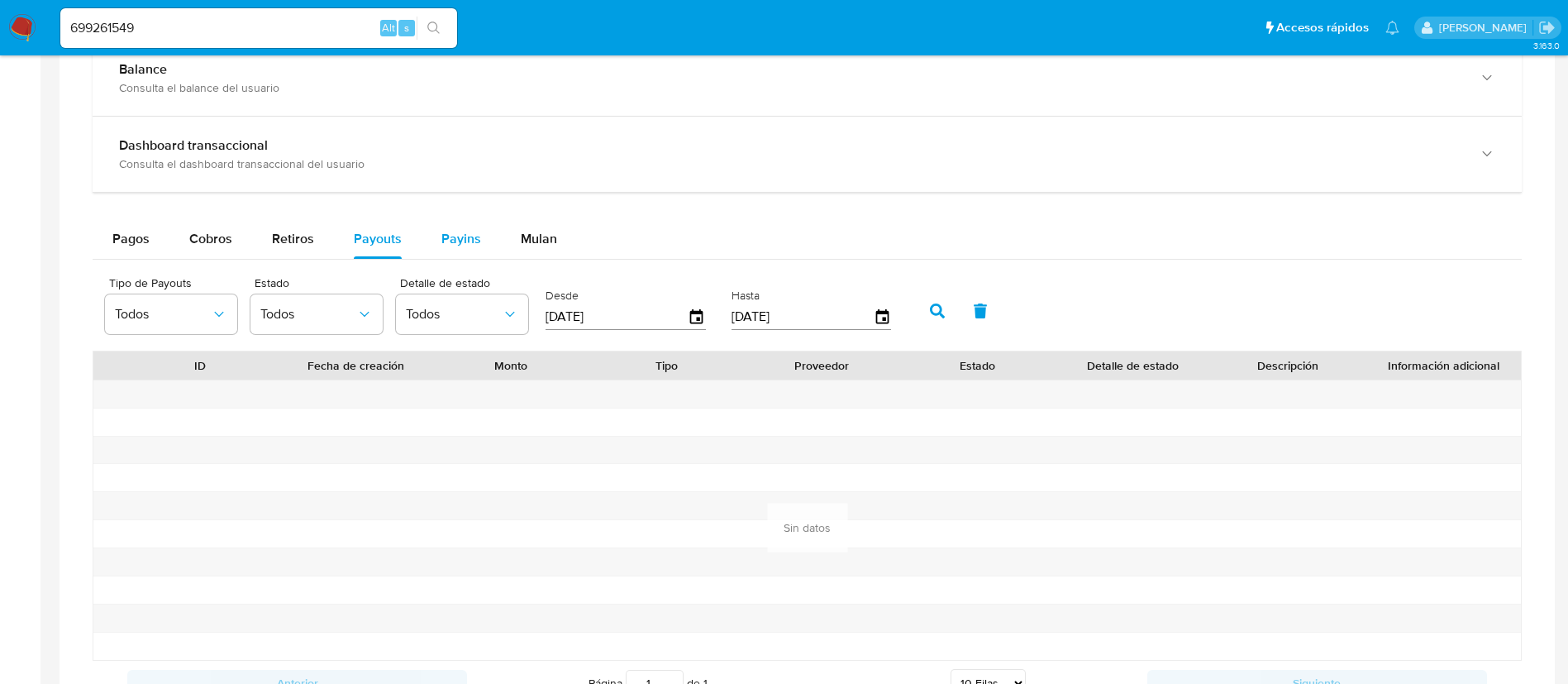
click at [447, 240] on span "Payins" at bounding box center [462, 238] width 40 height 19
select select "10"
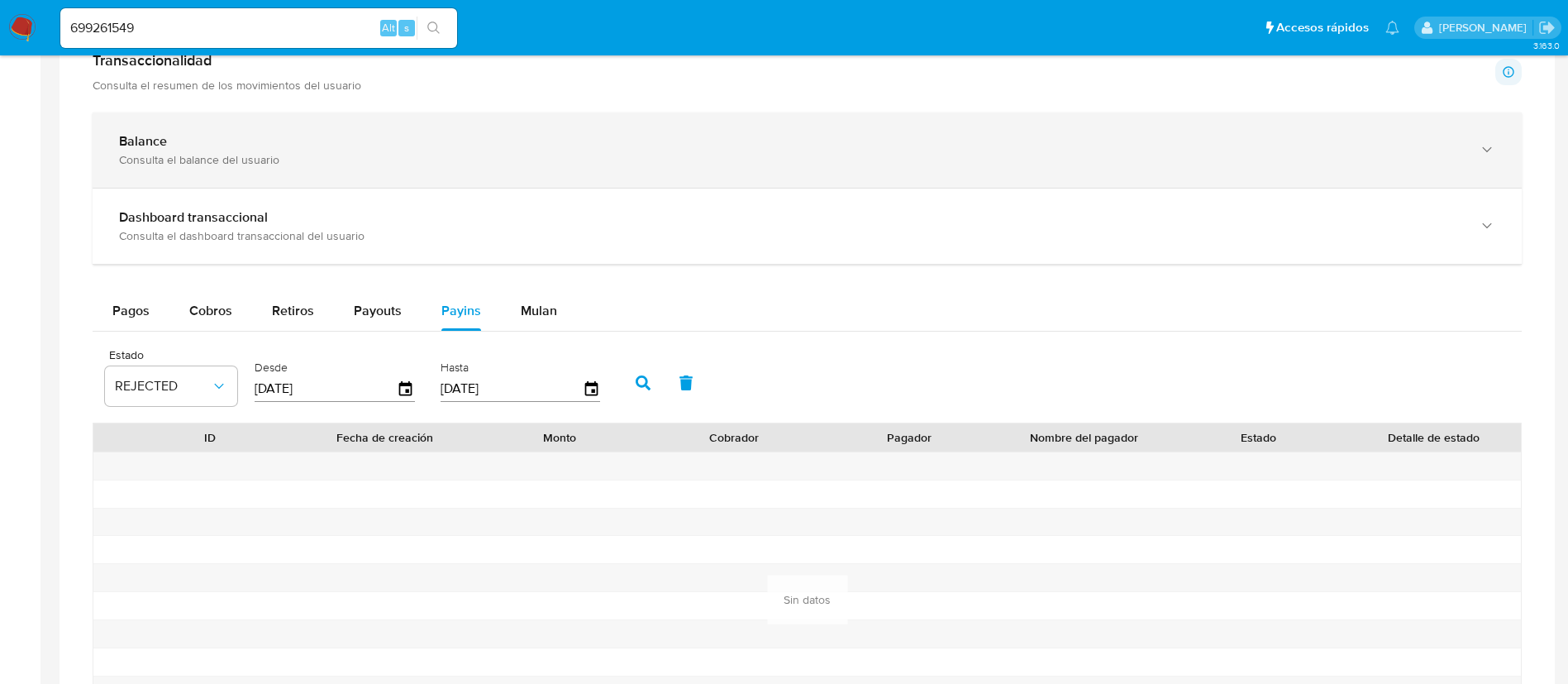
scroll to position [745, 0]
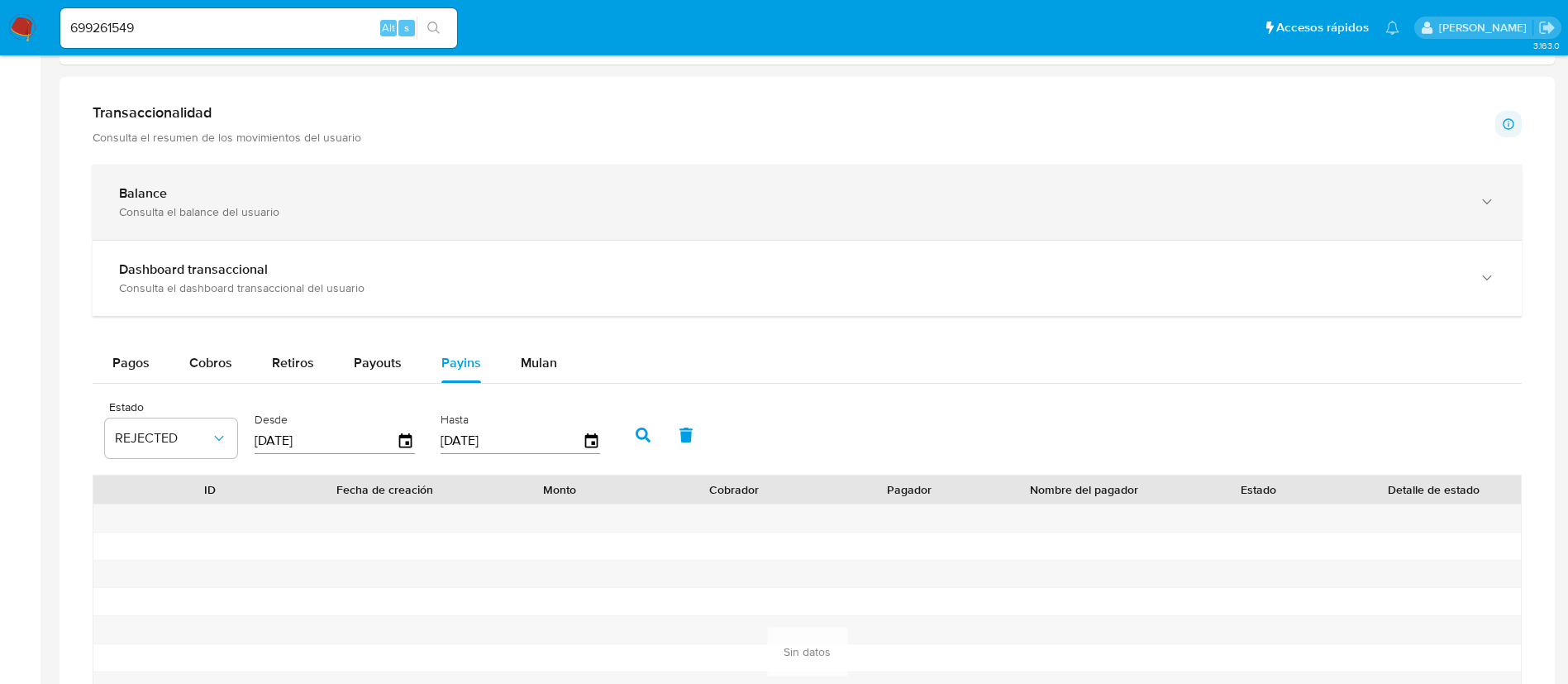
click at [473, 204] on div "Consulta el balance del usuario" at bounding box center [791, 211] width 1343 height 15
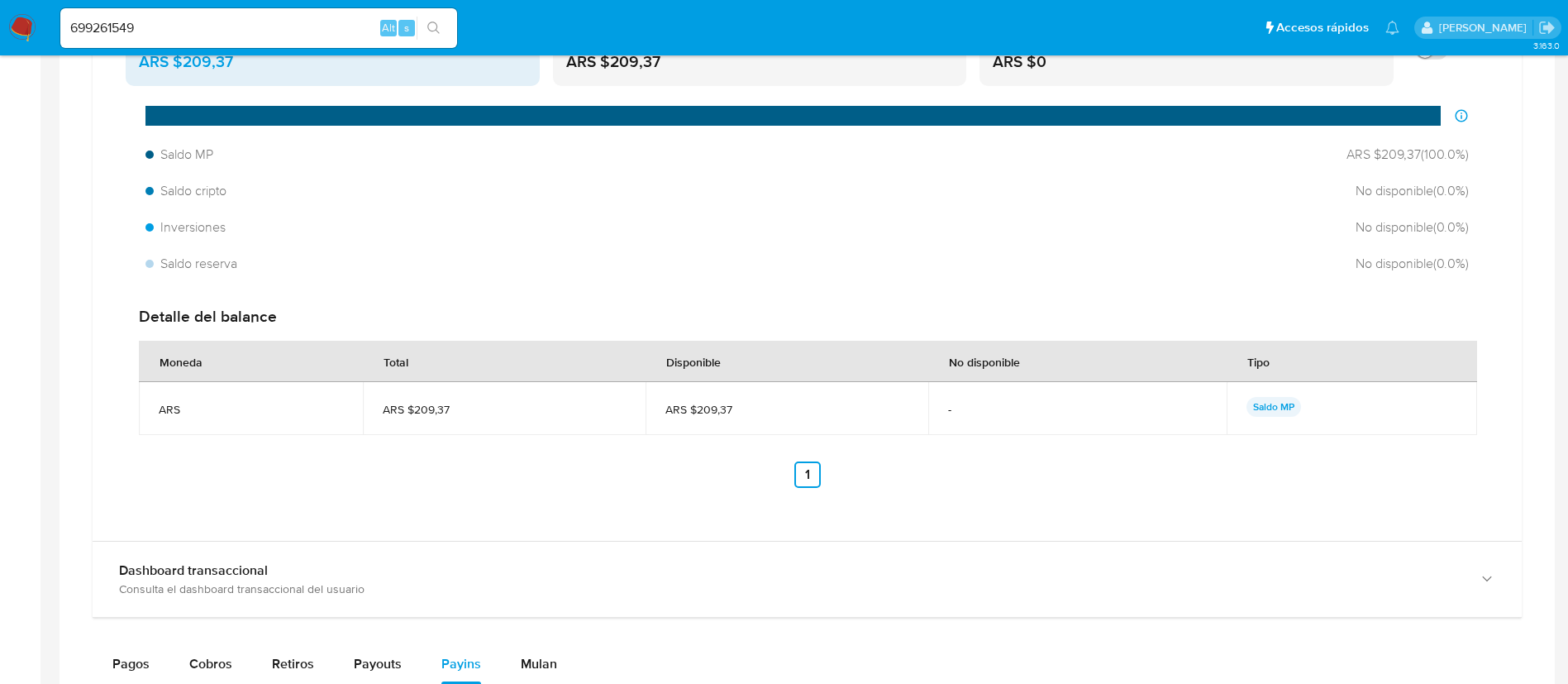
scroll to position [868, 0]
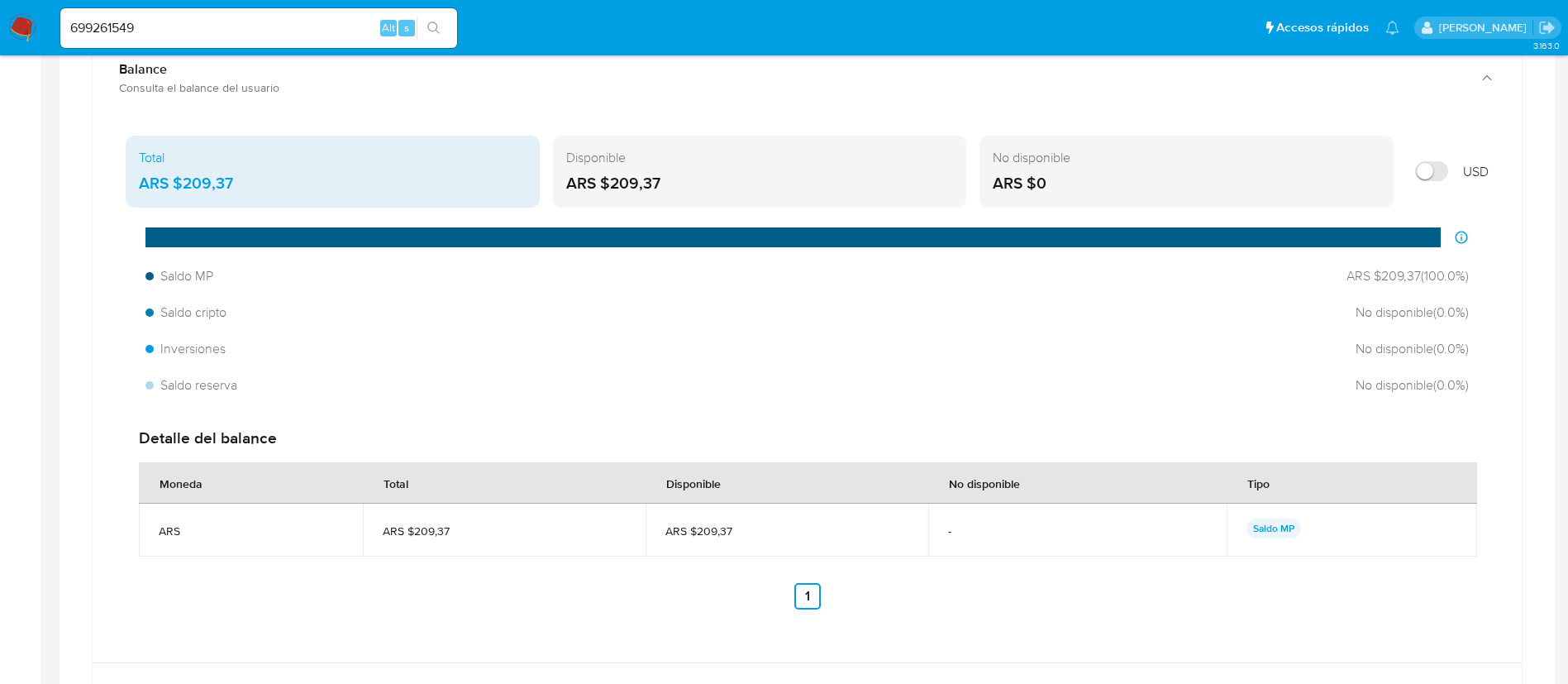
click at [305, 14] on div "699261549 Alt s" at bounding box center [259, 28] width 397 height 40
click at [315, 23] on input "699261549" at bounding box center [259, 28] width 397 height 22
paste input "480037107"
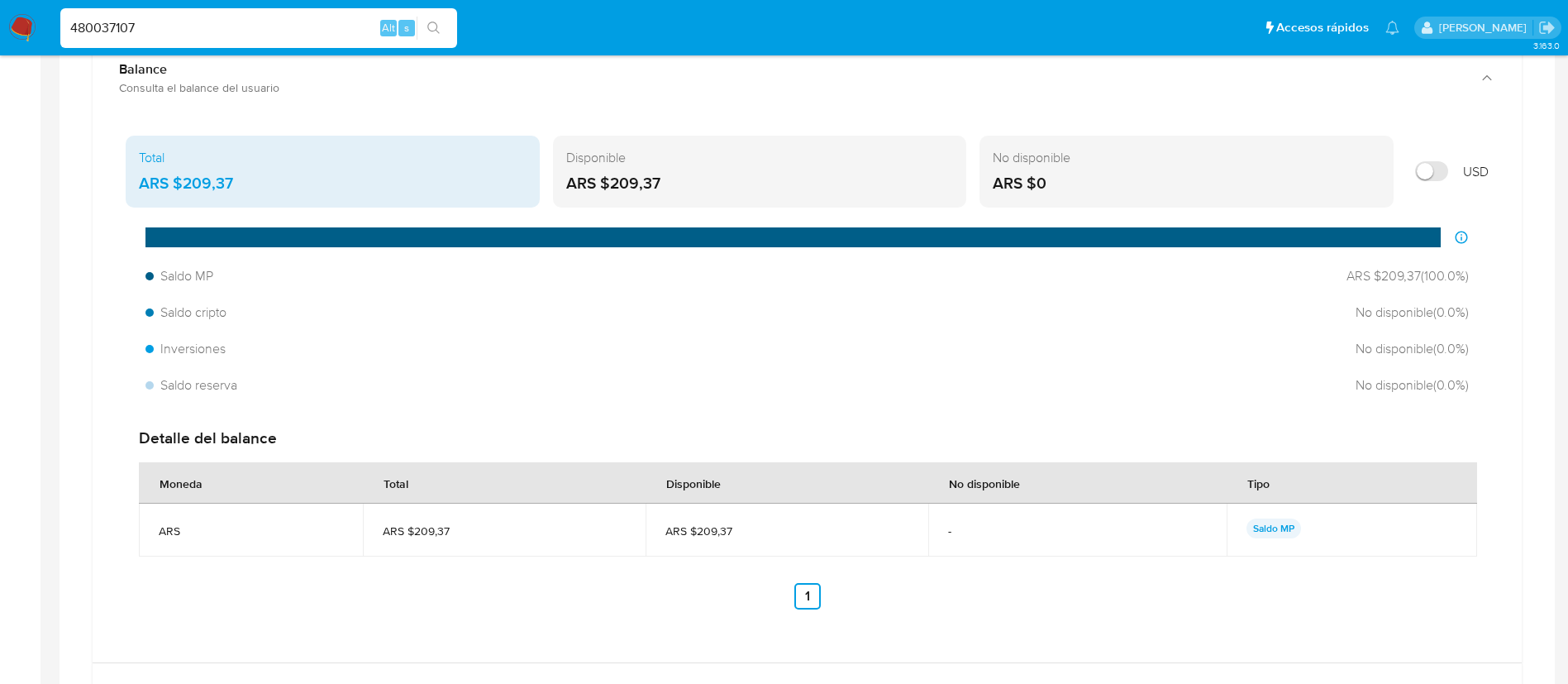
type input "480037107"
click at [427, 35] on button "search-icon" at bounding box center [434, 28] width 34 height 23
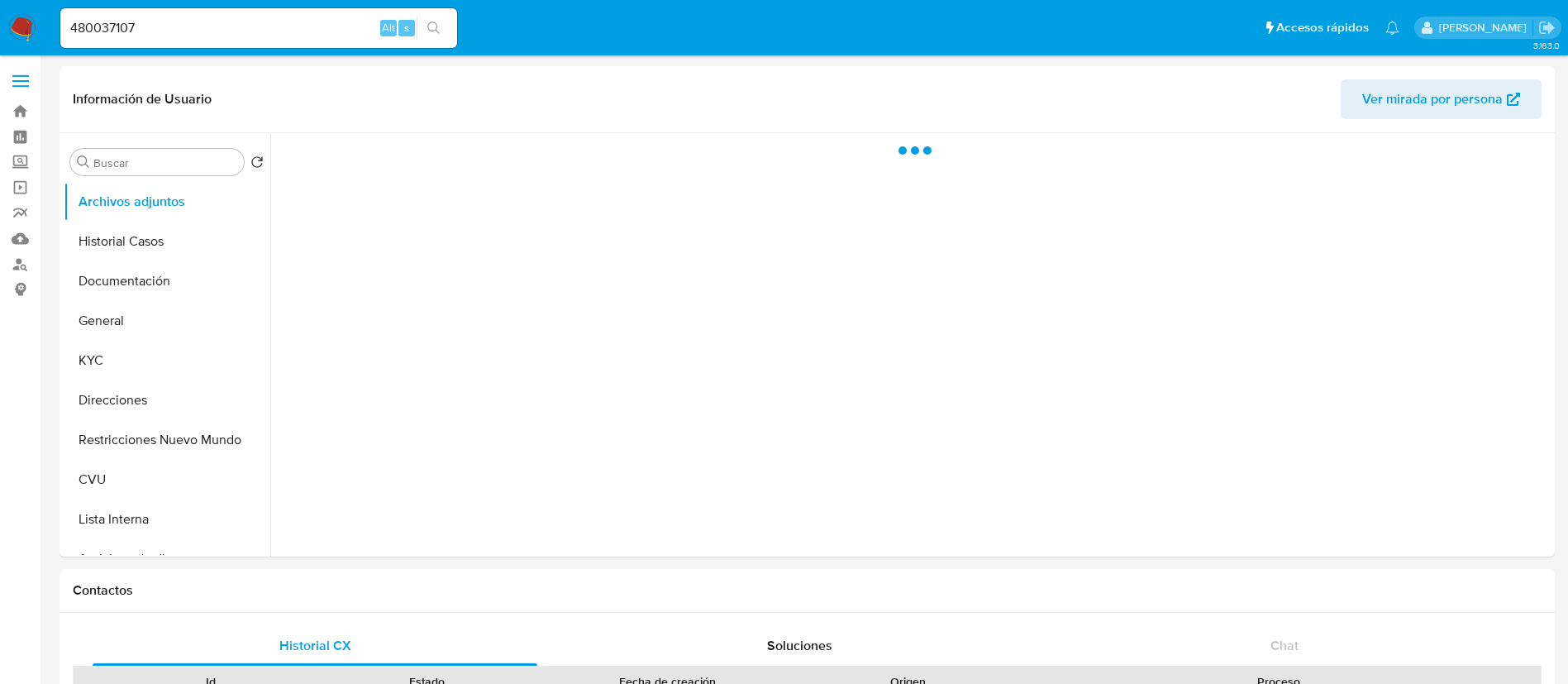
select select "10"
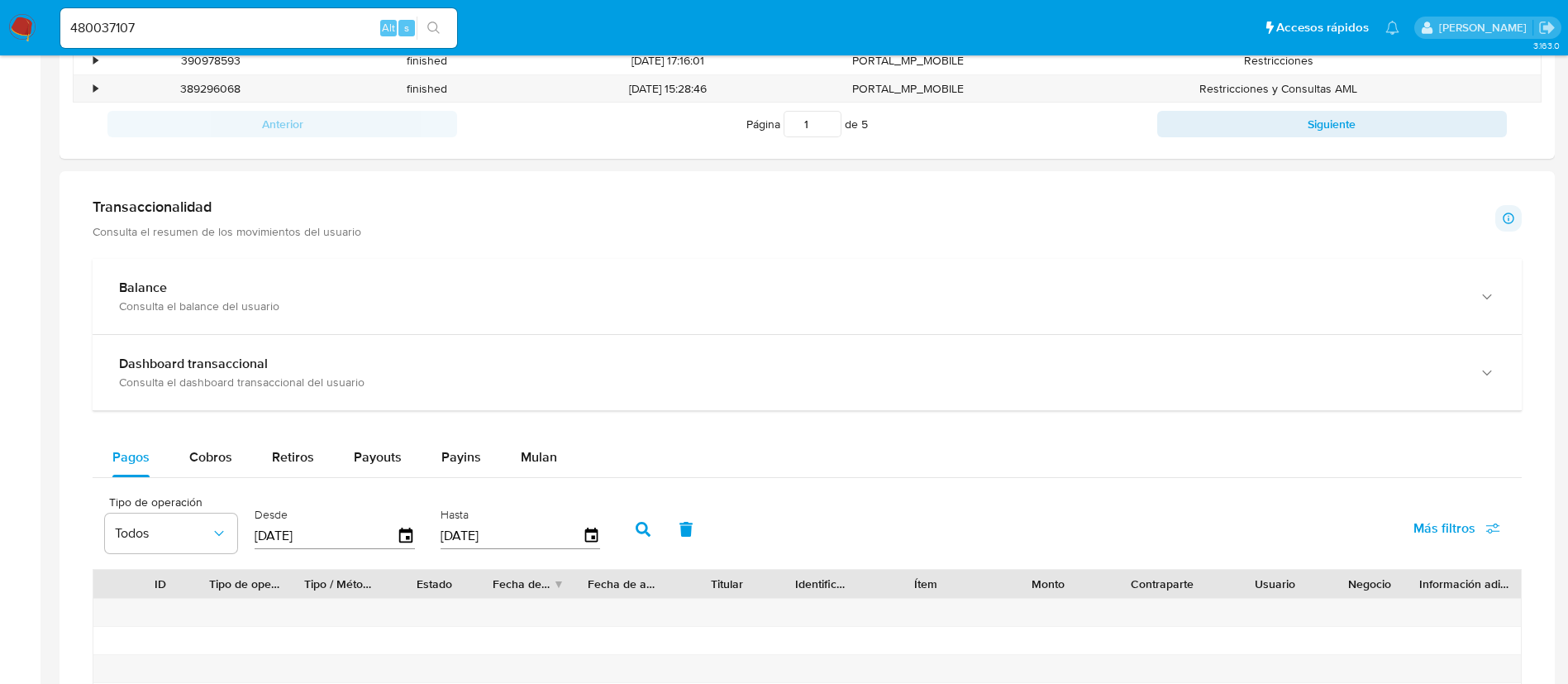
scroll to position [868, 0]
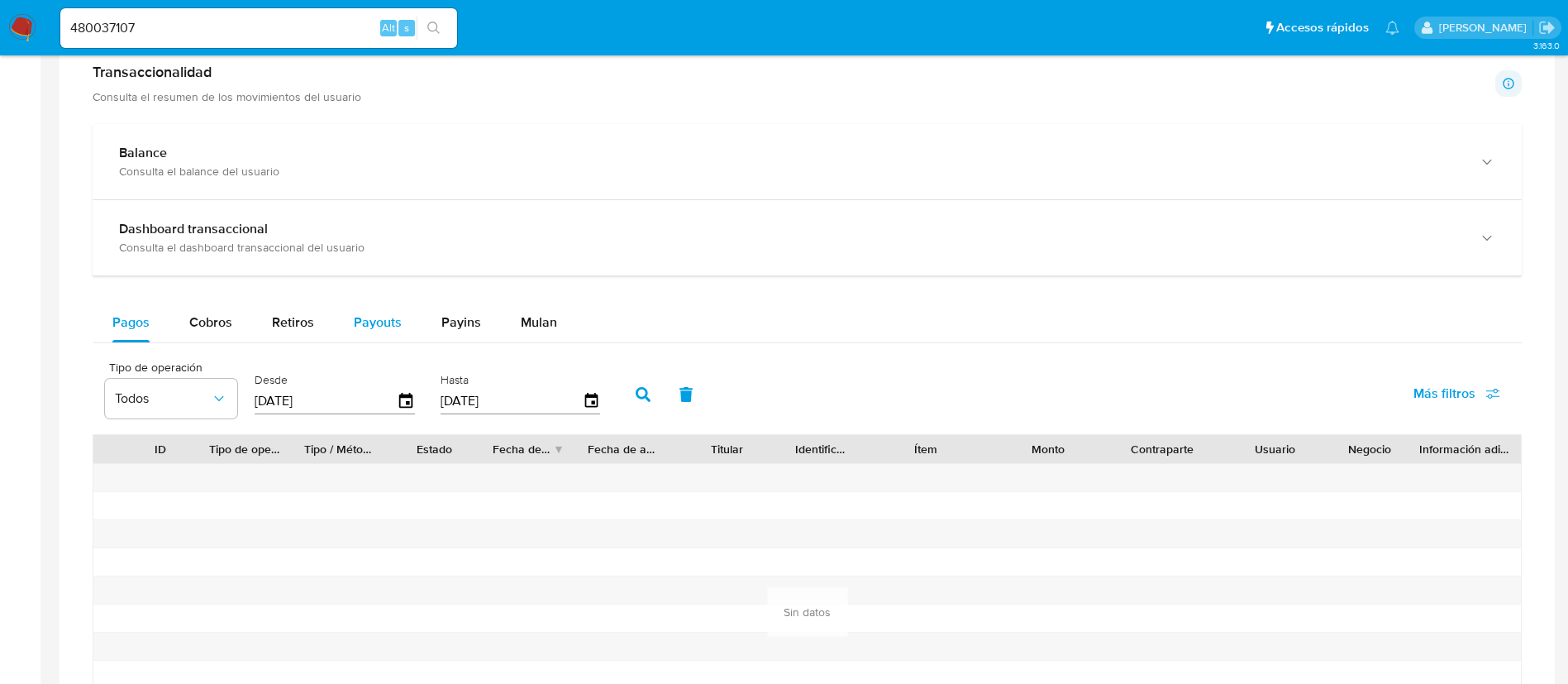
click at [379, 326] on span "Payouts" at bounding box center [378, 322] width 48 height 19
select select "10"
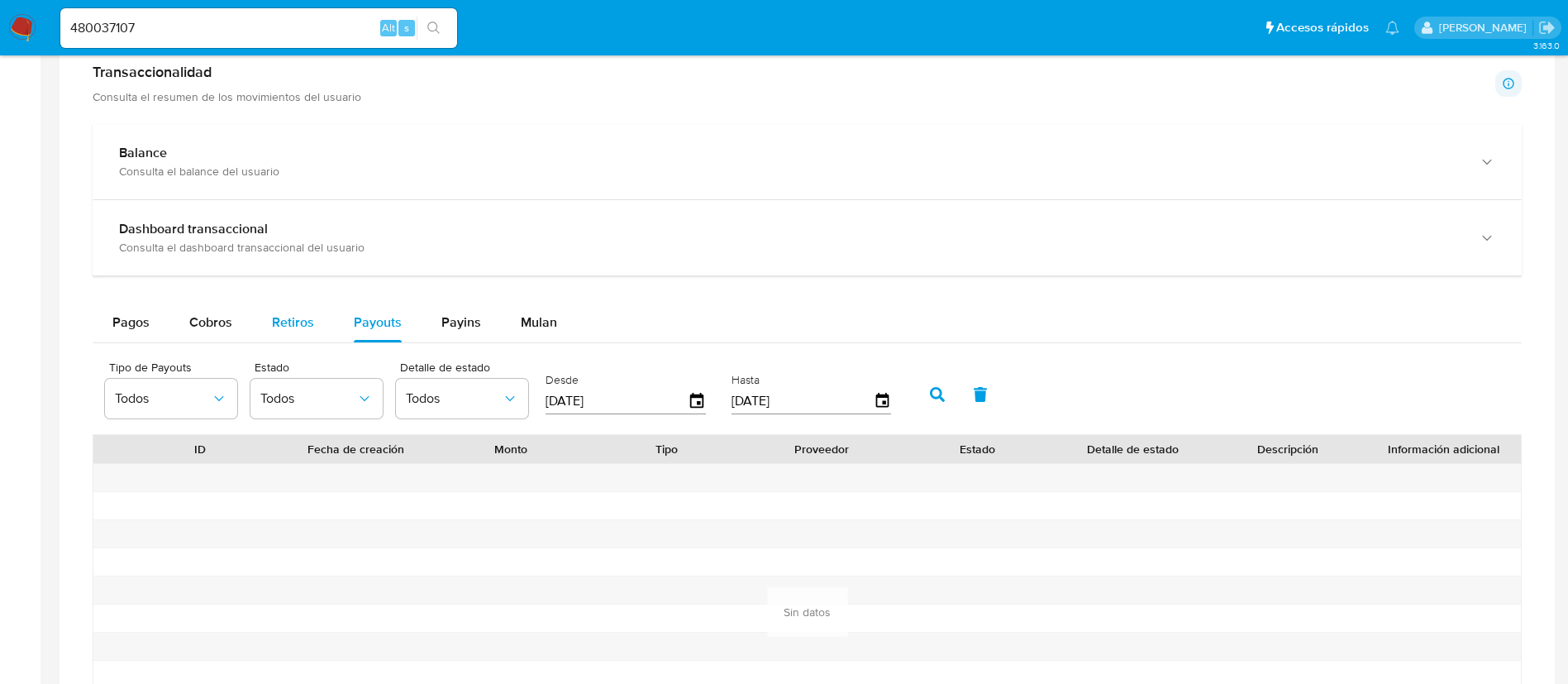
click at [312, 321] on button "Retiros" at bounding box center [293, 323] width 82 height 40
select select "10"
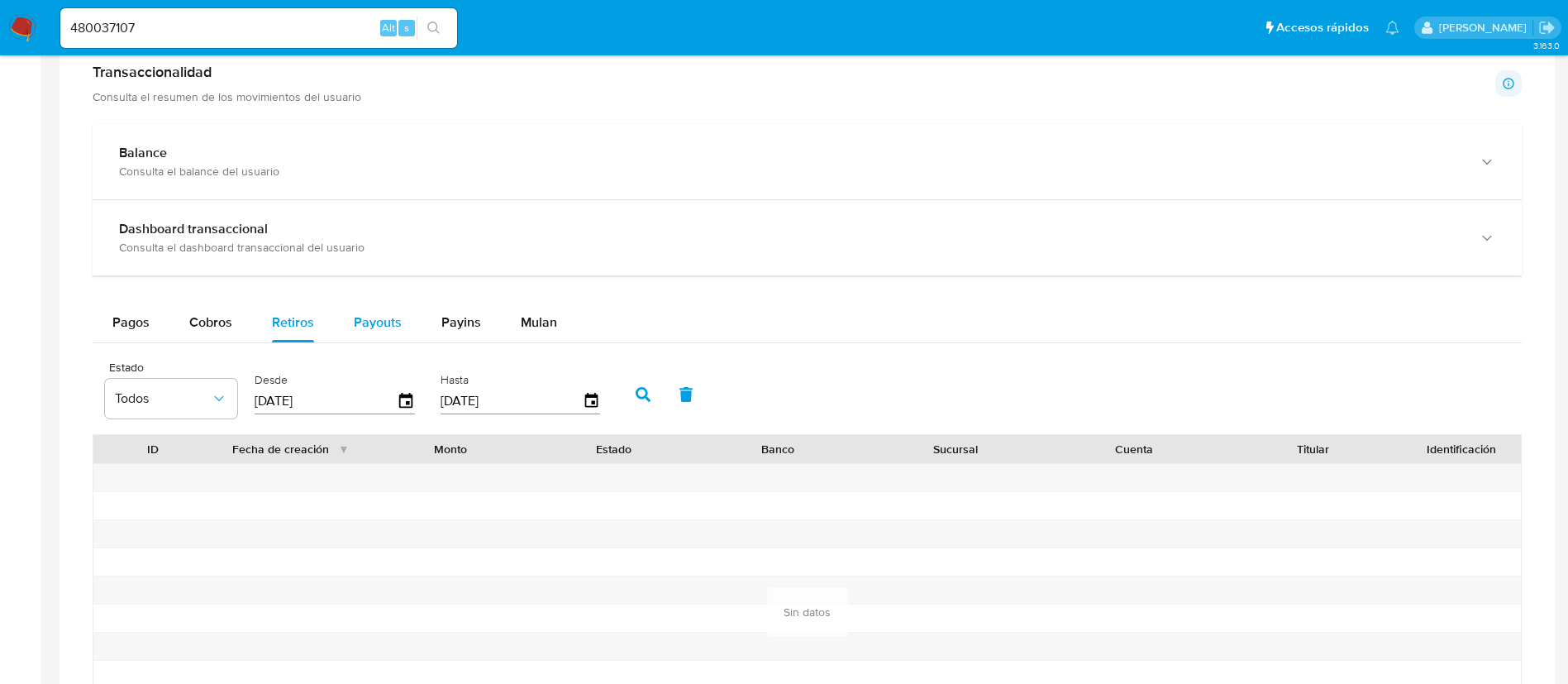
click at [363, 322] on span "Payouts" at bounding box center [378, 322] width 48 height 19
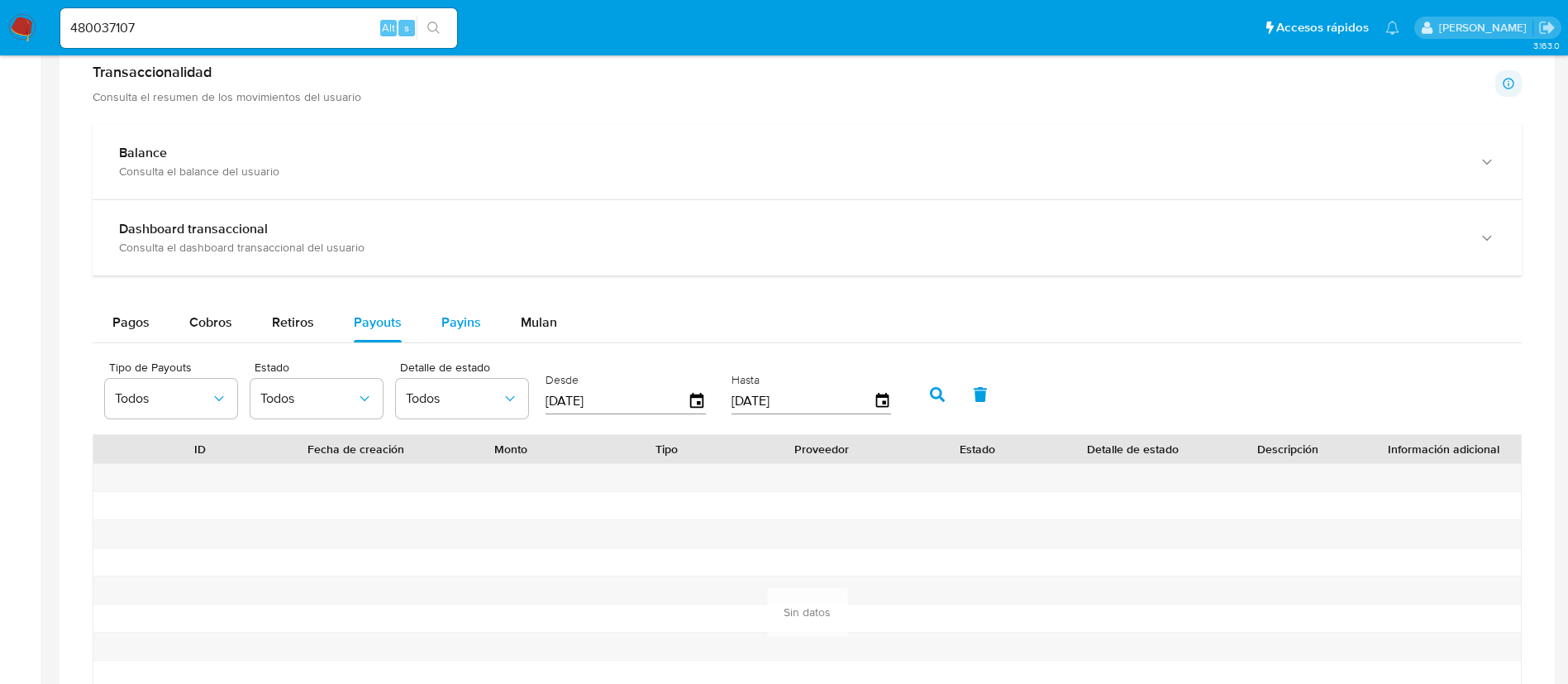
click at [464, 320] on span "Payins" at bounding box center [462, 322] width 40 height 19
select select "10"
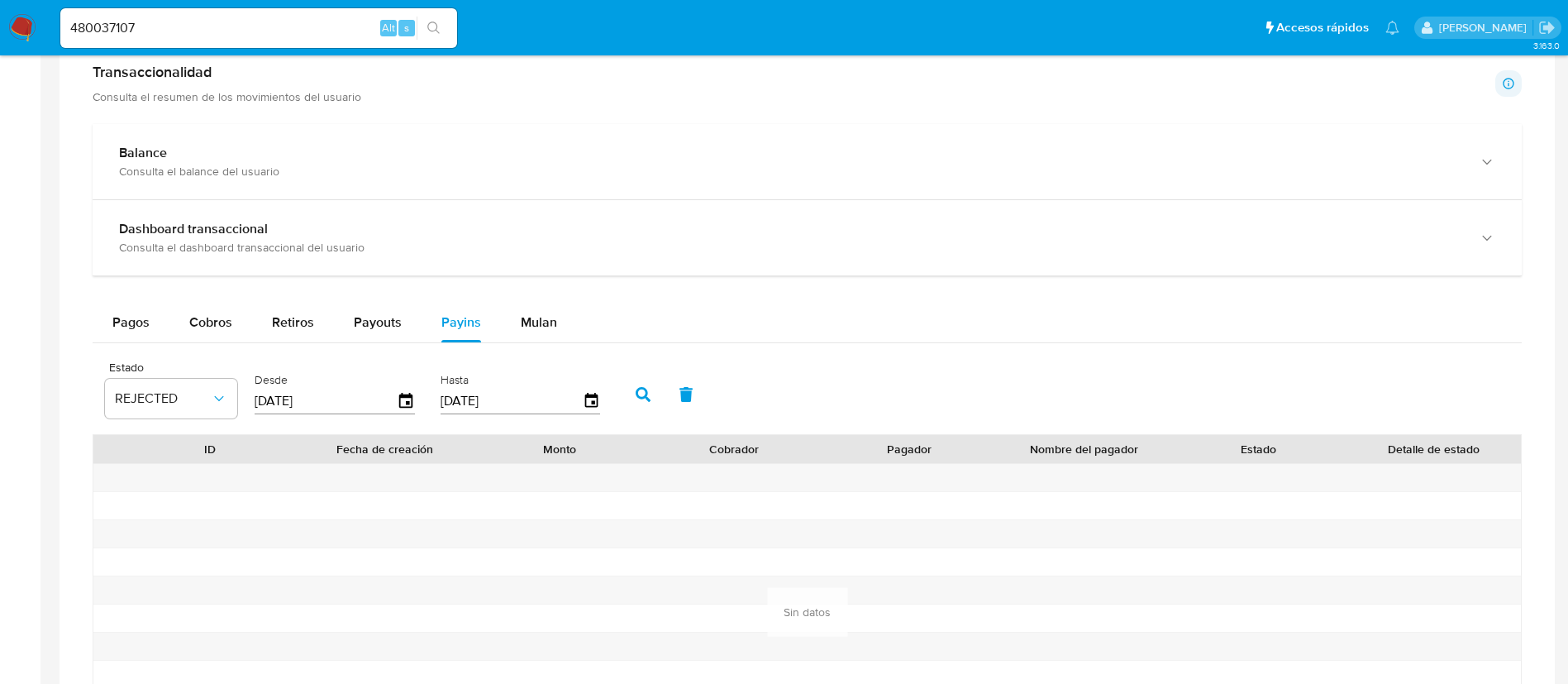
click at [294, 13] on div "480037107 Alt s" at bounding box center [259, 28] width 397 height 40
click at [293, 17] on input "480037107" at bounding box center [259, 28] width 397 height 22
paste input "1452011853"
type input "1452011853"
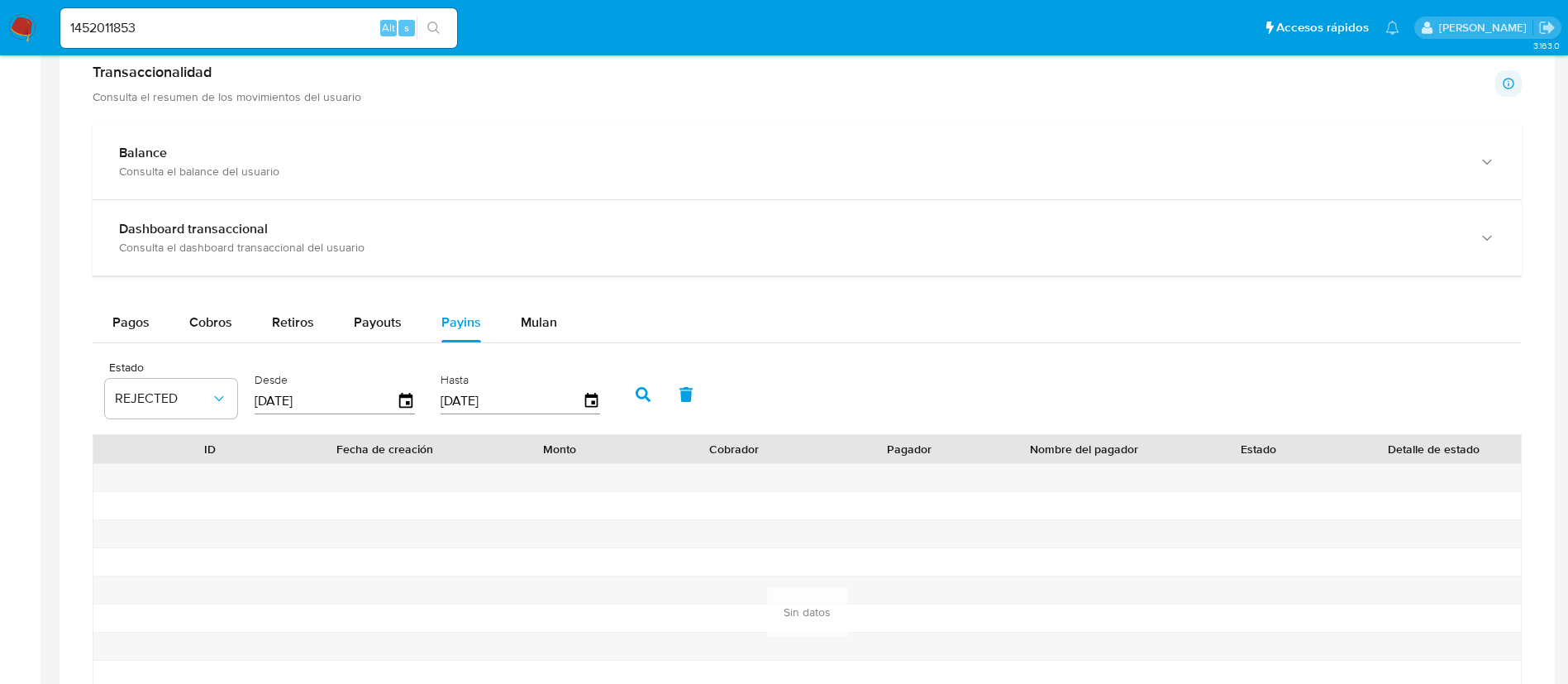
click at [432, 25] on icon "search-icon" at bounding box center [434, 28] width 13 height 13
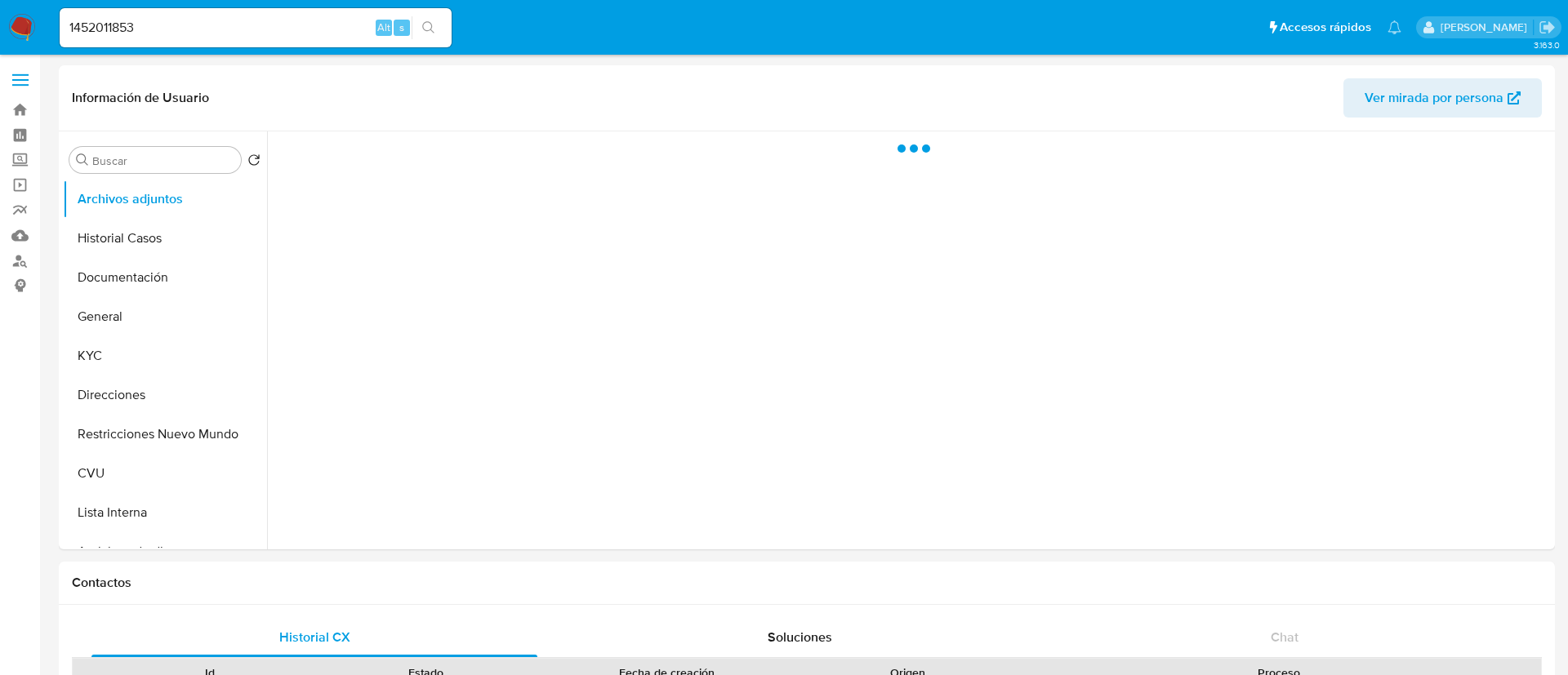
select select "10"
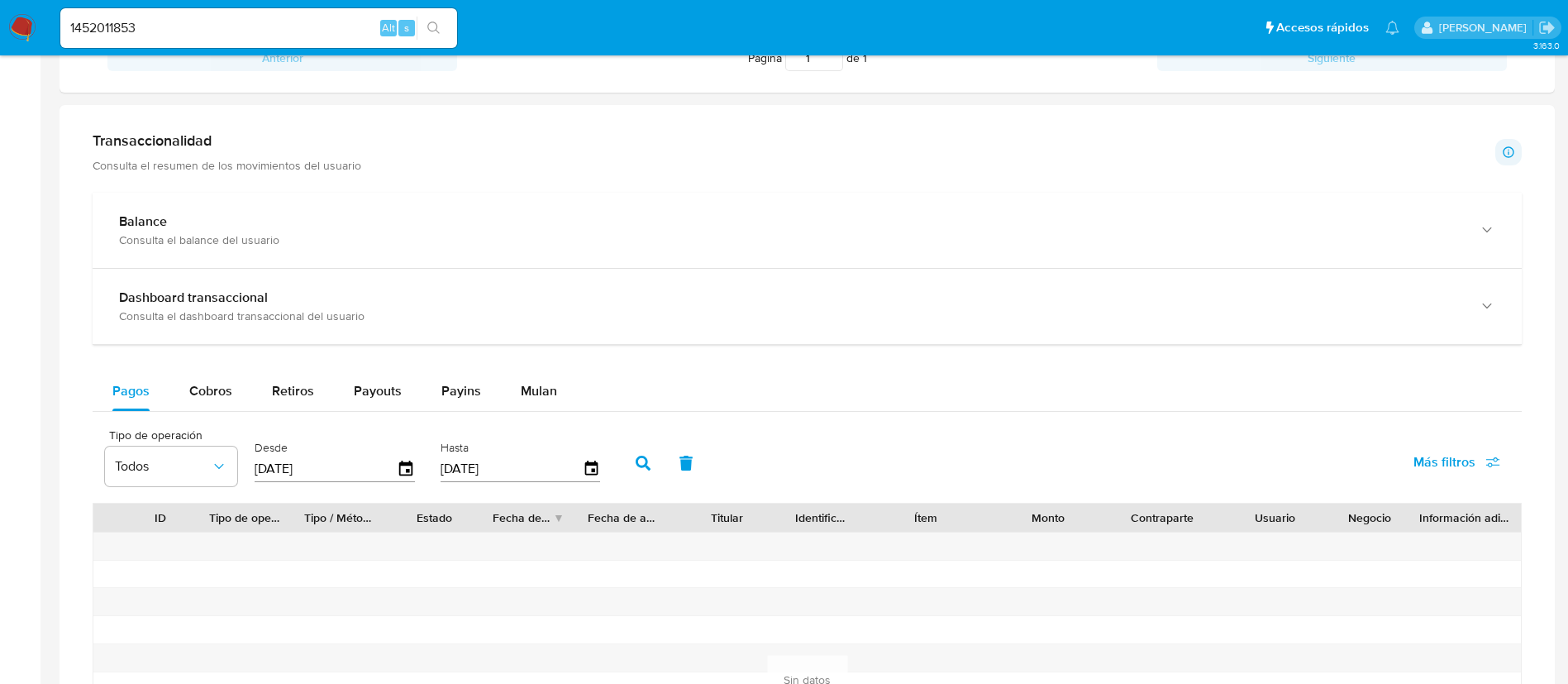
scroll to position [868, 0]
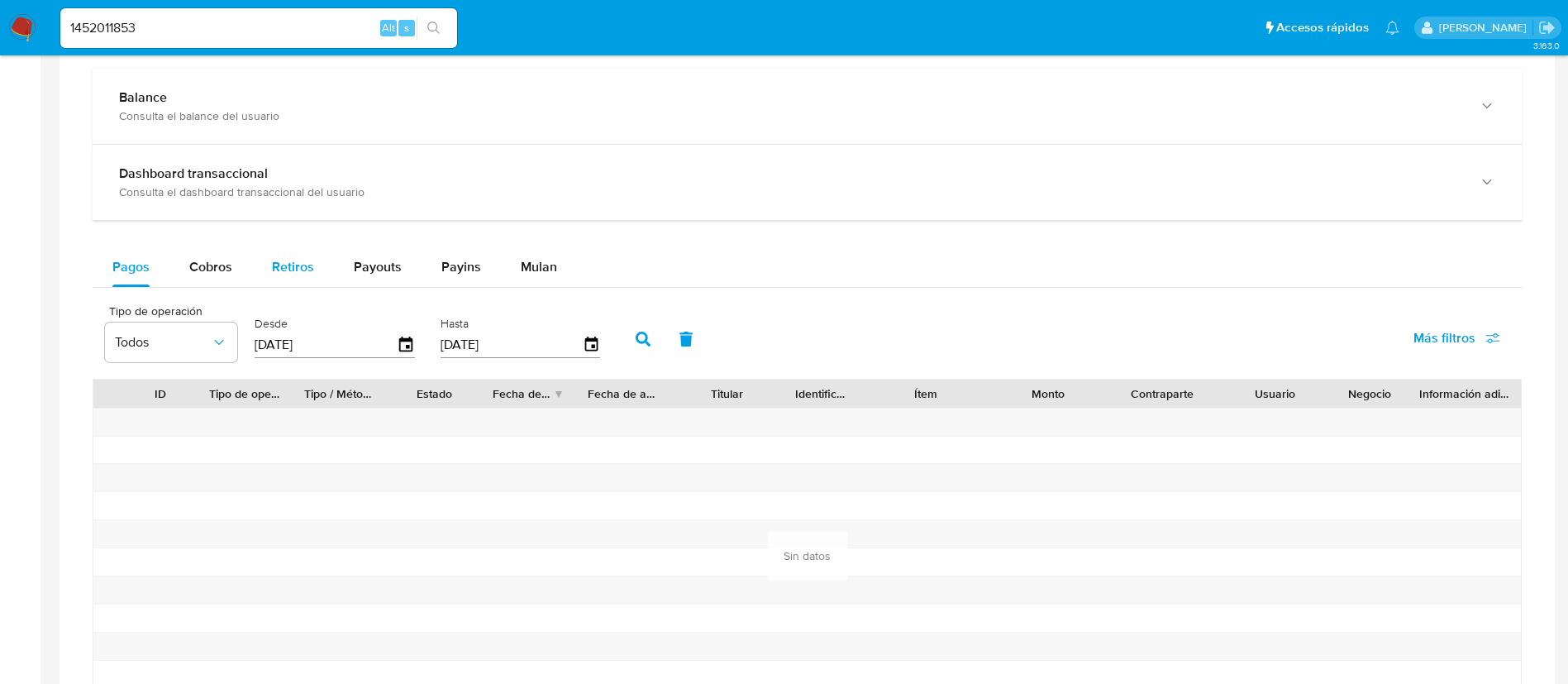
click at [320, 270] on button "Retiros" at bounding box center [293, 267] width 82 height 40
select select "10"
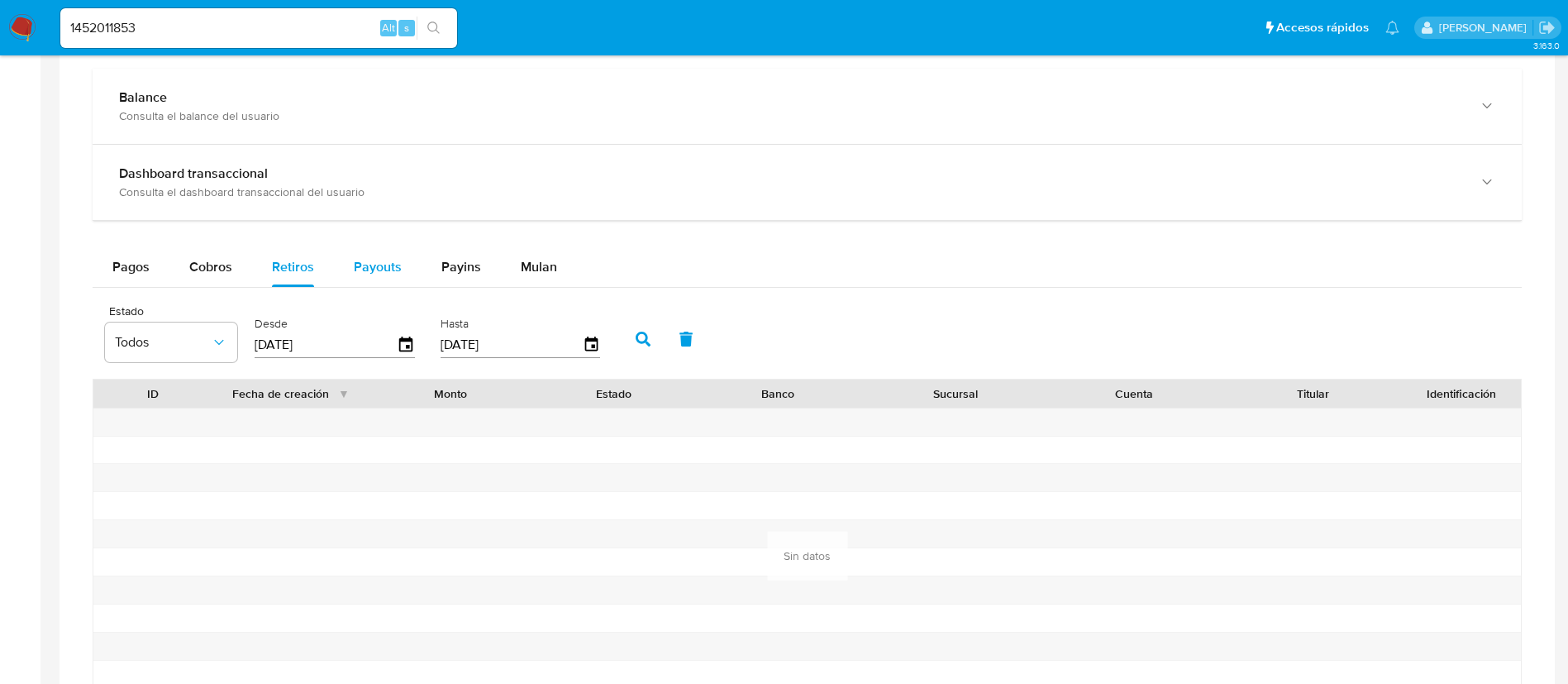
click at [363, 267] on span "Payouts" at bounding box center [378, 266] width 48 height 19
select select "10"
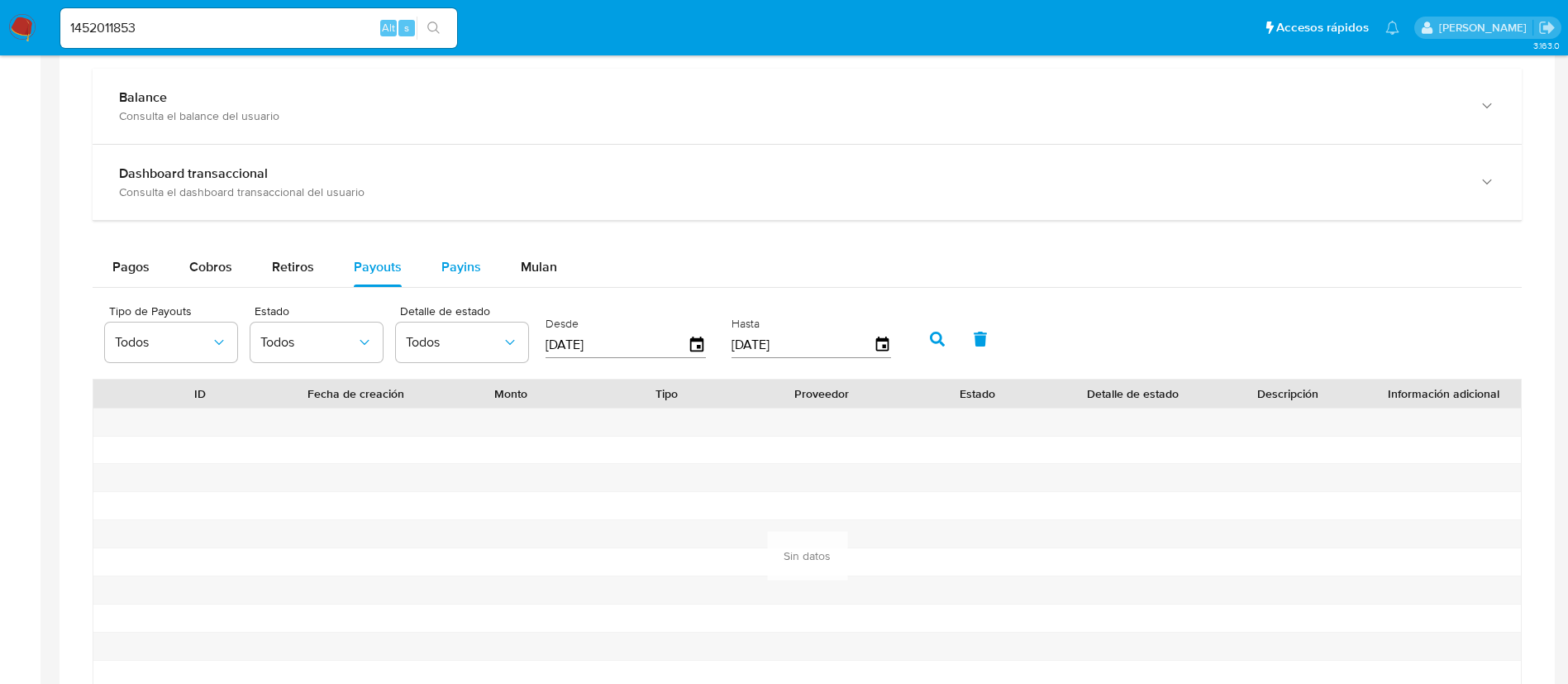
click at [452, 258] on span "Payins" at bounding box center [462, 266] width 40 height 19
select select "10"
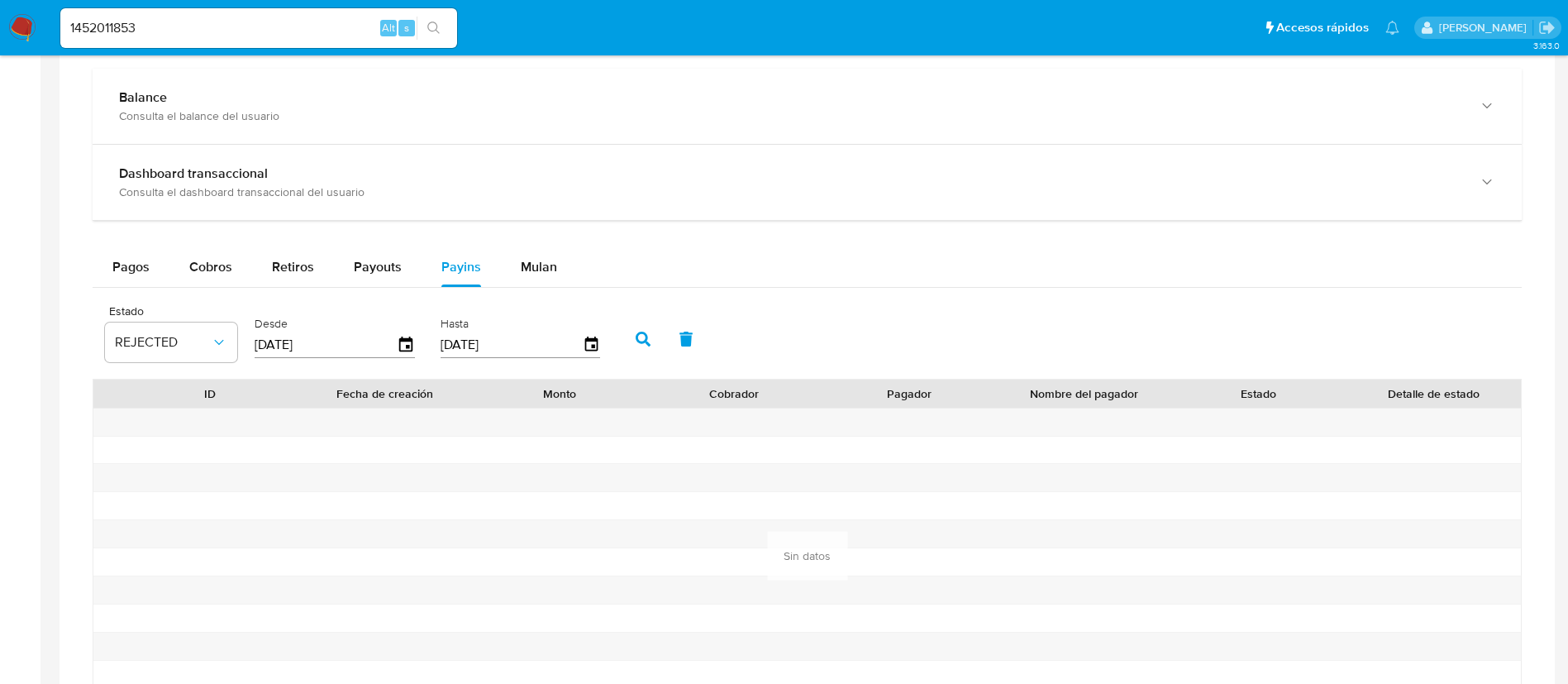
click at [325, 28] on input "1452011853" at bounding box center [259, 28] width 397 height 22
paste input "2263262871"
type input "2263262871"
click at [449, 28] on button "search-icon" at bounding box center [434, 28] width 34 height 23
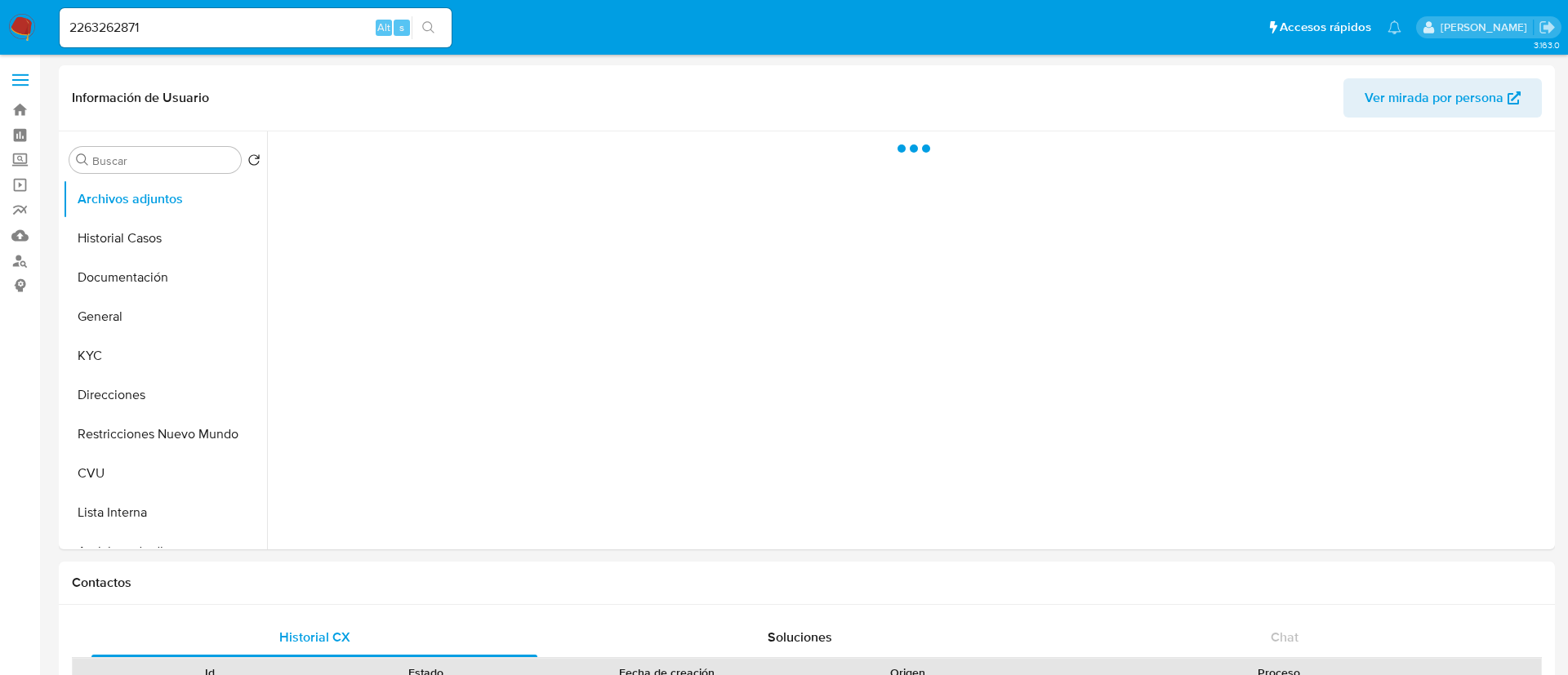
select select "10"
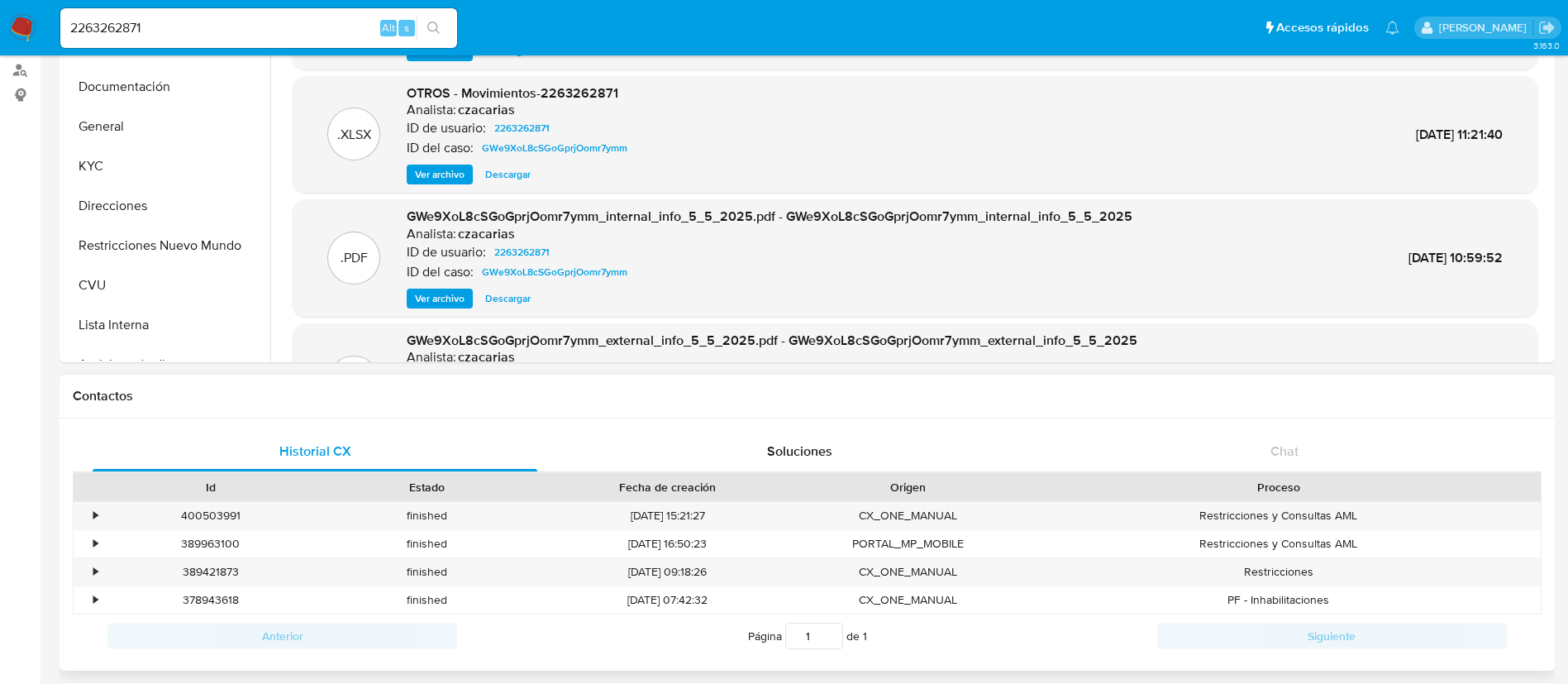
scroll to position [745, 0]
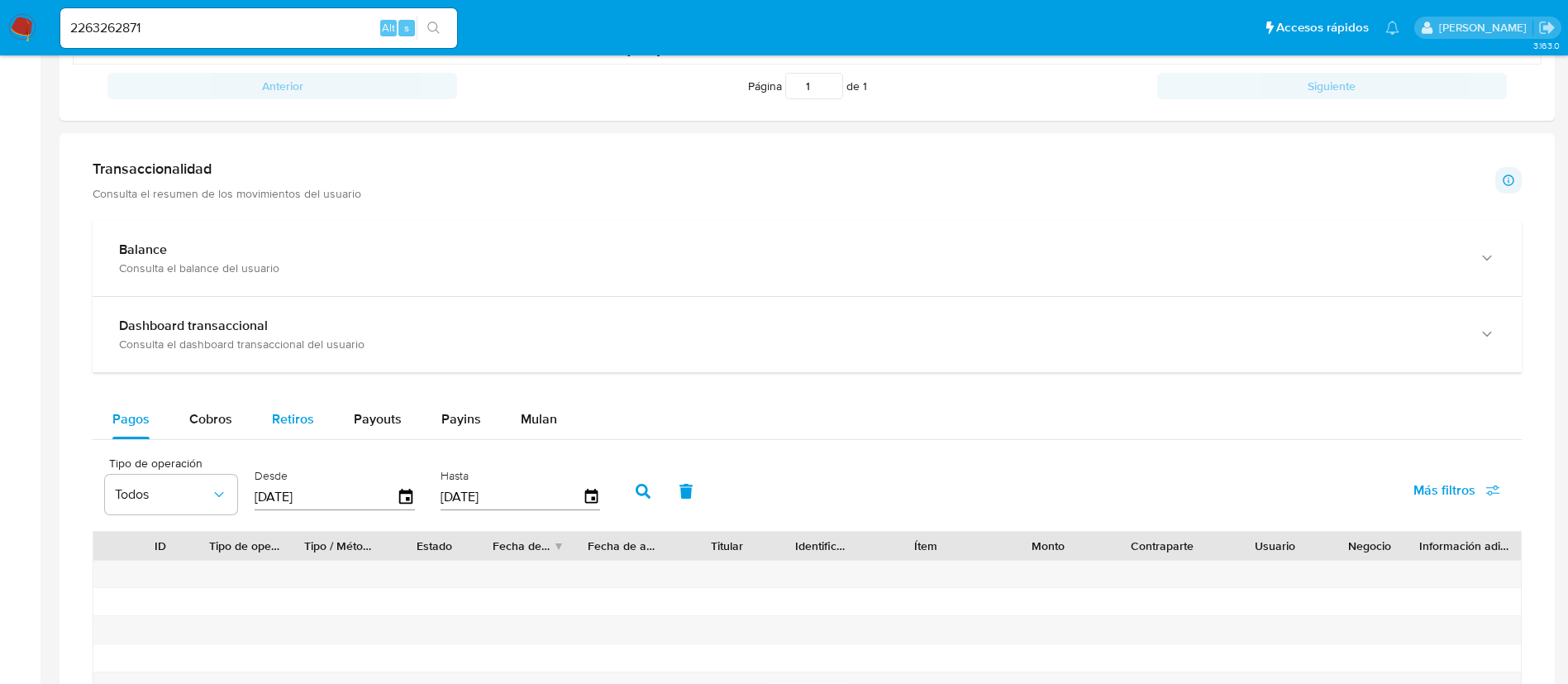
click at [306, 424] on span "Retiros" at bounding box center [293, 418] width 42 height 19
select select "10"
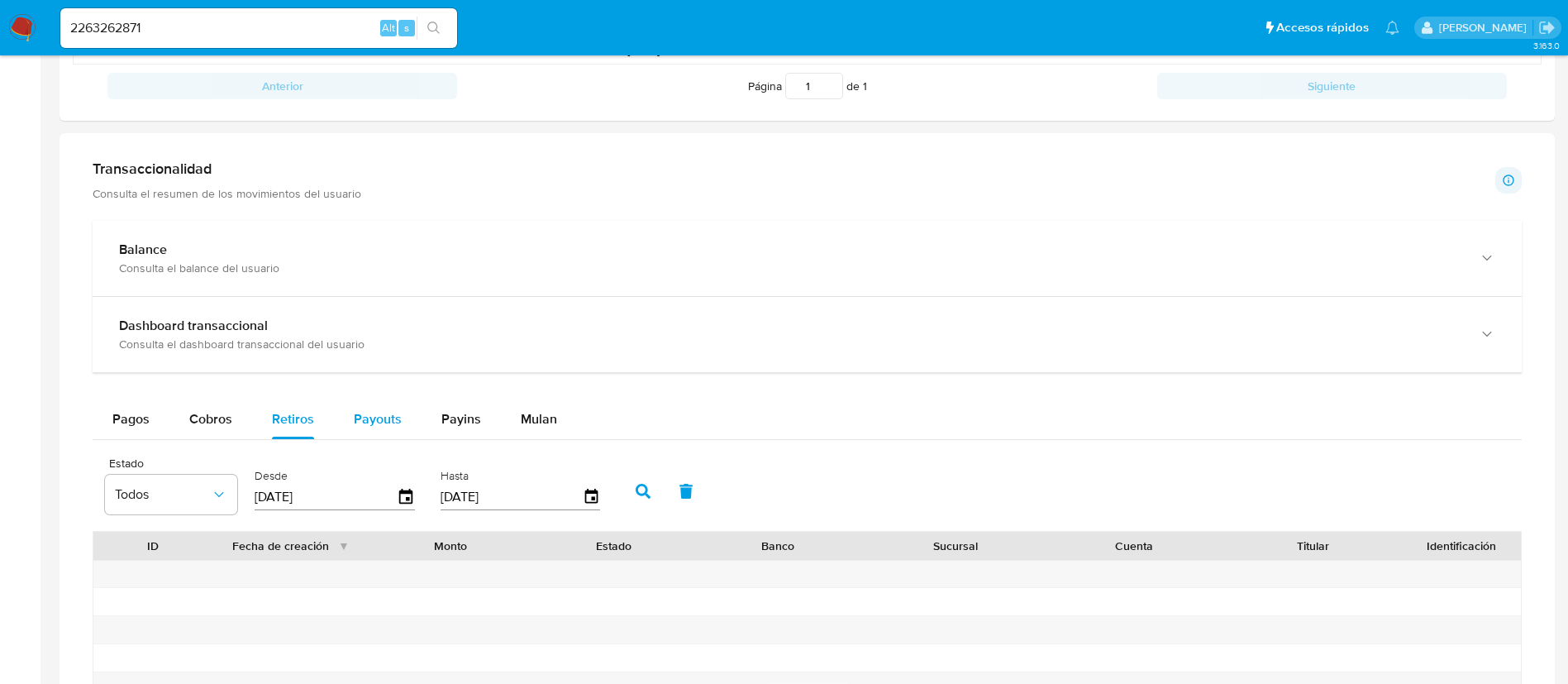
click at [359, 423] on span "Payouts" at bounding box center [378, 418] width 48 height 19
select select "10"
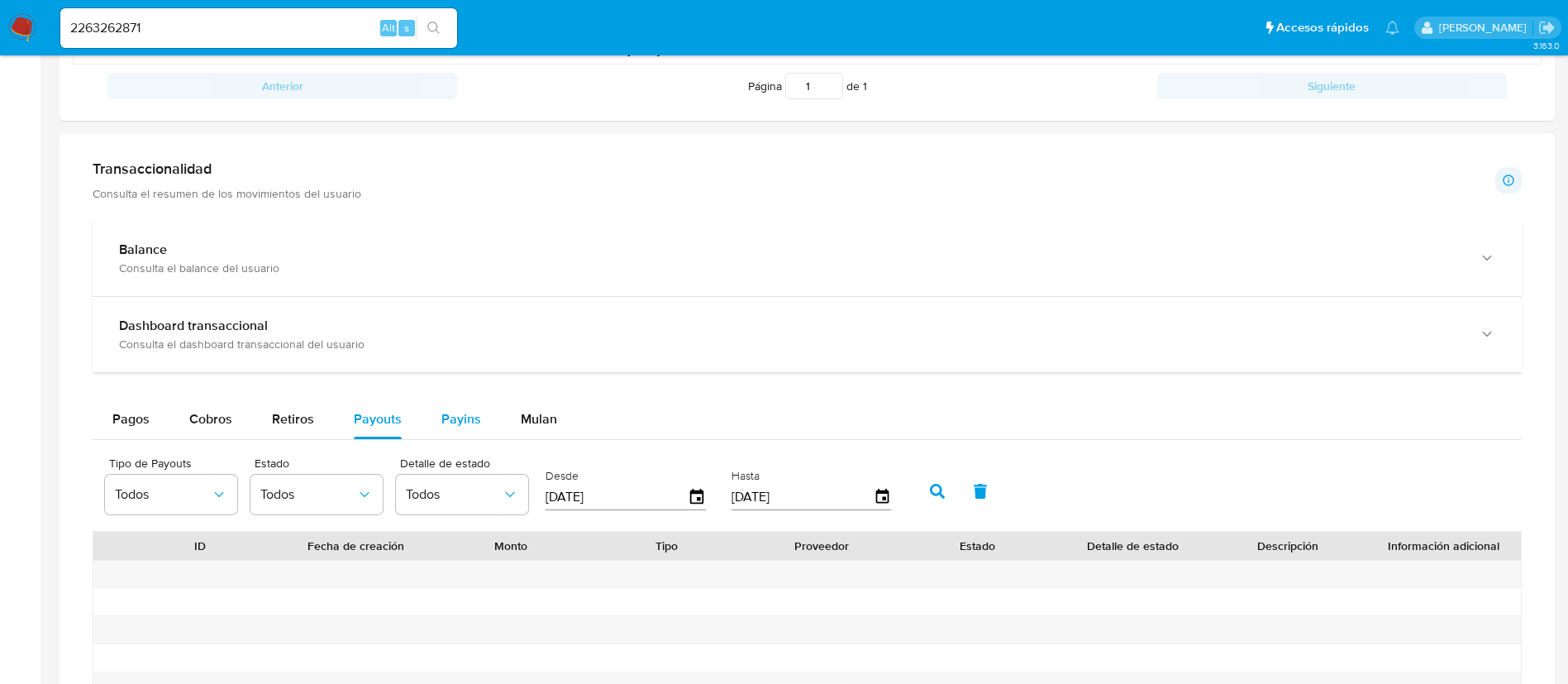
click at [454, 422] on span "Payins" at bounding box center [462, 418] width 40 height 19
select select "10"
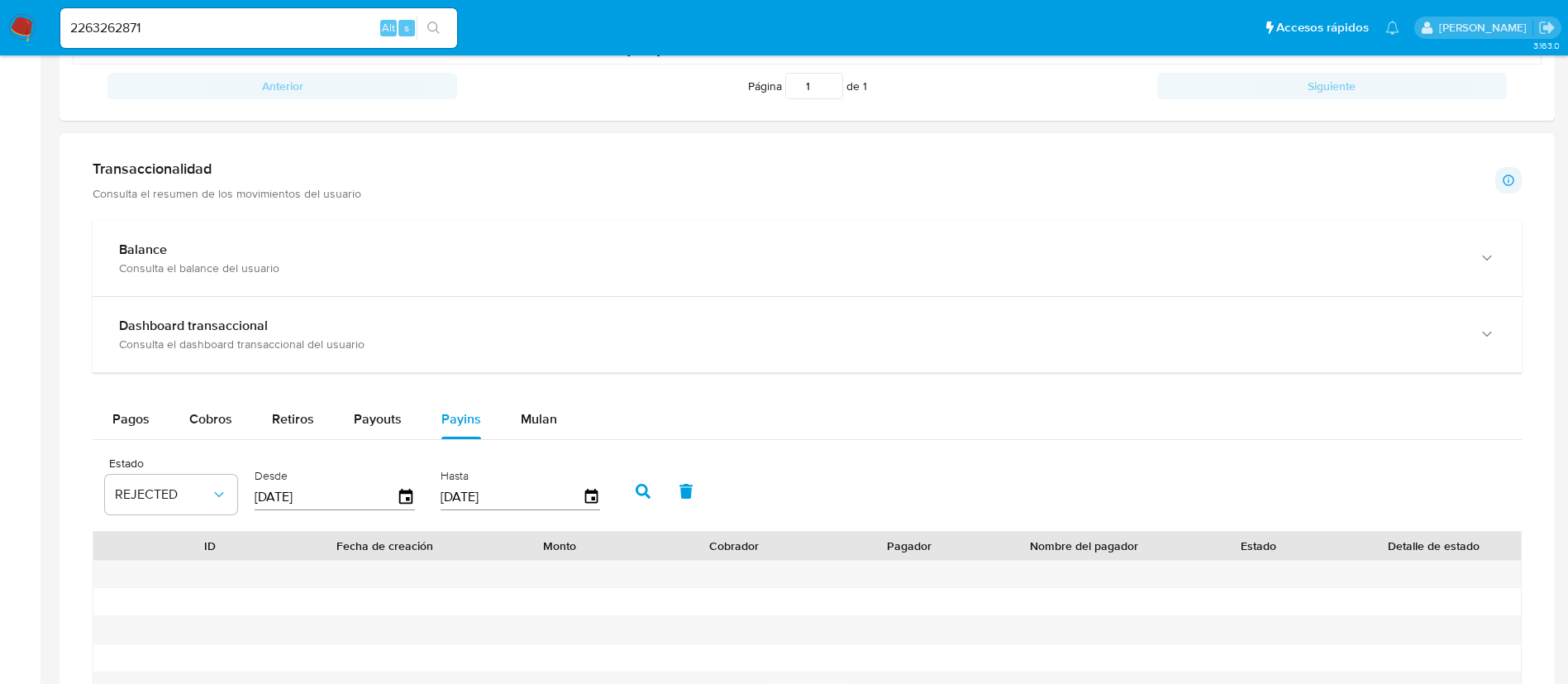
click at [339, 38] on input "2263262871" at bounding box center [259, 28] width 397 height 22
paste input "377259739"
type input "377259739"
click at [427, 26] on button "search-icon" at bounding box center [434, 28] width 34 height 23
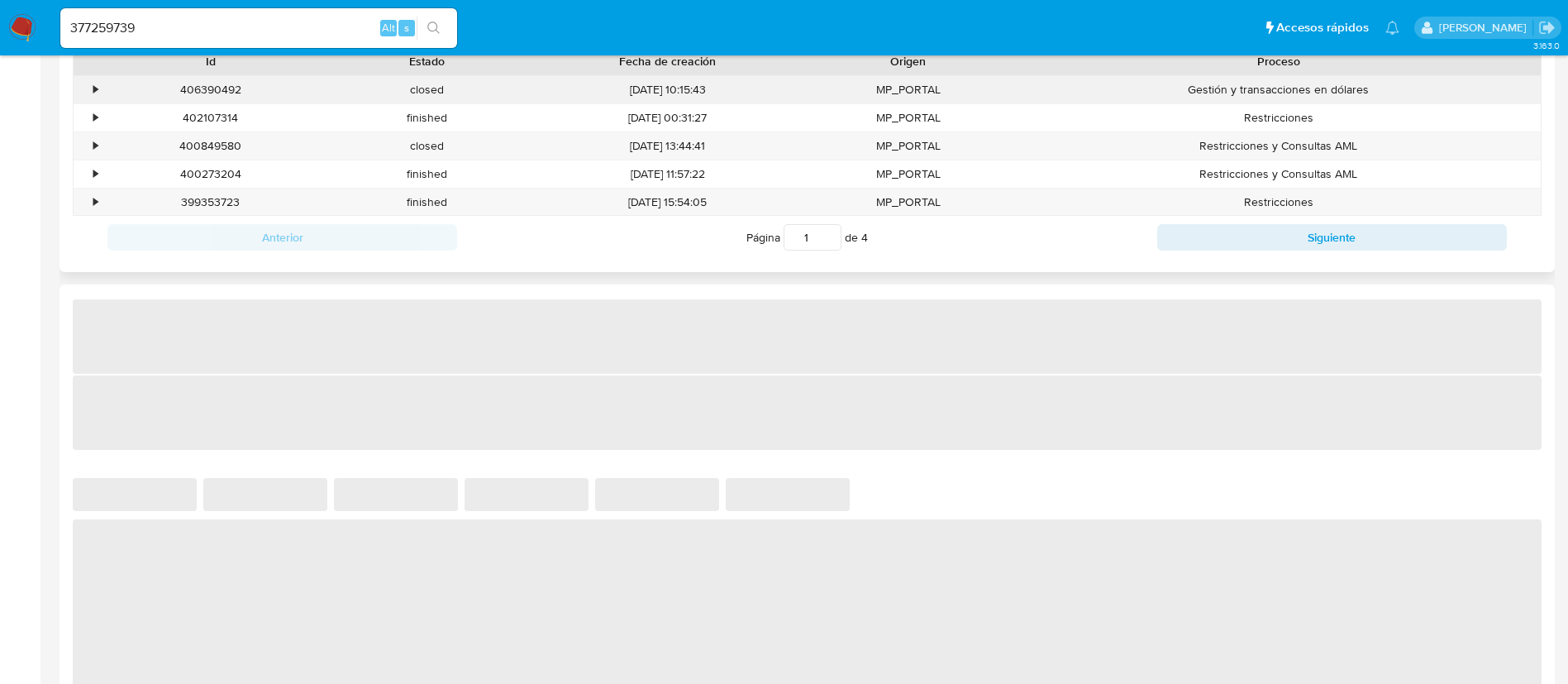
select select "10"
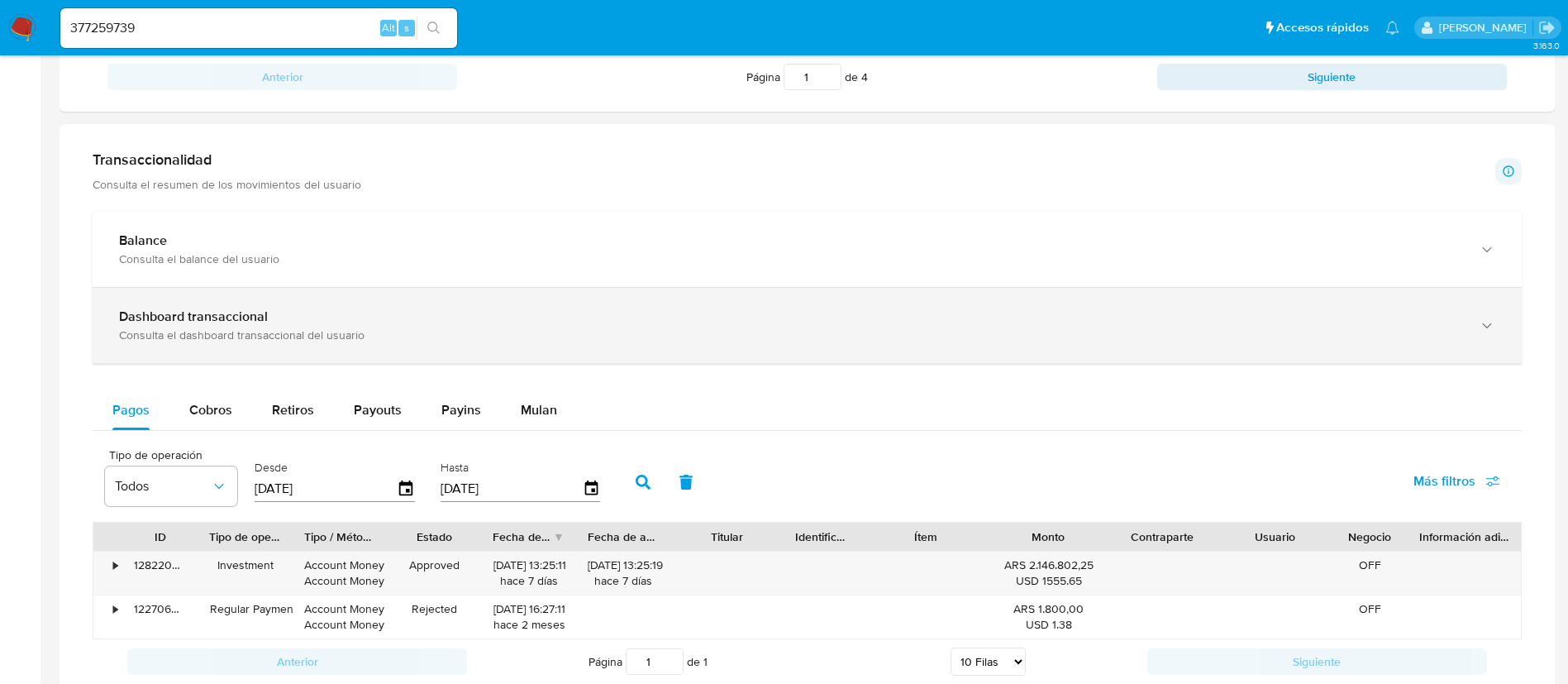
scroll to position [993, 0]
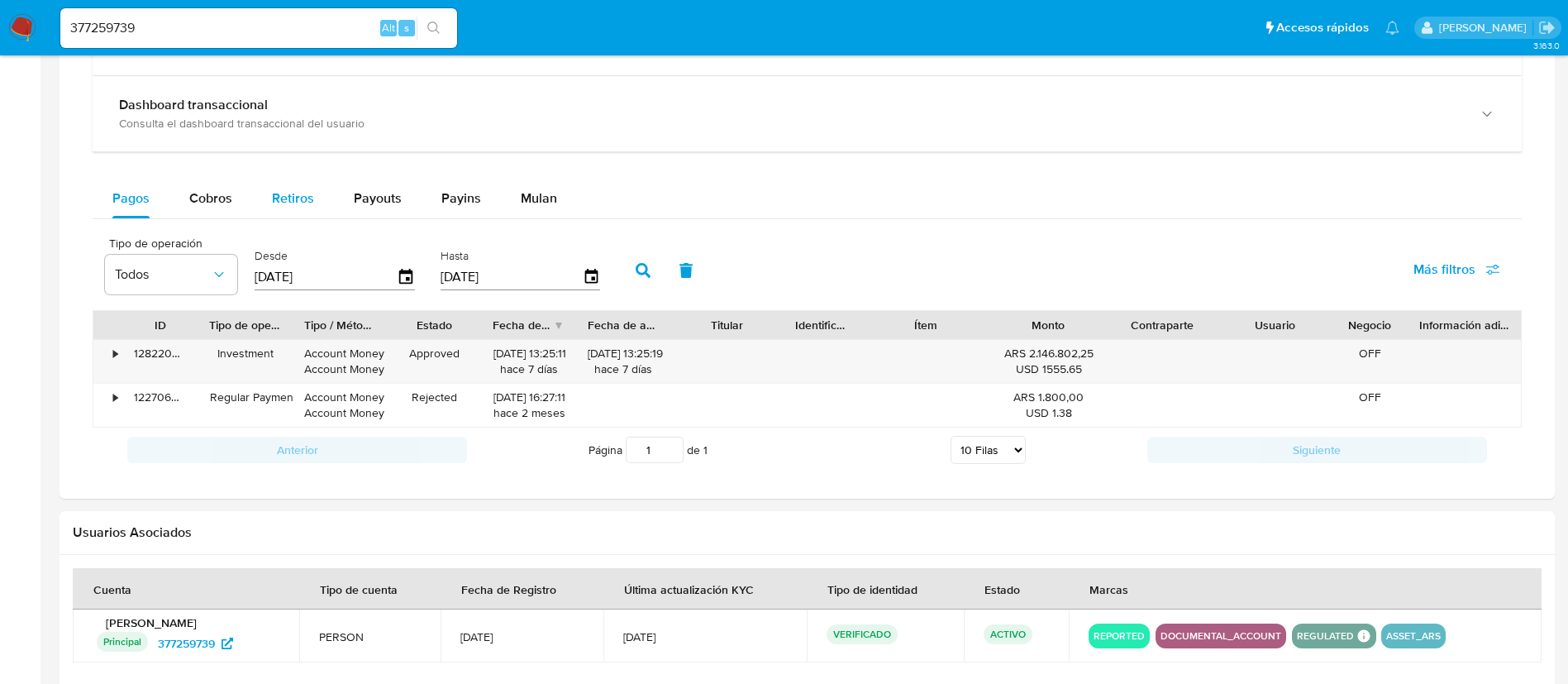
click at [309, 195] on span "Retiros" at bounding box center [293, 197] width 42 height 19
select select "10"
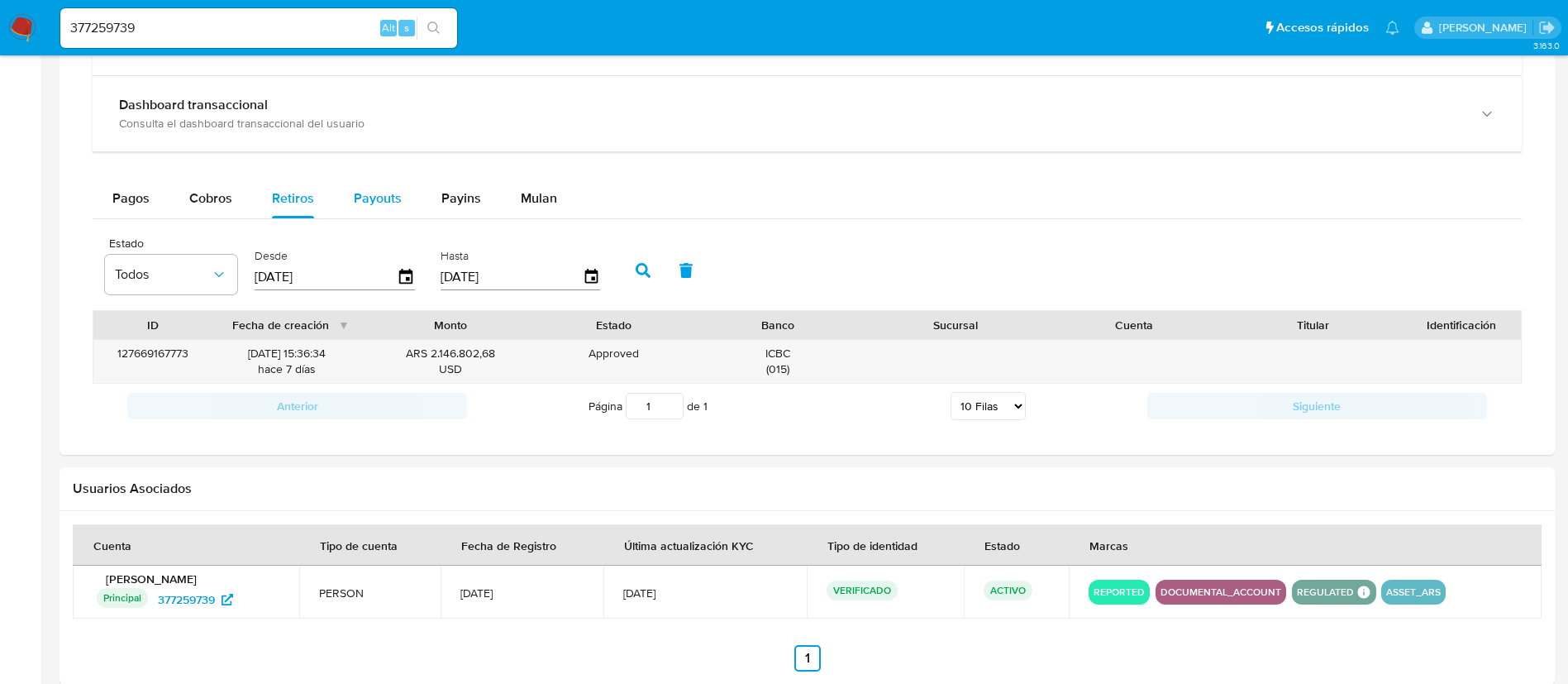
click at [349, 196] on button "Payouts" at bounding box center [378, 198] width 88 height 40
select select "10"
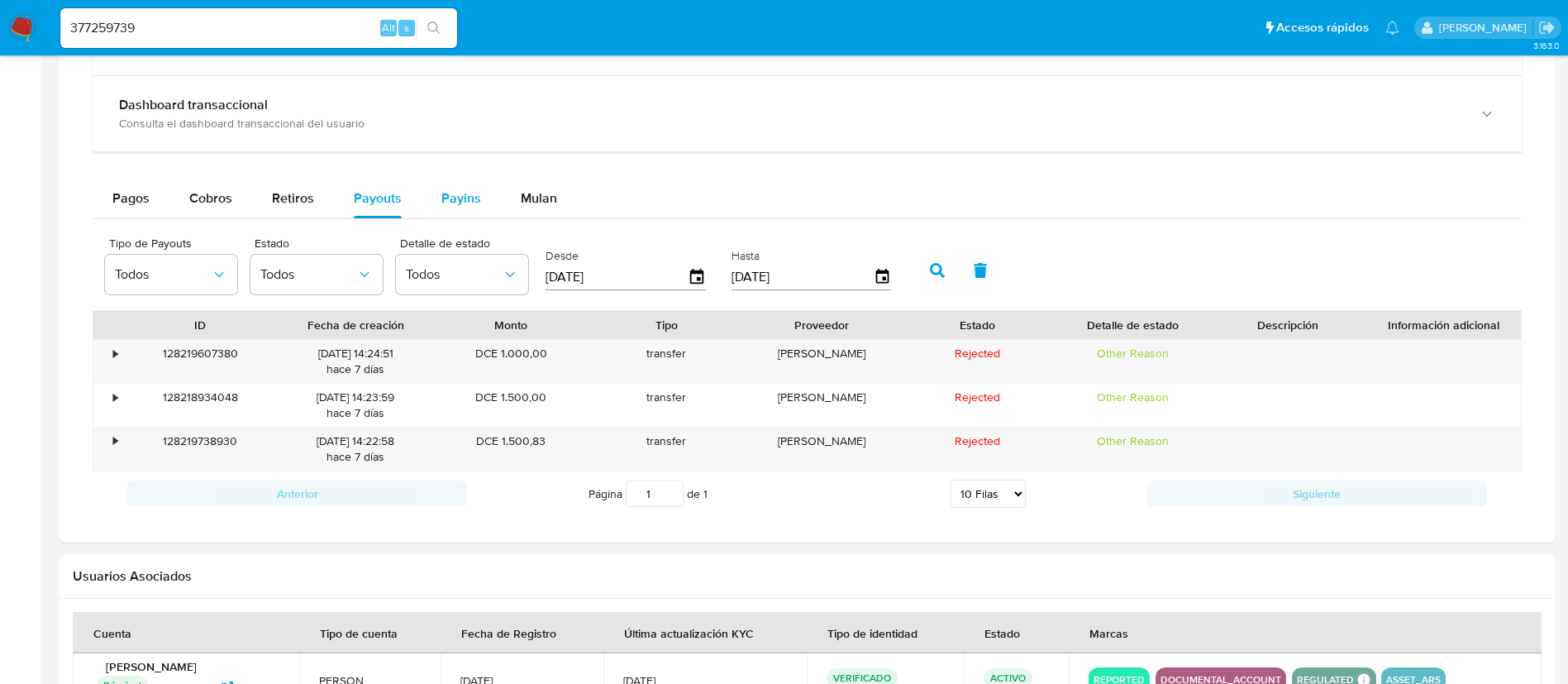
click at [453, 192] on span "Payins" at bounding box center [462, 197] width 40 height 19
select select "10"
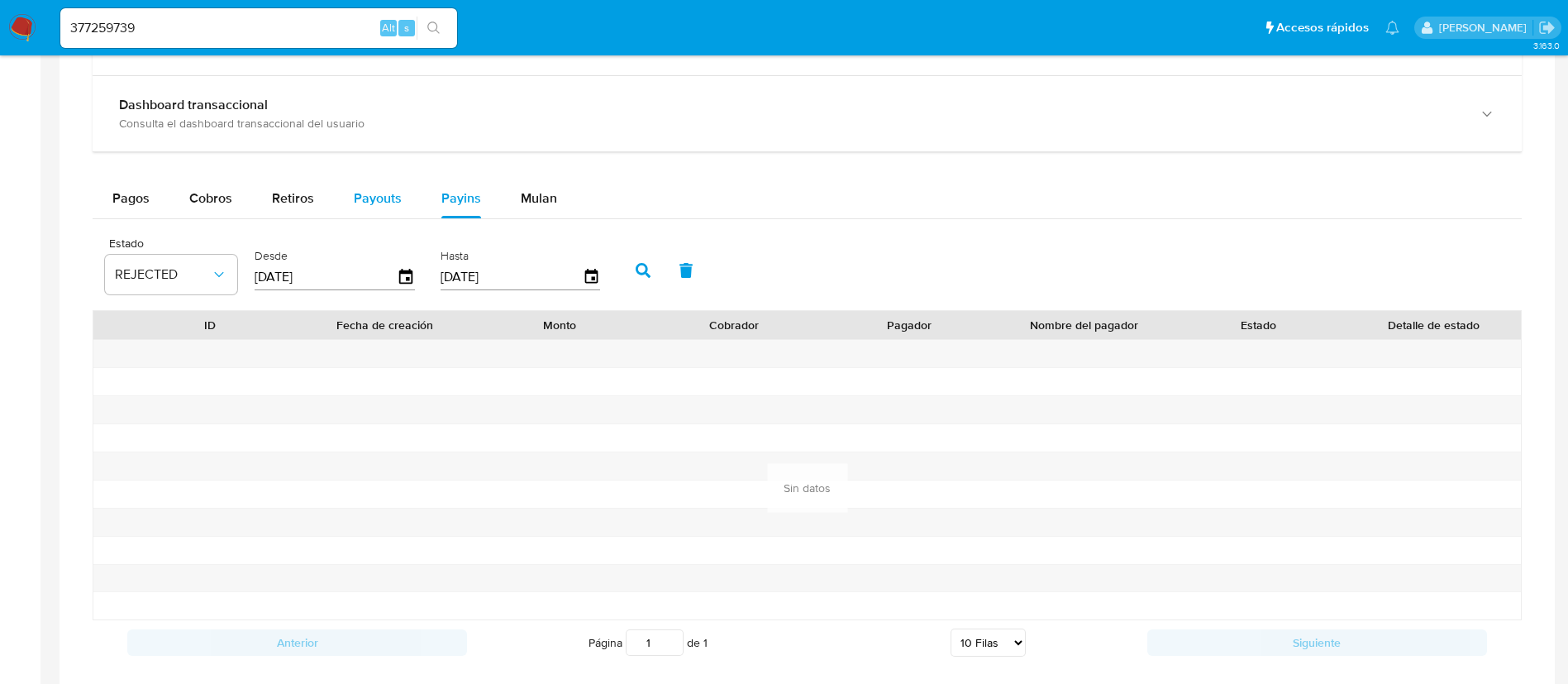
click at [393, 201] on span "Payouts" at bounding box center [378, 197] width 48 height 19
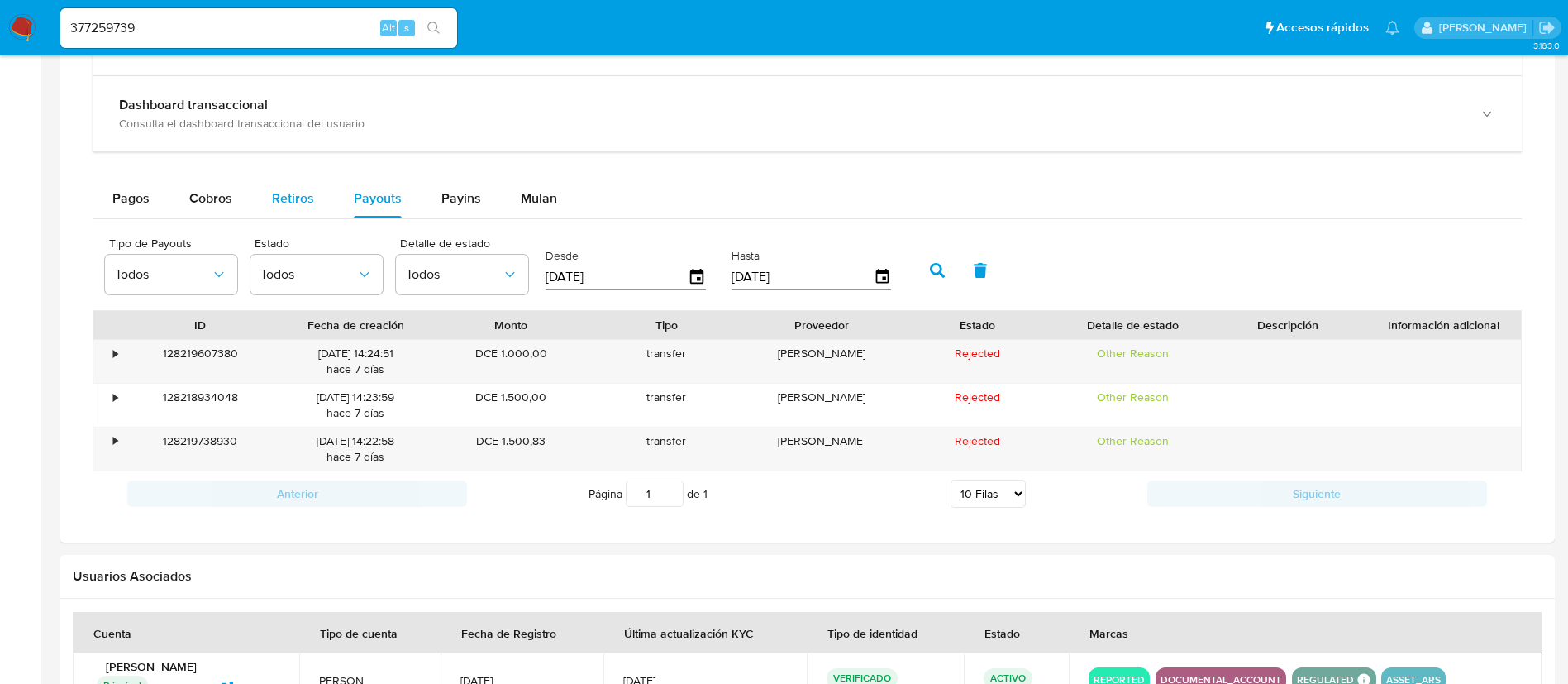
click at [293, 208] on div "Retiros" at bounding box center [293, 198] width 42 height 40
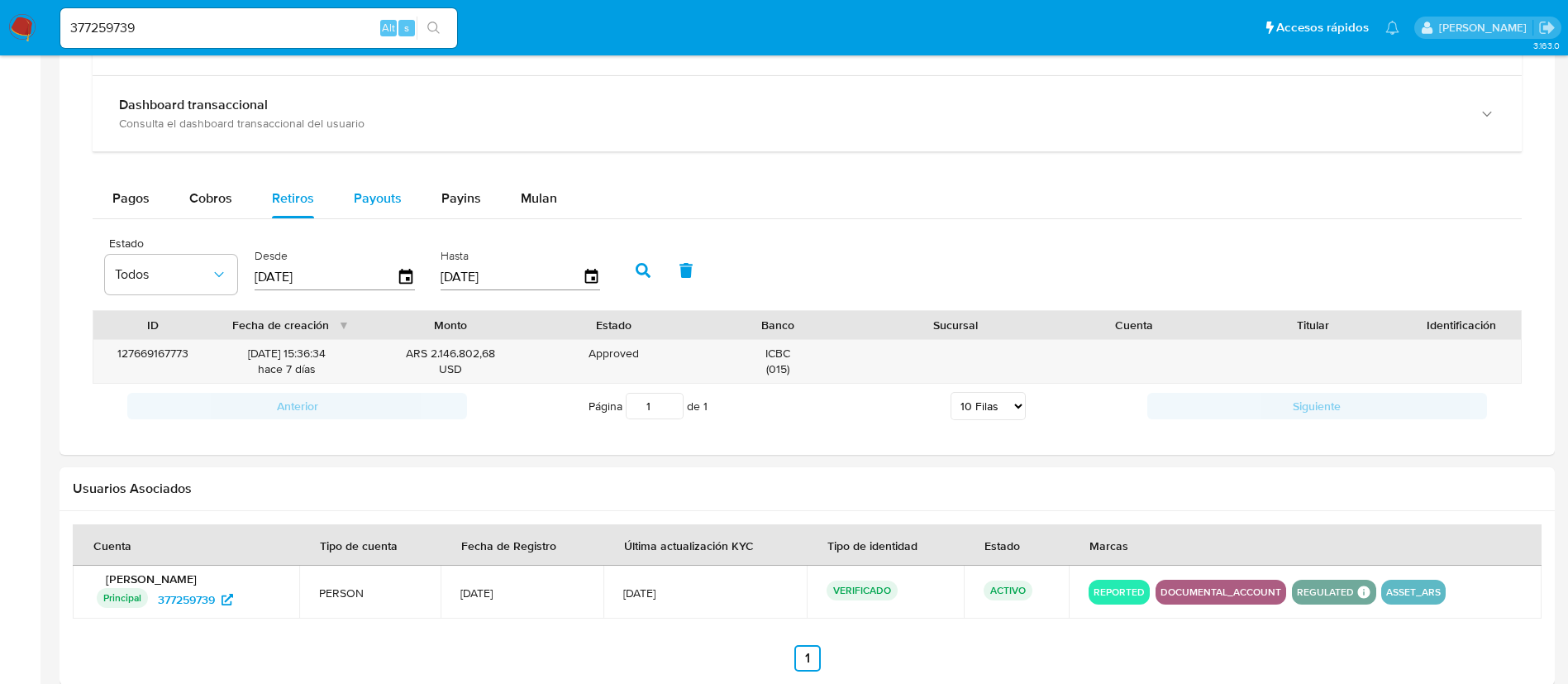
click at [358, 208] on div "Payouts" at bounding box center [378, 198] width 48 height 40
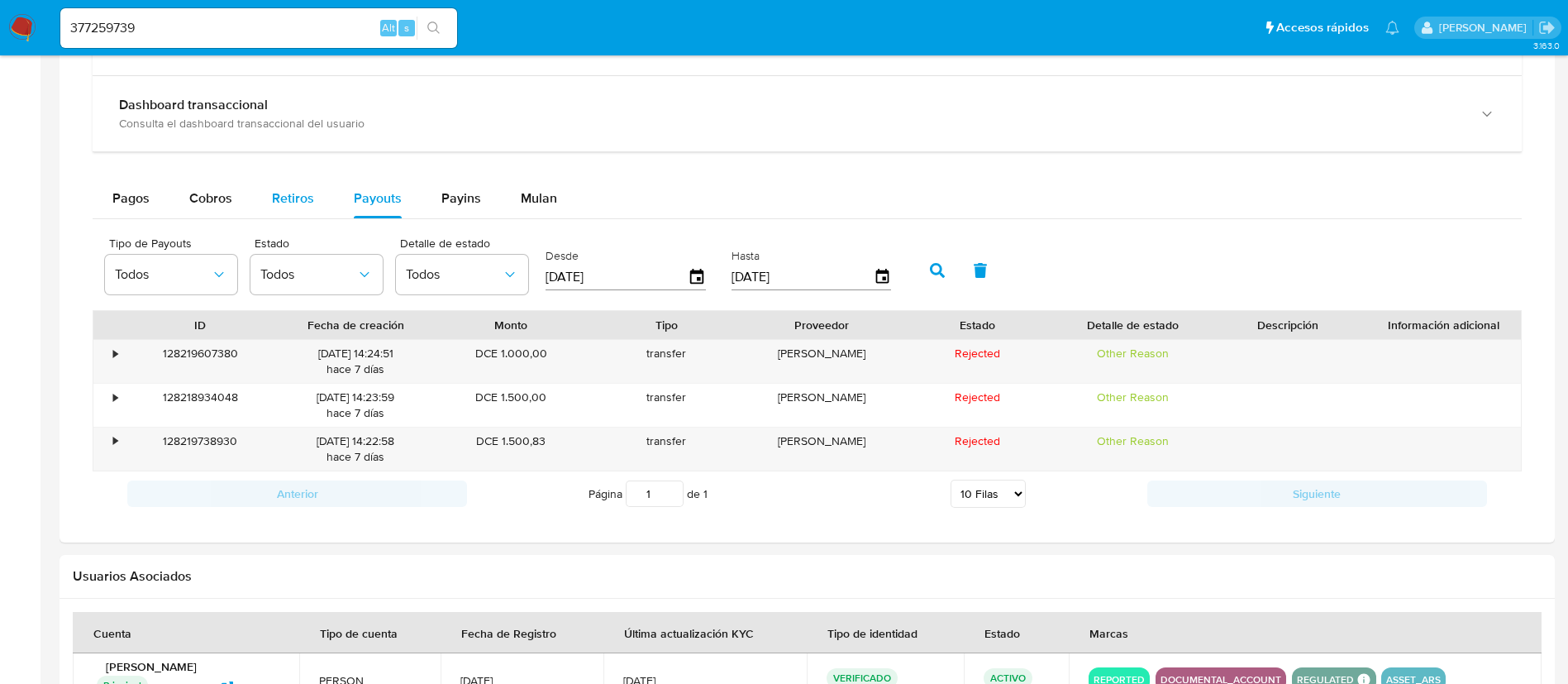
click at [316, 209] on button "Retiros" at bounding box center [293, 198] width 82 height 40
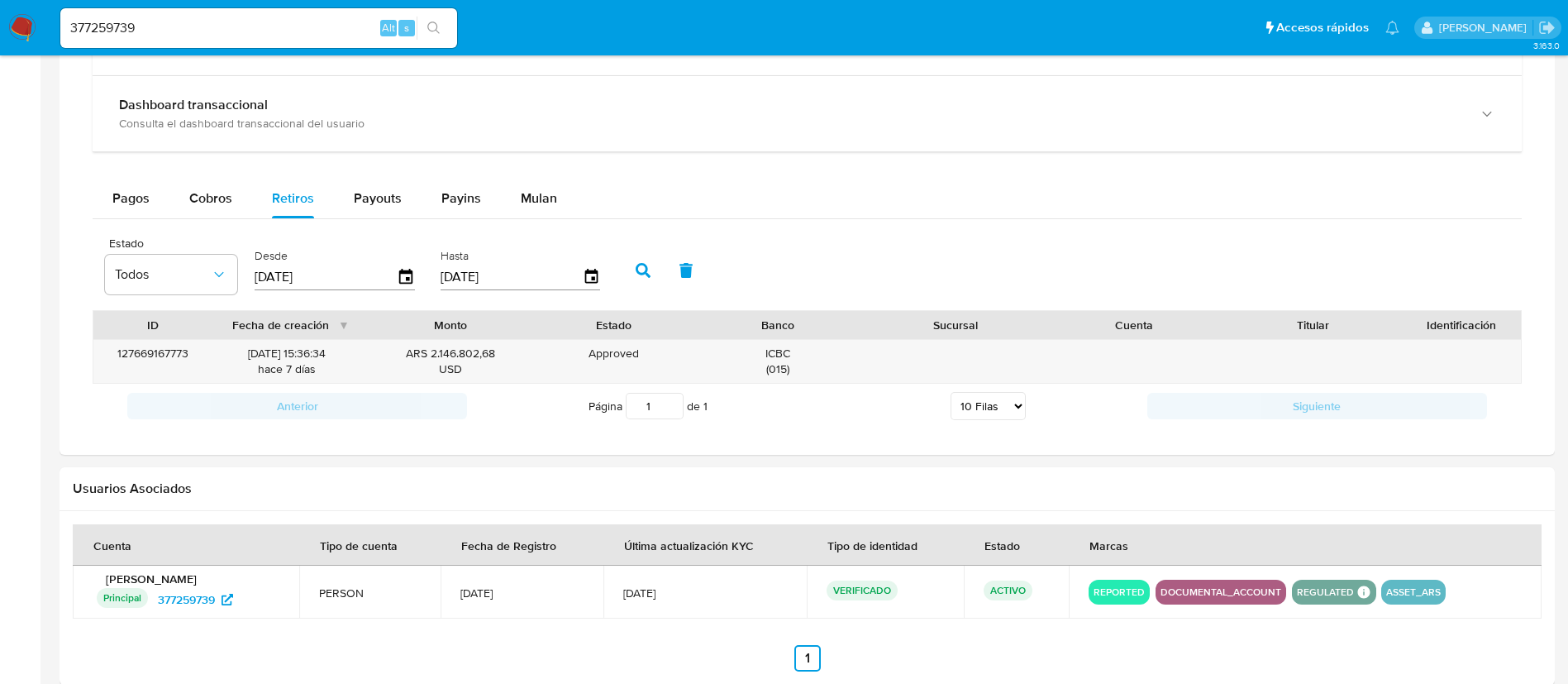
click at [262, 27] on input "377259739" at bounding box center [259, 28] width 397 height 22
paste input "1018075852"
type input "1018075852"
click at [443, 28] on button "search-icon" at bounding box center [434, 28] width 34 height 23
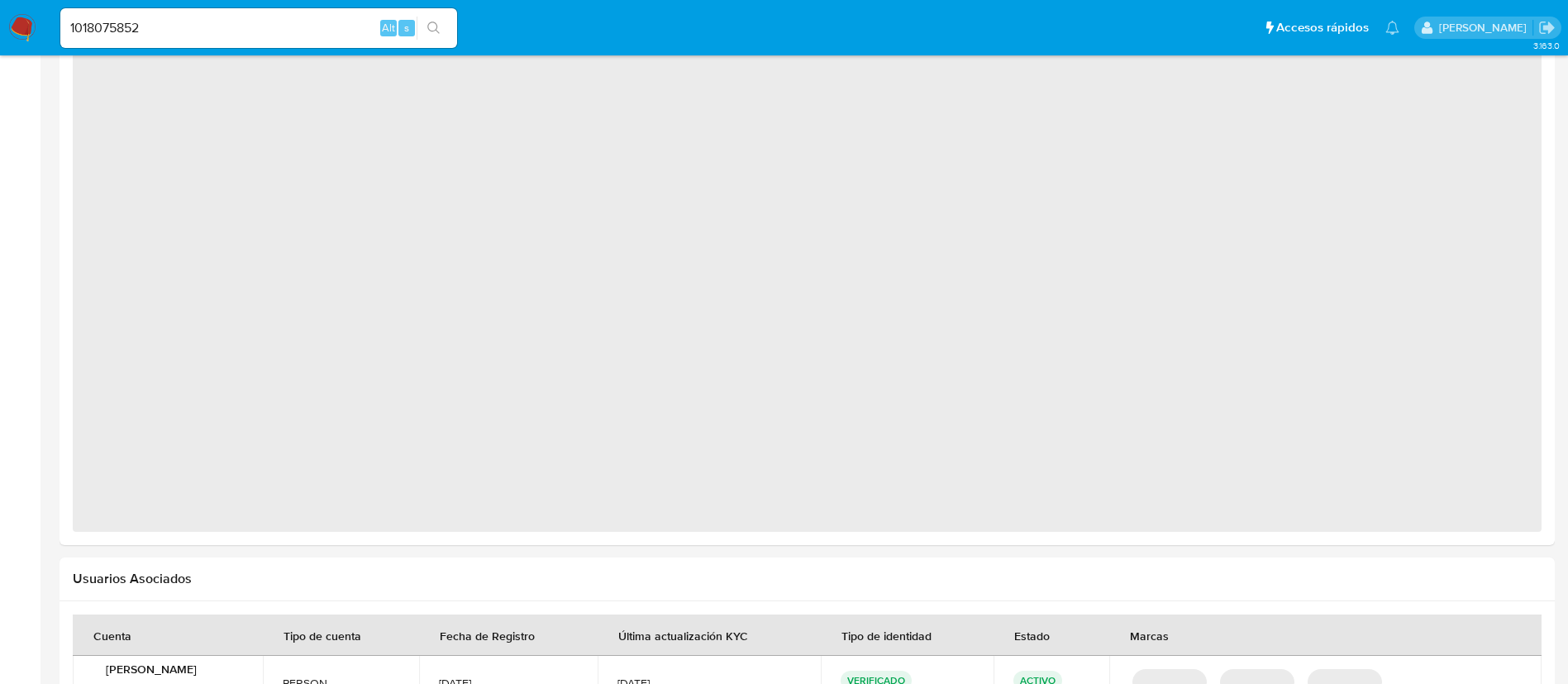
select select "10"
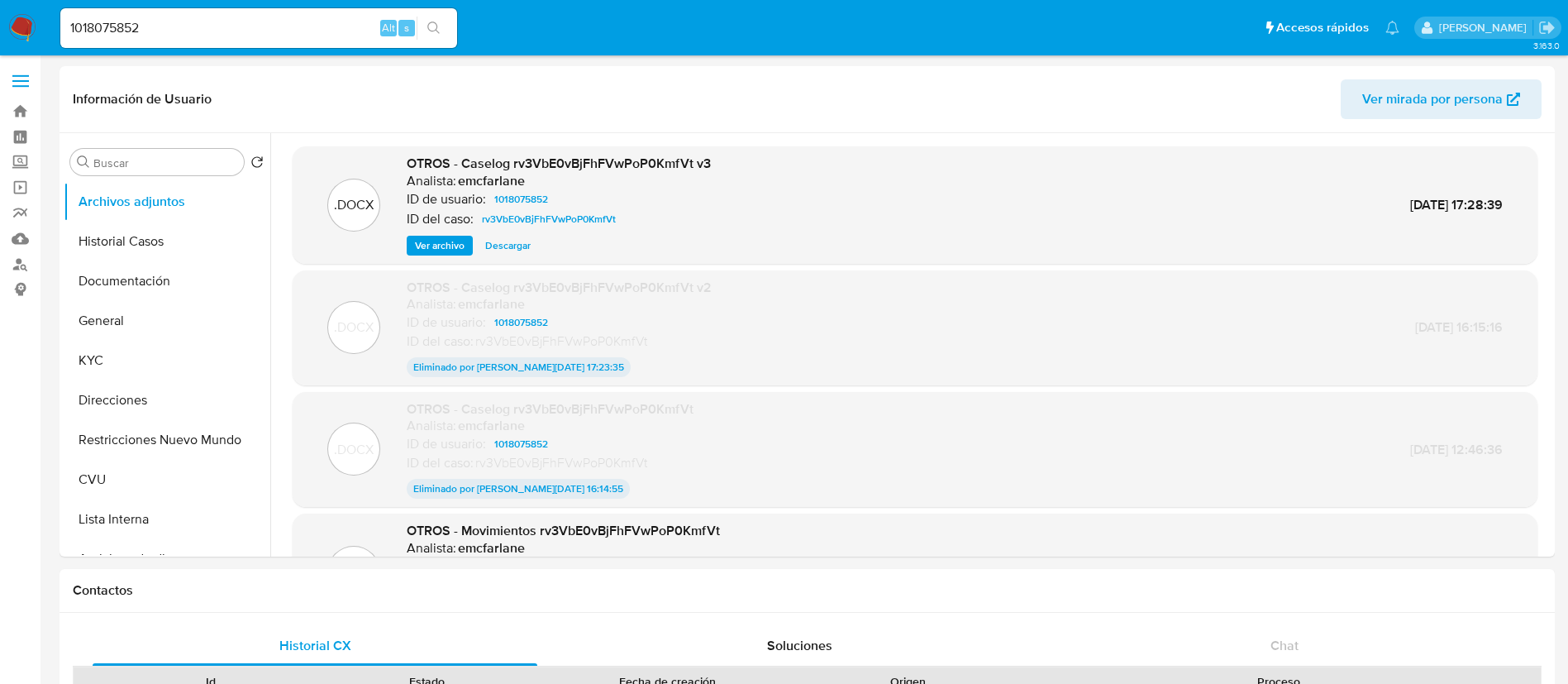
select select "10"
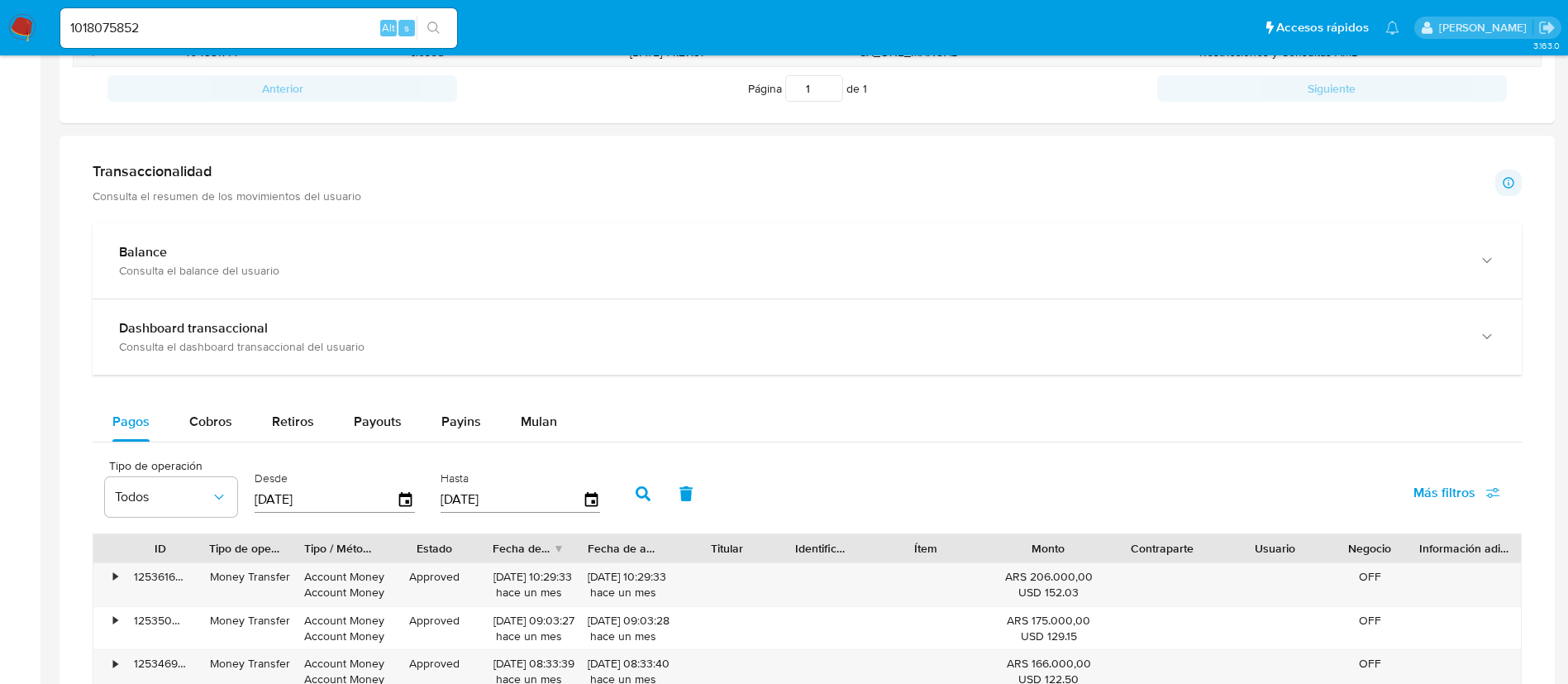
scroll to position [745, 0]
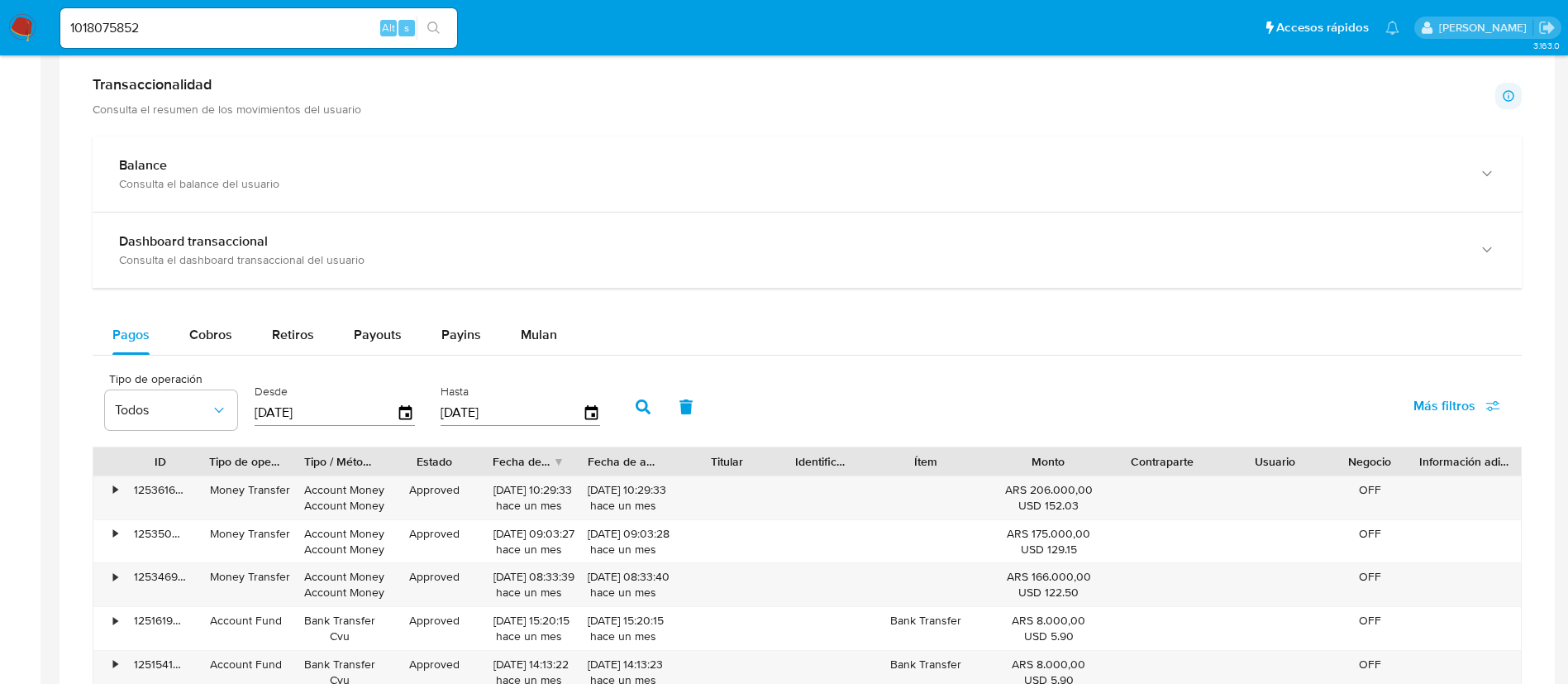
click at [280, 358] on div "Pagos Cobros Retiros Payouts Payins Mulan Tipo de operación Todos Desde [DATE] …" at bounding box center [807, 637] width 1430 height 643
click at [281, 341] on span "Retiros" at bounding box center [293, 335] width 42 height 19
select select "10"
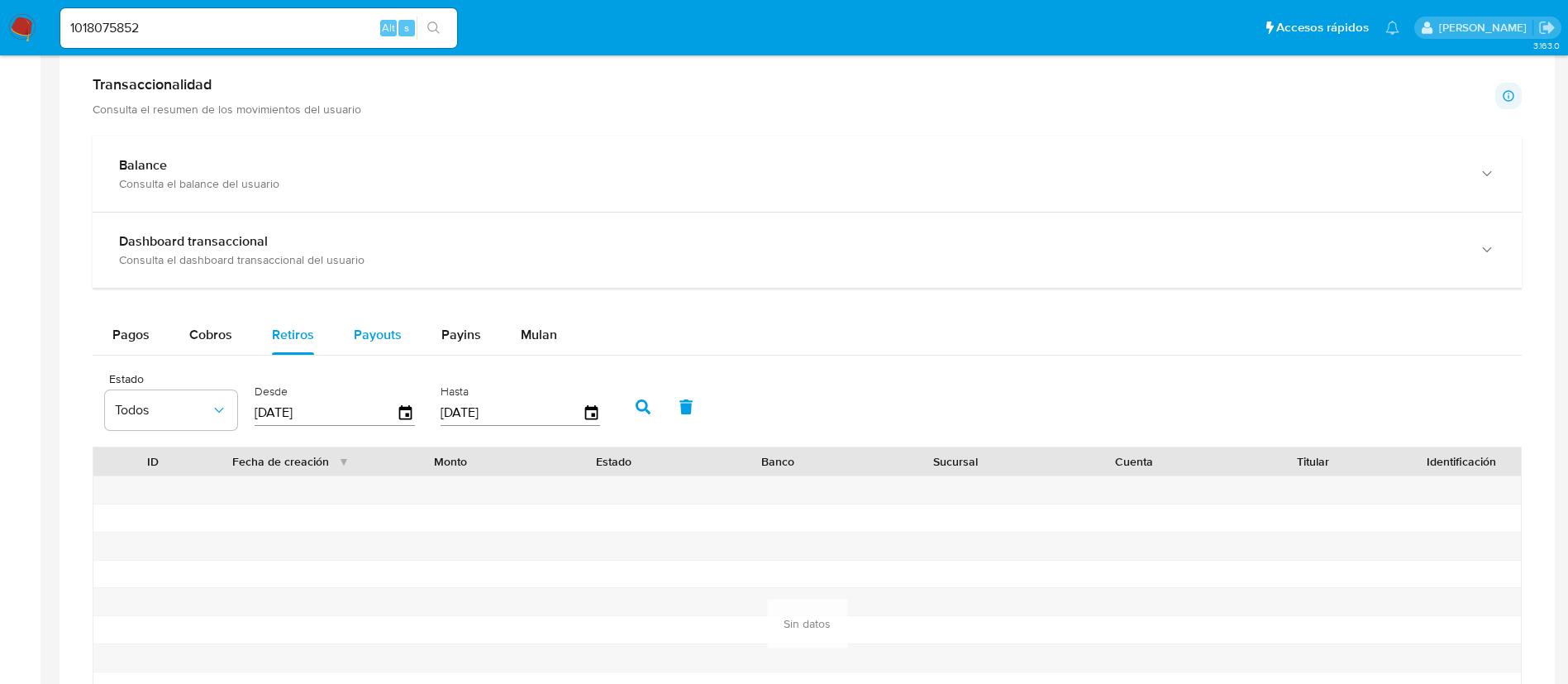
click at [364, 332] on span "Payouts" at bounding box center [378, 335] width 48 height 19
select select "10"
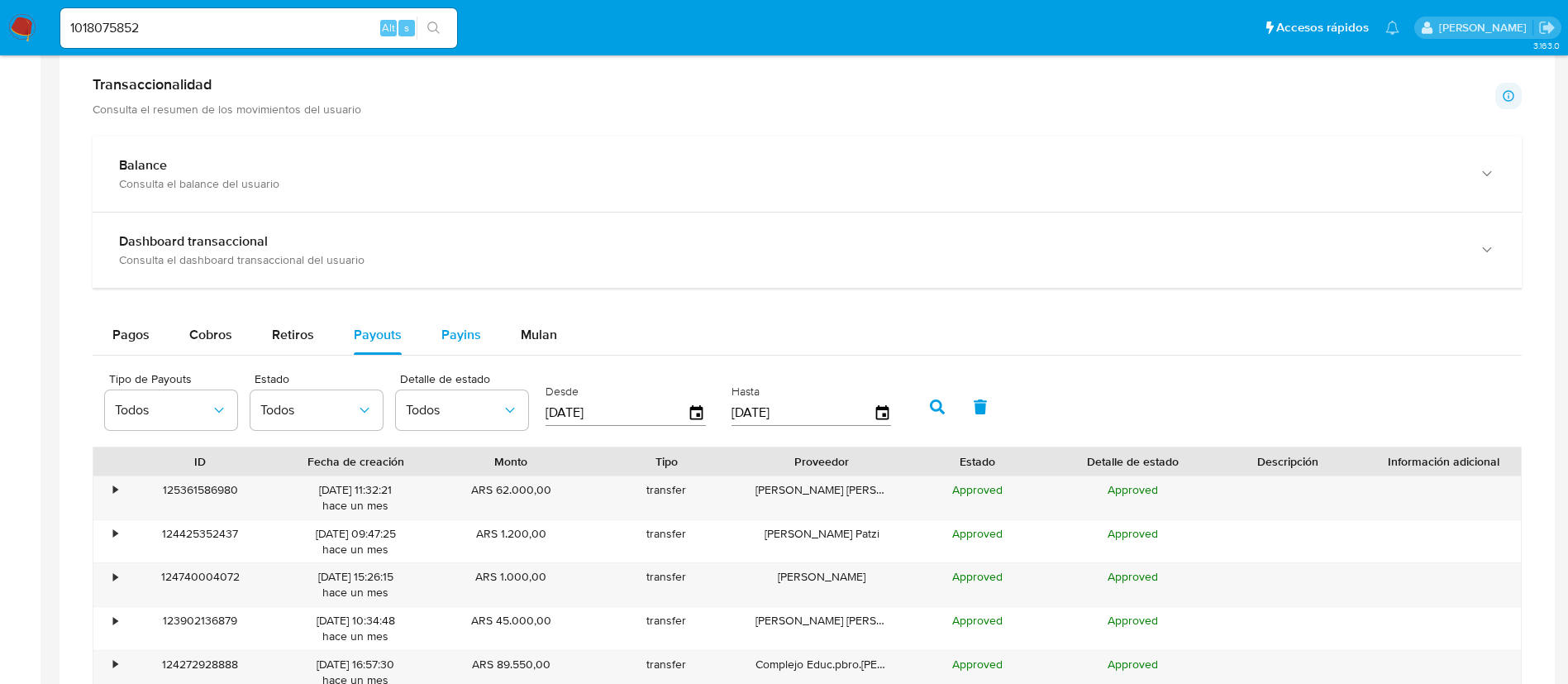
click at [442, 333] on span "Payins" at bounding box center [462, 335] width 40 height 19
select select "10"
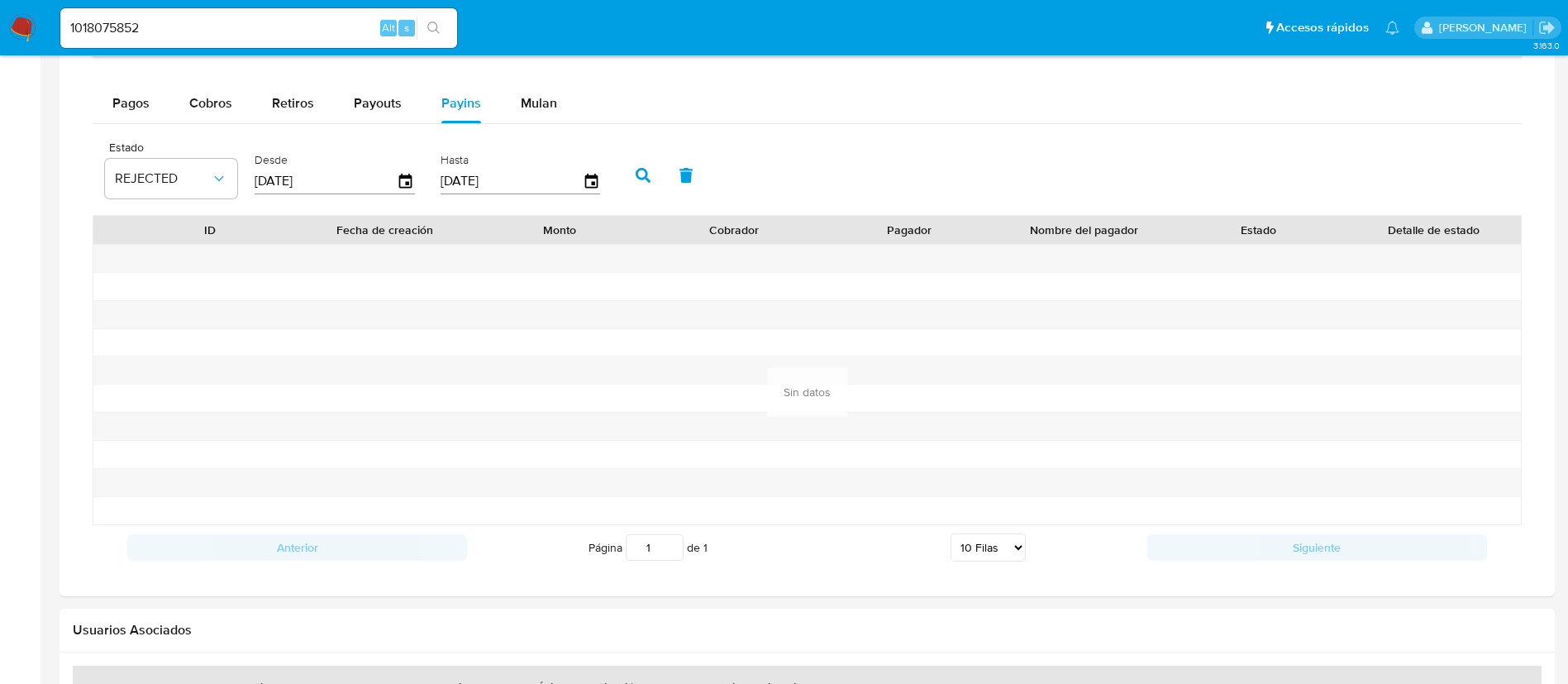
scroll to position [993, 0]
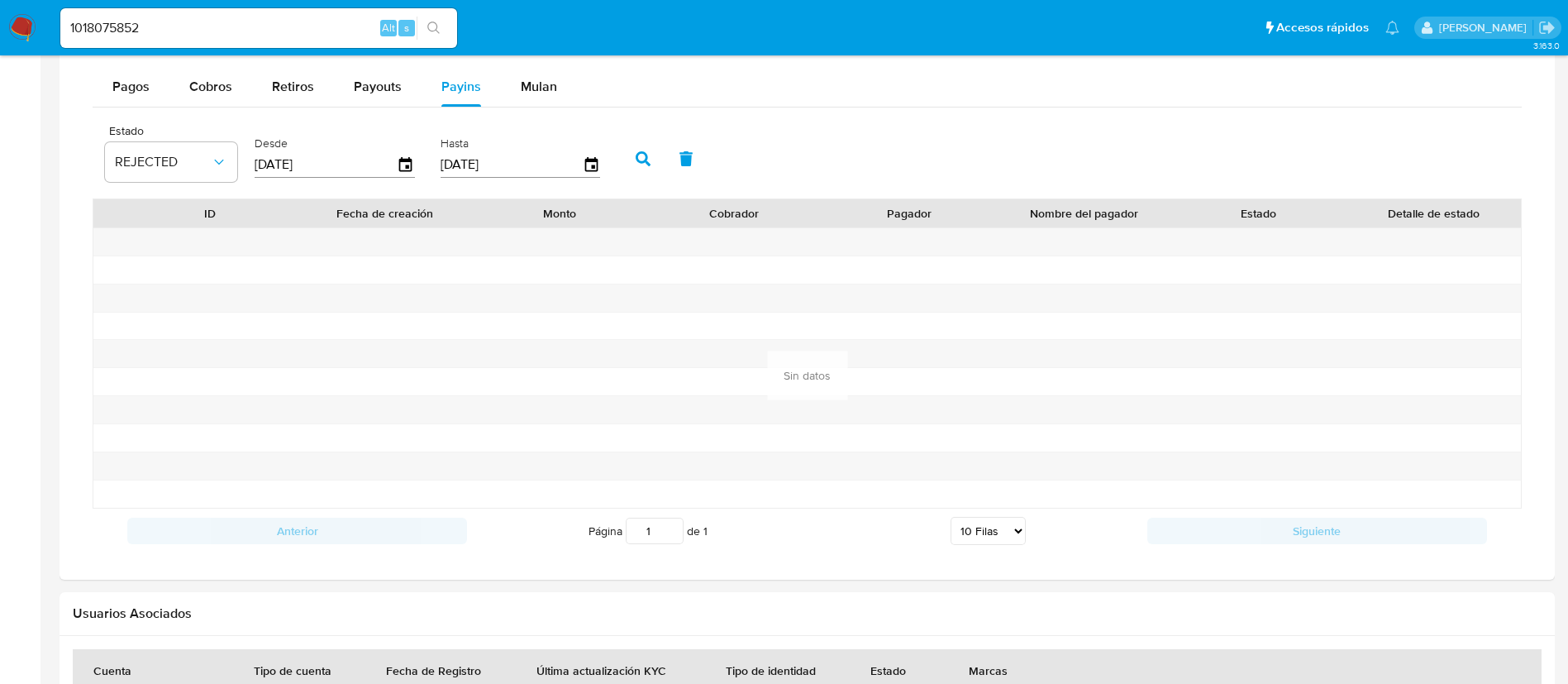
click at [333, 29] on input "1018075852" at bounding box center [259, 28] width 397 height 22
paste input "239397036"
type input "239397036"
click at [428, 27] on button "search-icon" at bounding box center [434, 28] width 34 height 23
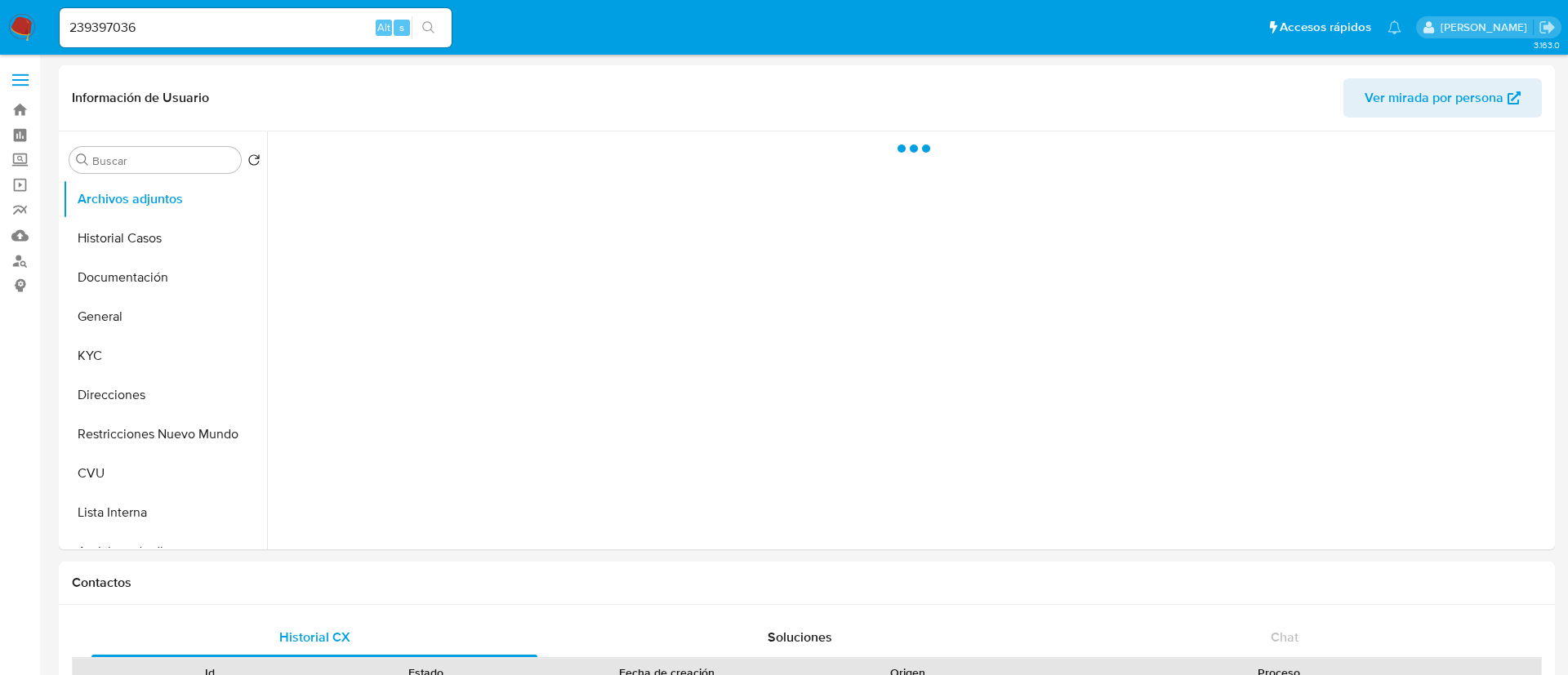
select select "10"
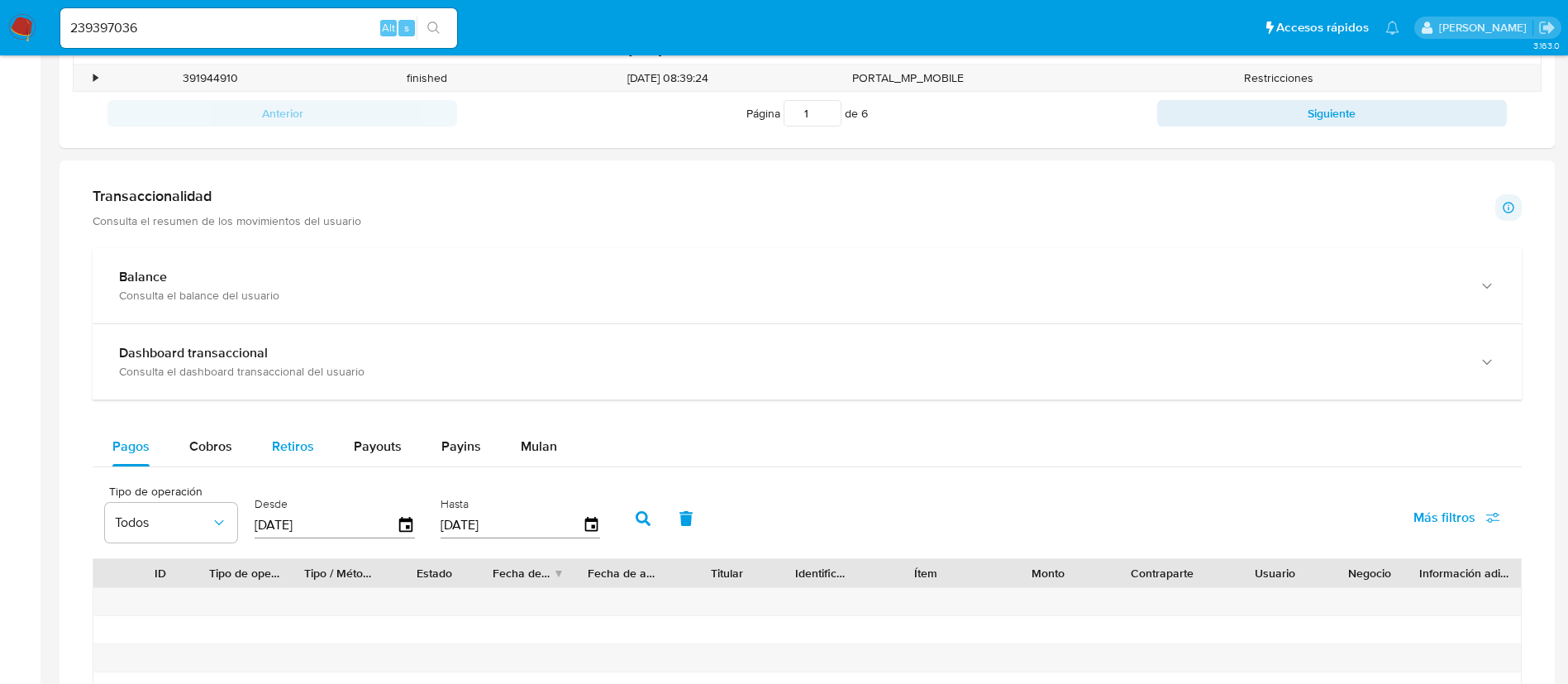
click at [278, 445] on span "Retiros" at bounding box center [293, 446] width 42 height 19
select select "10"
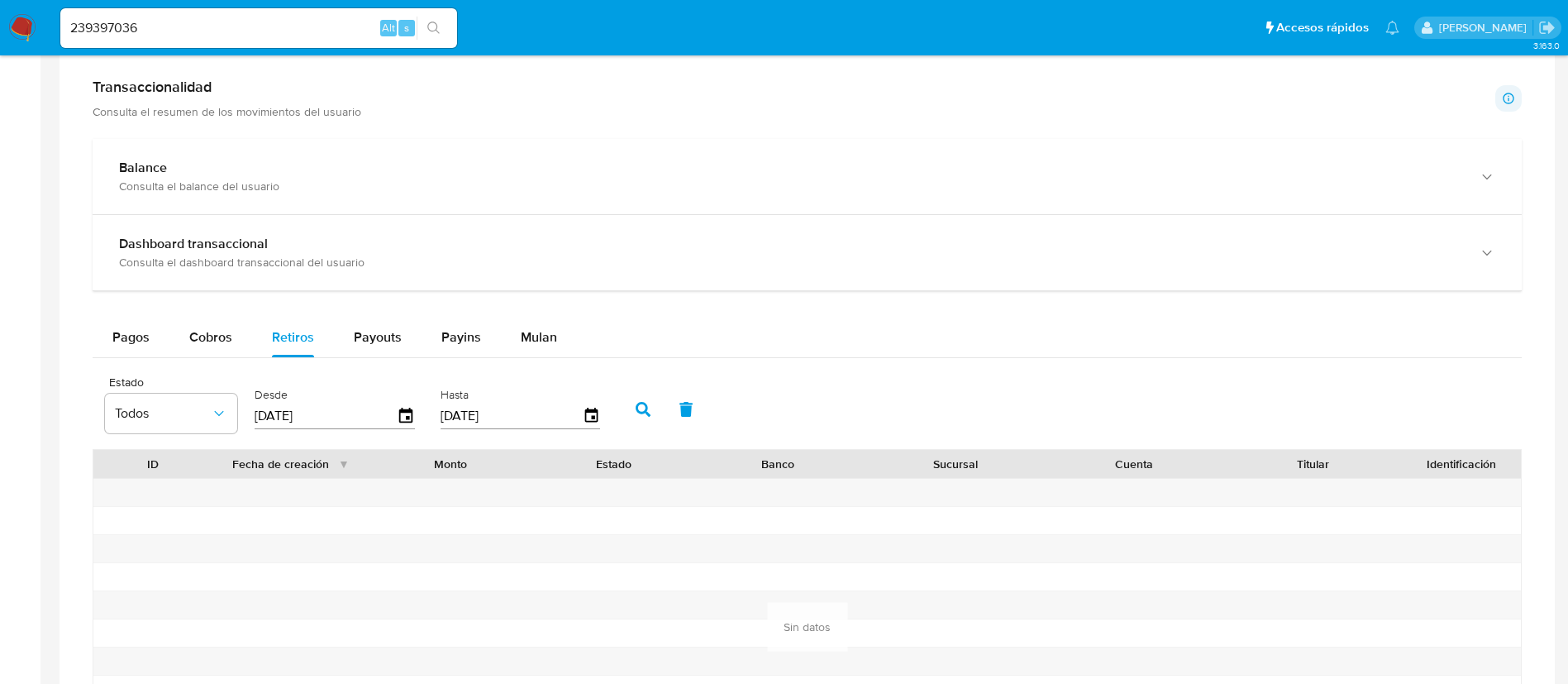
scroll to position [993, 0]
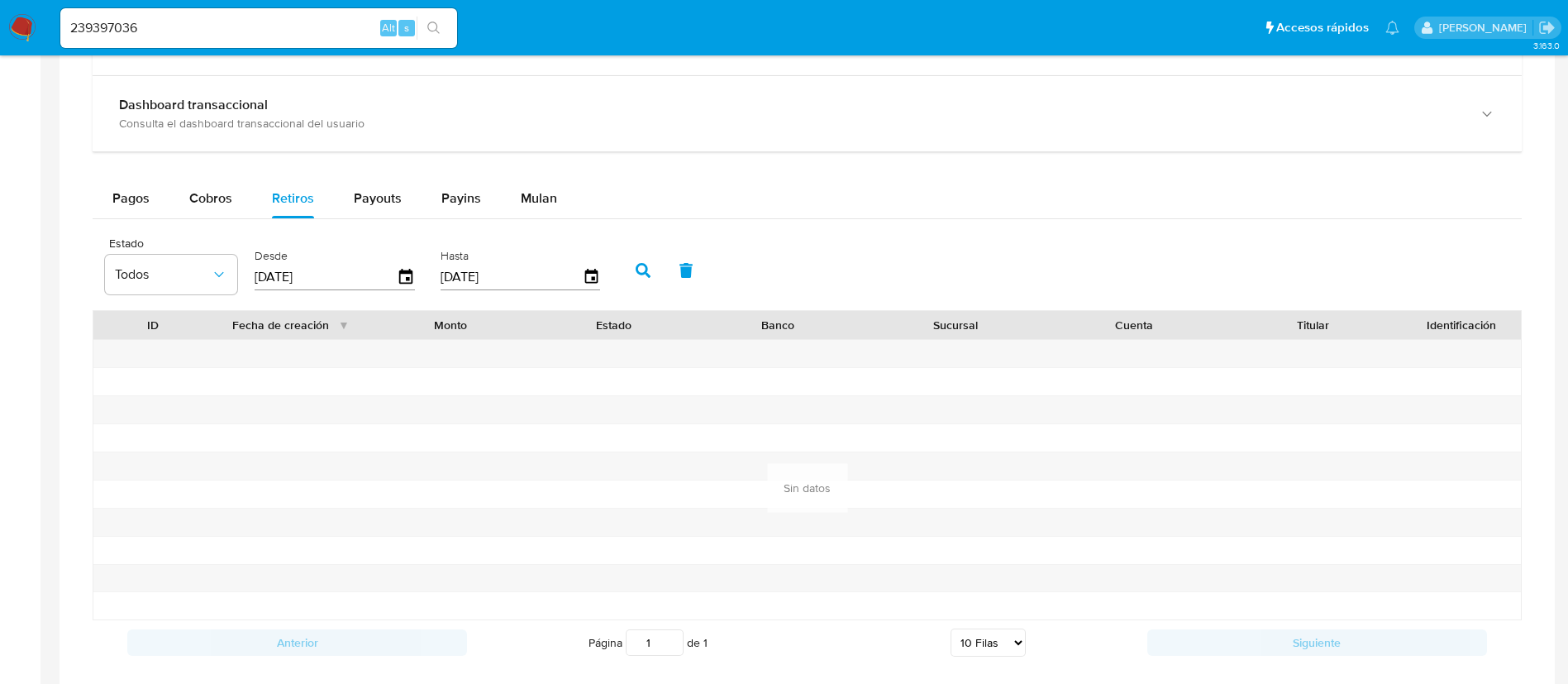
click at [387, 222] on div "Pagos Cobros Retiros Payouts Payins Mulan Tipo de operación Todos Desde [DATE] …" at bounding box center [807, 421] width 1430 height 487
click at [384, 213] on div "Payouts" at bounding box center [378, 198] width 48 height 40
select select "10"
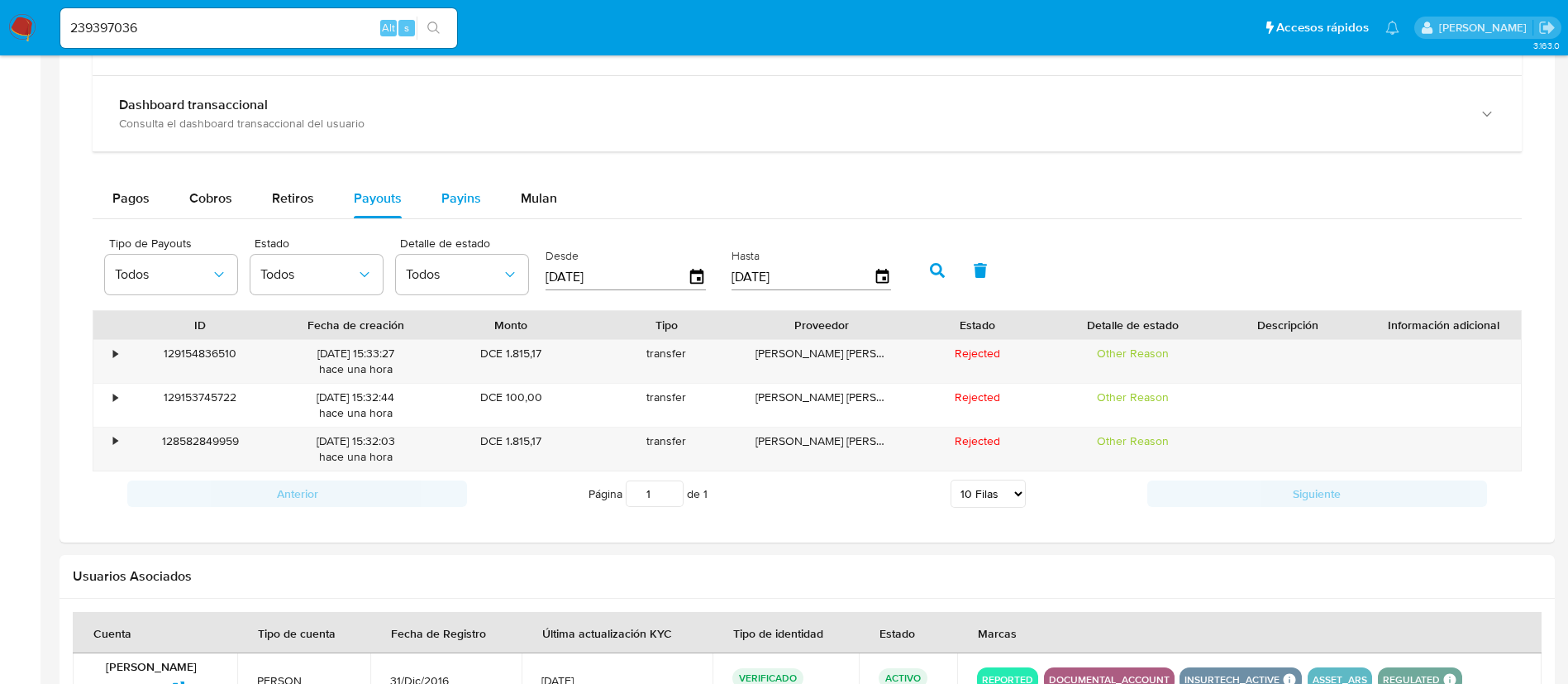
click at [452, 214] on div "Payins" at bounding box center [462, 198] width 40 height 40
select select "10"
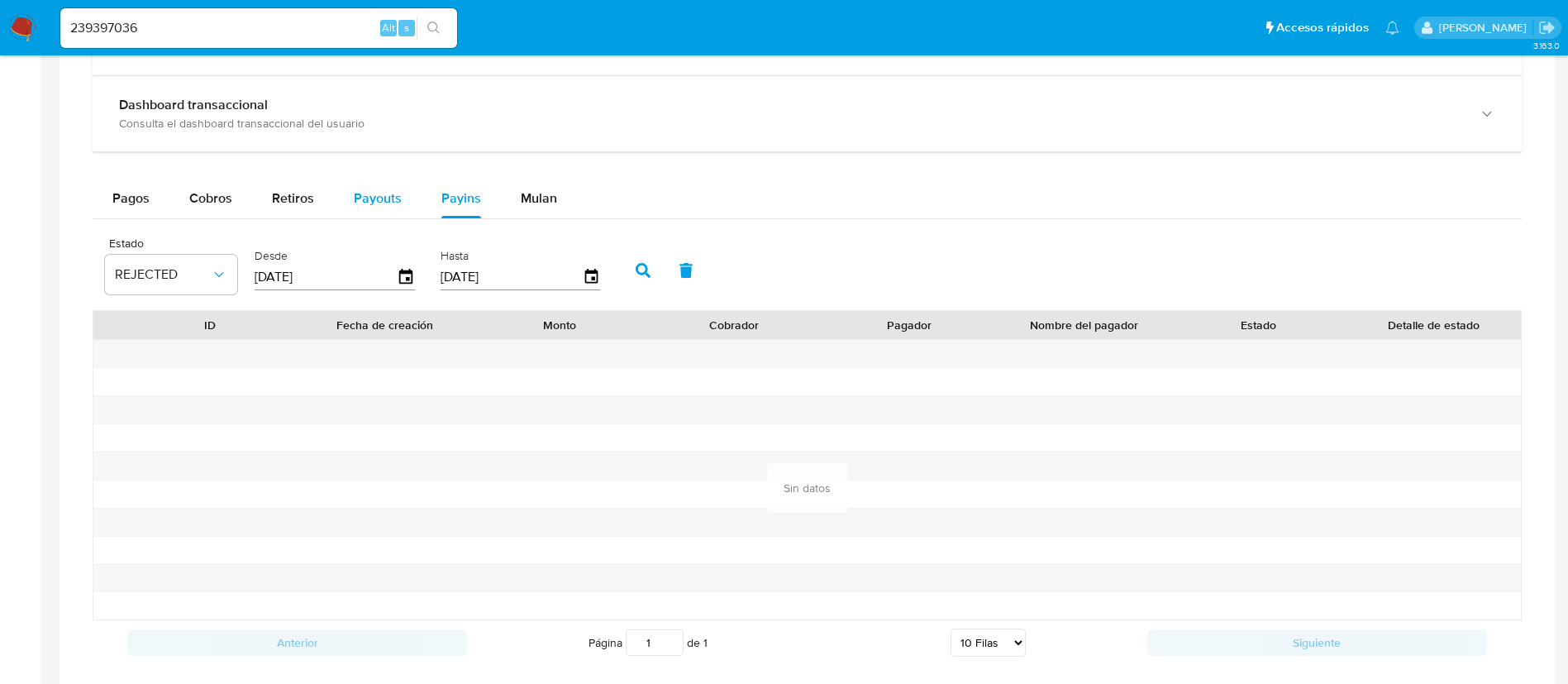
click at [389, 206] on span "Payouts" at bounding box center [378, 197] width 48 height 19
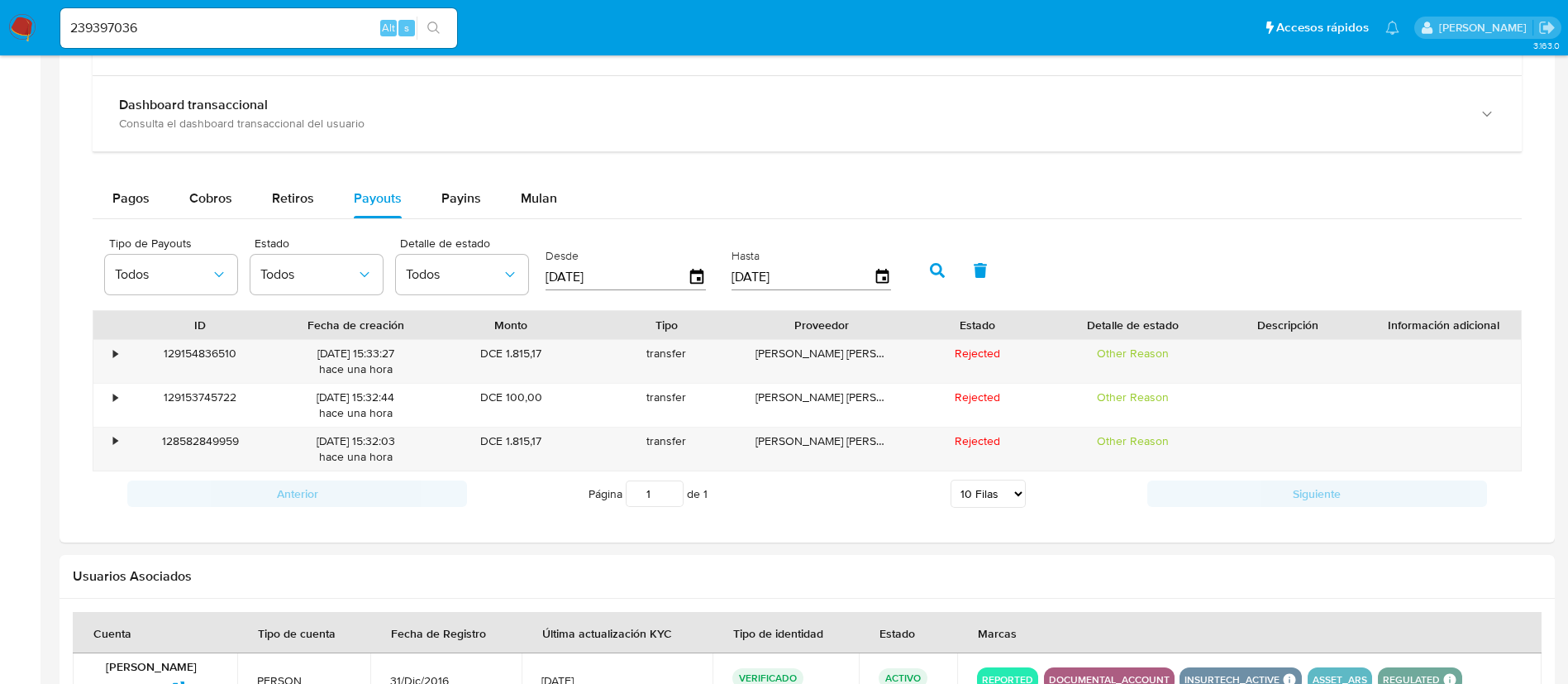
click at [339, 33] on input "239397036" at bounding box center [259, 28] width 397 height 22
paste input "0200004"
type input "20200004"
click at [426, 29] on button "search-icon" at bounding box center [434, 28] width 34 height 23
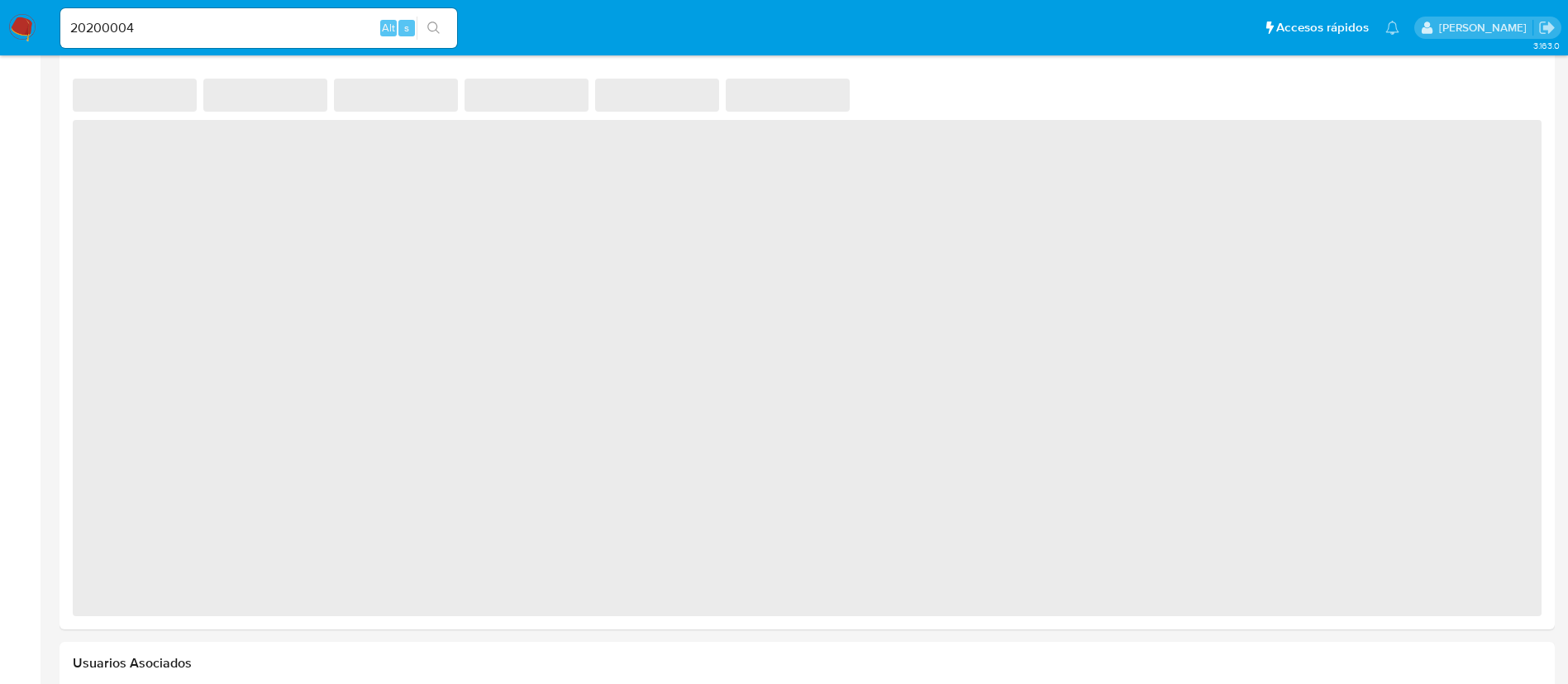
select select "10"
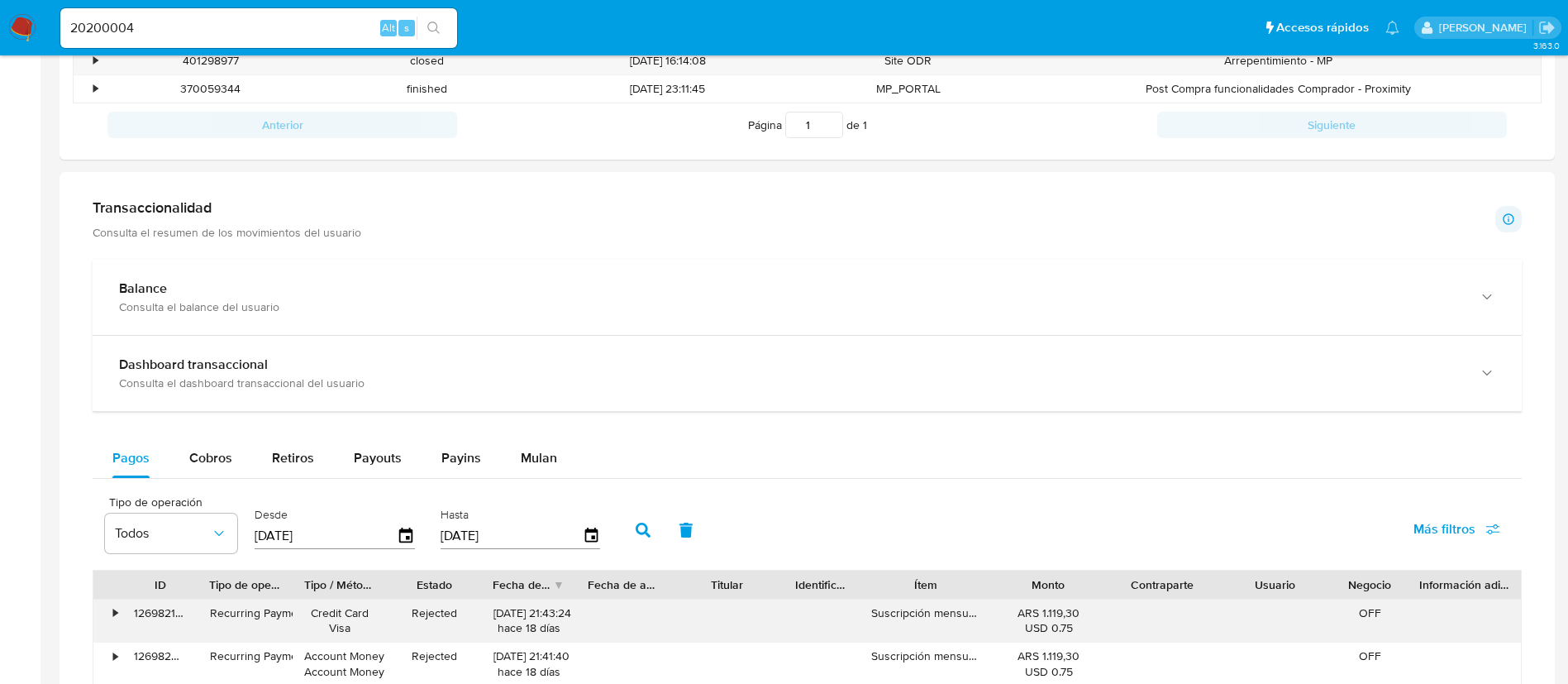
scroll to position [868, 0]
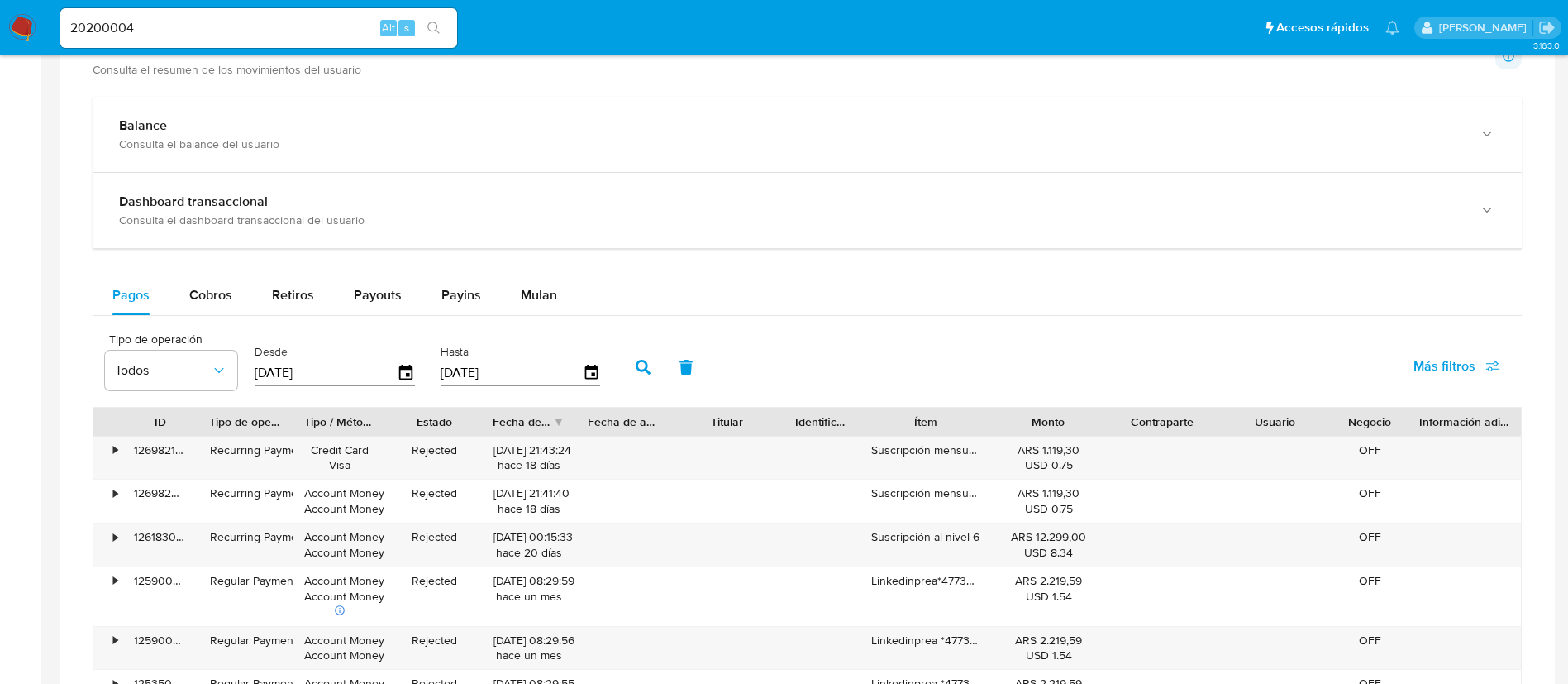
click at [339, 12] on div "20200004 Alt s" at bounding box center [259, 28] width 397 height 40
click at [336, 29] on input "20200004" at bounding box center [259, 28] width 397 height 22
drag, startPoint x: 336, startPoint y: 28, endPoint x: 415, endPoint y: 48, distance: 81.5
click at [335, 29] on input "20200004" at bounding box center [259, 28] width 397 height 22
paste input "180512461"
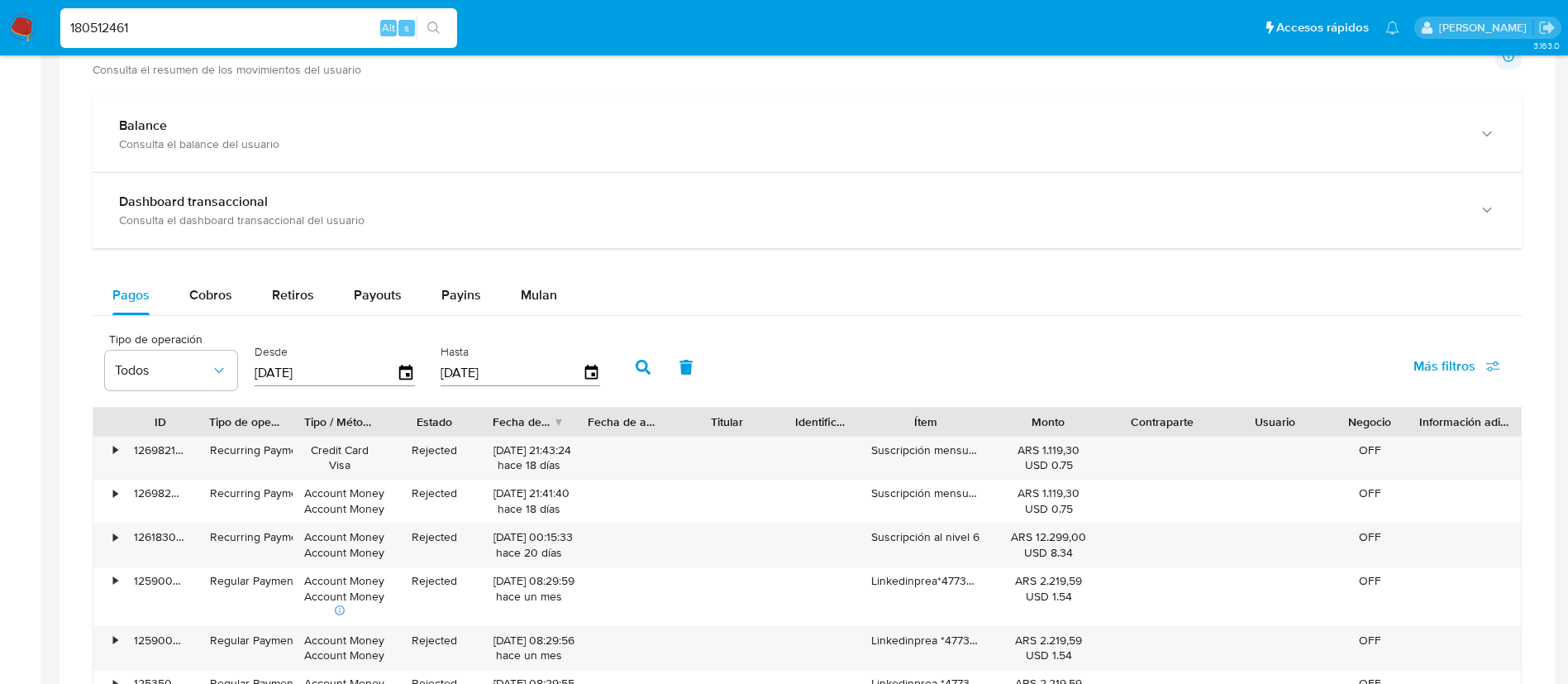
type input "180512461"
click at [435, 37] on button "search-icon" at bounding box center [434, 28] width 34 height 23
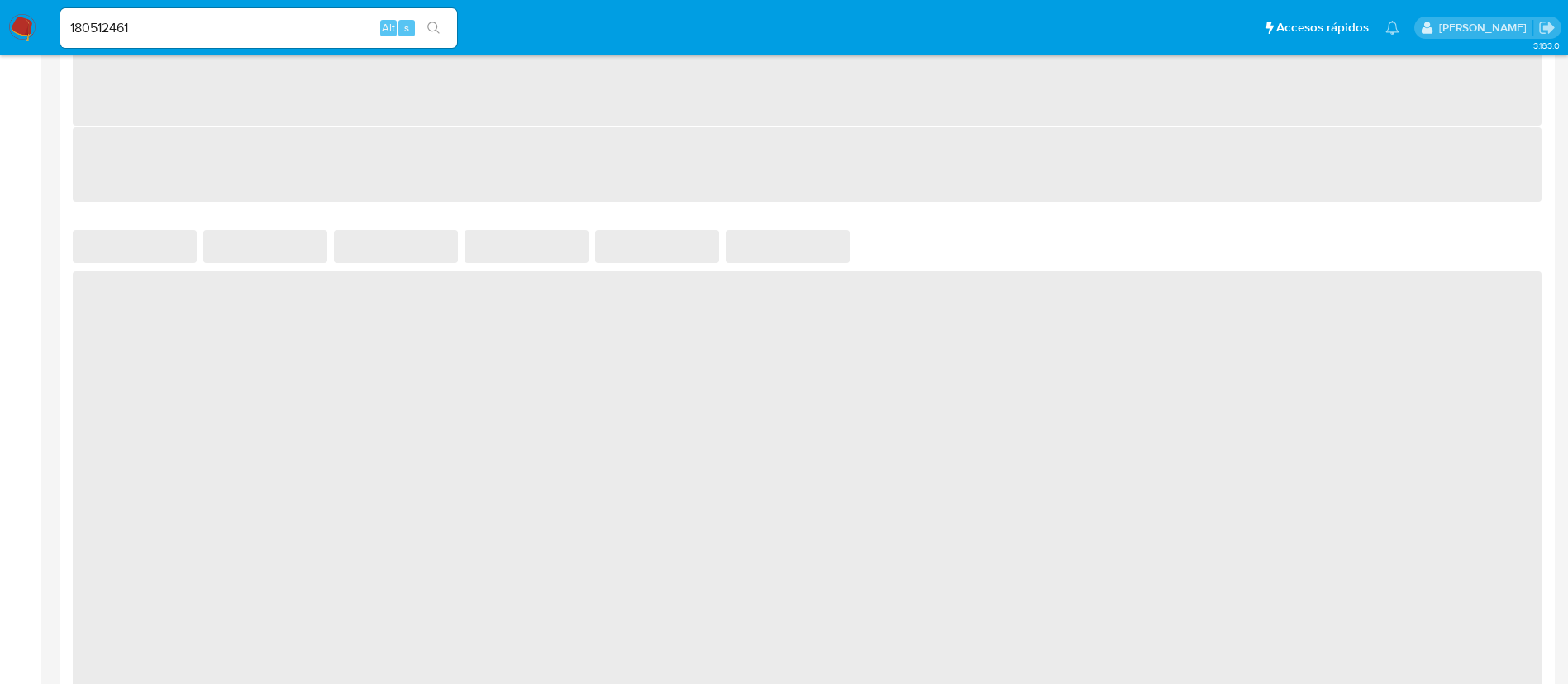
select select "10"
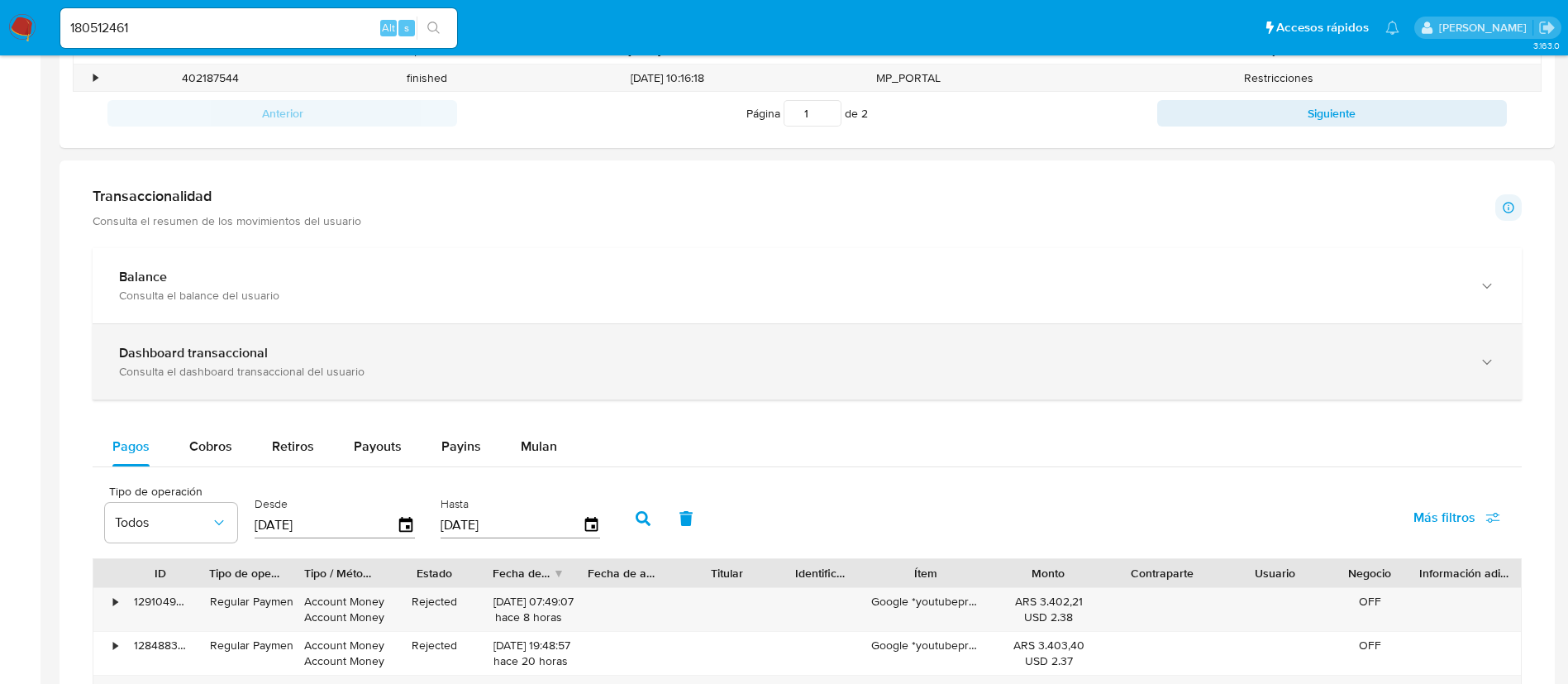
scroll to position [868, 0]
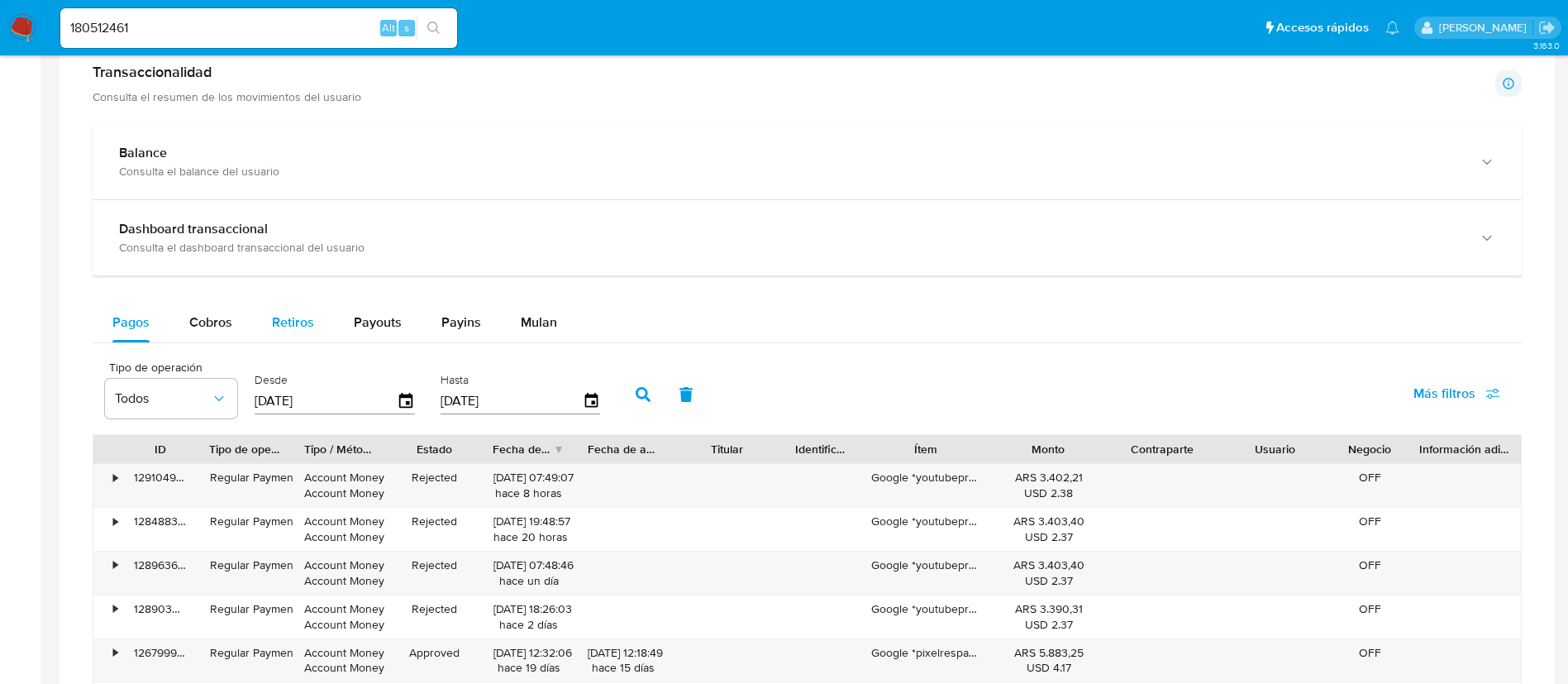
click at [290, 322] on span "Retiros" at bounding box center [293, 322] width 42 height 19
select select "10"
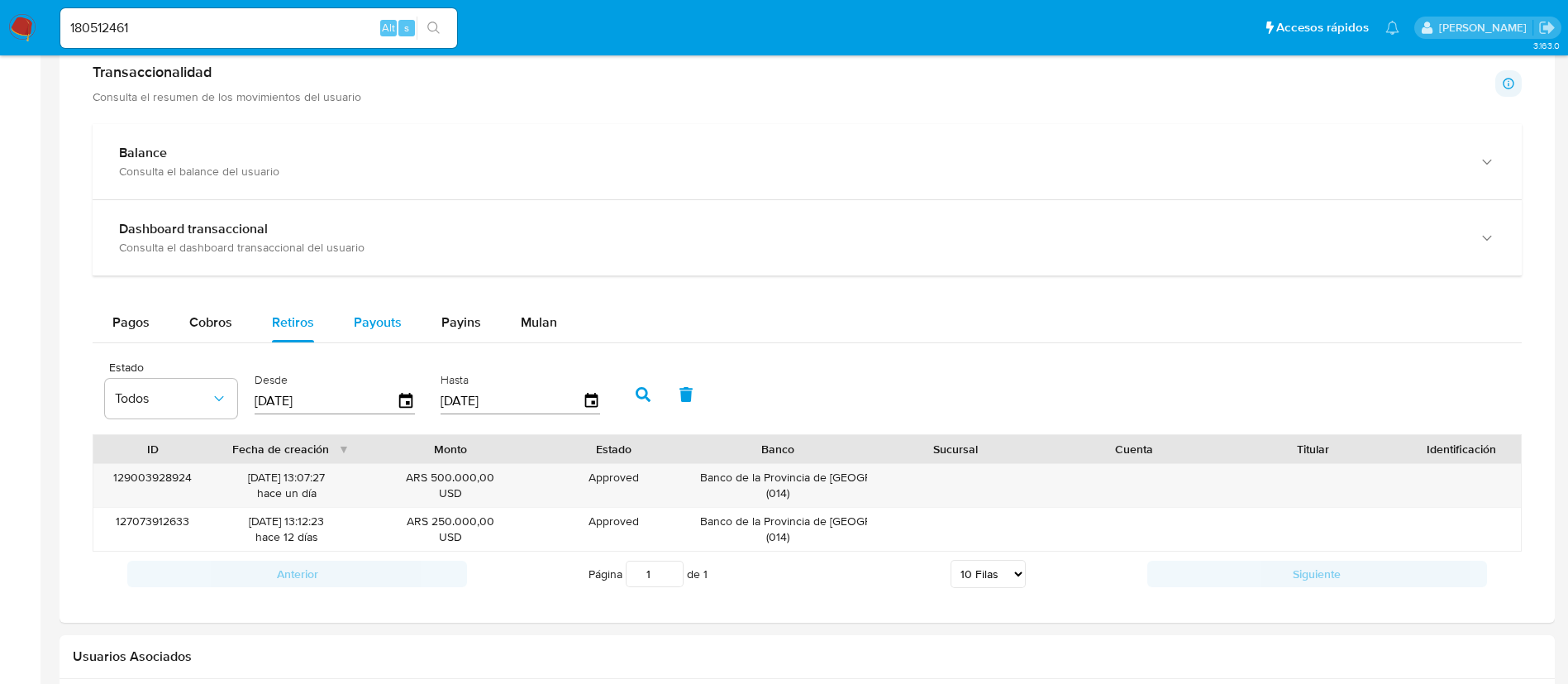
click at [363, 330] on span "Payouts" at bounding box center [378, 322] width 48 height 19
select select "10"
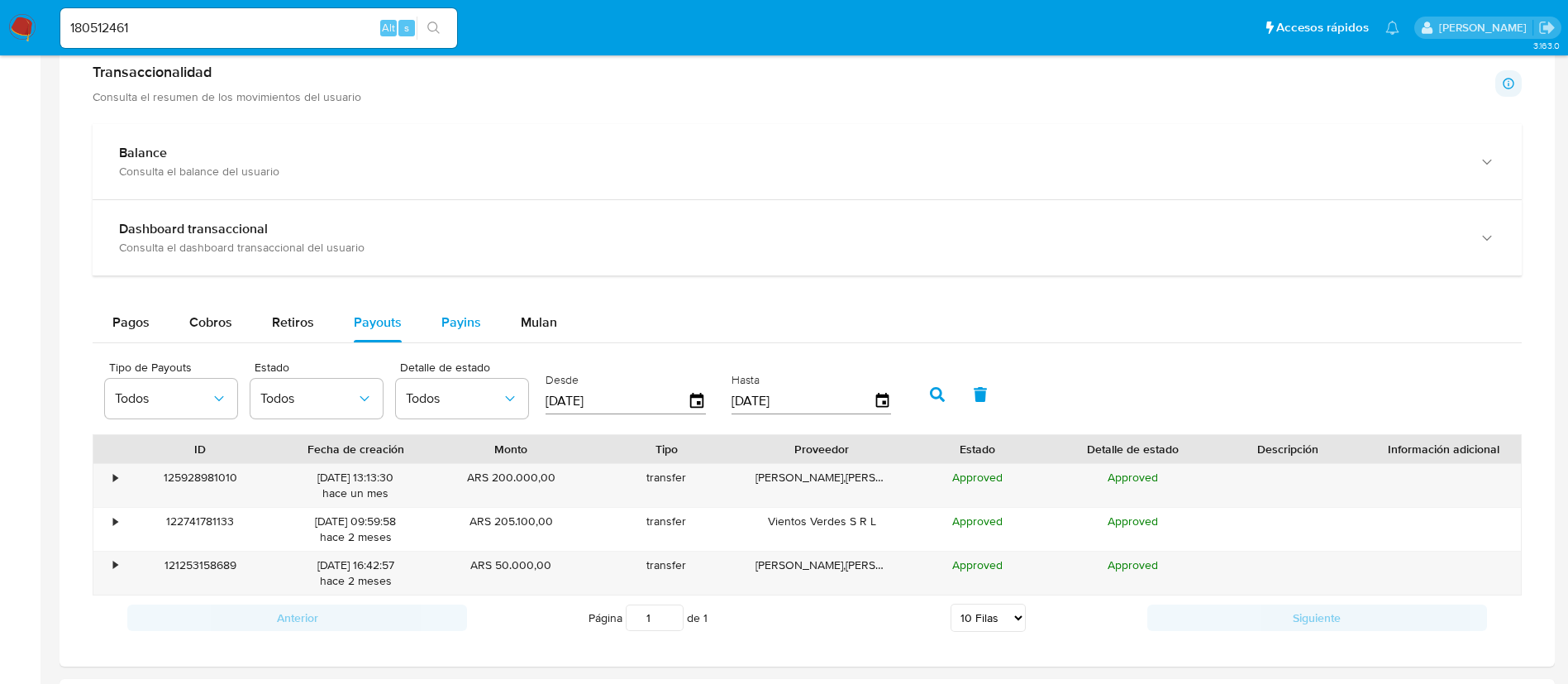
click at [446, 326] on span "Payins" at bounding box center [462, 322] width 40 height 19
select select "10"
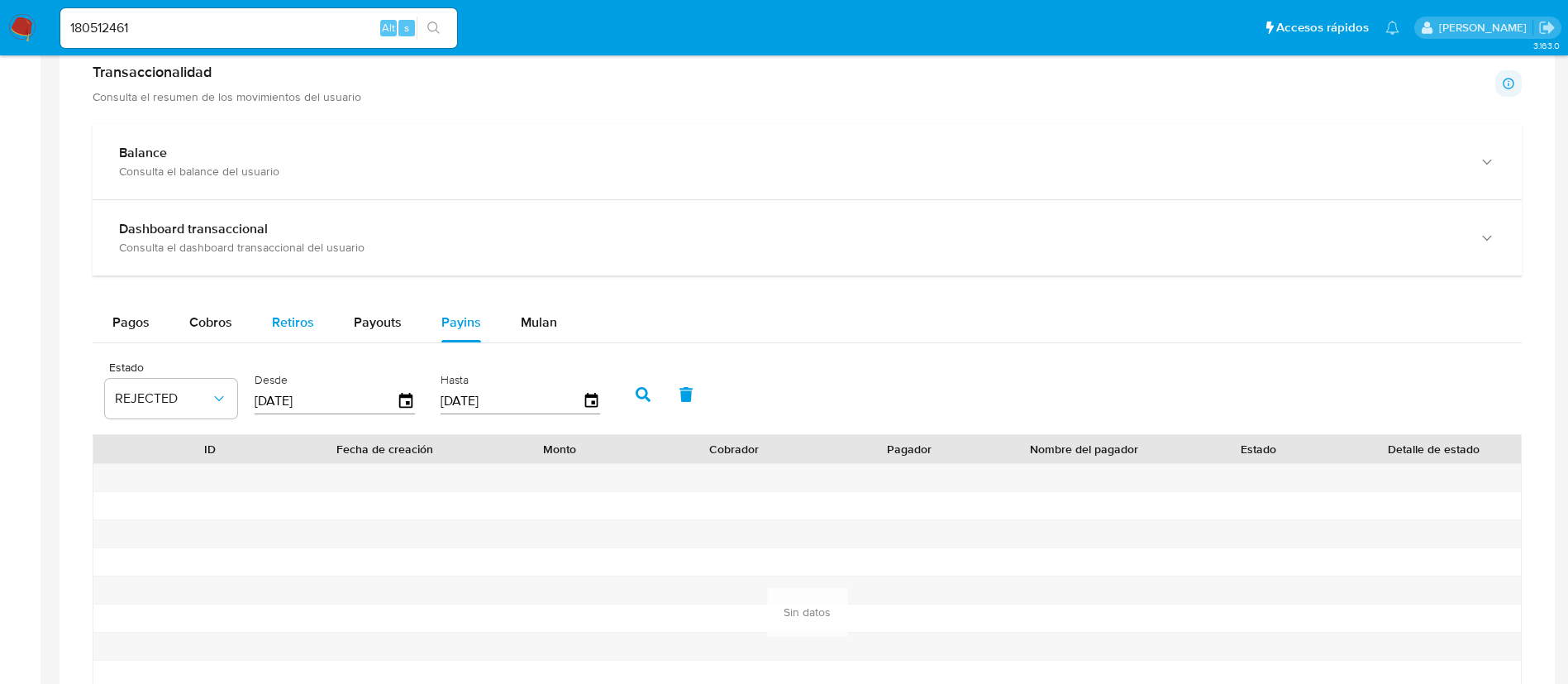
click at [320, 321] on button "Retiros" at bounding box center [293, 323] width 82 height 40
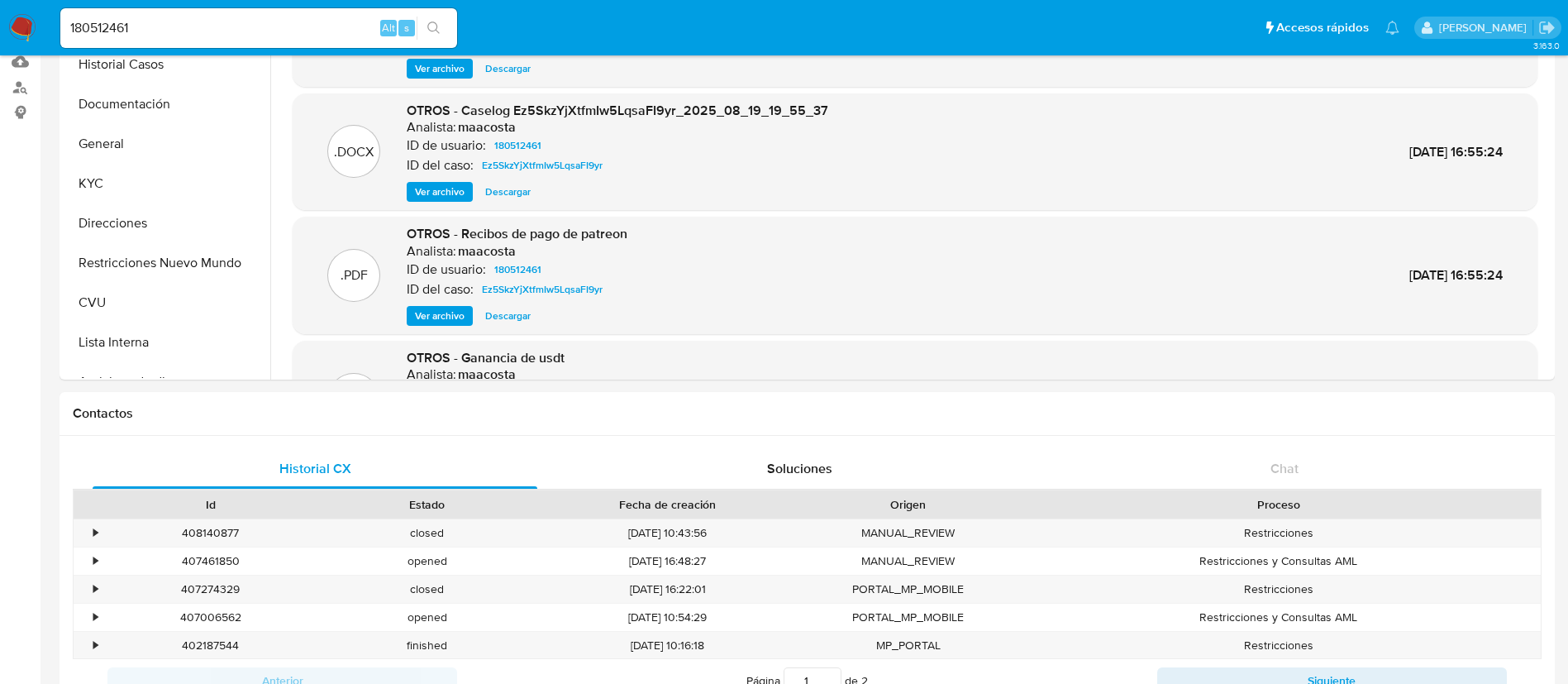
scroll to position [124, 0]
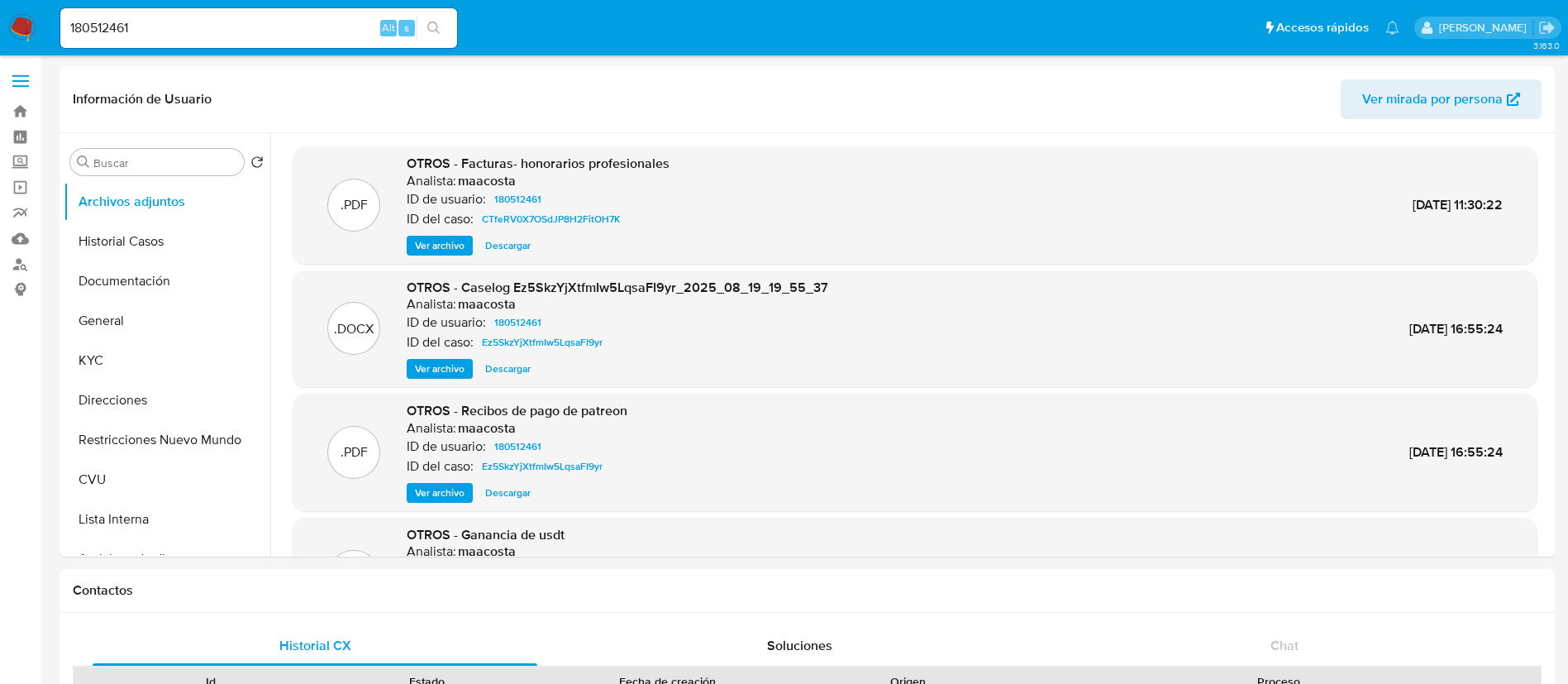
select select "10"
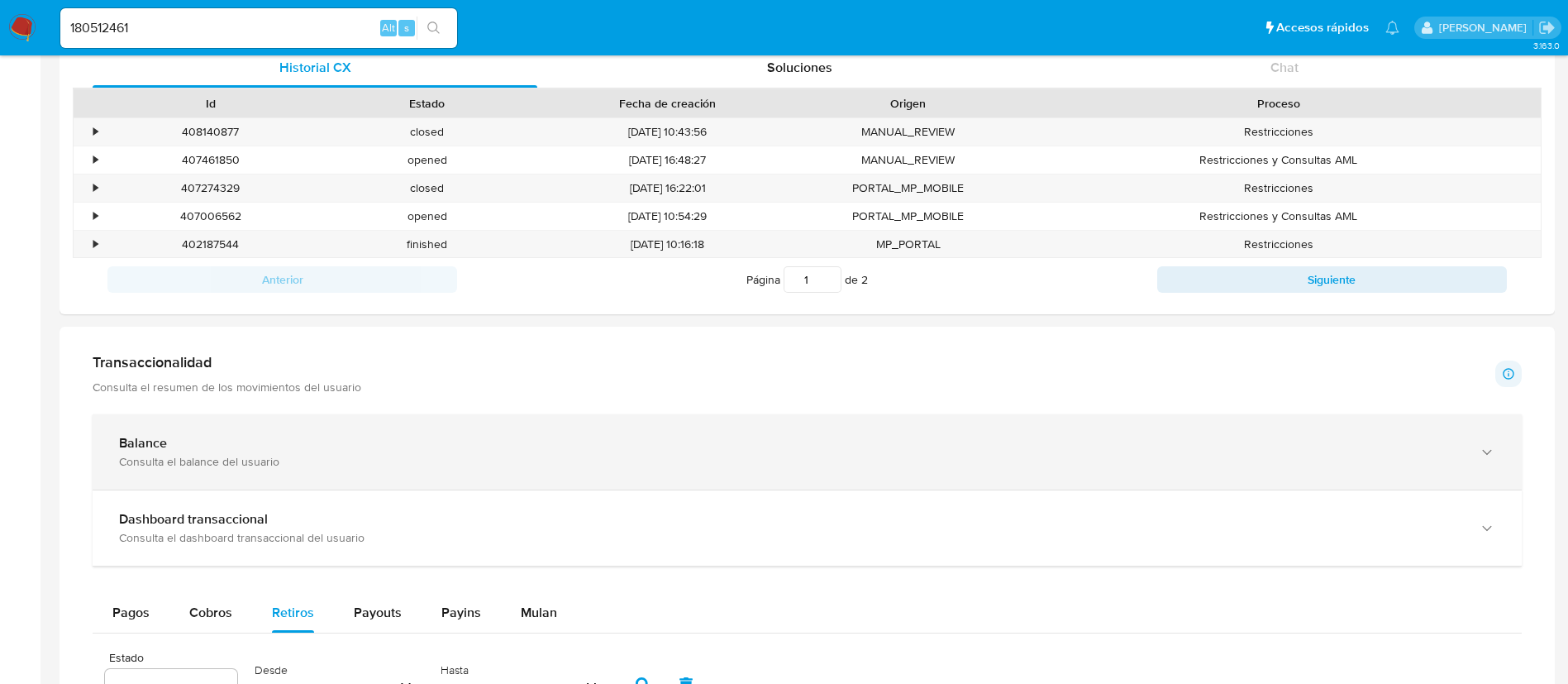
scroll to position [620, 0]
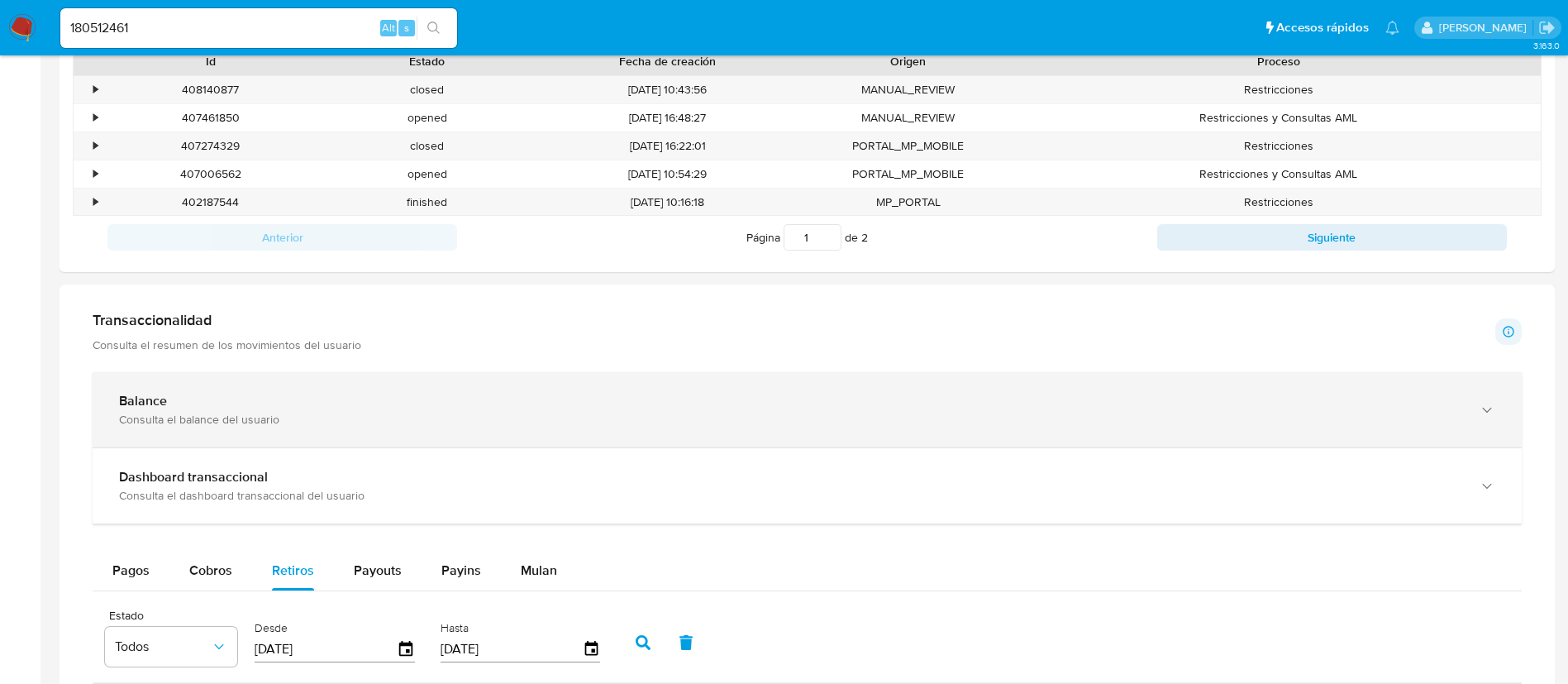
click at [477, 415] on div "Consulta el balance del usuario" at bounding box center [791, 419] width 1343 height 15
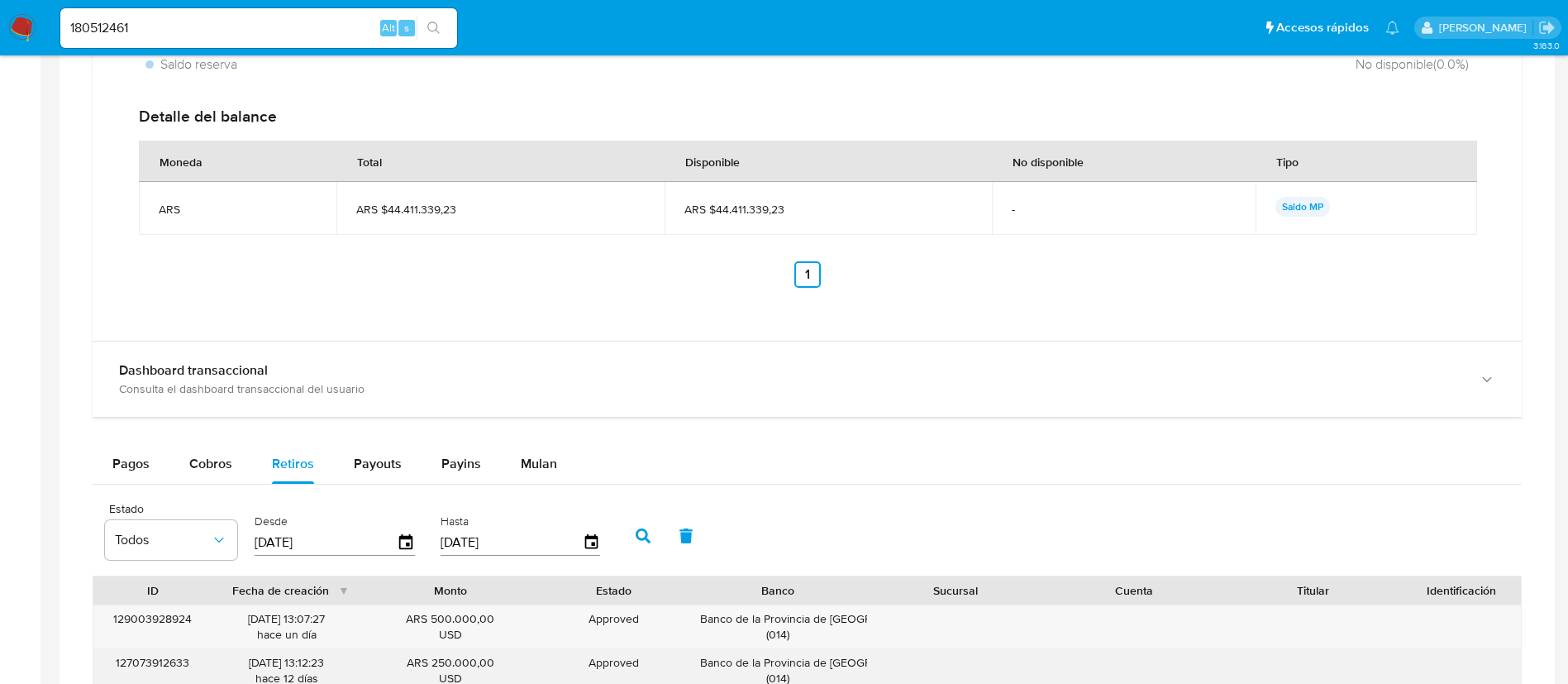
scroll to position [1241, 0]
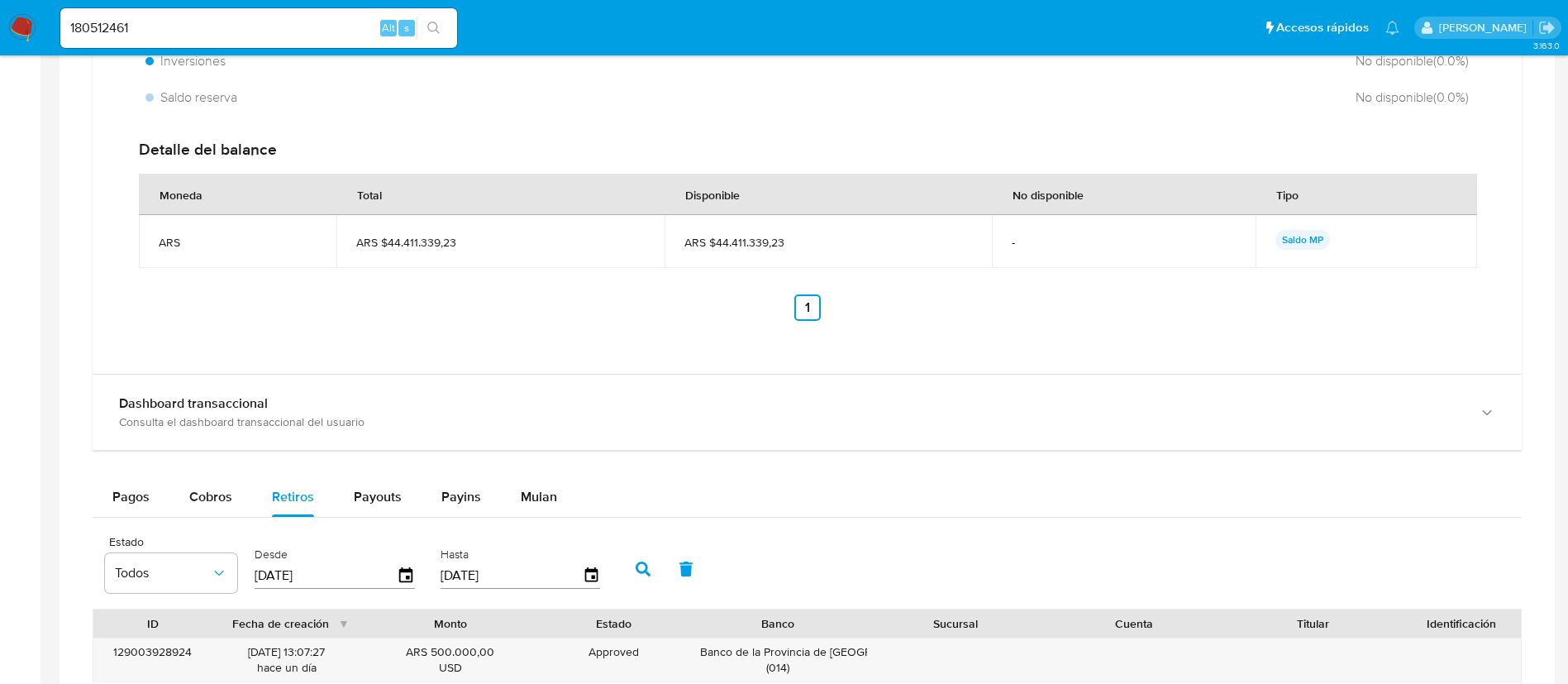
click at [322, 46] on div "180512461 Alt s" at bounding box center [259, 28] width 397 height 40
click at [315, 34] on input "180512461" at bounding box center [259, 28] width 397 height 22
click at [315, 33] on input "180512461" at bounding box center [259, 28] width 397 height 22
paste input "507788540"
type input "507788540"
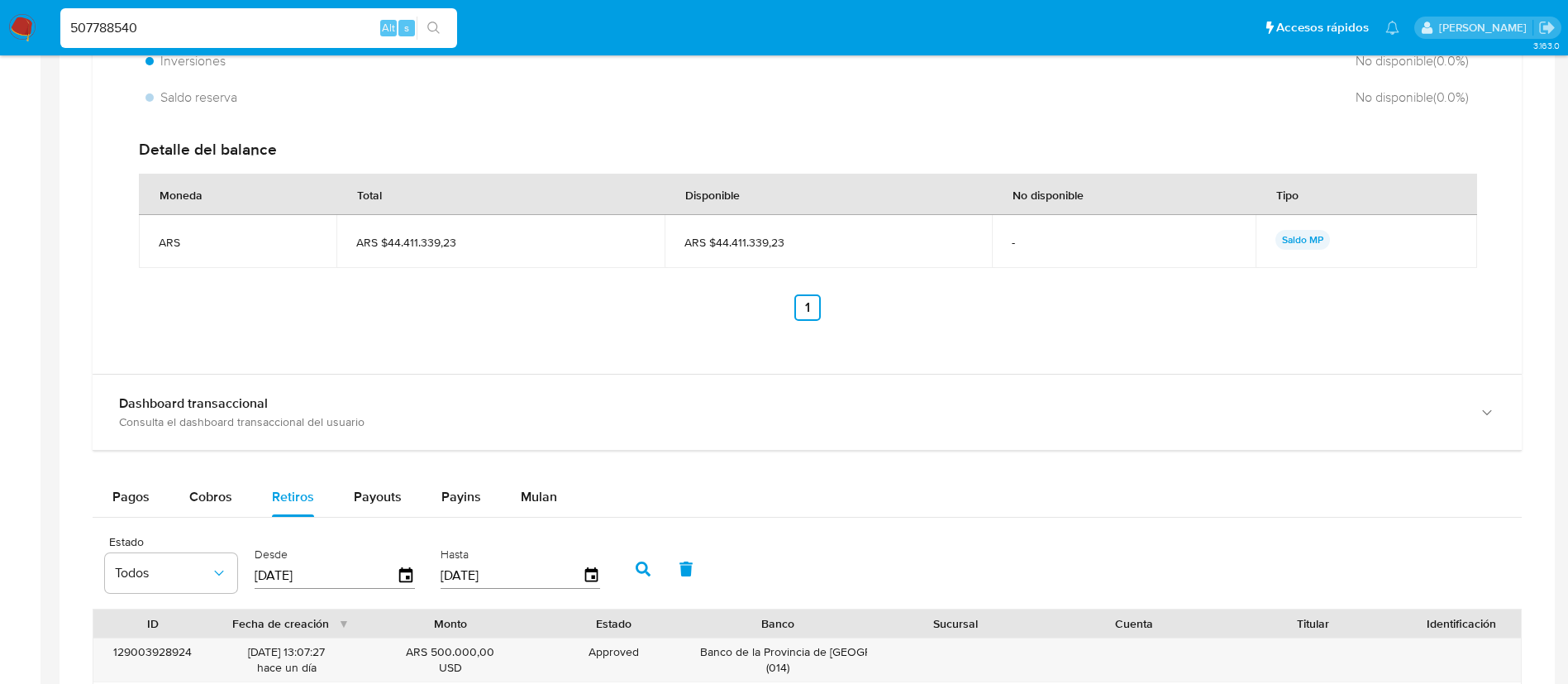
click at [405, 28] on span "s" at bounding box center [406, 28] width 5 height 16
click at [432, 31] on icon "search-icon" at bounding box center [434, 28] width 12 height 12
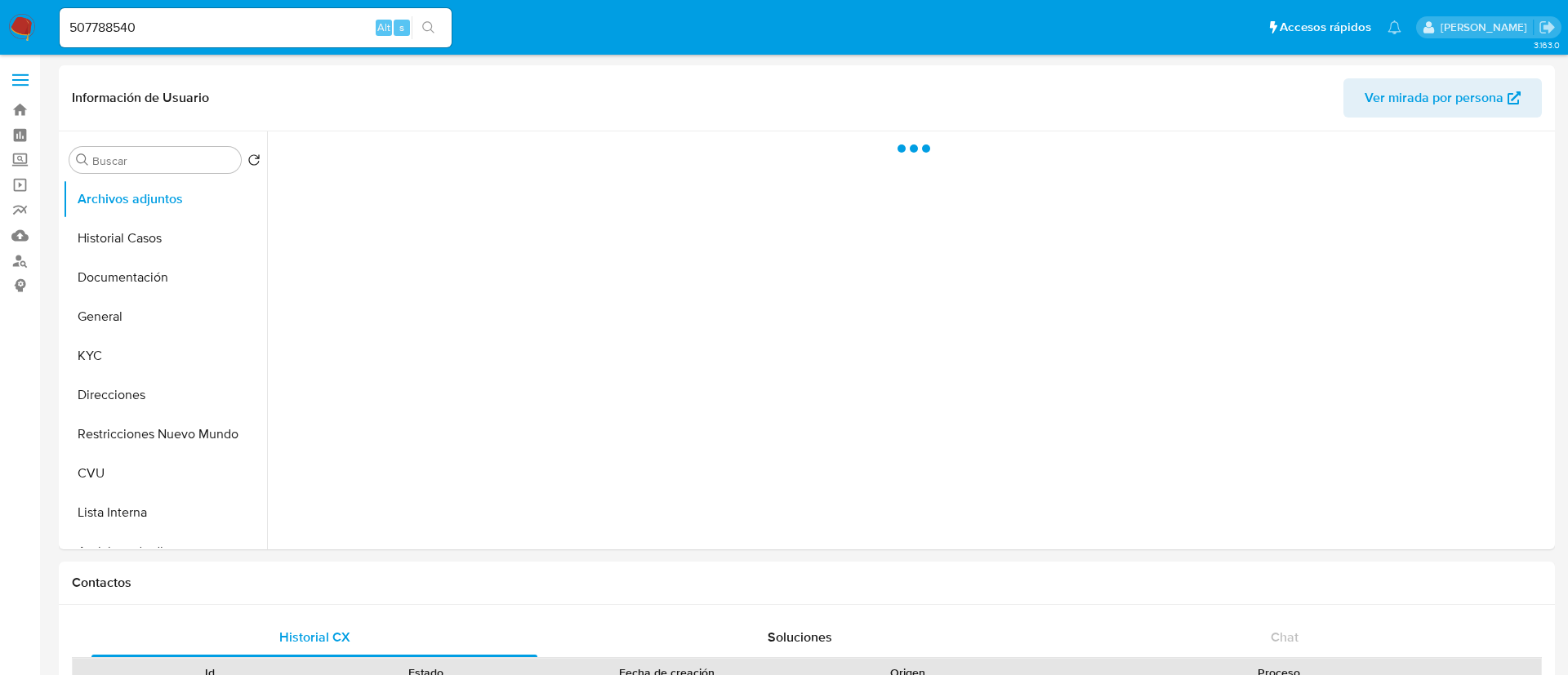
select select "10"
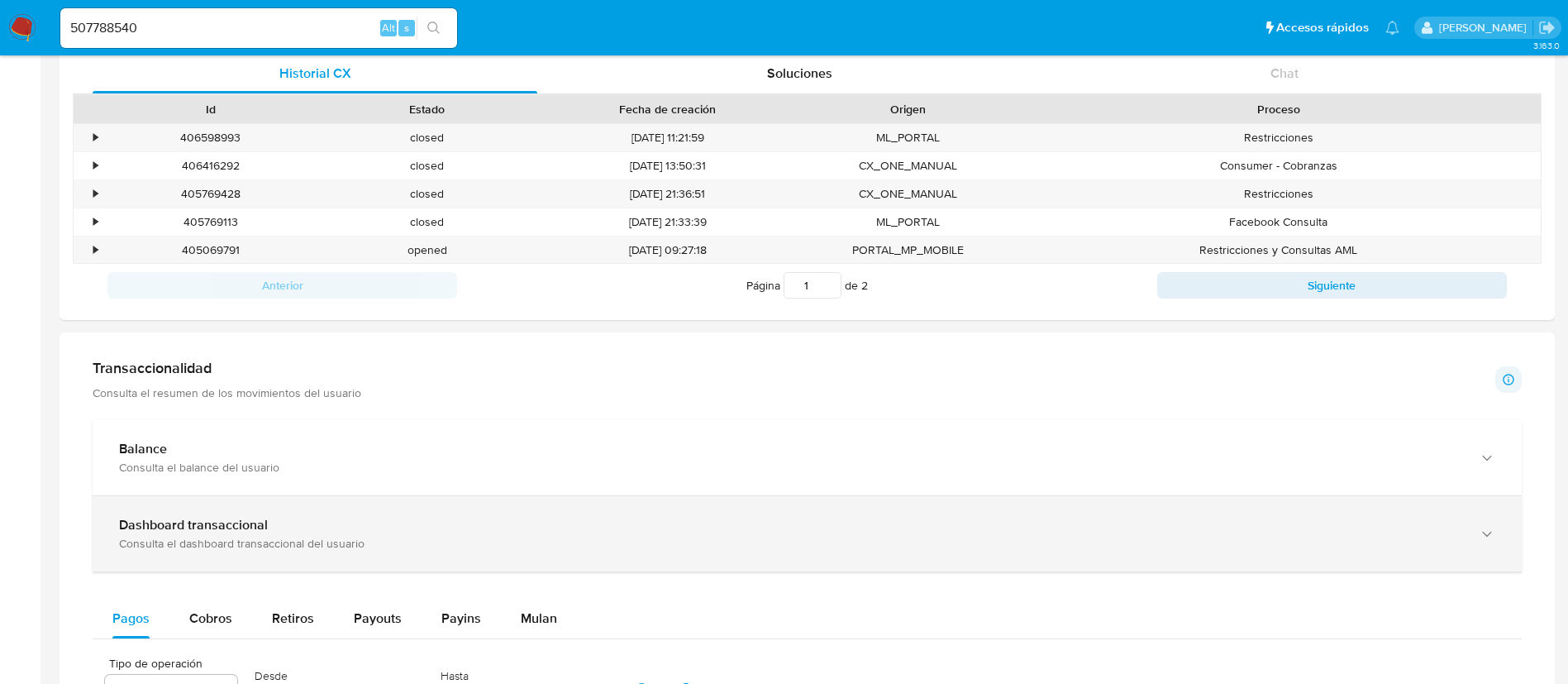
scroll to position [745, 0]
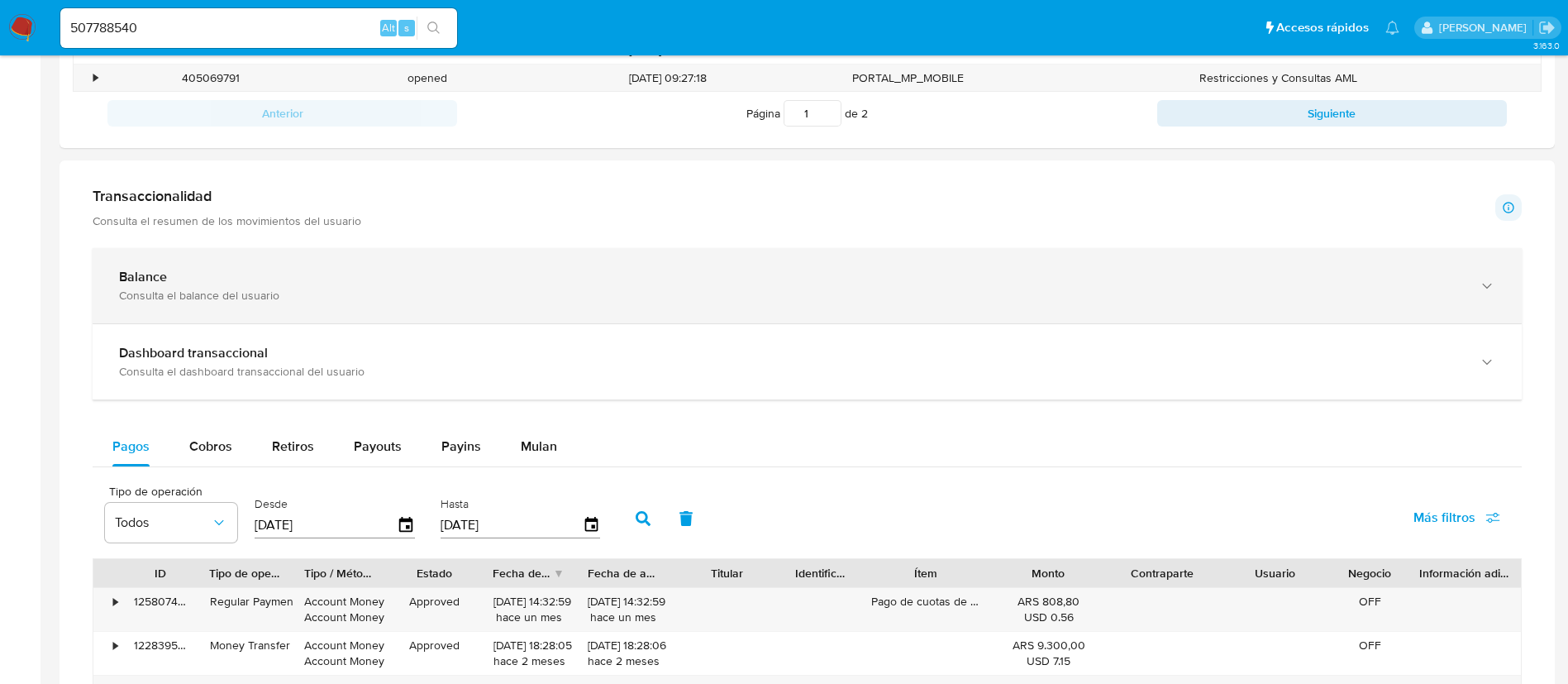
click at [425, 299] on div "Consulta el balance del usuario" at bounding box center [791, 295] width 1343 height 15
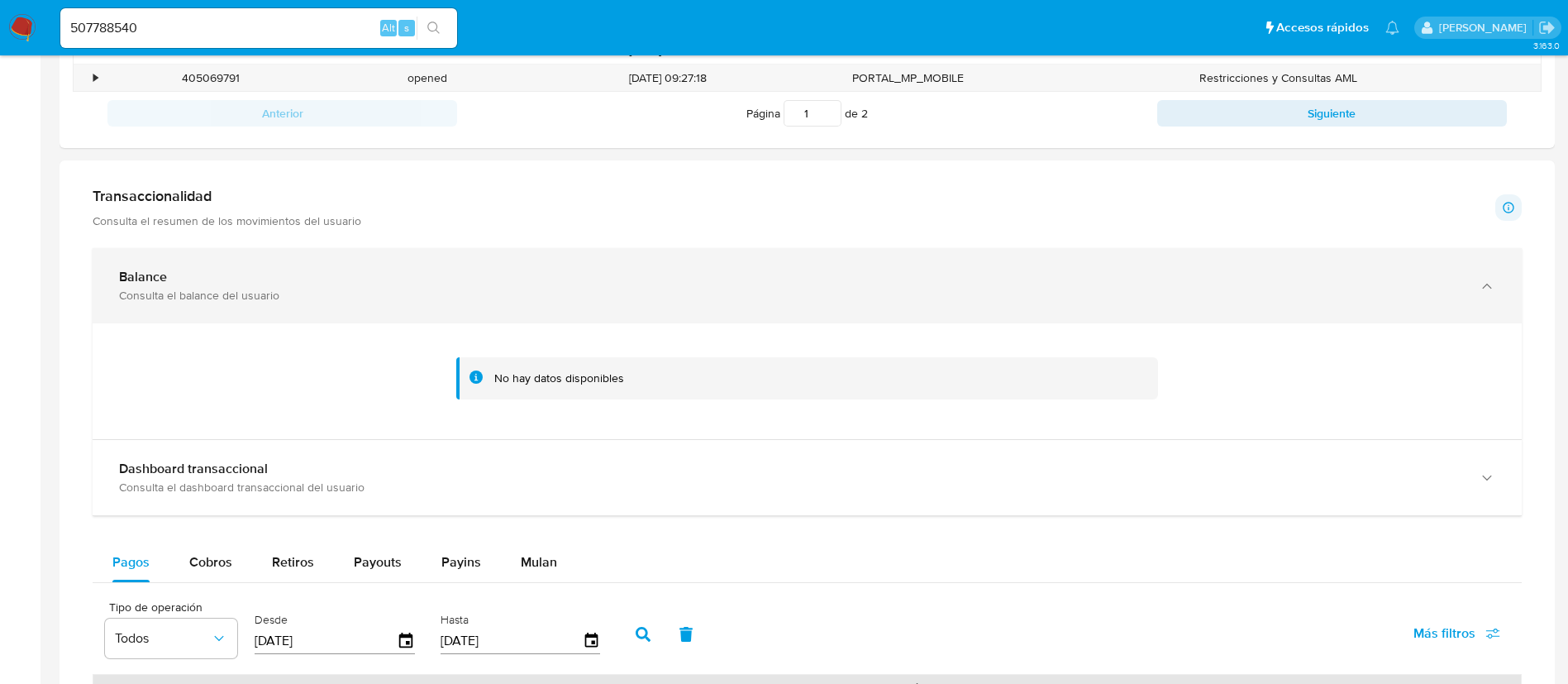
click at [425, 299] on div "Consulta el balance del usuario" at bounding box center [791, 295] width 1343 height 15
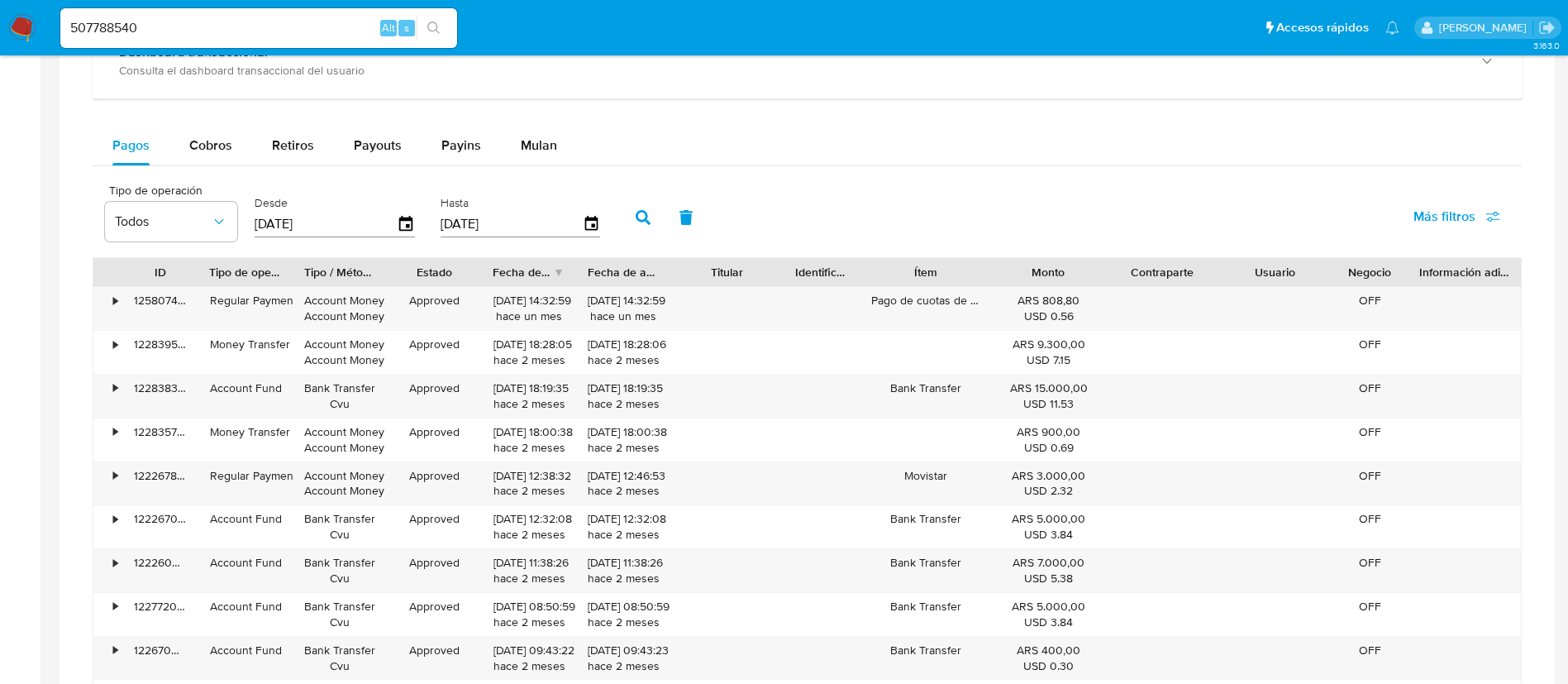
scroll to position [1007, 0]
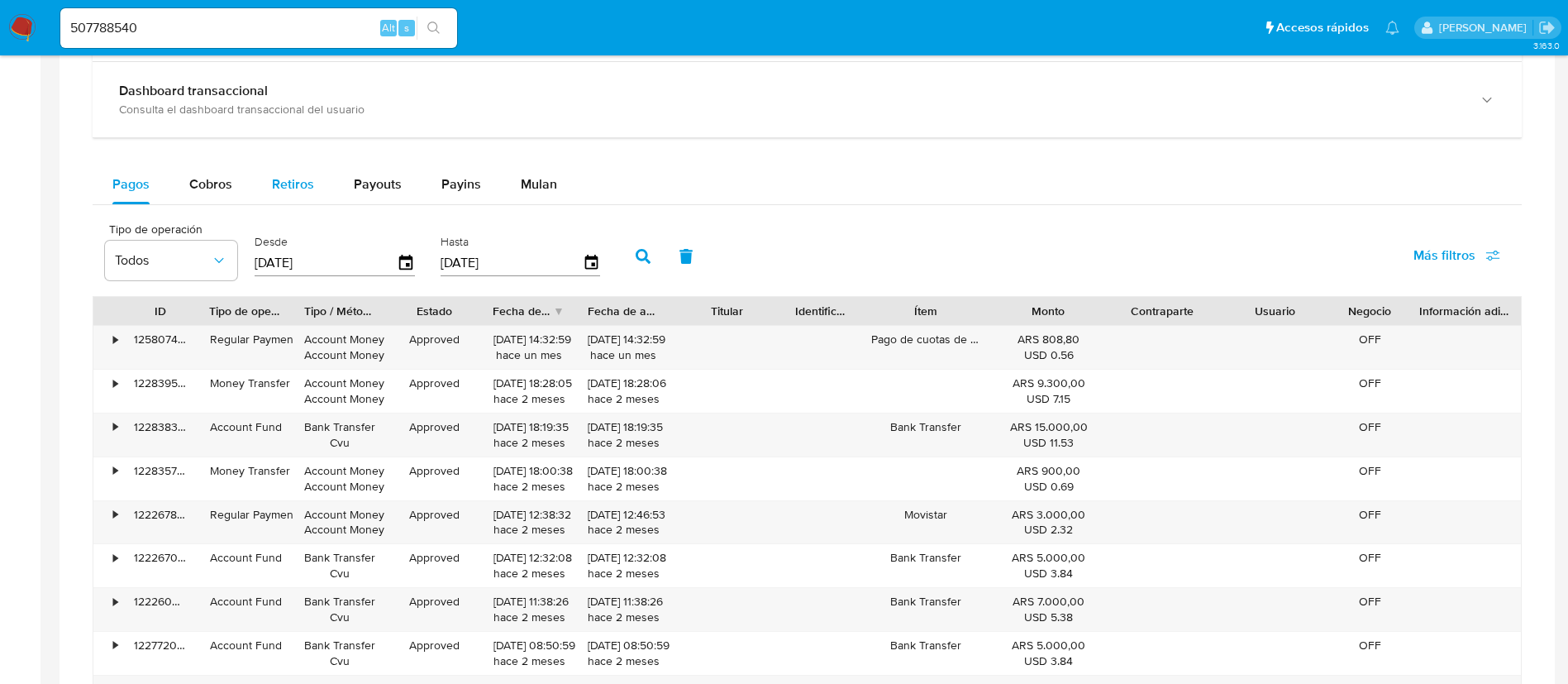
click at [295, 201] on div "Retiros" at bounding box center [293, 184] width 42 height 40
select select "10"
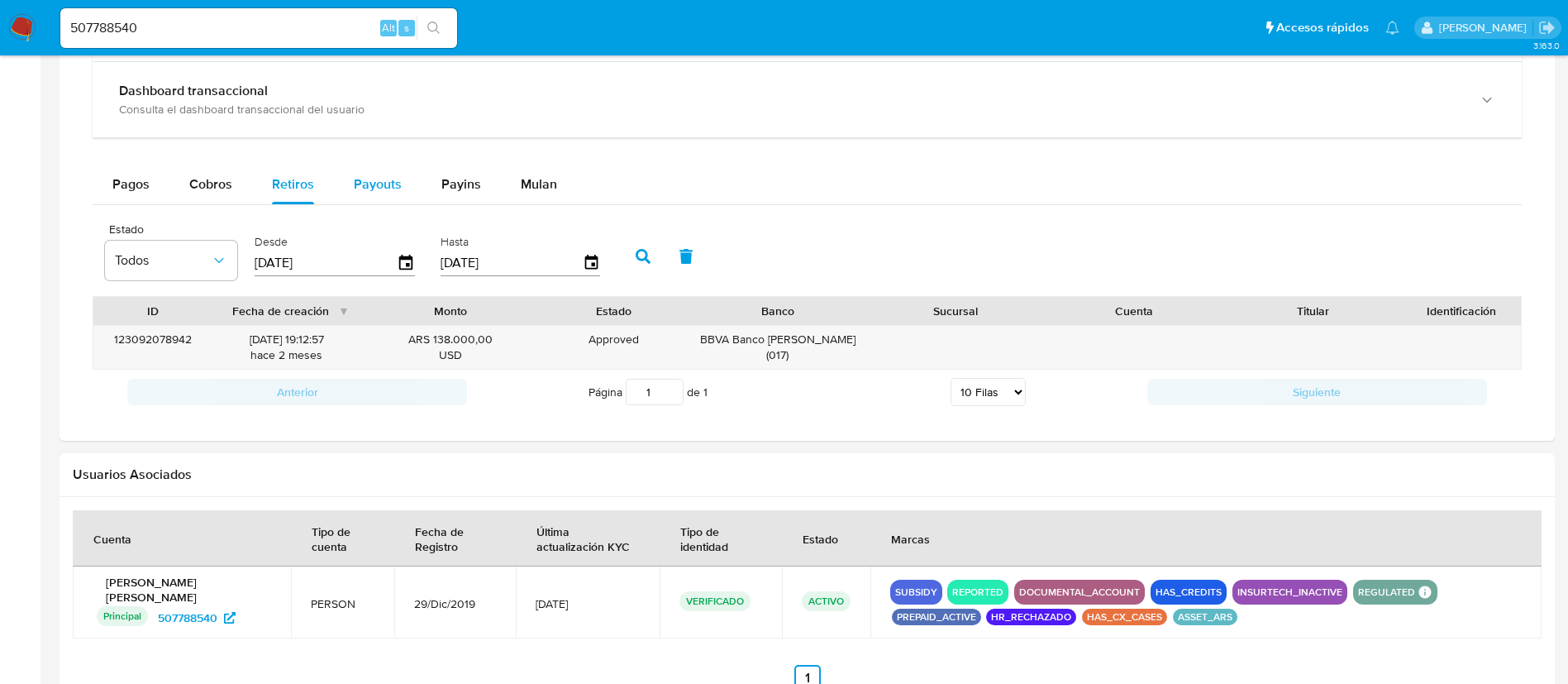
click at [358, 203] on div "Payouts" at bounding box center [378, 184] width 48 height 40
select select "10"
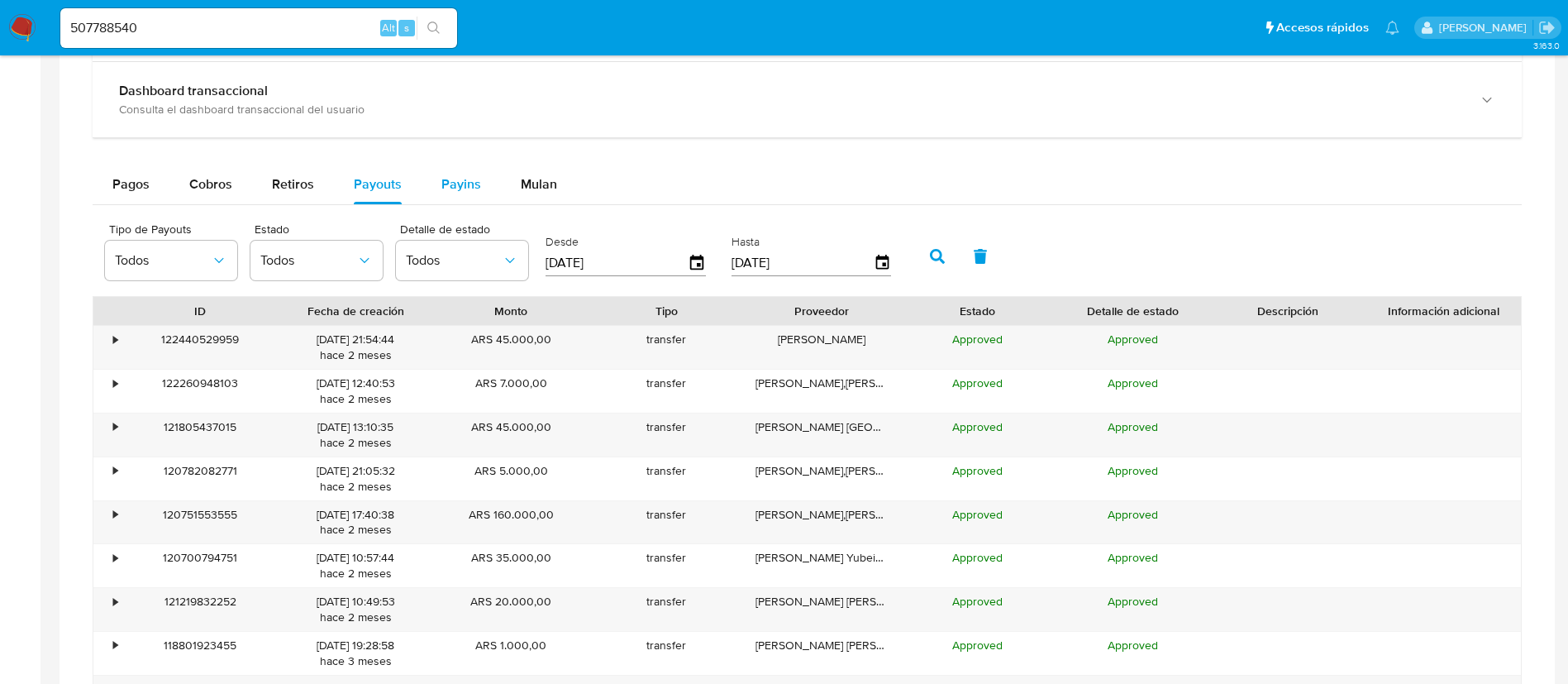
click at [465, 185] on span "Payins" at bounding box center [462, 183] width 40 height 19
select select "10"
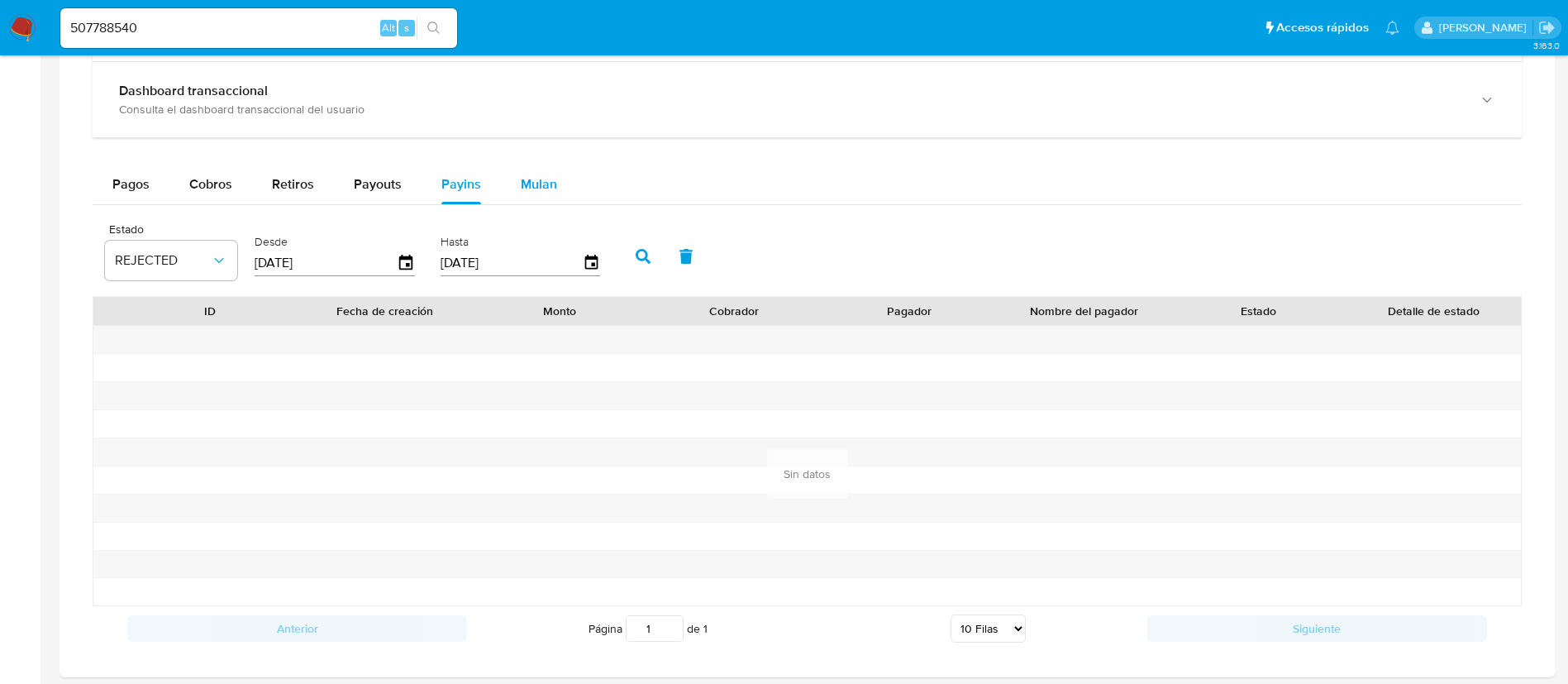
click at [520, 191] on span "Mulan" at bounding box center [538, 183] width 37 height 19
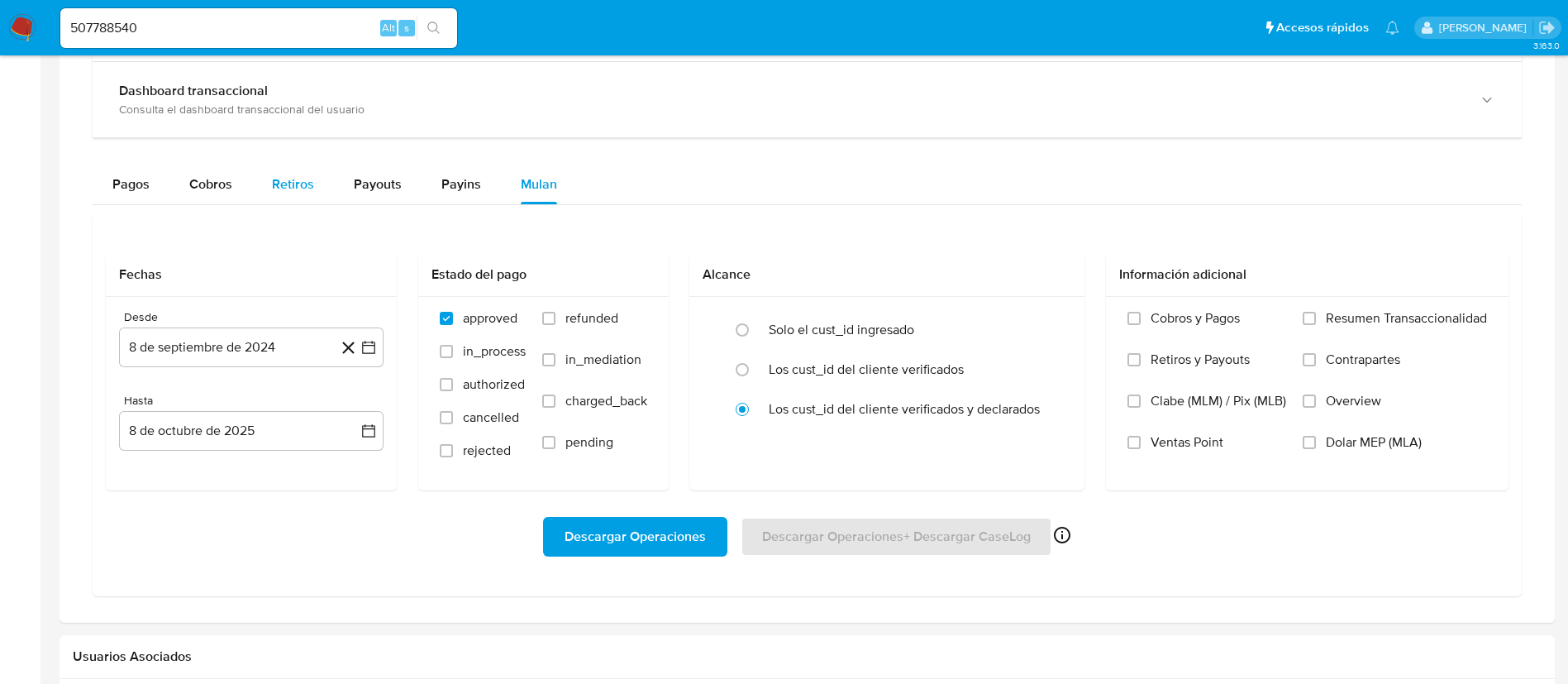
click at [327, 191] on button "Retiros" at bounding box center [293, 184] width 82 height 40
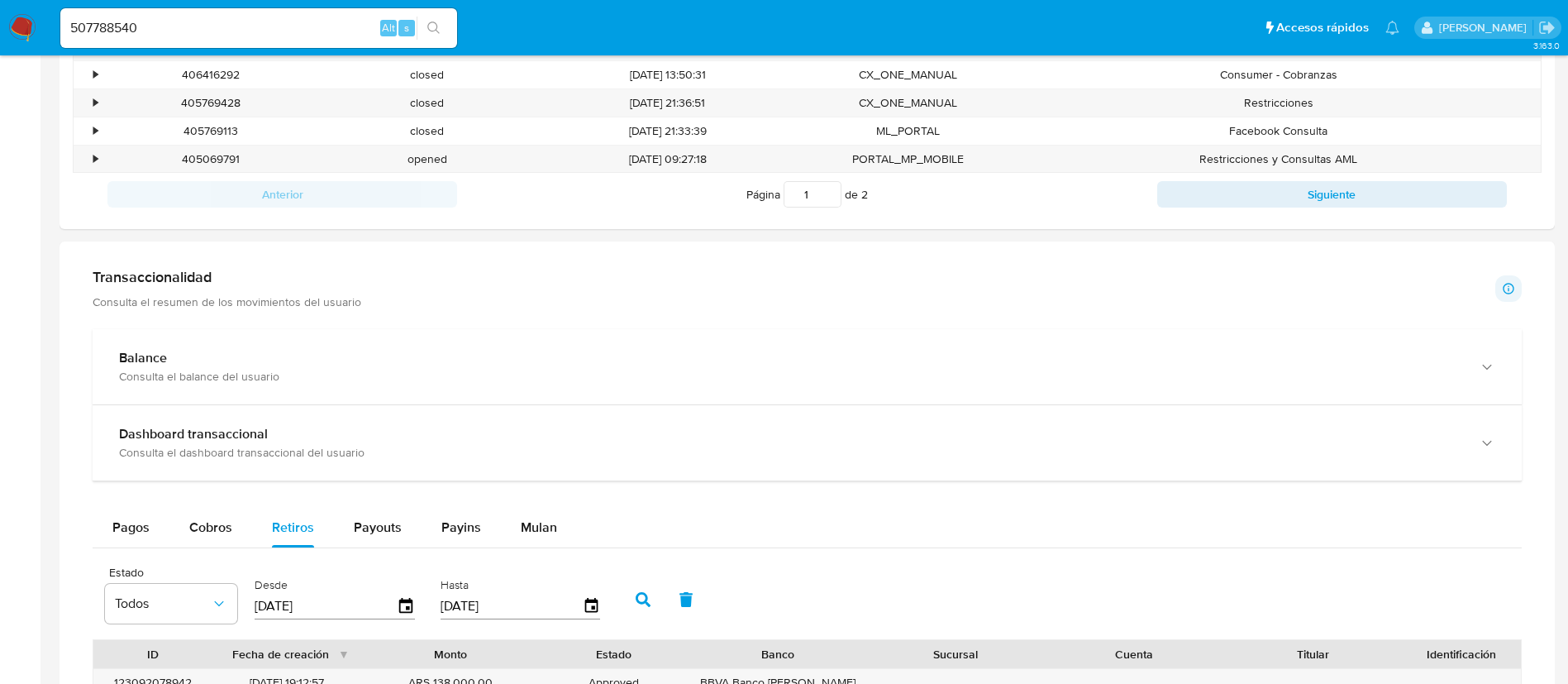
scroll to position [883, 0]
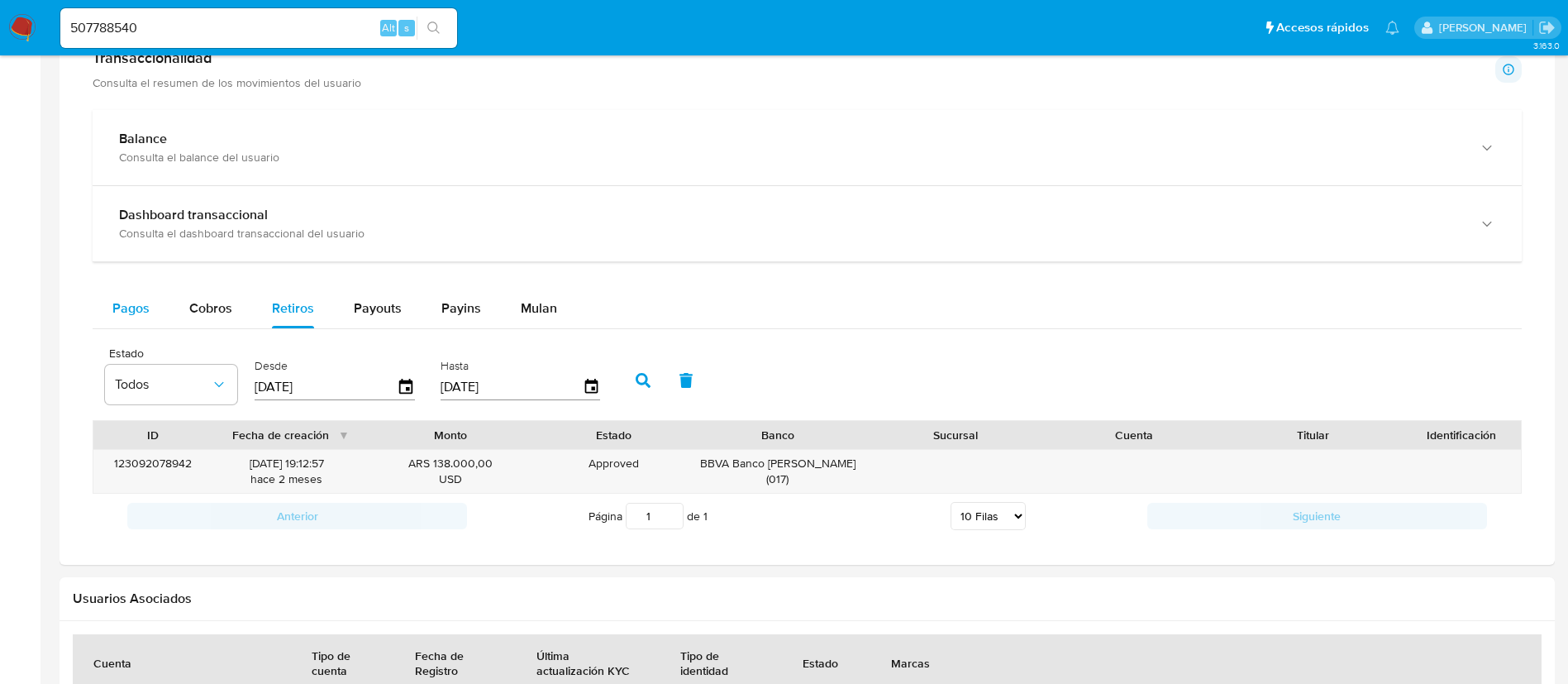
click at [136, 301] on span "Pagos" at bounding box center [130, 308] width 37 height 19
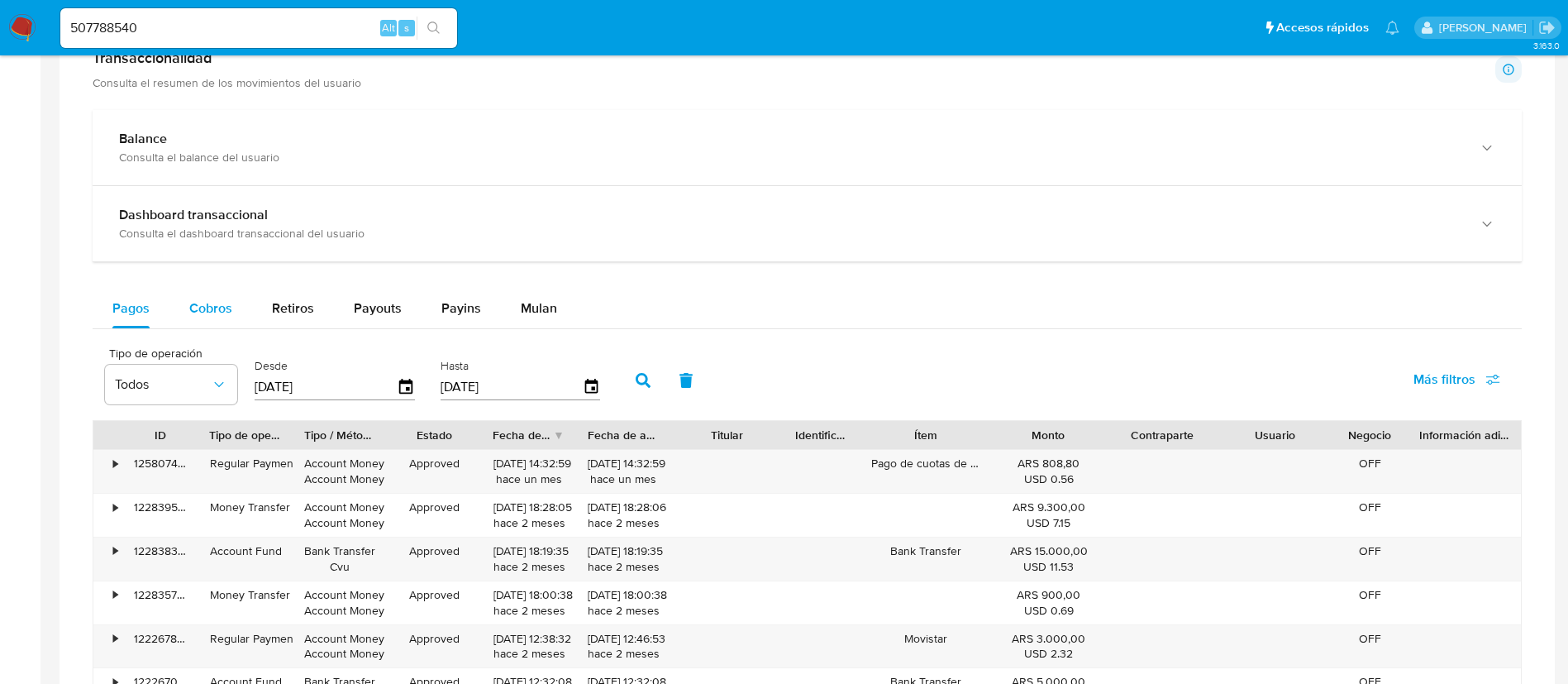
click at [182, 316] on button "Cobros" at bounding box center [210, 309] width 83 height 40
select select "10"
click at [291, 299] on span "Retiros" at bounding box center [293, 308] width 42 height 19
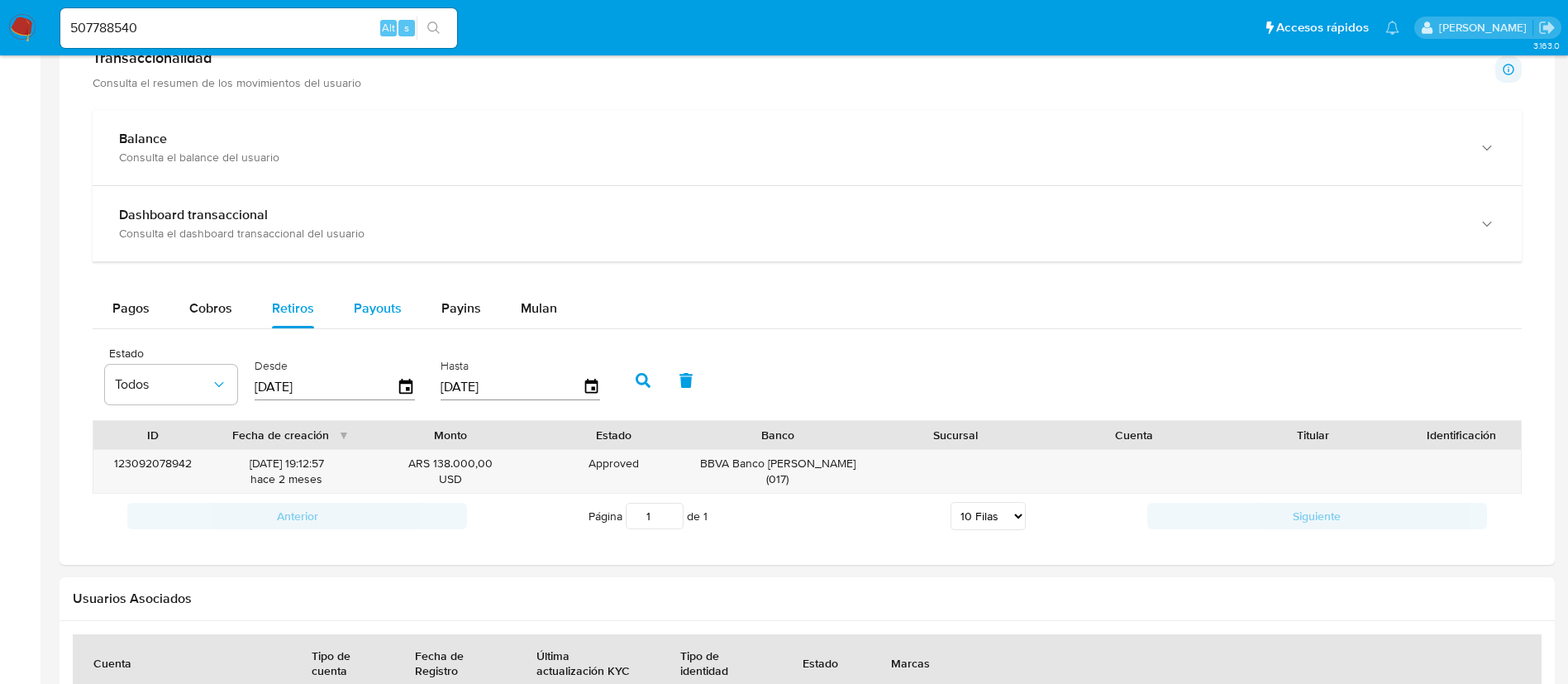
click at [366, 310] on span "Payouts" at bounding box center [378, 308] width 48 height 19
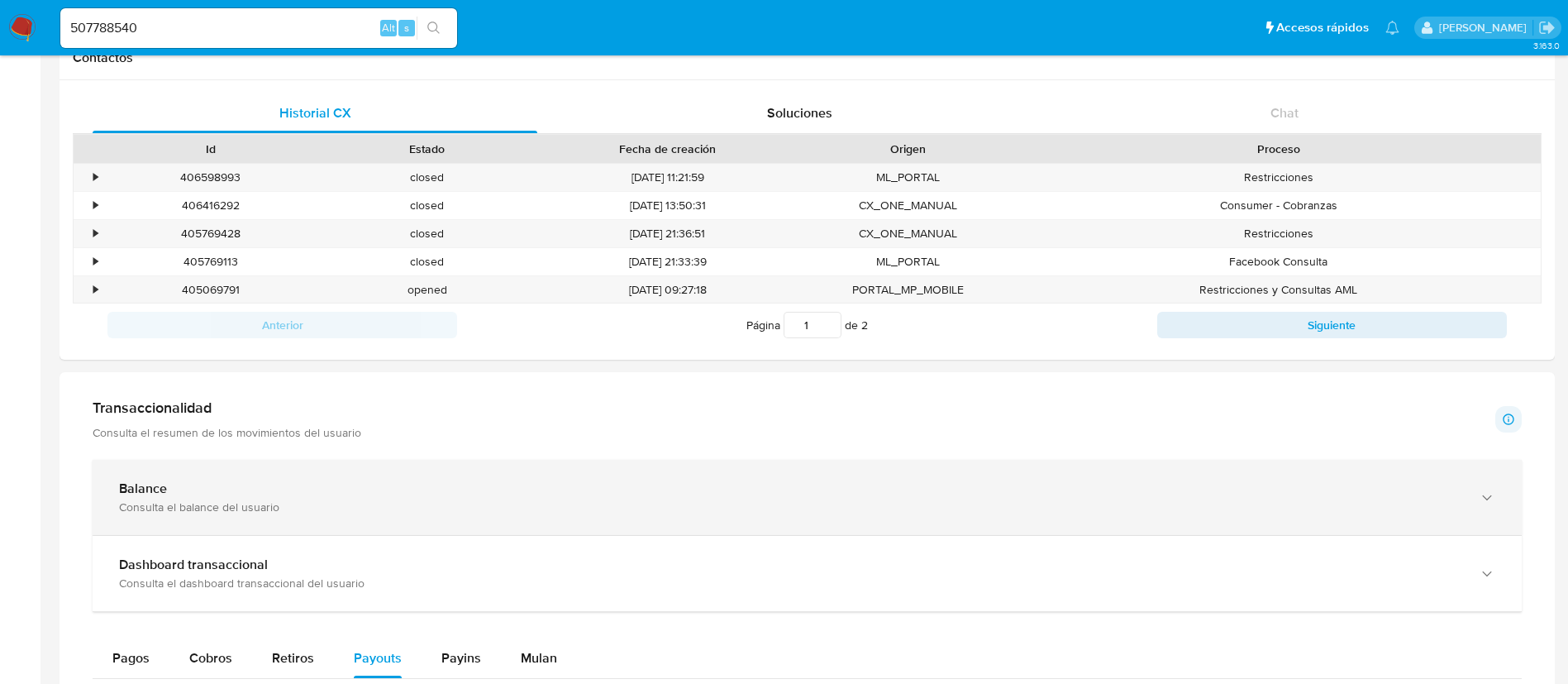
scroll to position [634, 0]
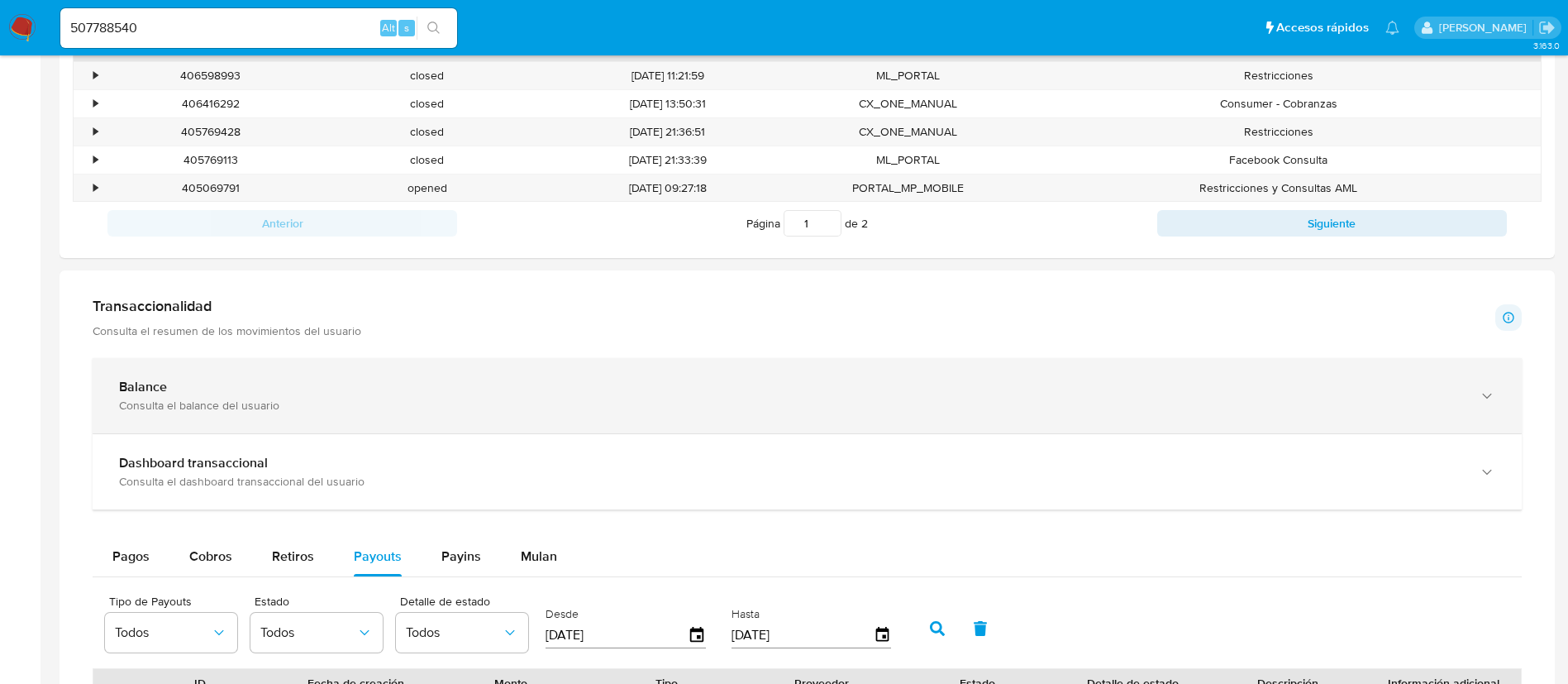
click at [604, 415] on div "Balance Consulta el balance del usuario" at bounding box center [807, 396] width 1430 height 76
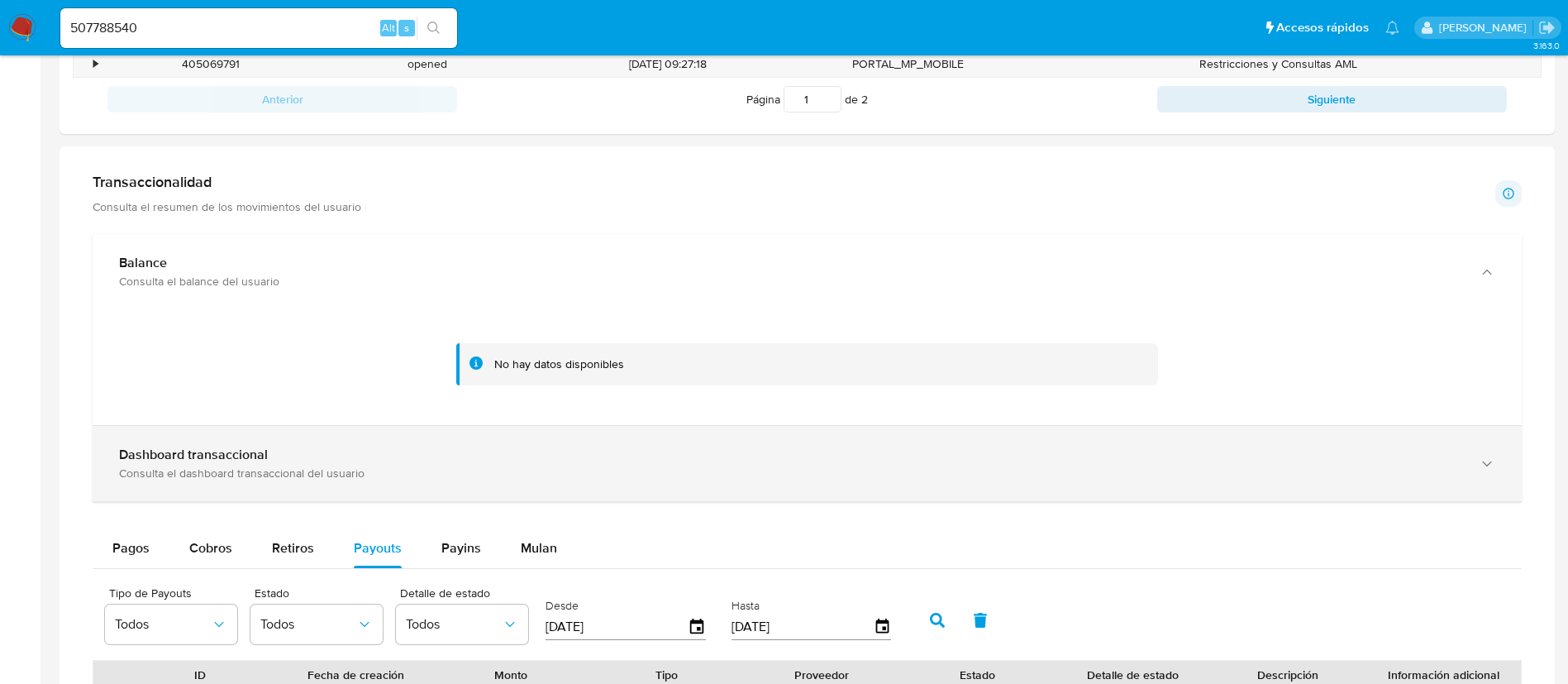
click at [589, 481] on div "Dashboard transaccional Consulta el dashboard transaccional del usuario" at bounding box center [807, 464] width 1430 height 76
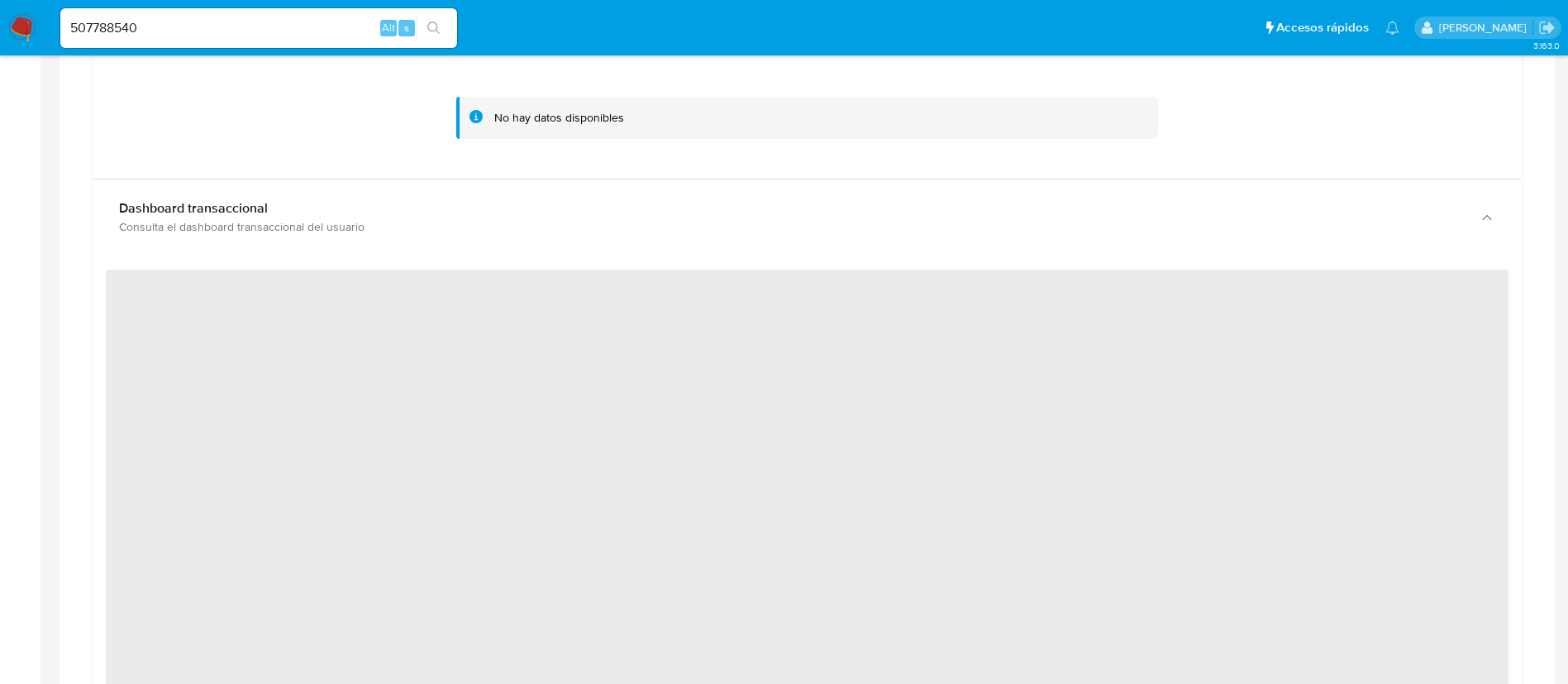
scroll to position [1007, 0]
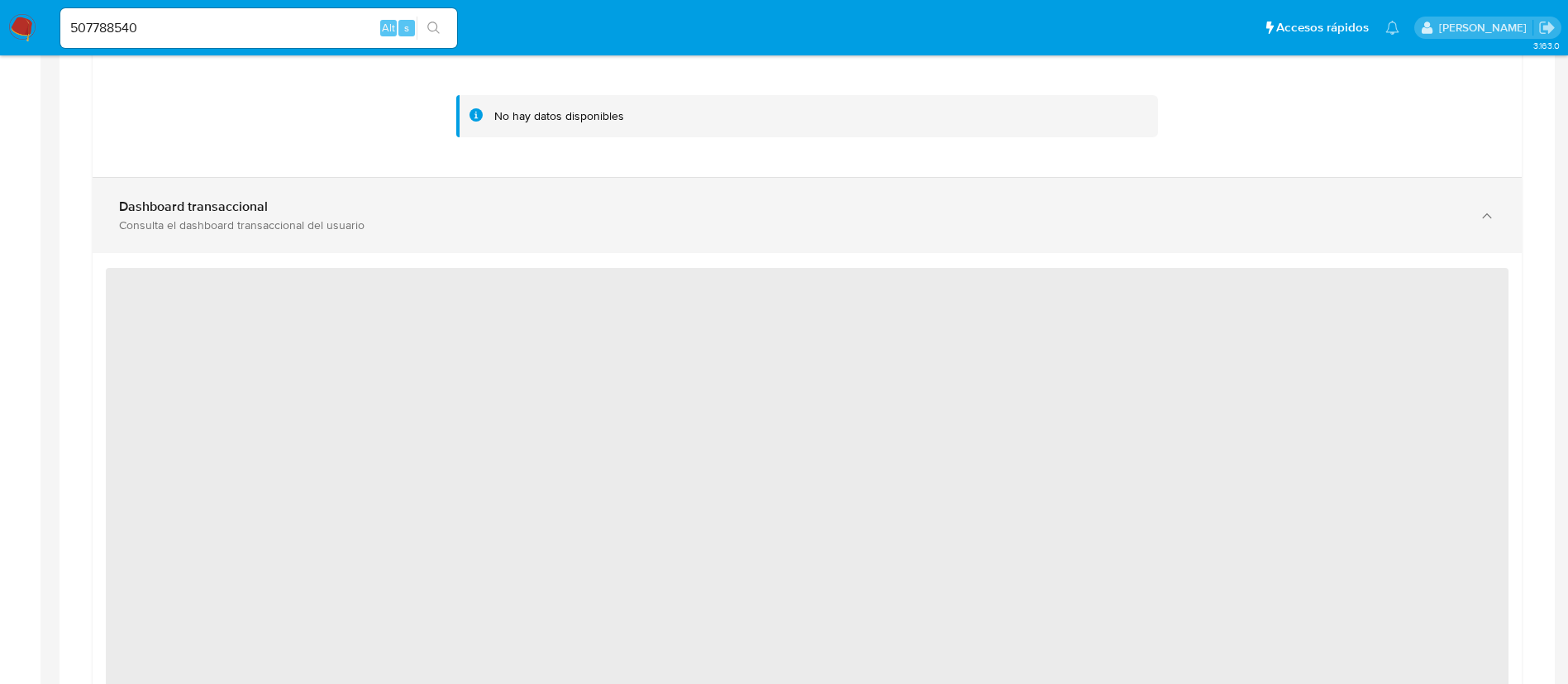
click at [576, 229] on div "Consulta el dashboard transaccional del usuario" at bounding box center [791, 225] width 1343 height 15
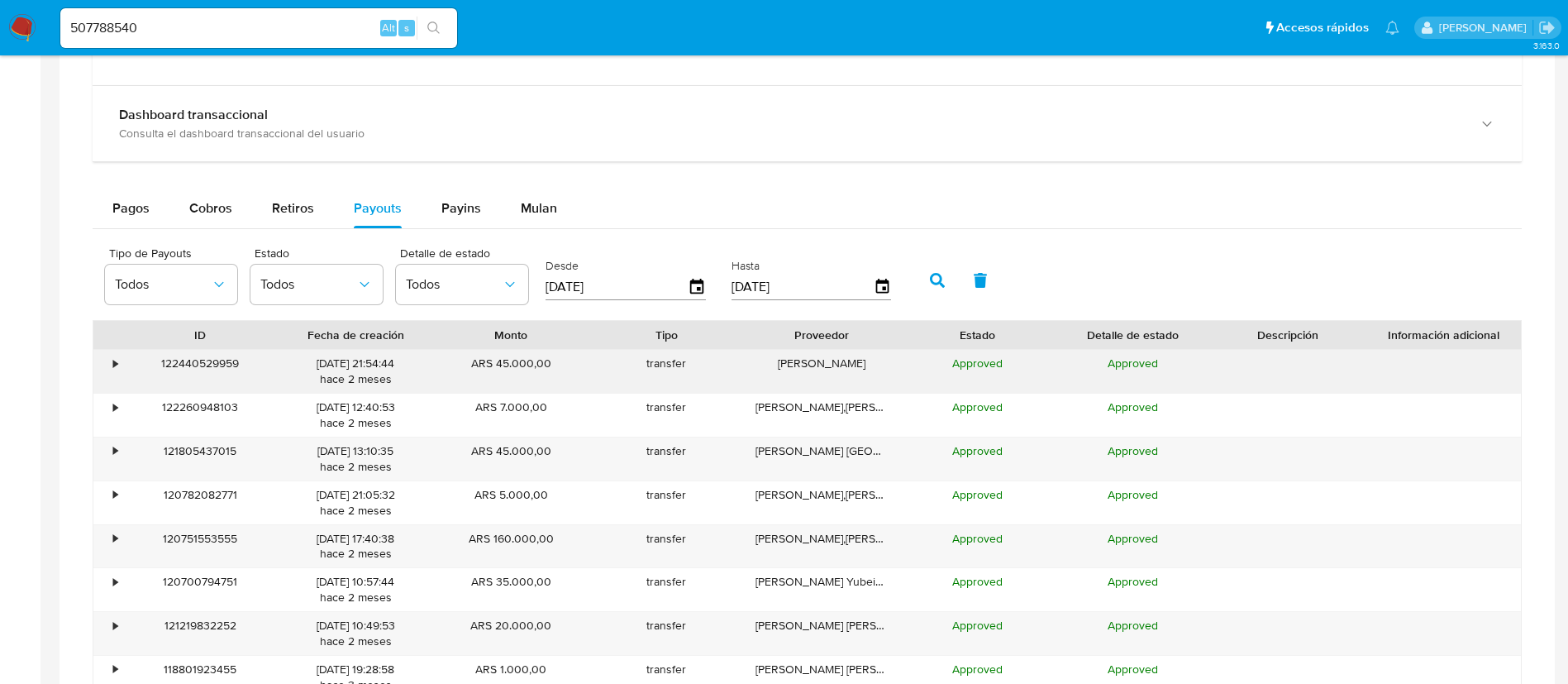
scroll to position [1131, 0]
